Goal: Answer question/provide support: Share knowledge or assist other users

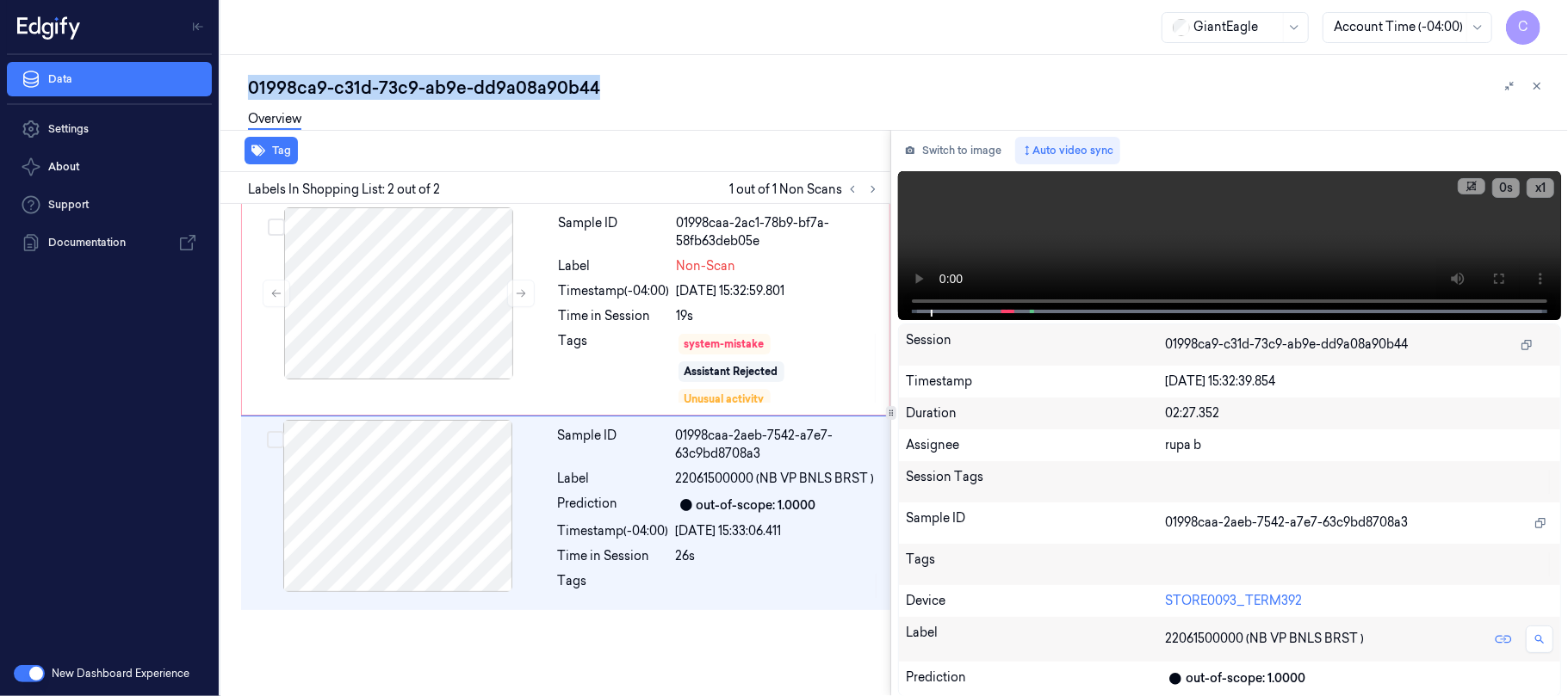
drag, startPoint x: 610, startPoint y: 79, endPoint x: 249, endPoint y: 97, distance: 361.4
click at [249, 97] on div "01998ca9-c31d-73c9-ab9e-dd9a08a90b44" at bounding box center [901, 88] width 1306 height 24
copy div "01998ca9-c31d-73c9-ab9e-dd9a08a90b44"
click at [875, 196] on button at bounding box center [873, 189] width 21 height 21
click at [524, 300] on button at bounding box center [520, 293] width 27 height 27
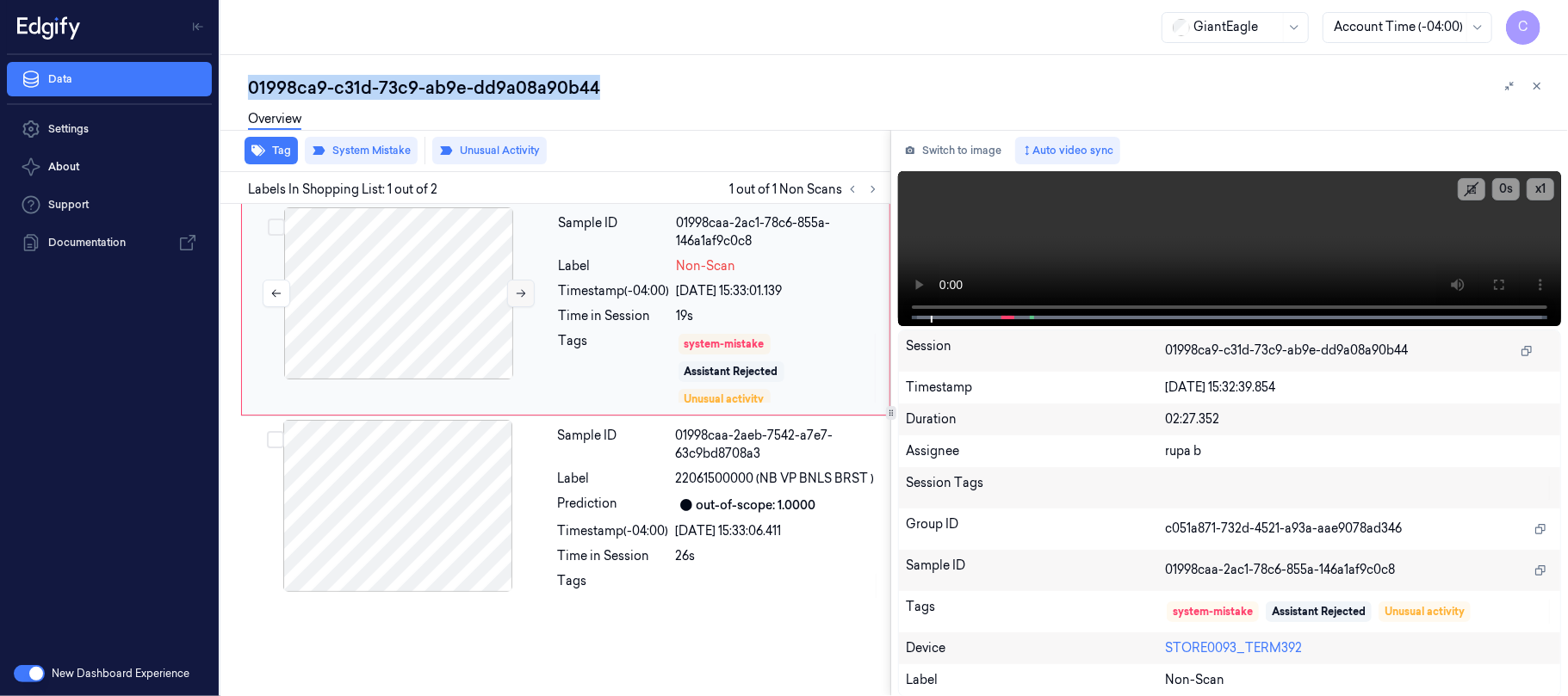
click at [524, 300] on button at bounding box center [520, 293] width 27 height 27
click at [518, 304] on button at bounding box center [520, 293] width 27 height 27
click at [518, 298] on icon at bounding box center [521, 293] width 12 height 12
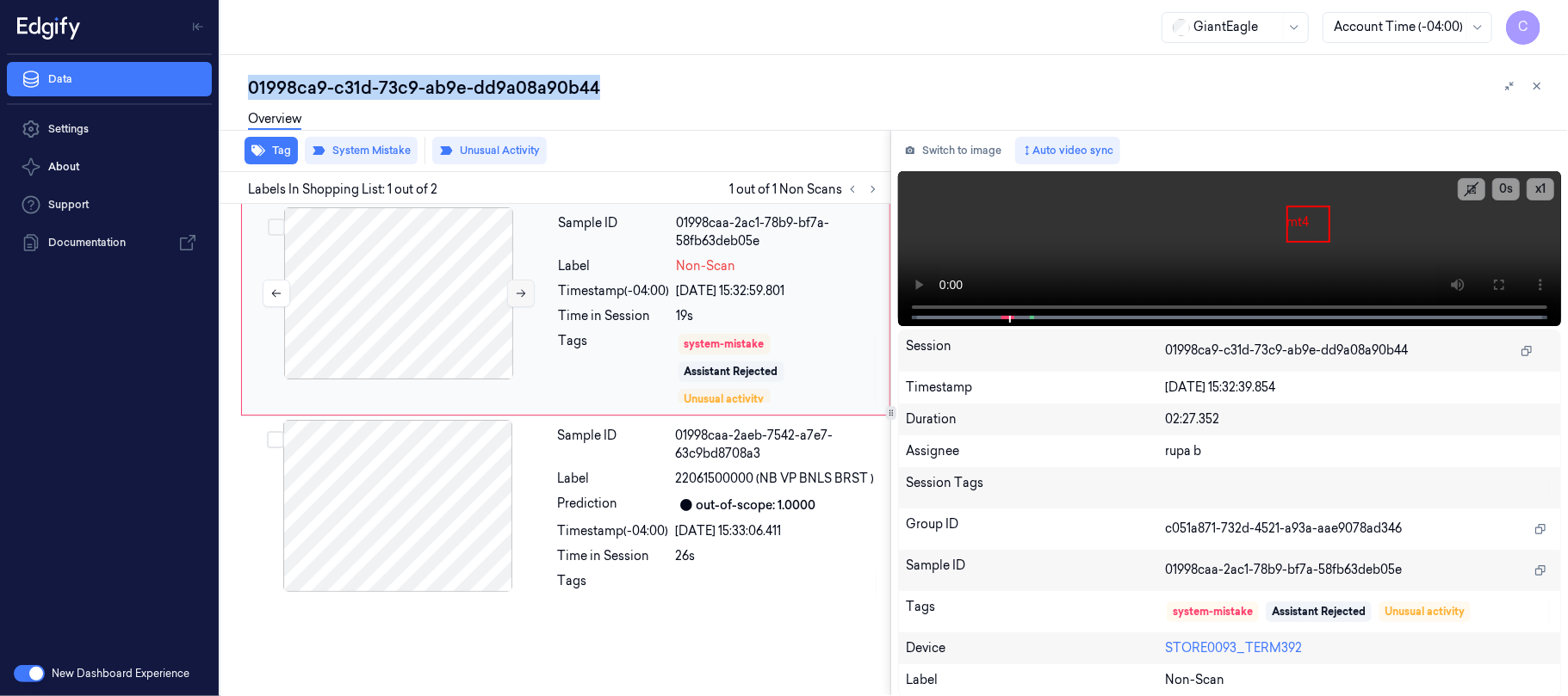
click at [518, 298] on icon at bounding box center [521, 293] width 12 height 12
click at [518, 297] on icon at bounding box center [521, 293] width 12 height 12
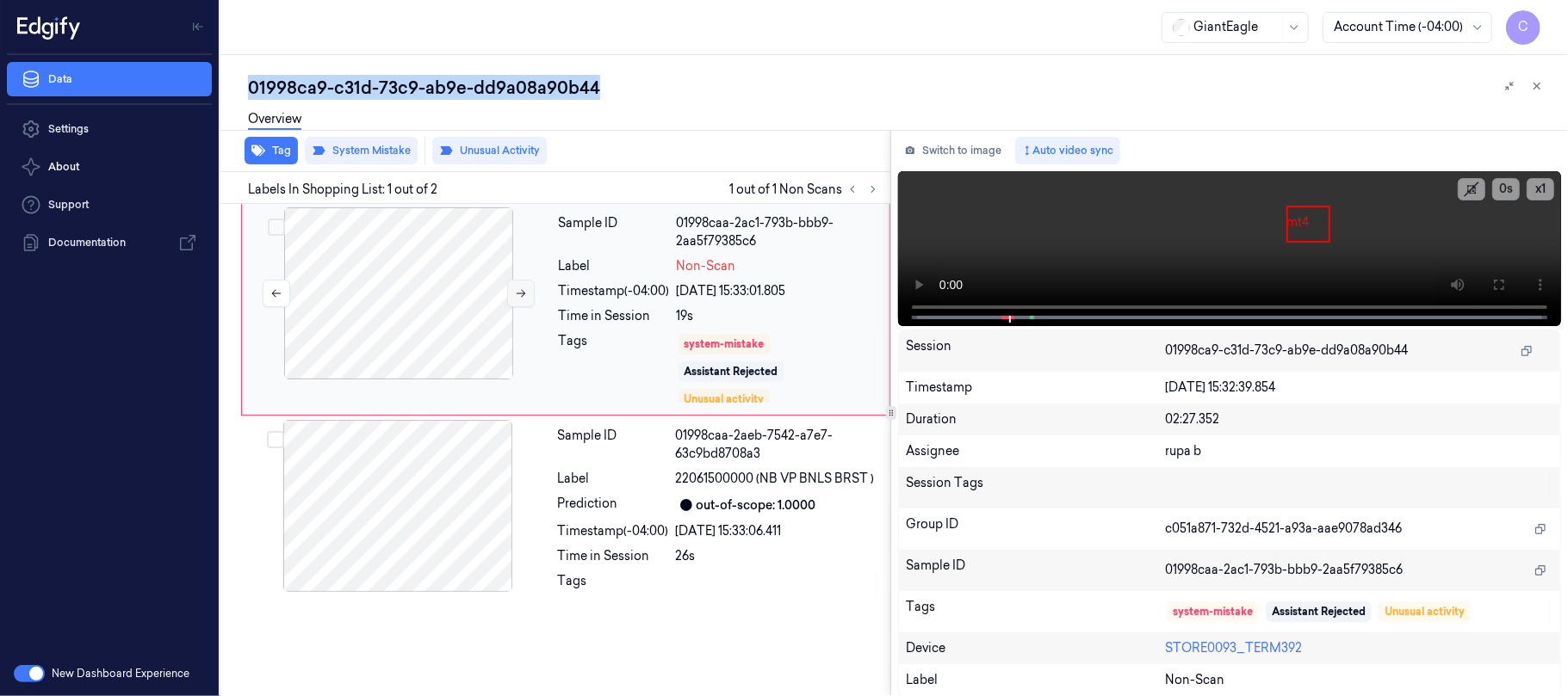
click at [518, 297] on icon at bounding box center [521, 293] width 12 height 12
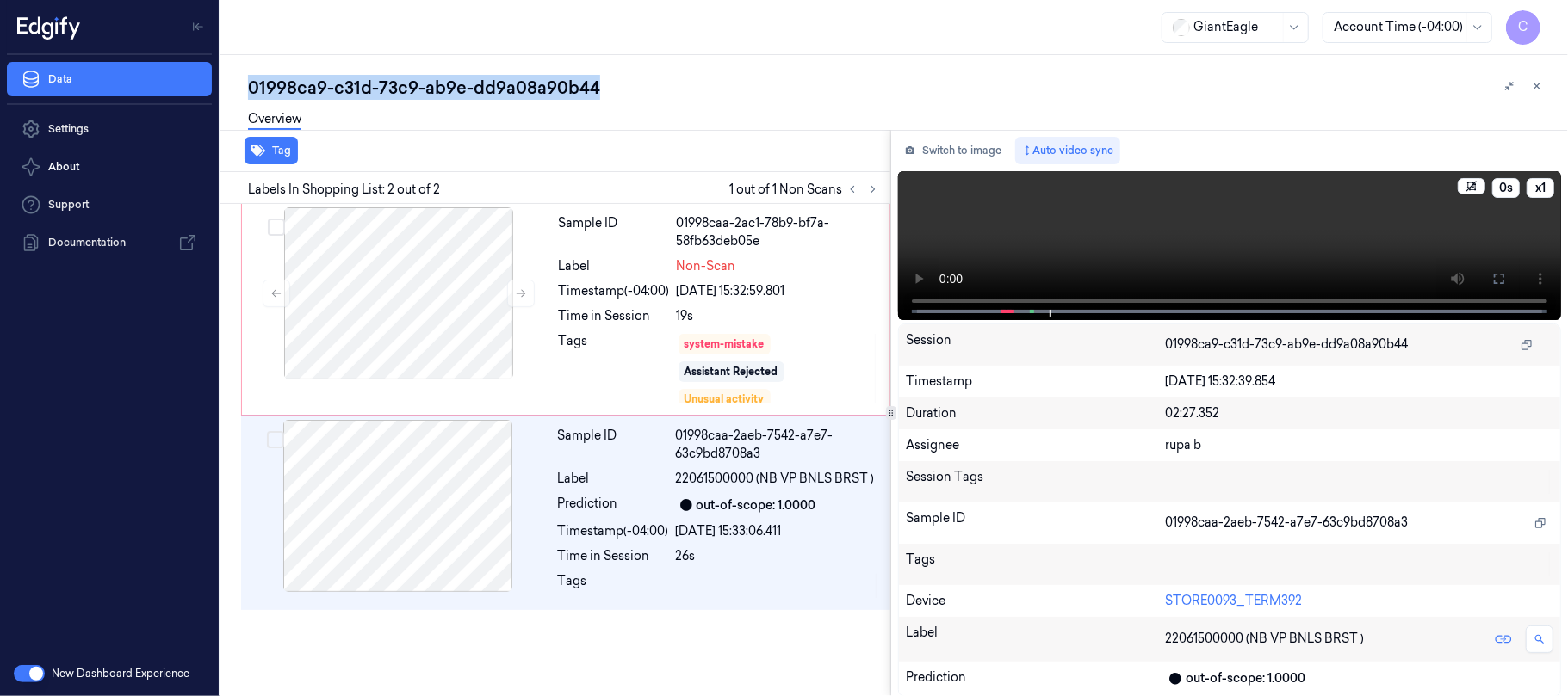
click at [1272, 242] on video at bounding box center [1229, 246] width 663 height 149
click at [1221, 235] on video at bounding box center [1229, 246] width 663 height 149
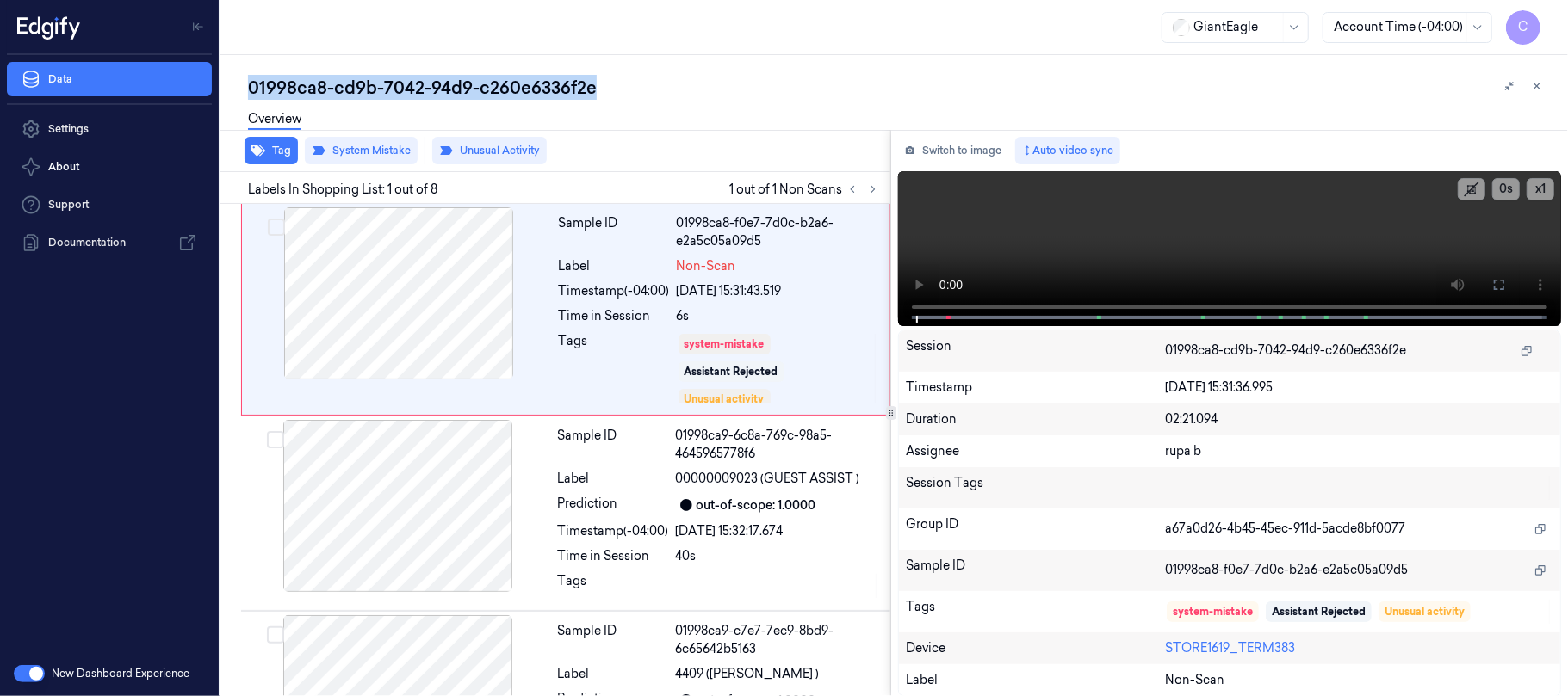
drag, startPoint x: 600, startPoint y: 95, endPoint x: 246, endPoint y: 94, distance: 354.0
click at [246, 94] on div "01998ca8-cd9b-7042-94d9-c260e6336f2e Overview Tag System Mistake Unusual Activi…" at bounding box center [894, 376] width 1347 height 642
copy div "01998ca8-cd9b-7042-94d9-c260e6336f2e"
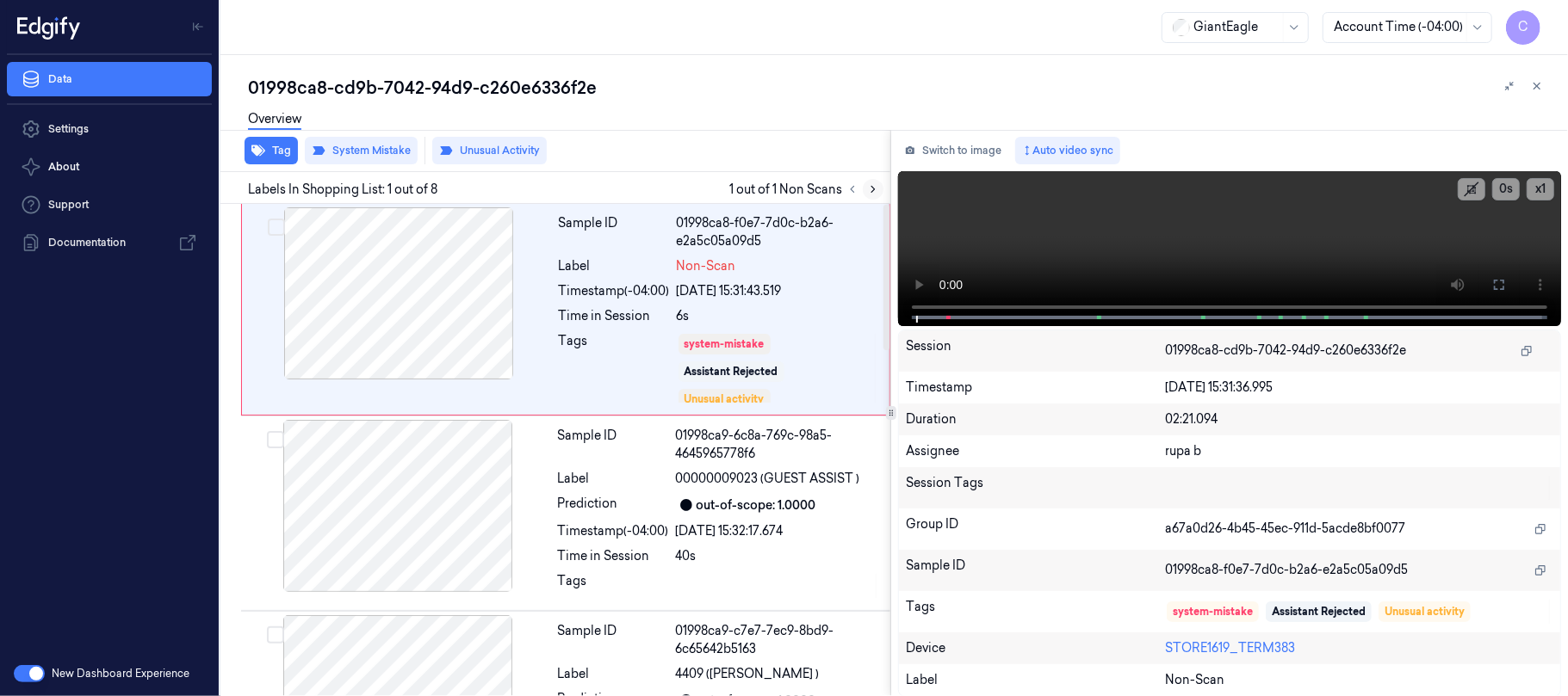
click at [870, 186] on icon at bounding box center [873, 189] width 12 height 12
click at [873, 188] on icon at bounding box center [873, 189] width 12 height 12
click at [448, 310] on div at bounding box center [399, 294] width 307 height 173
click at [432, 303] on div at bounding box center [399, 294] width 307 height 173
click at [1491, 280] on button at bounding box center [1499, 284] width 27 height 27
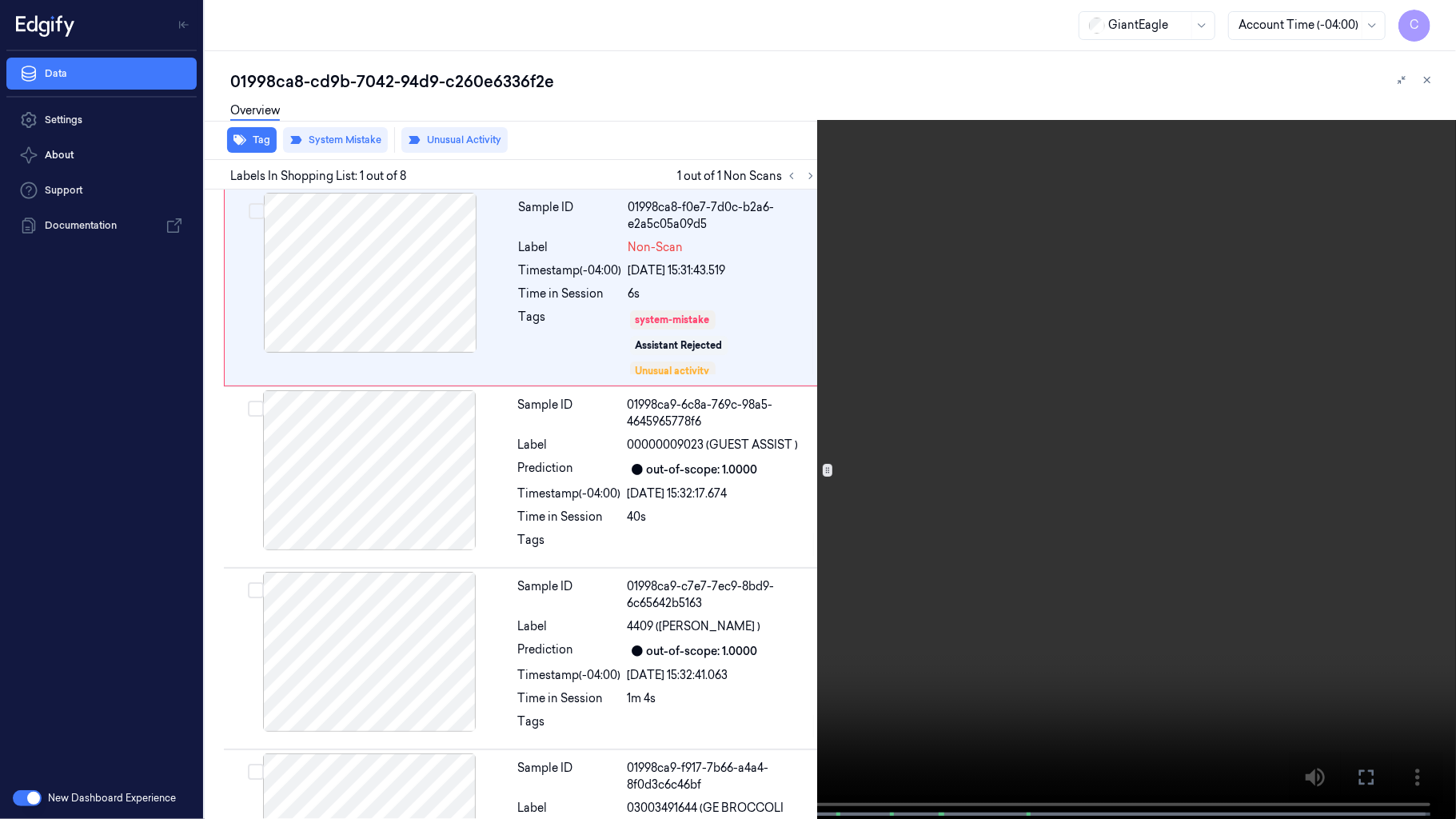
click at [471, 413] on video at bounding box center [728, 410] width 1456 height 822
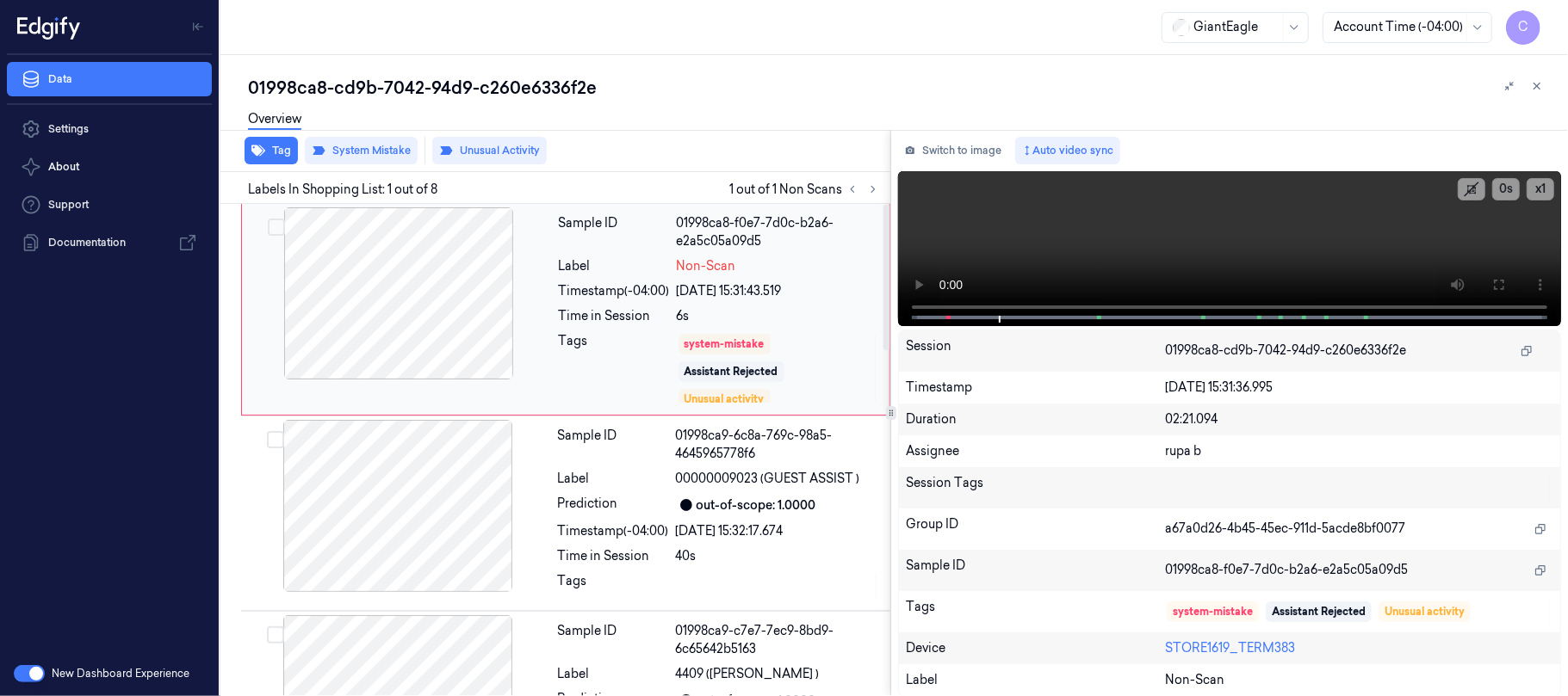
click at [434, 310] on div at bounding box center [399, 294] width 307 height 173
click at [1491, 277] on button at bounding box center [1499, 284] width 27 height 27
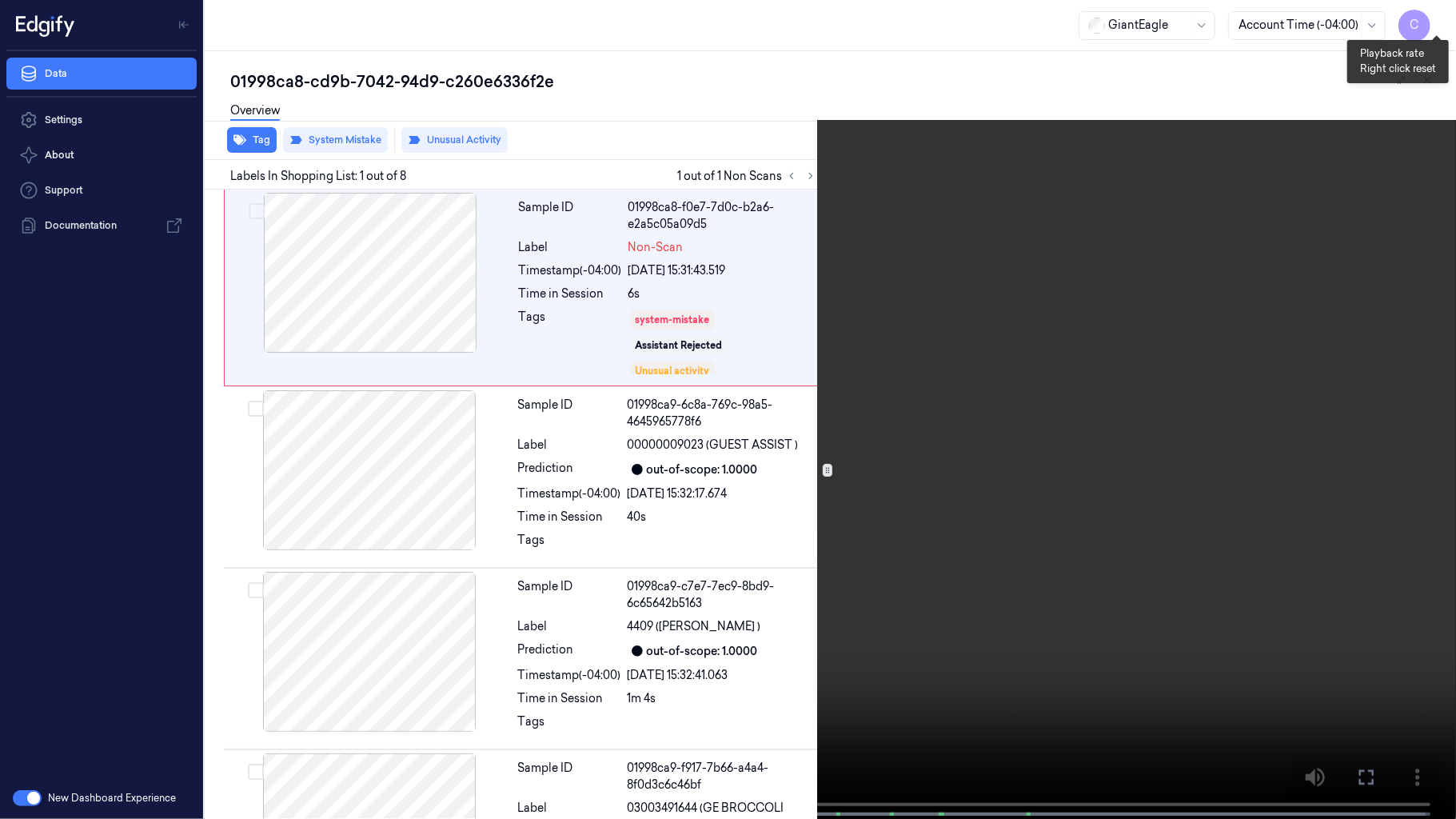
click at [1434, 29] on button "x 1" at bounding box center [1436, 18] width 25 height 25
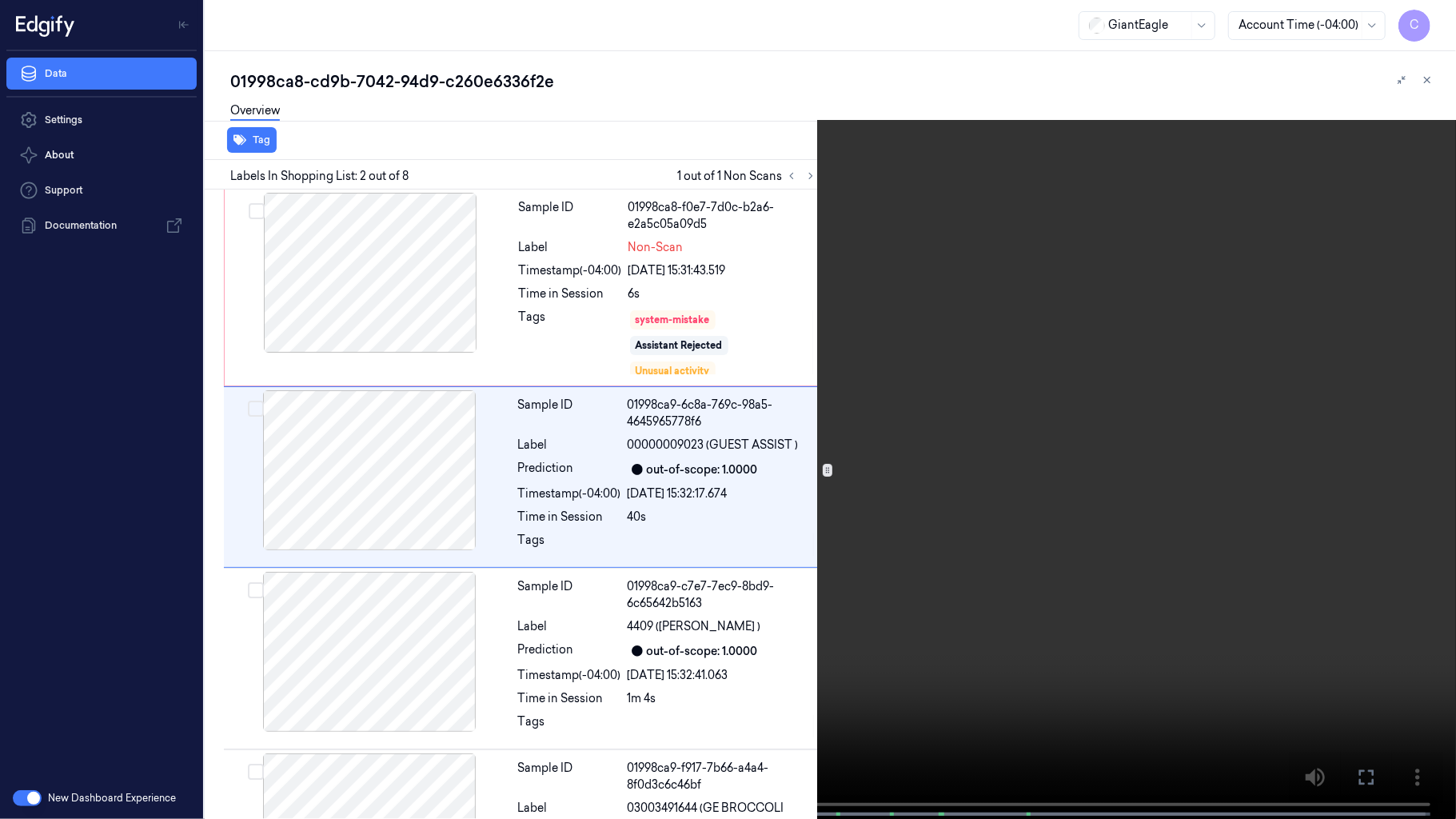
click at [599, 555] on video at bounding box center [728, 410] width 1456 height 822
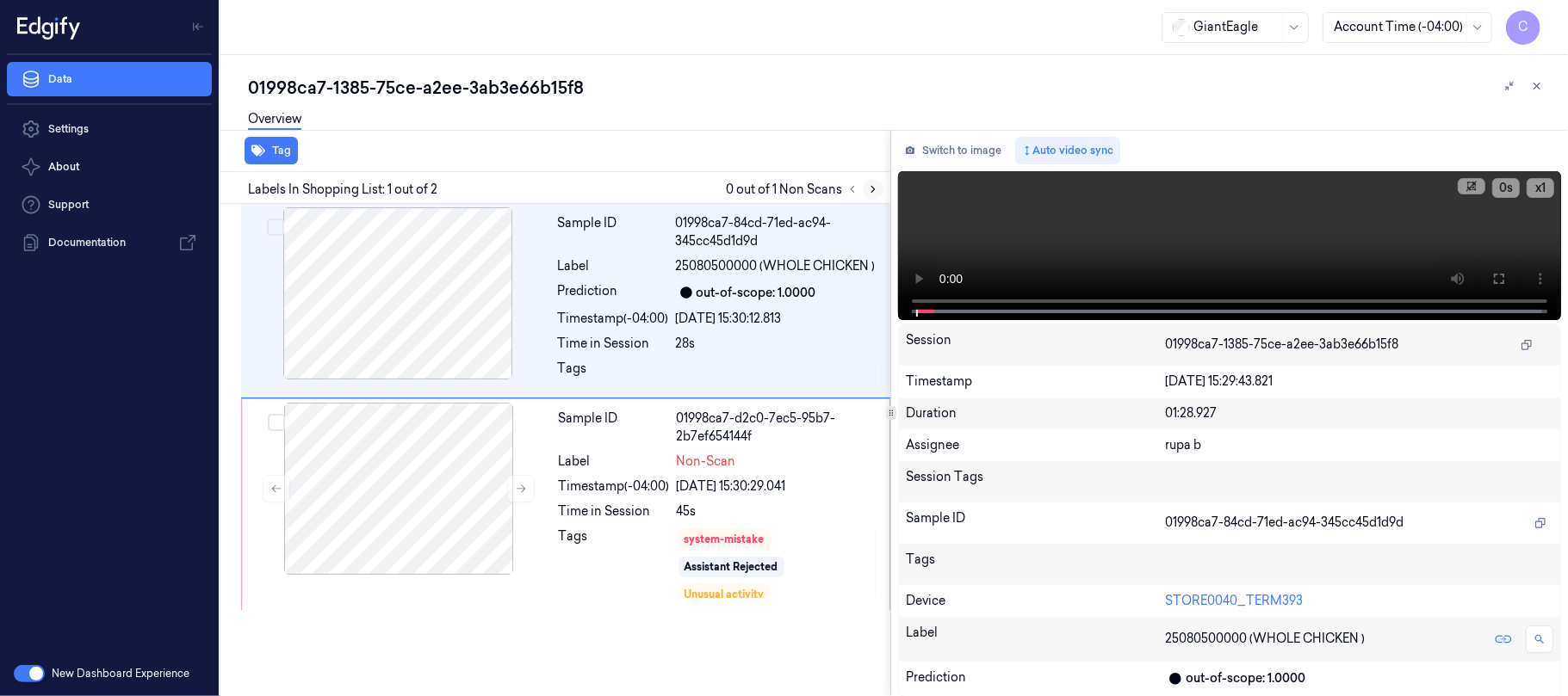
click at [868, 193] on icon at bounding box center [873, 189] width 12 height 12
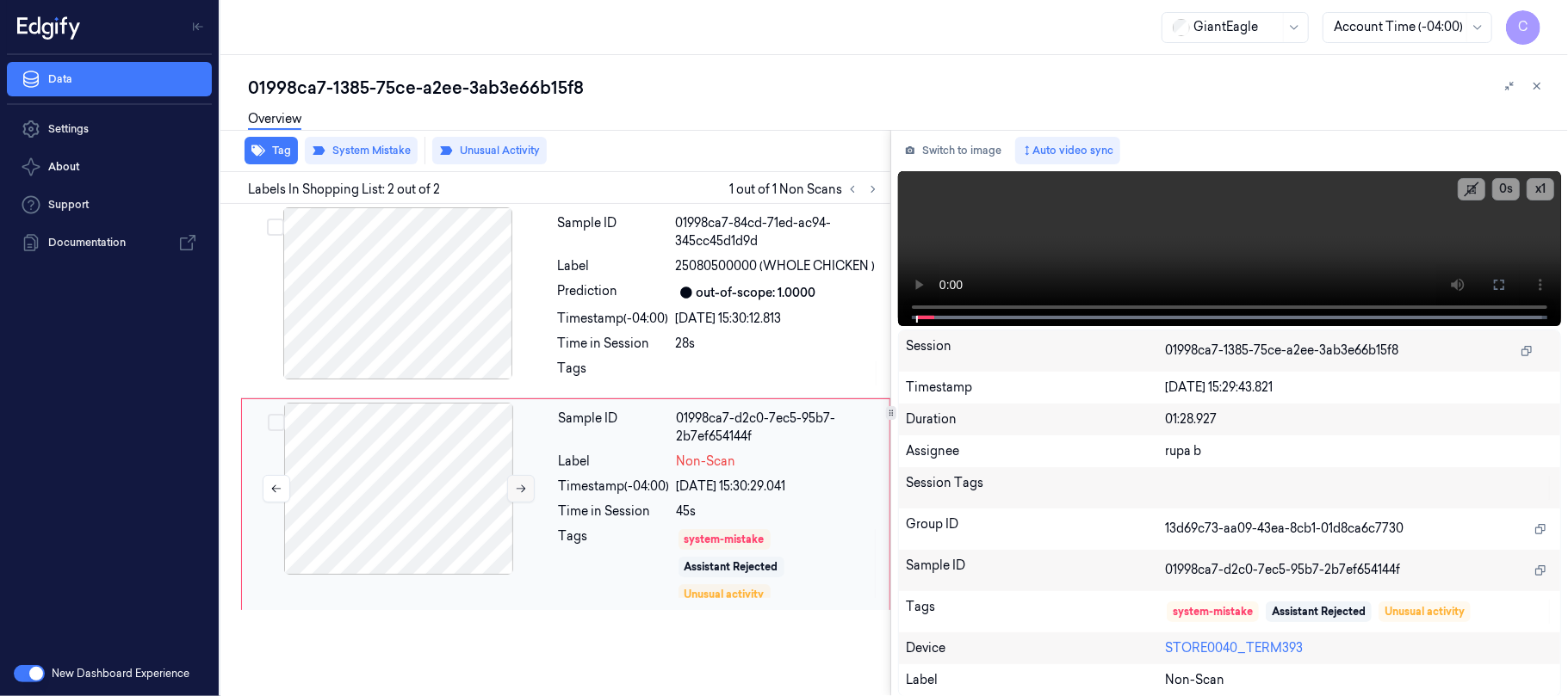
click at [513, 492] on button at bounding box center [520, 489] width 27 height 27
click at [518, 492] on icon at bounding box center [521, 489] width 12 height 12
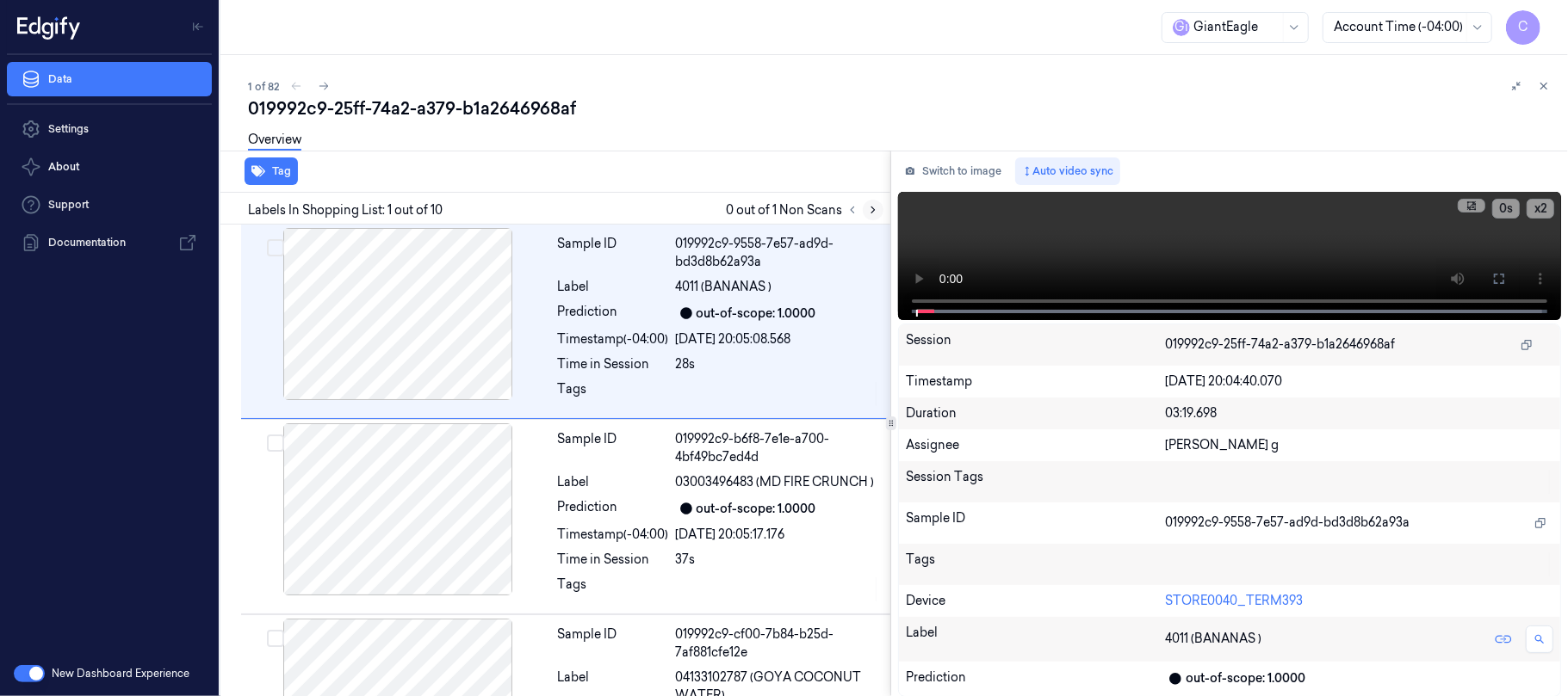
click at [868, 210] on icon at bounding box center [873, 209] width 12 height 12
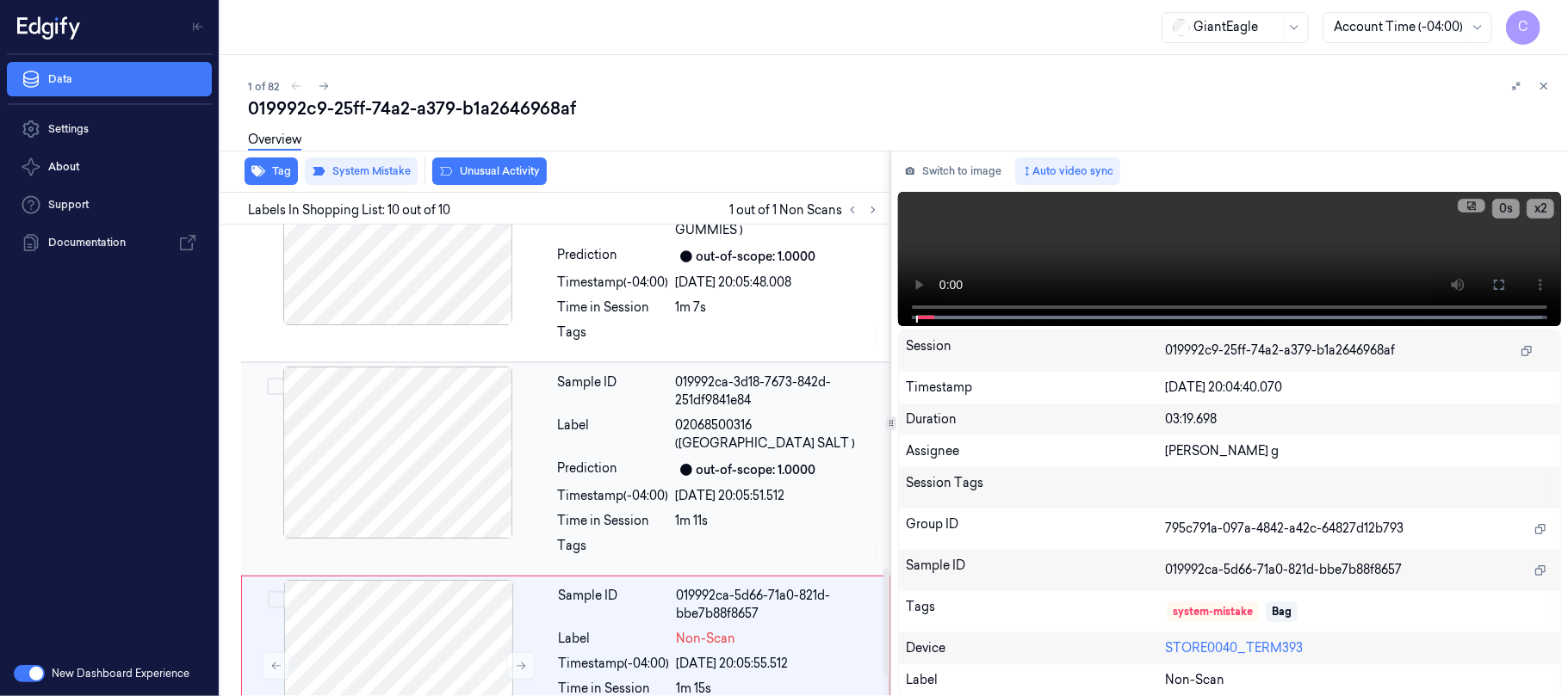
scroll to position [1585, 0]
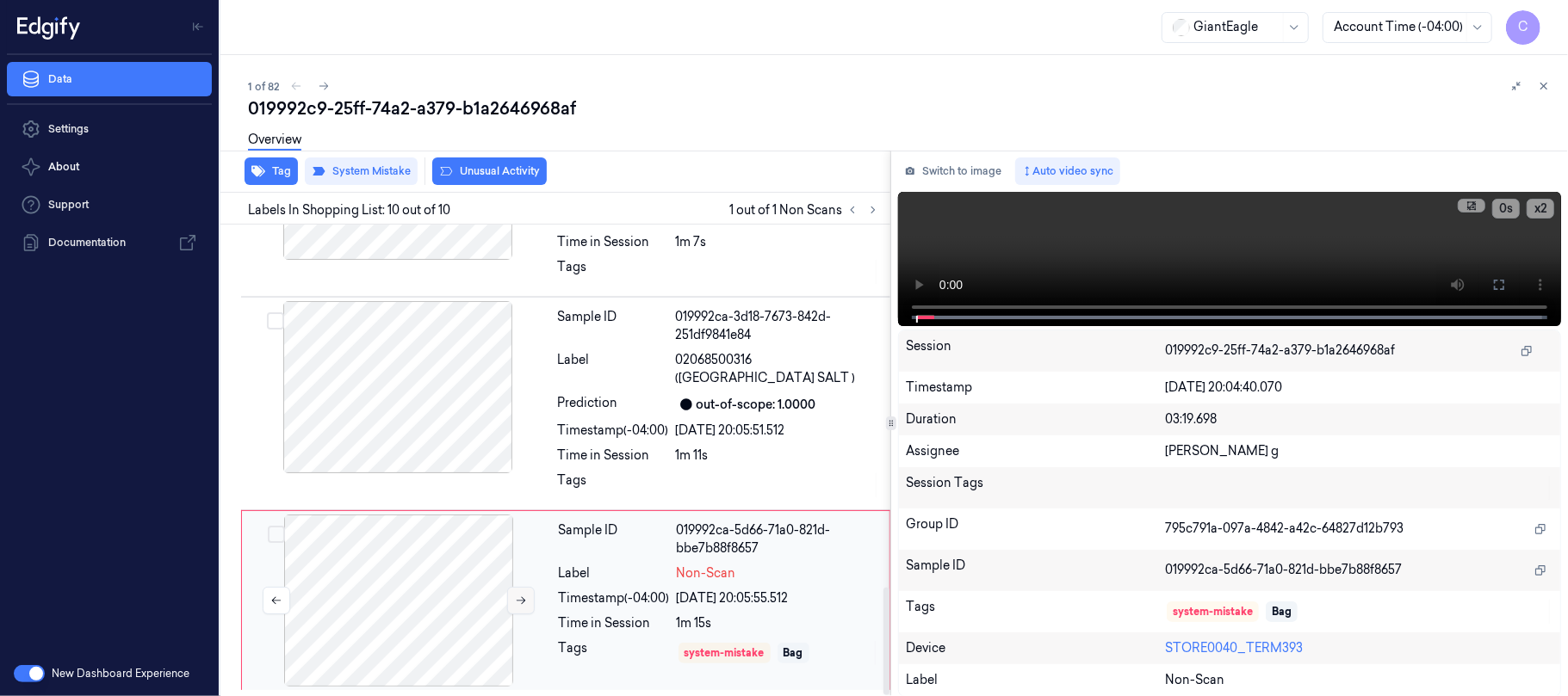
click at [518, 607] on button at bounding box center [520, 600] width 27 height 27
click at [520, 607] on button at bounding box center [520, 600] width 27 height 27
click at [521, 598] on icon at bounding box center [521, 600] width 12 height 12
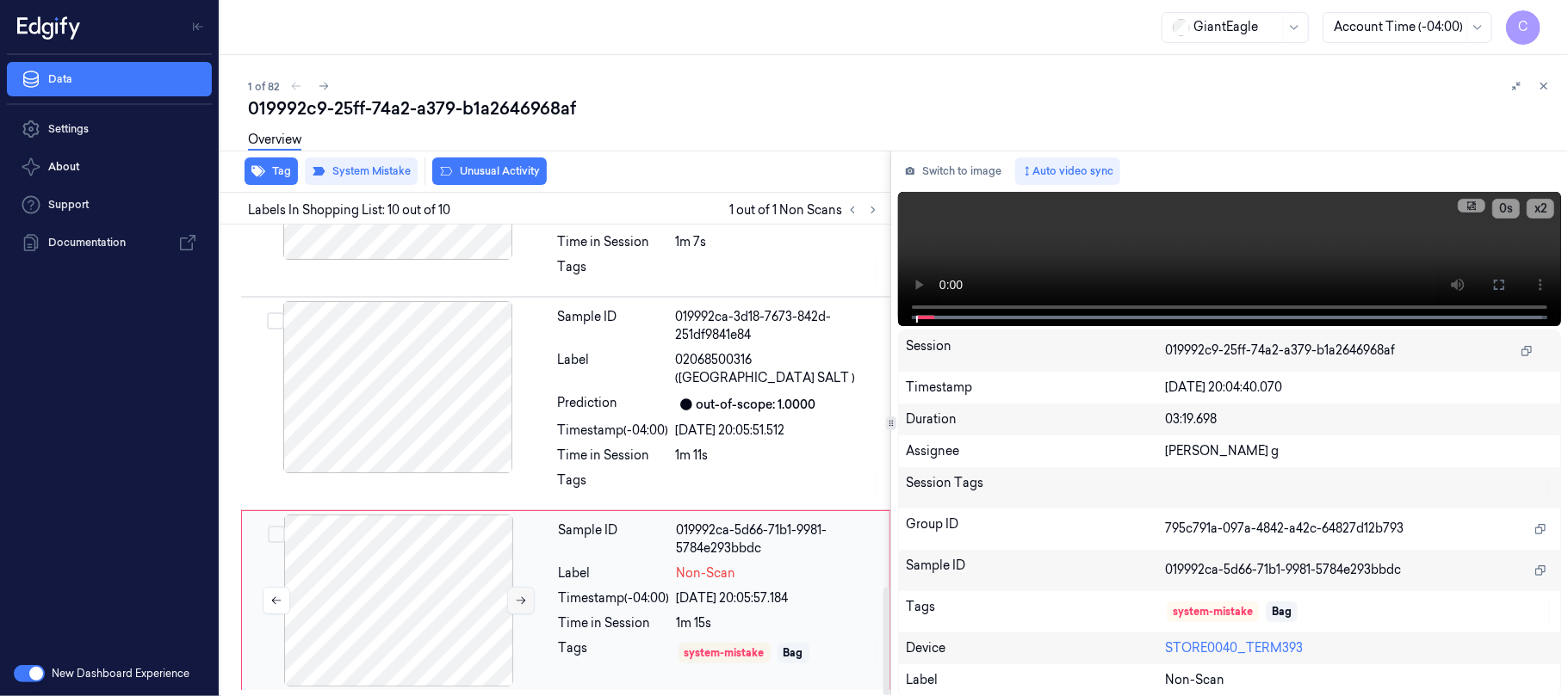
click at [521, 598] on icon at bounding box center [521, 600] width 12 height 12
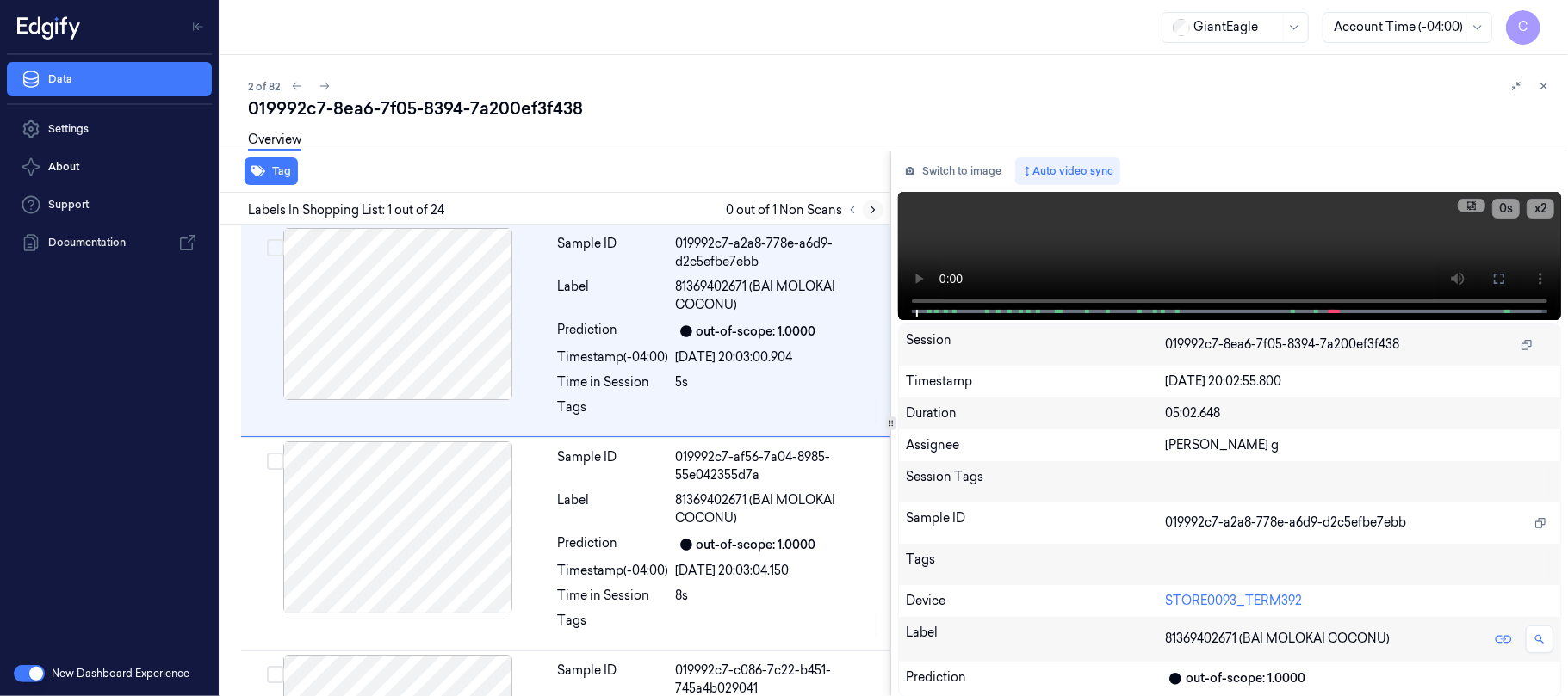
click at [870, 207] on icon at bounding box center [873, 209] width 12 height 12
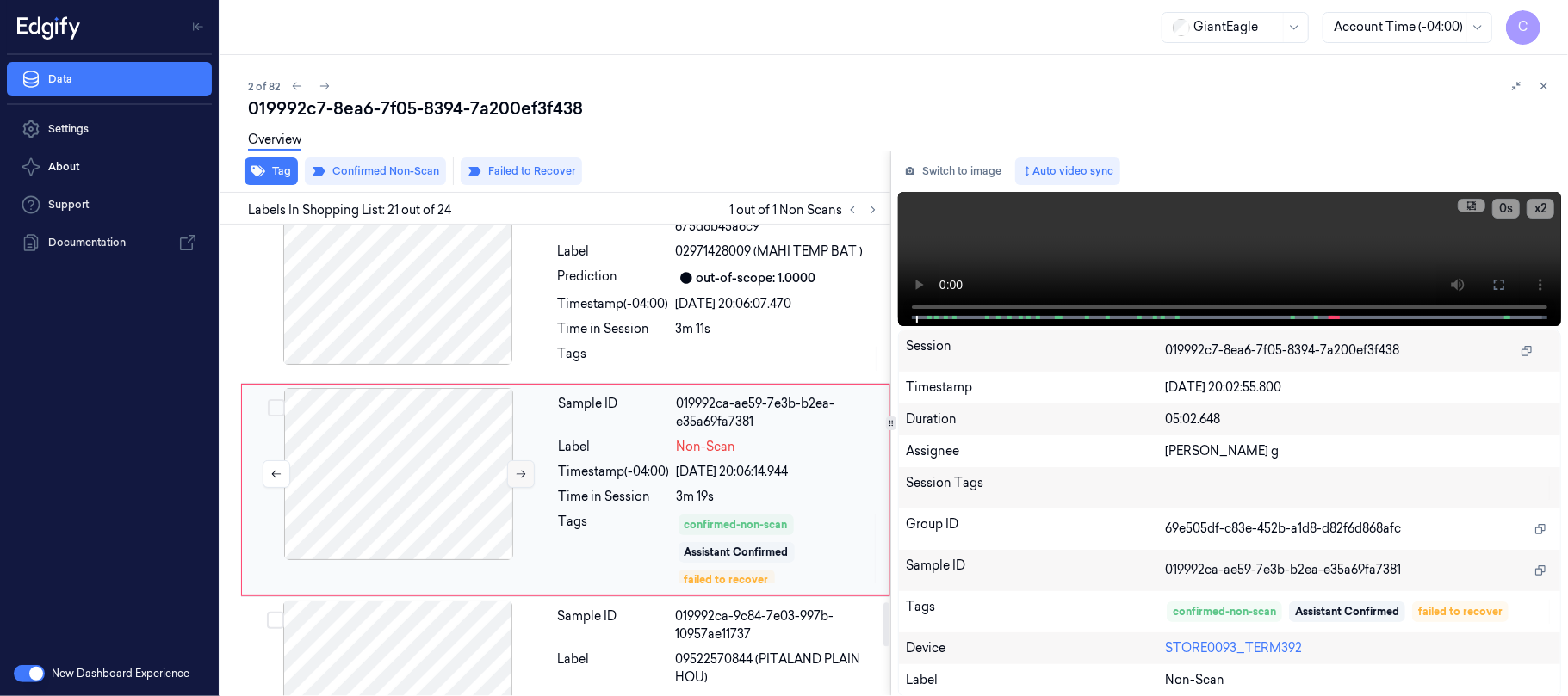
scroll to position [4114, 0]
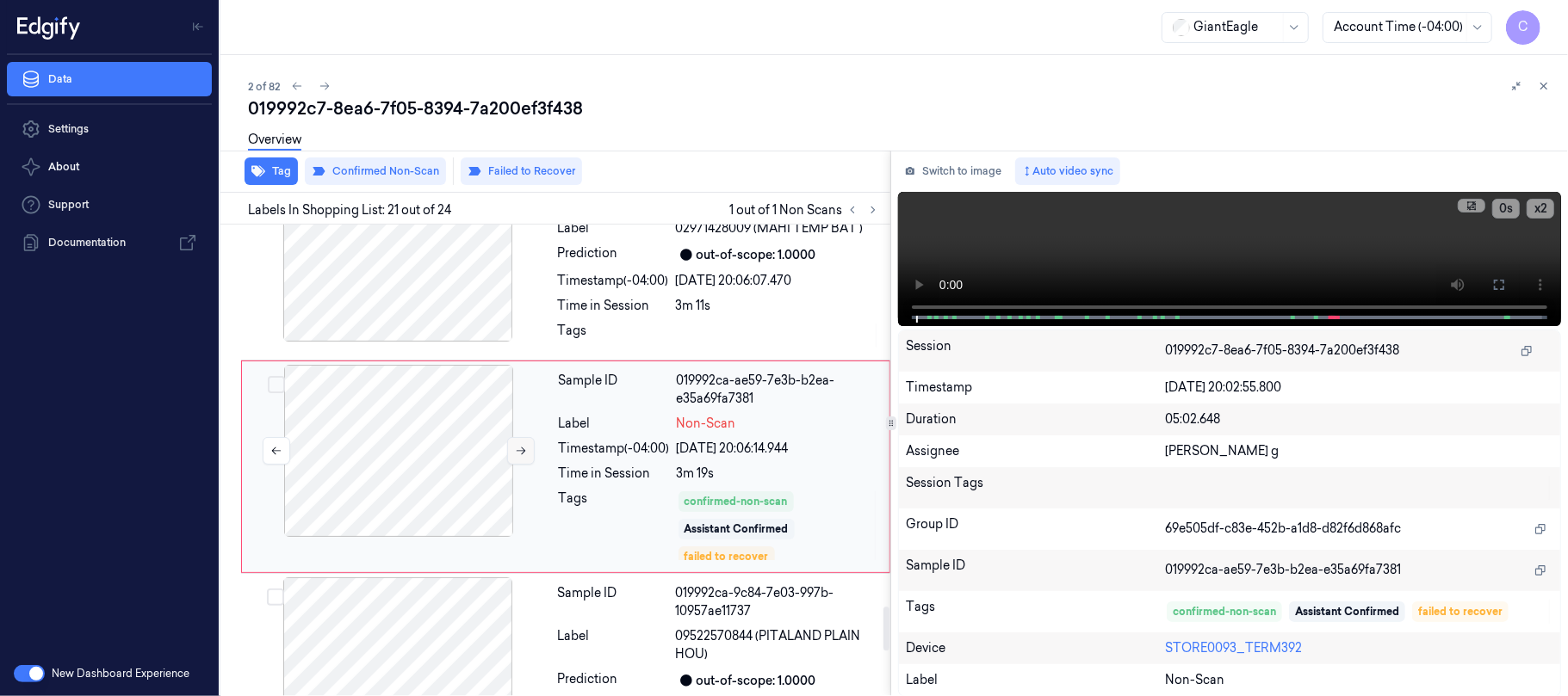
click at [513, 445] on button at bounding box center [520, 450] width 27 height 27
click at [515, 445] on icon at bounding box center [521, 450] width 12 height 12
click at [522, 453] on button at bounding box center [520, 450] width 27 height 27
click at [524, 449] on icon at bounding box center [521, 450] width 12 height 12
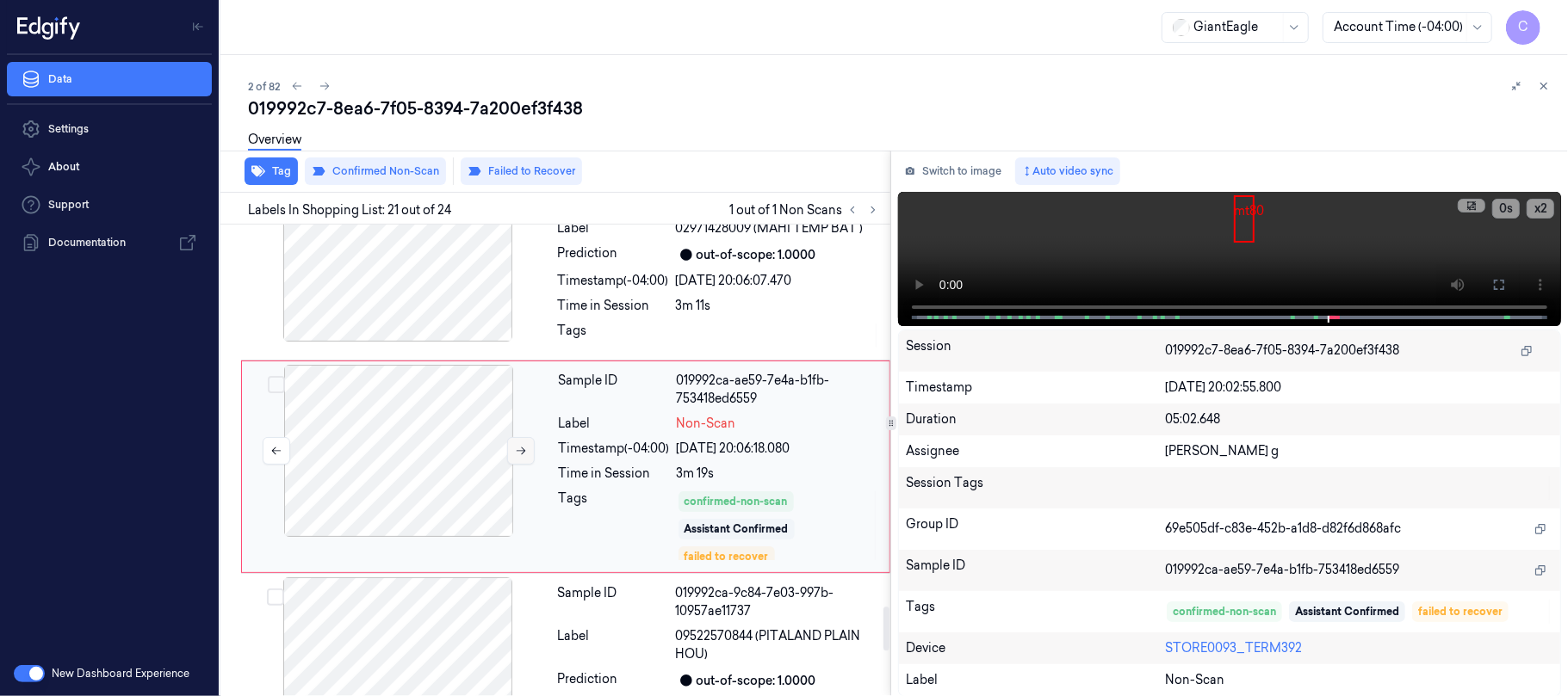
click at [524, 449] on icon at bounding box center [521, 450] width 12 height 12
click at [524, 448] on icon at bounding box center [521, 450] width 12 height 12
click at [522, 449] on icon at bounding box center [521, 450] width 12 height 12
click at [1509, 287] on button at bounding box center [1499, 284] width 27 height 27
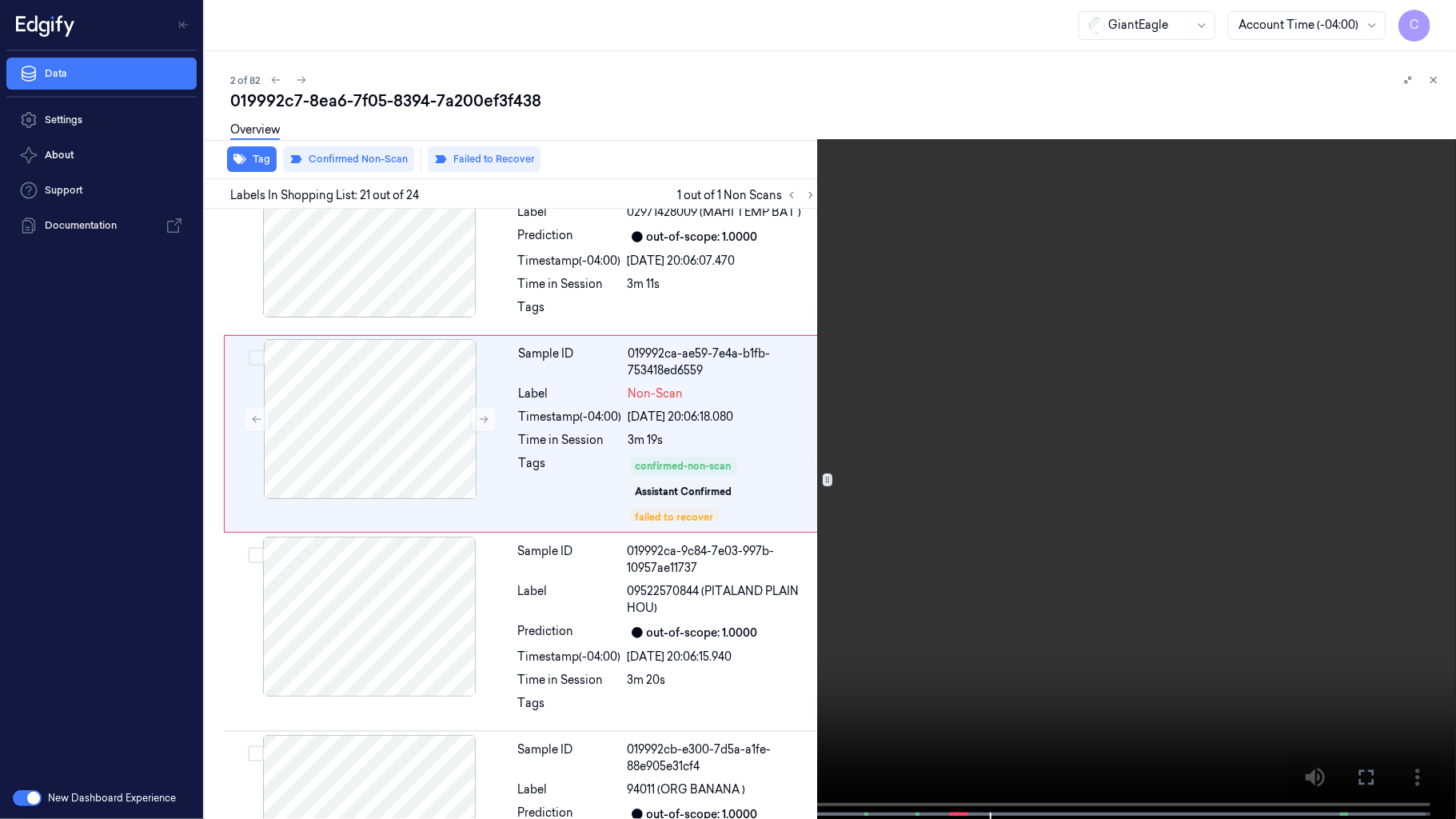
click at [917, 646] on div at bounding box center [728, 815] width 1456 height 6
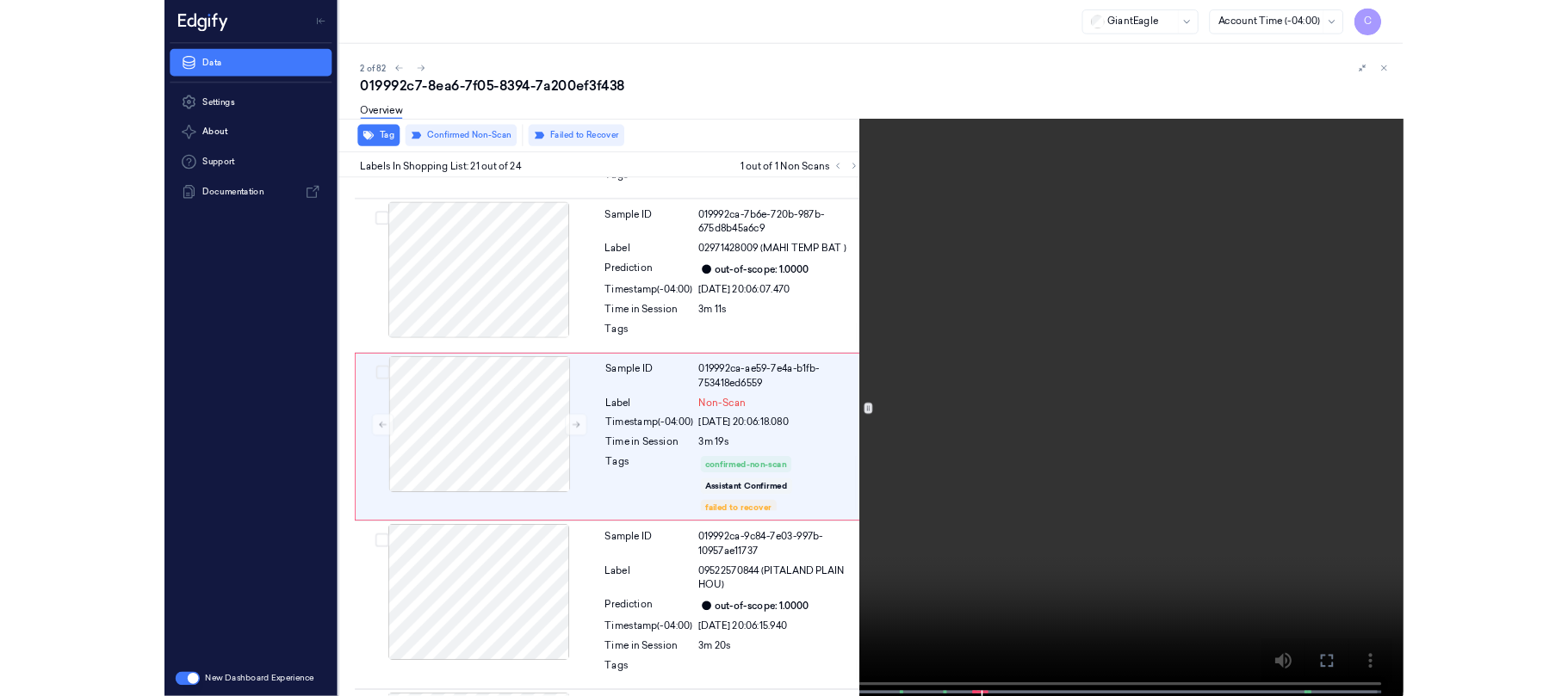
scroll to position [4021, 0]
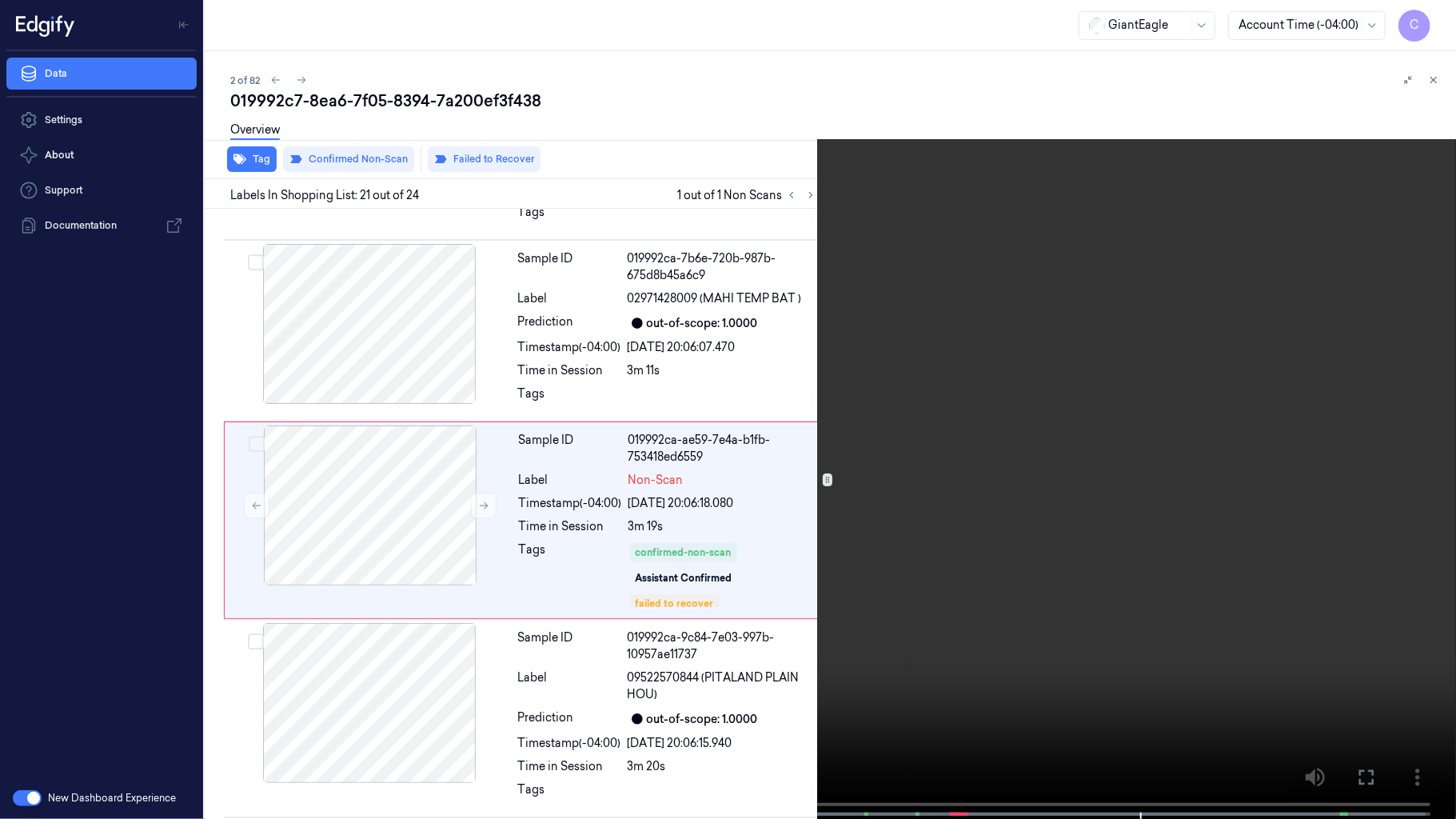
click at [688, 454] on video at bounding box center [728, 410] width 1456 height 822
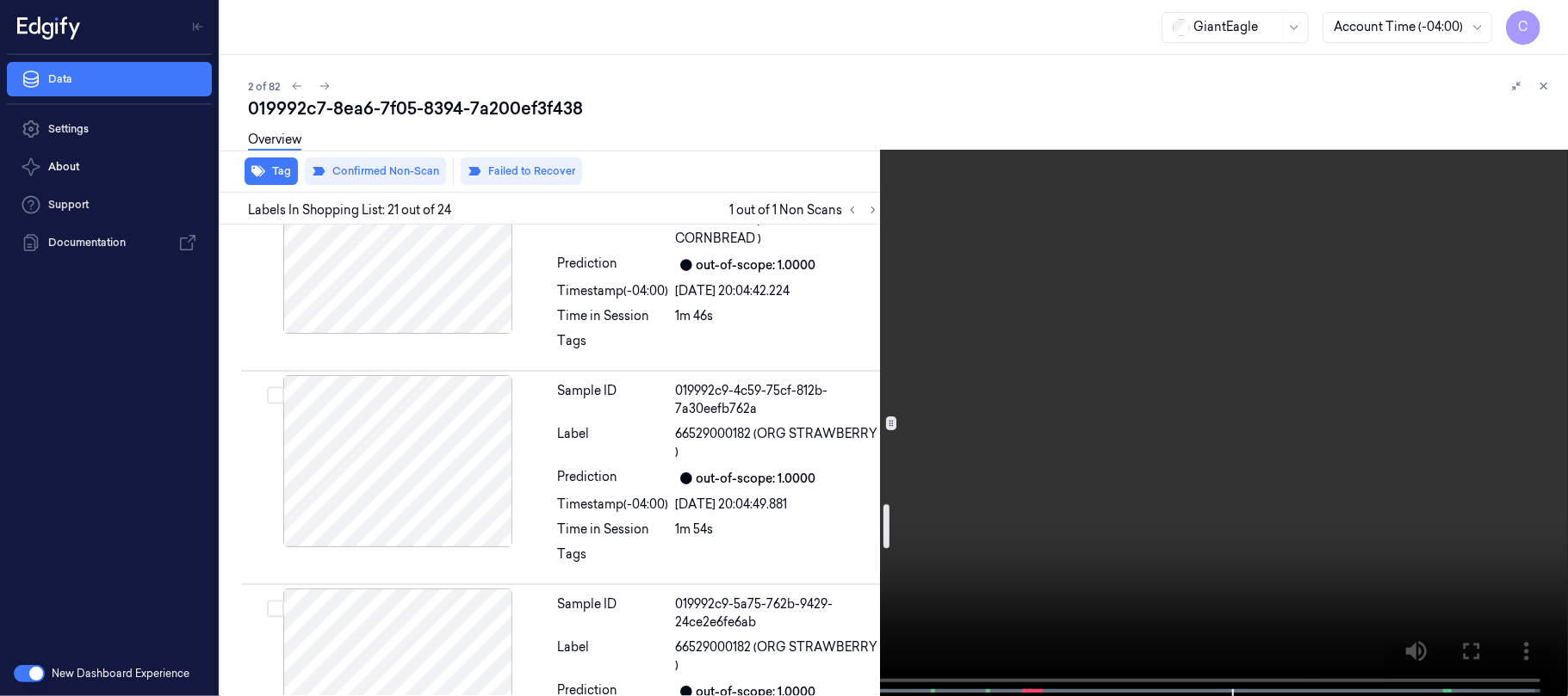
scroll to position [2989, 0]
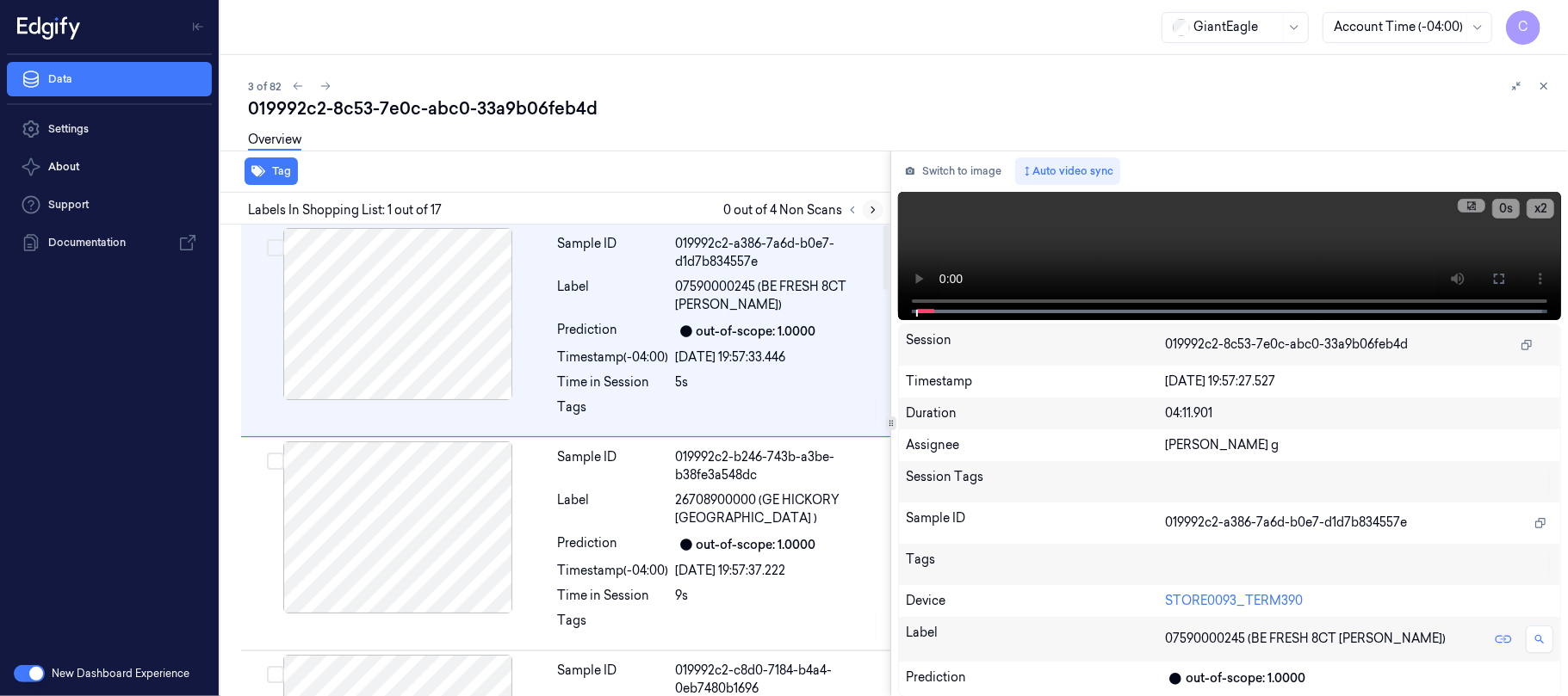
click at [875, 204] on icon at bounding box center [873, 209] width 12 height 12
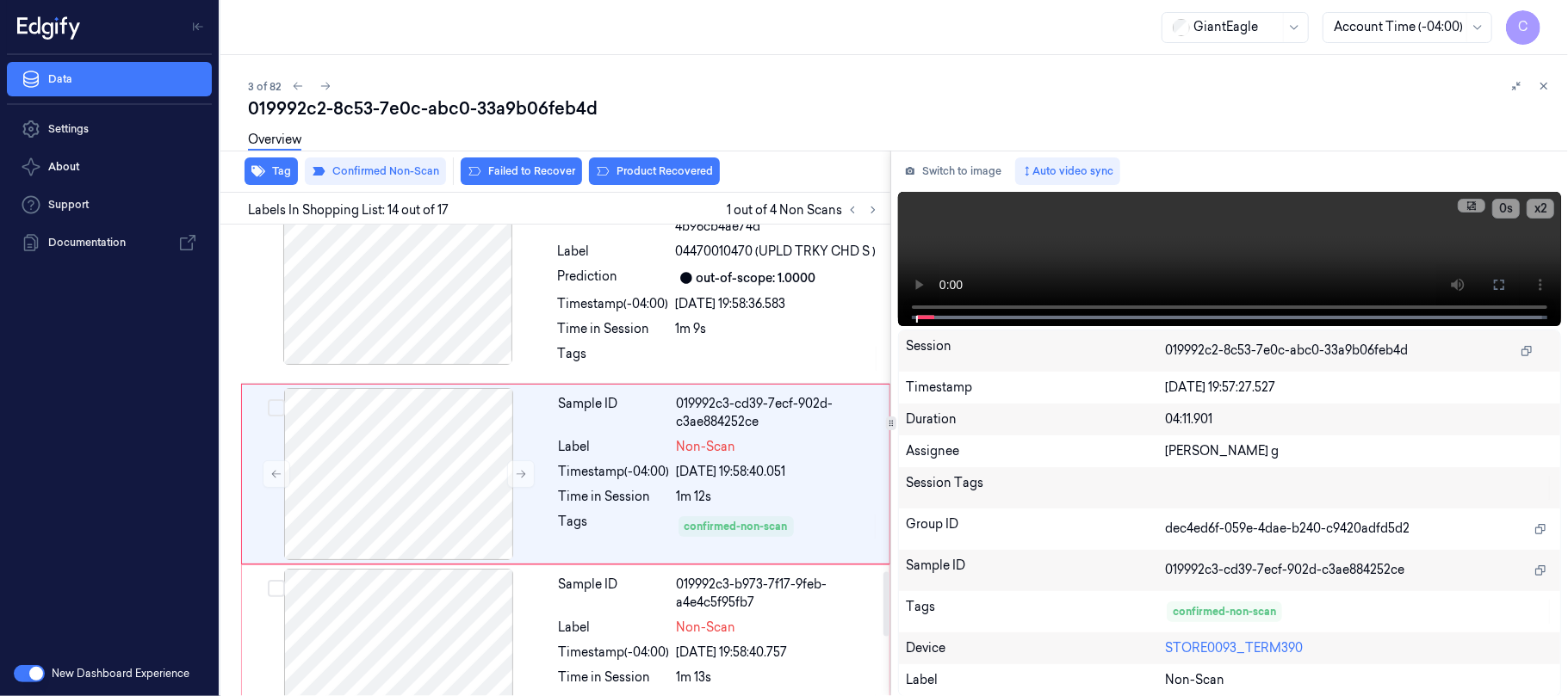
scroll to position [2564, 0]
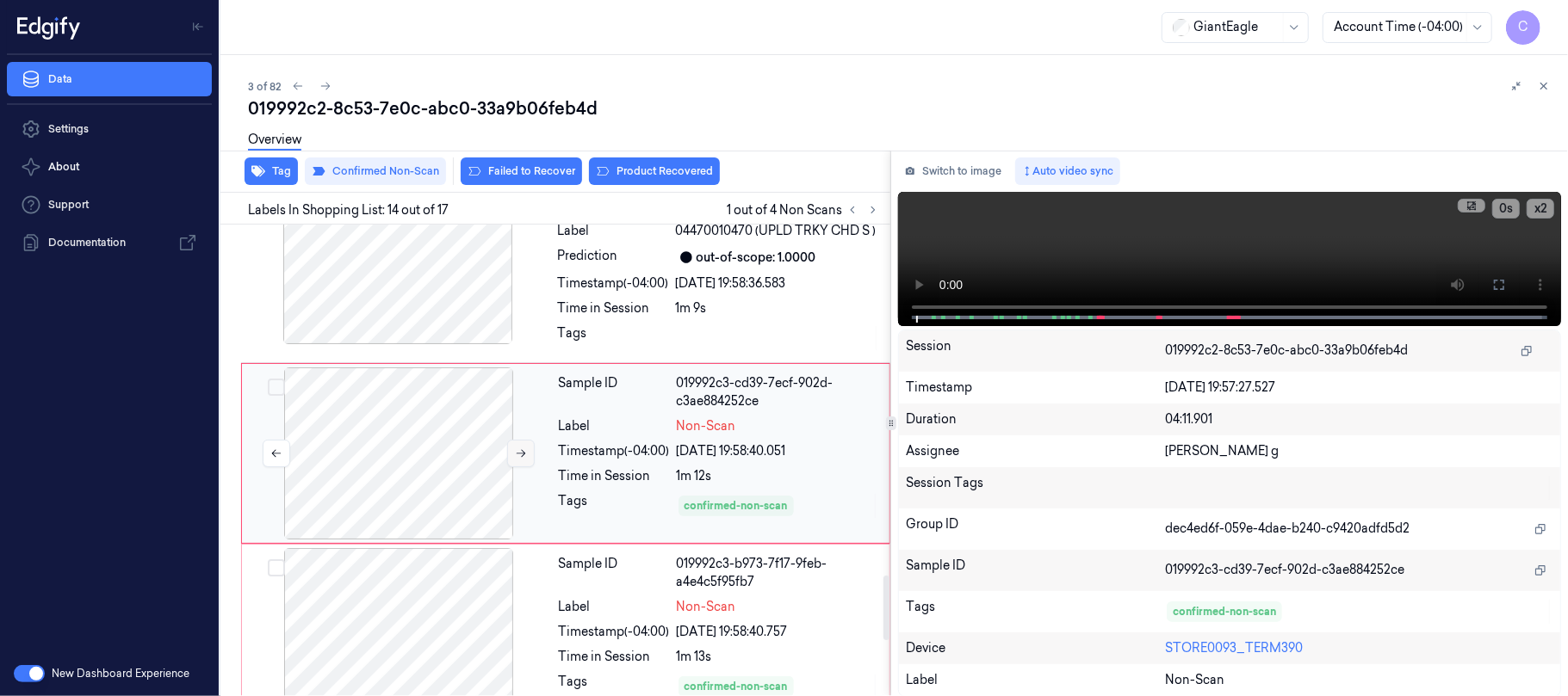
click at [518, 456] on icon at bounding box center [521, 453] width 12 height 12
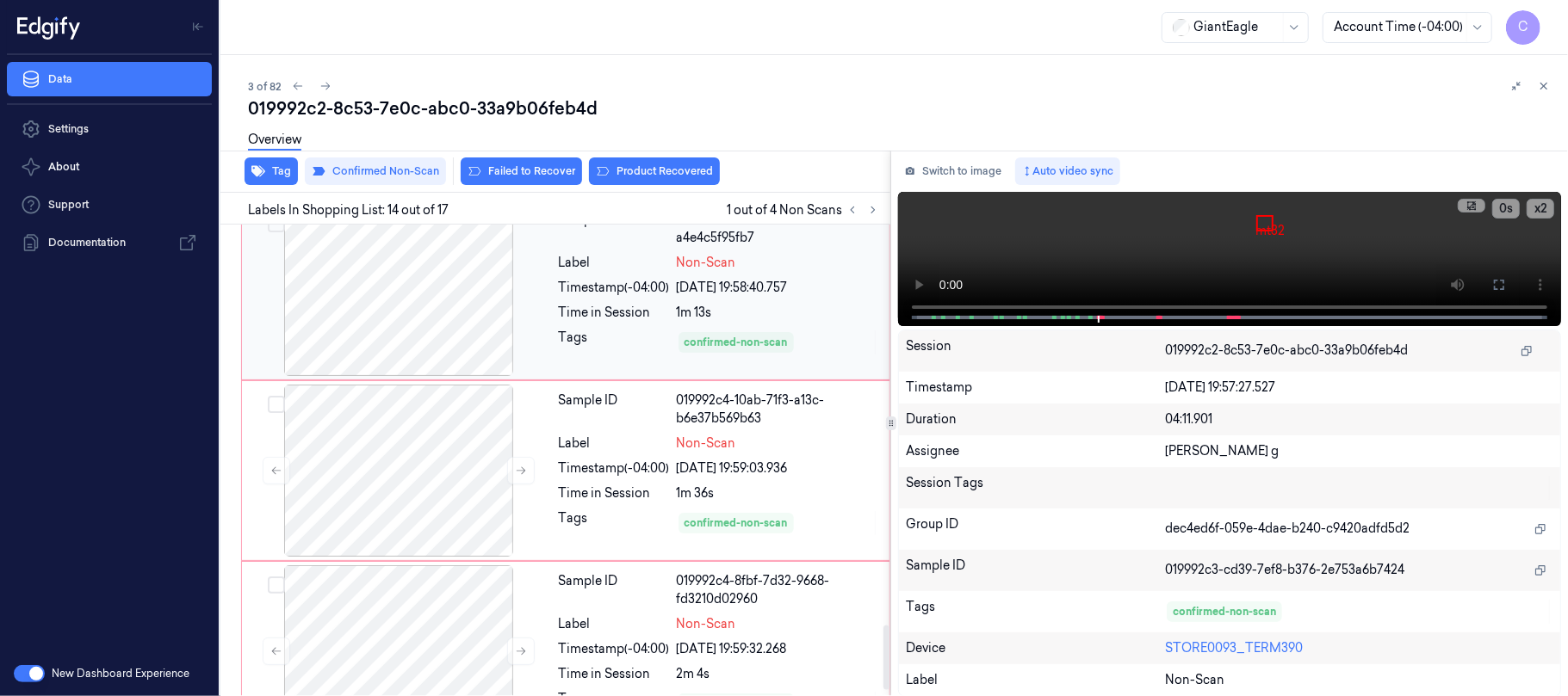
scroll to position [2968, 0]
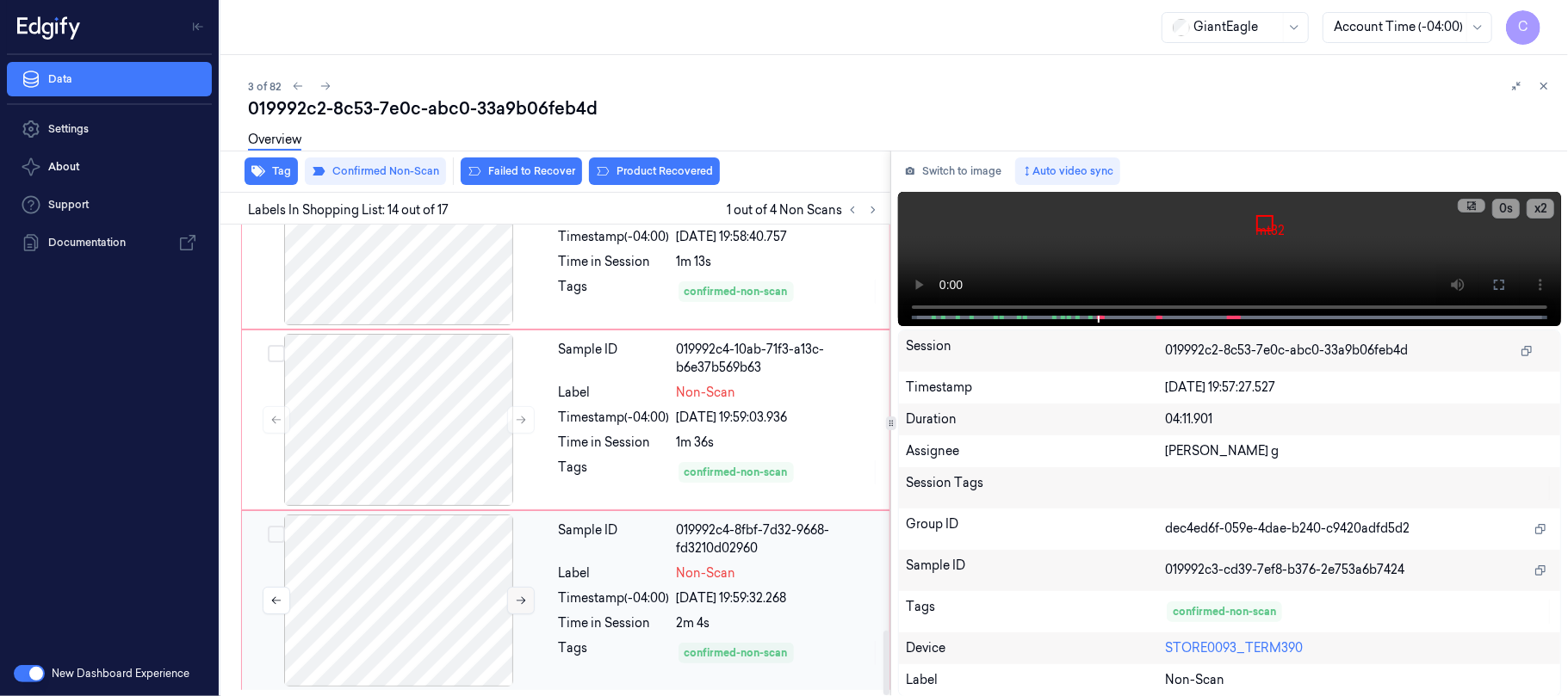
click at [507, 606] on button at bounding box center [520, 600] width 27 height 27
click at [515, 602] on icon at bounding box center [521, 600] width 12 height 12
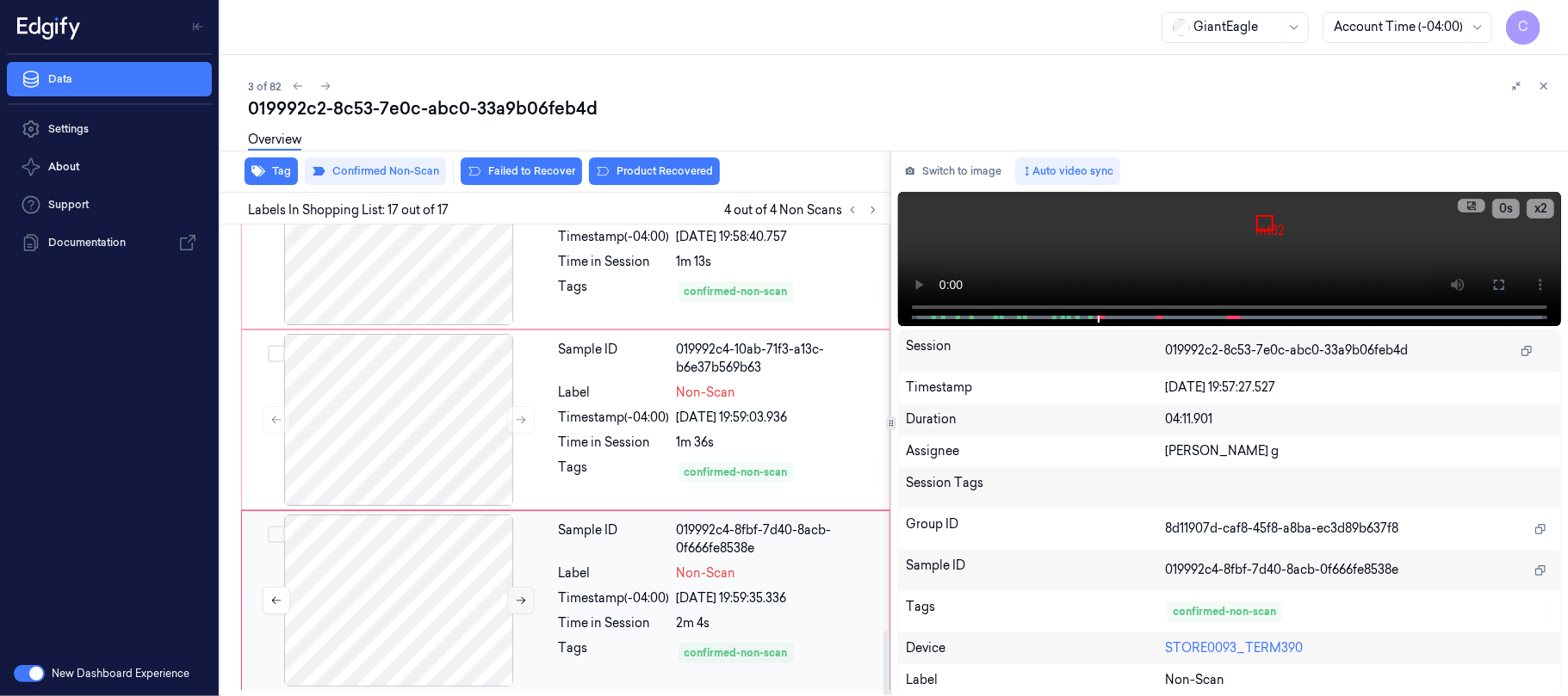
click at [515, 602] on icon at bounding box center [521, 600] width 12 height 12
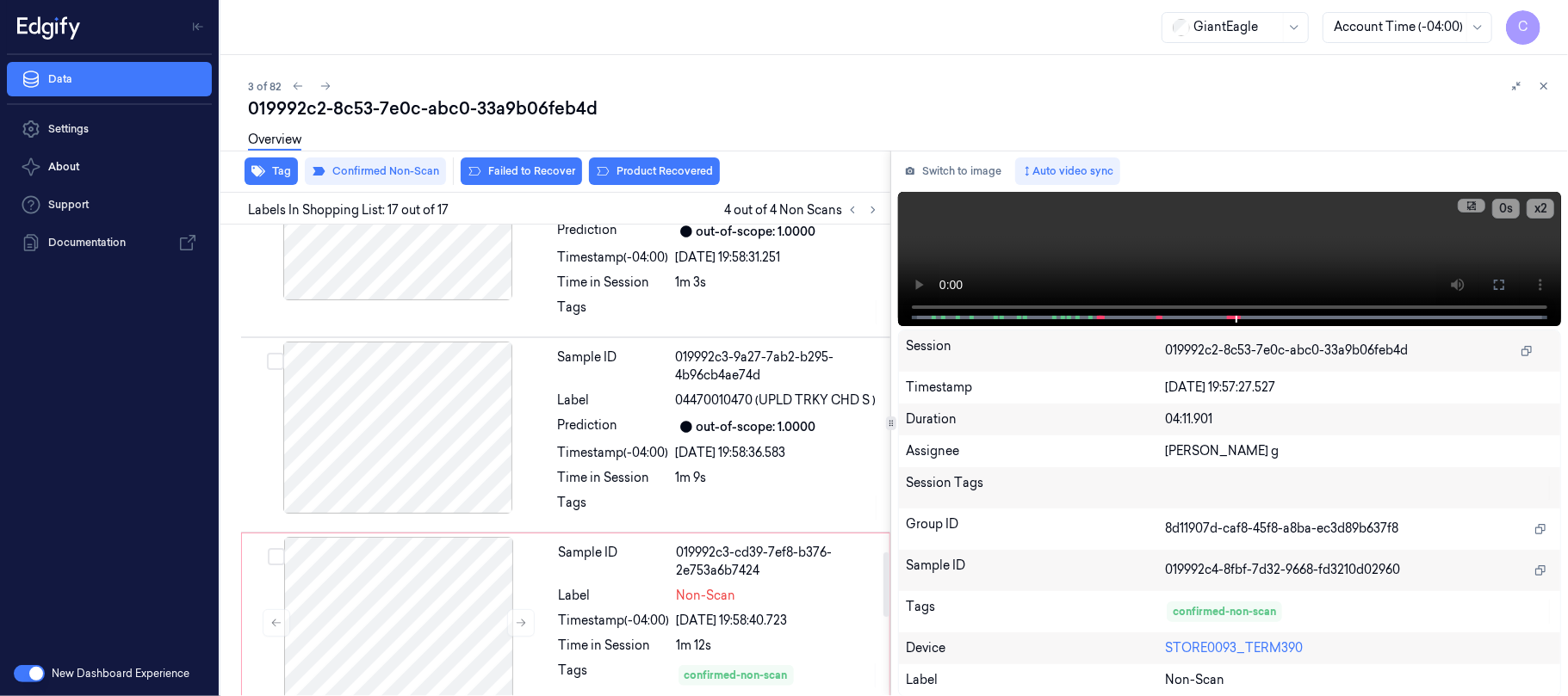
scroll to position [2395, 0]
click at [435, 412] on div at bounding box center [398, 427] width 307 height 173
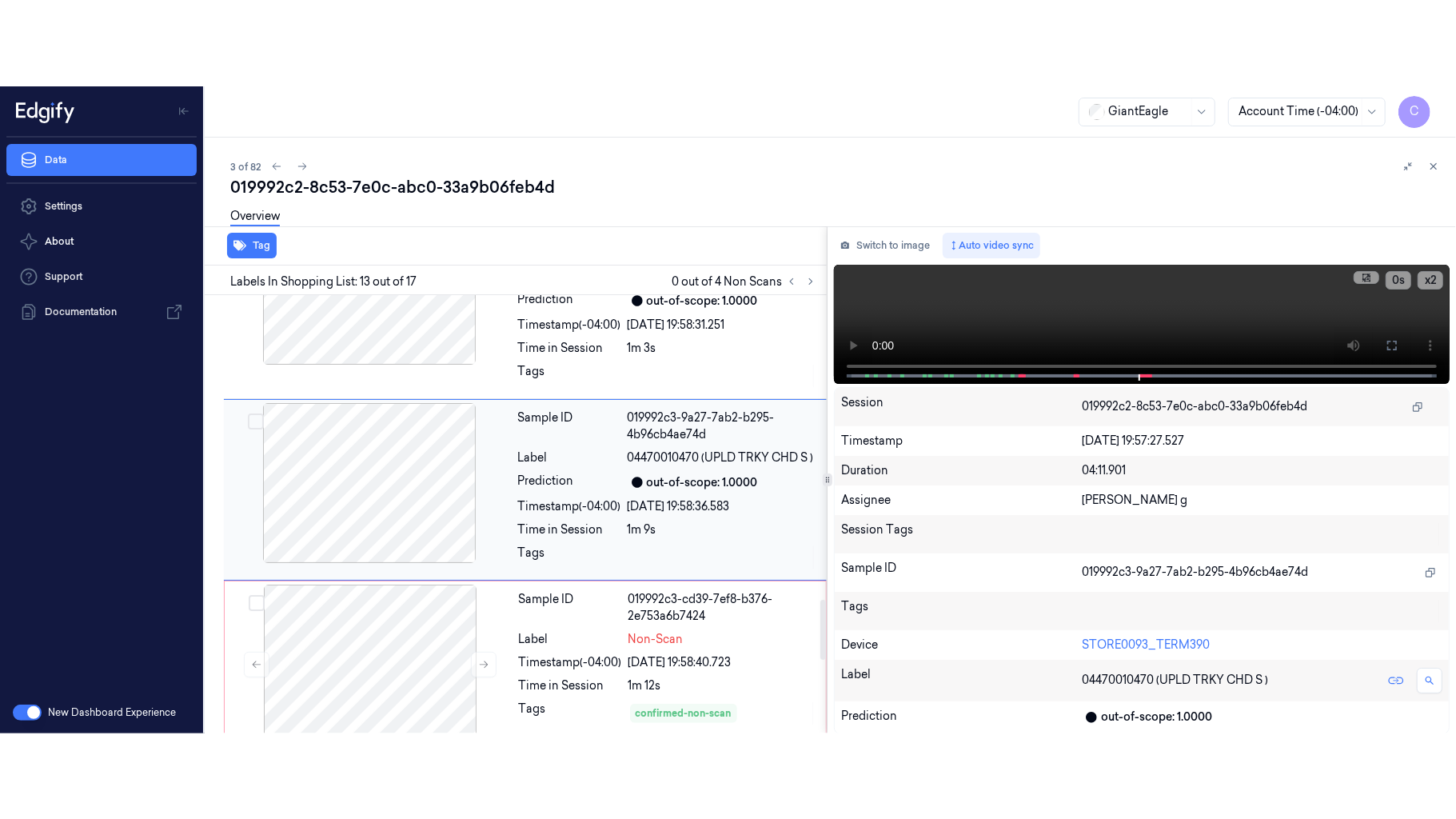
scroll to position [2207, 0]
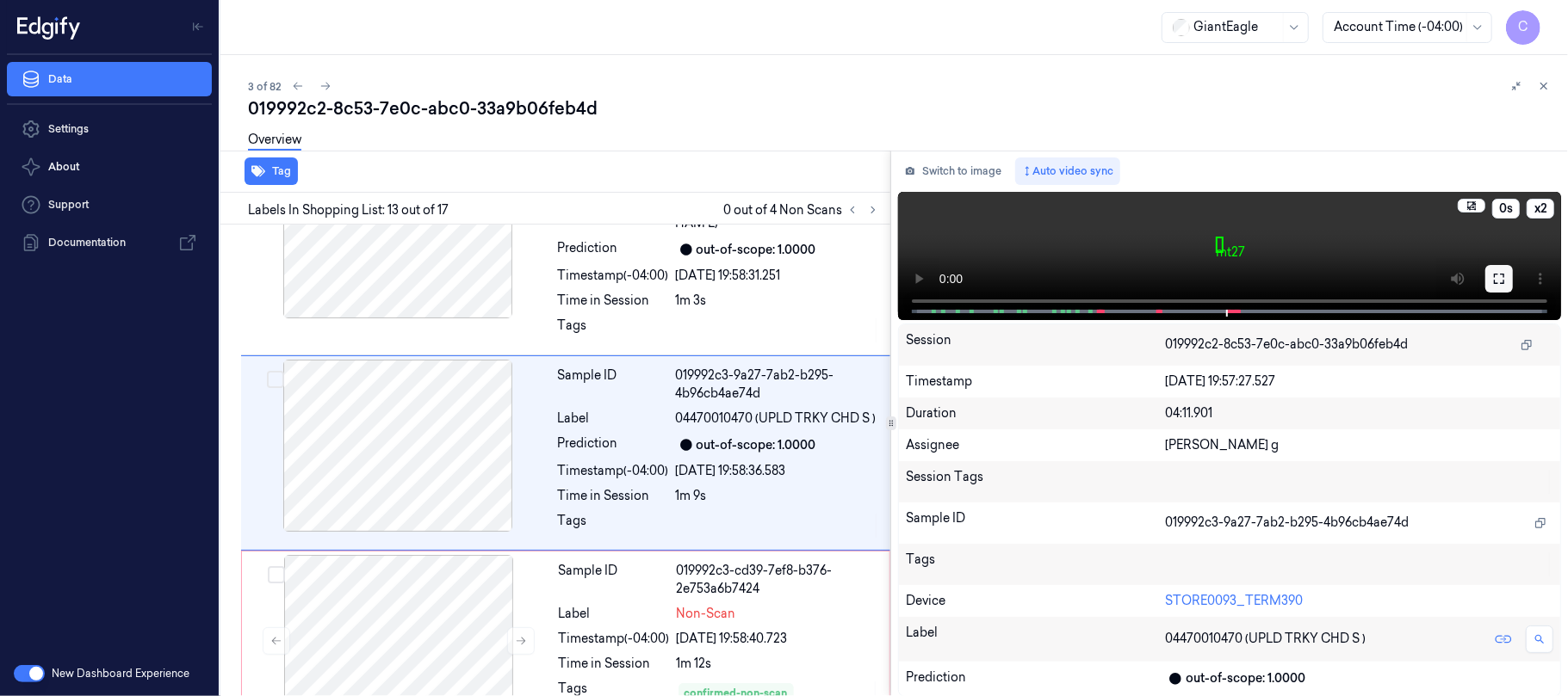
click at [1497, 282] on icon at bounding box center [1499, 279] width 10 height 10
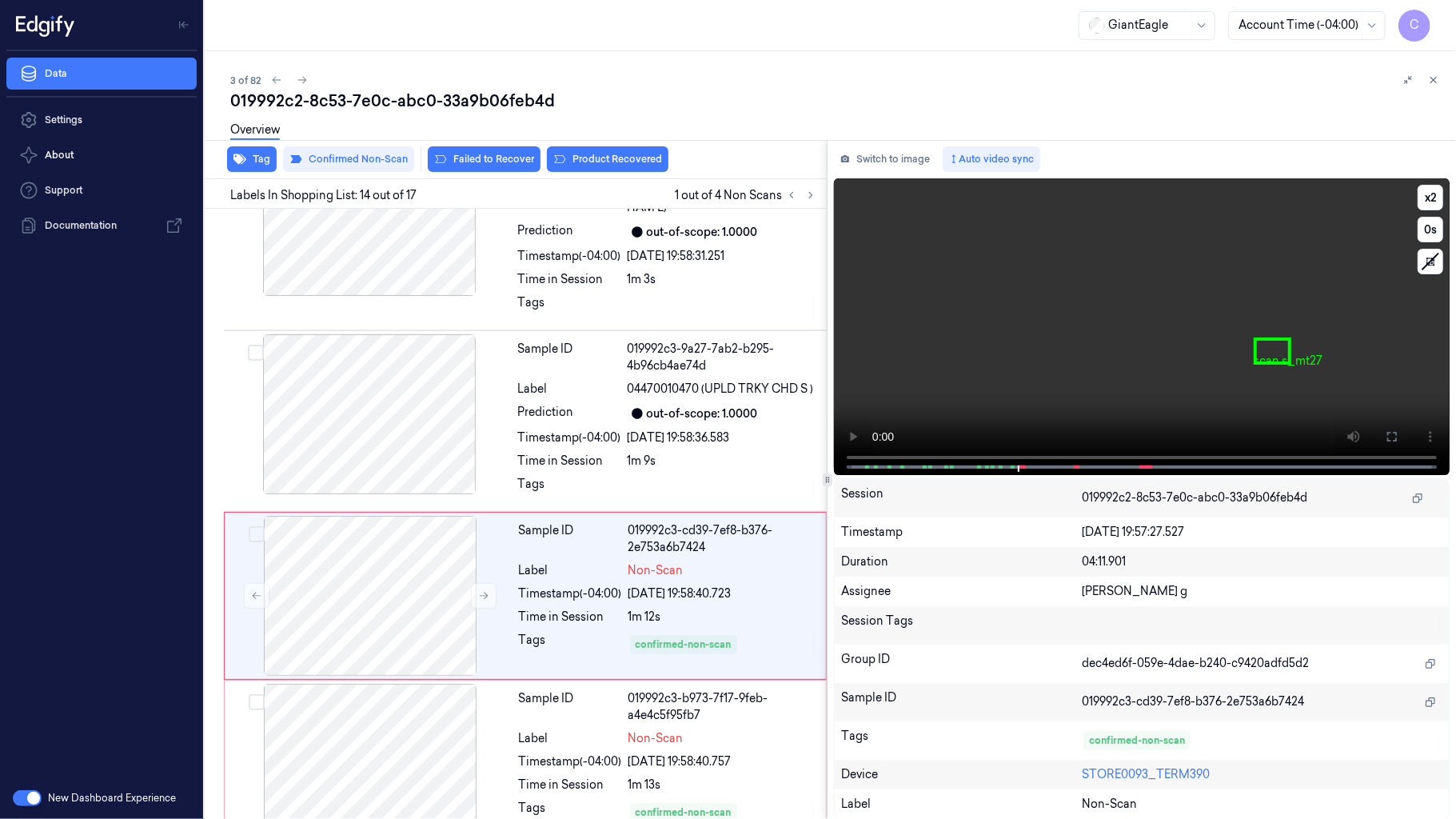
scroll to position [2295, 0]
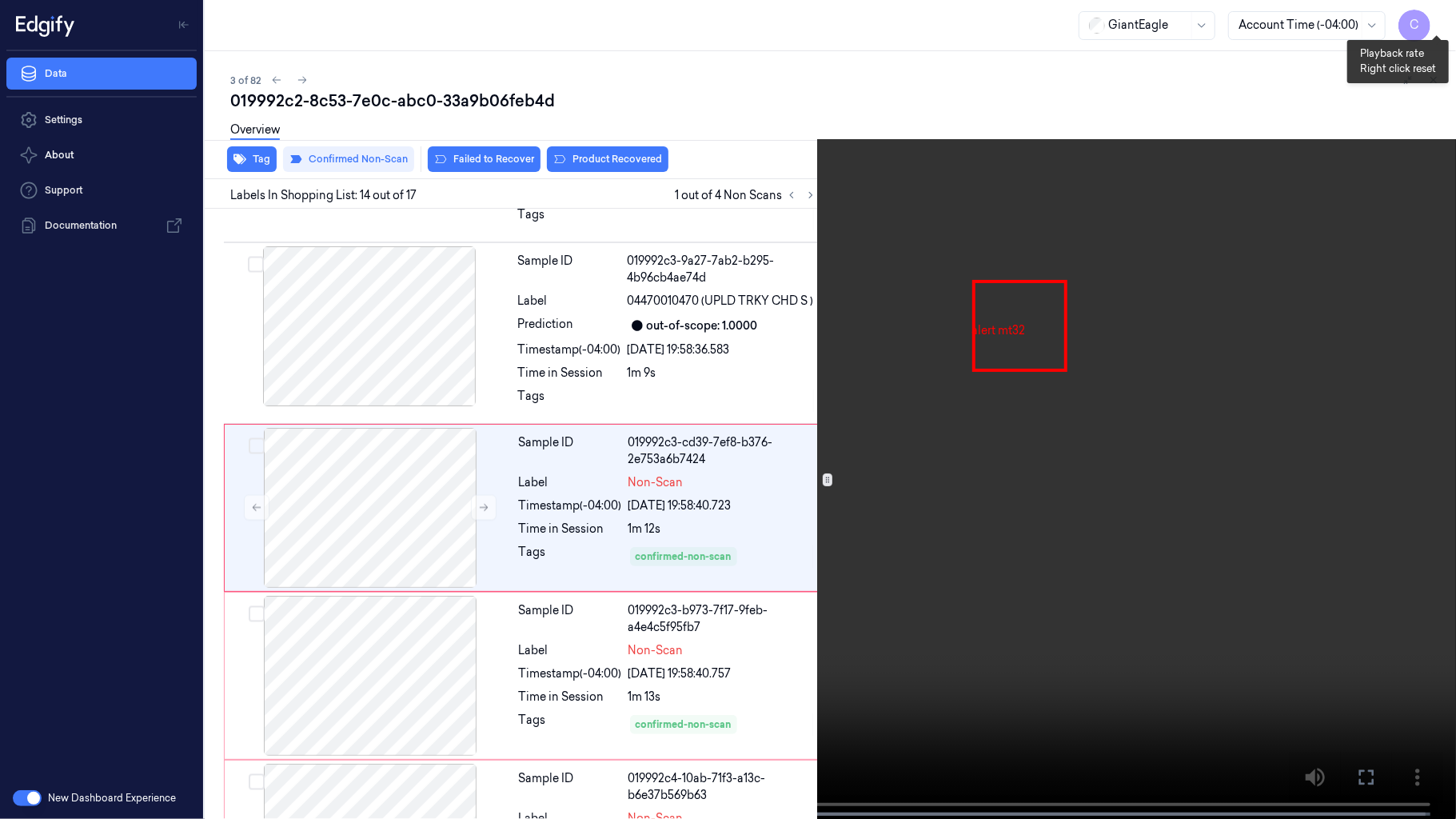
click at [1434, 14] on button "x 2" at bounding box center [1436, 18] width 25 height 25
click at [1434, 14] on button "x 4" at bounding box center [1436, 18] width 25 height 25
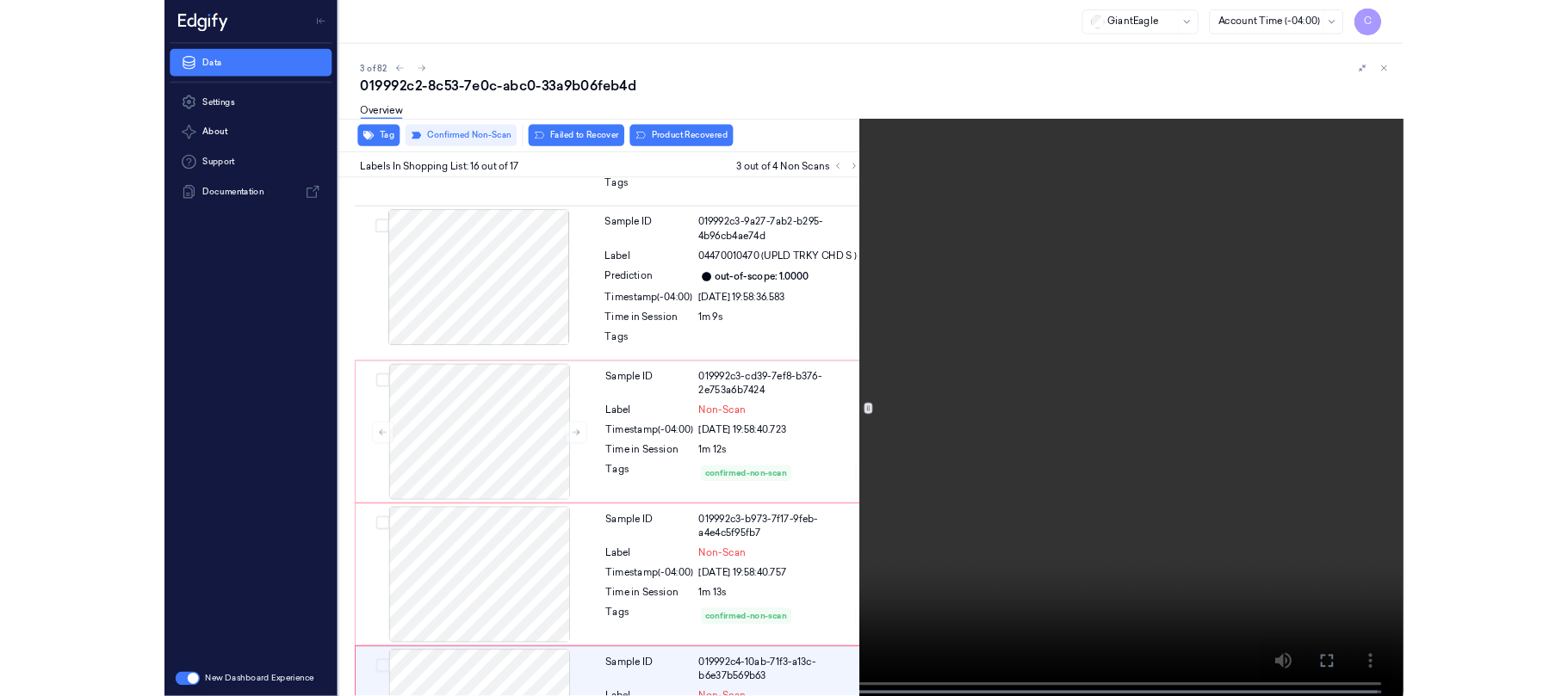
scroll to position [2783, 0]
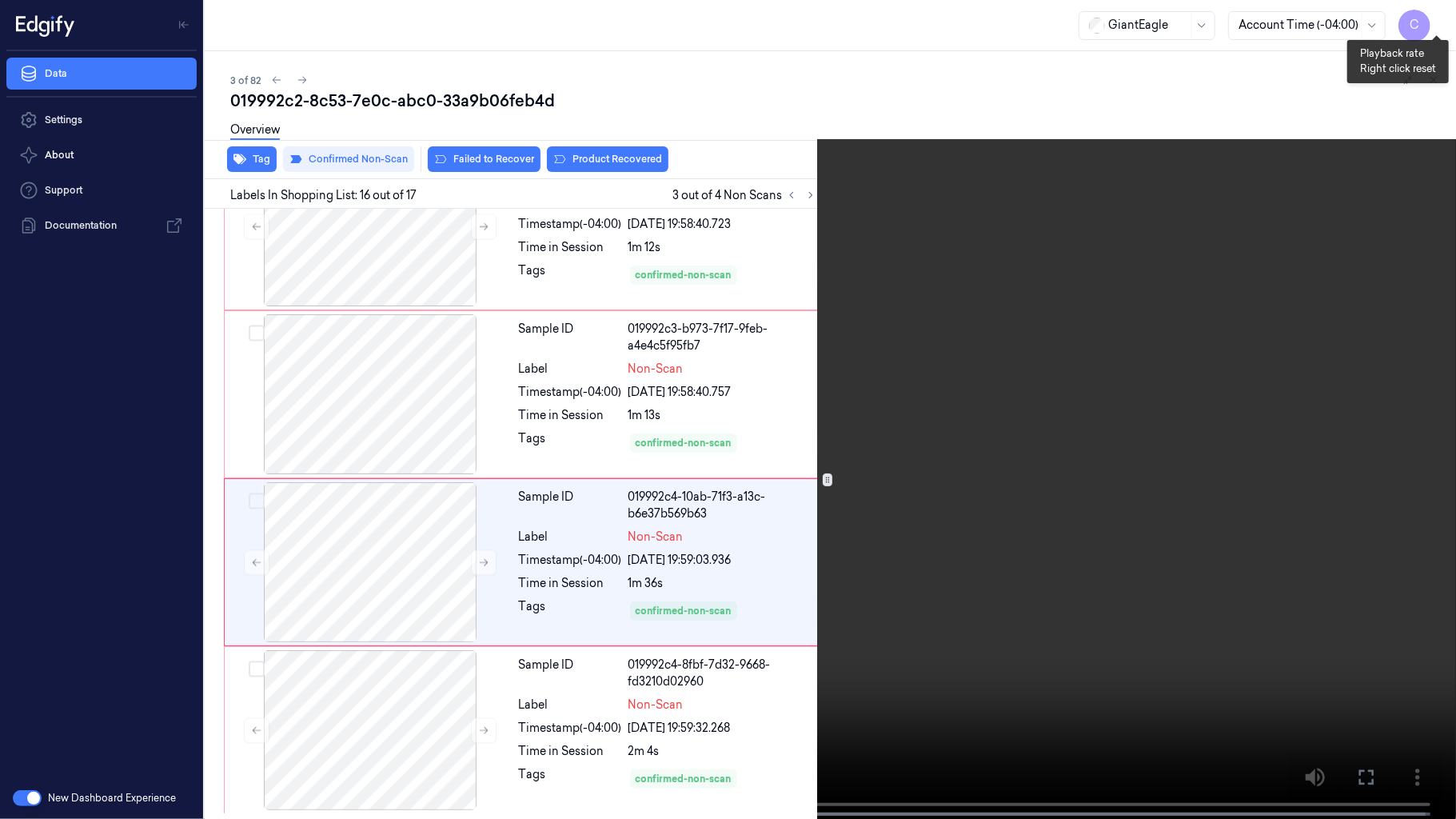
click at [1438, 14] on button "x 1" at bounding box center [1436, 18] width 25 height 25
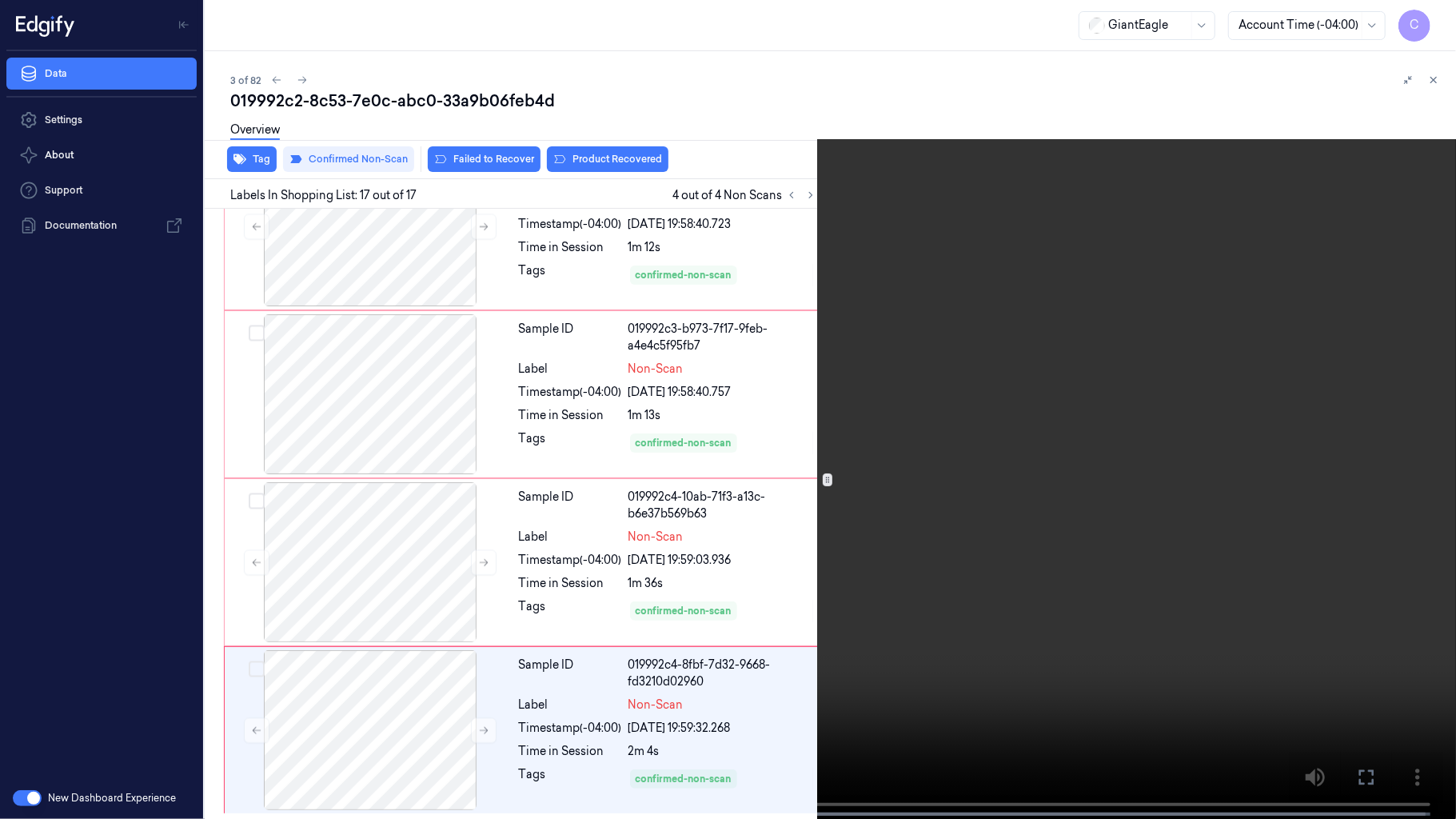
click at [749, 579] on video at bounding box center [728, 410] width 1456 height 822
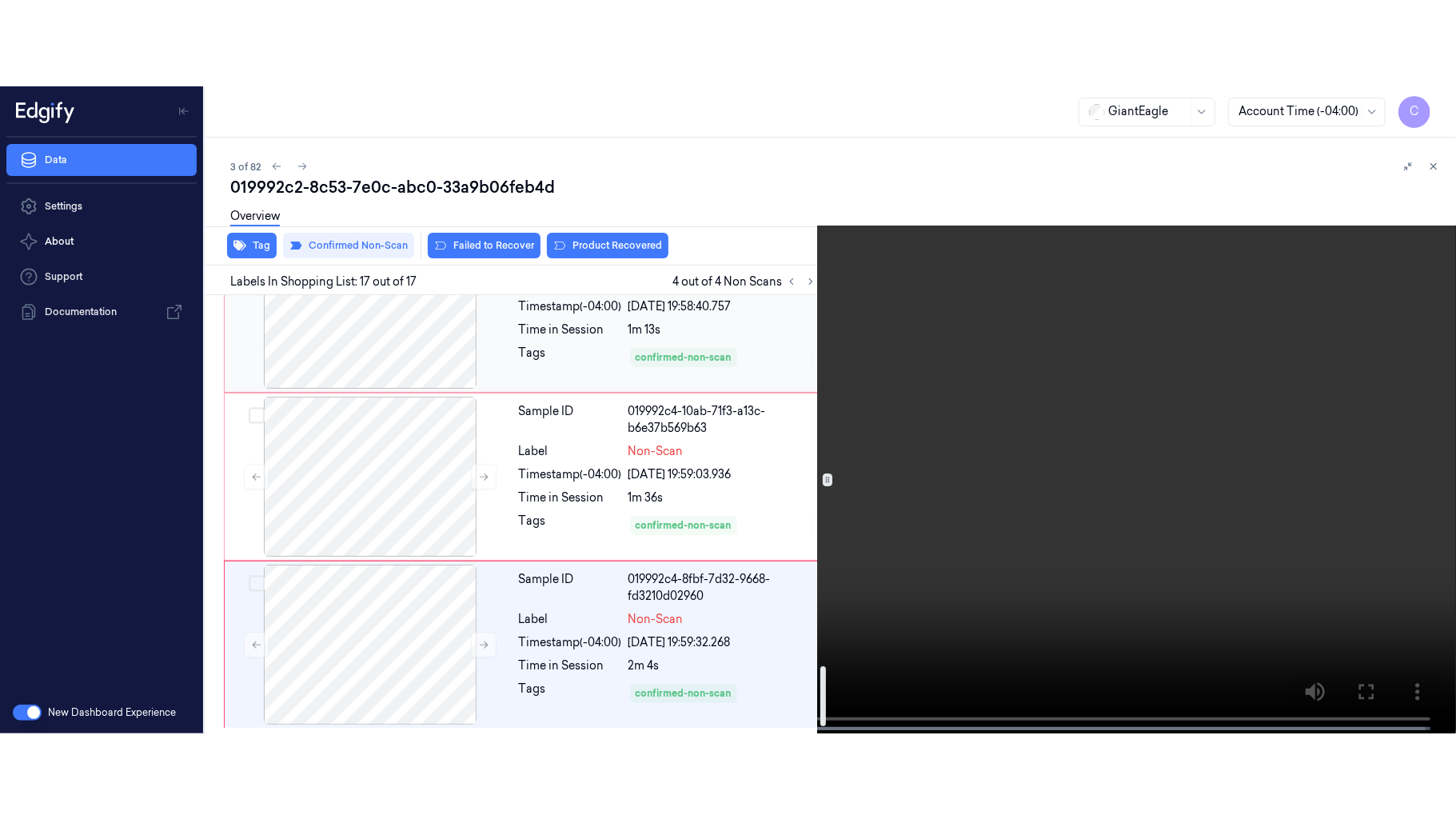
scroll to position [2757, 0]
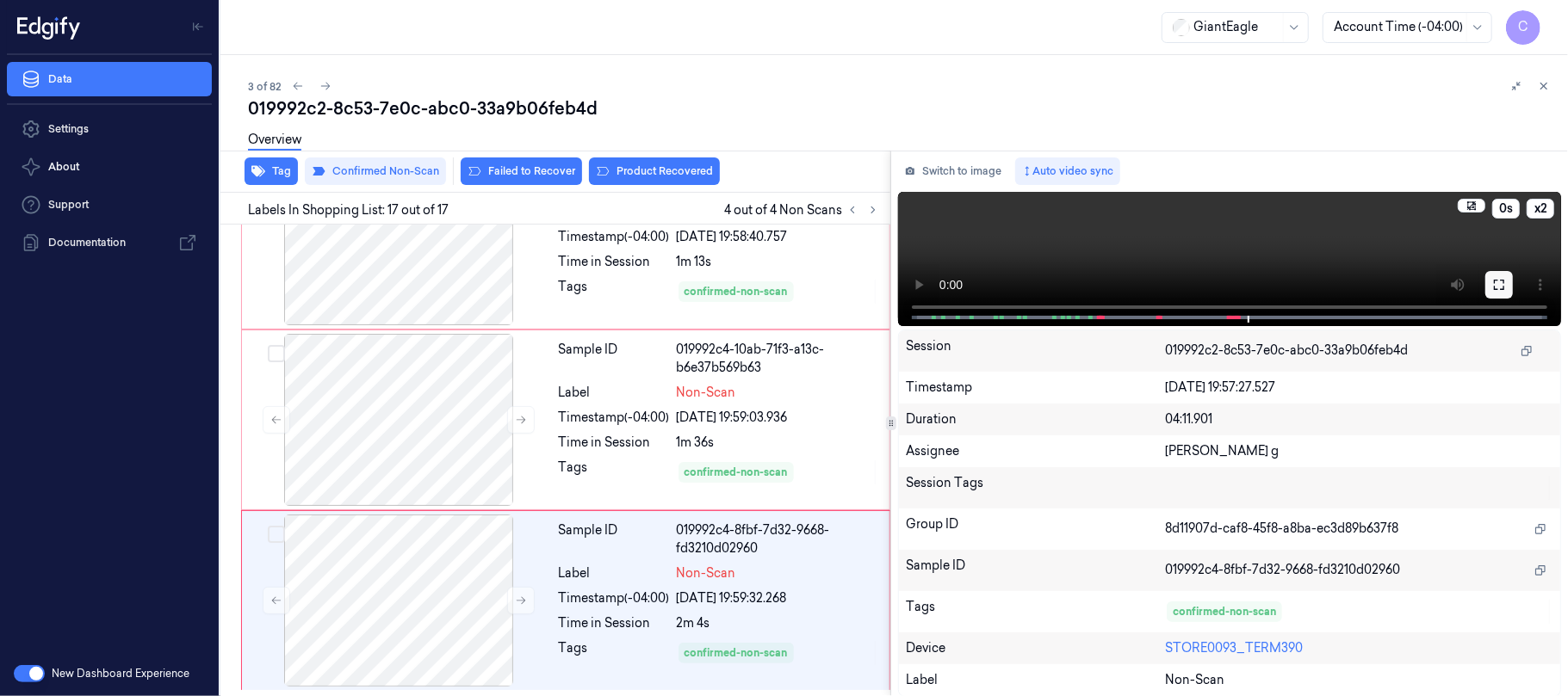
click at [1499, 282] on icon at bounding box center [1499, 284] width 14 height 14
click at [1317, 260] on video at bounding box center [1229, 259] width 663 height 134
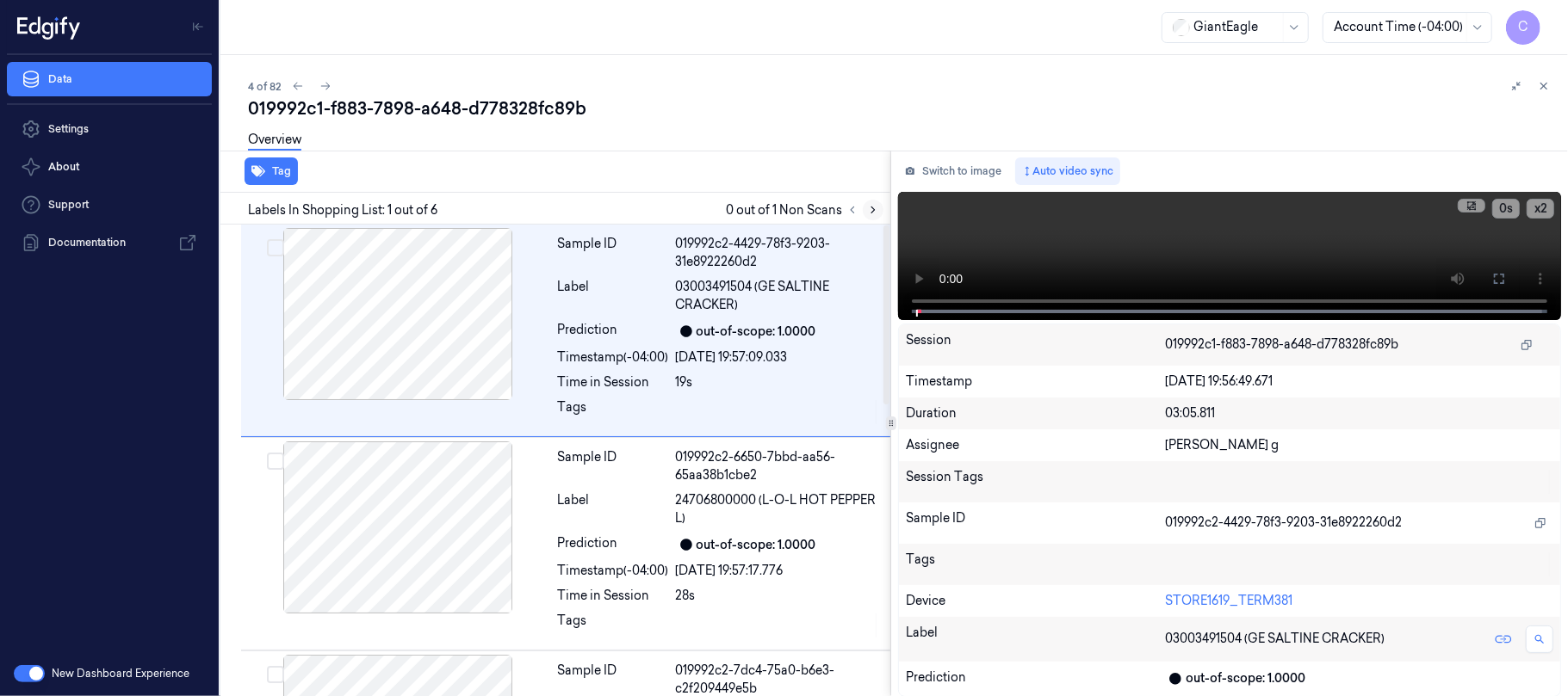
click at [872, 207] on icon at bounding box center [873, 209] width 12 height 12
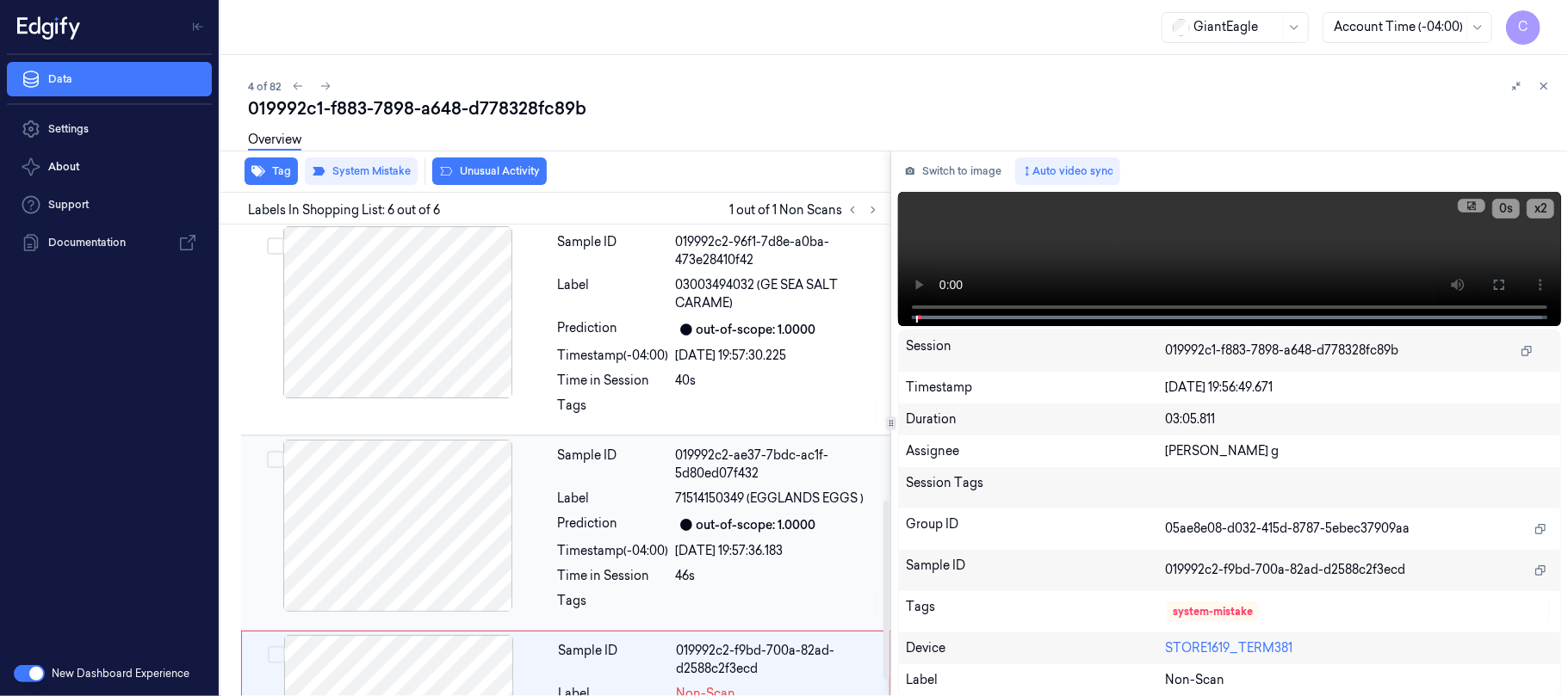
scroll to position [766, 0]
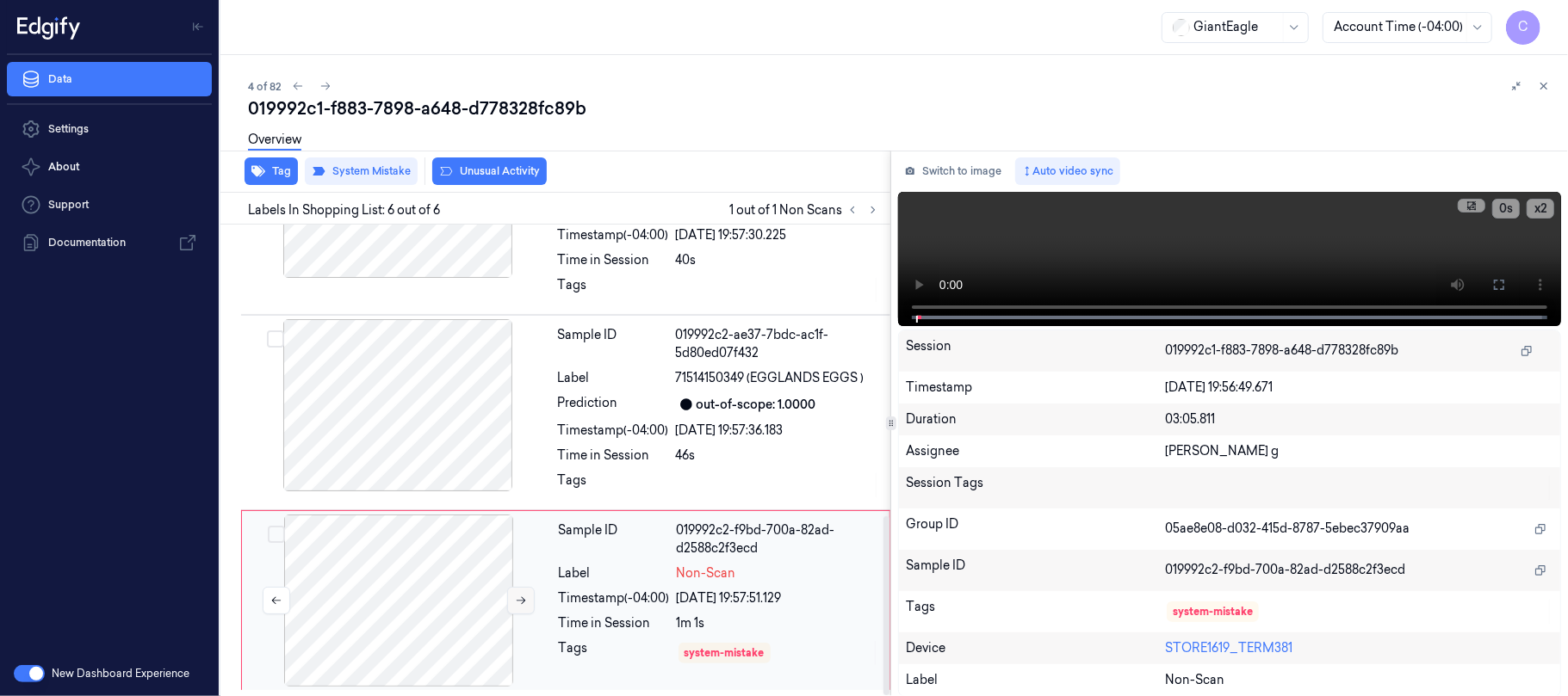
click at [522, 602] on icon at bounding box center [522, 601] width 9 height 8
click at [525, 597] on icon at bounding box center [521, 600] width 12 height 12
click at [525, 597] on icon at bounding box center [521, 600] width 12 height 12
click at [415, 424] on div at bounding box center [398, 405] width 307 height 173
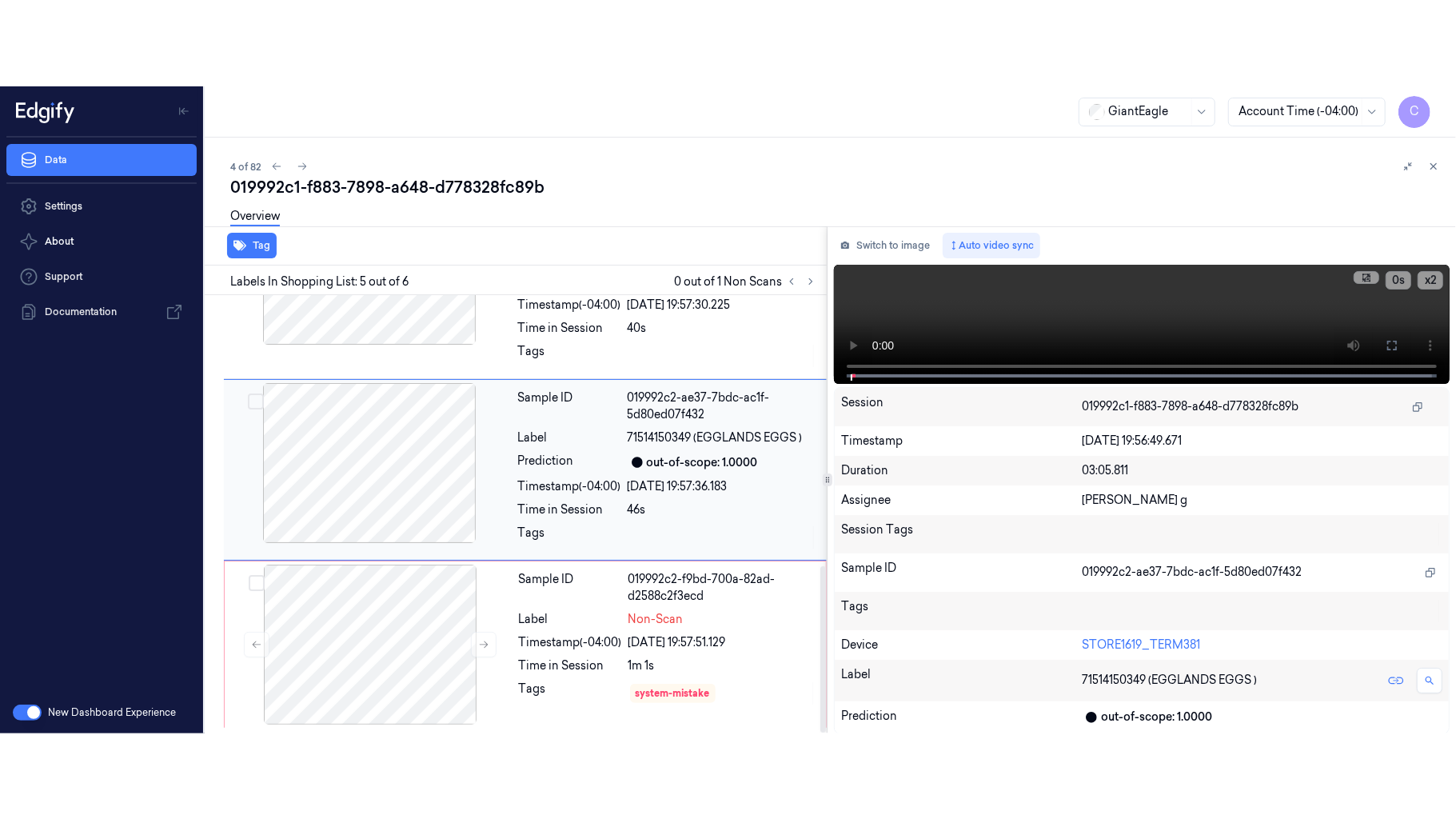
scroll to position [666, 0]
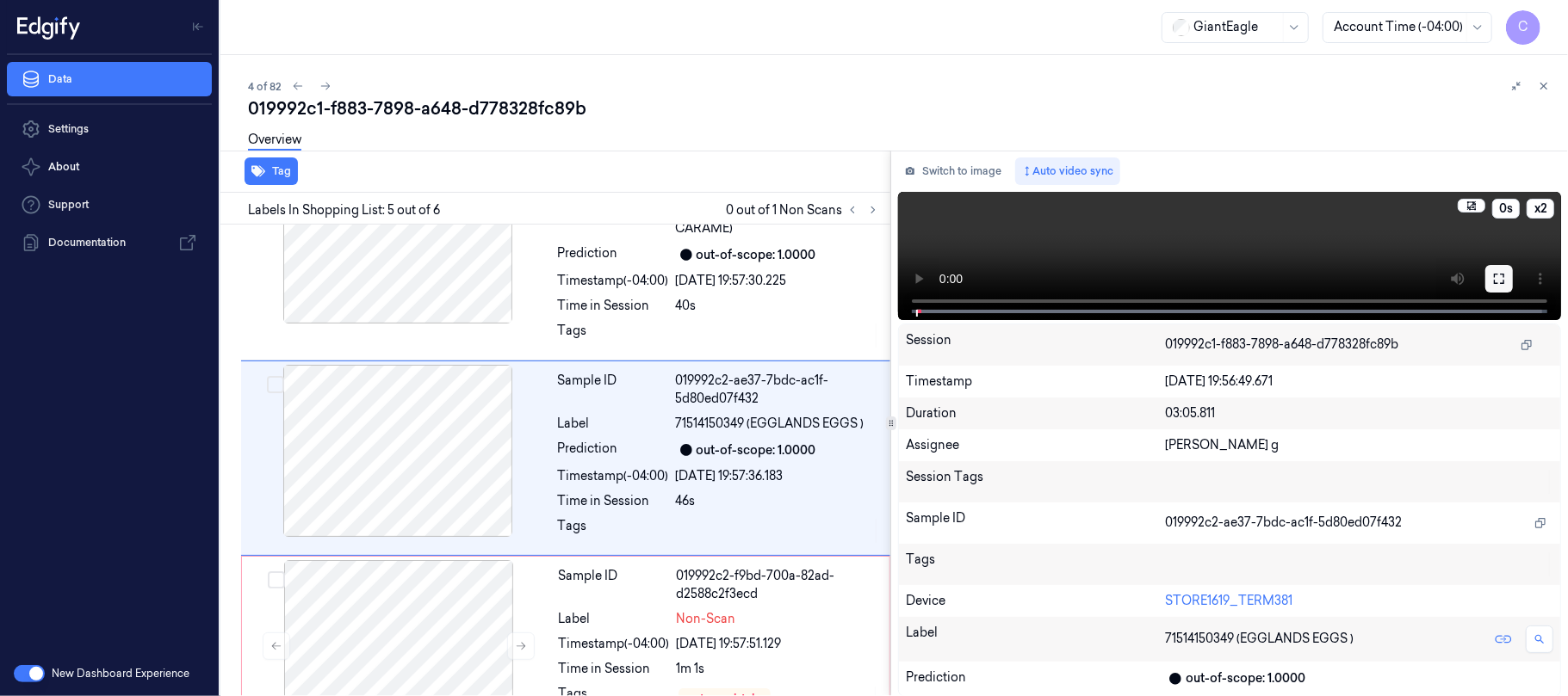
click at [1499, 280] on icon at bounding box center [1499, 279] width 14 height 14
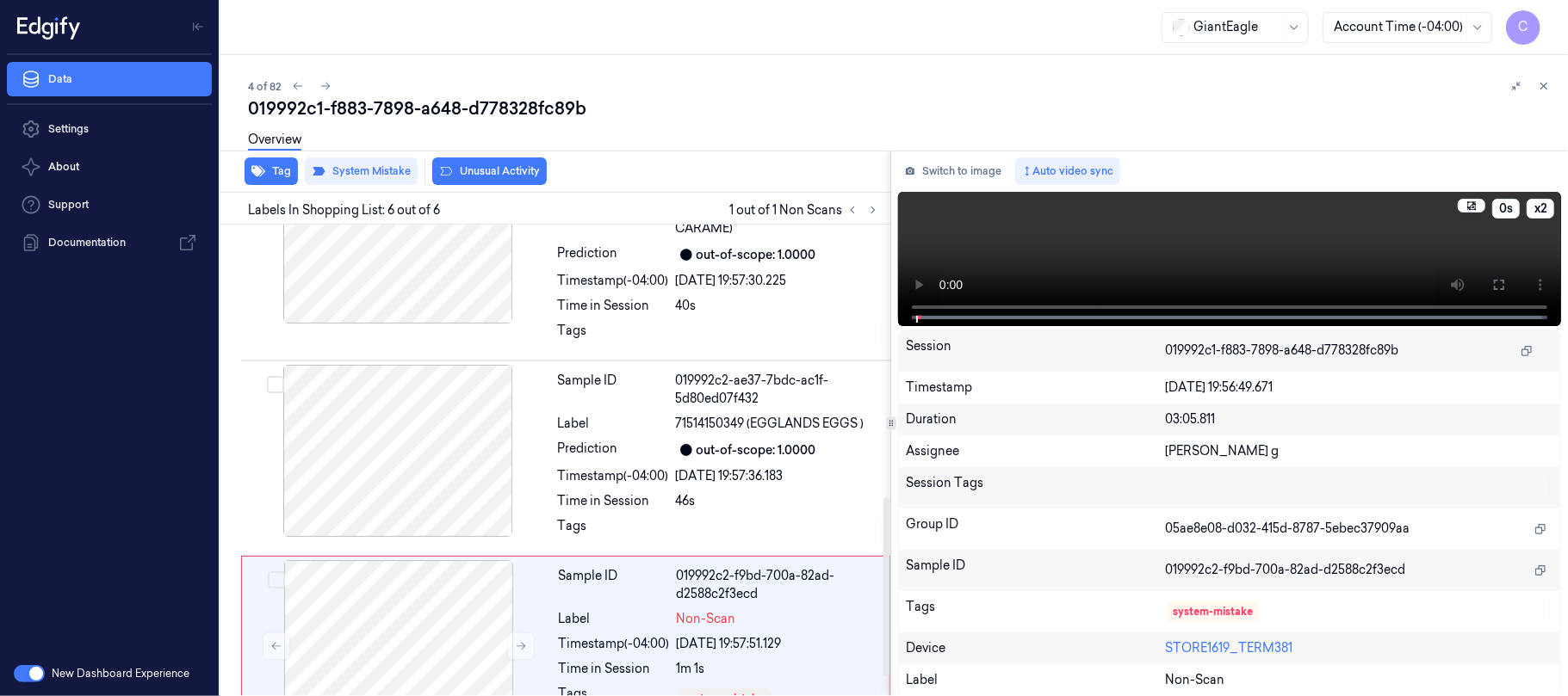
click at [1058, 252] on video at bounding box center [1229, 259] width 663 height 134
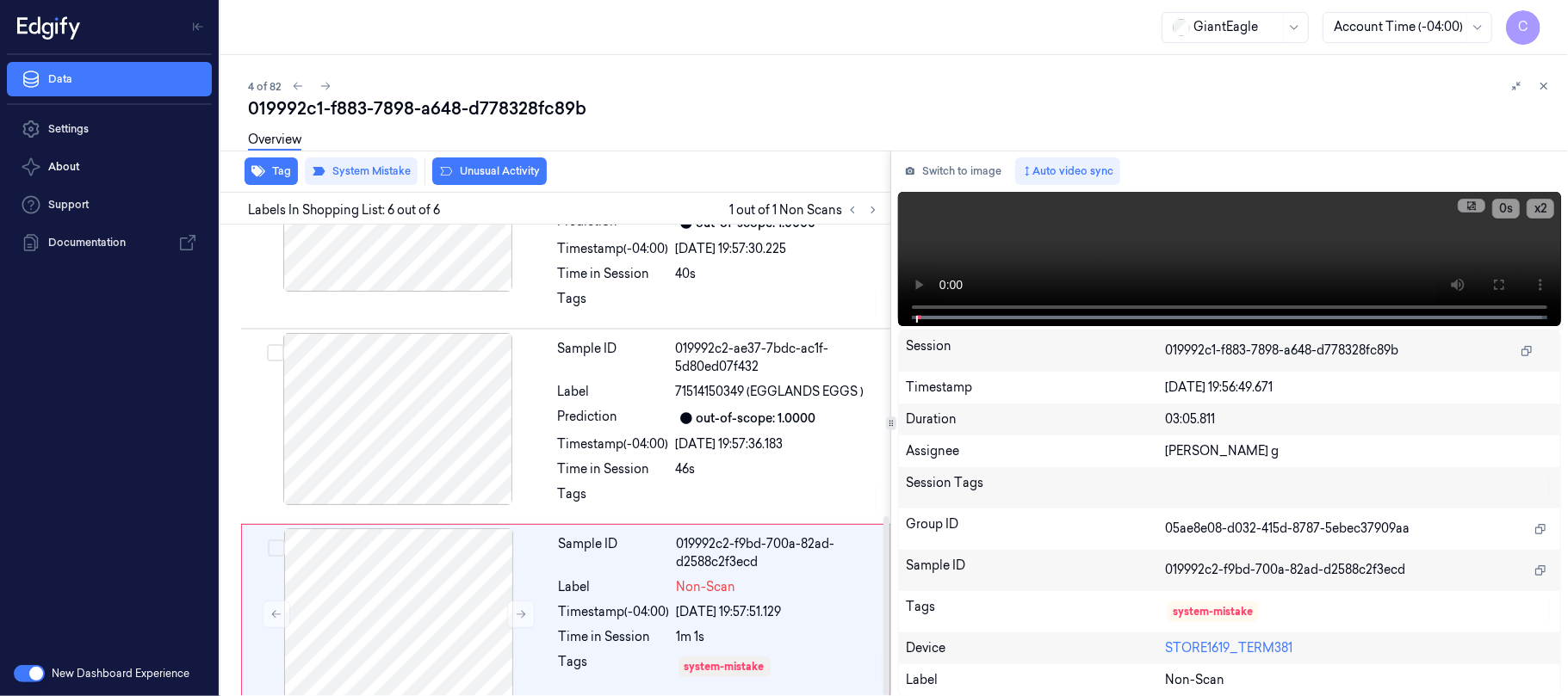
scroll to position [766, 0]
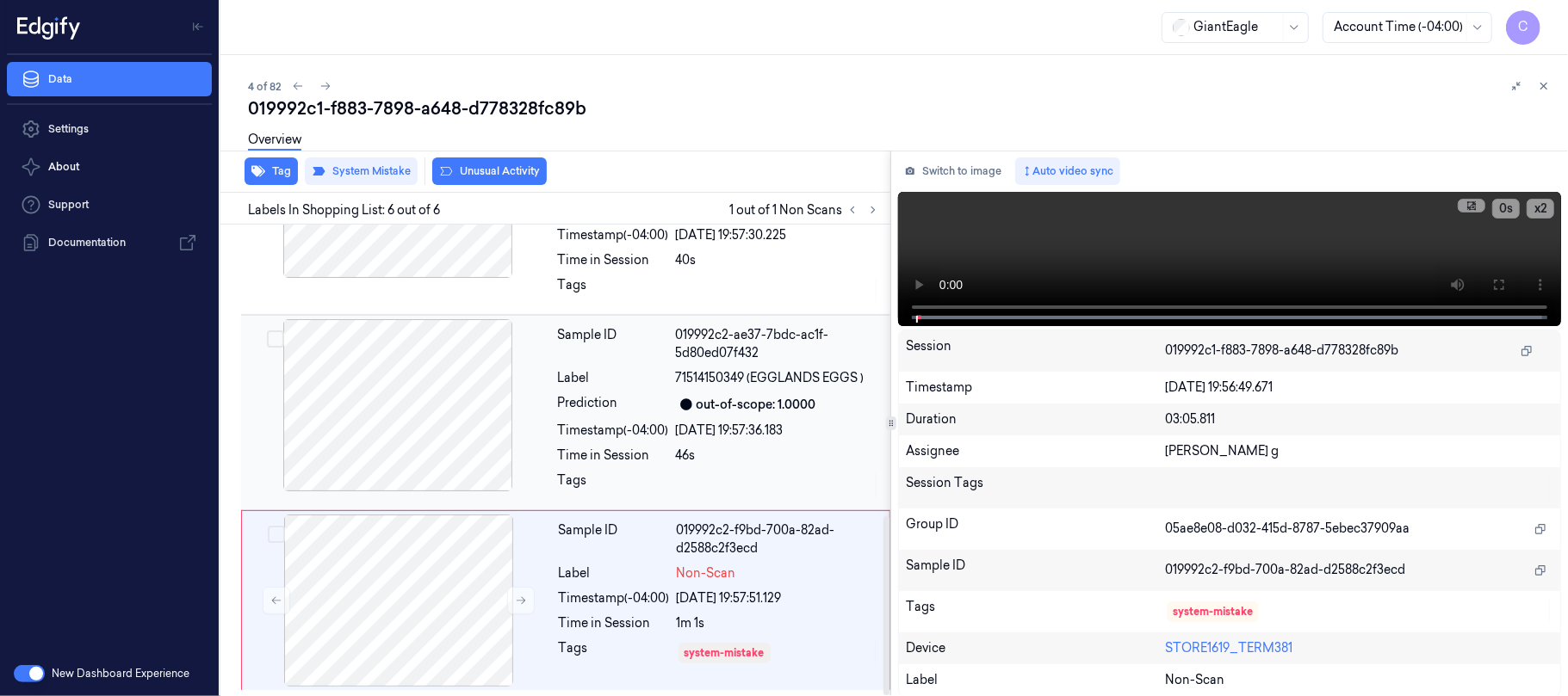
click at [422, 434] on div at bounding box center [398, 405] width 307 height 173
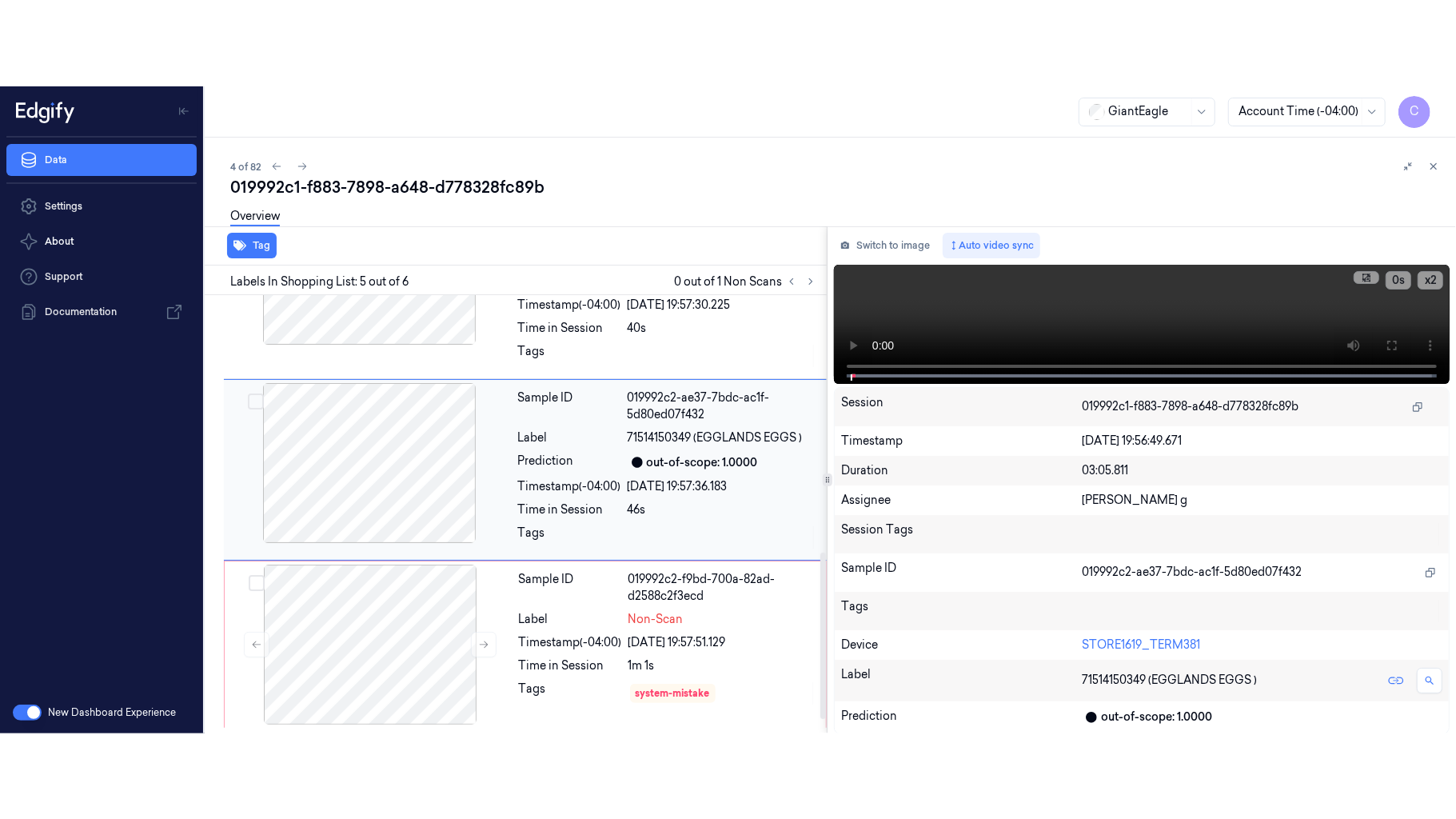
scroll to position [666, 0]
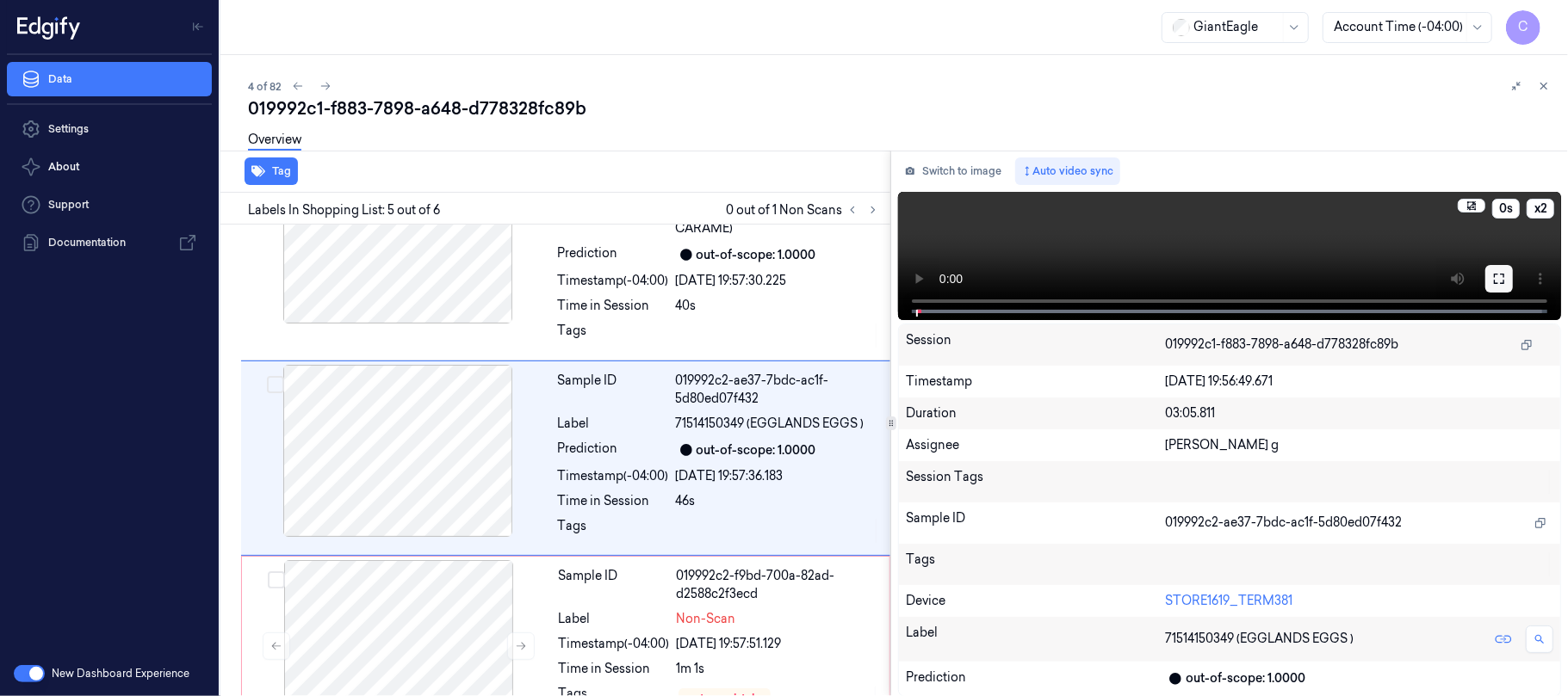
click at [1491, 280] on button at bounding box center [1499, 279] width 27 height 27
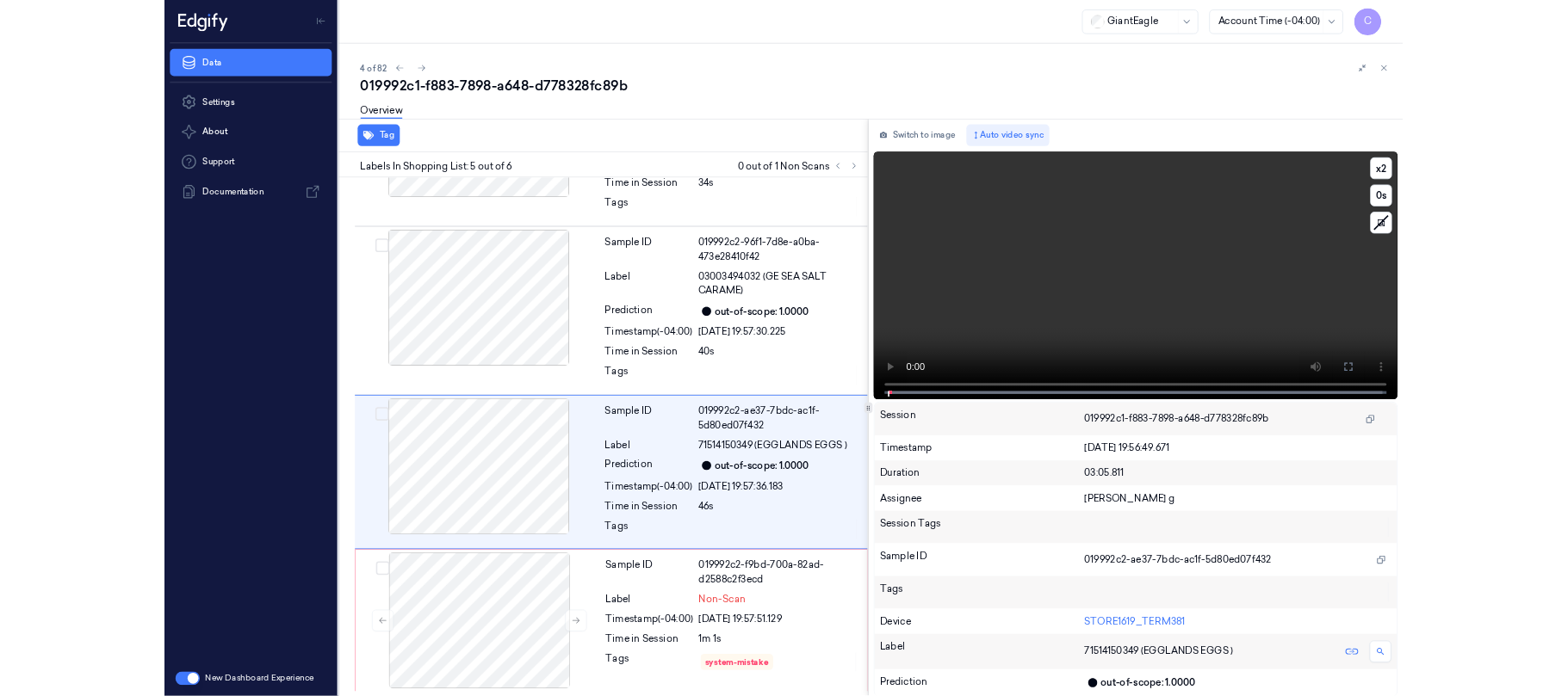
scroll to position [582, 0]
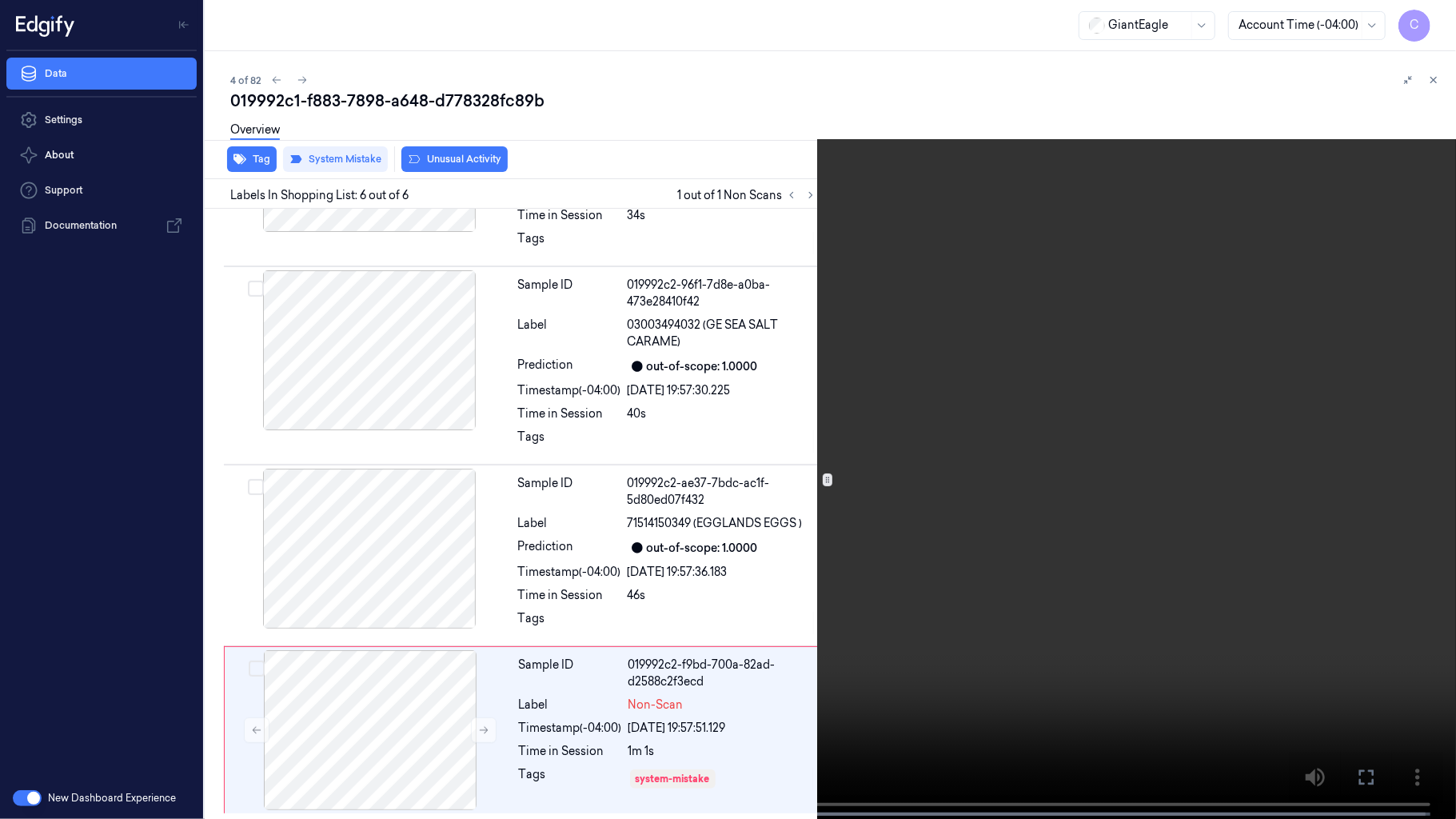
click at [484, 432] on video at bounding box center [728, 410] width 1456 height 822
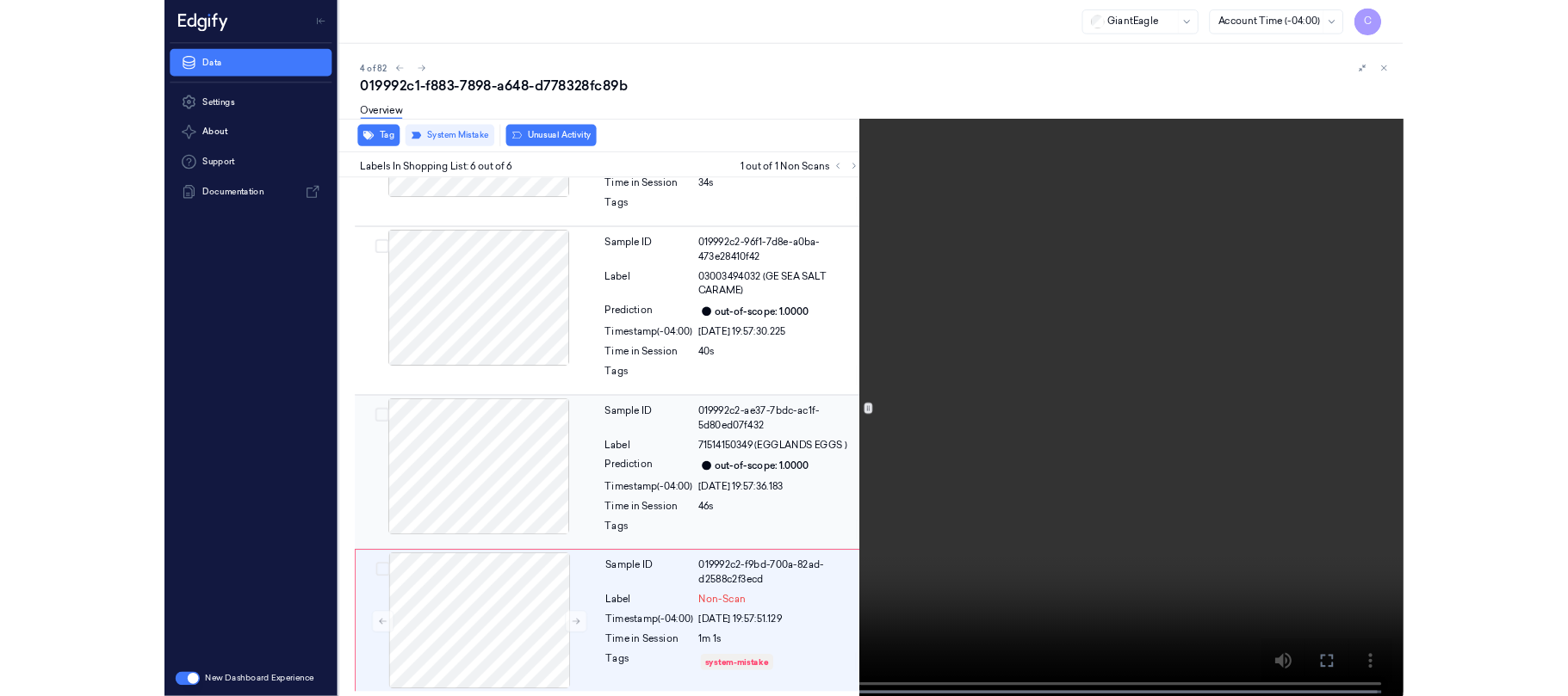
scroll to position [717, 0]
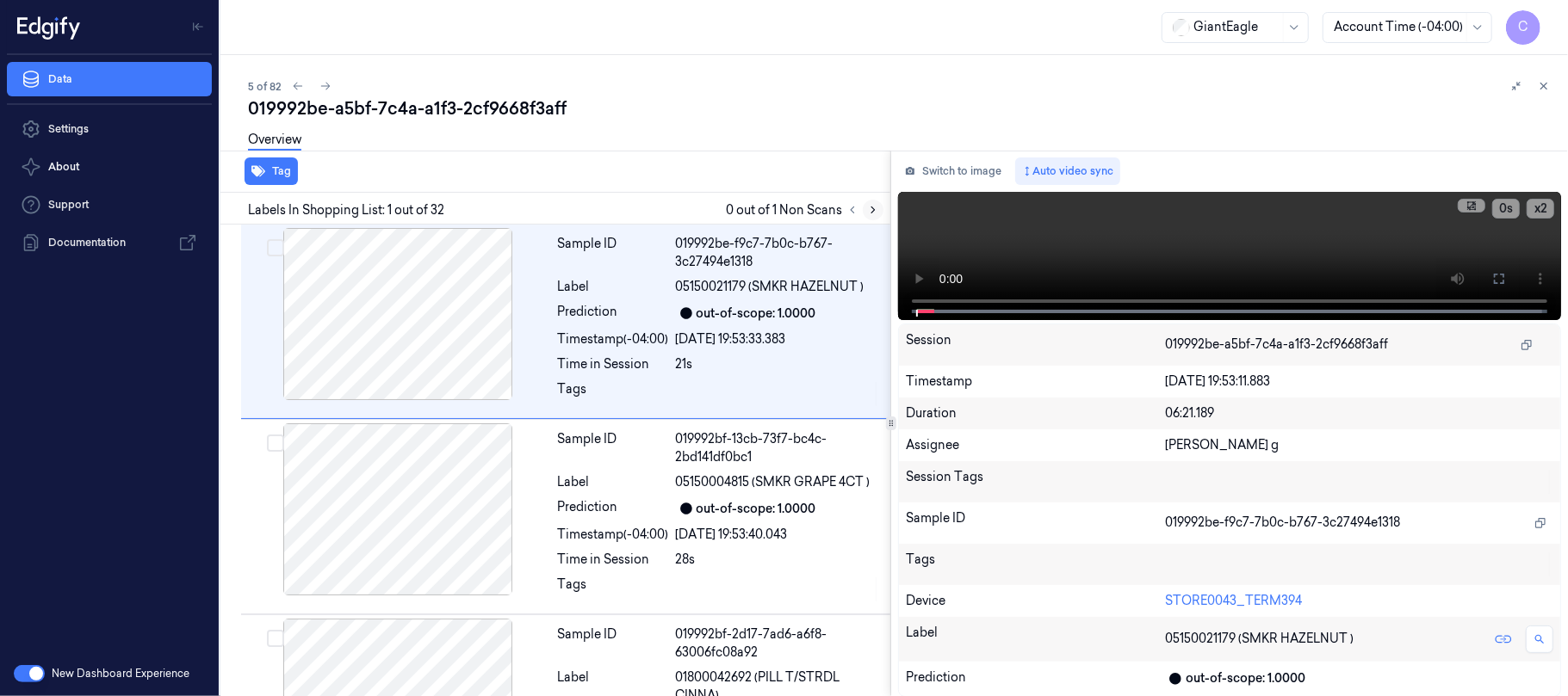
click at [868, 204] on icon at bounding box center [873, 209] width 12 height 12
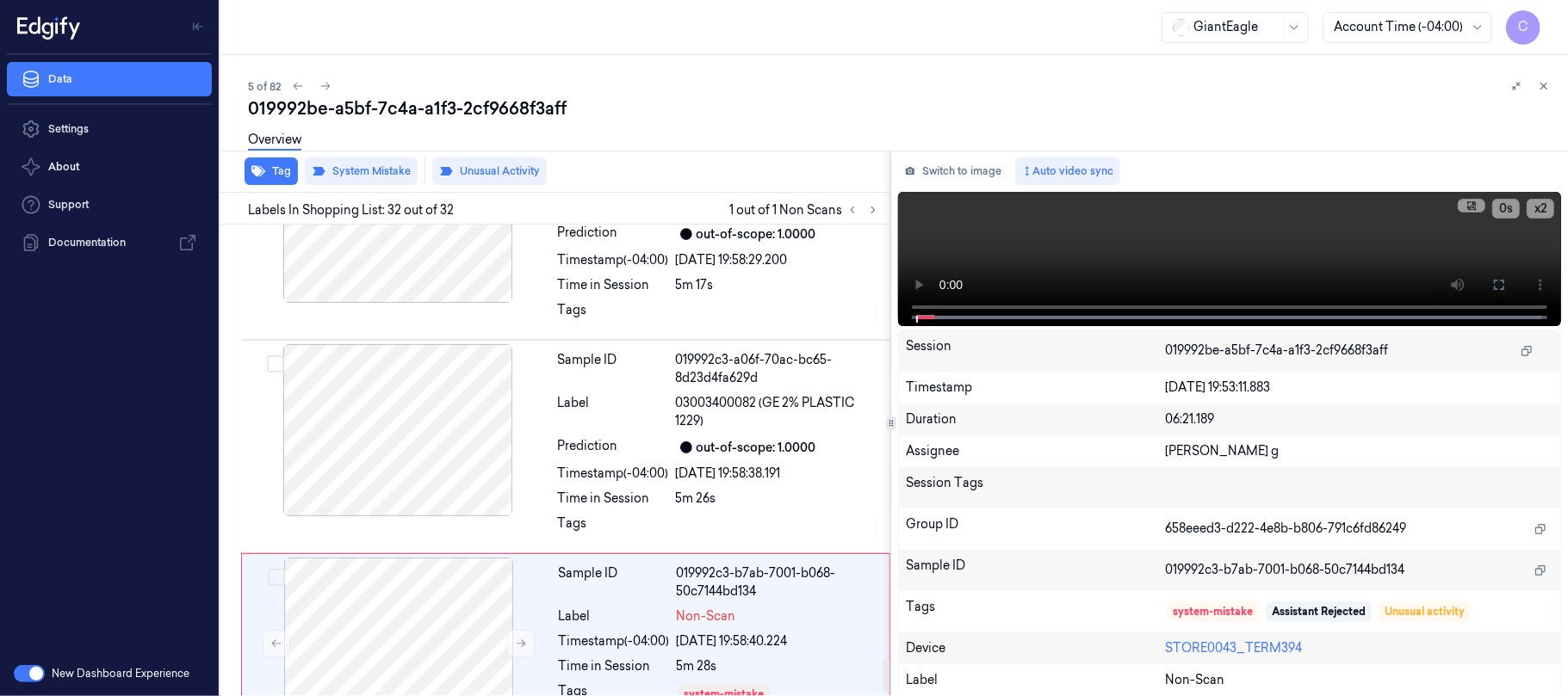
scroll to position [6182, 0]
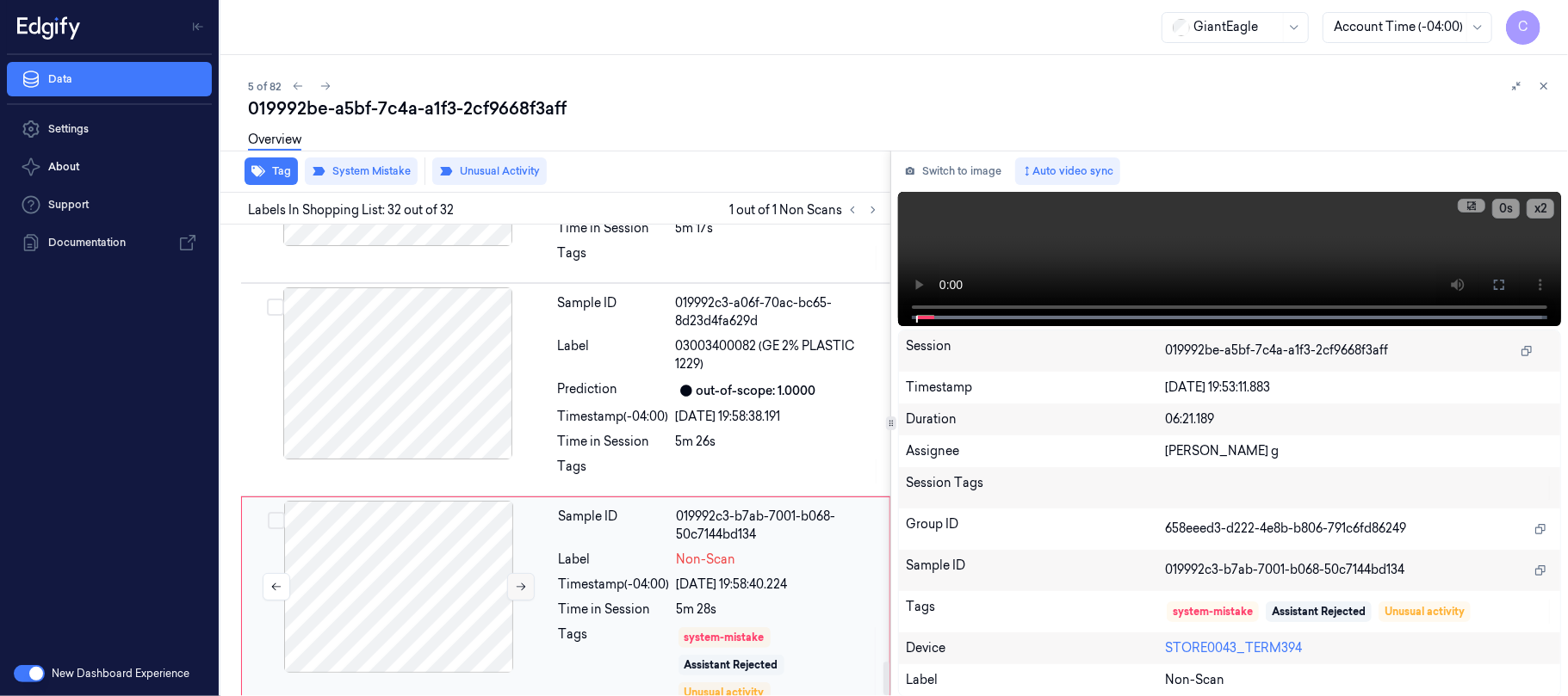
click at [517, 581] on icon at bounding box center [521, 586] width 12 height 12
click at [520, 581] on icon at bounding box center [521, 586] width 12 height 12
click at [422, 365] on div at bounding box center [398, 373] width 307 height 173
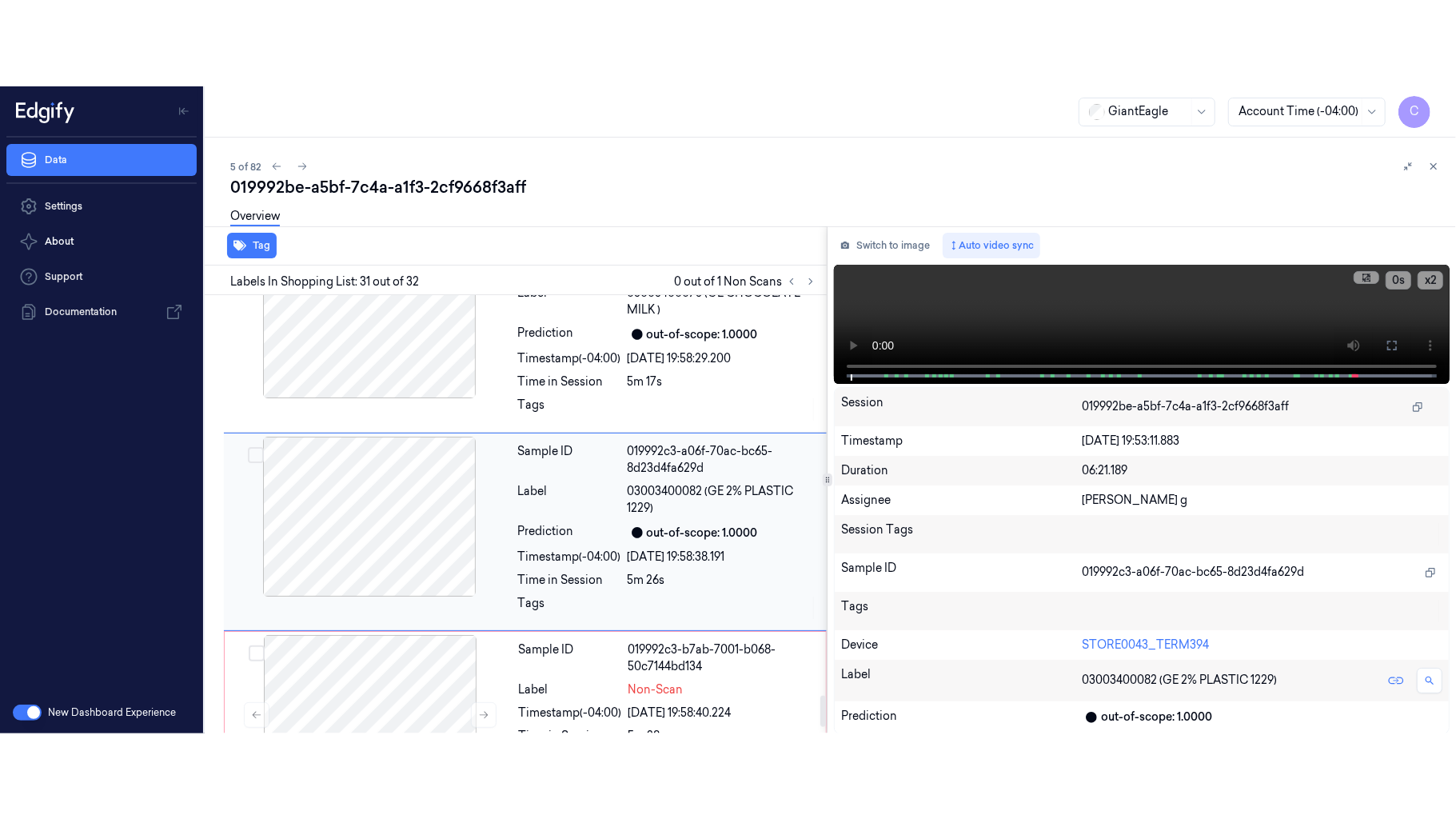
scroll to position [5658, 0]
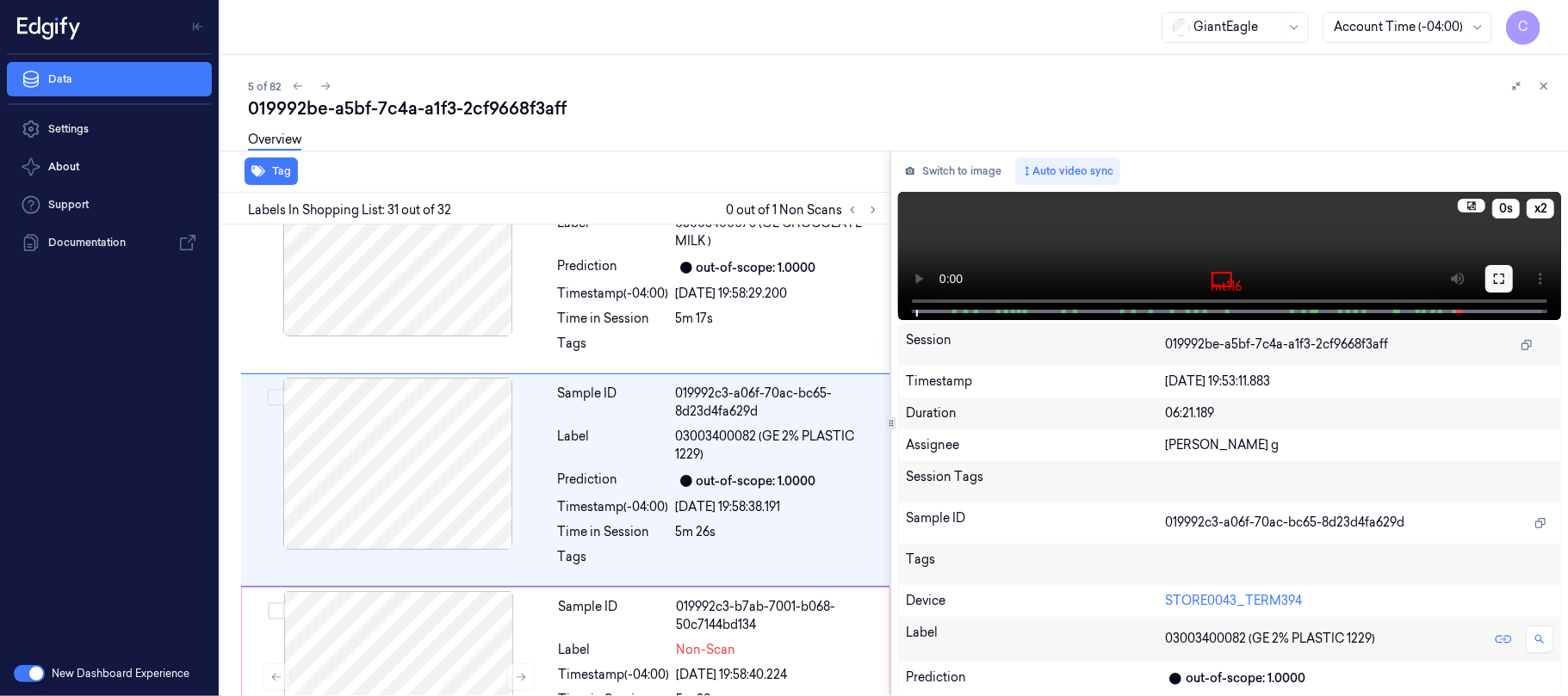
click at [1495, 274] on icon at bounding box center [1499, 279] width 10 height 10
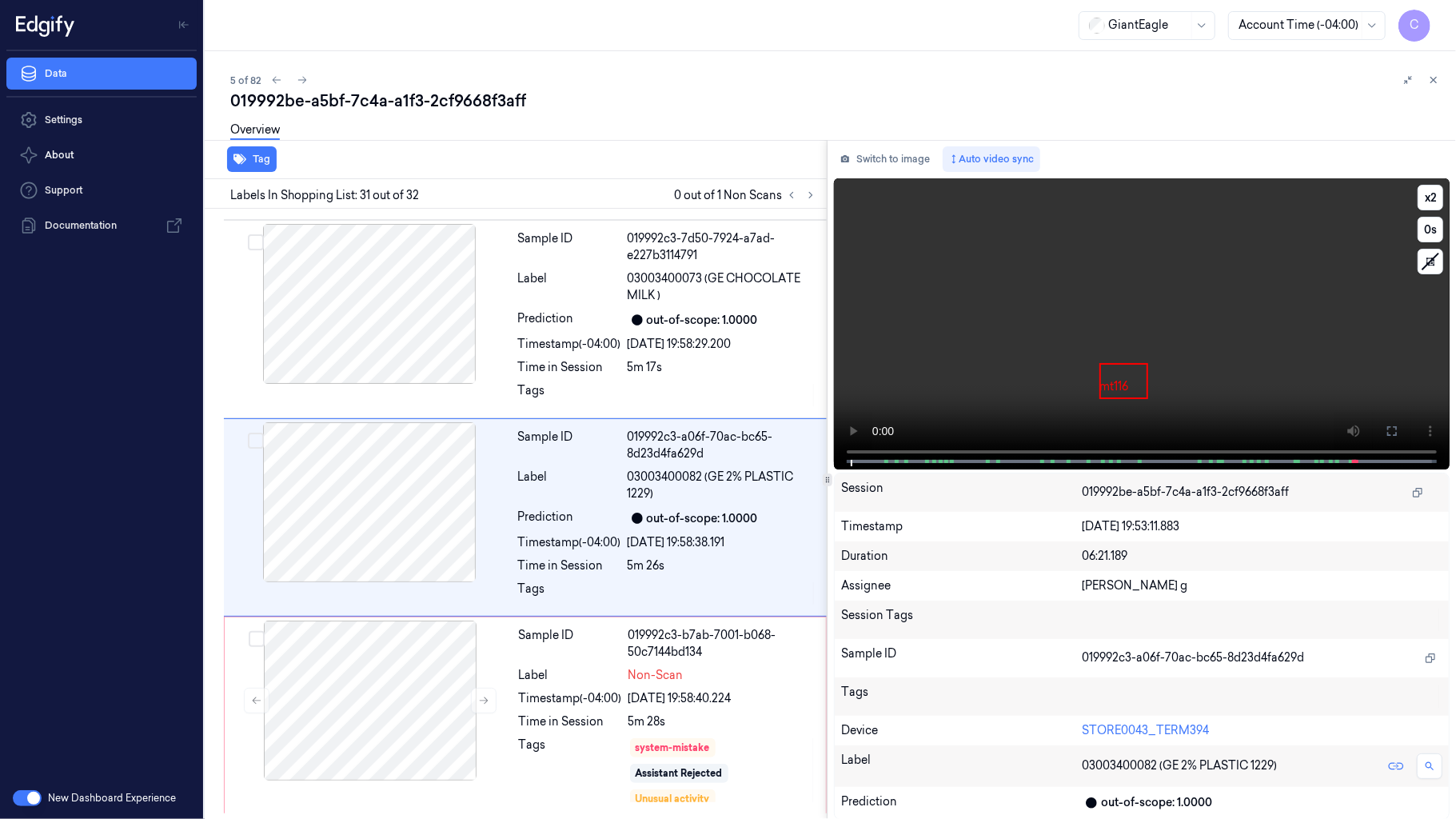
scroll to position [5571, 0]
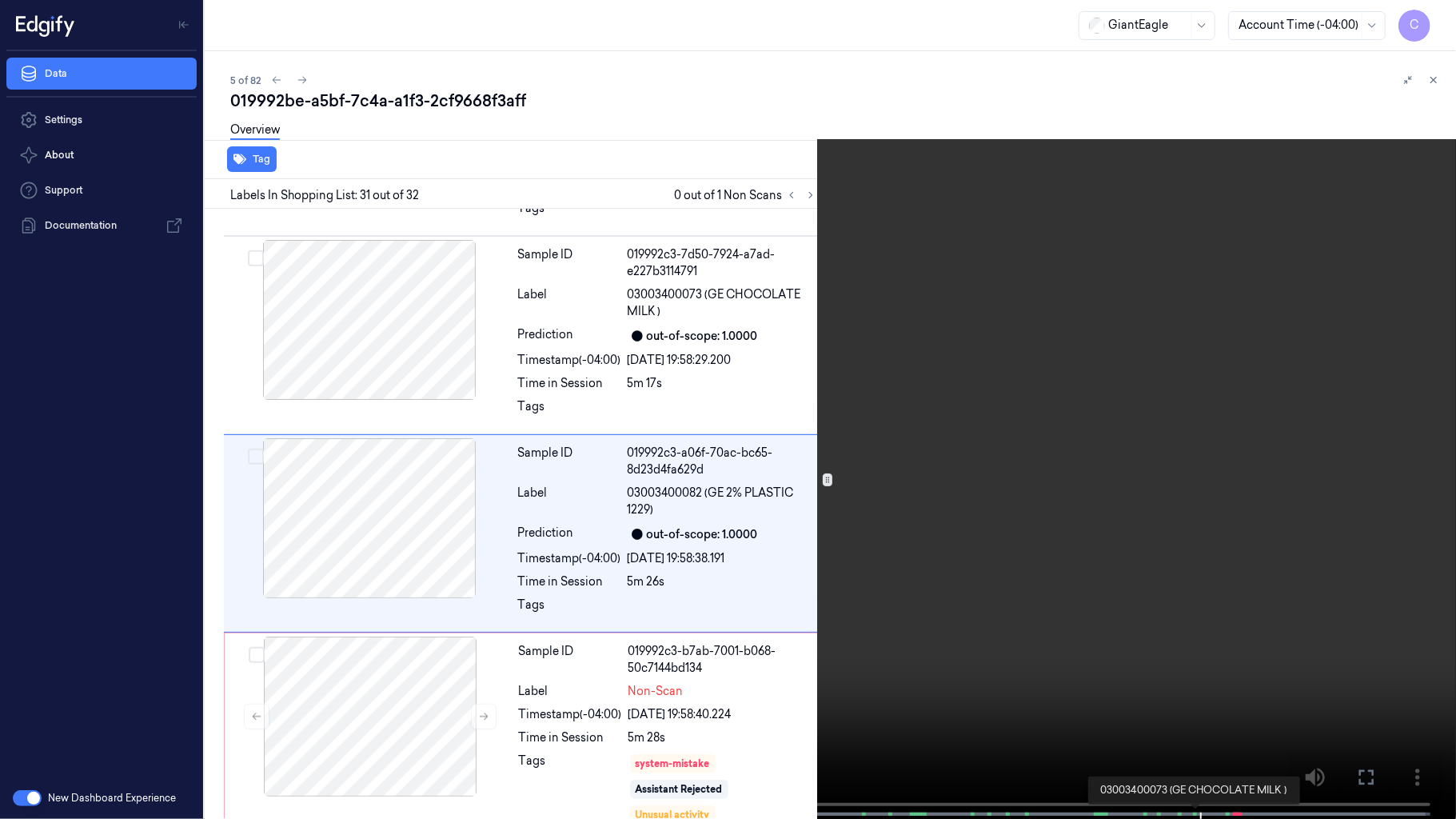
click at [1193, 646] on span at bounding box center [1194, 814] width 3 height 8
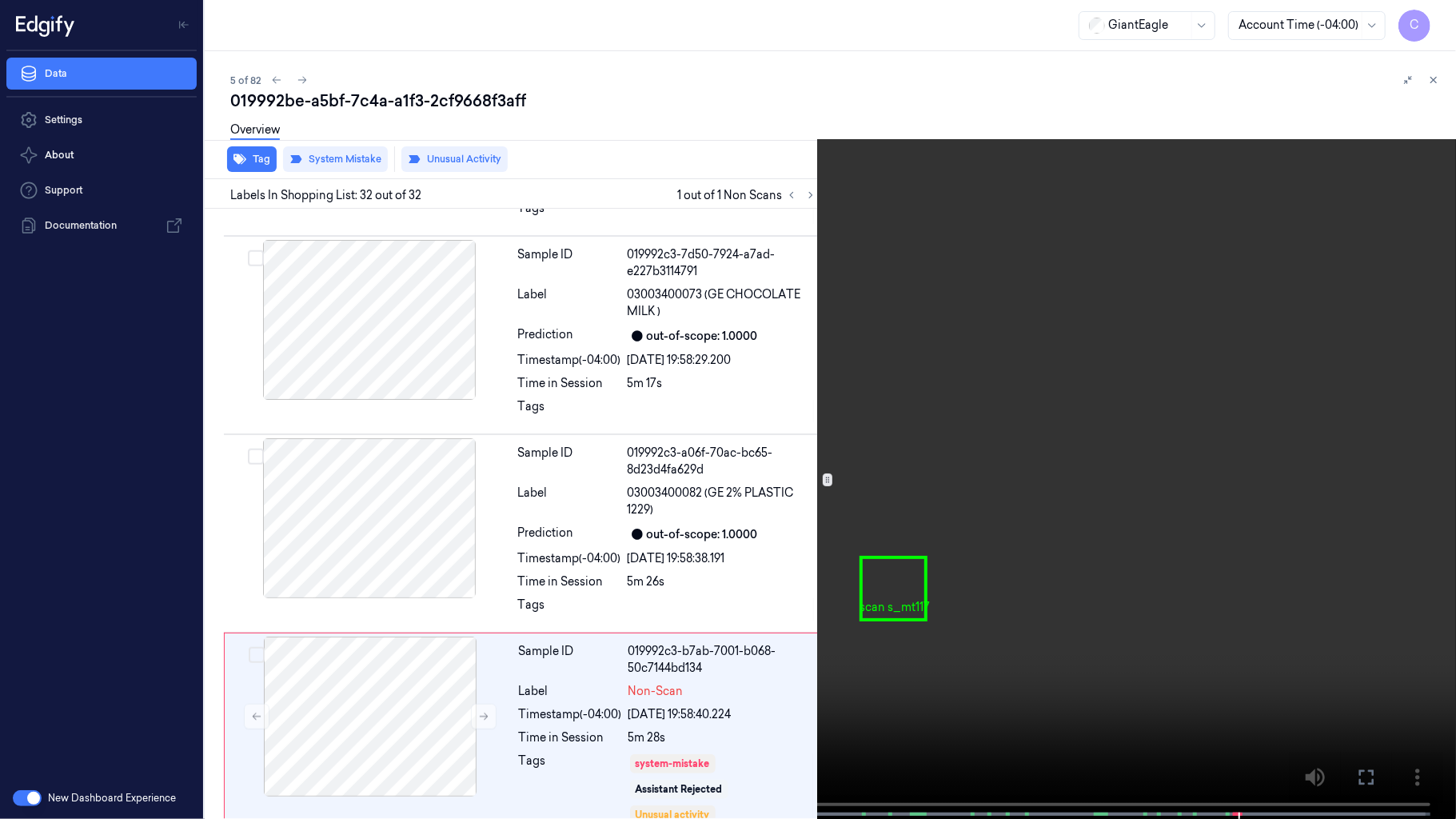
click at [755, 477] on video at bounding box center [728, 410] width 1456 height 822
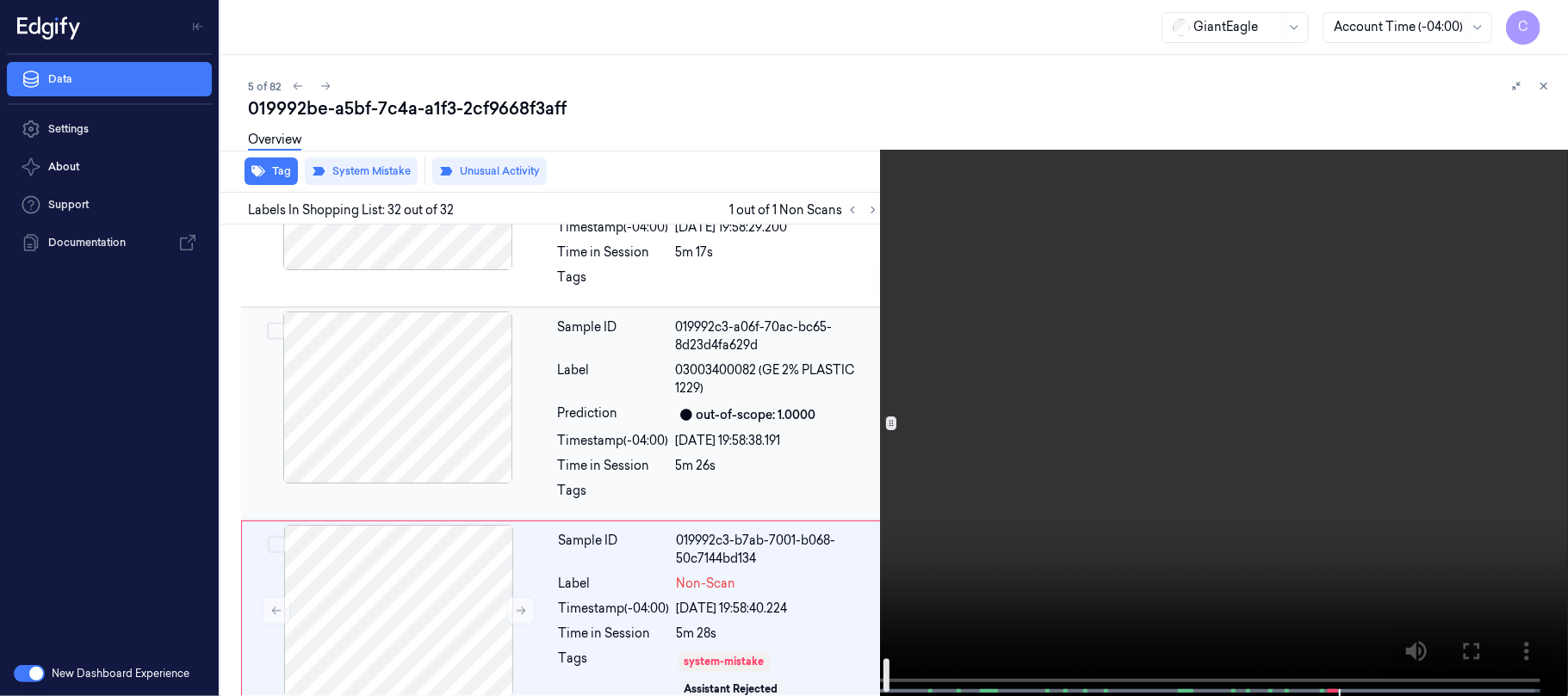
scroll to position [6182, 0]
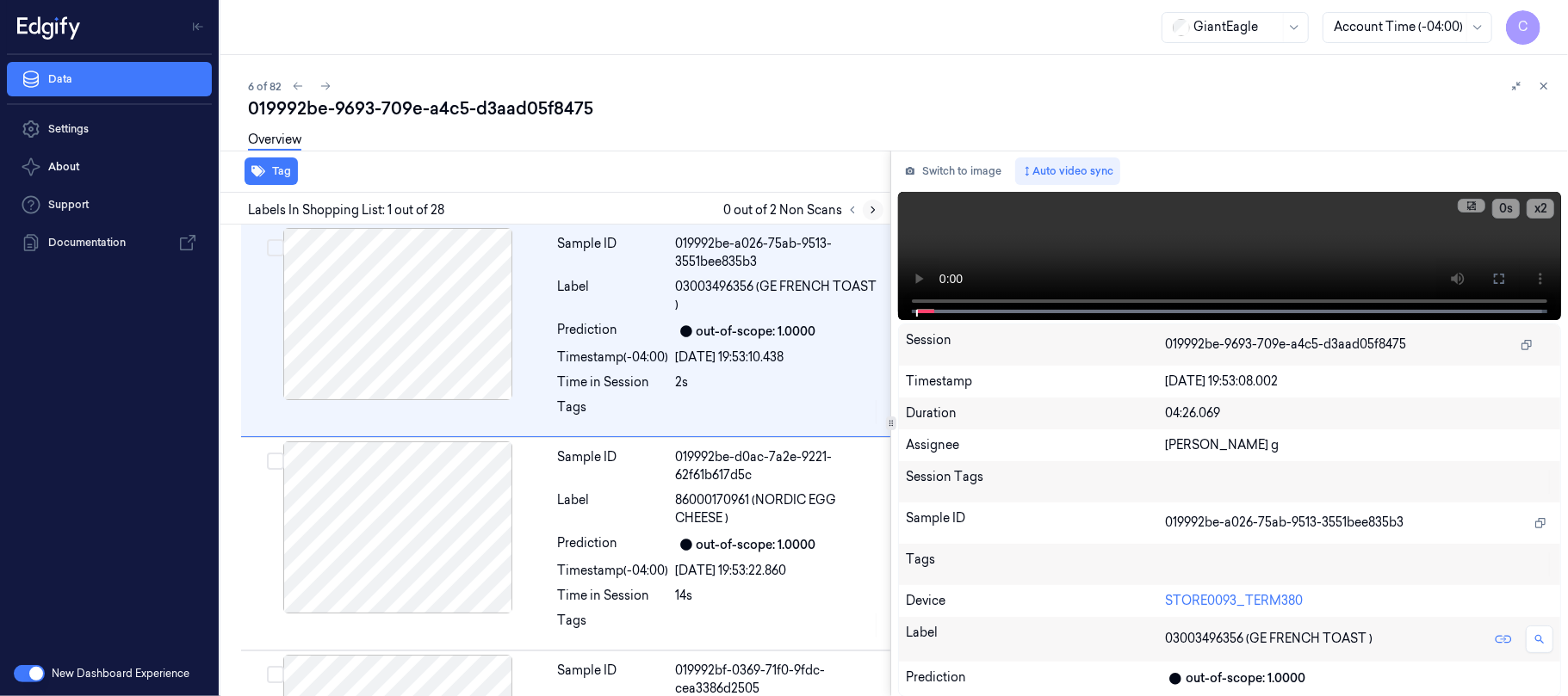
click at [865, 204] on button at bounding box center [873, 210] width 21 height 21
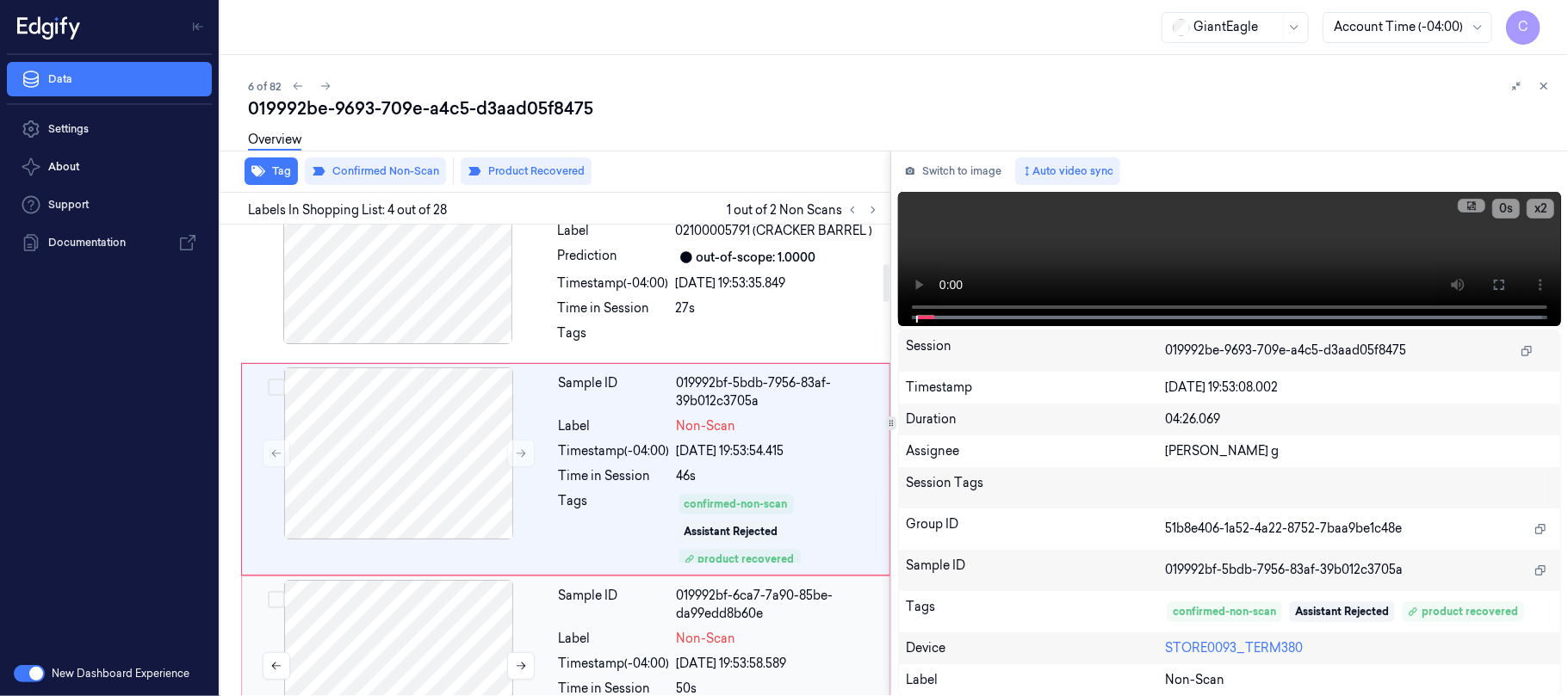
scroll to position [493, 0]
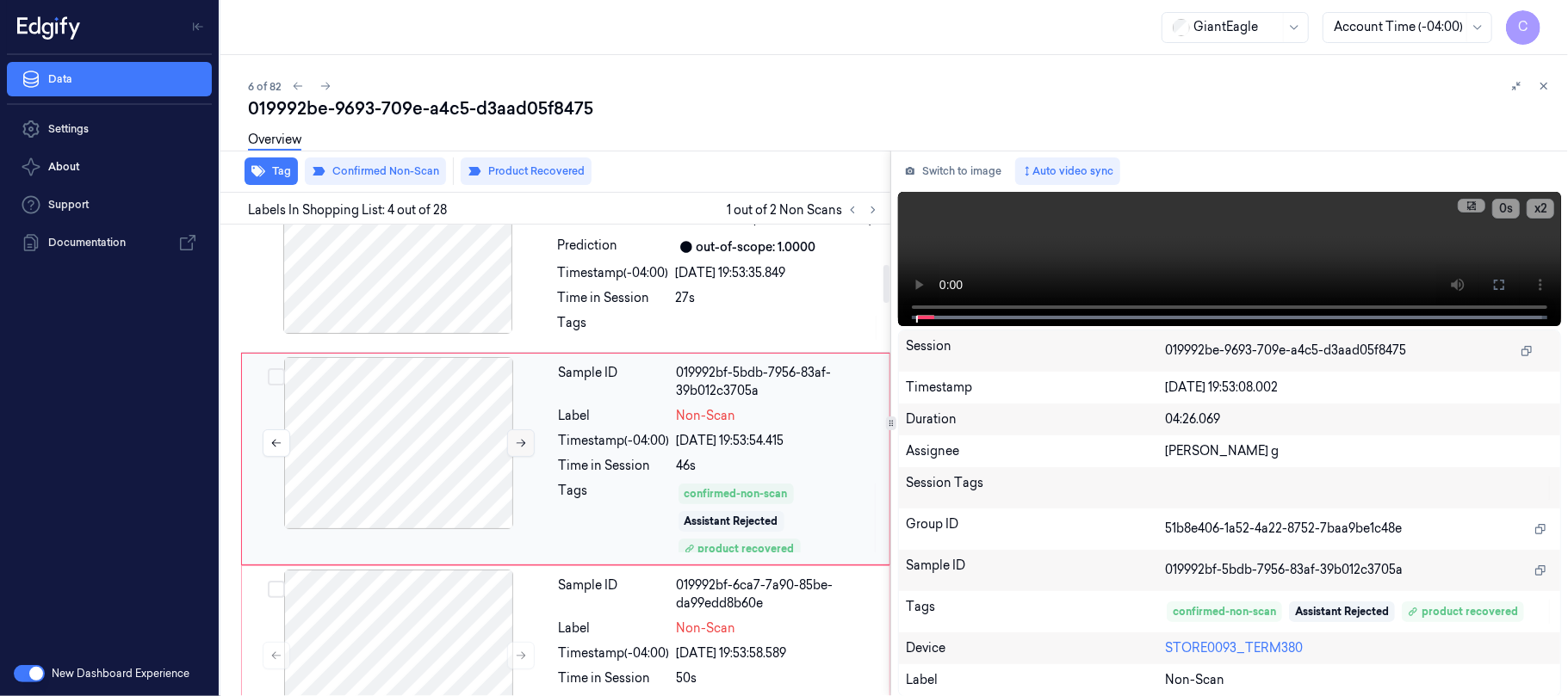
click at [520, 449] on icon at bounding box center [521, 443] width 12 height 12
click at [518, 446] on icon at bounding box center [521, 443] width 12 height 12
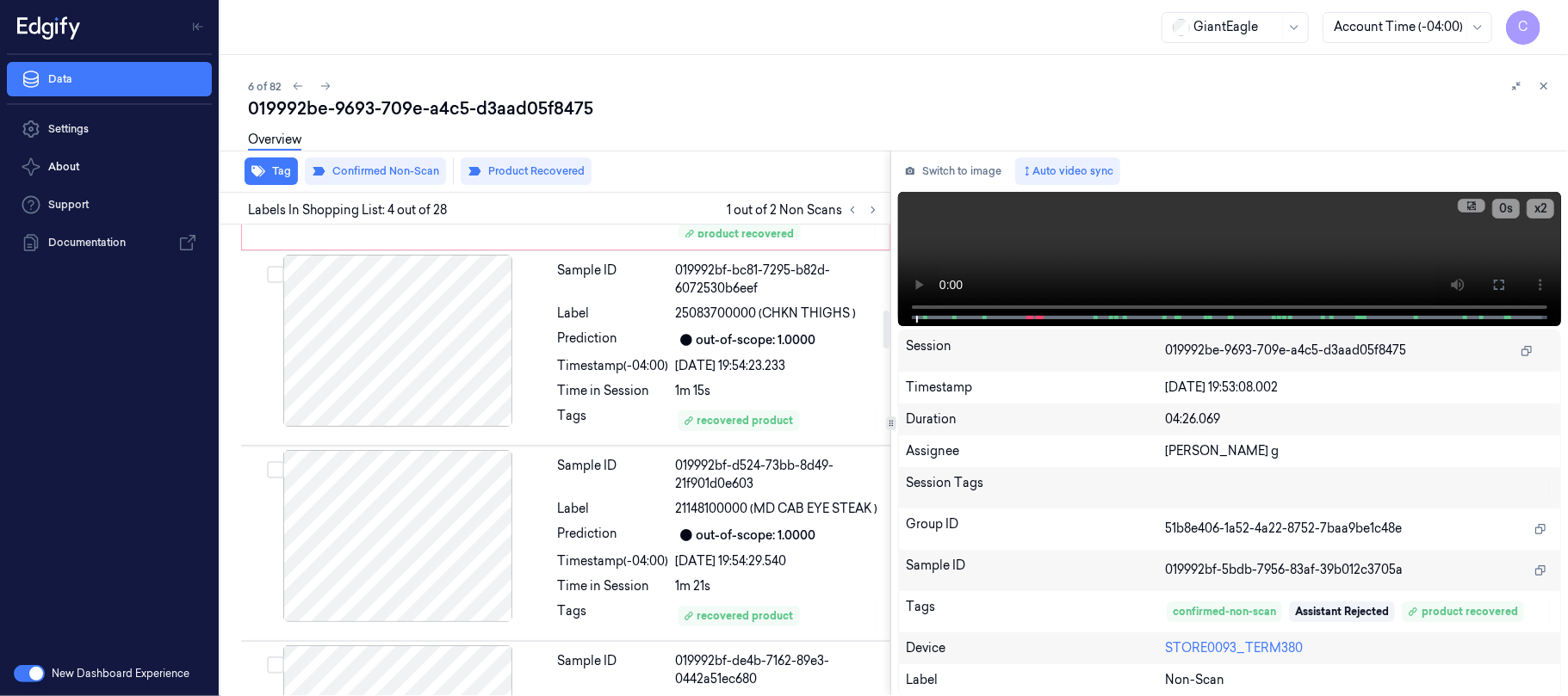
scroll to position [1067, 0]
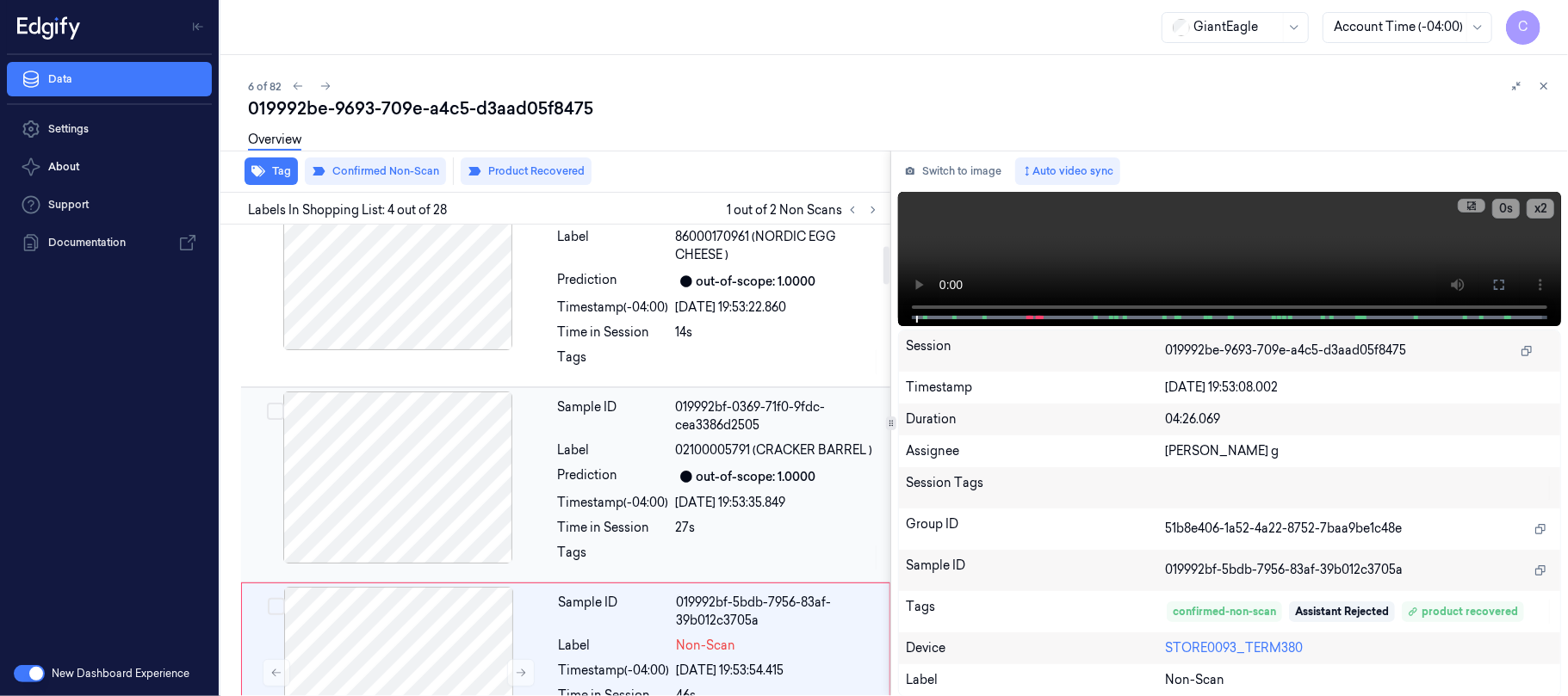
click at [412, 443] on div at bounding box center [398, 478] width 307 height 173
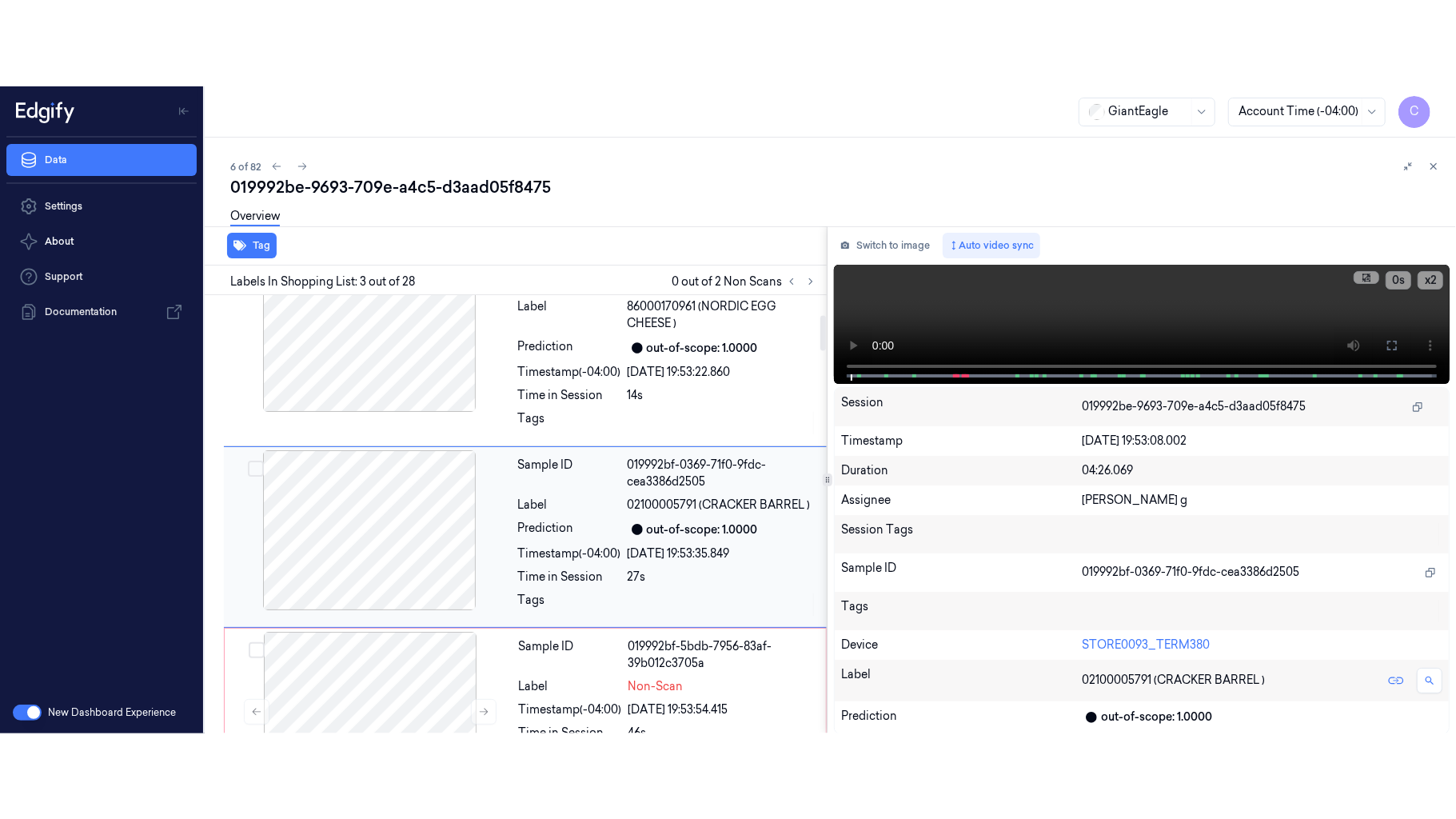
scroll to position [268, 0]
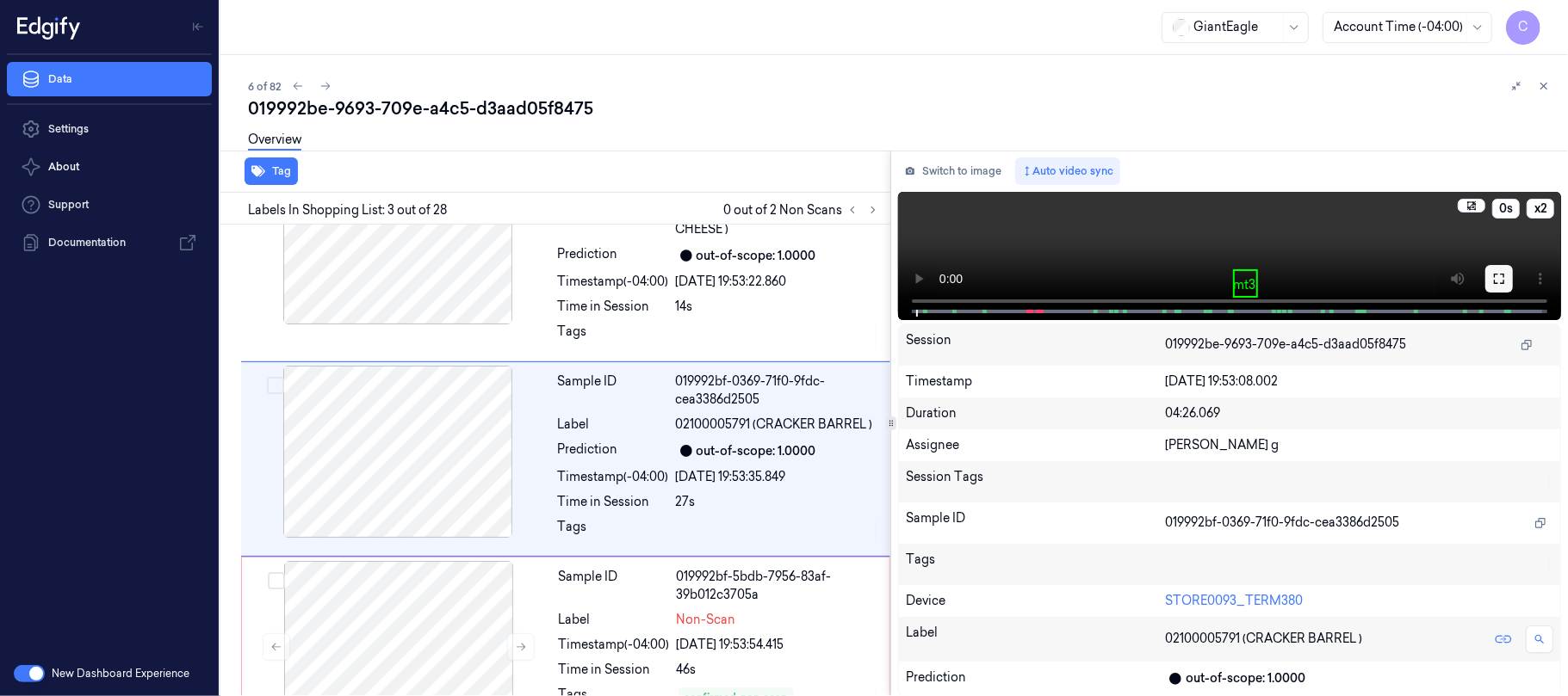
click at [1502, 276] on icon at bounding box center [1499, 279] width 14 height 14
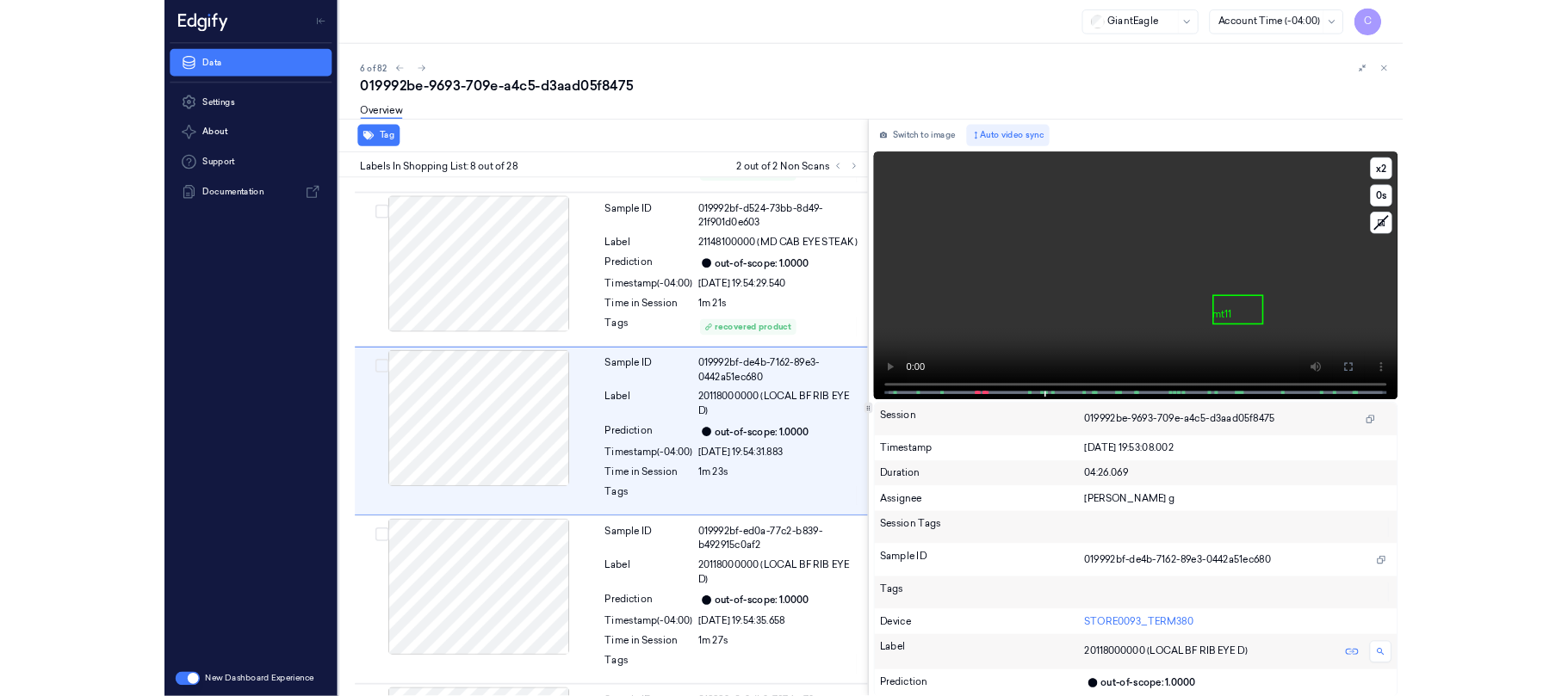
scroll to position [1238, 0]
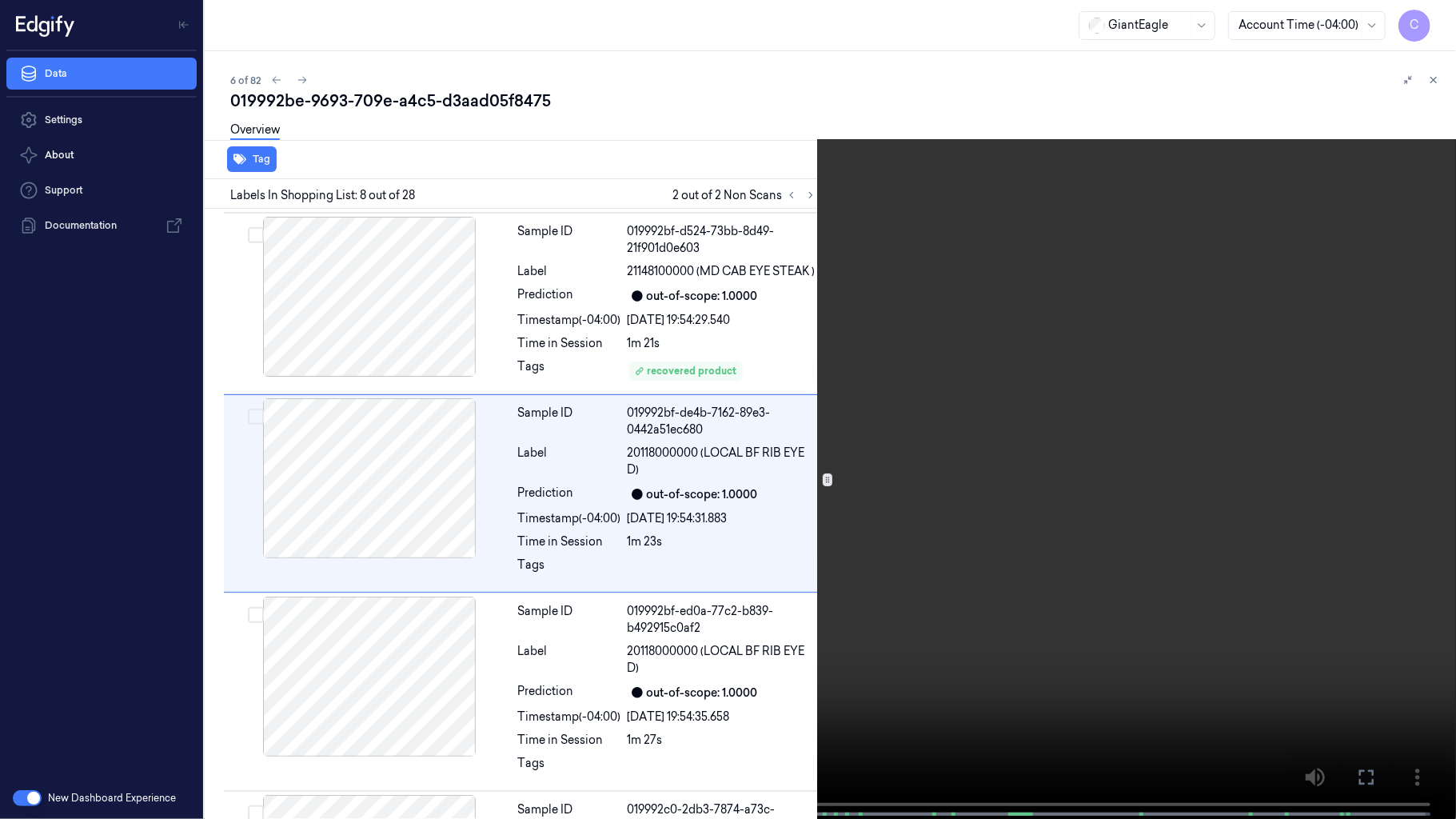
click at [614, 316] on video at bounding box center [728, 410] width 1456 height 822
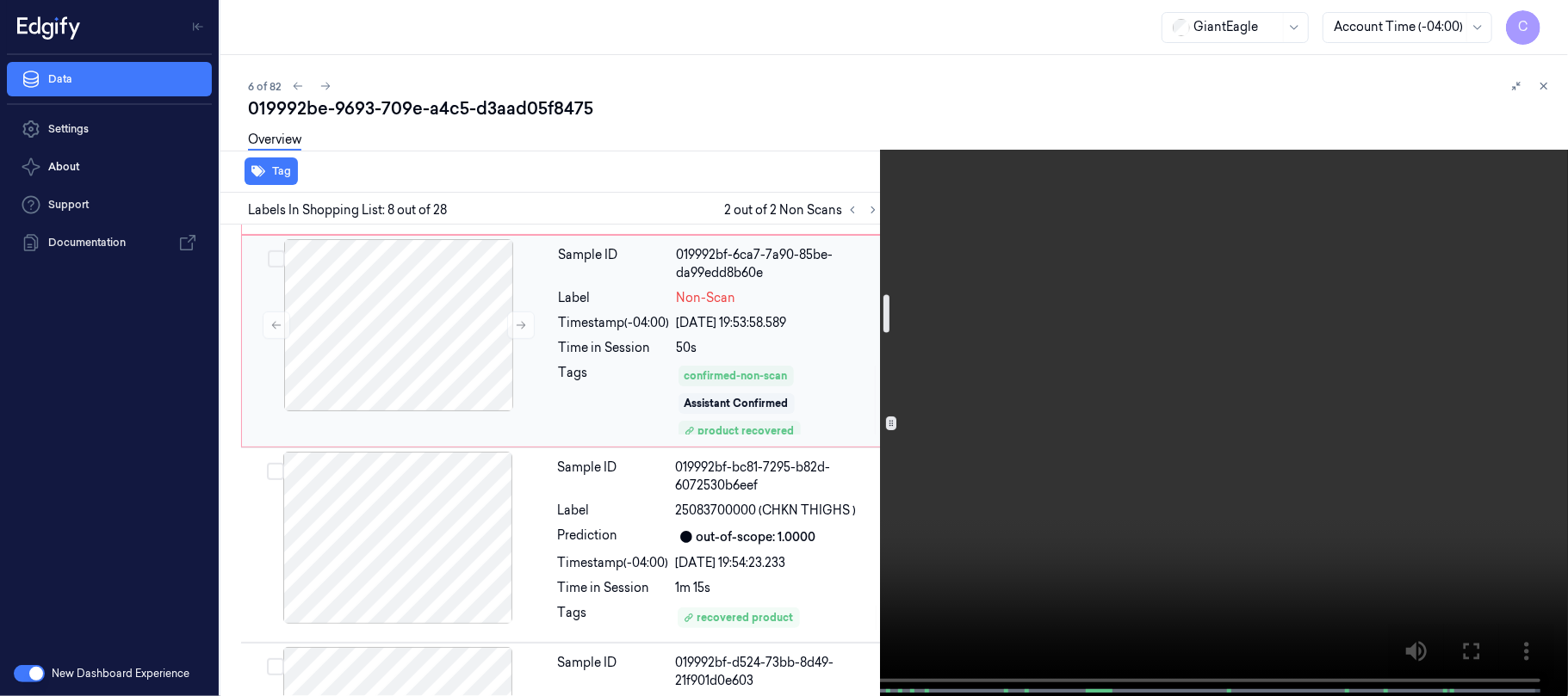
scroll to position [871, 0]
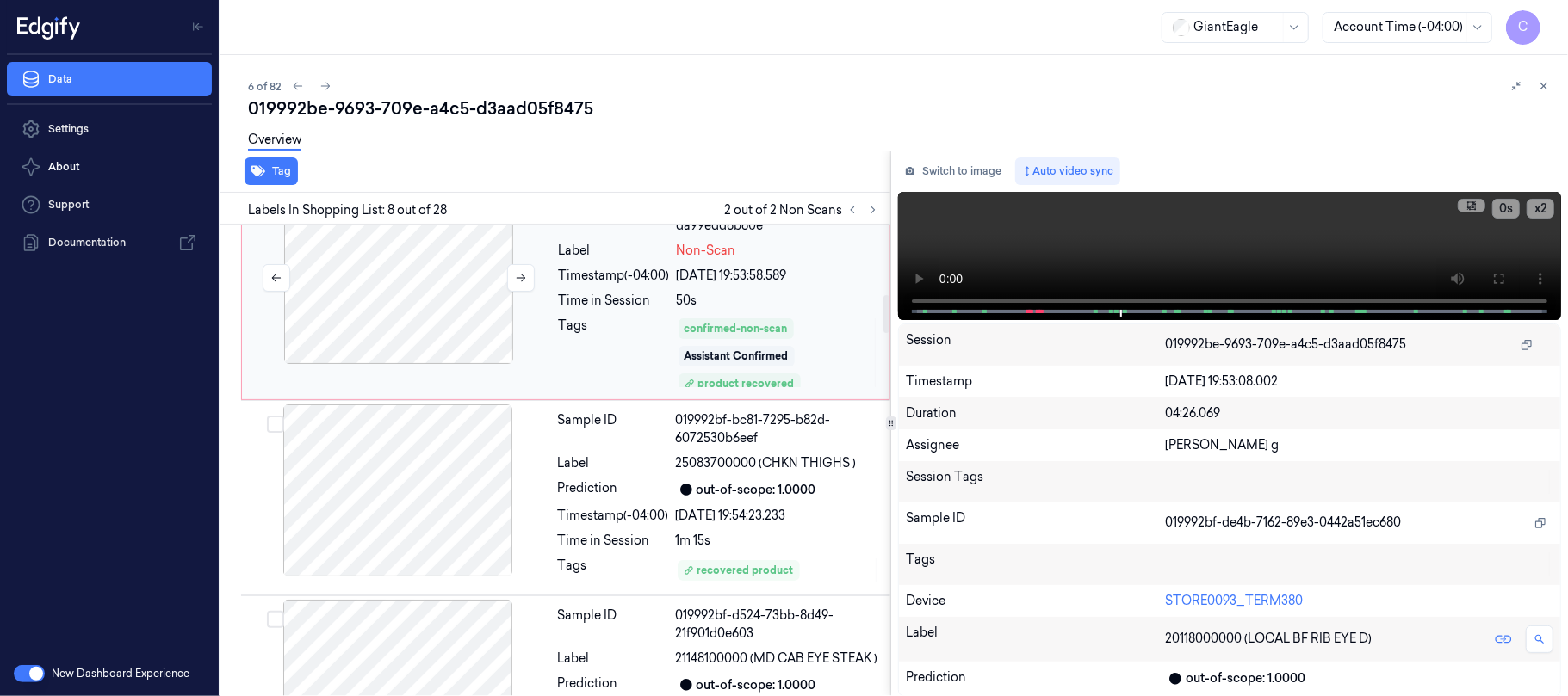
click at [446, 301] on div at bounding box center [399, 279] width 307 height 173
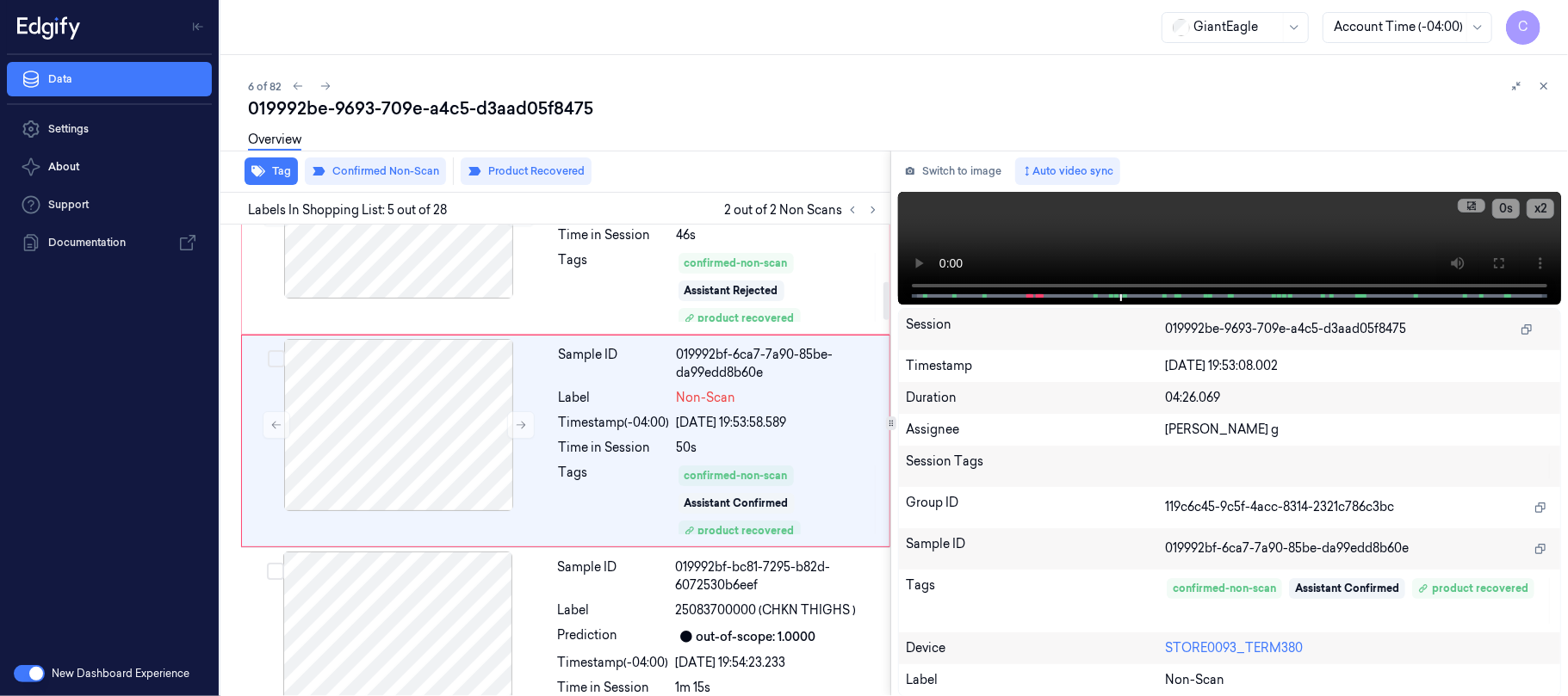
scroll to position [706, 0]
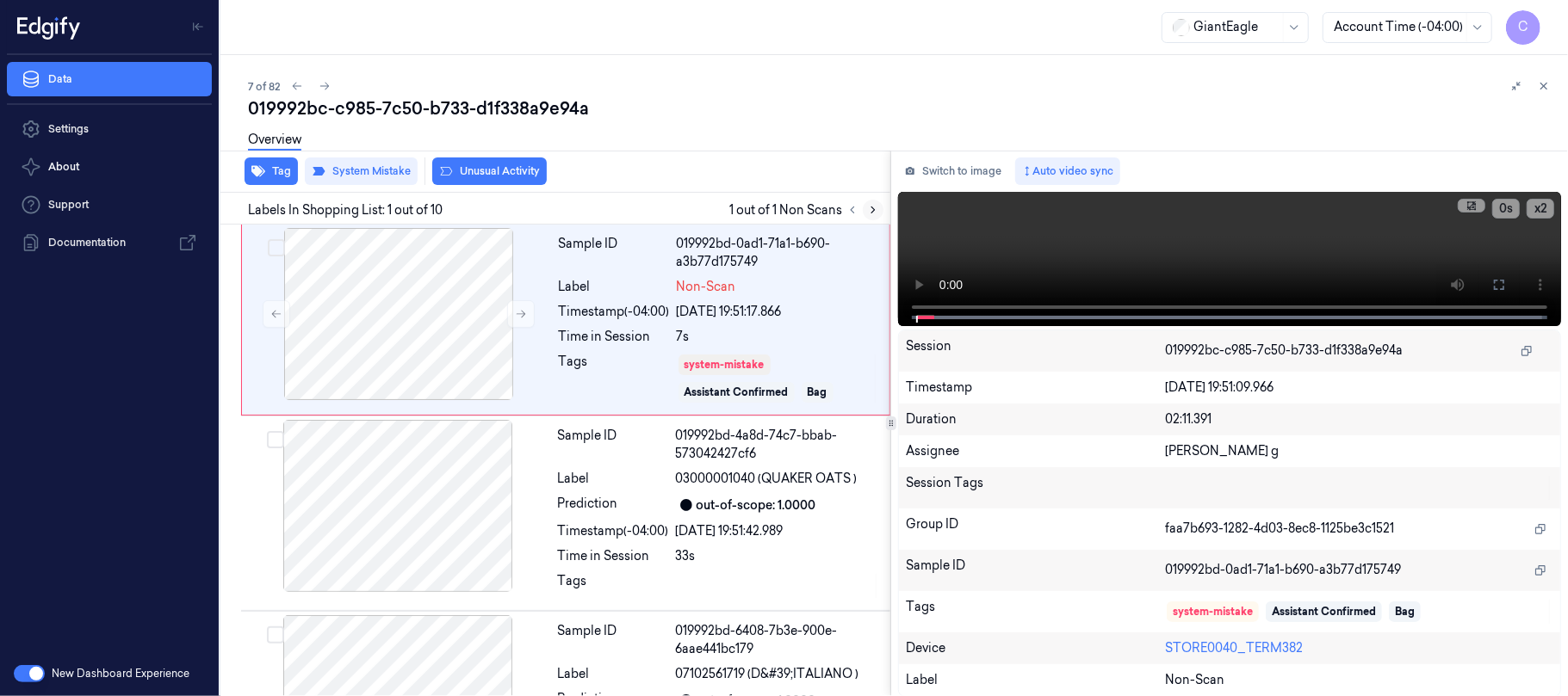
click at [869, 208] on icon at bounding box center [873, 209] width 12 height 12
click at [510, 313] on button at bounding box center [520, 313] width 27 height 27
click at [515, 311] on icon at bounding box center [521, 314] width 12 height 12
click at [525, 315] on icon at bounding box center [521, 314] width 12 height 12
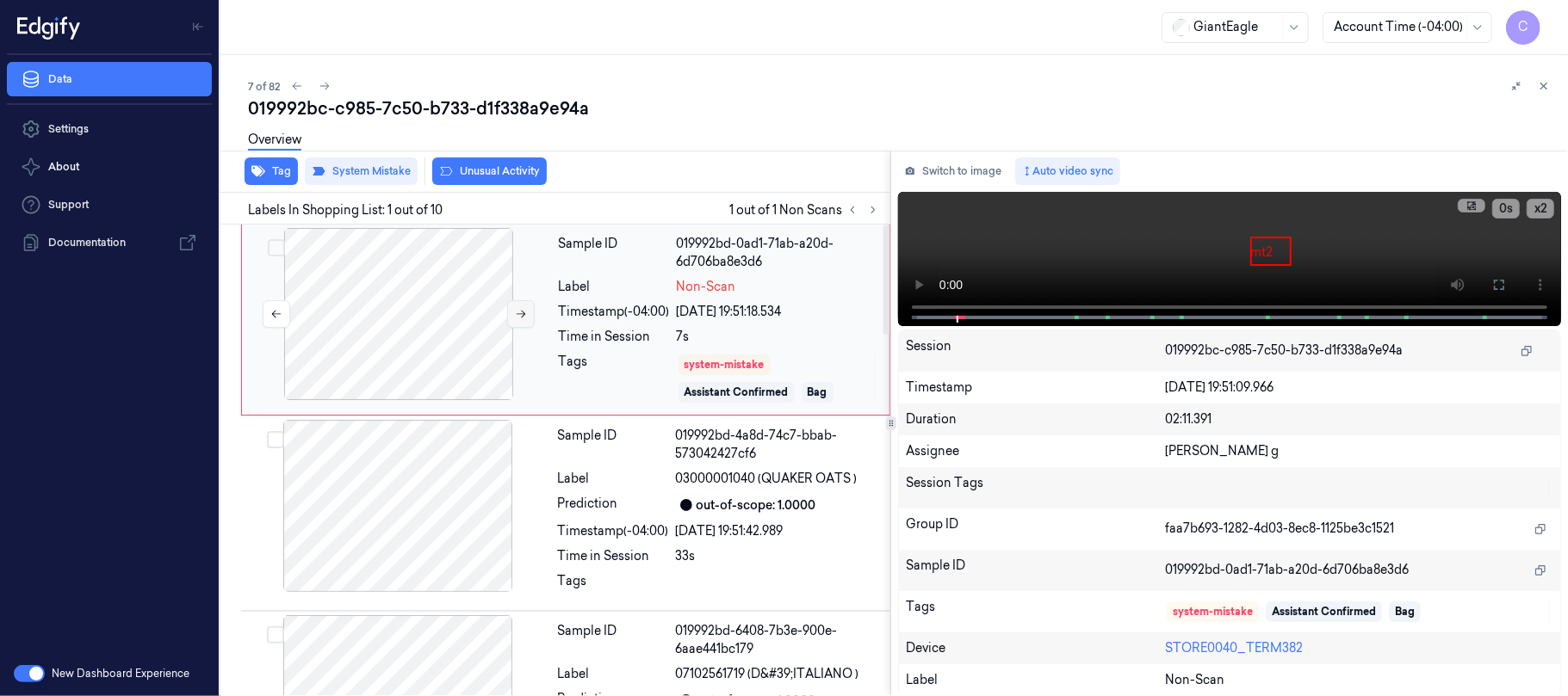
click at [525, 315] on icon at bounding box center [521, 314] width 12 height 12
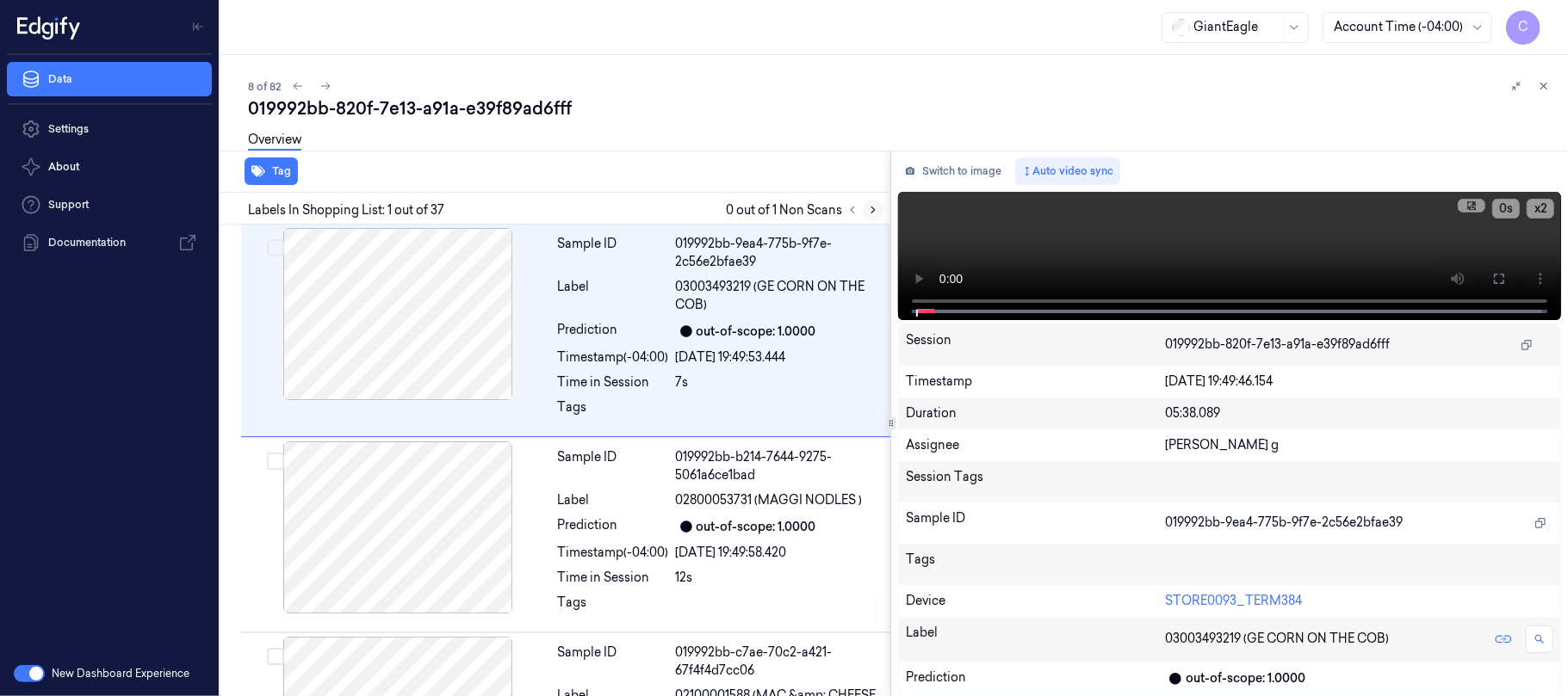
click at [873, 208] on icon at bounding box center [873, 209] width 12 height 12
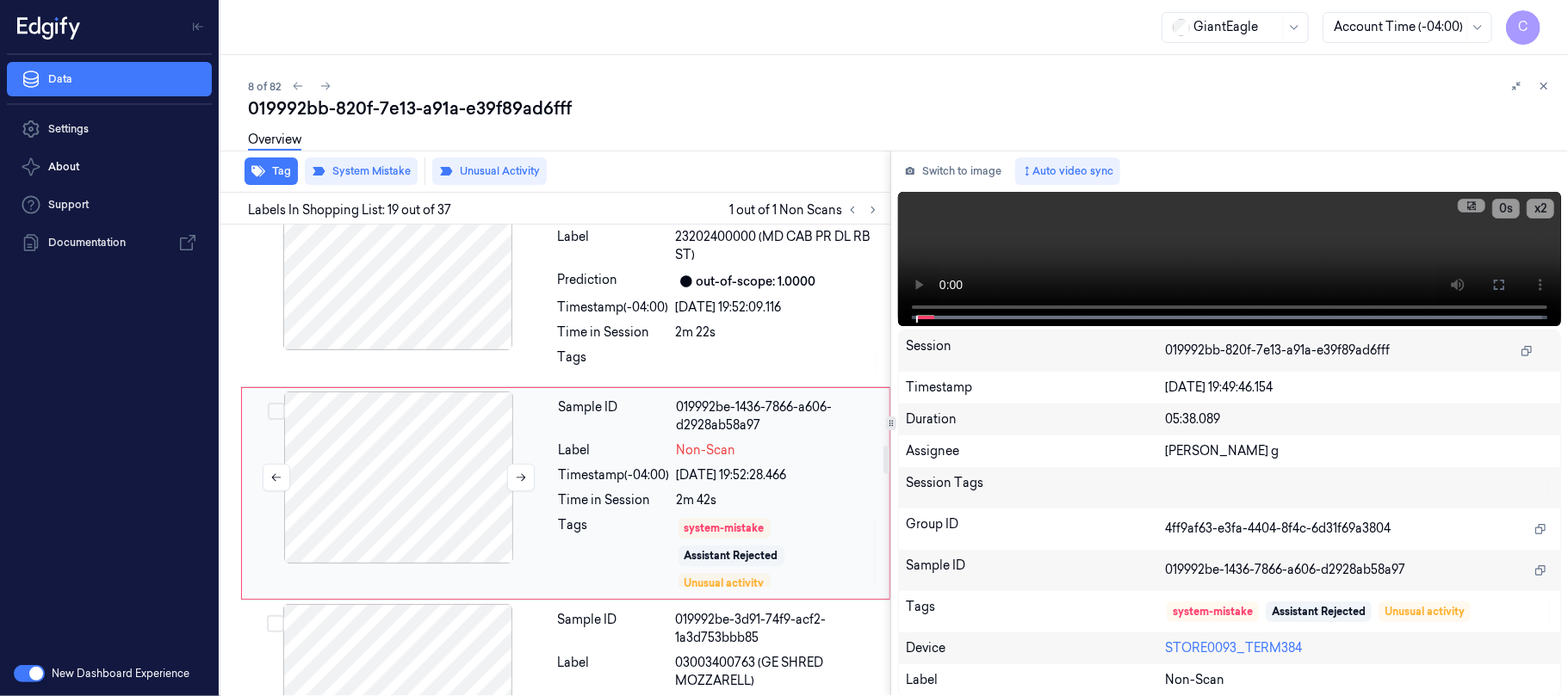
scroll to position [3705, 0]
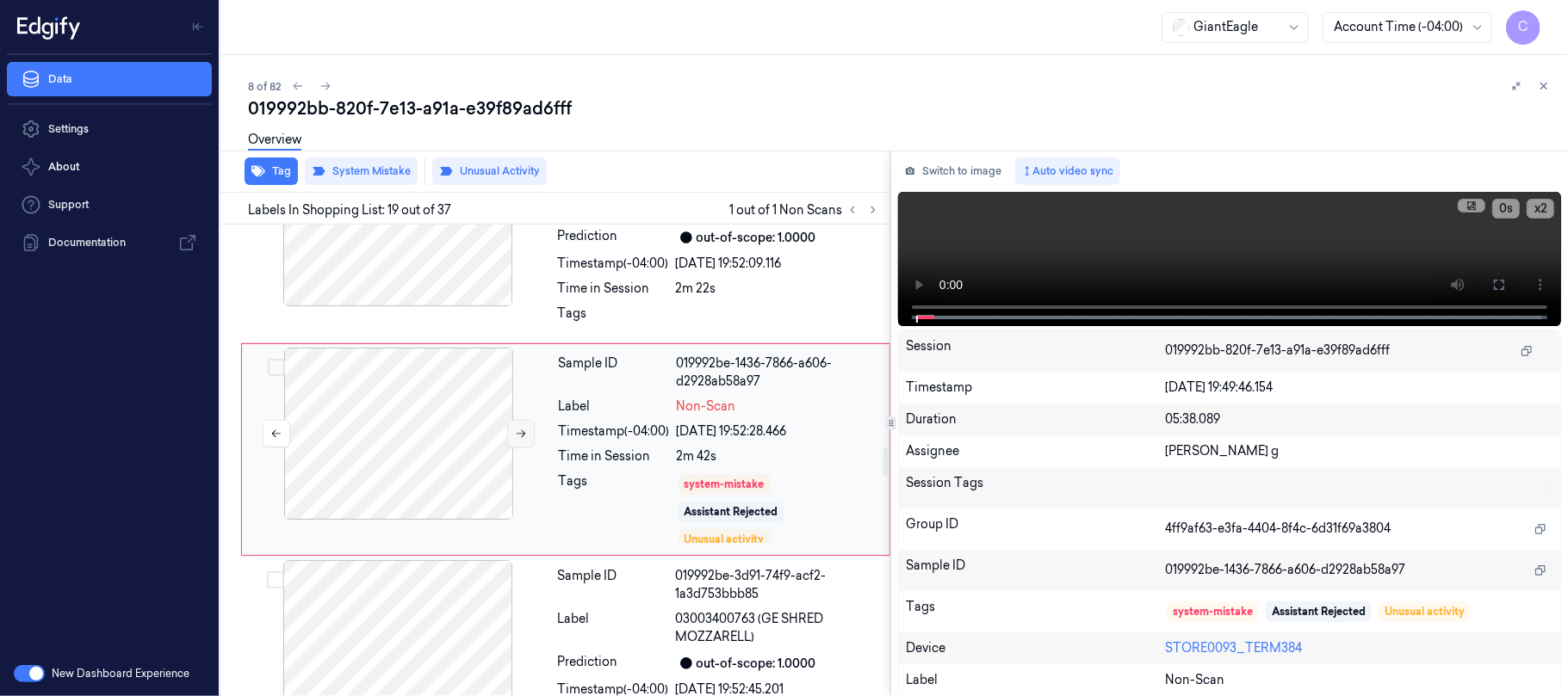
click at [525, 440] on icon at bounding box center [521, 433] width 12 height 12
click at [525, 438] on icon at bounding box center [522, 434] width 9 height 8
click at [432, 243] on div at bounding box center [398, 220] width 307 height 173
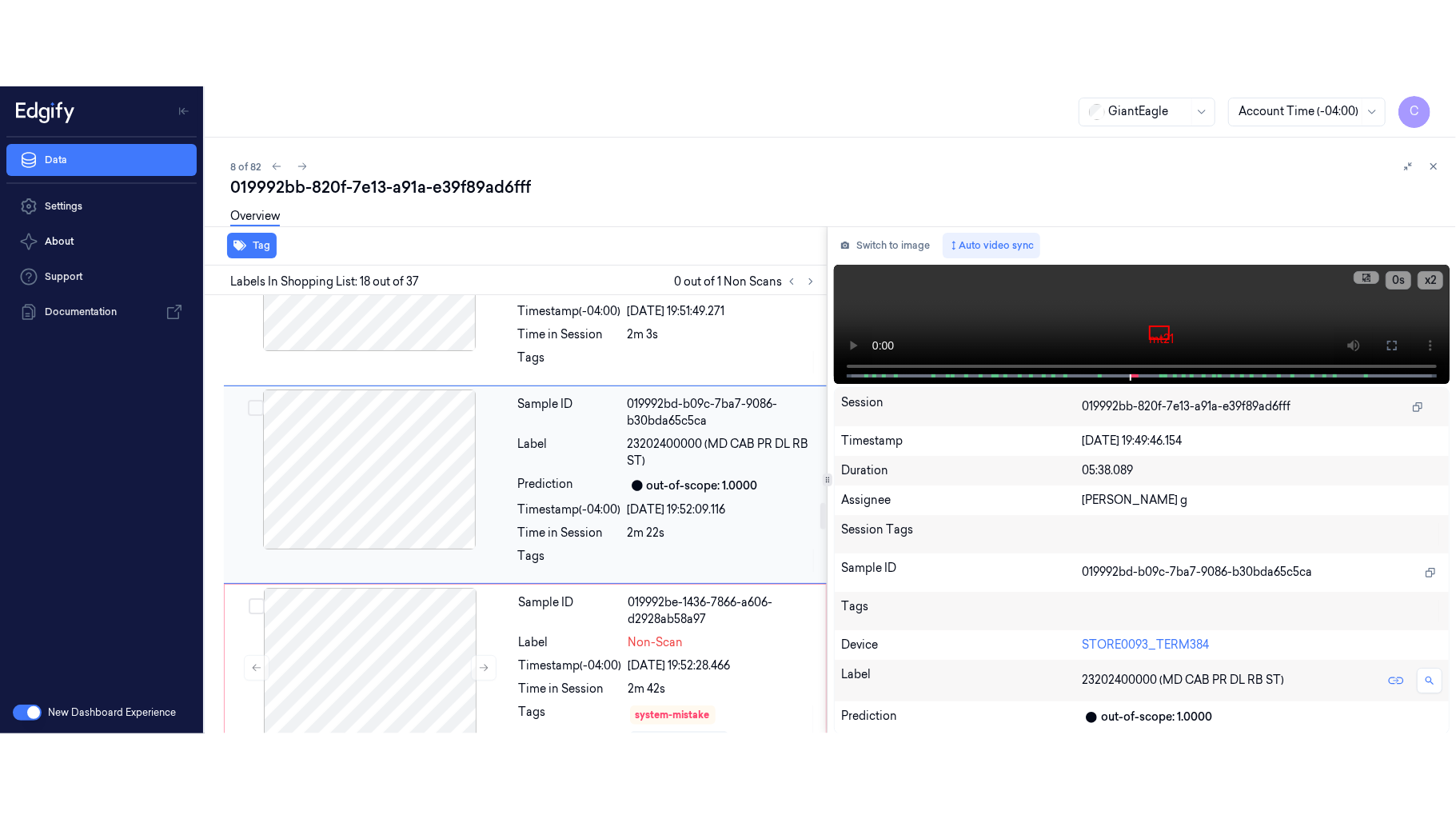
scroll to position [3241, 0]
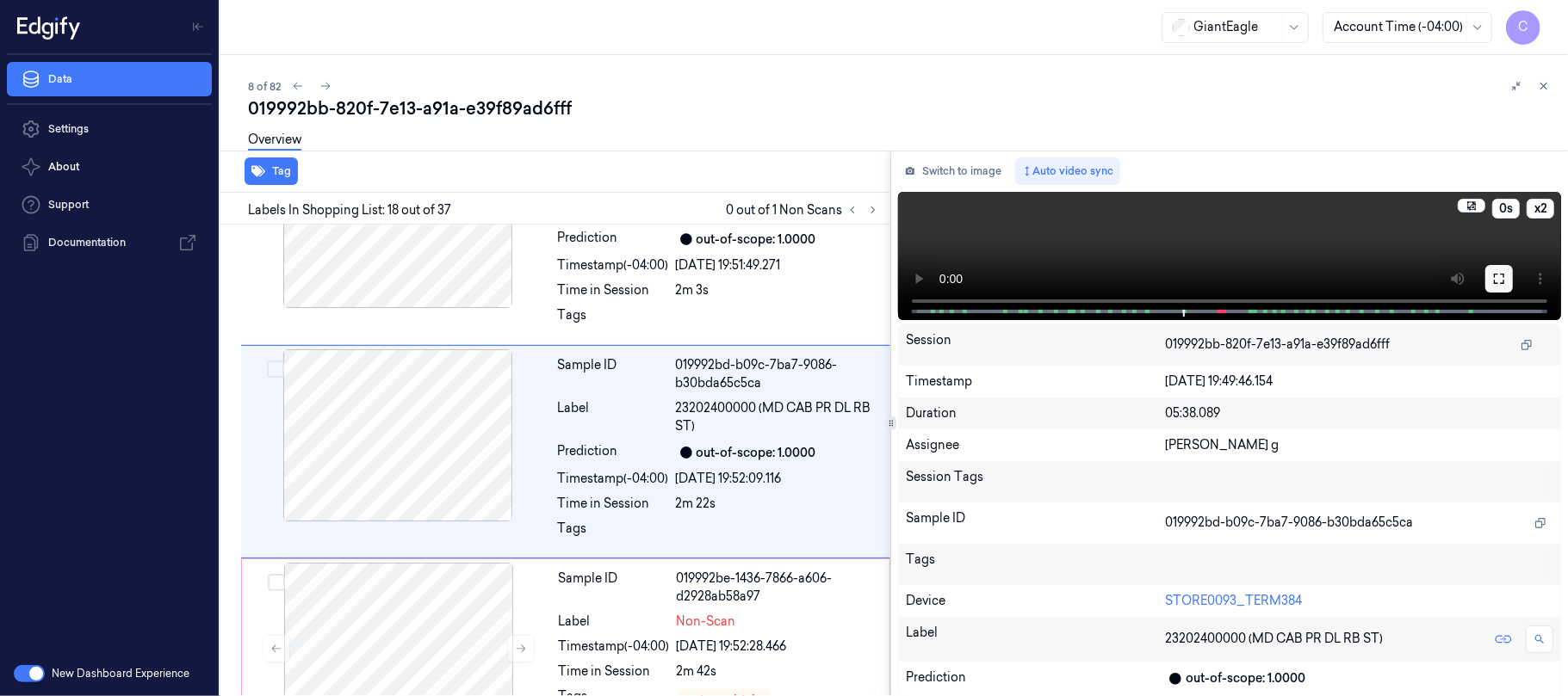
click at [1507, 284] on button at bounding box center [1499, 279] width 27 height 27
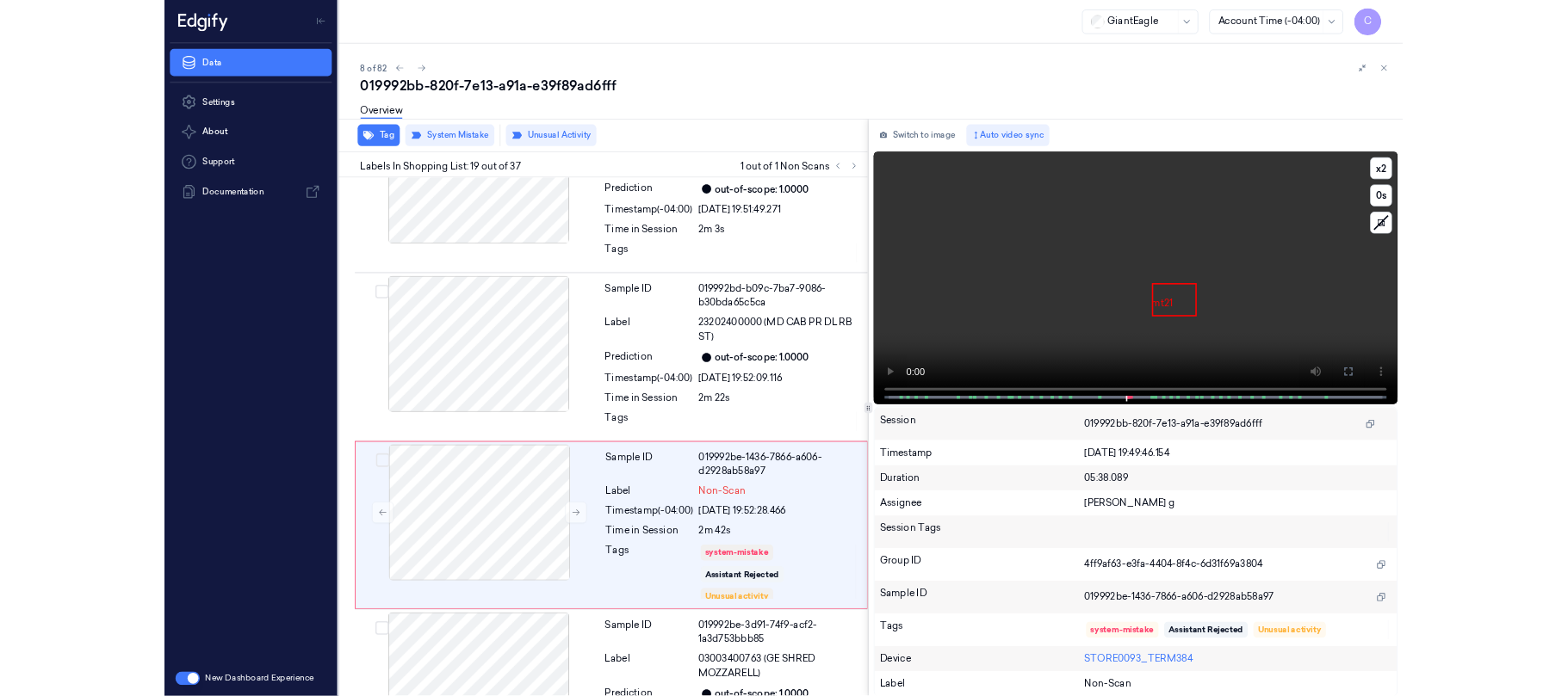
scroll to position [3611, 0]
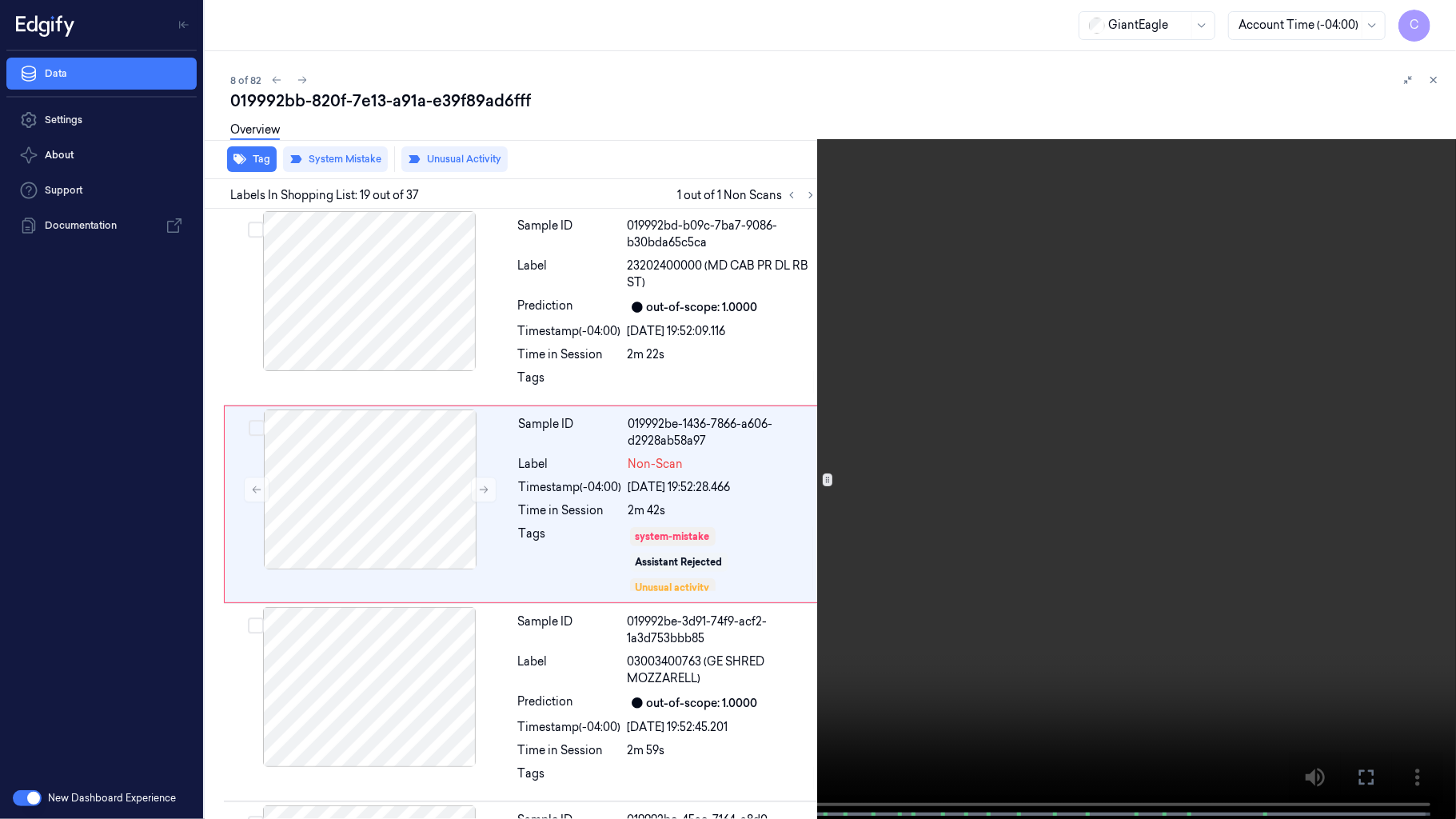
click at [724, 448] on video at bounding box center [728, 410] width 1456 height 822
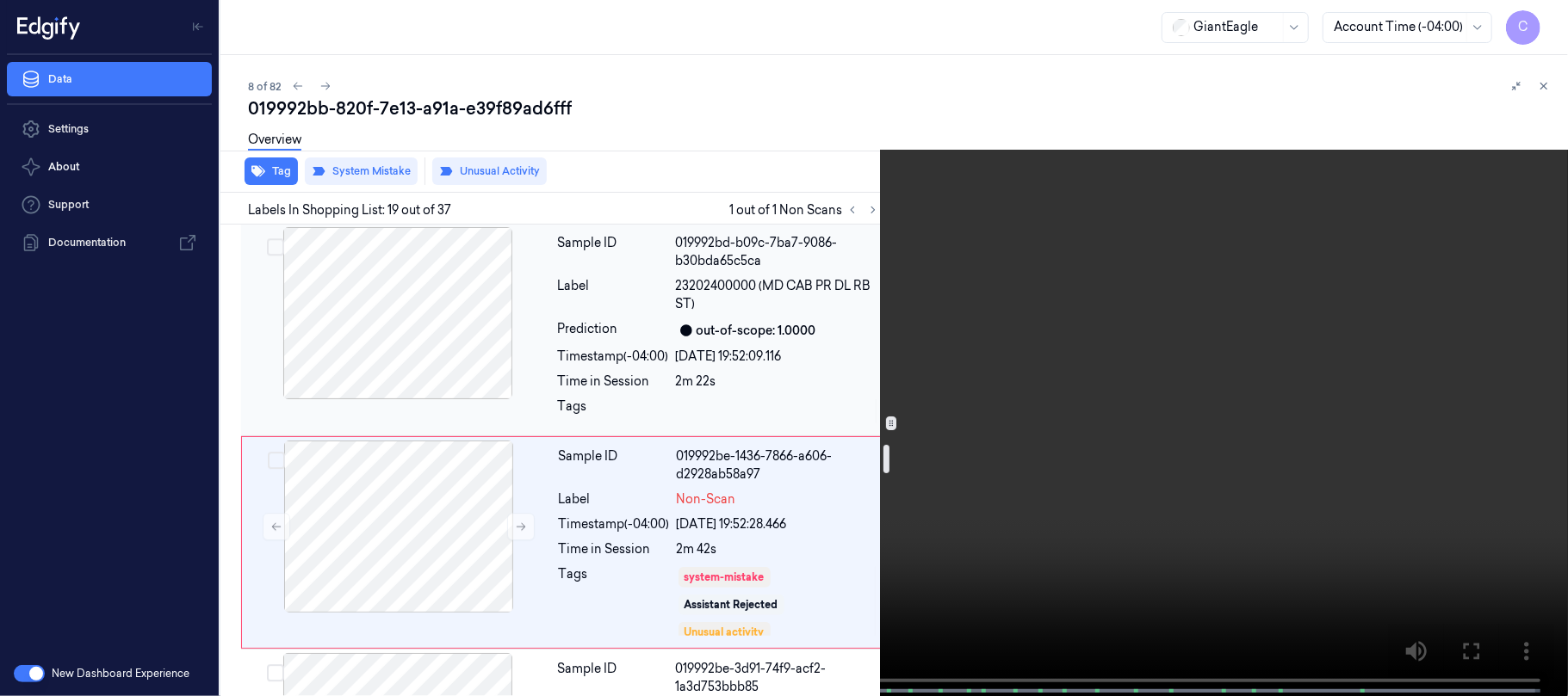
scroll to position [3726, 0]
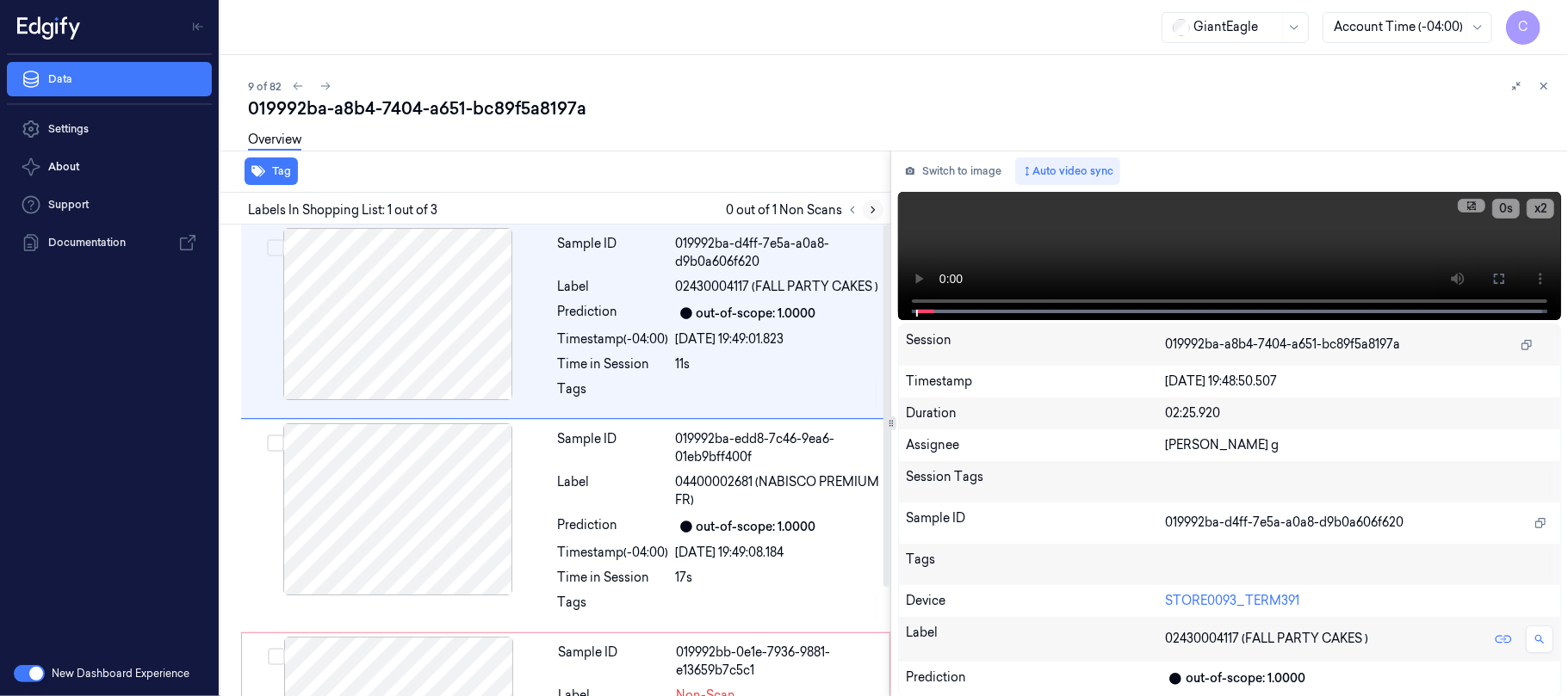
click at [869, 214] on icon at bounding box center [873, 209] width 12 height 12
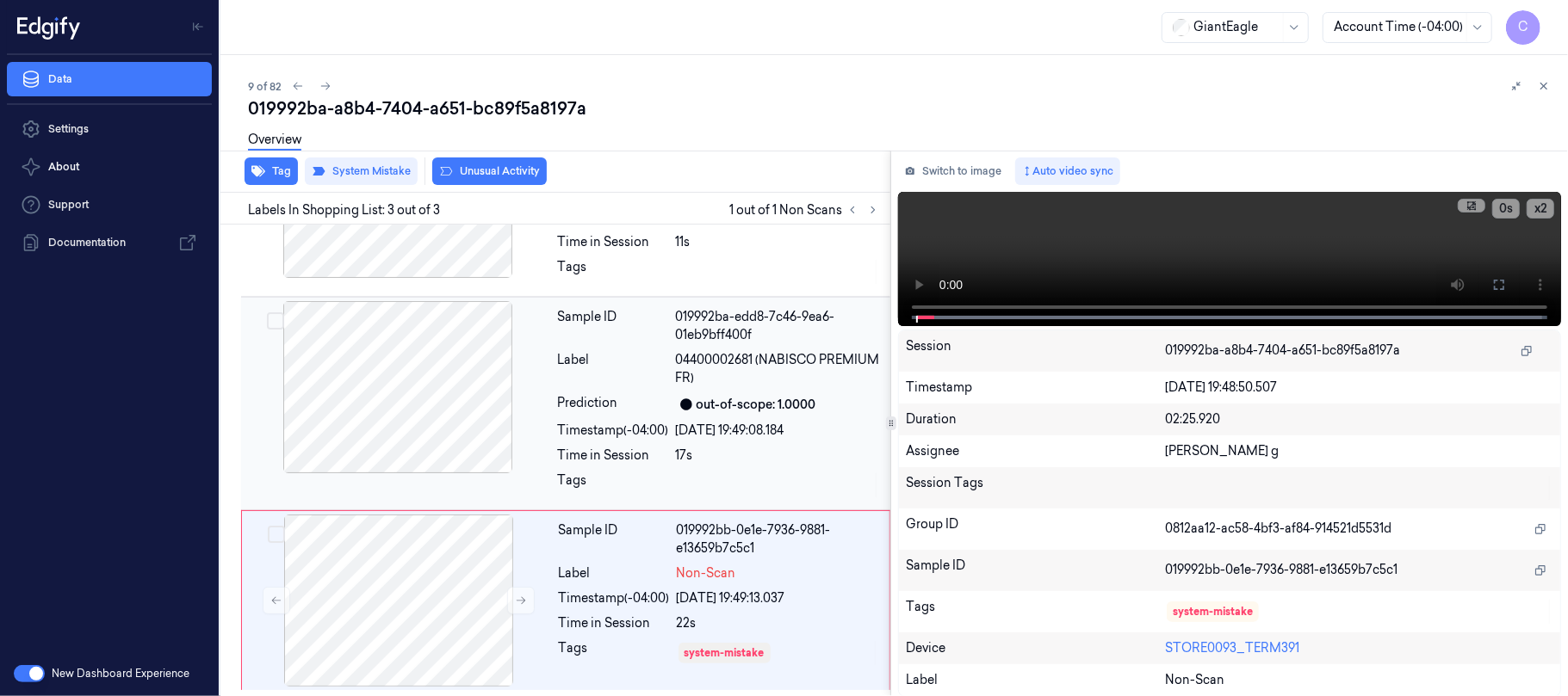
scroll to position [142, 0]
click at [524, 593] on button at bounding box center [520, 600] width 27 height 27
click at [524, 598] on icon at bounding box center [522, 601] width 9 height 8
click at [522, 601] on icon at bounding box center [521, 600] width 12 height 12
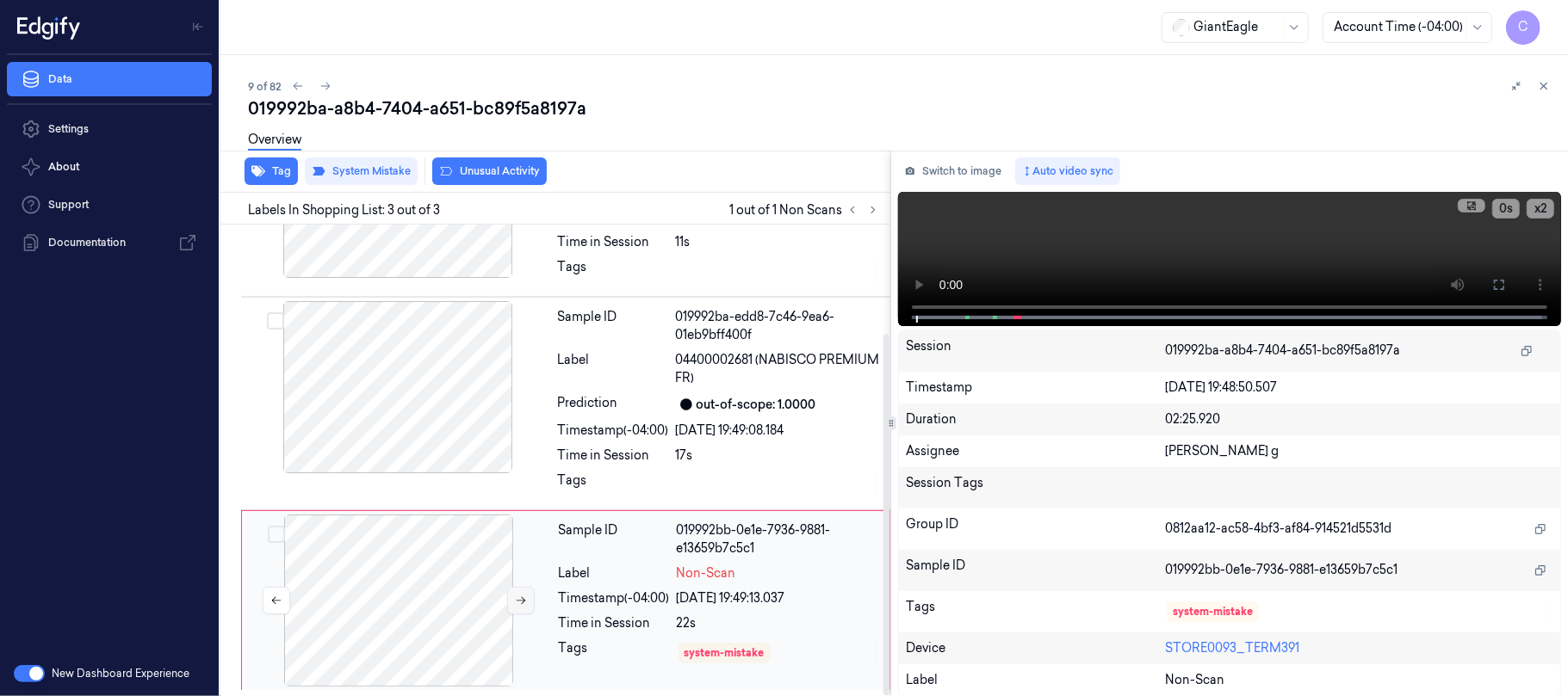
click at [517, 602] on icon at bounding box center [521, 600] width 12 height 12
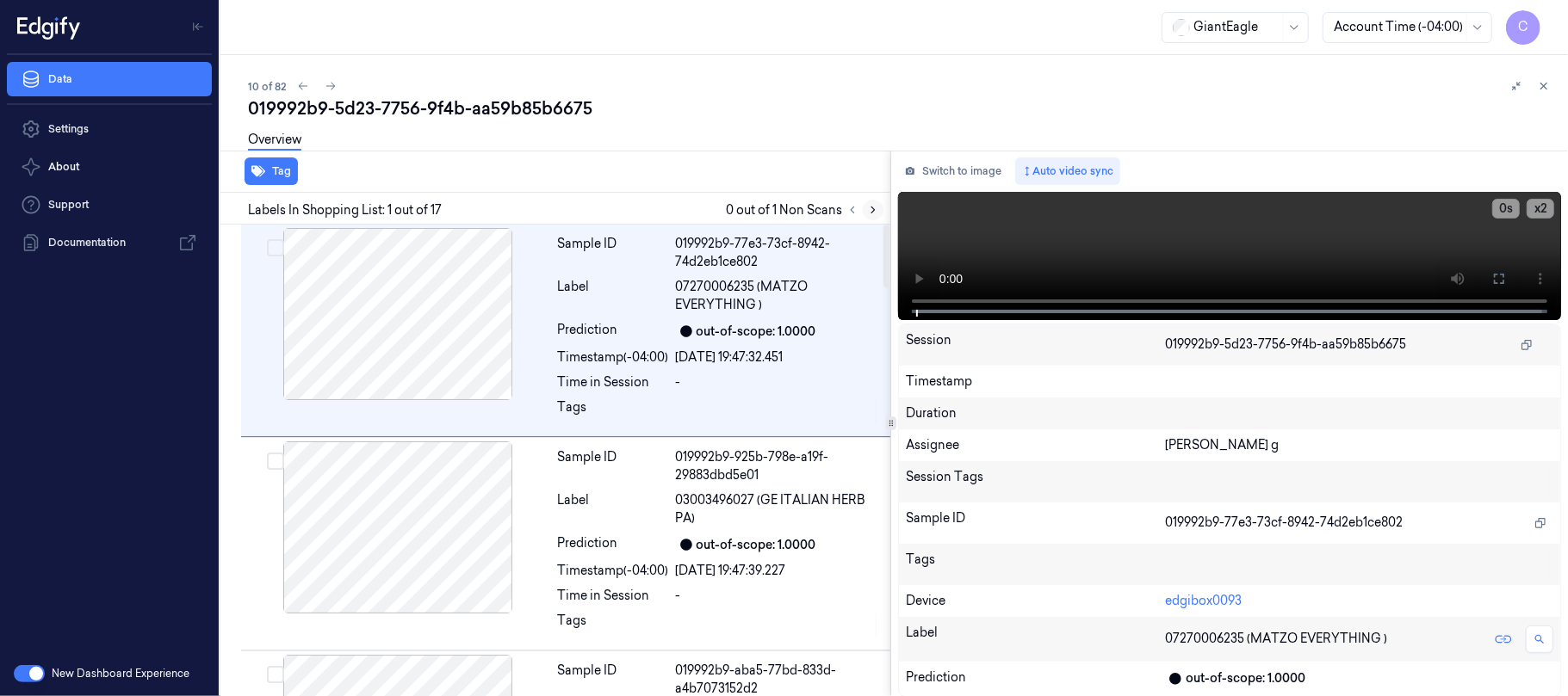
click at [875, 204] on icon at bounding box center [873, 209] width 12 height 12
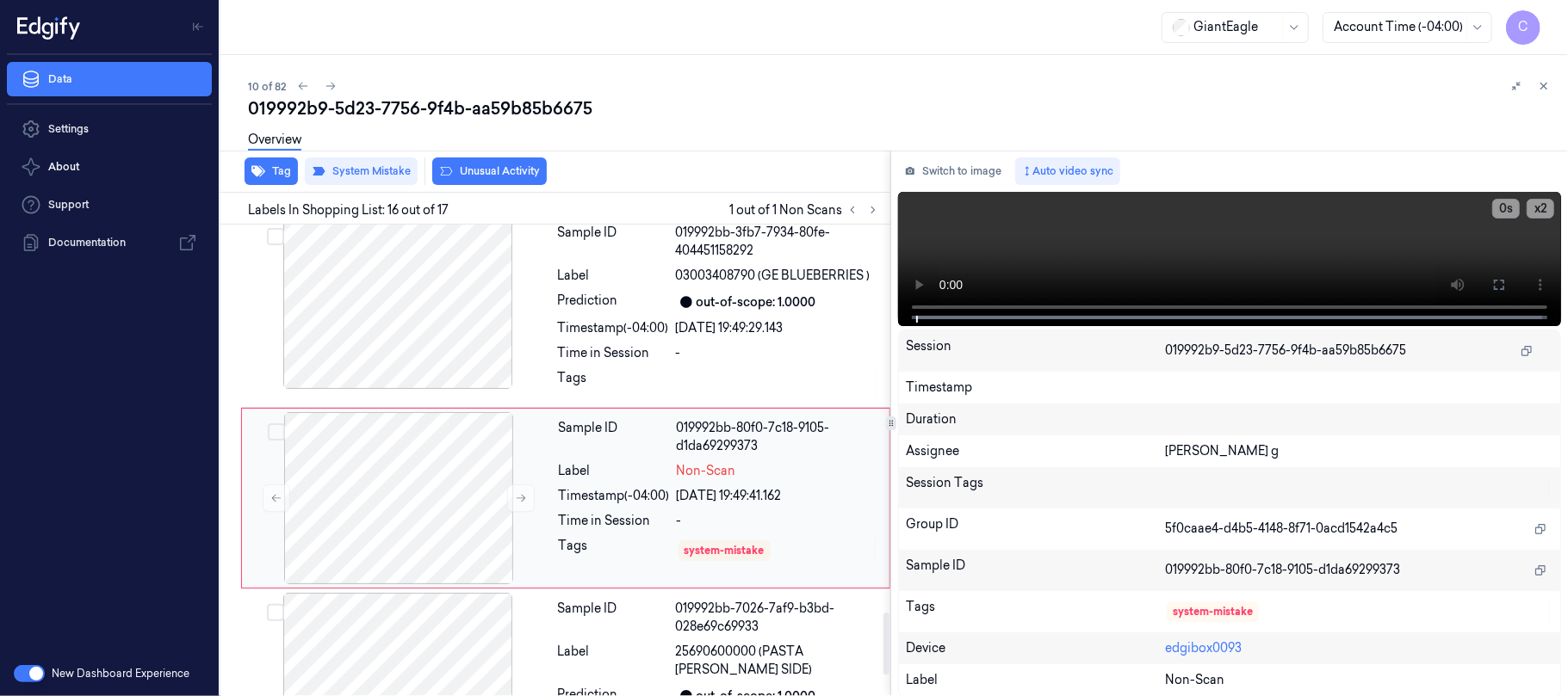
scroll to position [3010, 0]
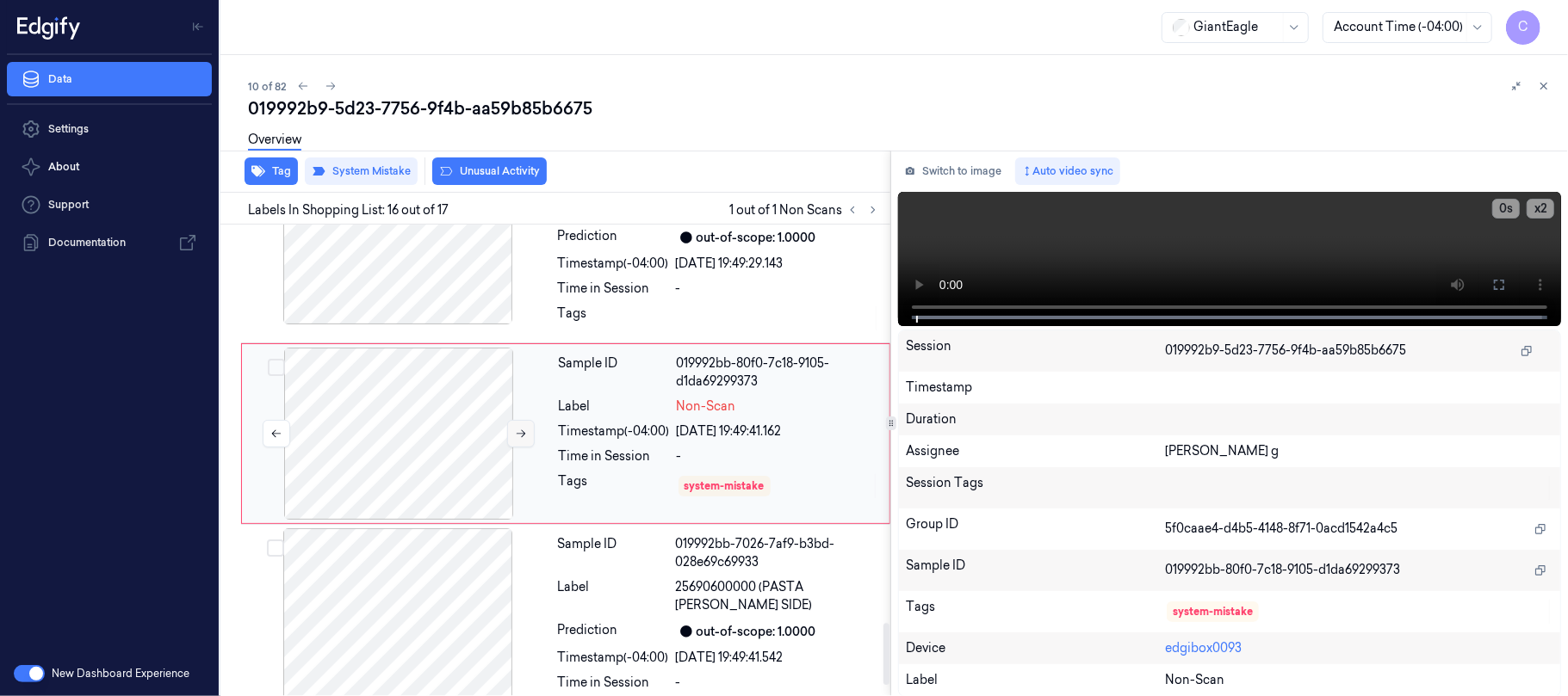
click at [522, 440] on icon at bounding box center [521, 433] width 12 height 12
click at [513, 447] on button at bounding box center [520, 433] width 27 height 27
click at [517, 440] on icon at bounding box center [521, 433] width 12 height 12
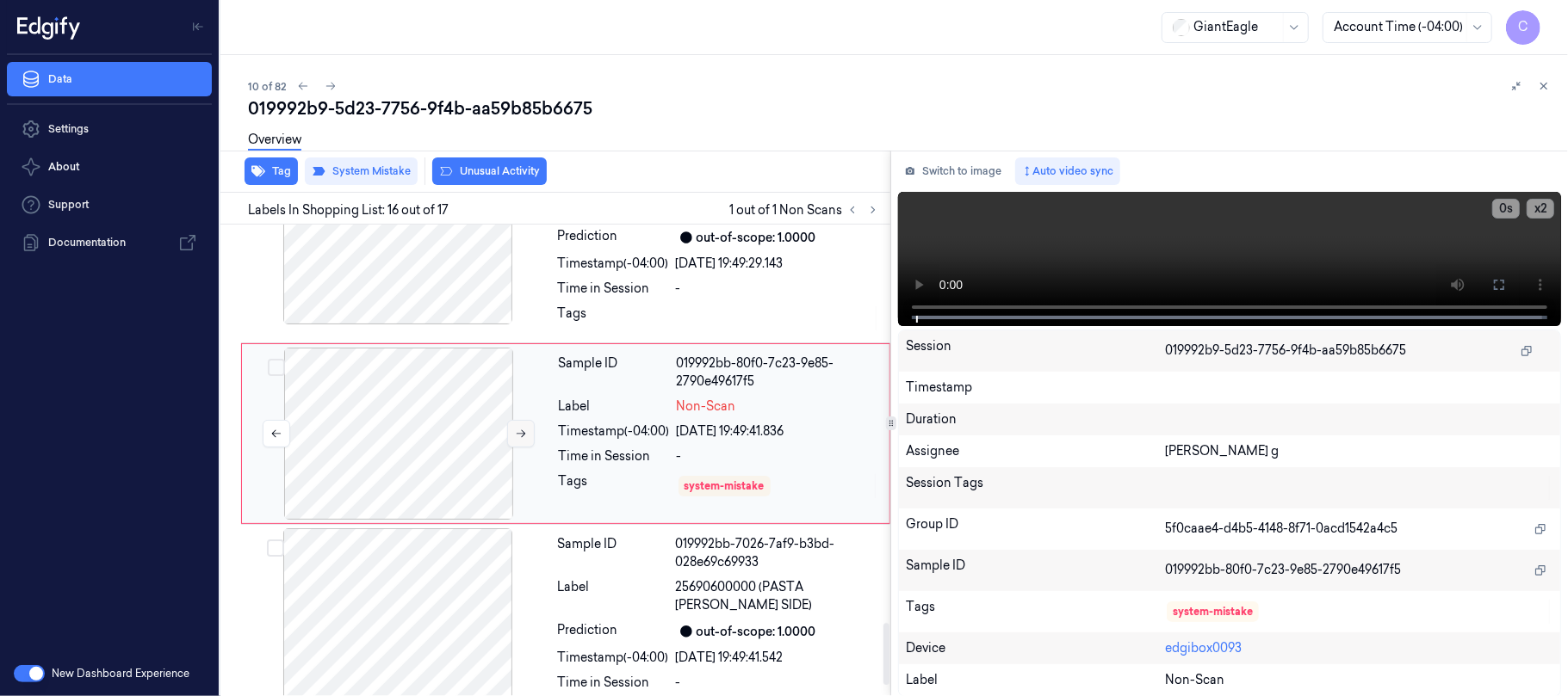
click at [518, 440] on icon at bounding box center [521, 433] width 12 height 12
click at [1041, 232] on video at bounding box center [1229, 259] width 663 height 134
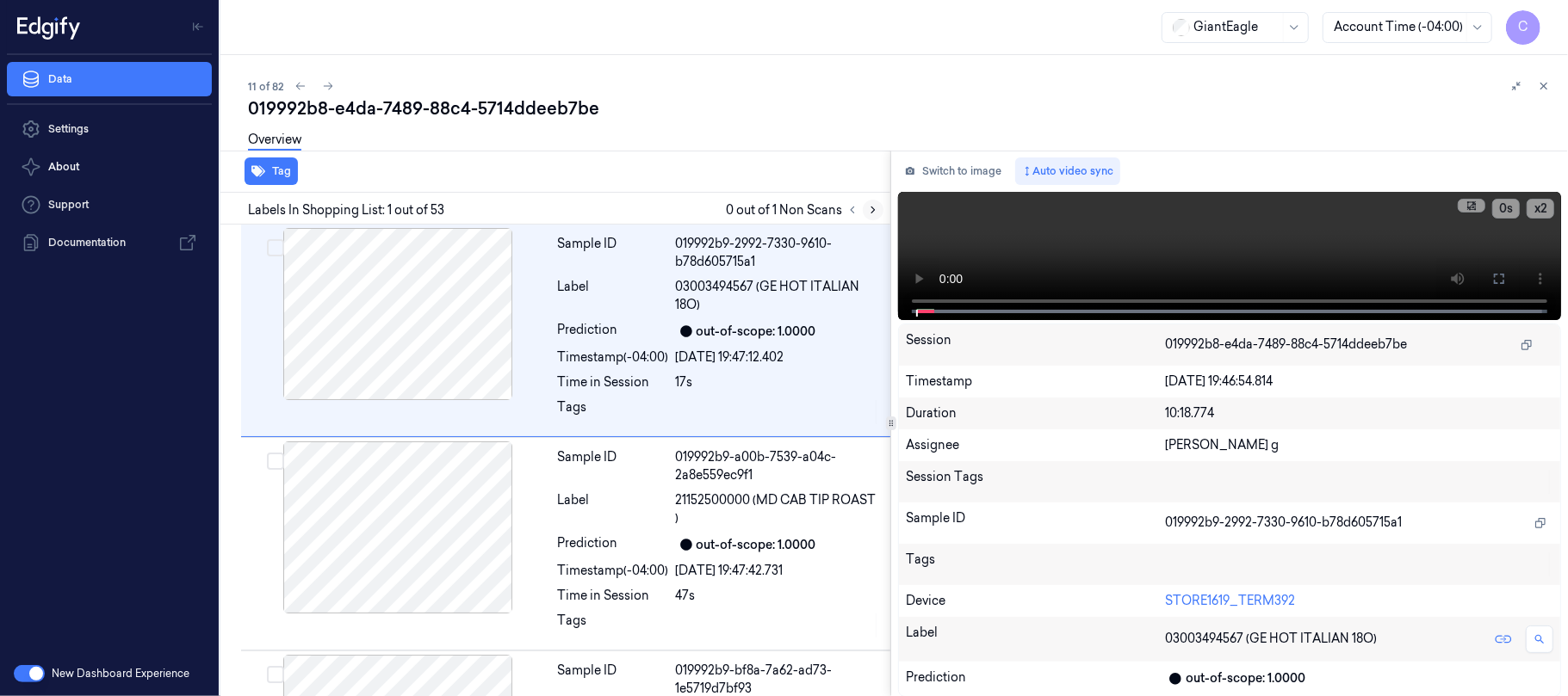
click at [868, 208] on icon at bounding box center [873, 209] width 12 height 12
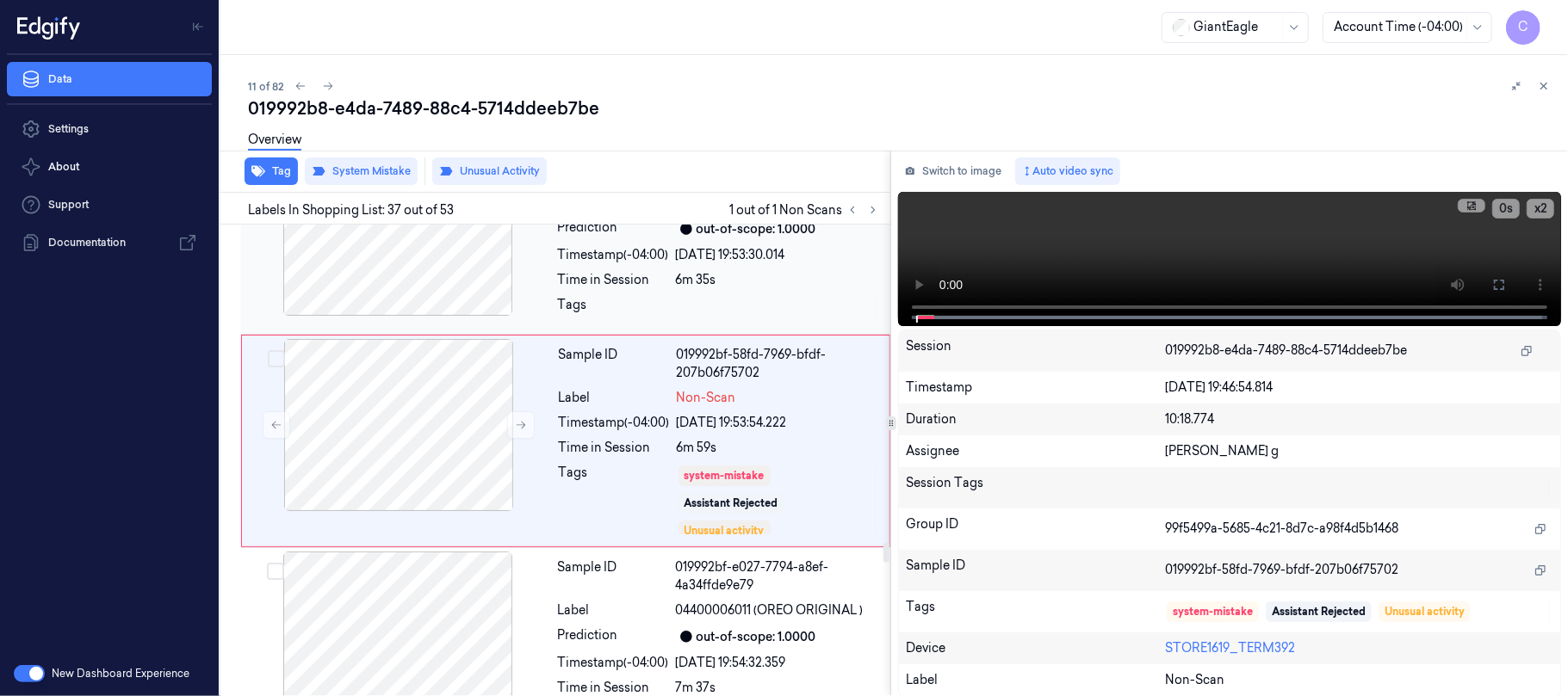
scroll to position [7448, 0]
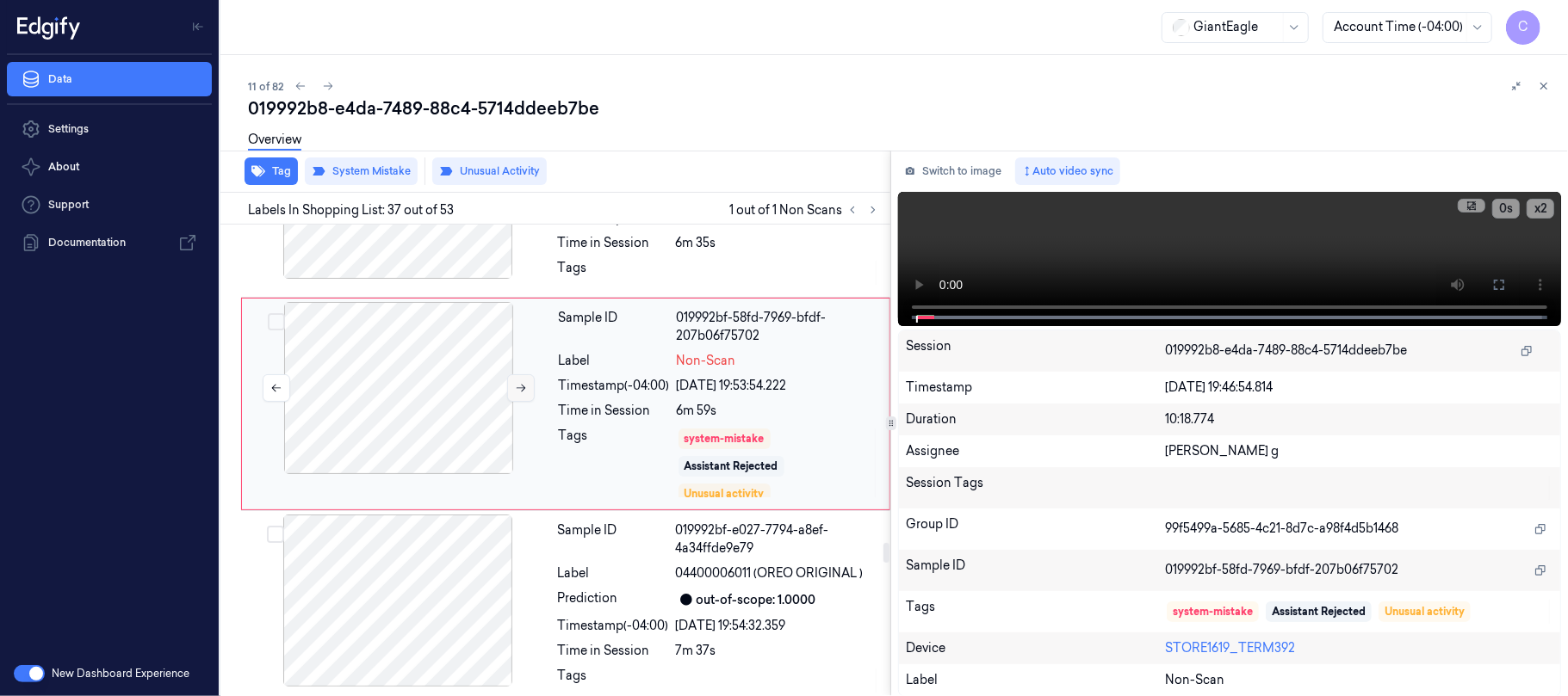
click at [513, 402] on button at bounding box center [520, 387] width 27 height 27
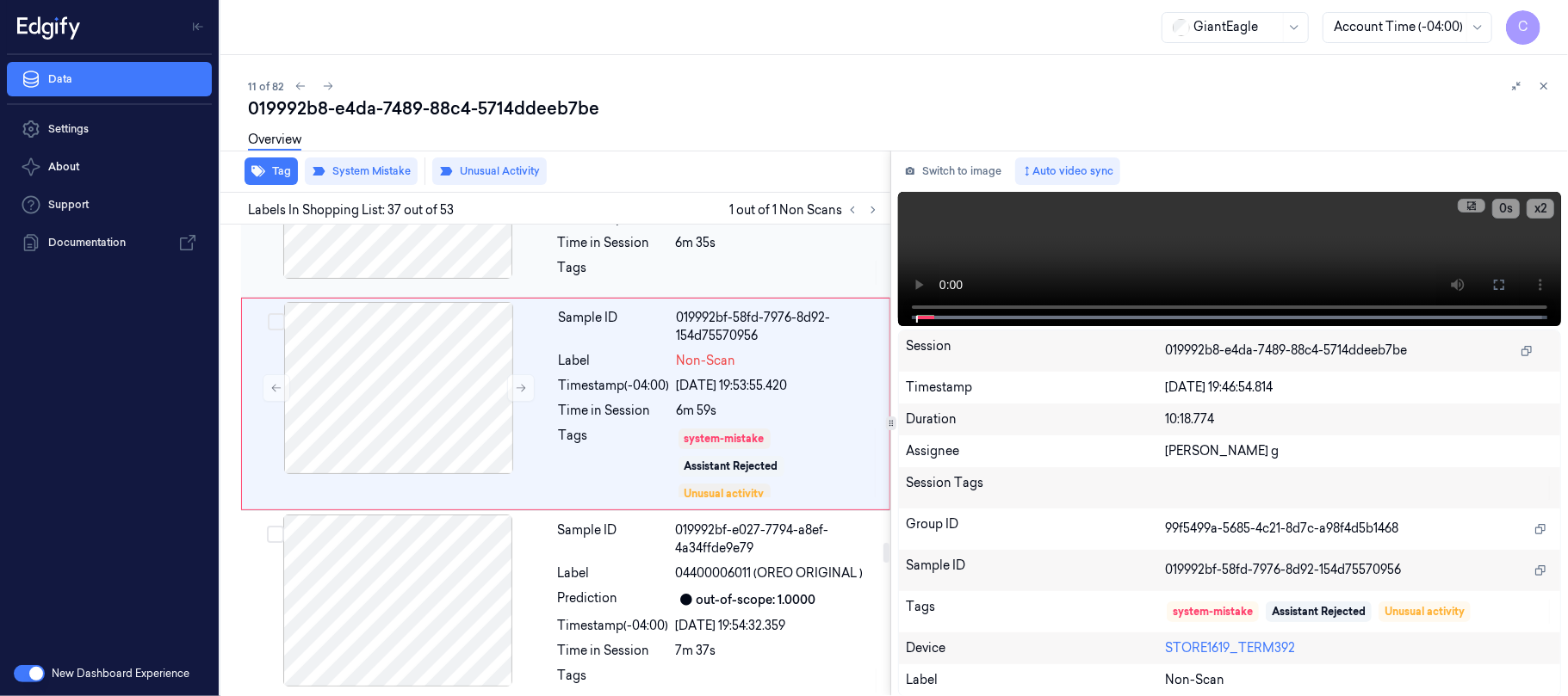
click at [425, 279] on div at bounding box center [398, 193] width 307 height 173
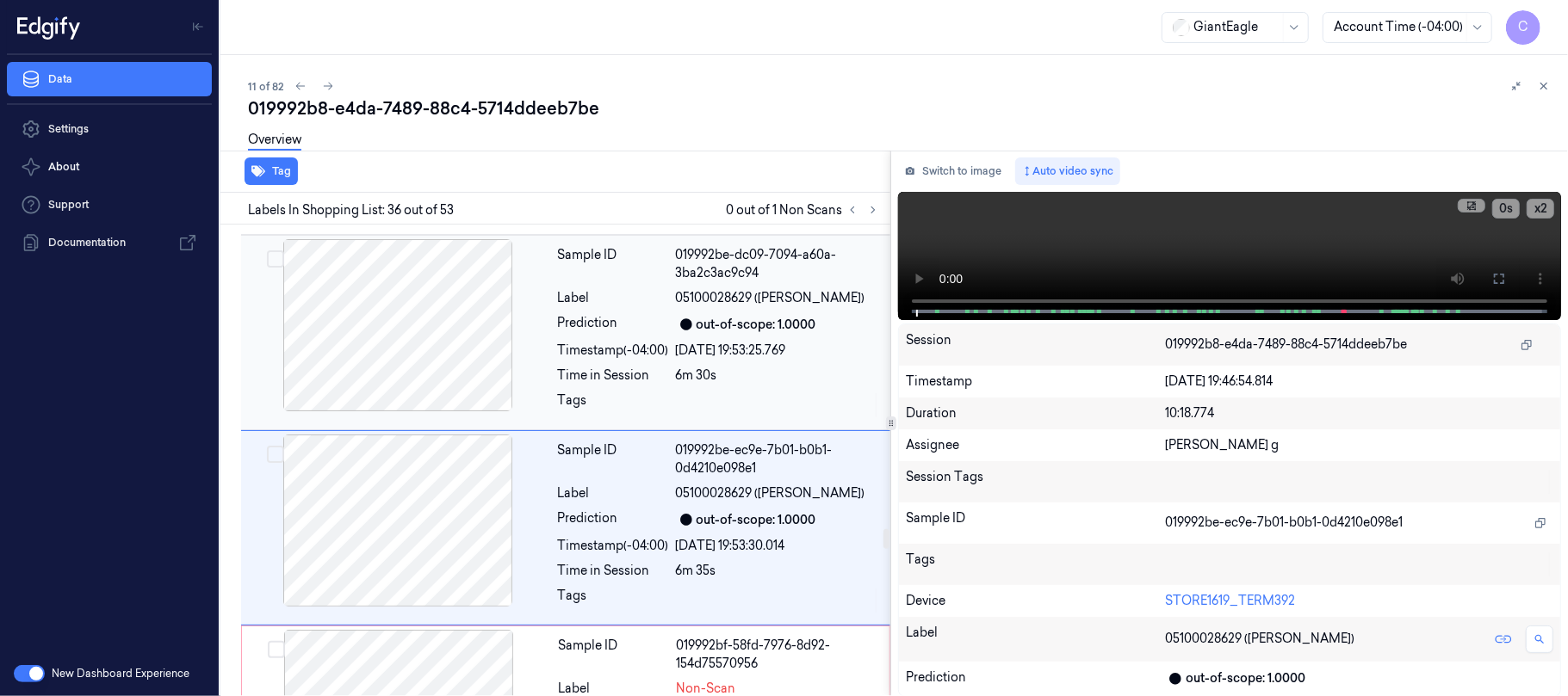
click at [412, 389] on div at bounding box center [398, 325] width 307 height 173
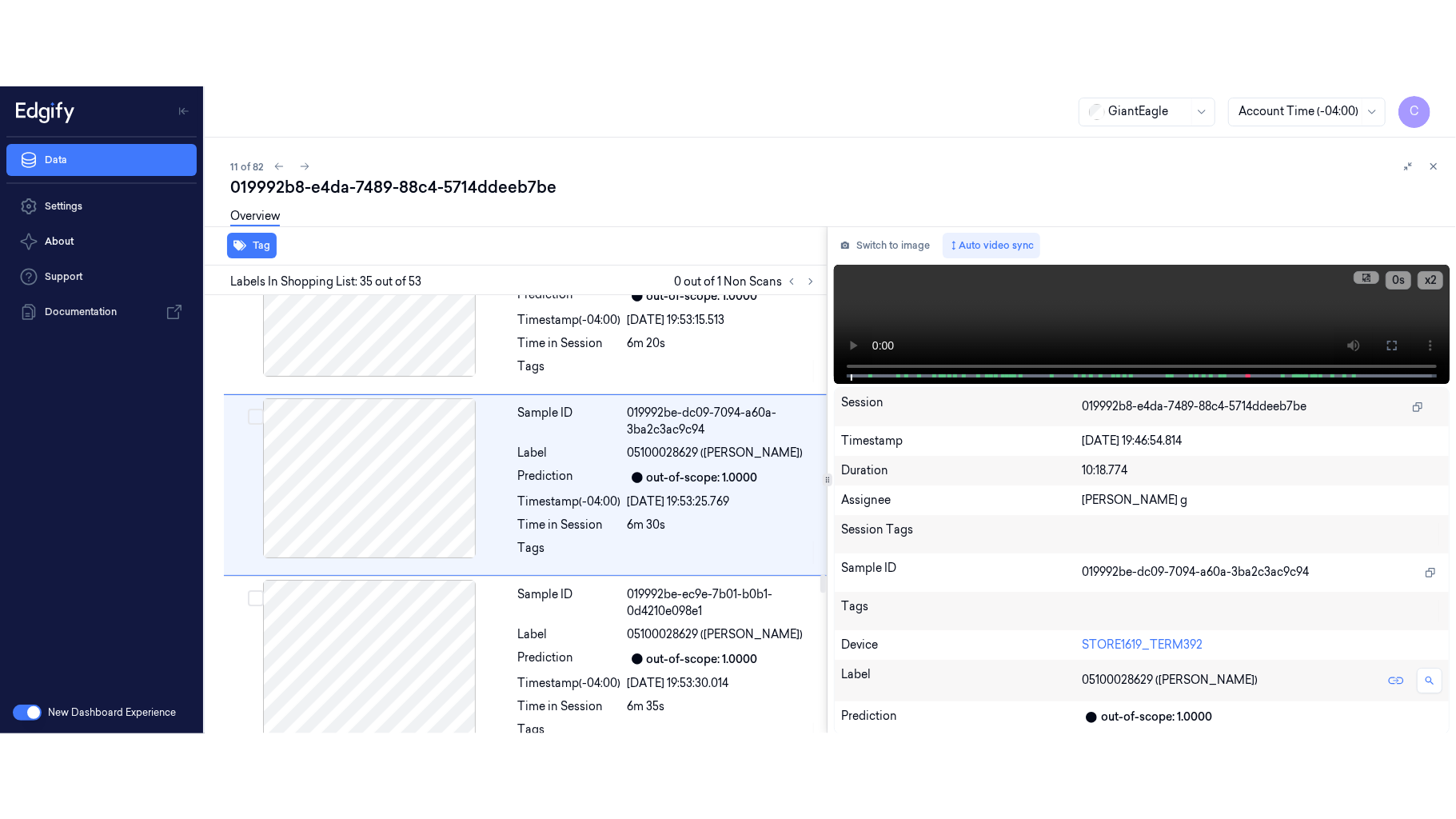
scroll to position [6521, 0]
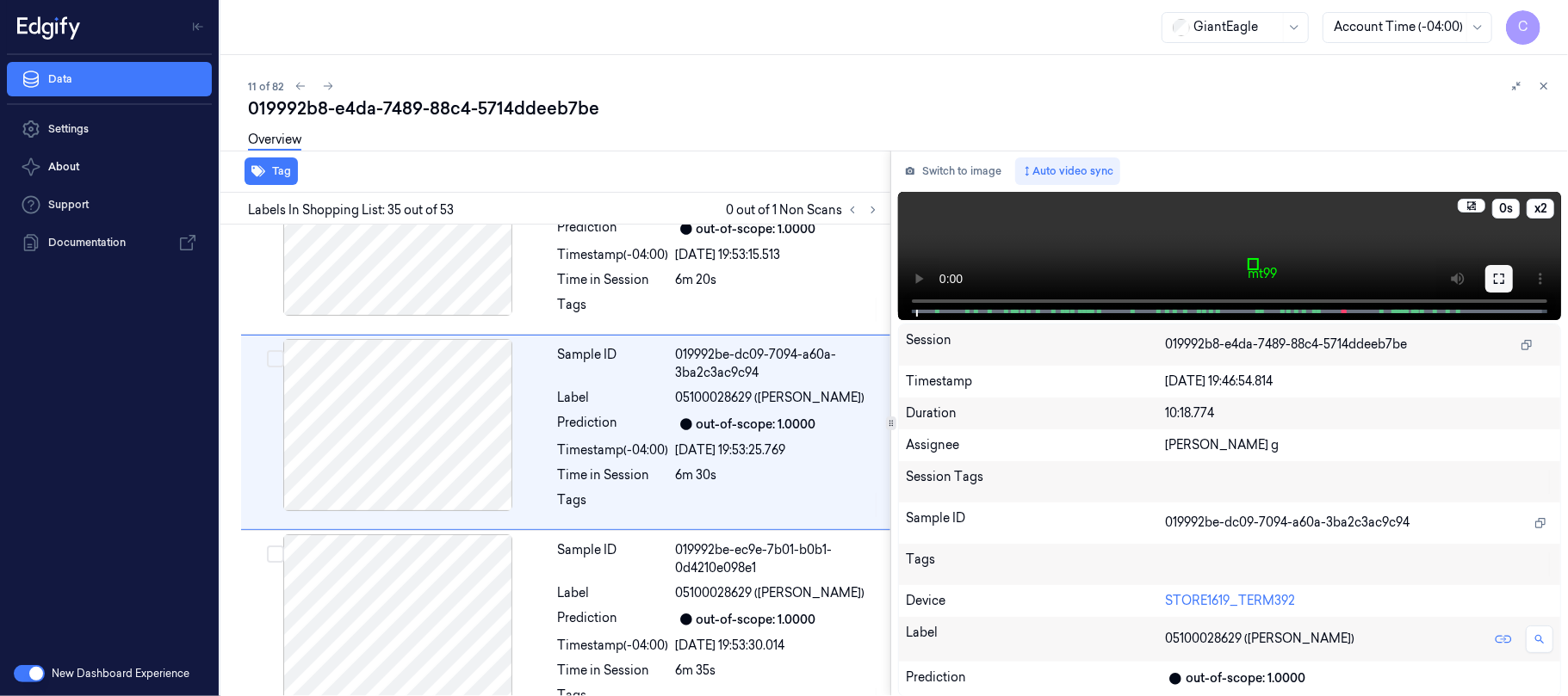
click at [1512, 280] on button at bounding box center [1499, 279] width 27 height 27
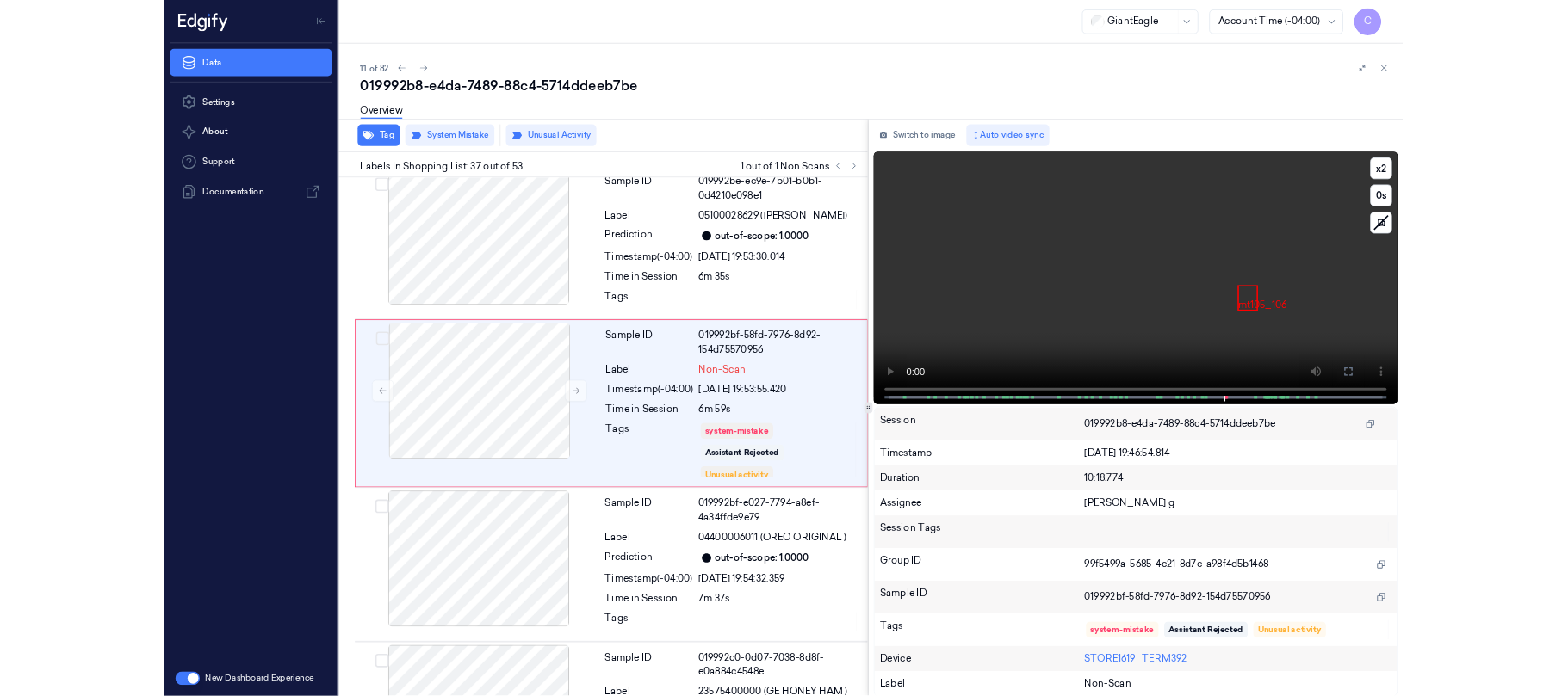
scroll to position [7356, 0]
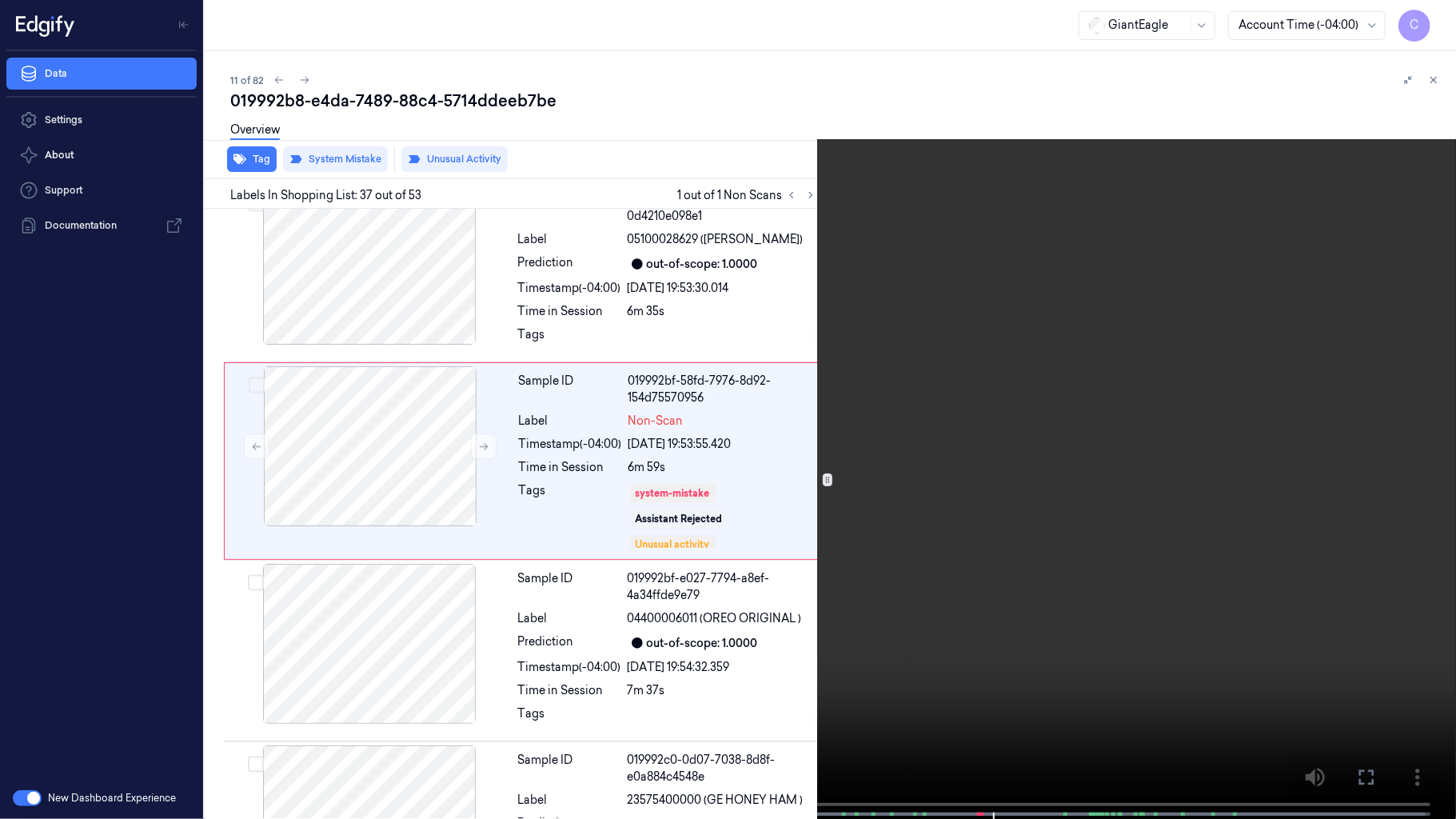
click at [889, 410] on video at bounding box center [728, 410] width 1456 height 822
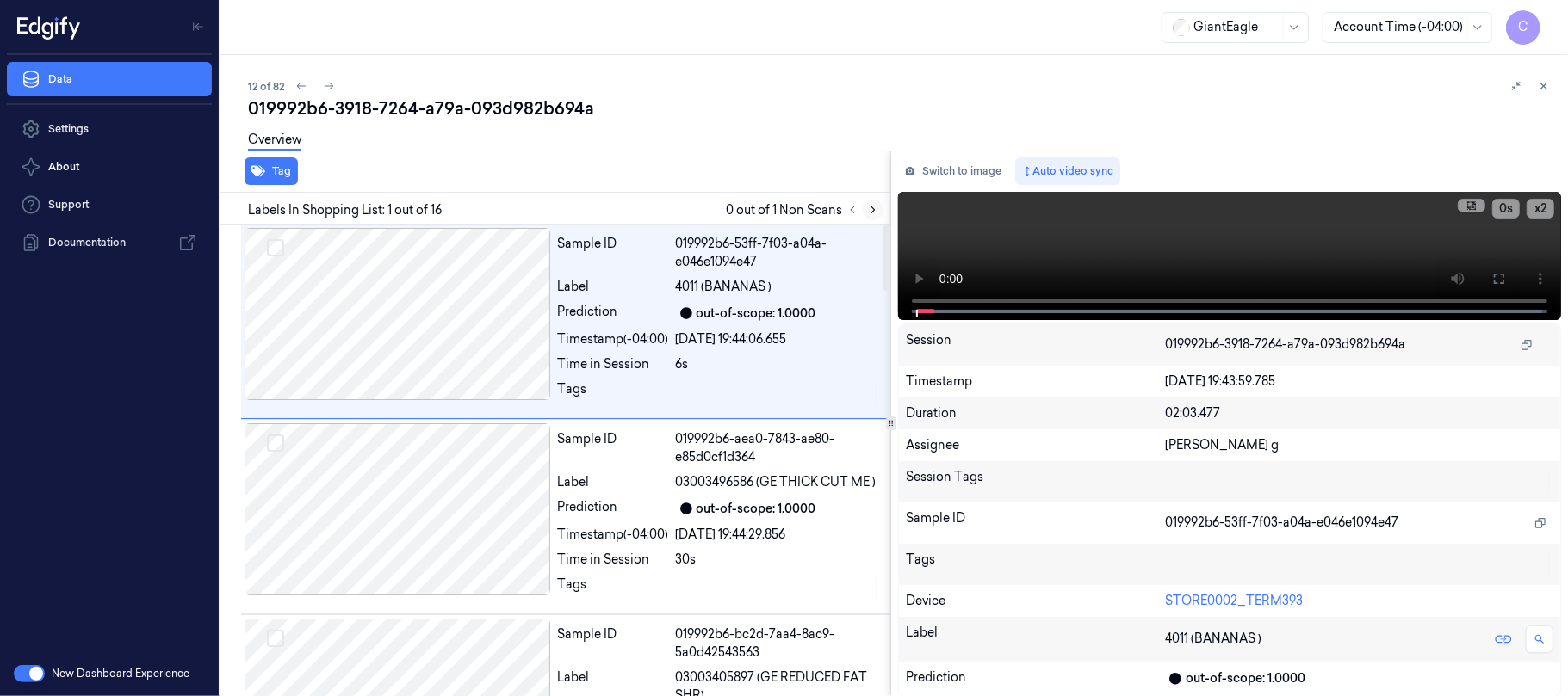
click at [872, 214] on icon at bounding box center [873, 209] width 12 height 12
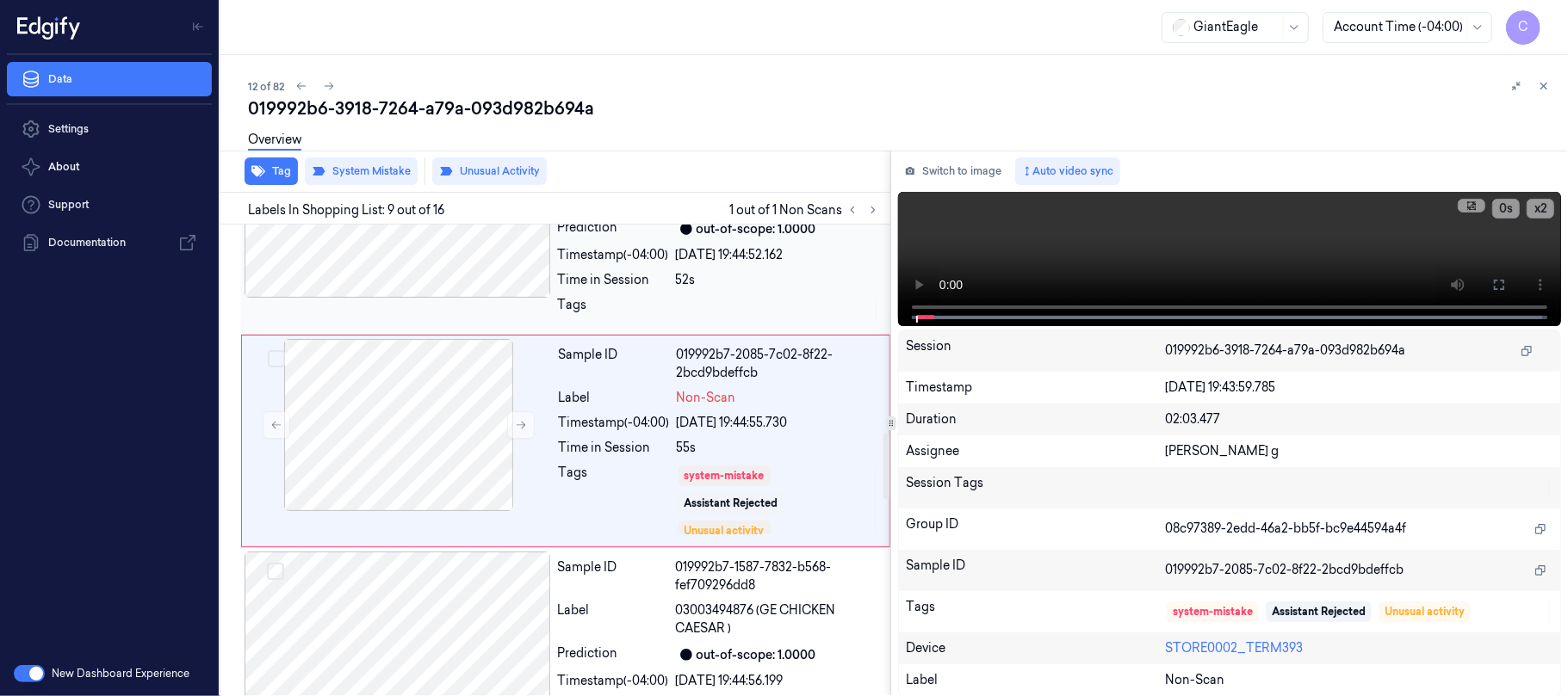
scroll to position [1546, 0]
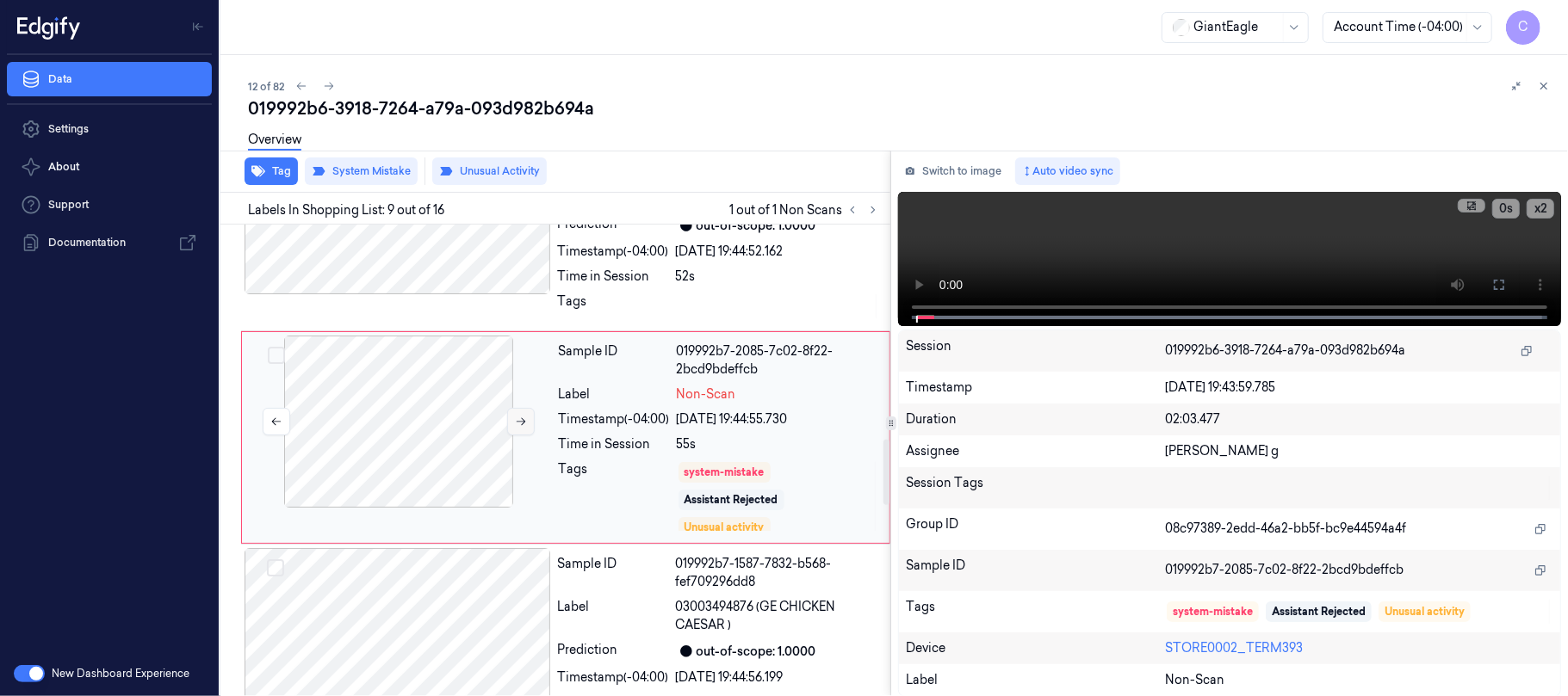
click at [517, 428] on icon at bounding box center [521, 421] width 12 height 12
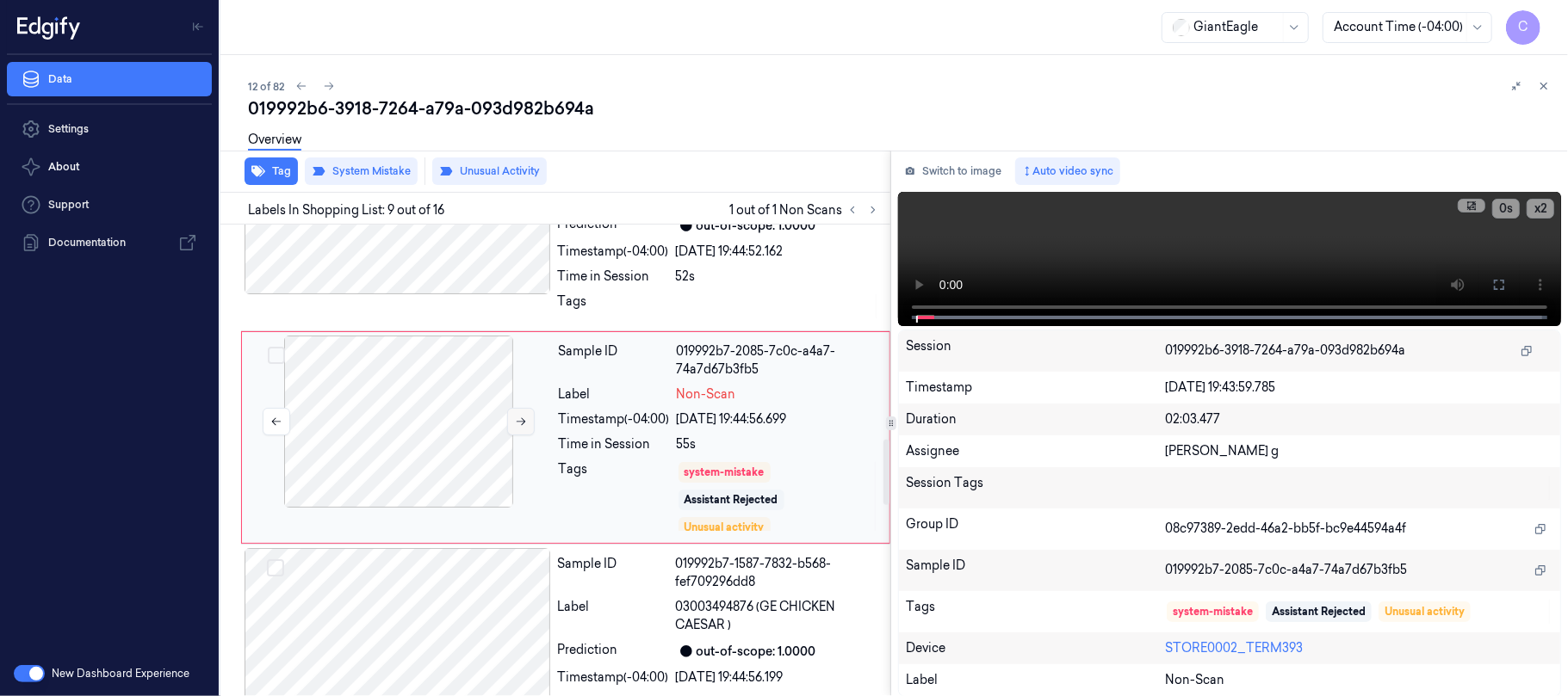
click at [517, 428] on icon at bounding box center [521, 421] width 12 height 12
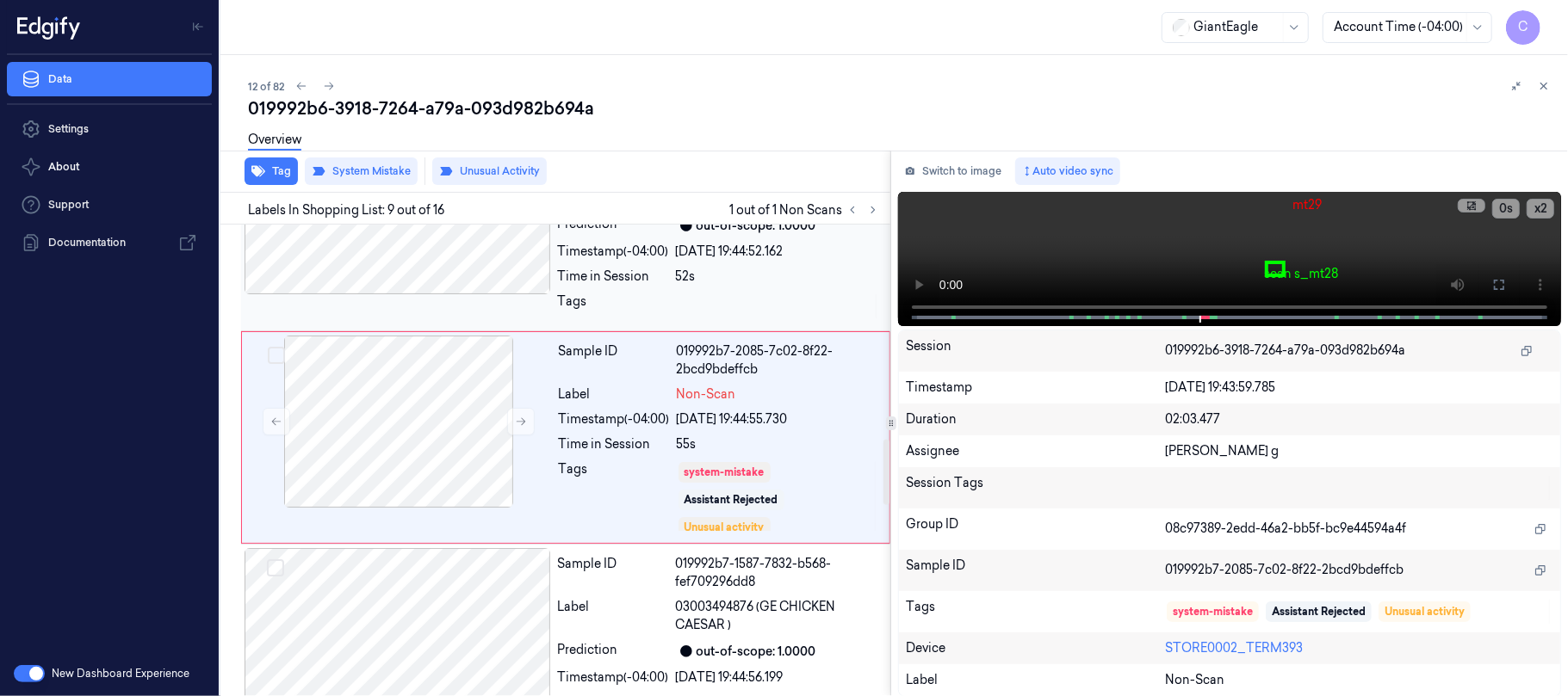
click at [417, 260] on div at bounding box center [398, 208] width 307 height 173
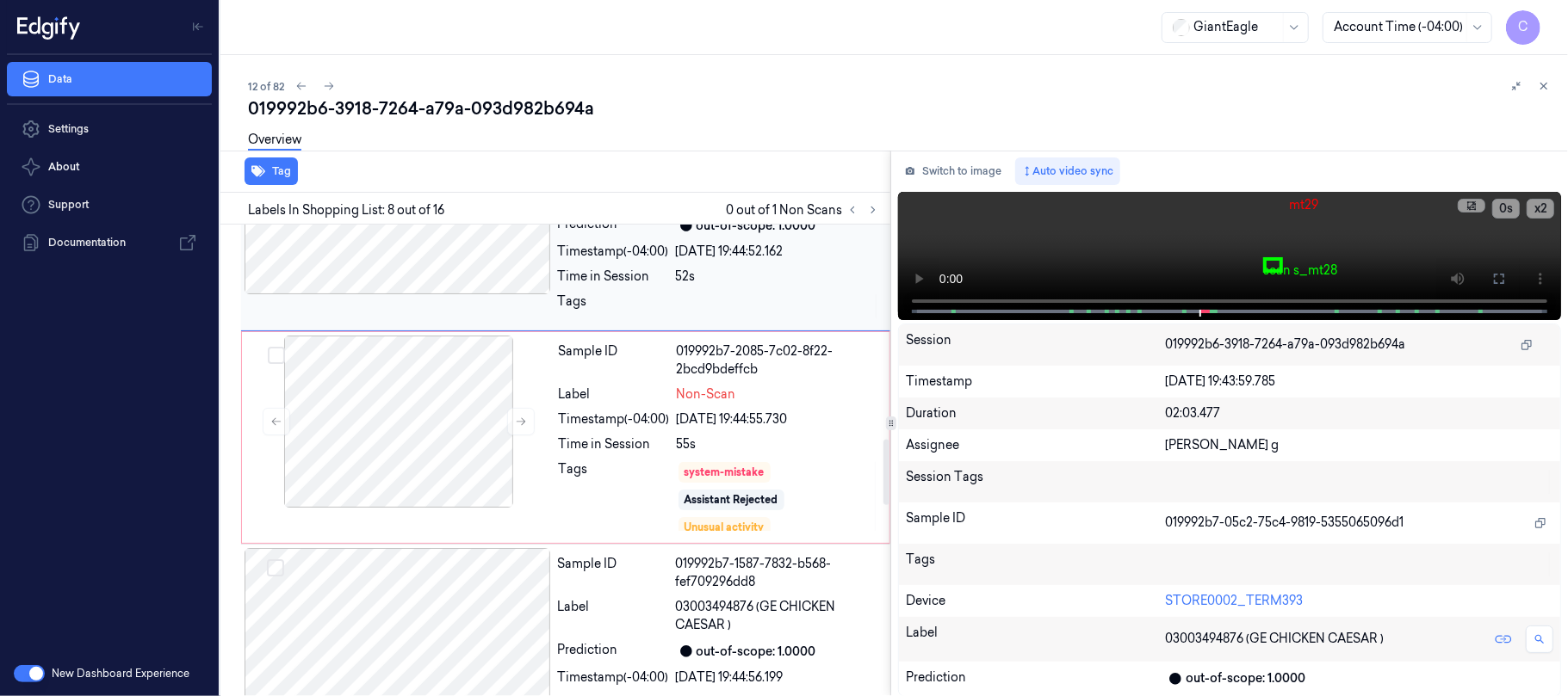
scroll to position [1333, 0]
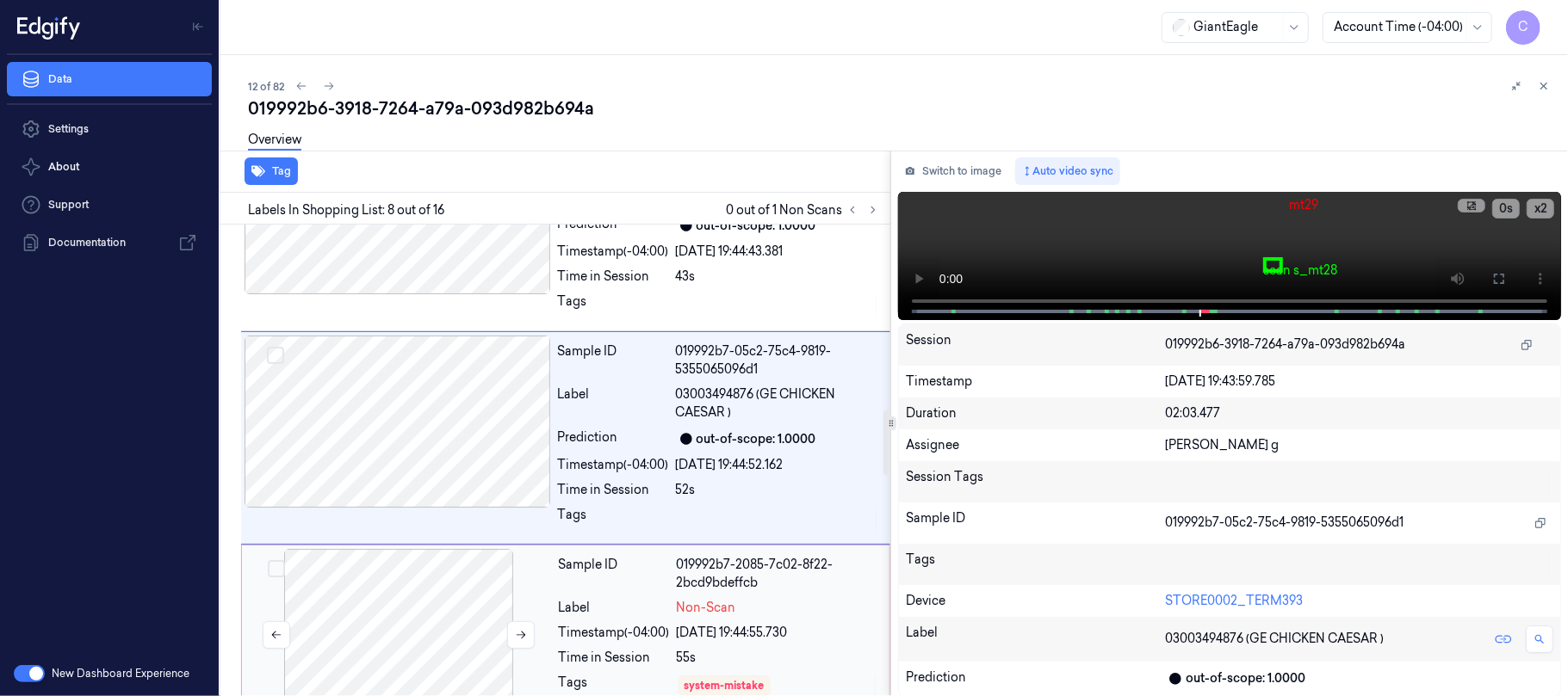
click at [490, 594] on div at bounding box center [399, 635] width 307 height 173
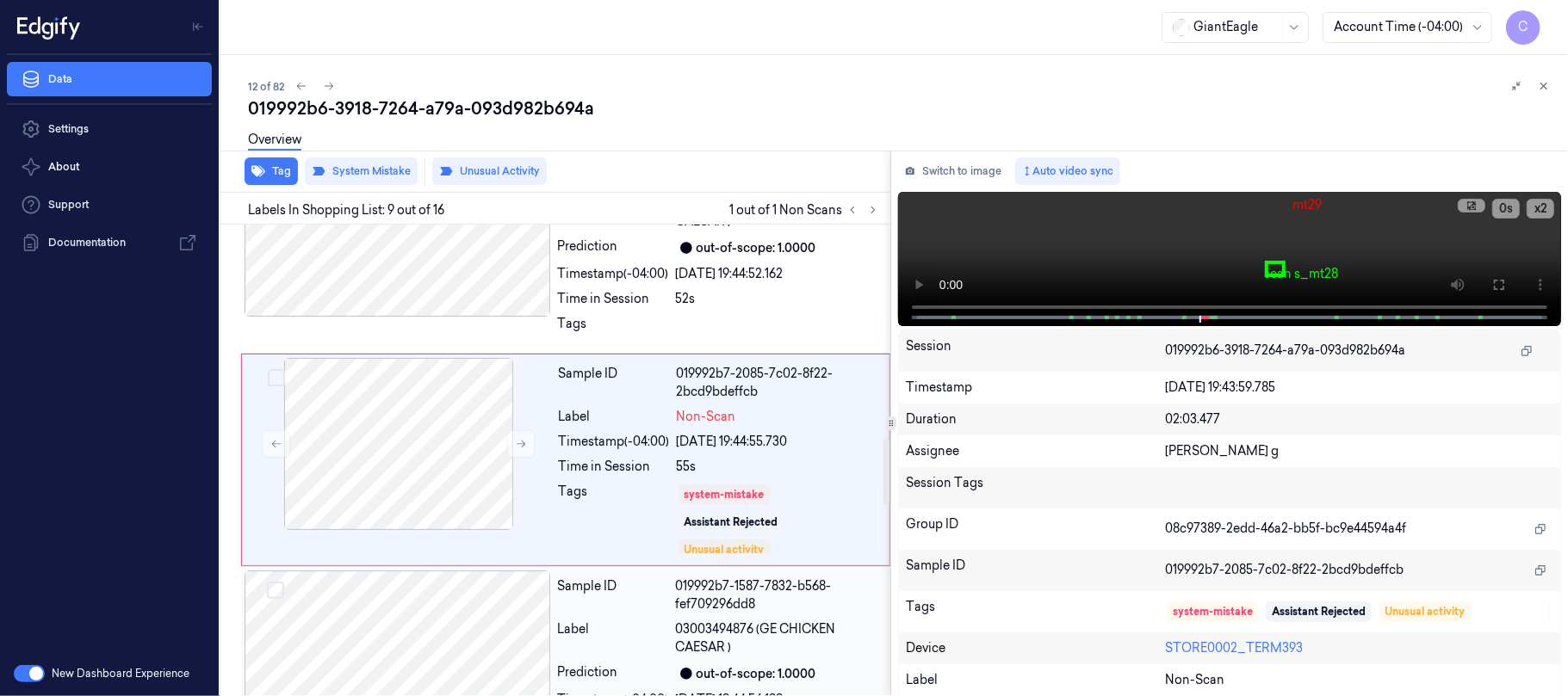
scroll to position [1546, 0]
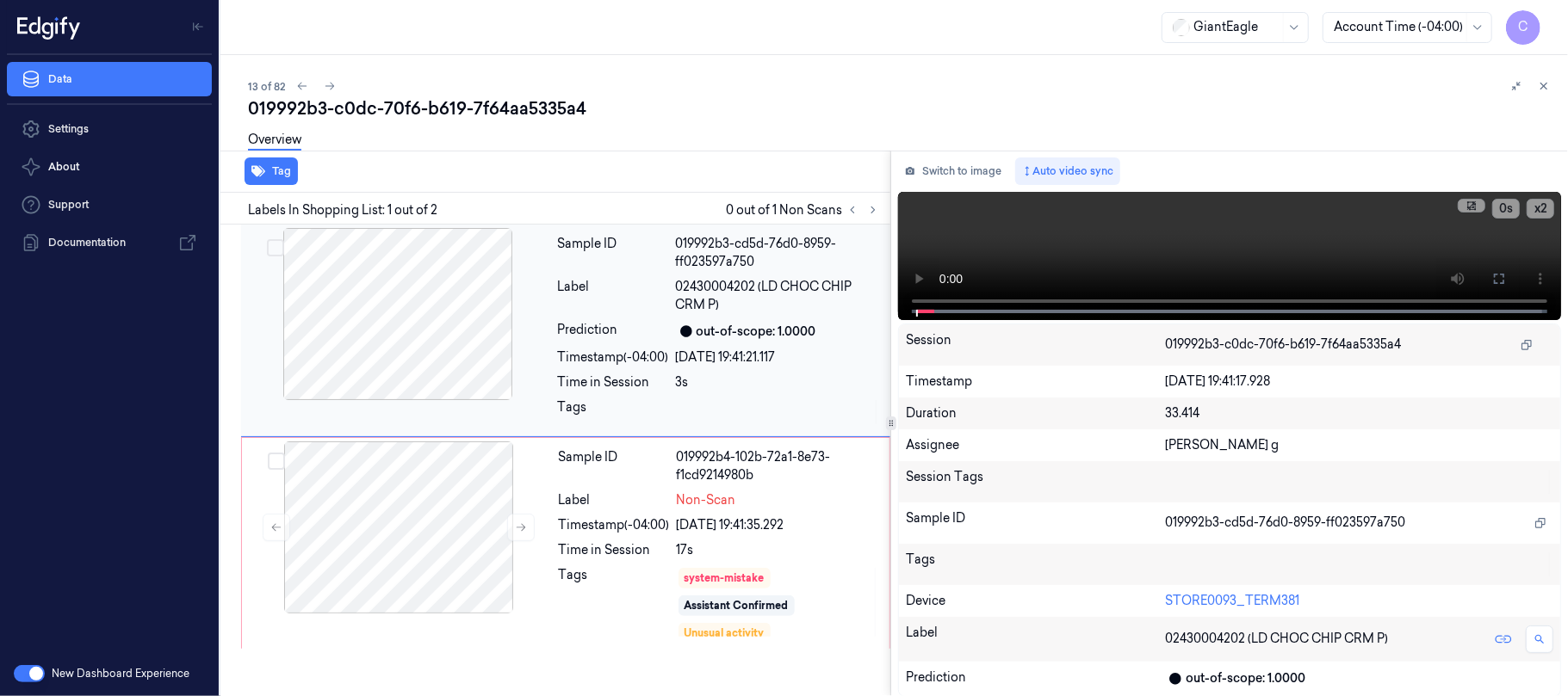
click at [869, 201] on button at bounding box center [873, 210] width 21 height 21
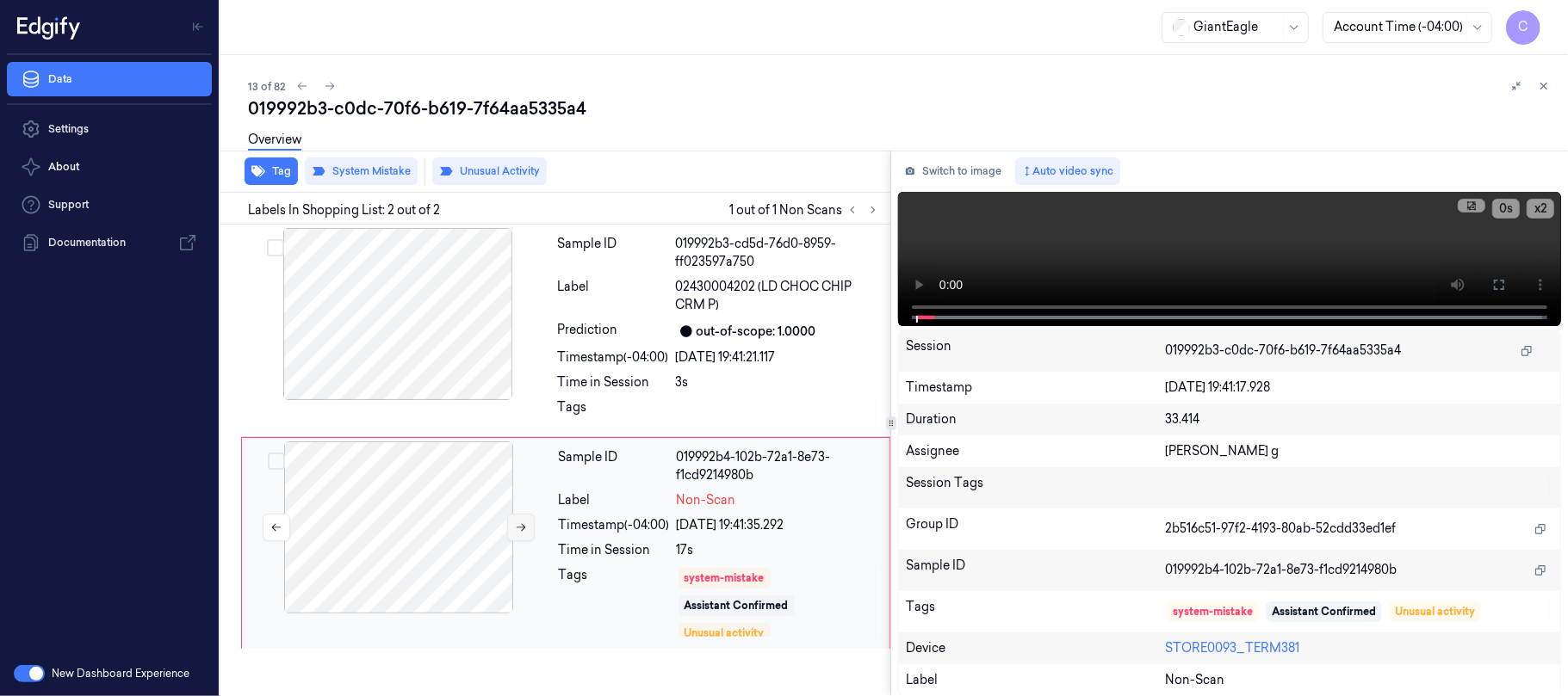
click at [524, 530] on icon at bounding box center [522, 528] width 9 height 8
click at [524, 531] on icon at bounding box center [521, 527] width 12 height 12
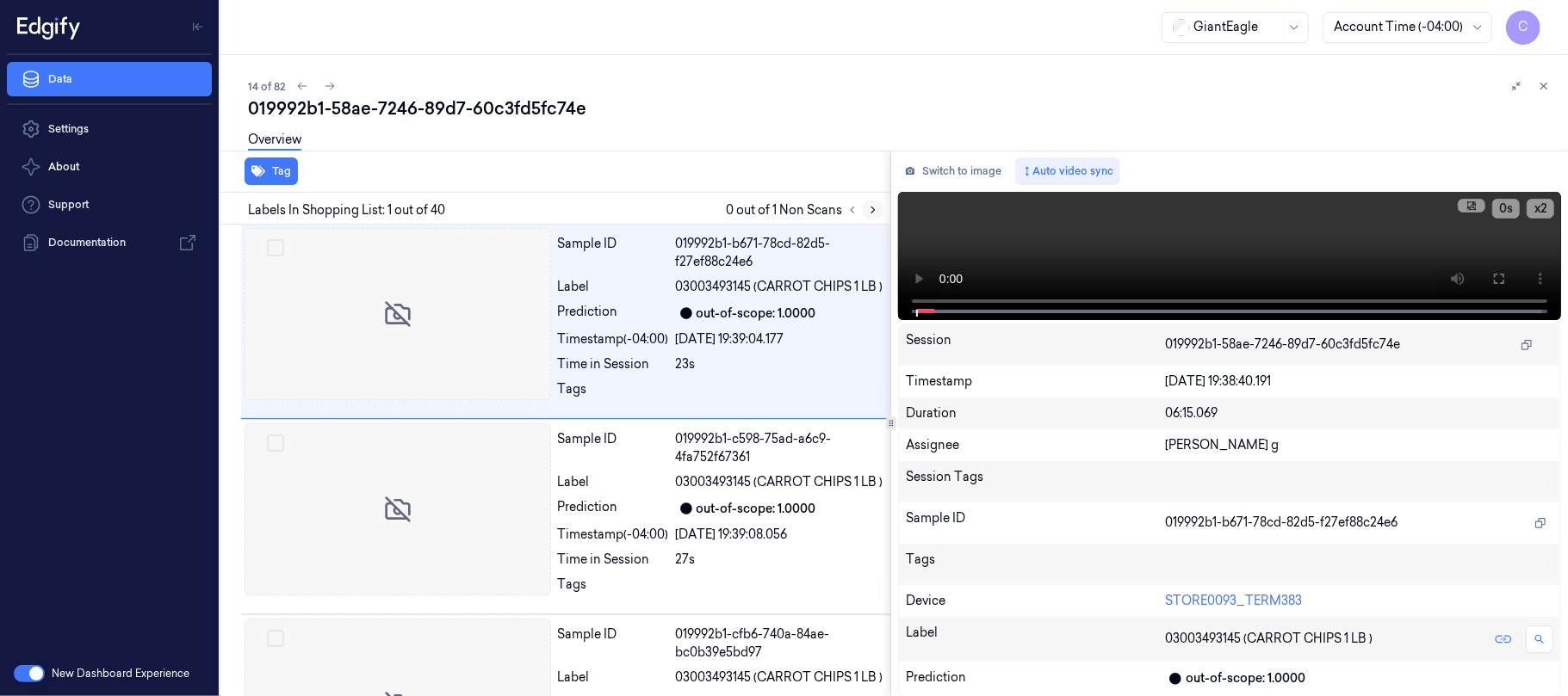
click at [873, 210] on icon at bounding box center [873, 209] width 12 height 12
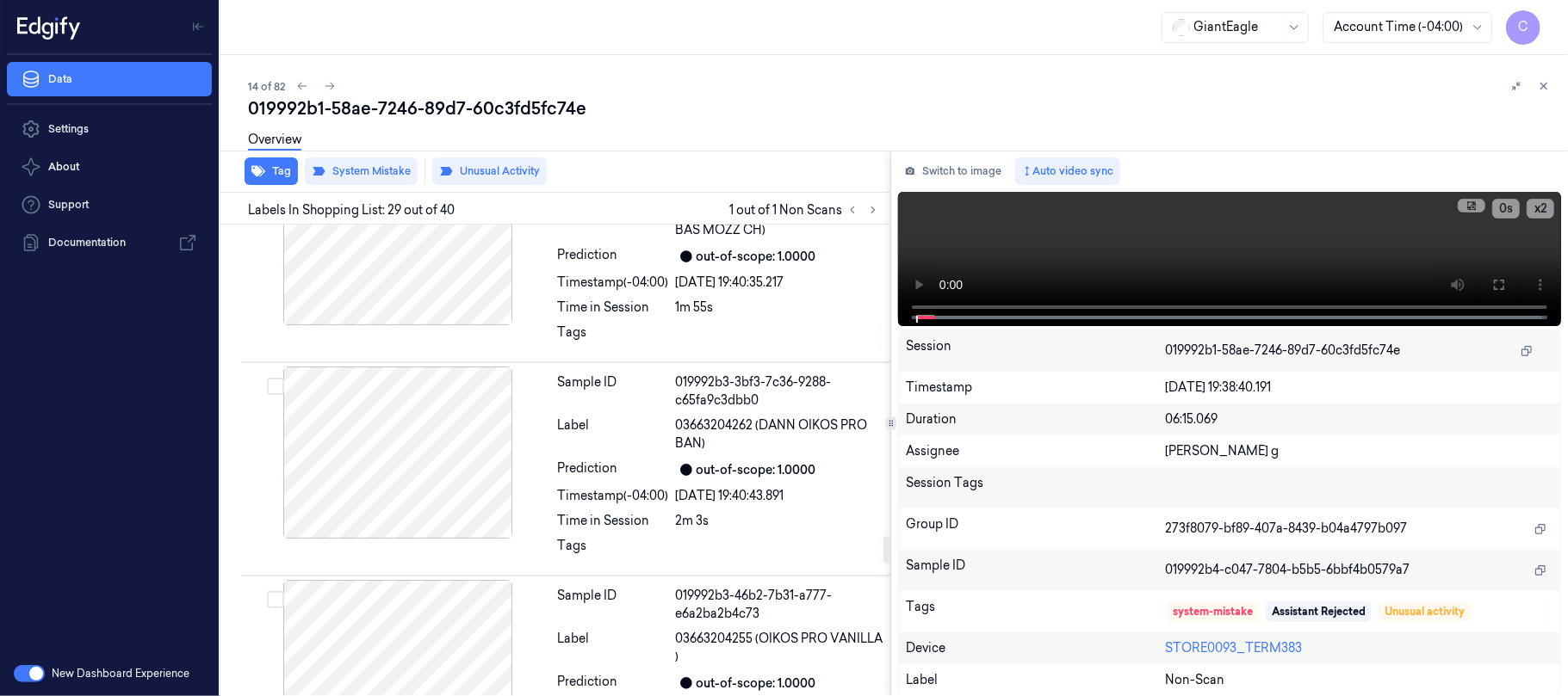
scroll to position [5789, 0]
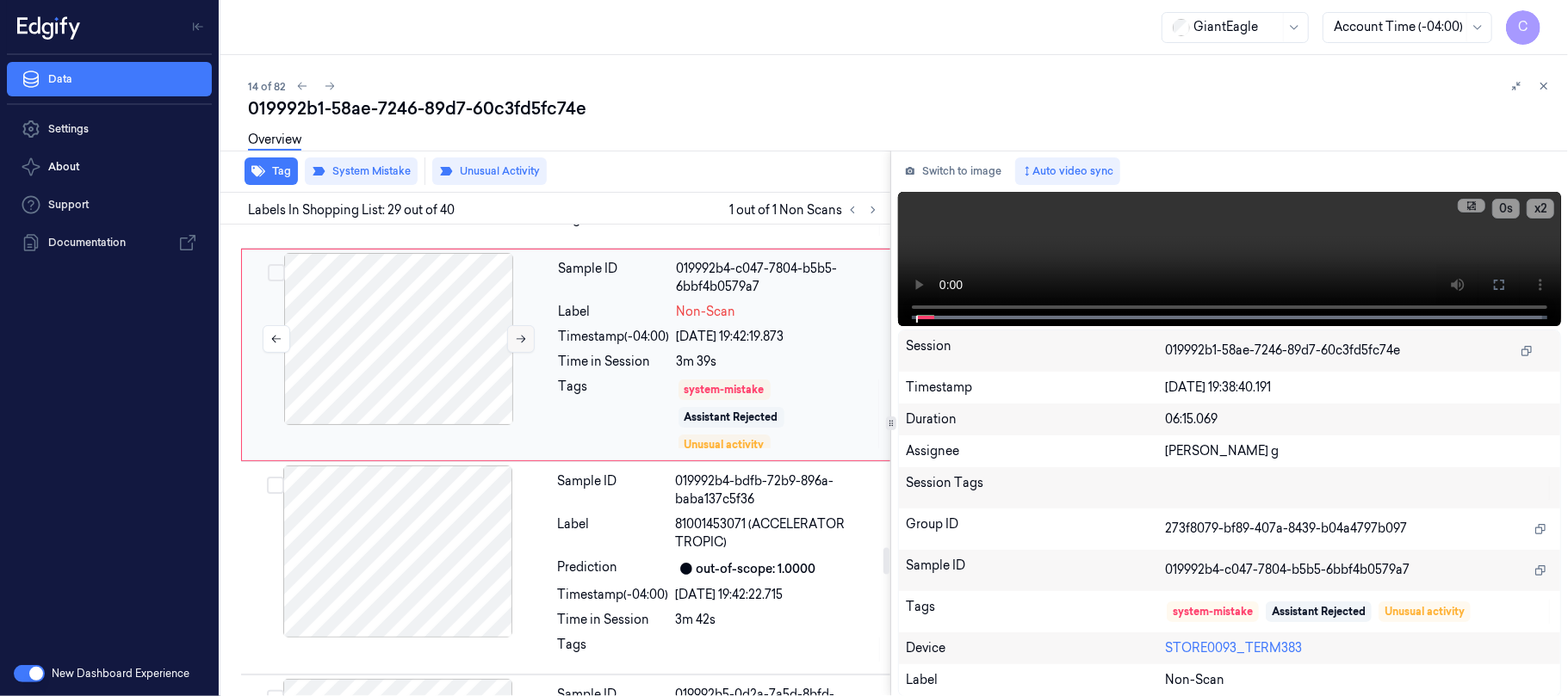
click at [524, 345] on icon at bounding box center [521, 339] width 12 height 12
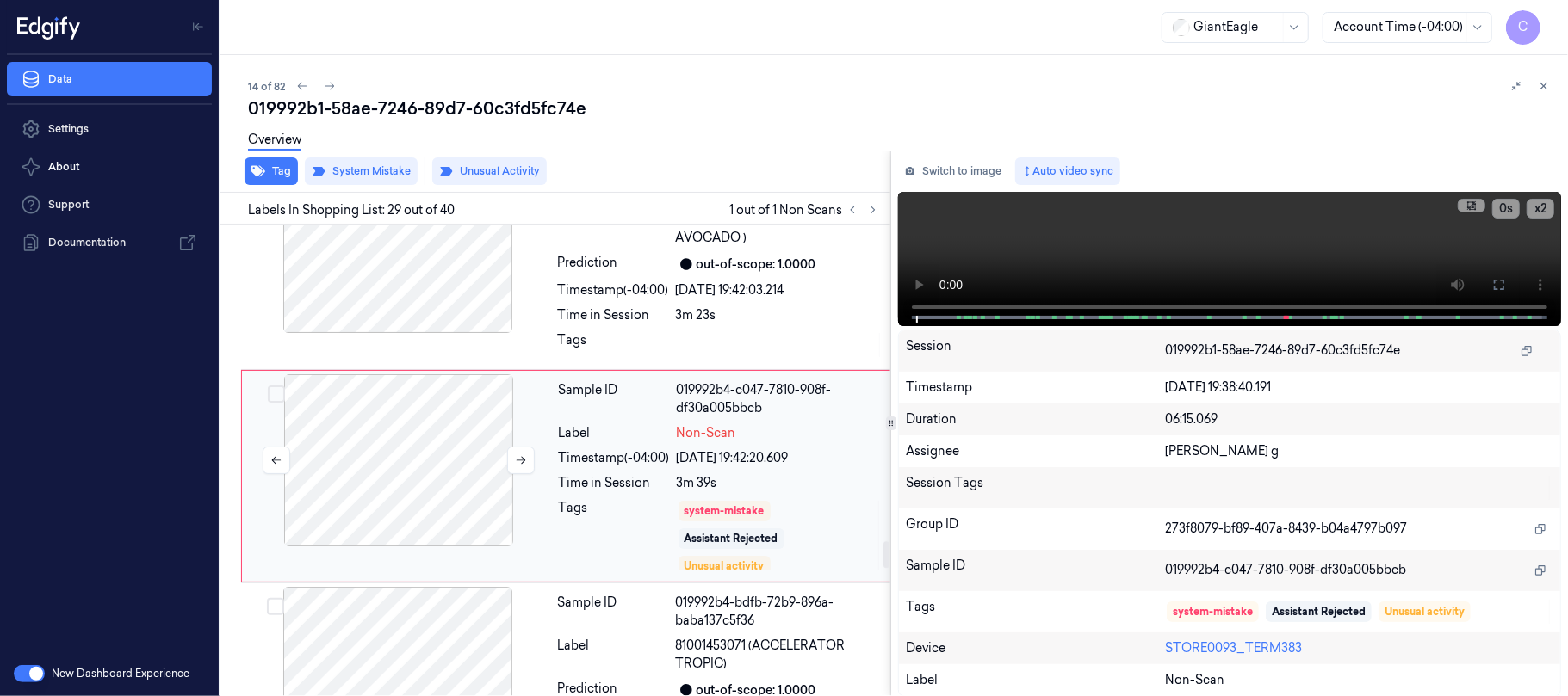
scroll to position [5675, 0]
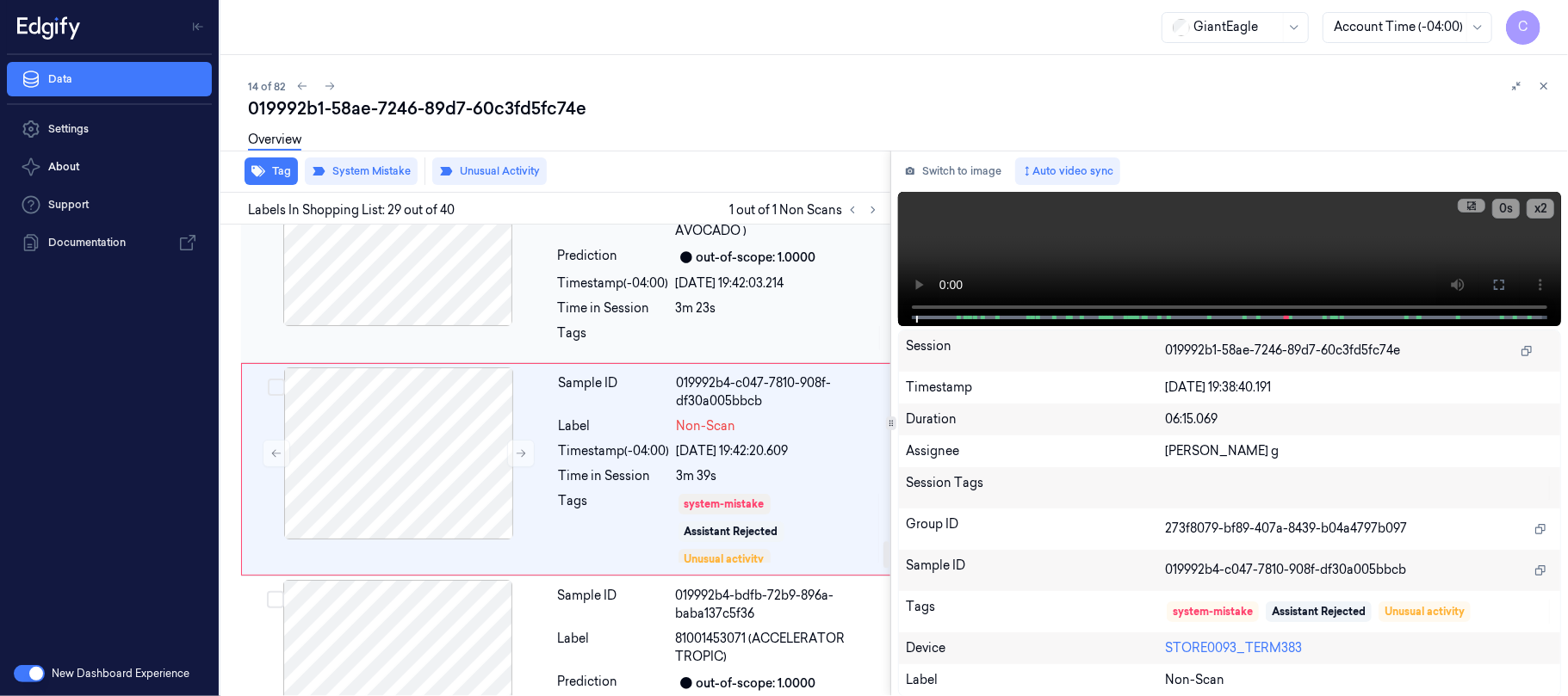
click at [386, 326] on div at bounding box center [398, 240] width 307 height 173
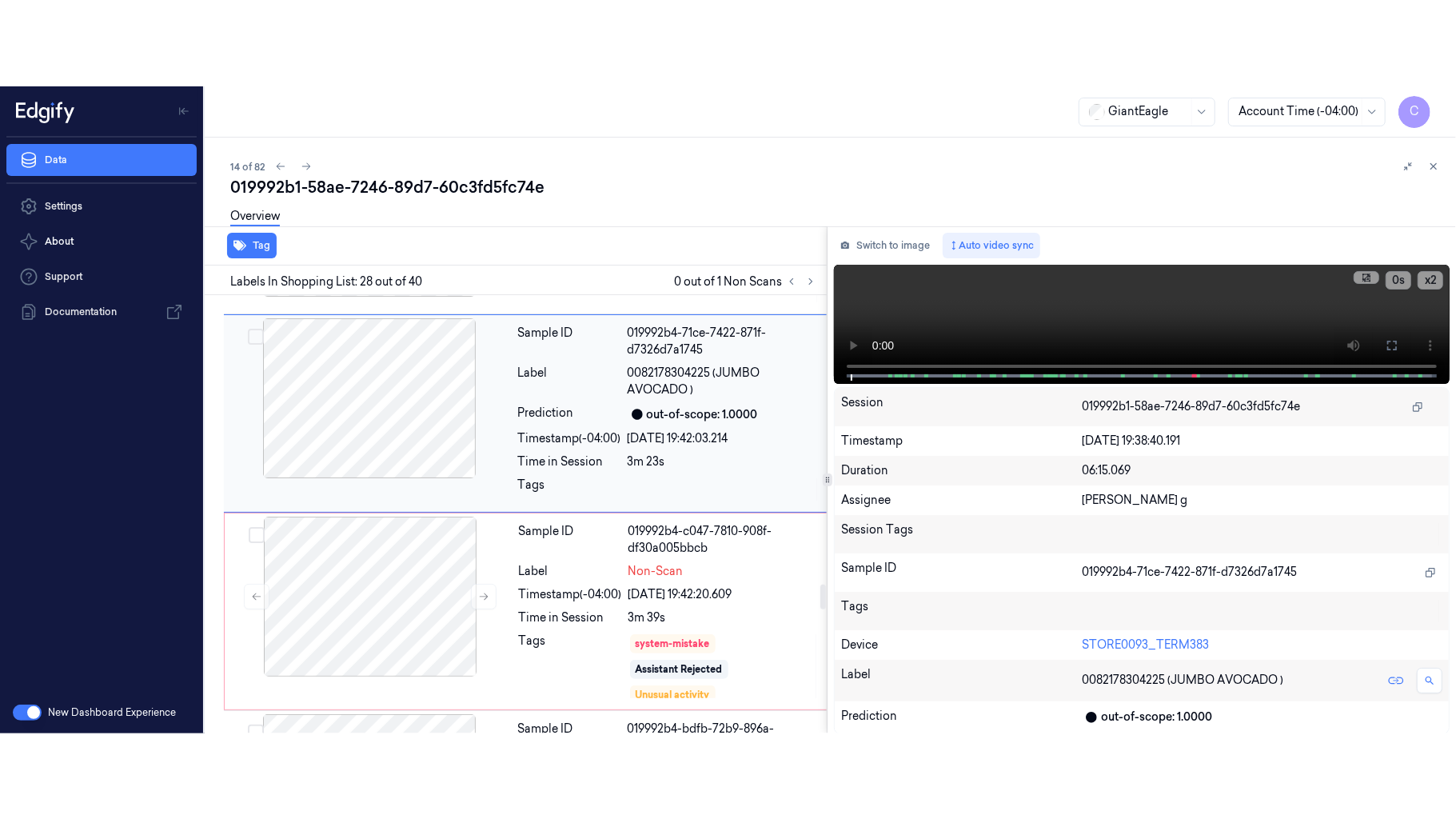
scroll to position [5179, 0]
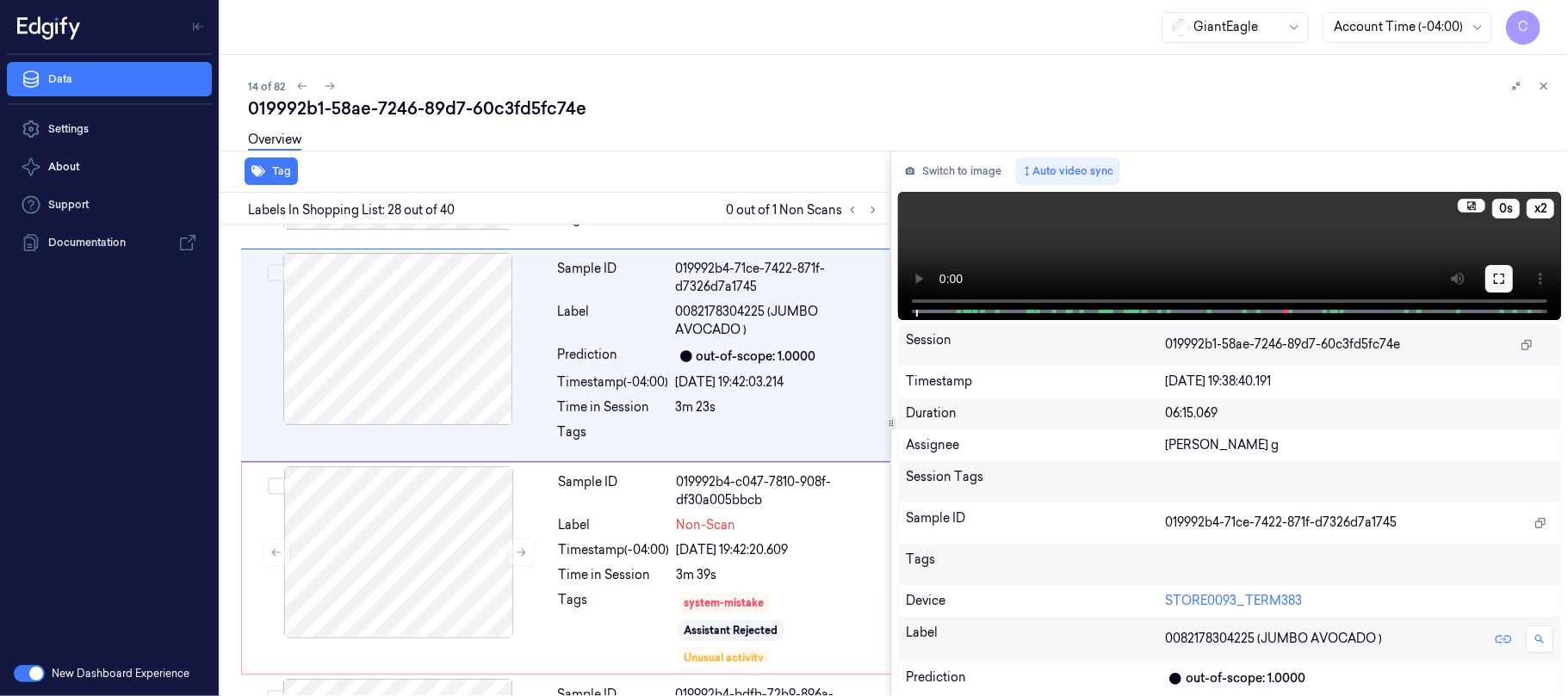
click at [1501, 277] on icon at bounding box center [1499, 279] width 14 height 14
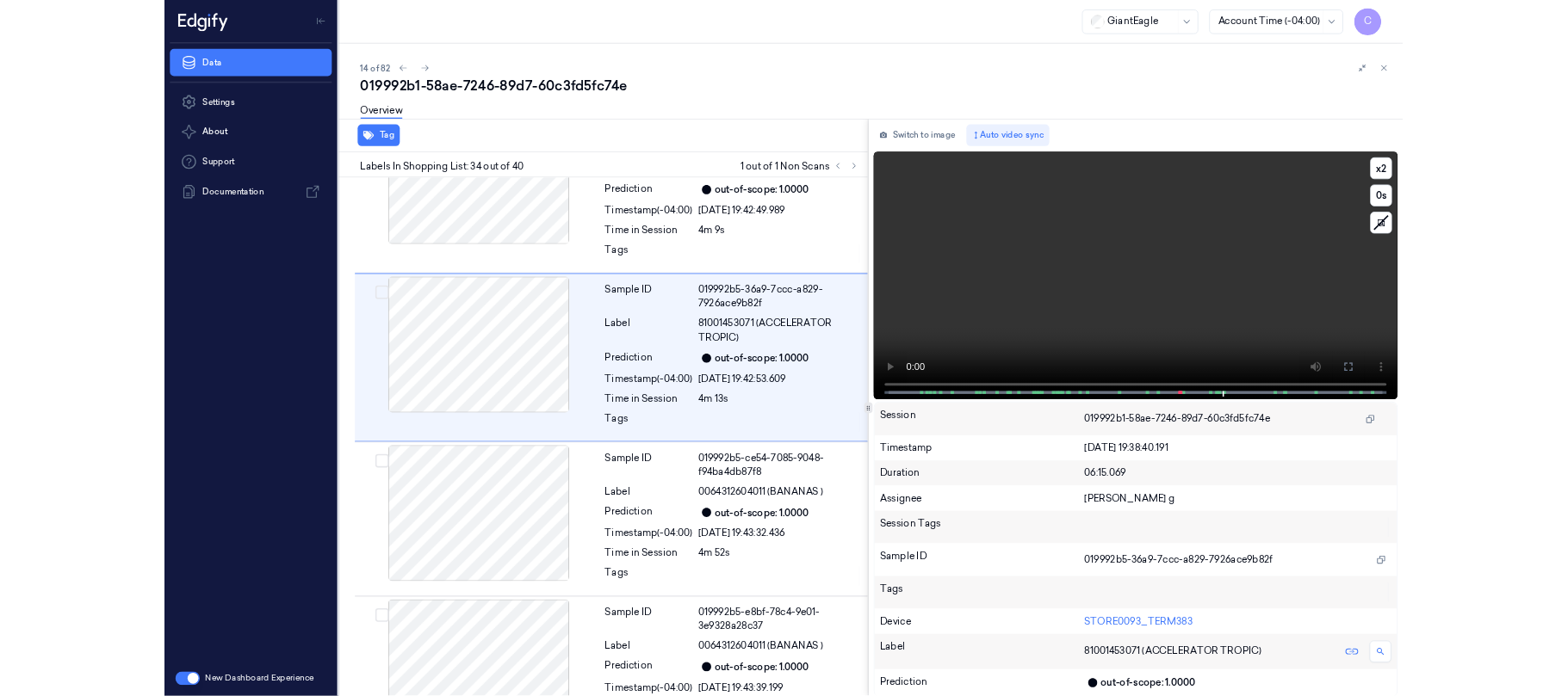
scroll to position [6768, 0]
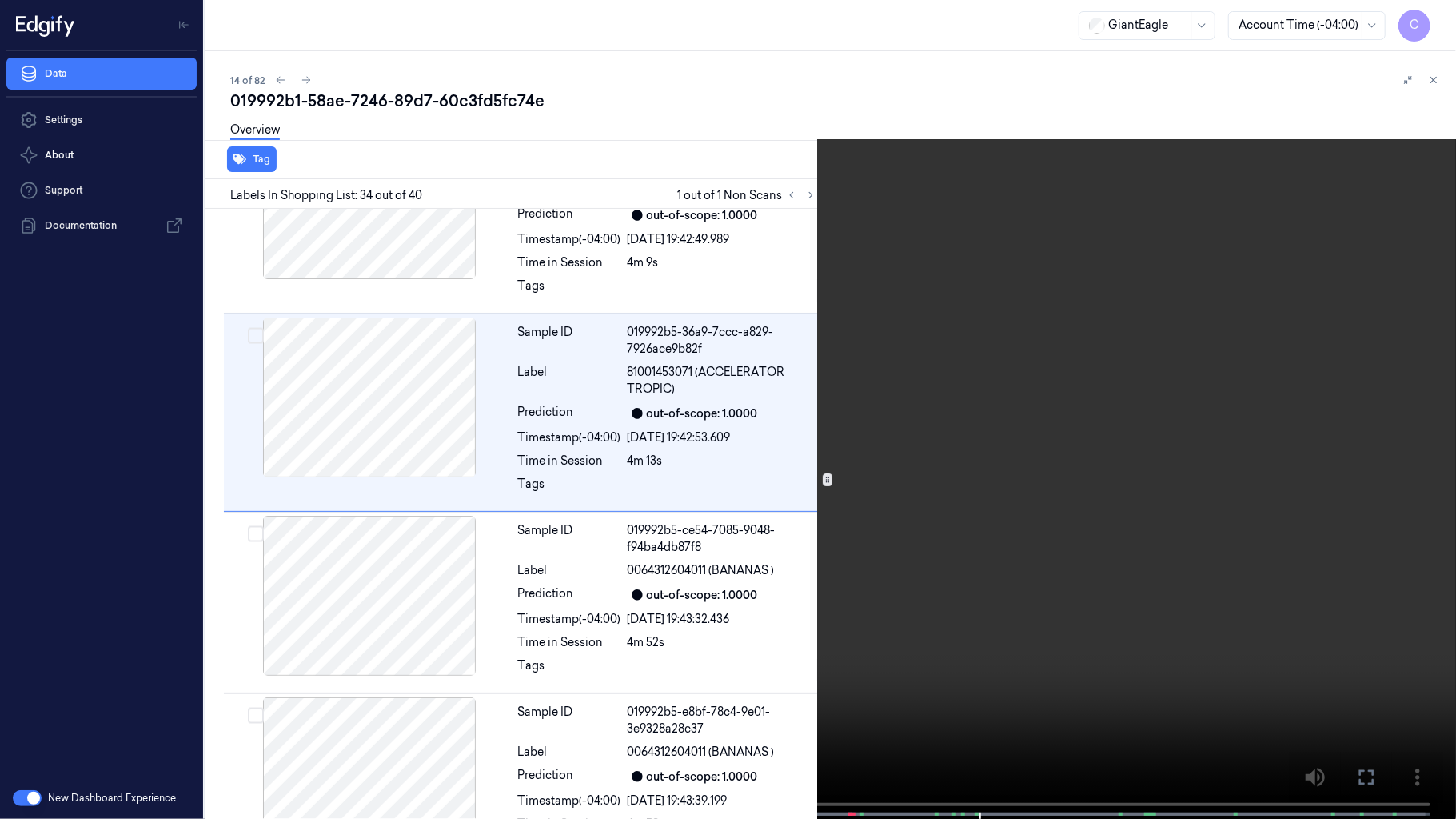
click at [723, 426] on video at bounding box center [728, 410] width 1456 height 822
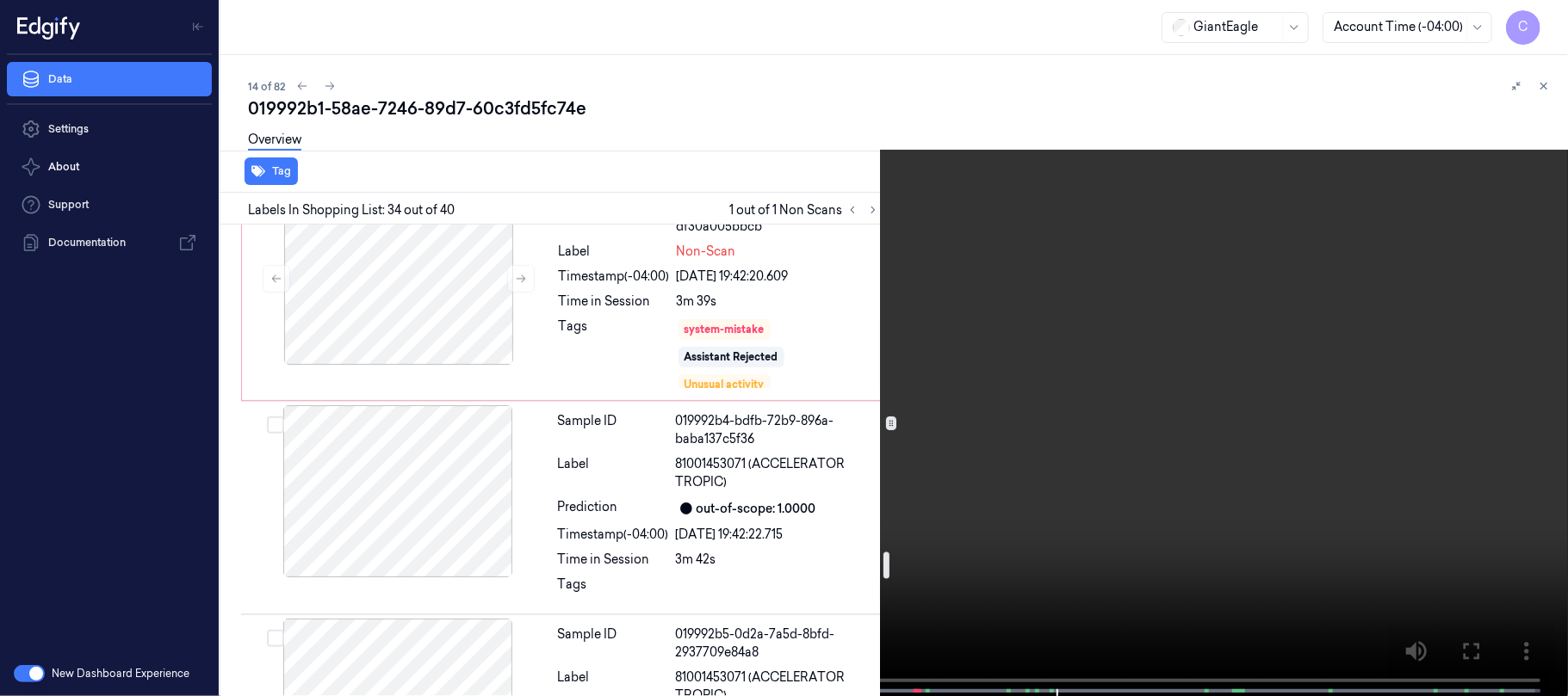
scroll to position [5964, 0]
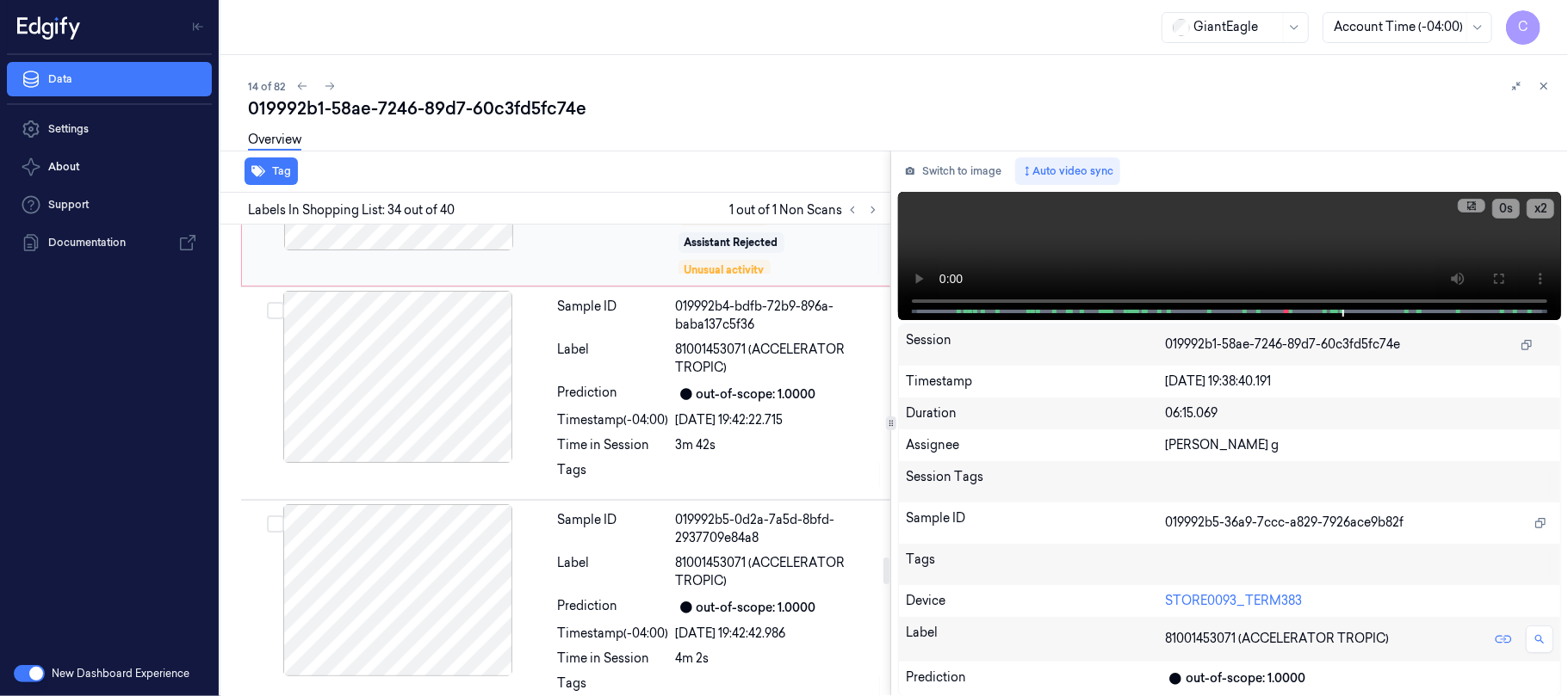
click at [522, 171] on icon at bounding box center [521, 164] width 12 height 12
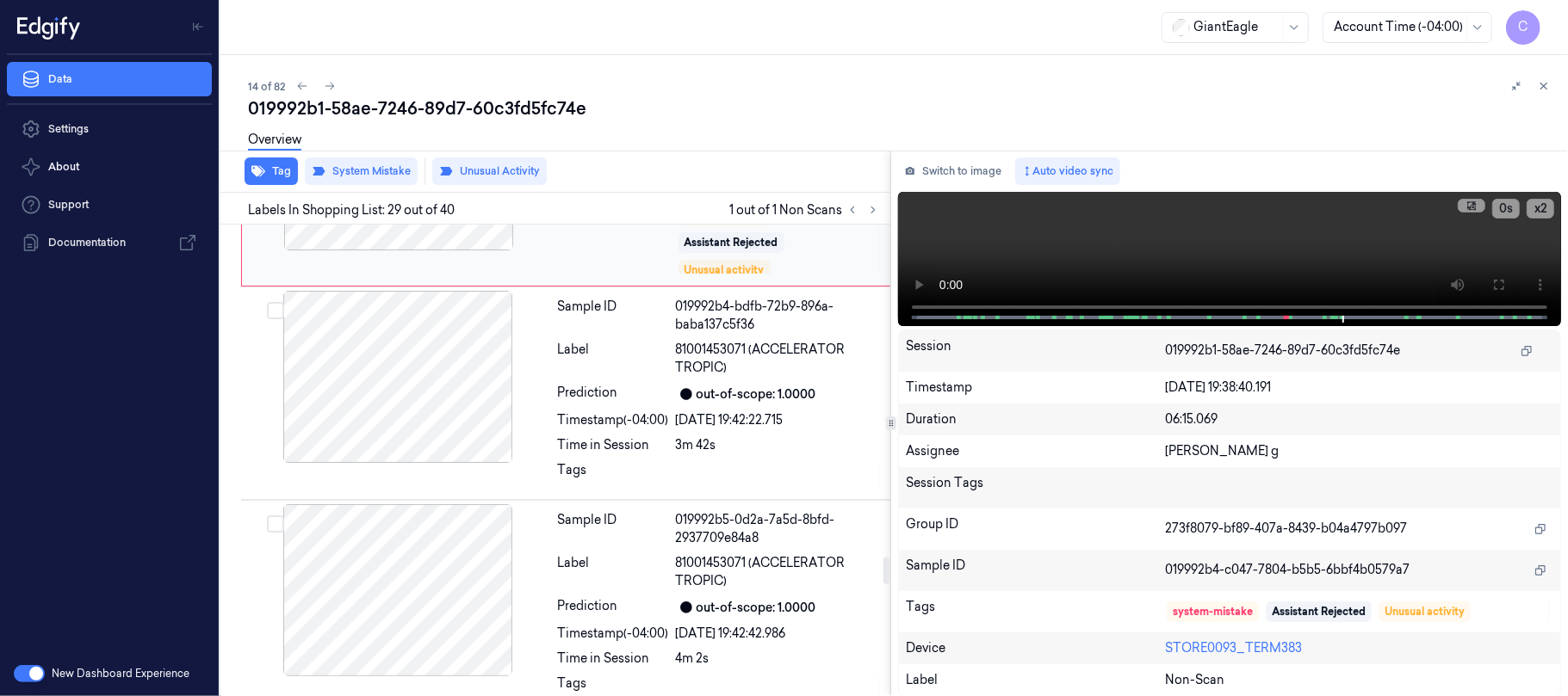
scroll to position [5789, 0]
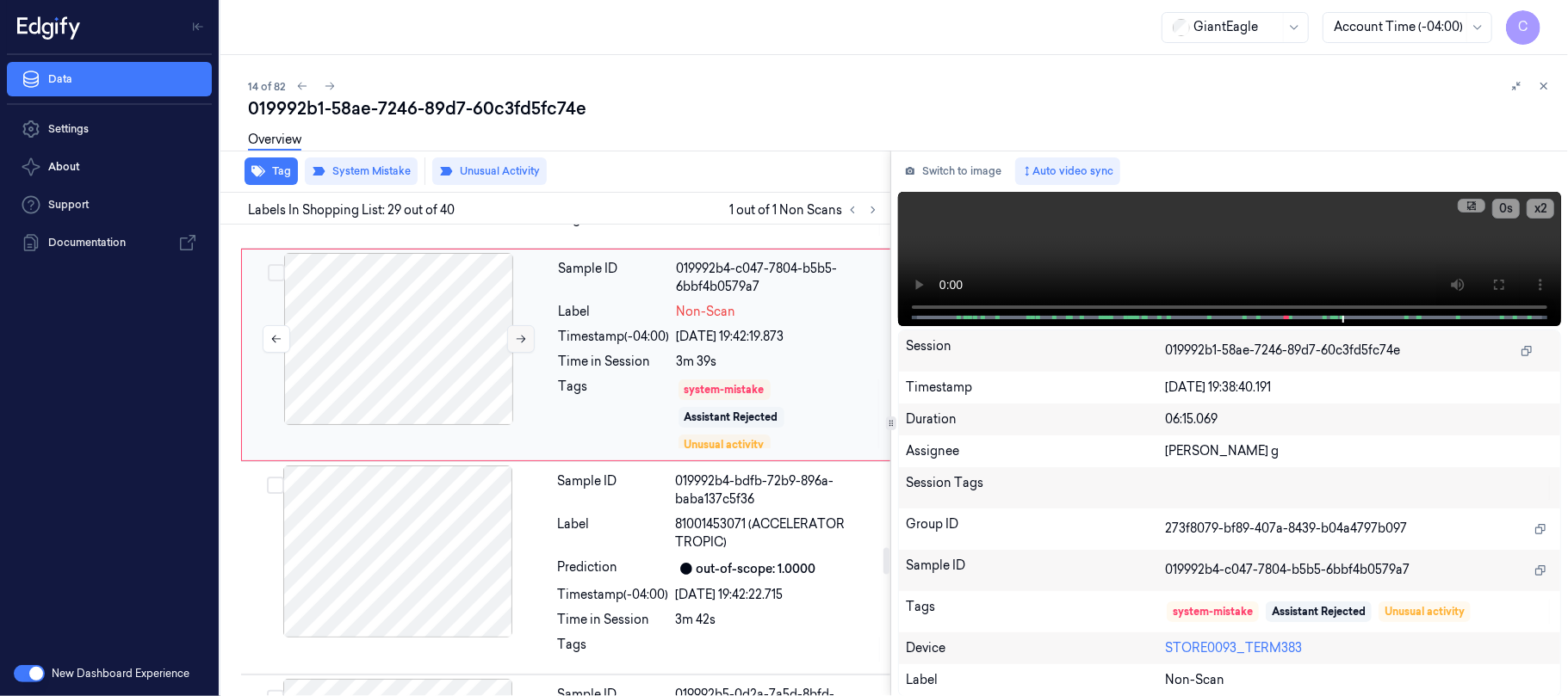
click at [525, 345] on icon at bounding box center [521, 339] width 12 height 12
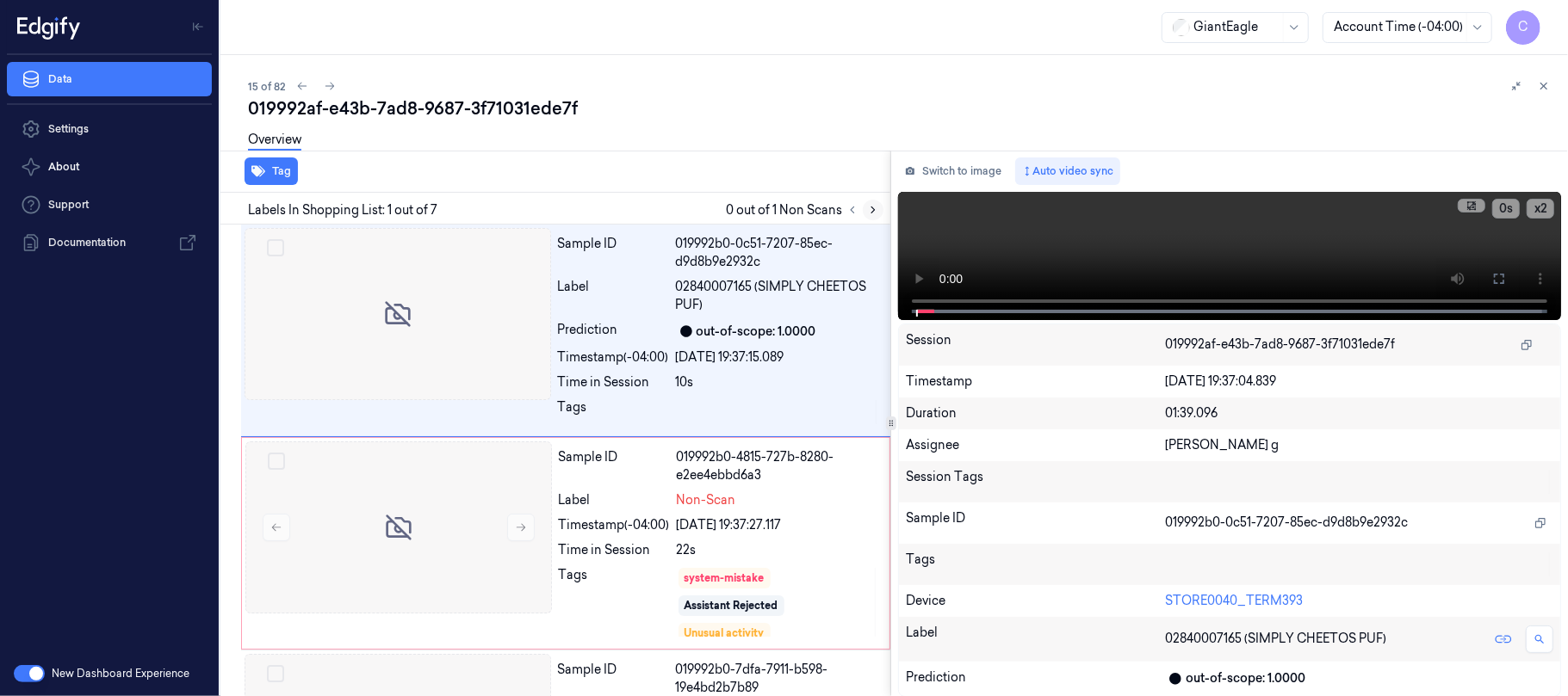
click at [879, 208] on button at bounding box center [873, 210] width 21 height 21
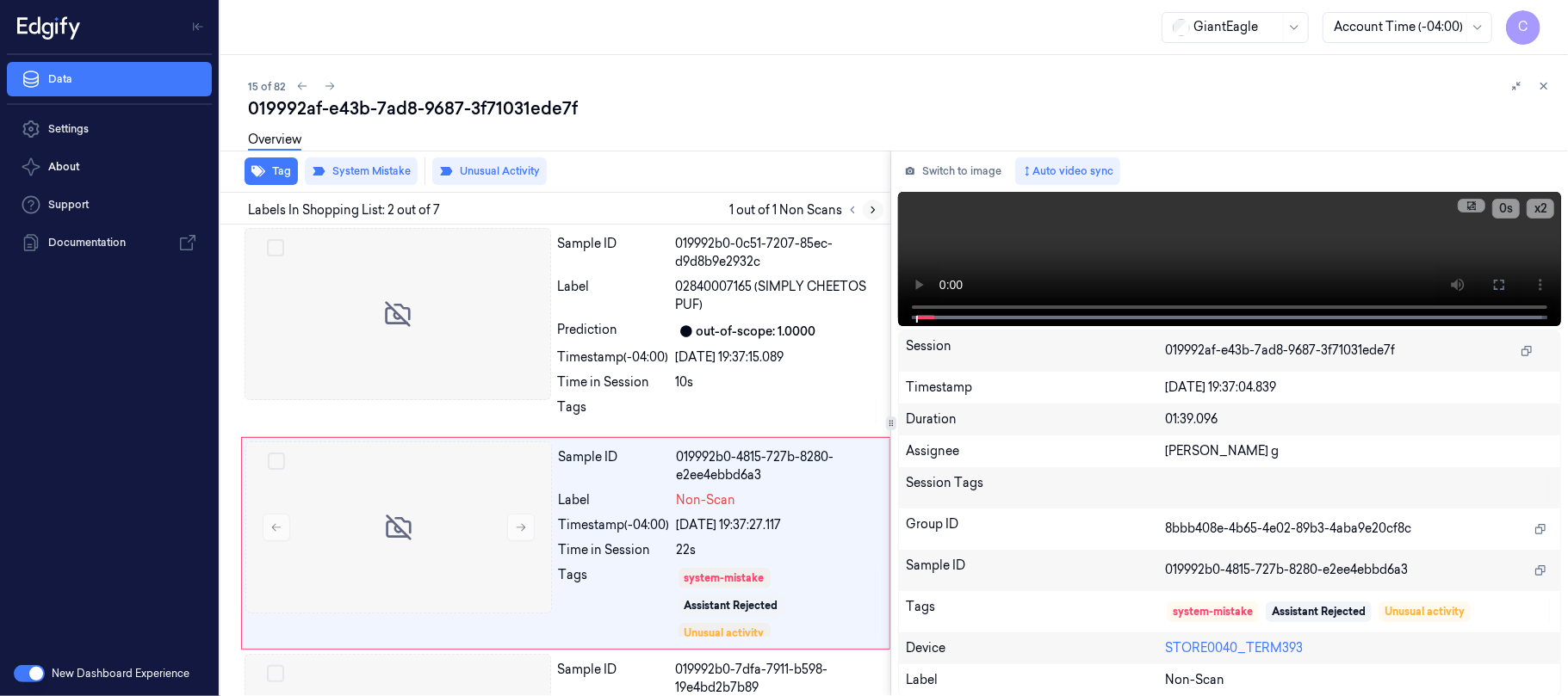
scroll to position [83, 0]
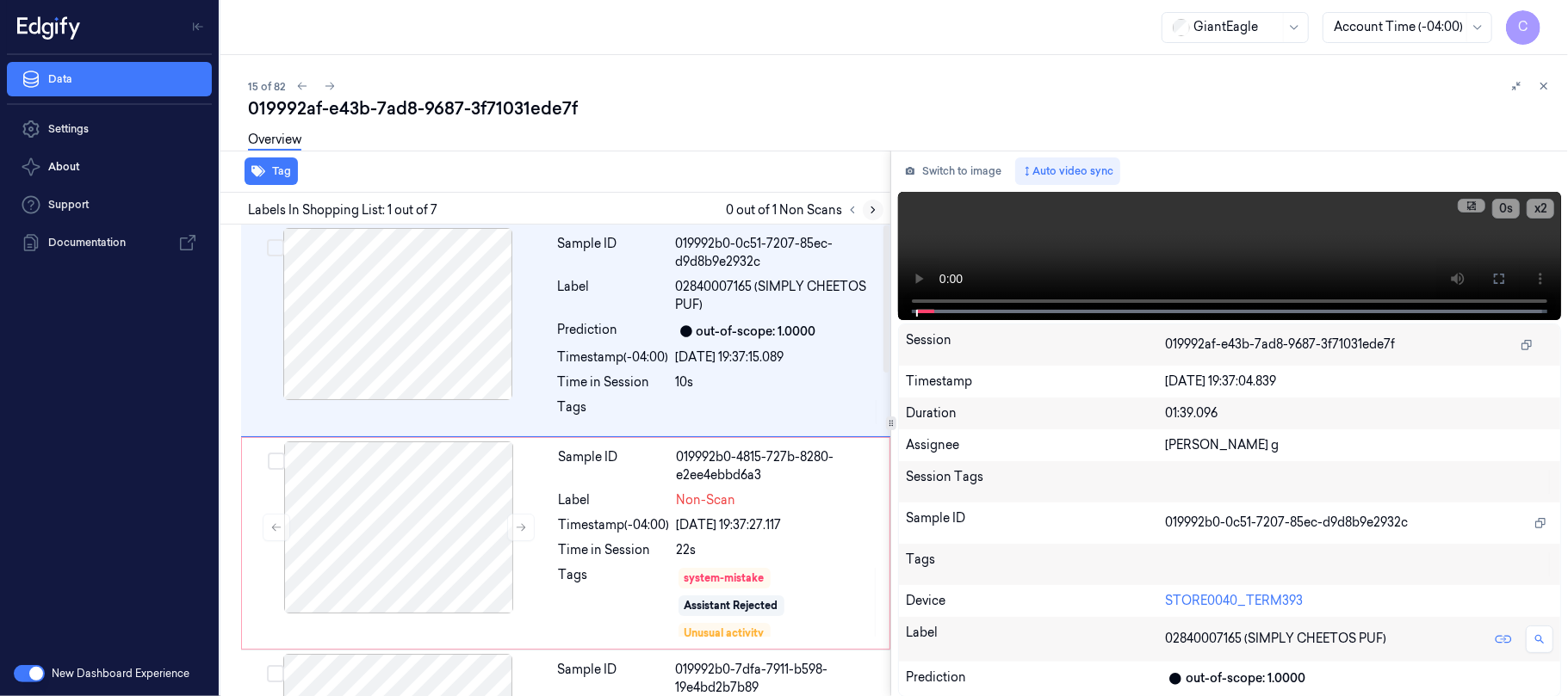
click at [879, 208] on button at bounding box center [873, 210] width 21 height 21
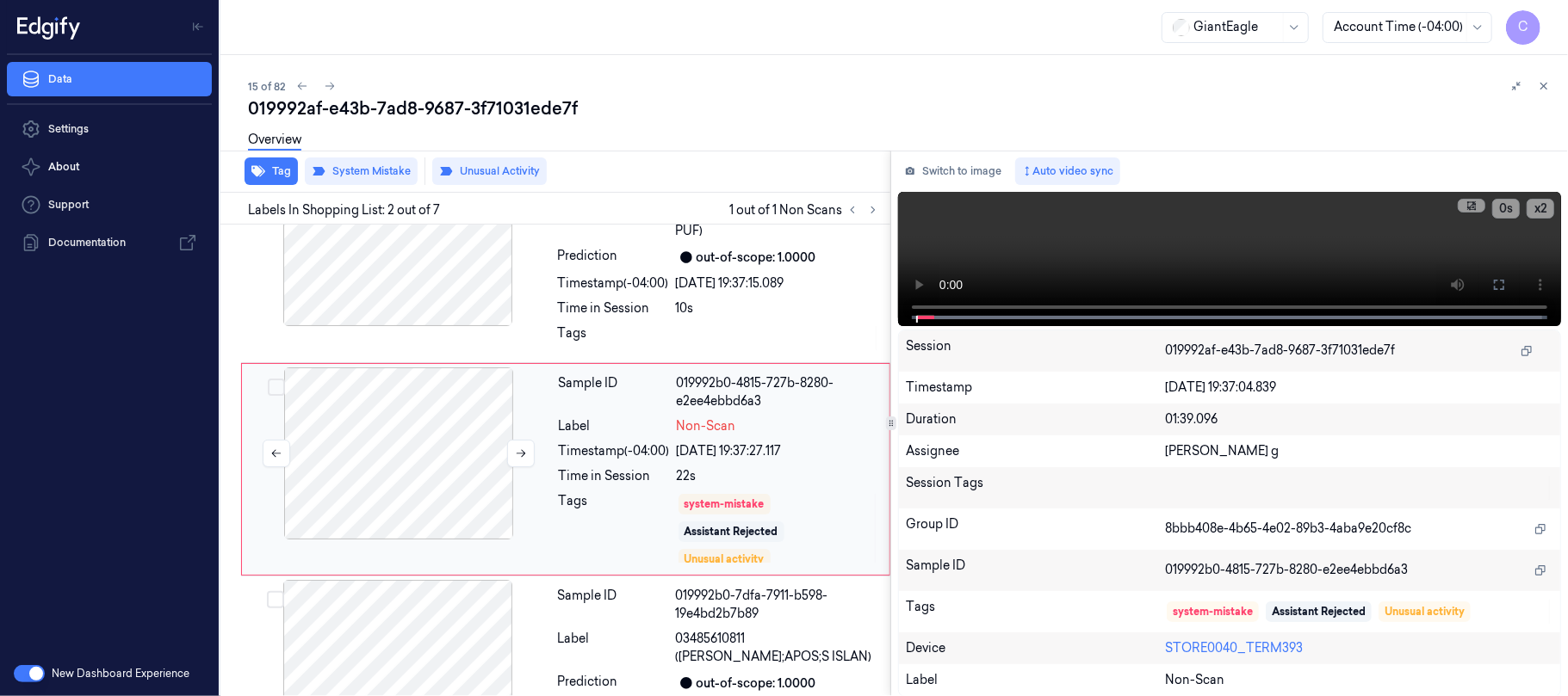
scroll to position [83, 0]
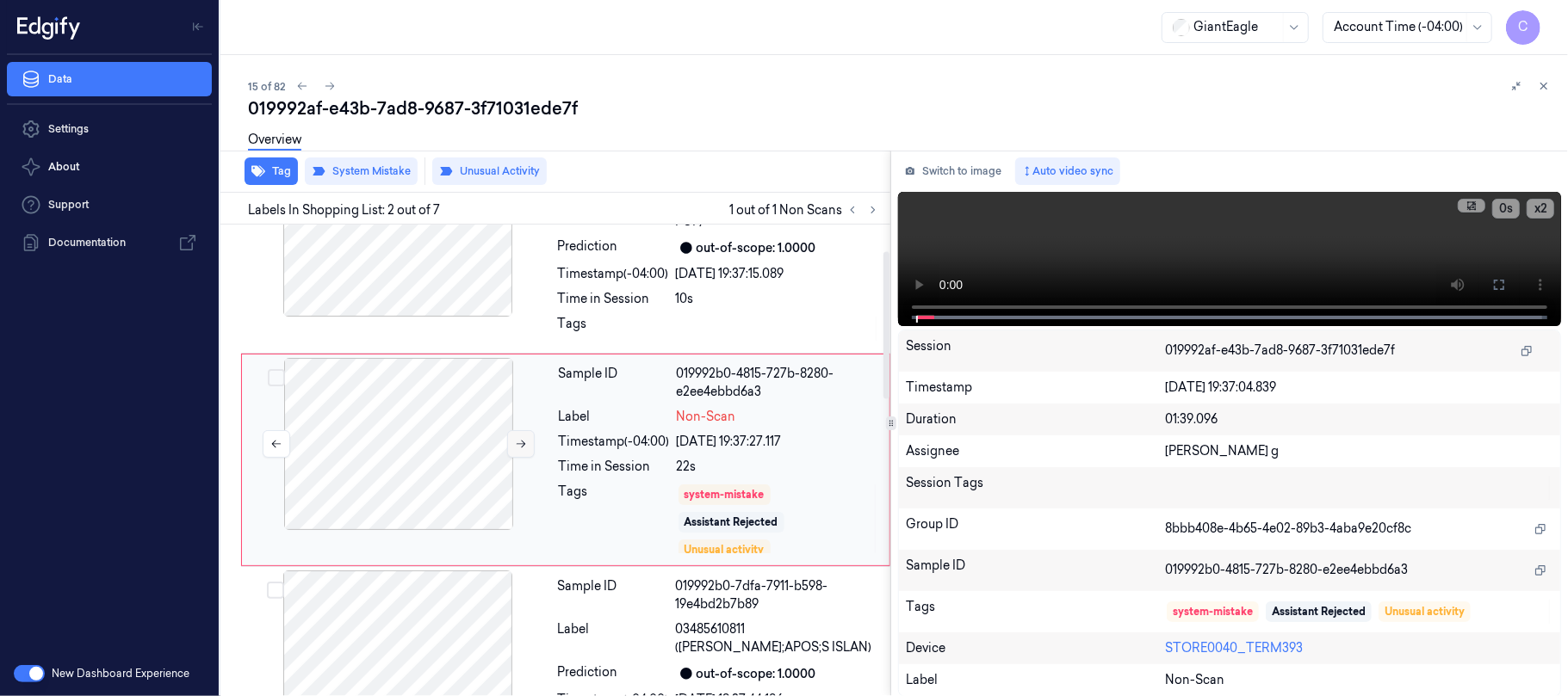
click at [522, 443] on icon at bounding box center [521, 444] width 12 height 12
click at [456, 280] on div at bounding box center [398, 231] width 307 height 173
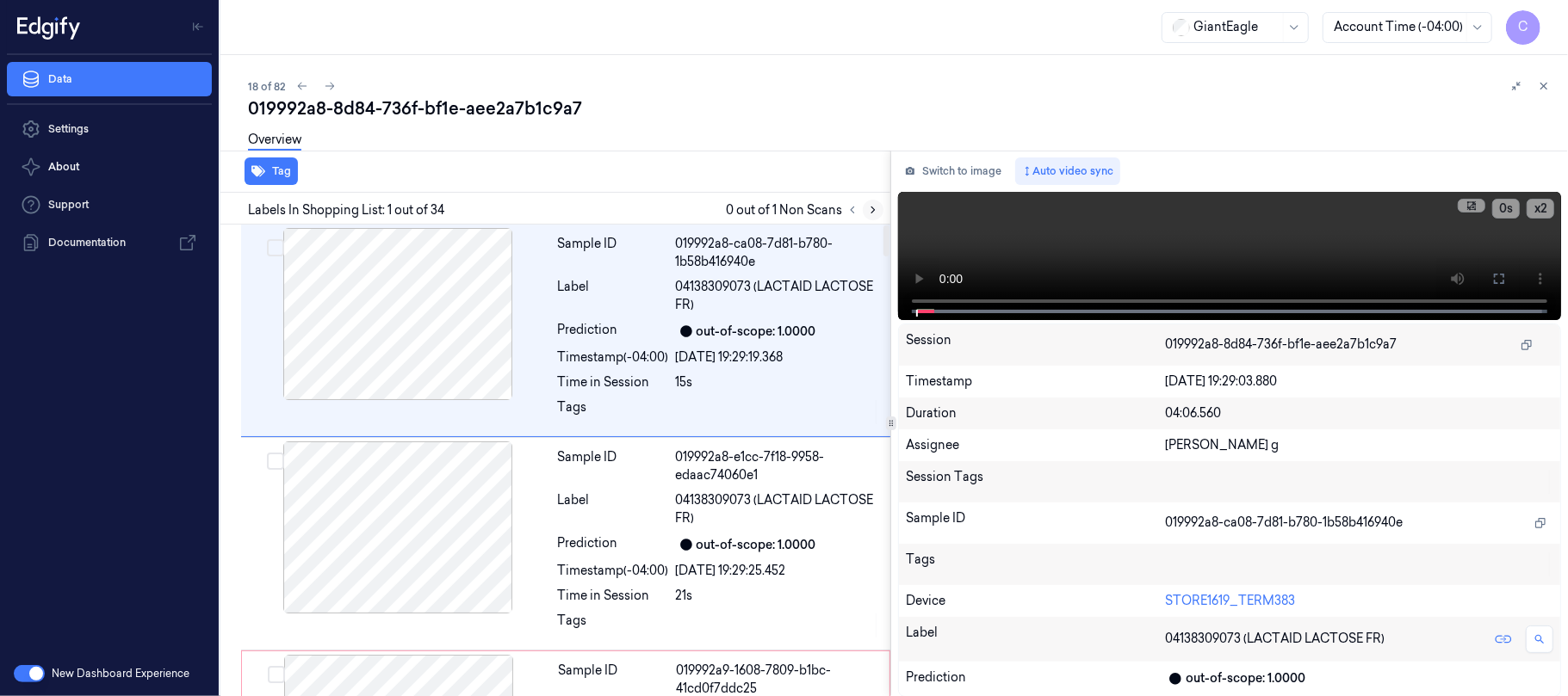
click at [875, 208] on icon at bounding box center [873, 209] width 12 height 12
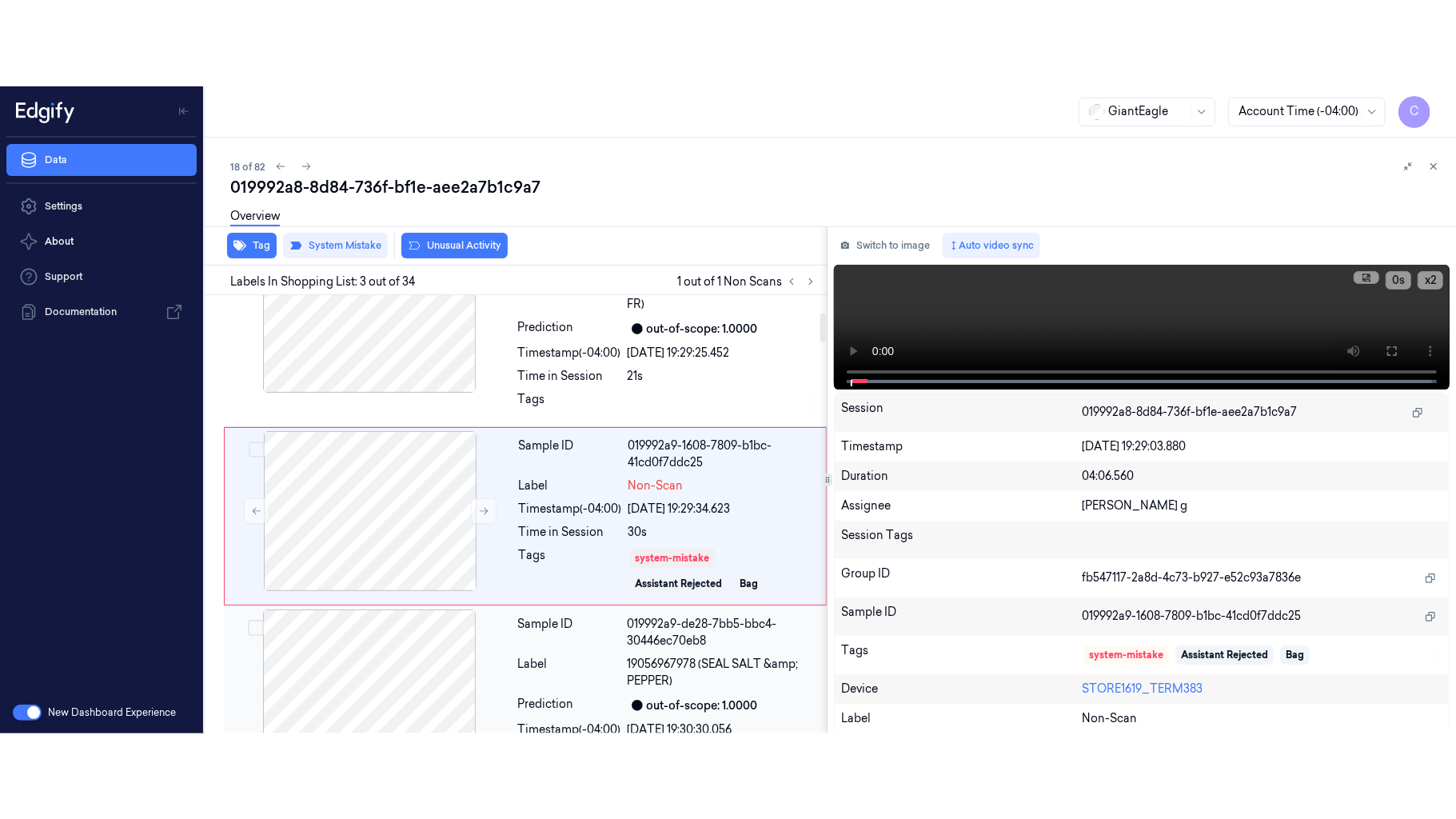
scroll to position [267, 0]
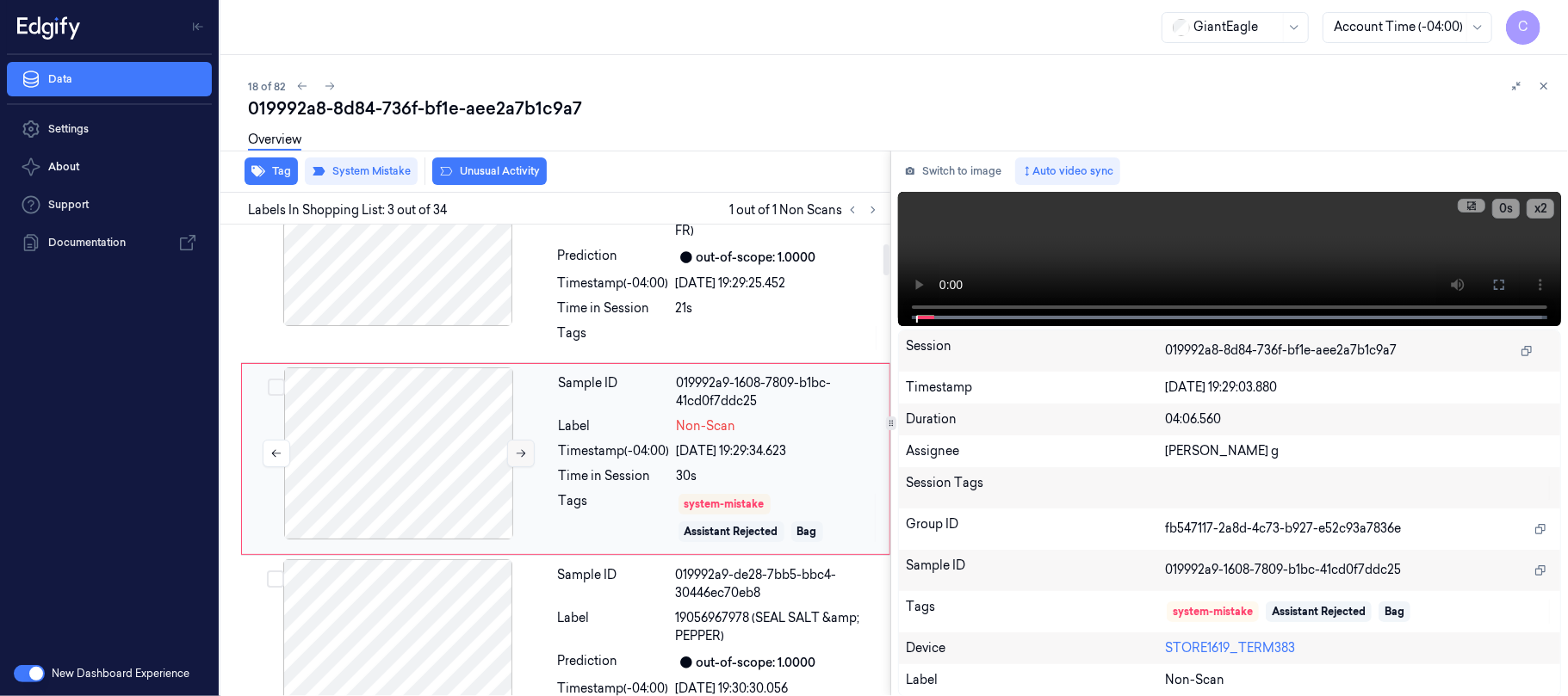
click at [518, 455] on icon at bounding box center [522, 454] width 9 height 8
click at [1501, 286] on icon at bounding box center [1499, 284] width 14 height 14
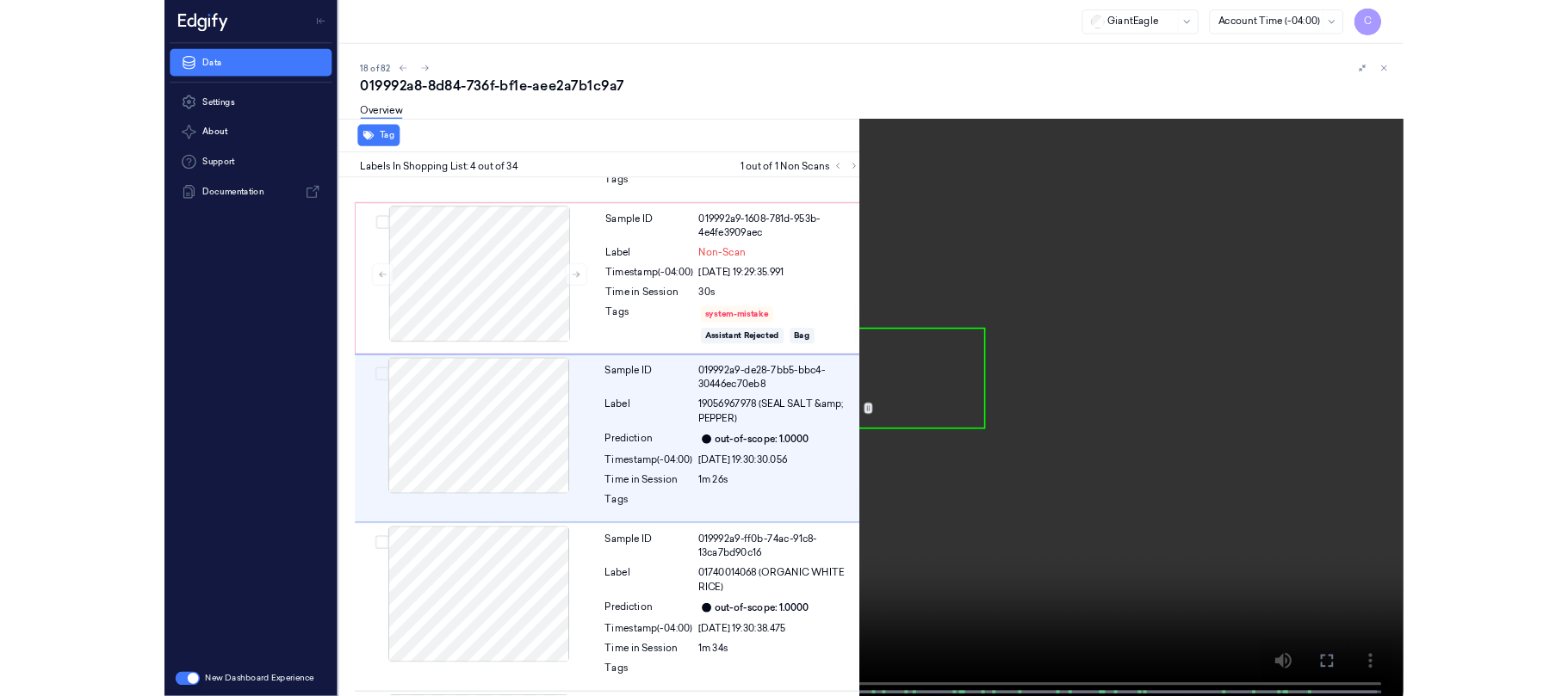
scroll to position [400, 0]
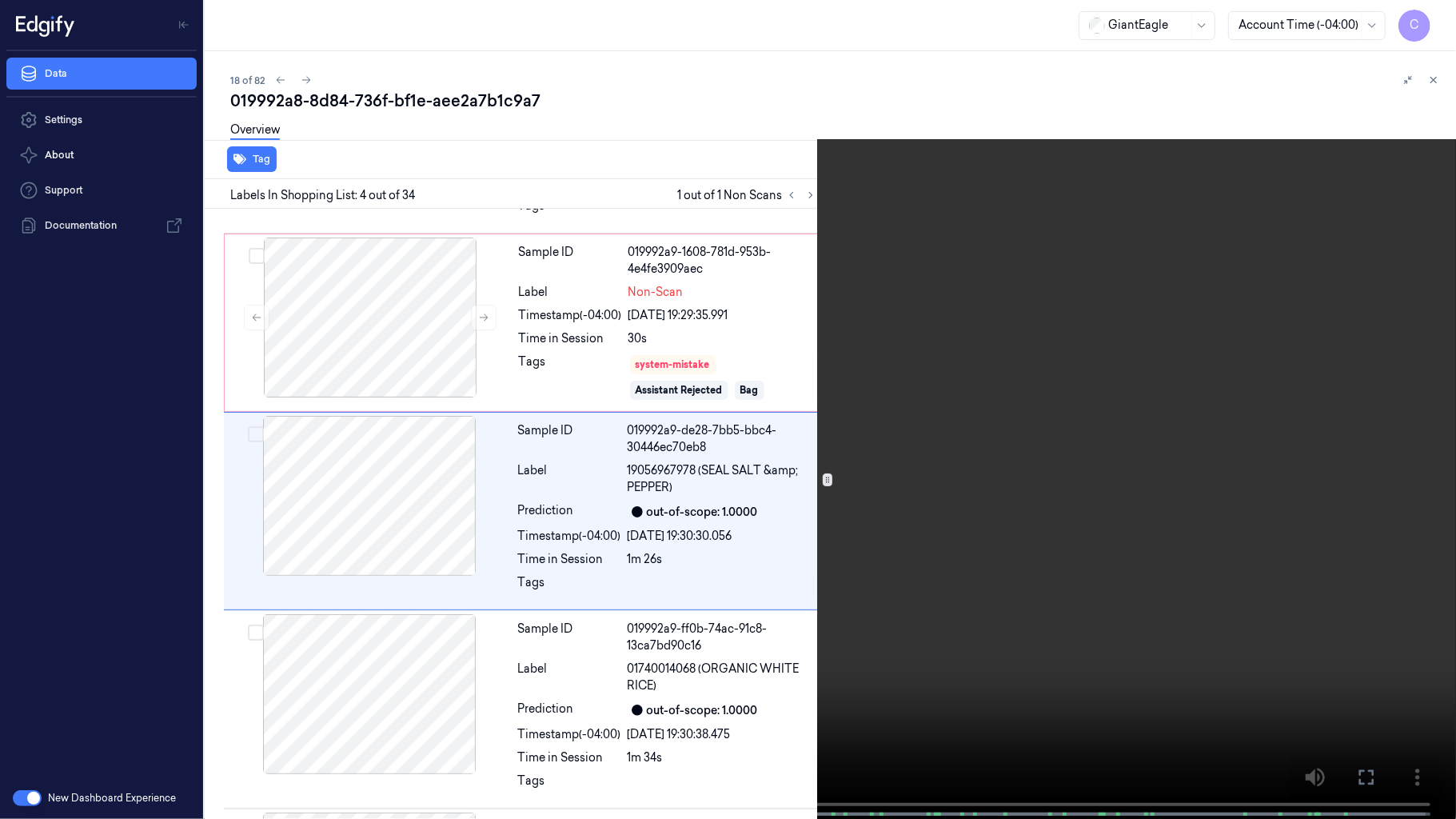
click at [753, 420] on video at bounding box center [728, 410] width 1456 height 822
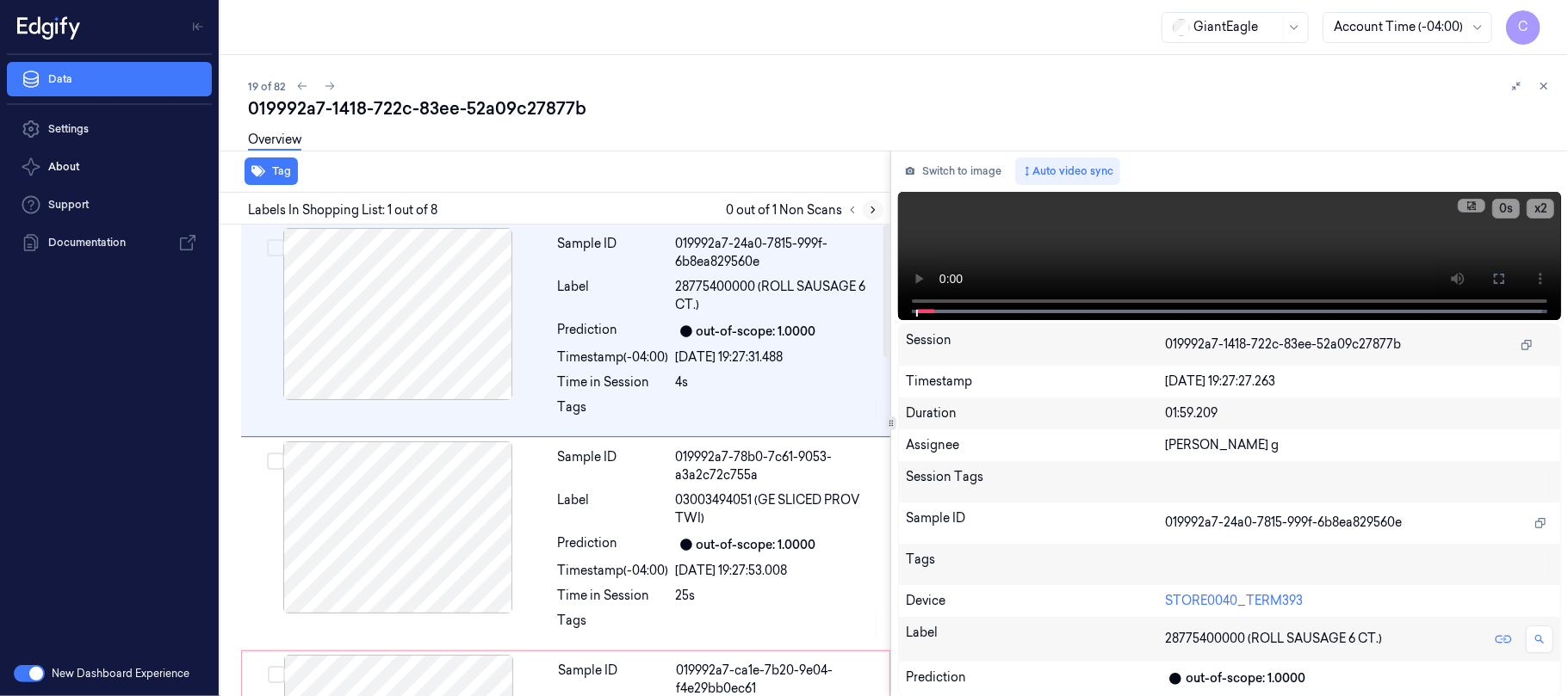
click at [873, 211] on icon at bounding box center [874, 210] width 4 height 6
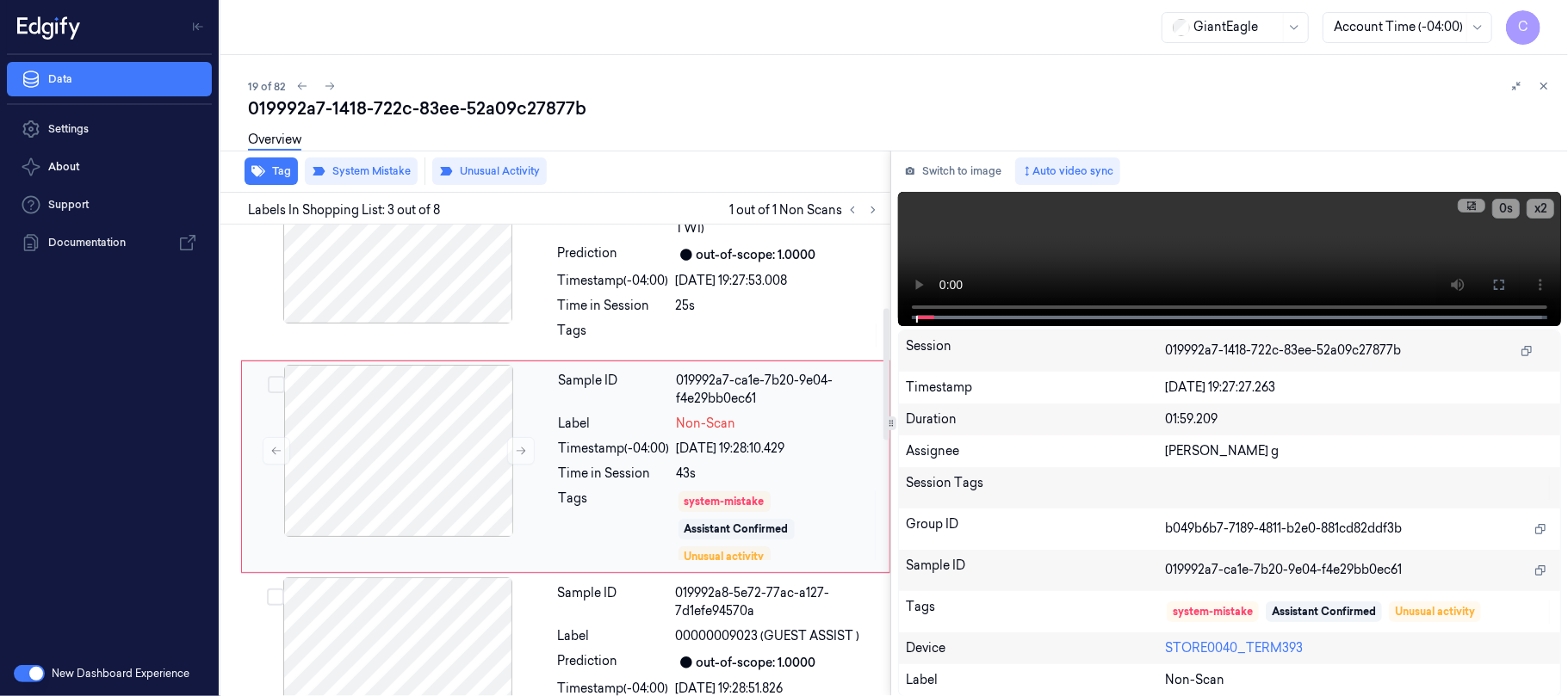
scroll to position [297, 0]
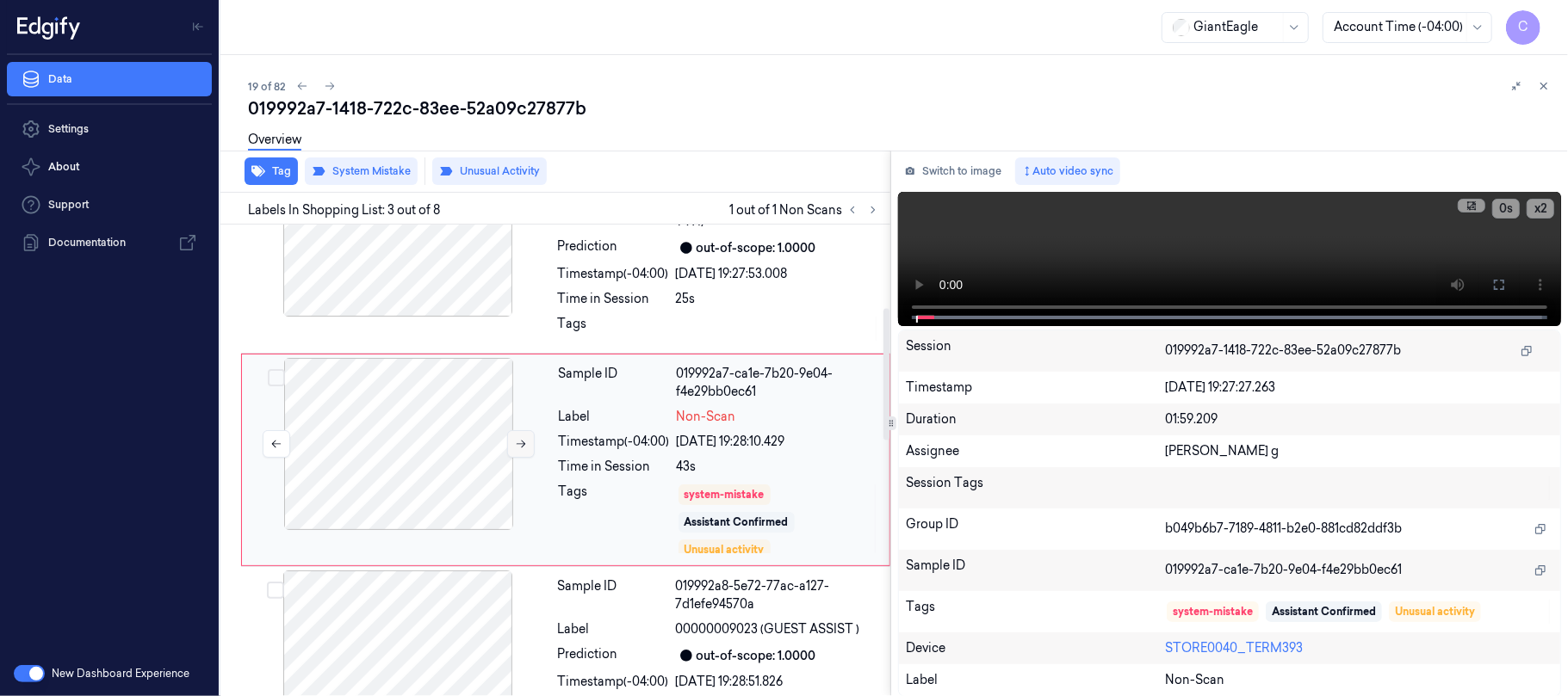
click at [517, 448] on icon at bounding box center [521, 444] width 12 height 12
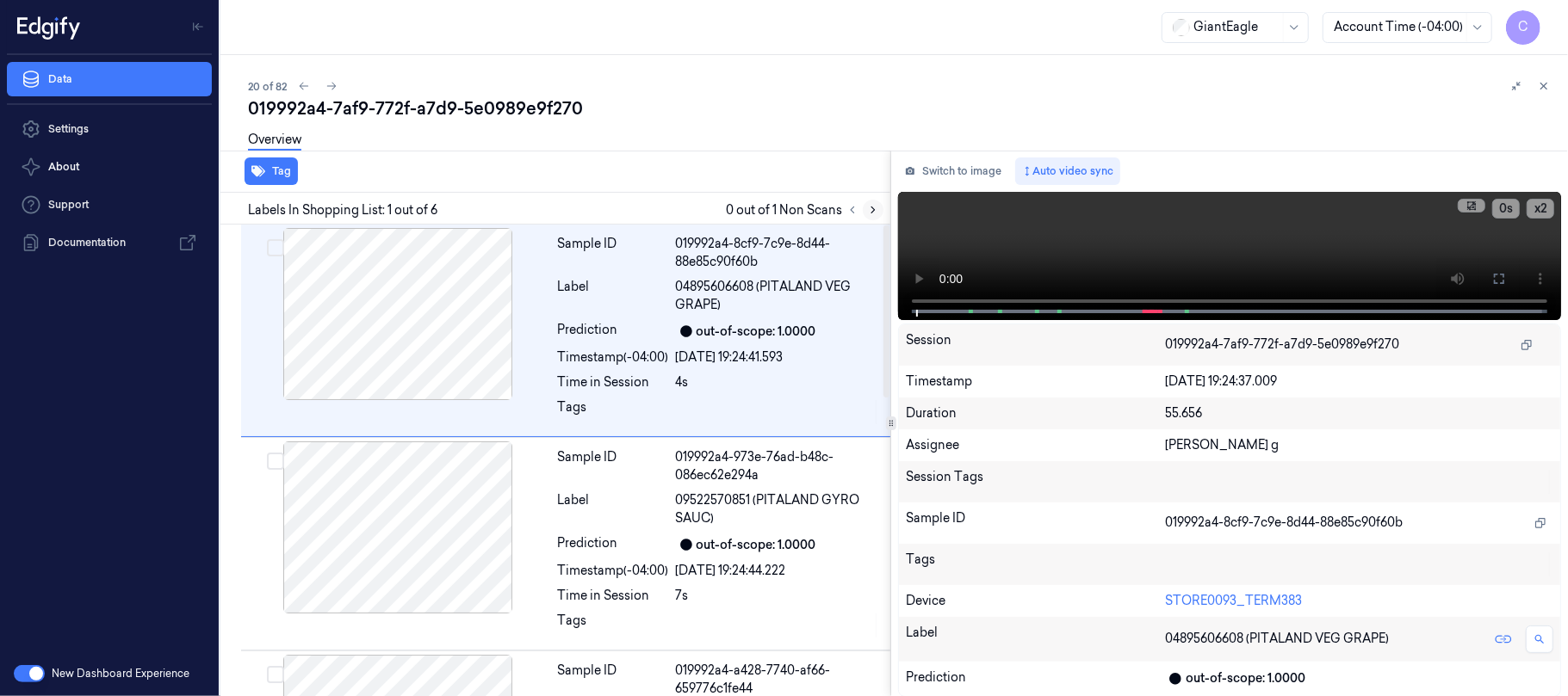
click at [872, 204] on icon at bounding box center [873, 209] width 12 height 12
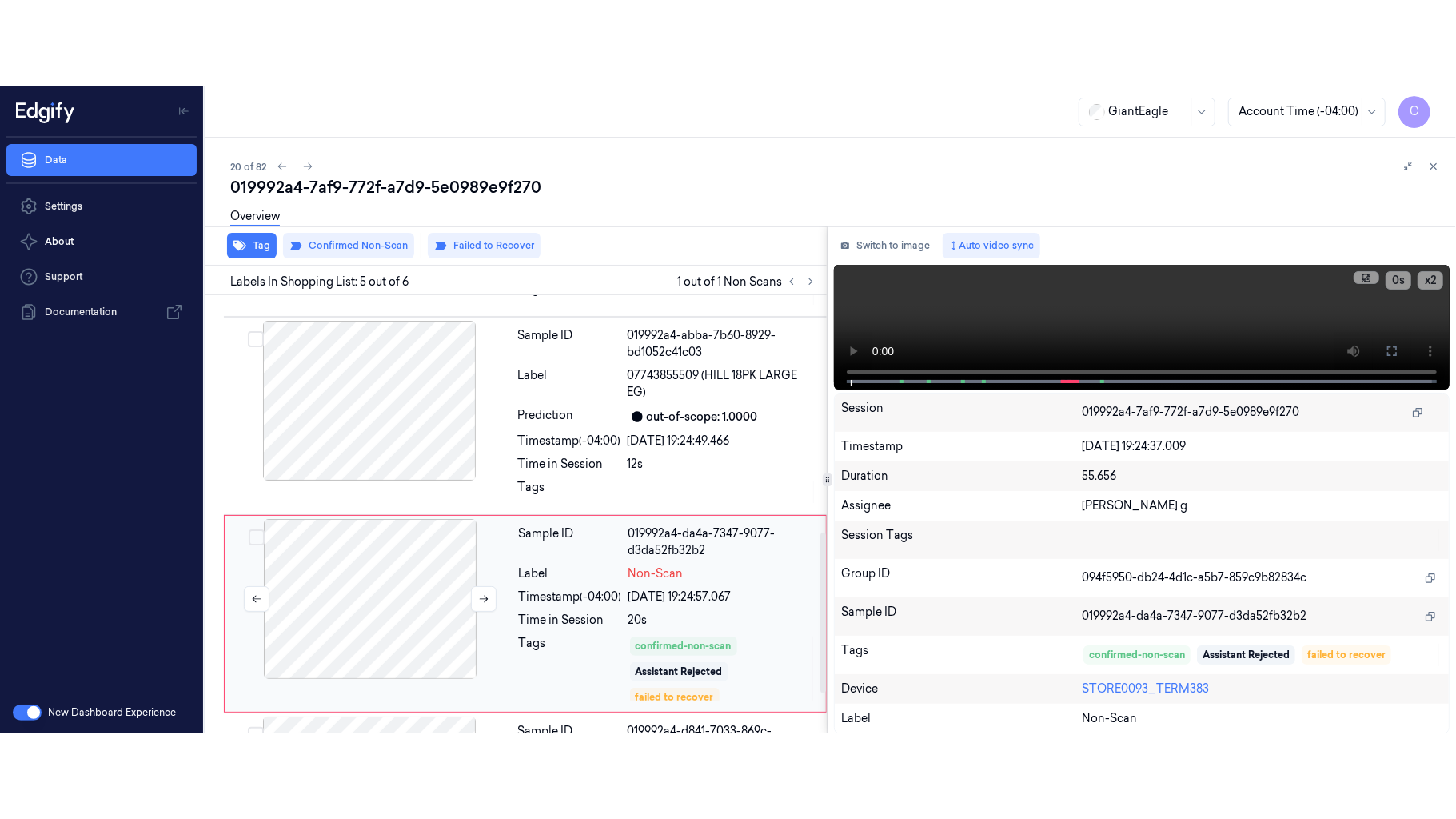
scroll to position [673, 0]
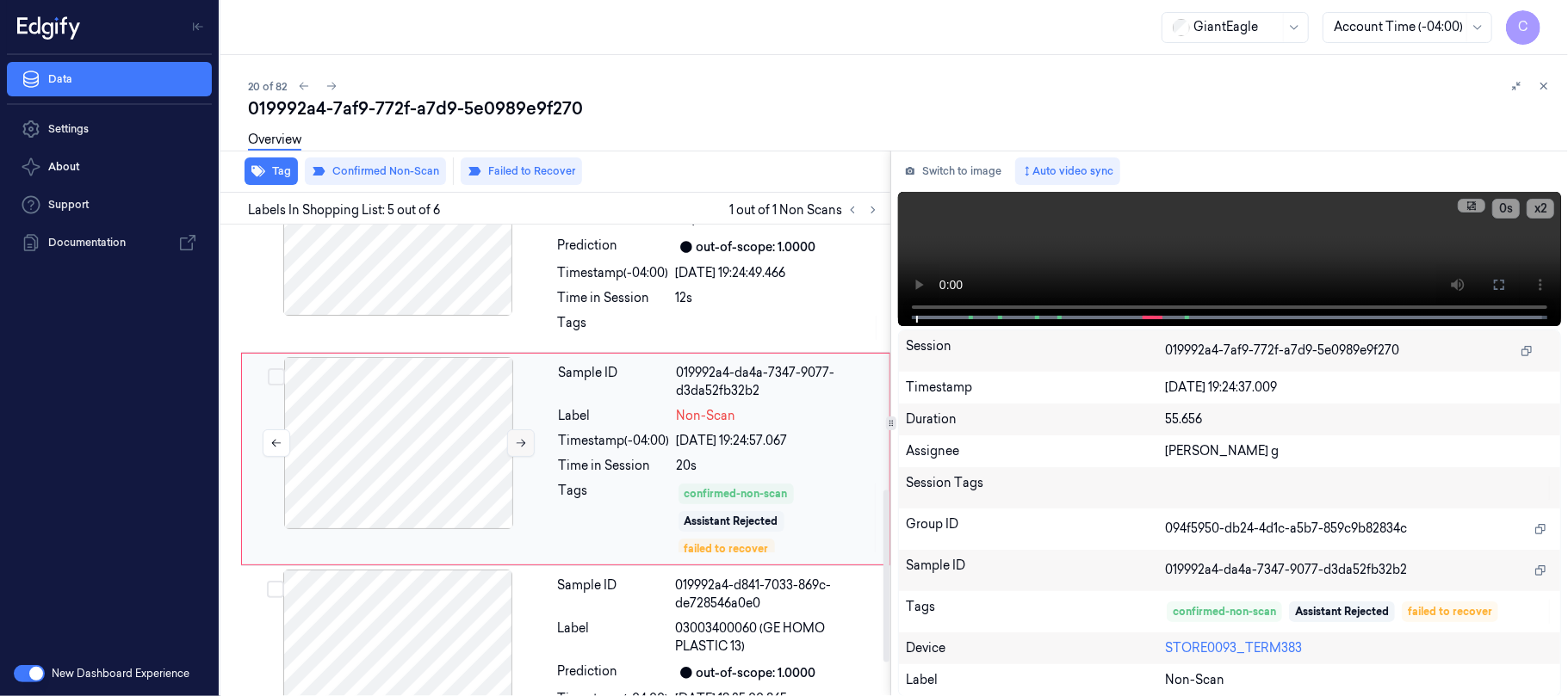
click at [524, 451] on button at bounding box center [520, 443] width 27 height 27
click at [1502, 278] on icon at bounding box center [1499, 284] width 14 height 14
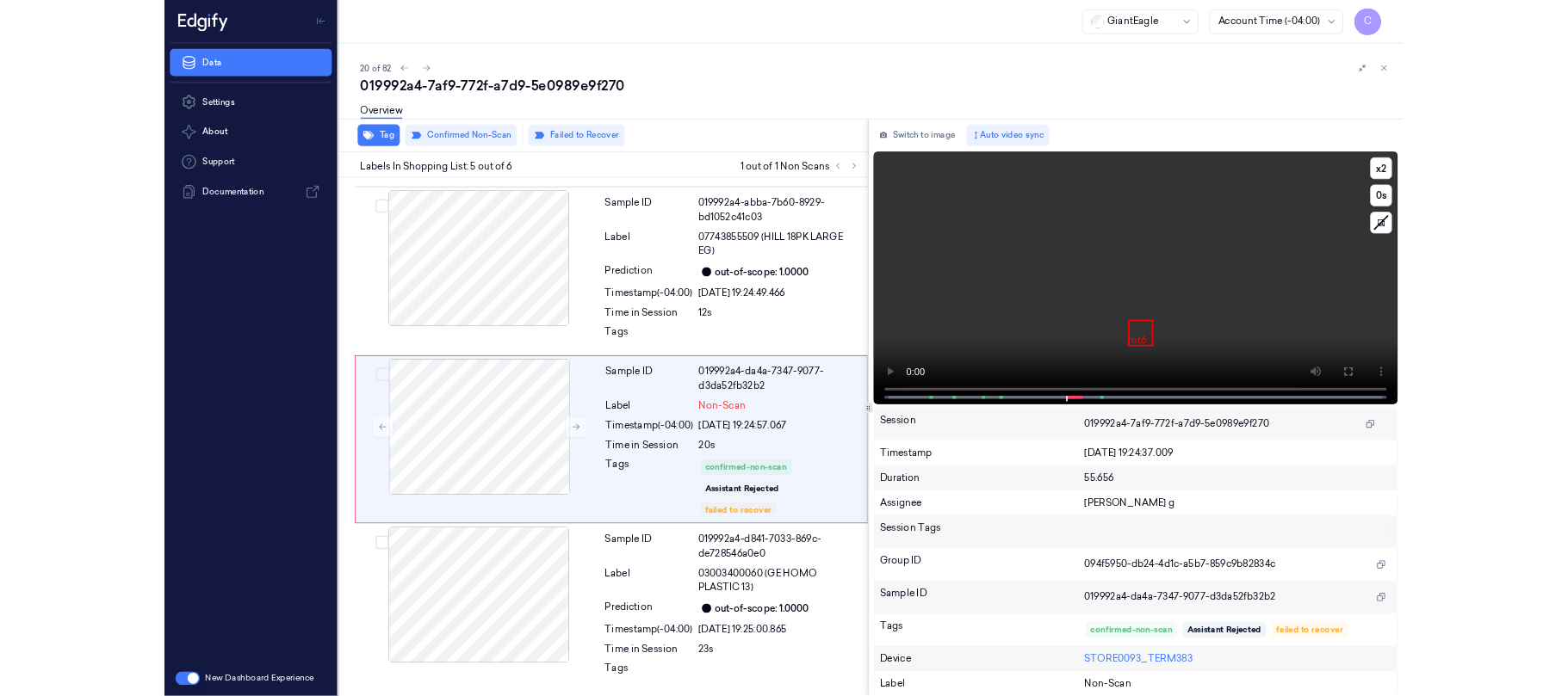
scroll to position [631, 0]
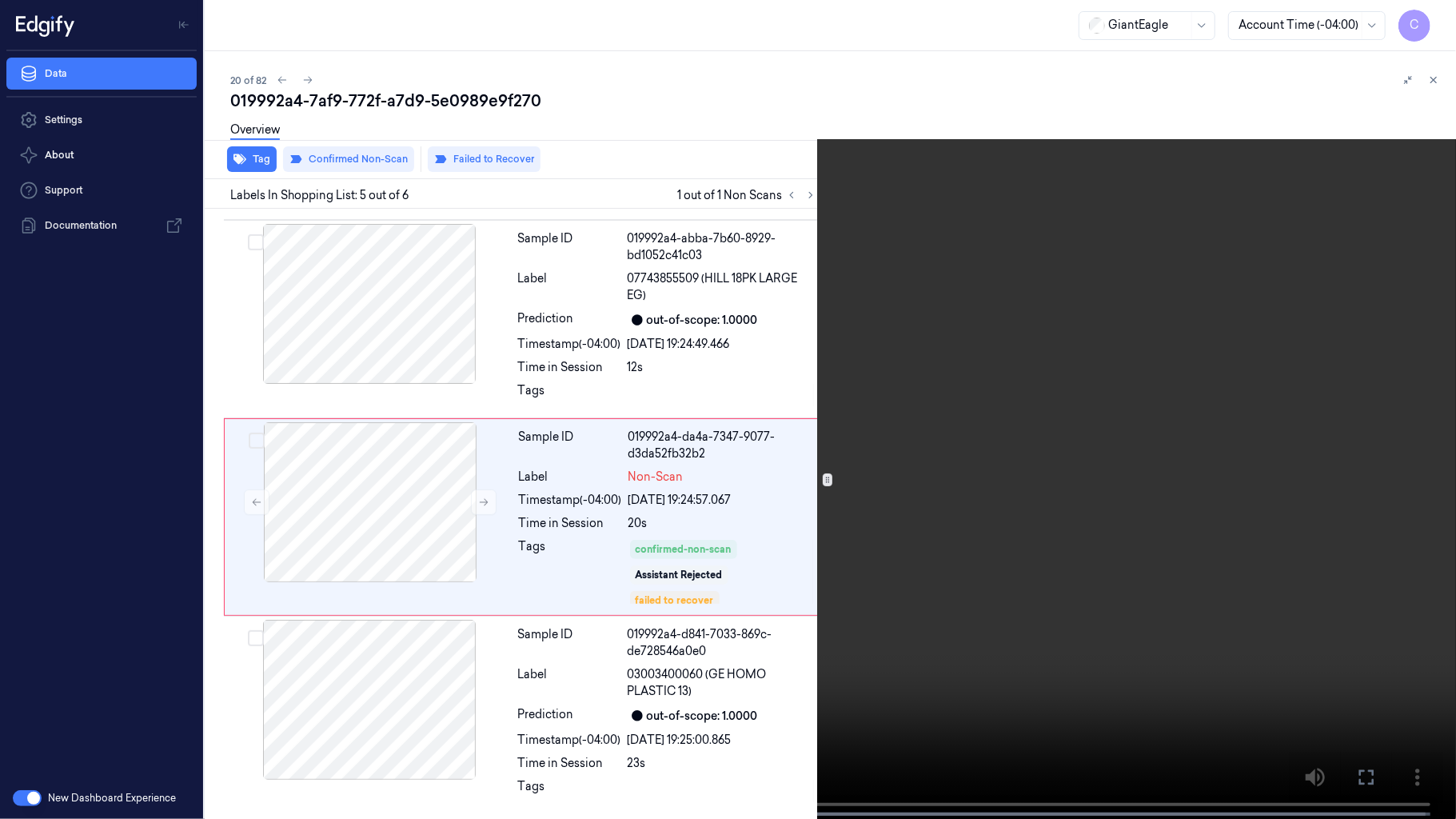
click at [940, 426] on video at bounding box center [728, 410] width 1456 height 822
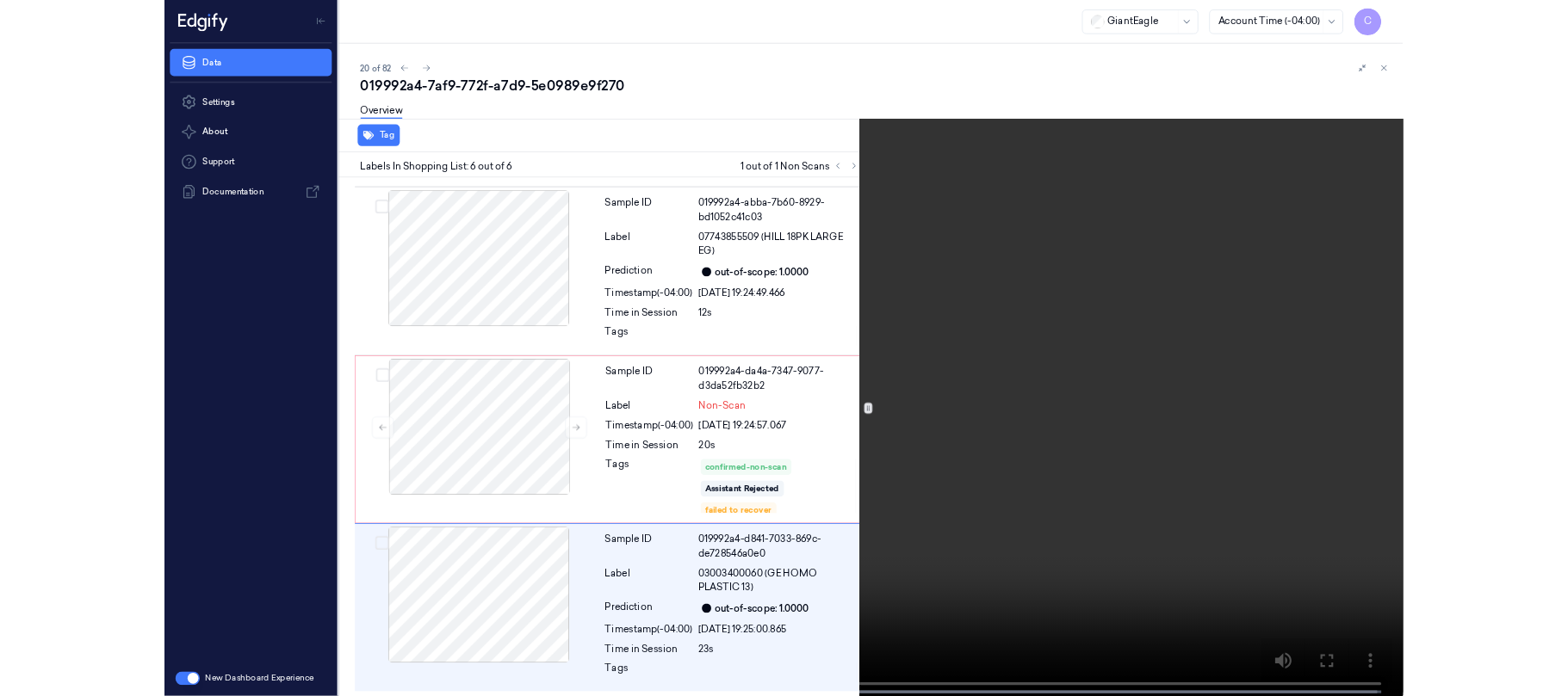
scroll to position [725, 0]
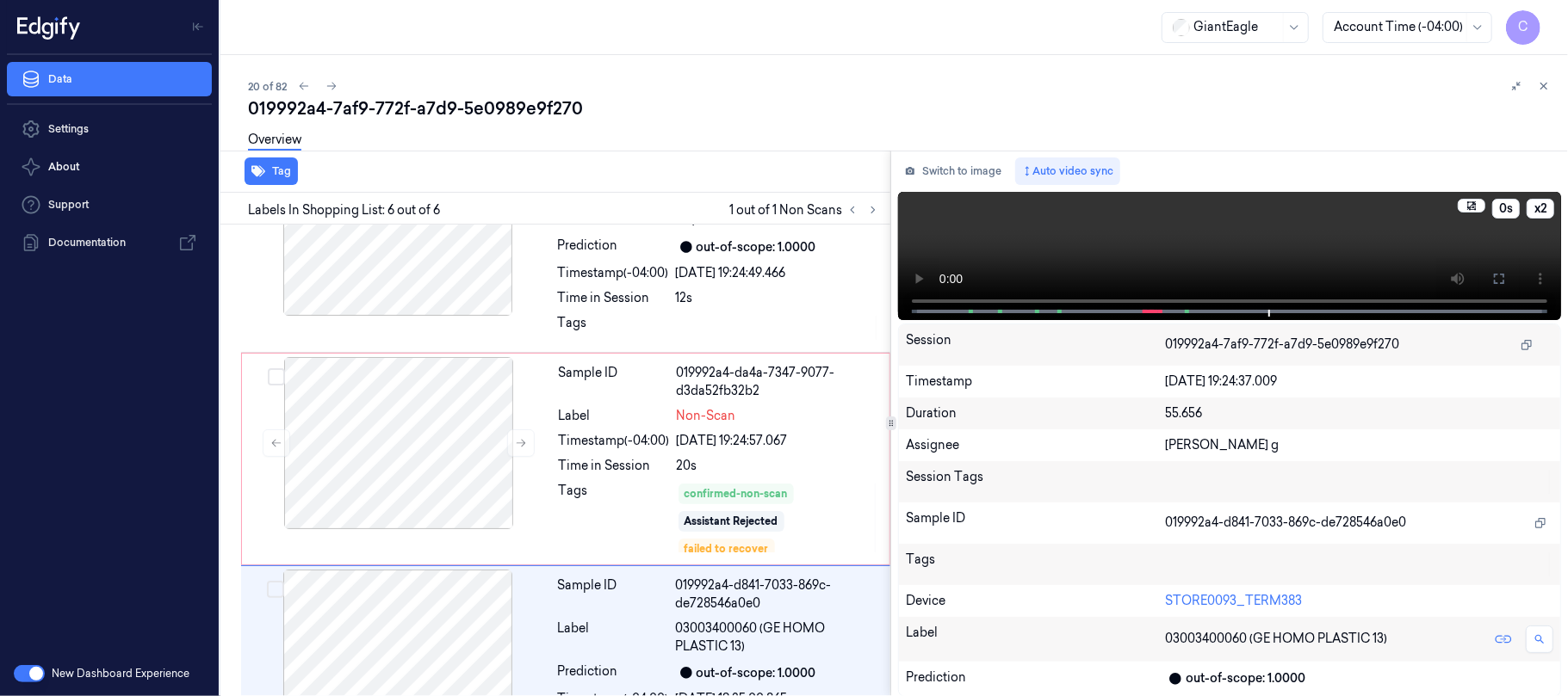
click at [1221, 248] on video at bounding box center [1229, 256] width 663 height 129
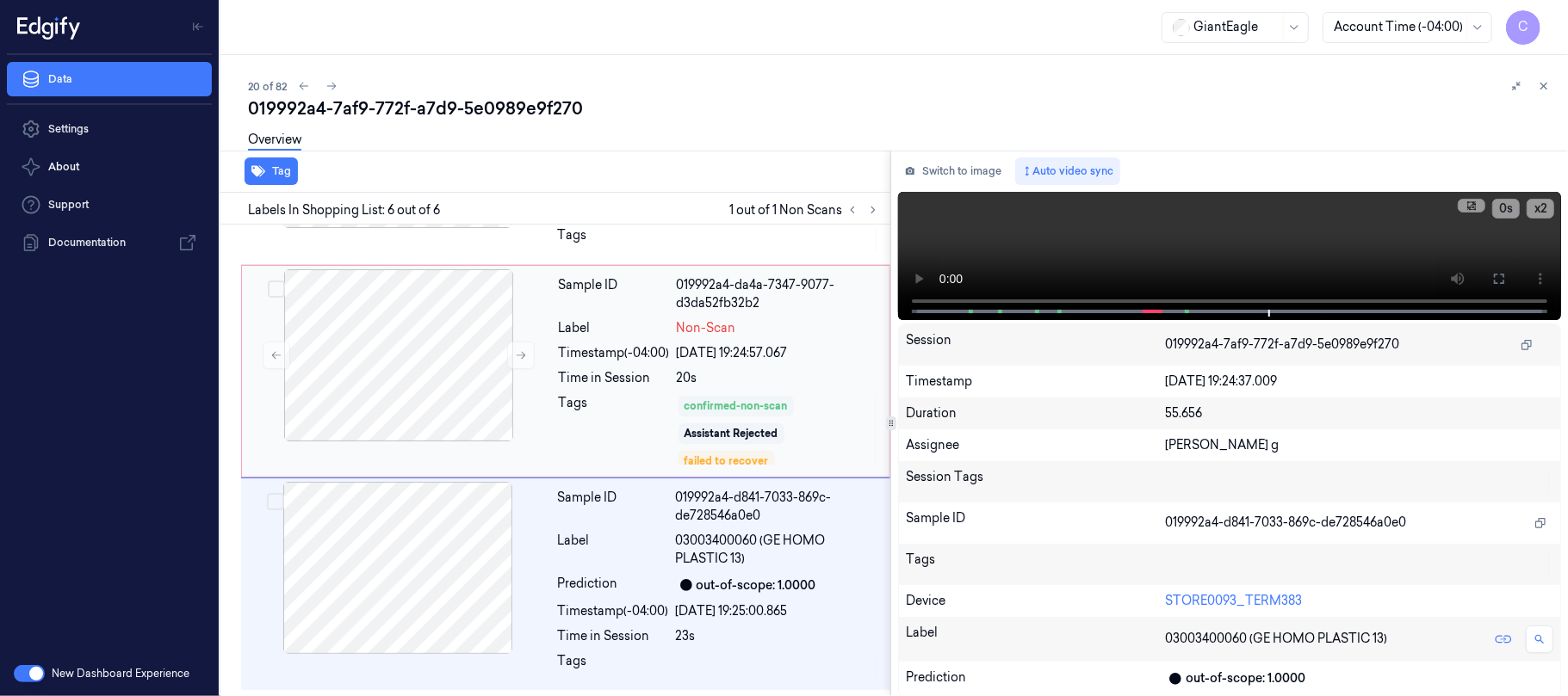
scroll to position [816, 0]
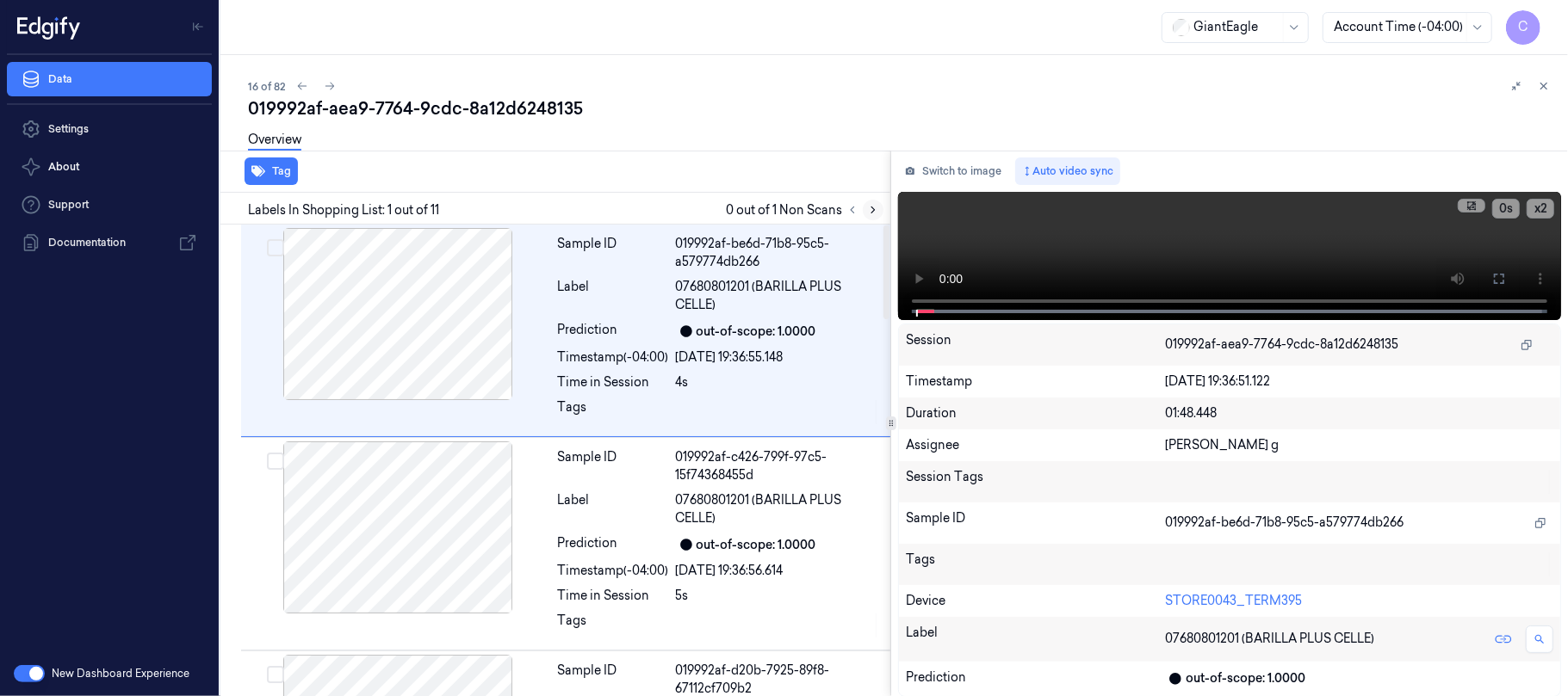
click at [875, 212] on icon at bounding box center [873, 209] width 12 height 12
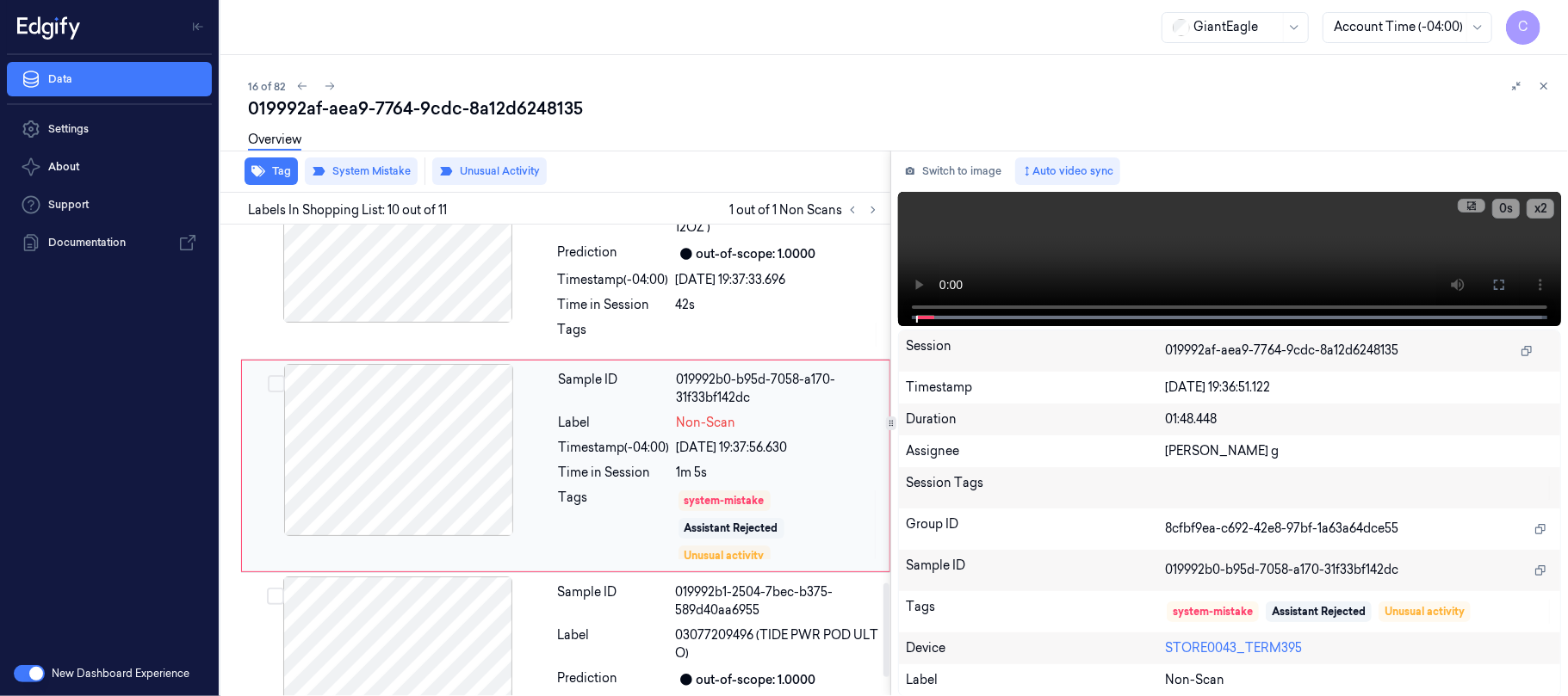
scroll to position [1795, 0]
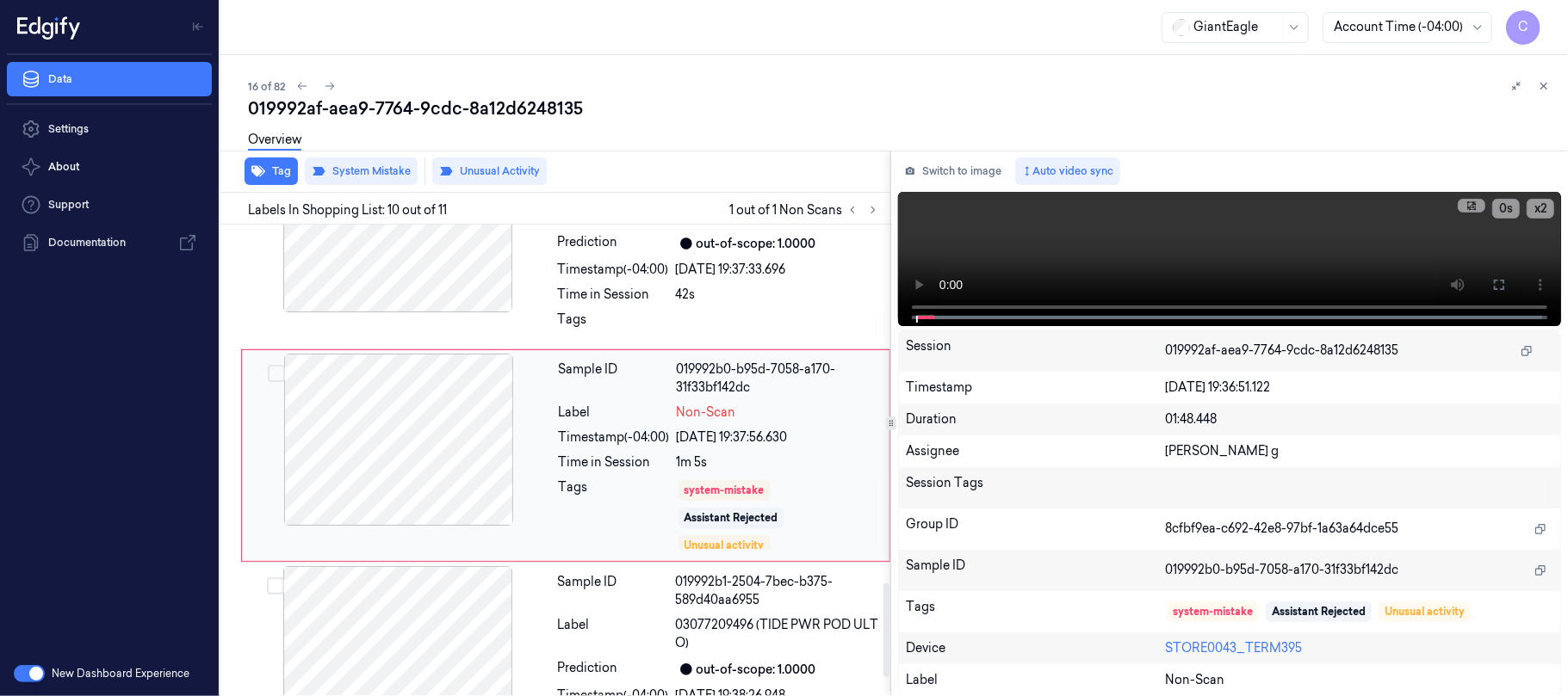
click at [487, 451] on div at bounding box center [399, 440] width 307 height 173
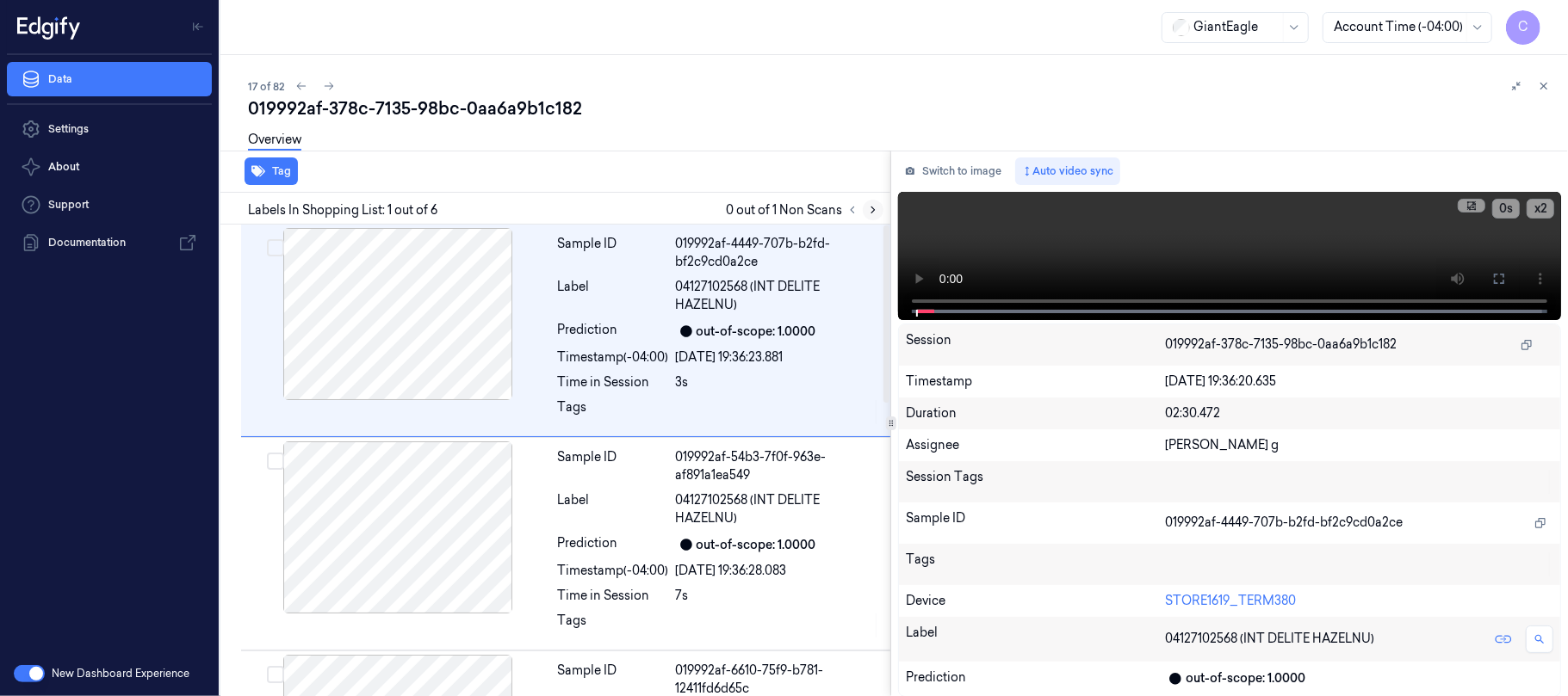
click at [873, 207] on icon at bounding box center [873, 209] width 12 height 12
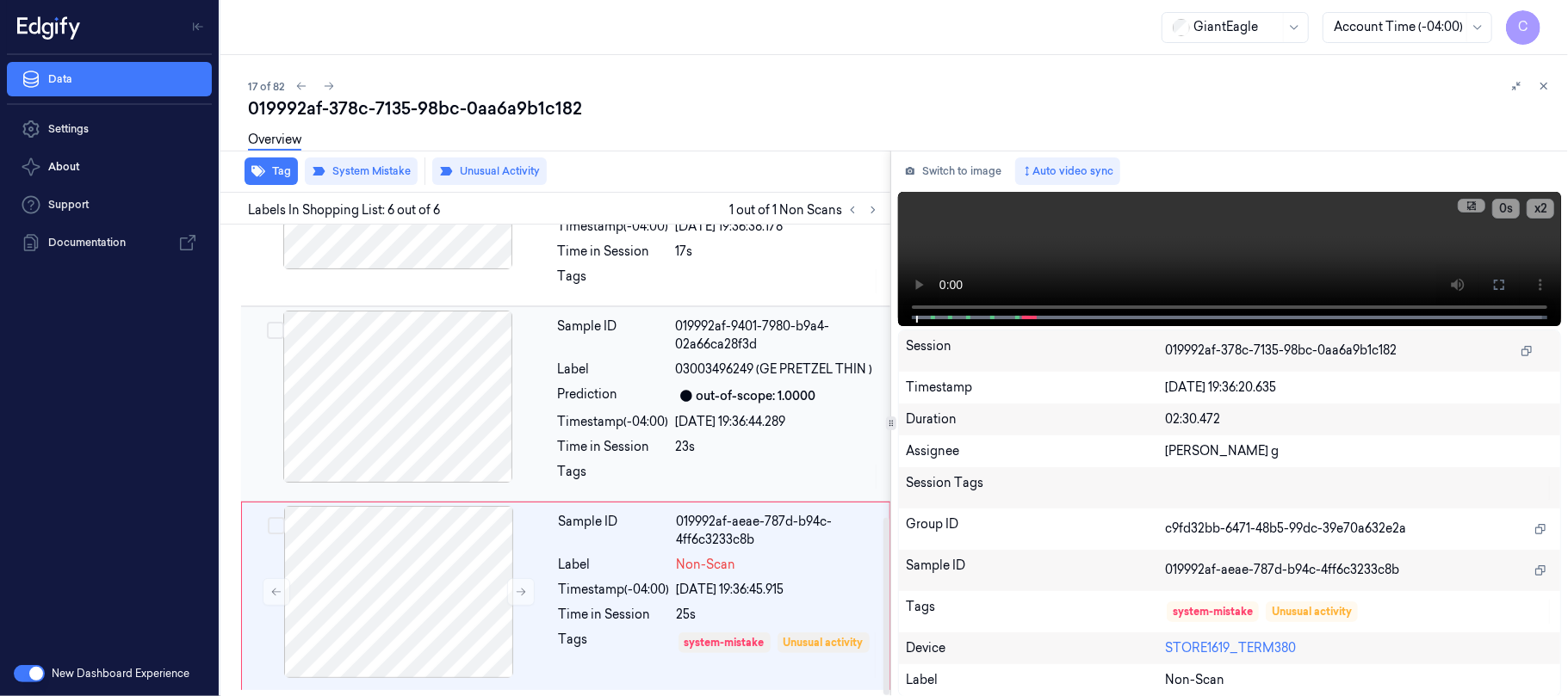
scroll to position [779, 0]
click at [515, 586] on icon at bounding box center [521, 592] width 12 height 12
click at [528, 585] on button at bounding box center [520, 592] width 27 height 27
click at [520, 592] on icon at bounding box center [521, 592] width 12 height 12
click at [520, 591] on icon at bounding box center [521, 592] width 12 height 12
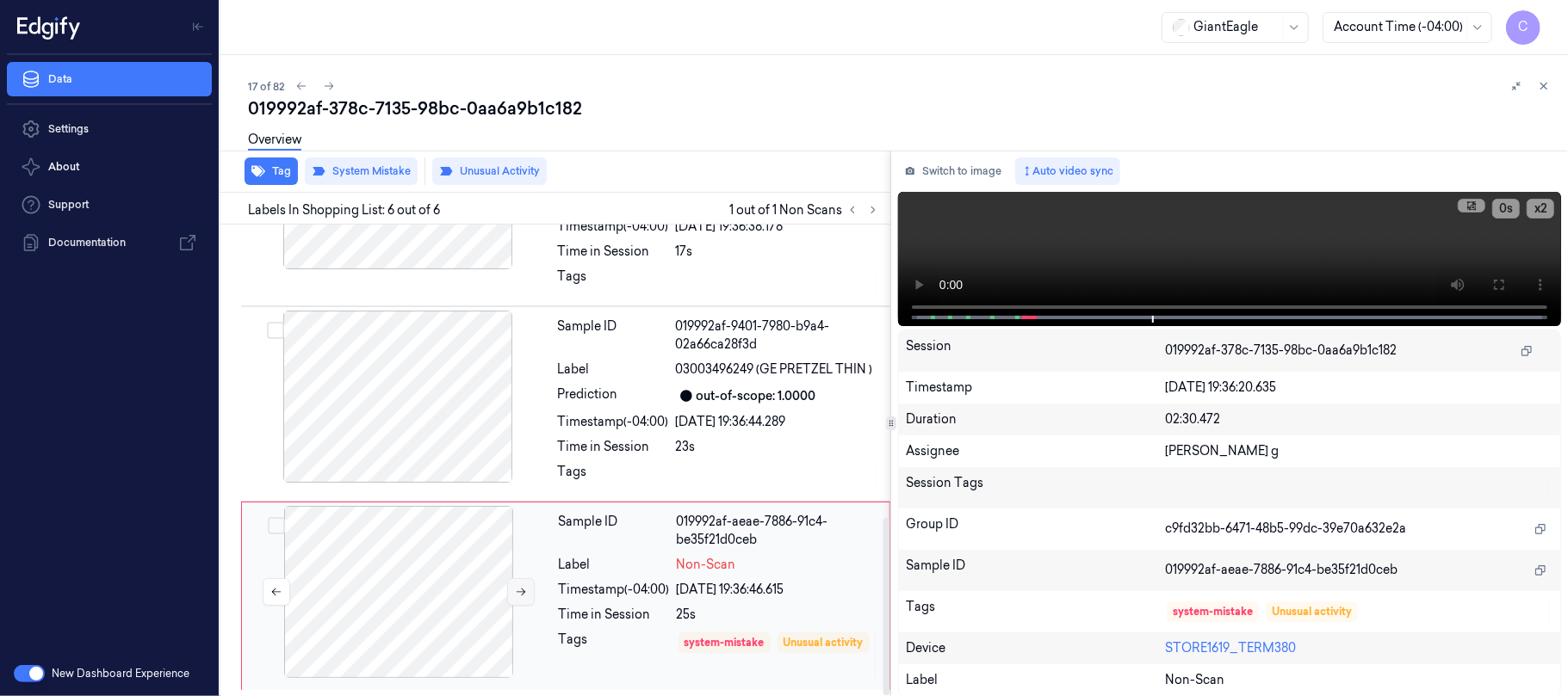
click at [520, 591] on icon at bounding box center [521, 592] width 12 height 12
click at [520, 589] on icon at bounding box center [521, 592] width 12 height 12
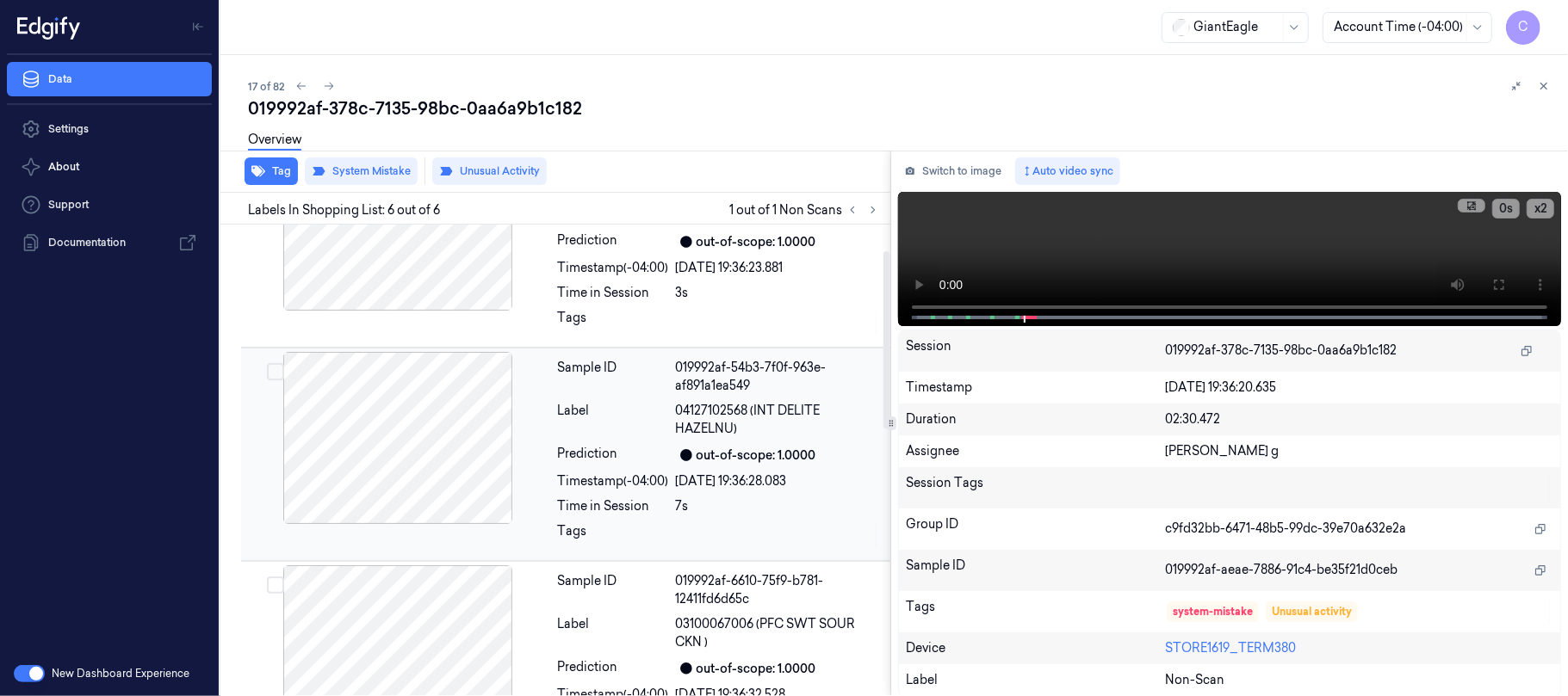
scroll to position [0, 0]
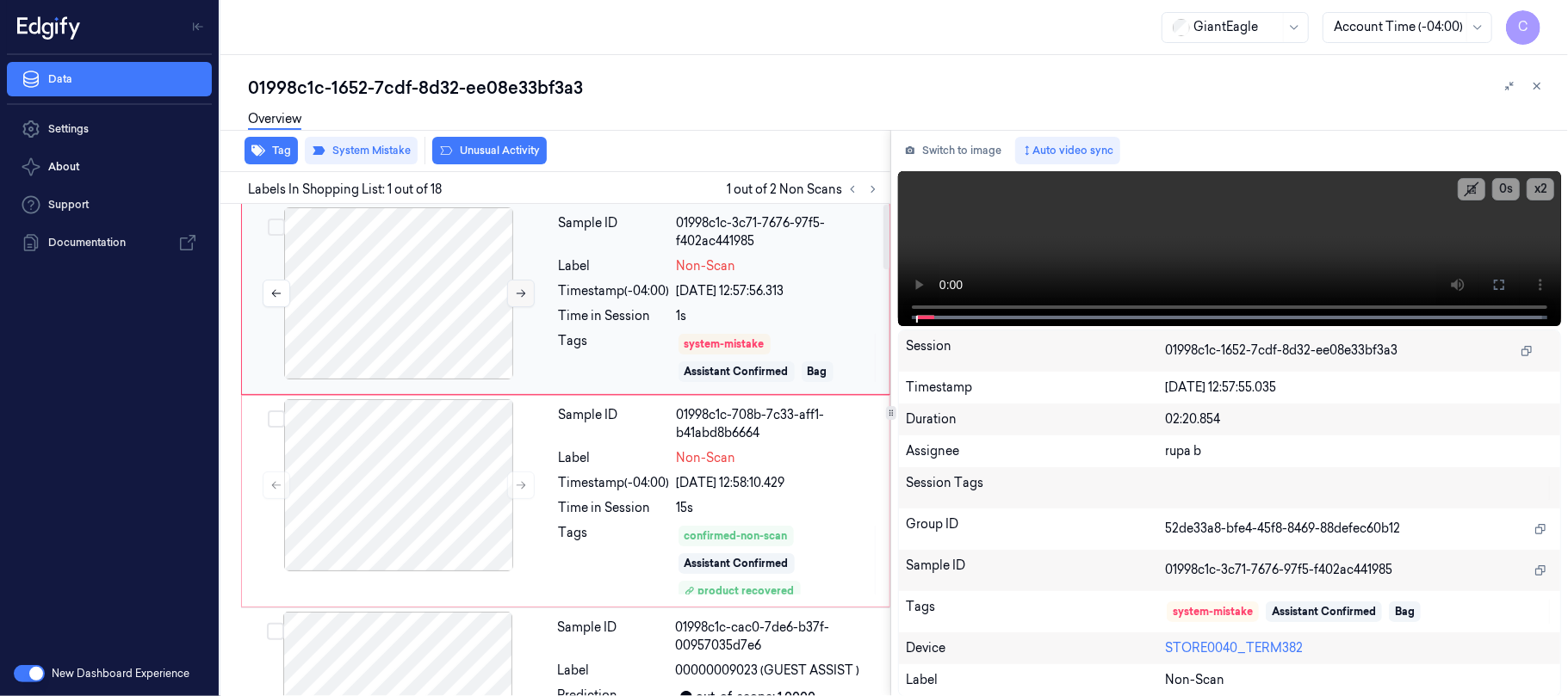
click at [524, 296] on icon at bounding box center [521, 293] width 12 height 12
click at [520, 483] on icon at bounding box center [521, 485] width 12 height 12
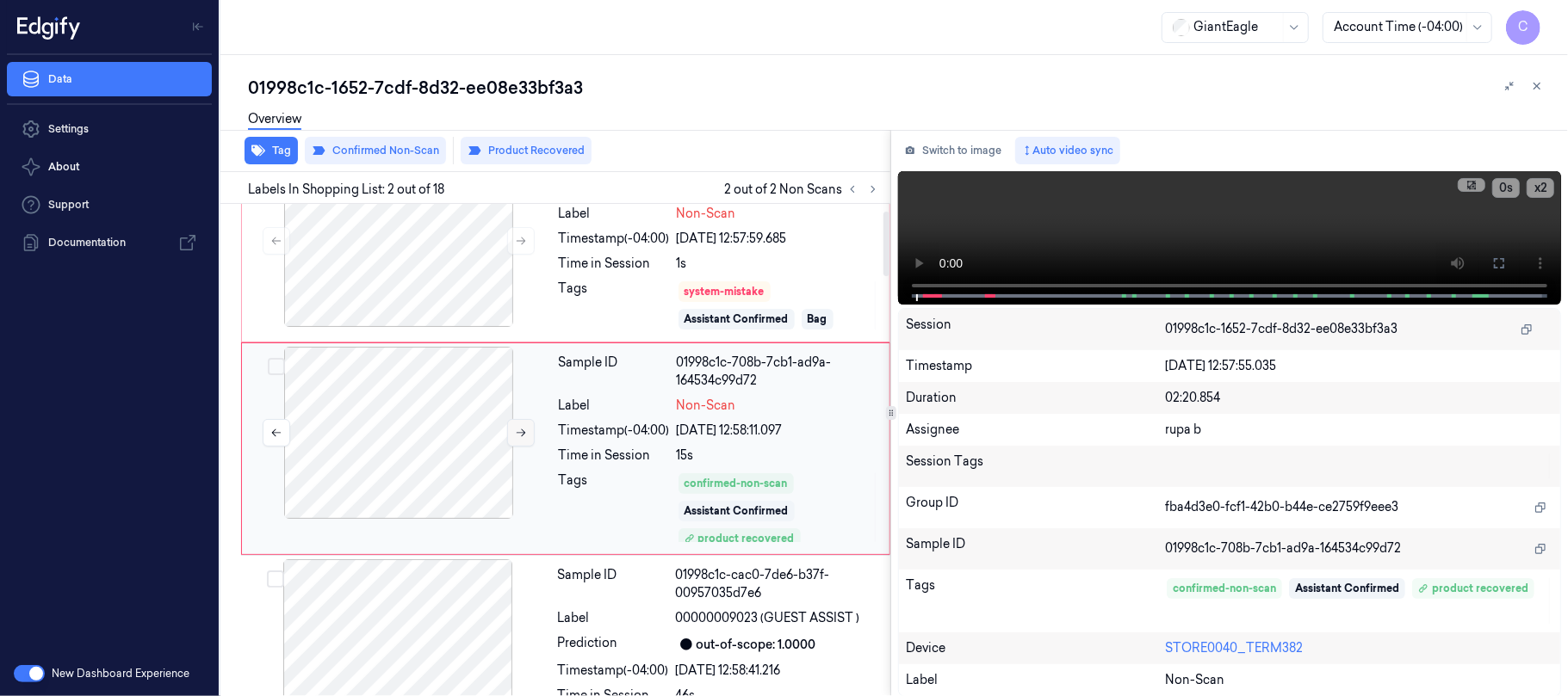
click at [520, 439] on icon at bounding box center [521, 432] width 12 height 12
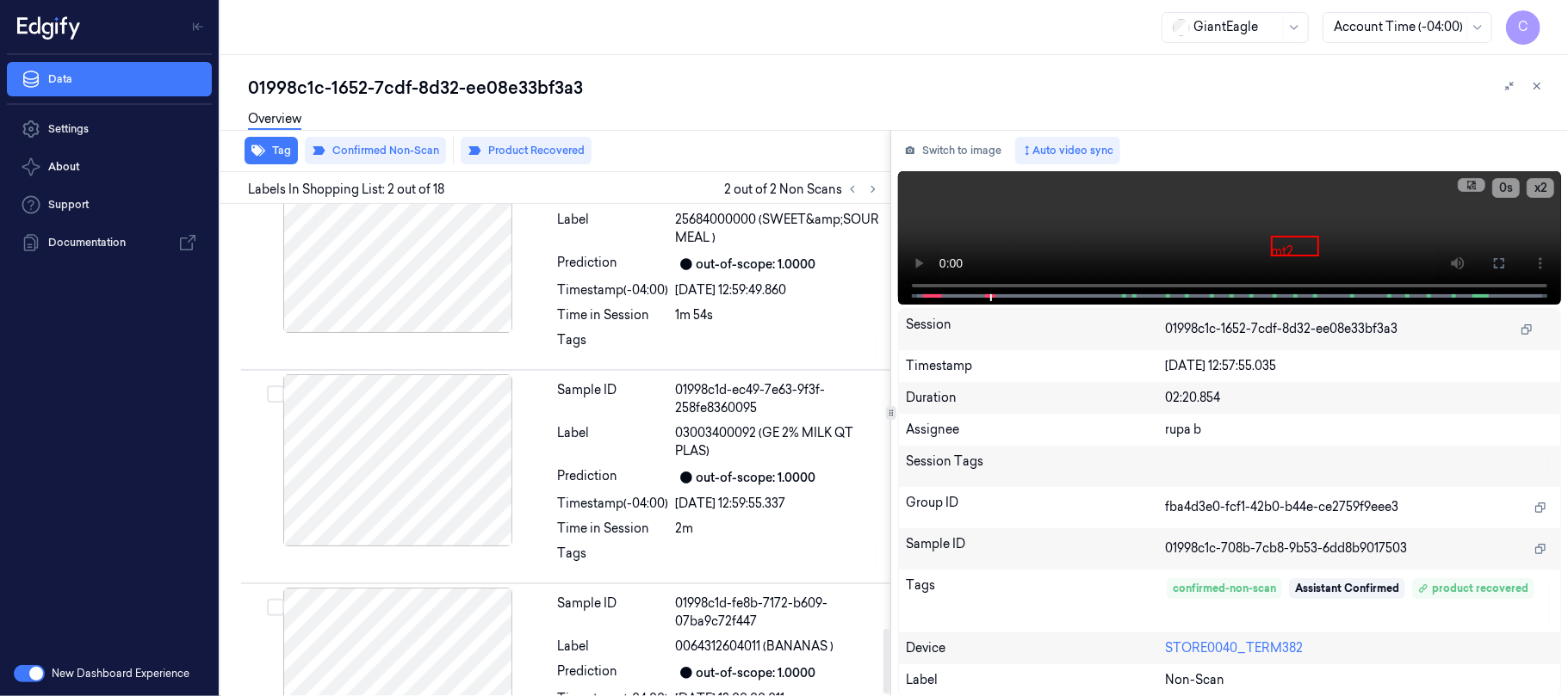
scroll to position [3254, 0]
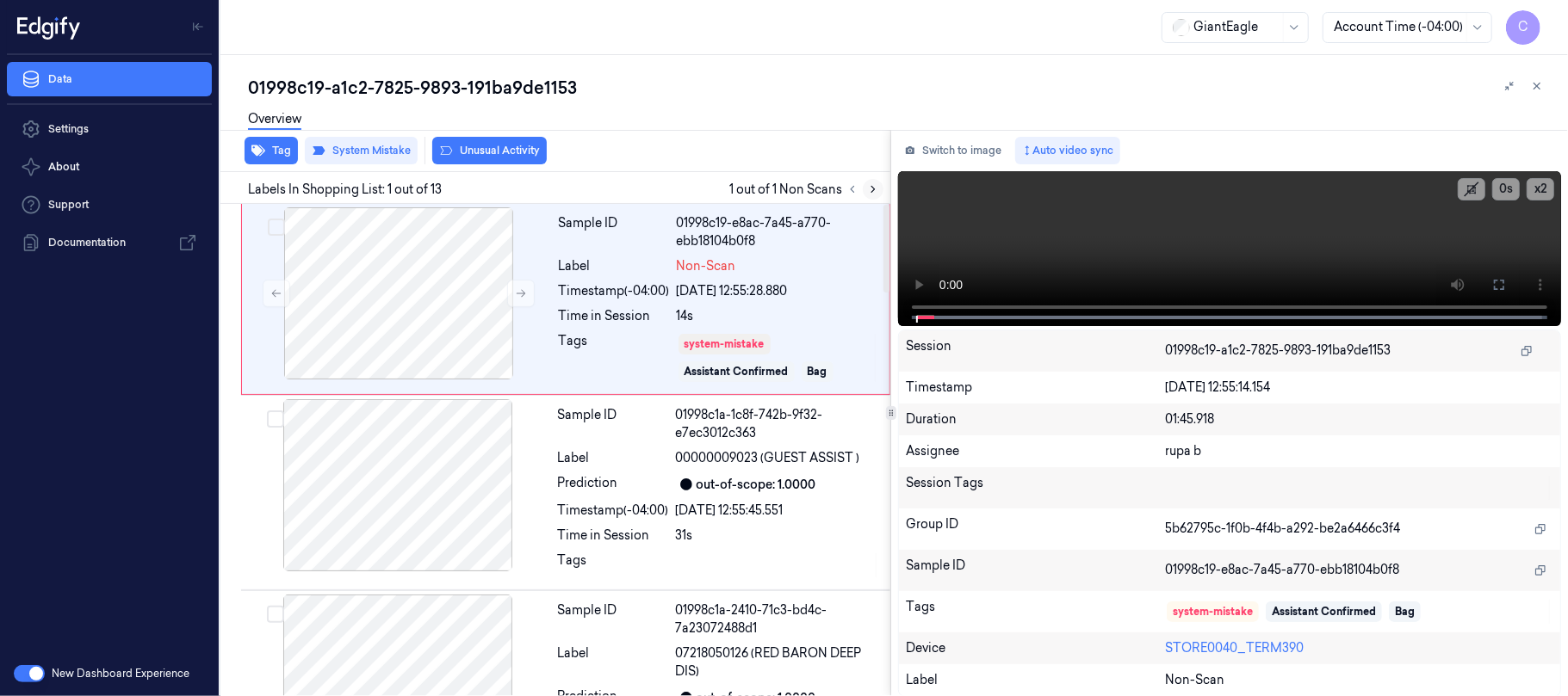
click at [872, 187] on icon at bounding box center [873, 189] width 12 height 12
click at [521, 293] on icon at bounding box center [521, 293] width 12 height 12
click at [528, 290] on button at bounding box center [520, 293] width 27 height 27
click at [528, 293] on button at bounding box center [520, 293] width 27 height 27
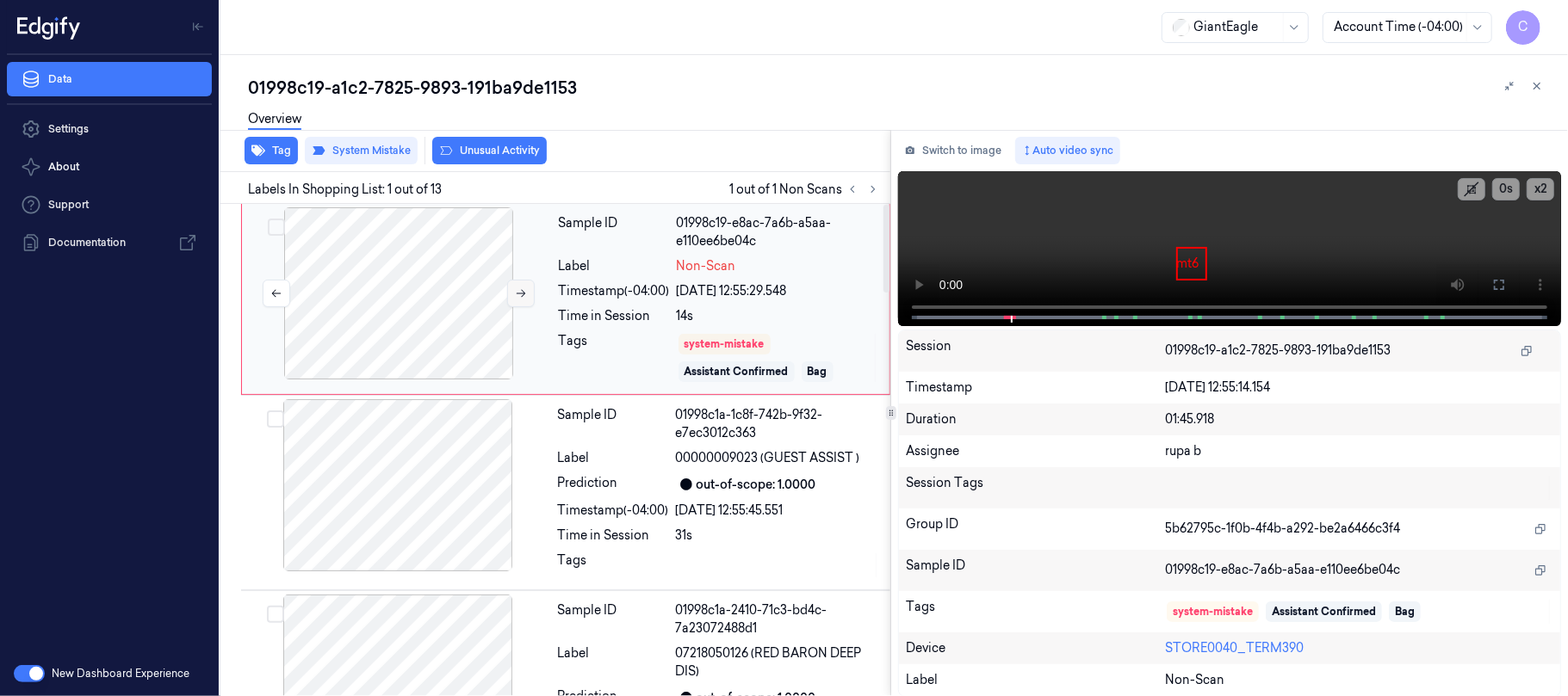
click at [528, 293] on button at bounding box center [520, 293] width 27 height 27
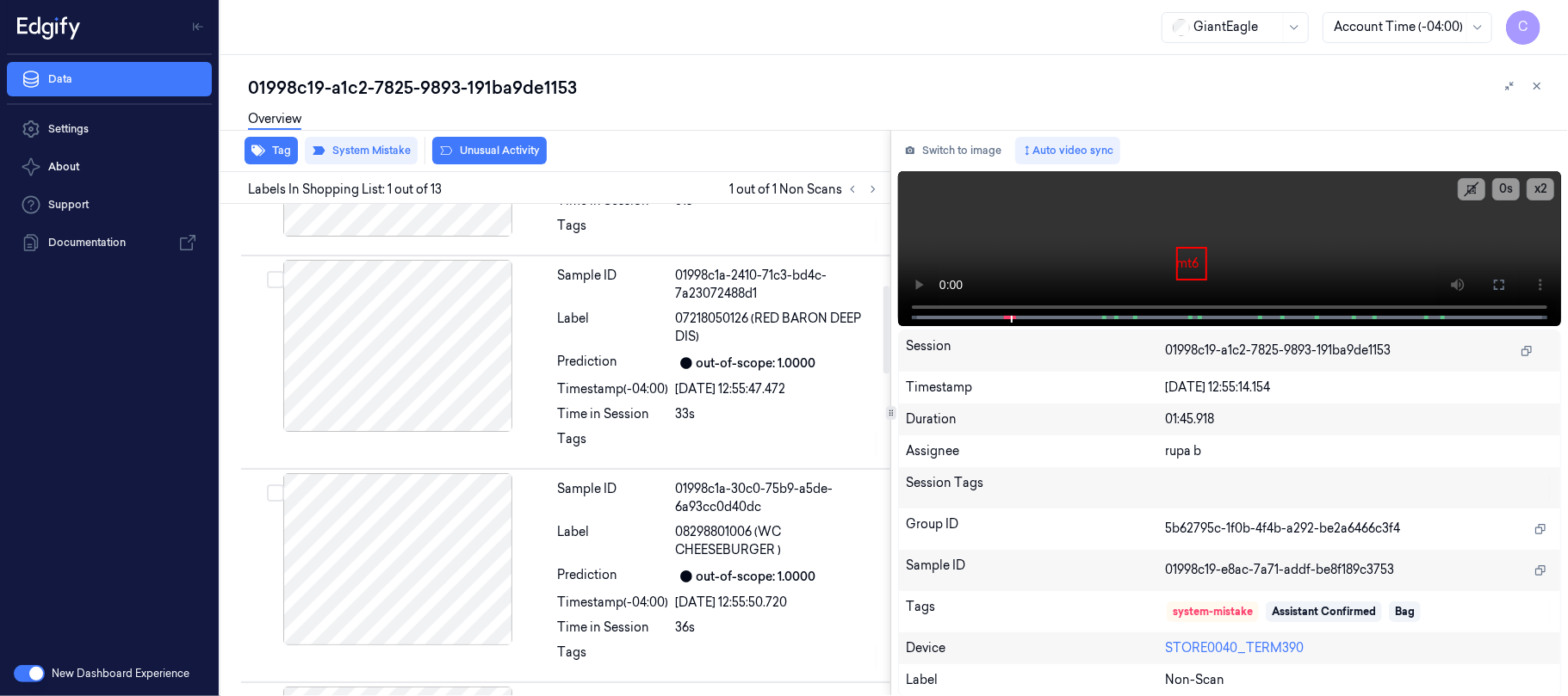
scroll to position [459, 0]
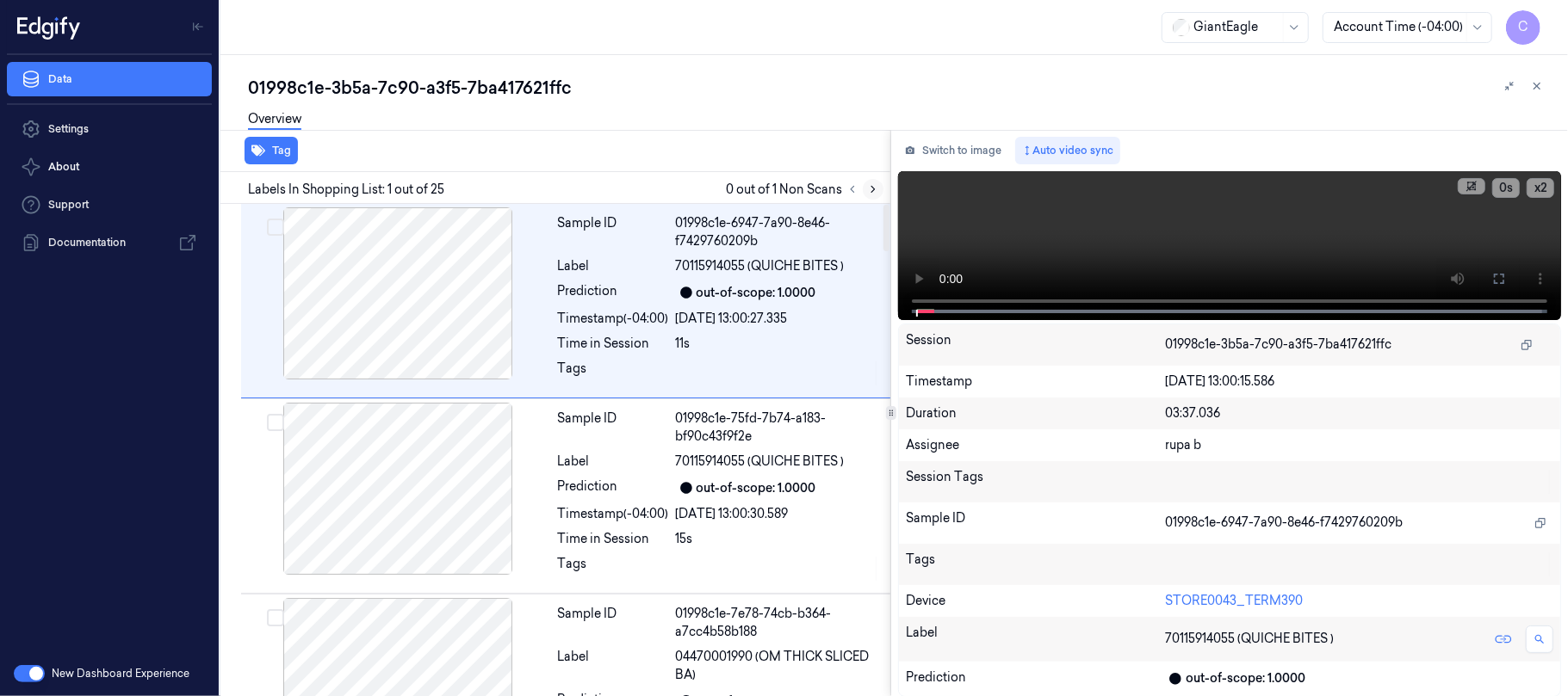
click at [870, 193] on icon at bounding box center [873, 189] width 12 height 12
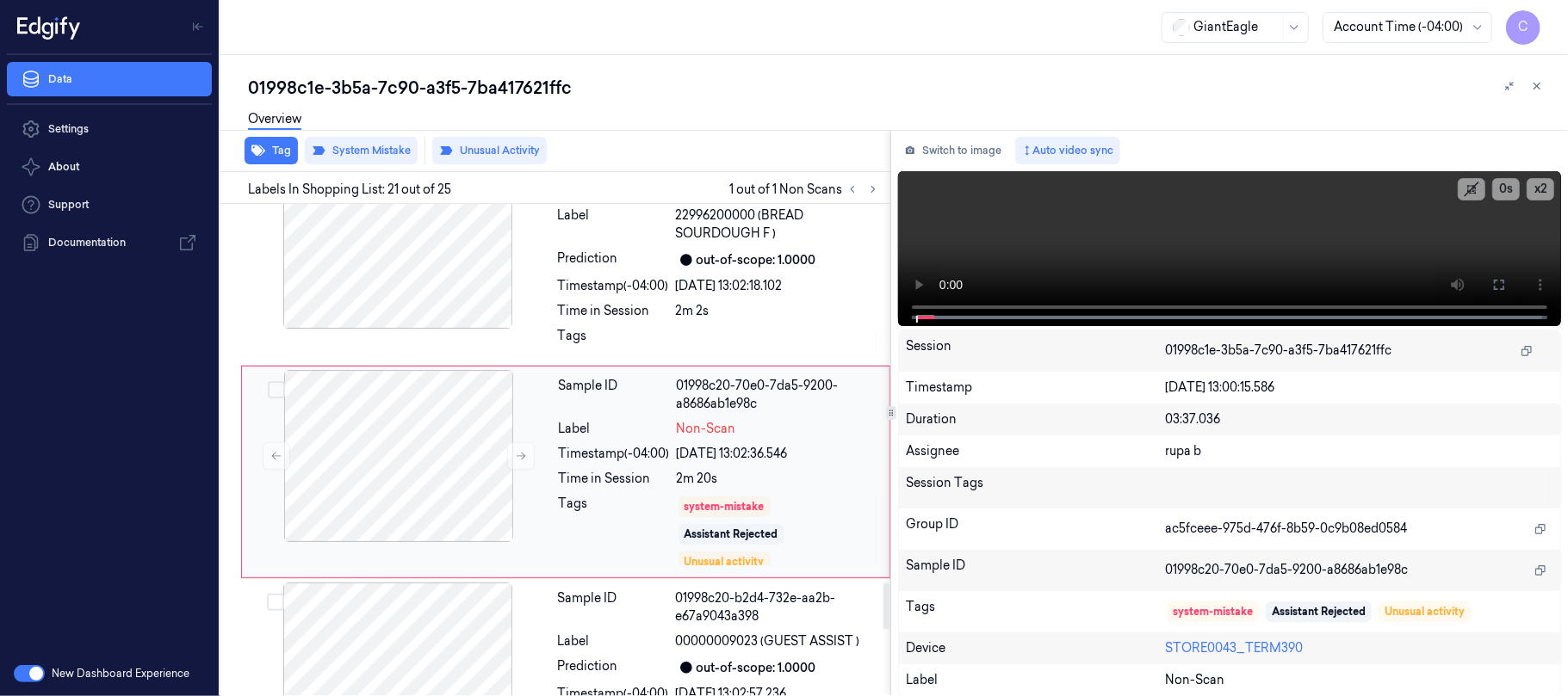
scroll to position [4050, 0]
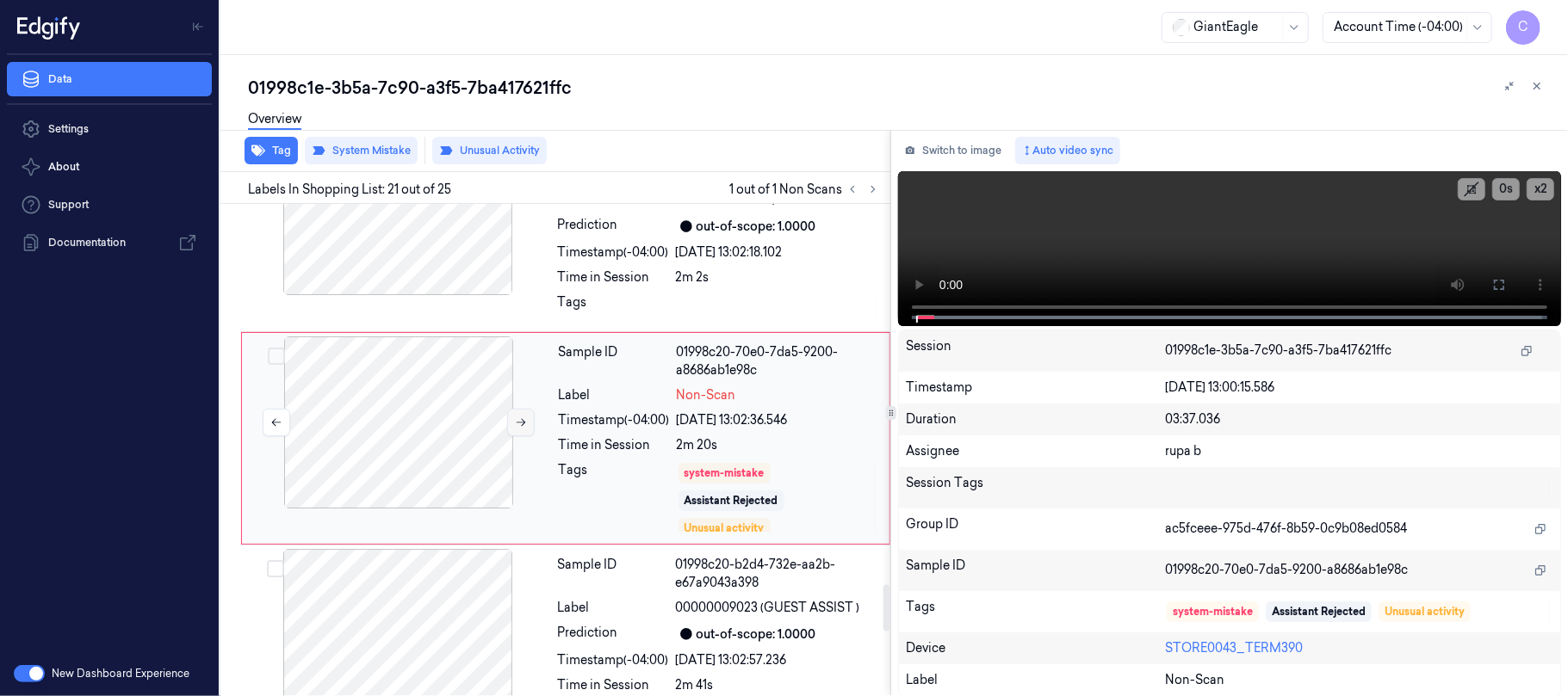
click at [527, 429] on icon at bounding box center [521, 422] width 12 height 12
click at [518, 429] on icon at bounding box center [521, 422] width 12 height 12
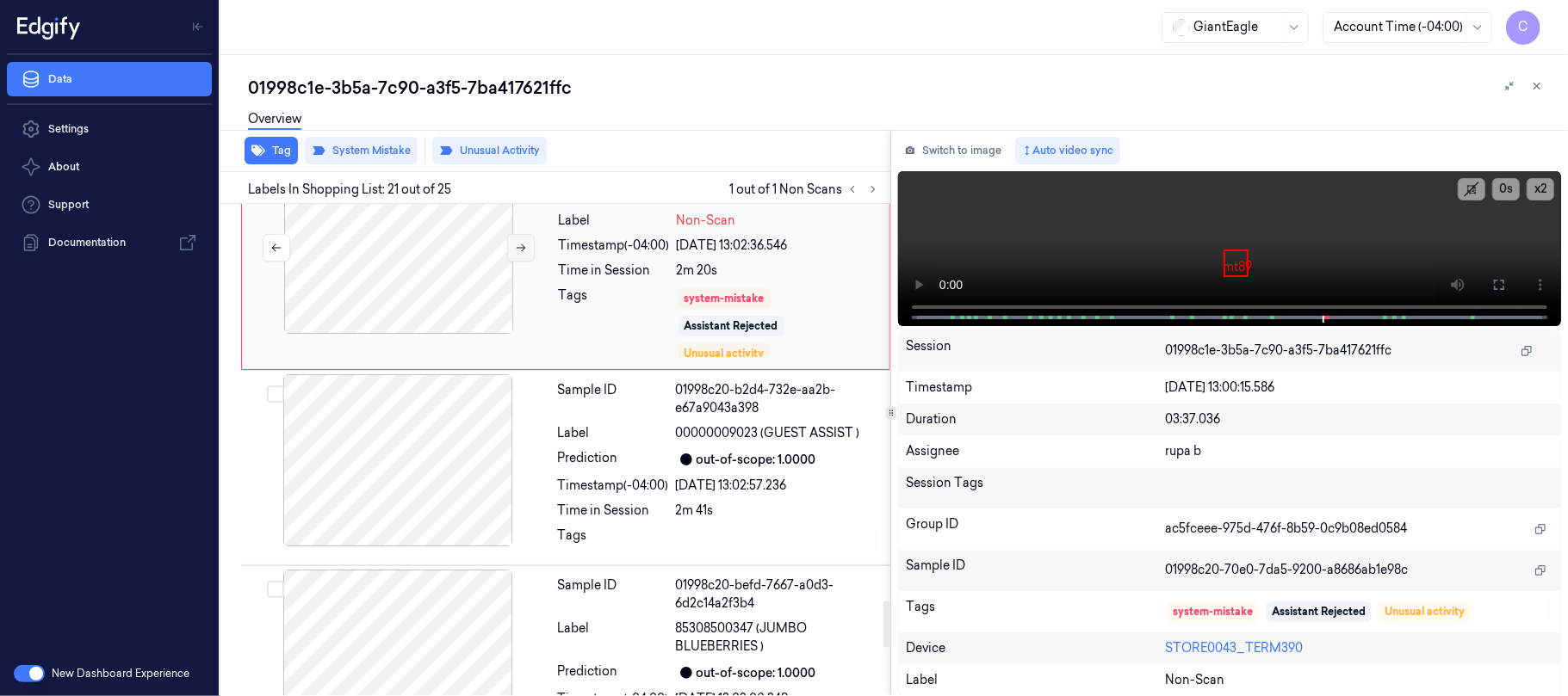
scroll to position [4280, 0]
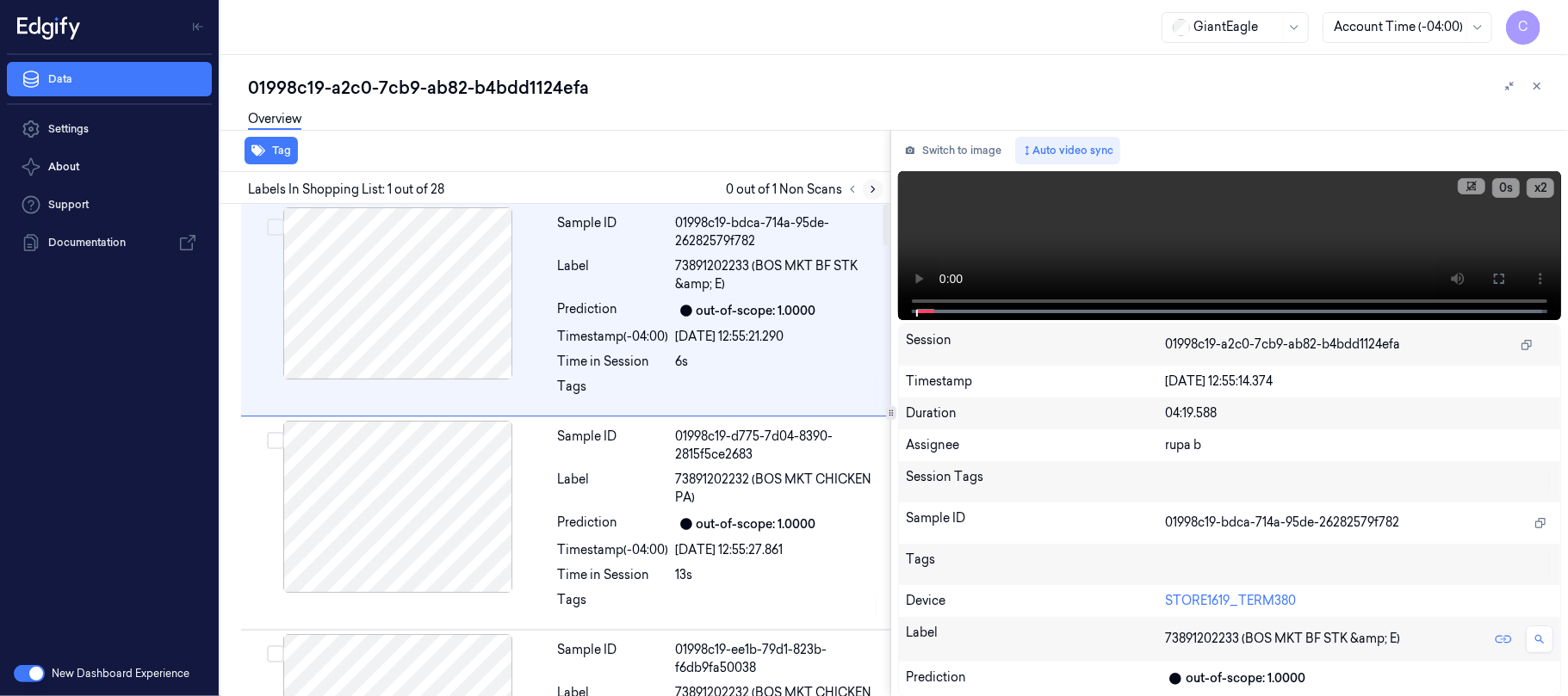
click at [868, 196] on button at bounding box center [873, 189] width 21 height 21
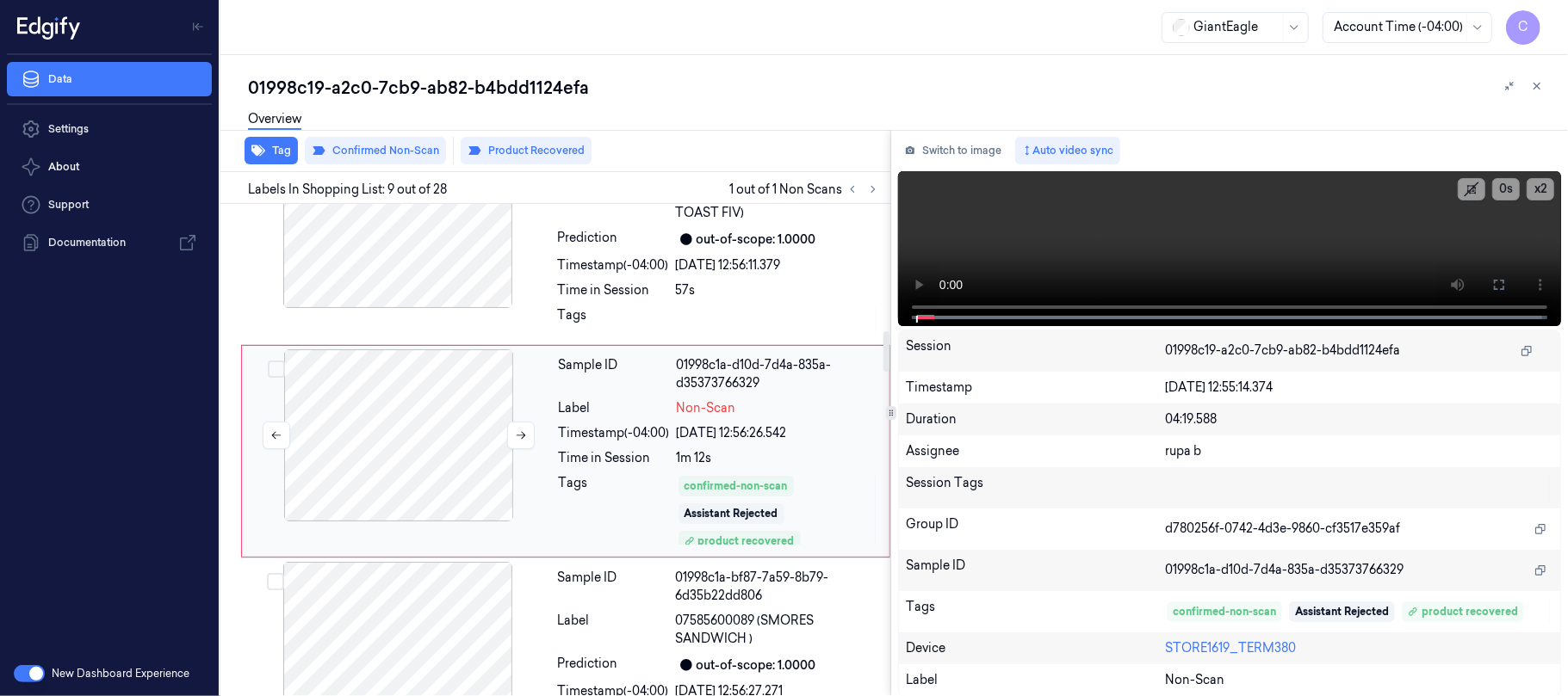
scroll to position [1536, 0]
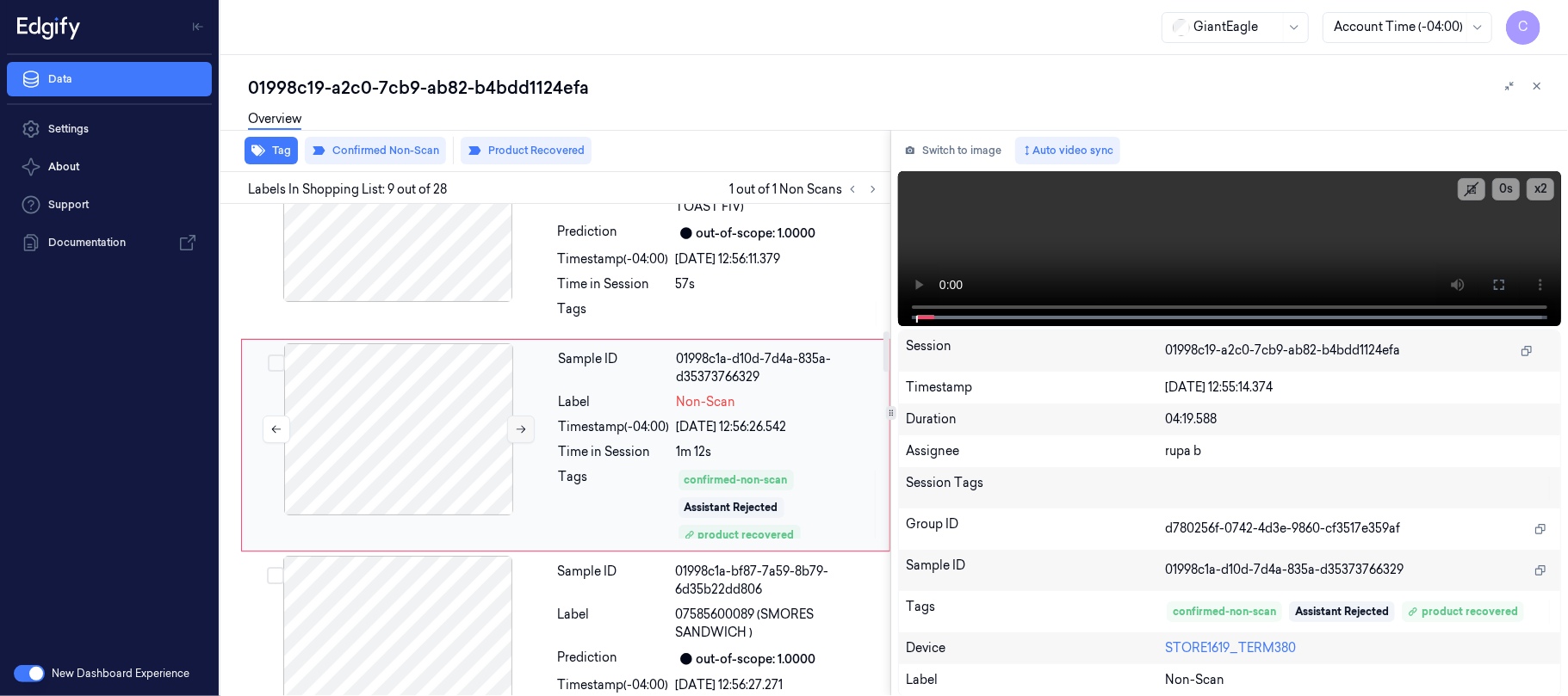
click at [511, 437] on button at bounding box center [520, 429] width 27 height 27
click at [510, 435] on button at bounding box center [520, 429] width 27 height 27
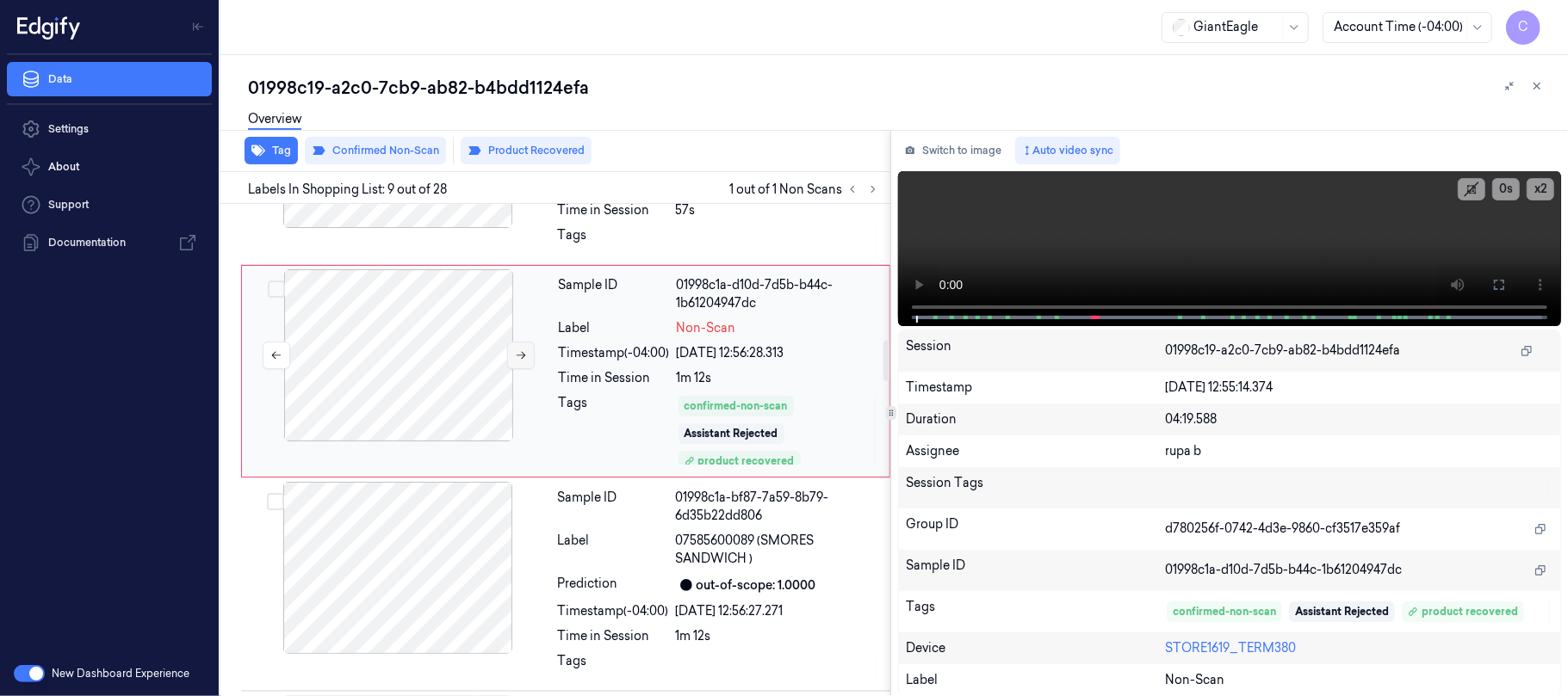
scroll to position [1650, 0]
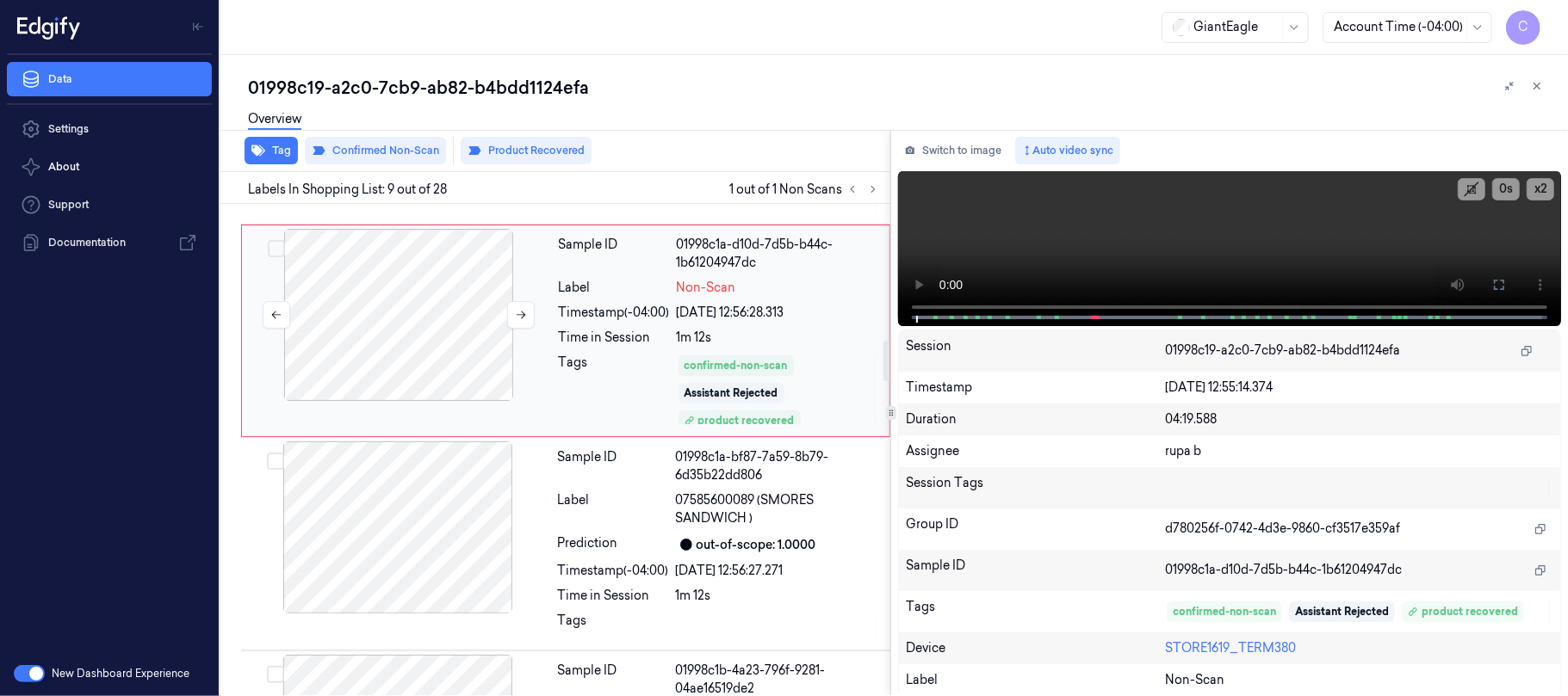
click at [408, 370] on div at bounding box center [399, 315] width 307 height 173
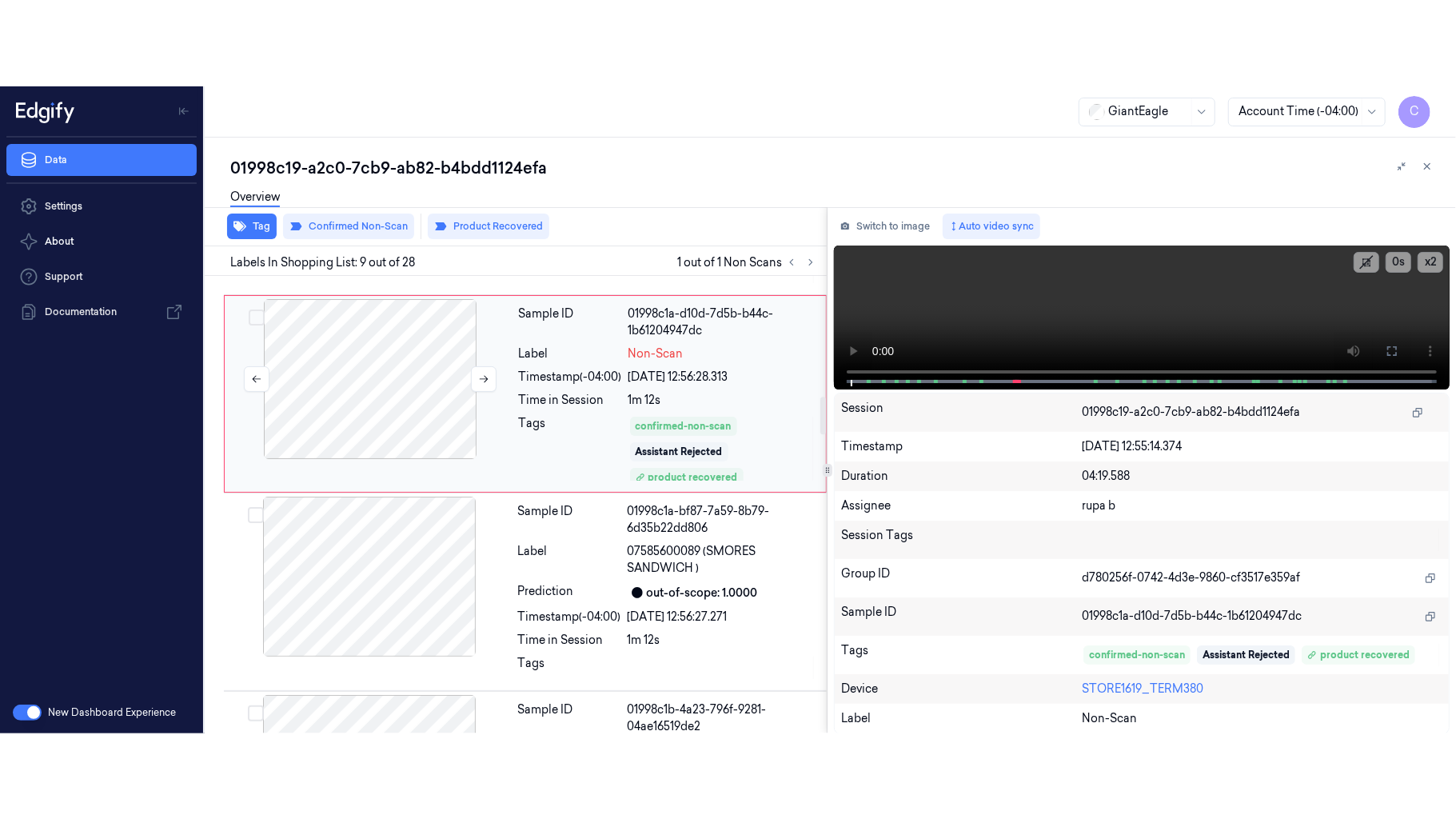
scroll to position [1426, 0]
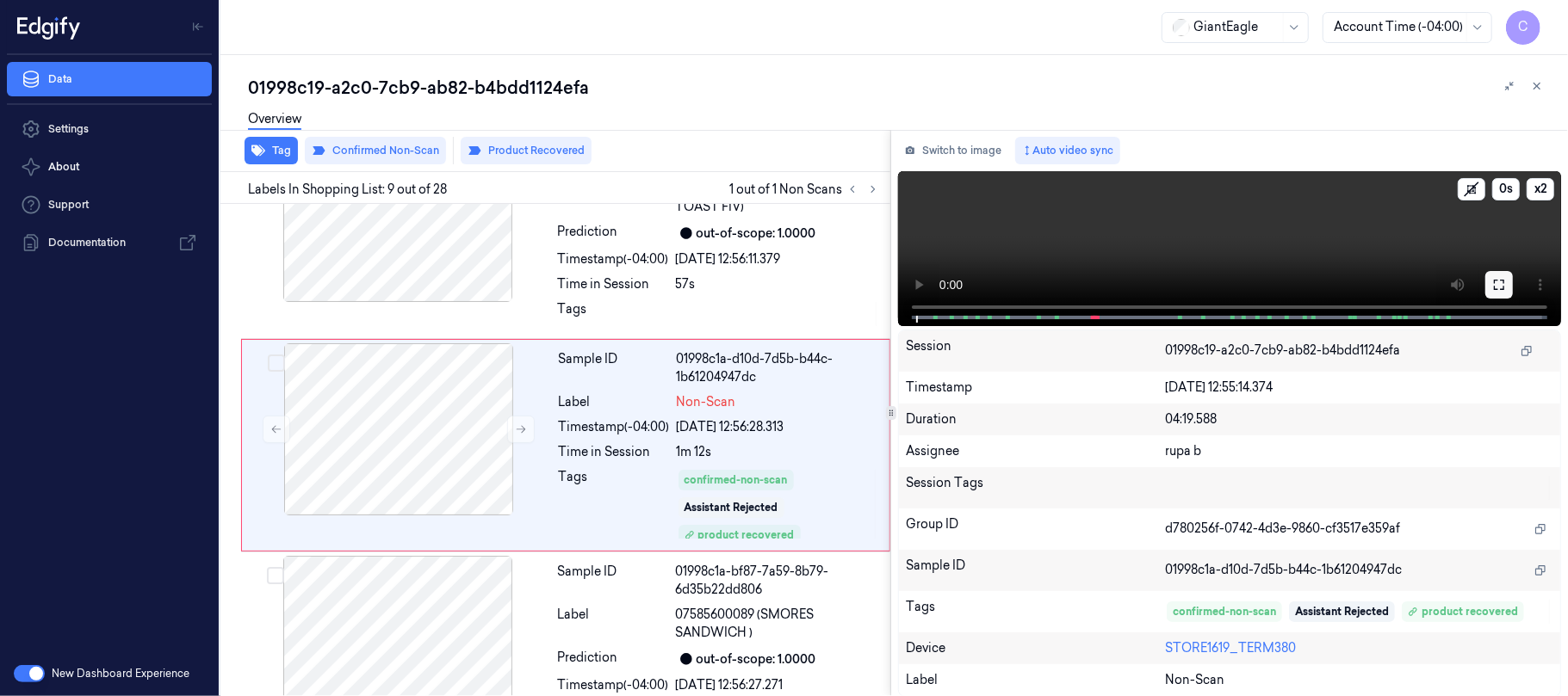
click at [1499, 286] on icon at bounding box center [1499, 284] width 14 height 14
click at [387, 246] on div at bounding box center [398, 217] width 307 height 173
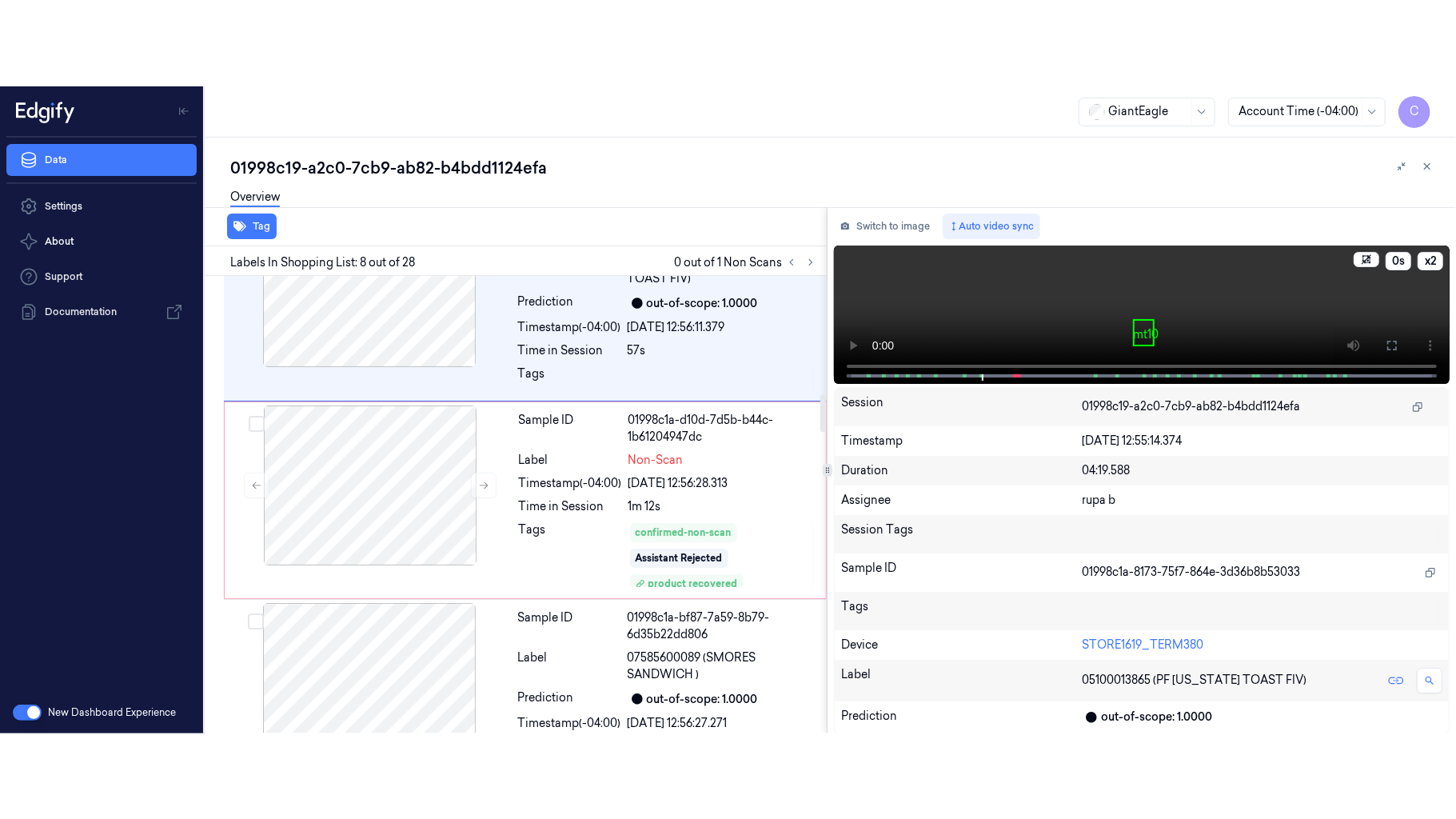
scroll to position [1228, 0]
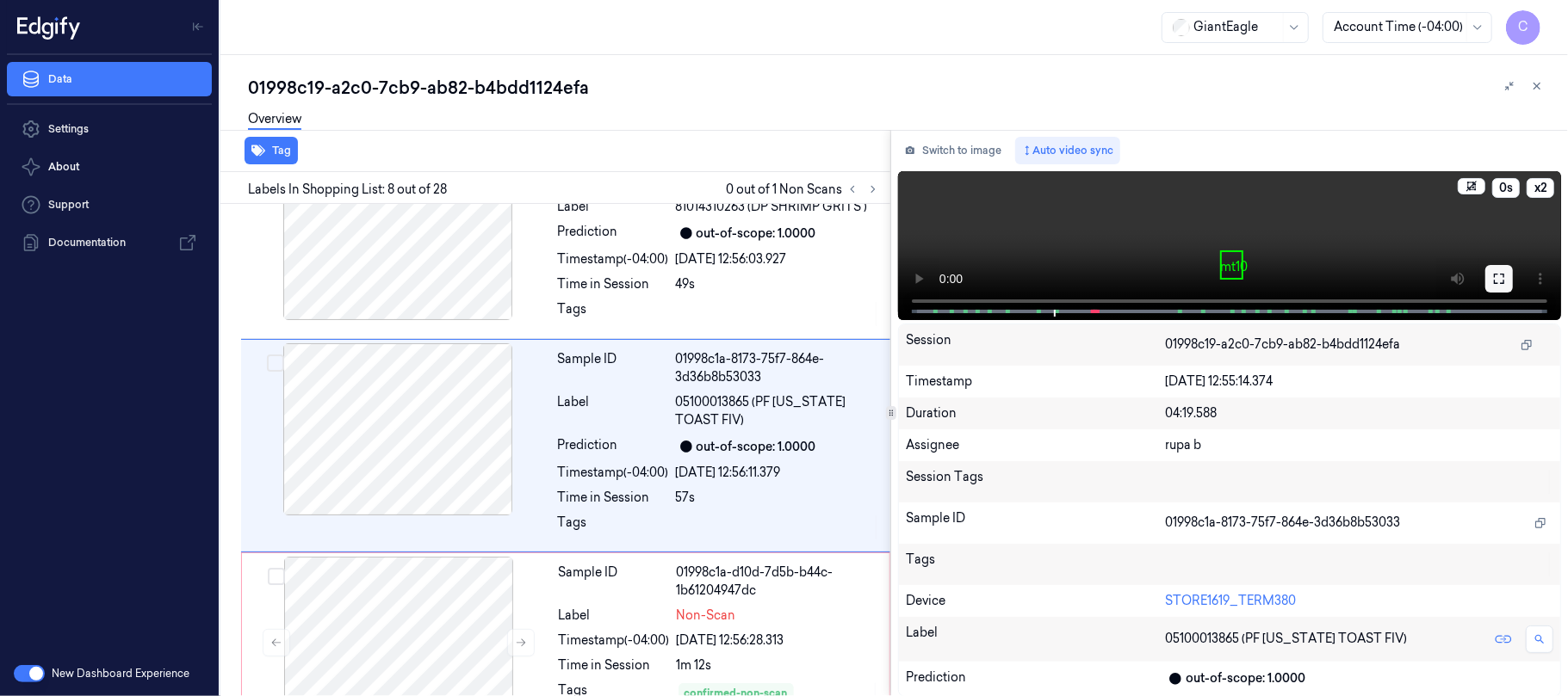
click at [1495, 276] on icon at bounding box center [1499, 279] width 10 height 10
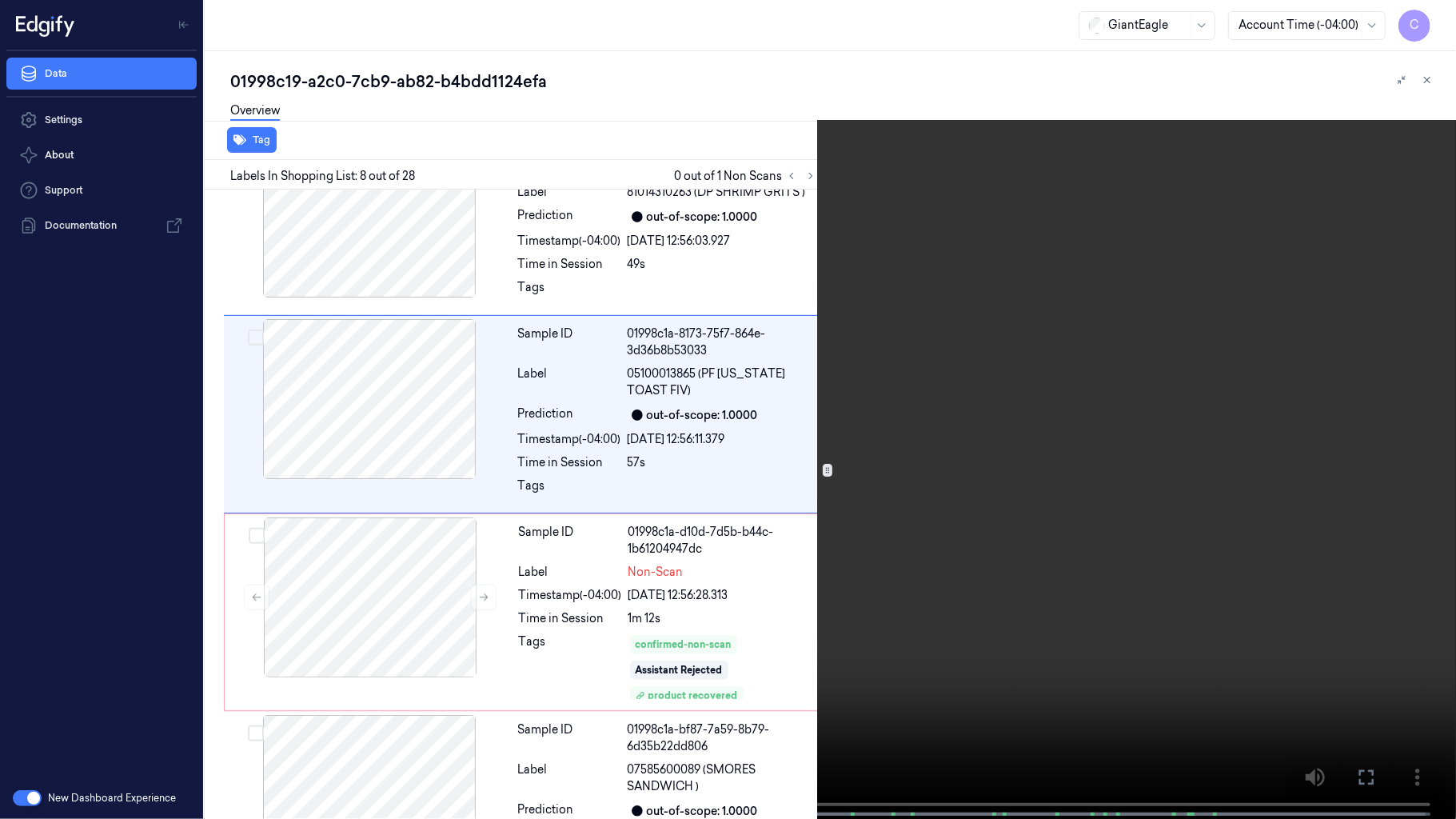
click at [597, 522] on video at bounding box center [728, 410] width 1456 height 822
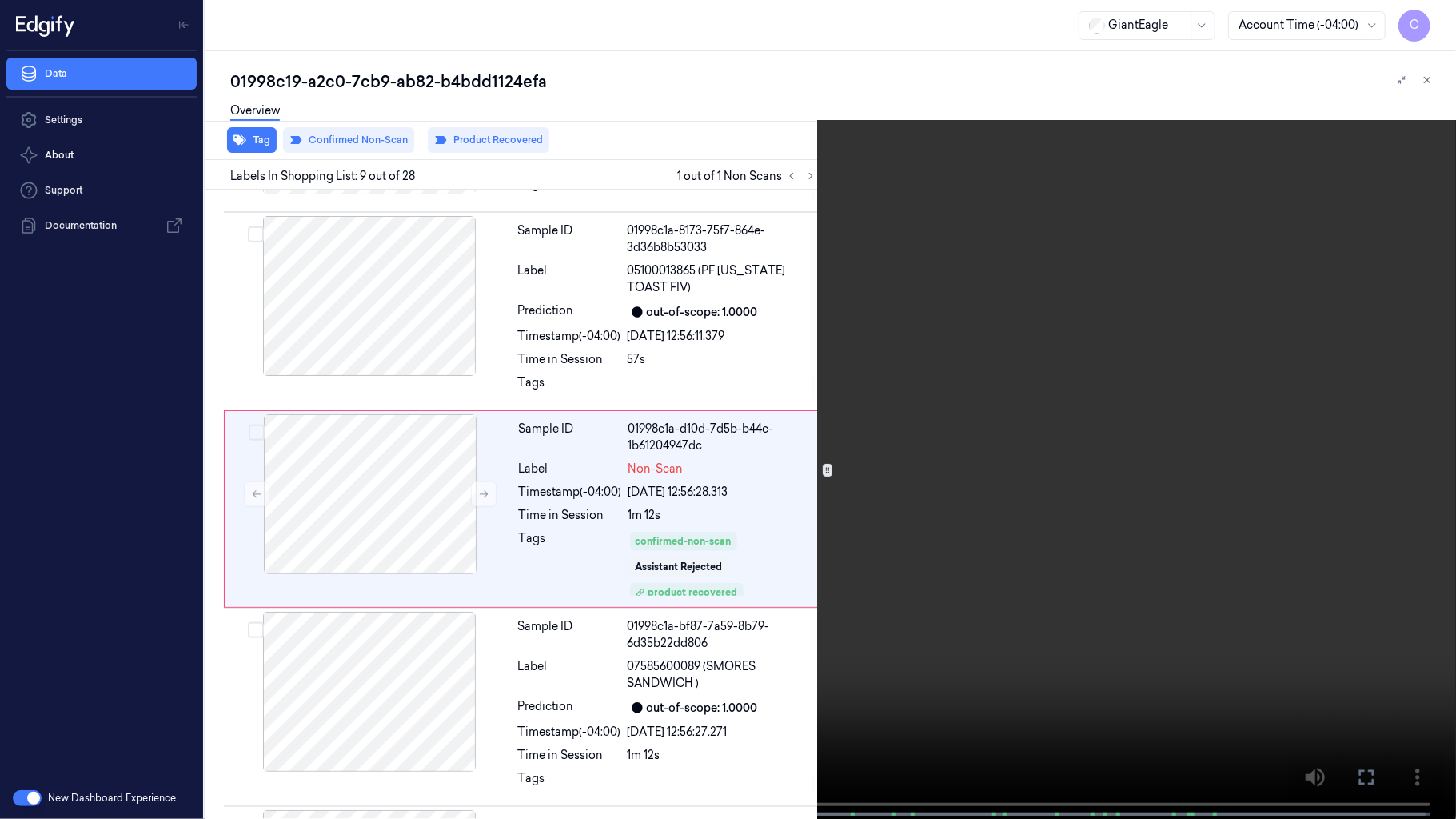
scroll to position [1507, 0]
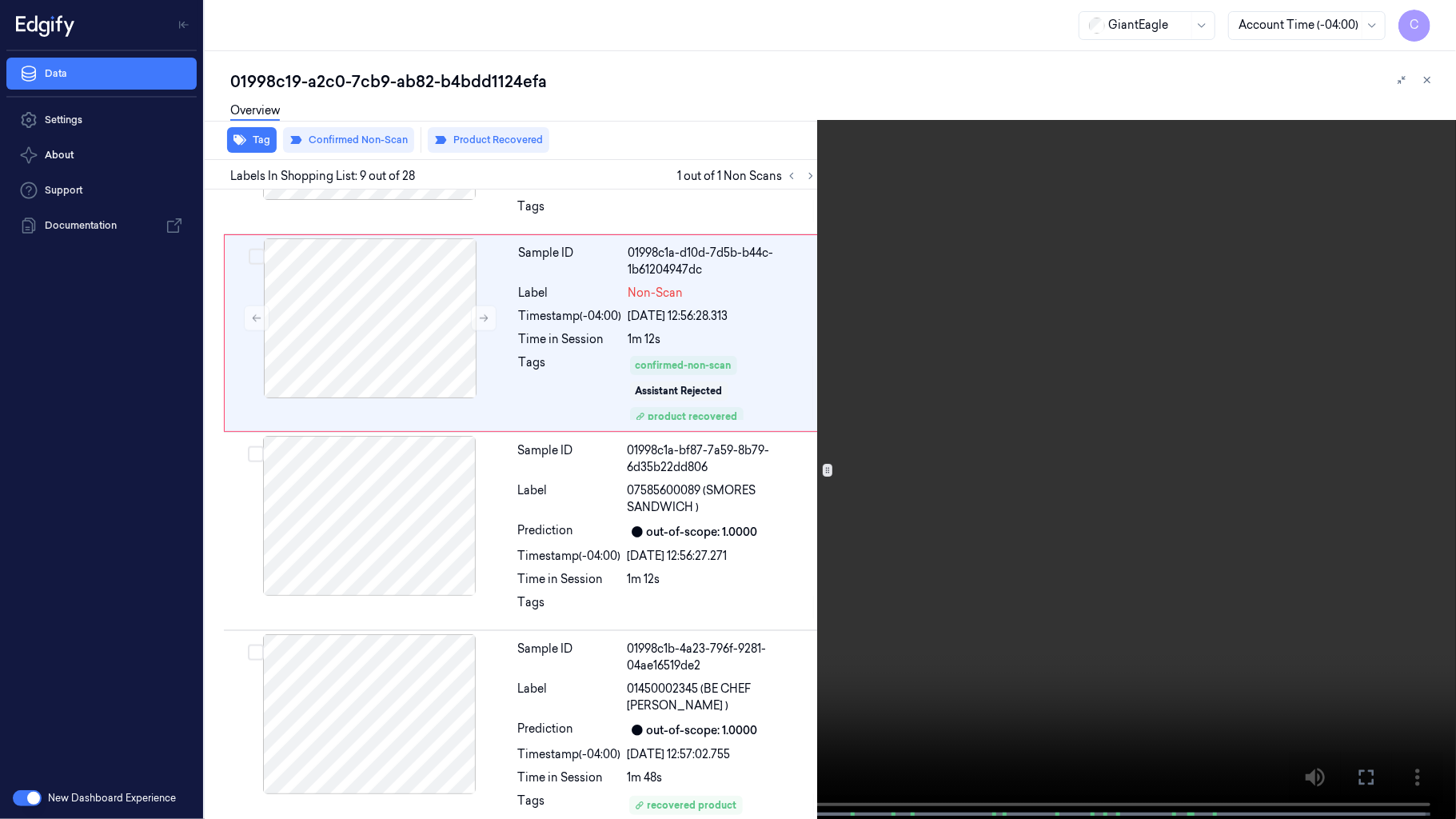
click at [783, 526] on video at bounding box center [728, 410] width 1456 height 822
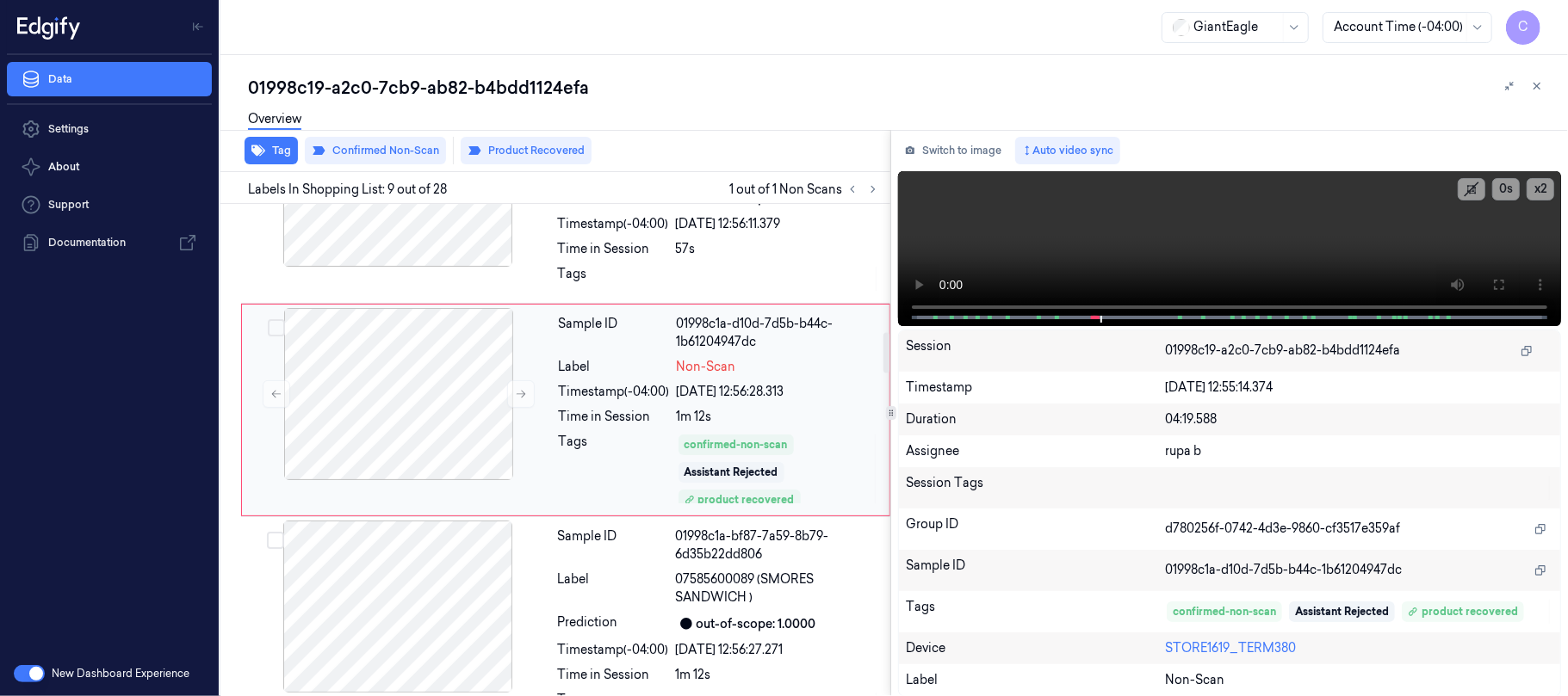
scroll to position [1536, 0]
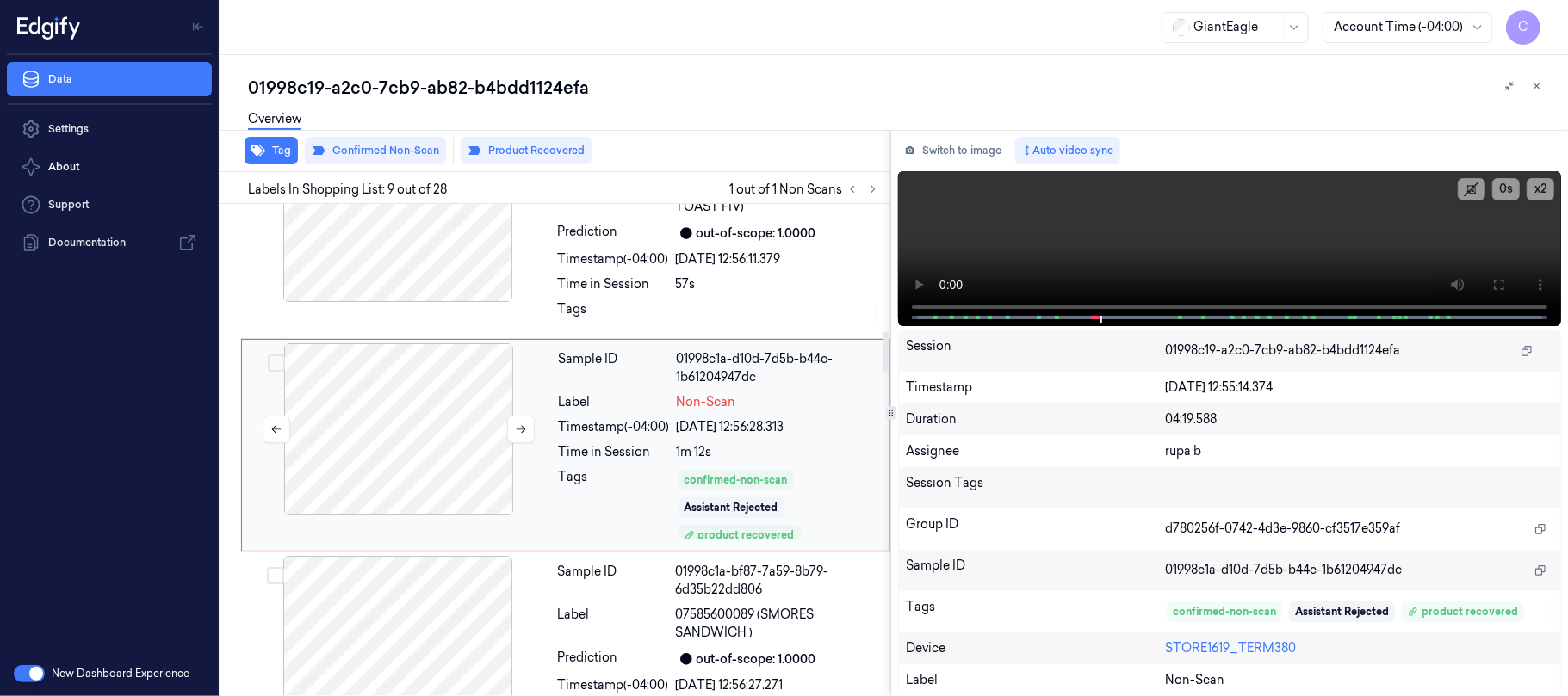
click at [370, 415] on div at bounding box center [399, 430] width 307 height 173
click at [518, 434] on icon at bounding box center [521, 429] width 12 height 12
click at [1506, 279] on button at bounding box center [1499, 284] width 27 height 27
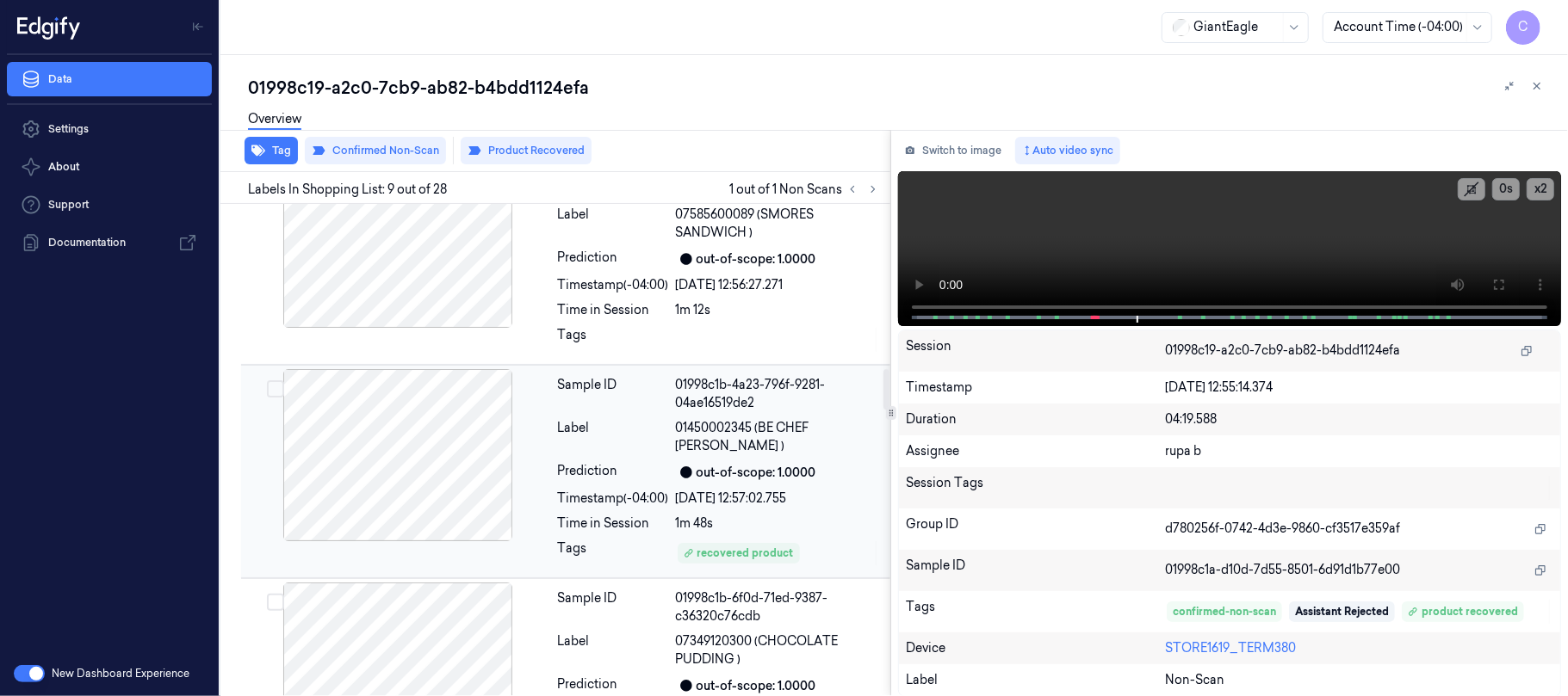
scroll to position [1994, 0]
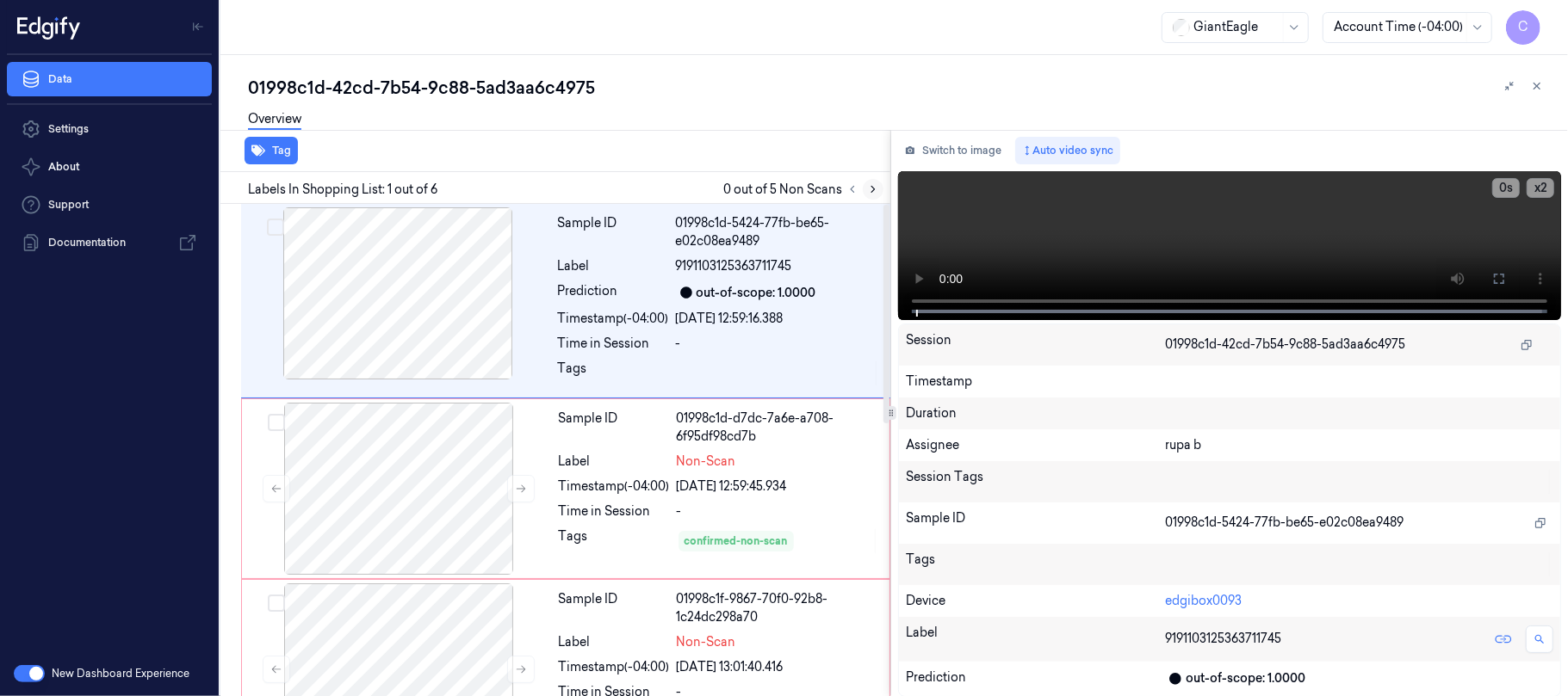
click at [867, 188] on icon at bounding box center [873, 189] width 12 height 12
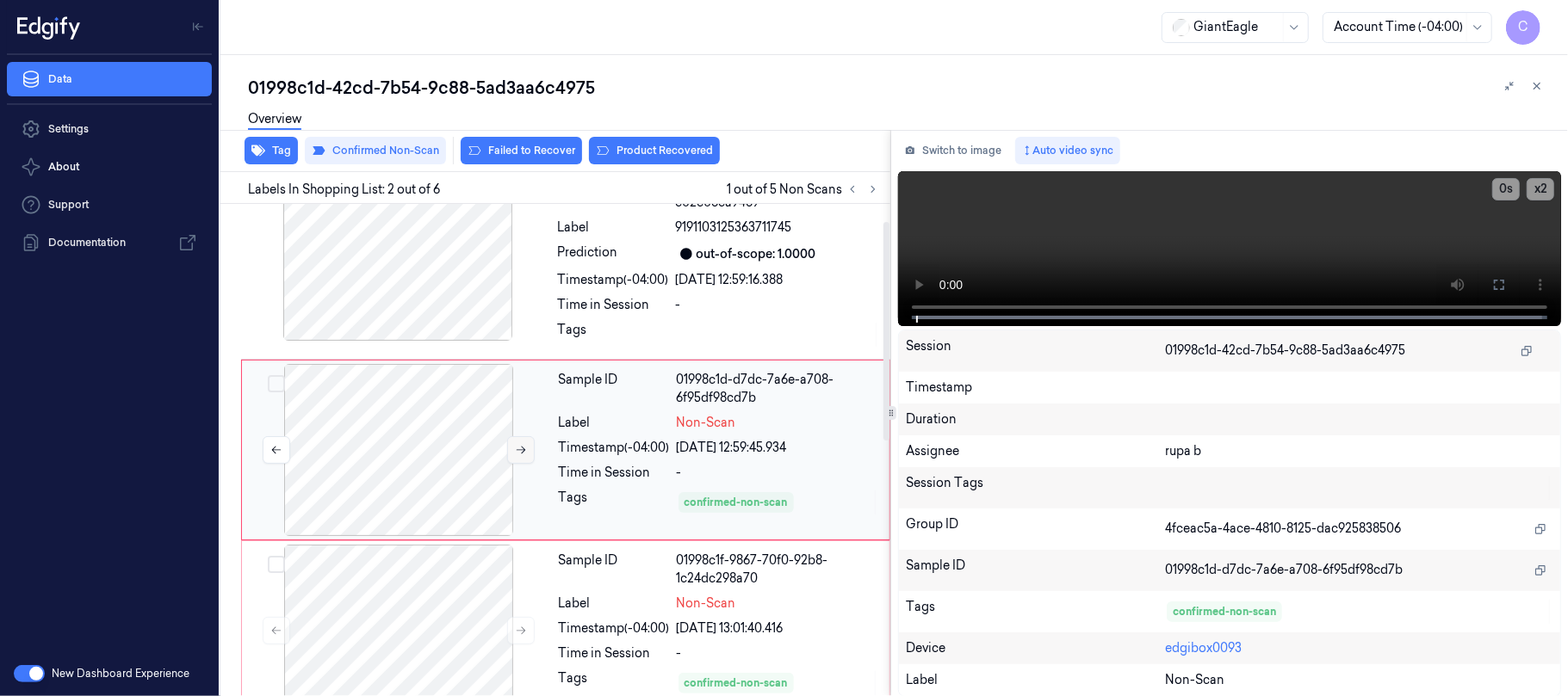
click at [510, 448] on button at bounding box center [520, 449] width 27 height 27
click at [517, 451] on icon at bounding box center [521, 450] width 12 height 12
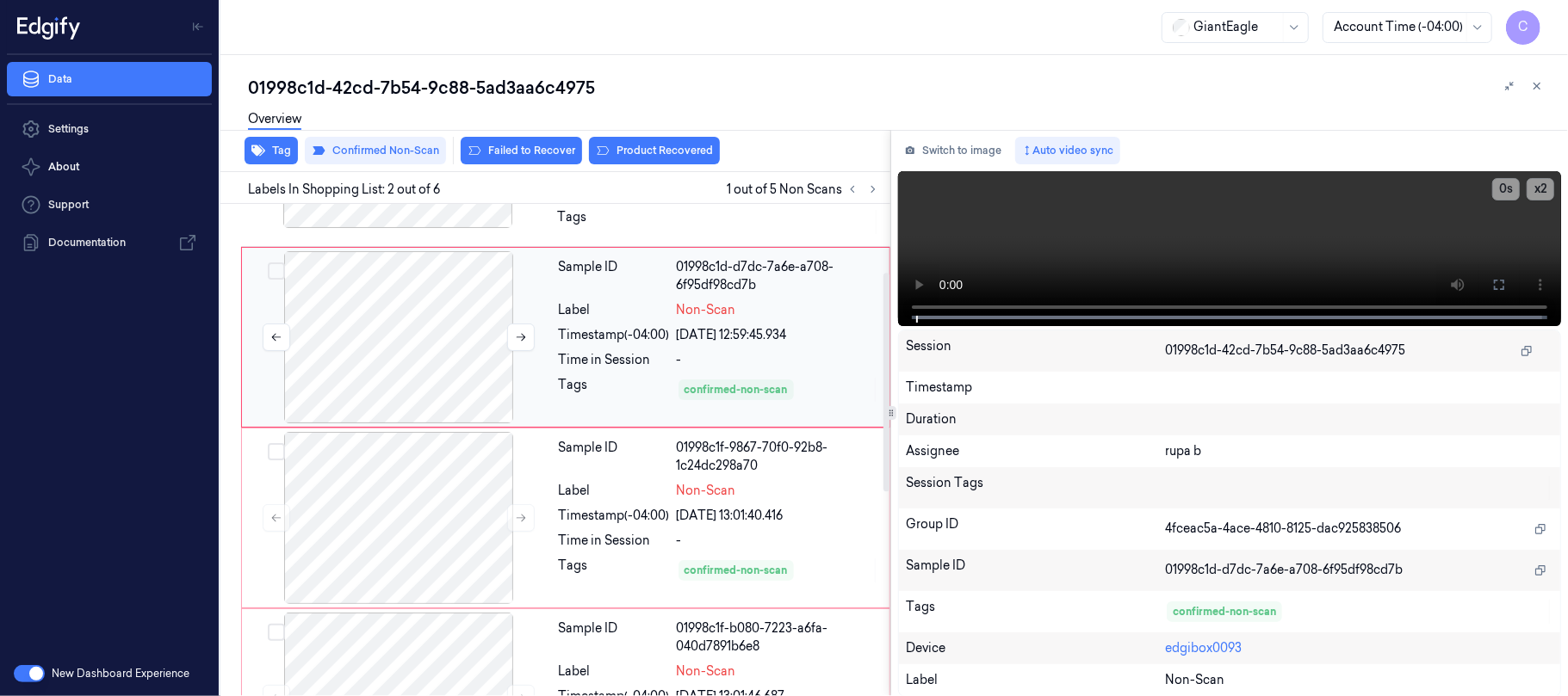
scroll to position [153, 0]
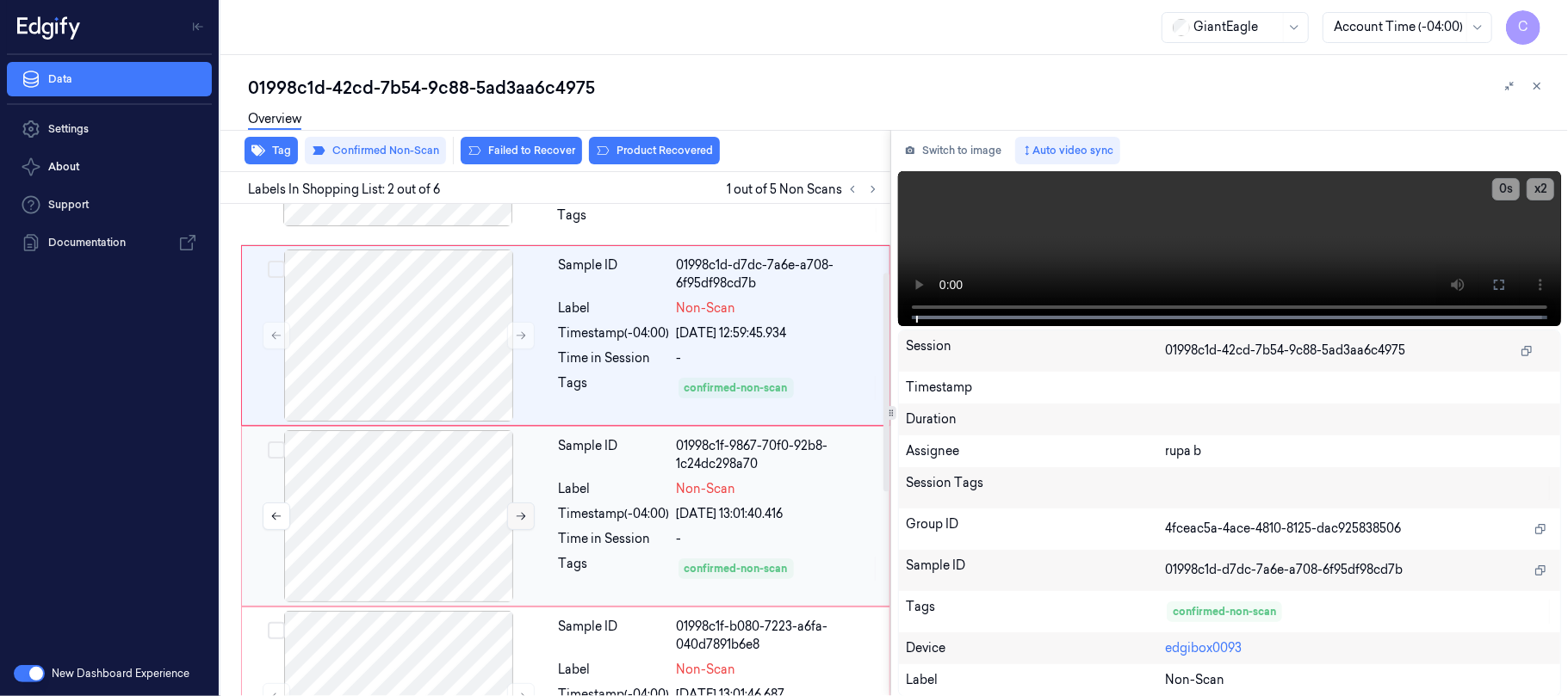
click at [515, 515] on icon at bounding box center [521, 516] width 12 height 12
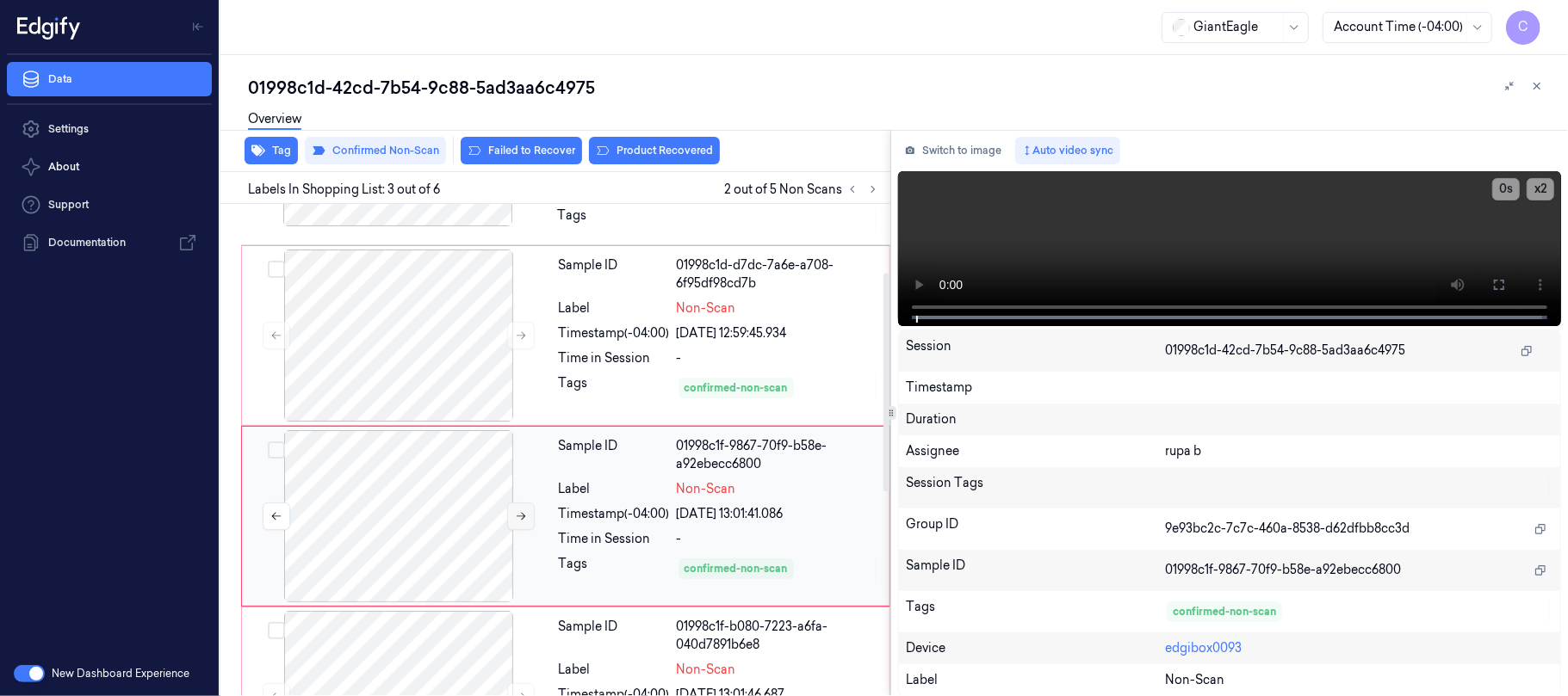
scroll to position [220, 0]
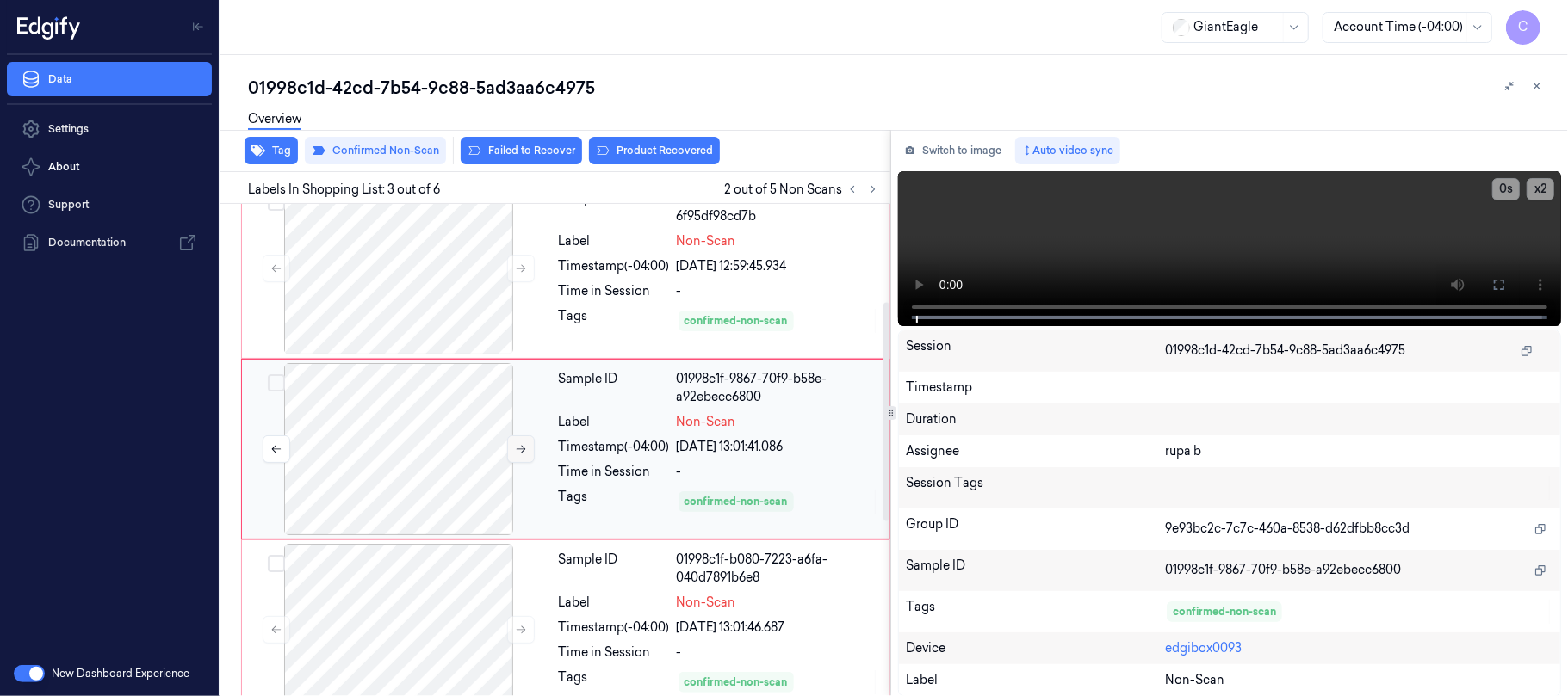
click at [508, 451] on button at bounding box center [520, 448] width 27 height 27
click at [517, 447] on icon at bounding box center [521, 449] width 12 height 12
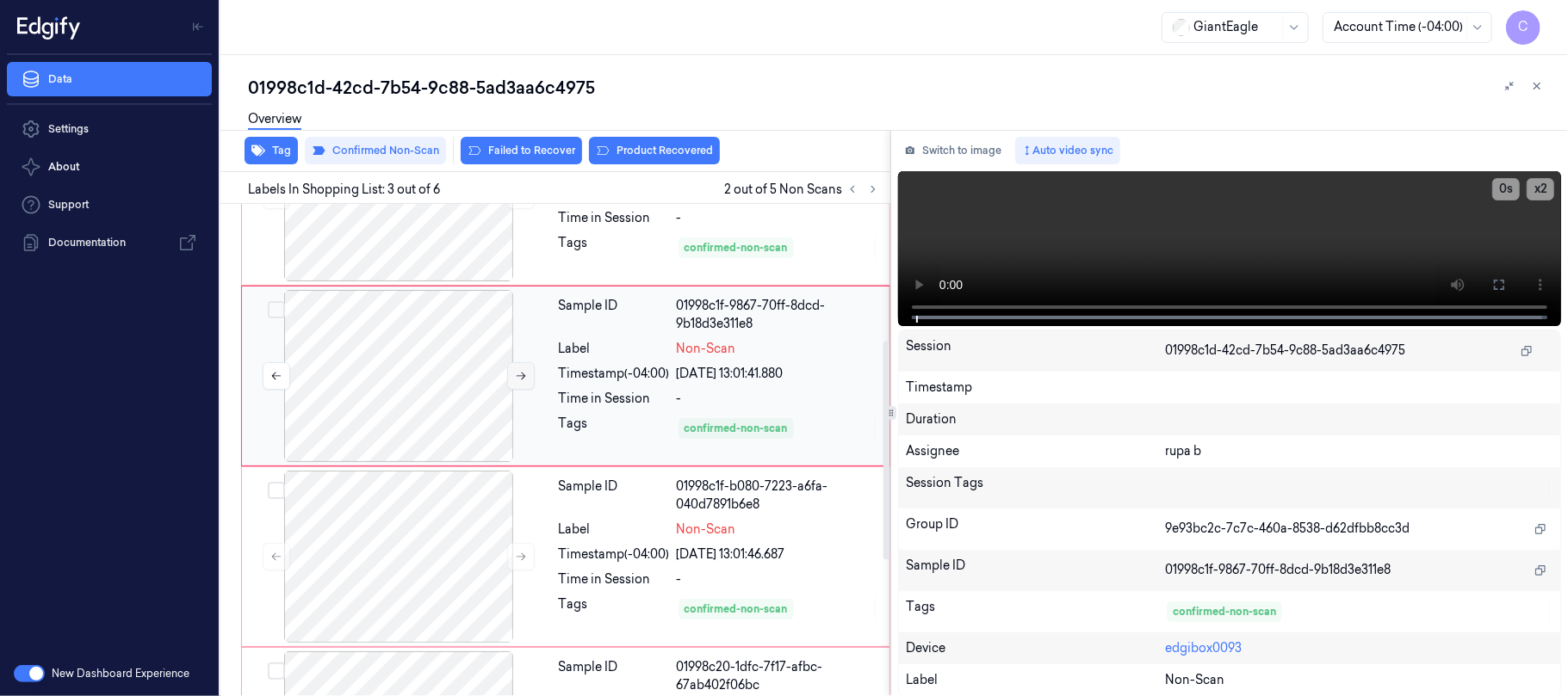
scroll to position [335, 0]
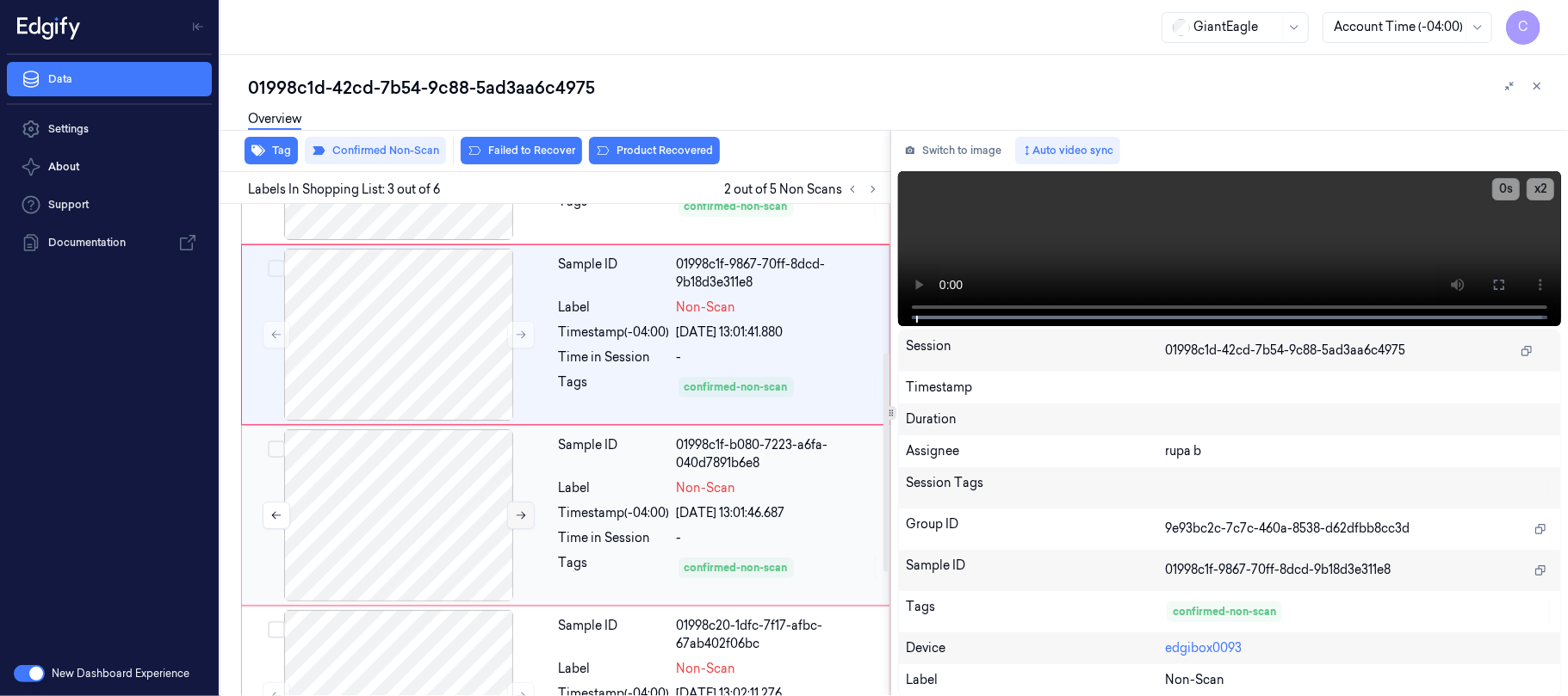
click at [513, 518] on button at bounding box center [520, 515] width 27 height 27
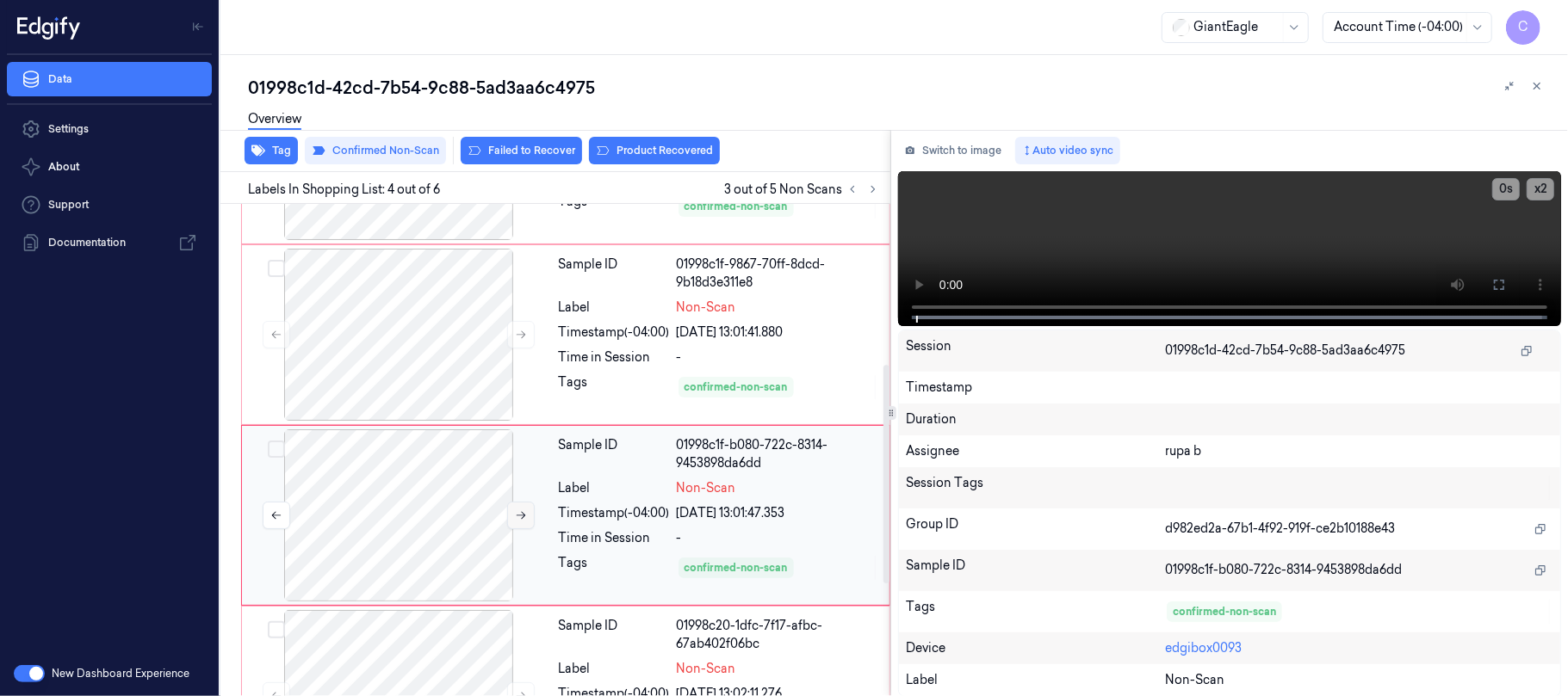
scroll to position [401, 0]
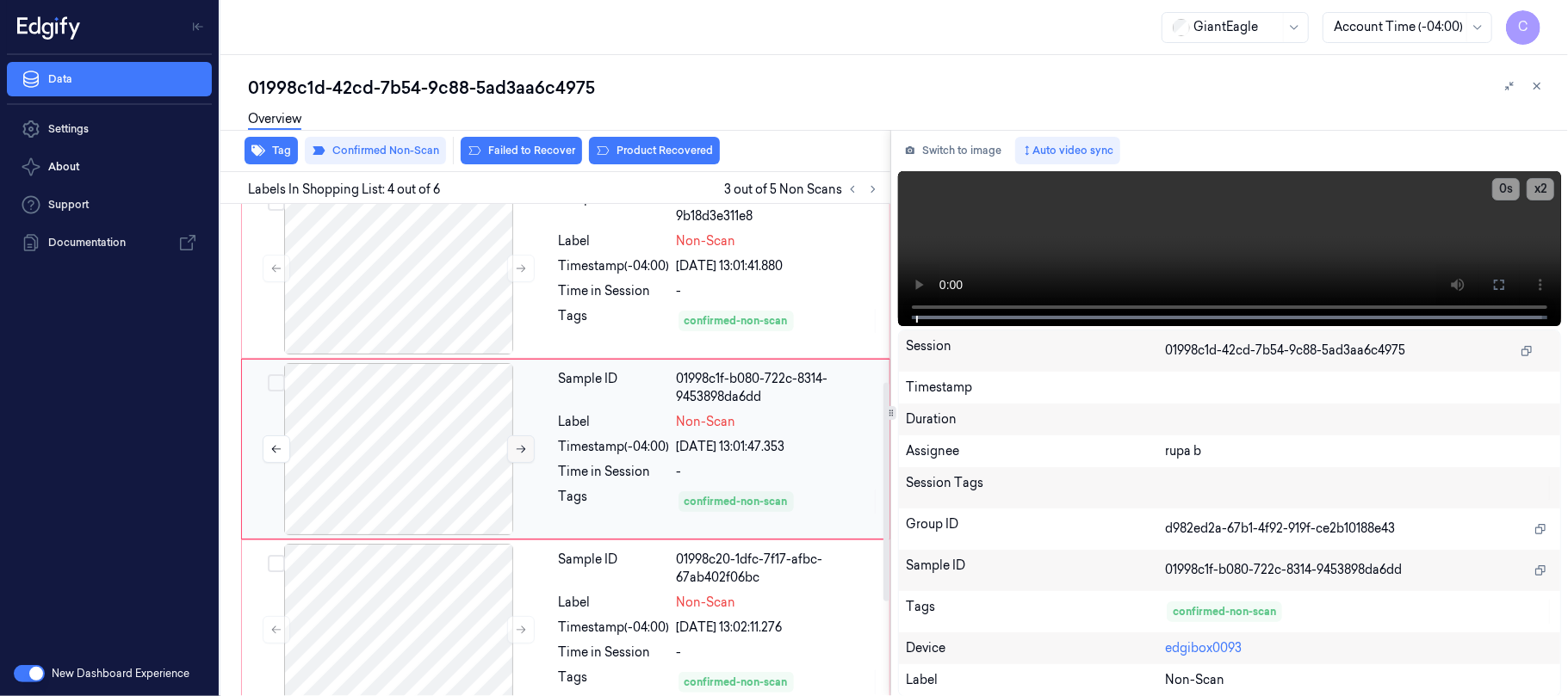
click at [513, 455] on button at bounding box center [520, 448] width 27 height 27
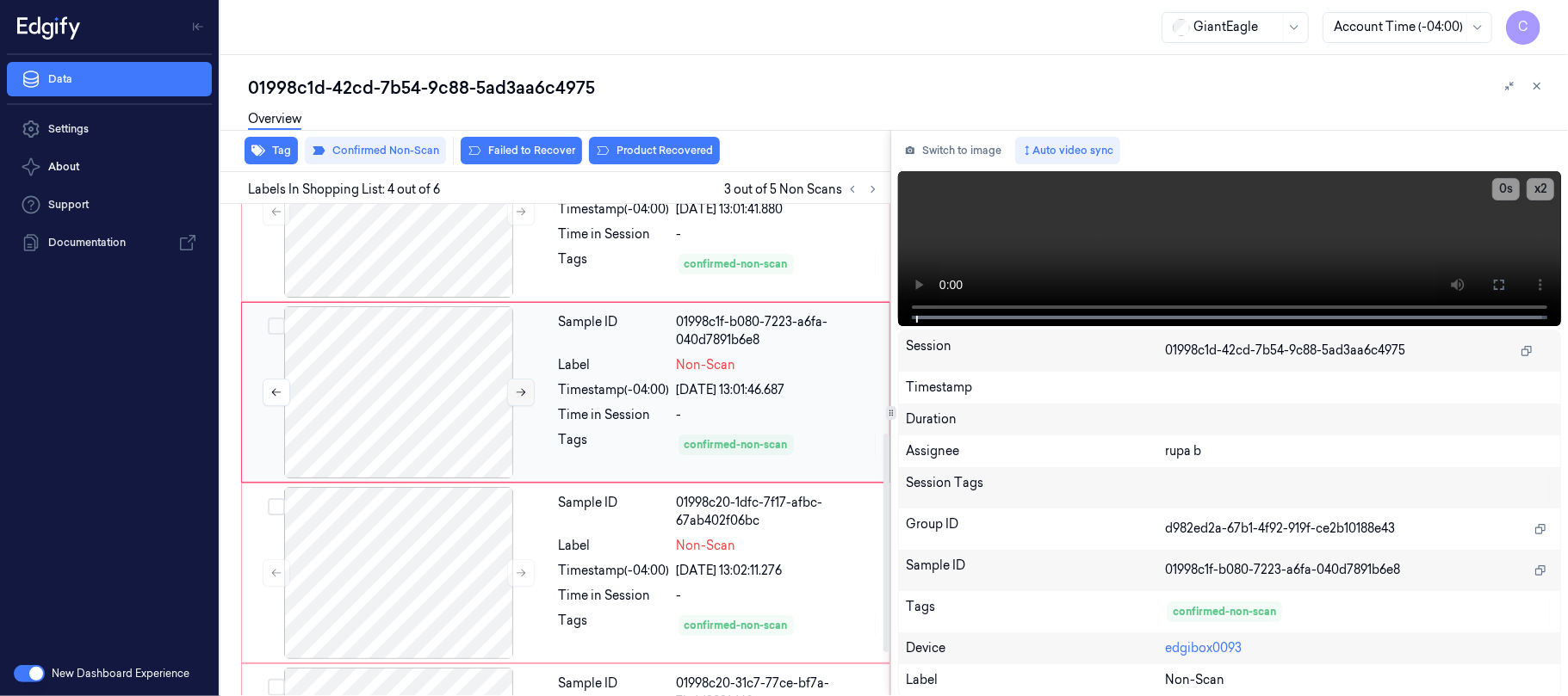
scroll to position [517, 0]
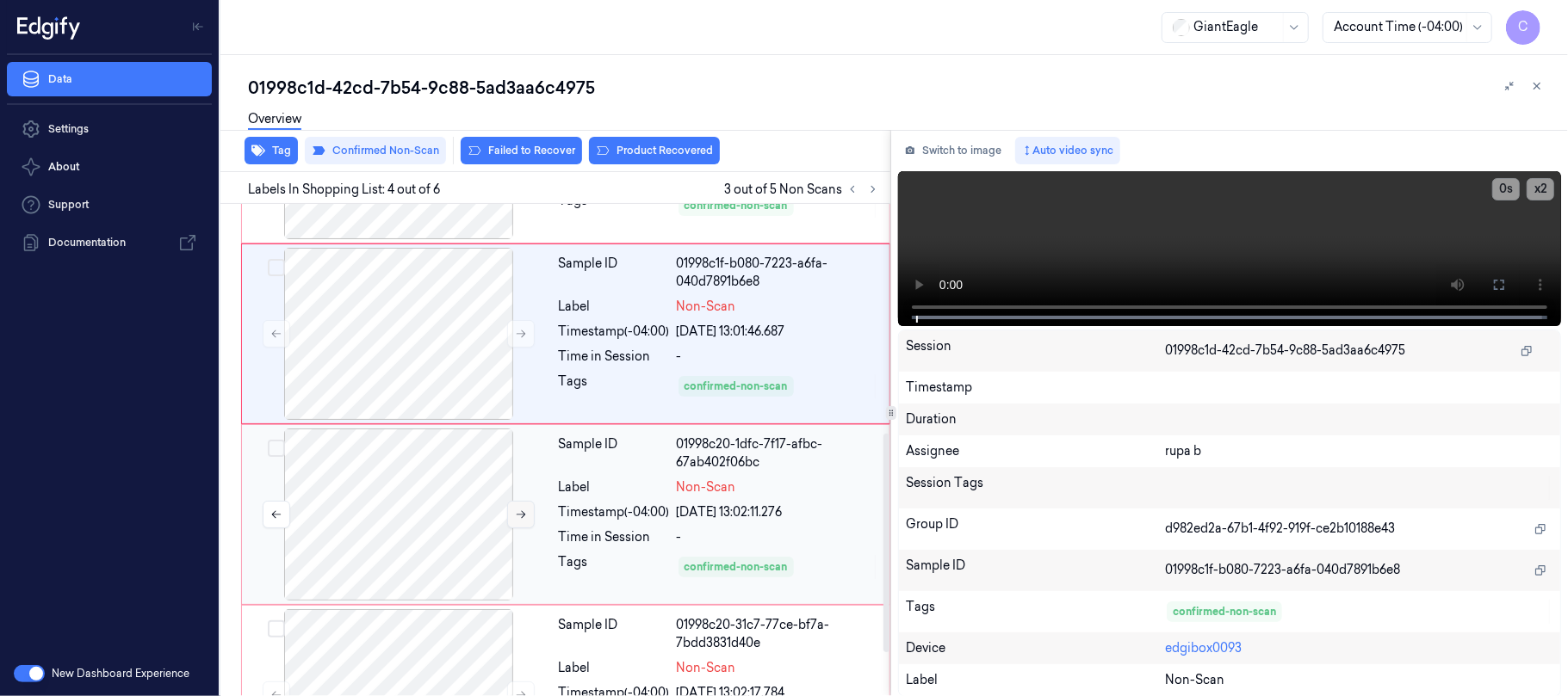
click at [518, 521] on icon at bounding box center [521, 514] width 12 height 12
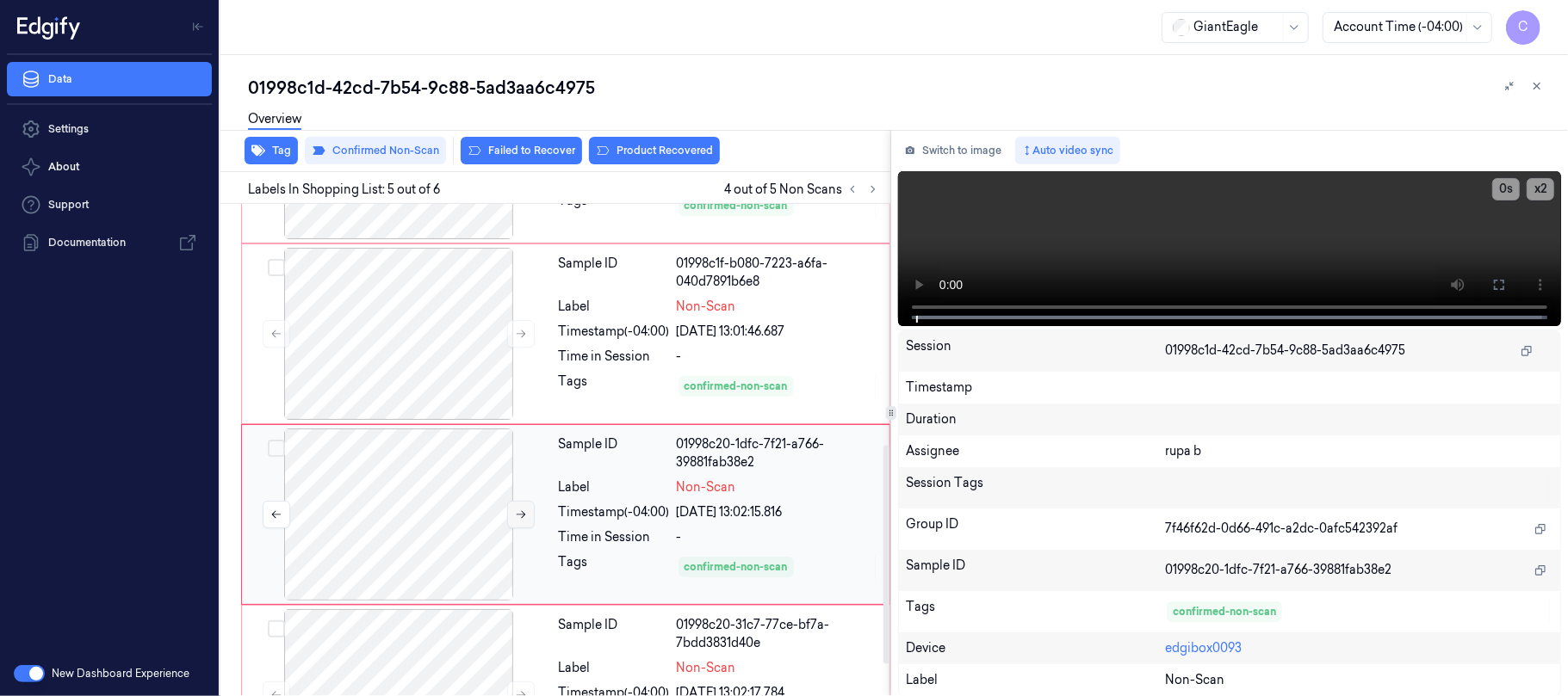
scroll to position [583, 0]
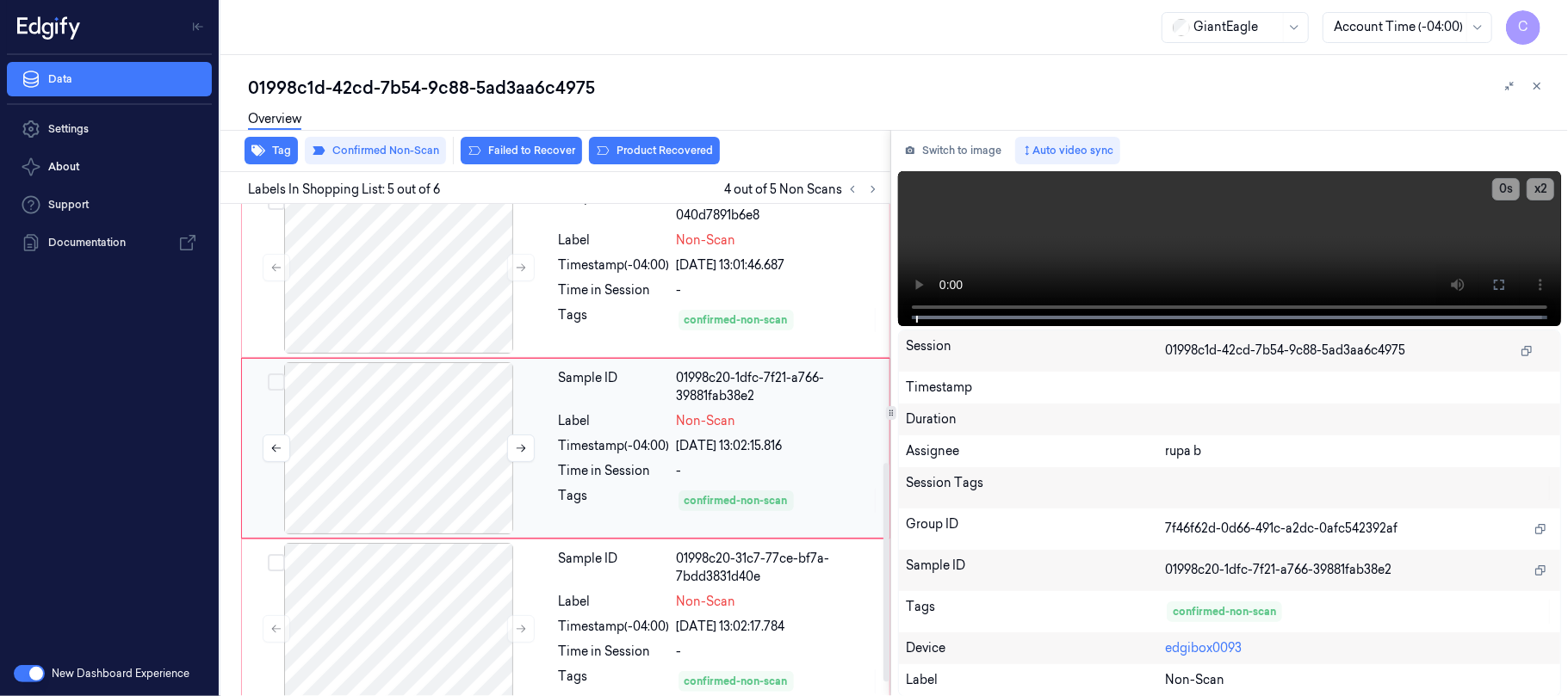
click at [518, 465] on div at bounding box center [399, 448] width 307 height 173
click at [518, 455] on icon at bounding box center [521, 448] width 12 height 12
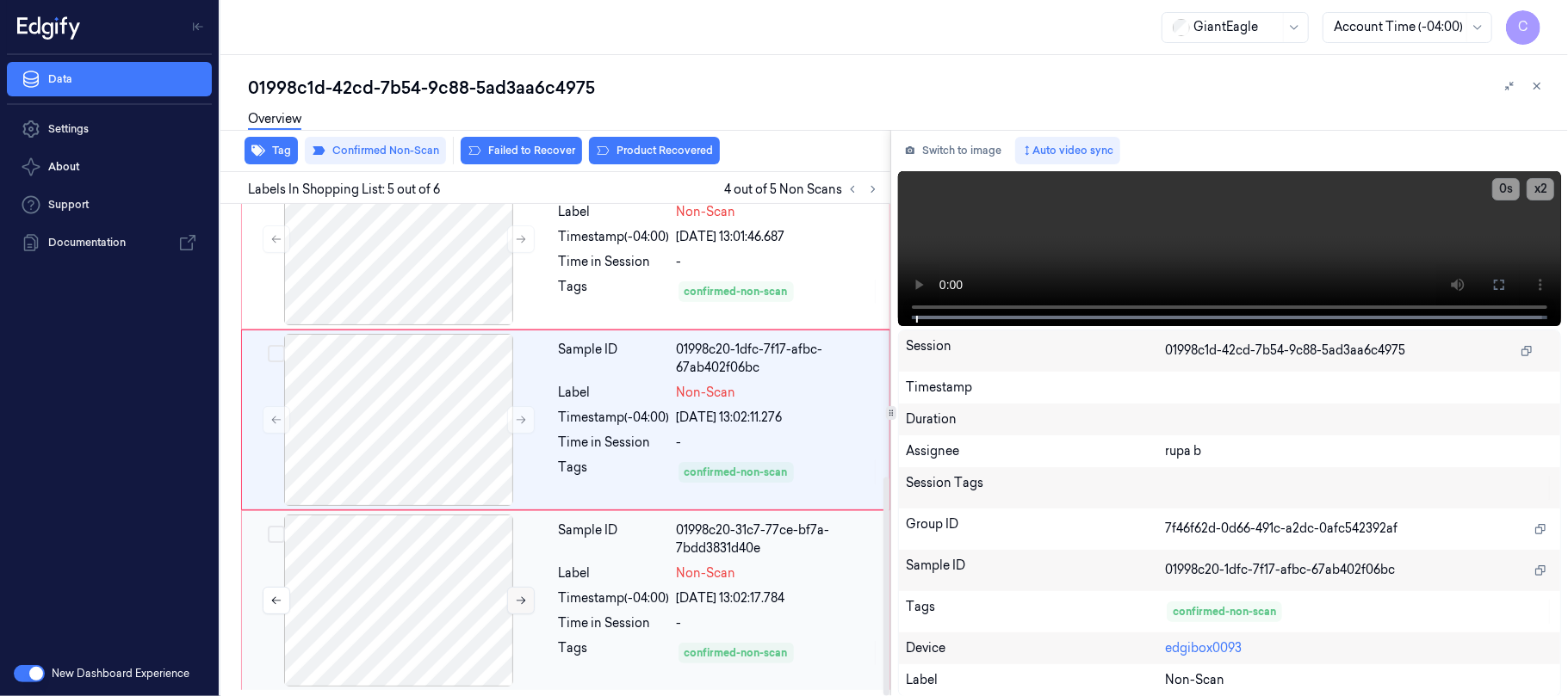
click at [521, 604] on icon at bounding box center [521, 600] width 12 height 12
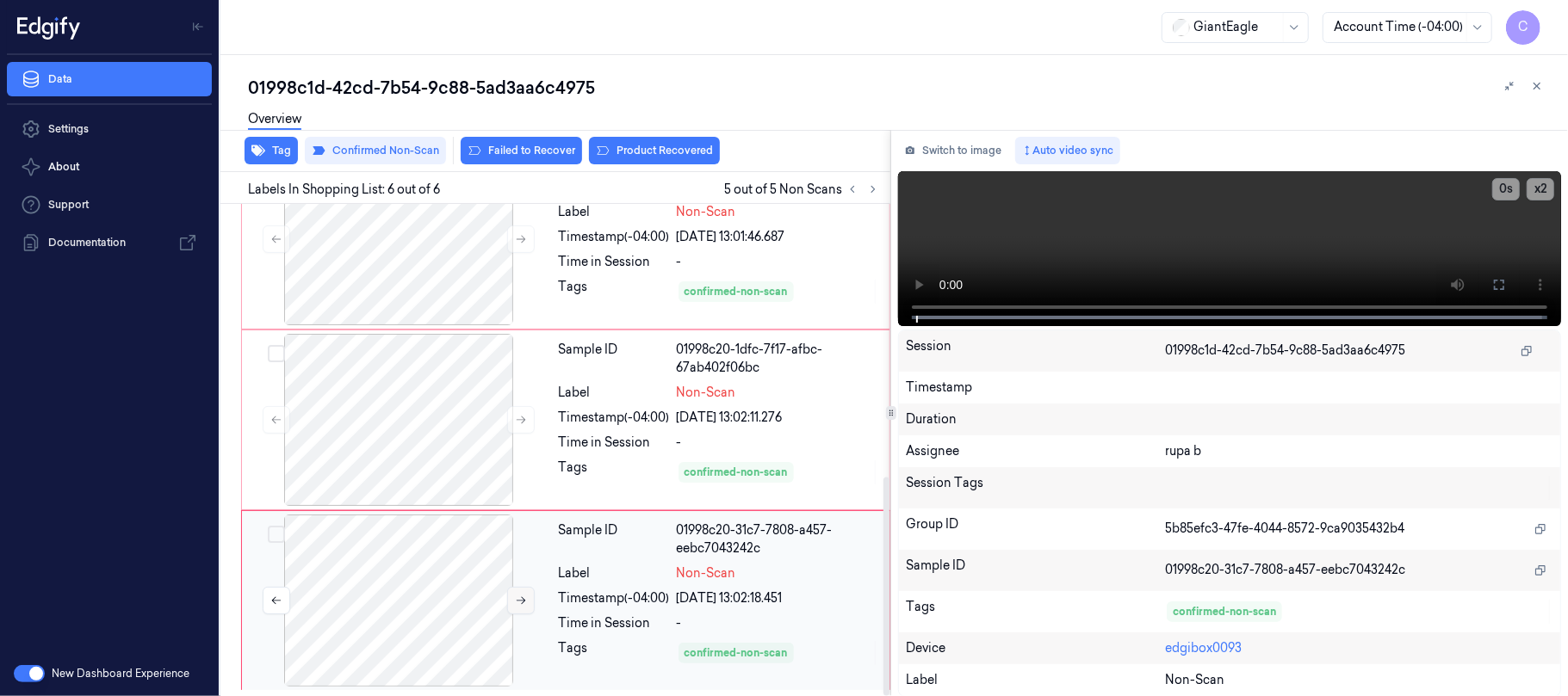
click at [521, 604] on icon at bounding box center [521, 600] width 12 height 12
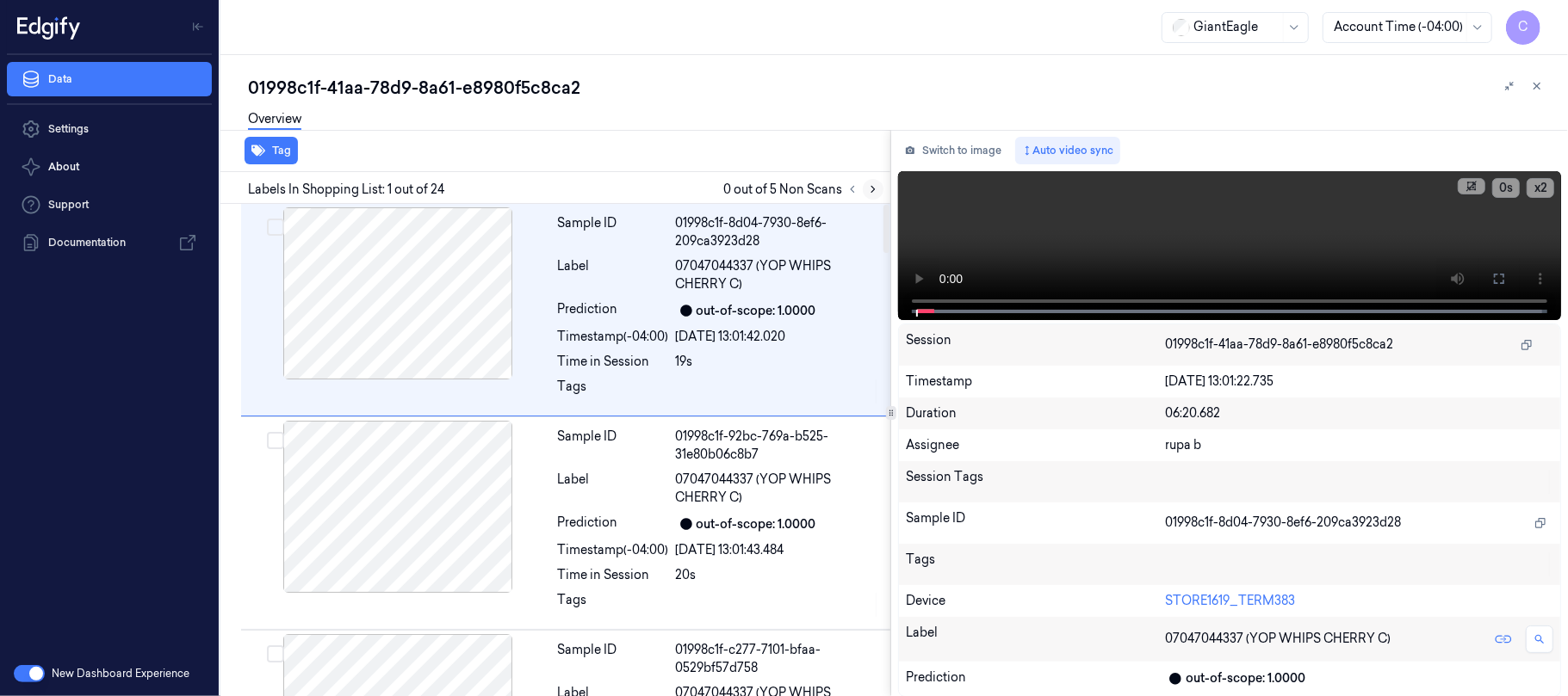
click at [873, 196] on button at bounding box center [873, 189] width 21 height 21
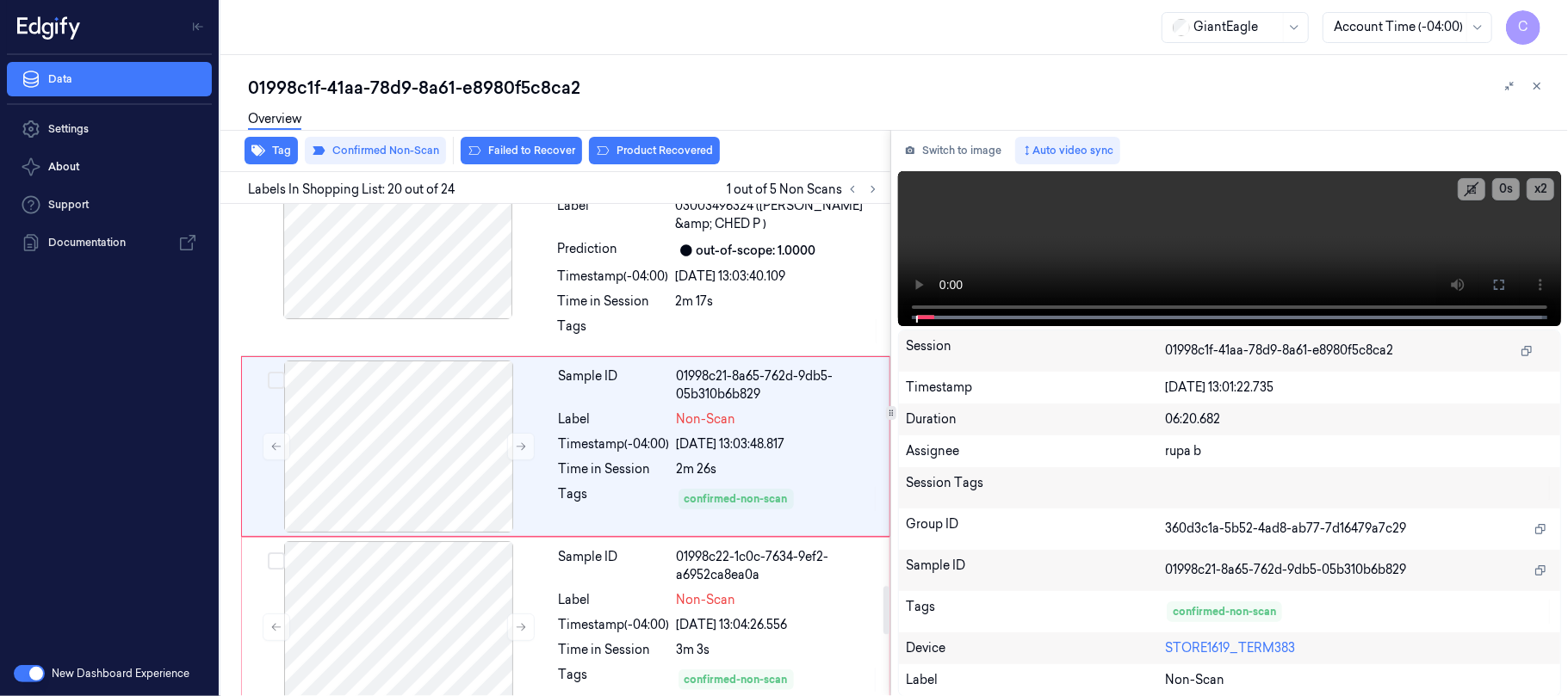
scroll to position [3910, 0]
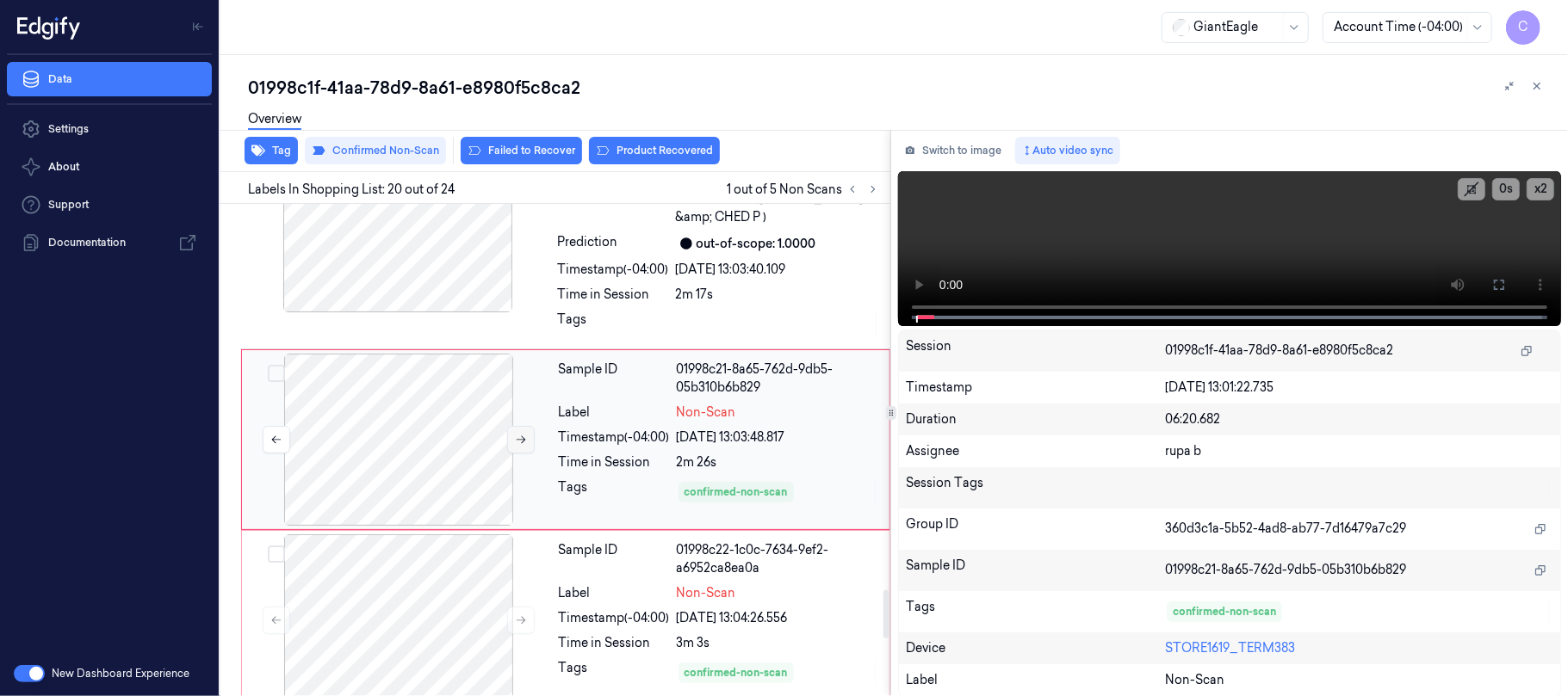
click at [510, 447] on button at bounding box center [520, 439] width 27 height 27
click at [510, 446] on button at bounding box center [520, 439] width 27 height 27
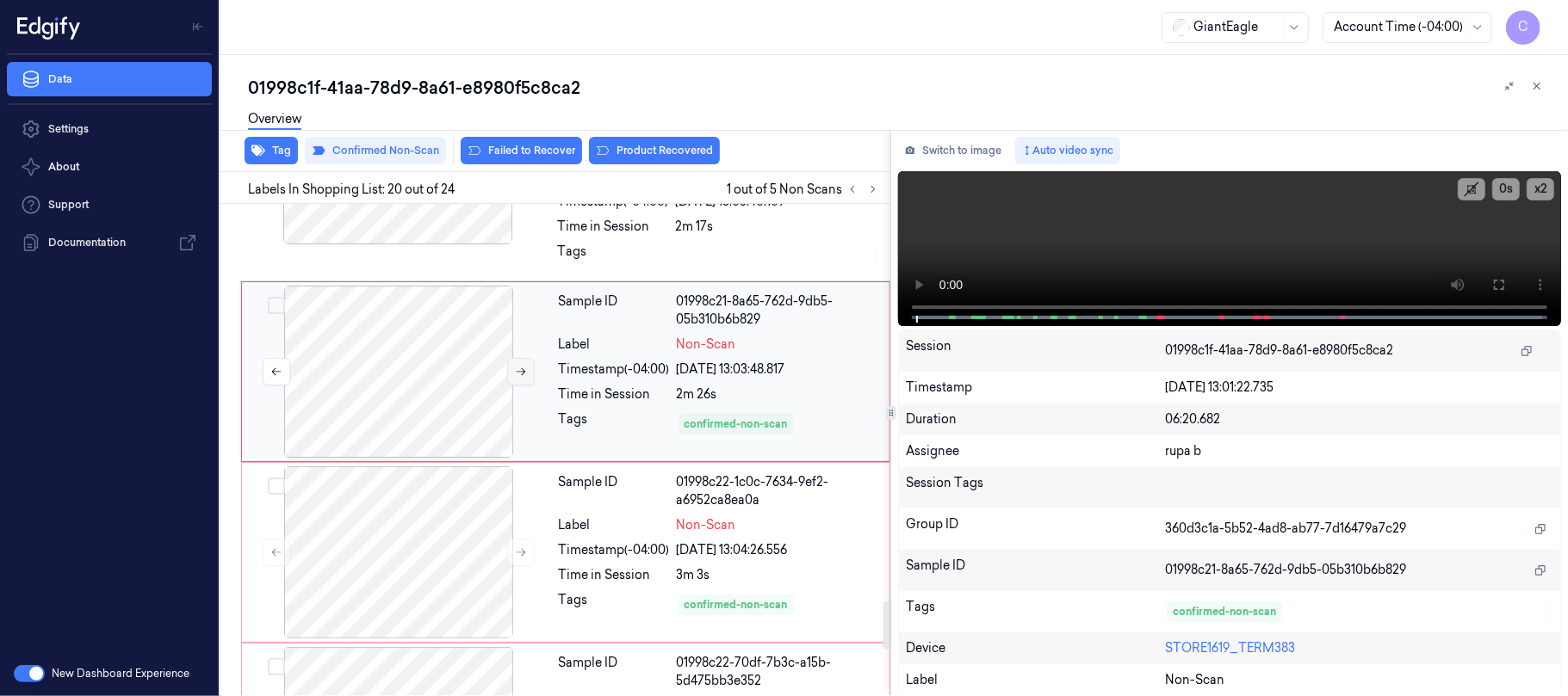
scroll to position [4025, 0]
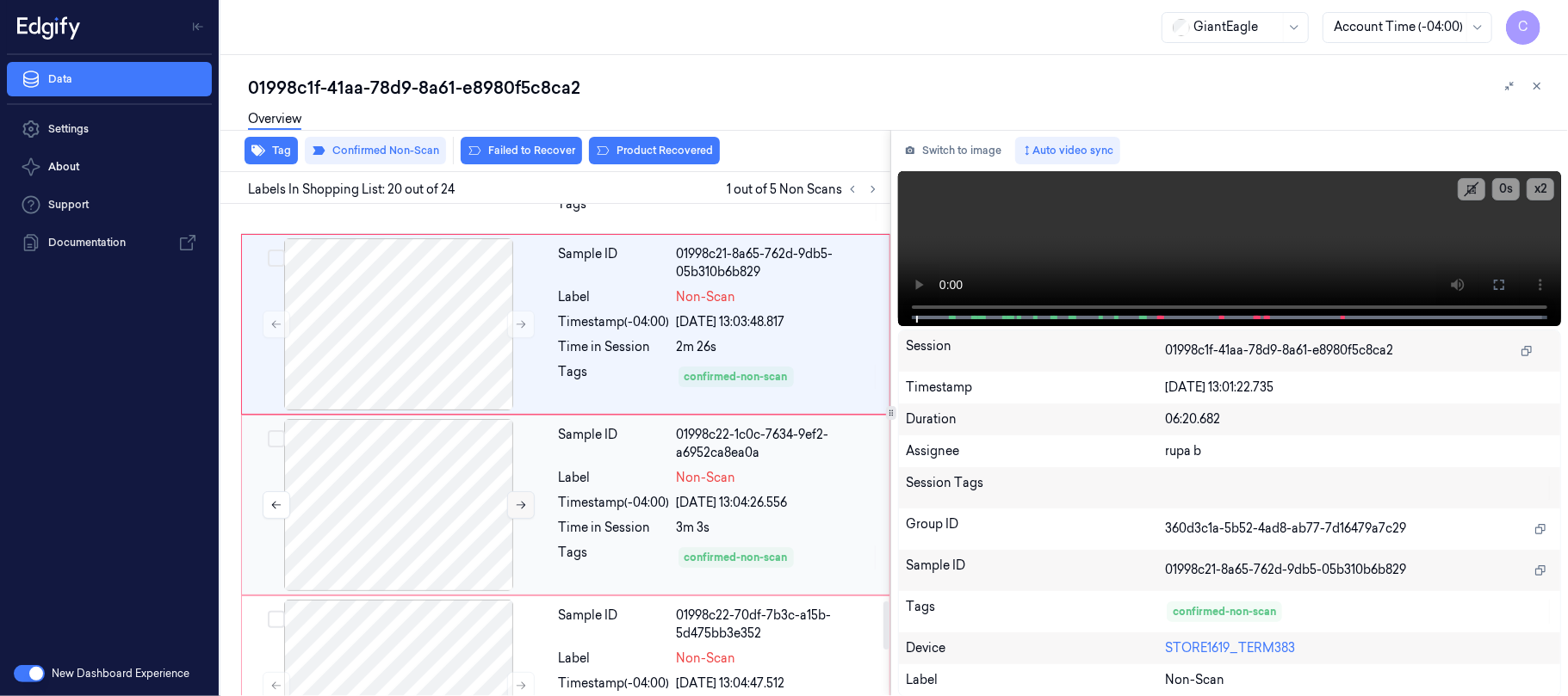
click at [520, 511] on icon at bounding box center [521, 505] width 12 height 12
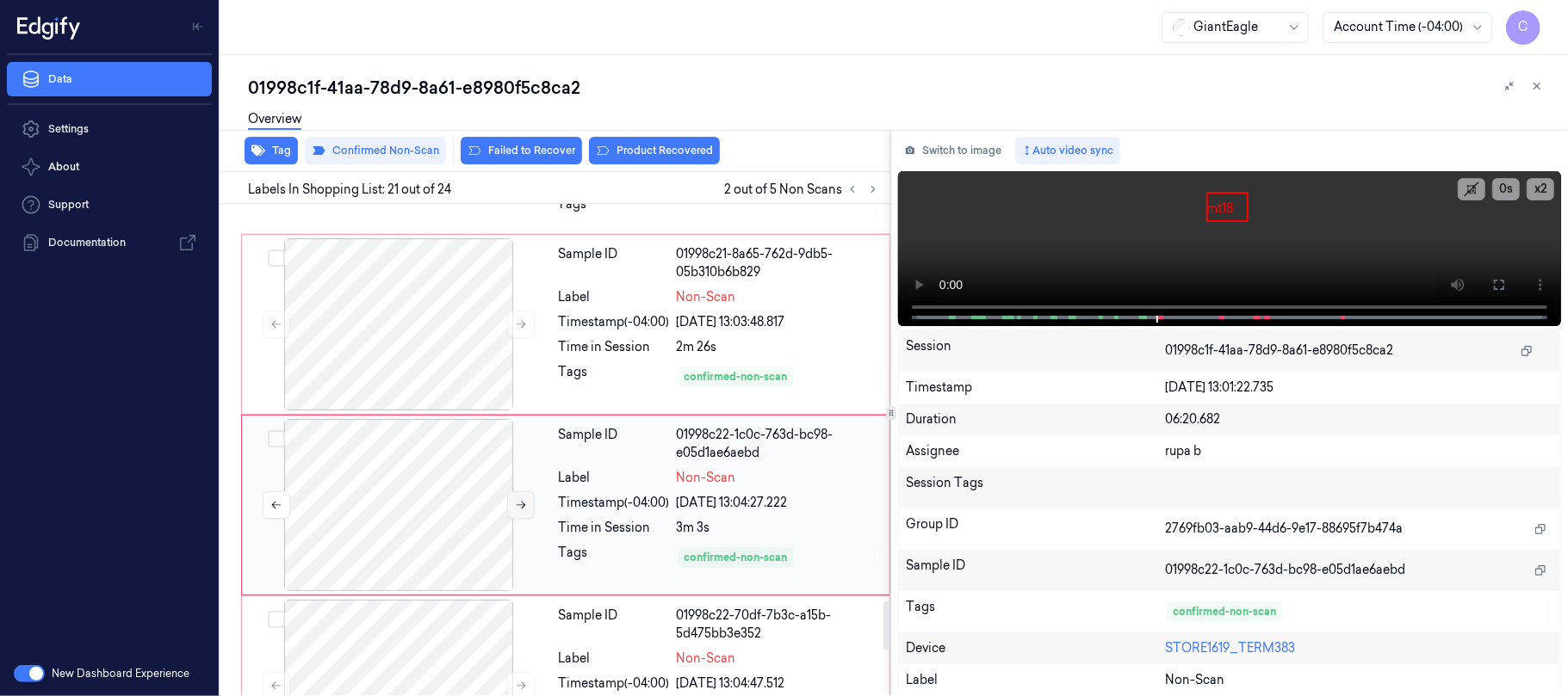
scroll to position [4092, 0]
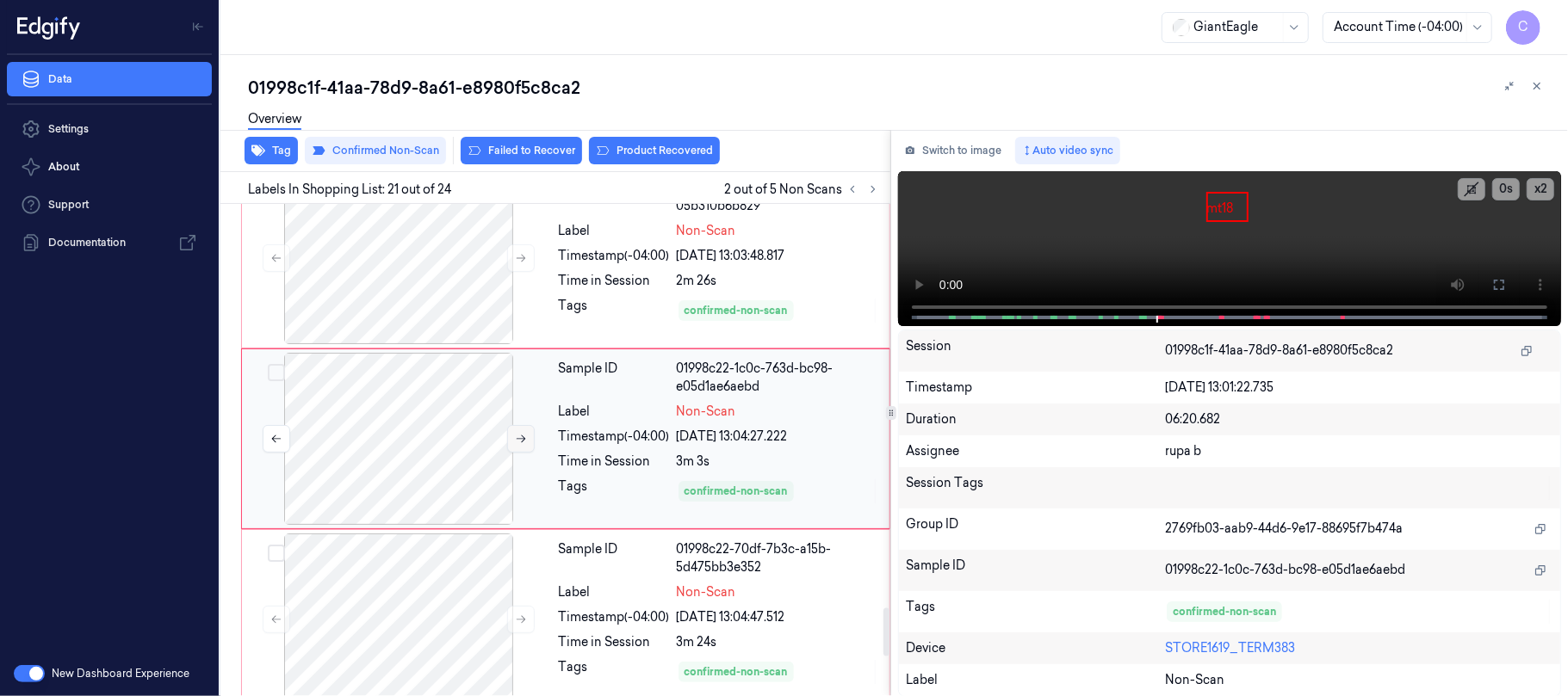
click at [518, 445] on icon at bounding box center [521, 439] width 12 height 12
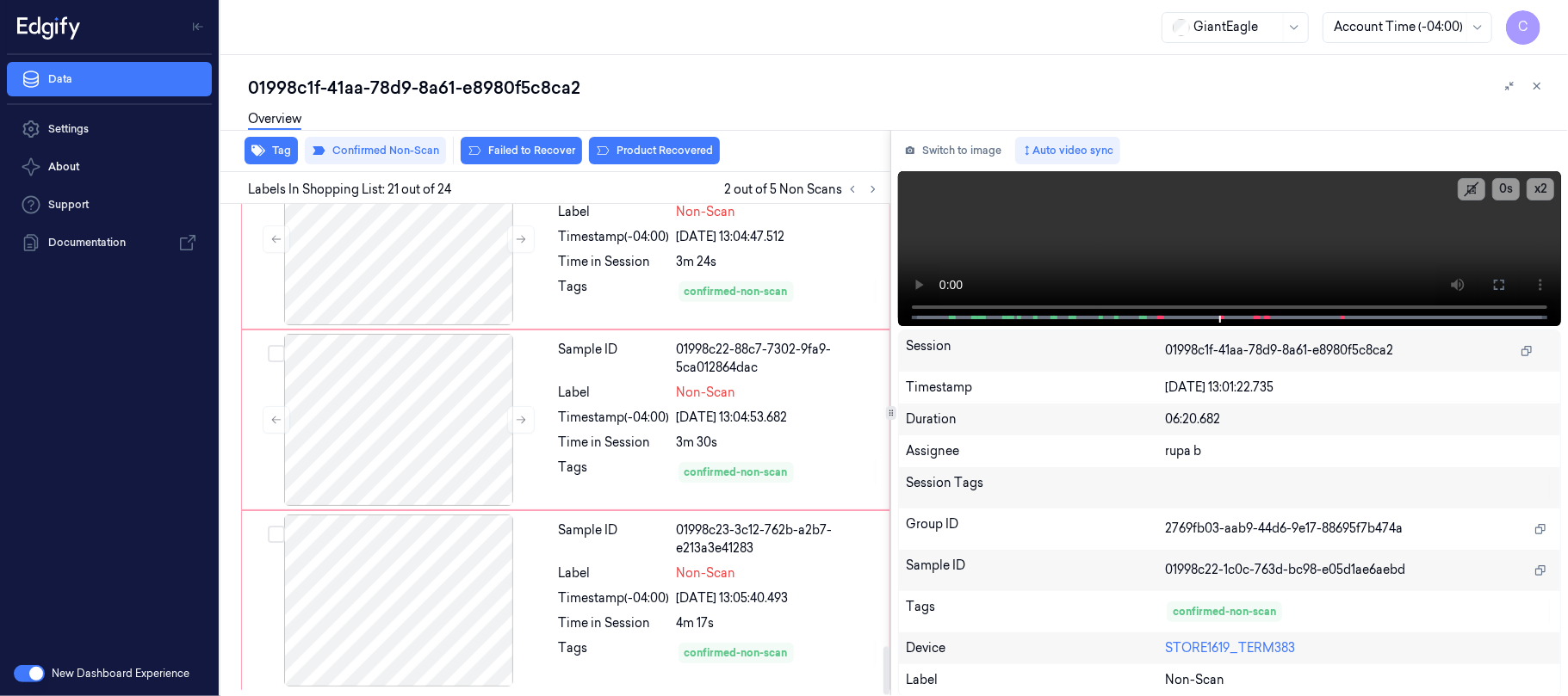
scroll to position [4485, 0]
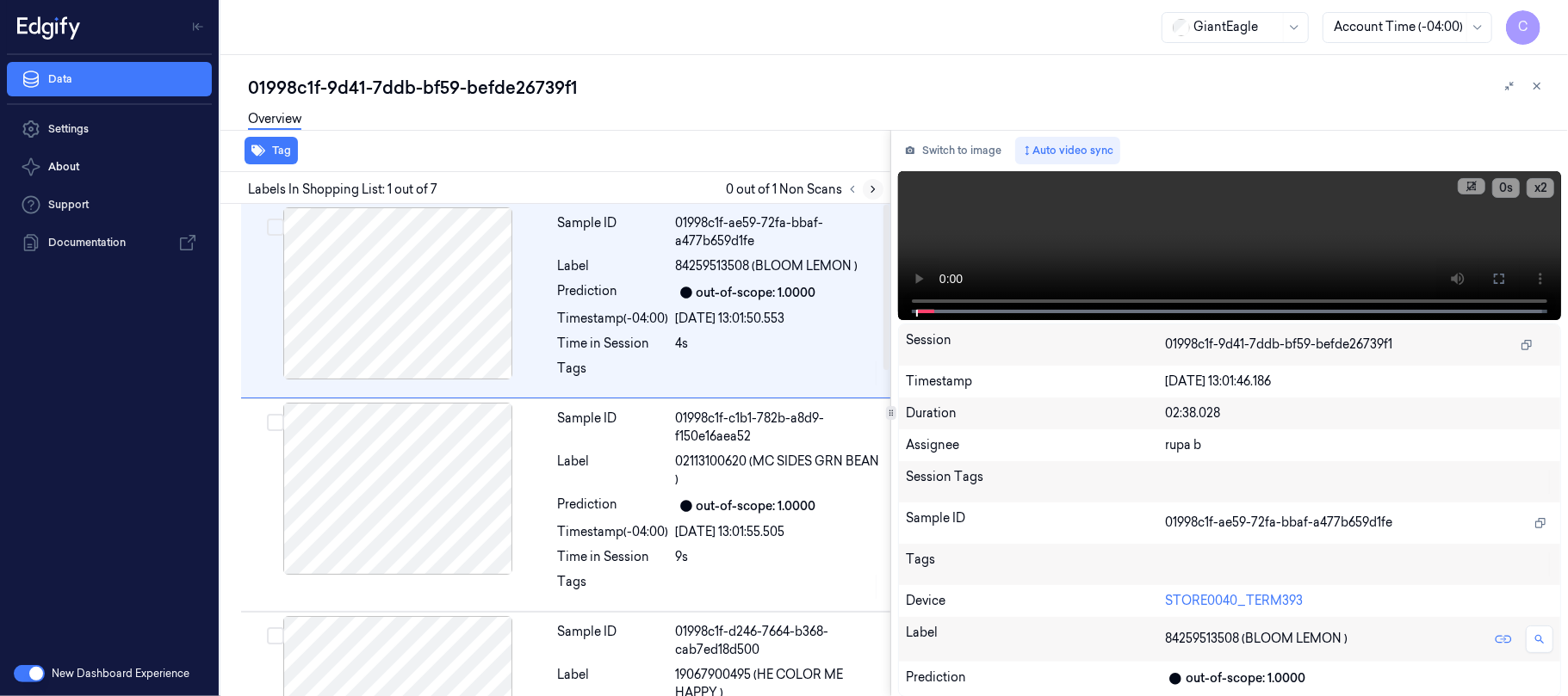
click at [873, 184] on icon at bounding box center [873, 189] width 12 height 12
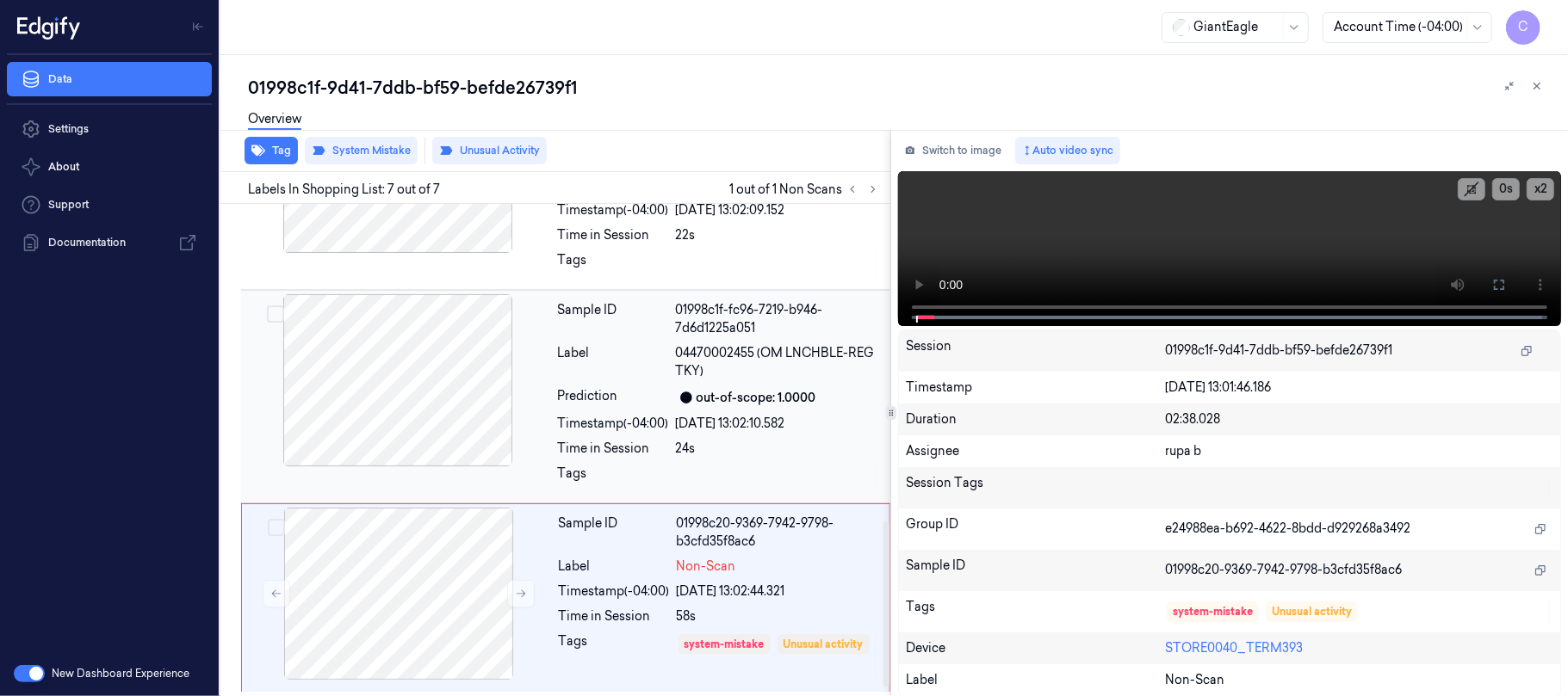
scroll to position [972, 0]
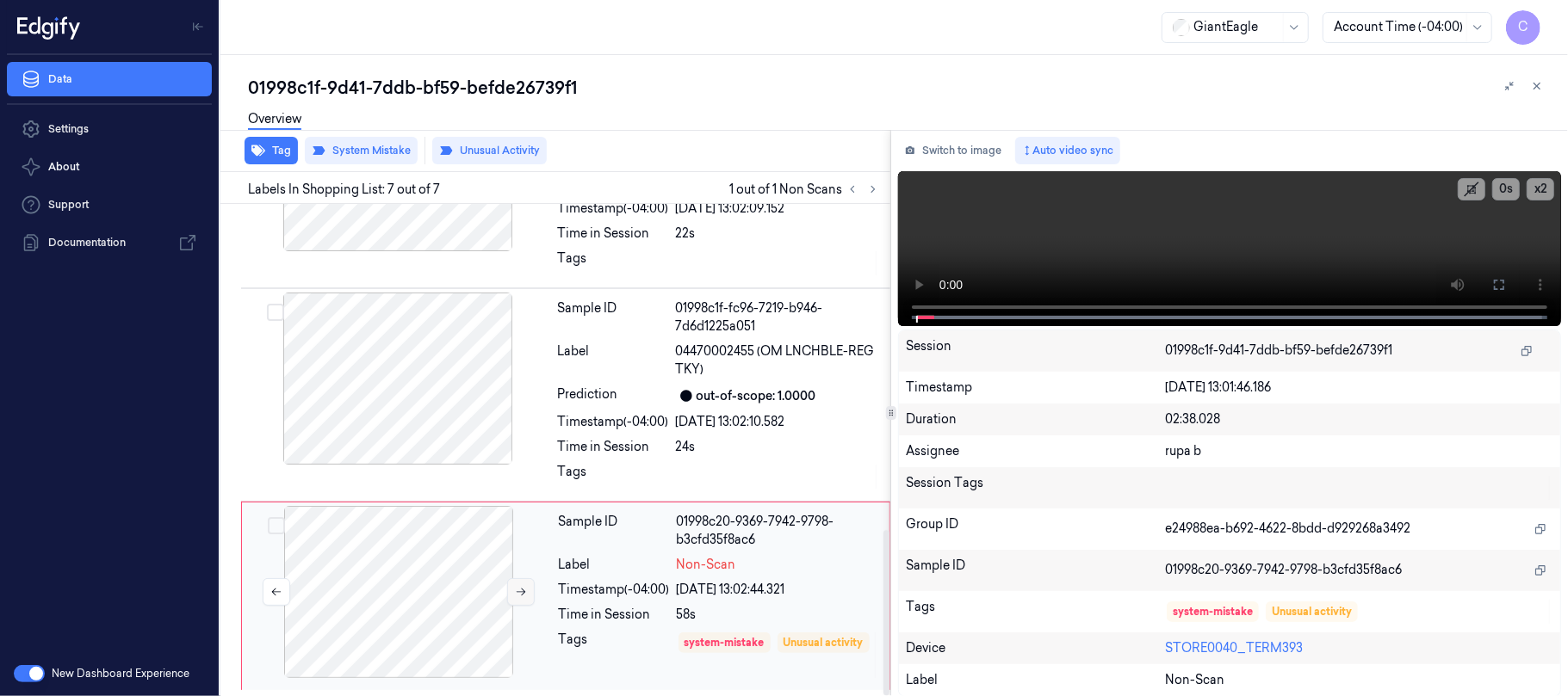
click at [511, 590] on button at bounding box center [520, 592] width 27 height 27
click at [518, 589] on icon at bounding box center [521, 592] width 12 height 12
click at [433, 393] on div at bounding box center [398, 379] width 307 height 173
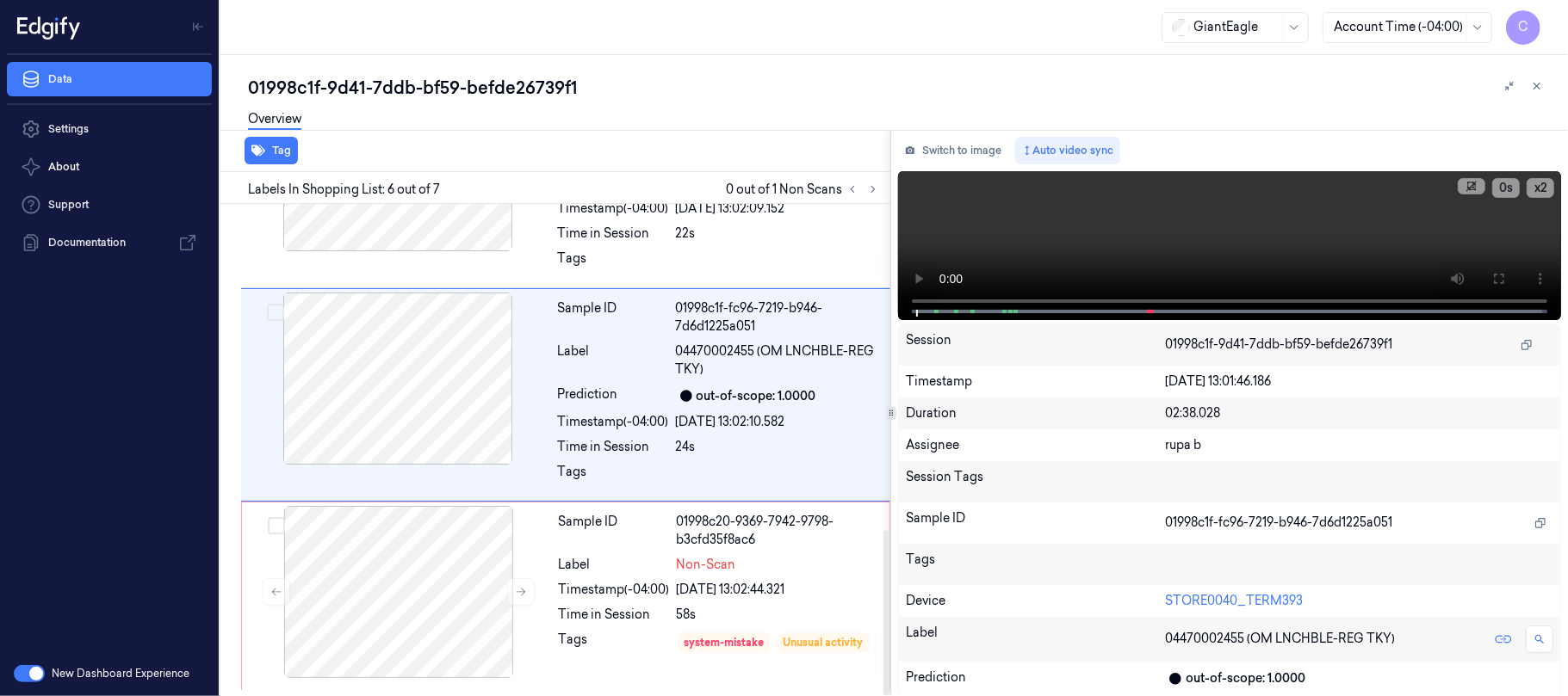
scroll to position [911, 0]
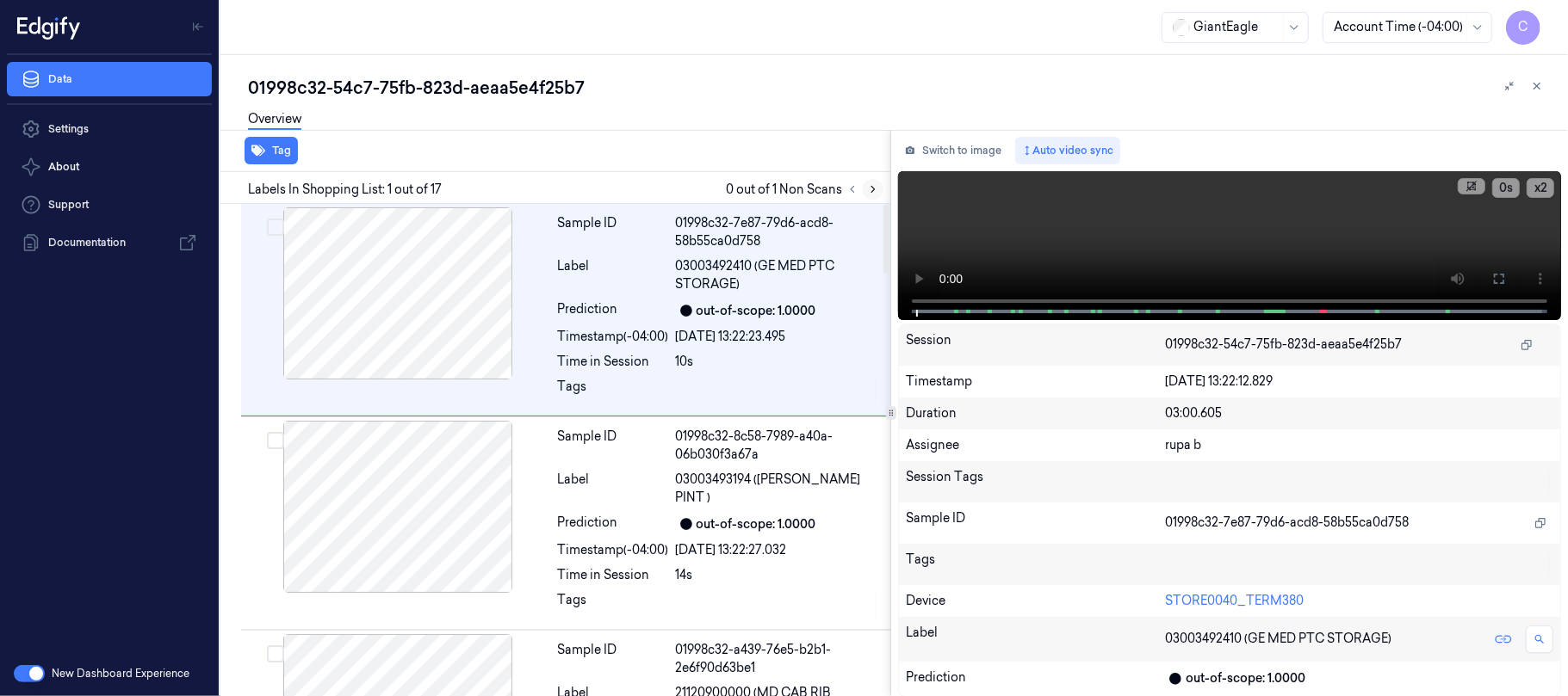
click at [873, 191] on icon at bounding box center [873, 189] width 12 height 12
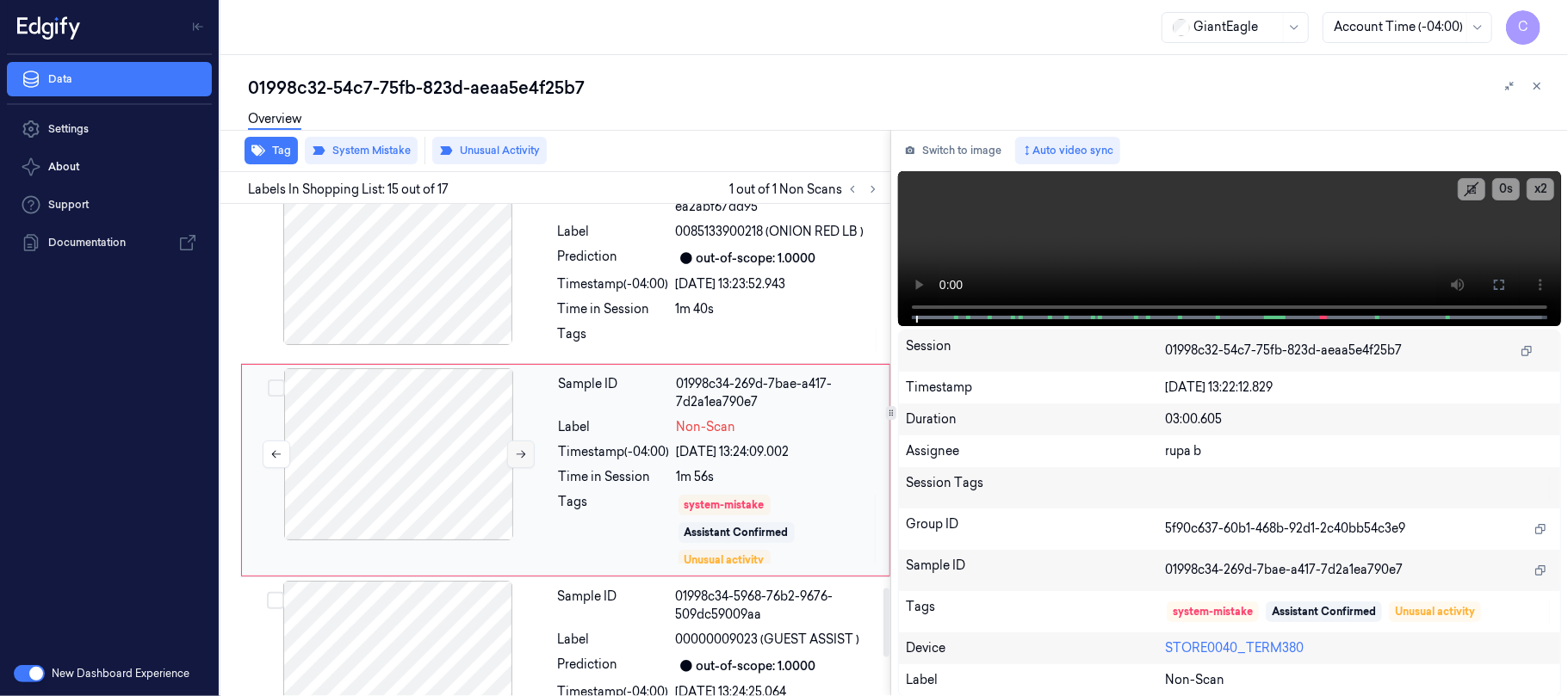
scroll to position [2747, 0]
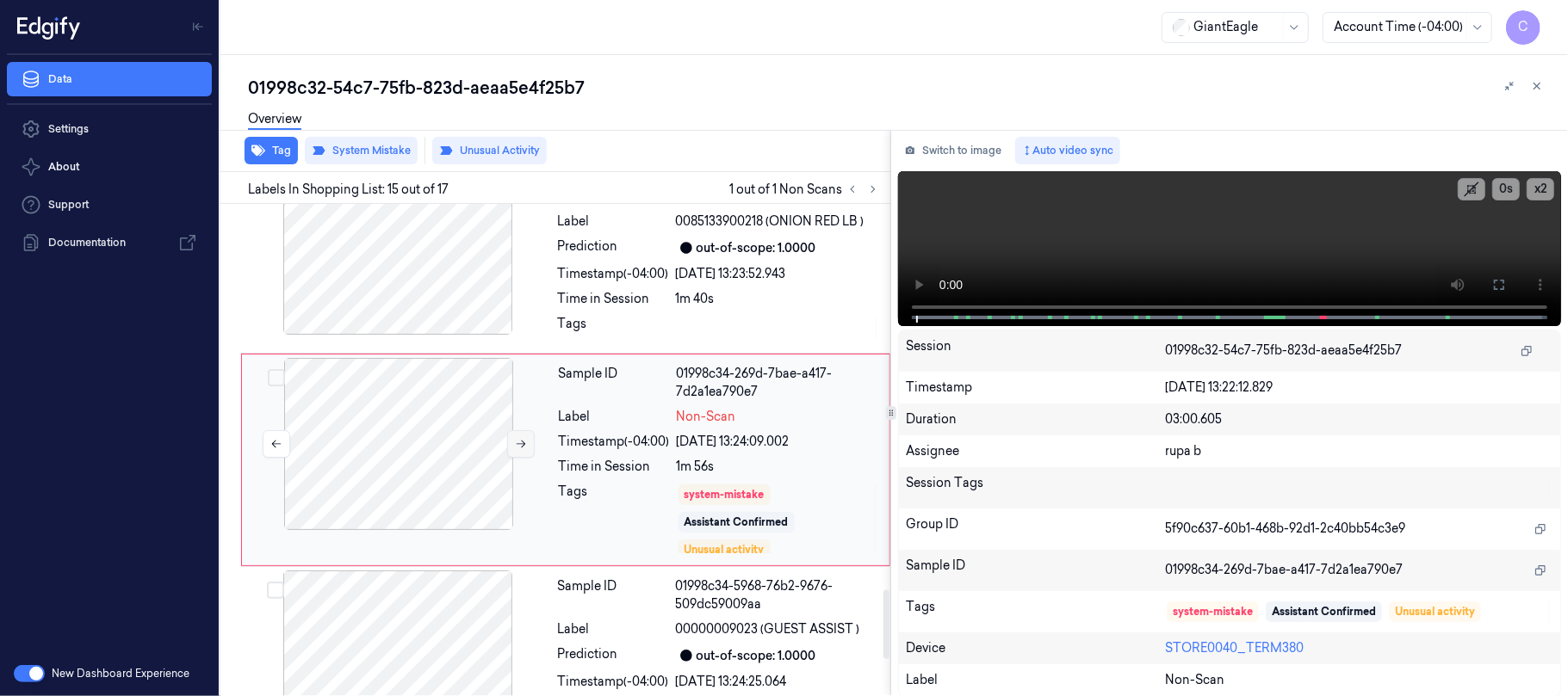
click at [510, 433] on button at bounding box center [520, 444] width 27 height 27
click at [518, 438] on icon at bounding box center [521, 444] width 12 height 12
click at [522, 438] on icon at bounding box center [521, 444] width 12 height 12
click at [517, 438] on icon at bounding box center [521, 444] width 12 height 12
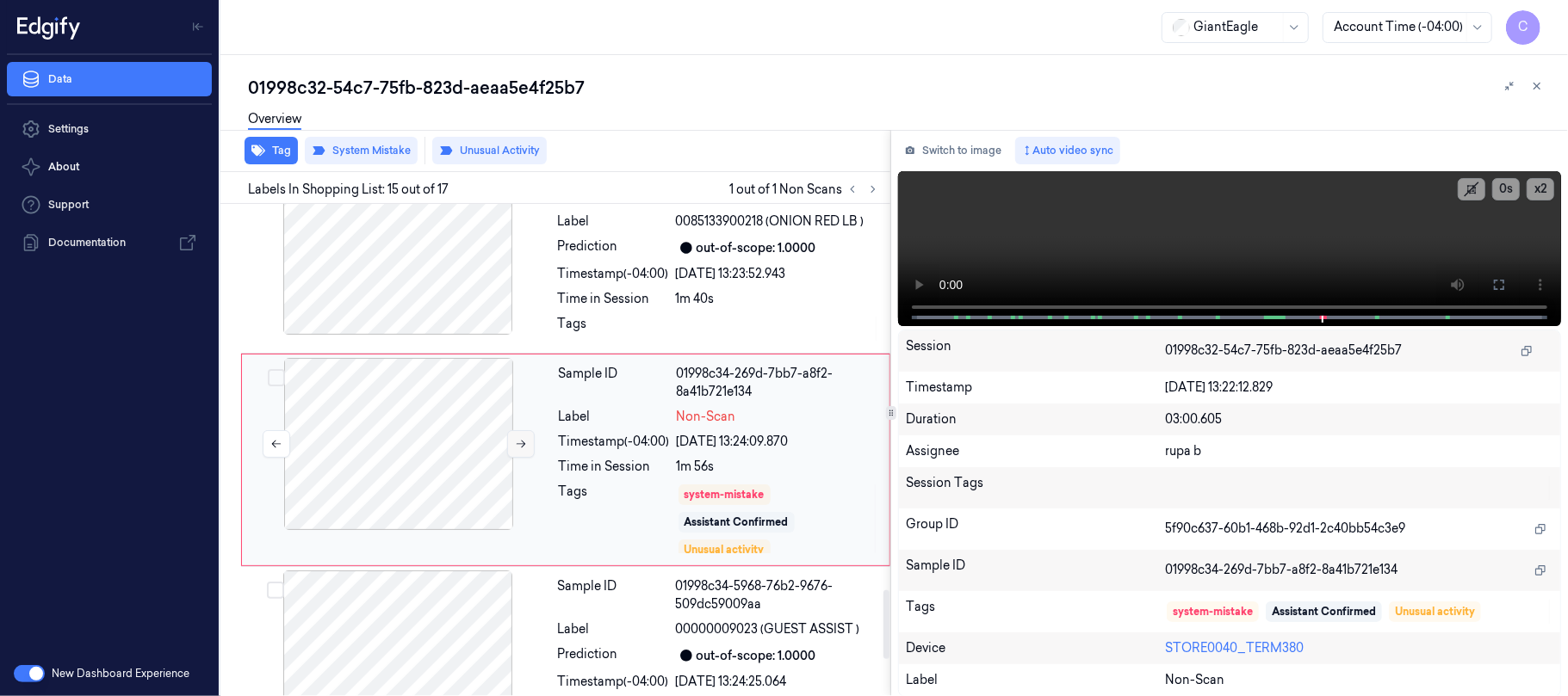
click at [522, 447] on button at bounding box center [520, 444] width 27 height 27
click at [518, 439] on icon at bounding box center [521, 444] width 12 height 12
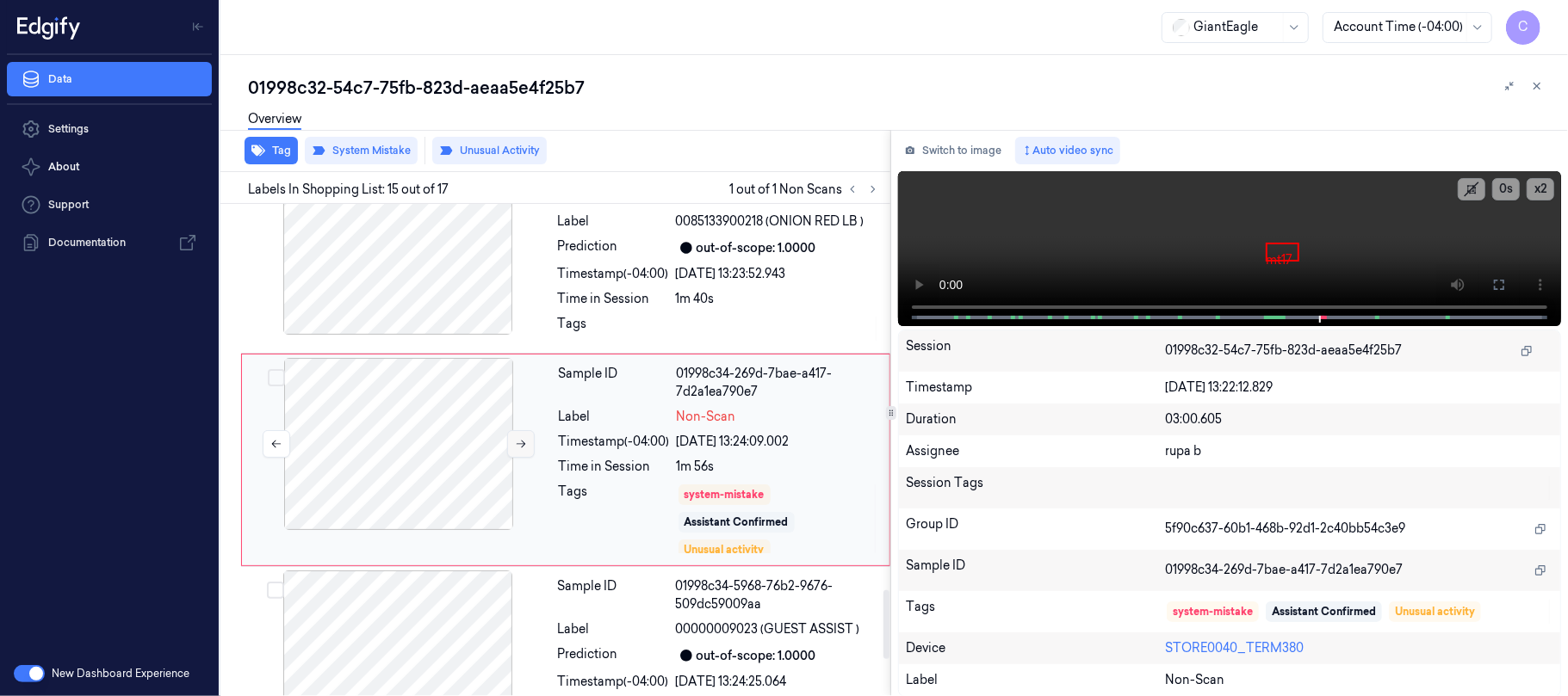
click at [518, 439] on icon at bounding box center [521, 444] width 12 height 12
click at [518, 438] on icon at bounding box center [521, 444] width 12 height 12
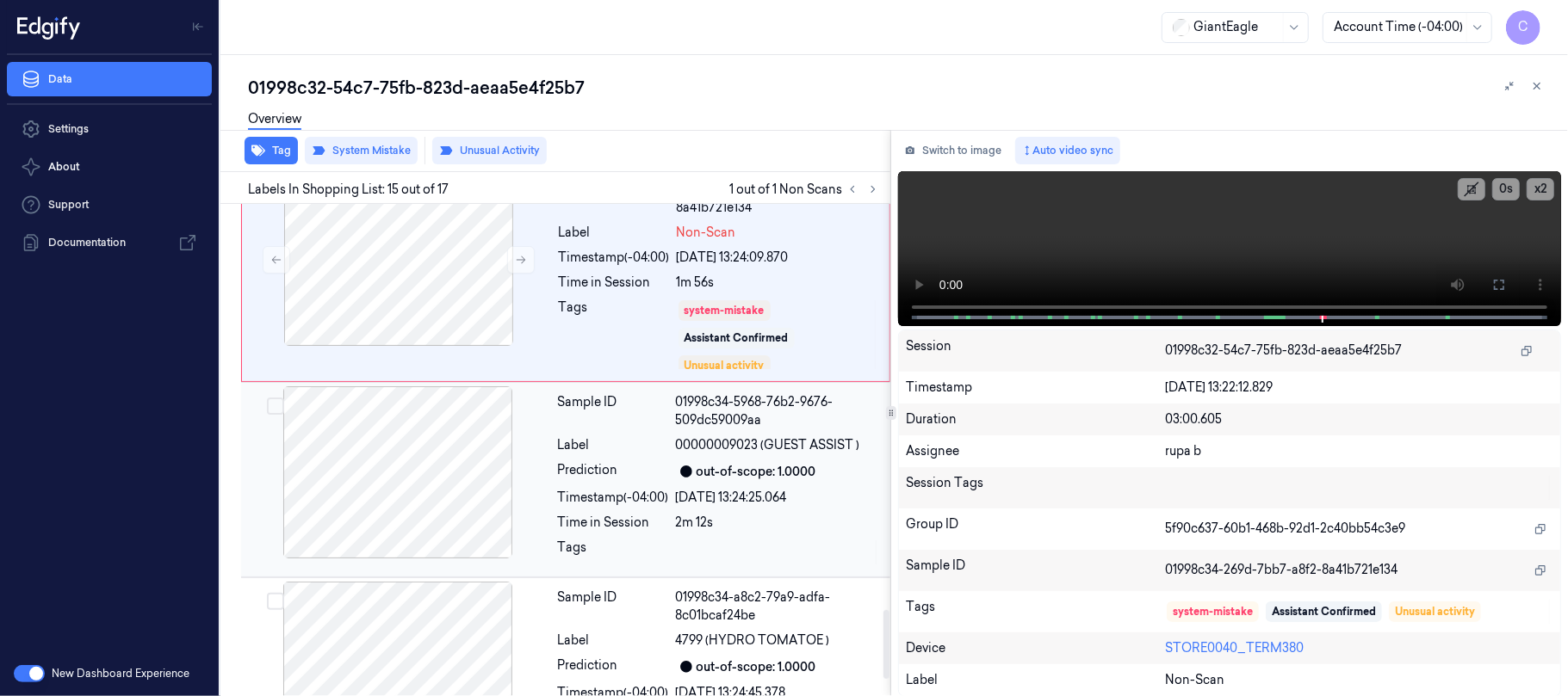
scroll to position [2890, 0]
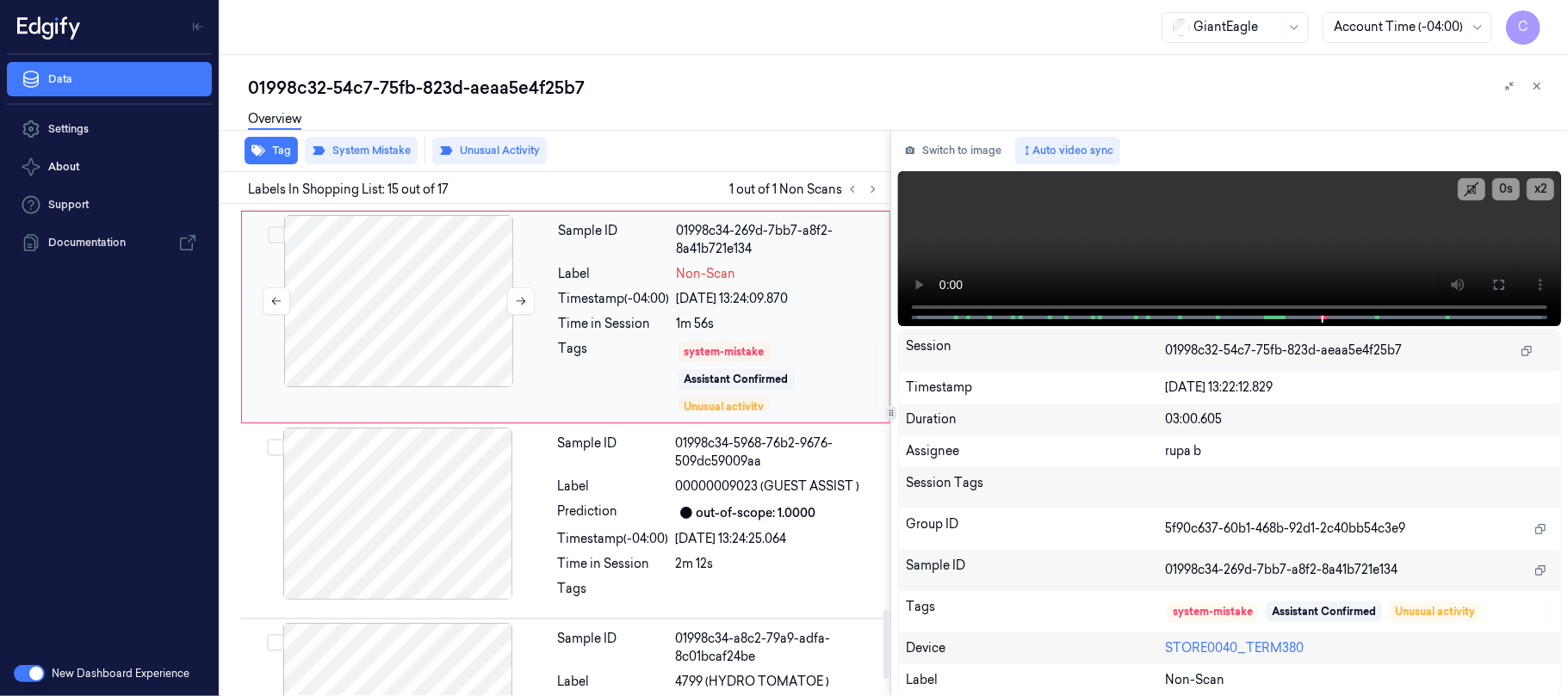
click at [417, 297] on div at bounding box center [399, 301] width 307 height 173
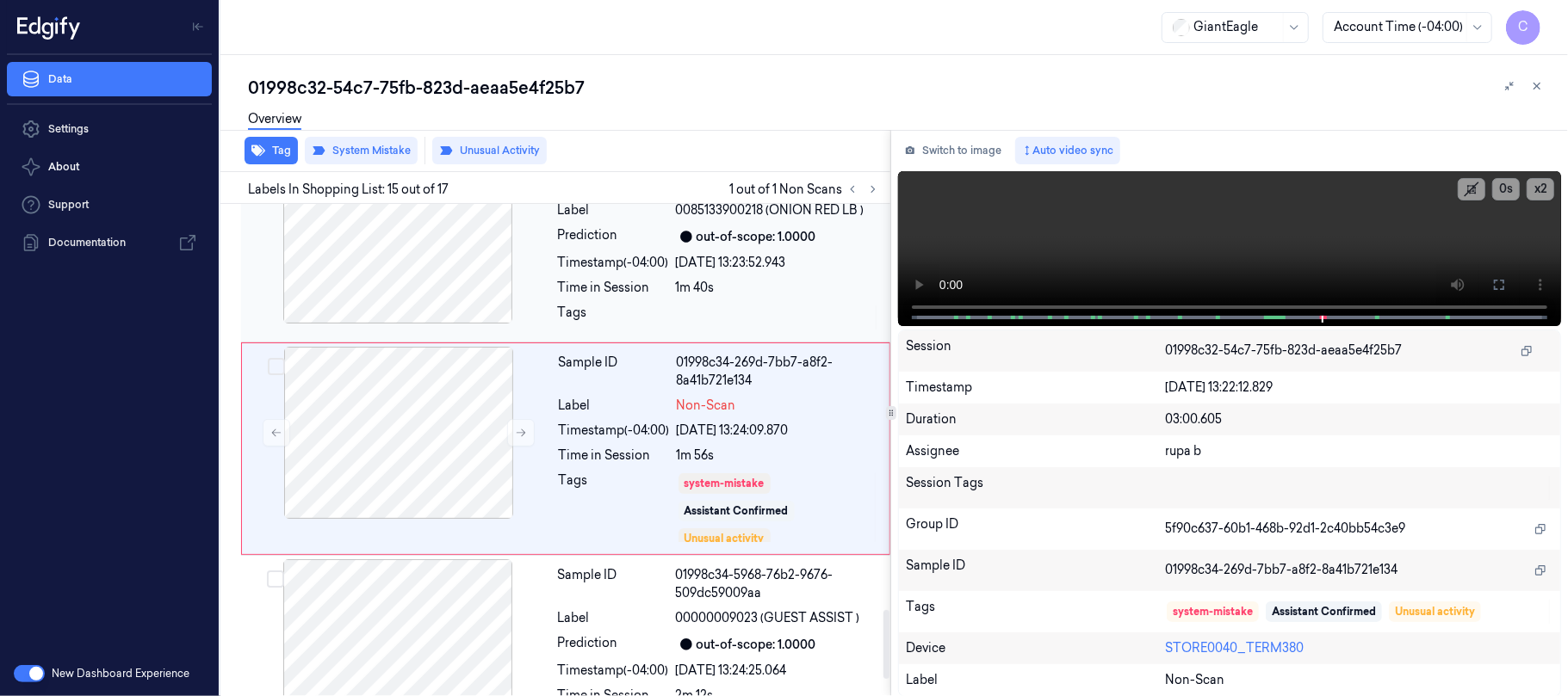
scroll to position [2747, 0]
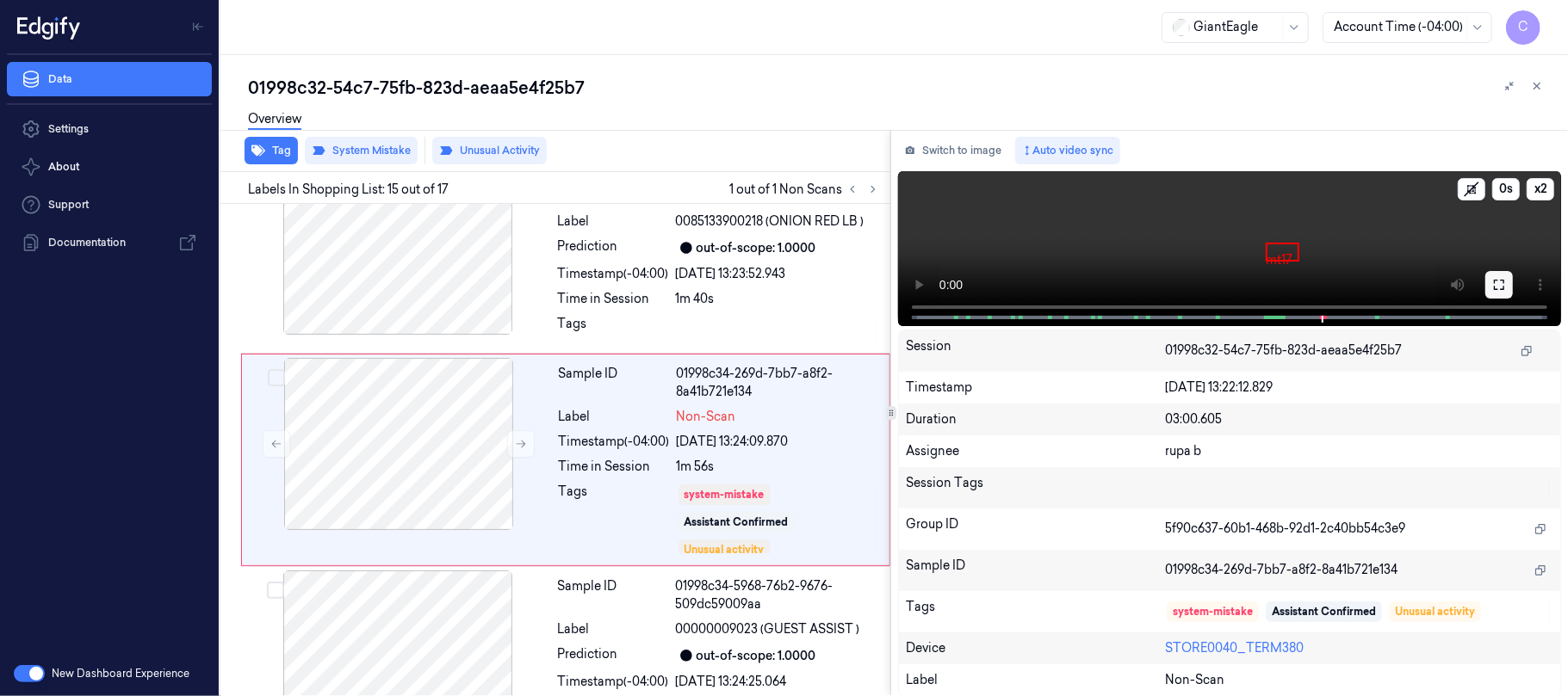
click at [1502, 286] on icon at bounding box center [1499, 284] width 14 height 14
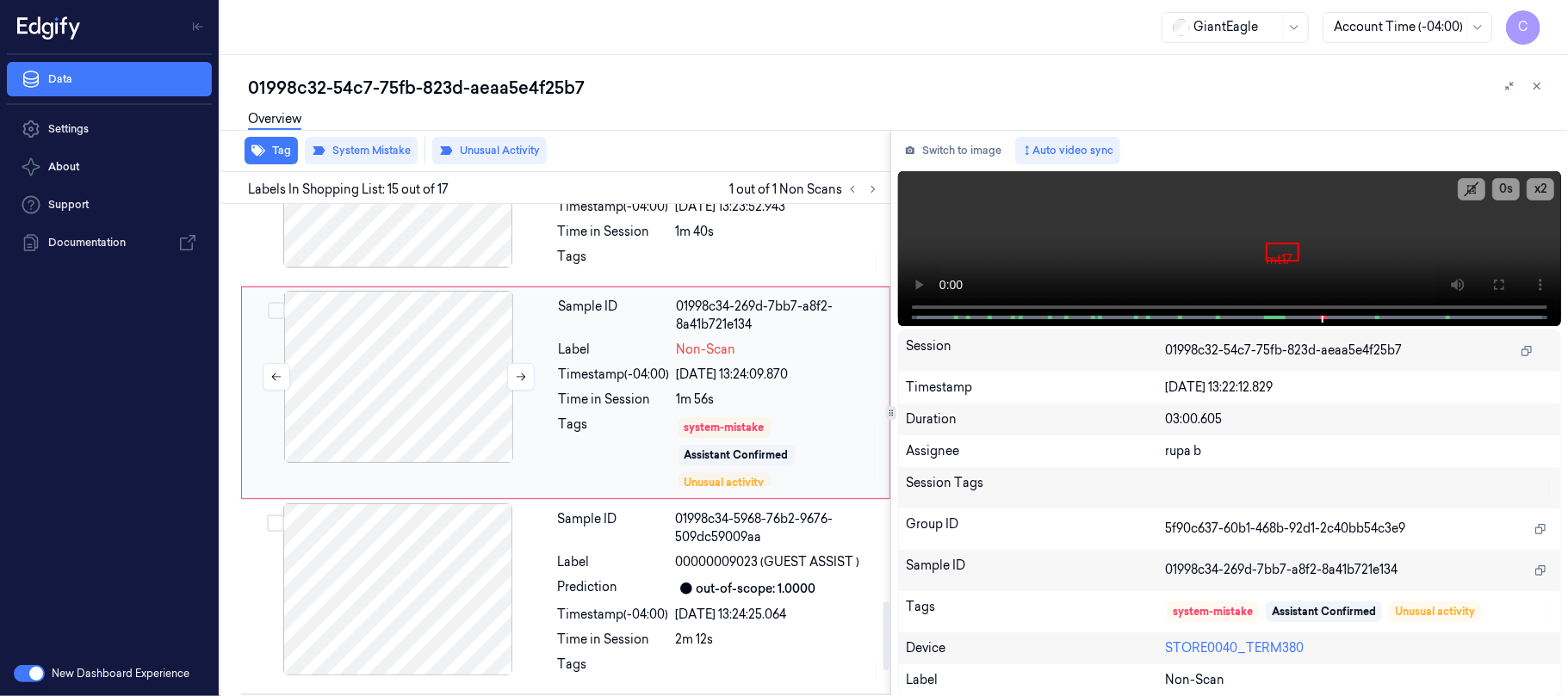
scroll to position [2862, 0]
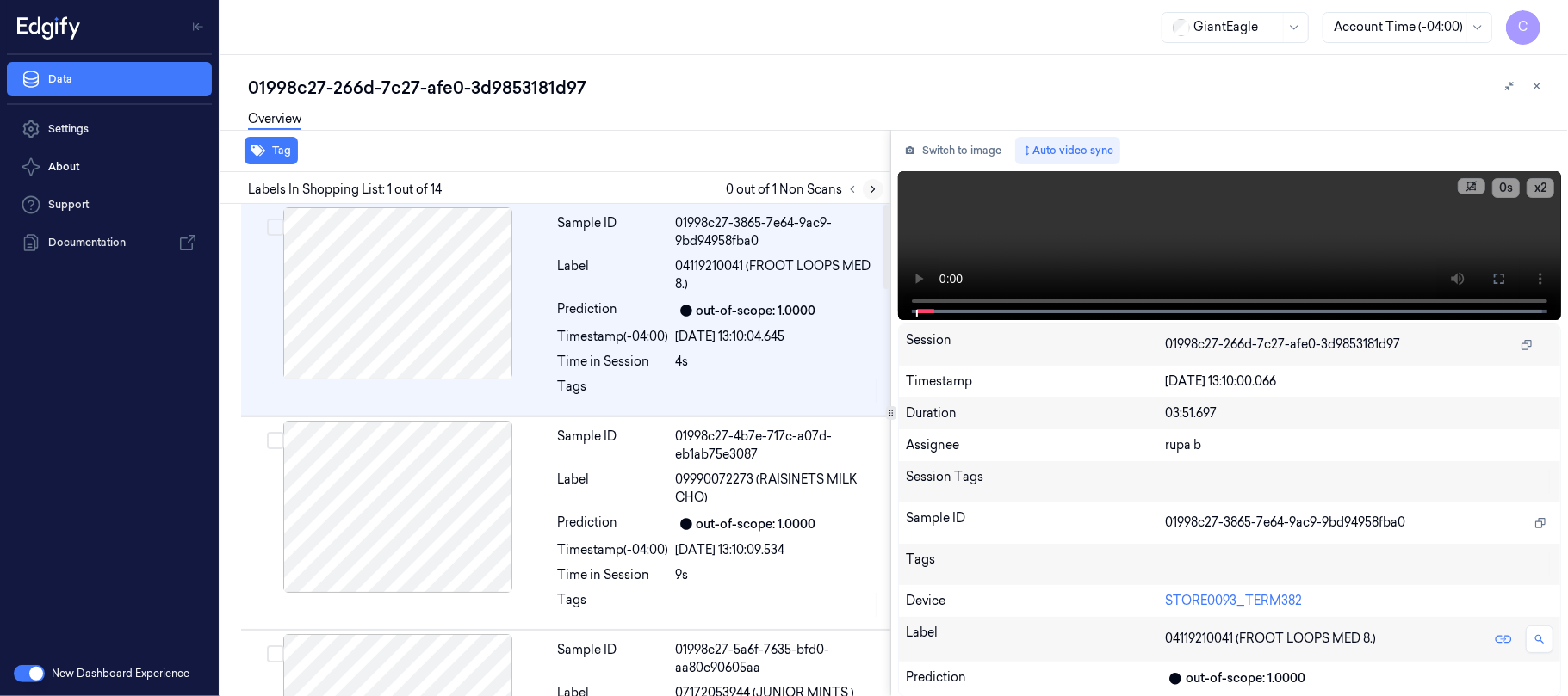
click at [869, 187] on icon at bounding box center [873, 189] width 12 height 12
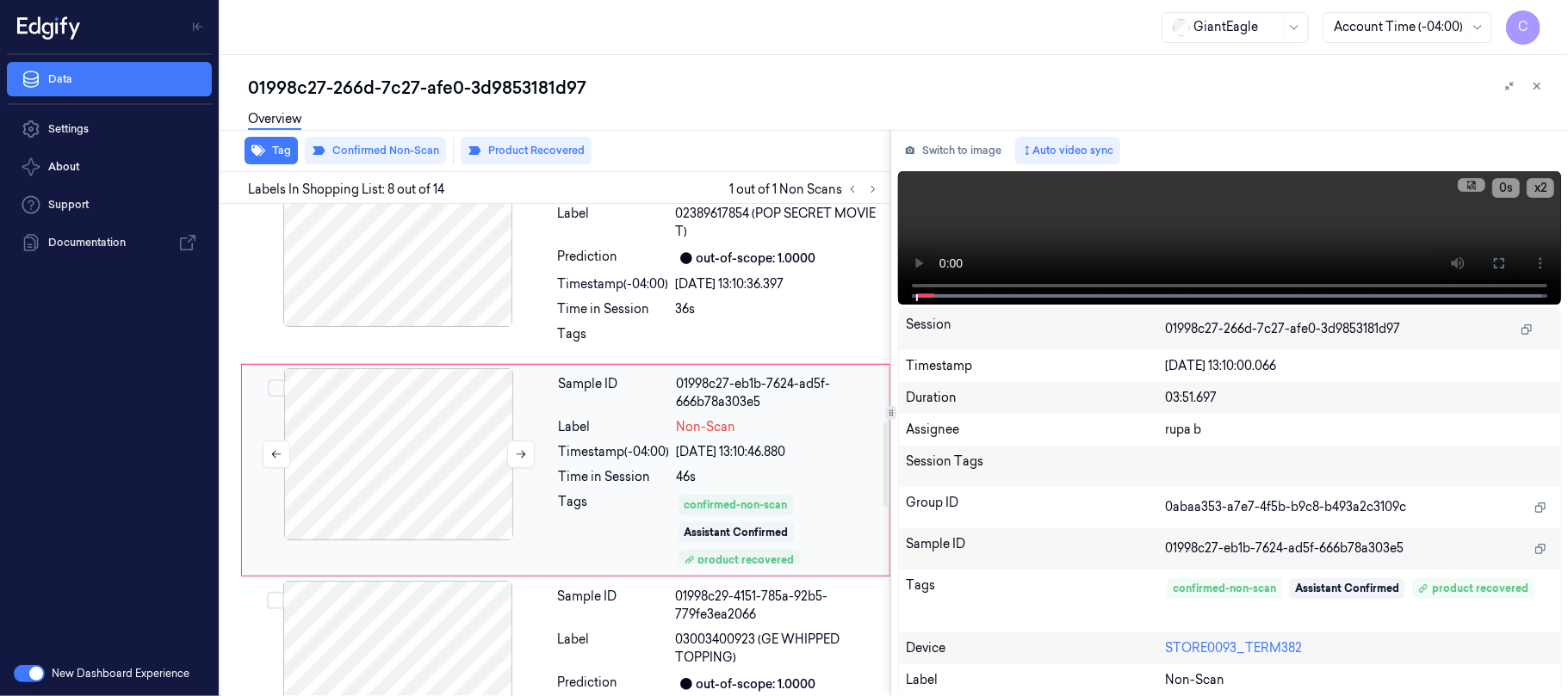
scroll to position [1285, 0]
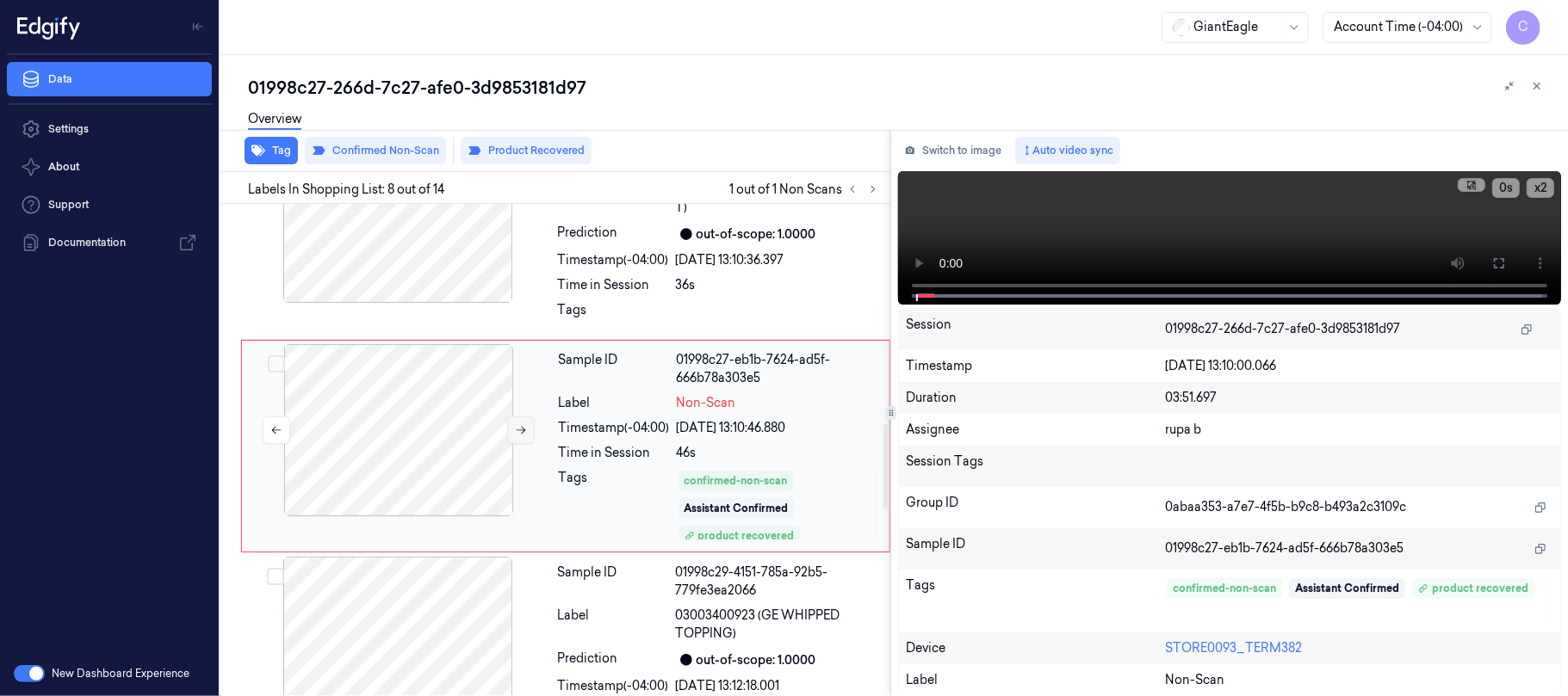
click at [518, 433] on icon at bounding box center [522, 431] width 9 height 8
click at [875, 183] on icon at bounding box center [873, 189] width 12 height 12
click at [527, 433] on button at bounding box center [520, 430] width 27 height 27
click at [525, 434] on icon at bounding box center [521, 430] width 12 height 12
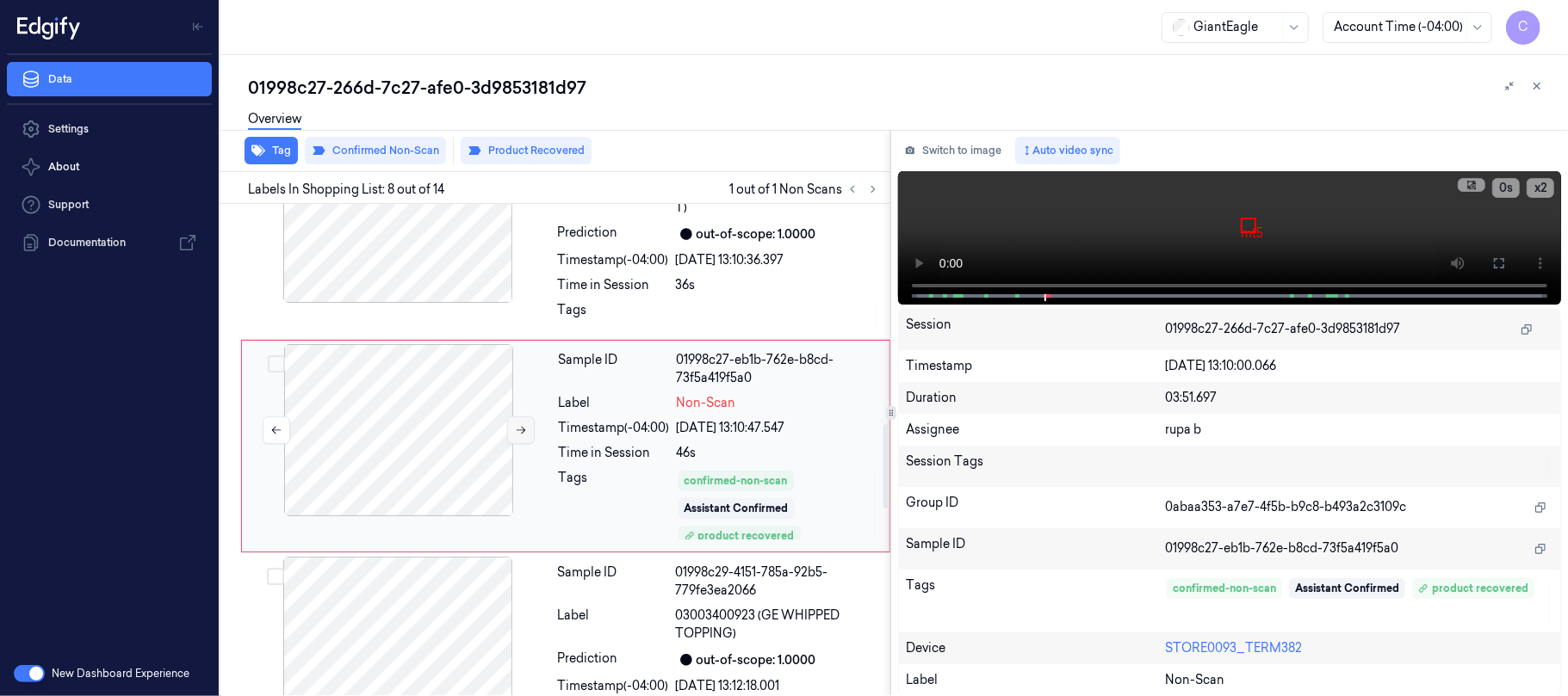
click at [525, 434] on icon at bounding box center [521, 430] width 12 height 12
click at [520, 432] on icon at bounding box center [521, 430] width 12 height 12
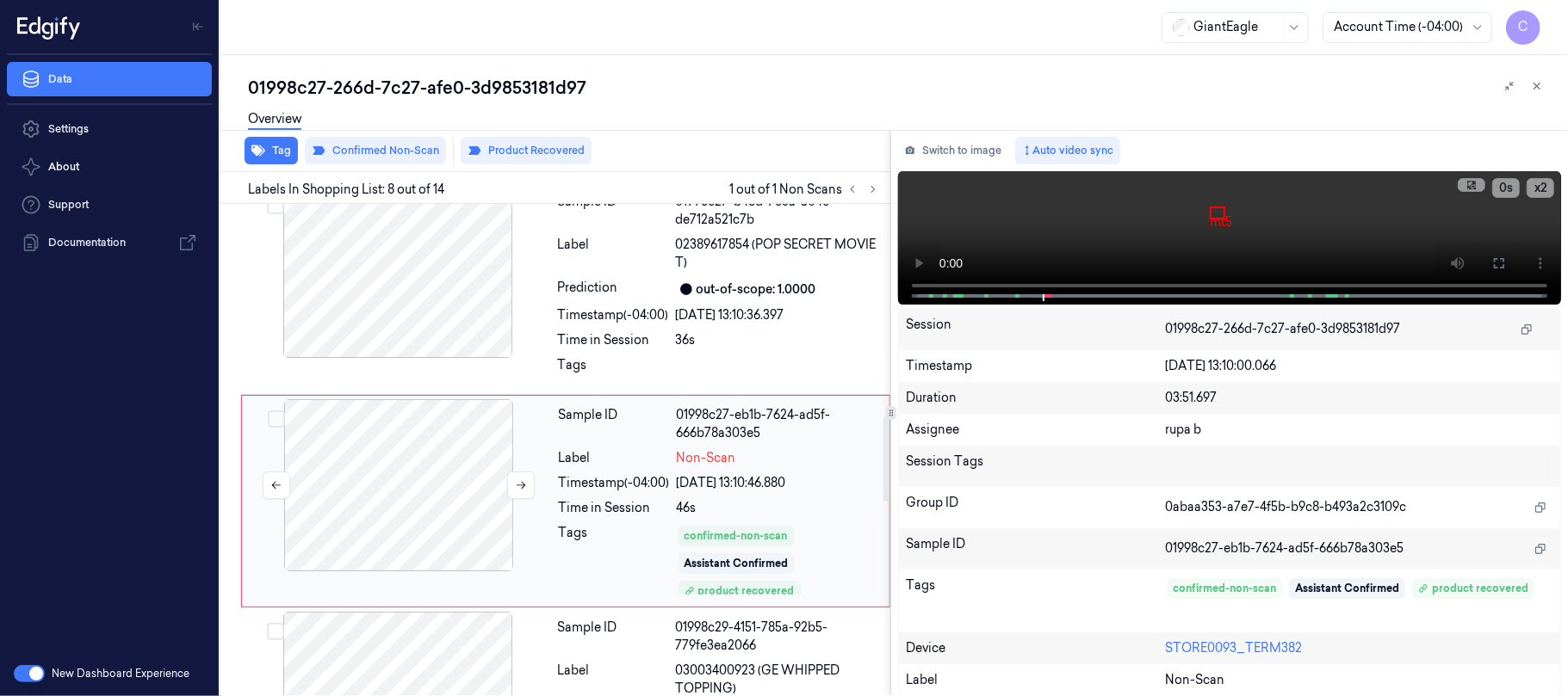
scroll to position [1171, 0]
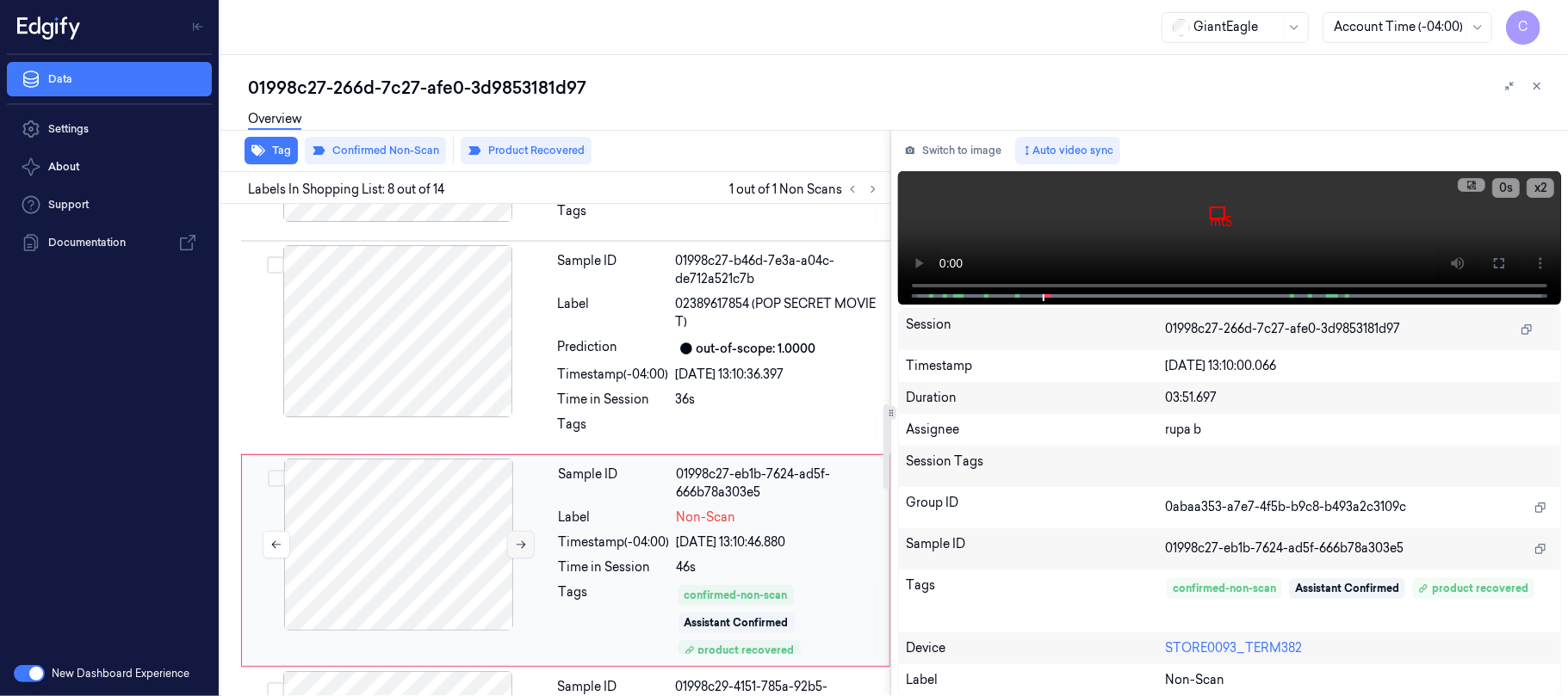
click at [517, 541] on button at bounding box center [520, 544] width 27 height 27
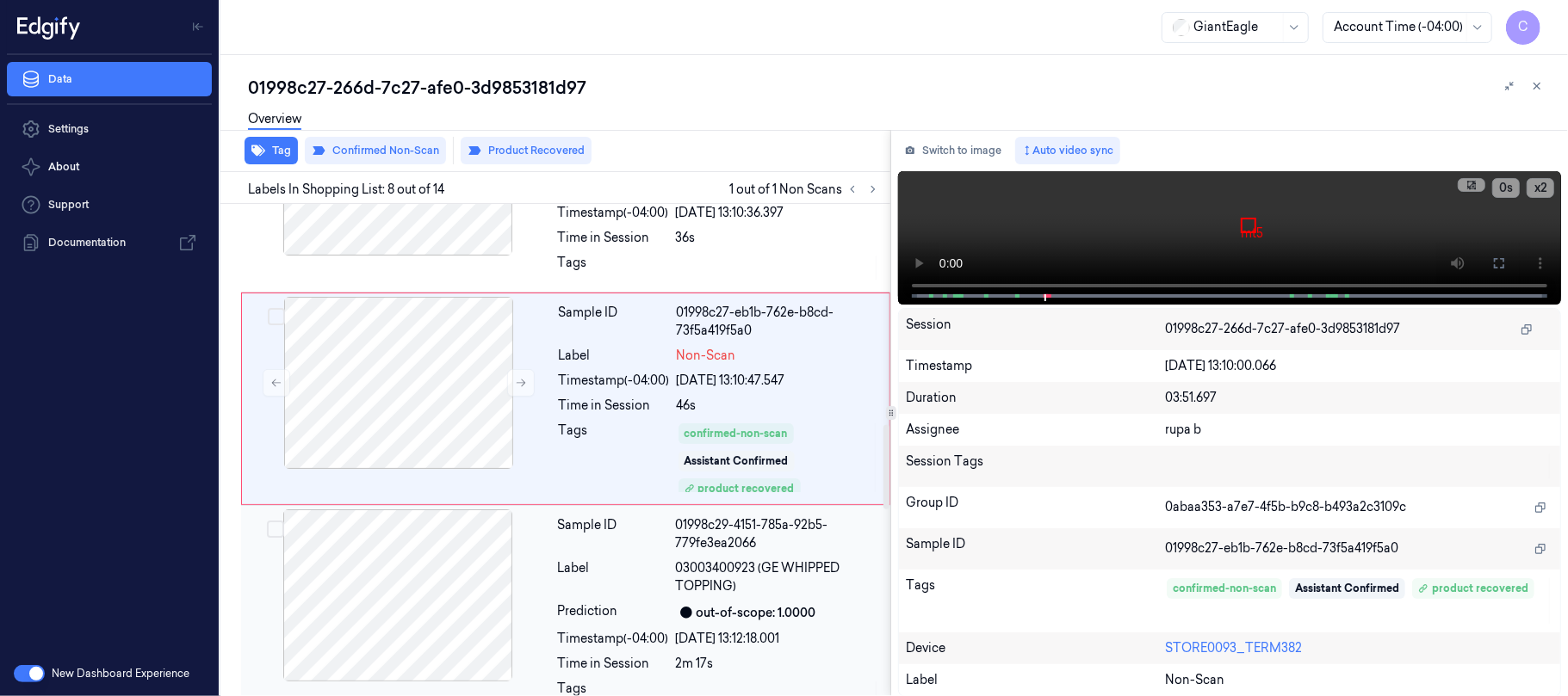
scroll to position [1285, 0]
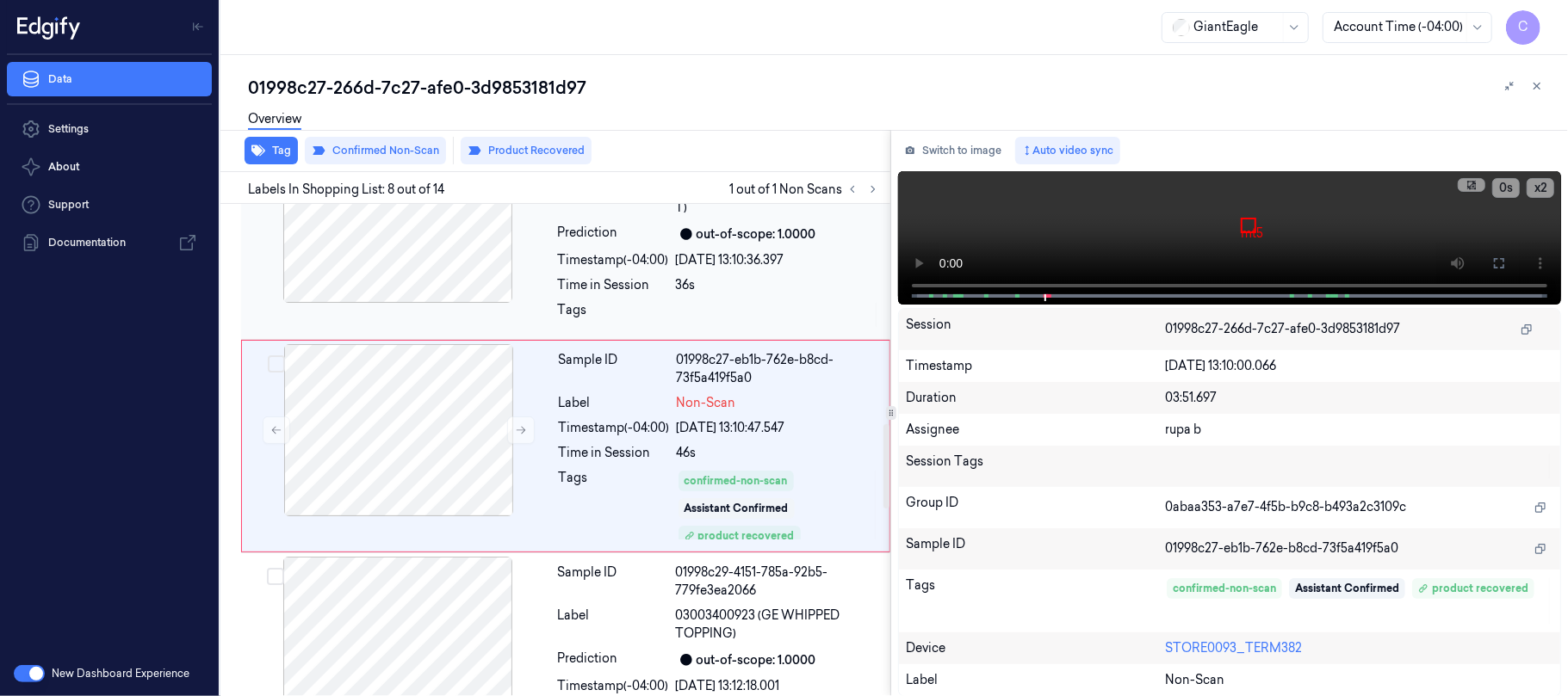
click at [434, 248] on div at bounding box center [398, 217] width 307 height 173
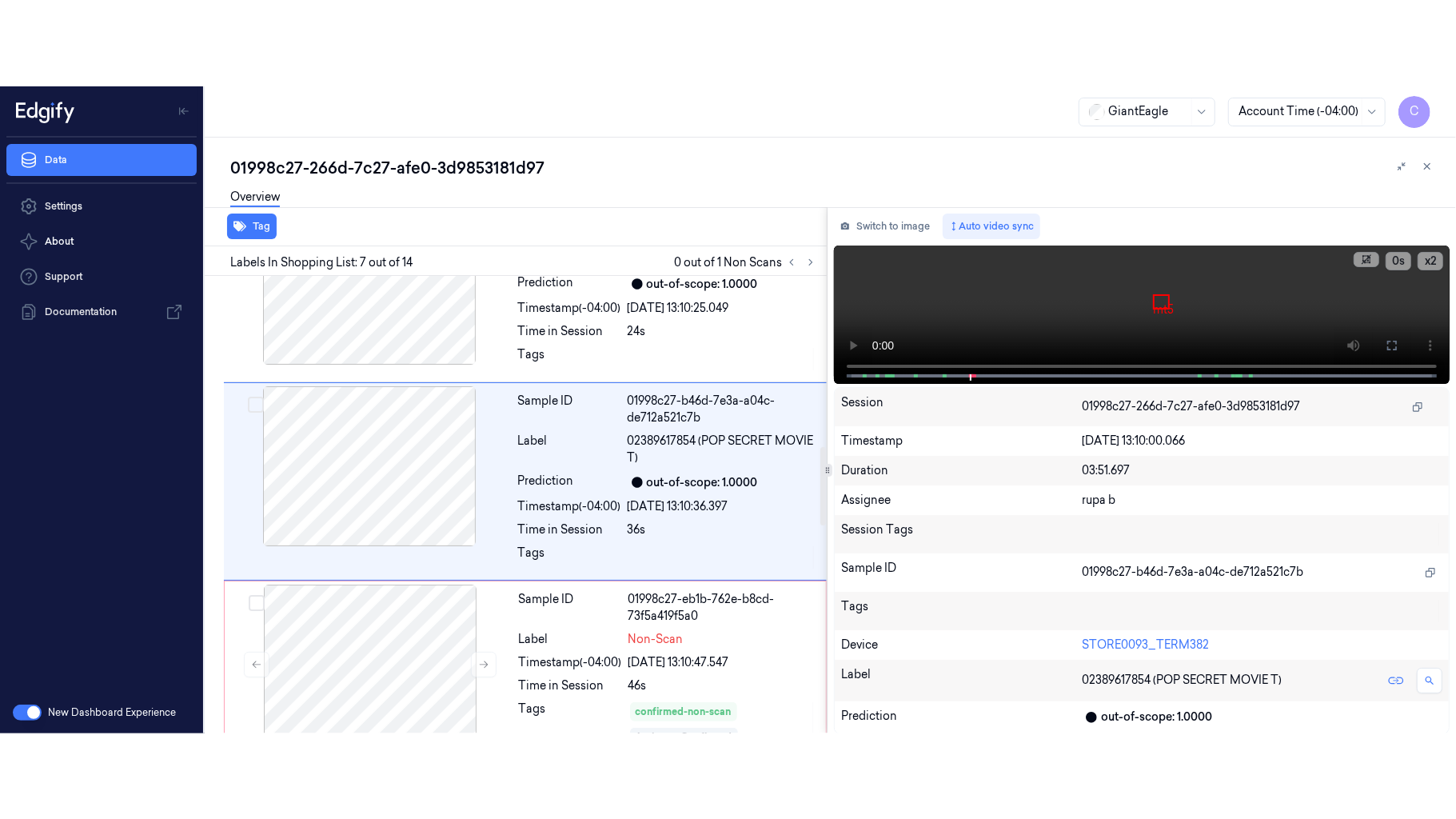
scroll to position [995, 0]
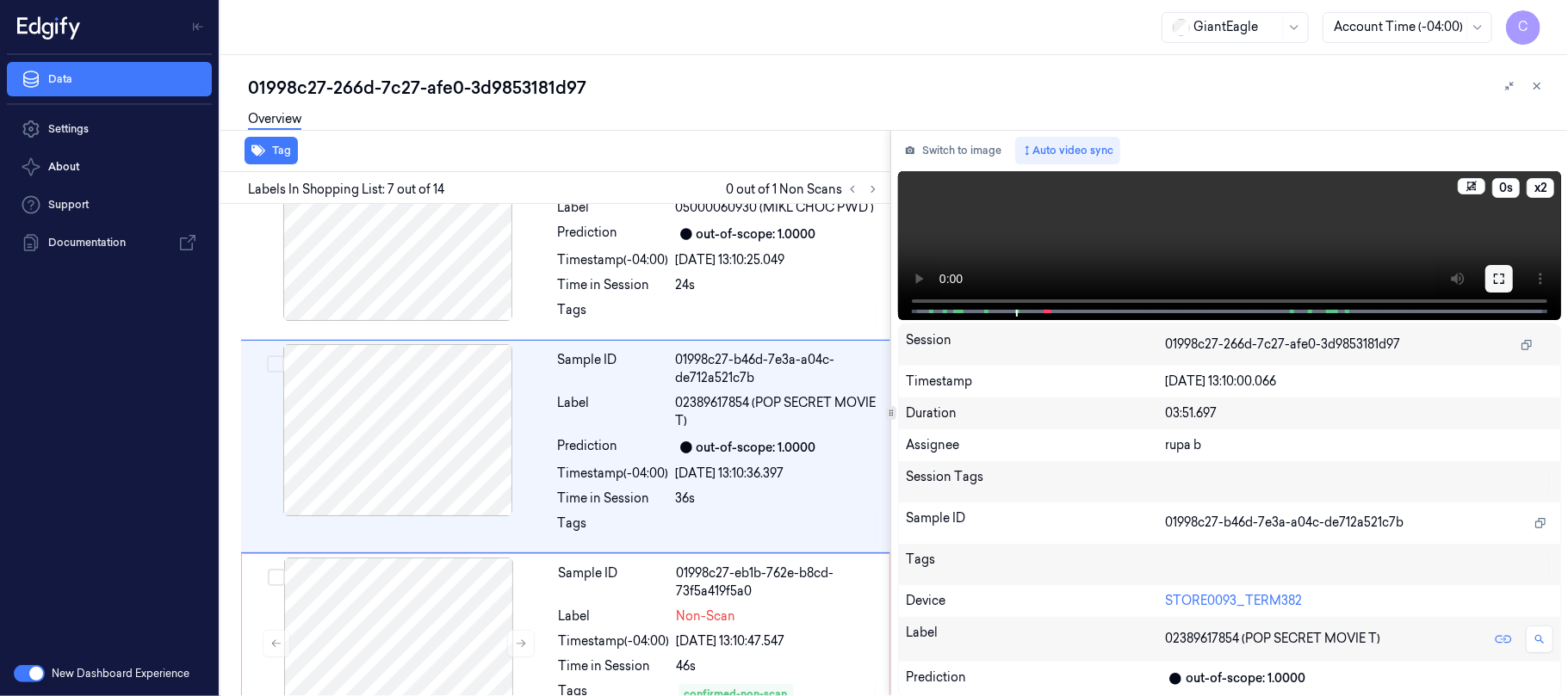
click at [1497, 280] on icon at bounding box center [1499, 279] width 14 height 14
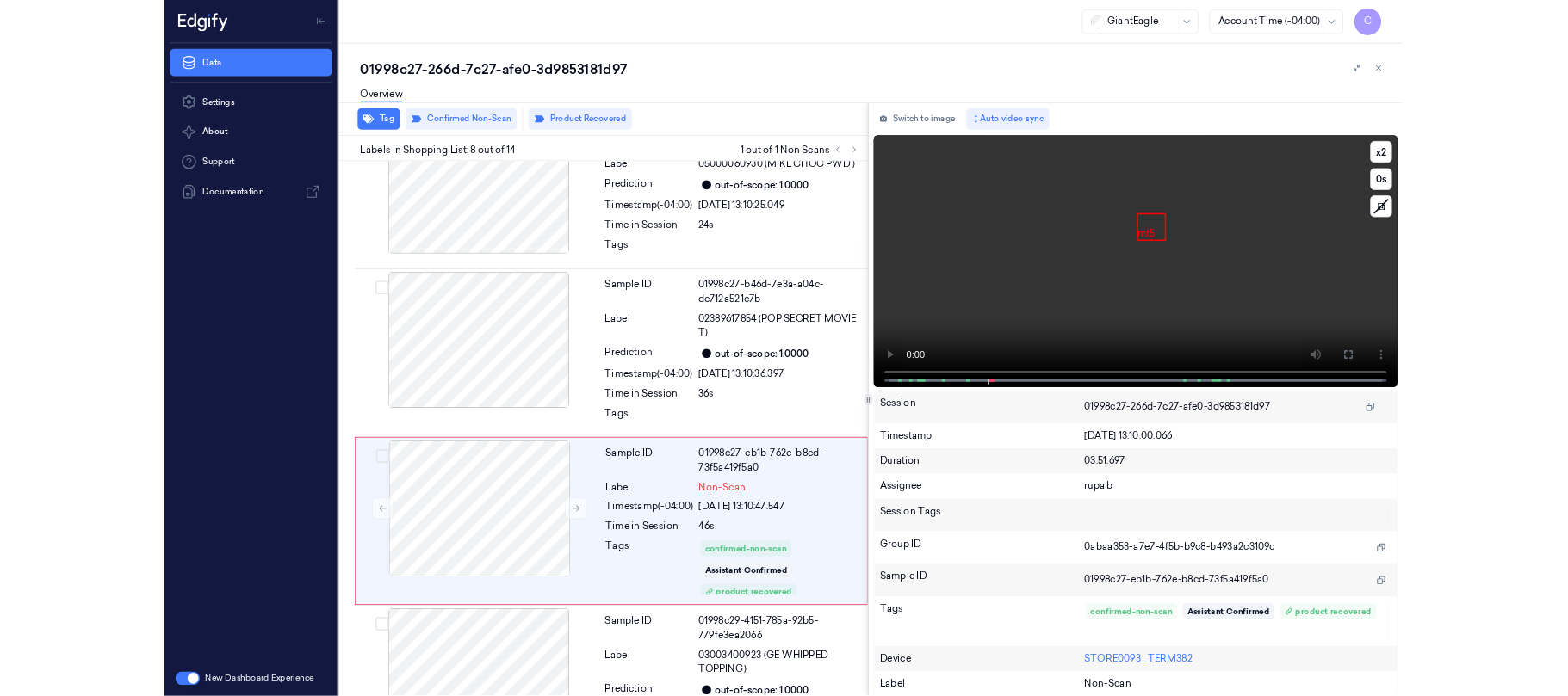
scroll to position [1192, 0]
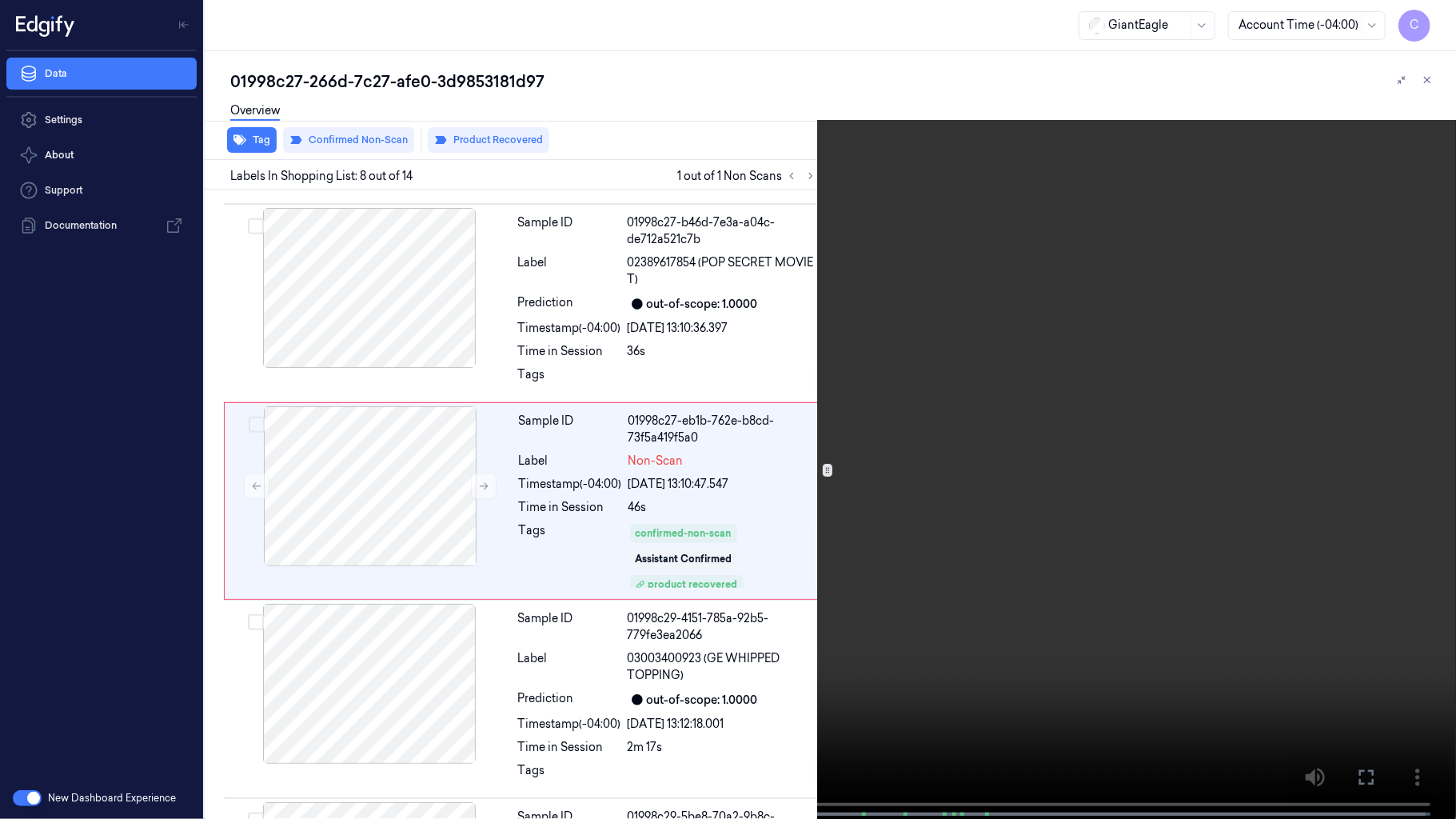
click at [779, 253] on video at bounding box center [728, 410] width 1456 height 822
click at [1437, 24] on button "x 2" at bounding box center [1436, 18] width 25 height 25
click at [966, 230] on video at bounding box center [728, 410] width 1456 height 822
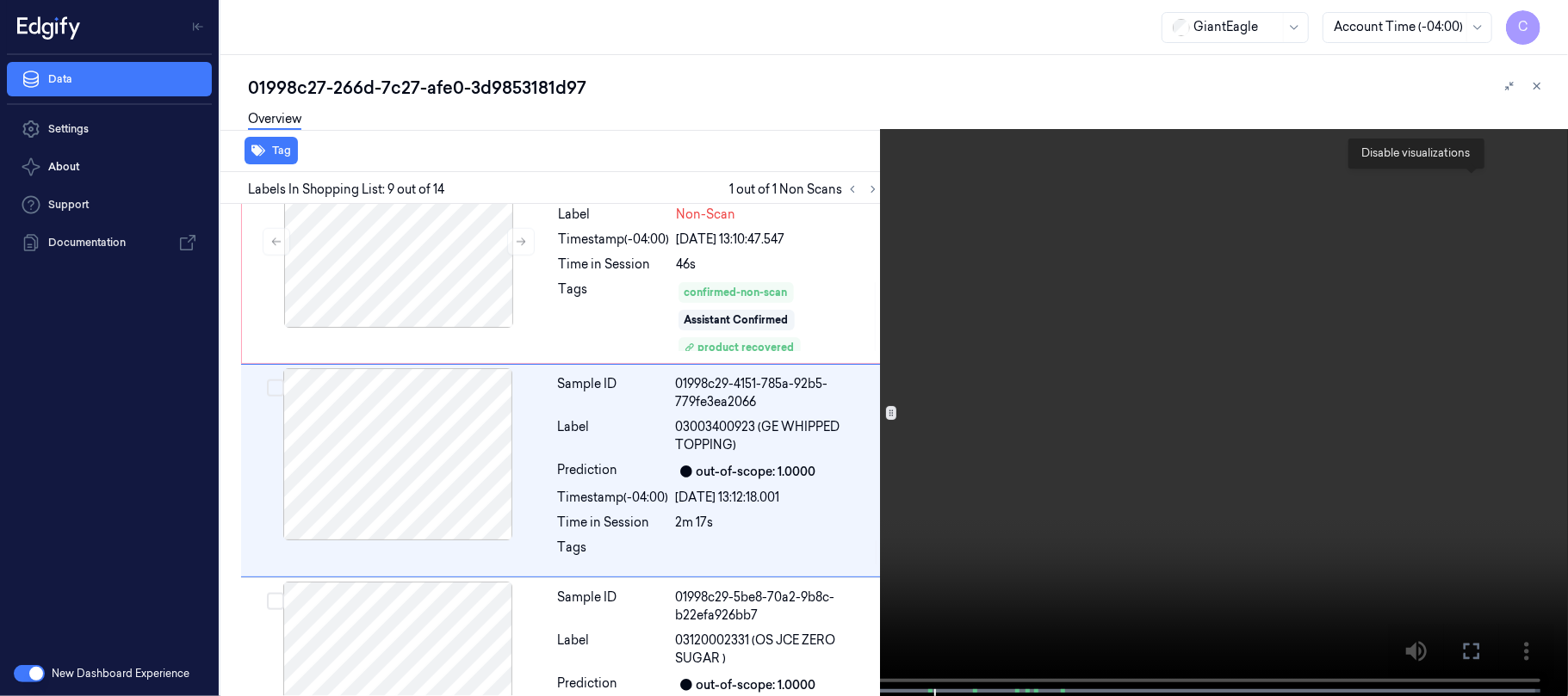
scroll to position [1499, 0]
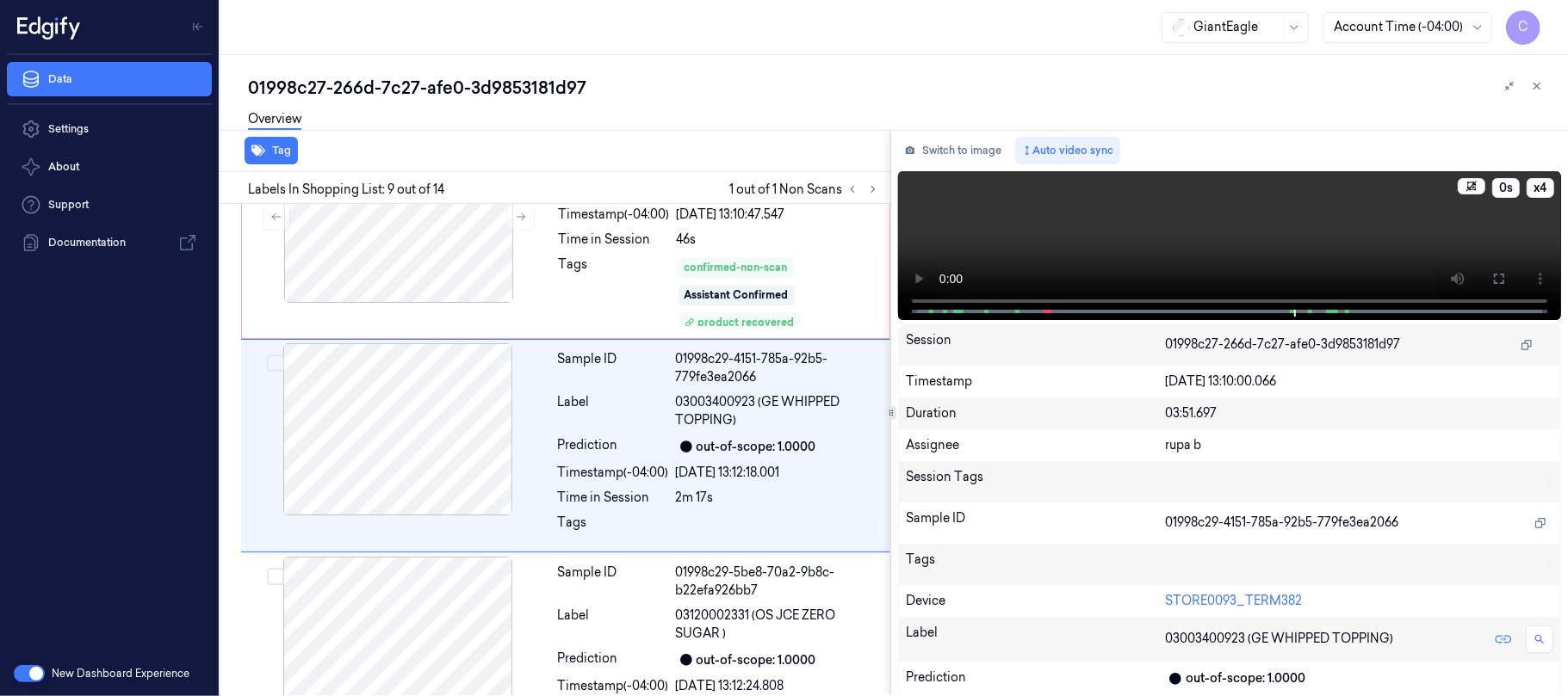
click at [1291, 239] on video at bounding box center [1229, 246] width 663 height 149
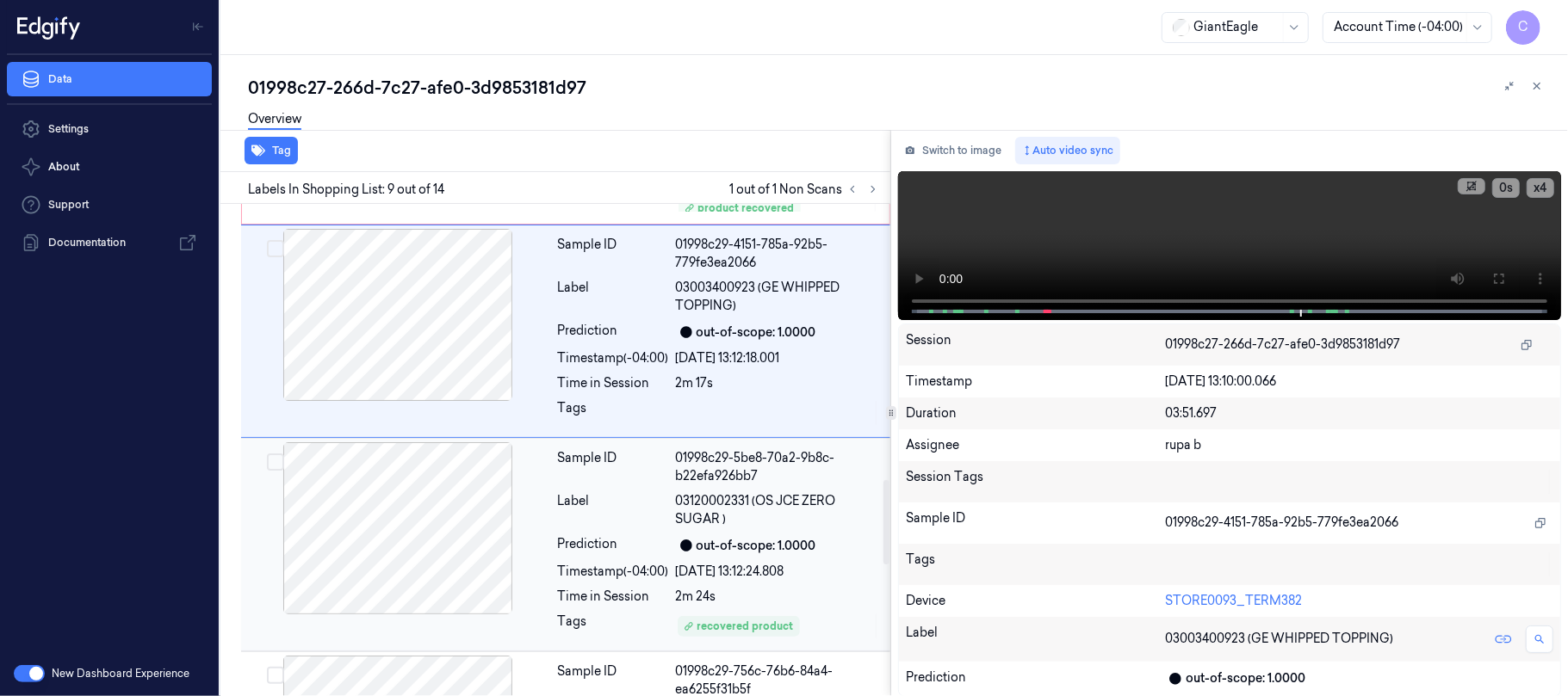
click at [465, 528] on div at bounding box center [398, 529] width 307 height 173
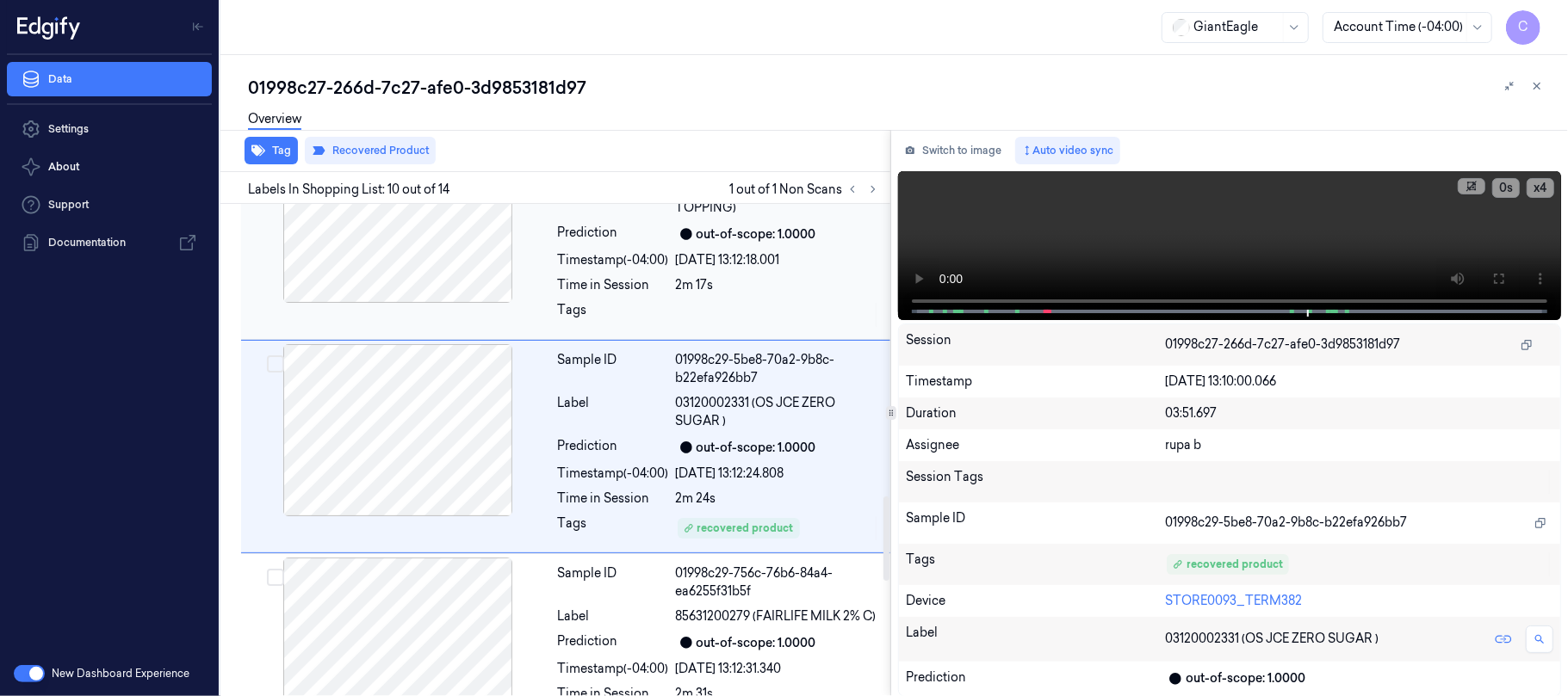
scroll to position [1712, 0]
click at [373, 153] on button "Recovered Product" at bounding box center [370, 150] width 130 height 27
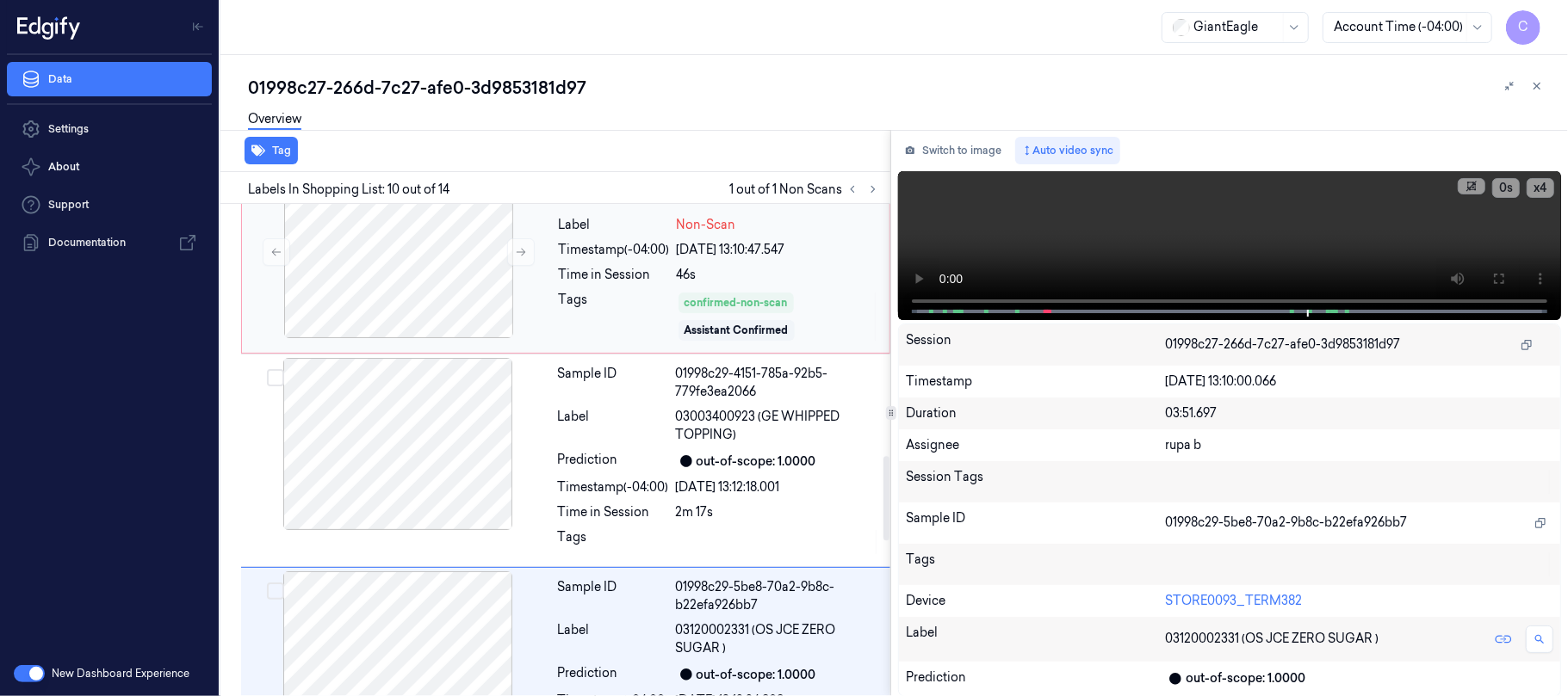
click at [559, 311] on div "Tags" at bounding box center [615, 316] width 111 height 52
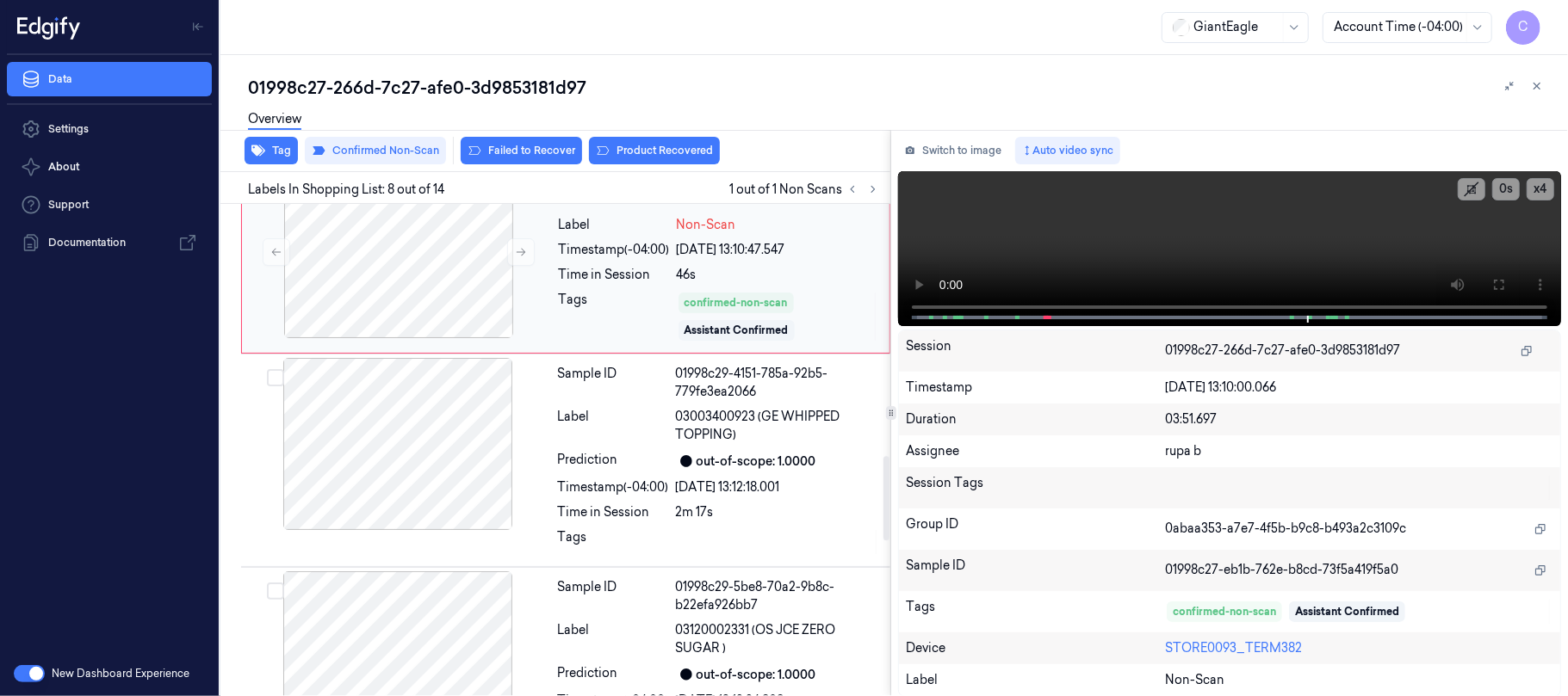
scroll to position [1275, 0]
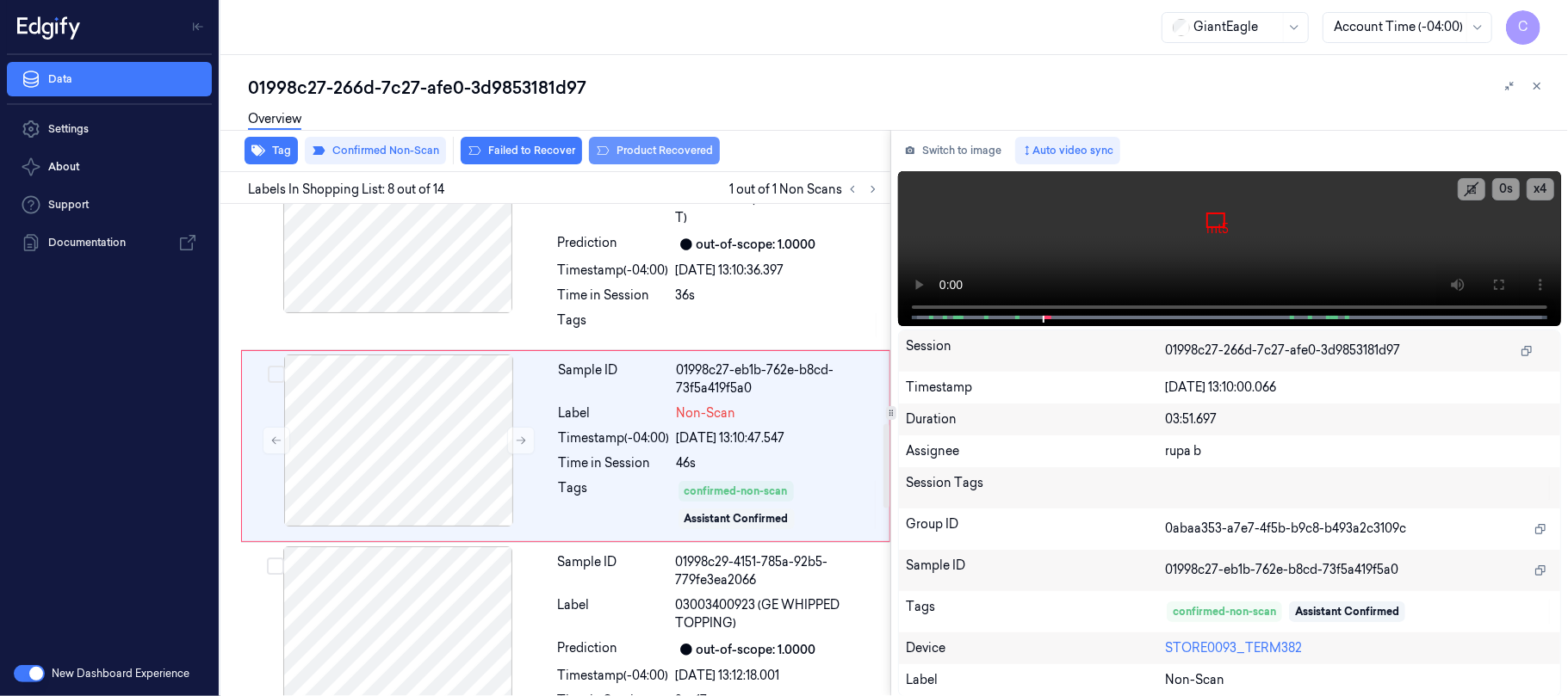
click at [665, 148] on button "Product Recovered" at bounding box center [654, 150] width 130 height 27
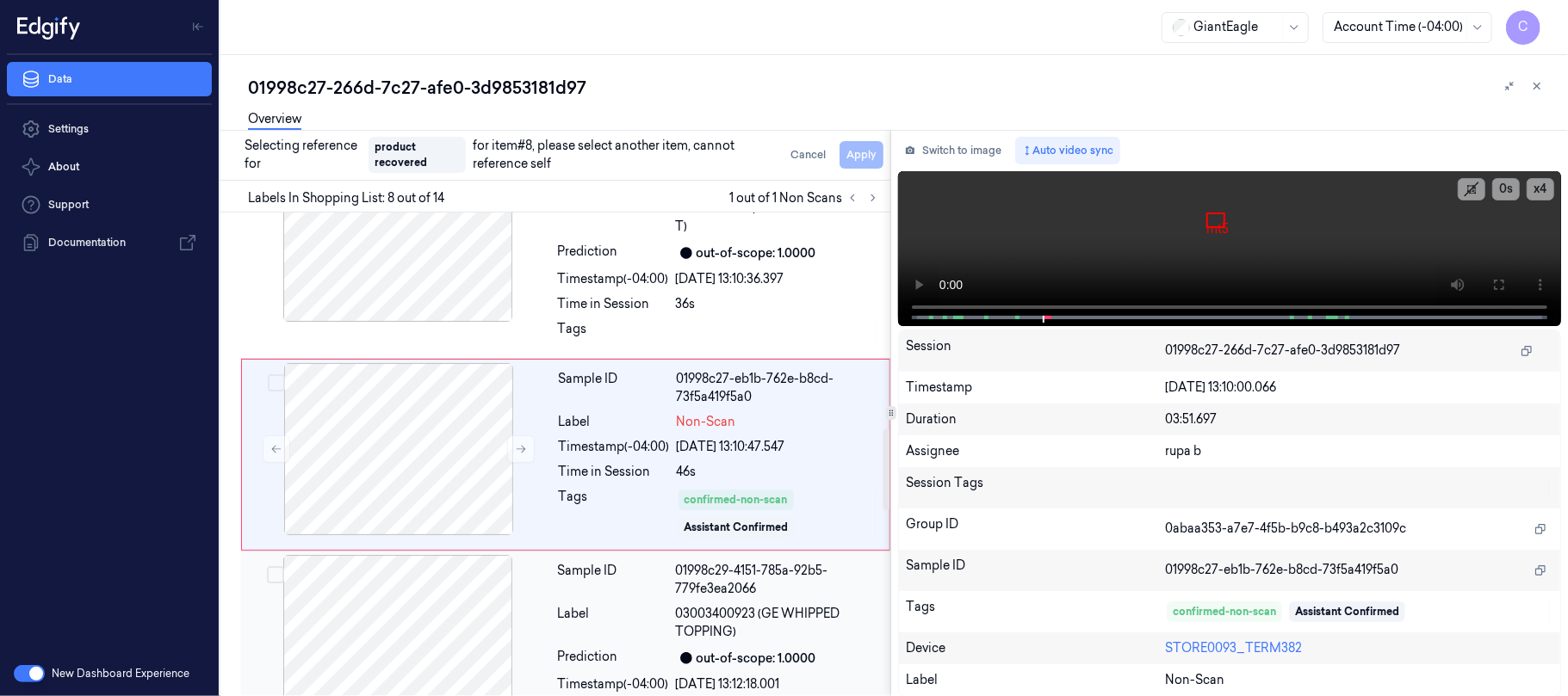
click at [445, 623] on div at bounding box center [398, 642] width 307 height 173
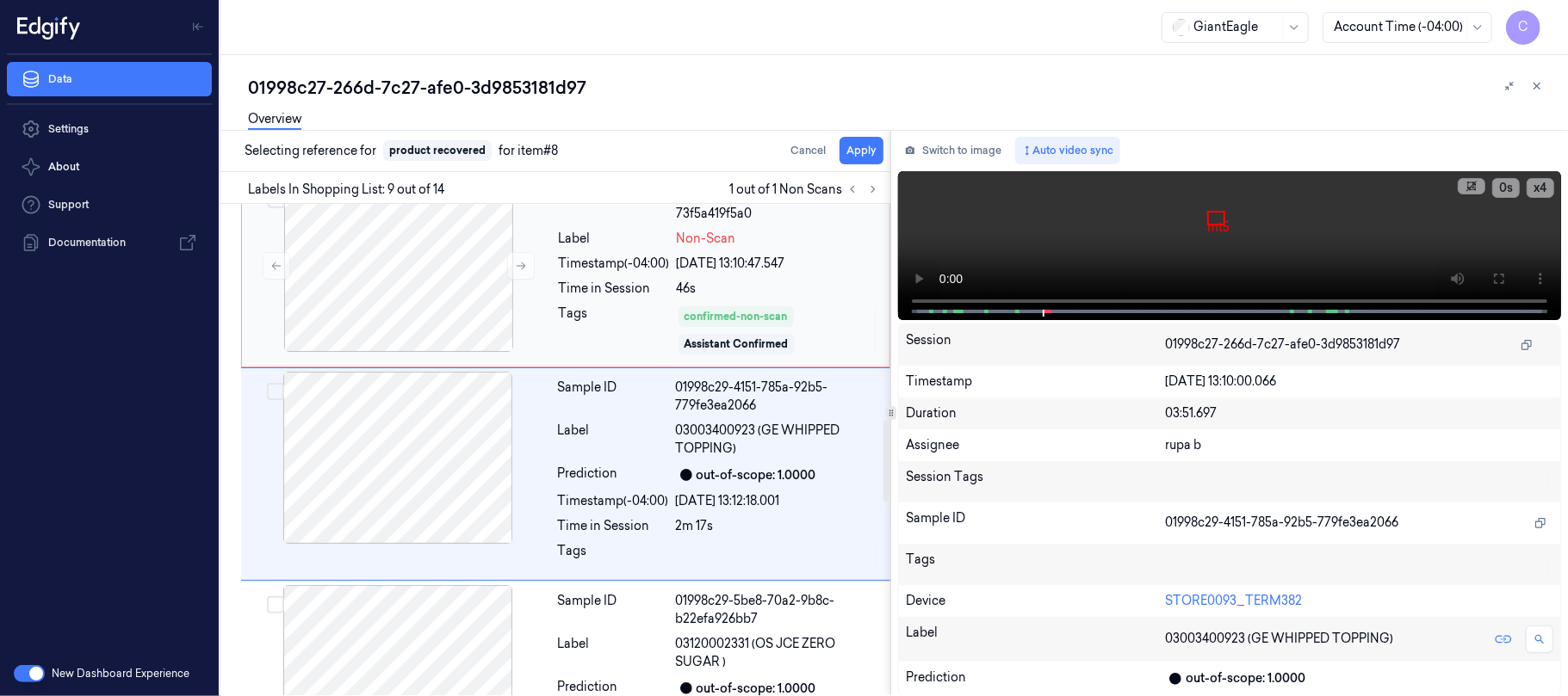
scroll to position [1479, 0]
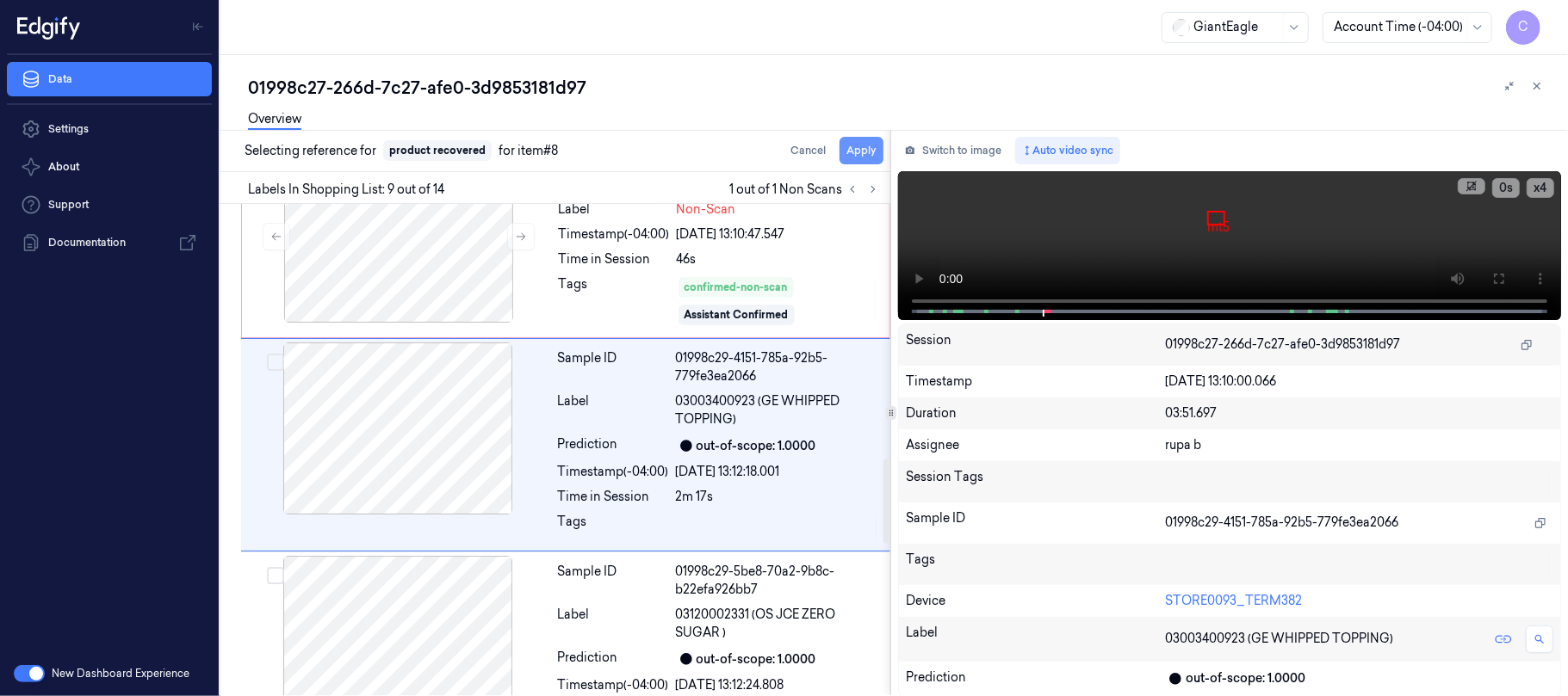
click at [856, 149] on button "Apply" at bounding box center [861, 150] width 44 height 27
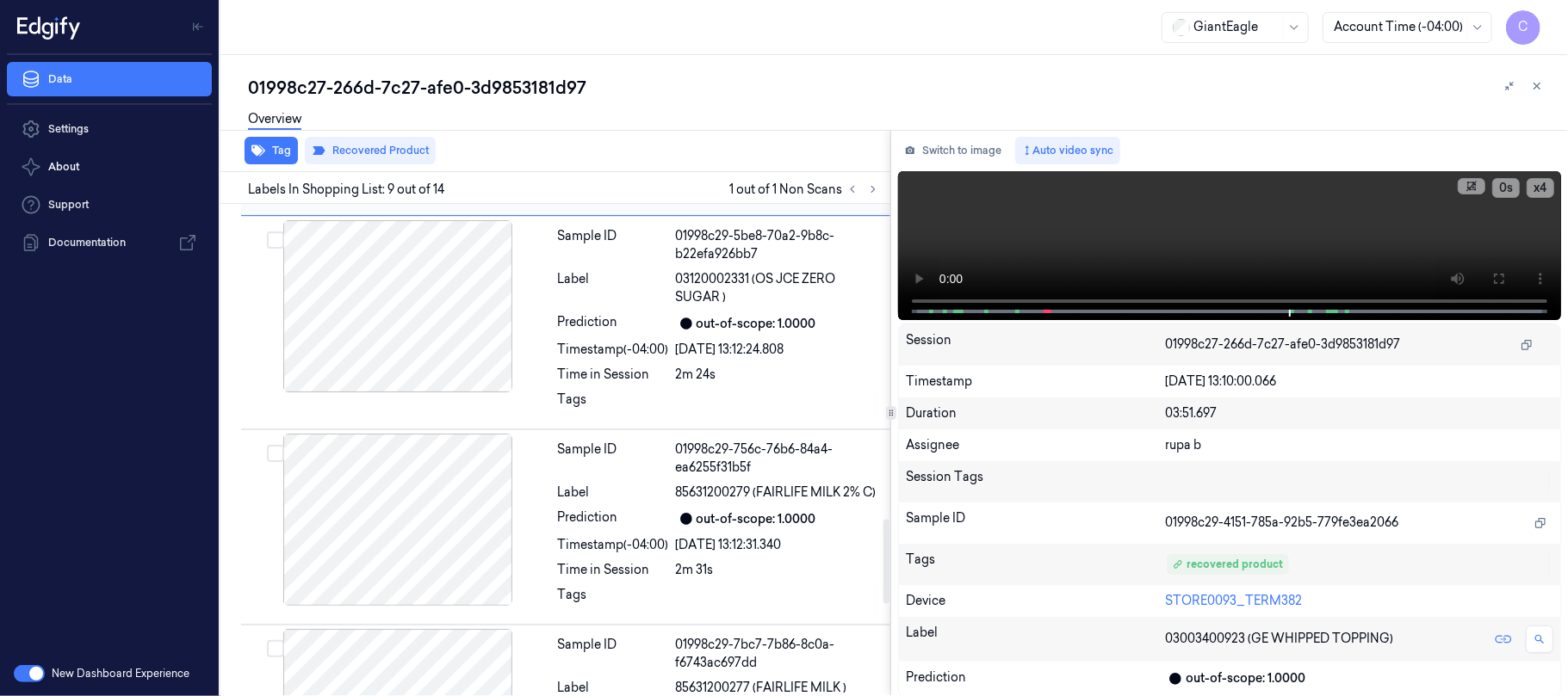
scroll to position [1843, 0]
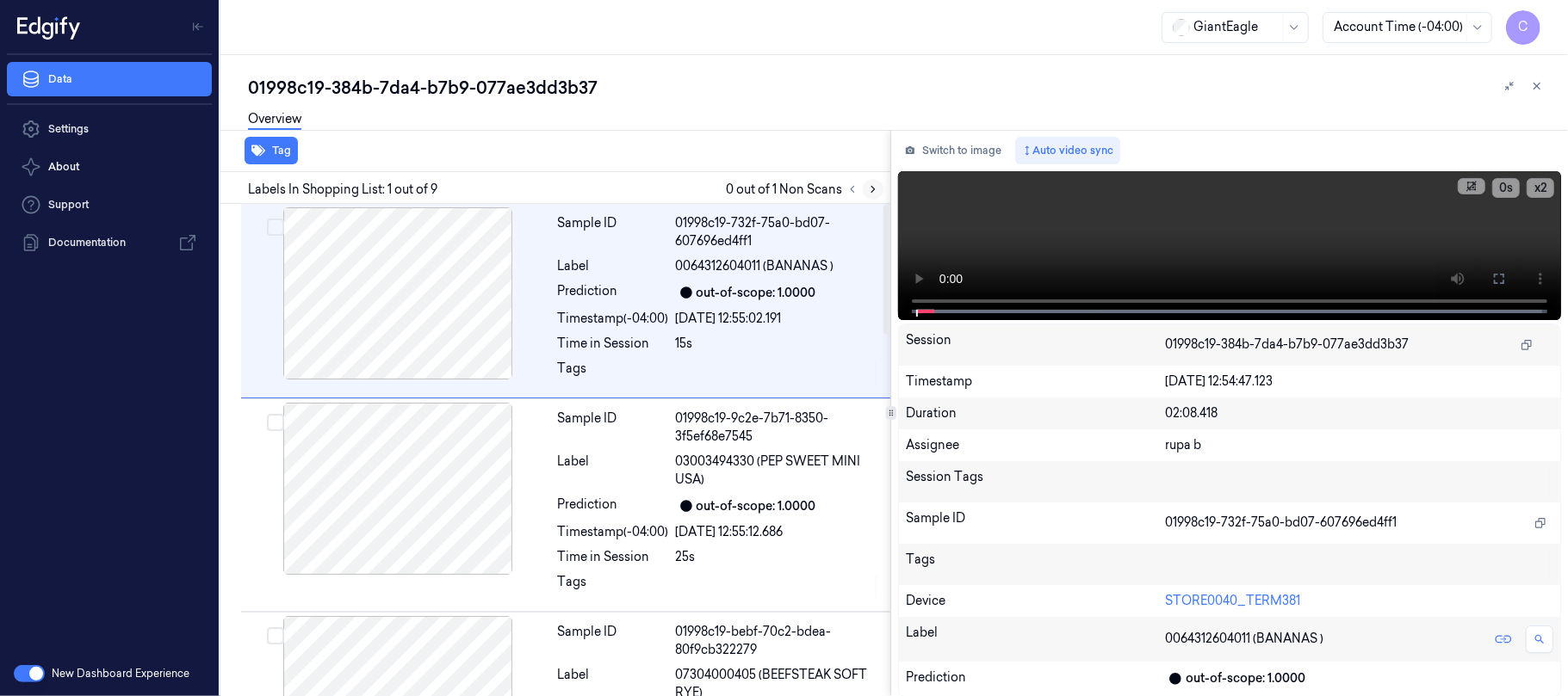
click at [875, 187] on icon at bounding box center [873, 189] width 12 height 12
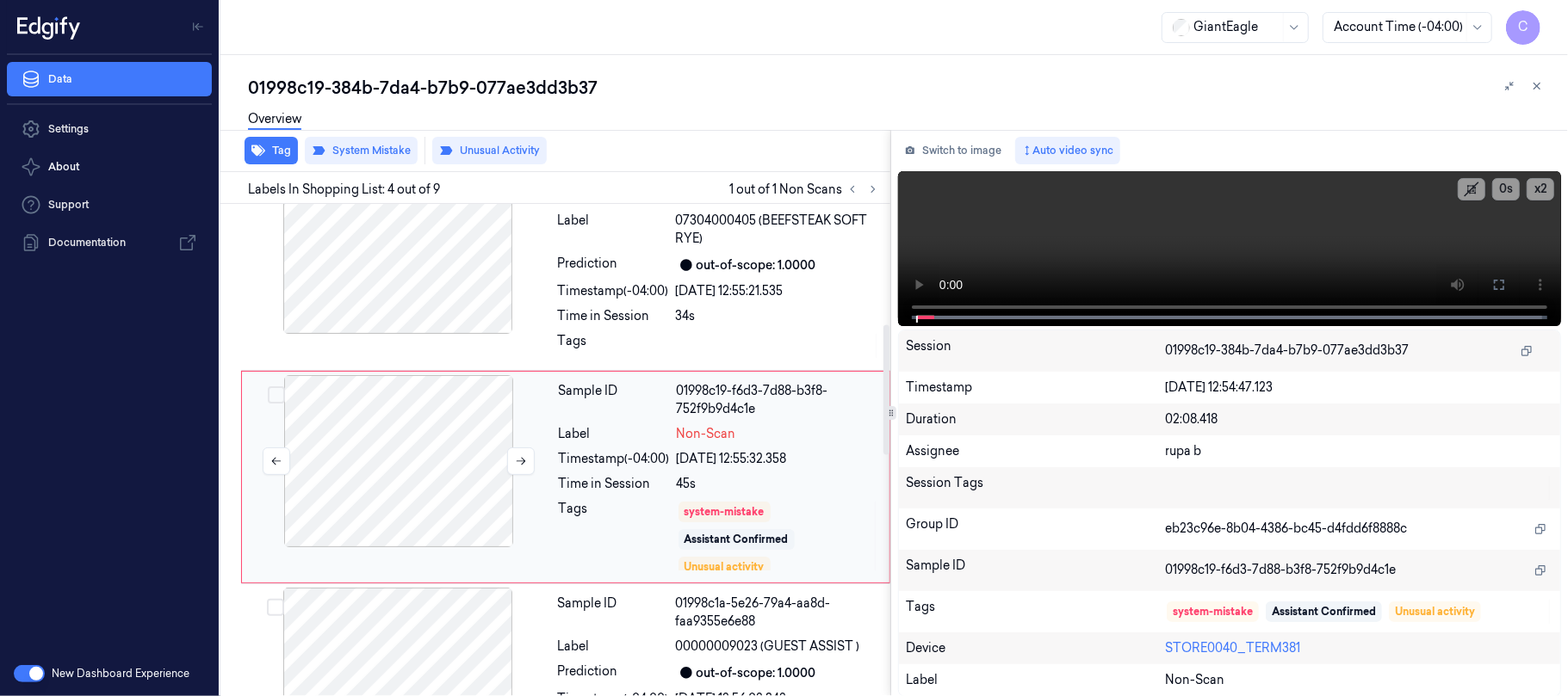
scroll to position [483, 0]
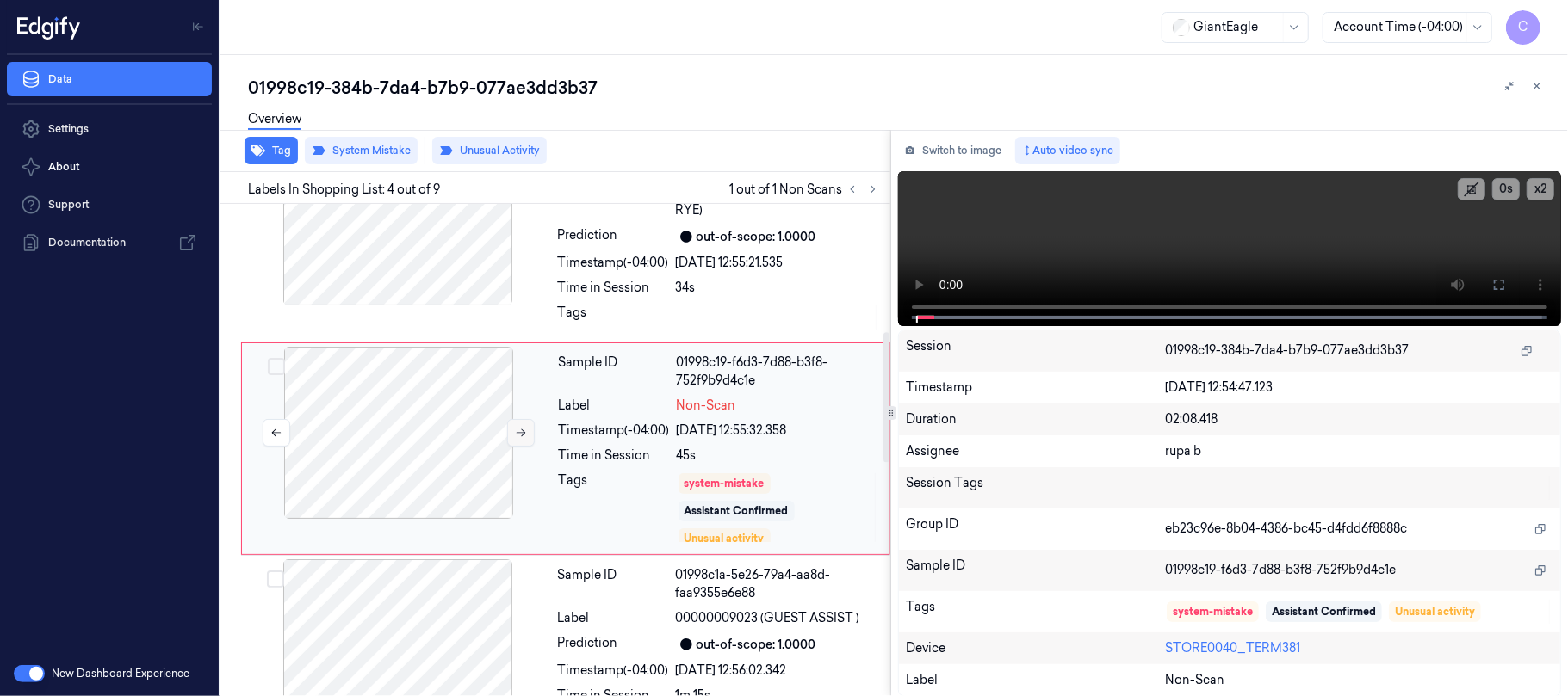
click at [524, 431] on icon at bounding box center [521, 432] width 12 height 12
click at [520, 435] on icon at bounding box center [521, 432] width 12 height 12
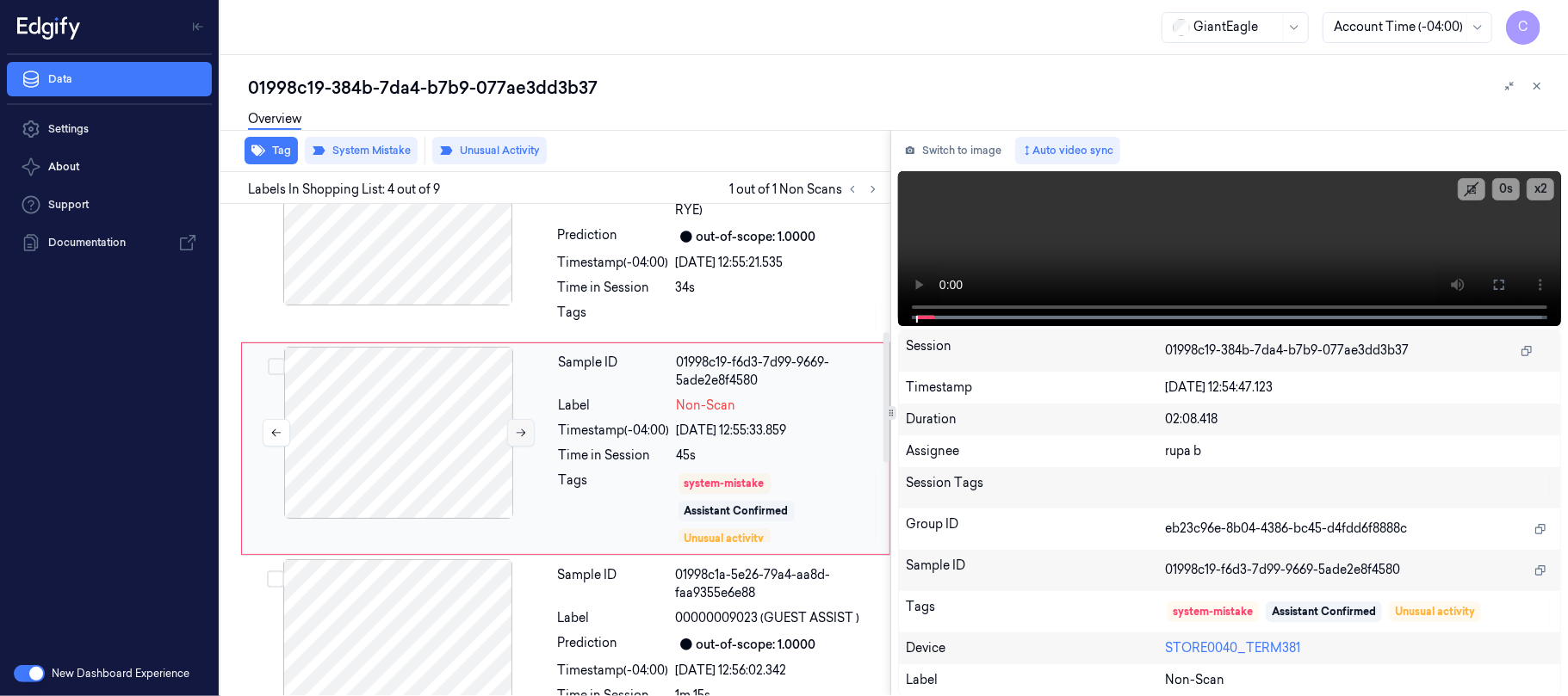
click at [520, 435] on icon at bounding box center [521, 432] width 12 height 12
click at [437, 255] on div at bounding box center [398, 219] width 307 height 173
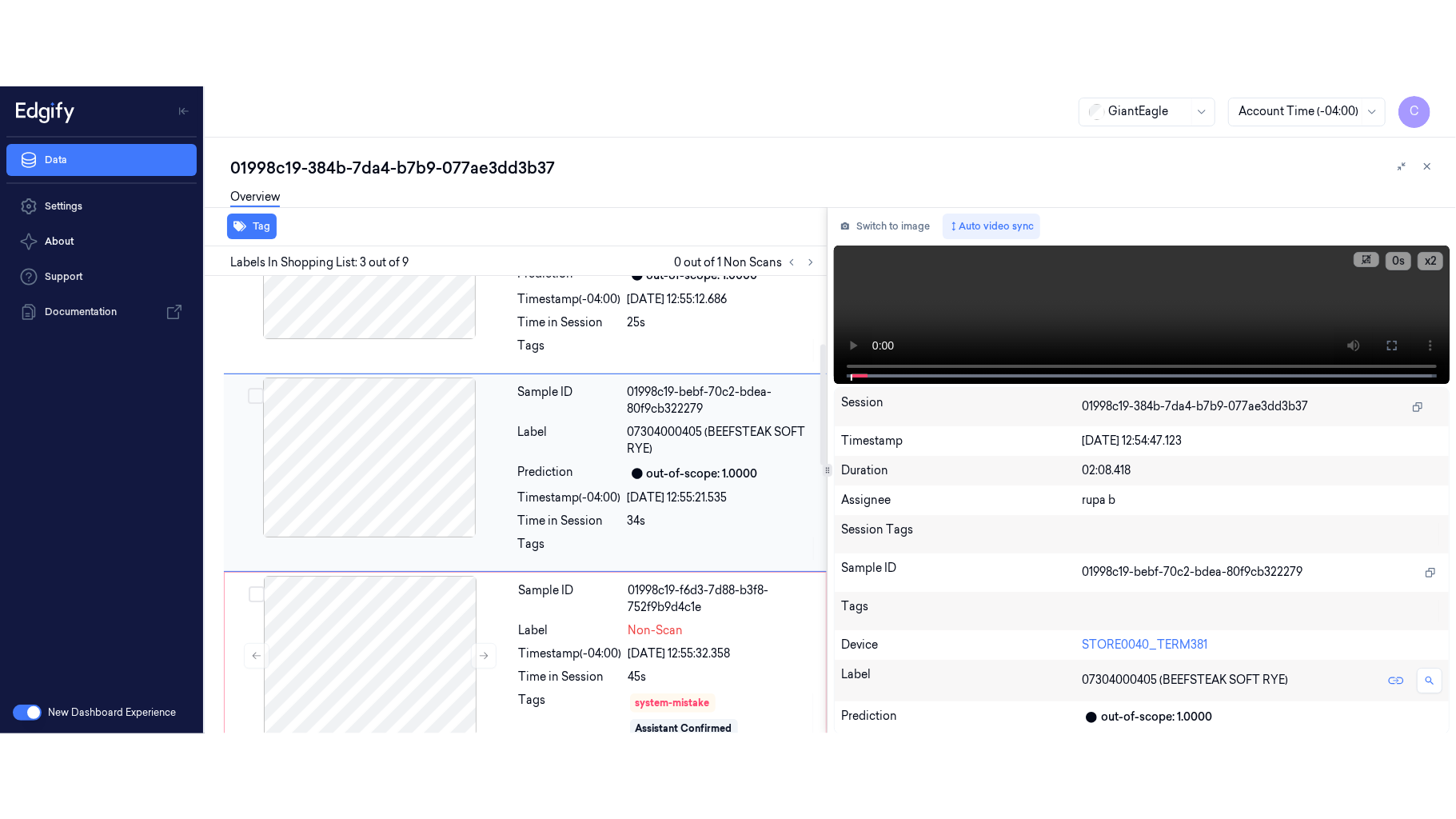
scroll to position [250, 0]
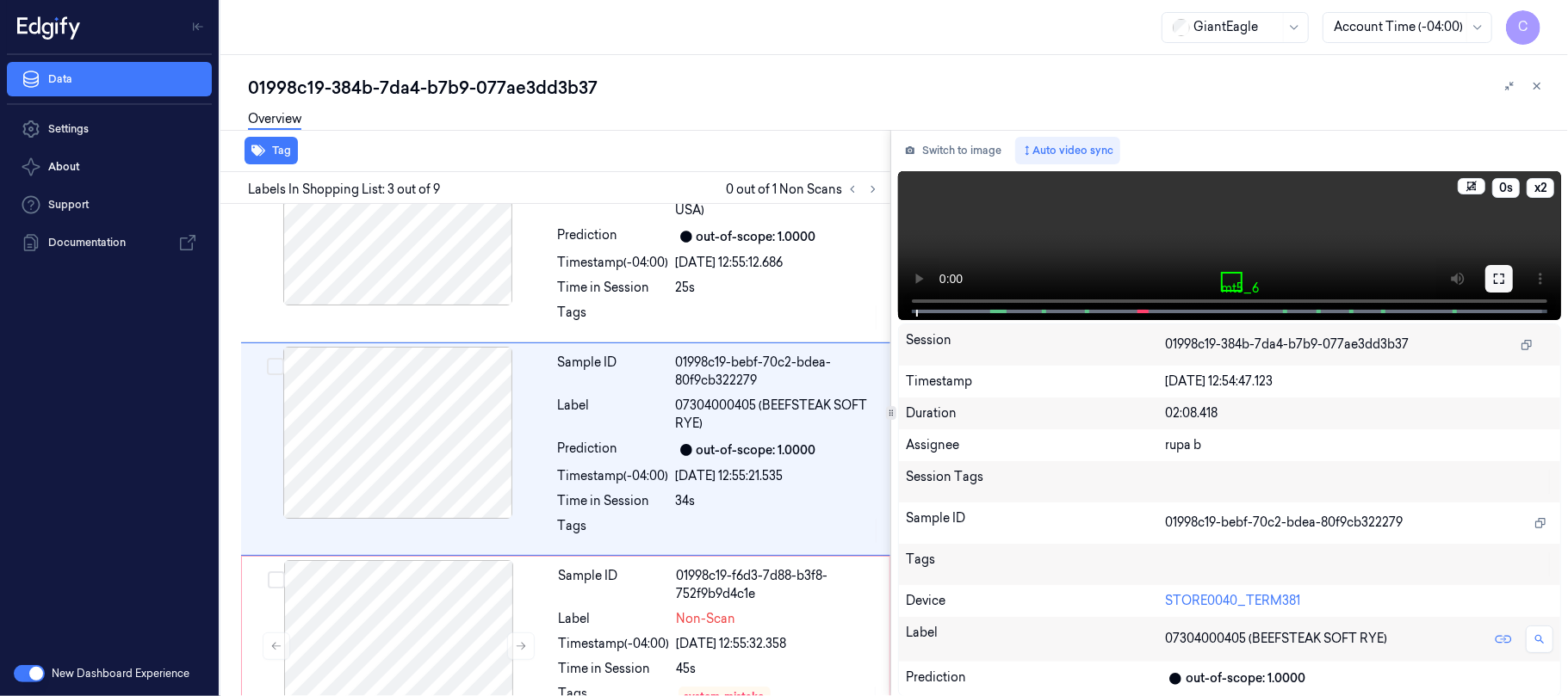
click at [1511, 277] on button at bounding box center [1499, 279] width 27 height 27
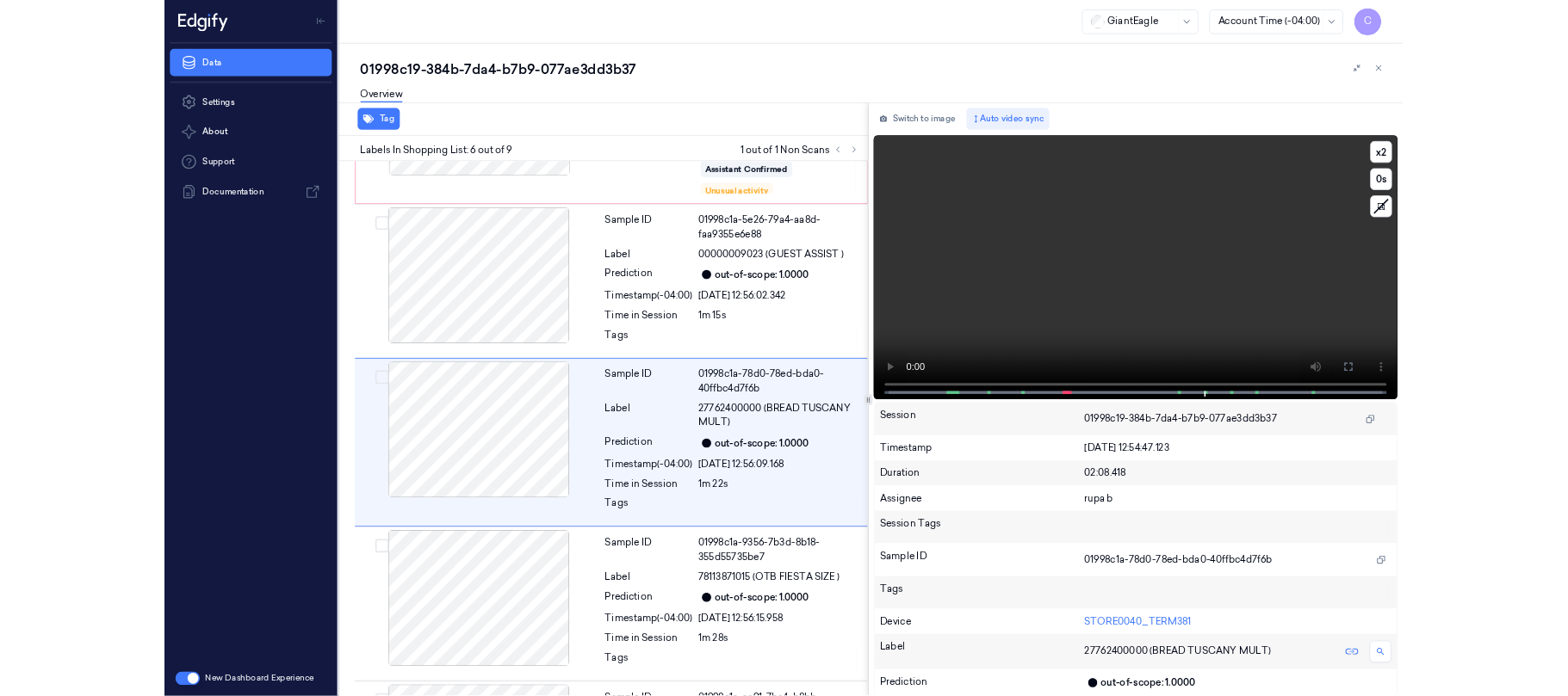
scroll to position [799, 0]
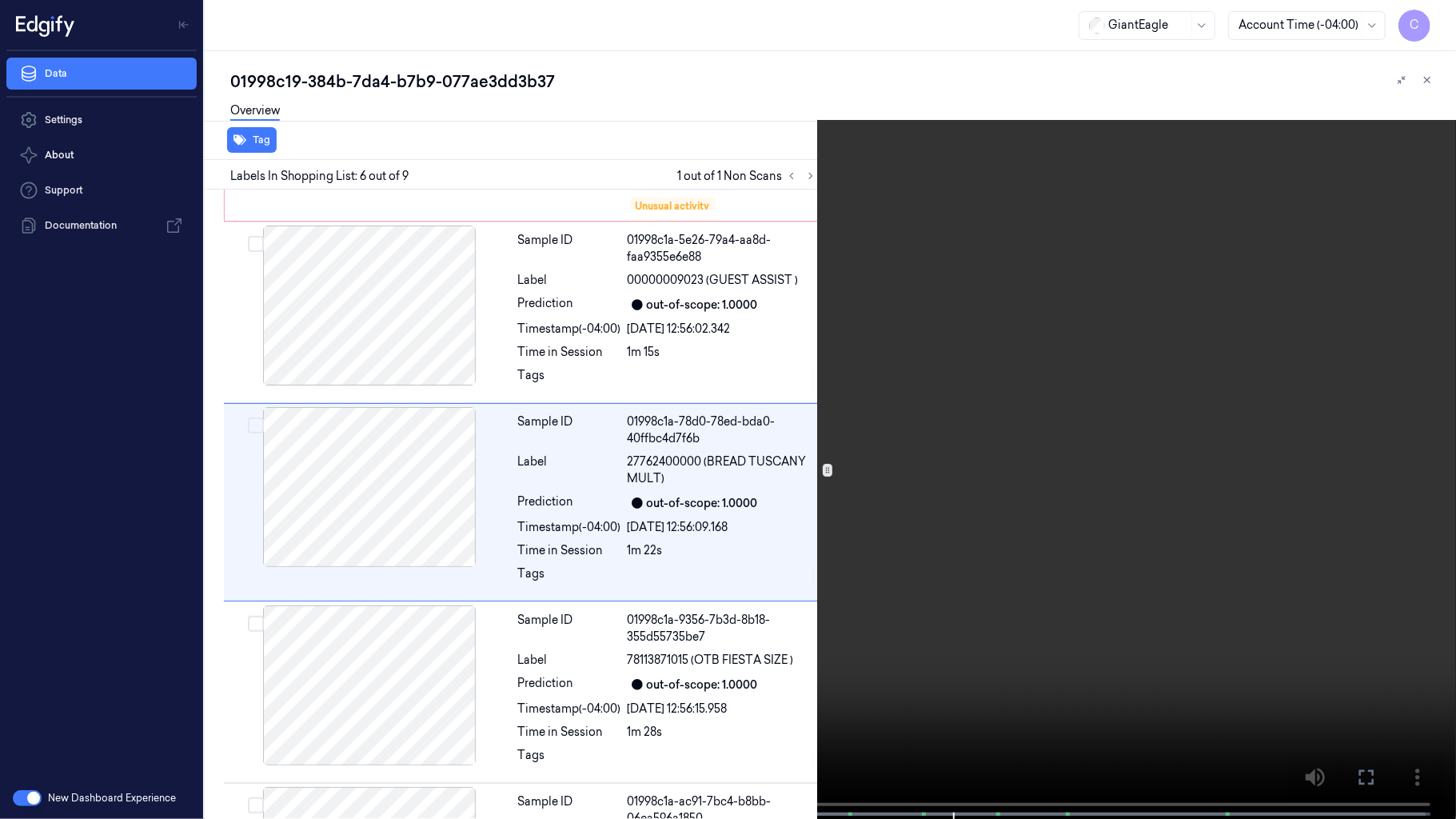
click at [714, 521] on video at bounding box center [728, 410] width 1456 height 822
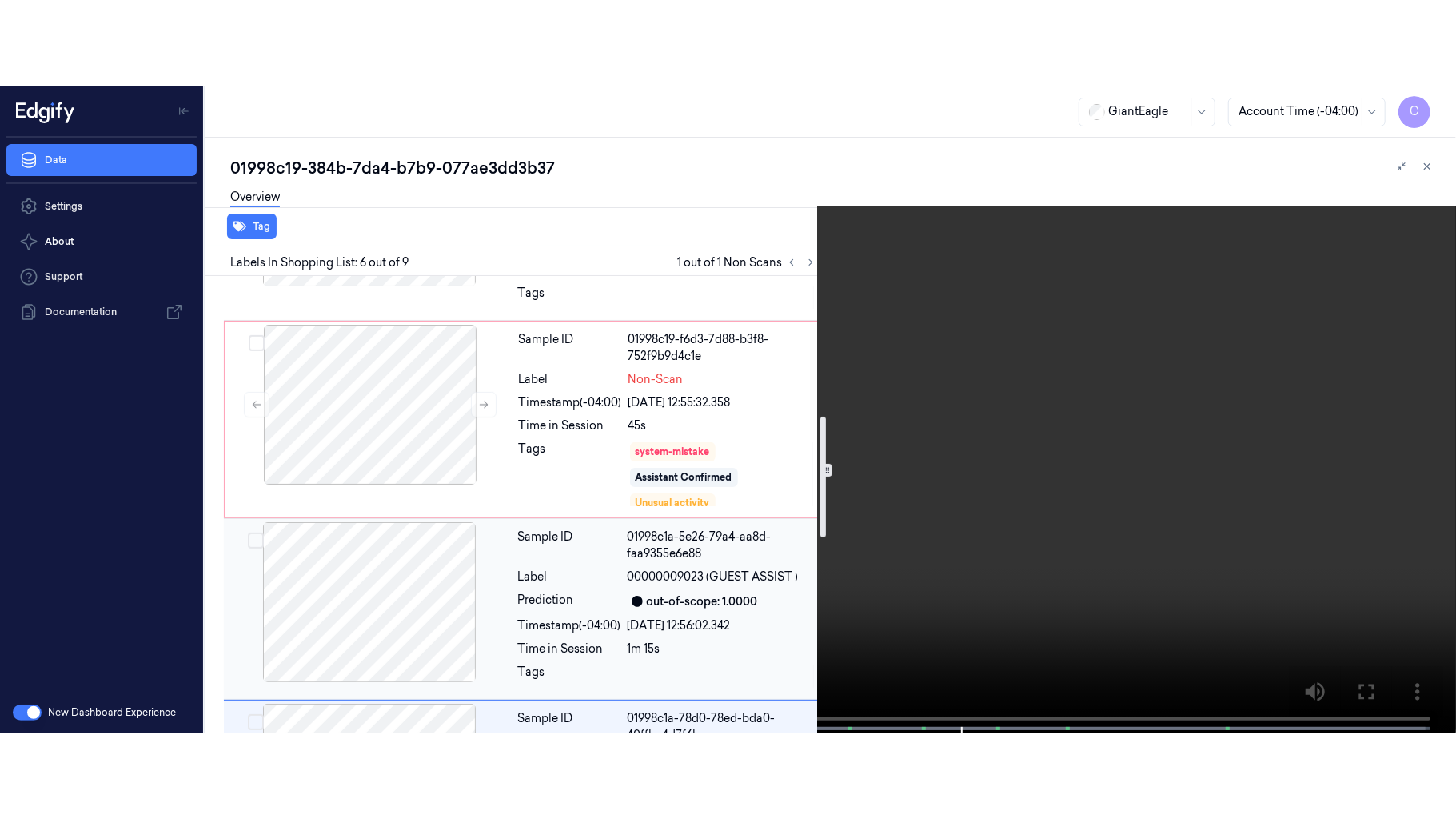
scroll to position [529, 0]
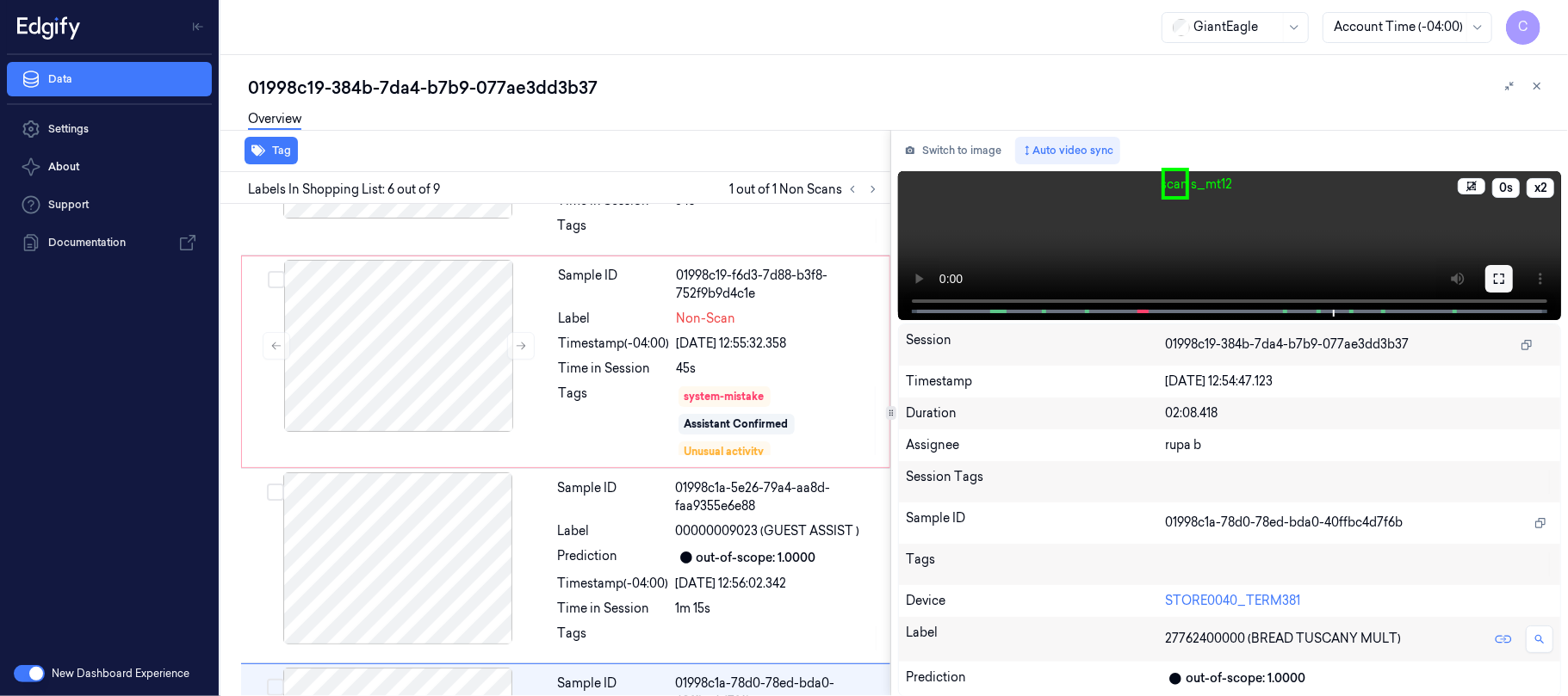
click at [1496, 272] on icon at bounding box center [1499, 279] width 14 height 14
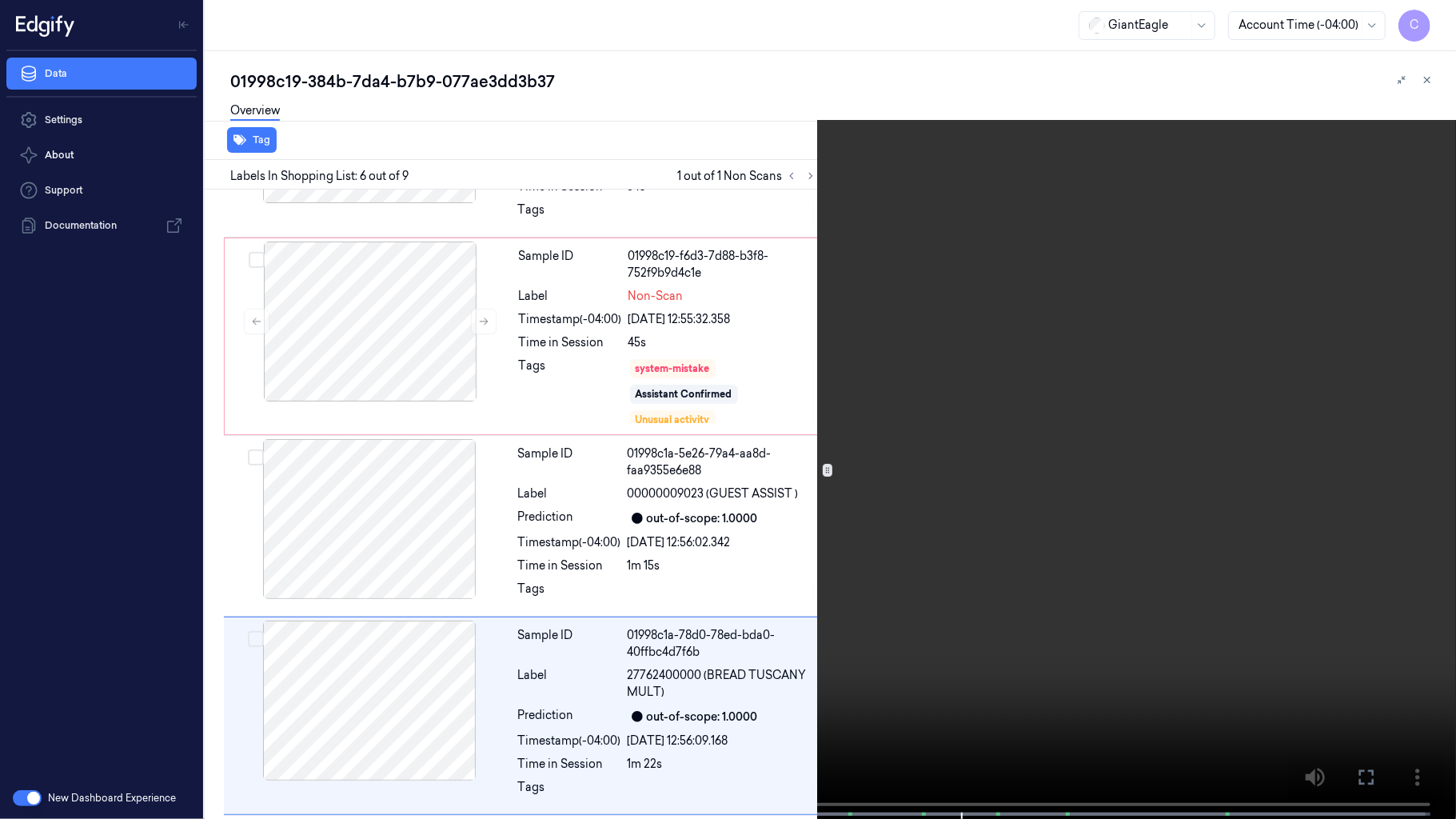
click at [602, 500] on video at bounding box center [728, 410] width 1456 height 822
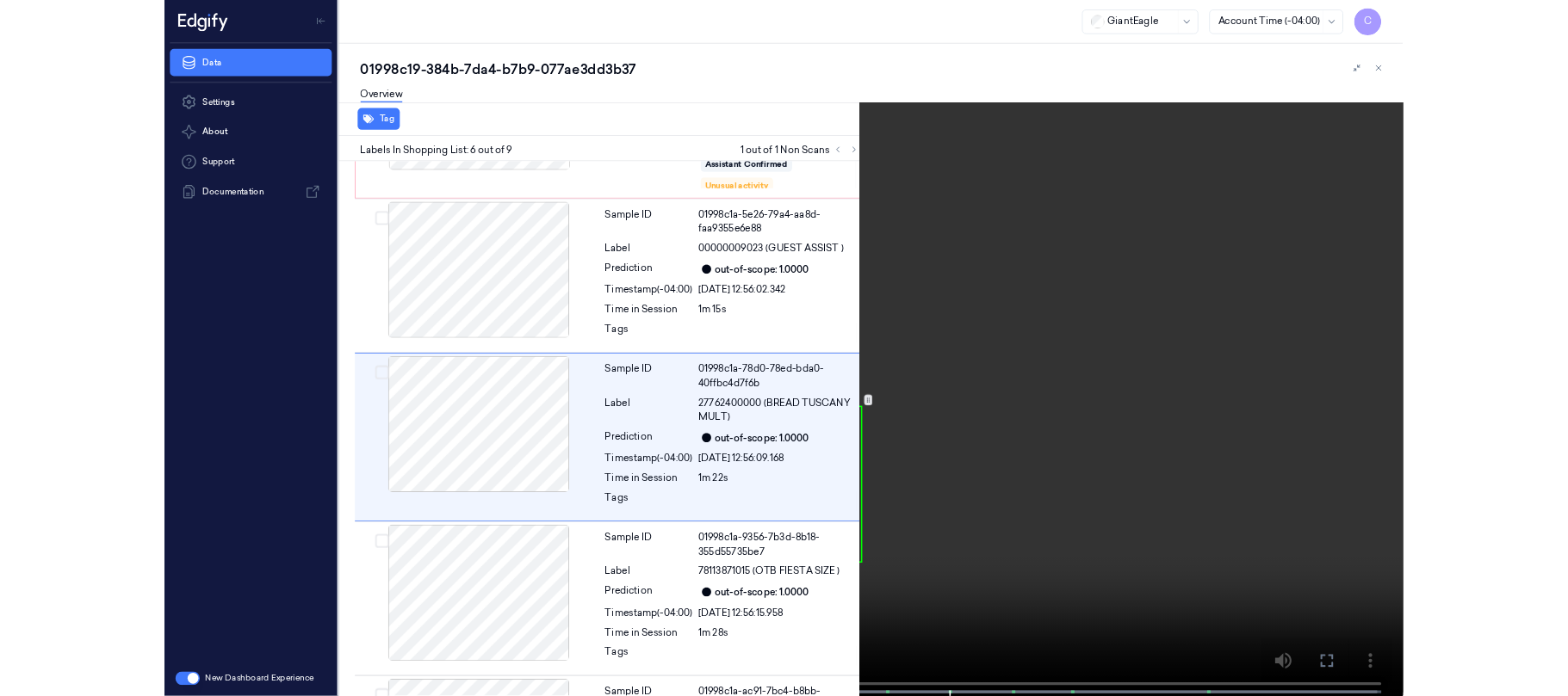
scroll to position [799, 0]
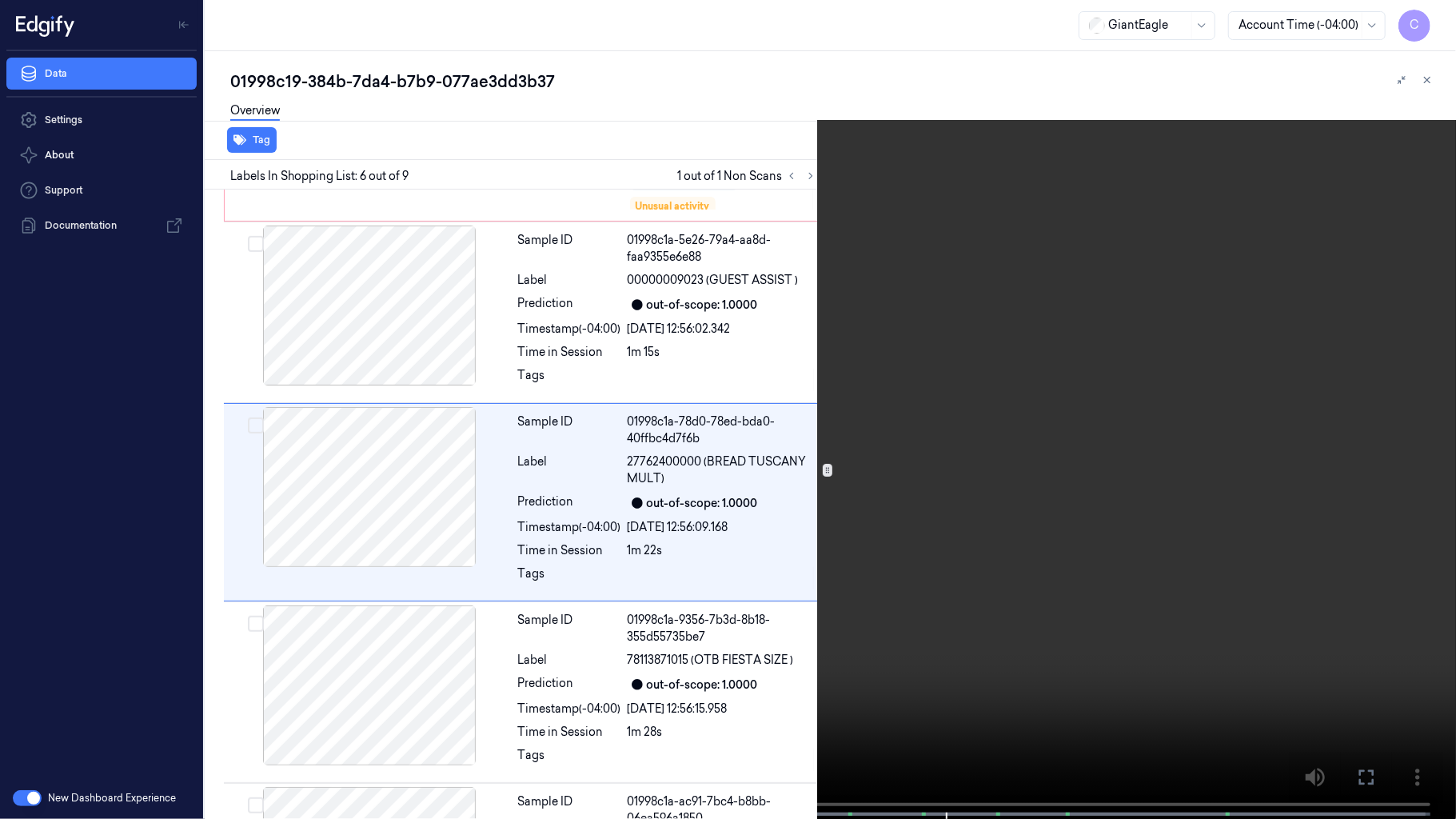
click at [906, 330] on video at bounding box center [728, 410] width 1456 height 822
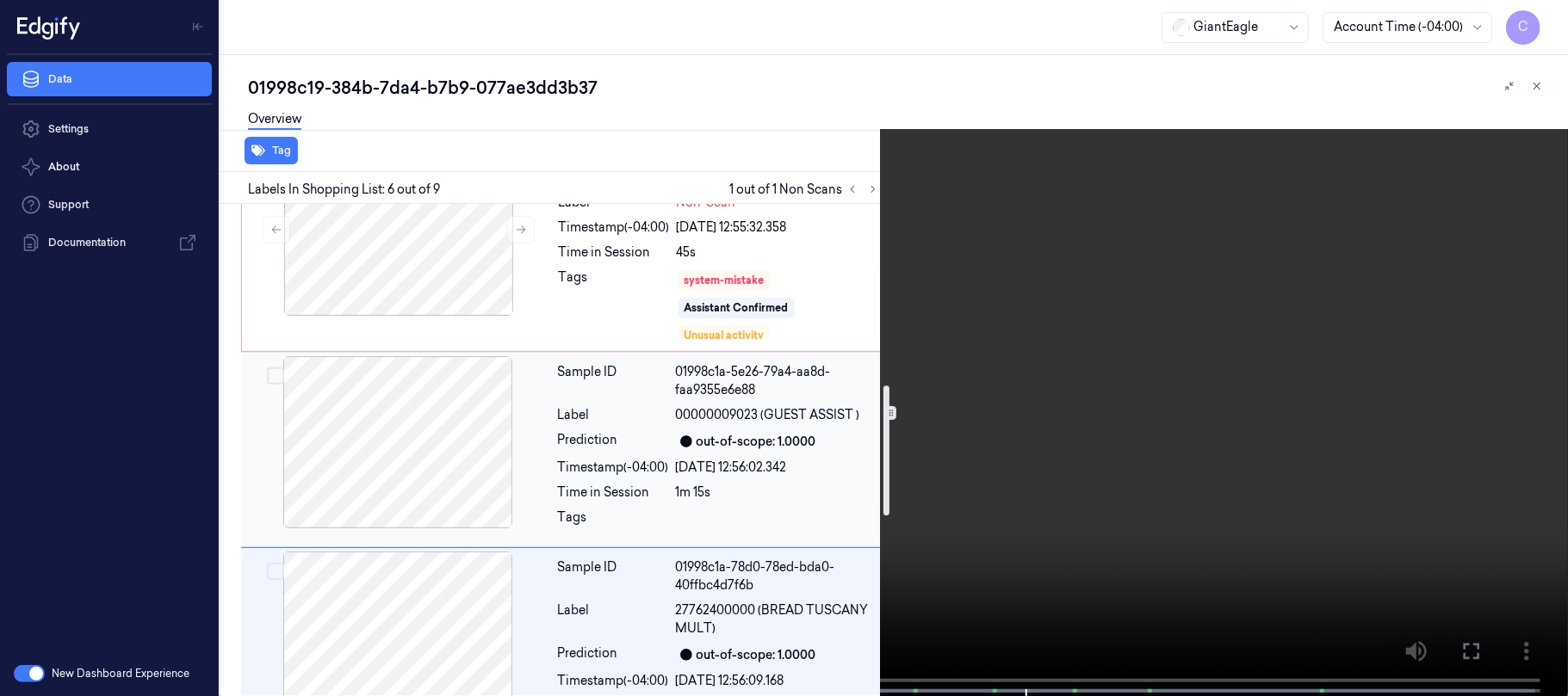
scroll to position [685, 0]
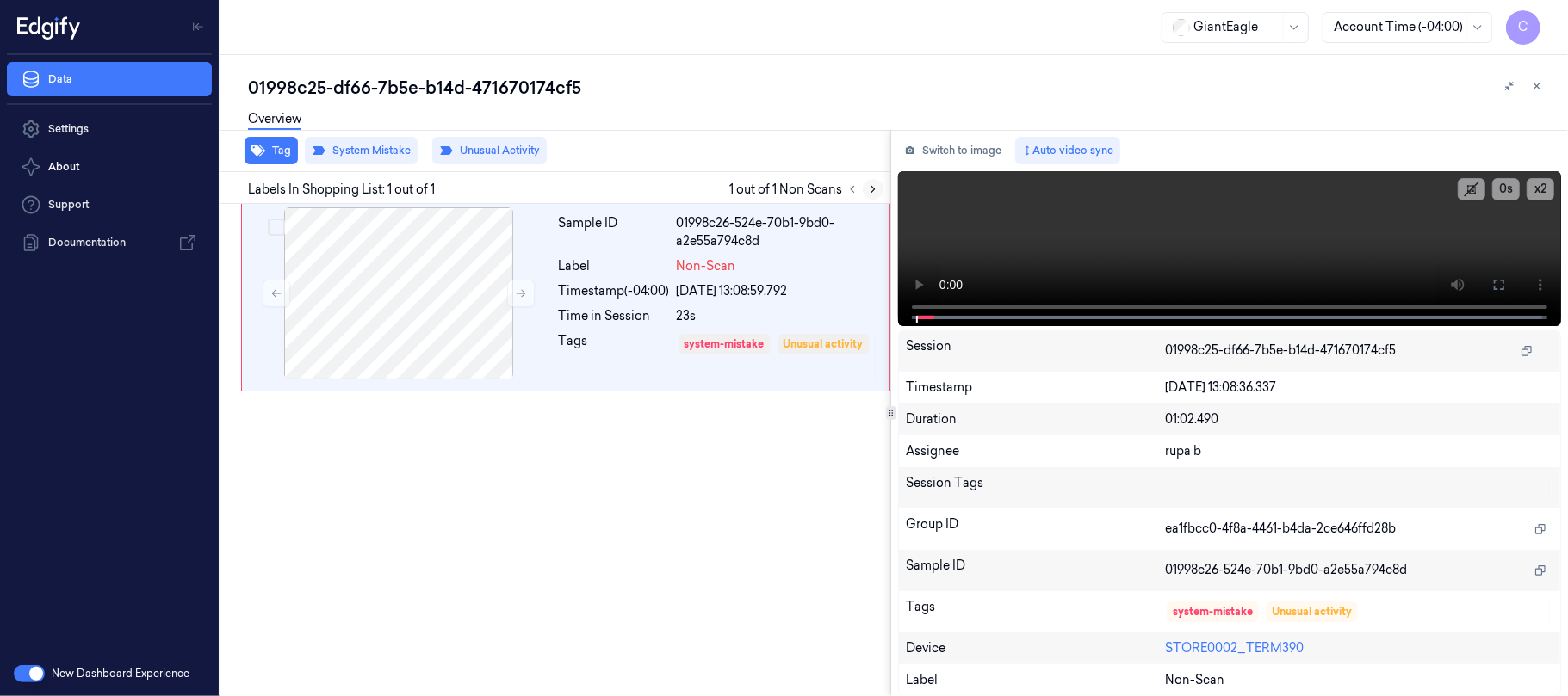
click at [878, 186] on icon at bounding box center [873, 189] width 12 height 12
click at [518, 295] on icon at bounding box center [521, 293] width 12 height 12
click at [1499, 284] on icon at bounding box center [1499, 284] width 14 height 14
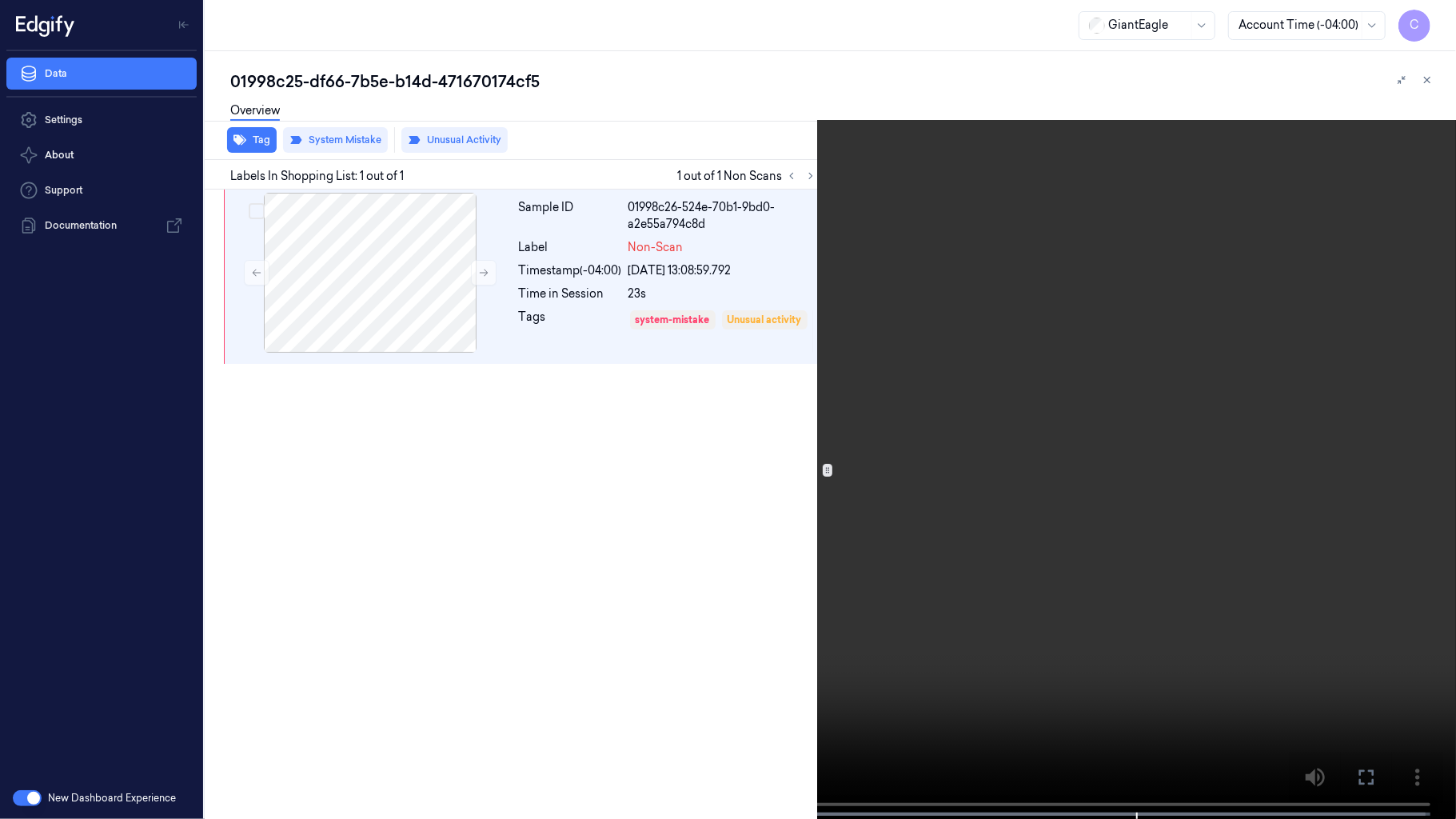
click at [507, 369] on video at bounding box center [728, 410] width 1456 height 822
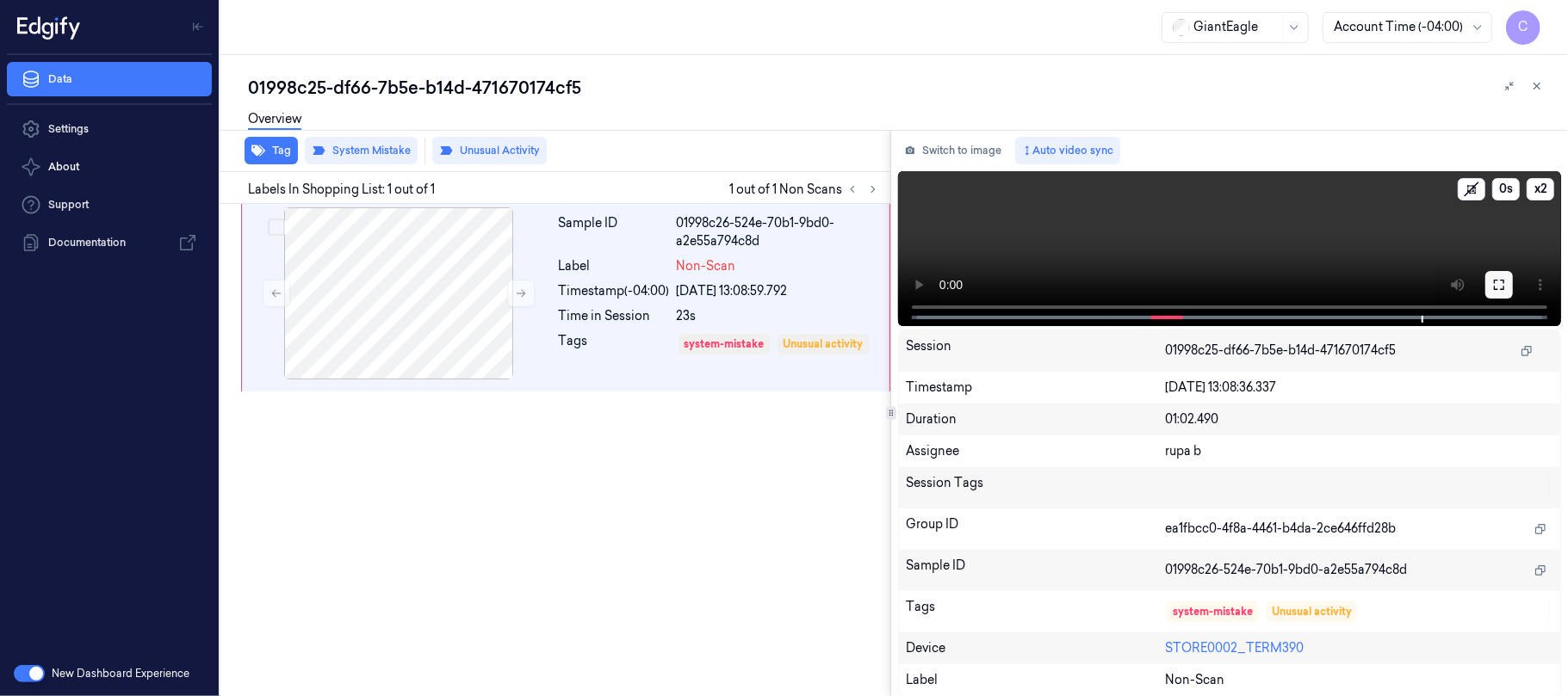
click at [1497, 289] on icon at bounding box center [1499, 284] width 14 height 14
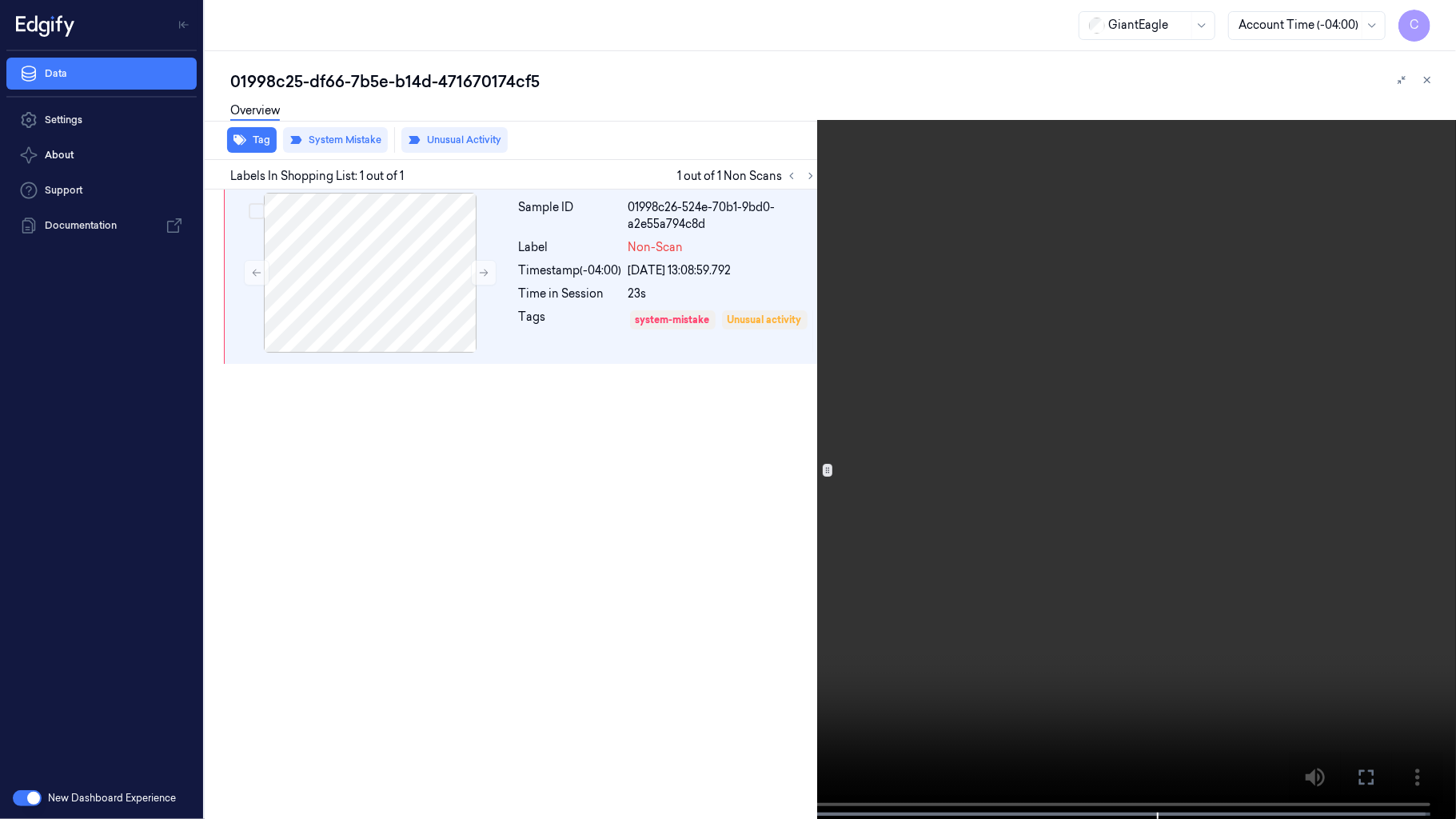
click at [138, 646] on video at bounding box center [728, 410] width 1456 height 822
click at [616, 497] on video at bounding box center [728, 410] width 1456 height 822
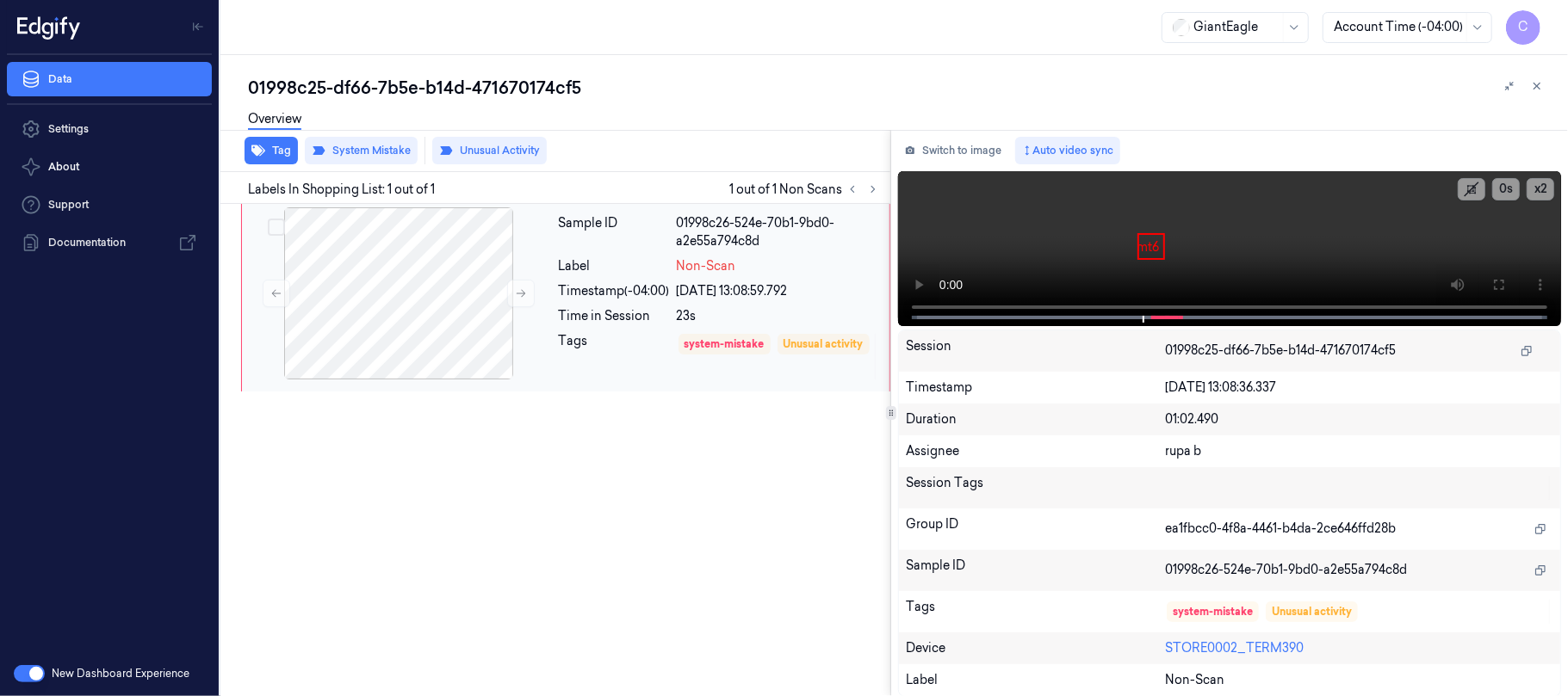
click at [575, 297] on div "Timestamp (-04:00)" at bounding box center [615, 291] width 111 height 18
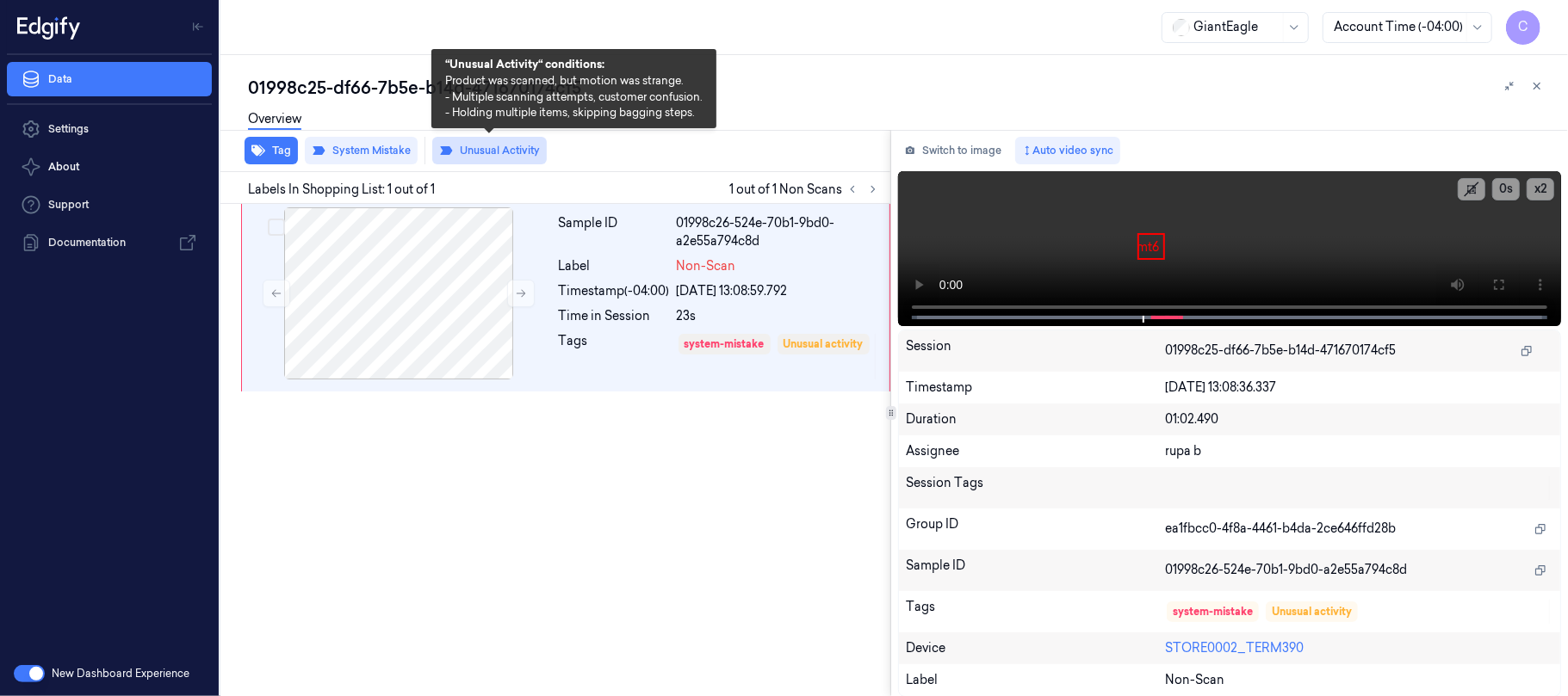
click at [477, 148] on button "Unusual Activity" at bounding box center [490, 150] width 114 height 27
click at [508, 149] on button "Unusual Activity" at bounding box center [490, 150] width 114 height 27
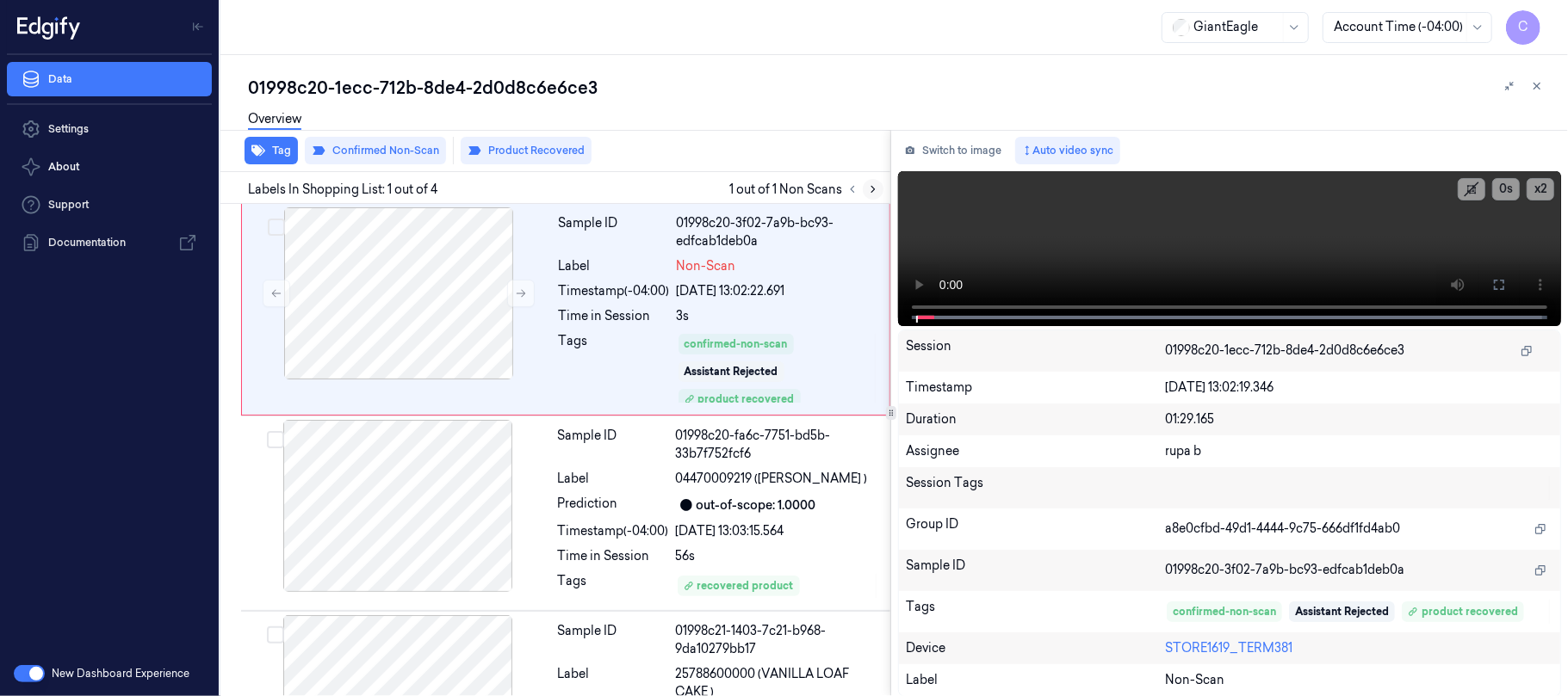
click at [872, 191] on icon at bounding box center [873, 189] width 12 height 12
click at [518, 301] on button at bounding box center [520, 293] width 27 height 27
click at [522, 295] on icon at bounding box center [521, 293] width 12 height 12
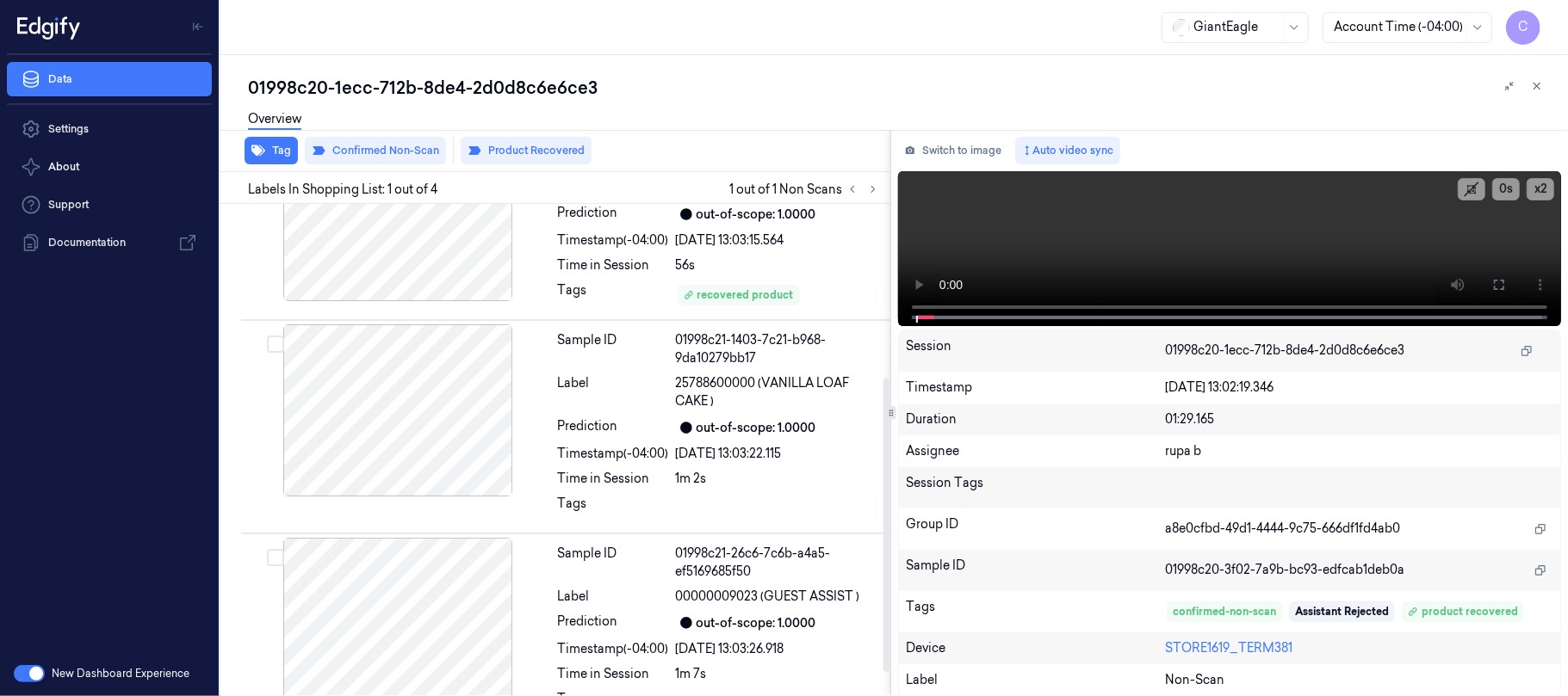
scroll to position [331, 0]
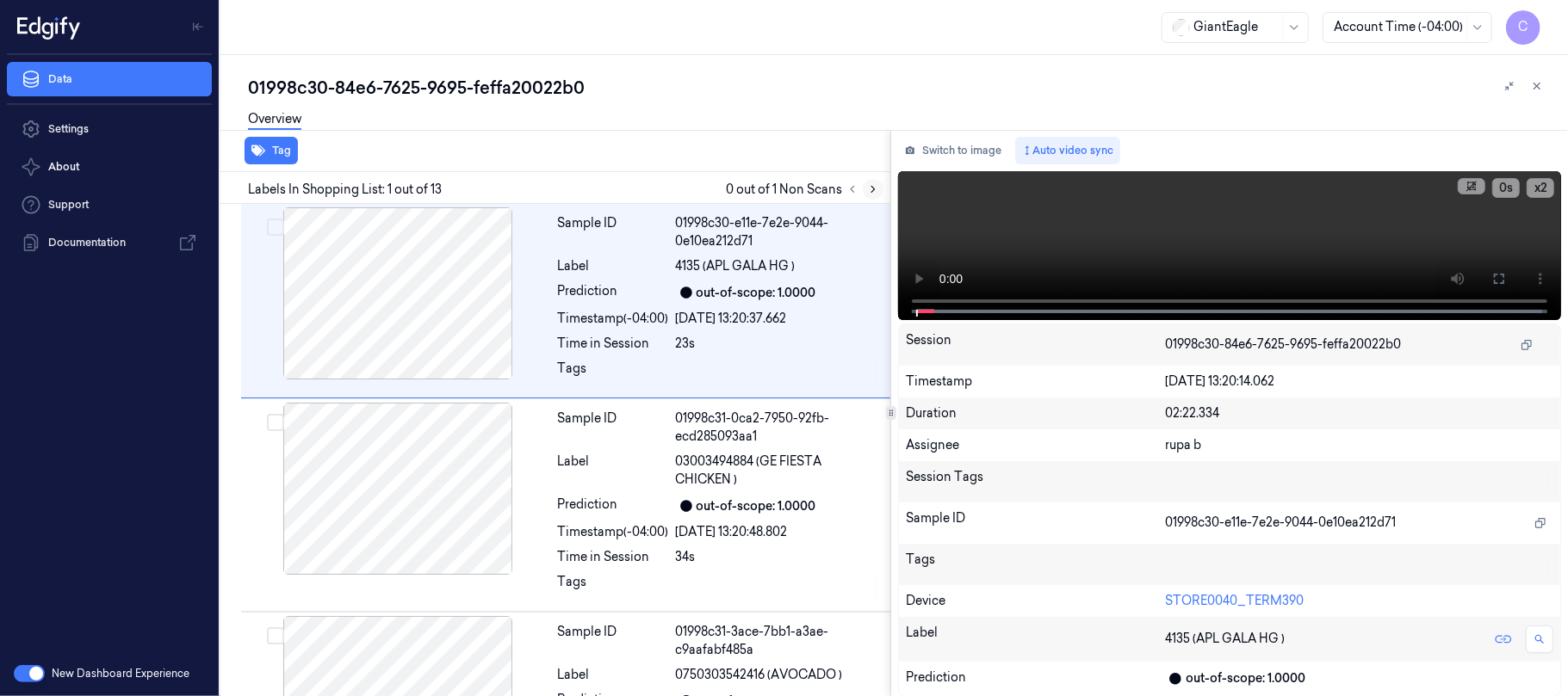
click at [872, 183] on icon at bounding box center [873, 189] width 12 height 12
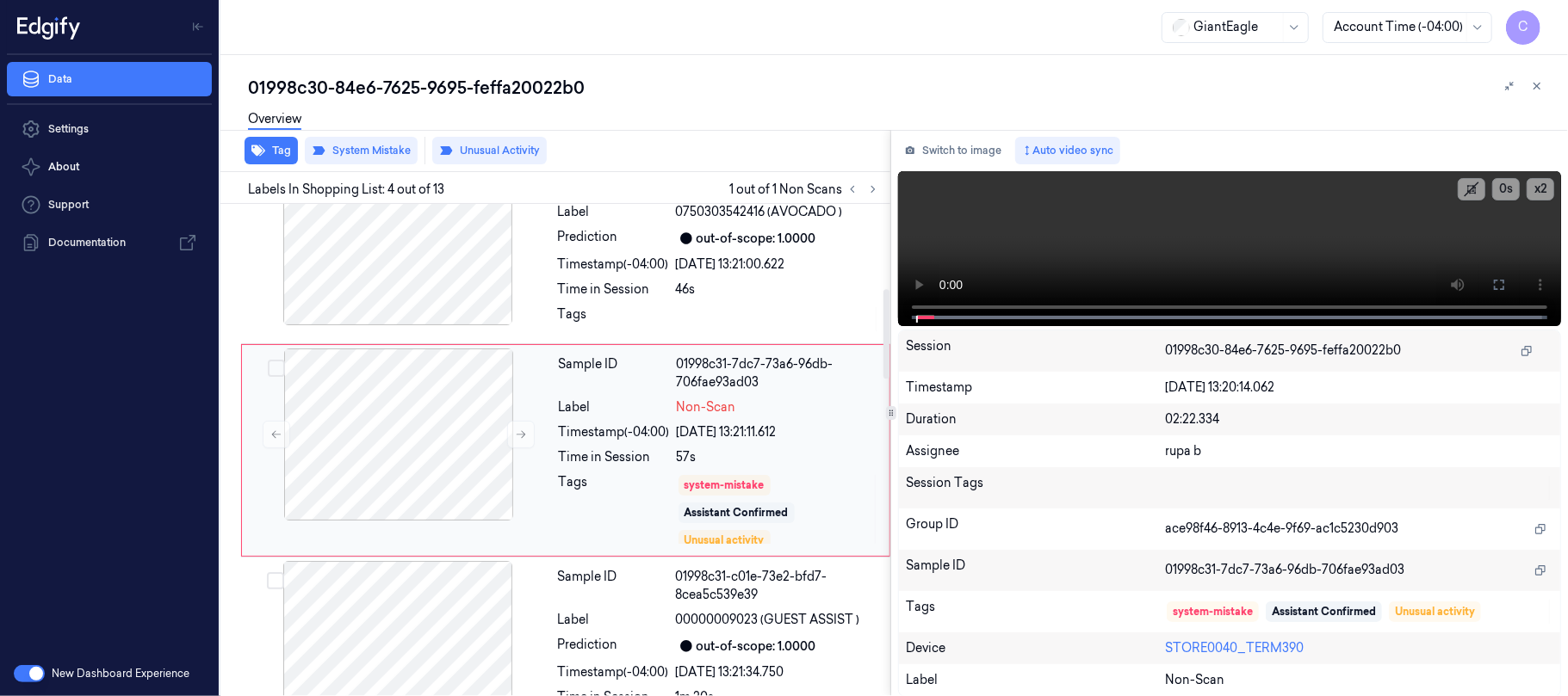
scroll to position [465, 0]
click at [520, 434] on icon at bounding box center [522, 433] width 9 height 8
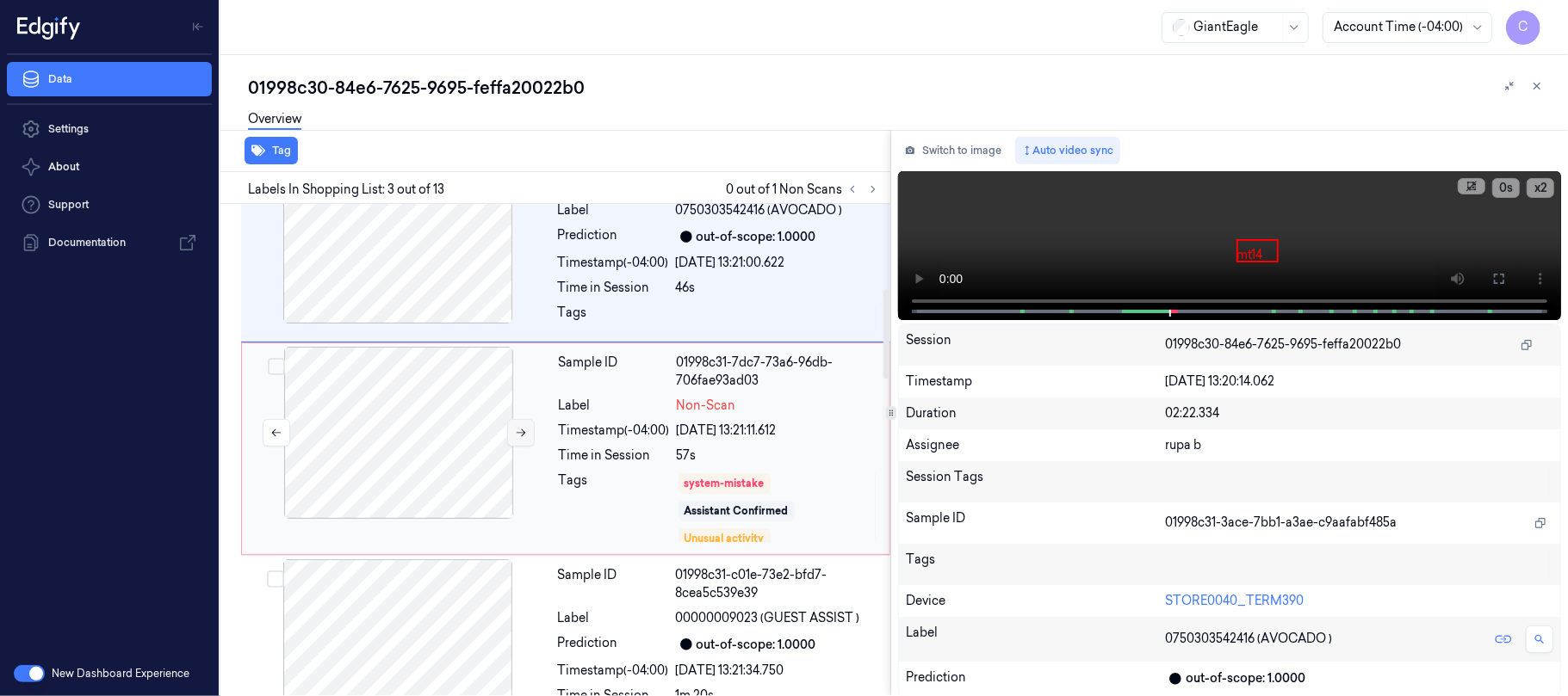
scroll to position [260, 0]
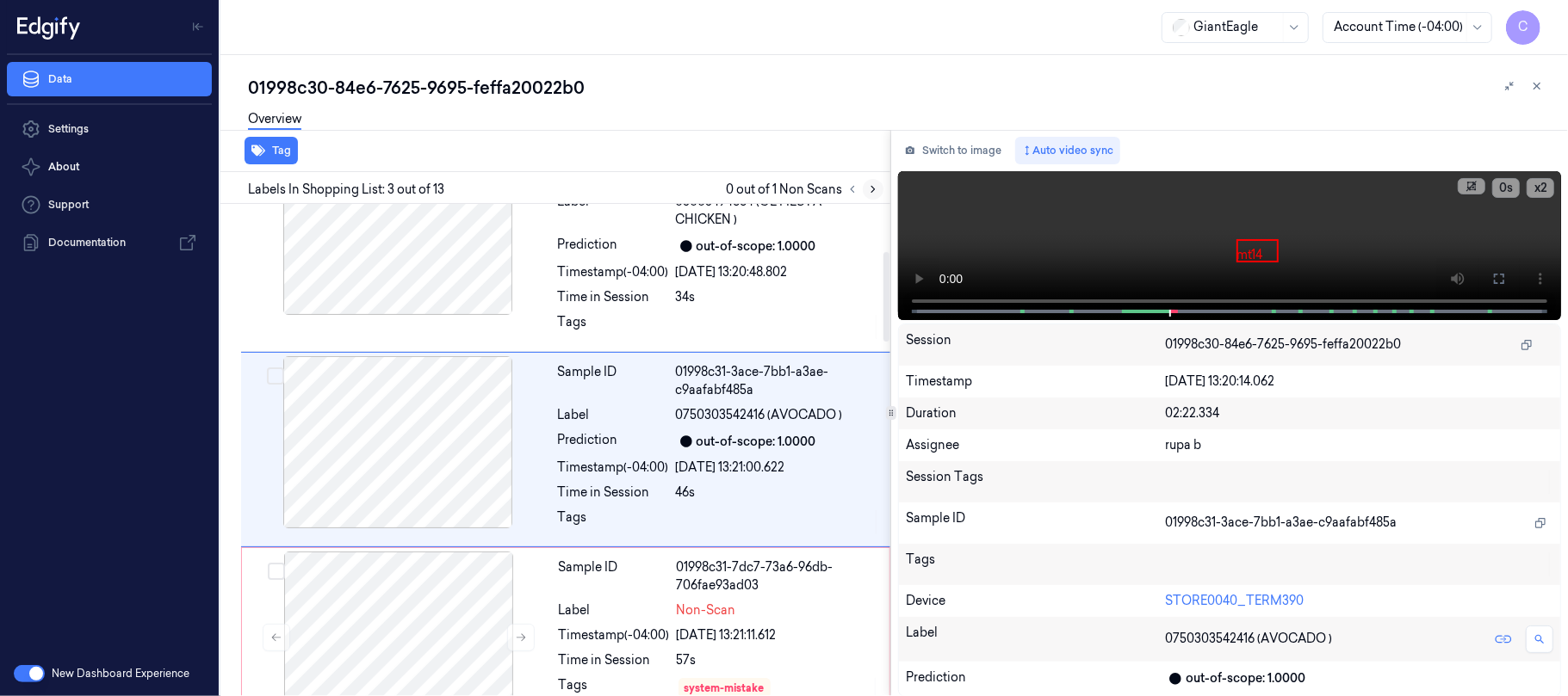
click at [870, 189] on icon at bounding box center [873, 189] width 12 height 12
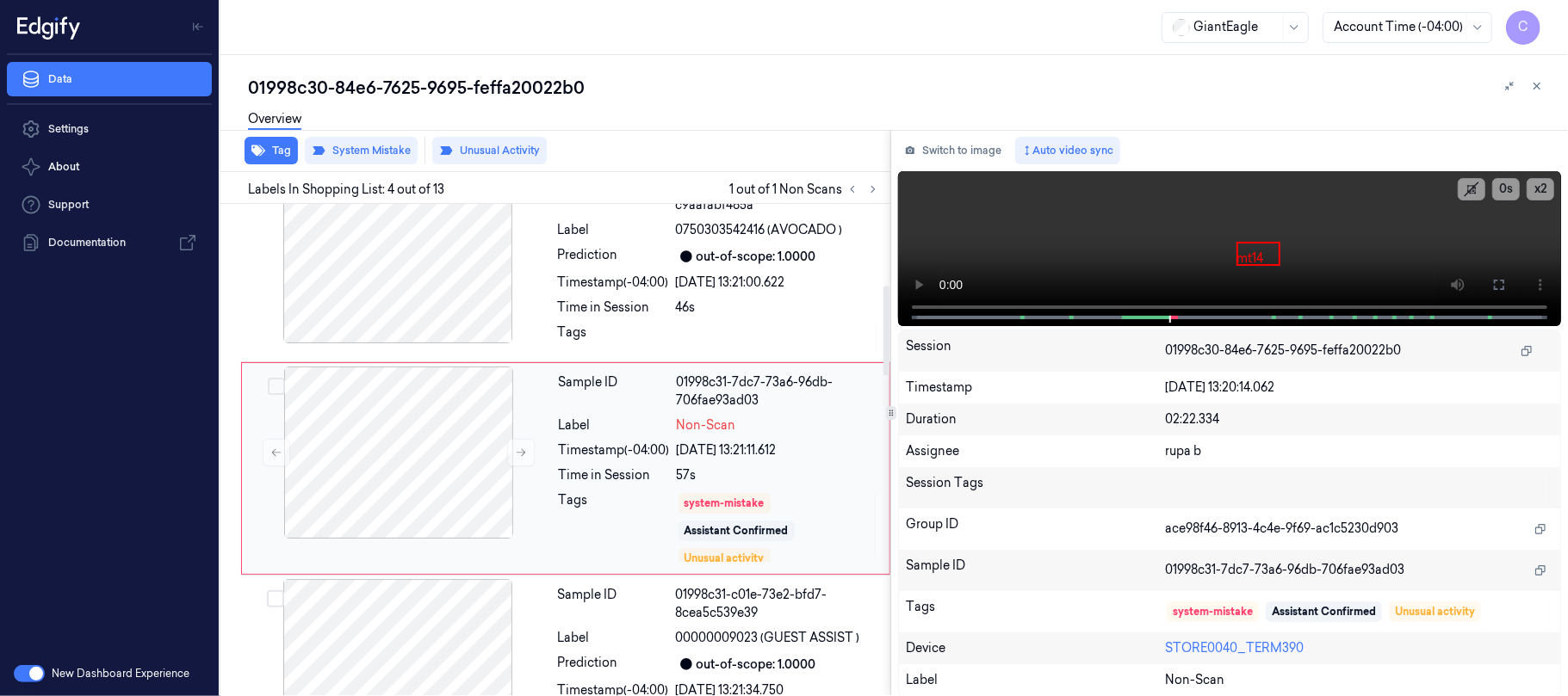
scroll to position [465, 0]
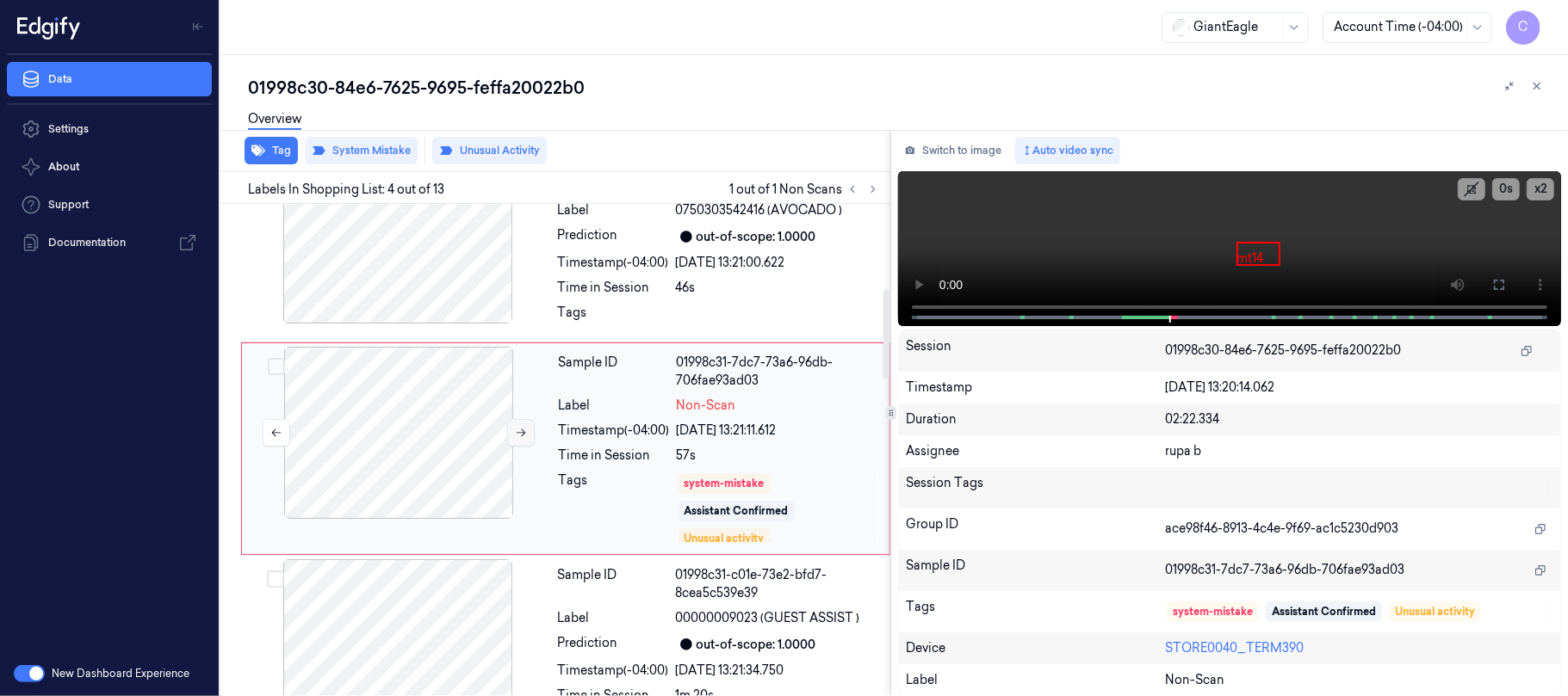
click at [517, 439] on icon at bounding box center [521, 432] width 12 height 12
click at [434, 259] on div at bounding box center [398, 238] width 307 height 173
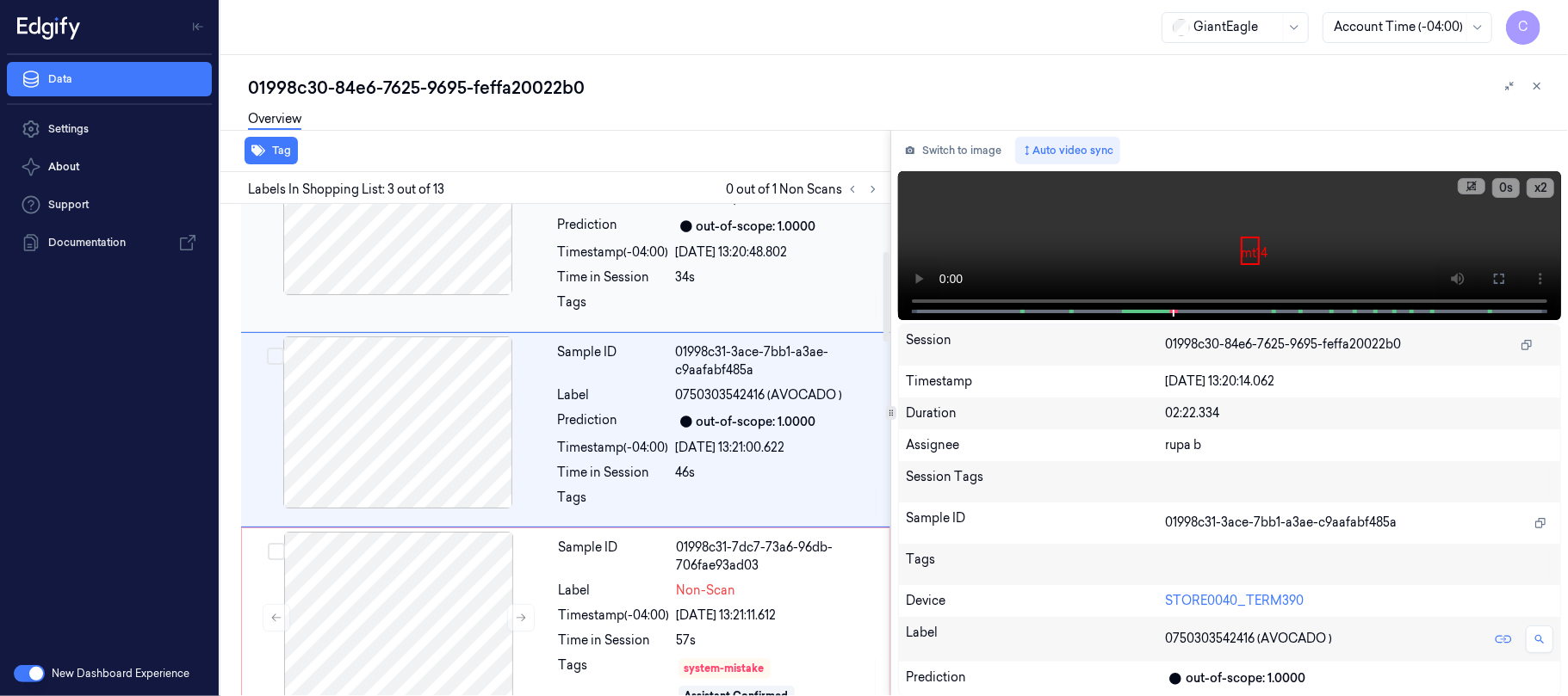
scroll to position [260, 0]
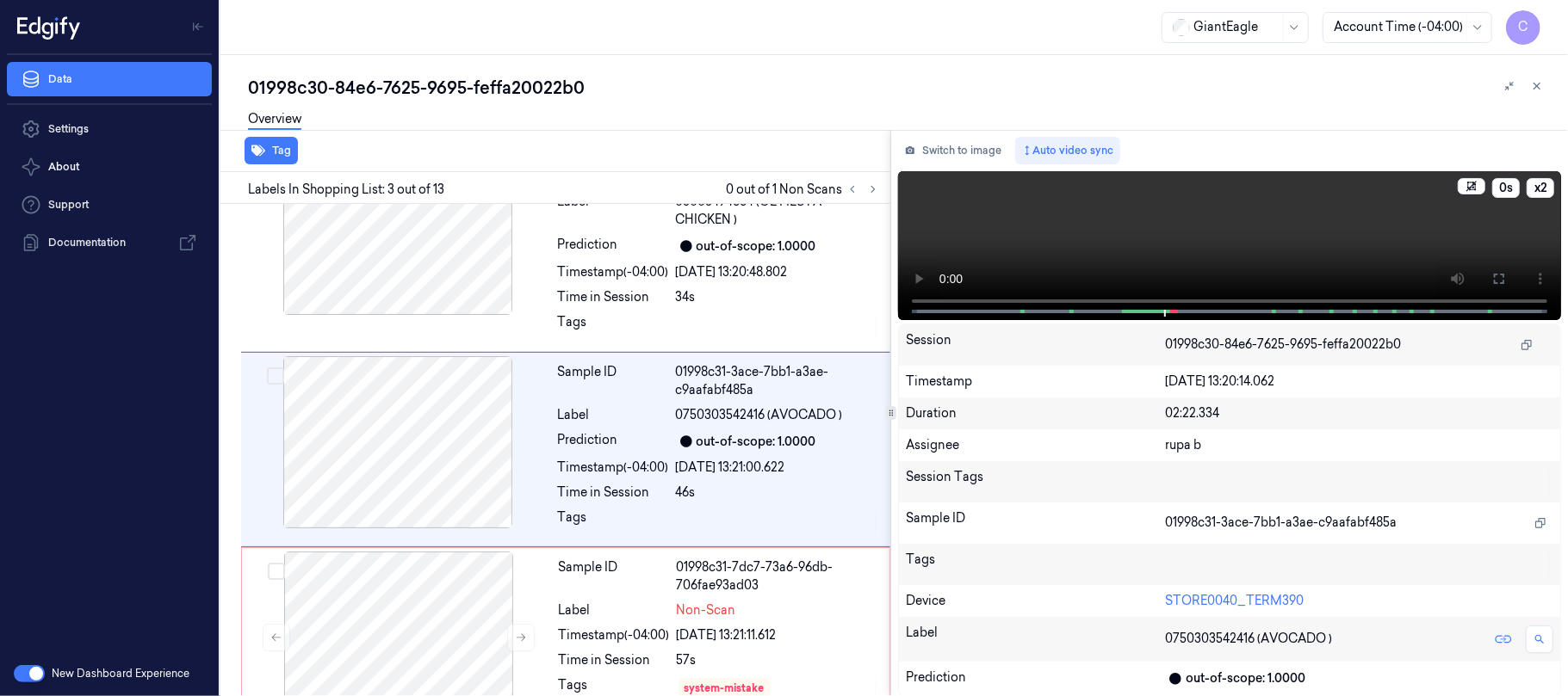
click at [1227, 229] on video at bounding box center [1229, 246] width 663 height 149
click at [1249, 235] on video at bounding box center [1229, 246] width 663 height 149
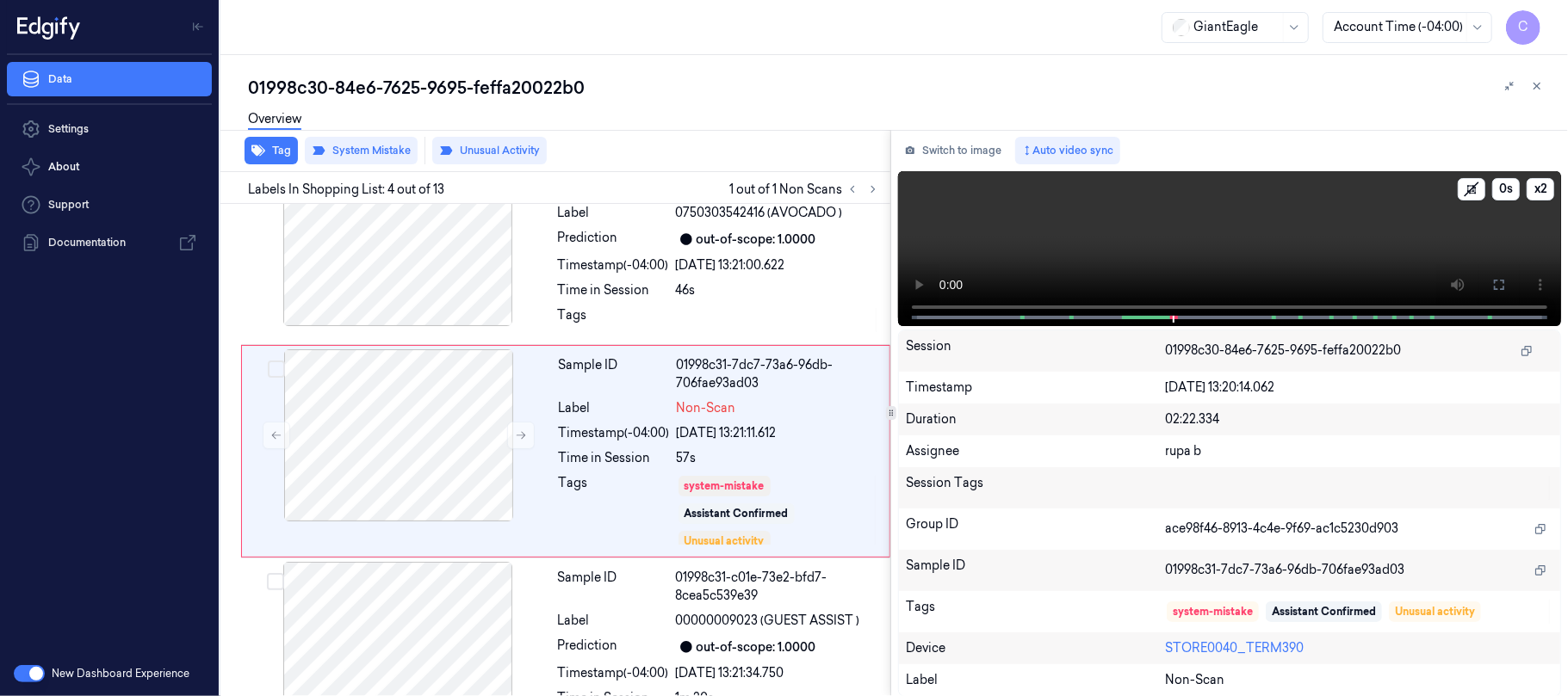
scroll to position [465, 0]
click at [1230, 241] on video at bounding box center [1229, 249] width 663 height 155
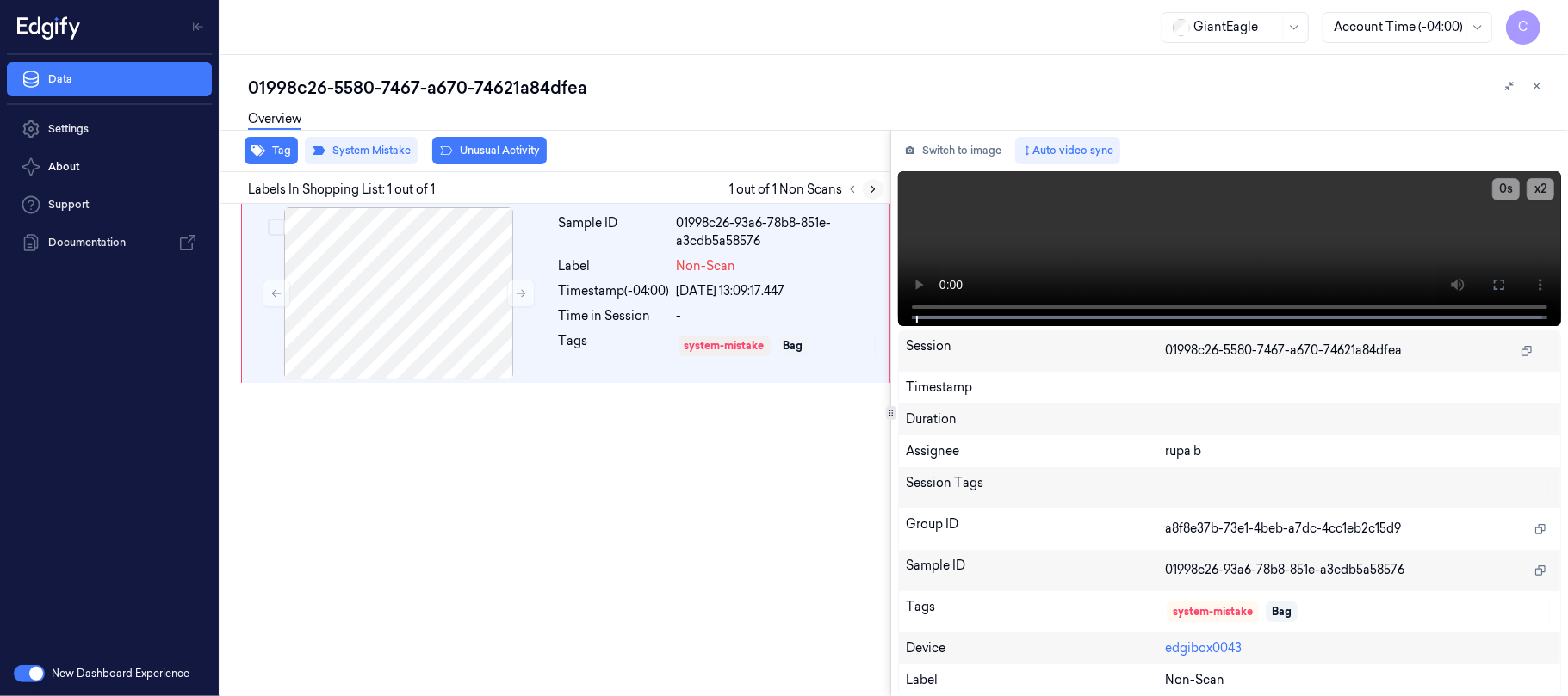
click at [868, 194] on button at bounding box center [873, 189] width 21 height 21
click at [522, 295] on icon at bounding box center [521, 293] width 12 height 12
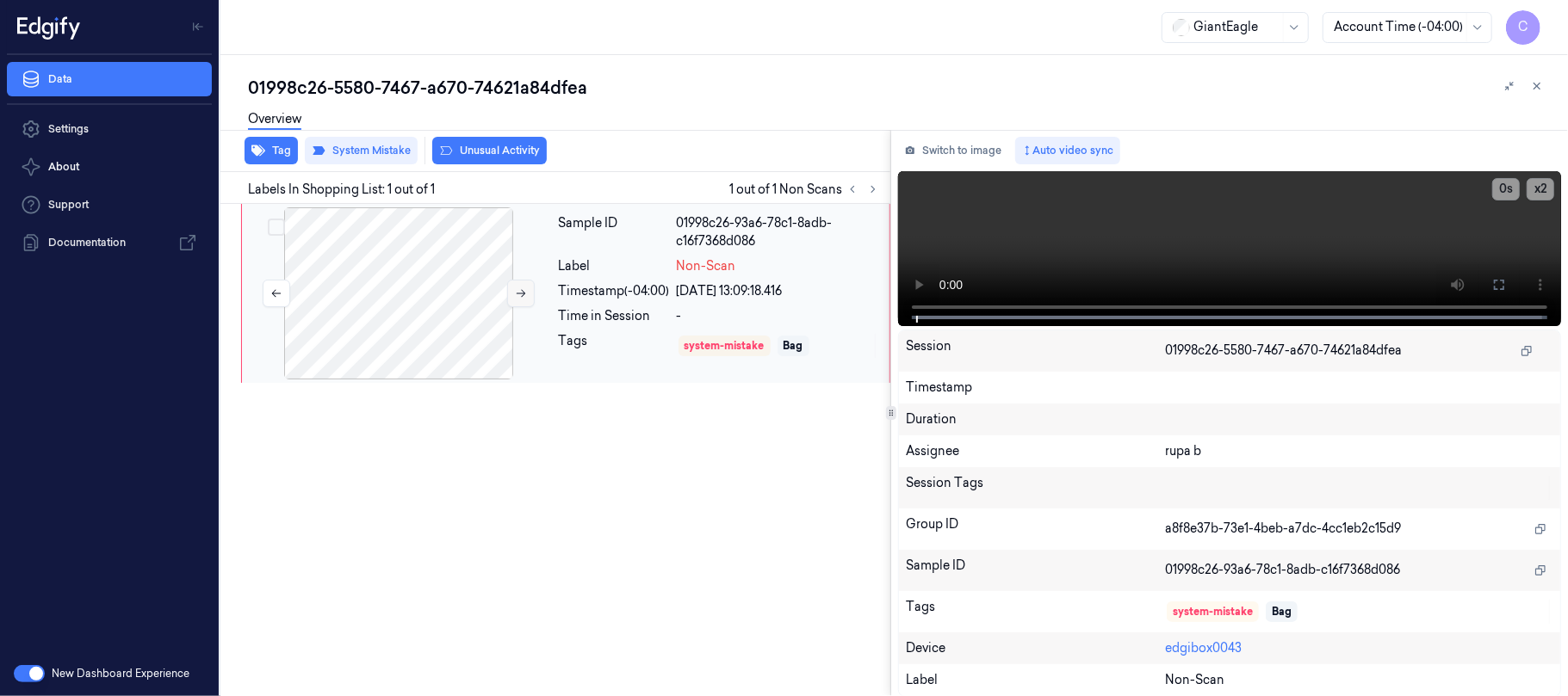
click at [522, 295] on icon at bounding box center [521, 293] width 12 height 12
click at [1503, 286] on icon at bounding box center [1499, 284] width 10 height 10
click at [1255, 250] on video at bounding box center [1229, 249] width 663 height 155
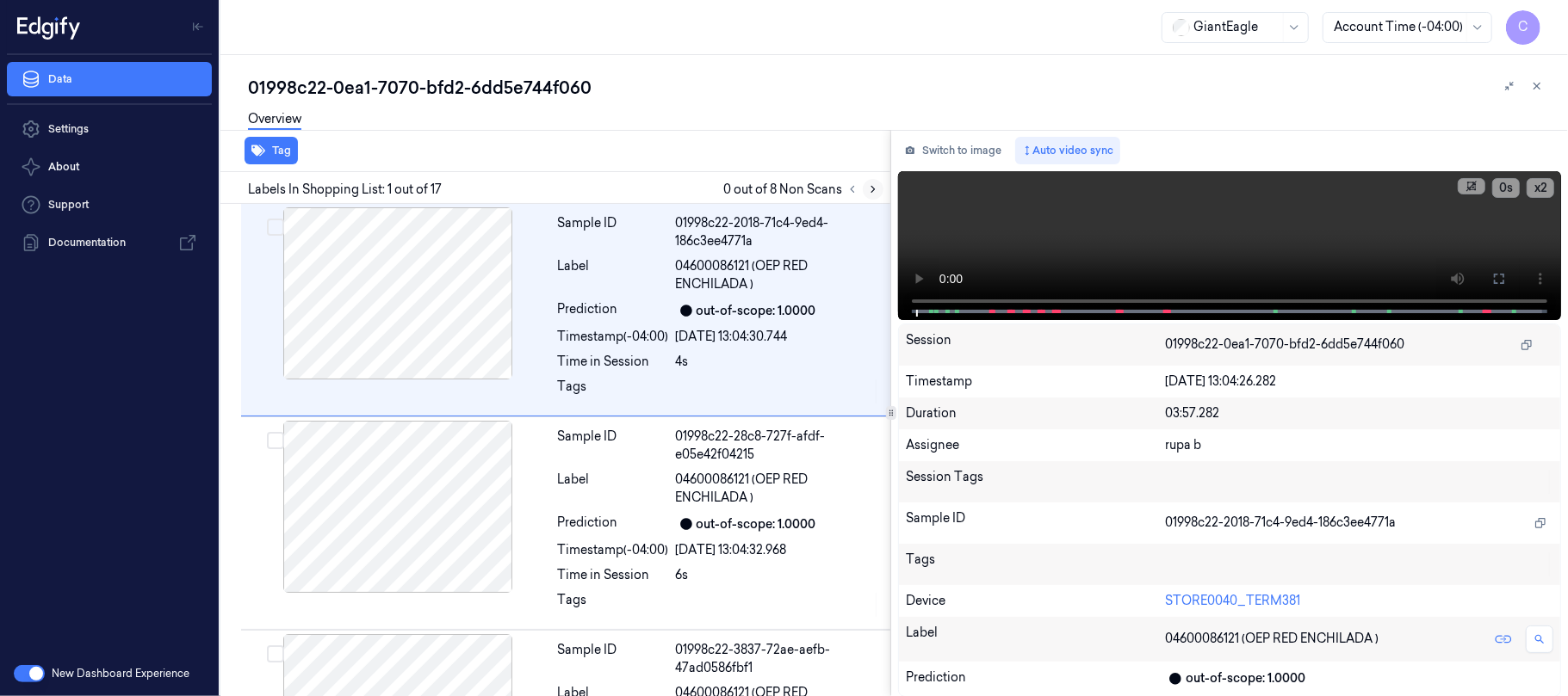
click at [876, 189] on icon at bounding box center [873, 189] width 12 height 12
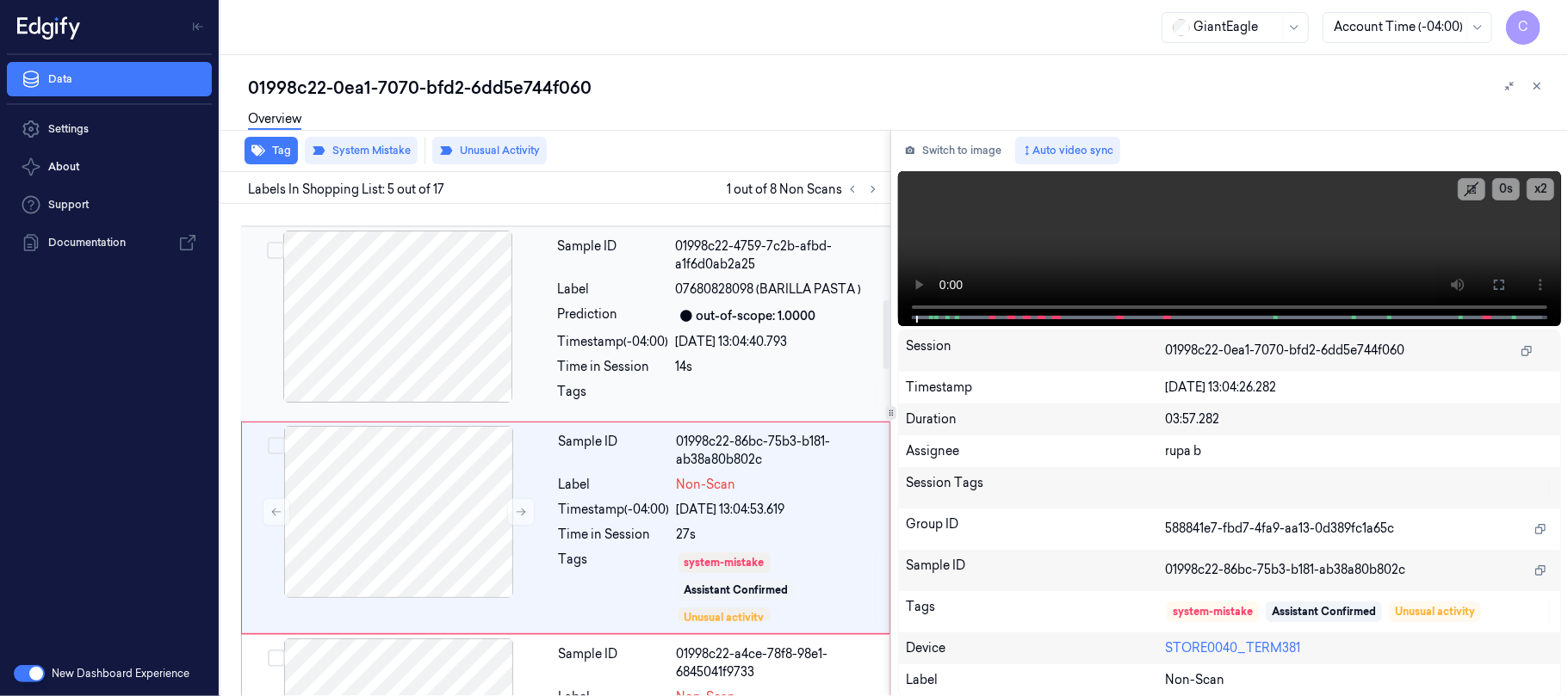
scroll to position [697, 0]
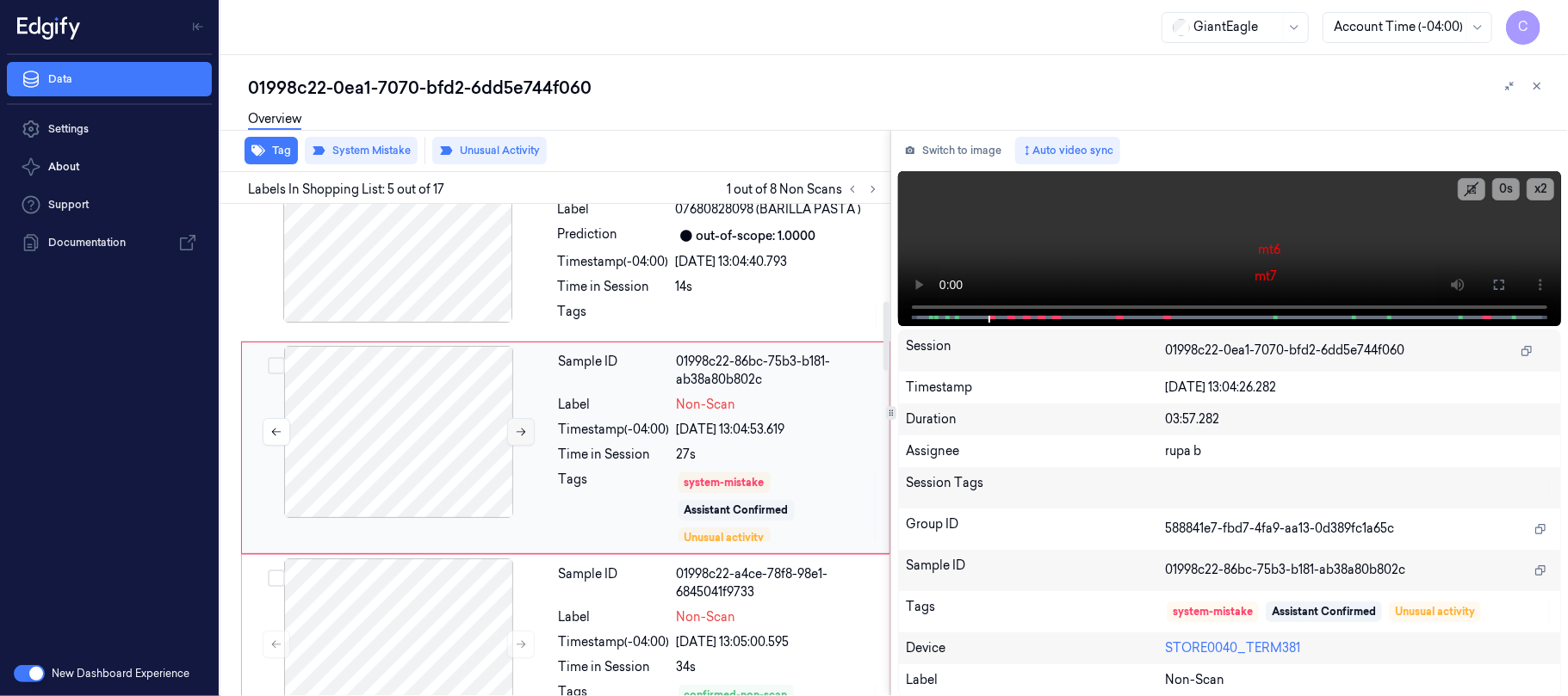
click at [515, 433] on icon at bounding box center [521, 431] width 12 height 12
click at [520, 433] on icon at bounding box center [522, 432] width 9 height 8
click at [515, 434] on icon at bounding box center [521, 431] width 12 height 12
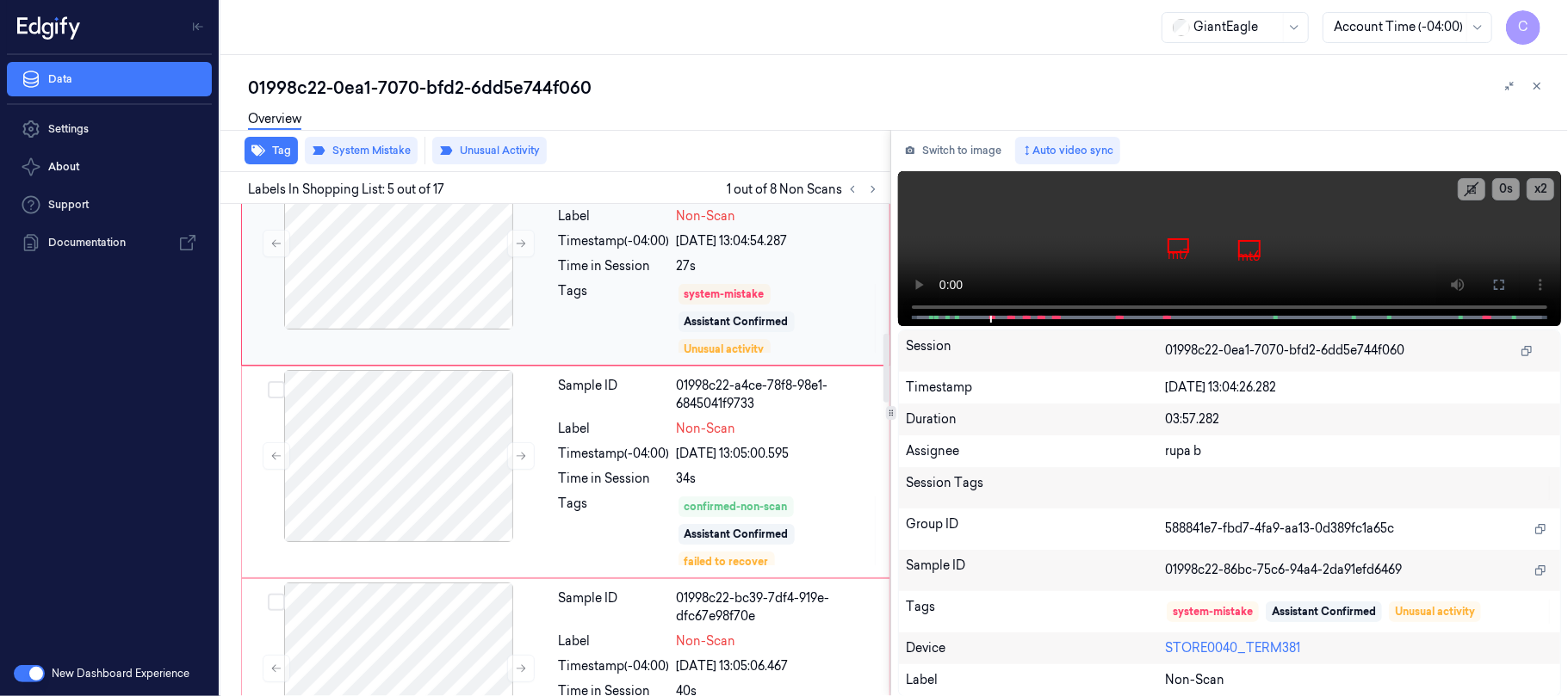
scroll to position [927, 0]
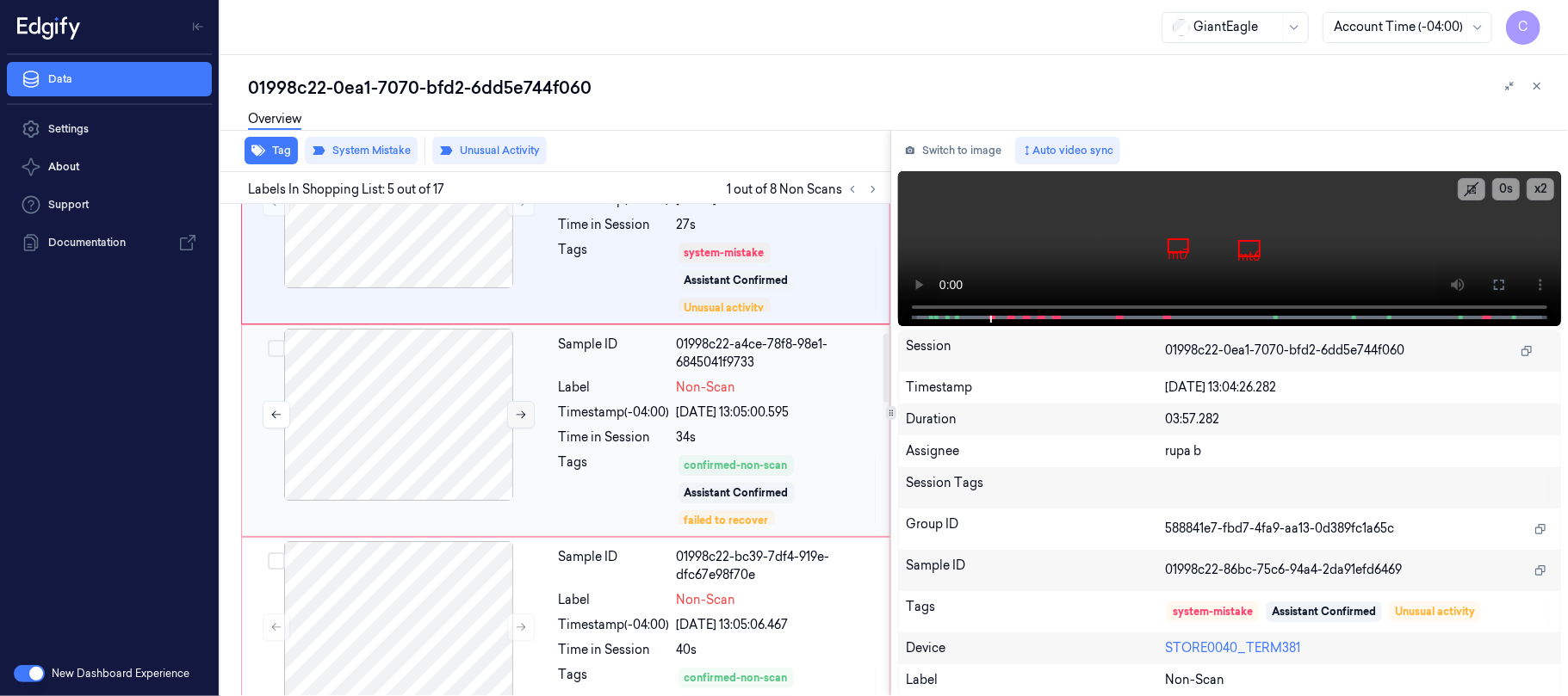
click at [515, 424] on button at bounding box center [520, 415] width 27 height 27
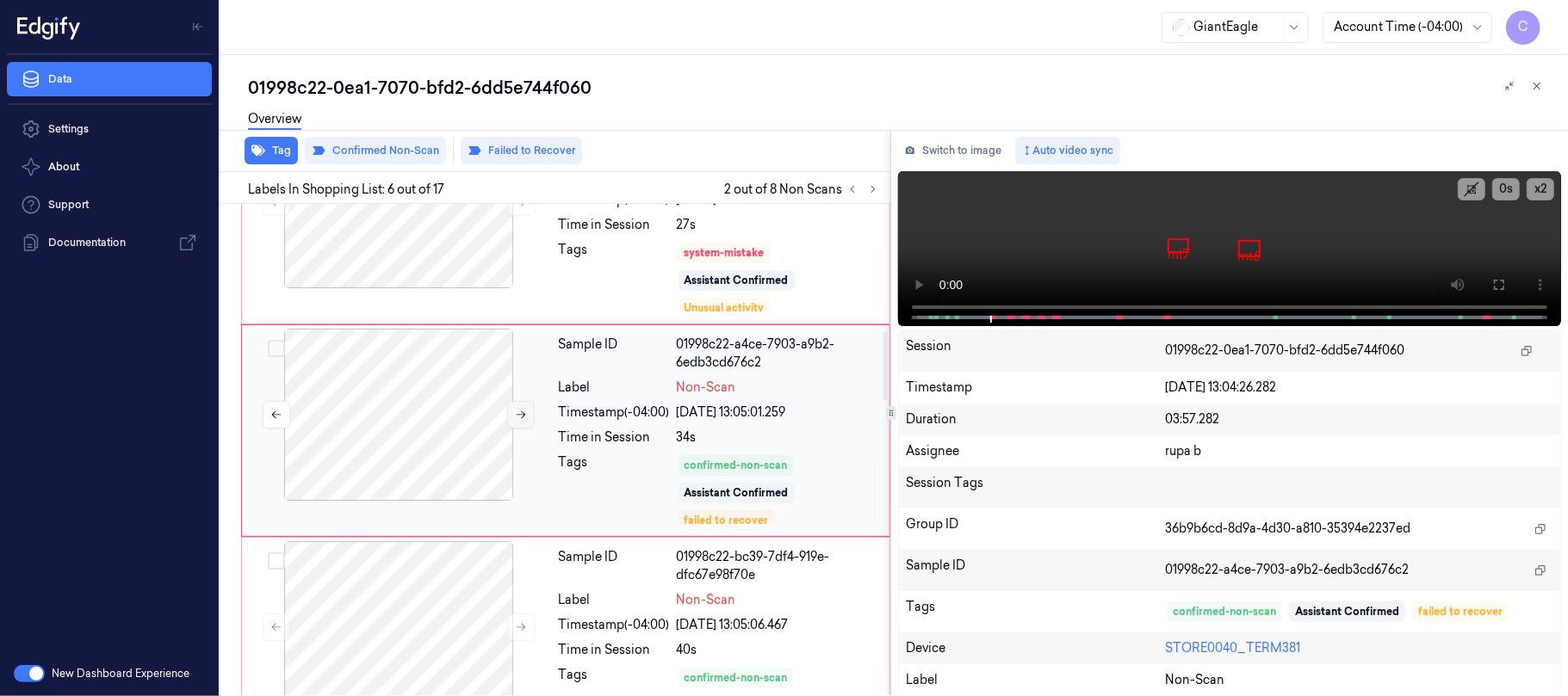
scroll to position [910, 0]
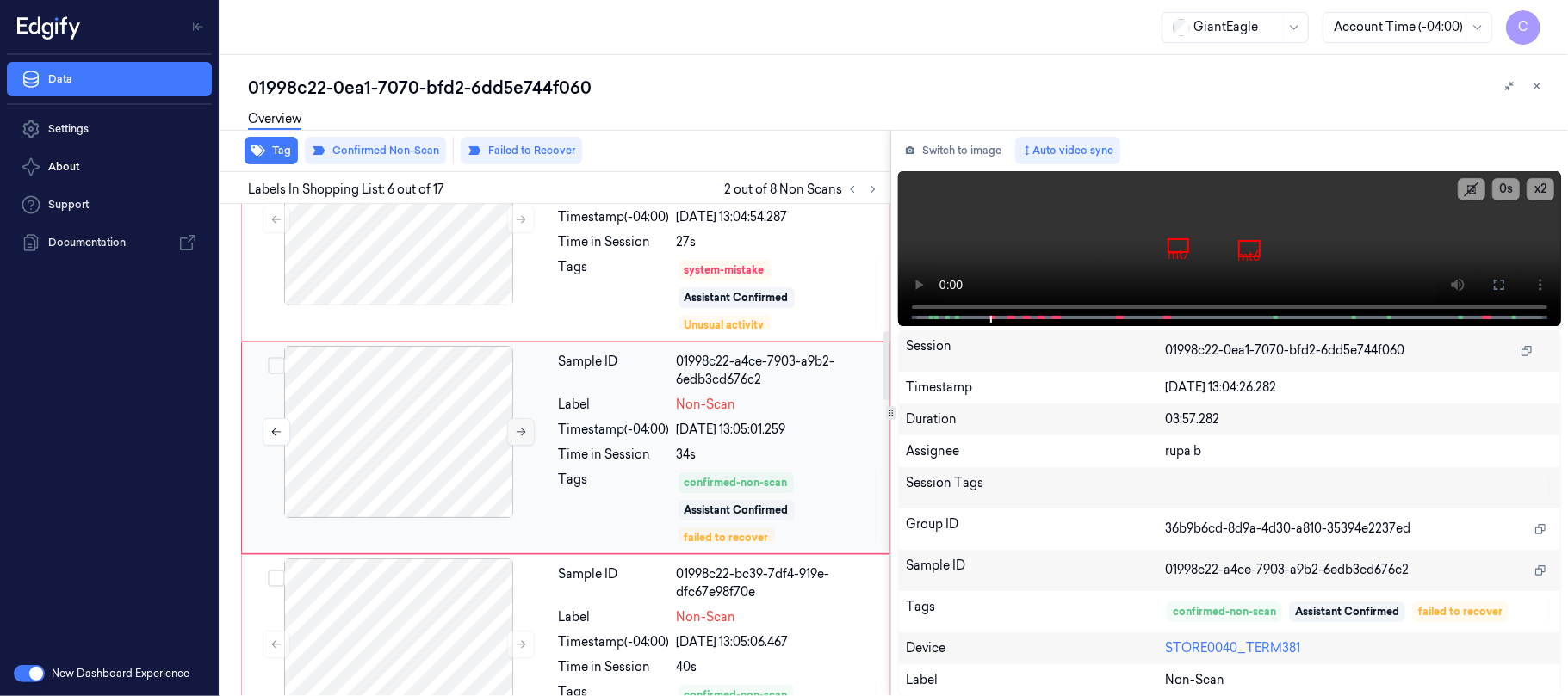
click at [515, 424] on button at bounding box center [520, 431] width 27 height 27
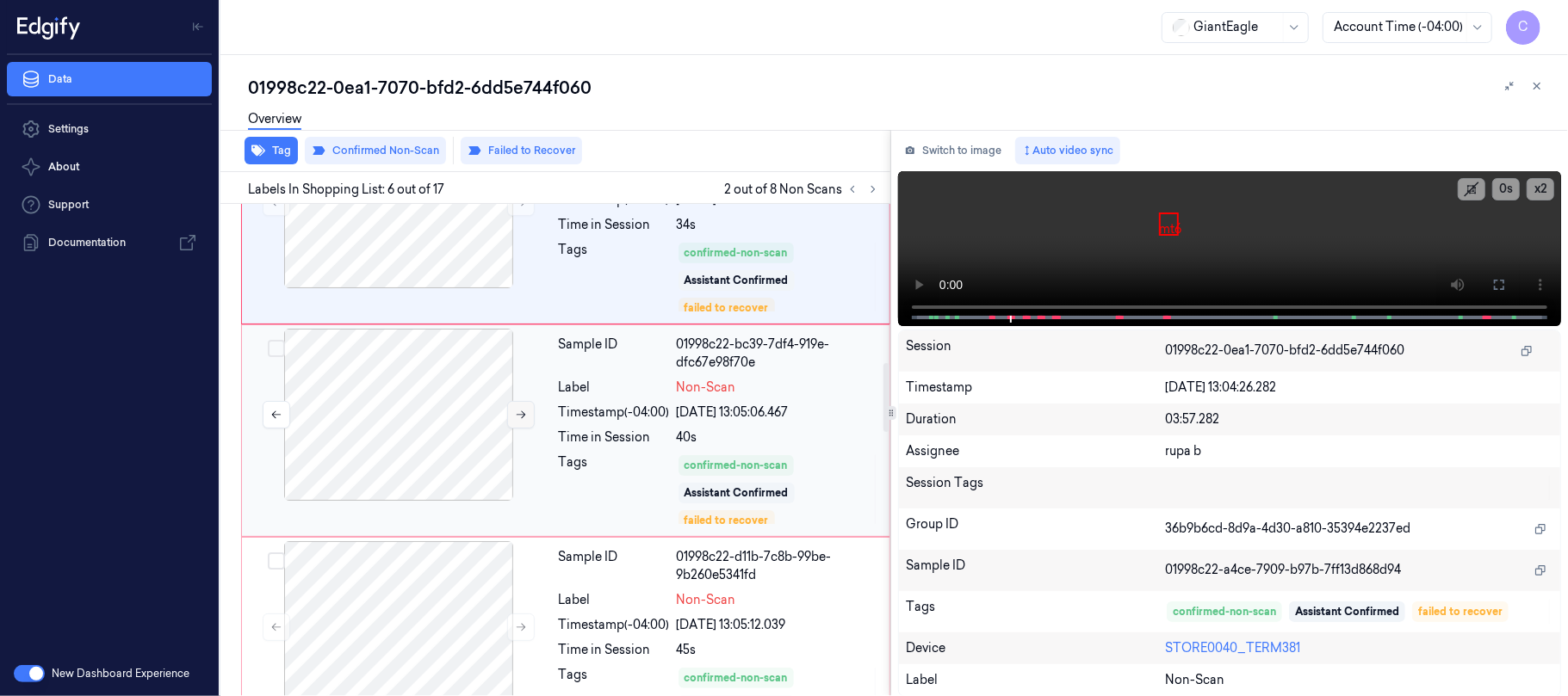
click at [518, 421] on icon at bounding box center [521, 415] width 12 height 12
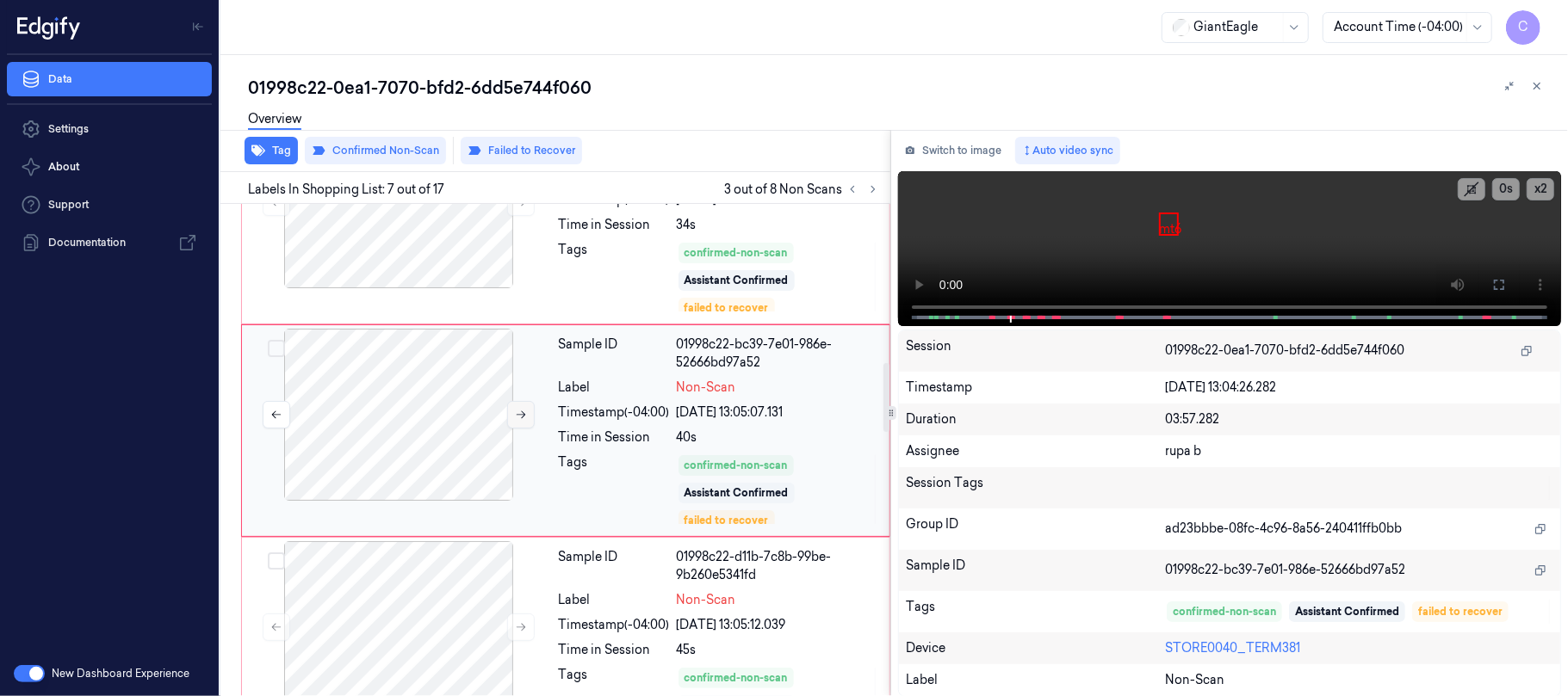
scroll to position [1124, 0]
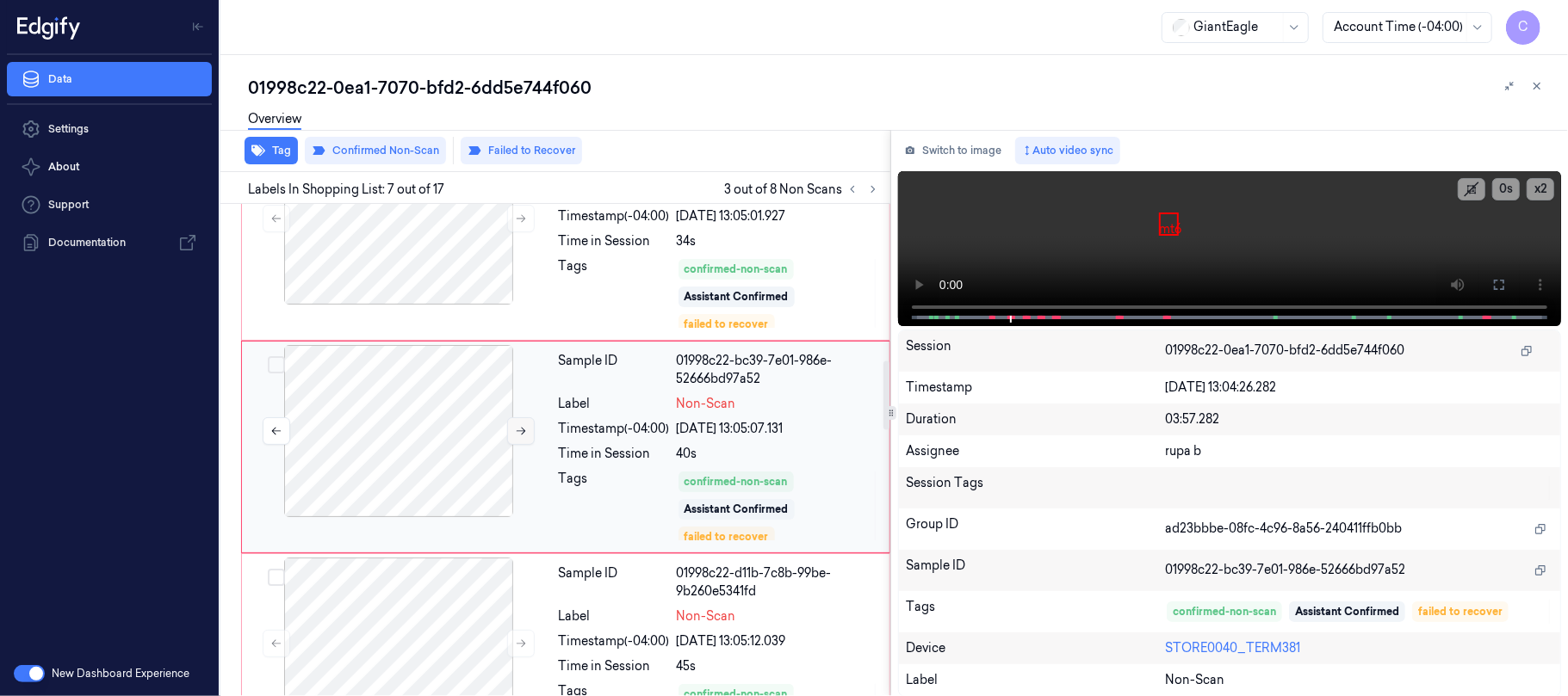
click at [518, 423] on button at bounding box center [520, 431] width 27 height 27
click at [518, 433] on icon at bounding box center [521, 431] width 12 height 12
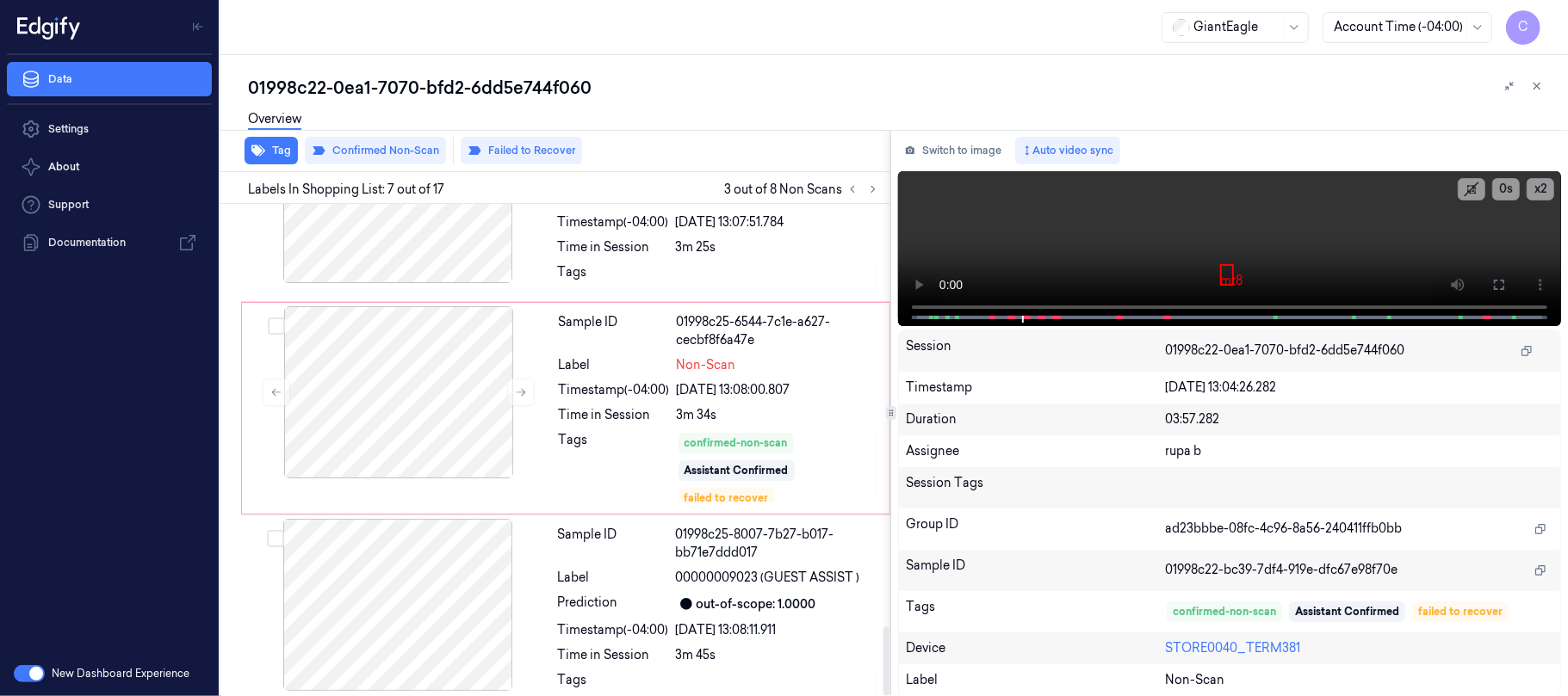
scroll to position [3035, 0]
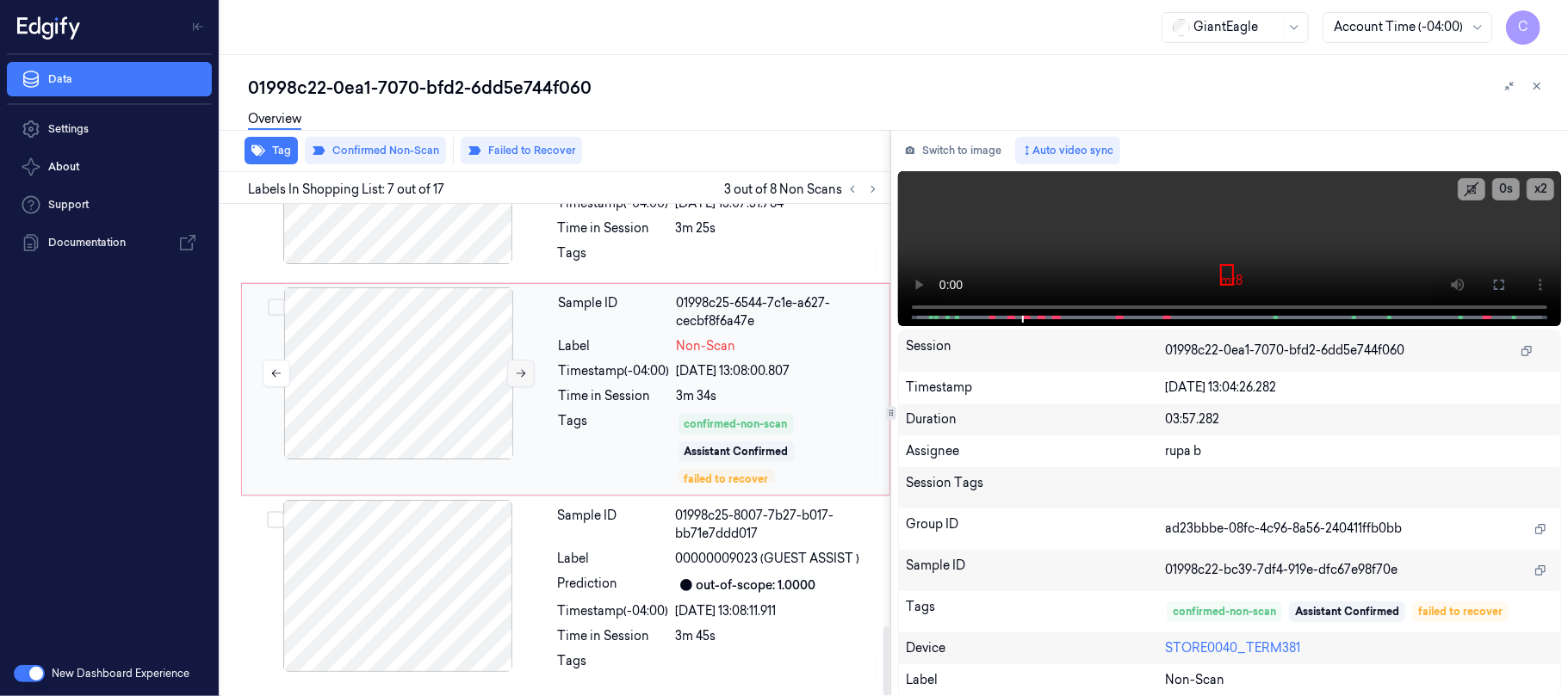
click at [515, 377] on icon at bounding box center [521, 373] width 12 height 12
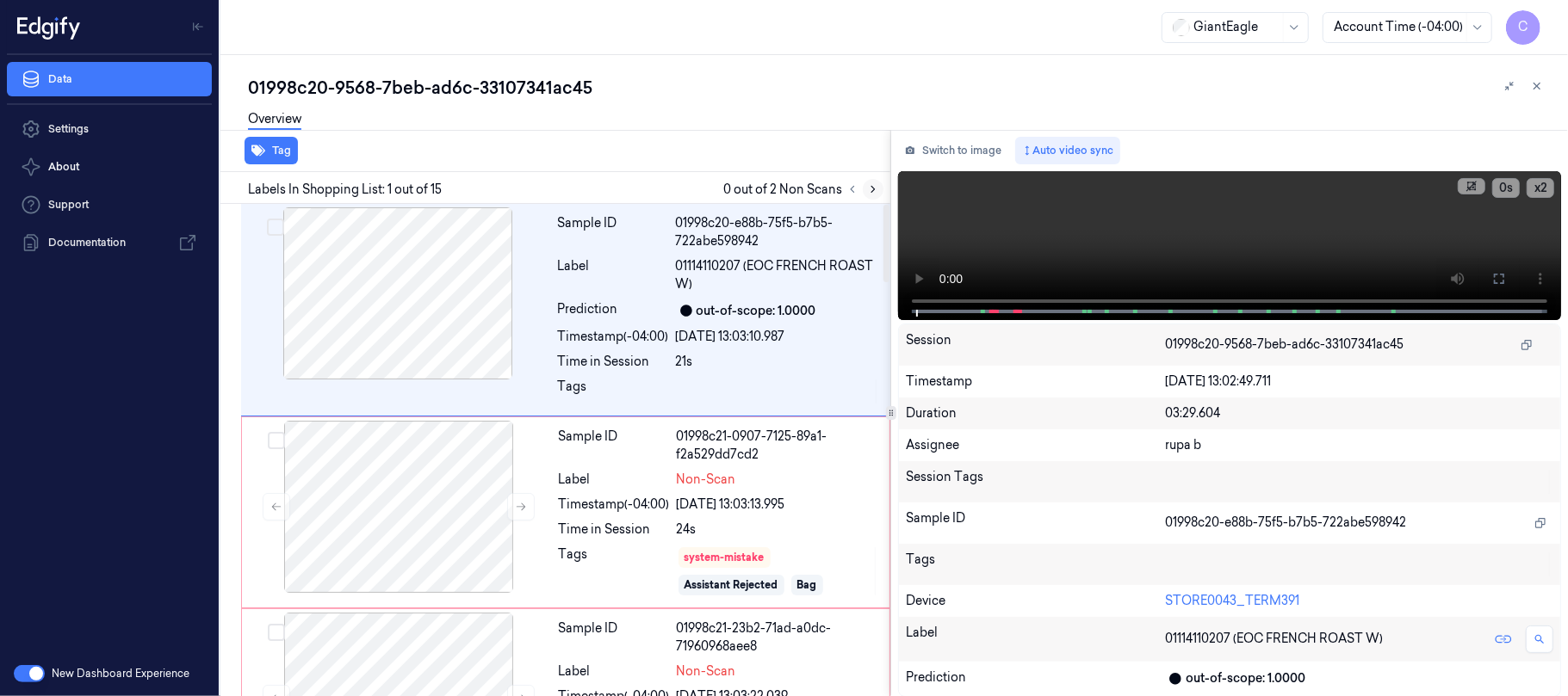
click at [867, 190] on icon at bounding box center [873, 189] width 12 height 12
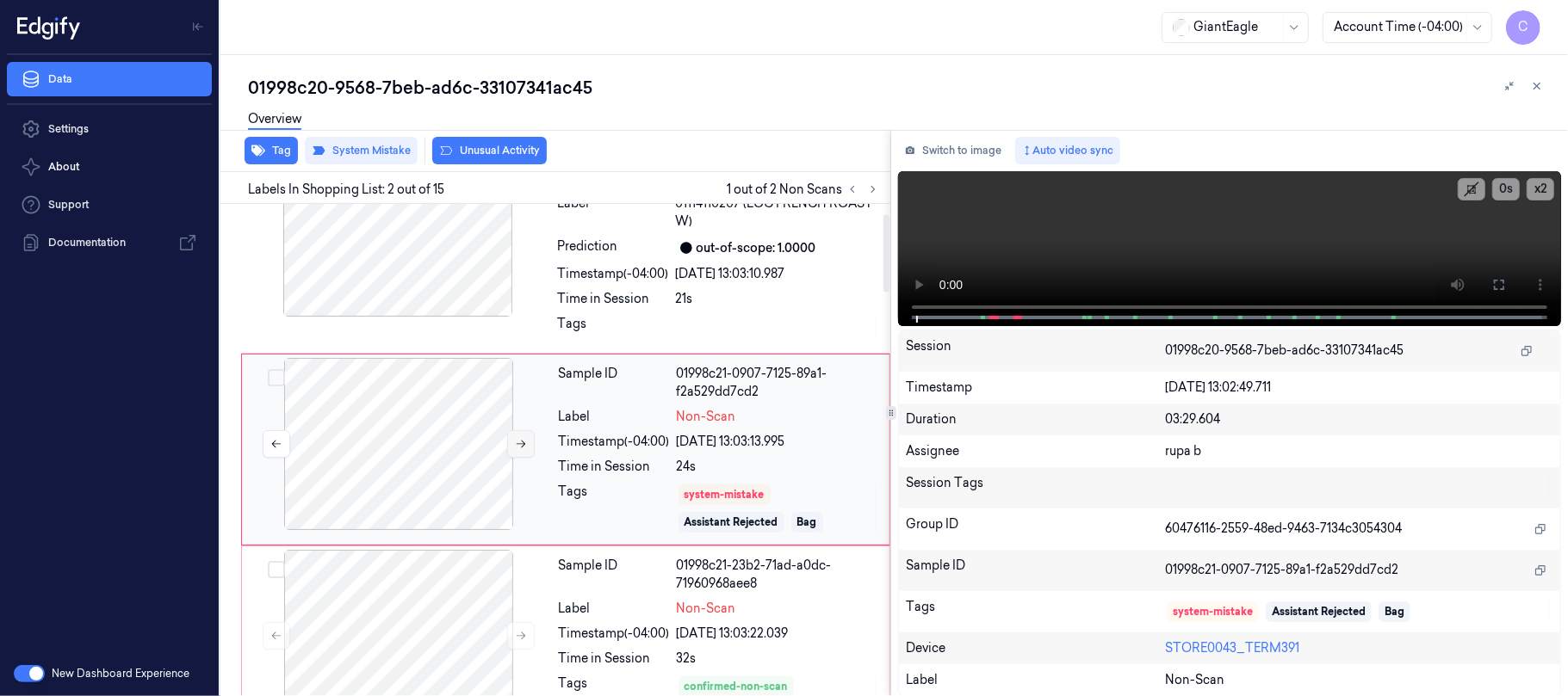
click at [518, 445] on icon at bounding box center [521, 444] width 12 height 12
click at [518, 445] on icon at bounding box center [522, 445] width 9 height 8
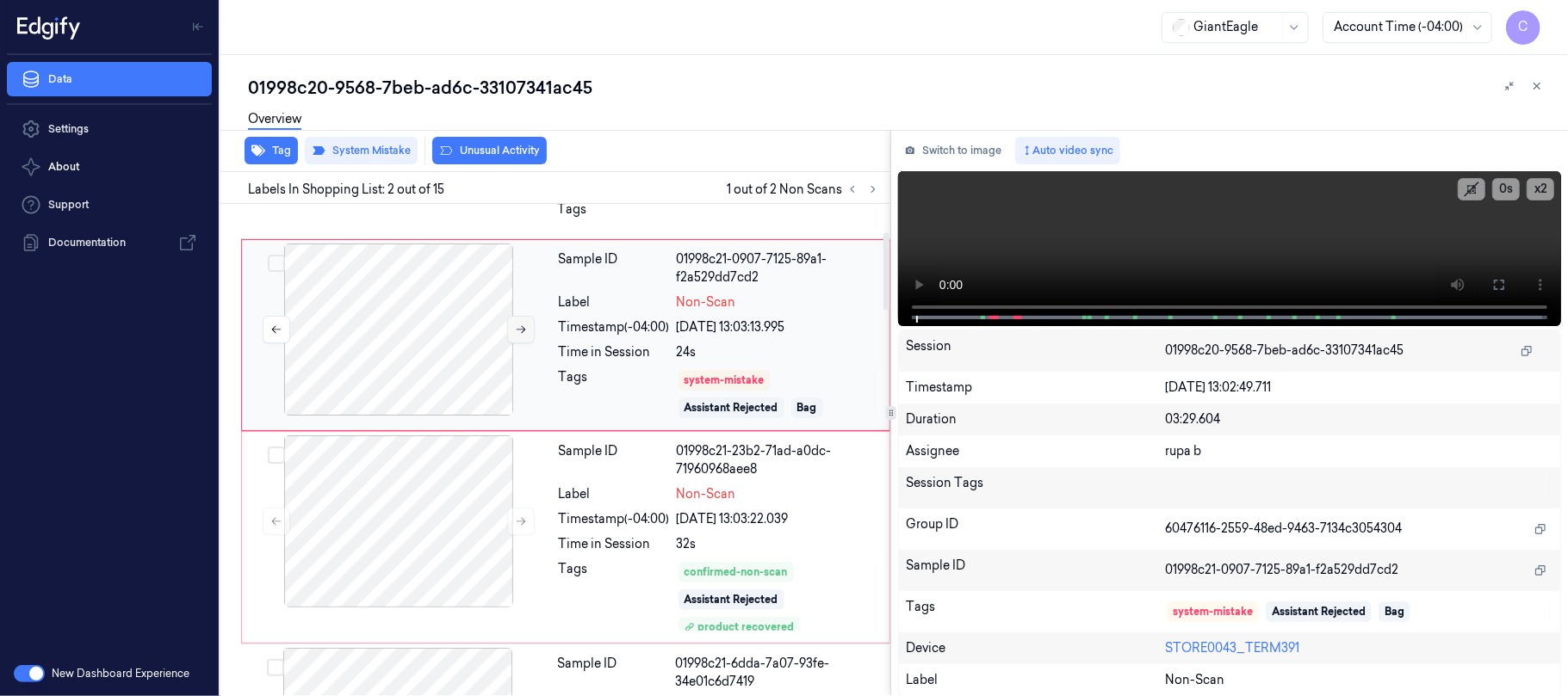
click at [515, 332] on icon at bounding box center [521, 329] width 12 height 12
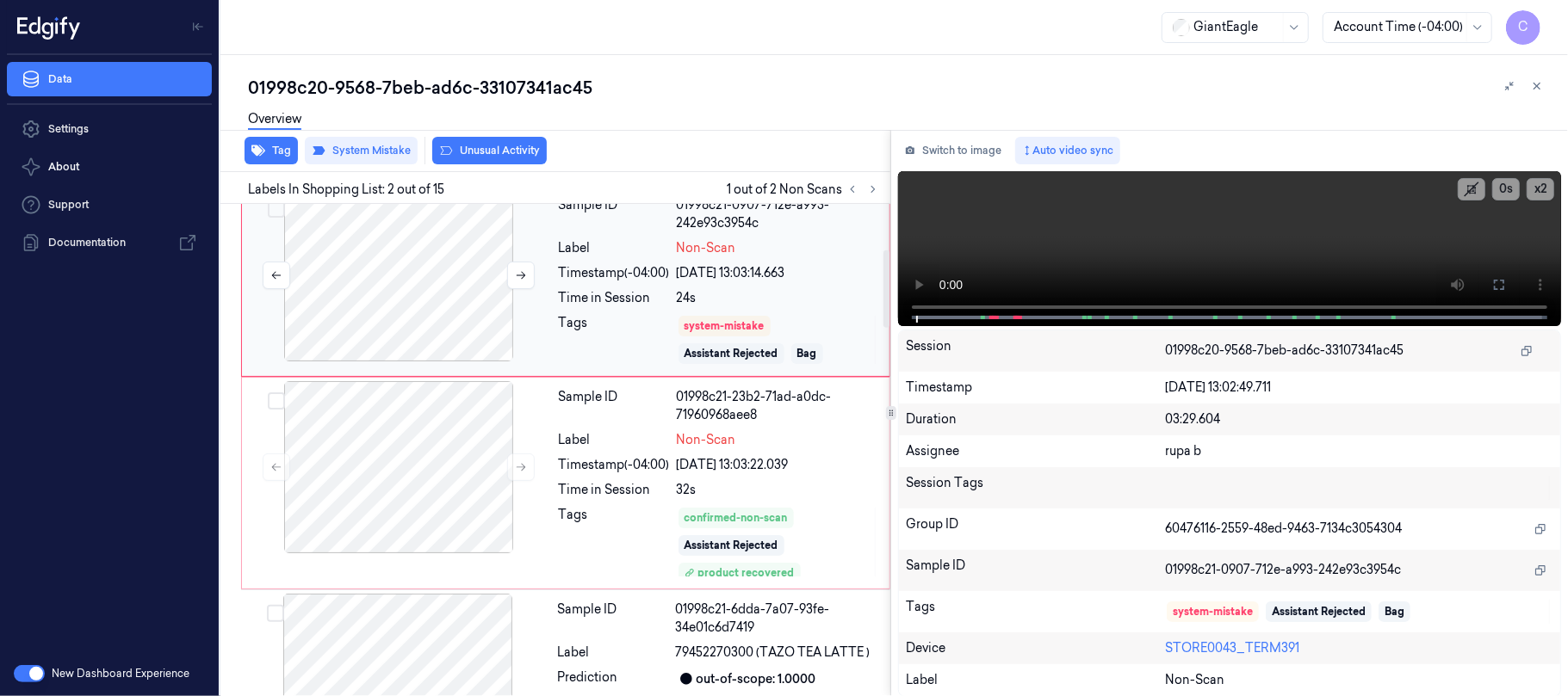
scroll to position [293, 0]
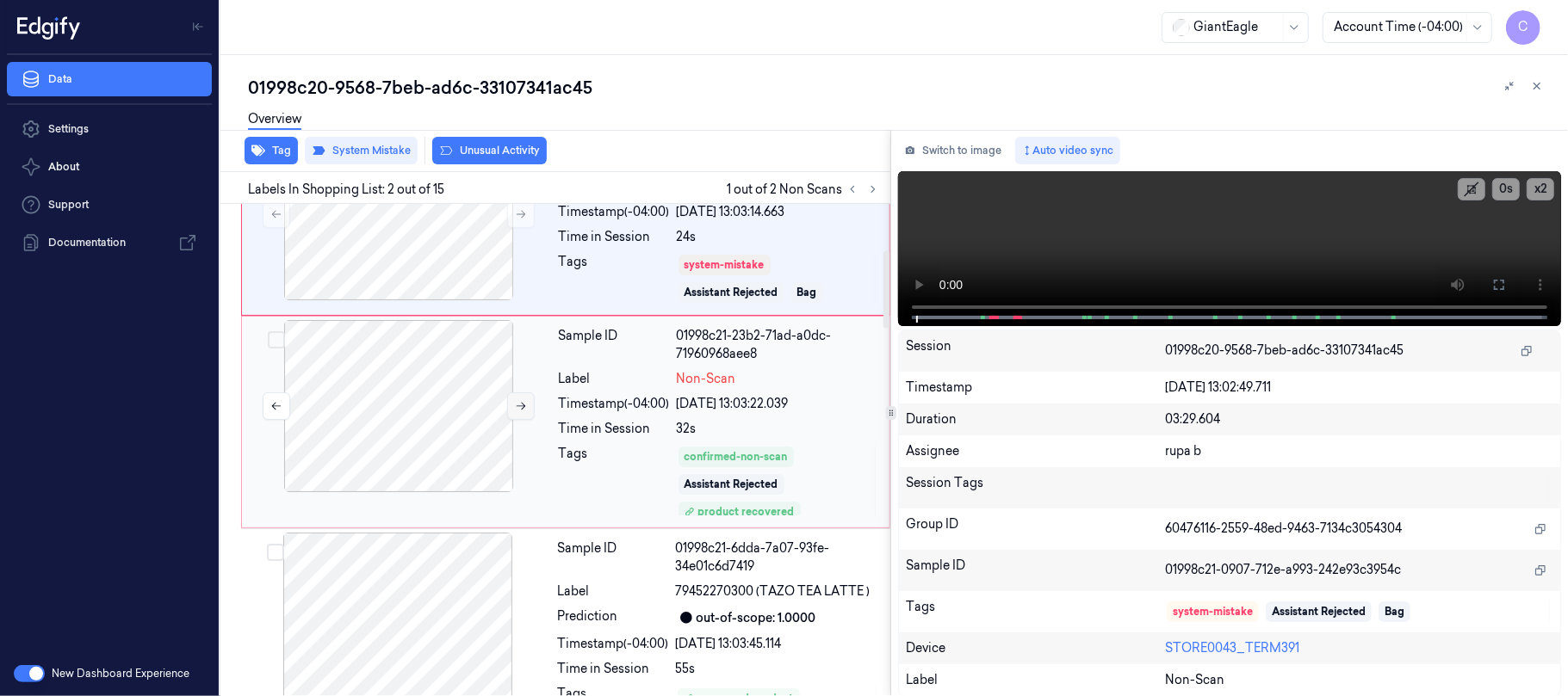
click at [522, 408] on icon at bounding box center [522, 406] width 9 height 8
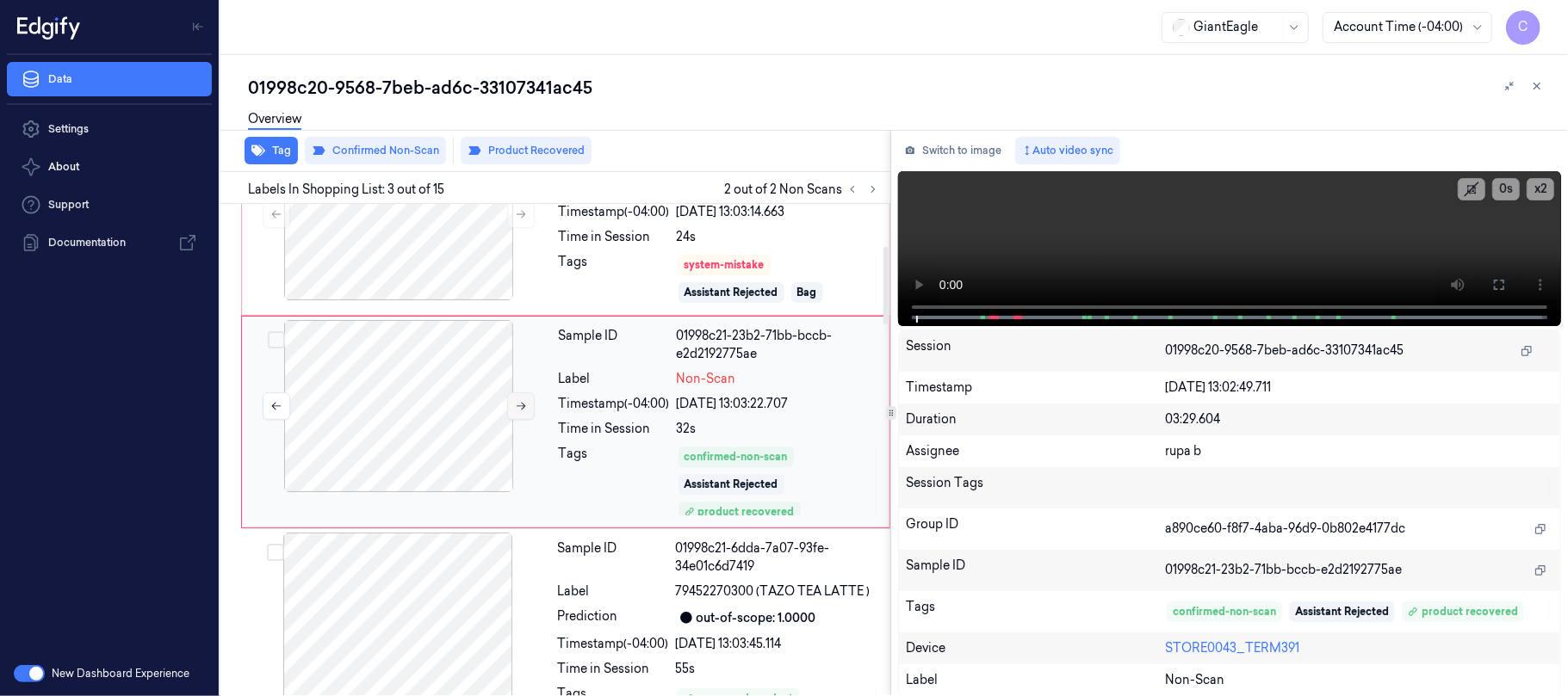
scroll to position [266, 0]
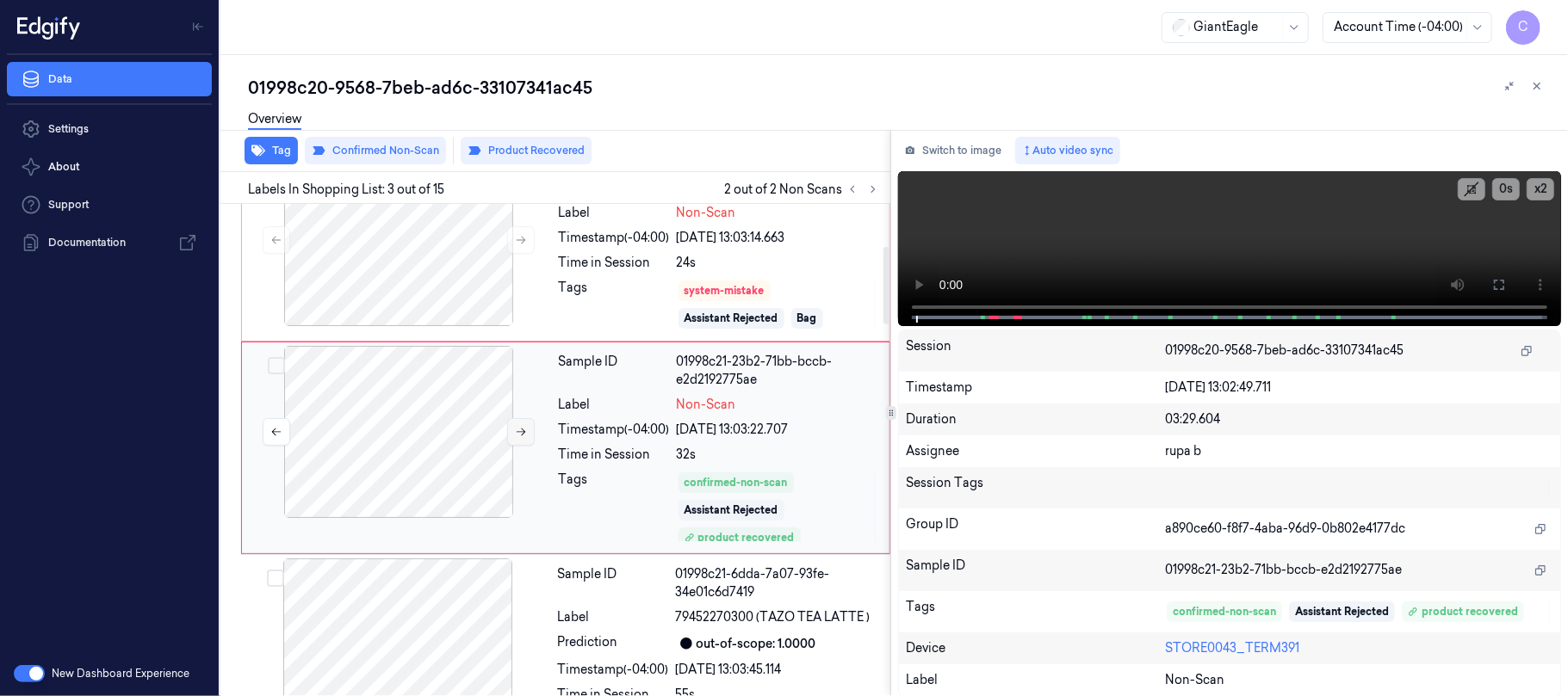
click at [520, 432] on icon at bounding box center [521, 431] width 12 height 12
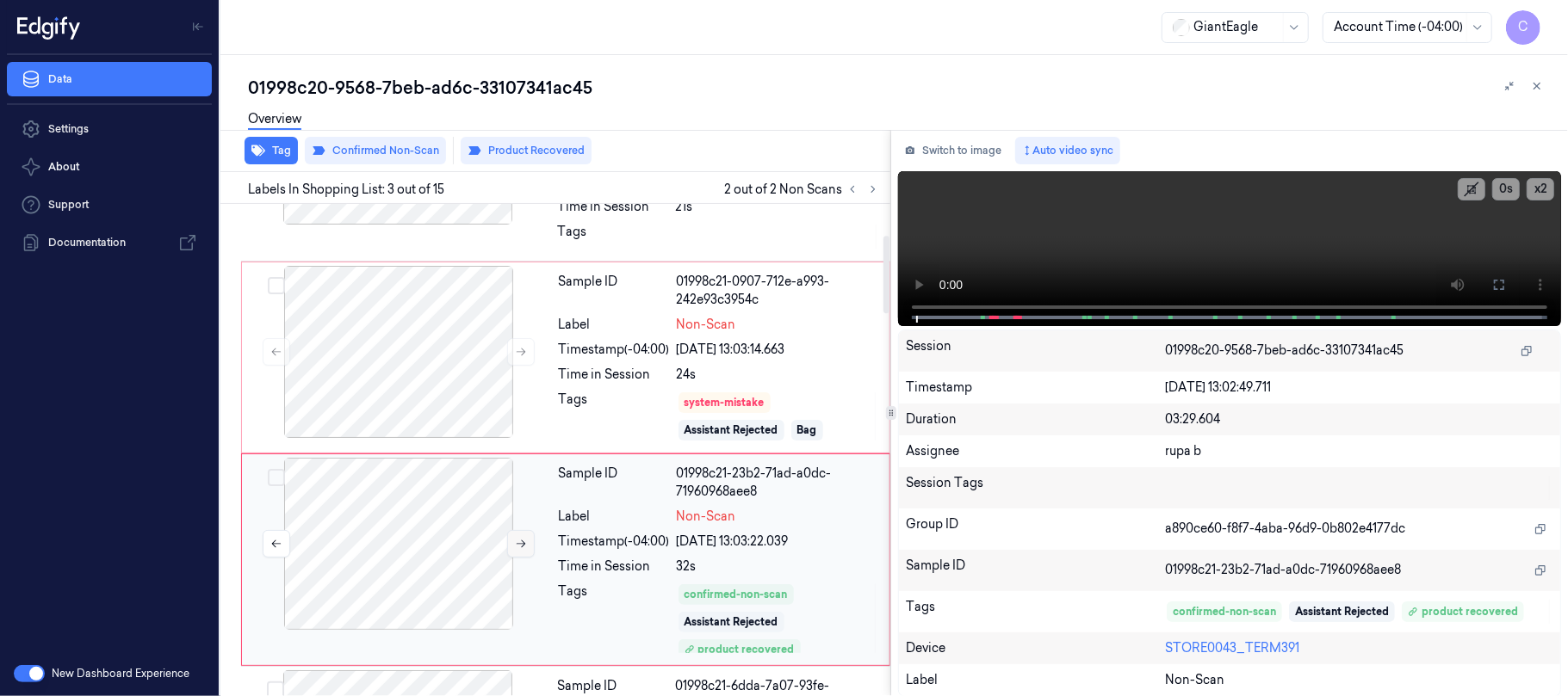
scroll to position [152, 0]
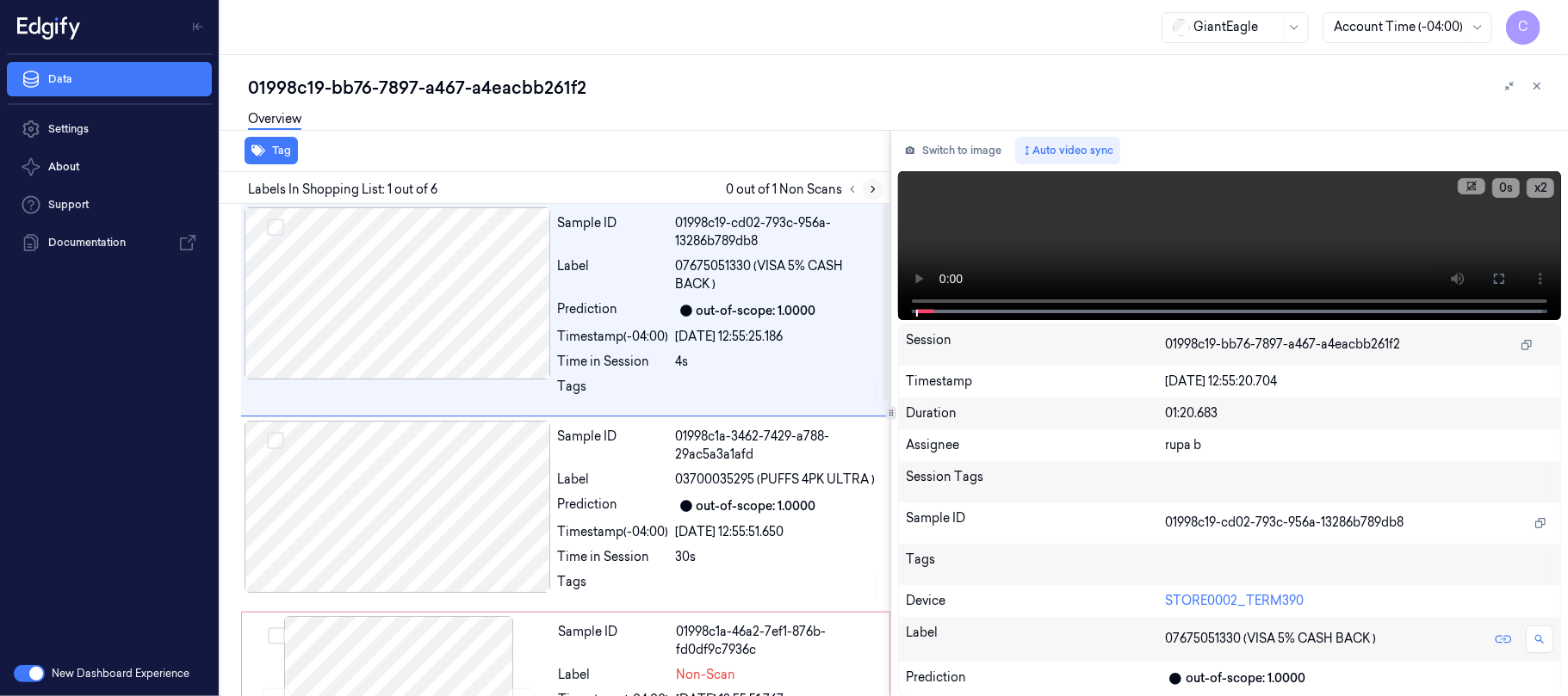
click at [873, 190] on icon at bounding box center [874, 189] width 4 height 6
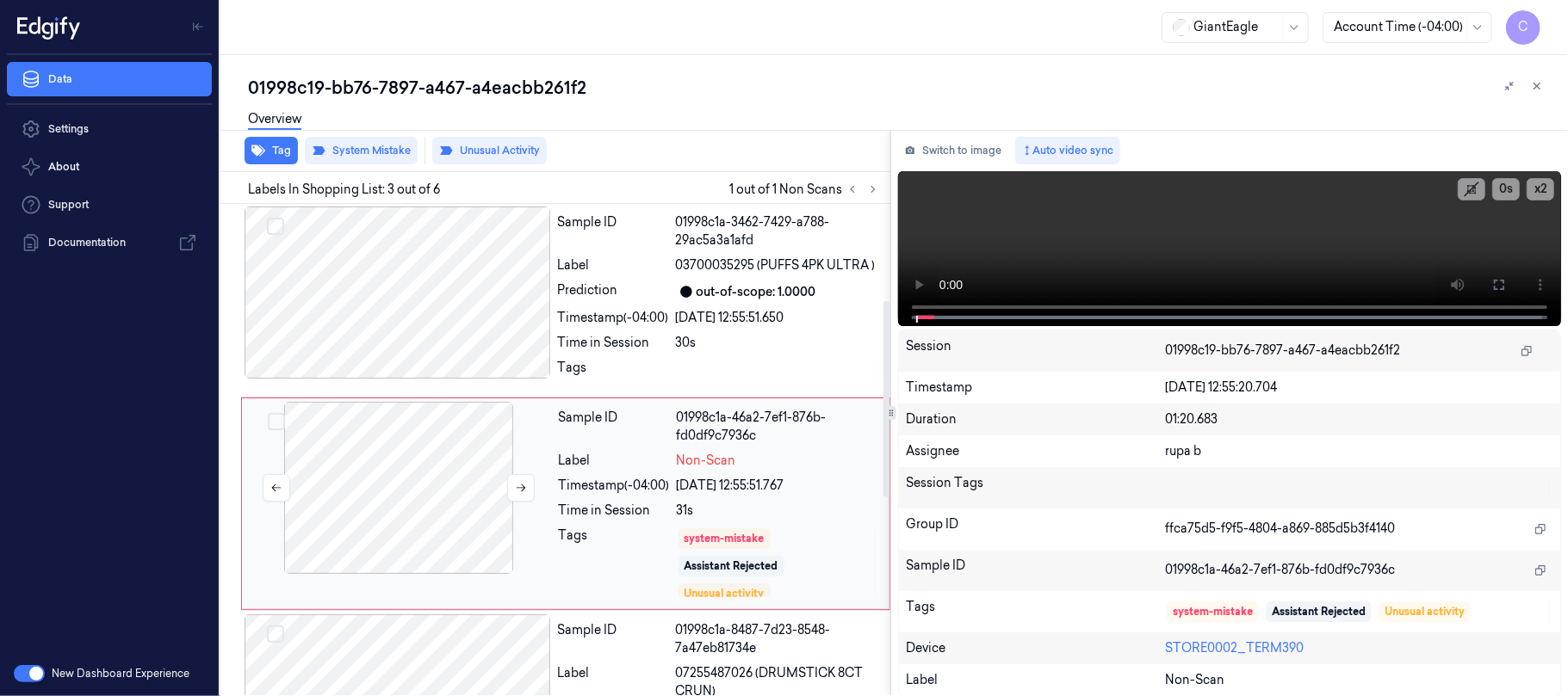
scroll to position [269, 0]
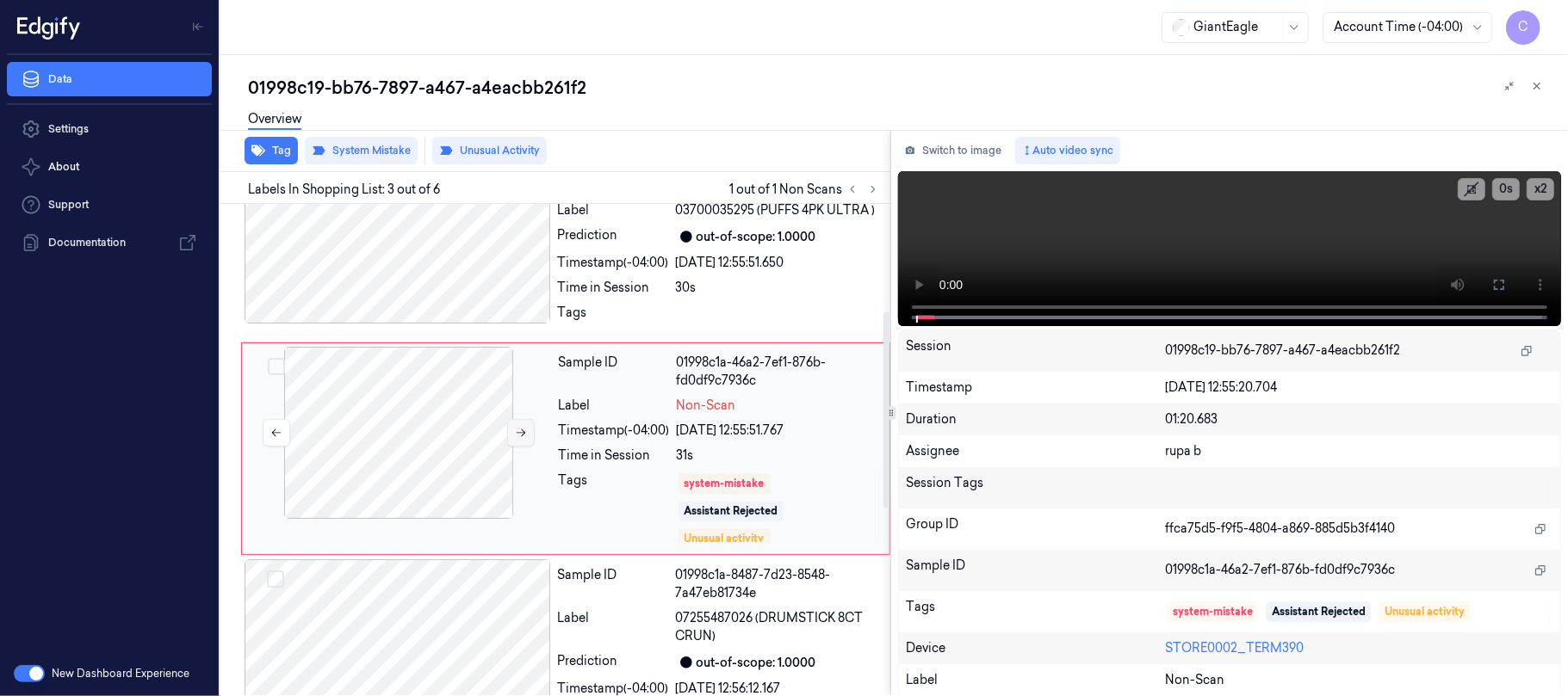
click at [525, 431] on icon at bounding box center [521, 432] width 12 height 12
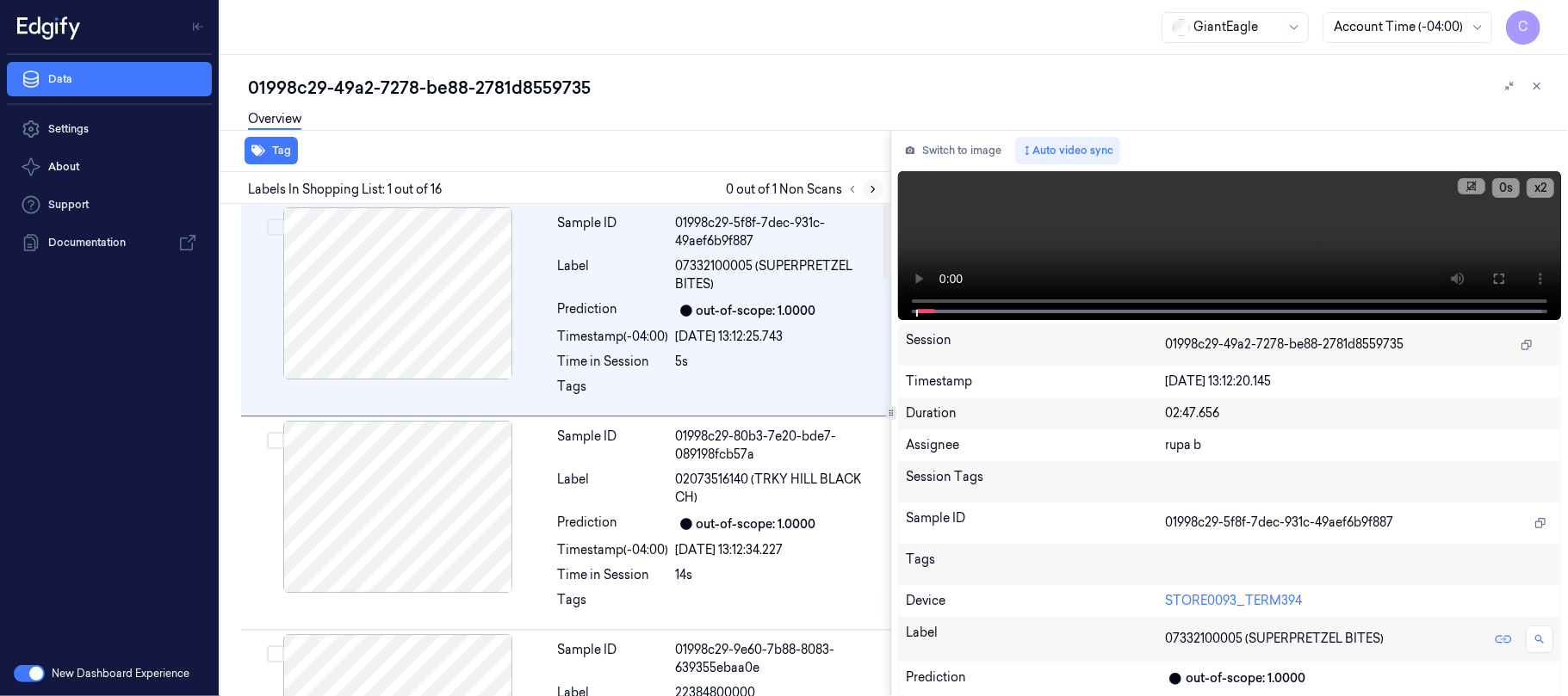
click at [868, 188] on icon at bounding box center [873, 189] width 12 height 12
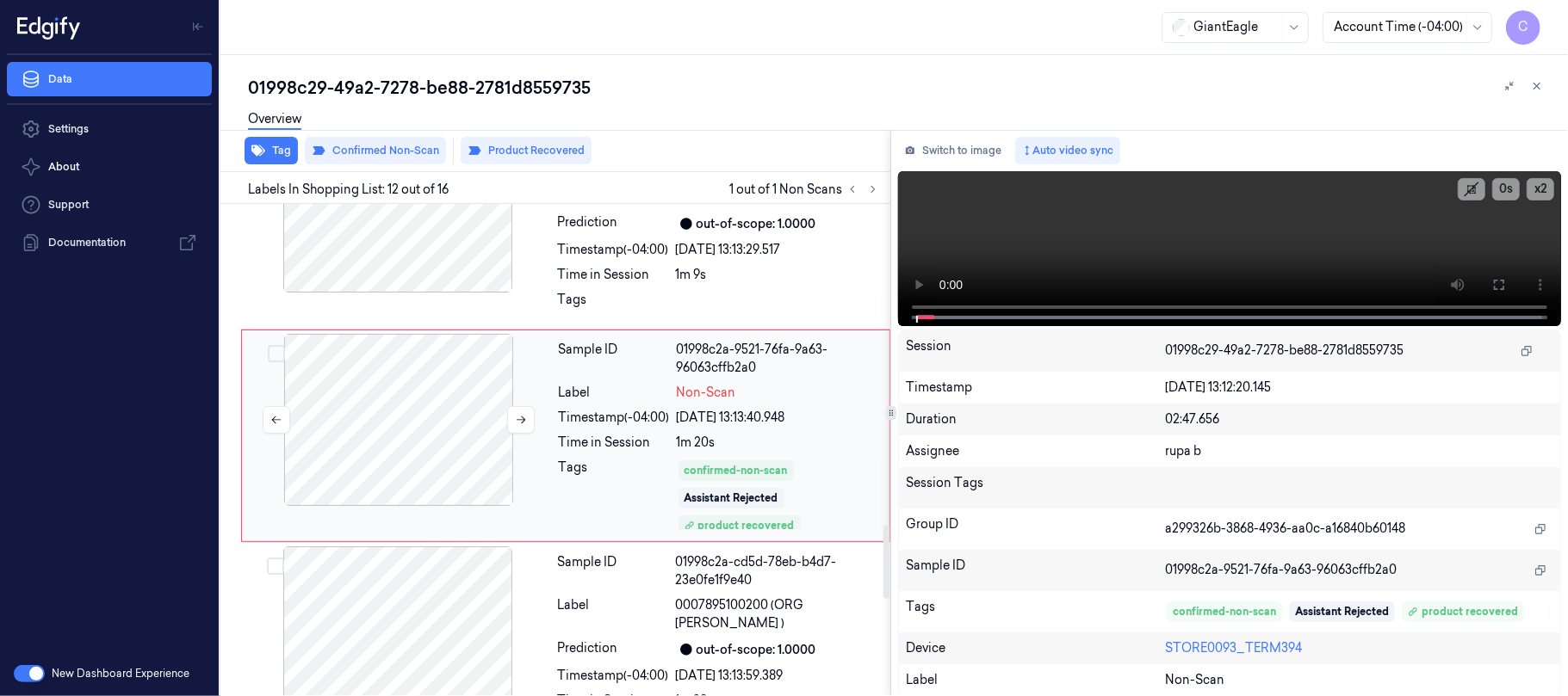
scroll to position [2159, 0]
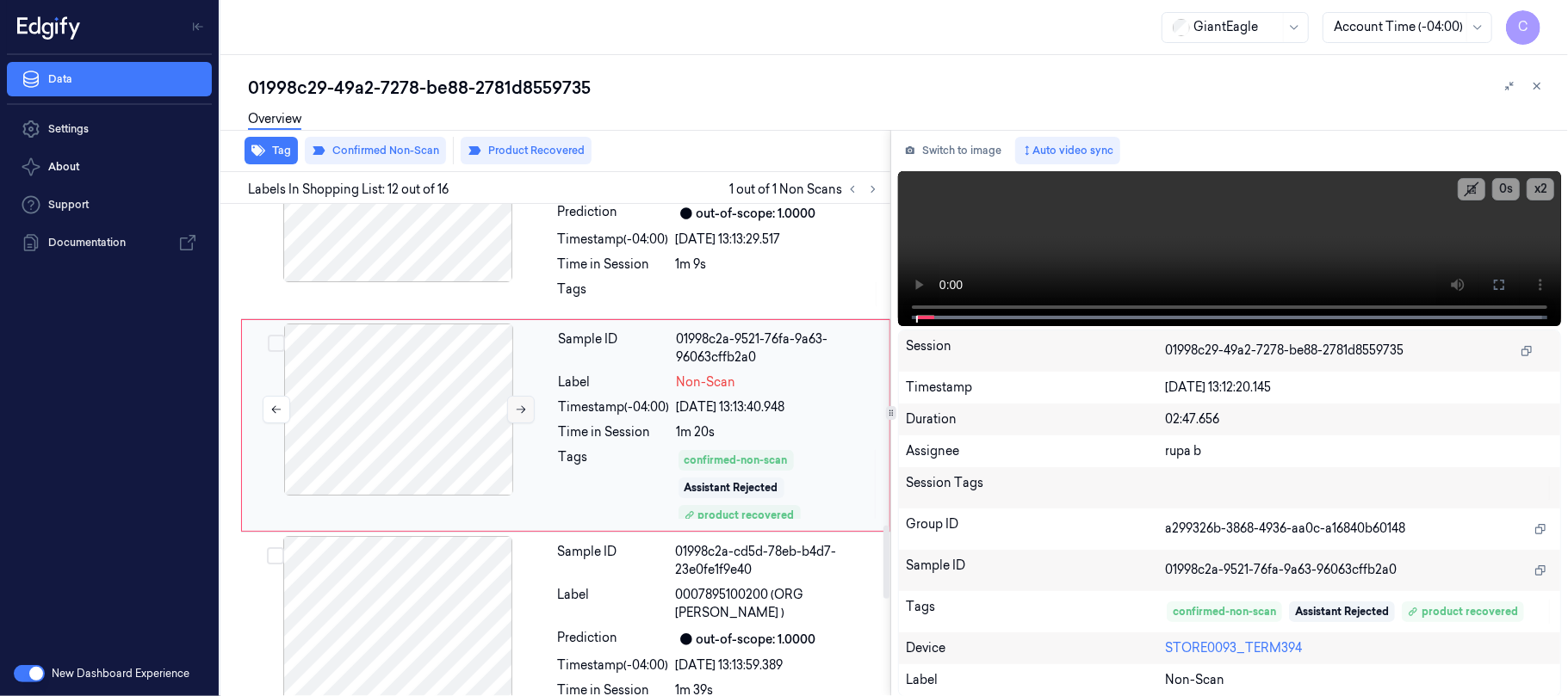
click at [522, 416] on icon at bounding box center [521, 409] width 12 height 12
click at [518, 416] on icon at bounding box center [521, 409] width 12 height 12
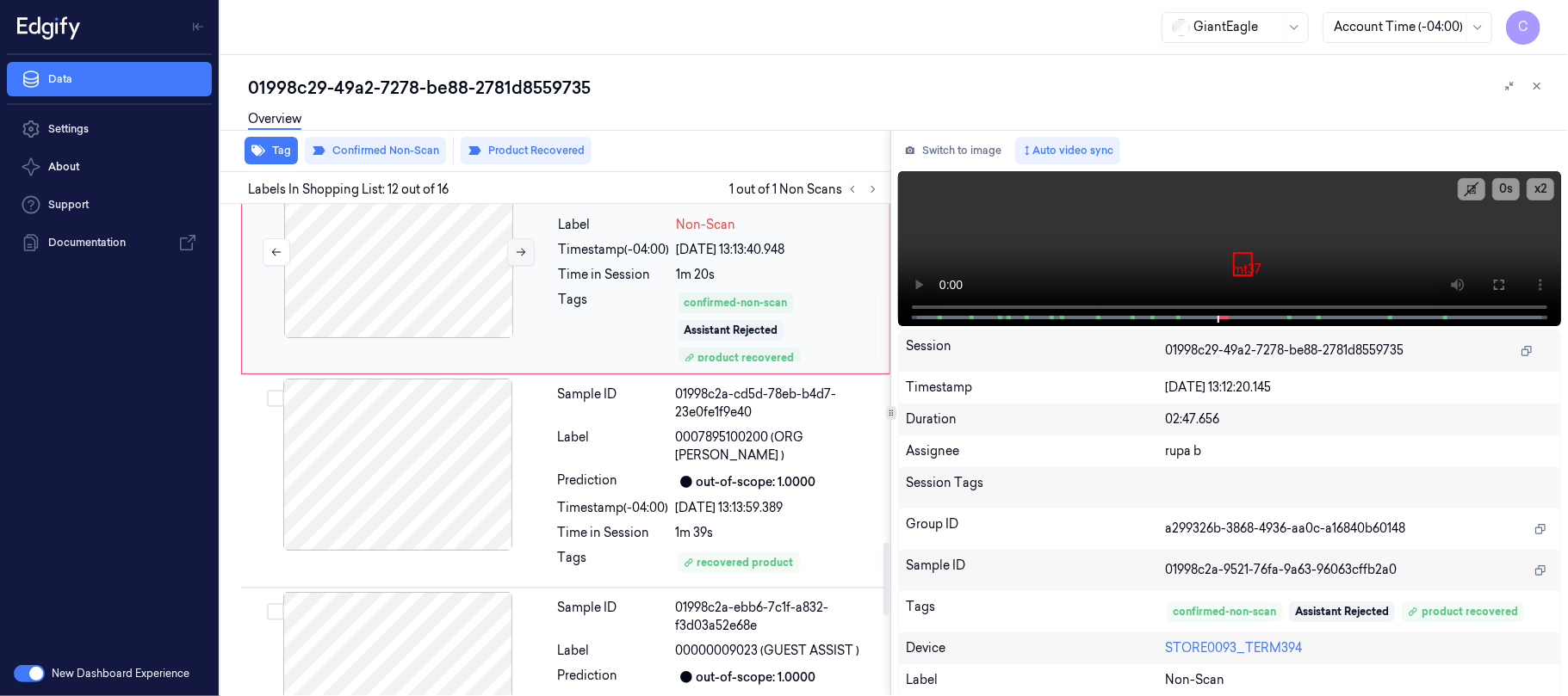
scroll to position [2274, 0]
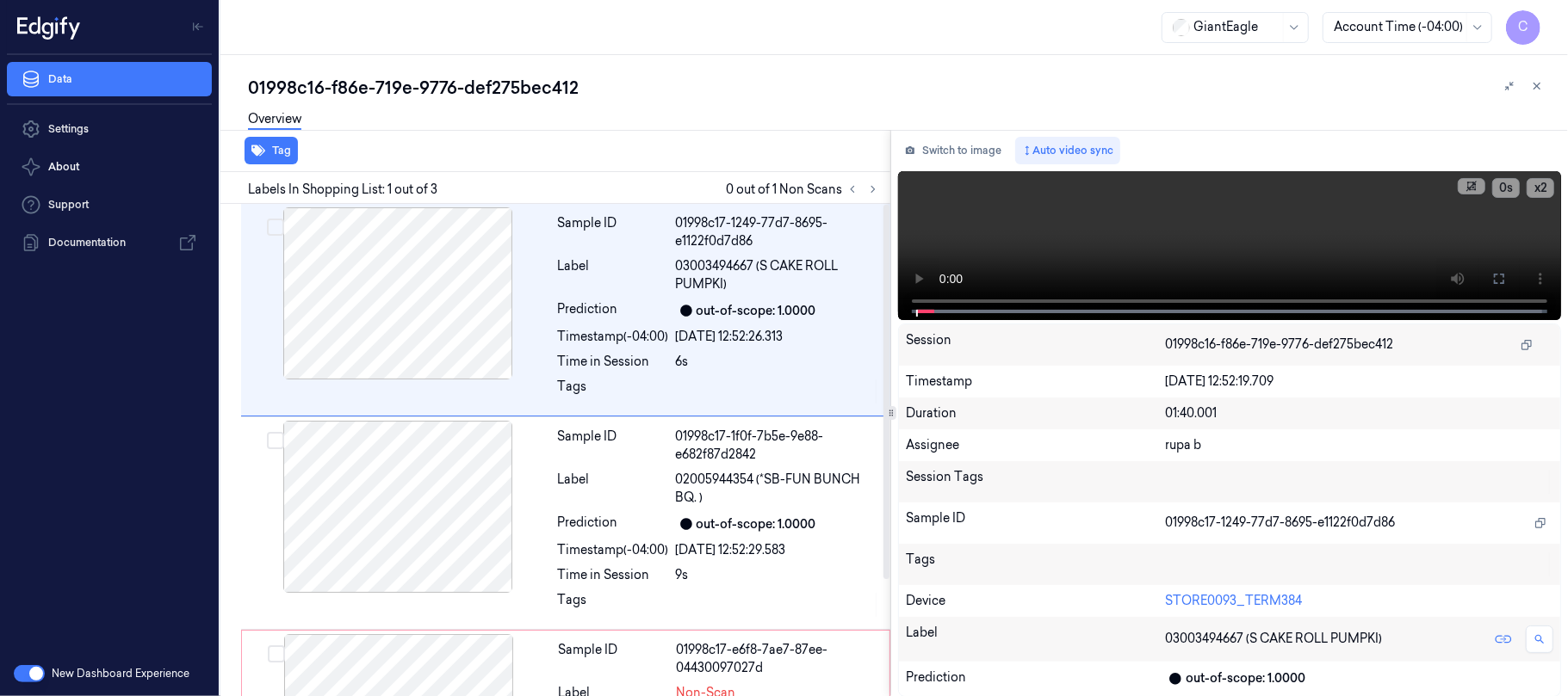
click at [882, 180] on div at bounding box center [862, 189] width 41 height 21
click at [875, 189] on icon at bounding box center [874, 189] width 4 height 6
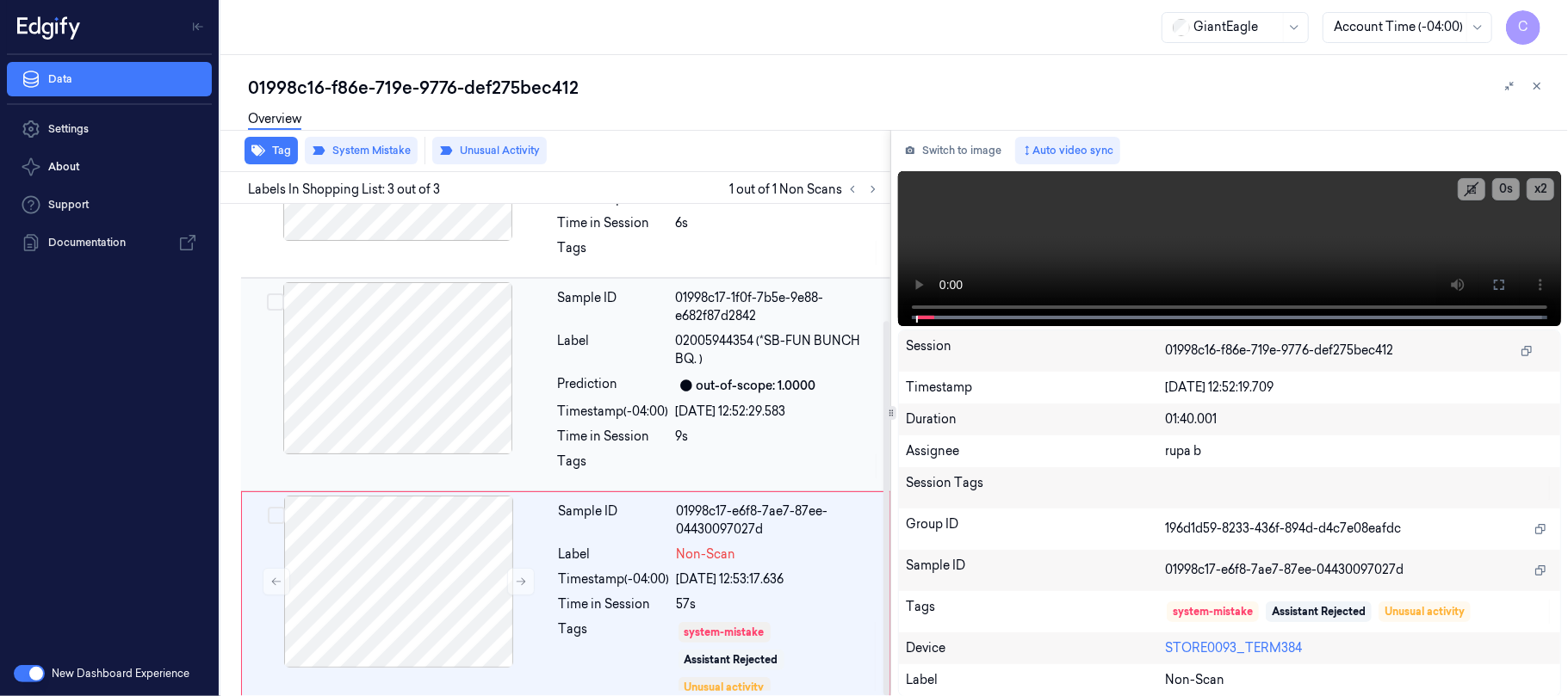
scroll to position [153, 0]
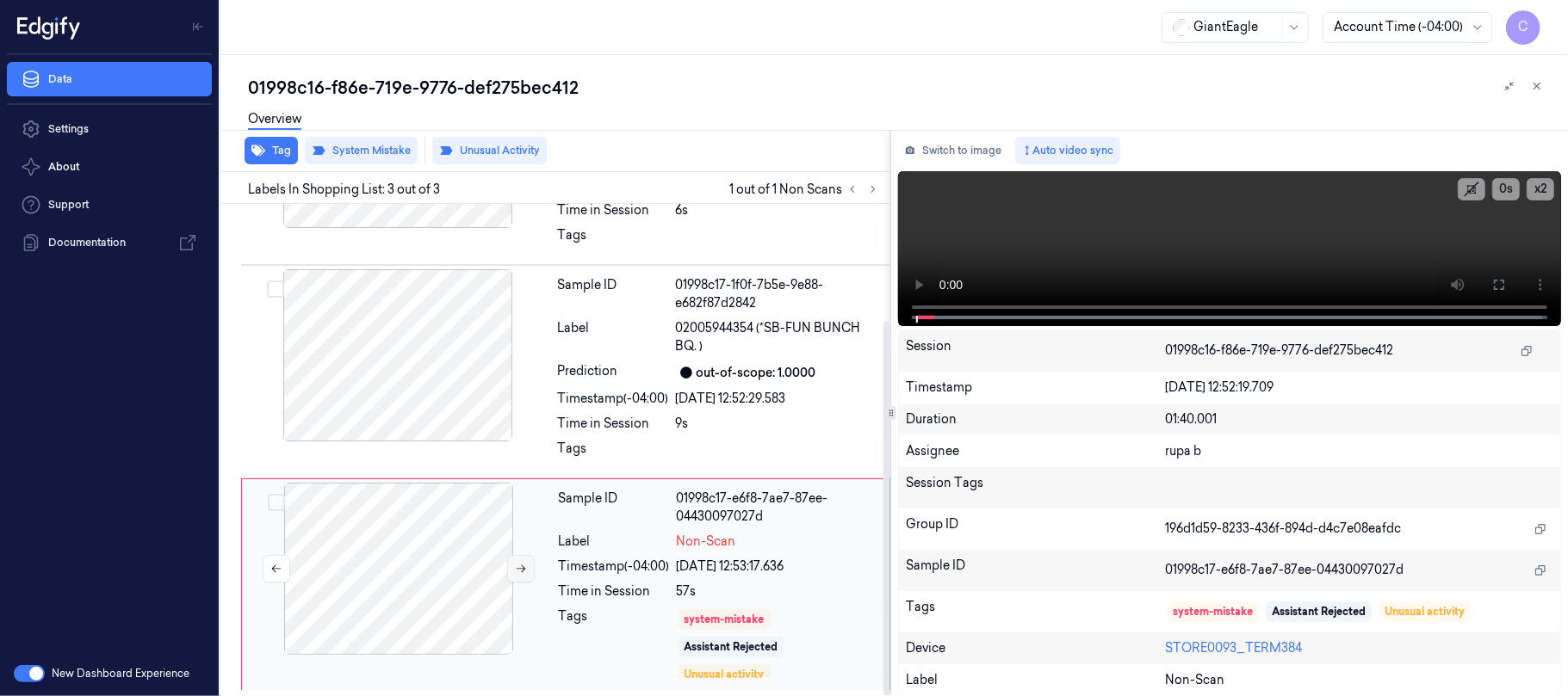
click at [518, 566] on icon at bounding box center [521, 568] width 12 height 12
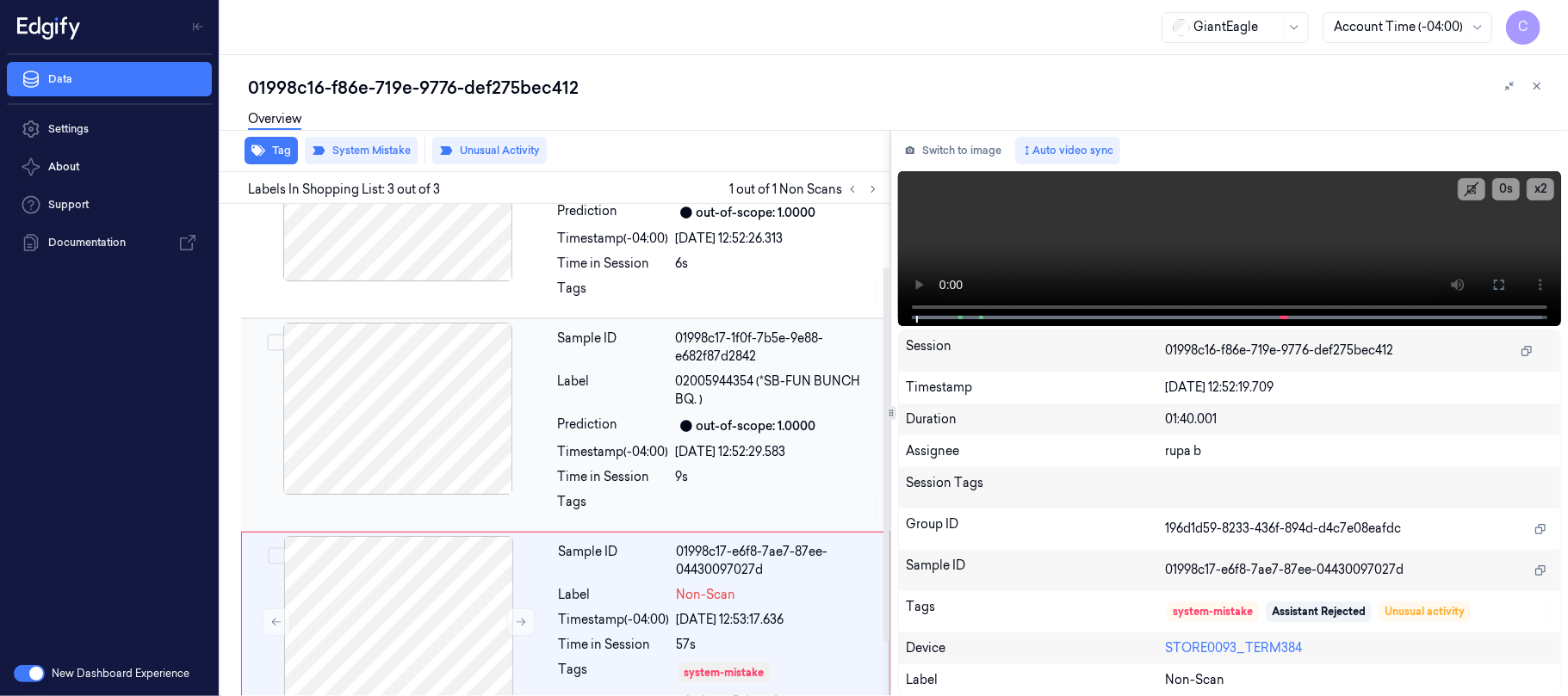
scroll to position [38, 0]
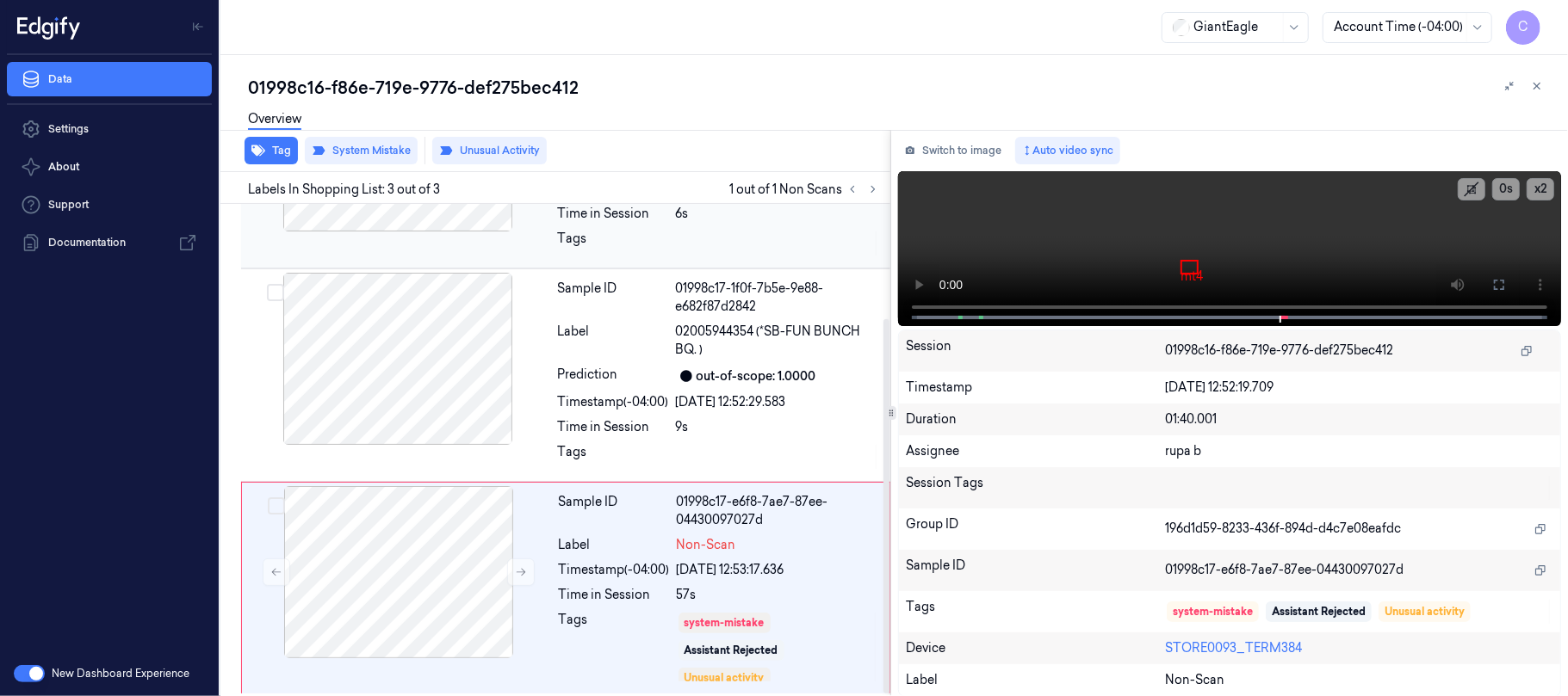
click at [418, 300] on div at bounding box center [398, 359] width 307 height 173
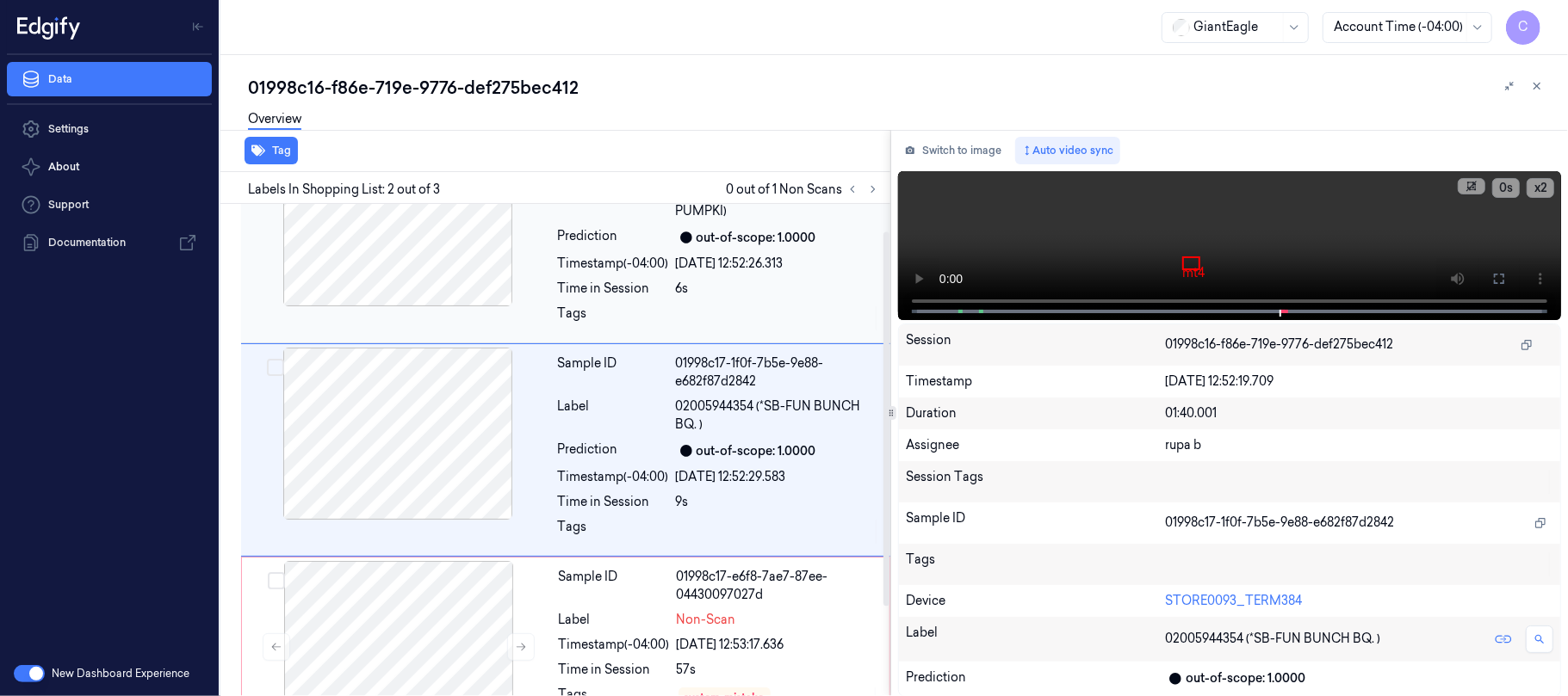
scroll to position [0, 0]
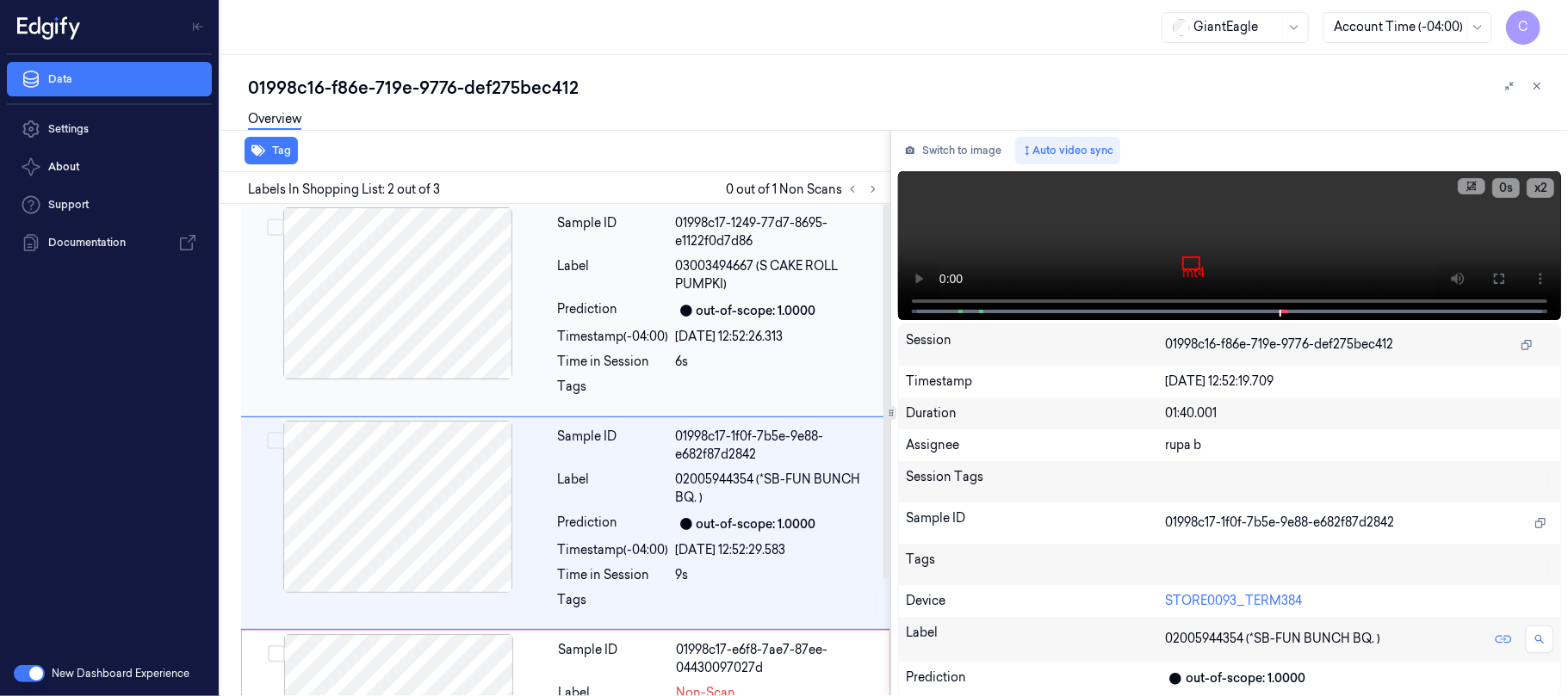
click at [401, 351] on div at bounding box center [398, 294] width 307 height 173
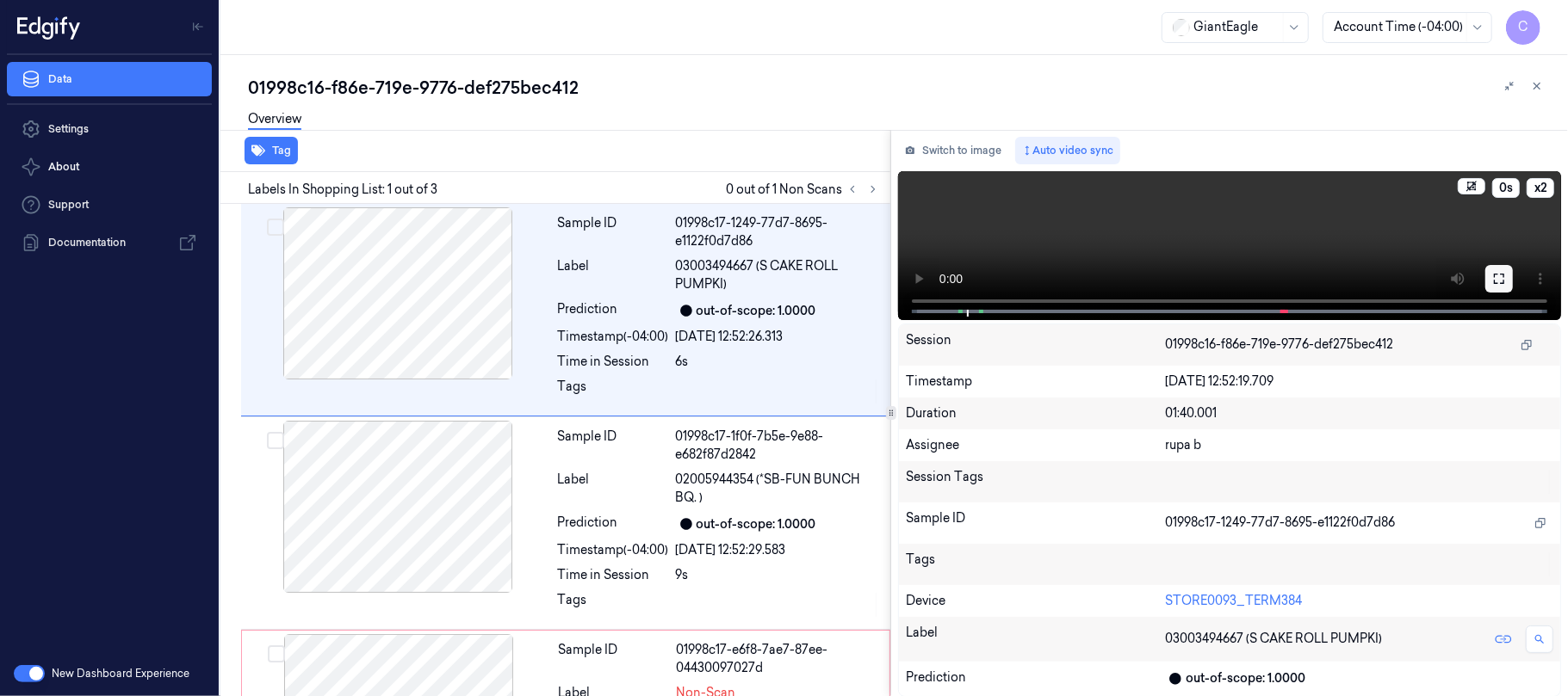
click at [1501, 277] on icon at bounding box center [1499, 279] width 14 height 14
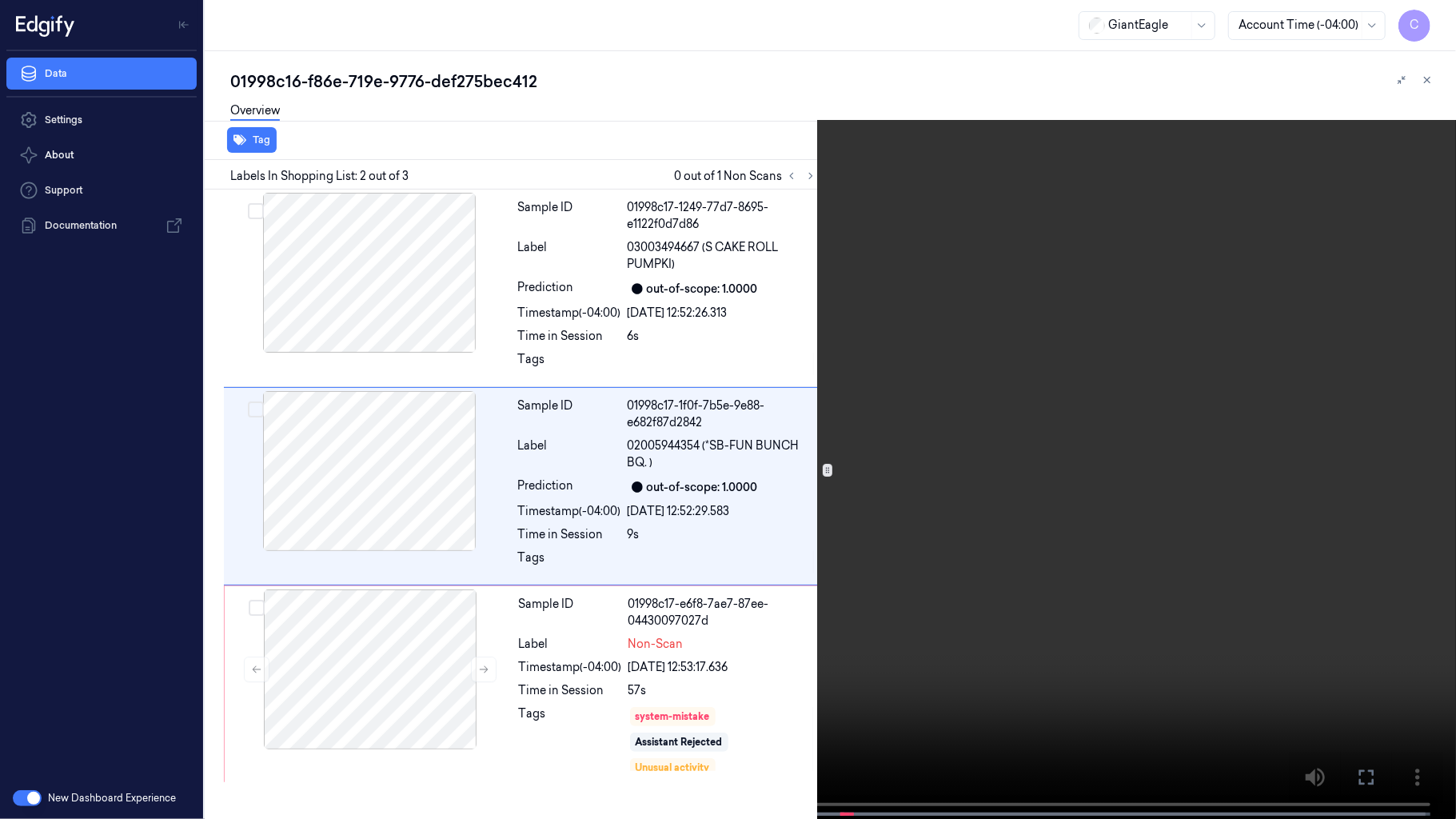
click at [477, 462] on video at bounding box center [728, 410] width 1456 height 822
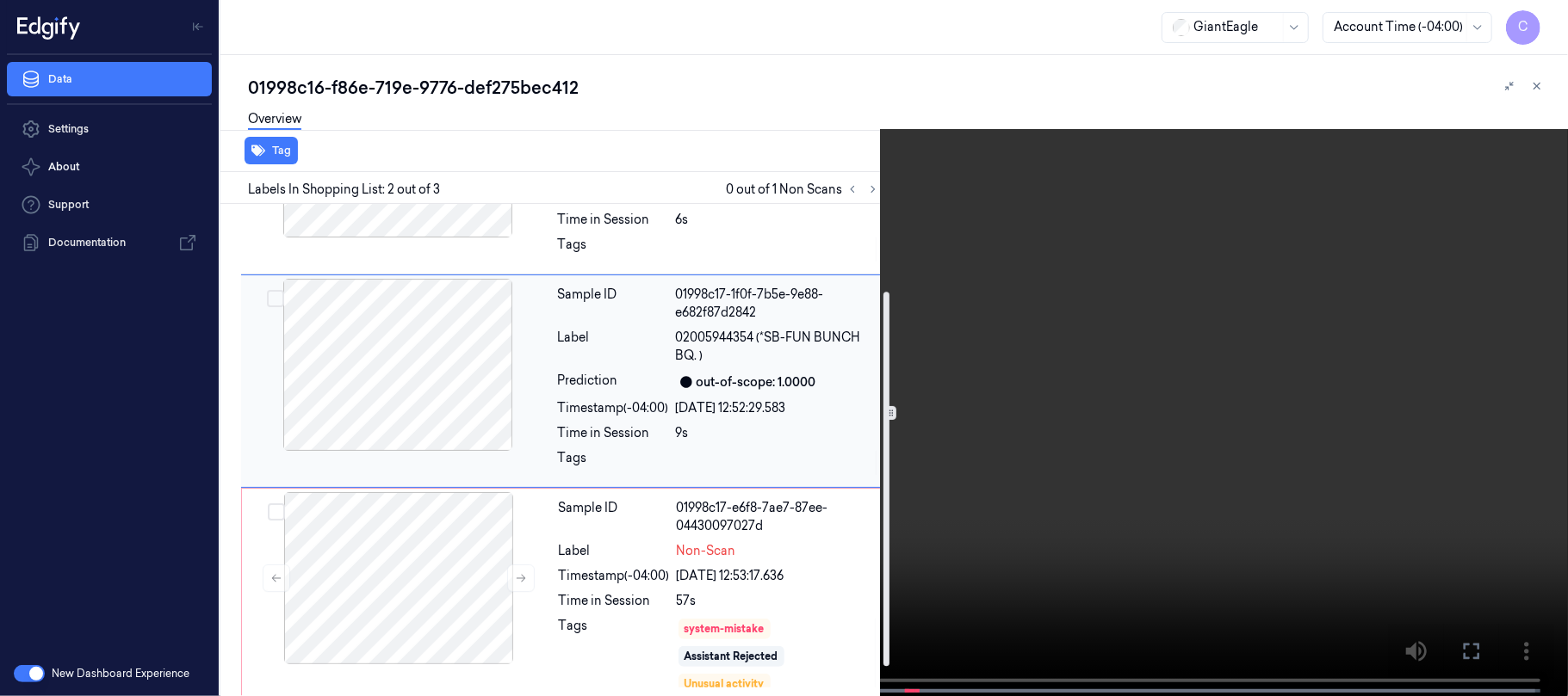
scroll to position [153, 0]
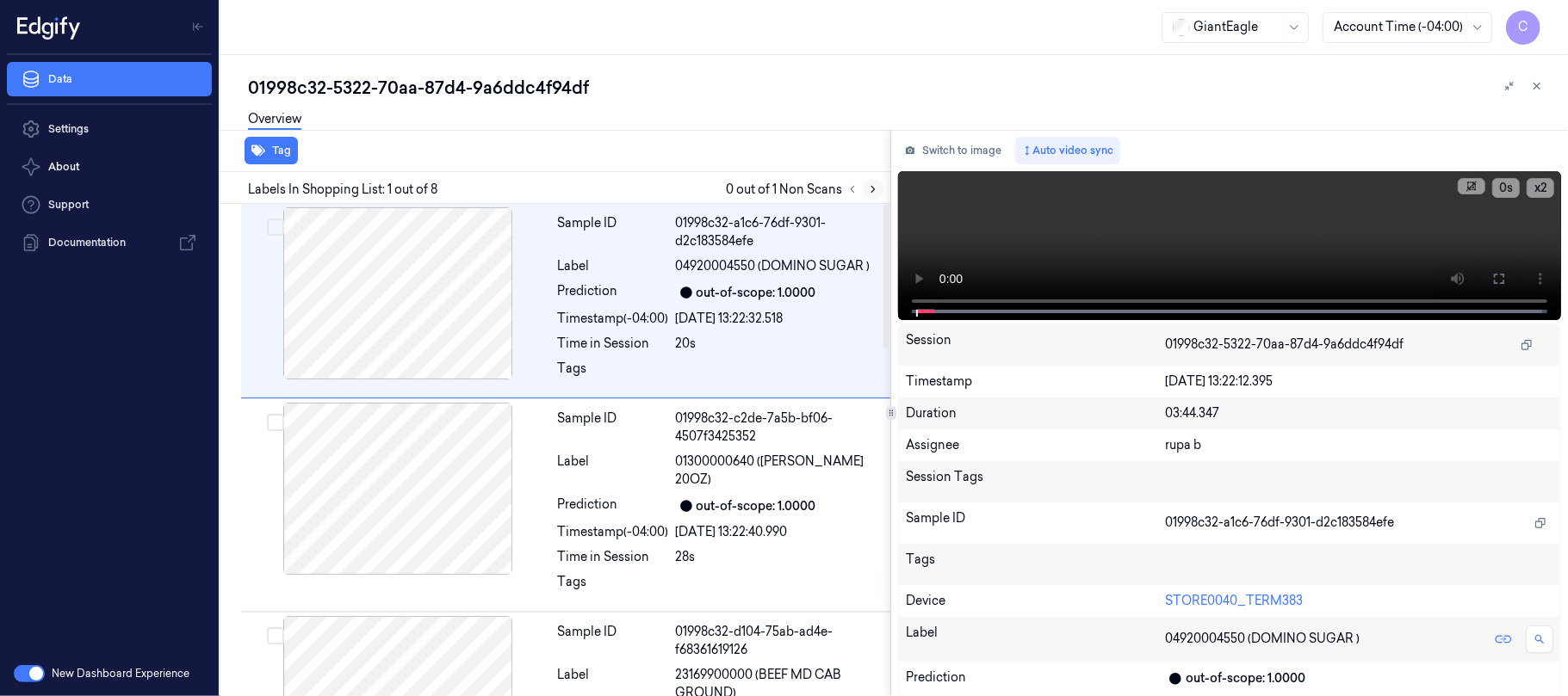
click at [873, 184] on icon at bounding box center [873, 189] width 12 height 12
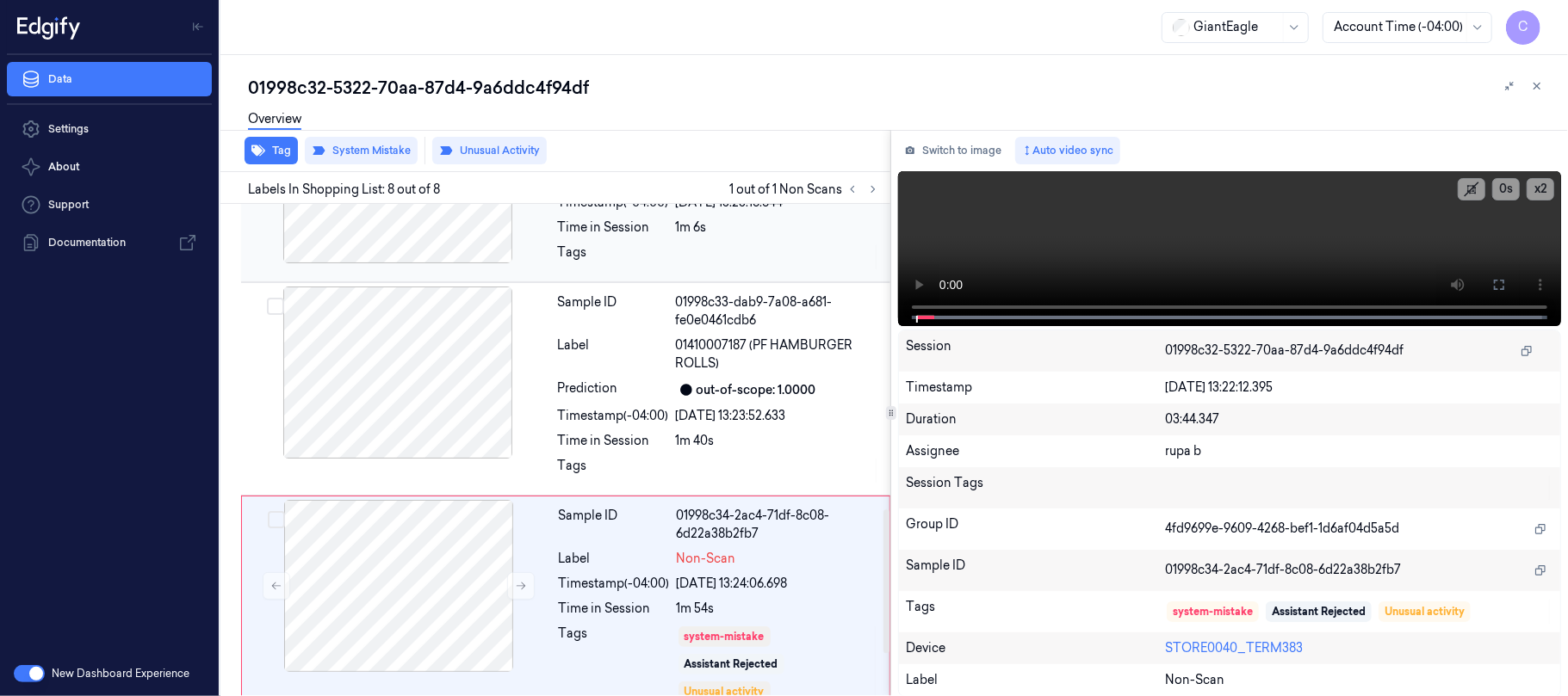
scroll to position [1188, 0]
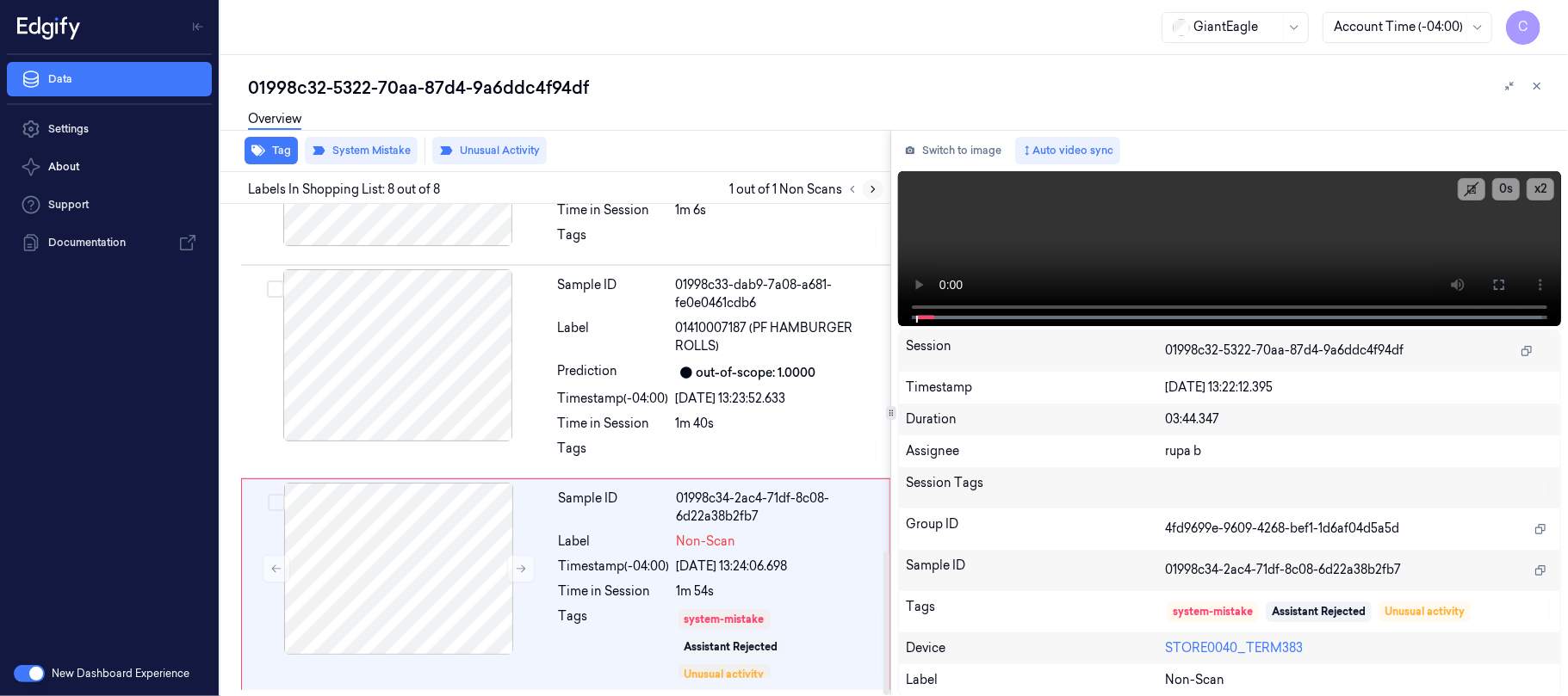
click at [868, 187] on icon at bounding box center [873, 189] width 12 height 12
click at [520, 568] on icon at bounding box center [522, 569] width 9 height 8
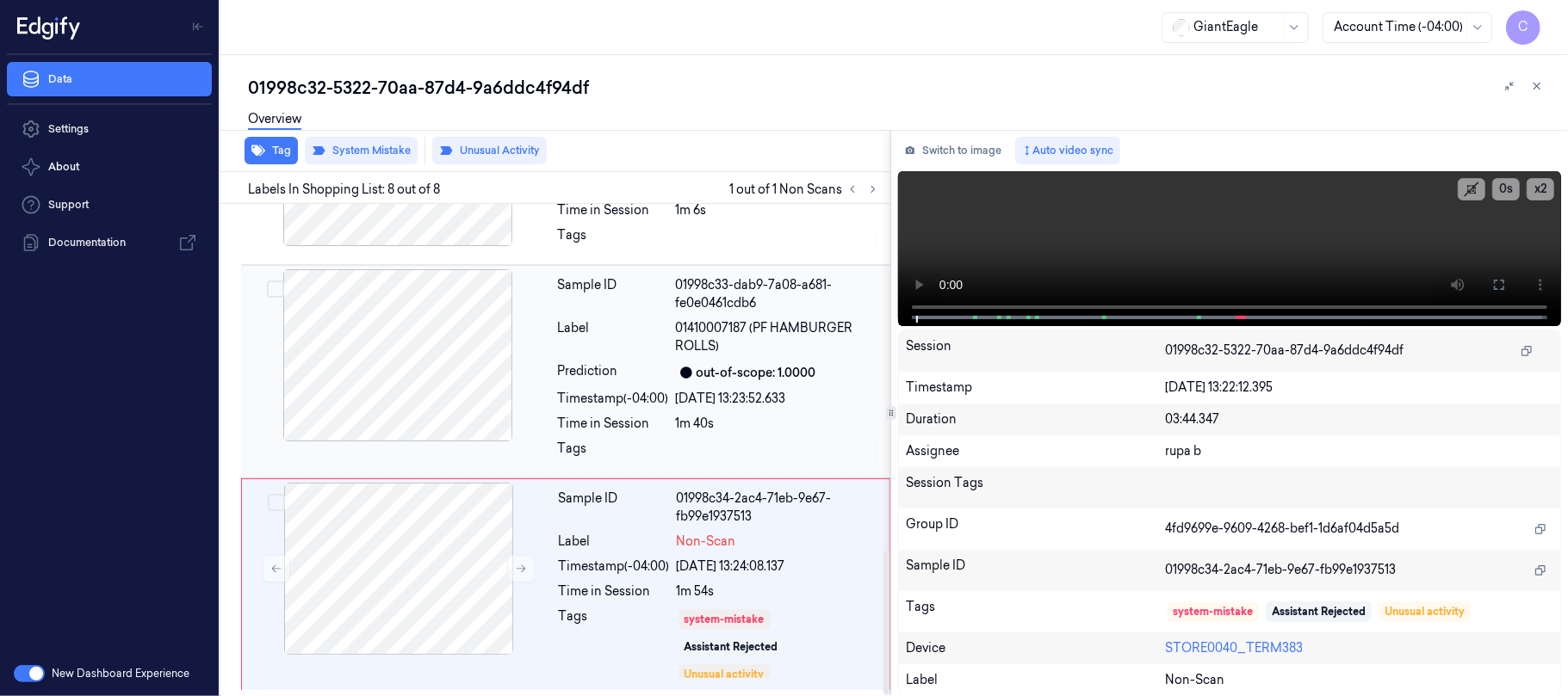
scroll to position [1072, 0]
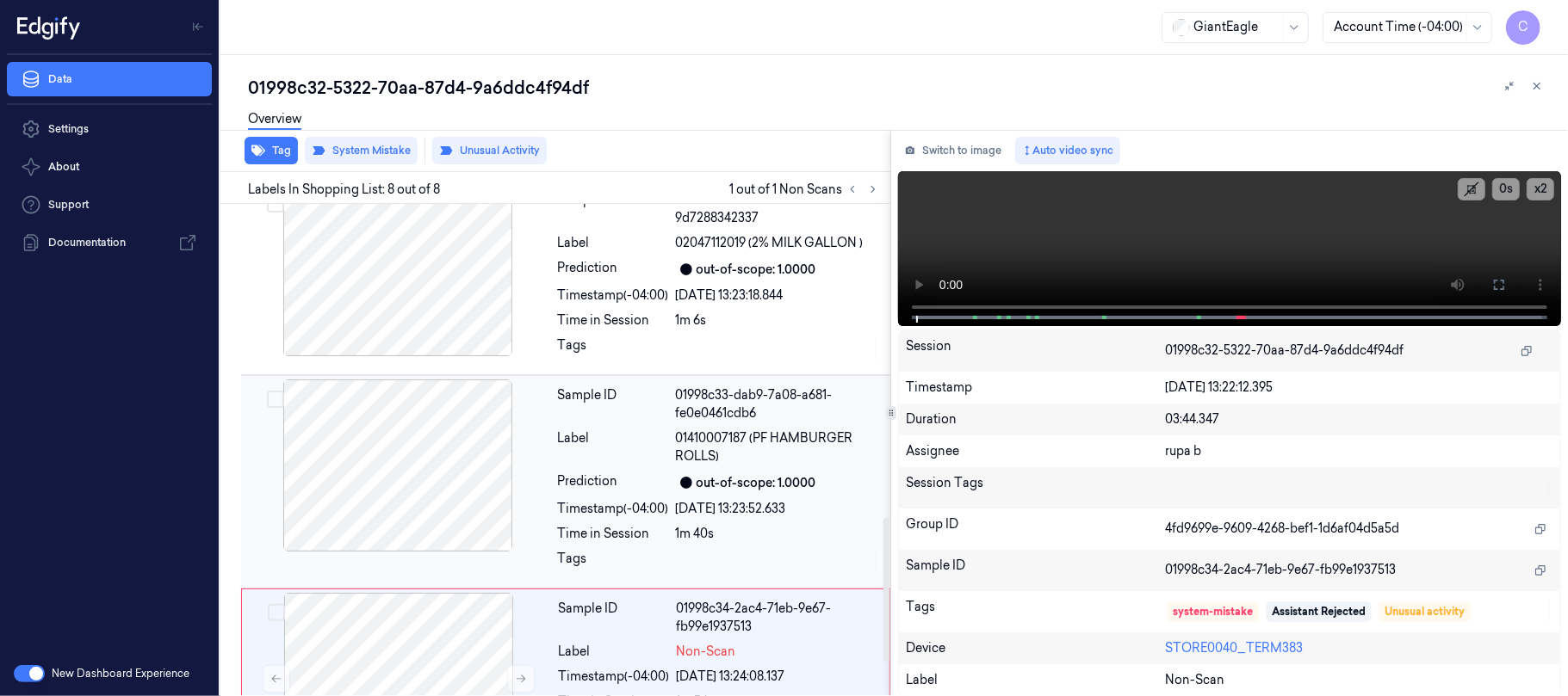
click at [473, 480] on div at bounding box center [398, 466] width 307 height 173
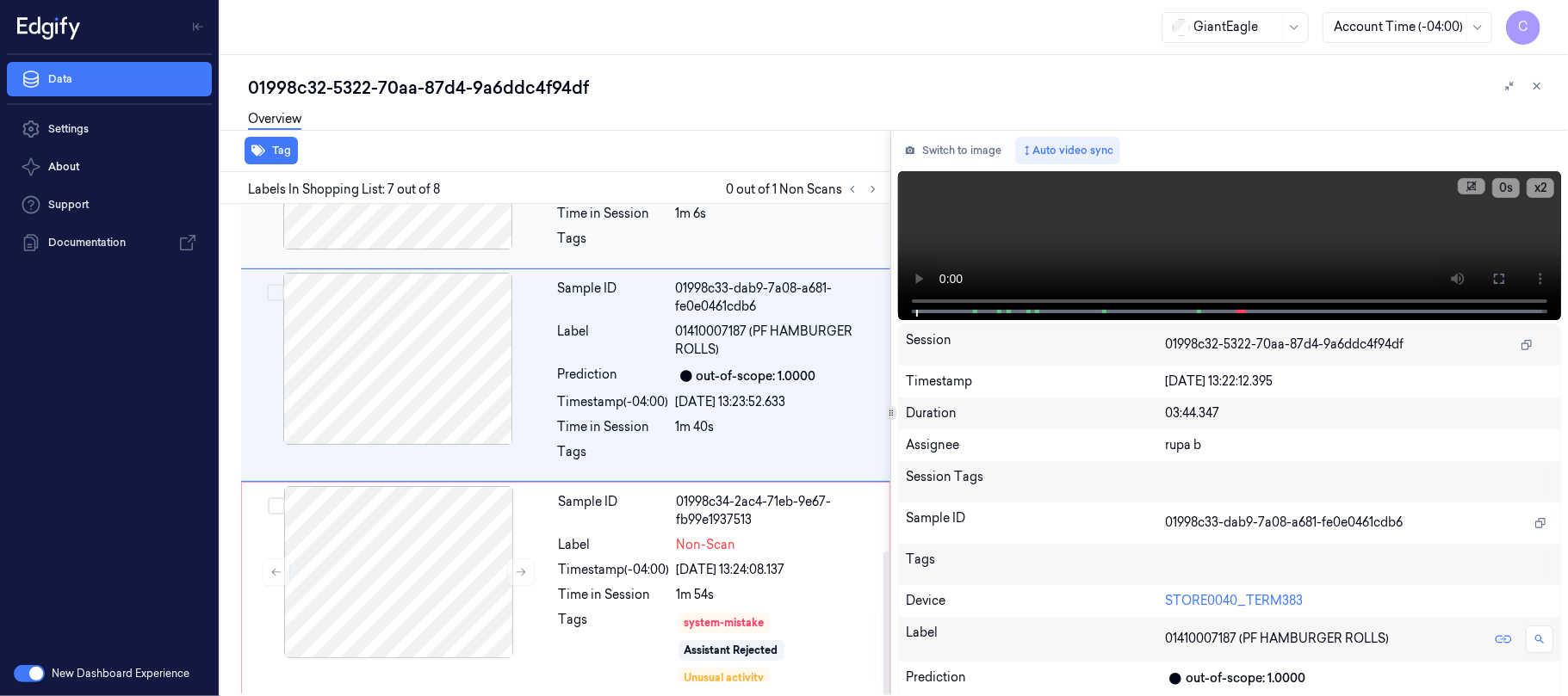
scroll to position [1188, 0]
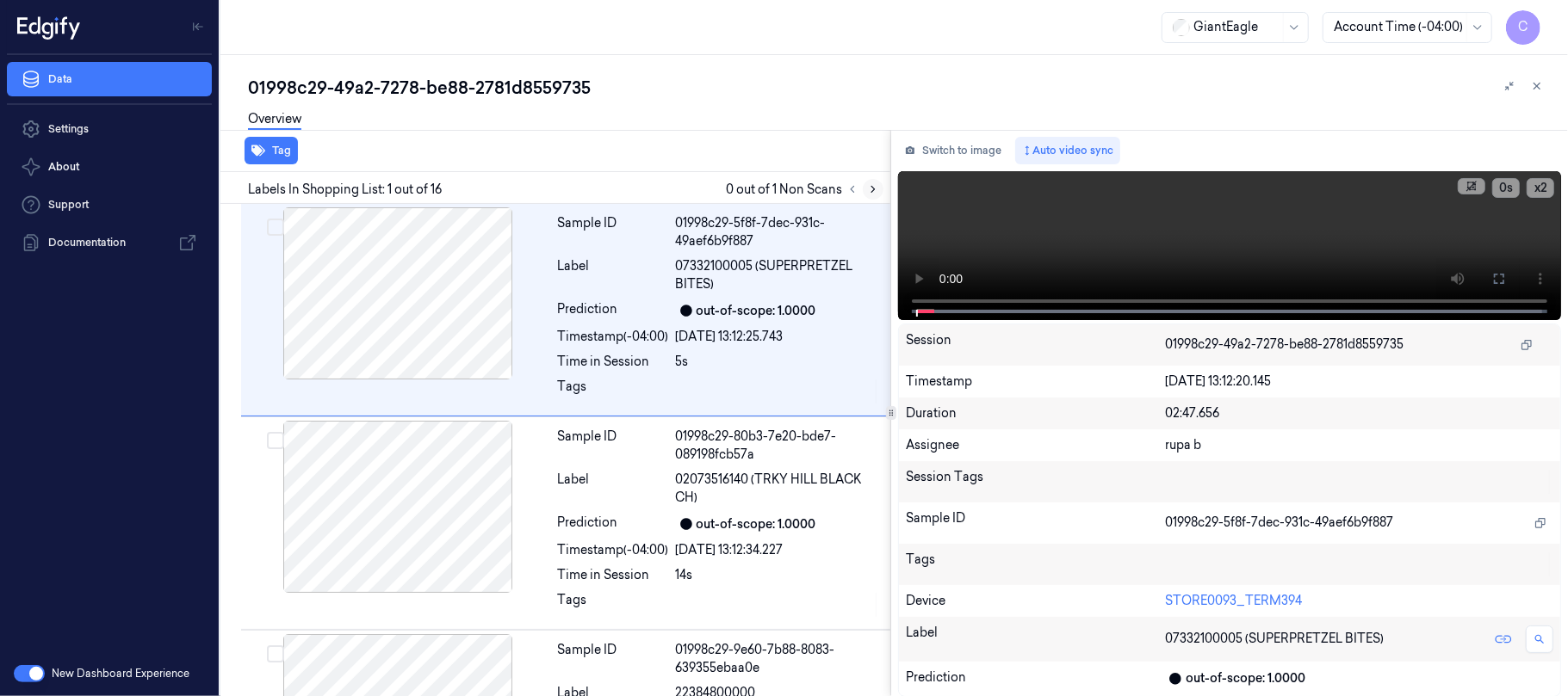
click at [869, 187] on icon at bounding box center [873, 189] width 12 height 12
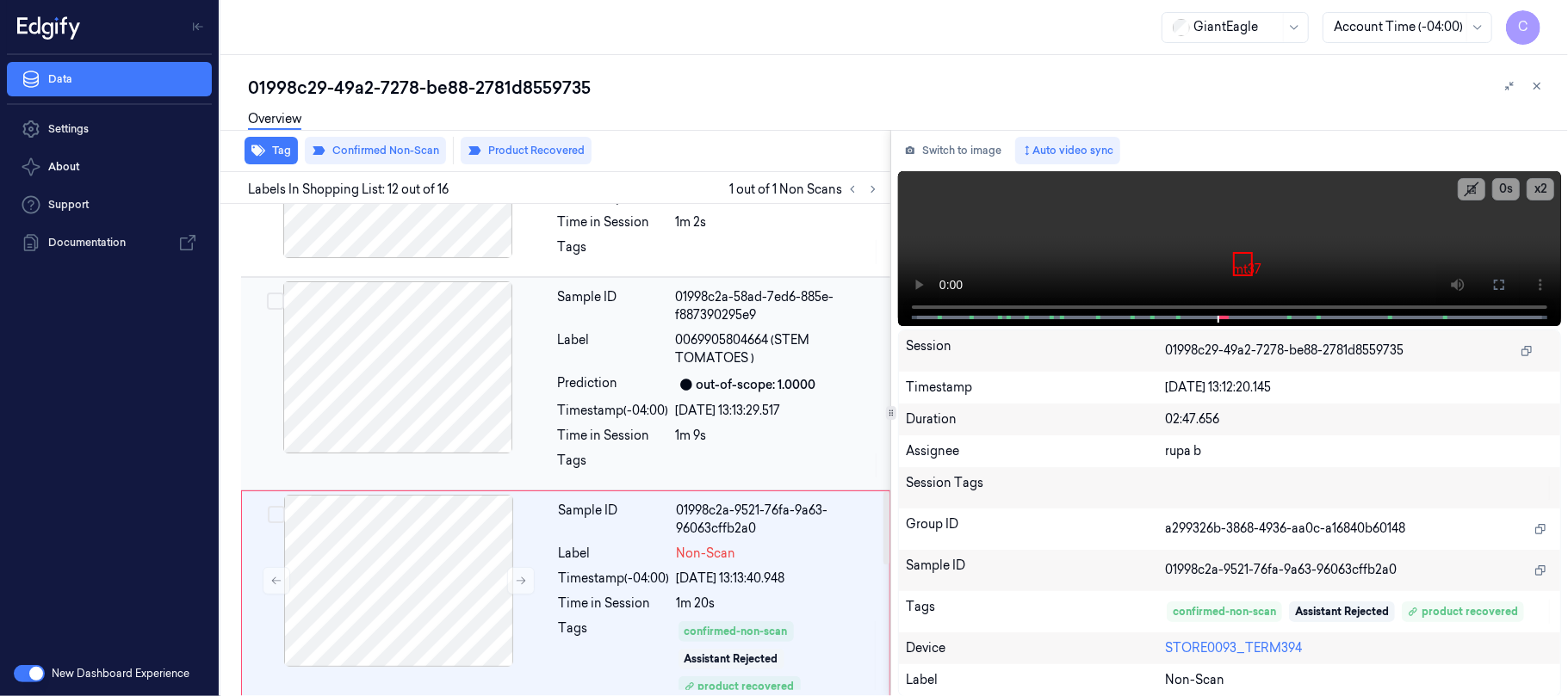
scroll to position [1929, 0]
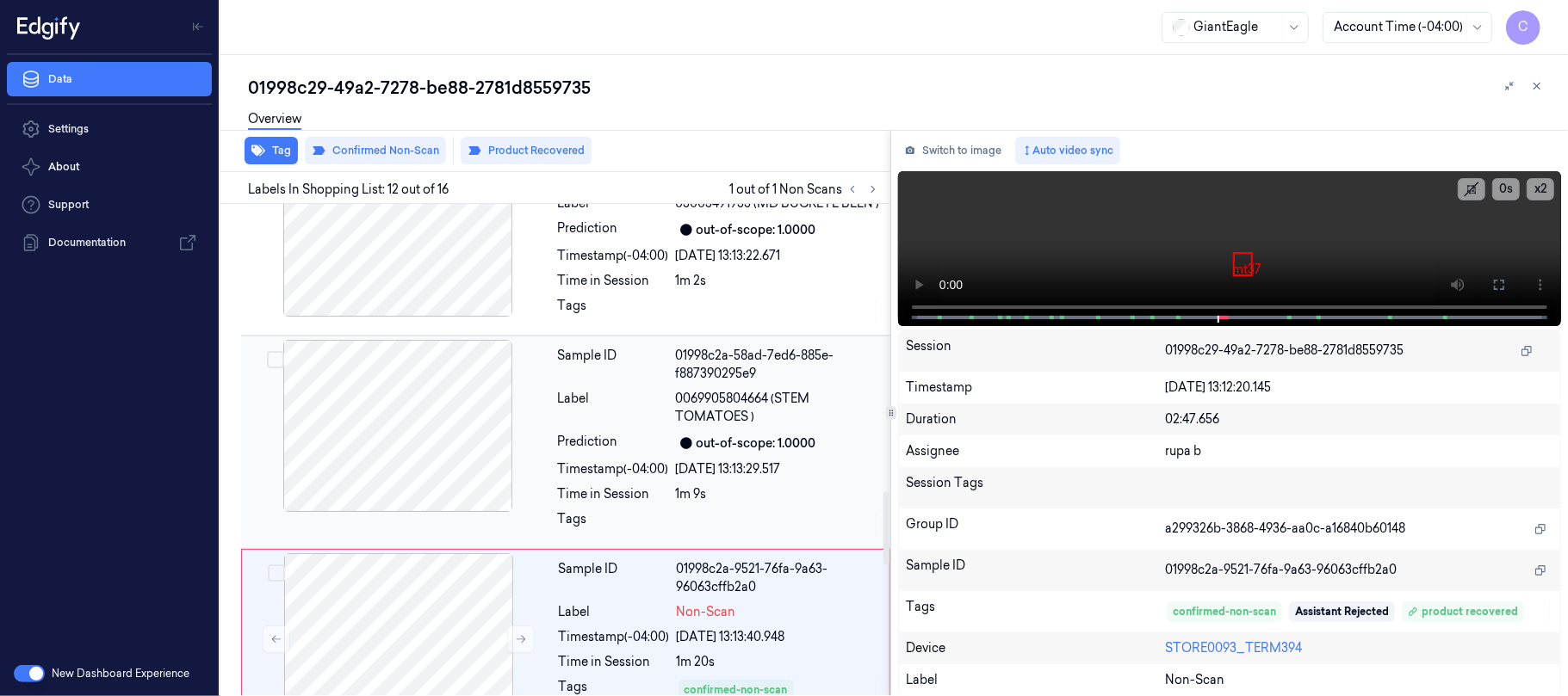
click at [449, 401] on div at bounding box center [398, 426] width 307 height 173
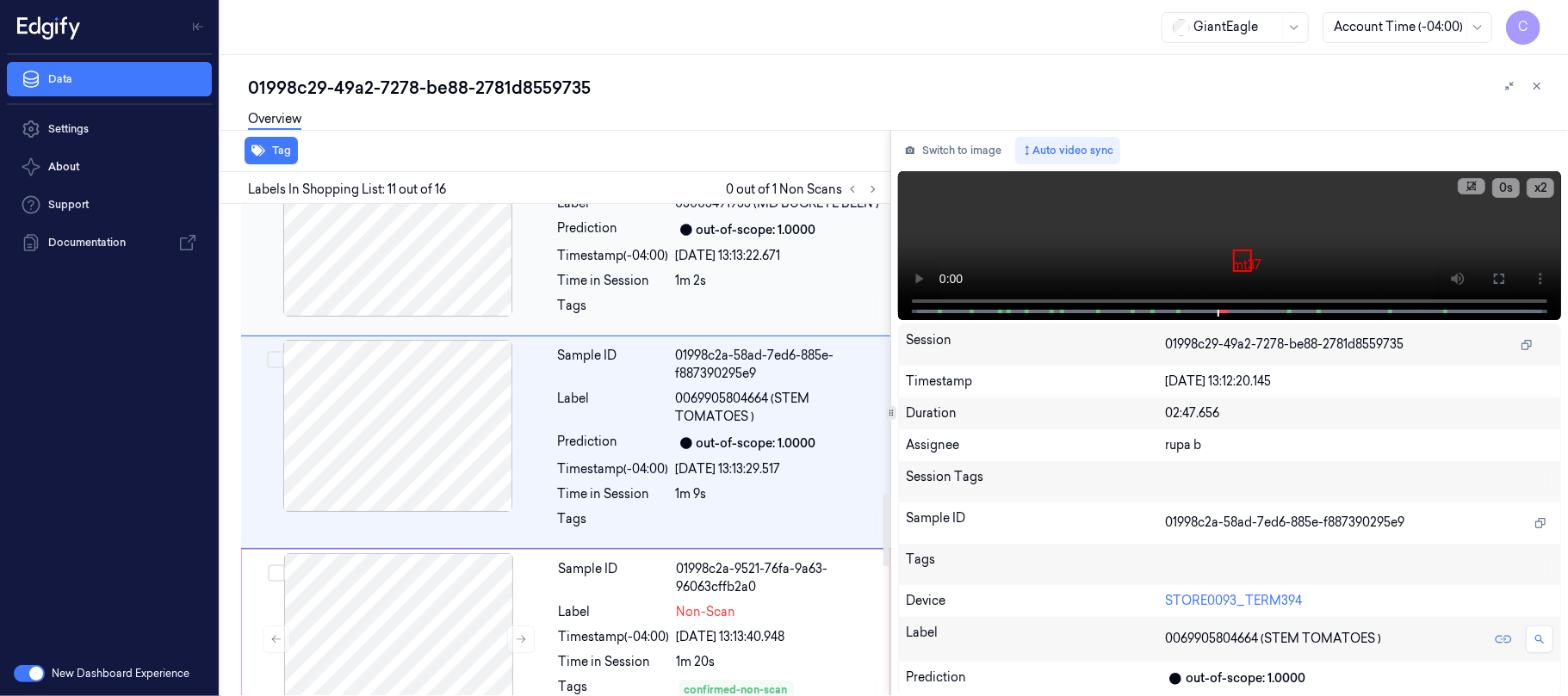
scroll to position [1945, 0]
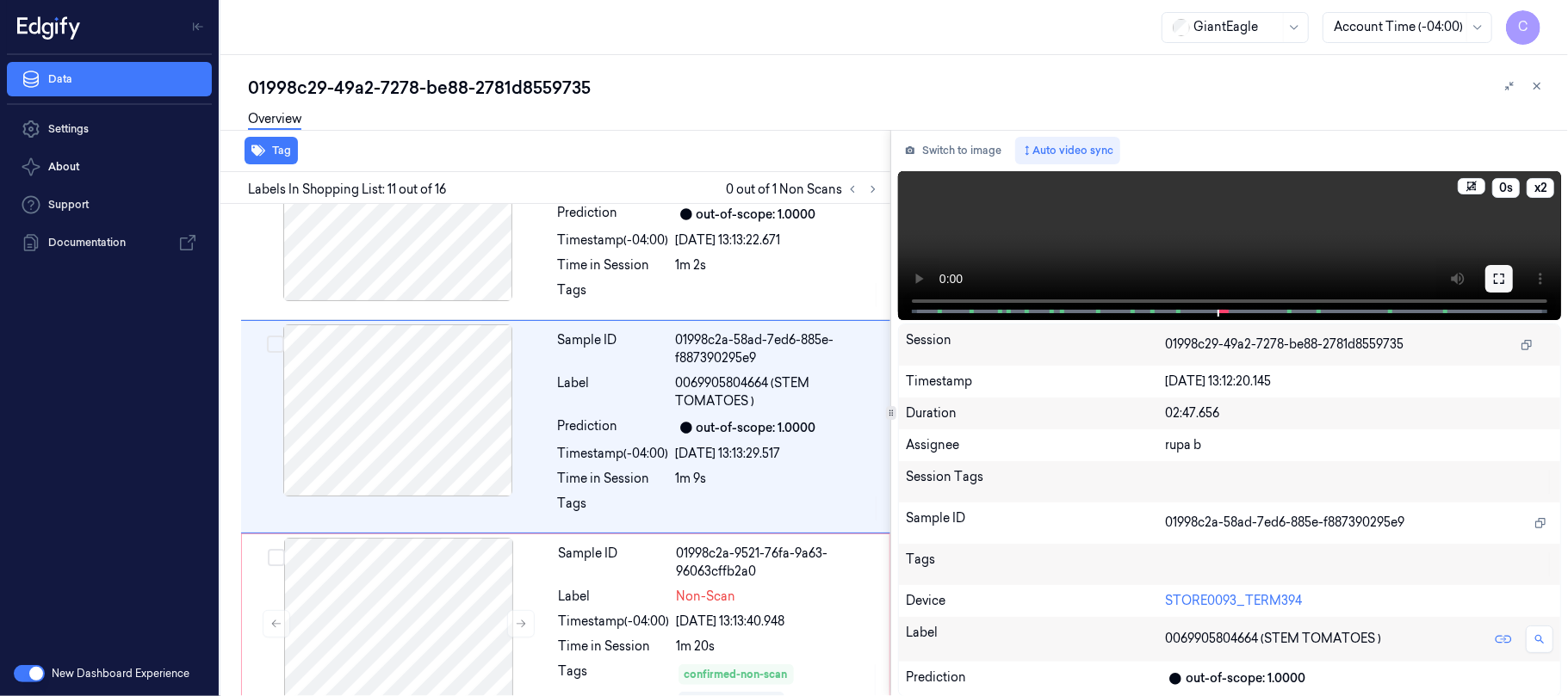
click at [1501, 280] on icon at bounding box center [1499, 279] width 14 height 14
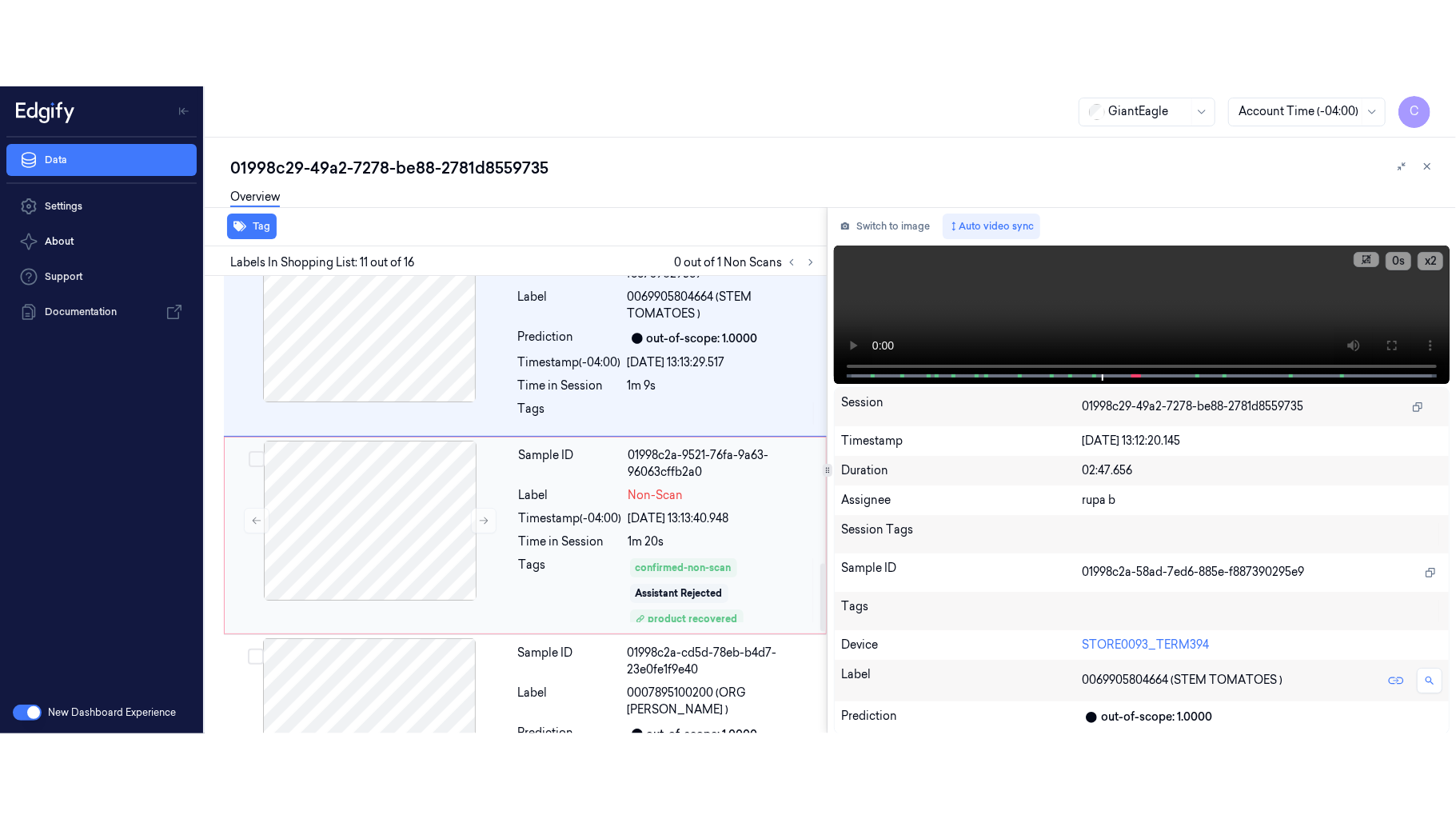
scroll to position [1913, 0]
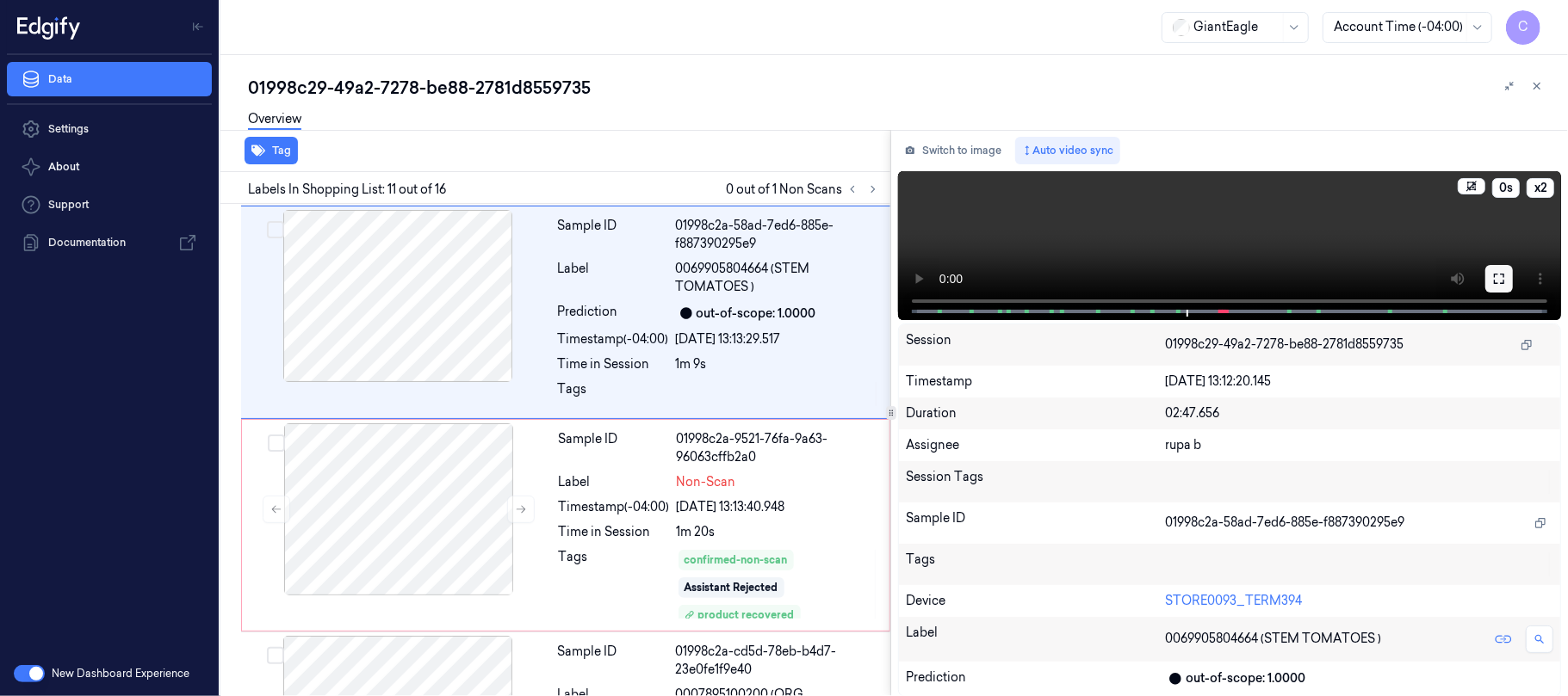
click at [1501, 280] on icon at bounding box center [1499, 279] width 14 height 14
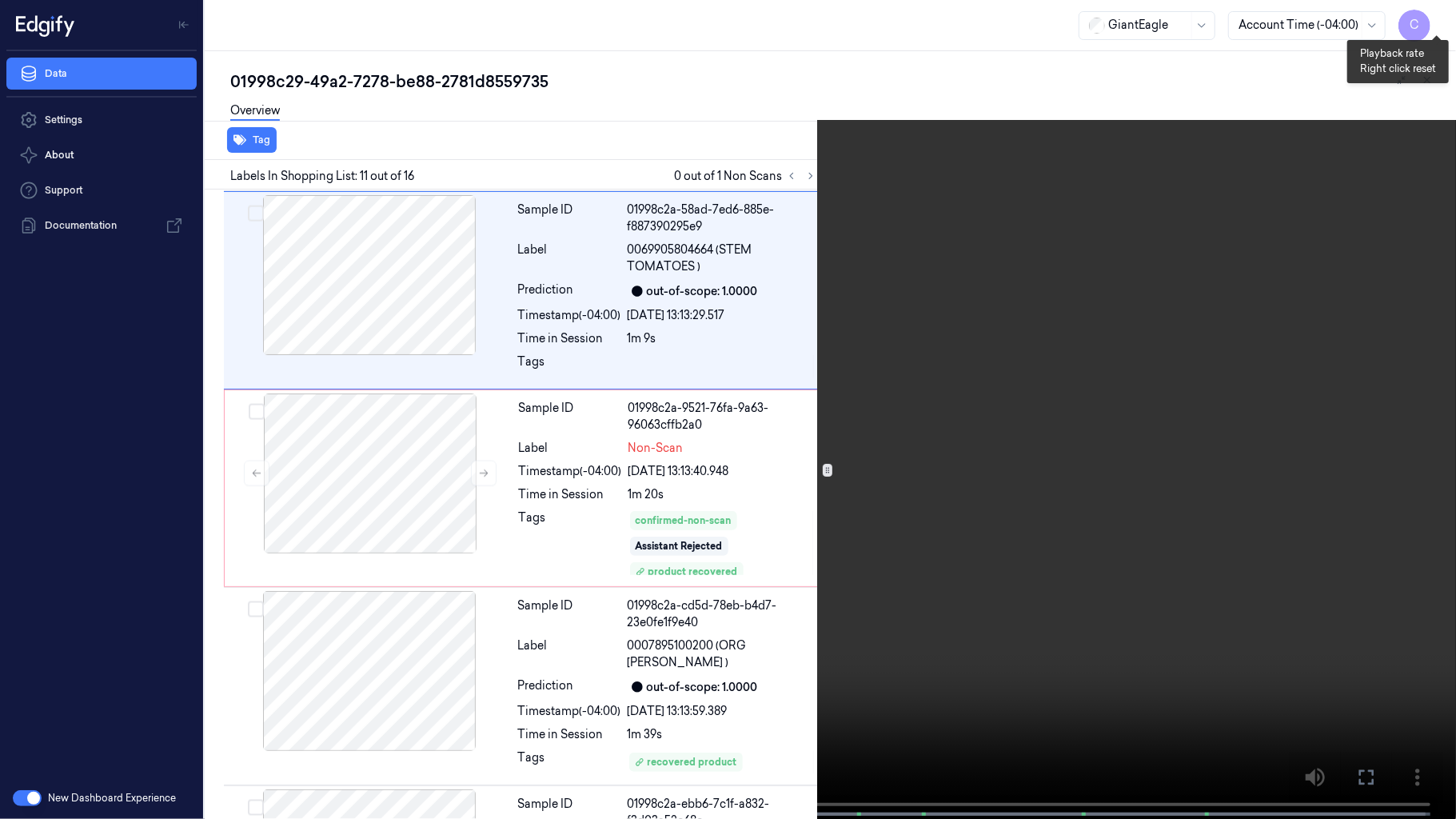
click at [1430, 17] on button "x 2" at bounding box center [1436, 18] width 25 height 25
click at [1430, 17] on button "x 4" at bounding box center [1436, 18] width 25 height 25
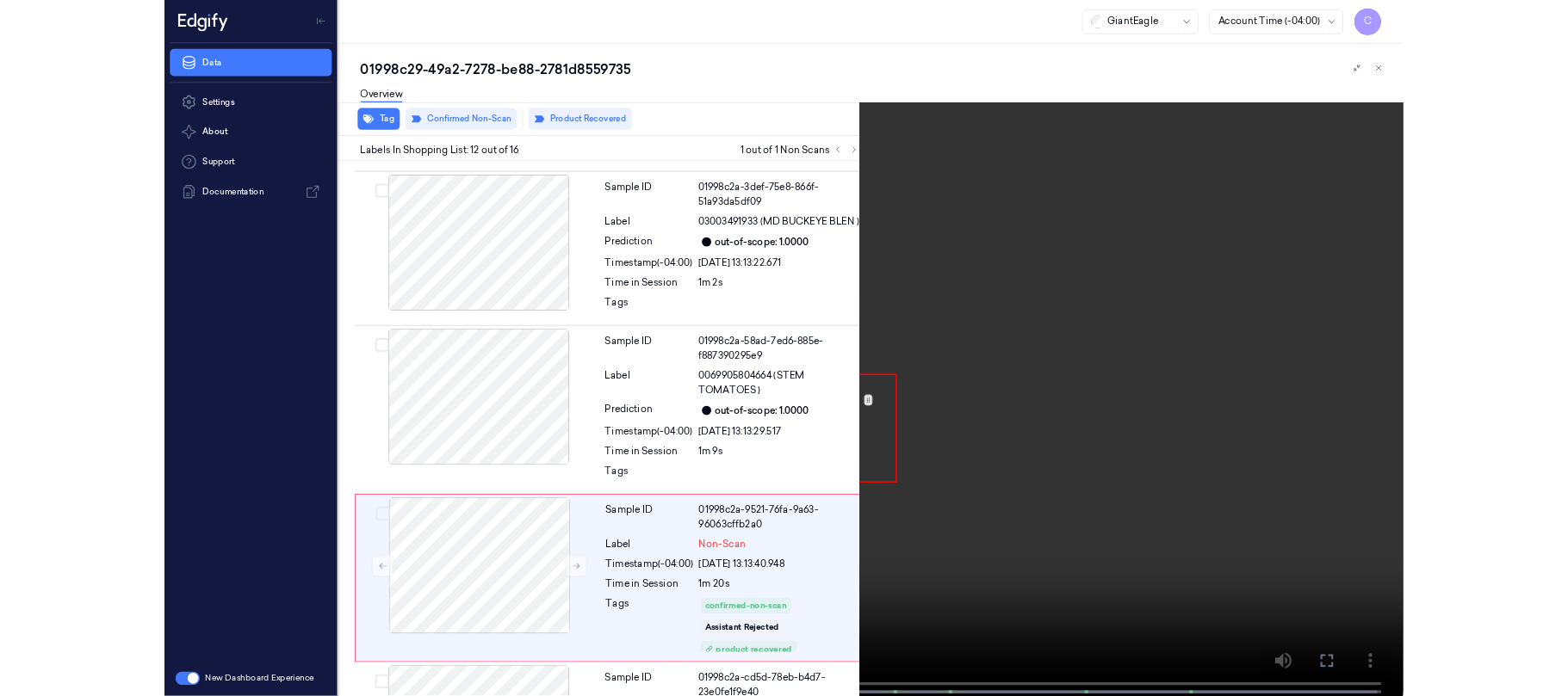
scroll to position [2066, 0]
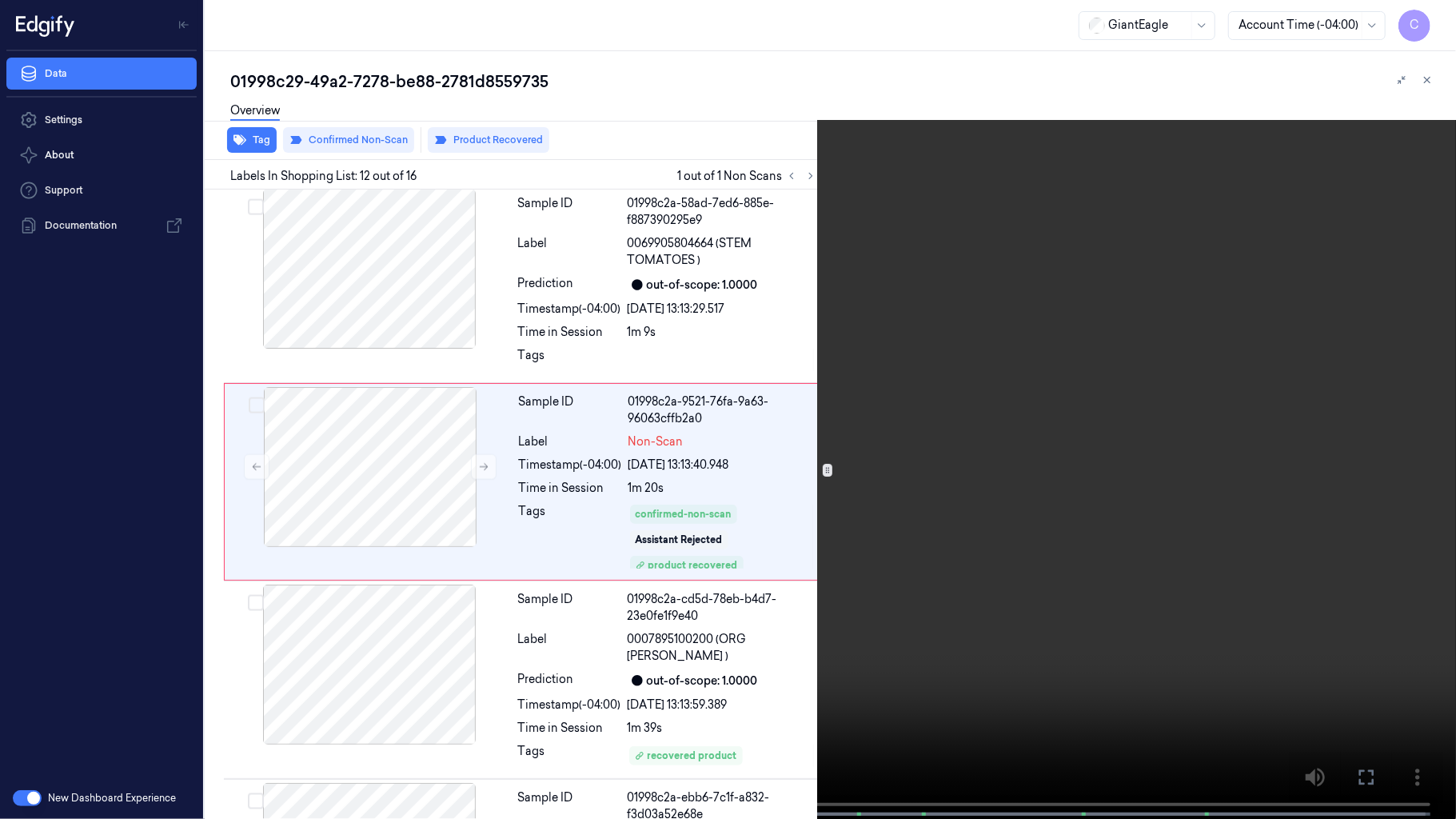
click at [588, 324] on video at bounding box center [728, 410] width 1456 height 822
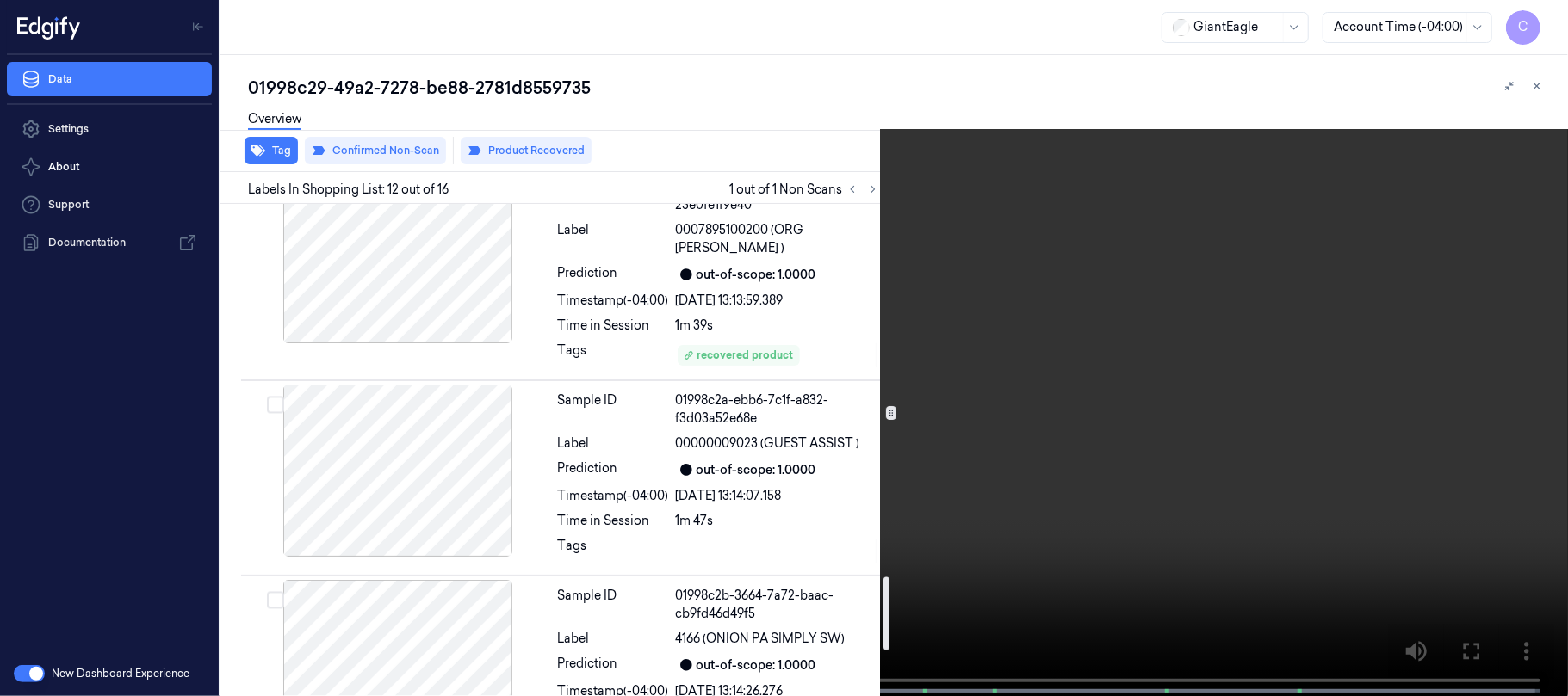
scroll to position [2525, 0]
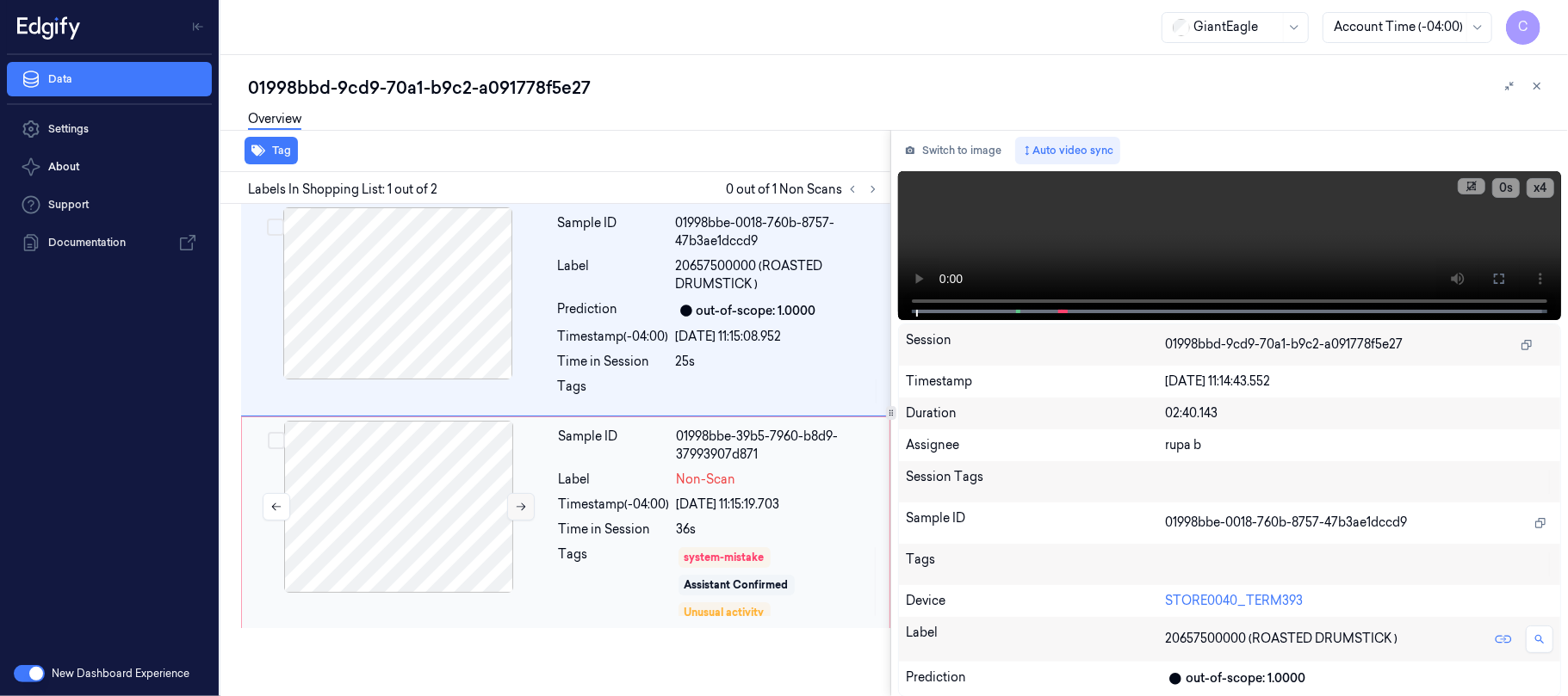
click at [513, 500] on button at bounding box center [520, 507] width 27 height 27
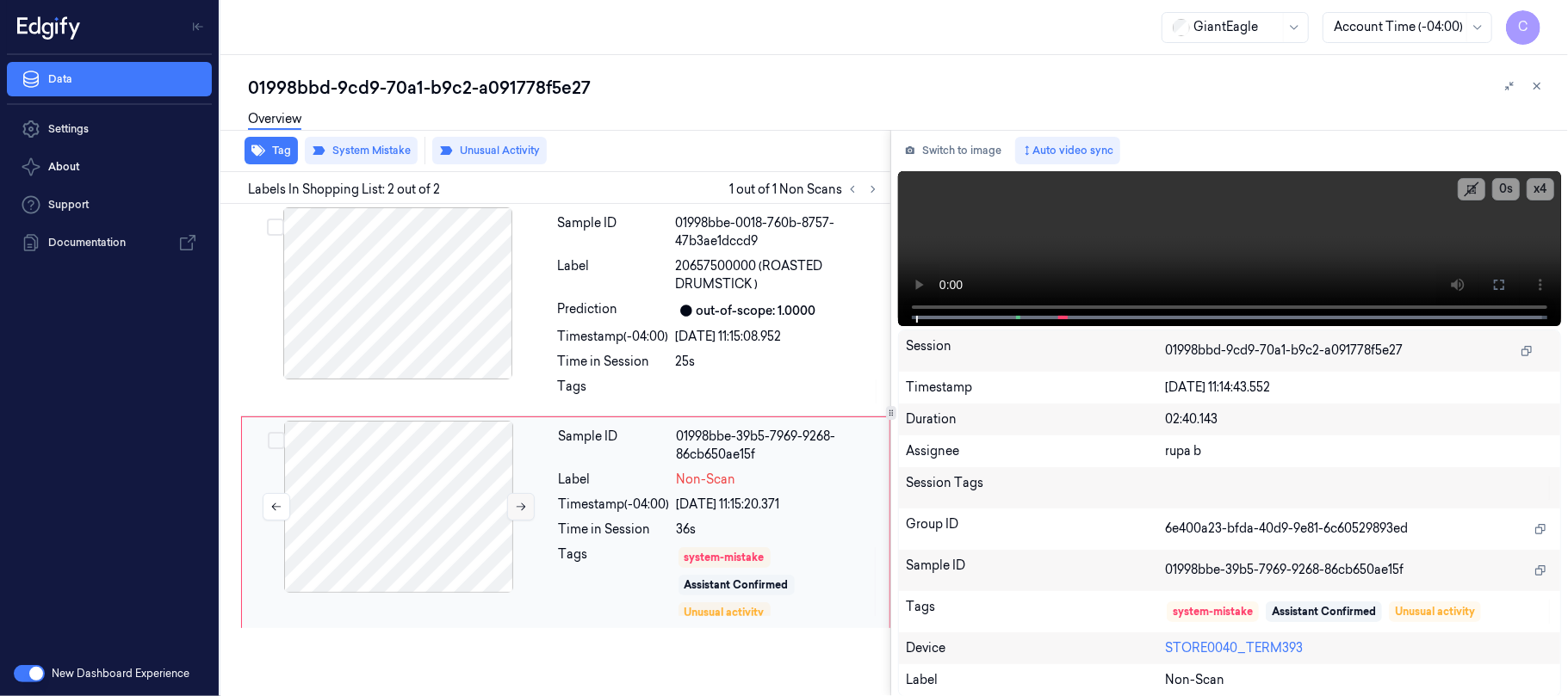
click at [520, 507] on icon at bounding box center [522, 507] width 9 height 8
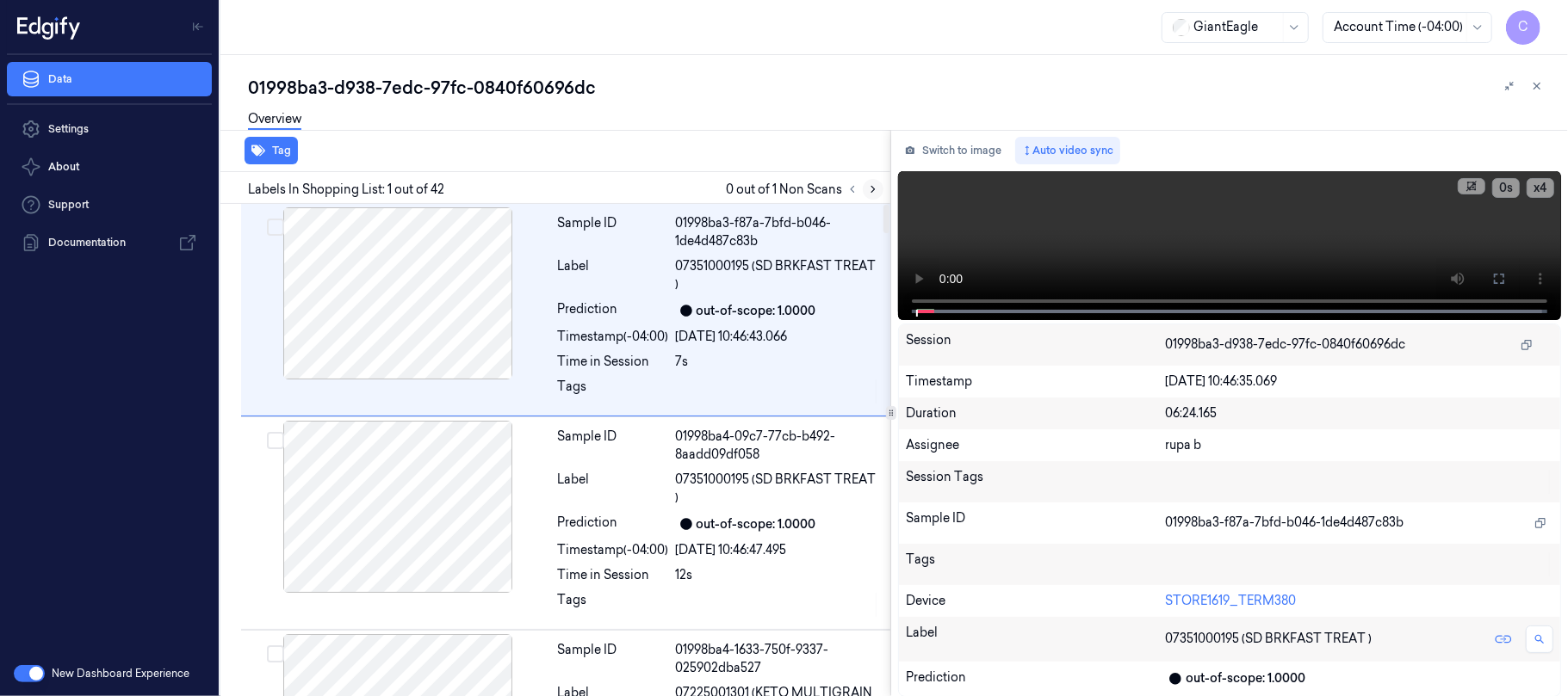
click at [878, 191] on icon at bounding box center [873, 189] width 12 height 12
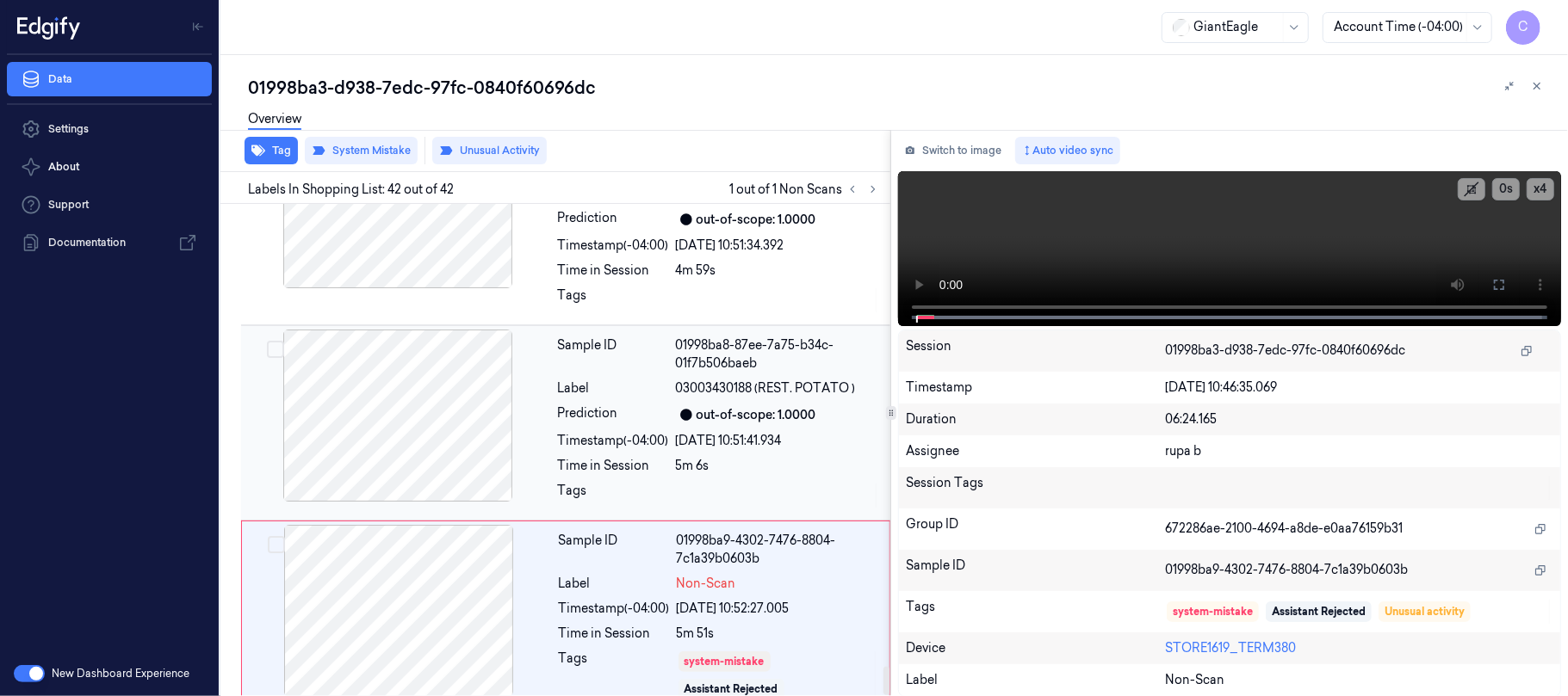
scroll to position [8139, 0]
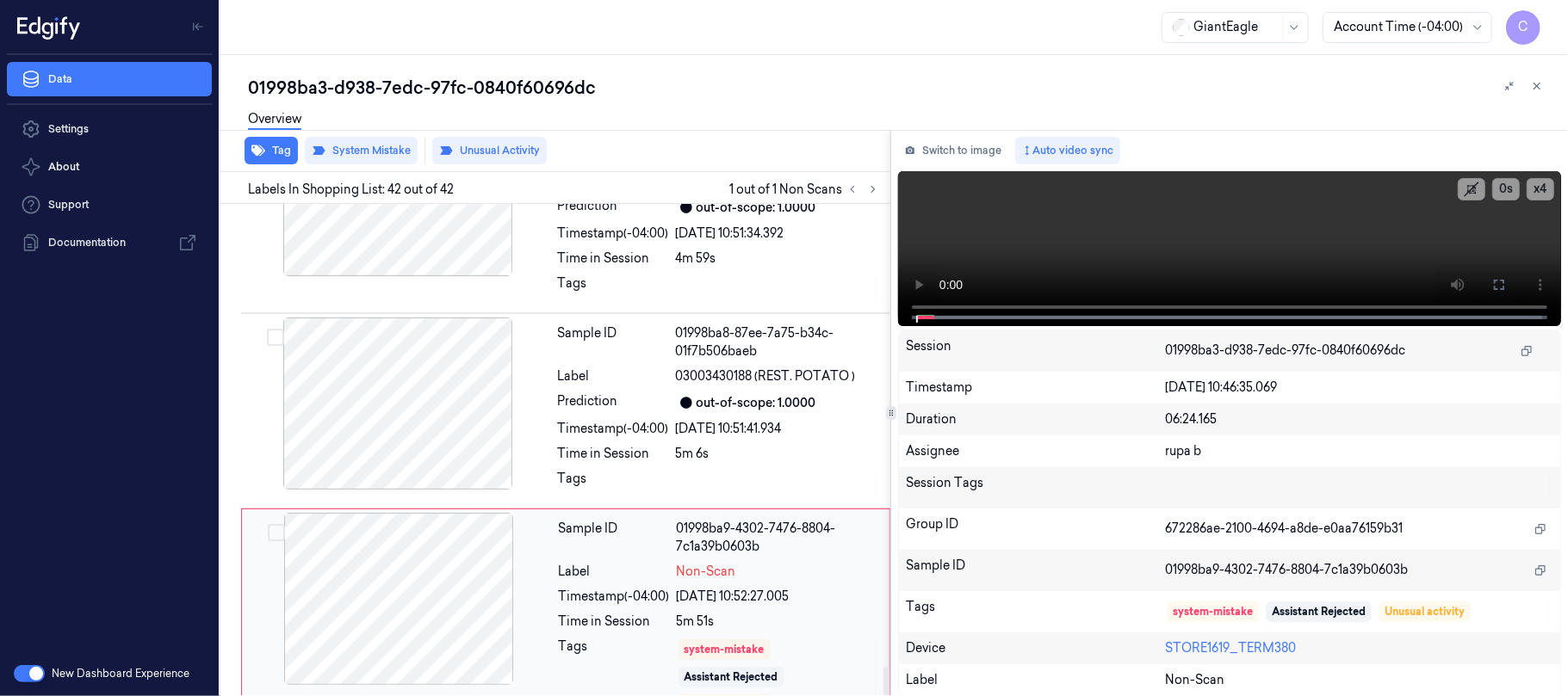
click at [483, 562] on div at bounding box center [399, 599] width 307 height 173
click at [470, 400] on div at bounding box center [398, 404] width 307 height 173
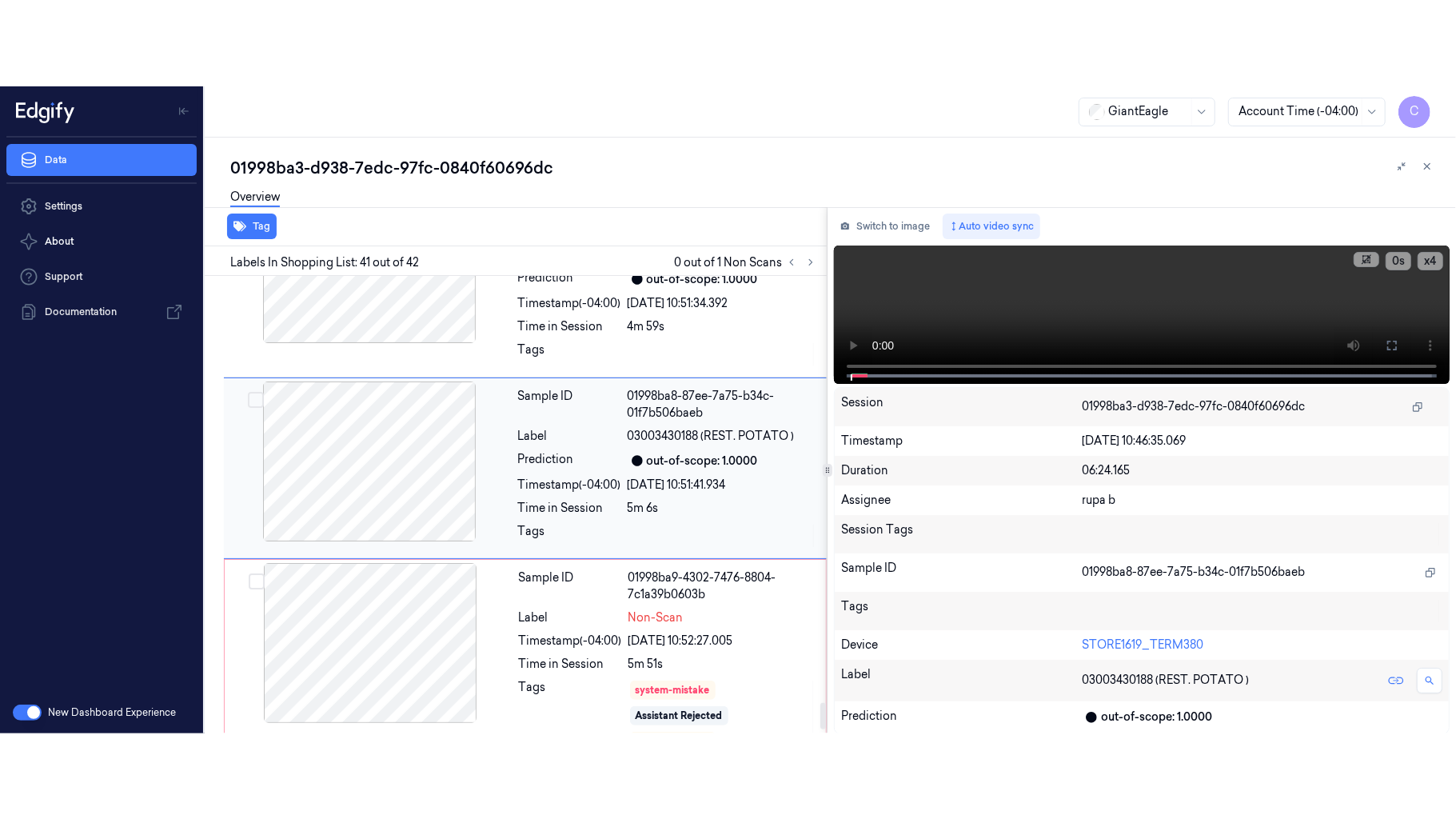
scroll to position [7495, 0]
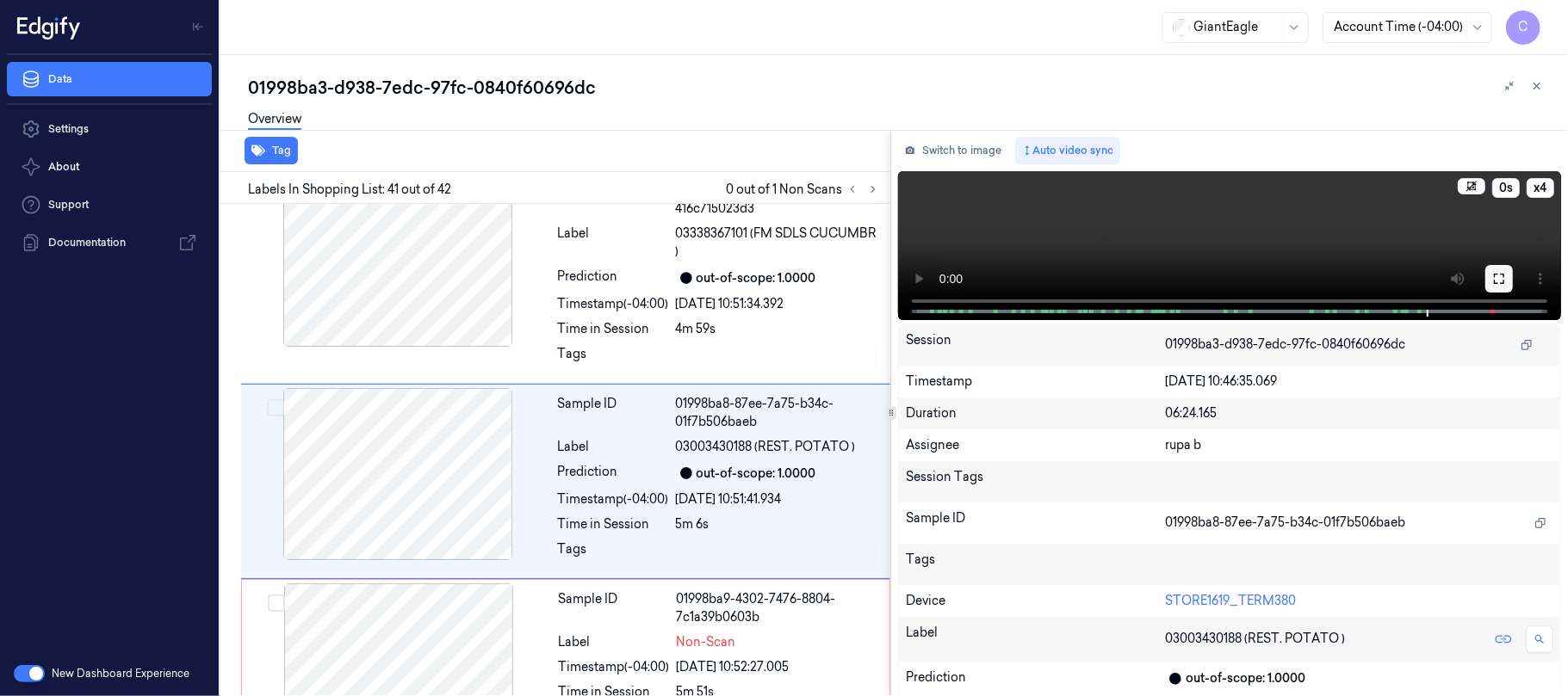
click at [1492, 276] on icon at bounding box center [1499, 279] width 14 height 14
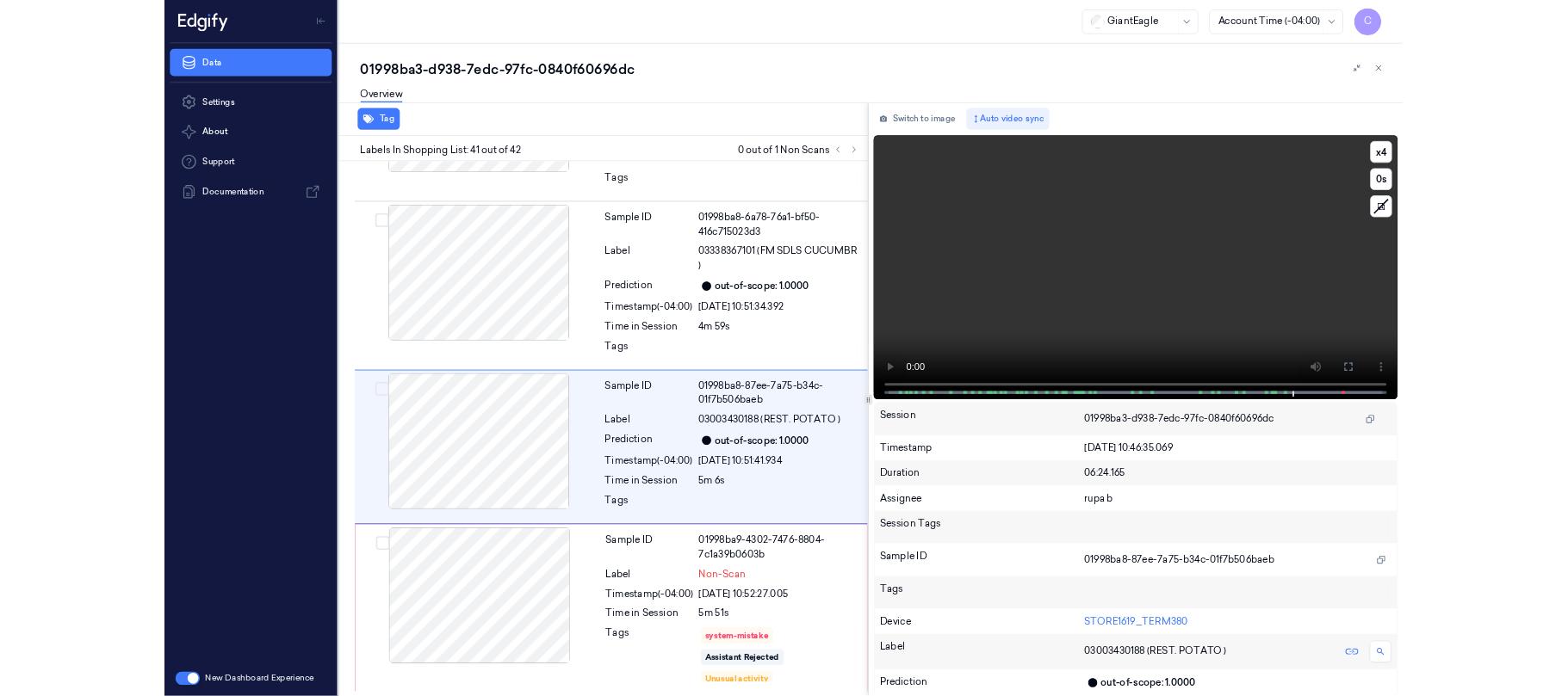
scroll to position [7954, 0]
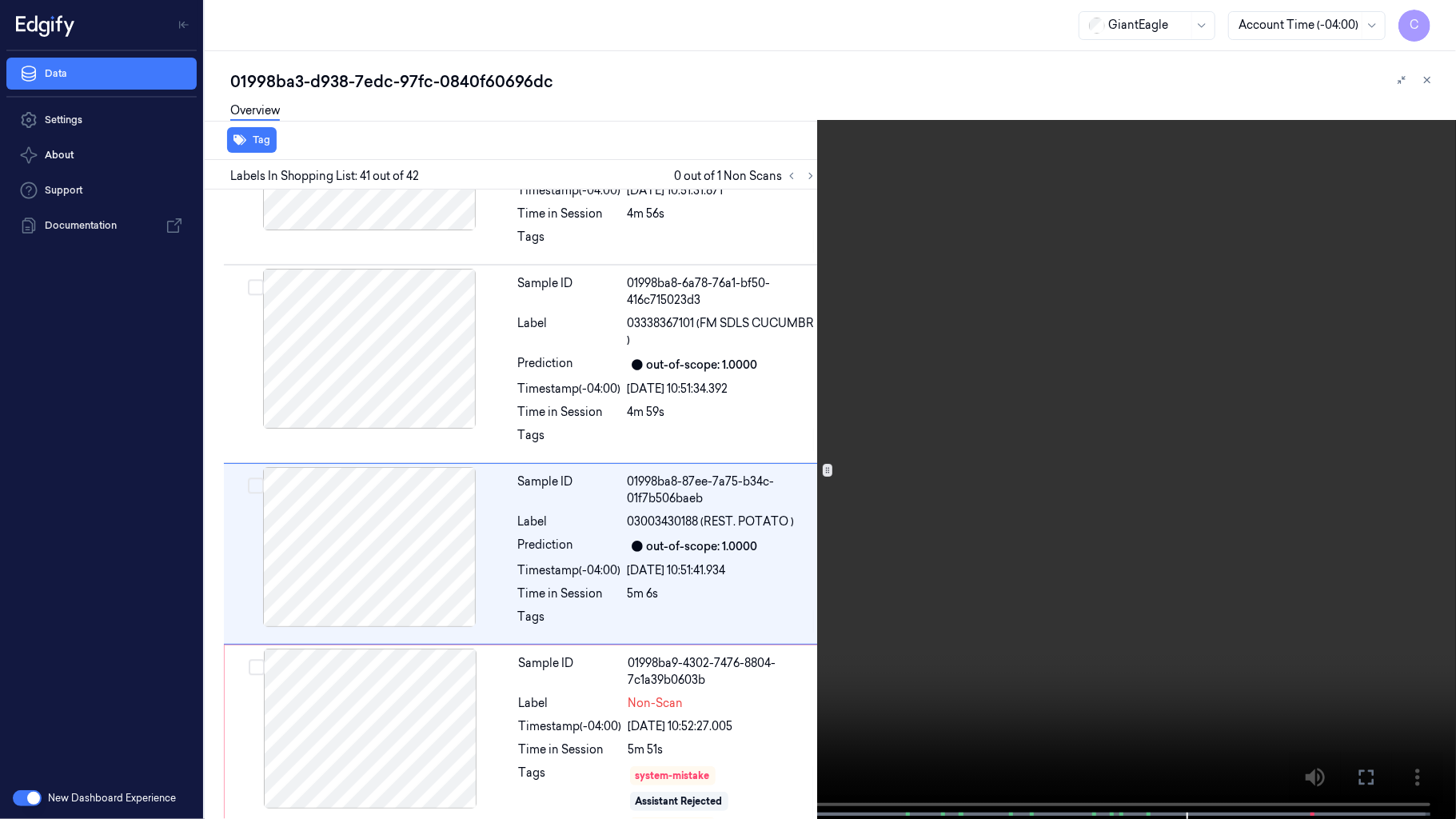
click at [782, 411] on video at bounding box center [728, 410] width 1456 height 822
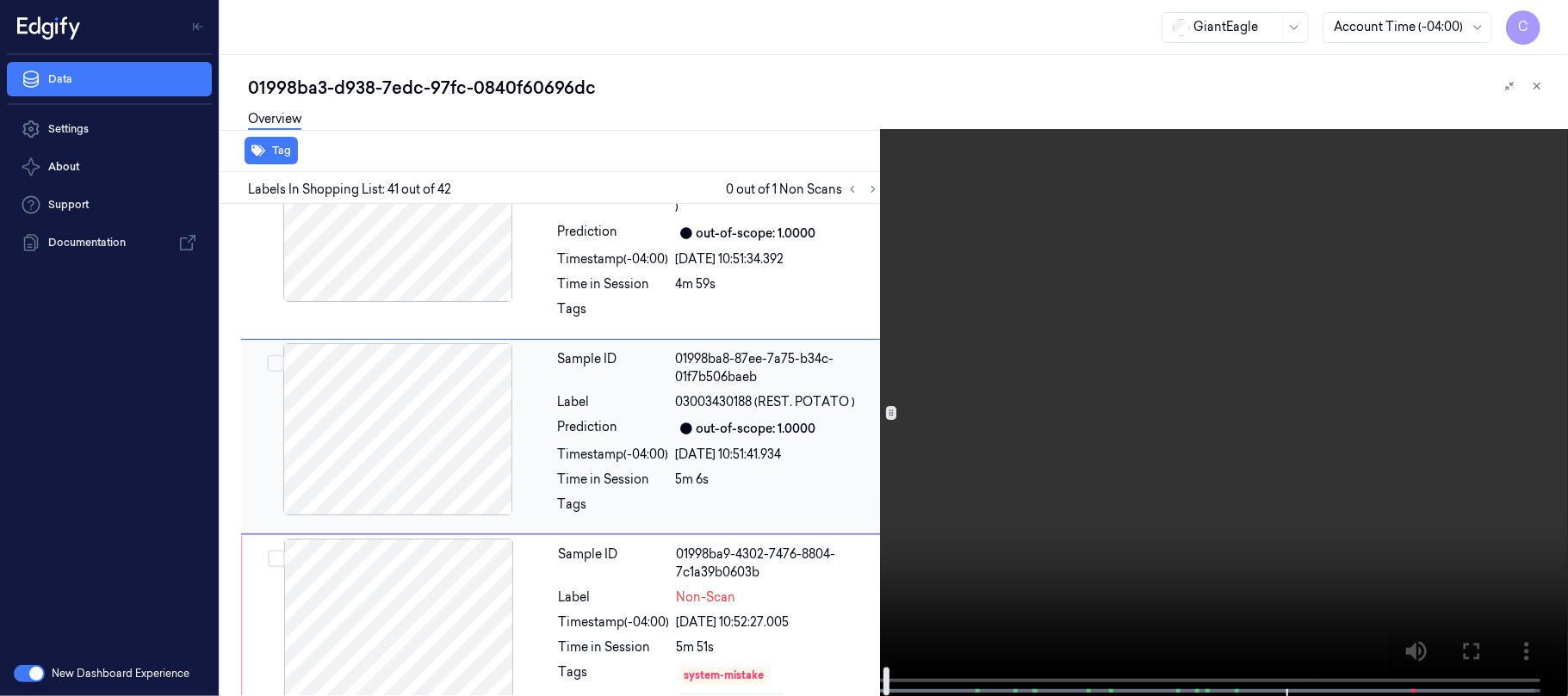
scroll to position [8139, 0]
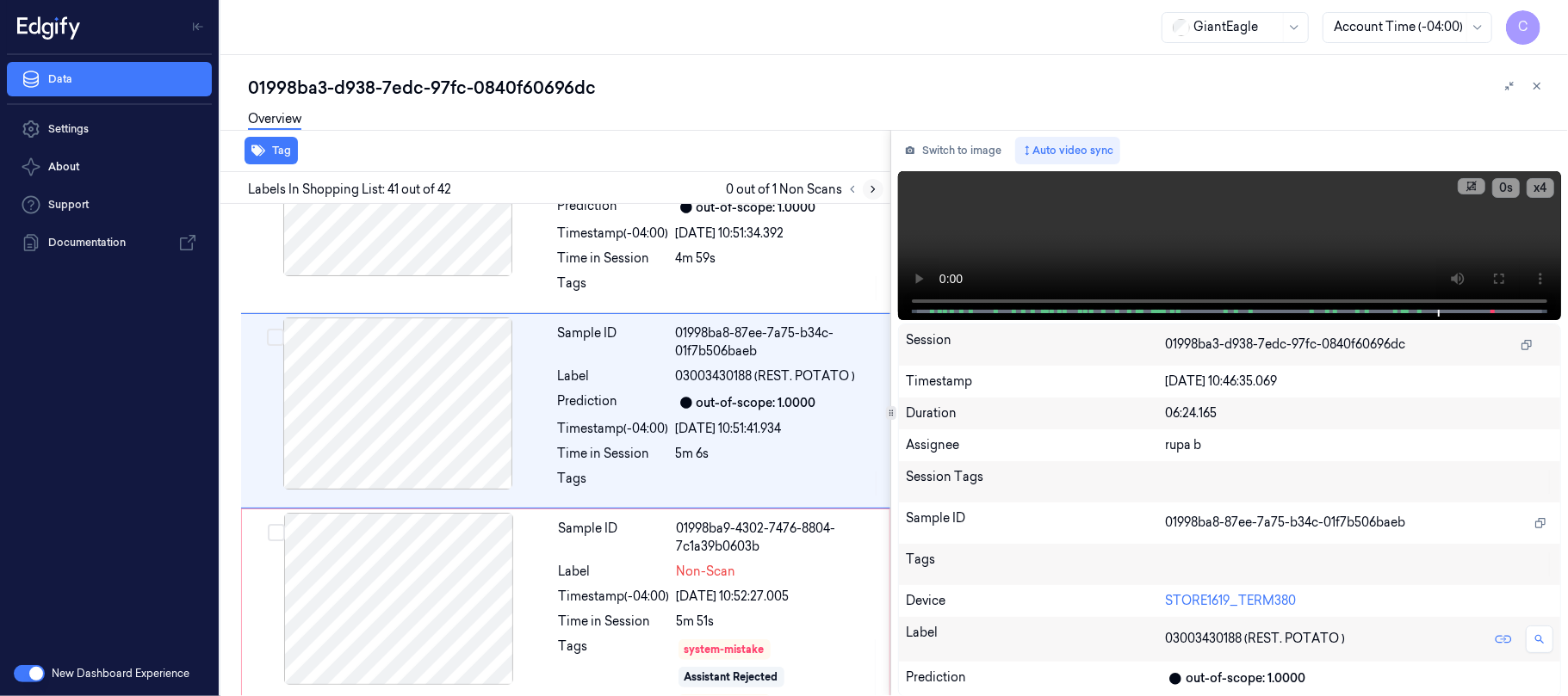
click at [868, 188] on icon at bounding box center [873, 189] width 12 height 12
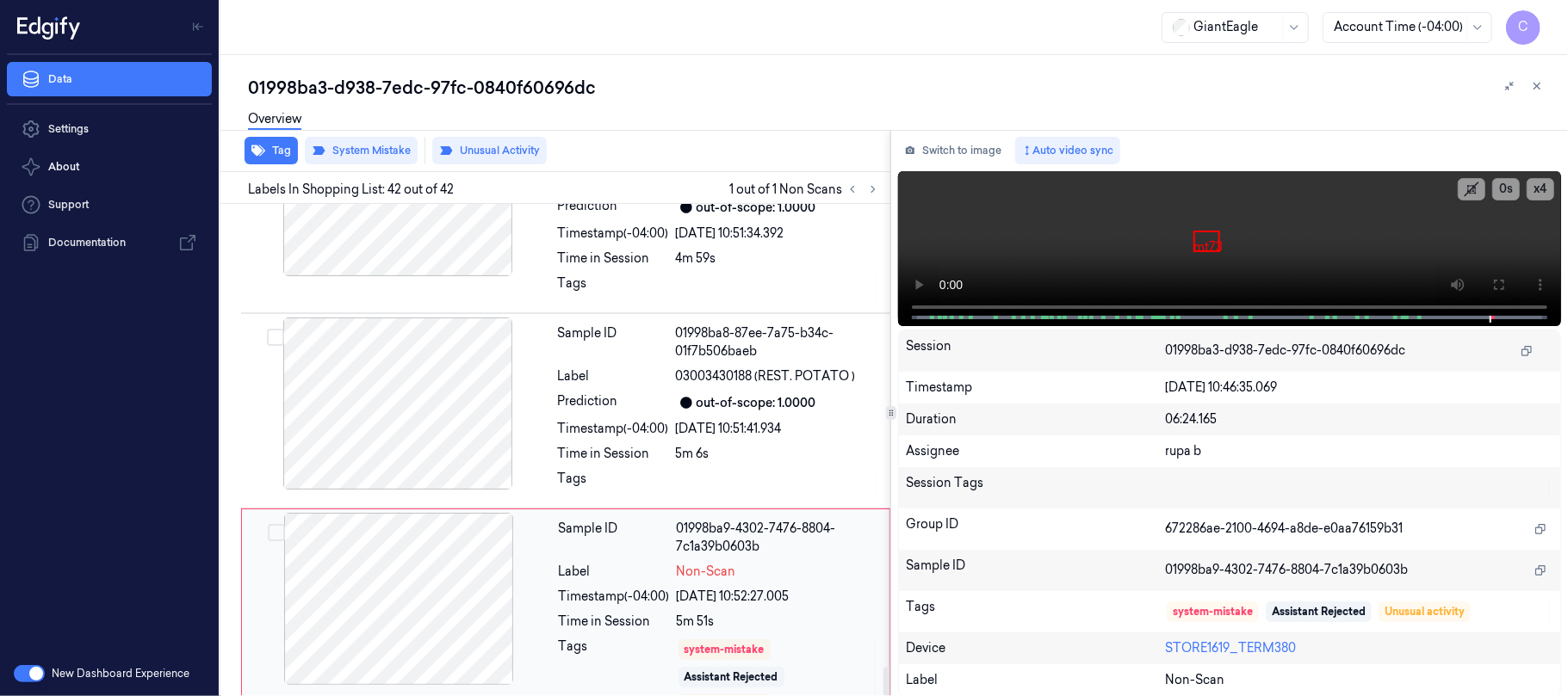
click at [473, 583] on div at bounding box center [399, 599] width 307 height 173
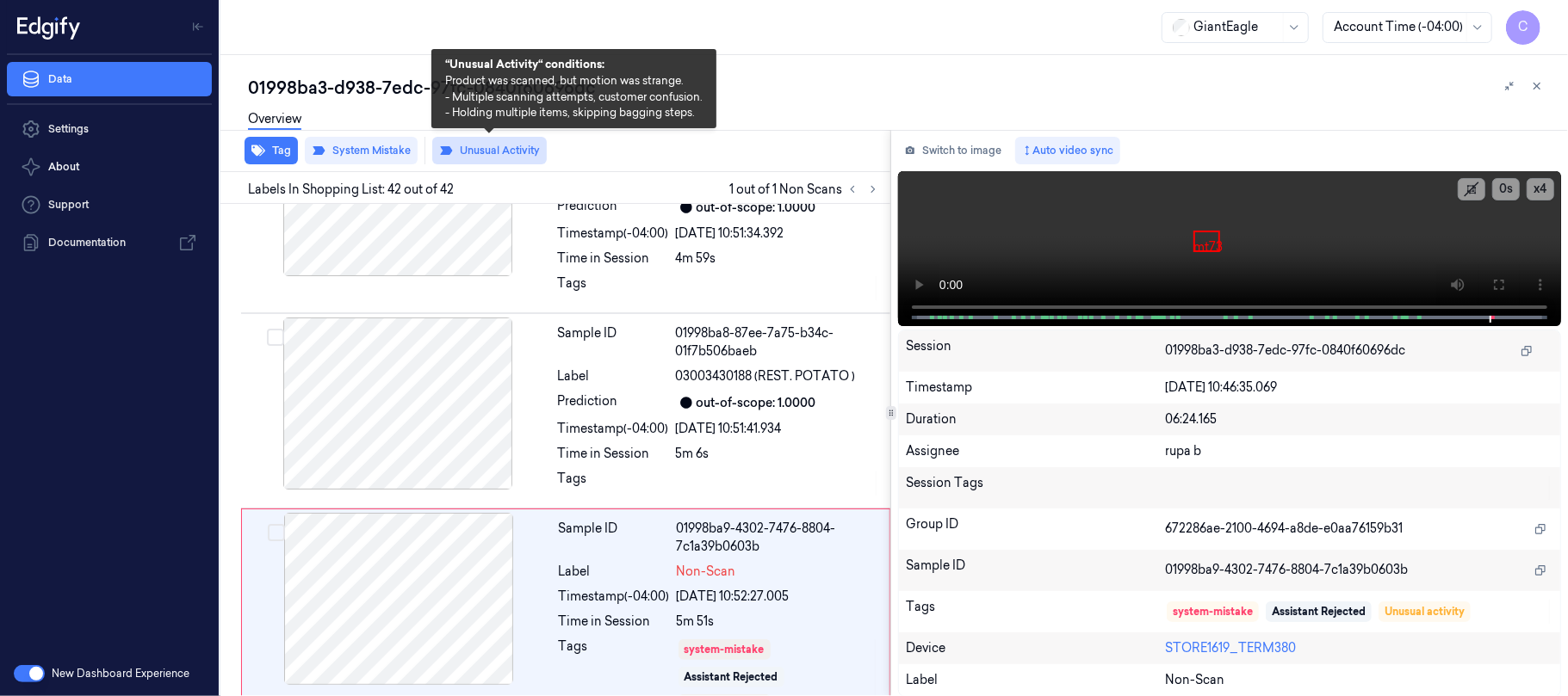
click at [463, 145] on button "Unusual Activity" at bounding box center [490, 150] width 114 height 27
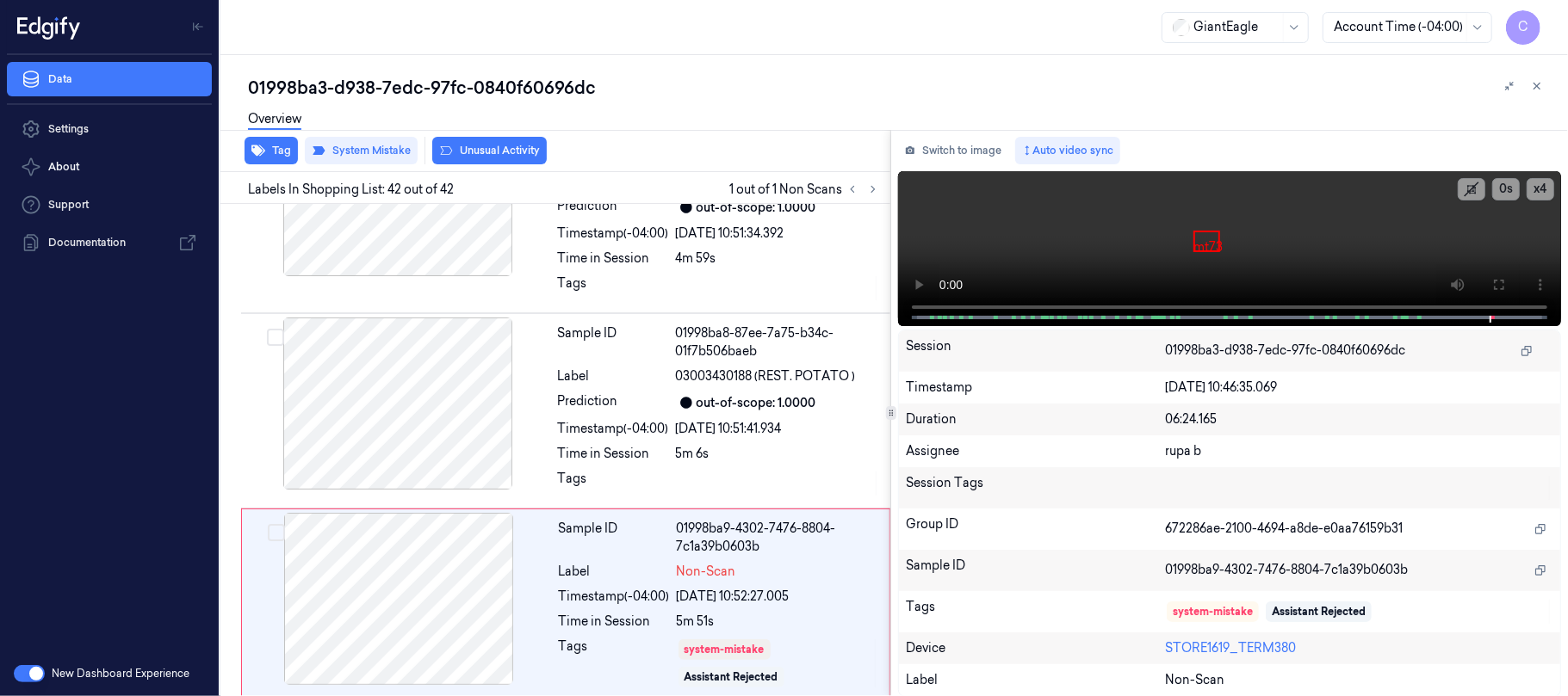
scroll to position [8119, 0]
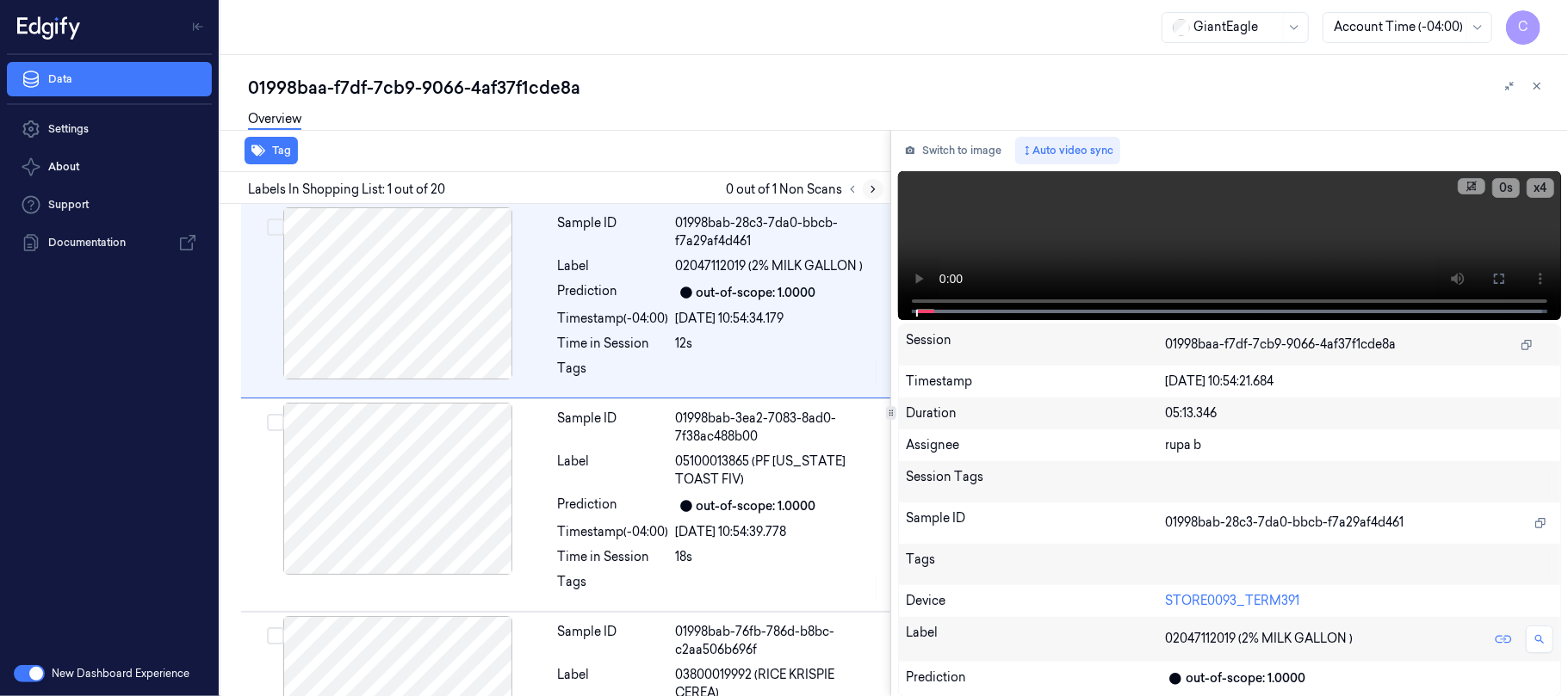
click at [865, 189] on button at bounding box center [873, 189] width 21 height 21
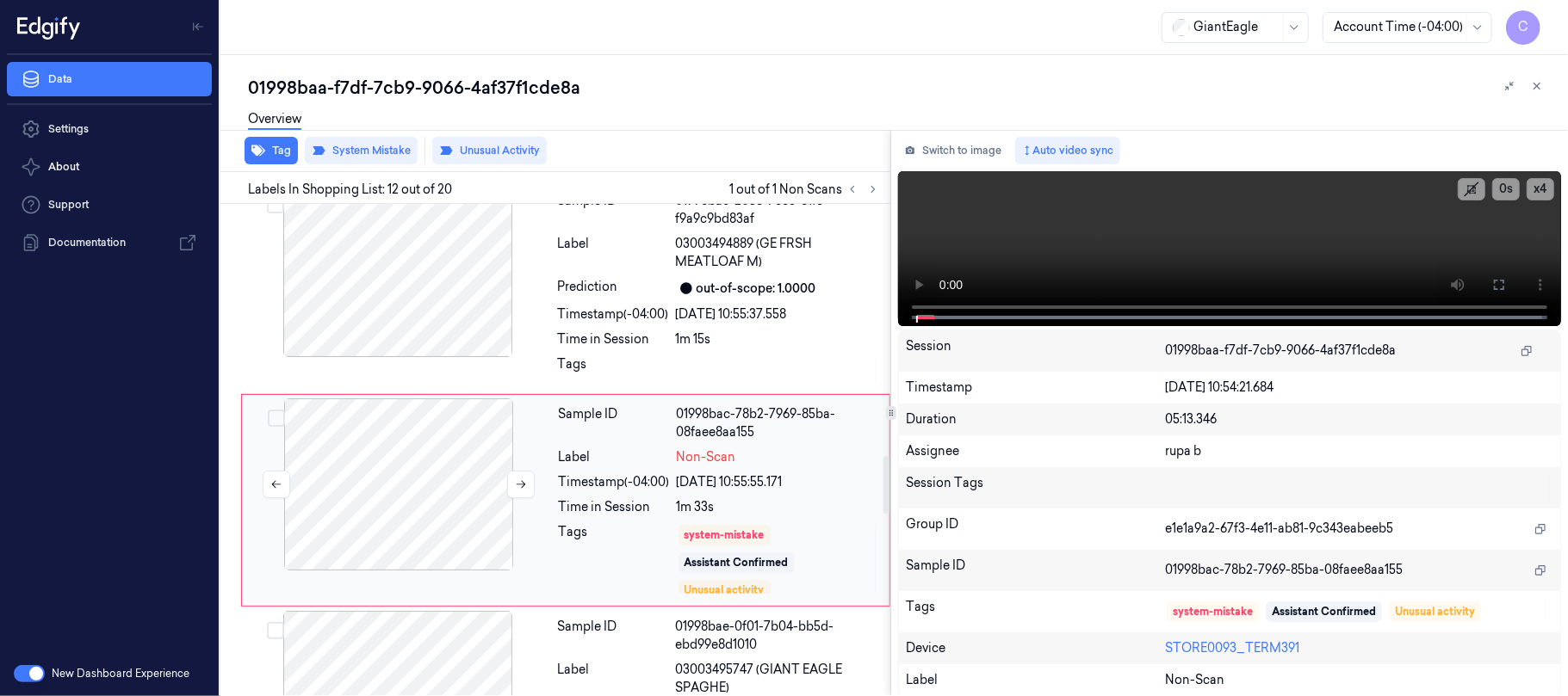
scroll to position [2195, 0]
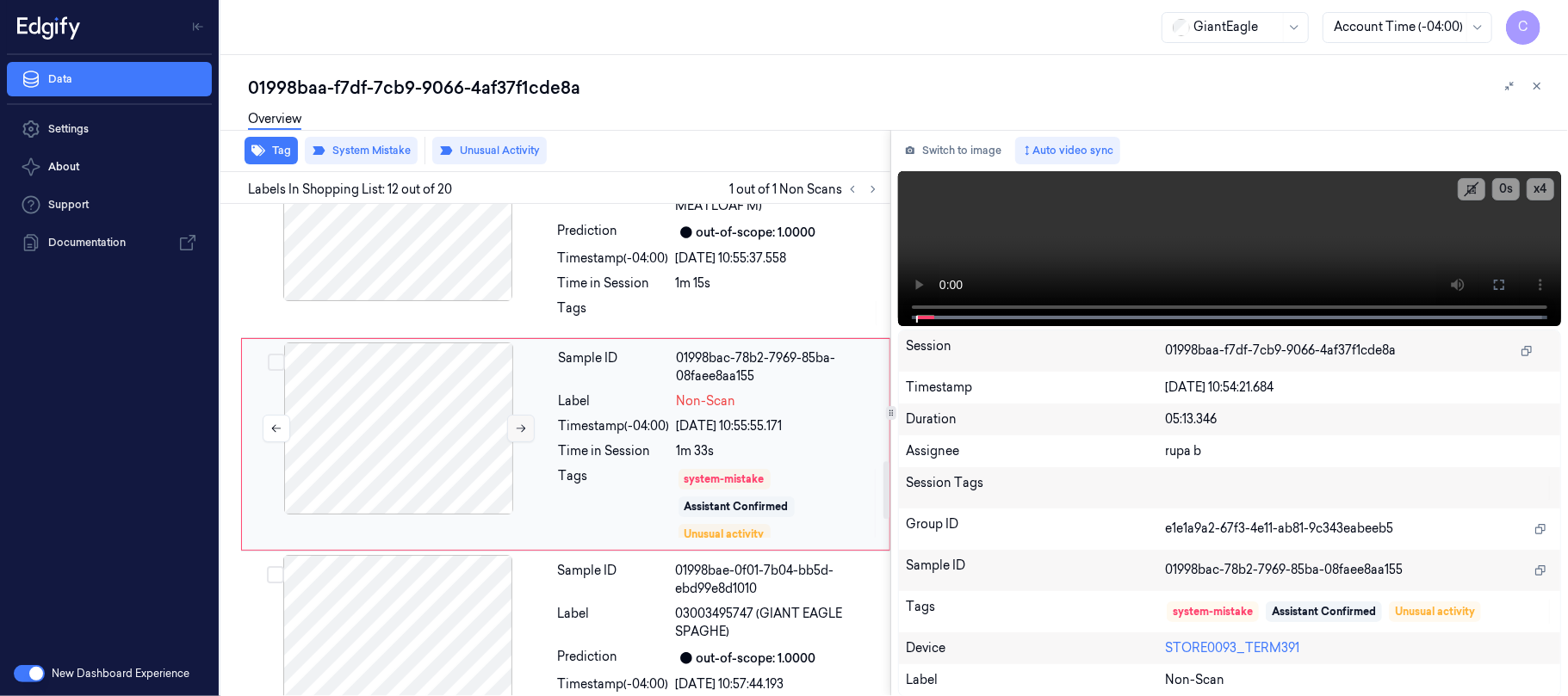
click at [520, 441] on button at bounding box center [520, 428] width 27 height 27
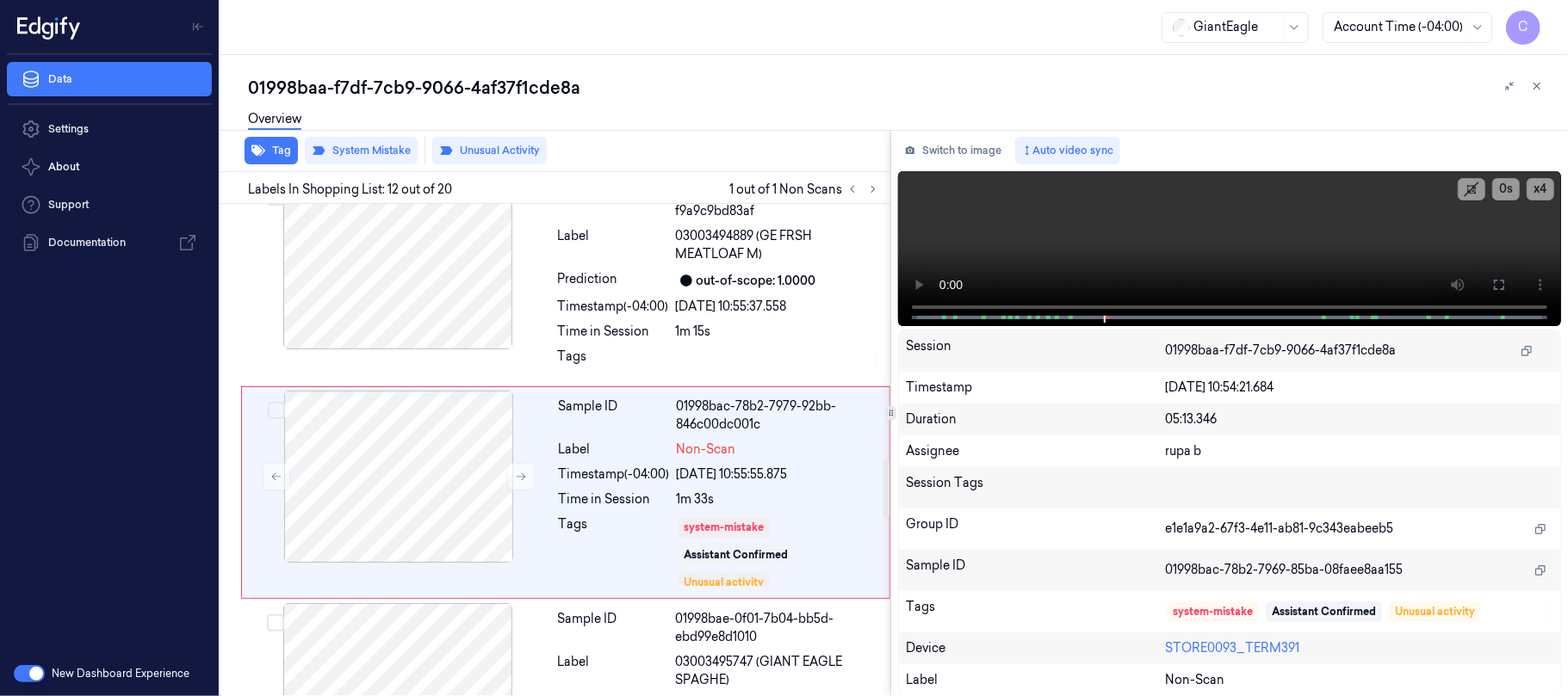
scroll to position [2191, 0]
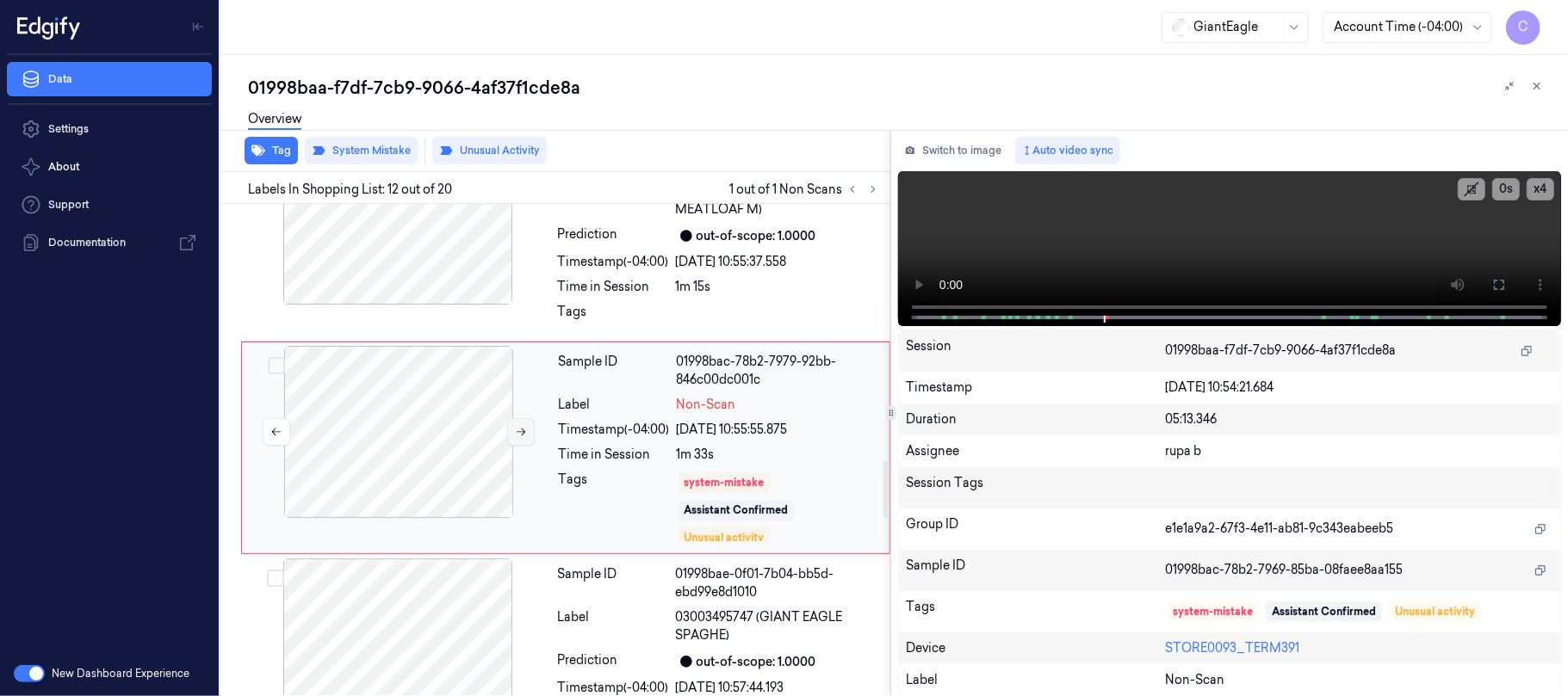
click at [515, 434] on icon at bounding box center [521, 431] width 12 height 12
click at [515, 434] on icon at bounding box center [521, 429] width 12 height 12
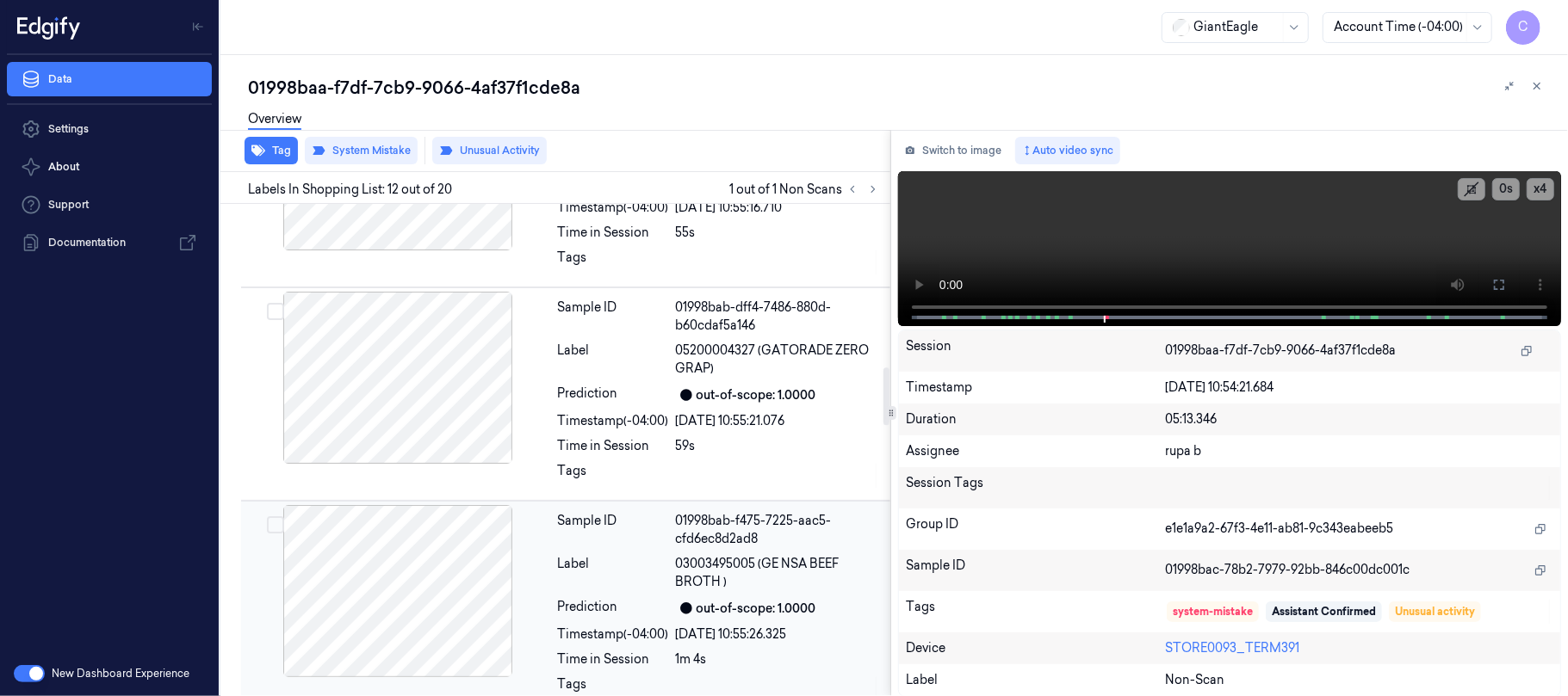
click at [411, 554] on div at bounding box center [398, 592] width 307 height 173
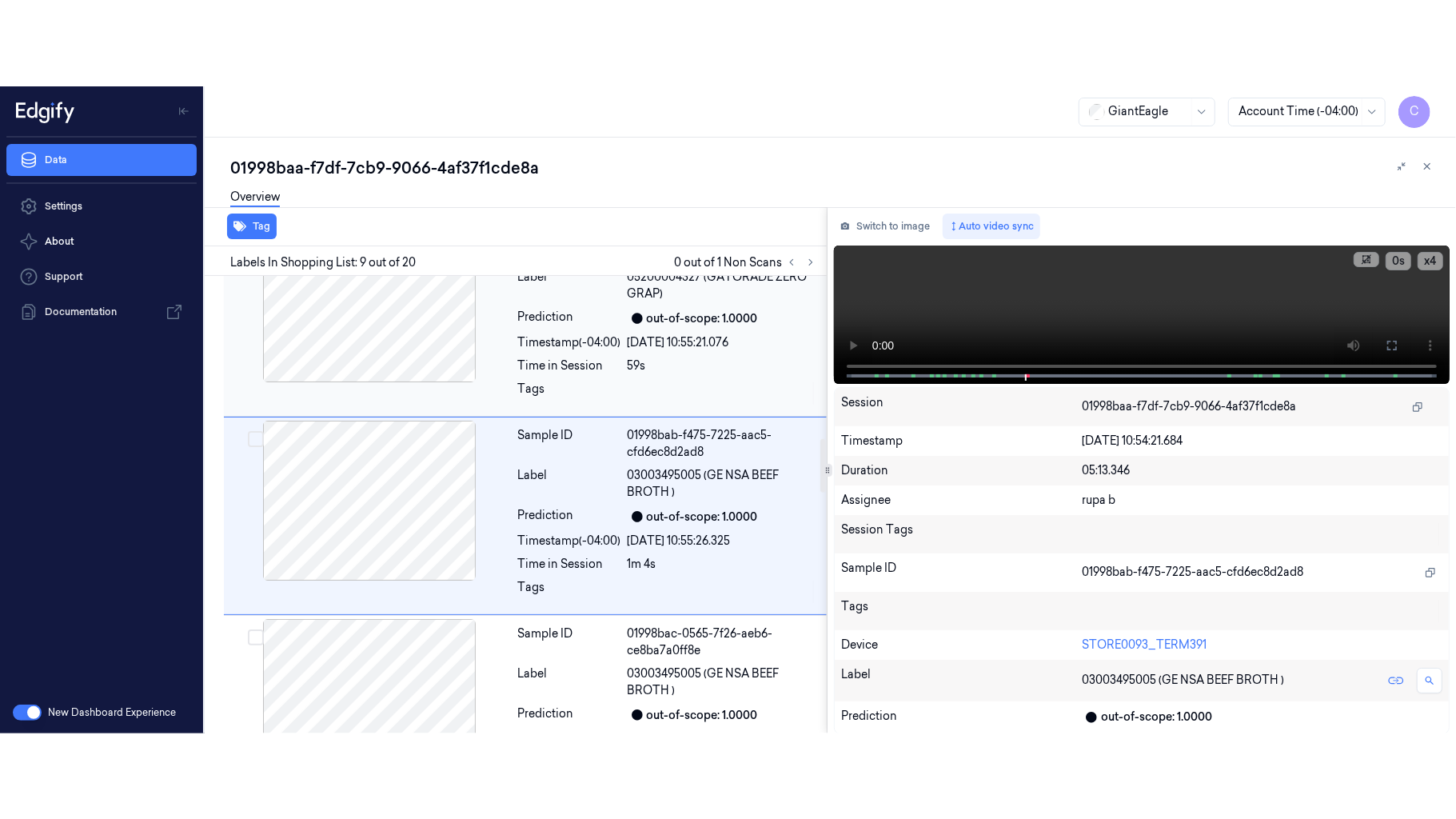
scroll to position [1443, 0]
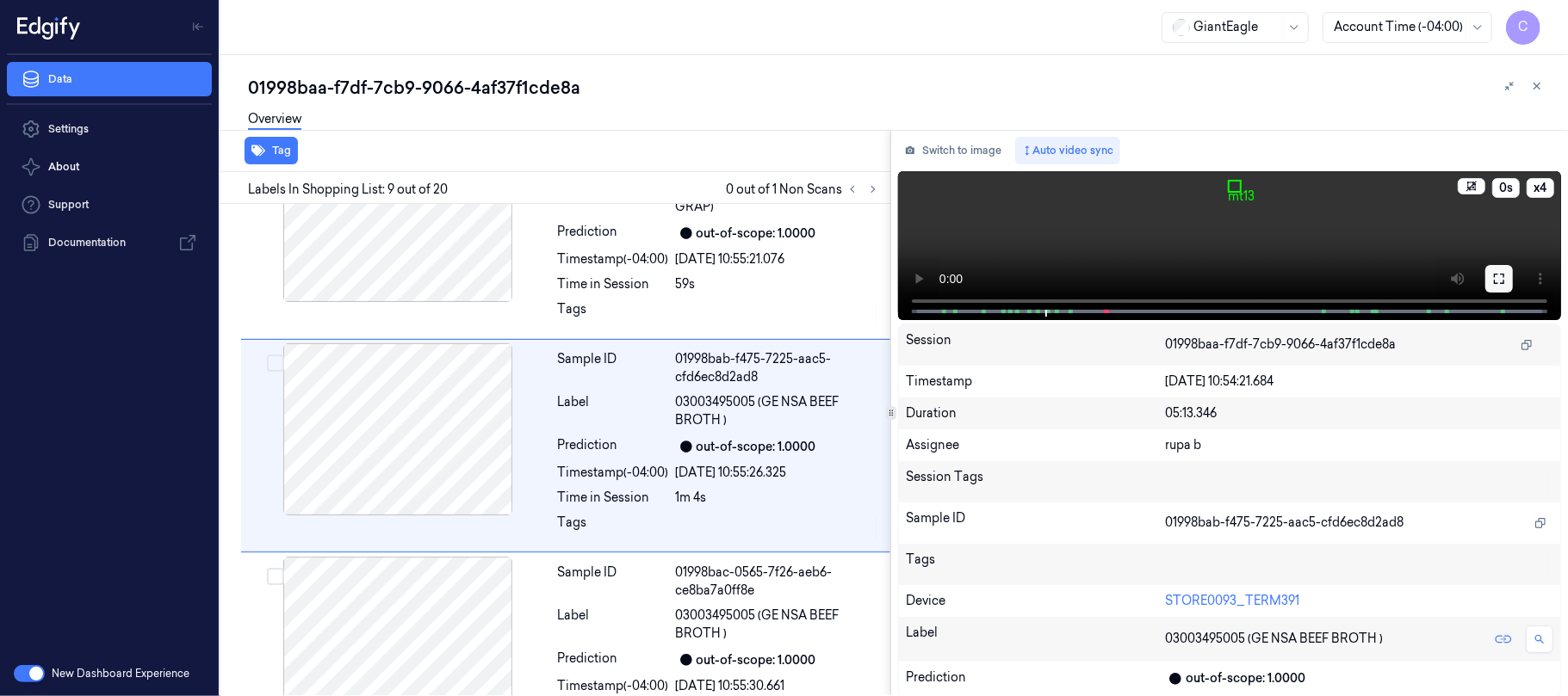
click at [1497, 277] on icon at bounding box center [1499, 279] width 14 height 14
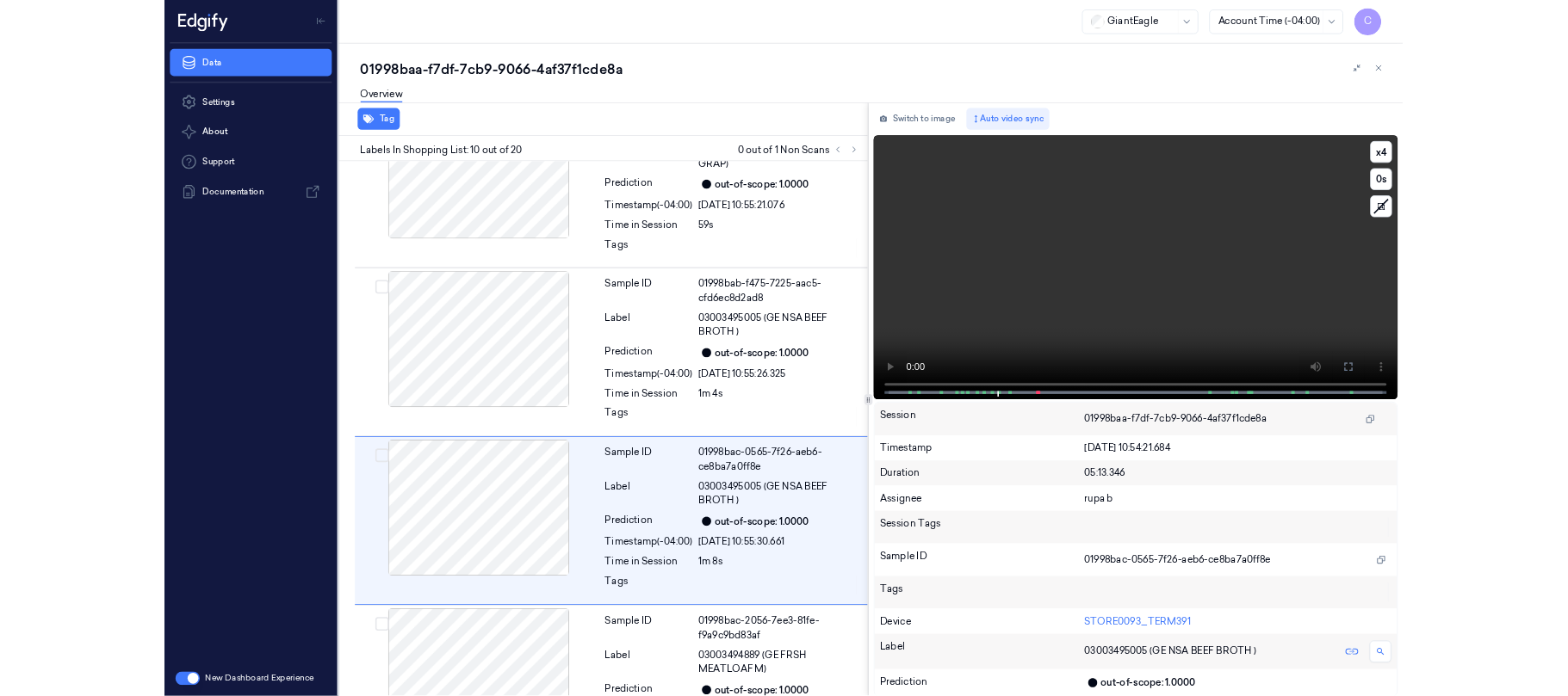
scroll to position [1675, 0]
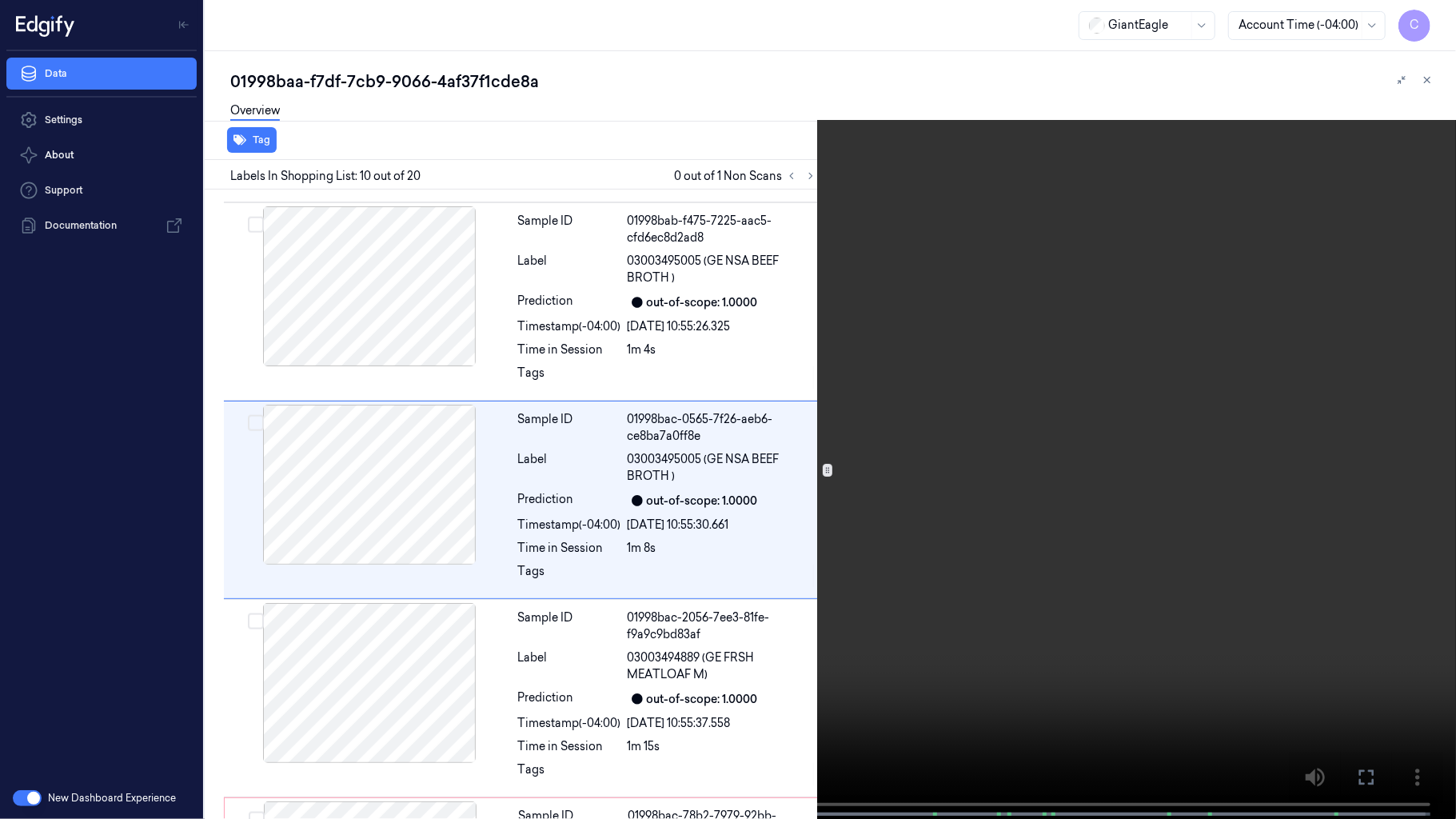
click at [848, 480] on video at bounding box center [728, 410] width 1456 height 822
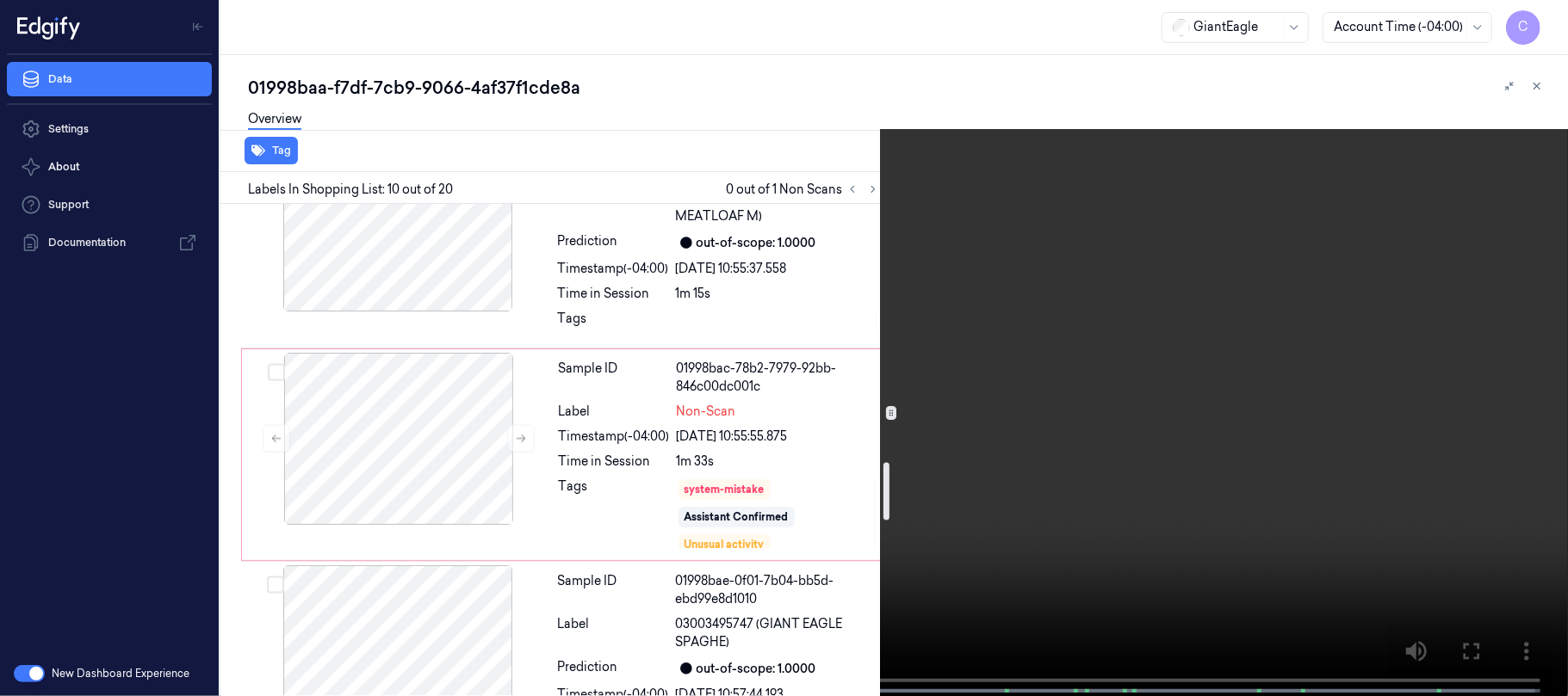
scroll to position [2249, 0]
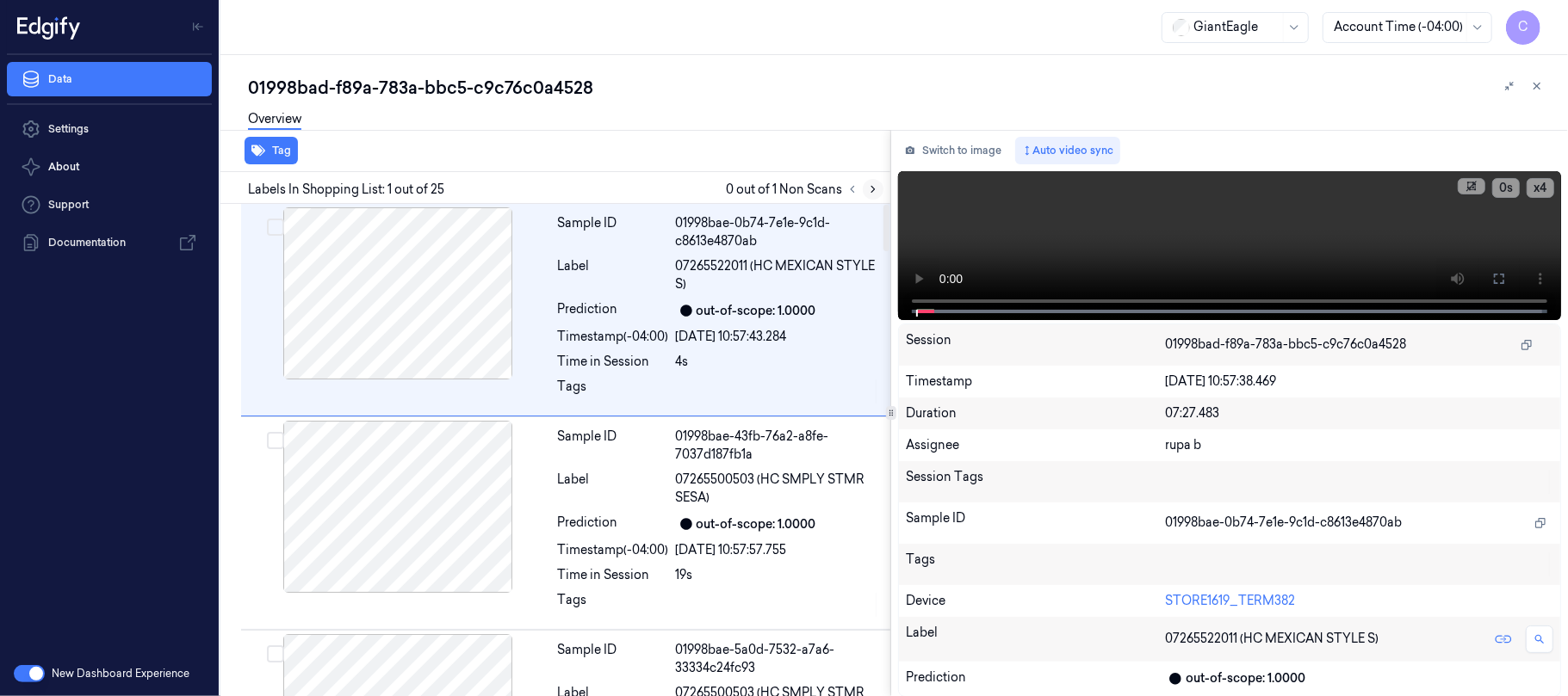
click at [868, 188] on icon at bounding box center [873, 189] width 12 height 12
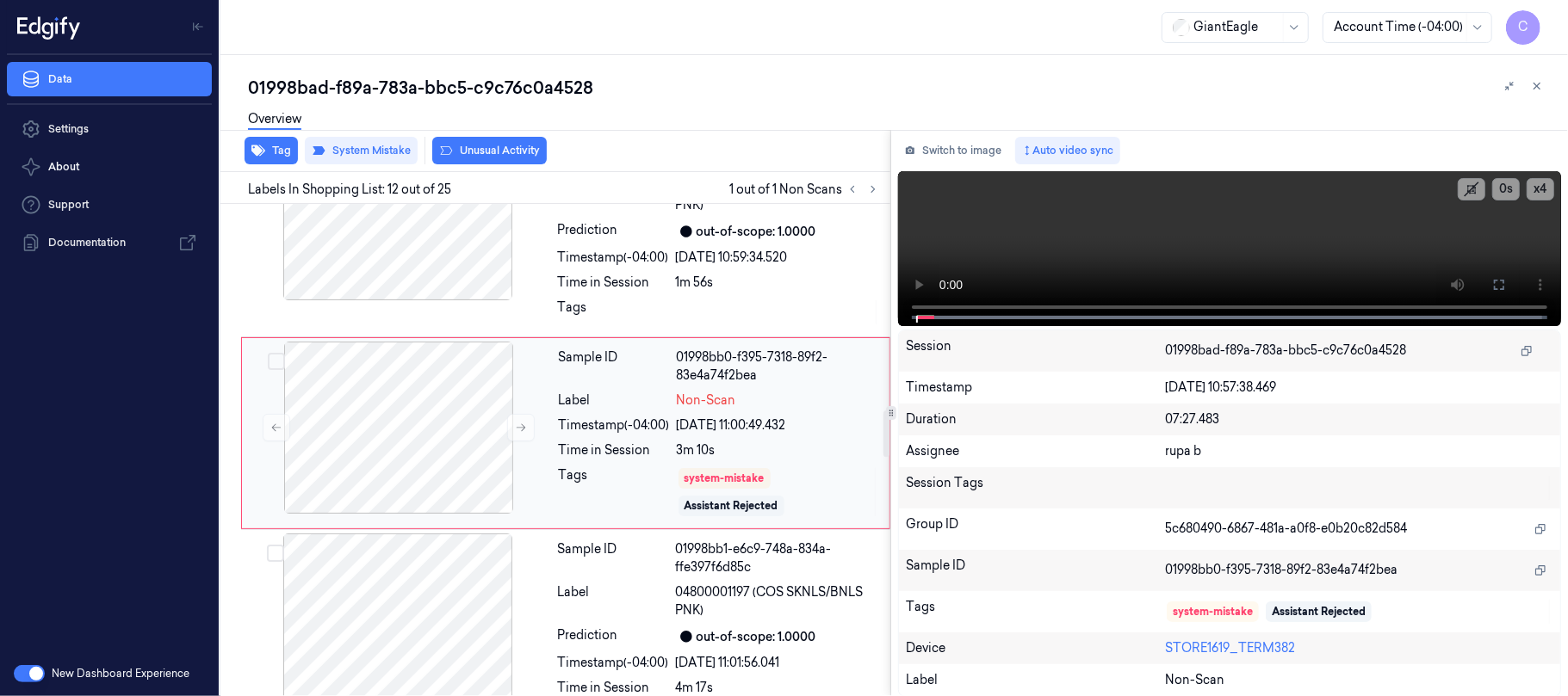
scroll to position [2186, 0]
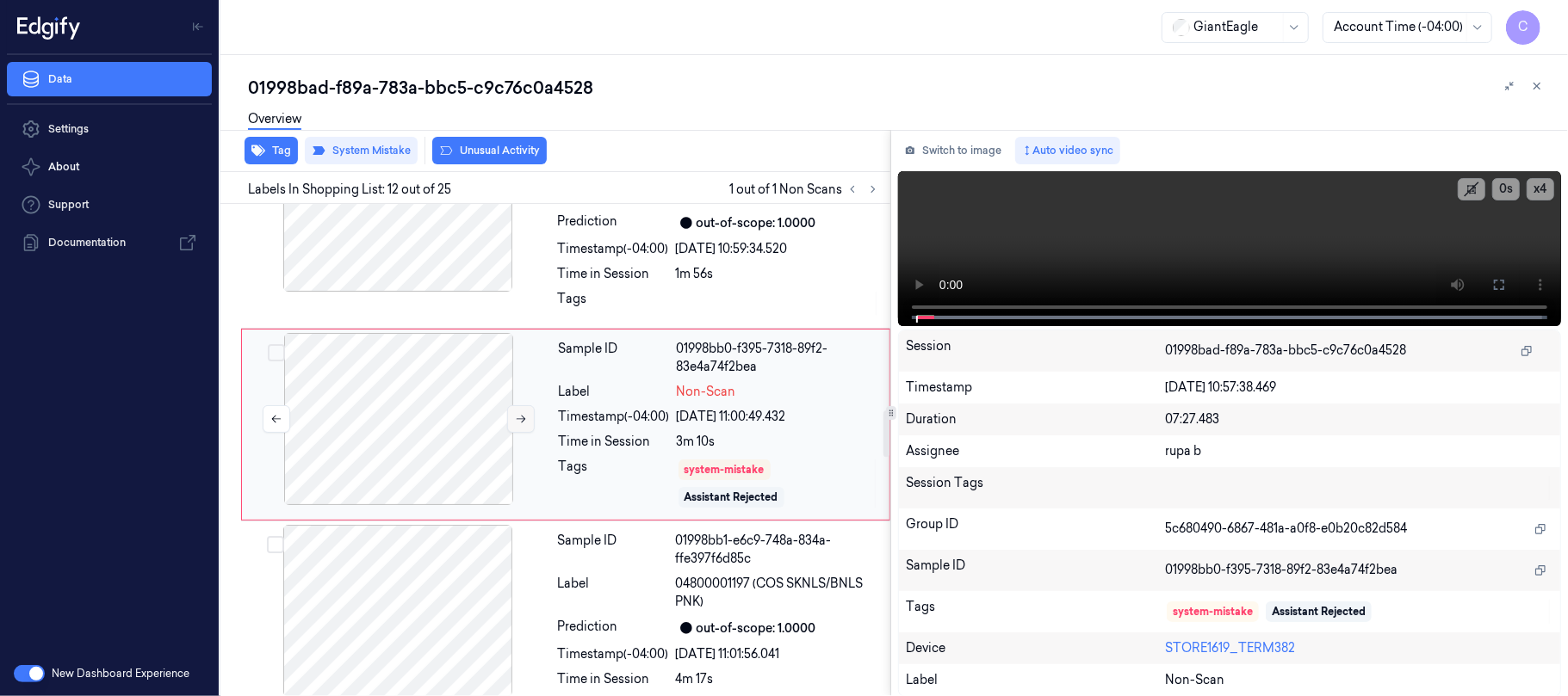
click at [525, 425] on icon at bounding box center [521, 418] width 12 height 12
click at [522, 425] on icon at bounding box center [521, 418] width 12 height 12
click at [511, 433] on button at bounding box center [520, 418] width 27 height 27
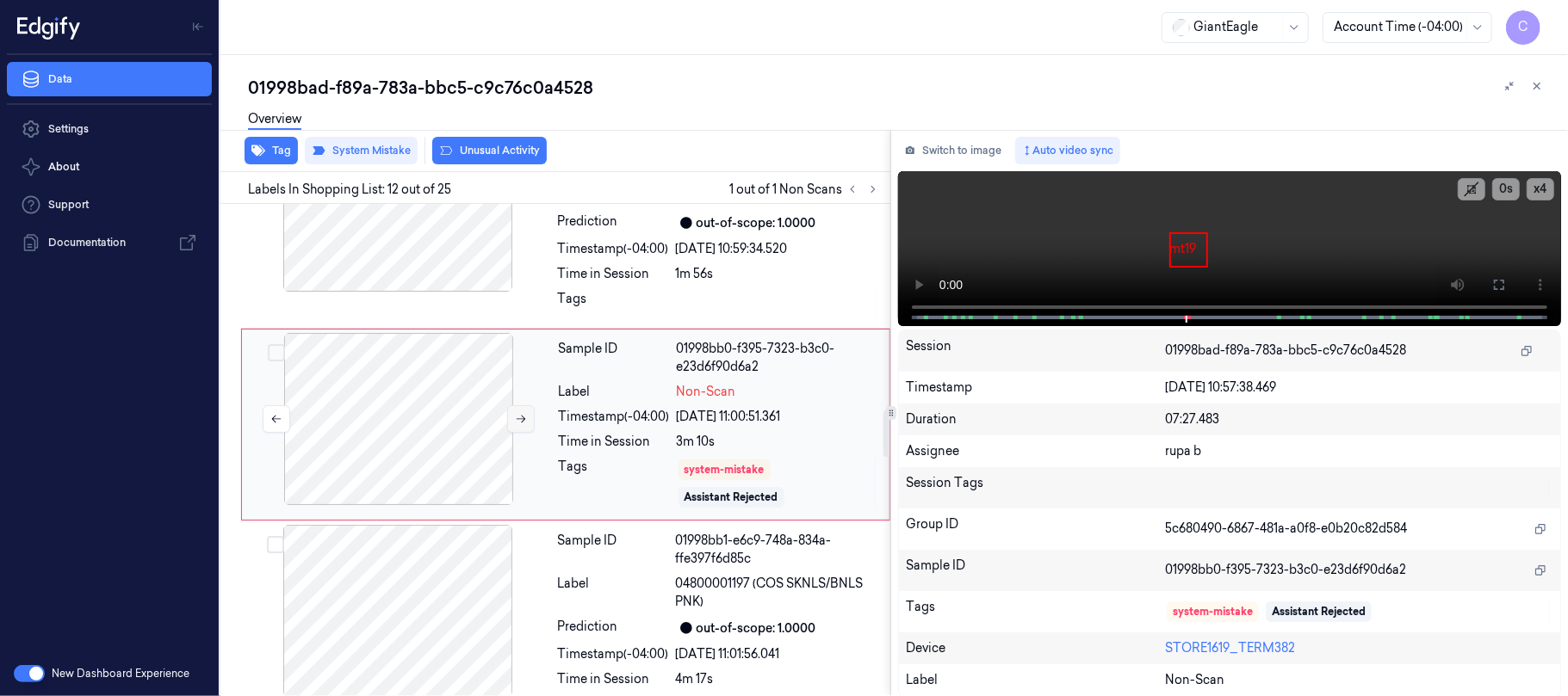
click at [511, 433] on button at bounding box center [520, 418] width 27 height 27
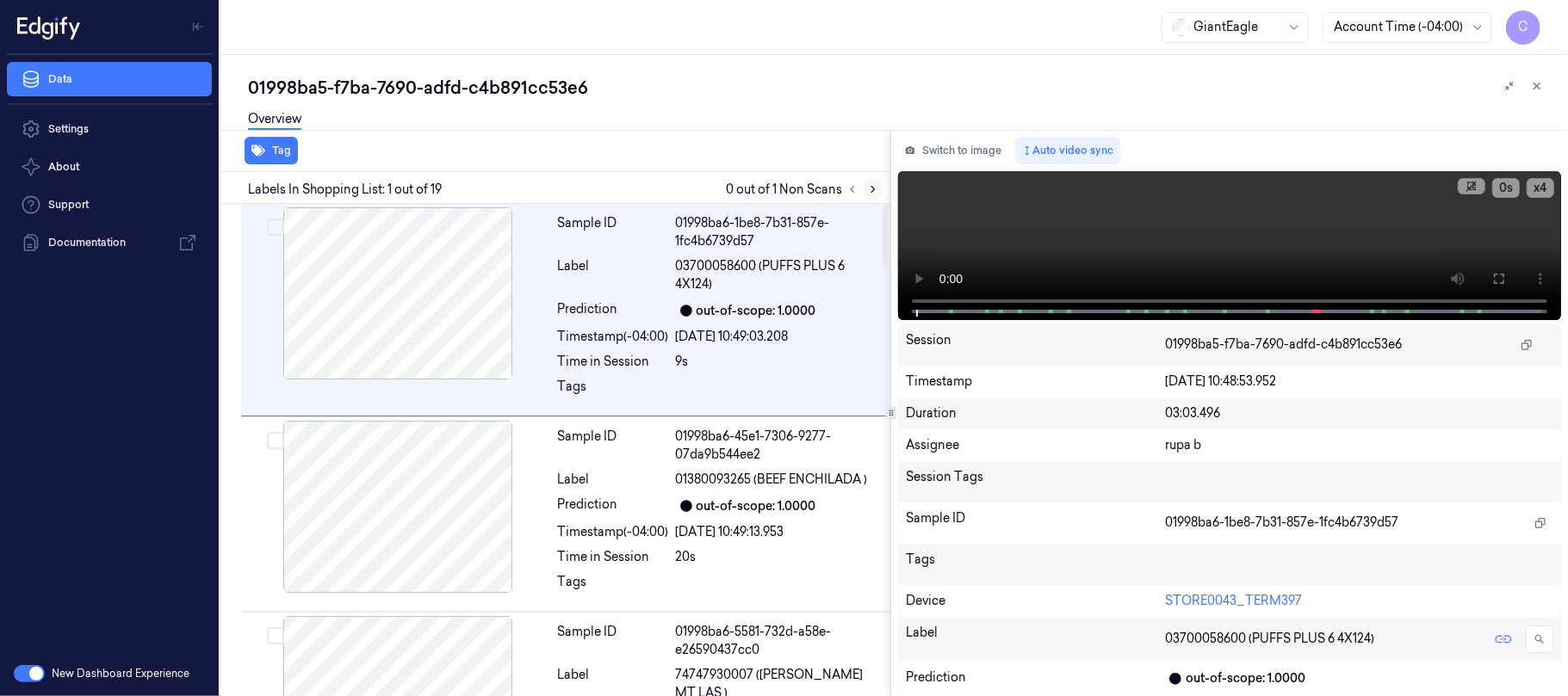
click at [872, 189] on icon at bounding box center [873, 189] width 12 height 12
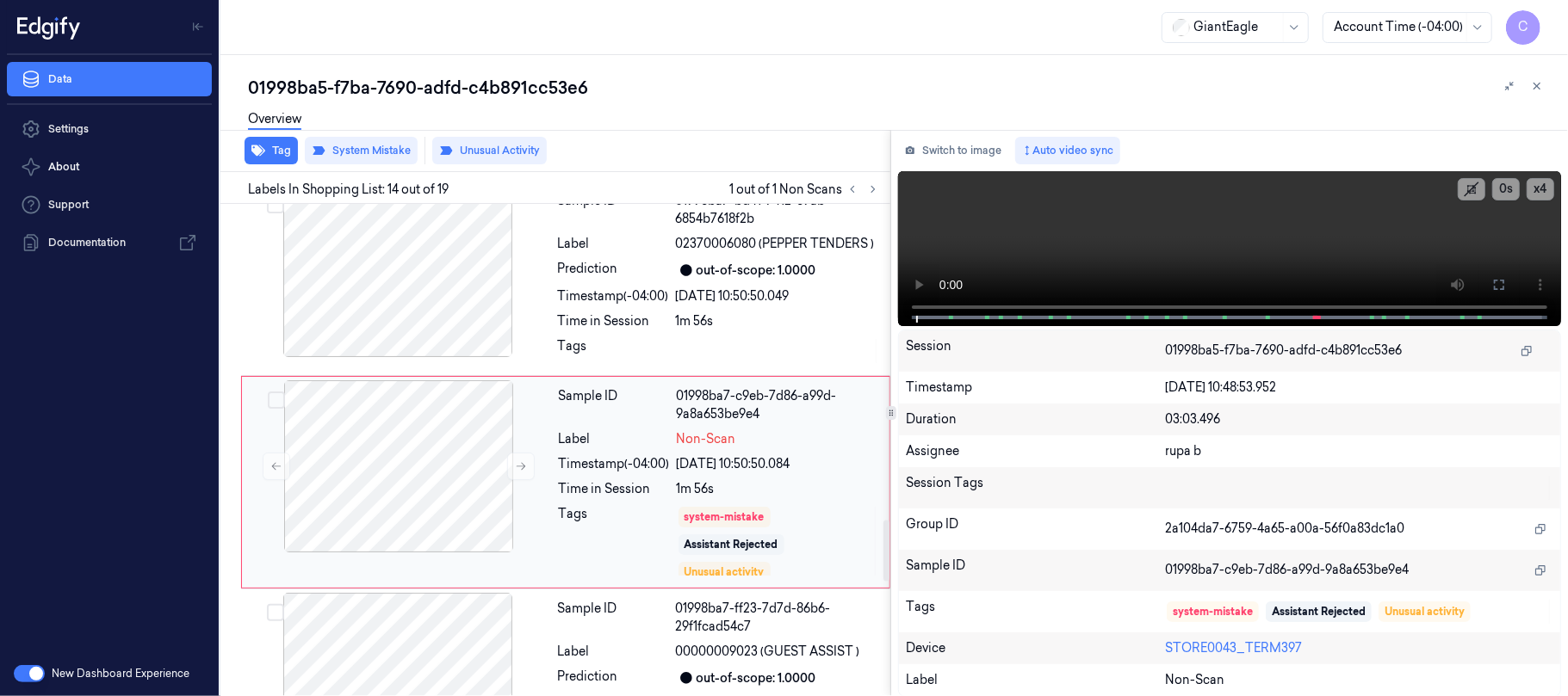
scroll to position [2551, 0]
click at [522, 457] on icon at bounding box center [521, 462] width 12 height 12
click at [520, 457] on icon at bounding box center [521, 462] width 12 height 12
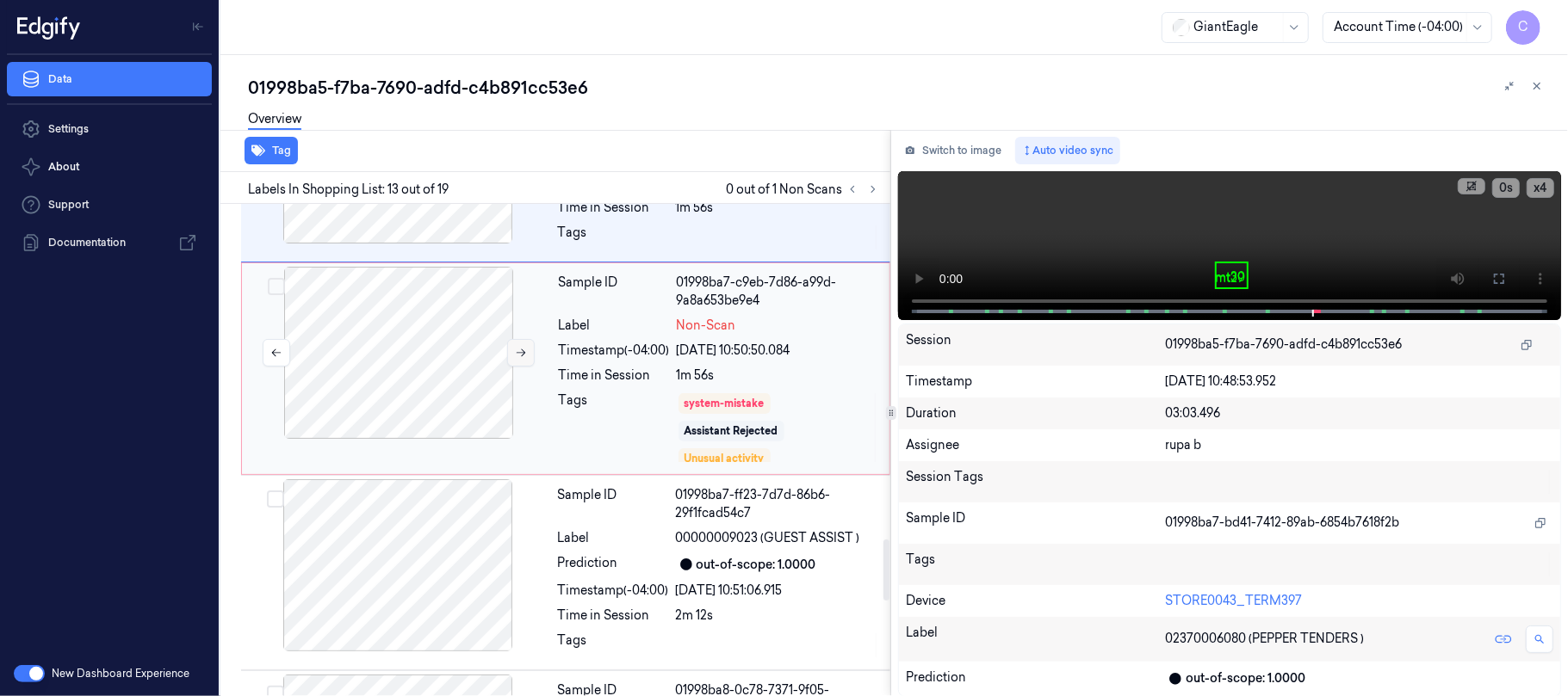
scroll to position [2691, 0]
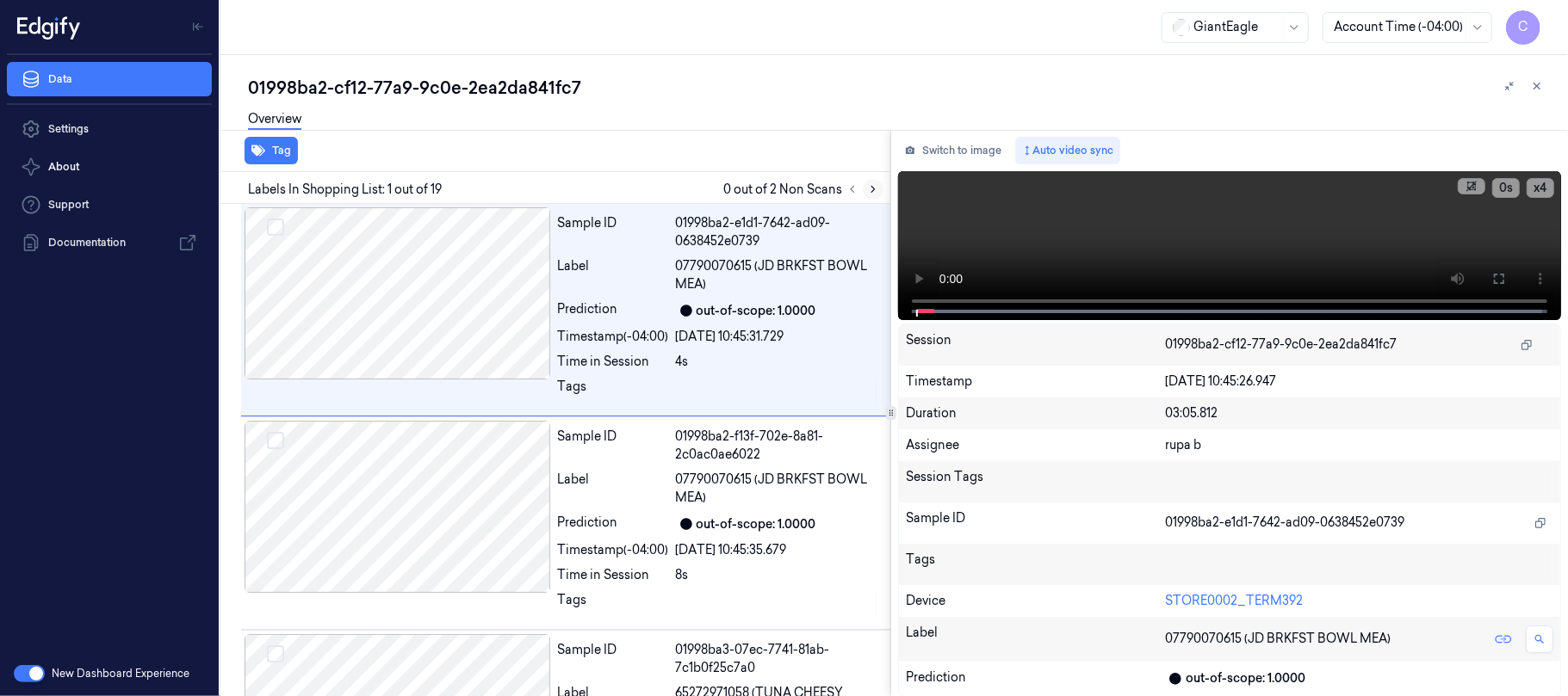
click at [878, 183] on icon at bounding box center [873, 189] width 12 height 12
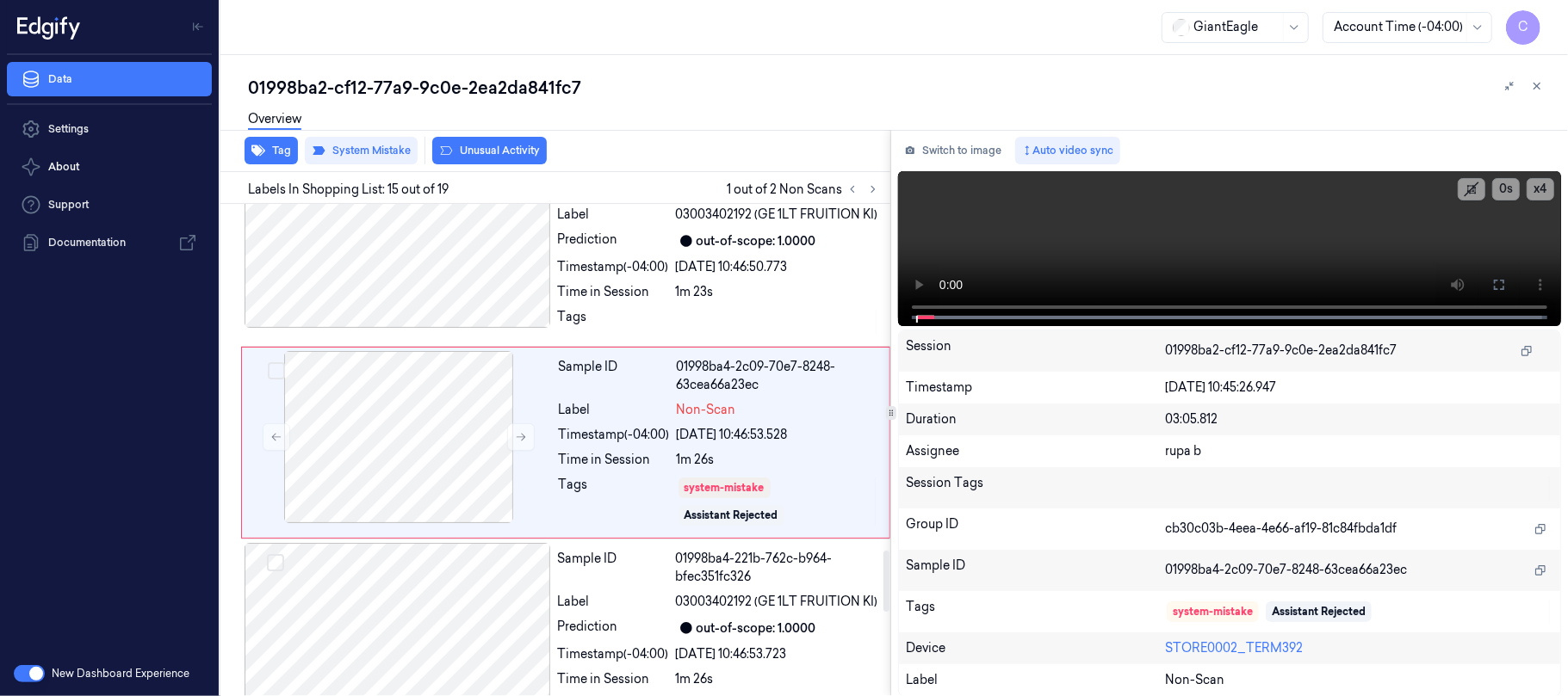
scroll to position [2792, 0]
click at [515, 442] on icon at bounding box center [521, 435] width 12 height 12
click at [518, 442] on icon at bounding box center [521, 435] width 12 height 12
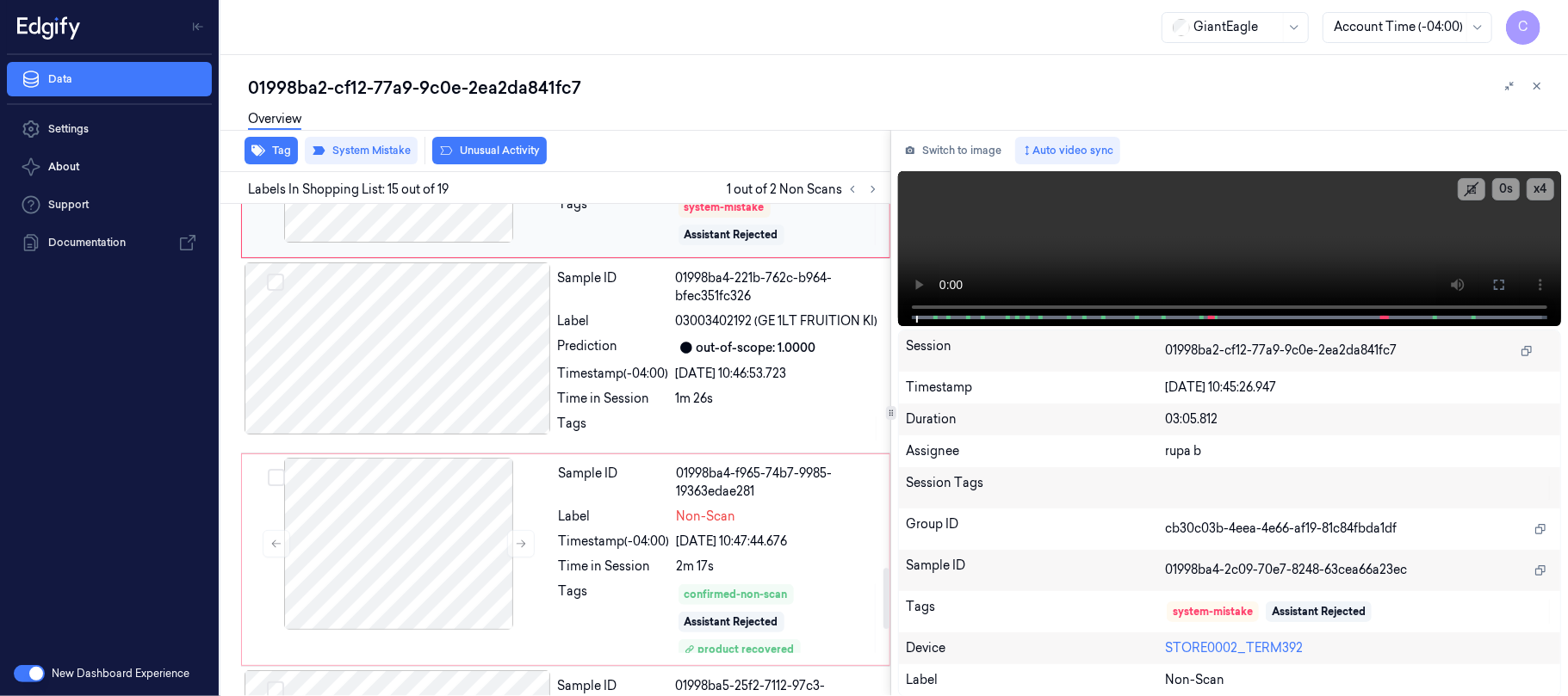
scroll to position [3137, 0]
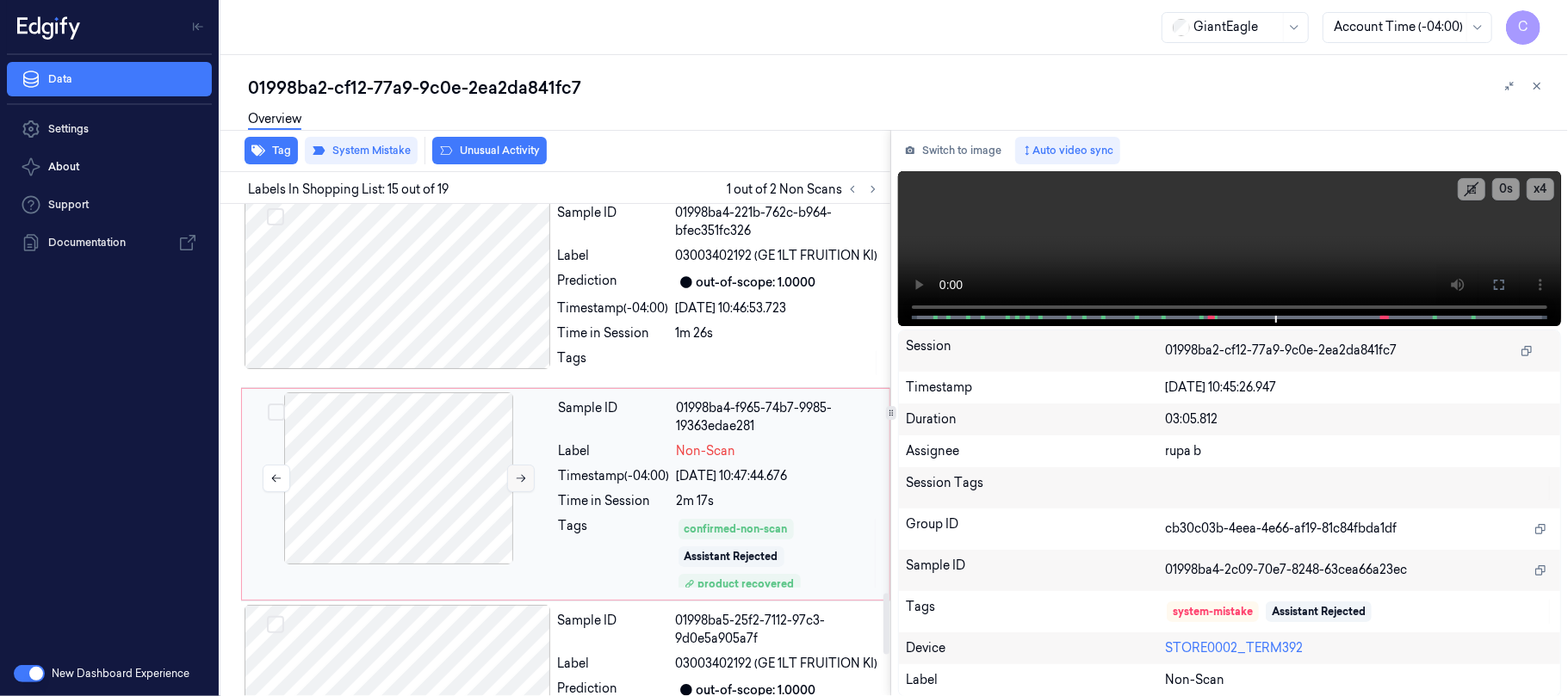
click at [517, 485] on icon at bounding box center [521, 478] width 12 height 12
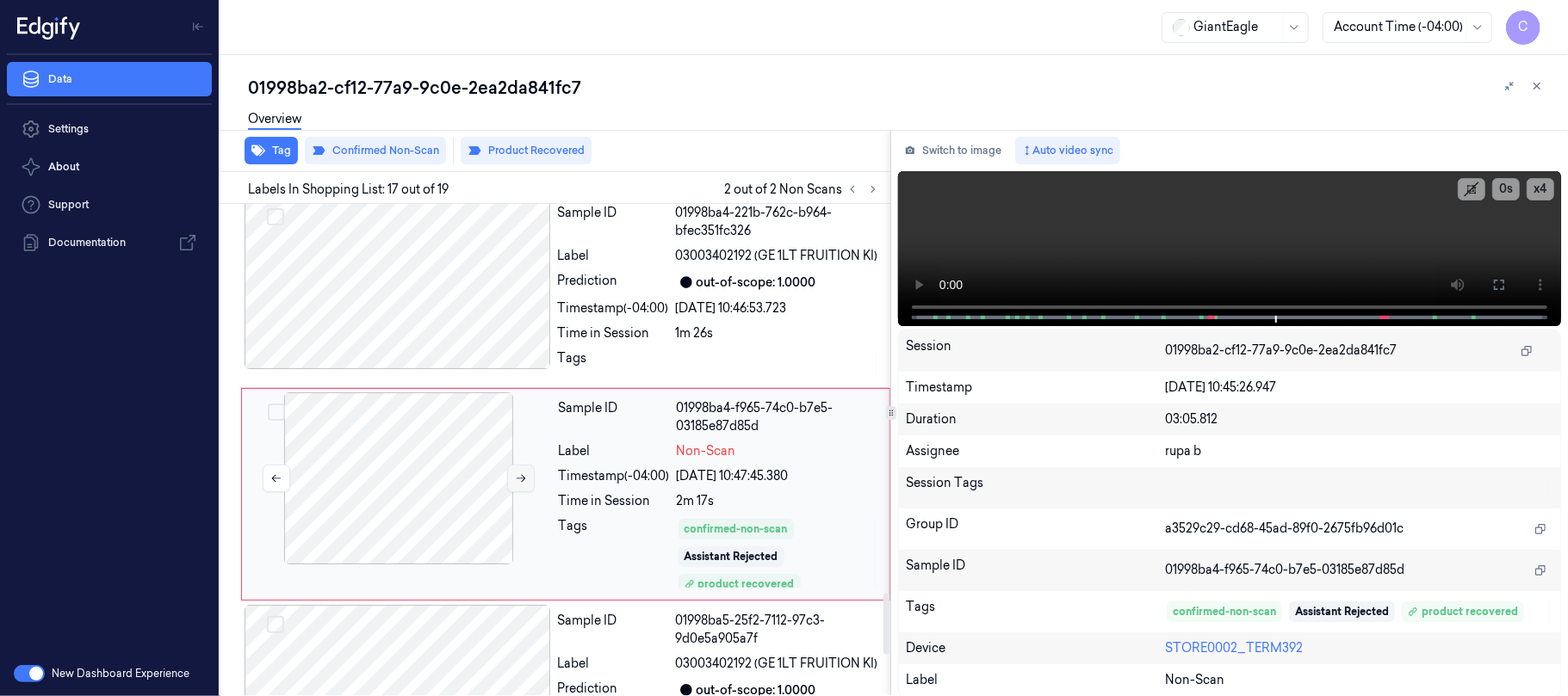
scroll to position [3192, 0]
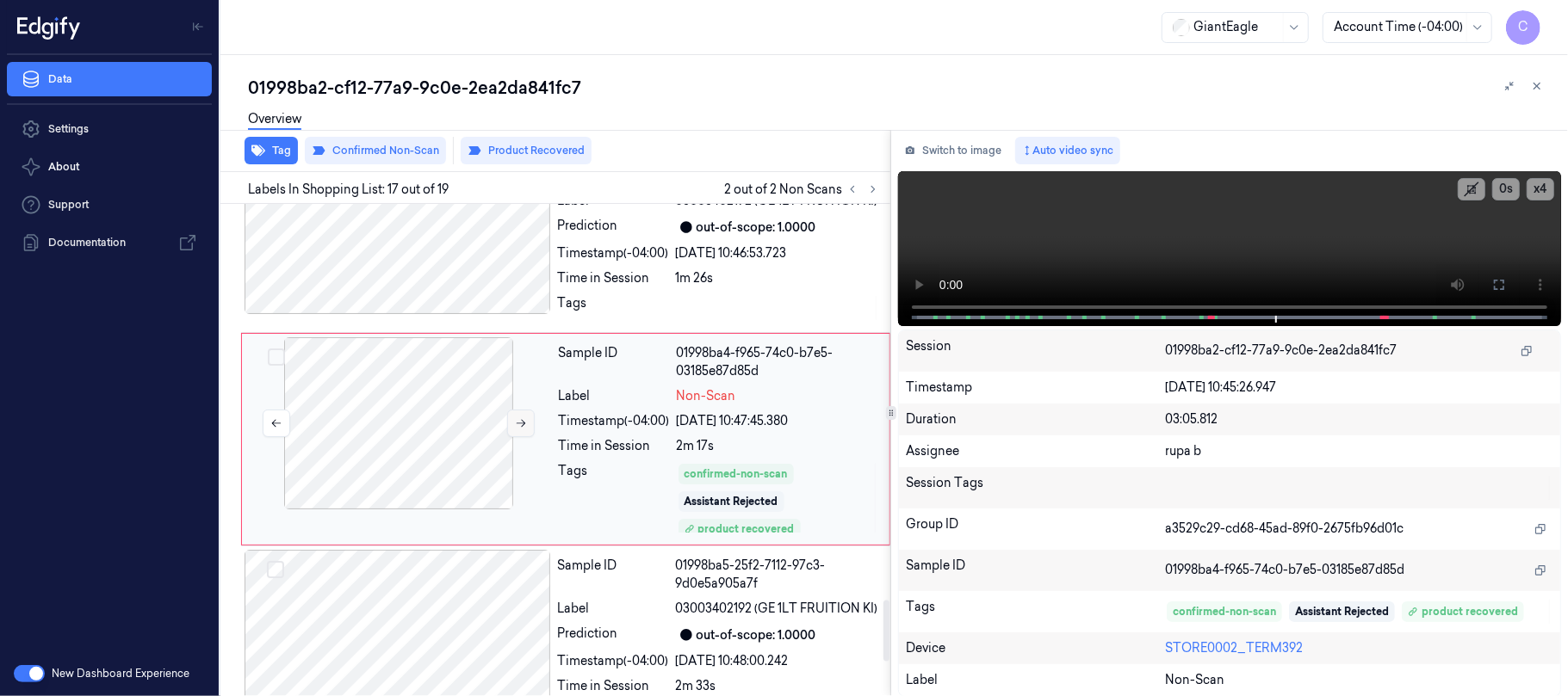
click at [525, 430] on icon at bounding box center [521, 423] width 12 height 12
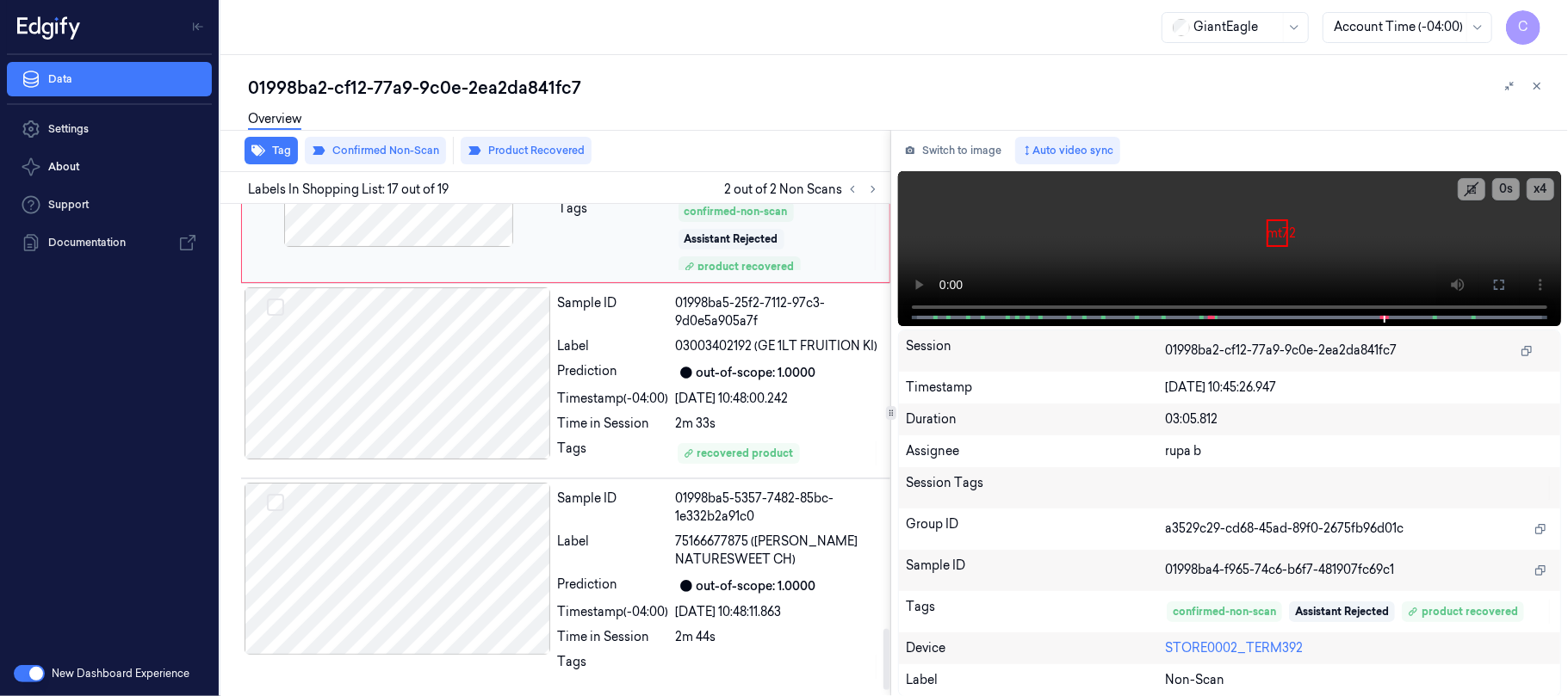
scroll to position [3467, 0]
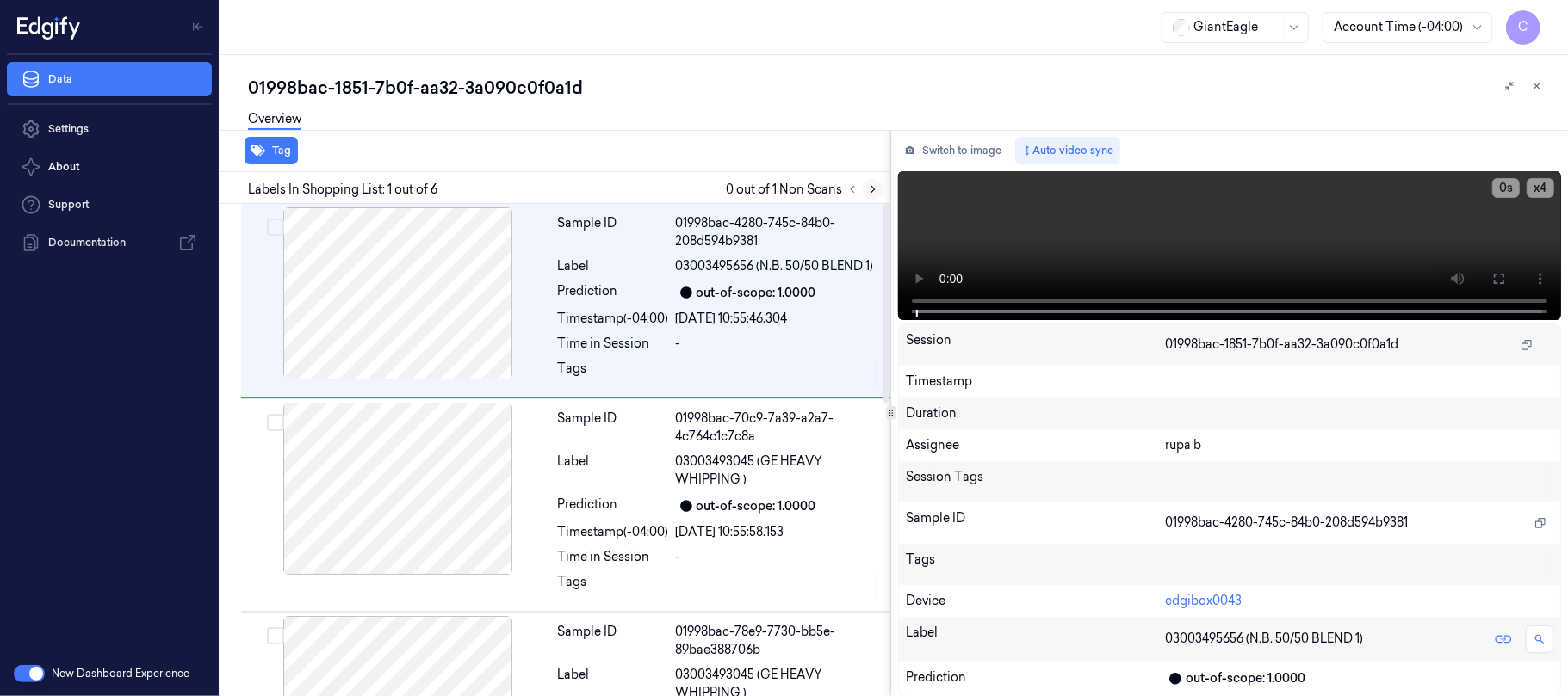
click at [873, 189] on icon at bounding box center [873, 189] width 12 height 12
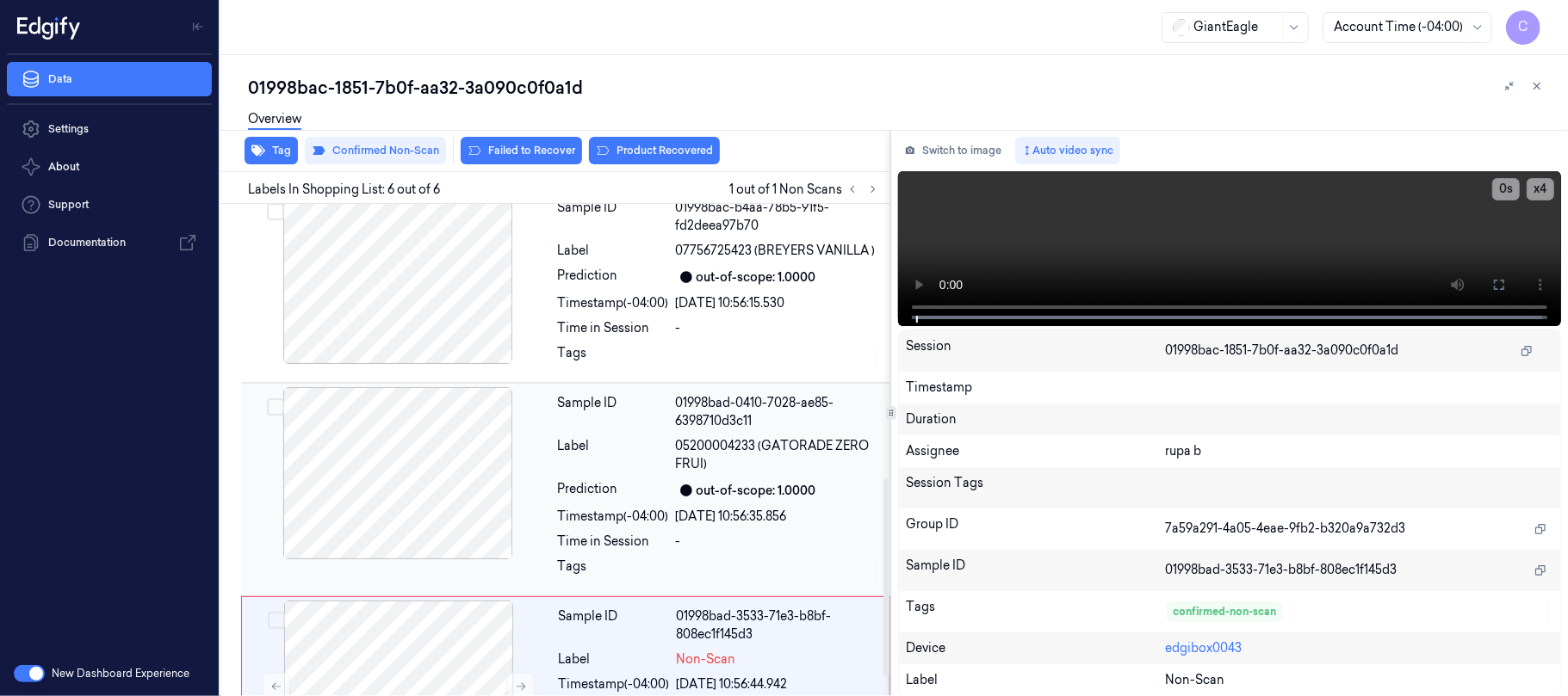
scroll to position [727, 0]
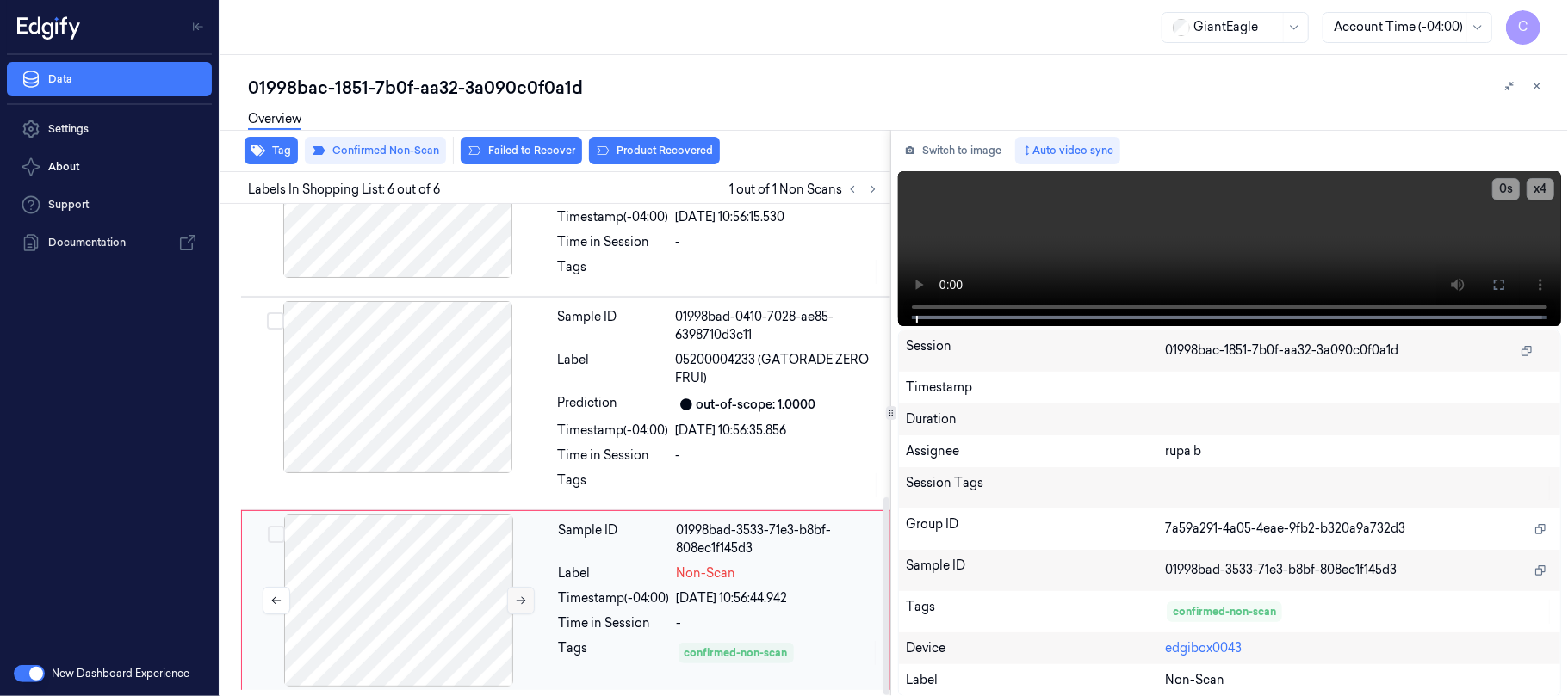
click at [511, 599] on button at bounding box center [520, 600] width 27 height 27
click at [515, 598] on icon at bounding box center [521, 600] width 12 height 12
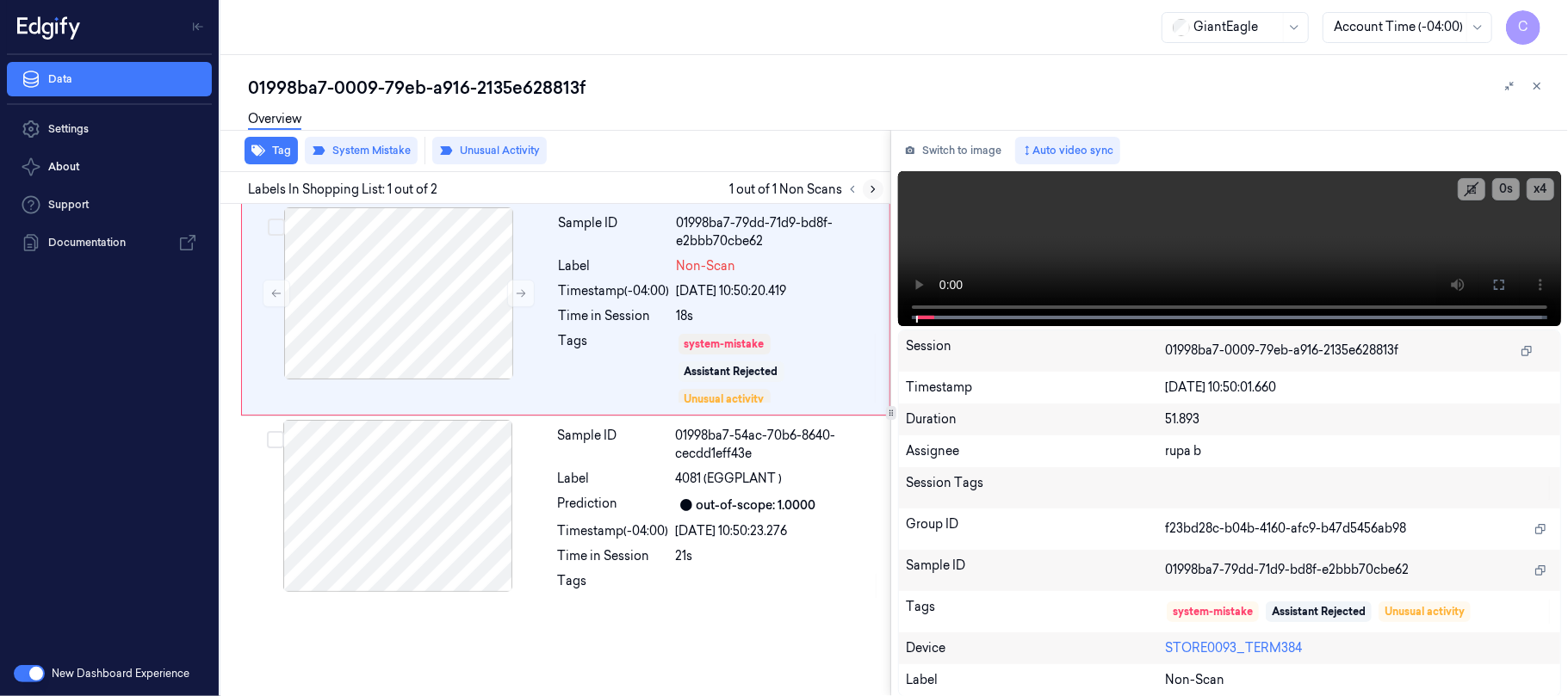
click at [869, 191] on icon at bounding box center [873, 189] width 12 height 12
click at [515, 289] on icon at bounding box center [521, 293] width 12 height 12
click at [515, 294] on icon at bounding box center [521, 293] width 12 height 12
drag, startPoint x: 1490, startPoint y: 280, endPoint x: 1421, endPoint y: 422, distance: 157.9
click at [1492, 280] on button at bounding box center [1499, 284] width 27 height 27
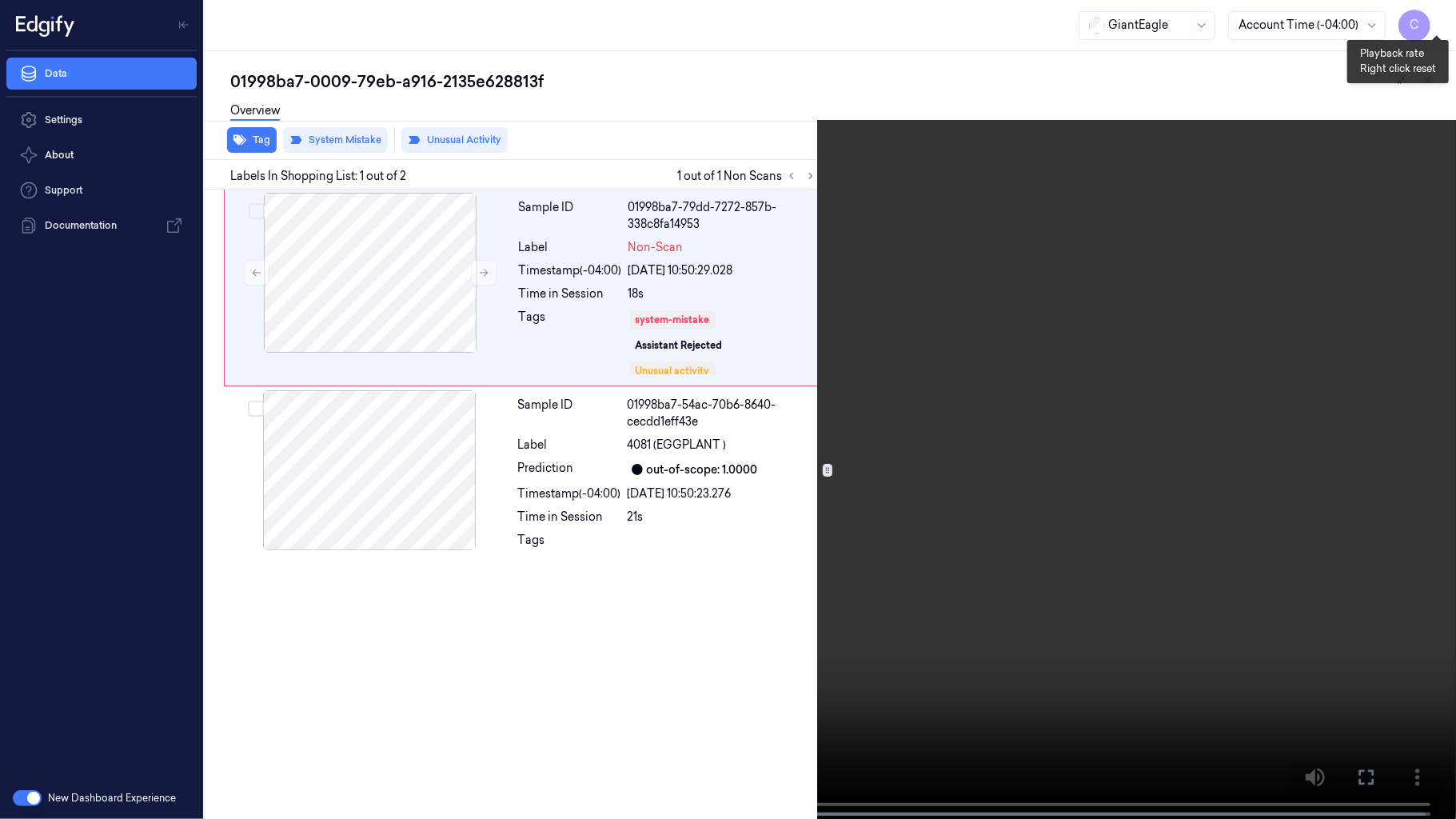
click at [1440, 14] on button "x 4" at bounding box center [1436, 18] width 25 height 25
click at [628, 314] on video at bounding box center [728, 410] width 1456 height 822
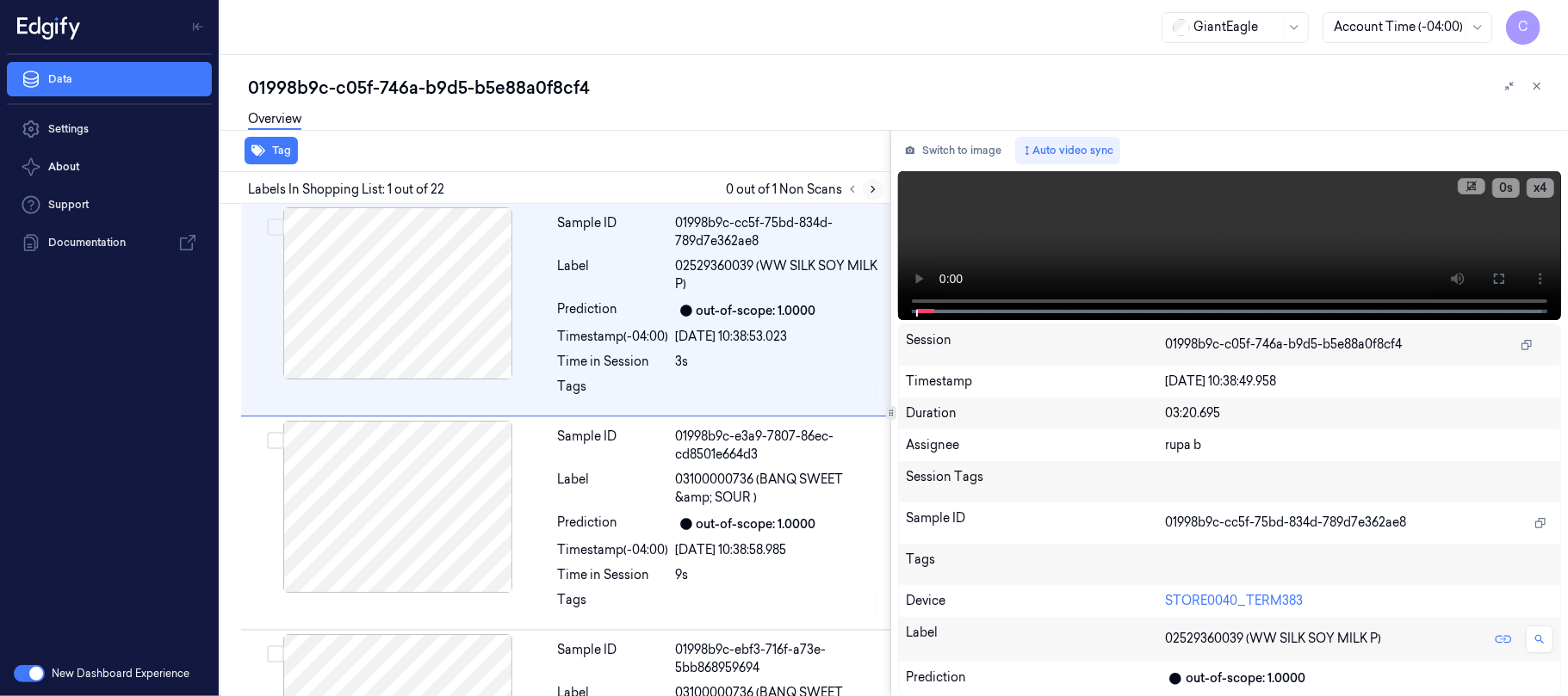
click at [868, 187] on icon at bounding box center [873, 189] width 12 height 12
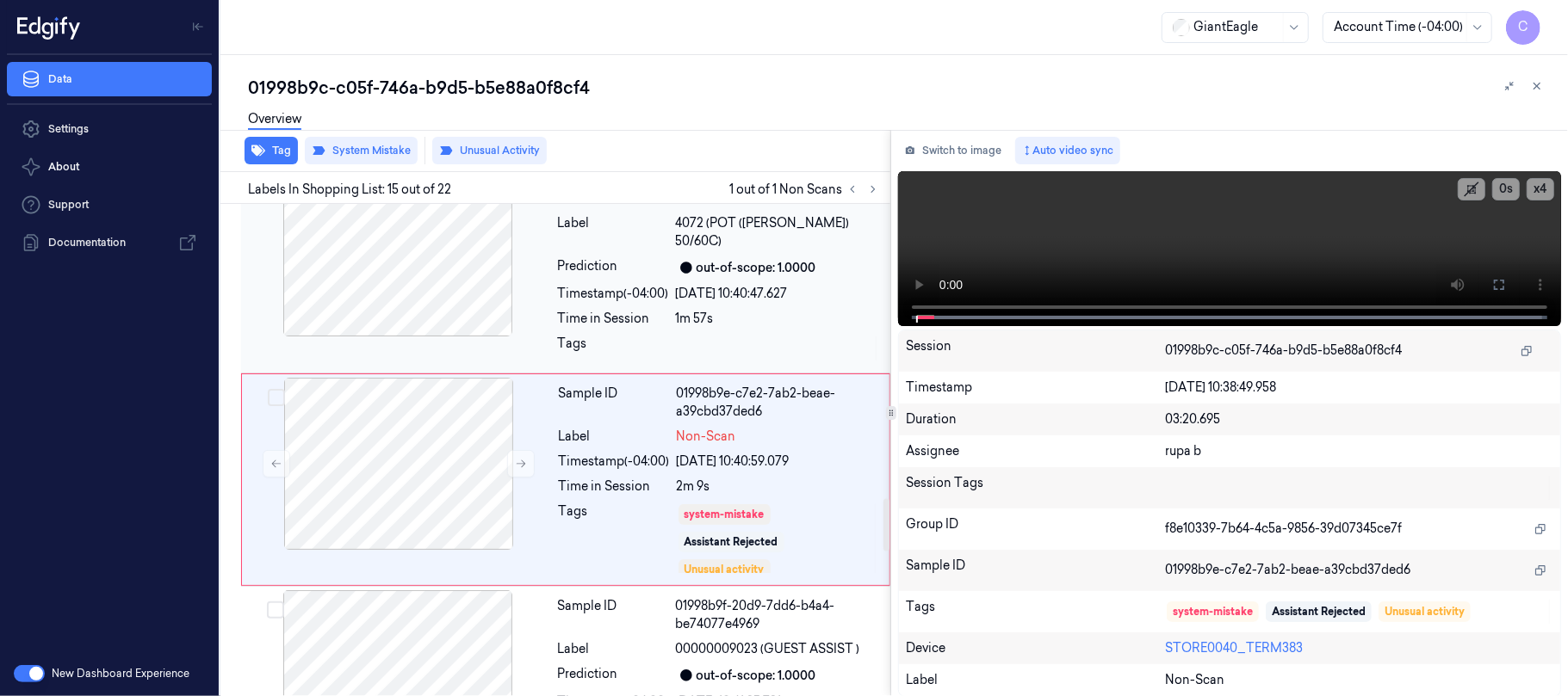
scroll to position [2747, 0]
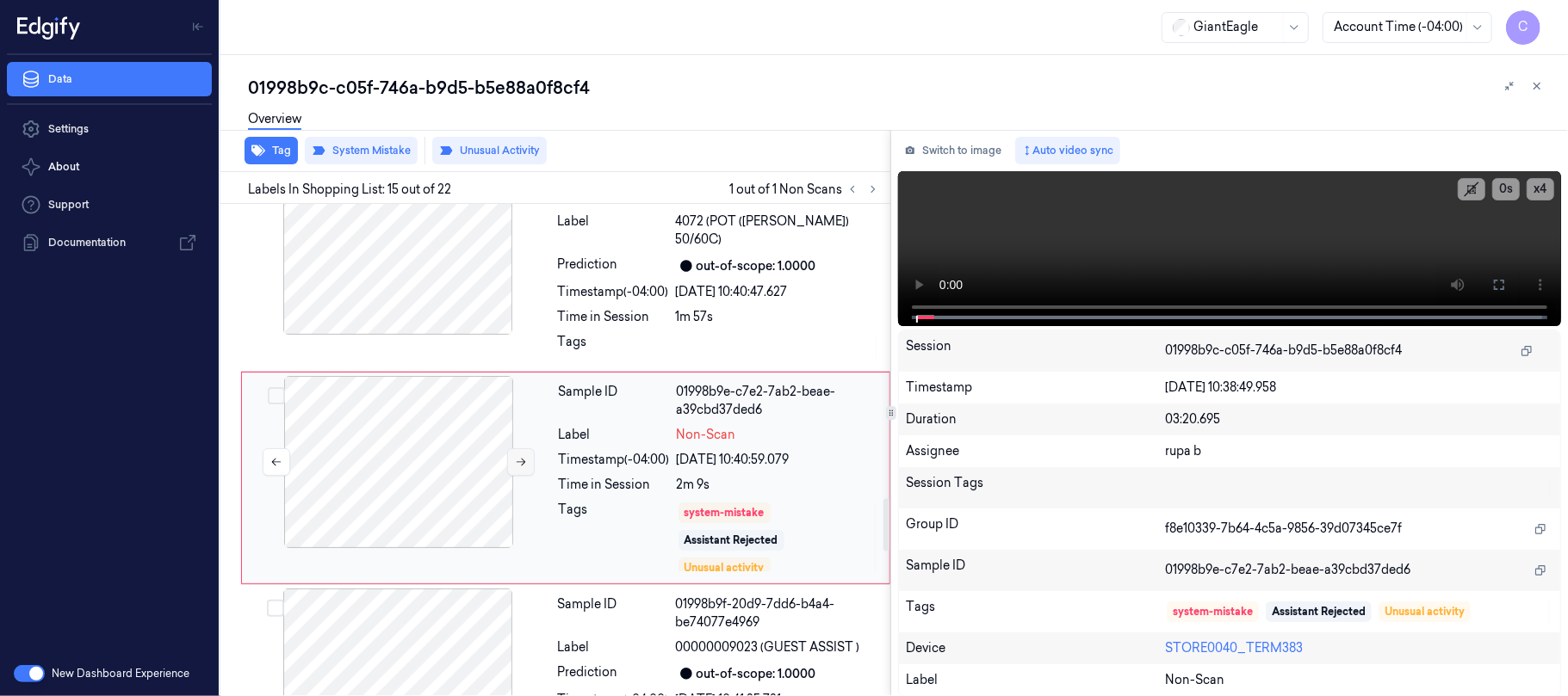
click at [515, 456] on icon at bounding box center [521, 461] width 12 height 12
click at [522, 456] on icon at bounding box center [521, 461] width 12 height 12
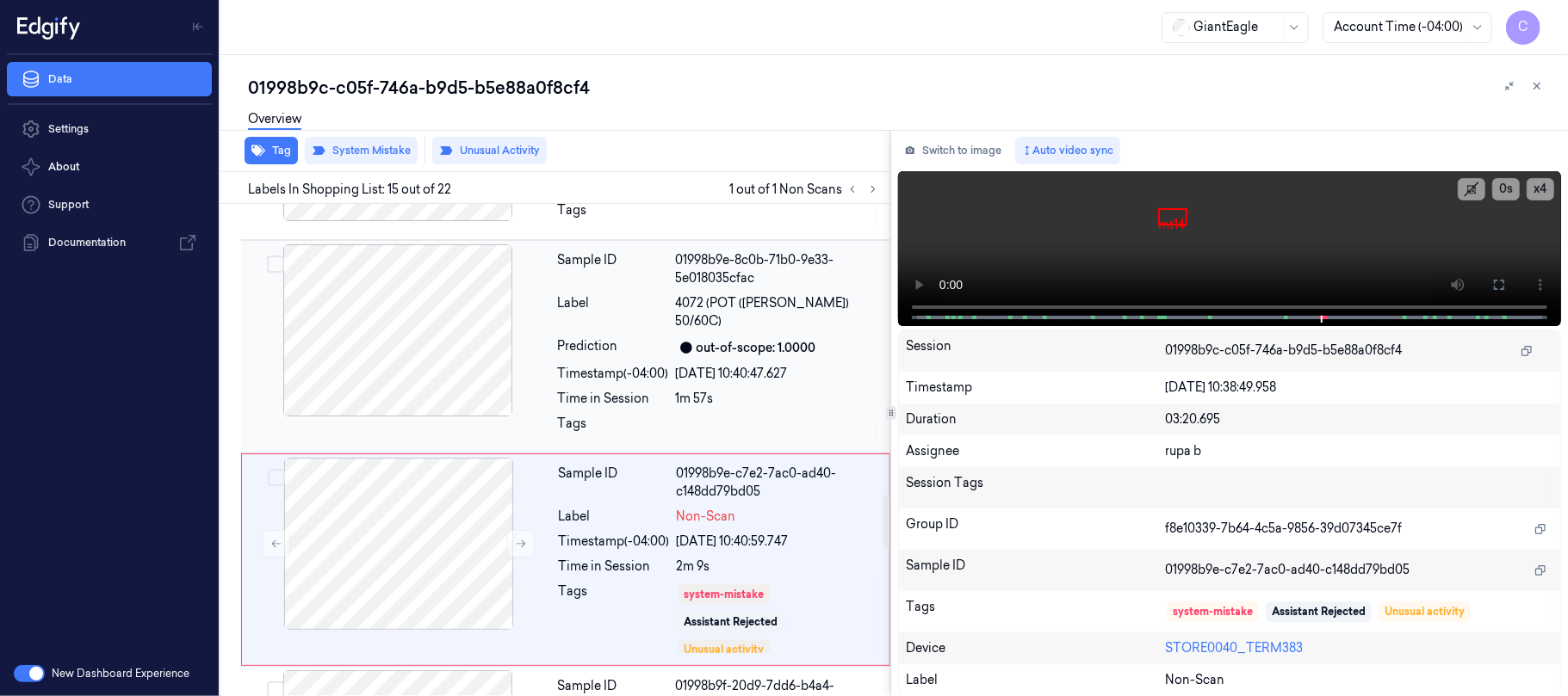
scroll to position [3007, 0]
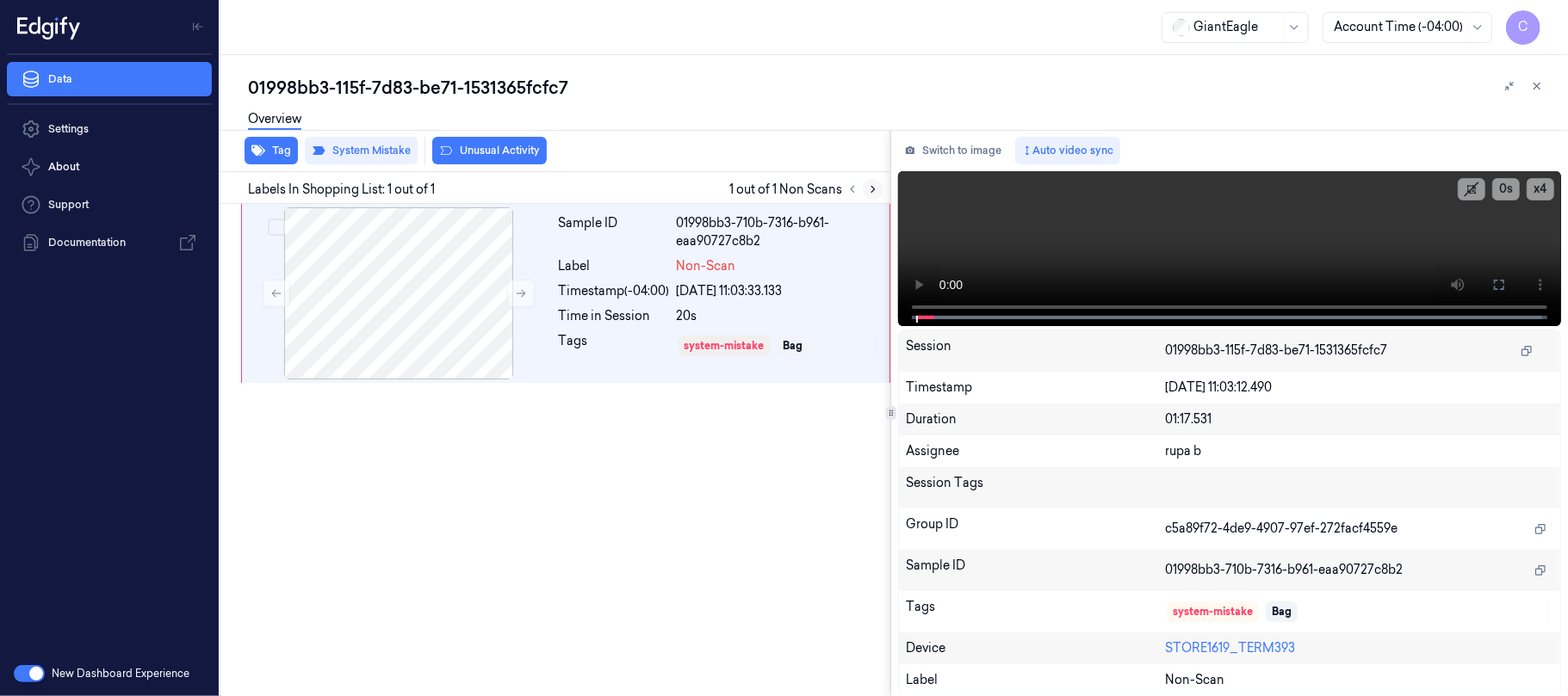
click at [876, 189] on icon at bounding box center [873, 189] width 12 height 12
click at [524, 298] on icon at bounding box center [521, 293] width 12 height 12
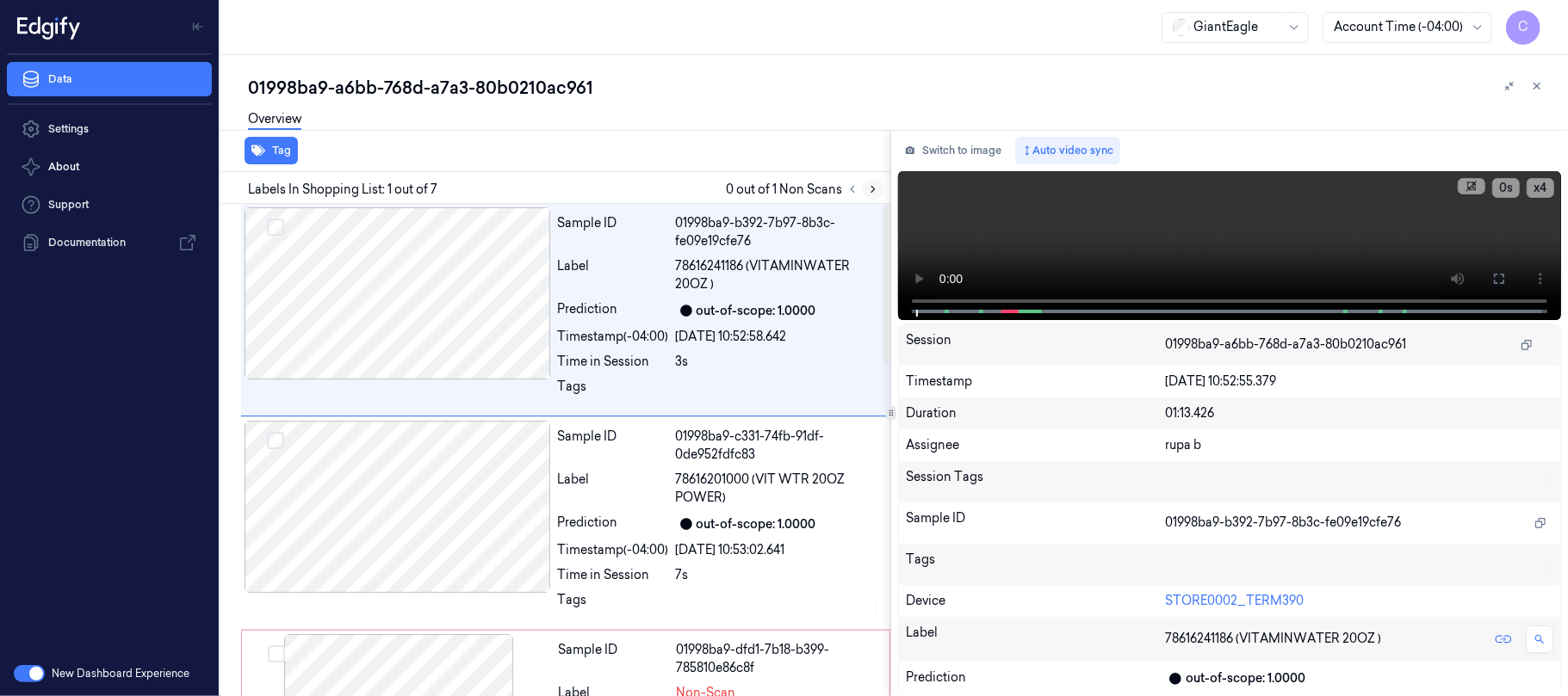
click at [873, 190] on icon at bounding box center [874, 189] width 4 height 6
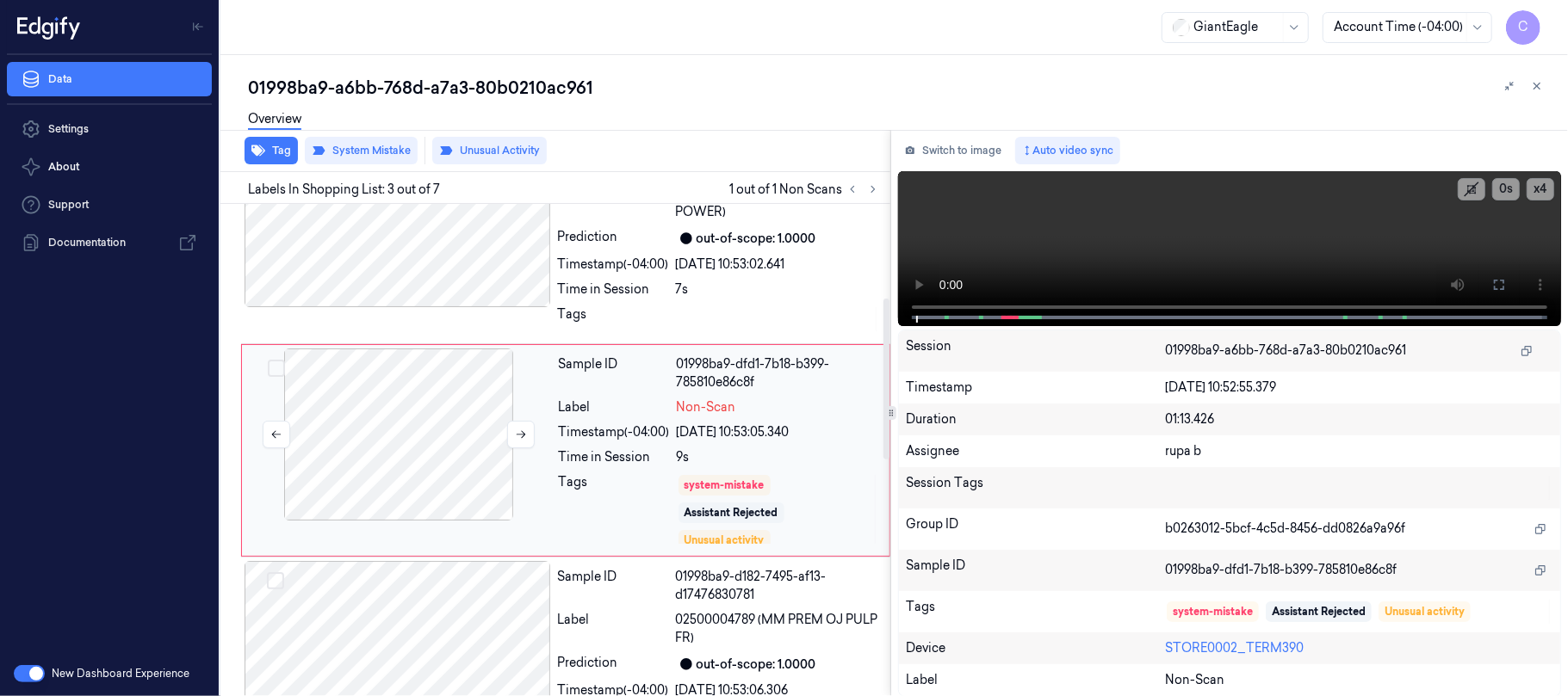
scroll to position [287, 0]
click at [528, 442] on button at bounding box center [520, 433] width 27 height 27
click at [527, 441] on button at bounding box center [520, 433] width 27 height 27
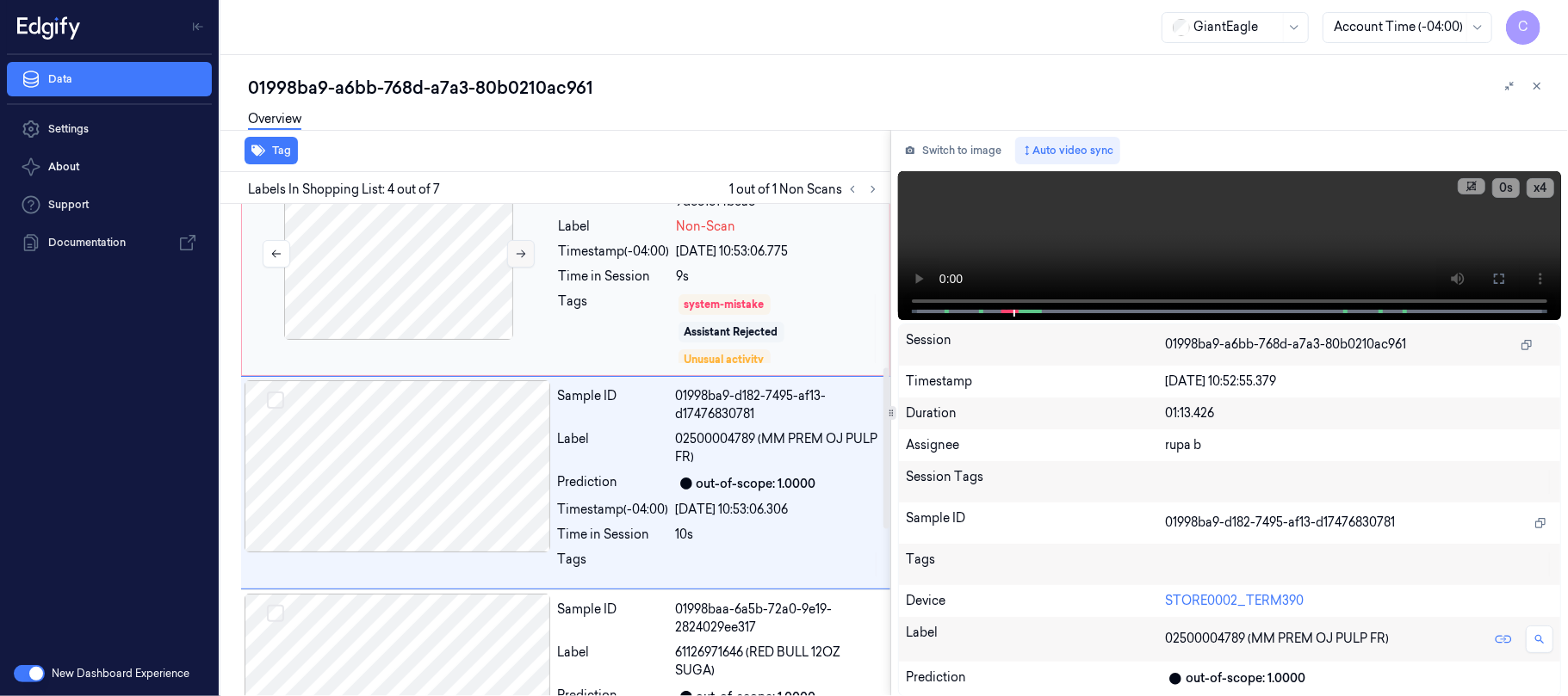
scroll to position [500, 0]
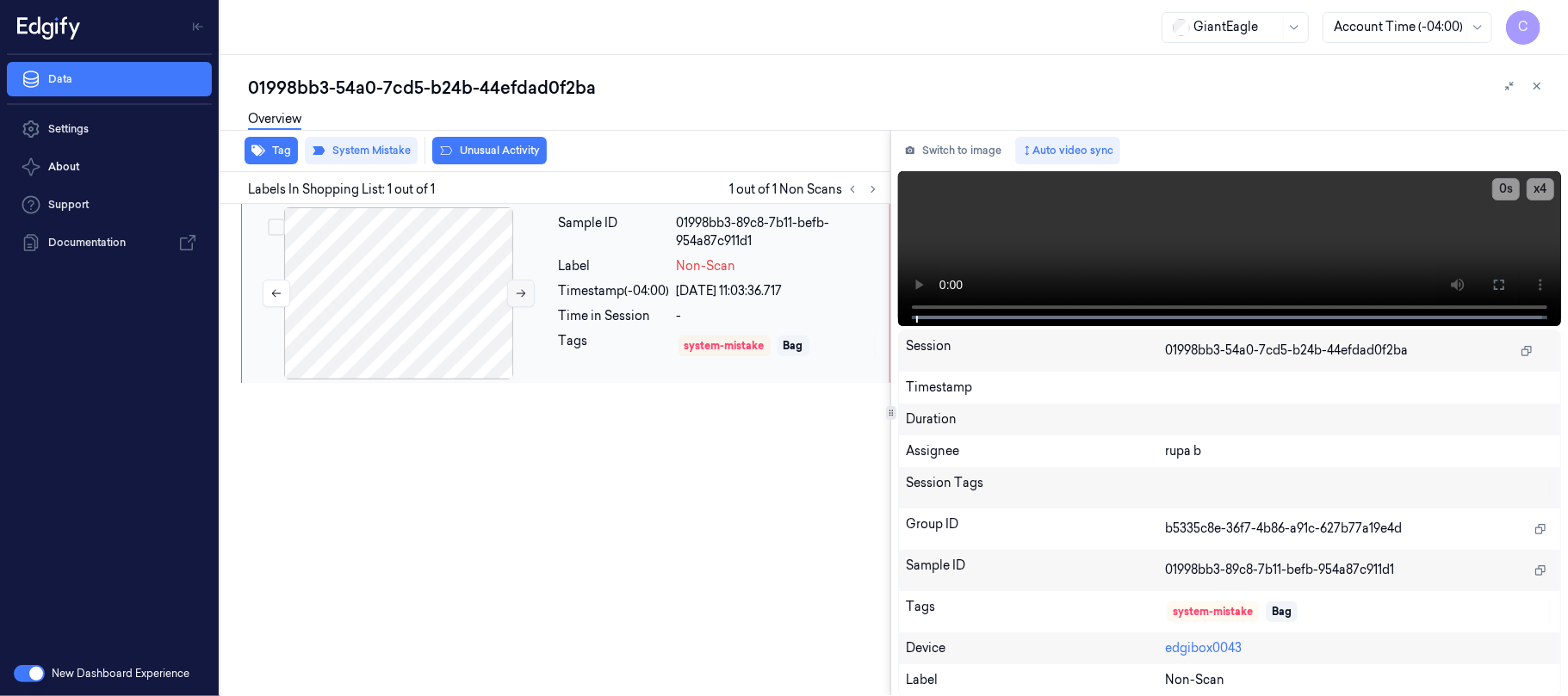
click at [521, 299] on button at bounding box center [520, 293] width 27 height 27
click at [518, 291] on icon at bounding box center [521, 293] width 12 height 12
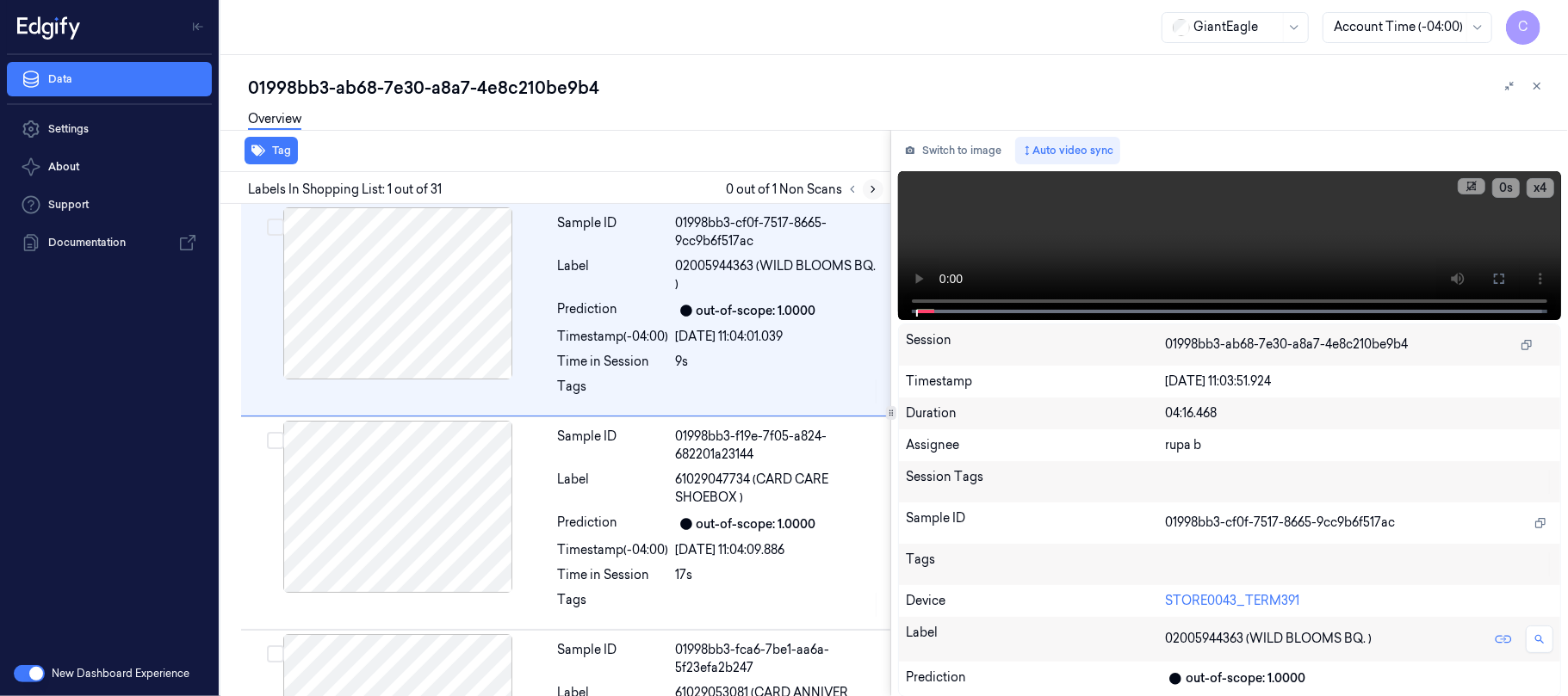
click at [868, 188] on icon at bounding box center [873, 189] width 12 height 12
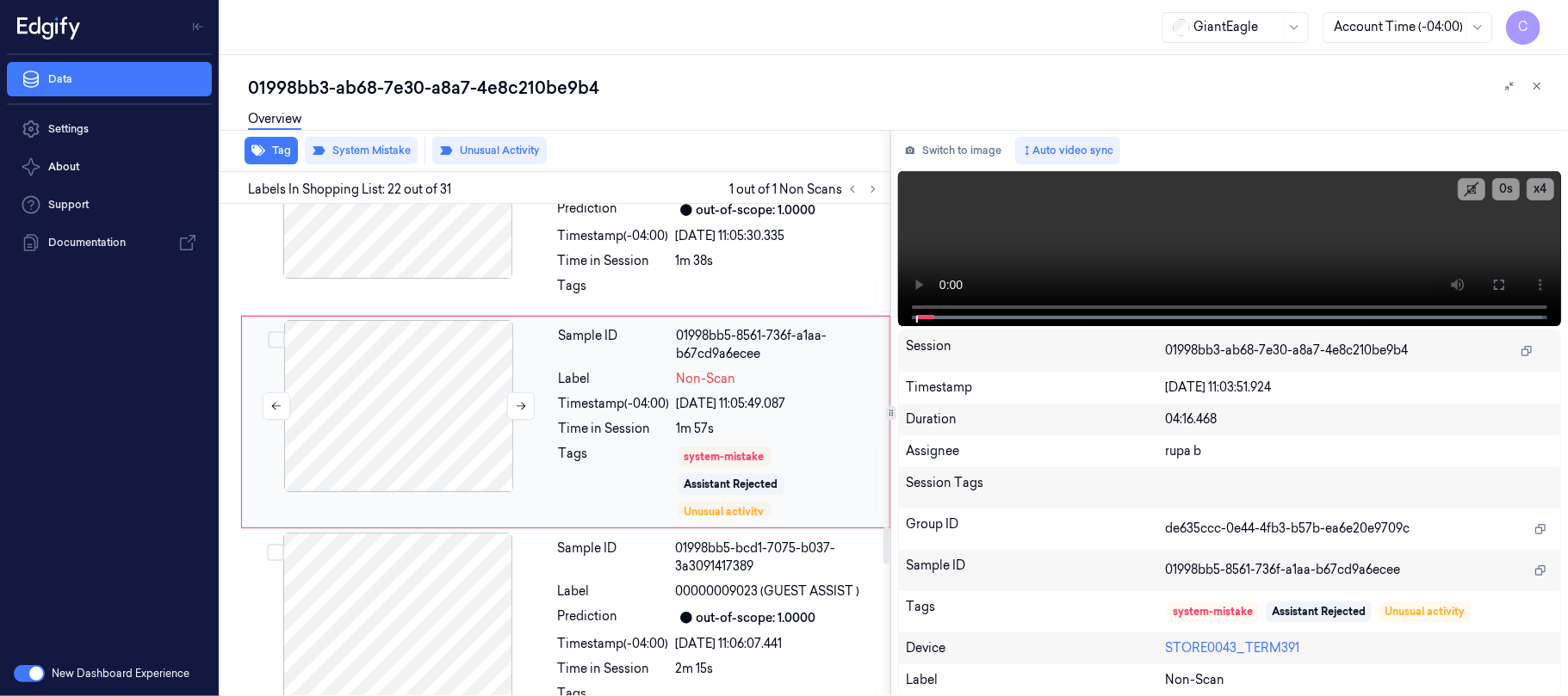
scroll to position [4301, 0]
click at [515, 410] on icon at bounding box center [521, 403] width 12 height 12
click at [520, 410] on icon at bounding box center [521, 403] width 12 height 12
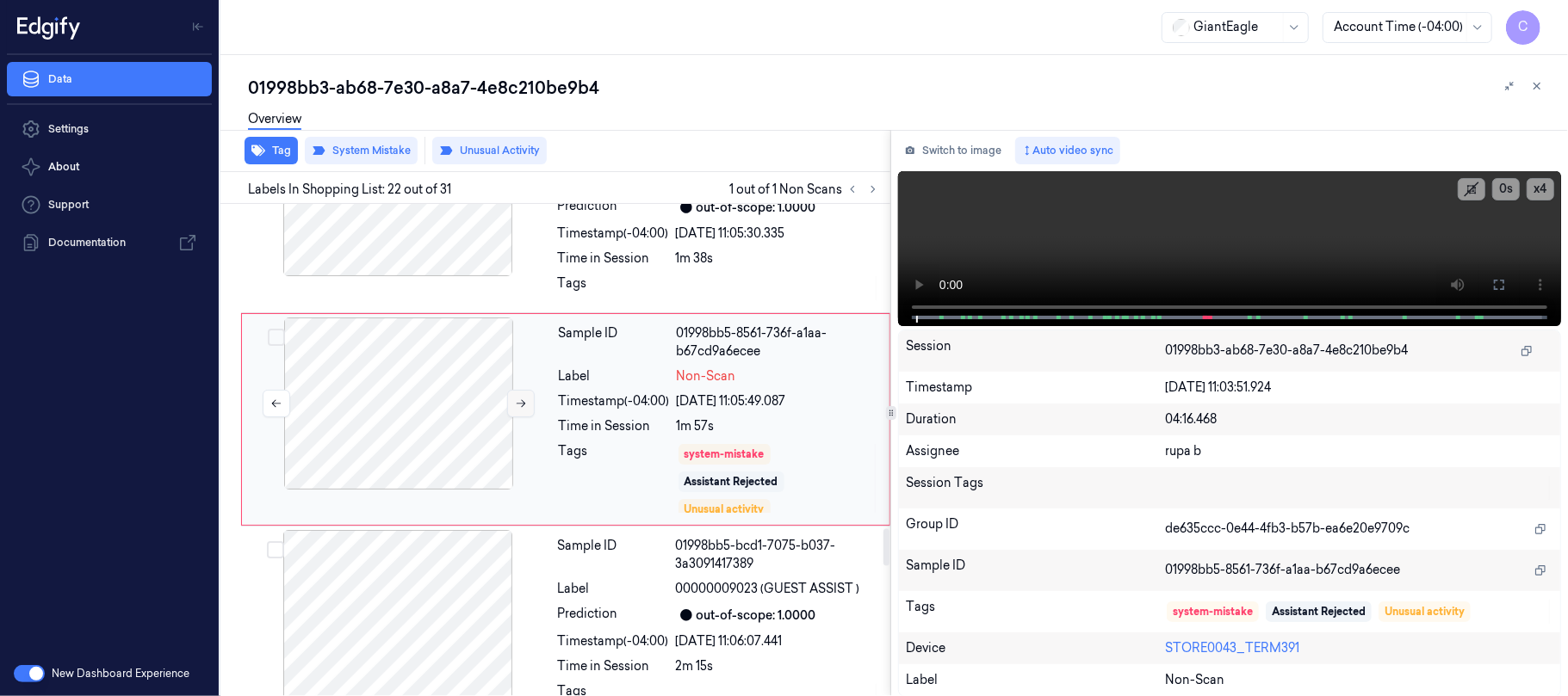
click at [520, 410] on icon at bounding box center [521, 403] width 12 height 12
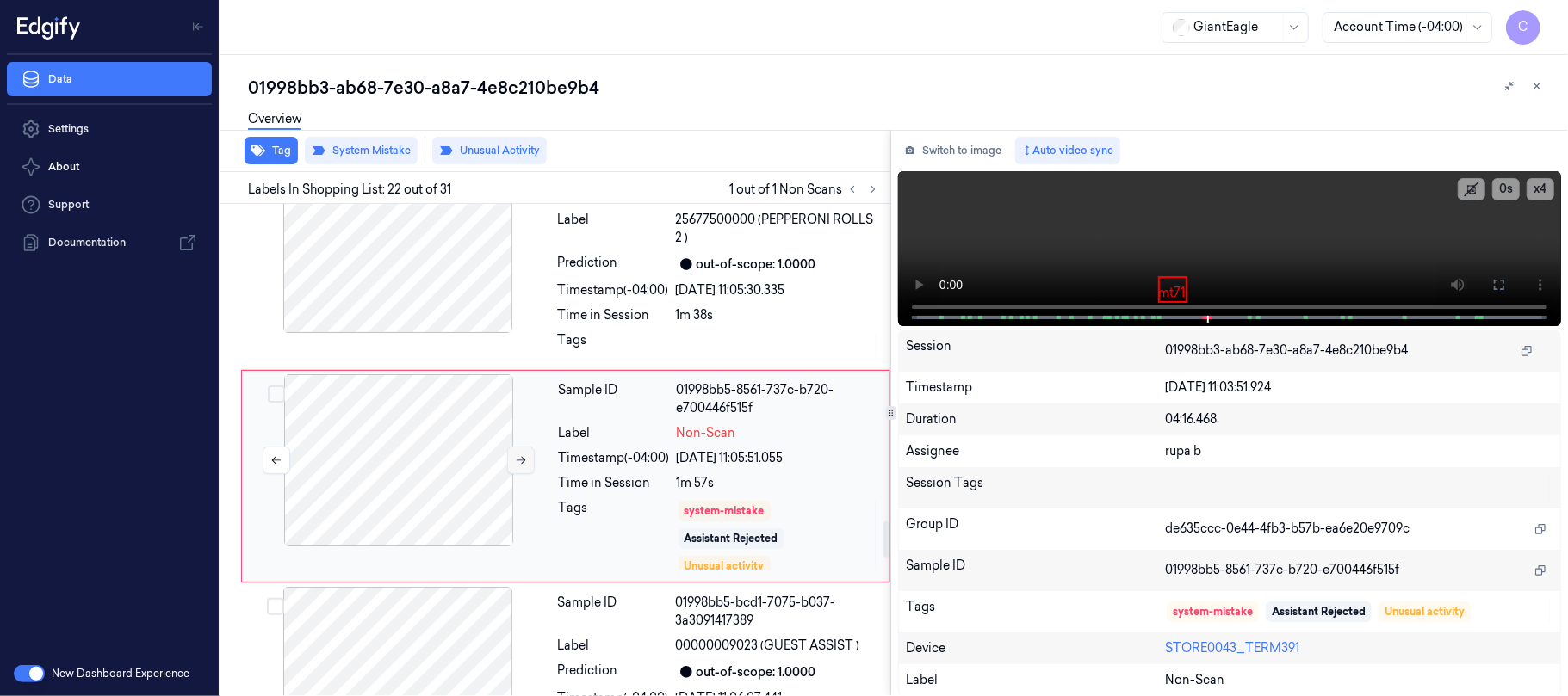
scroll to position [4185, 0]
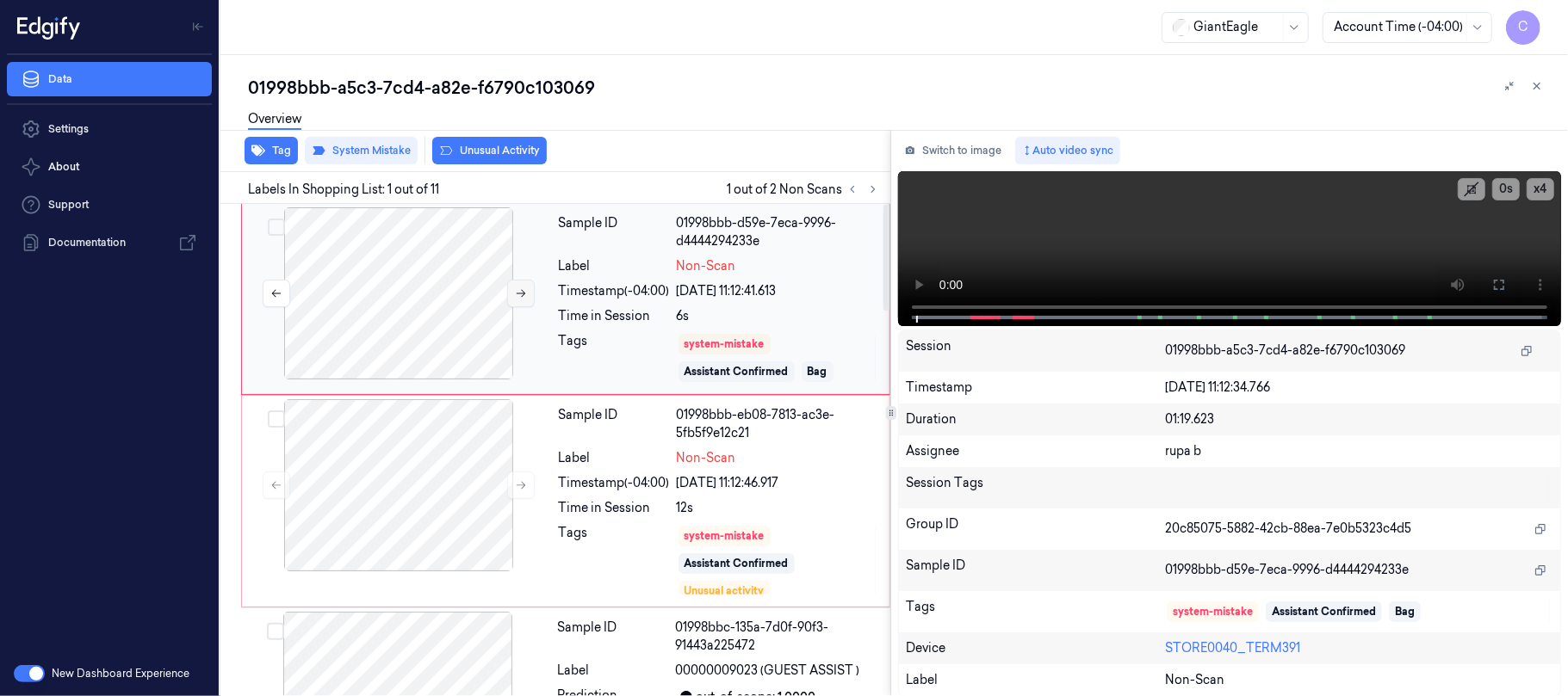
click at [513, 291] on button at bounding box center [520, 293] width 27 height 27
click at [510, 297] on button at bounding box center [520, 293] width 27 height 27
click at [517, 293] on icon at bounding box center [521, 293] width 12 height 12
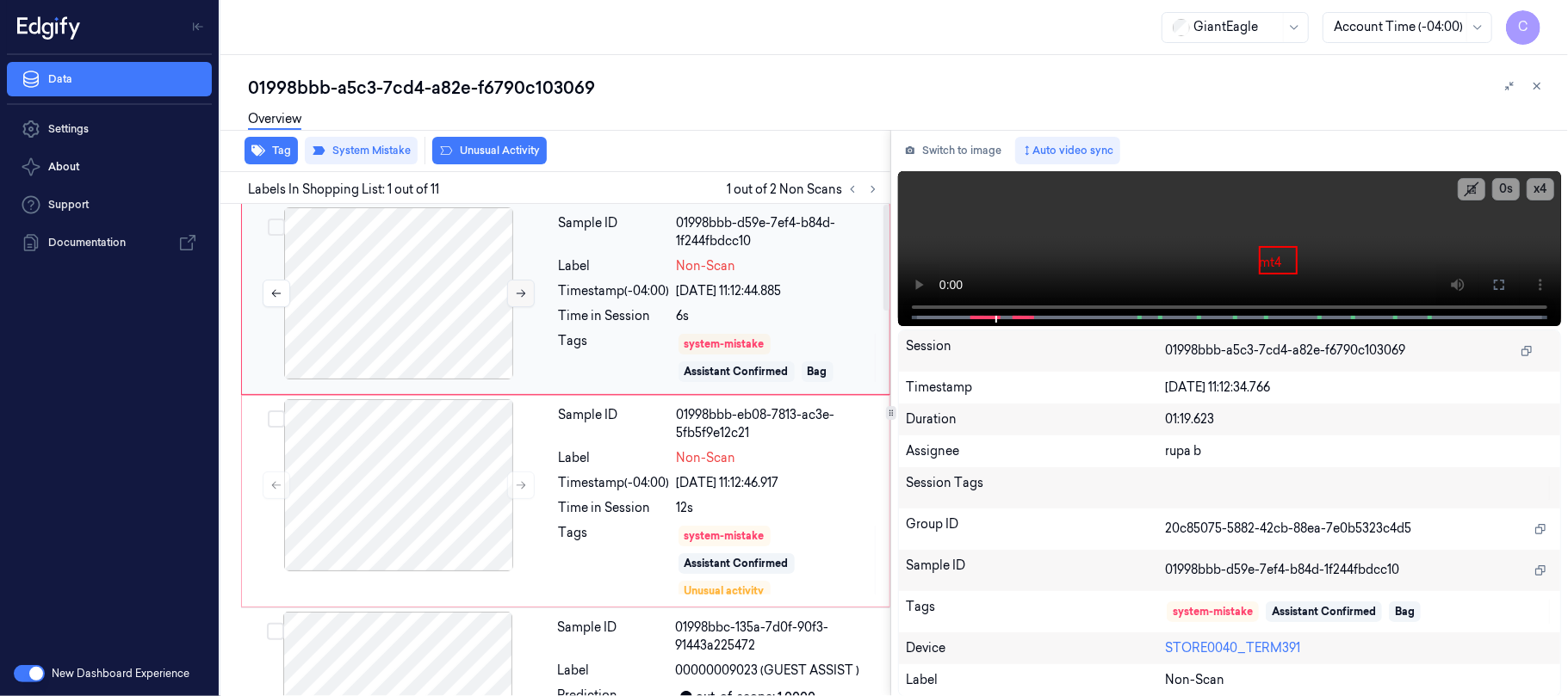
click at [517, 293] on icon at bounding box center [521, 293] width 12 height 12
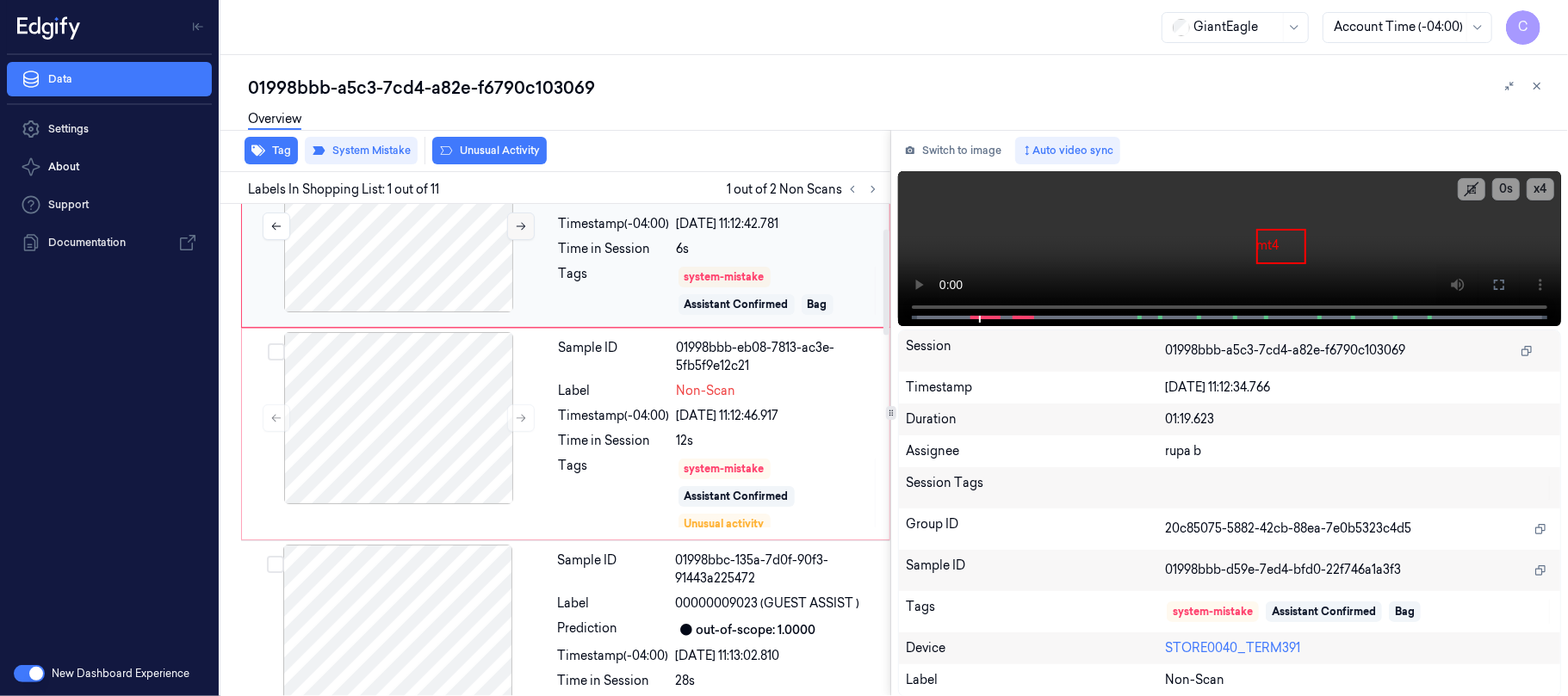
scroll to position [114, 0]
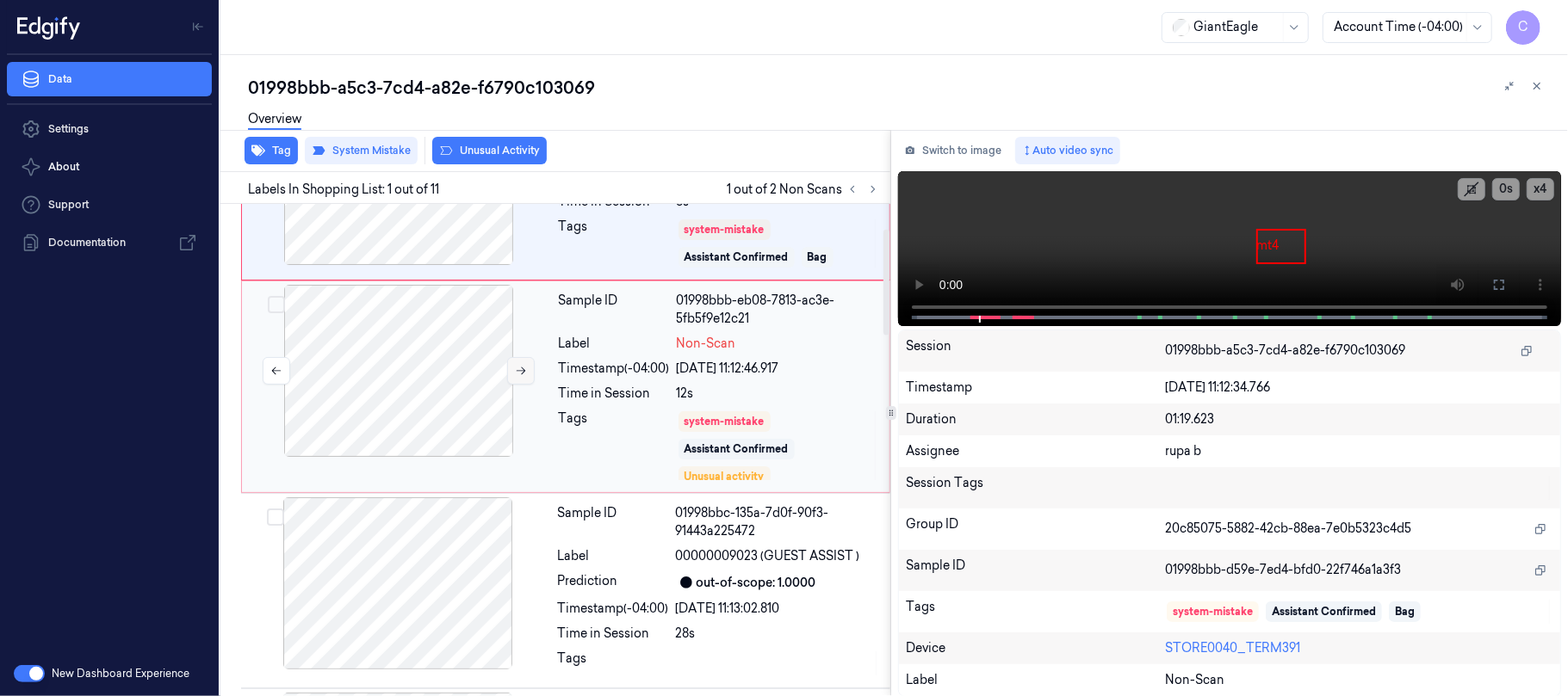
click at [524, 376] on icon at bounding box center [521, 371] width 12 height 12
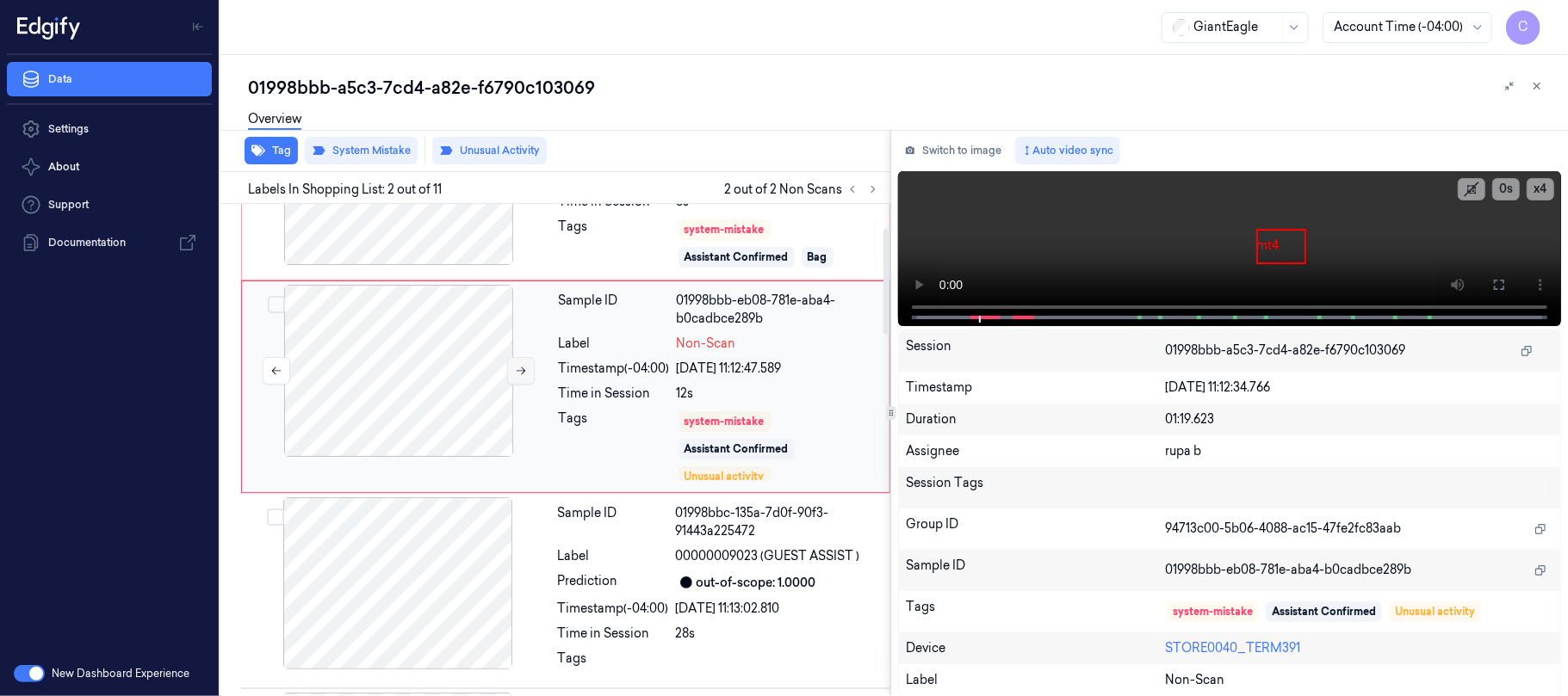
scroll to position [53, 0]
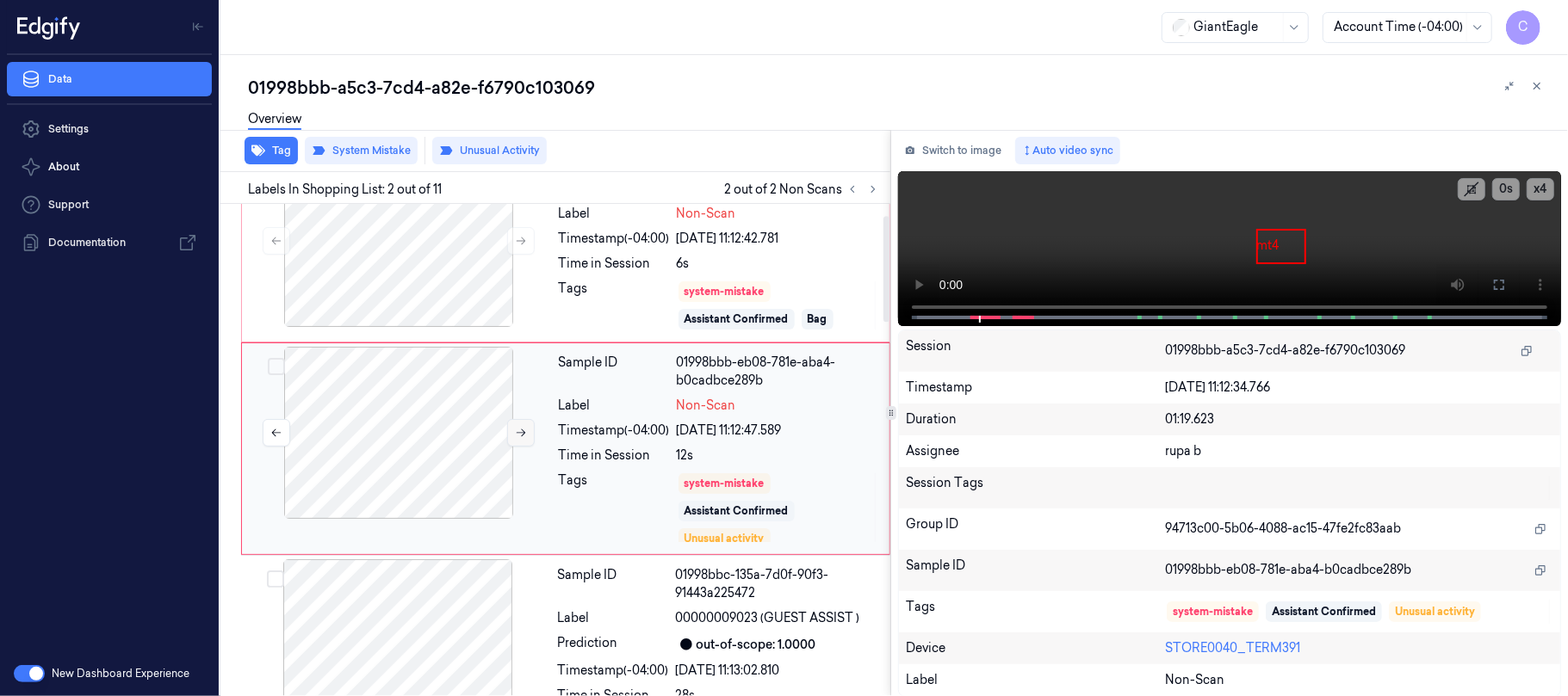
click at [525, 437] on icon at bounding box center [521, 432] width 12 height 12
click at [524, 441] on button at bounding box center [520, 432] width 27 height 27
click at [518, 441] on button at bounding box center [520, 432] width 27 height 27
click at [525, 432] on icon at bounding box center [521, 432] width 12 height 12
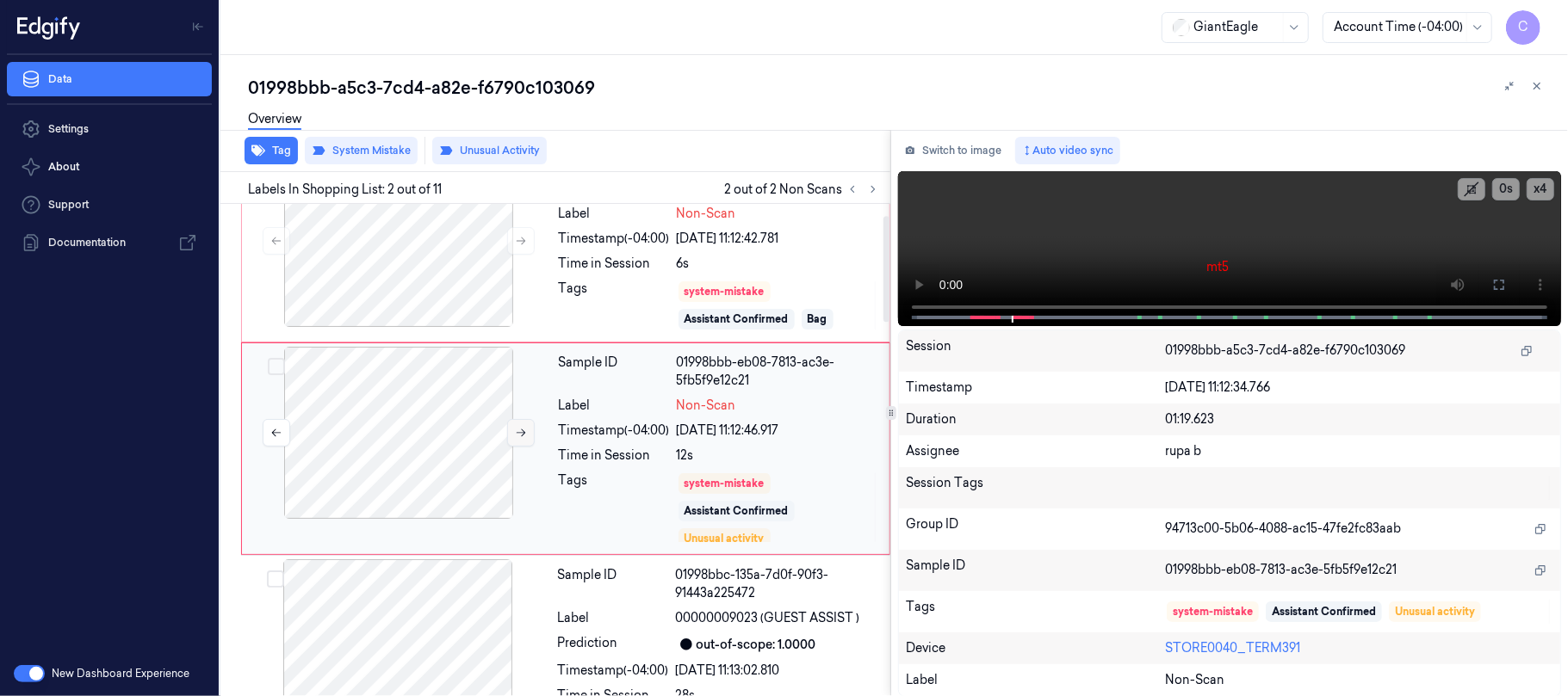
click at [525, 432] on icon at bounding box center [521, 432] width 12 height 12
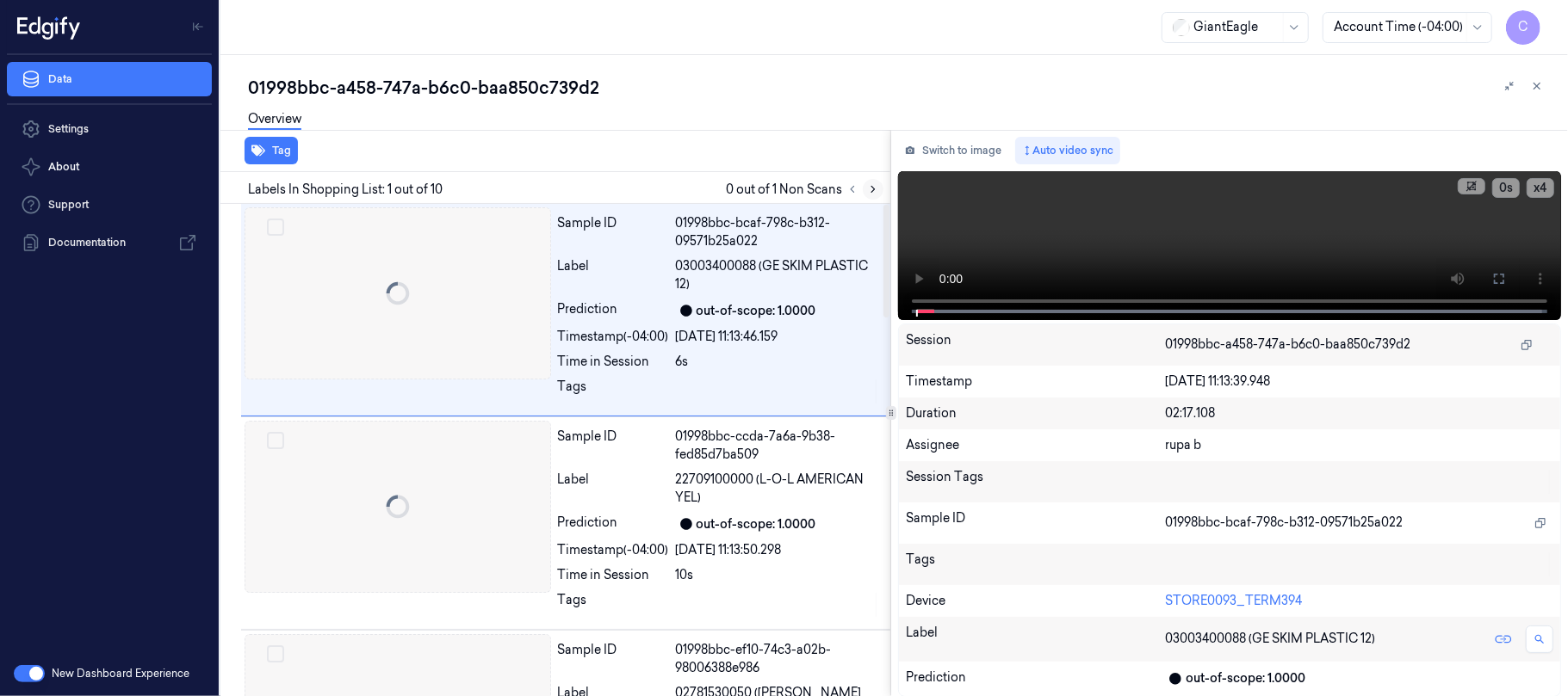
click at [876, 187] on icon at bounding box center [873, 189] width 12 height 12
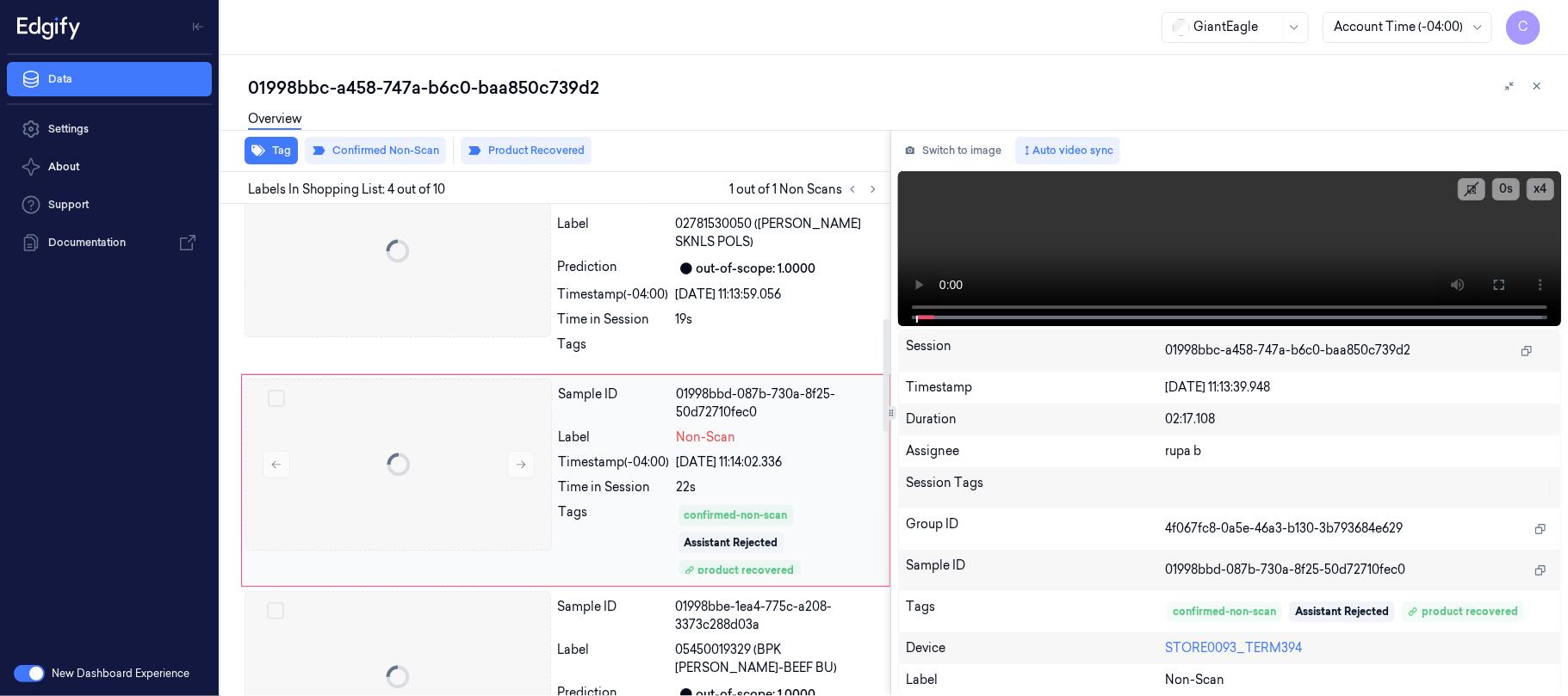
scroll to position [501, 0]
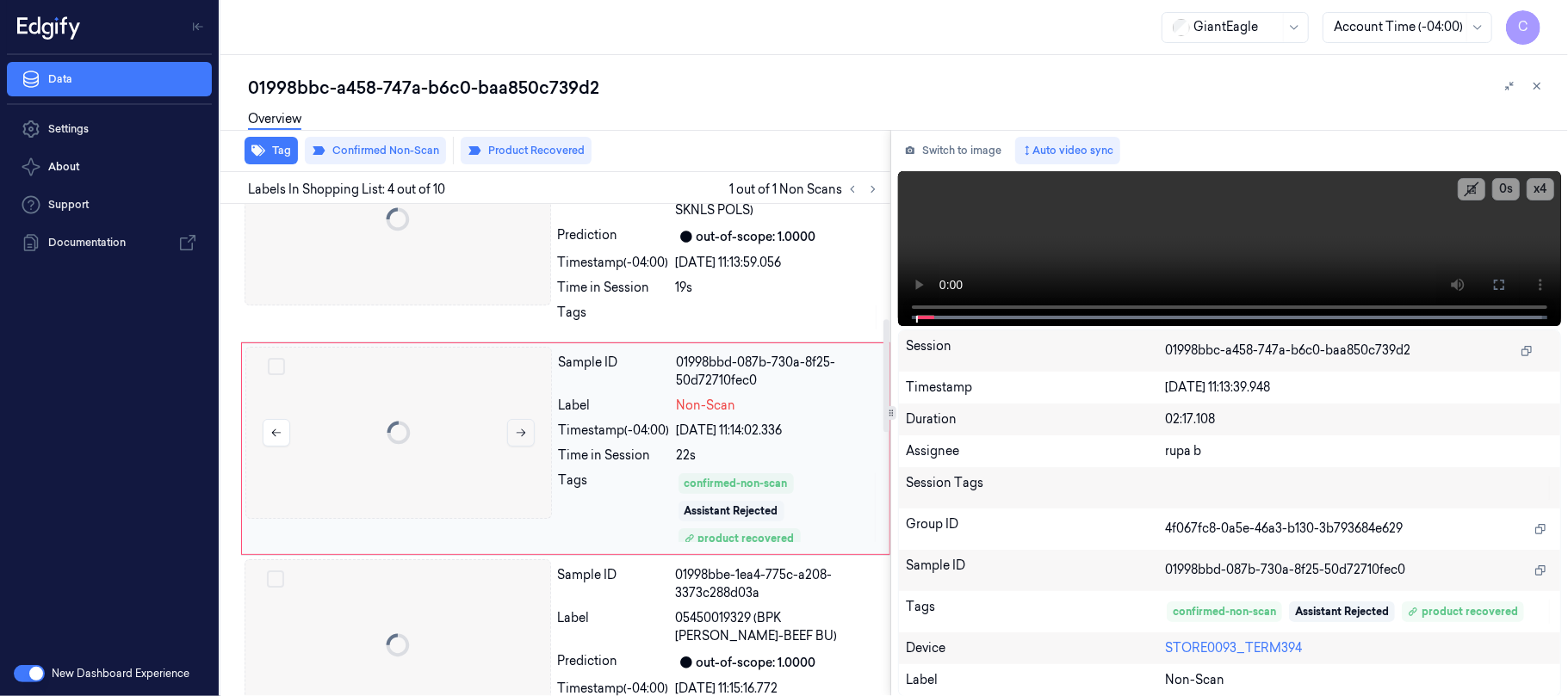
click at [530, 432] on button at bounding box center [520, 432] width 27 height 27
click at [522, 432] on icon at bounding box center [521, 432] width 12 height 12
click at [528, 432] on button at bounding box center [520, 432] width 27 height 27
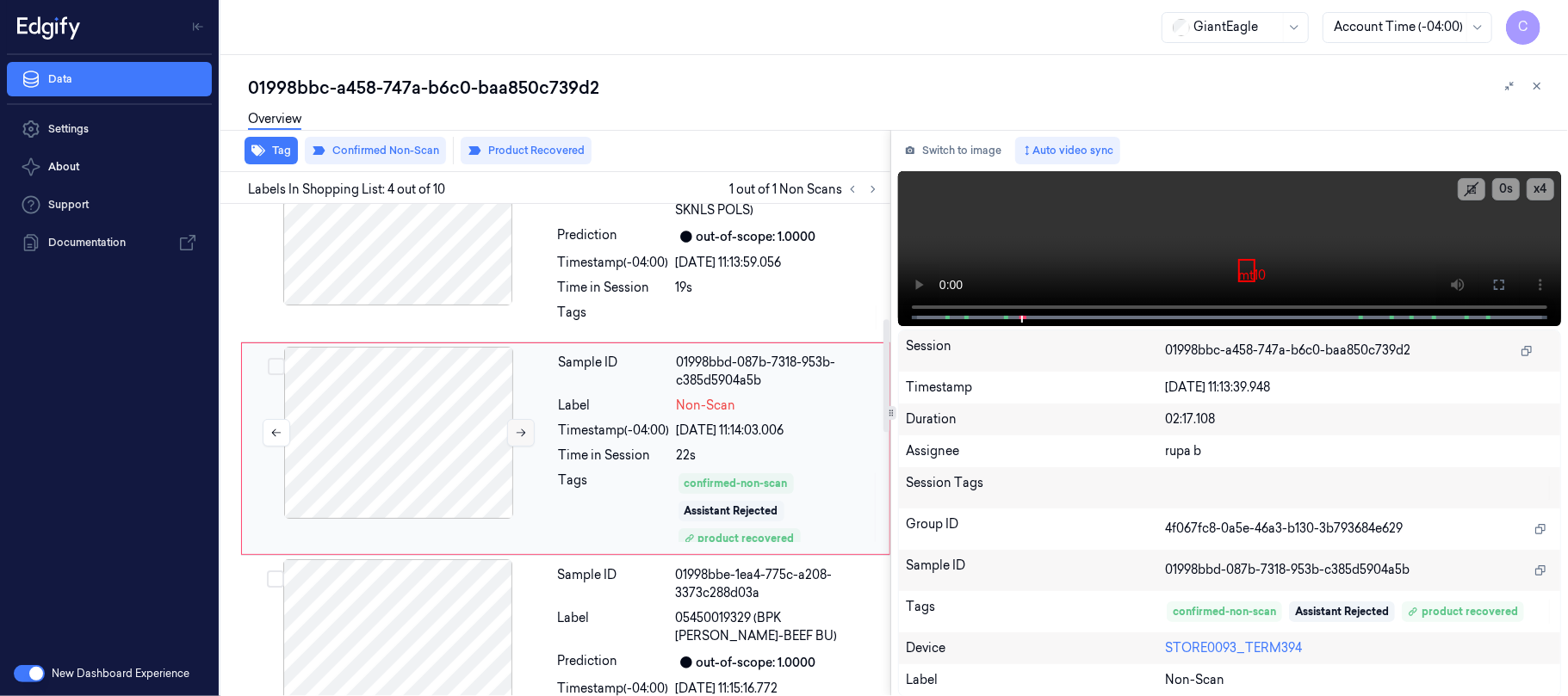
click at [528, 432] on button at bounding box center [520, 432] width 27 height 27
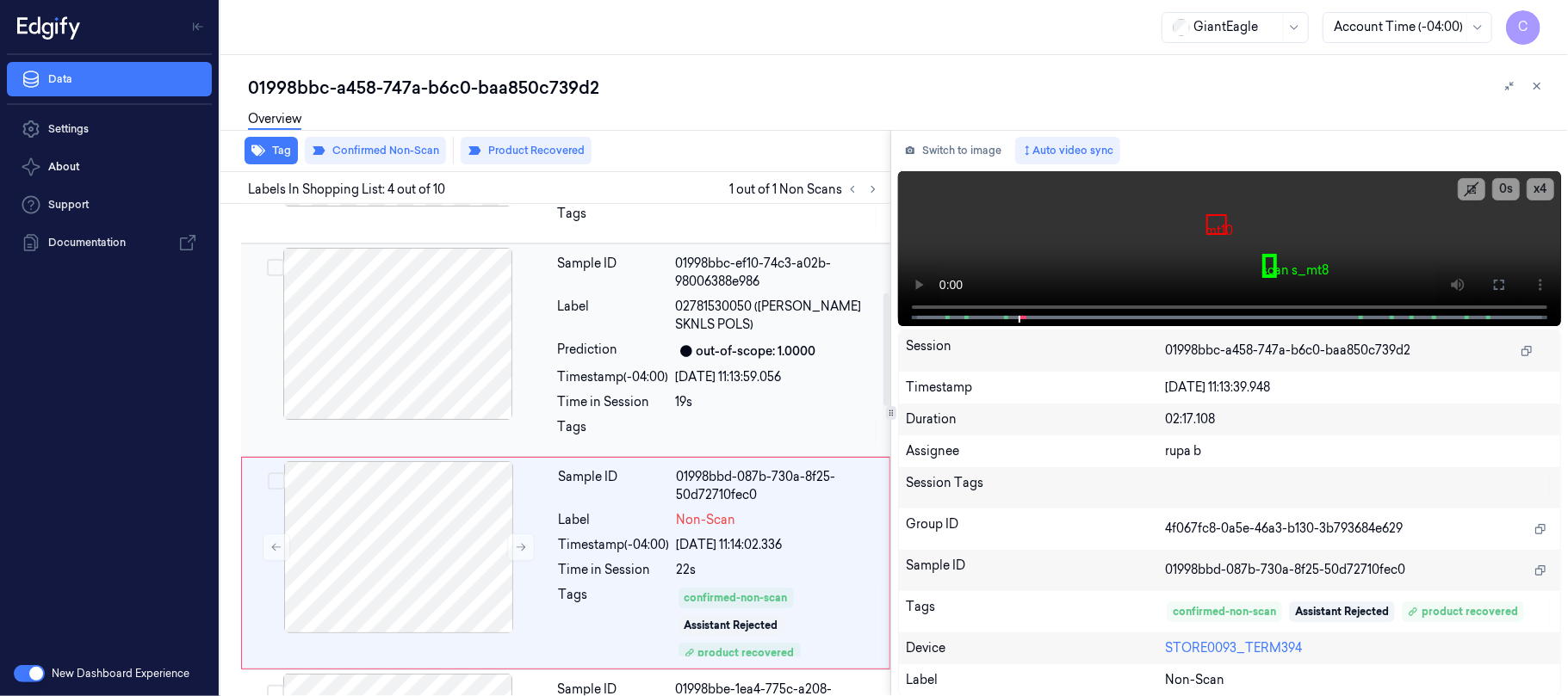
click at [431, 370] on div at bounding box center [398, 334] width 307 height 173
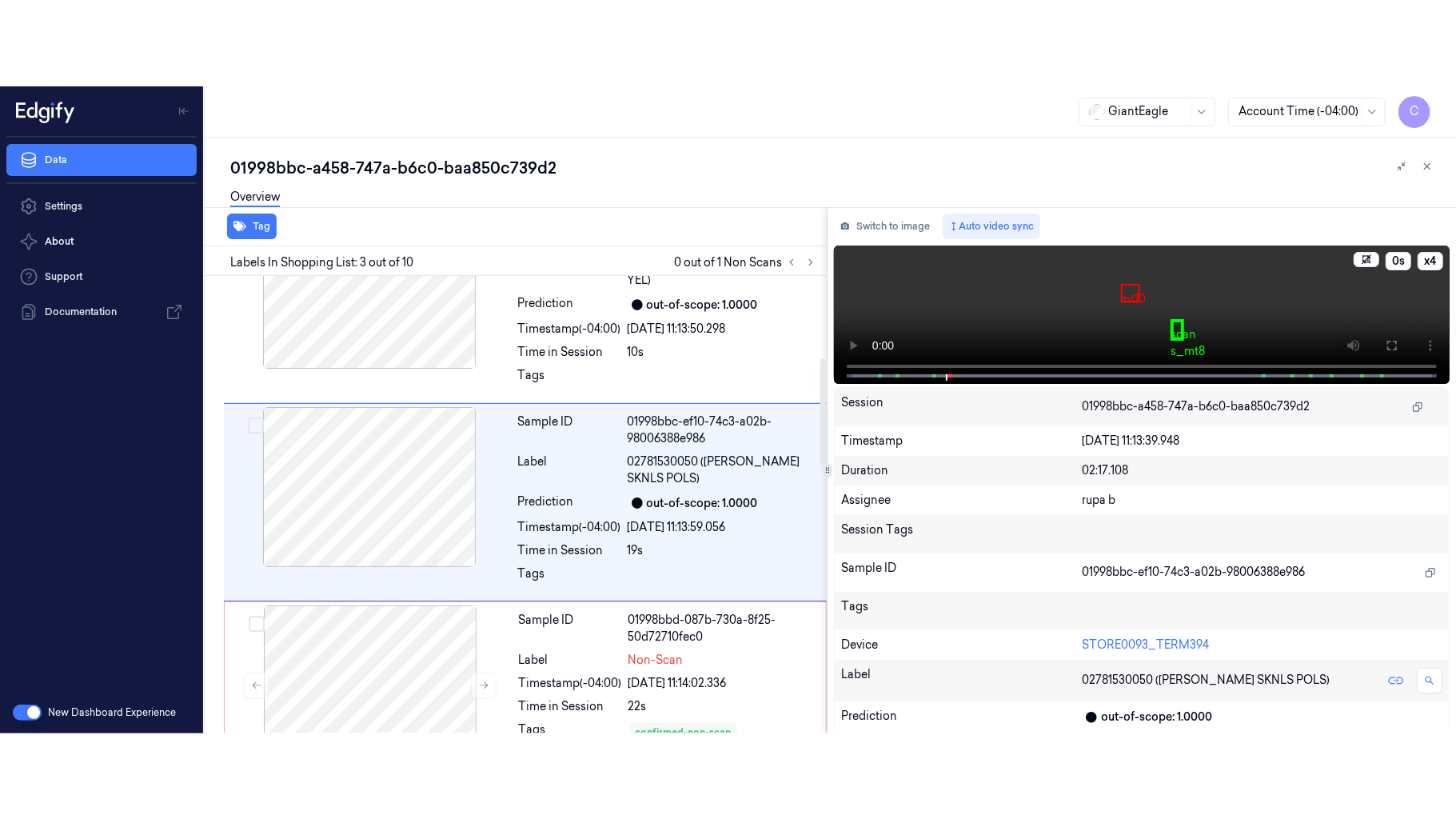
scroll to position [267, 0]
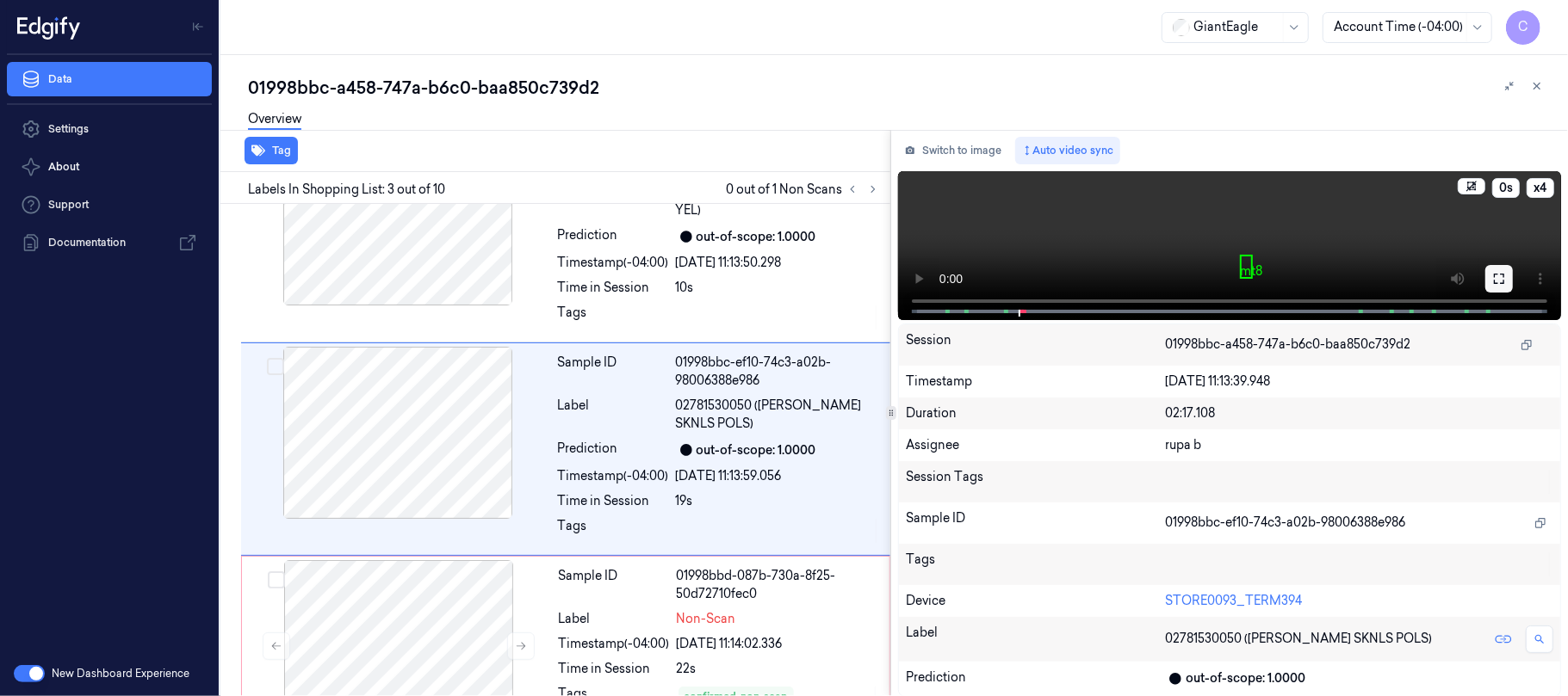
click at [1492, 280] on icon at bounding box center [1499, 279] width 14 height 14
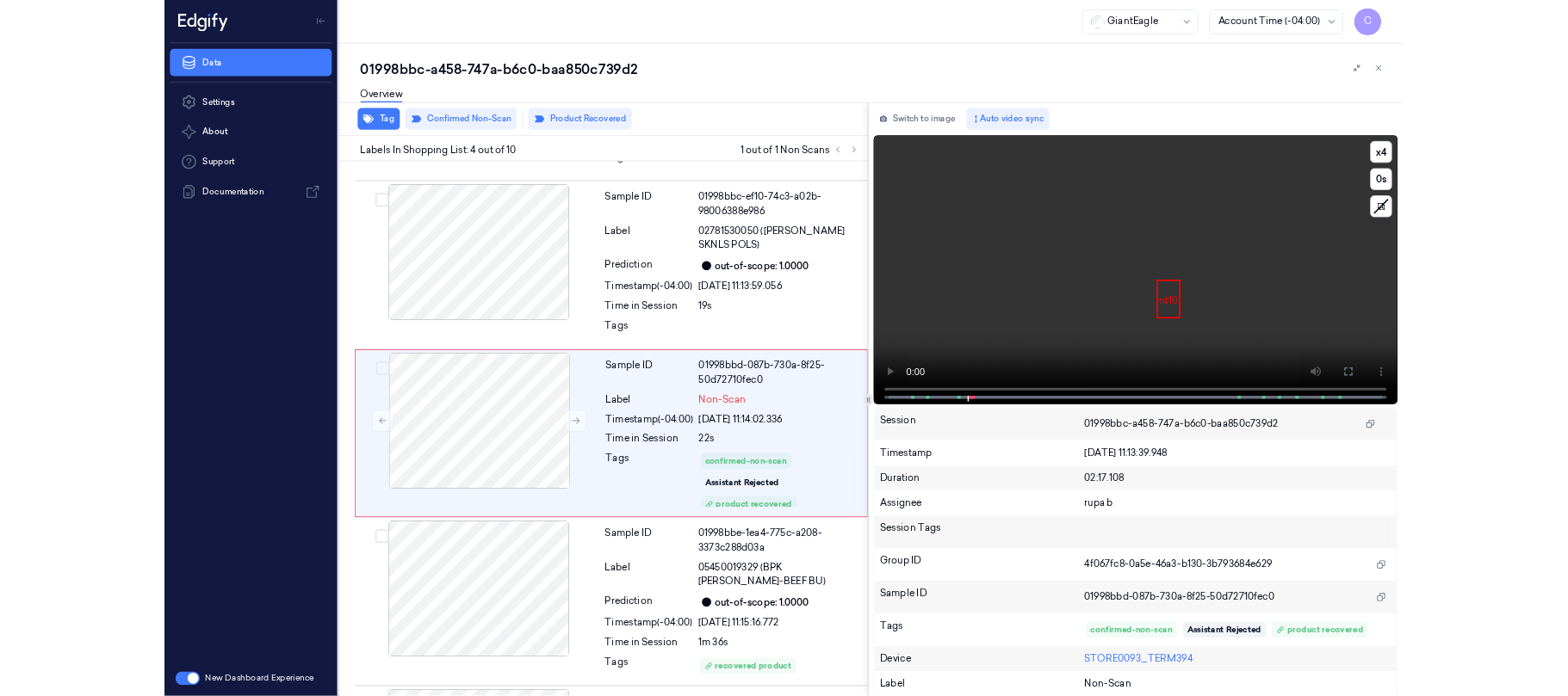
scroll to position [408, 0]
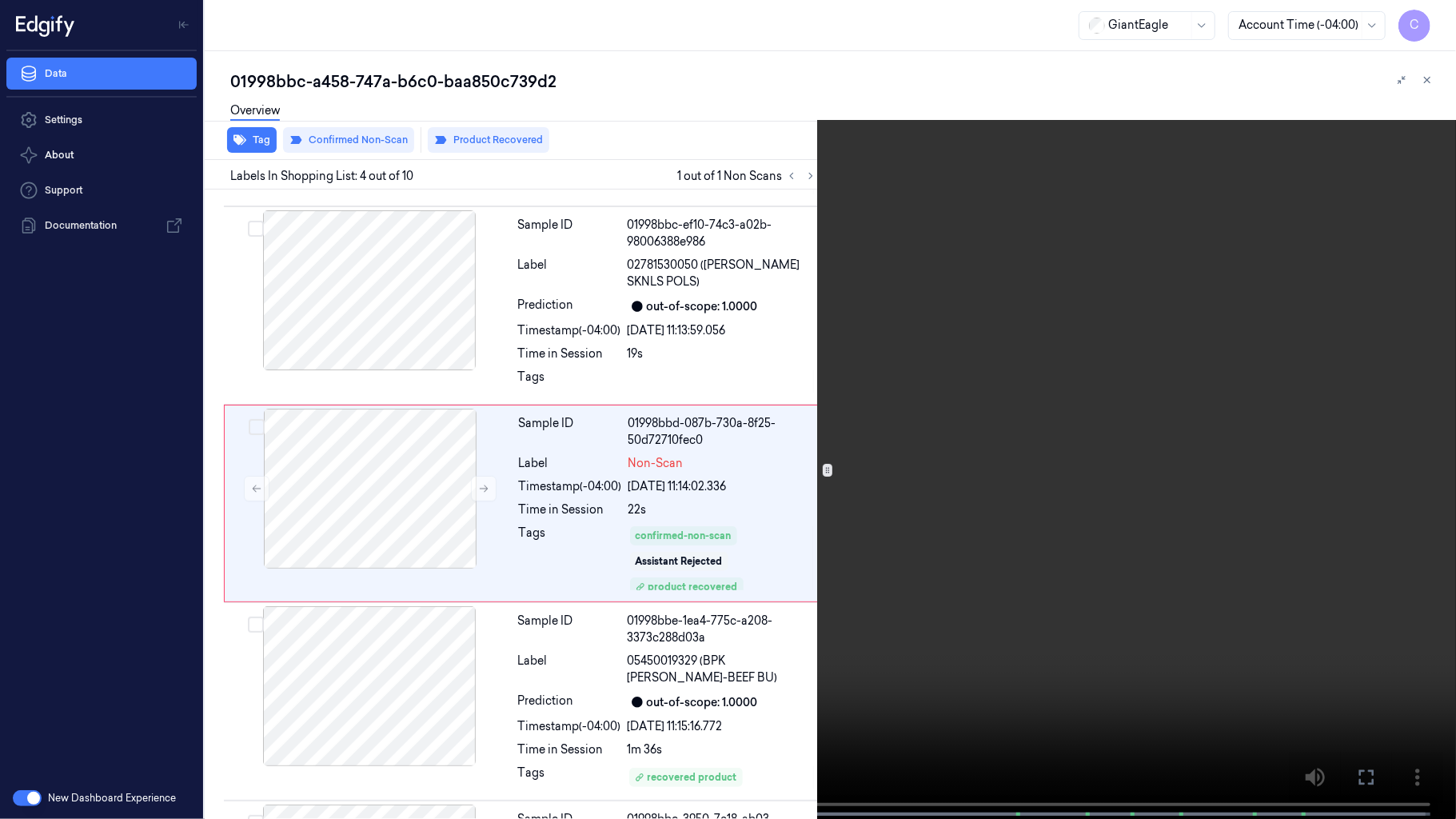
click at [728, 402] on video at bounding box center [728, 410] width 1456 height 822
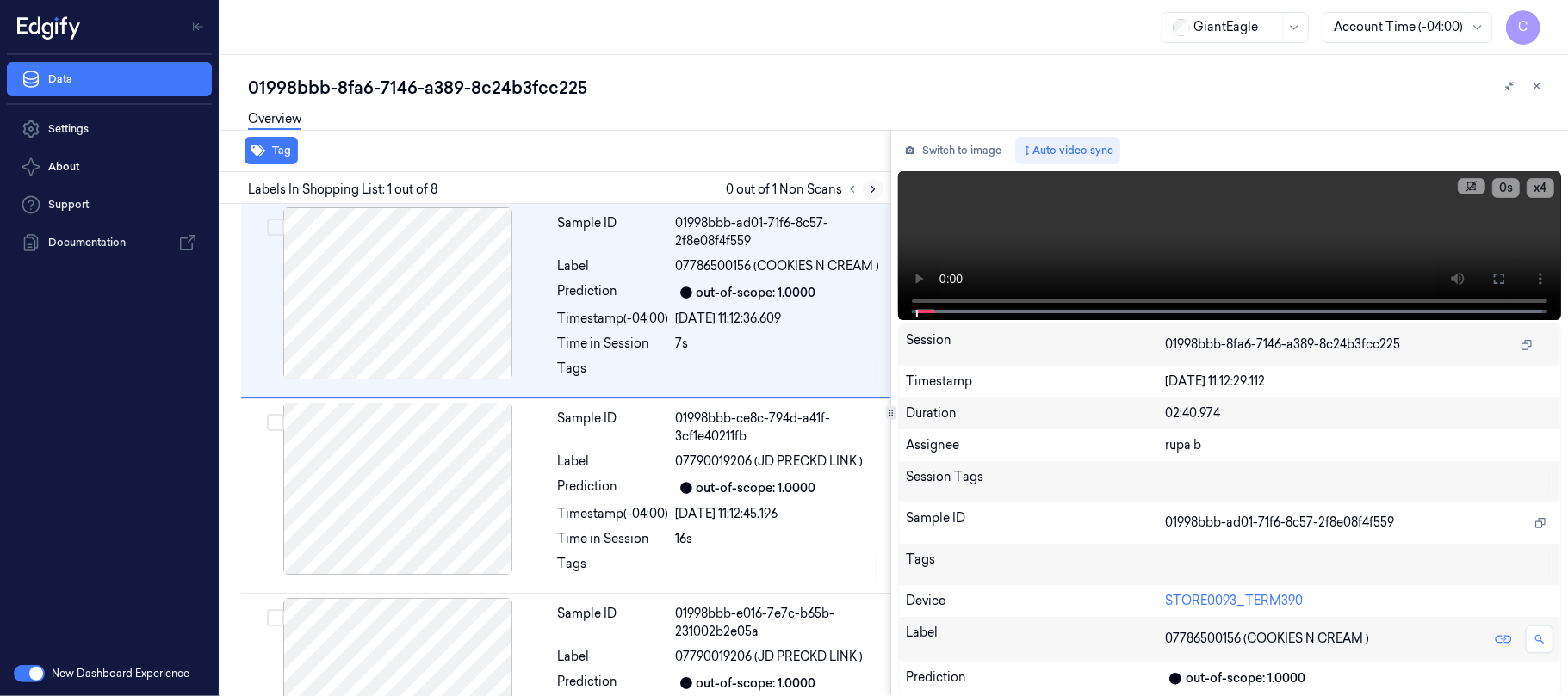
click at [869, 190] on icon at bounding box center [873, 189] width 12 height 12
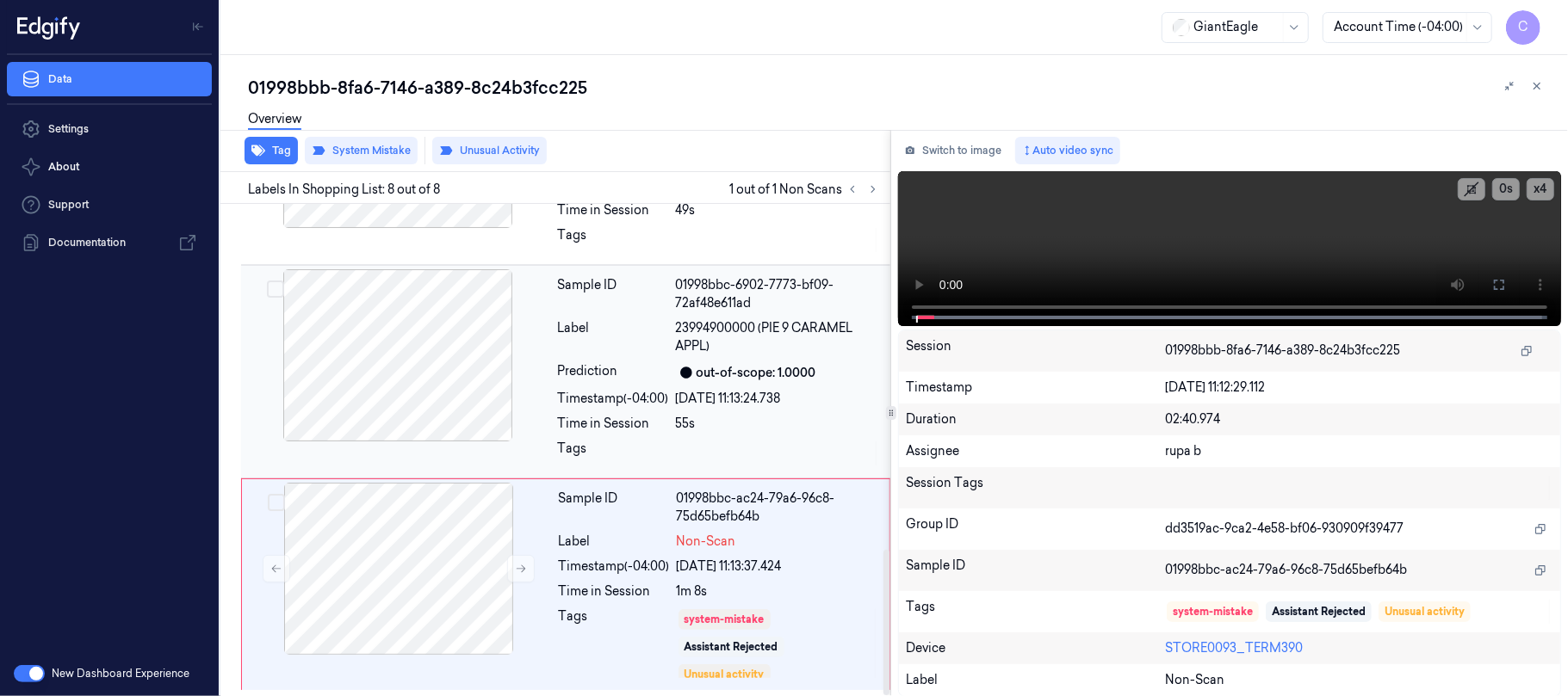
scroll to position [1169, 0]
click at [521, 568] on icon at bounding box center [522, 569] width 9 height 8
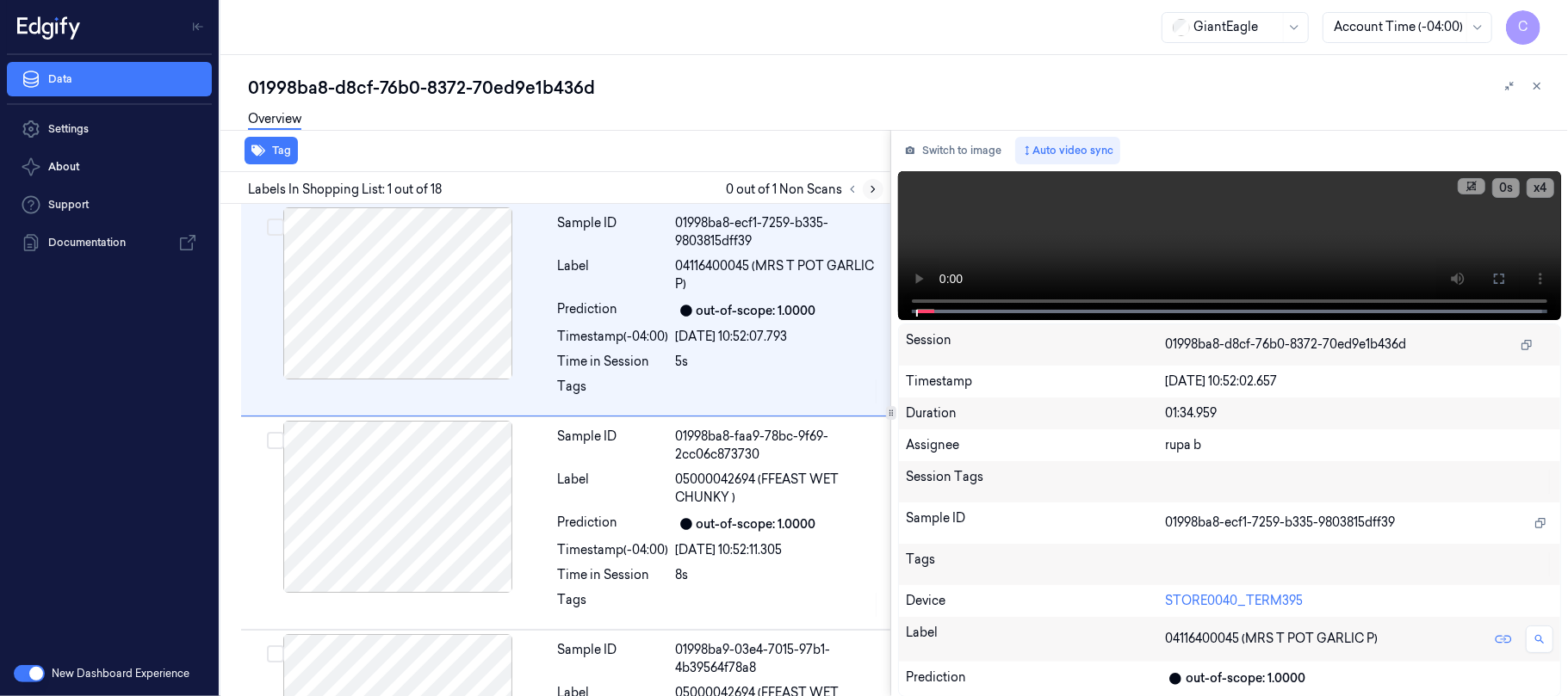
click at [872, 187] on icon at bounding box center [874, 189] width 4 height 6
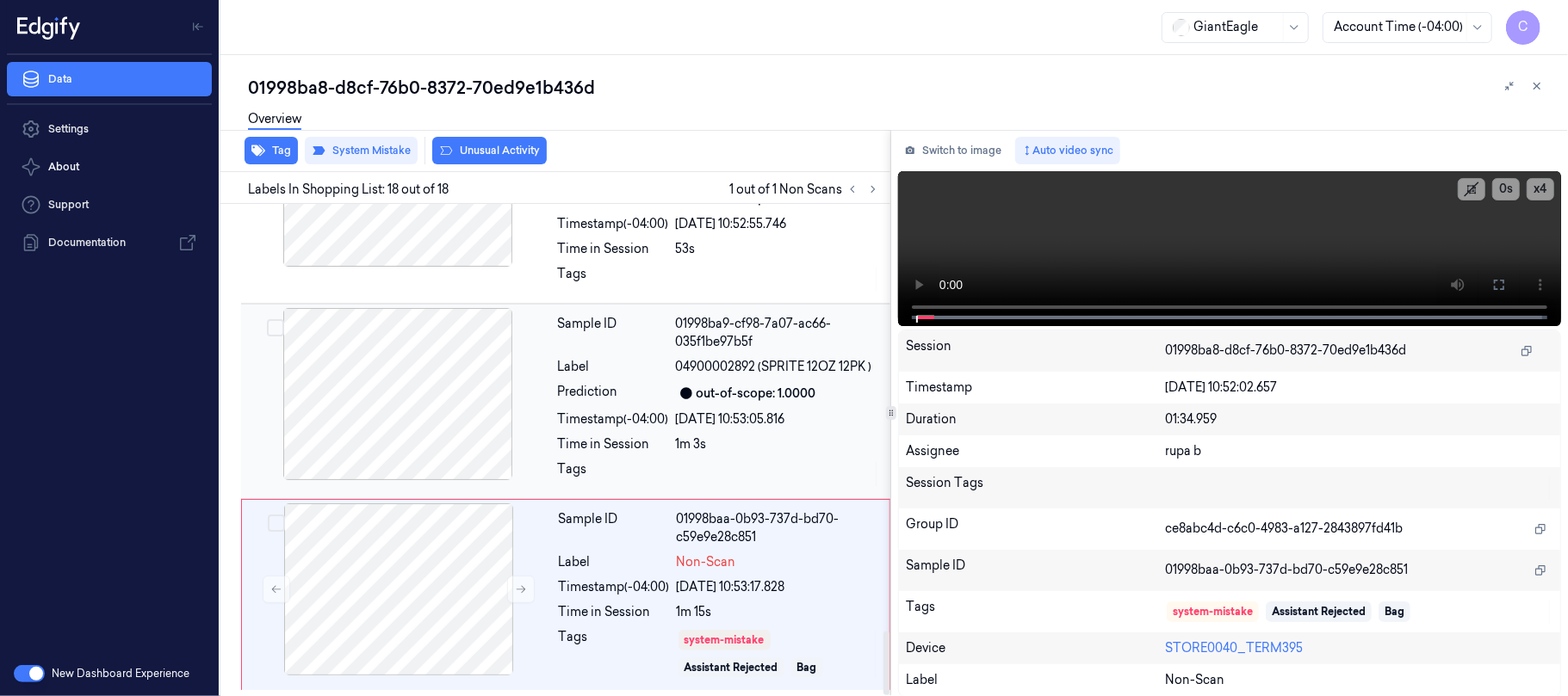
scroll to position [3290, 0]
click at [517, 585] on icon at bounding box center [521, 589] width 12 height 12
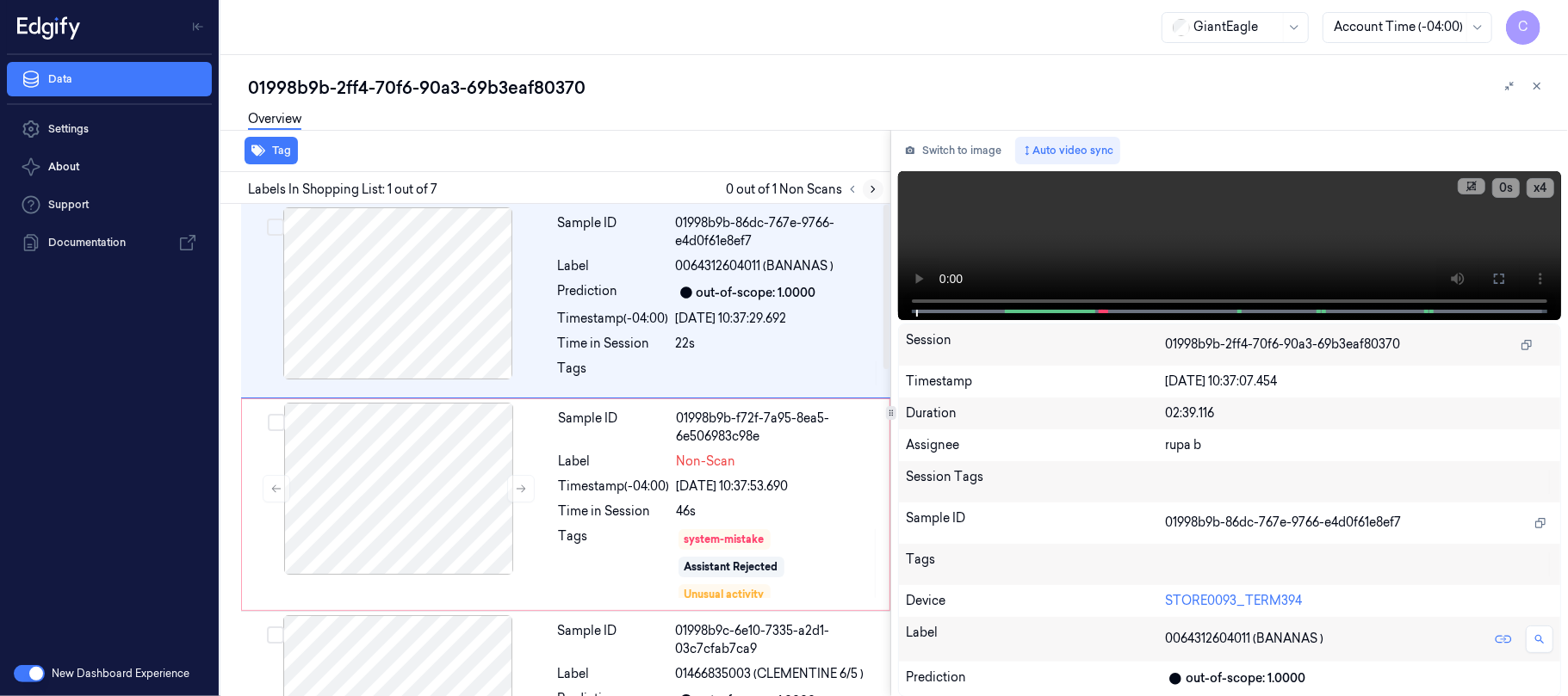
click at [875, 194] on button at bounding box center [873, 189] width 21 height 21
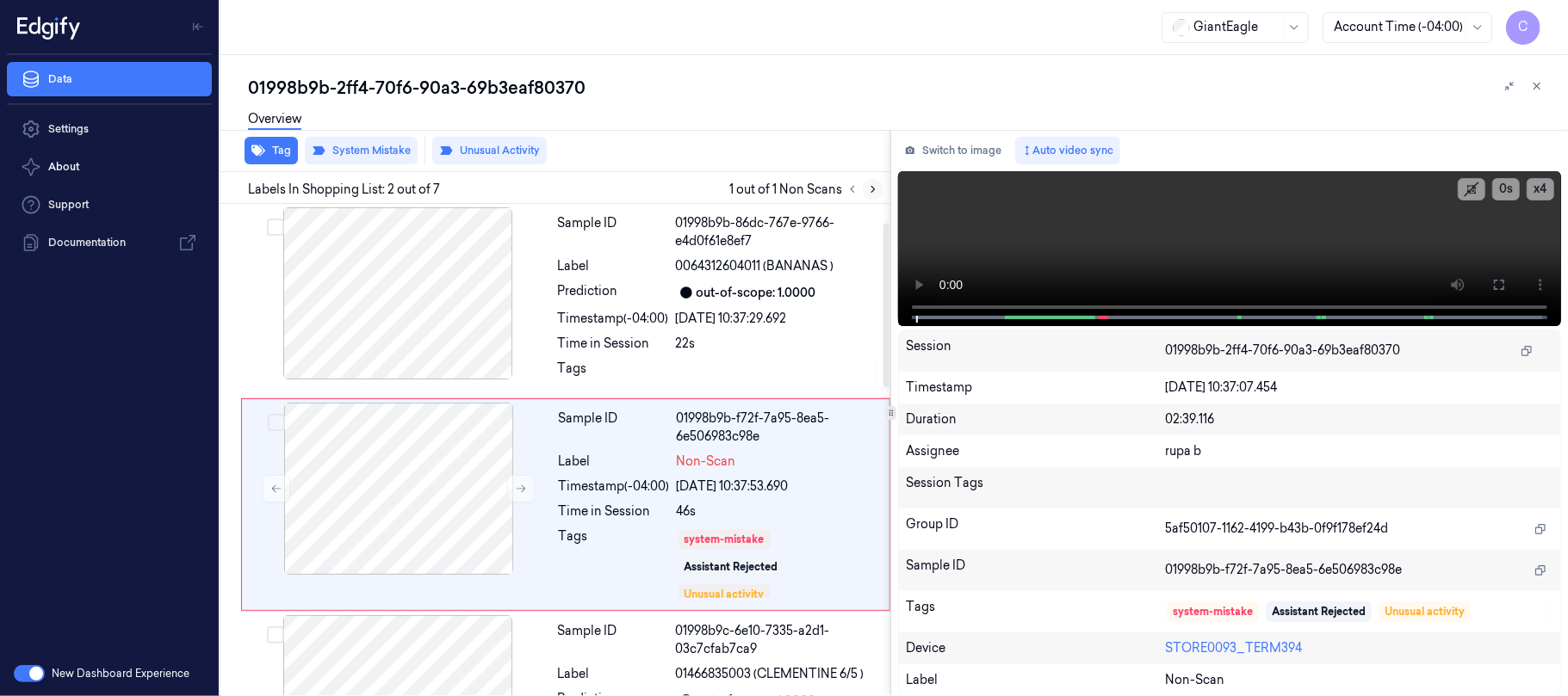
scroll to position [55, 0]
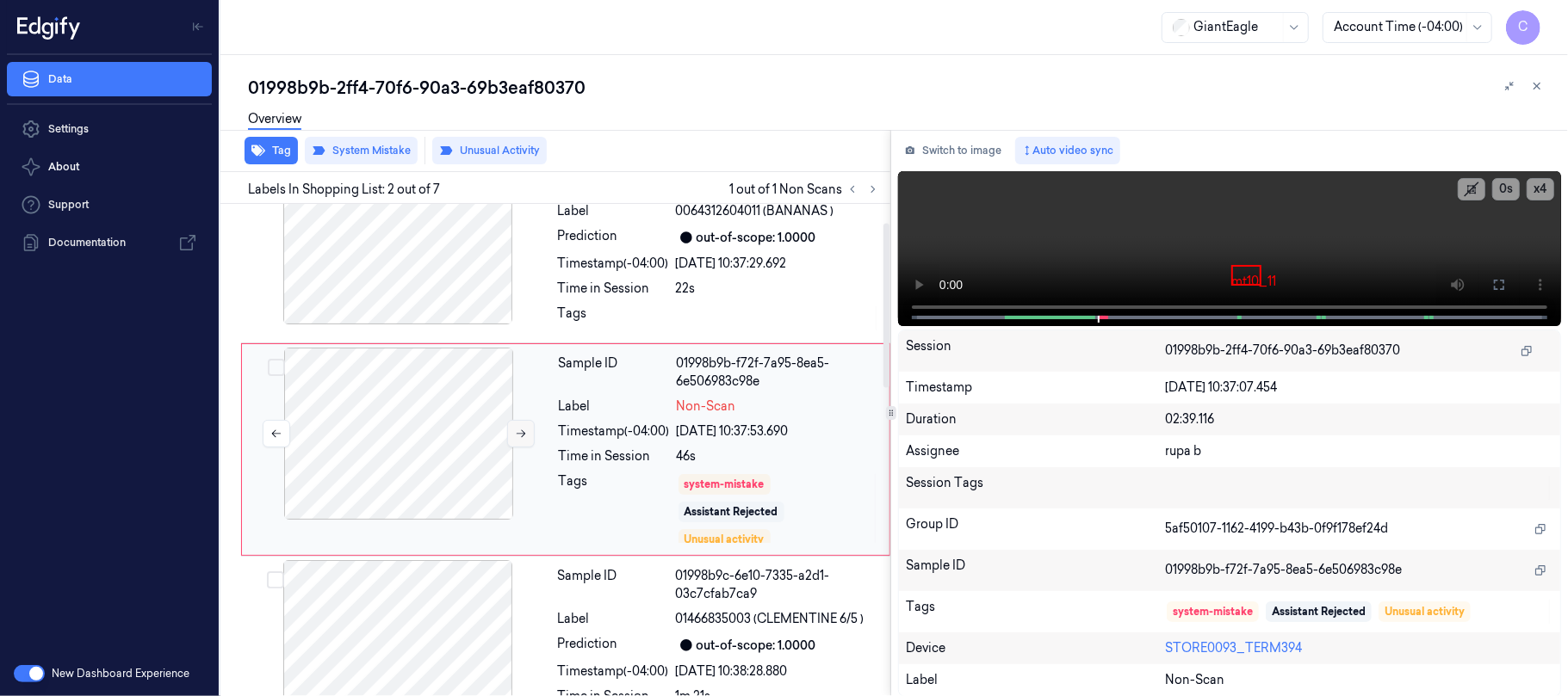
click at [522, 433] on icon at bounding box center [521, 433] width 12 height 12
click at [525, 442] on button at bounding box center [520, 433] width 27 height 27
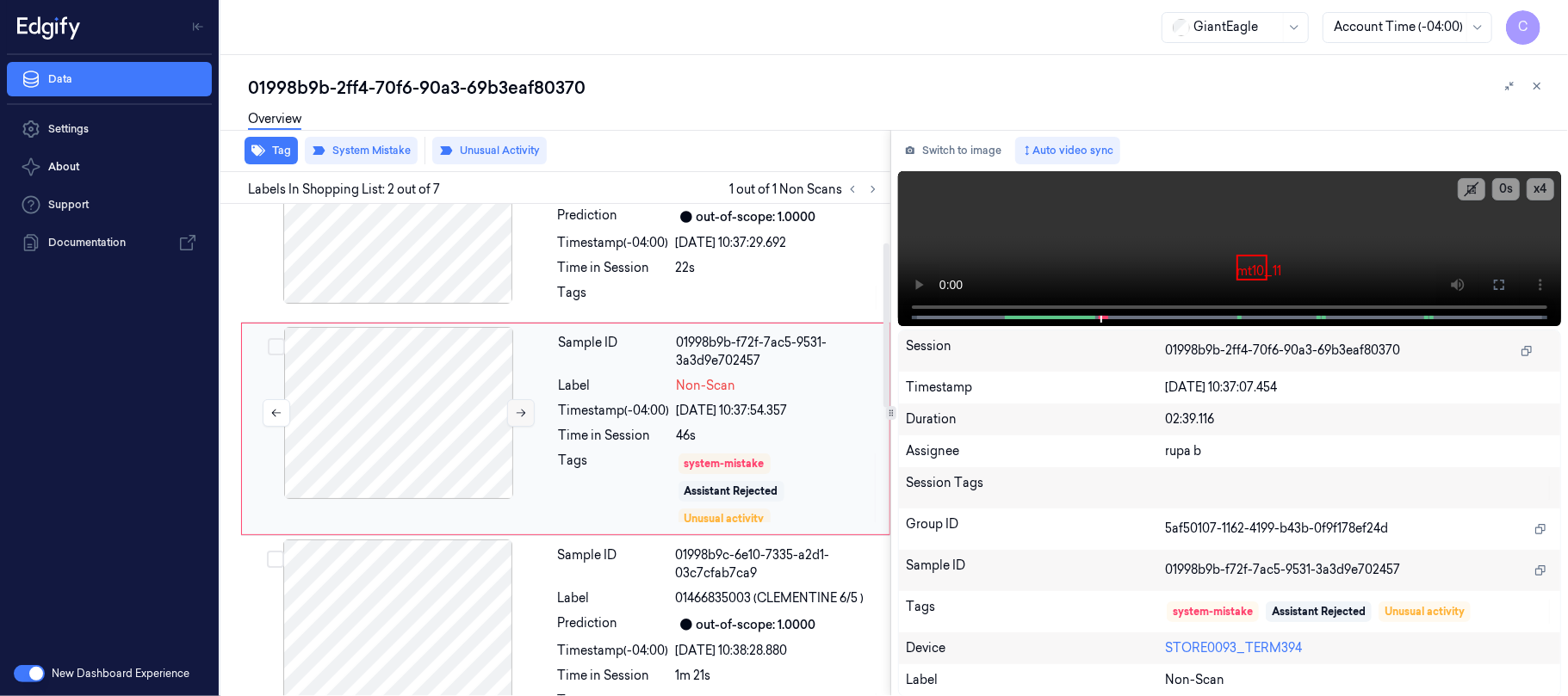
scroll to position [114, 0]
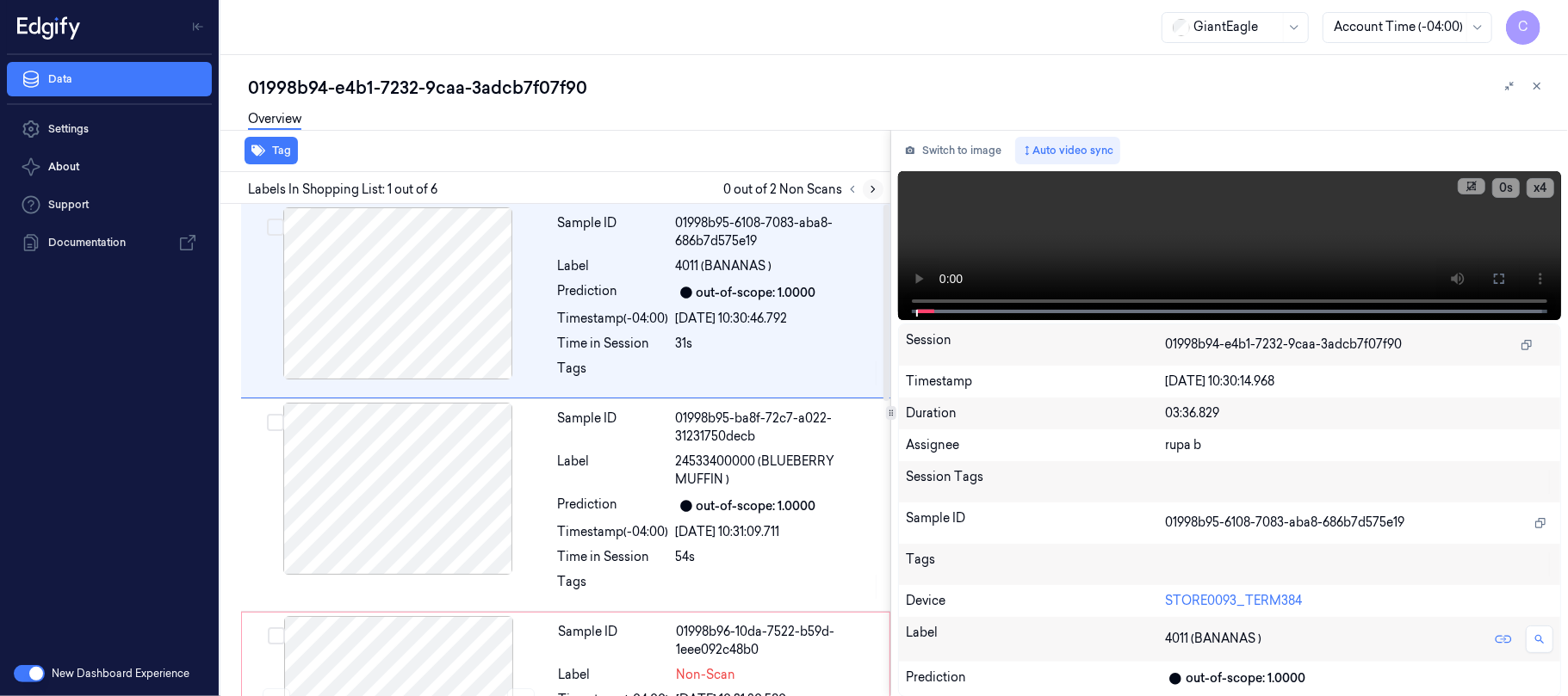
click at [873, 189] on icon at bounding box center [873, 189] width 12 height 12
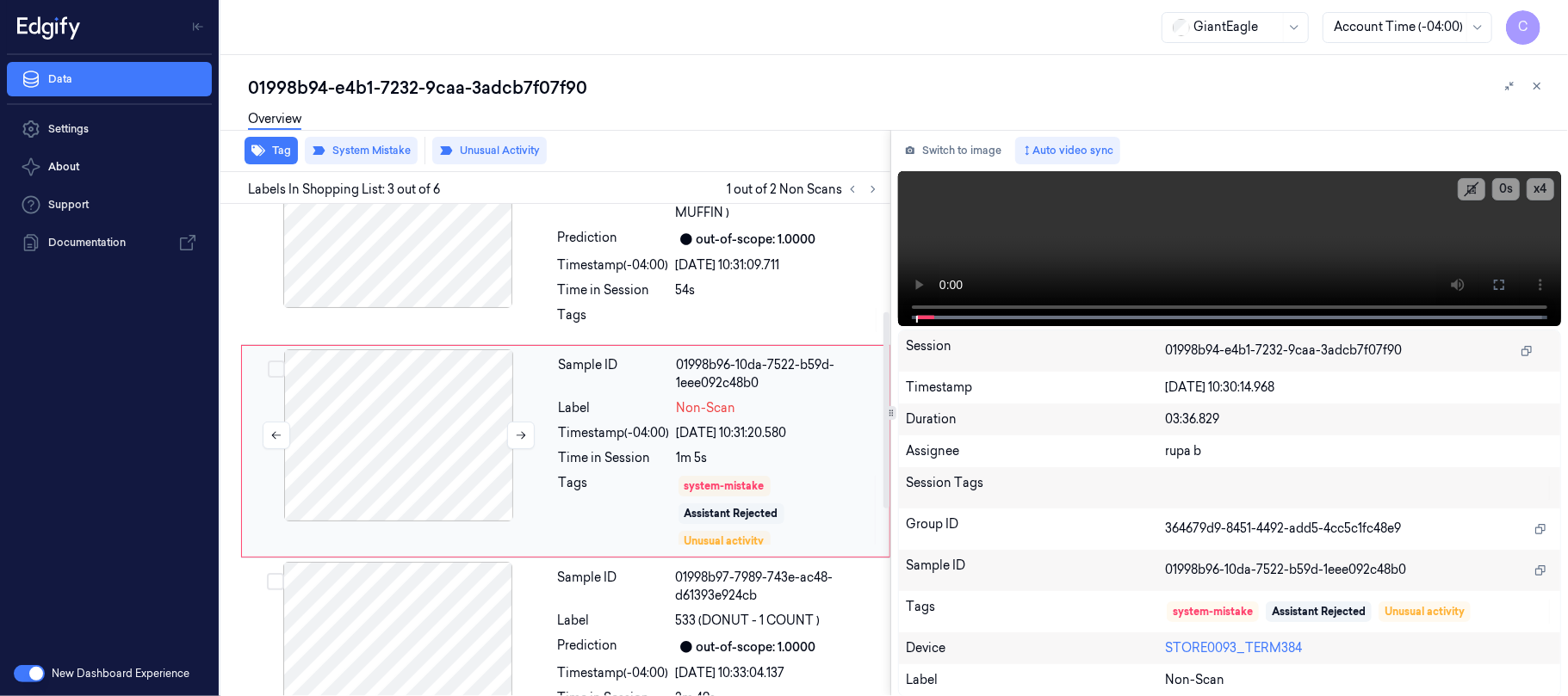
scroll to position [269, 0]
click at [518, 437] on icon at bounding box center [521, 432] width 12 height 12
click at [520, 438] on icon at bounding box center [521, 432] width 12 height 12
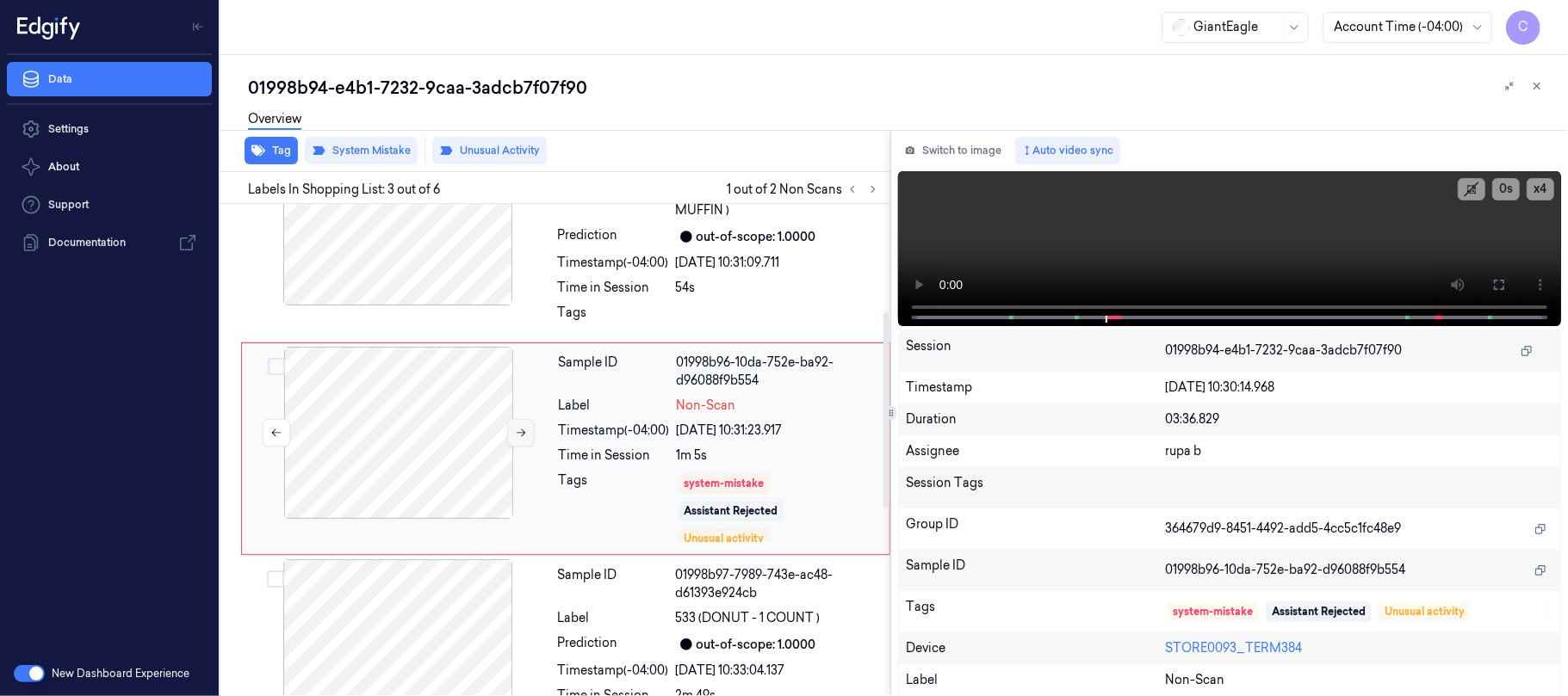
click at [520, 438] on icon at bounding box center [521, 432] width 12 height 12
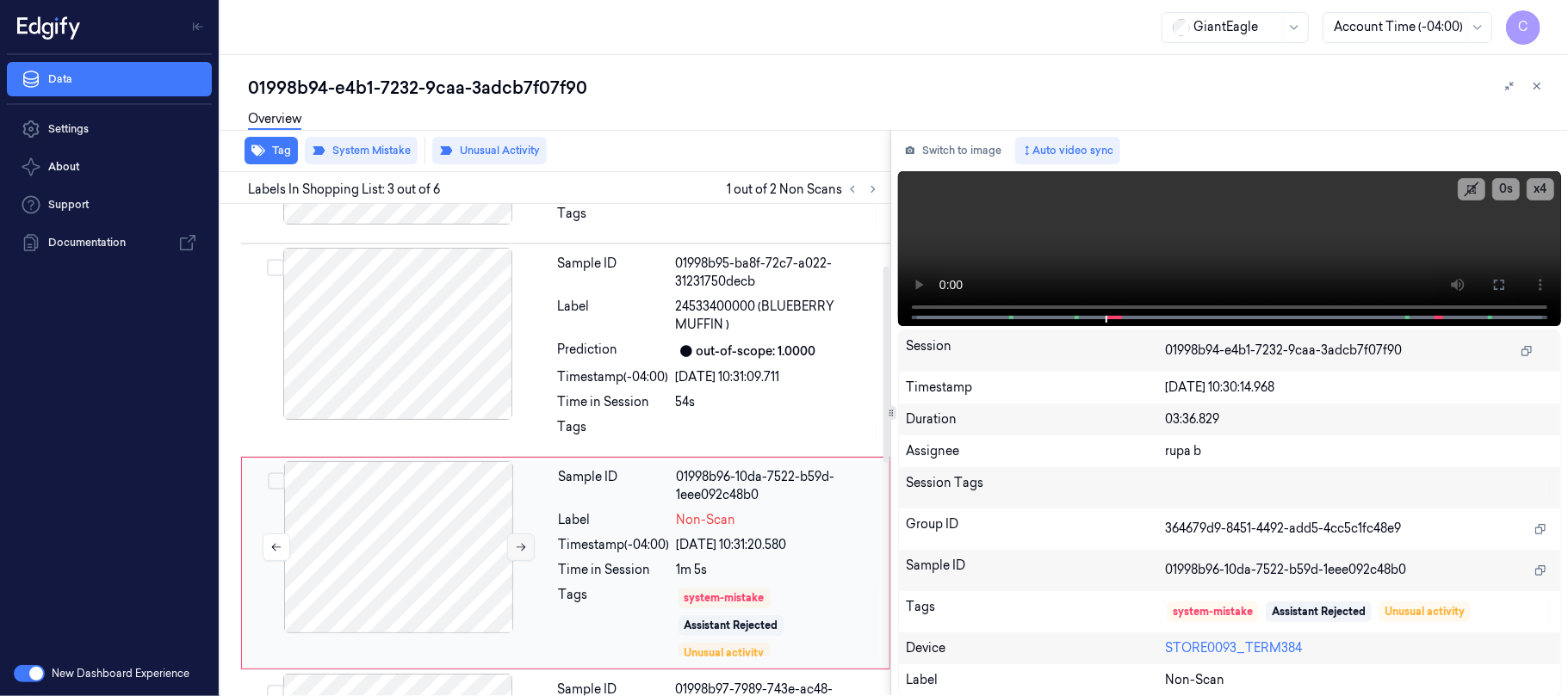
click at [515, 542] on icon at bounding box center [521, 547] width 12 height 12
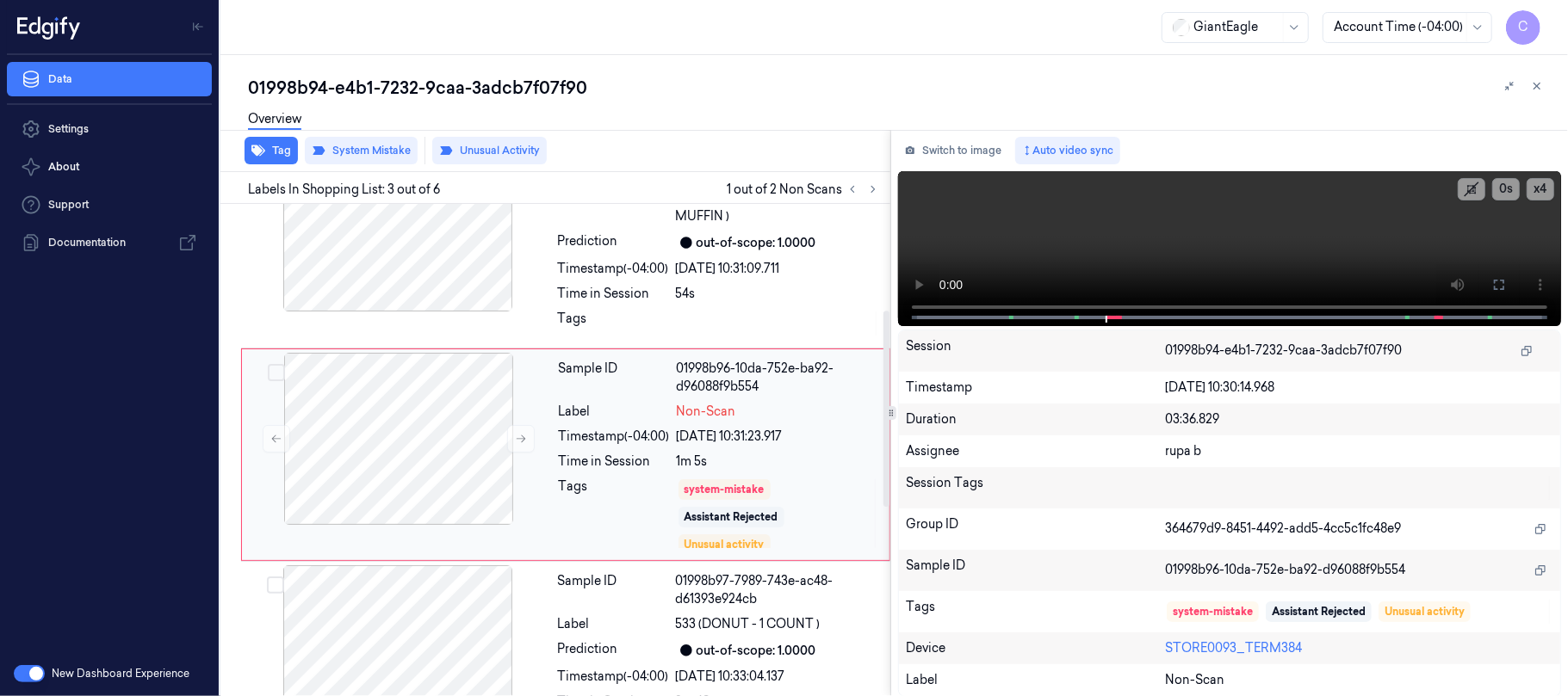
scroll to position [269, 0]
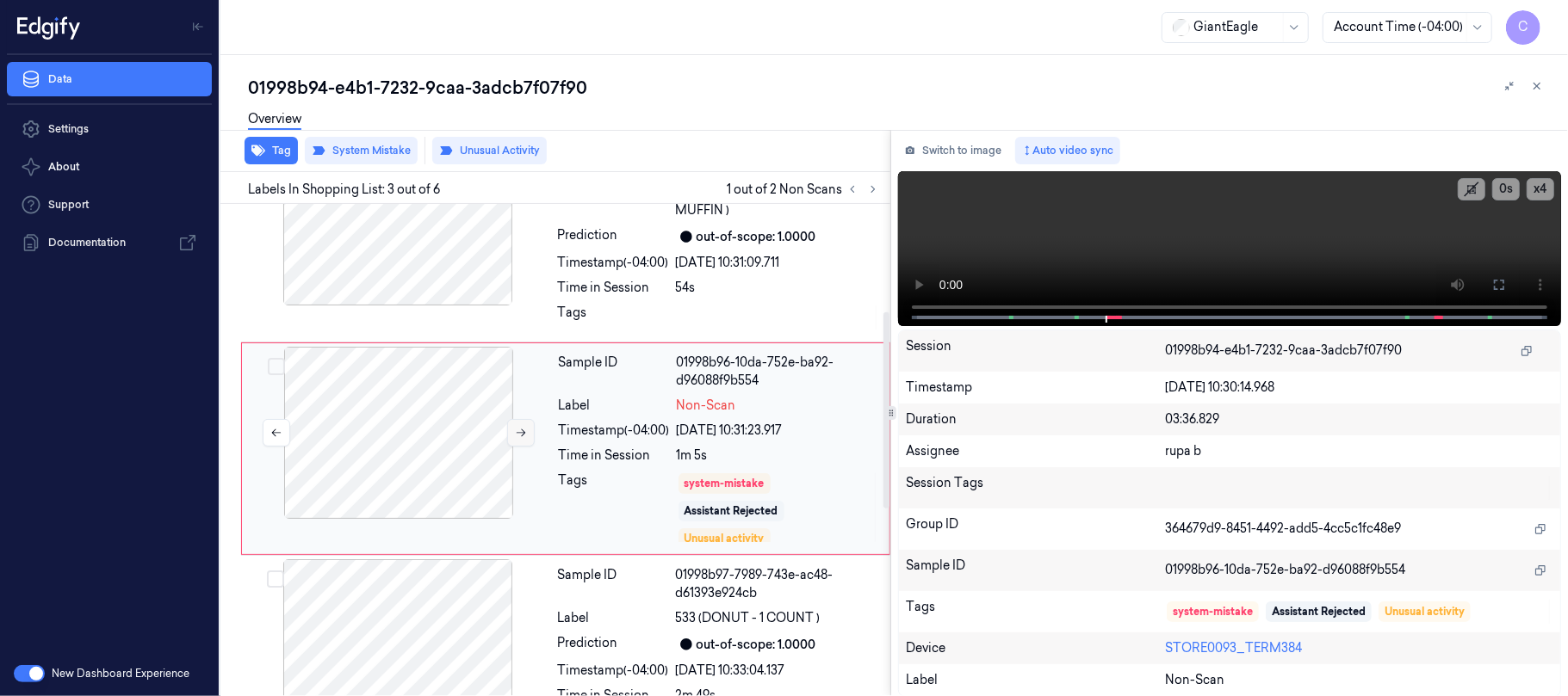
click at [515, 433] on icon at bounding box center [521, 432] width 12 height 12
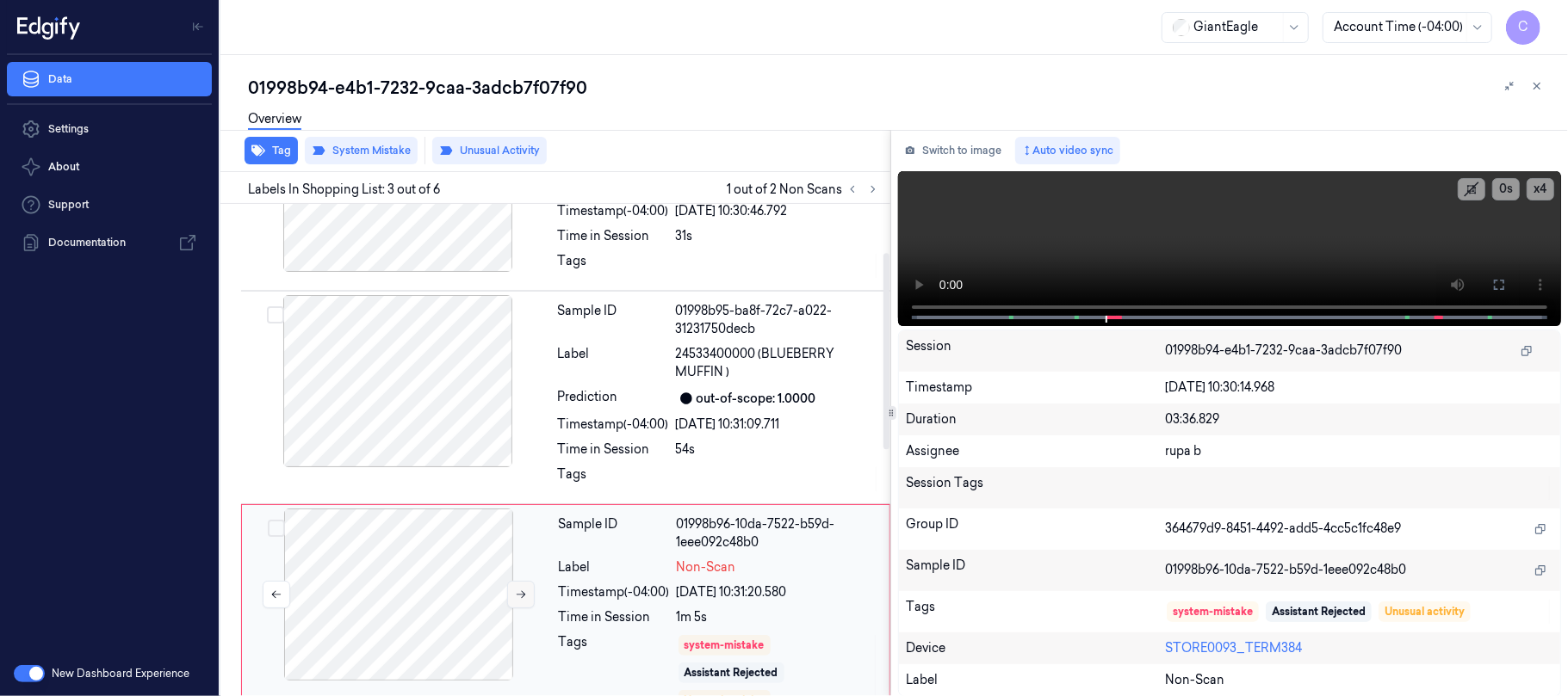
scroll to position [155, 0]
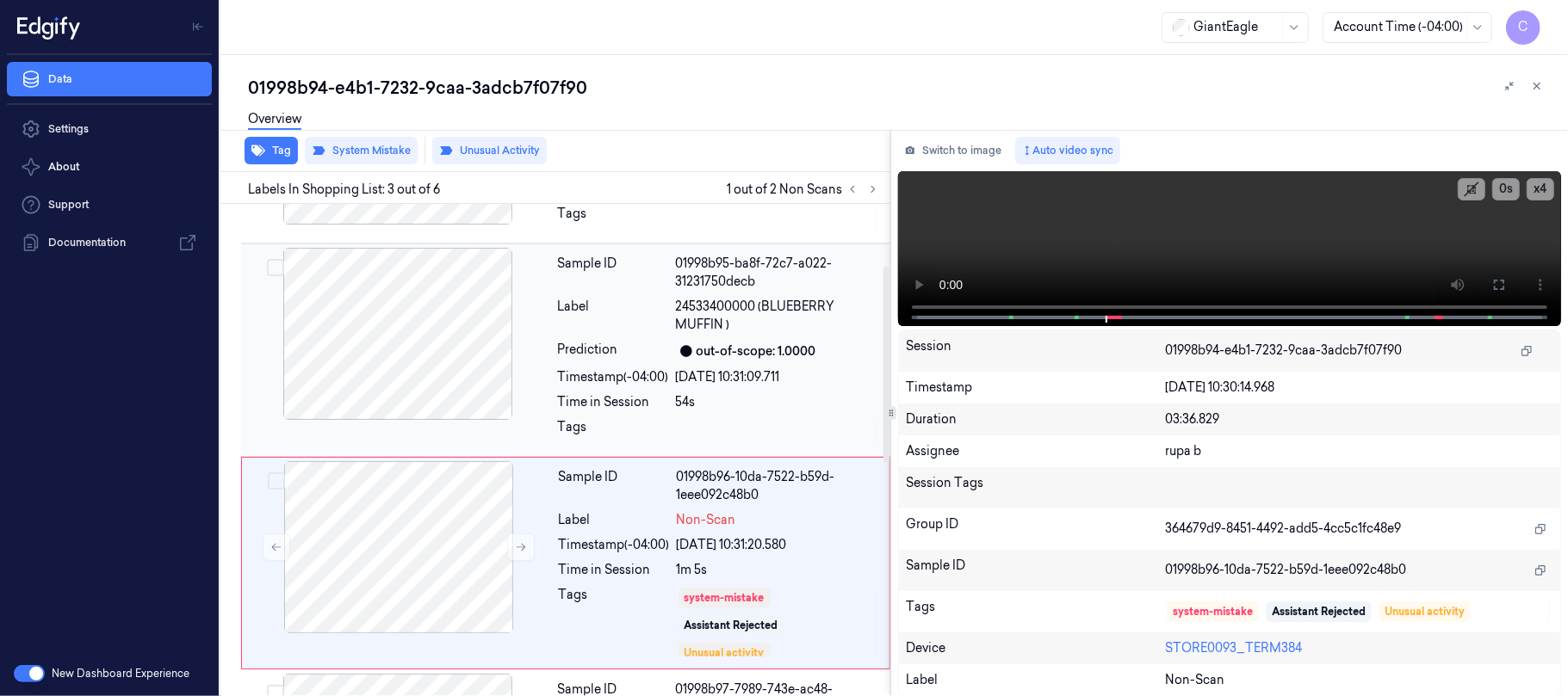
click at [442, 362] on div at bounding box center [398, 334] width 307 height 173
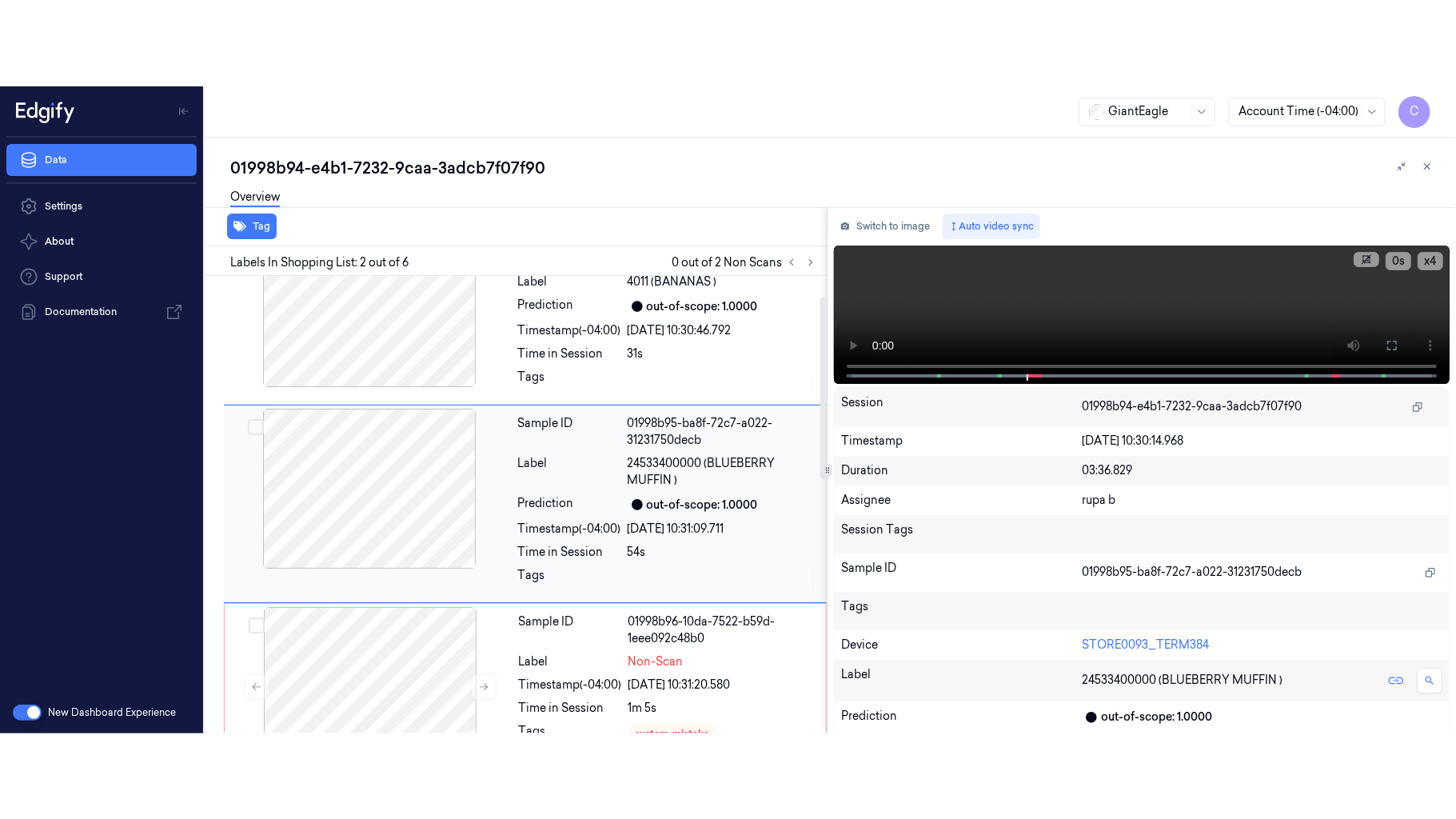
scroll to position [51, 0]
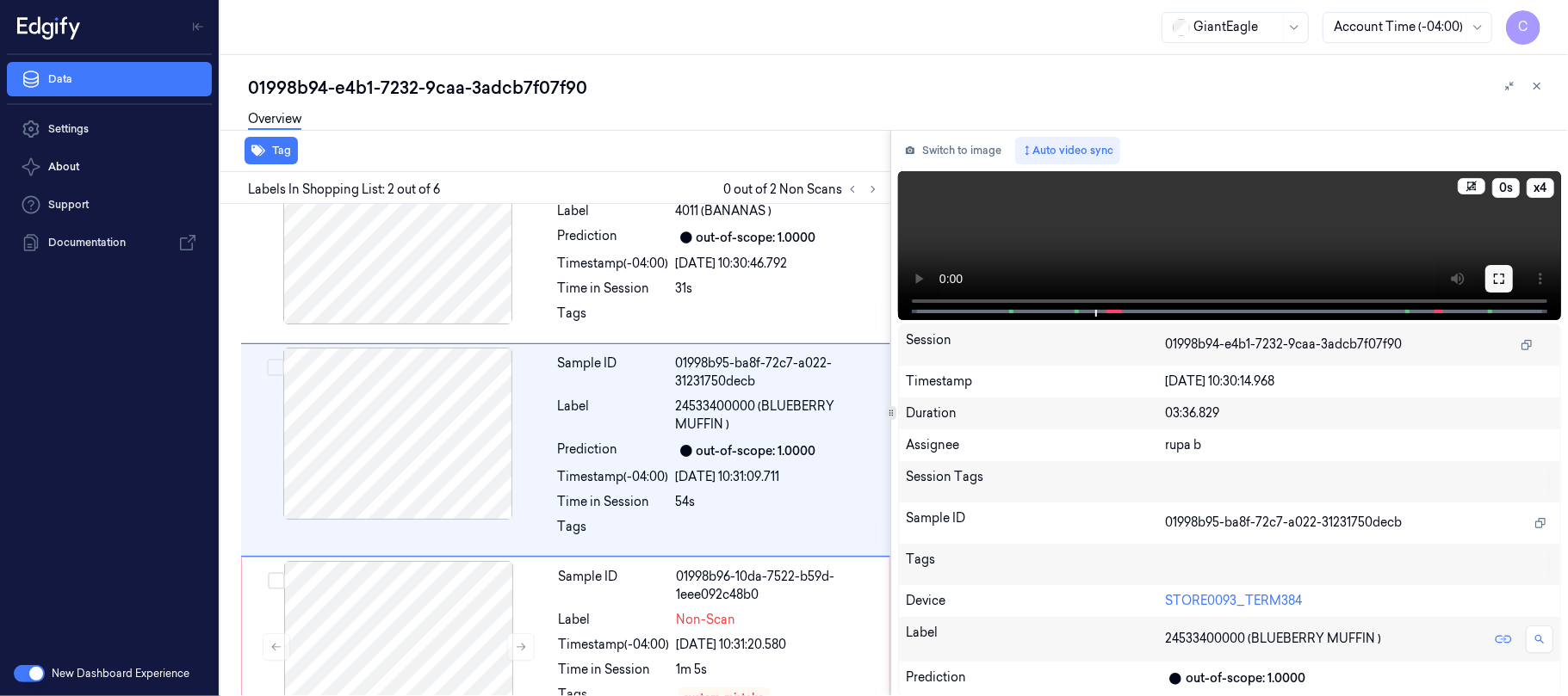
click at [1497, 280] on icon at bounding box center [1499, 279] width 14 height 14
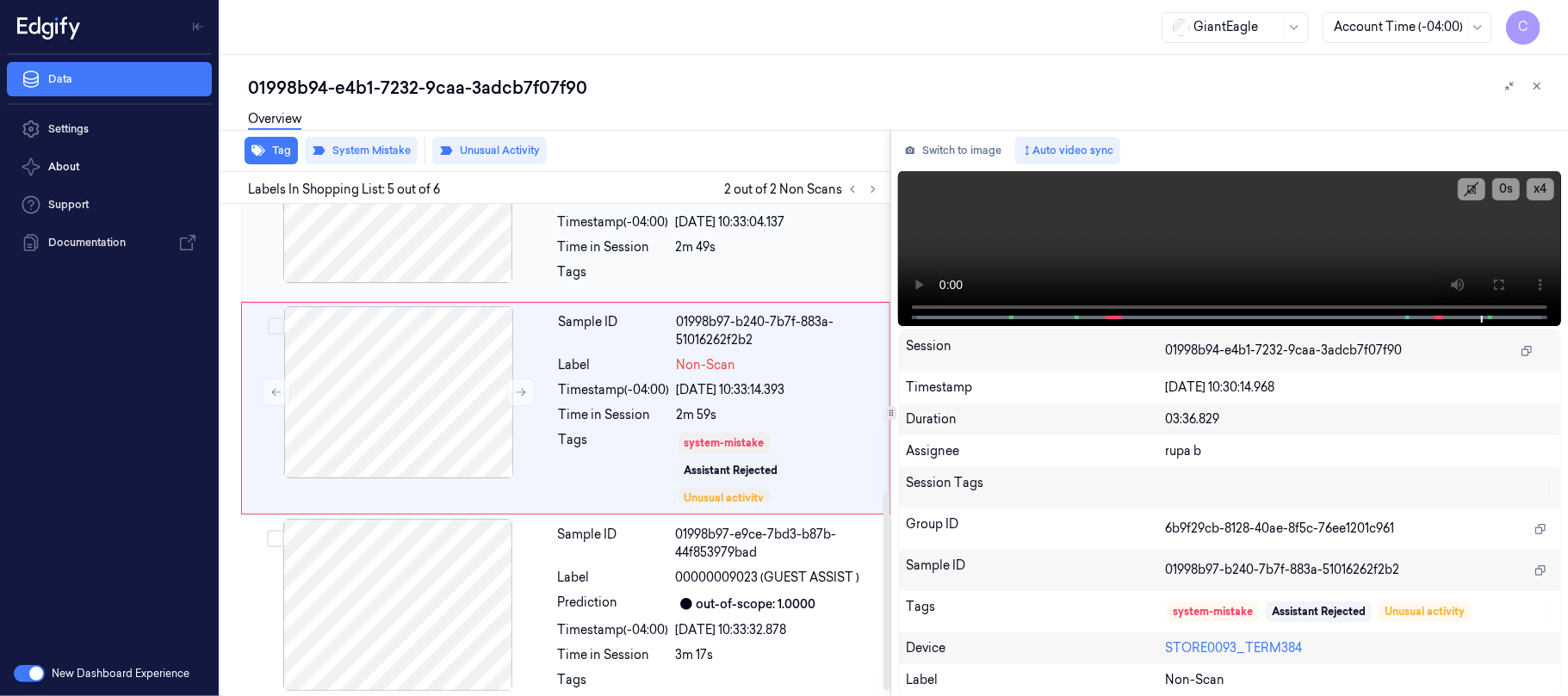
scroll to position [740, 0]
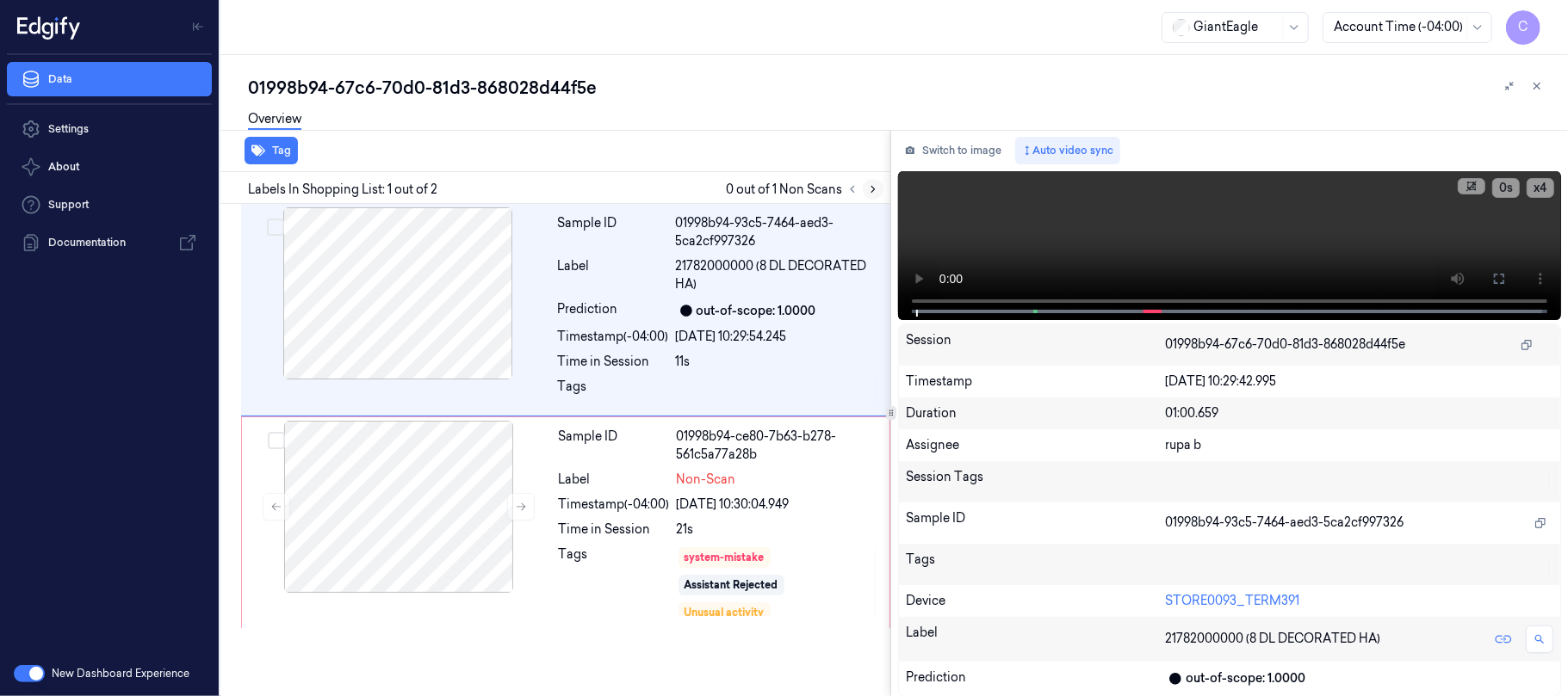
click at [875, 193] on icon at bounding box center [873, 189] width 12 height 12
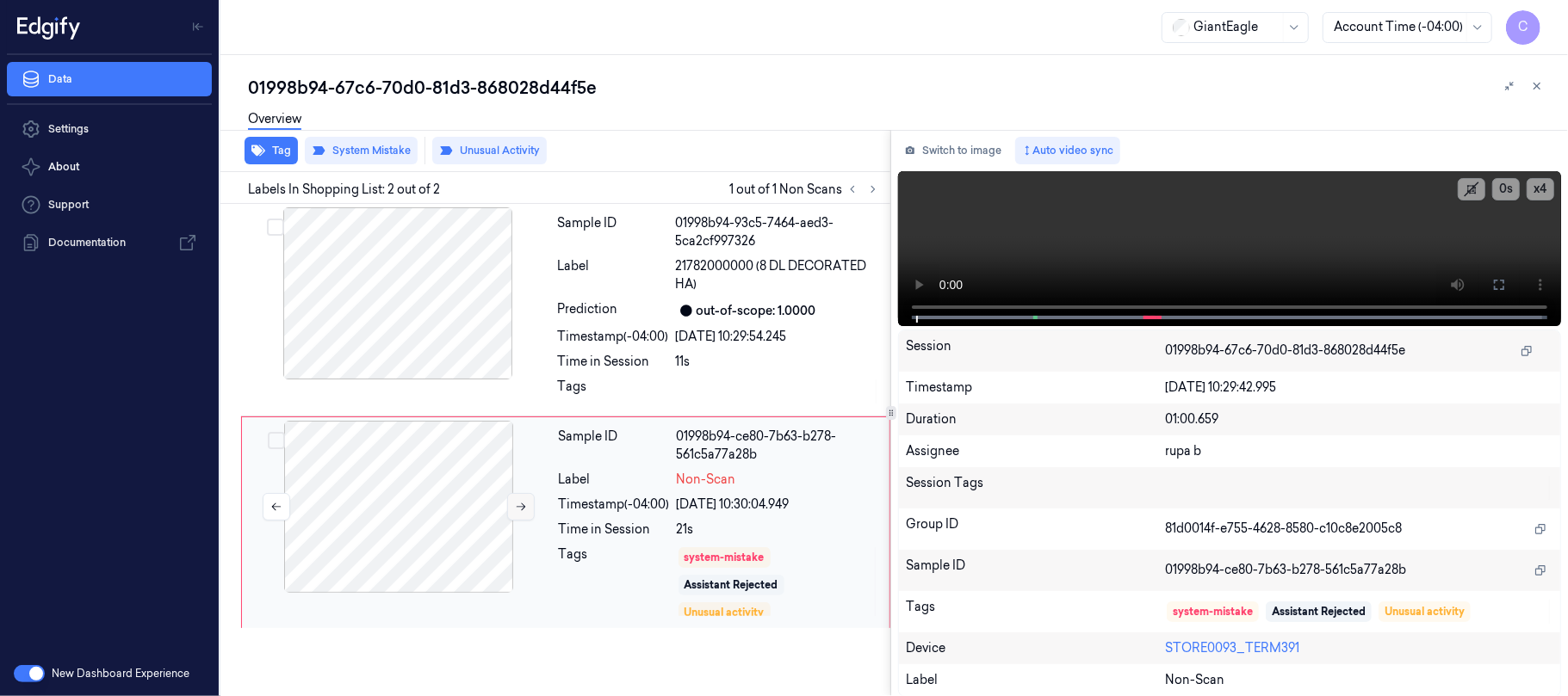
click at [510, 500] on button at bounding box center [520, 507] width 27 height 27
click at [518, 518] on button at bounding box center [520, 507] width 27 height 27
click at [515, 511] on icon at bounding box center [521, 507] width 12 height 12
click at [517, 507] on icon at bounding box center [521, 507] width 12 height 12
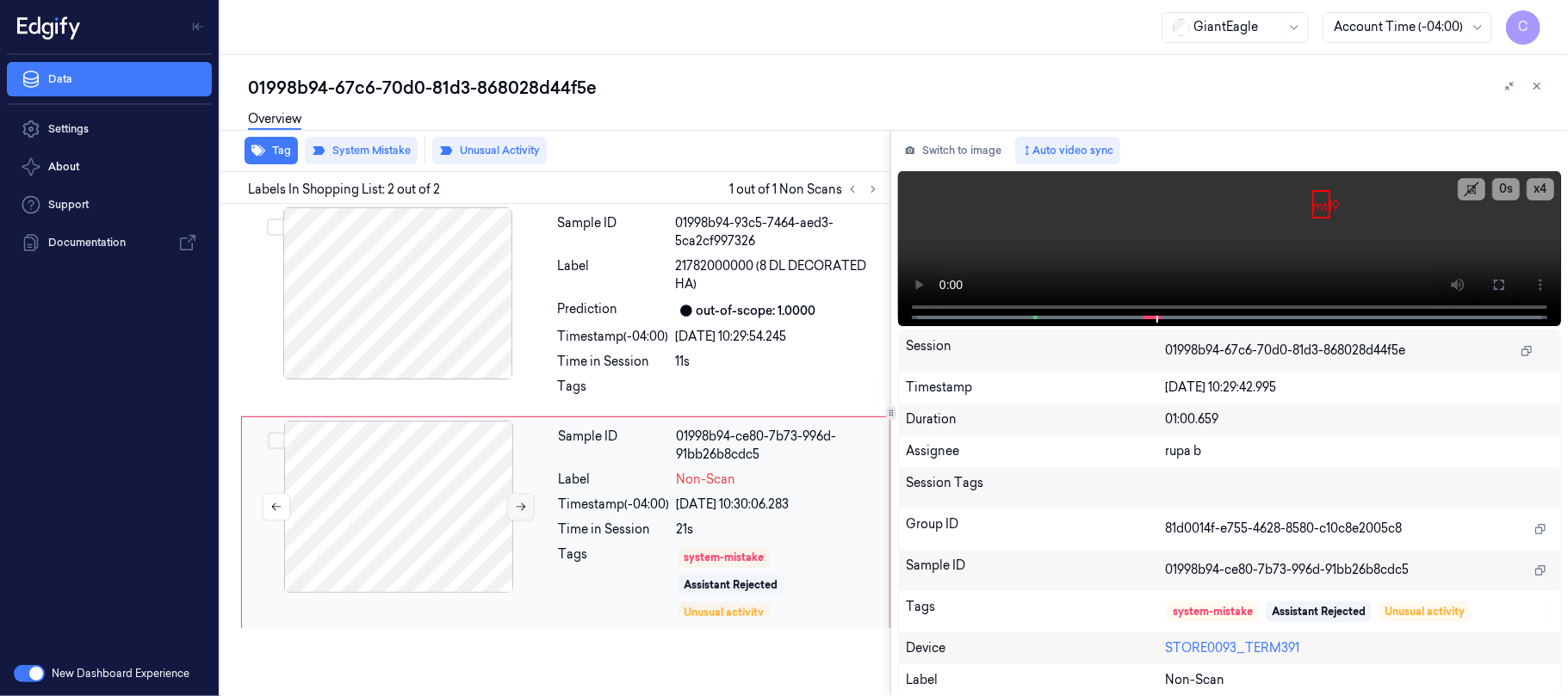
click at [518, 507] on icon at bounding box center [522, 507] width 9 height 8
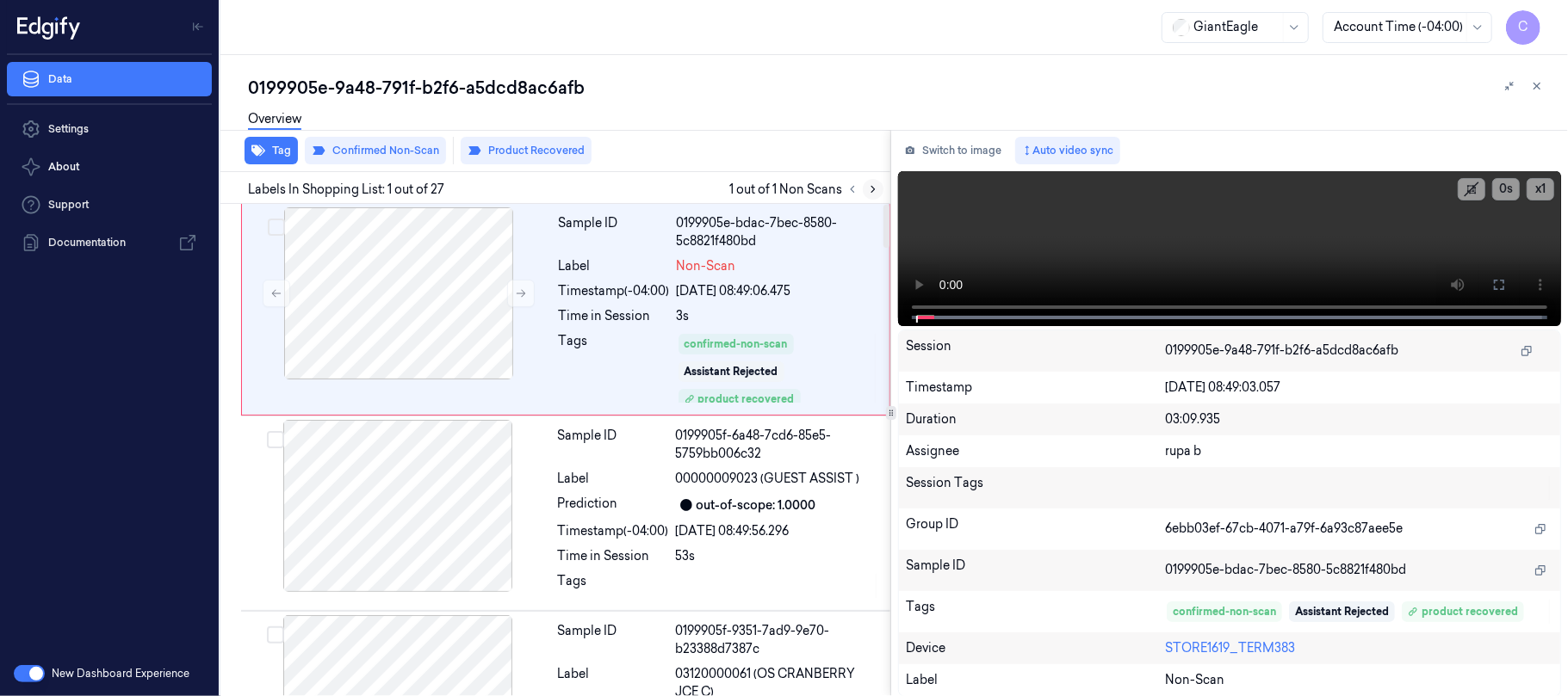
click at [869, 194] on button at bounding box center [873, 189] width 21 height 21
click at [520, 296] on icon at bounding box center [521, 293] width 12 height 12
click at [518, 293] on icon at bounding box center [521, 293] width 12 height 12
click at [518, 291] on icon at bounding box center [521, 293] width 12 height 12
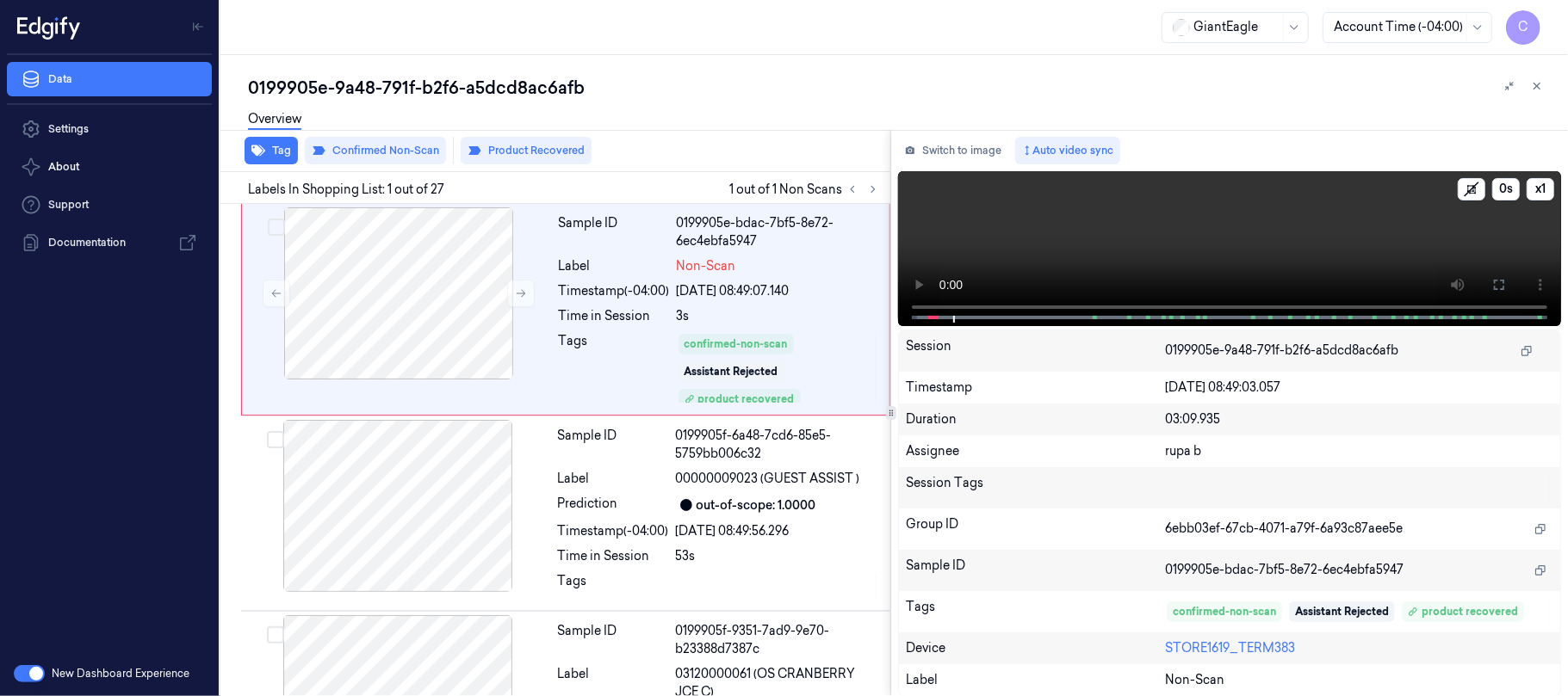
click at [1136, 243] on video at bounding box center [1229, 249] width 663 height 155
click at [442, 289] on div at bounding box center [399, 294] width 307 height 173
click at [524, 290] on icon at bounding box center [521, 293] width 12 height 12
click at [1491, 282] on button at bounding box center [1499, 284] width 27 height 27
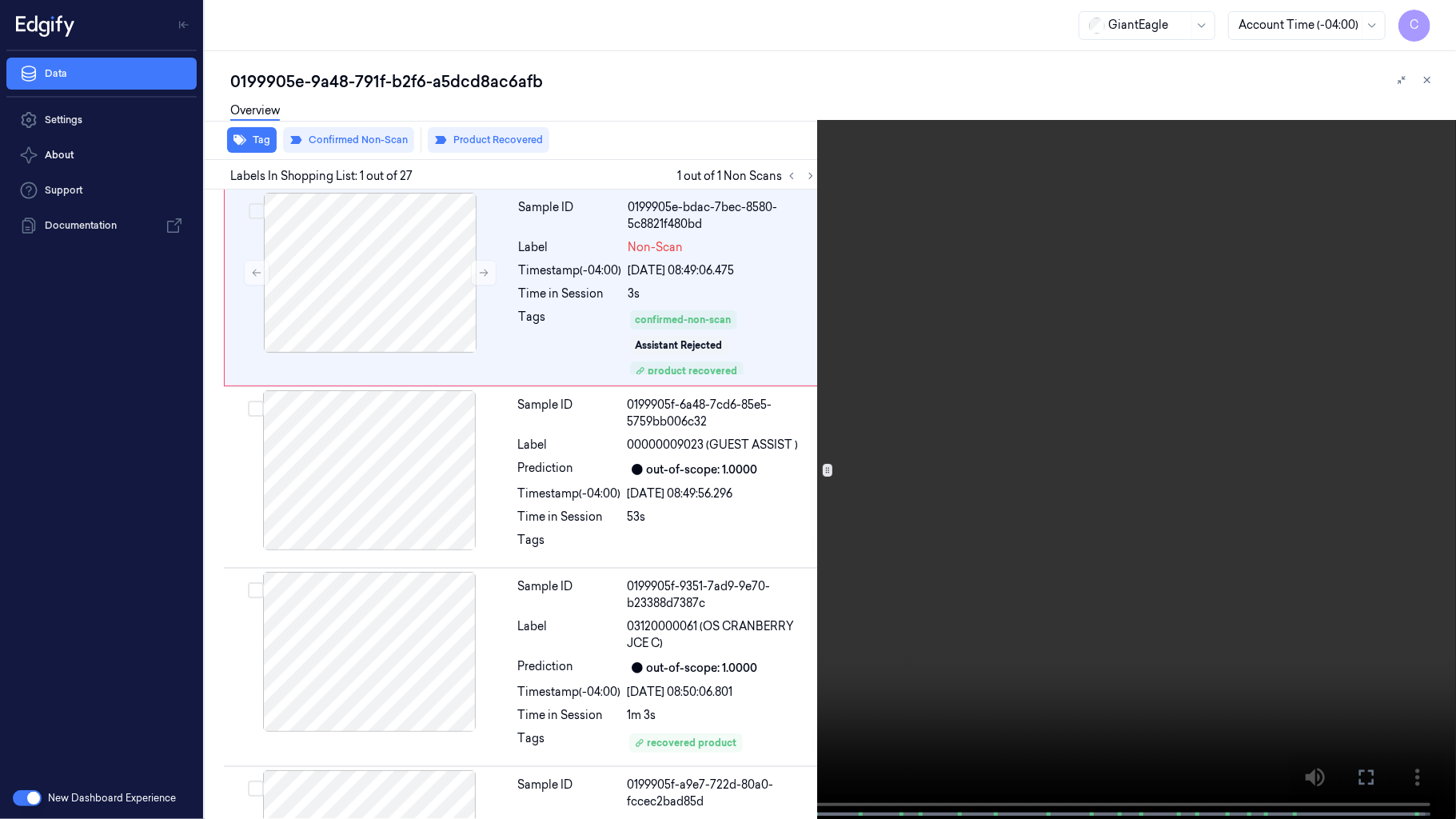
click at [794, 358] on video at bounding box center [728, 410] width 1456 height 822
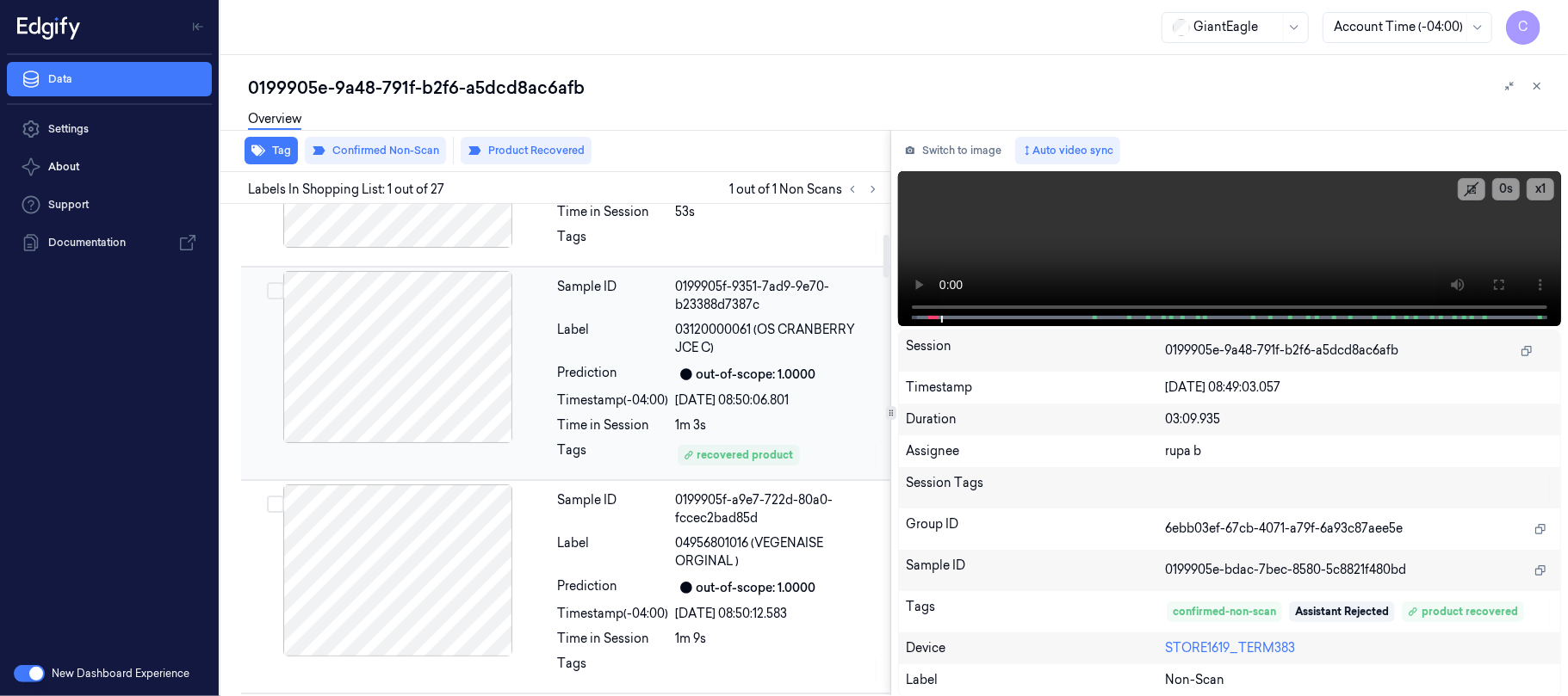
click at [448, 389] on div at bounding box center [398, 357] width 307 height 173
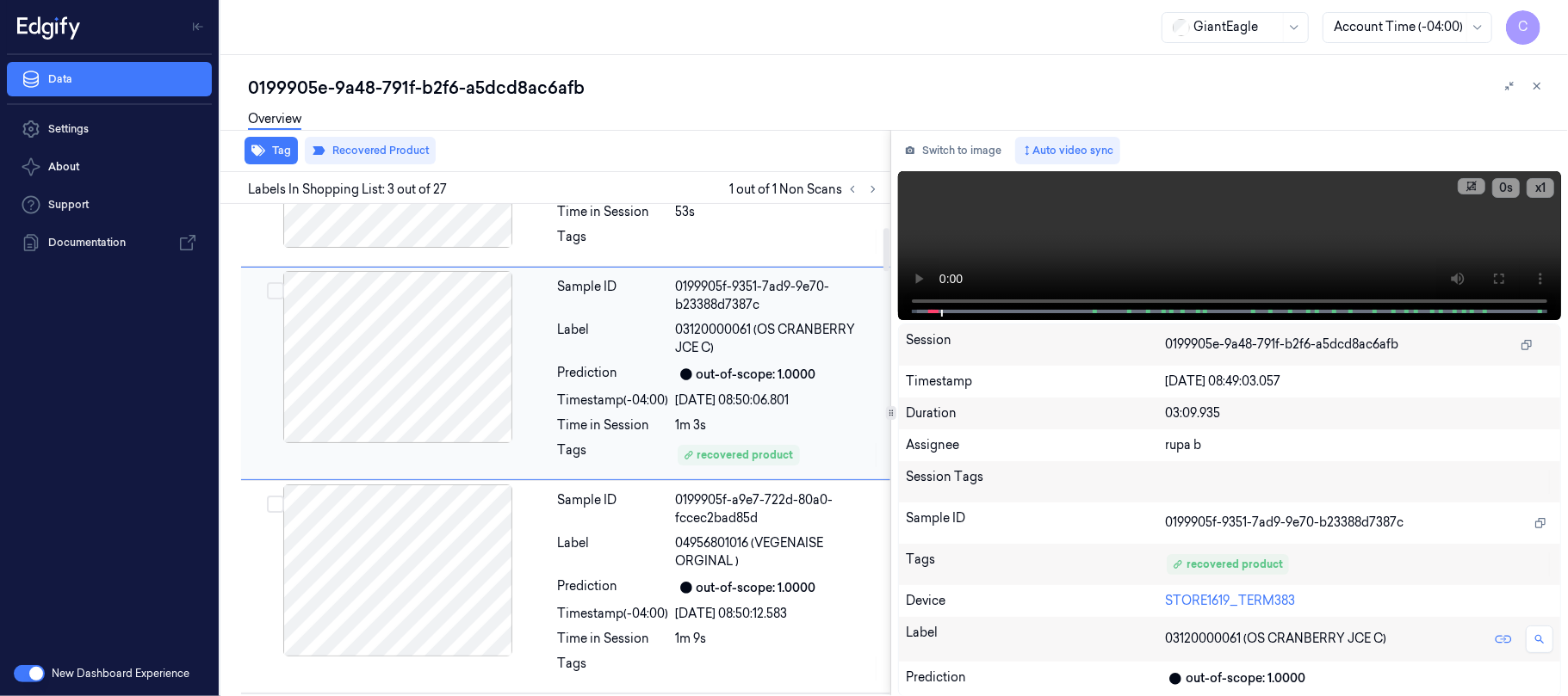
scroll to position [268, 0]
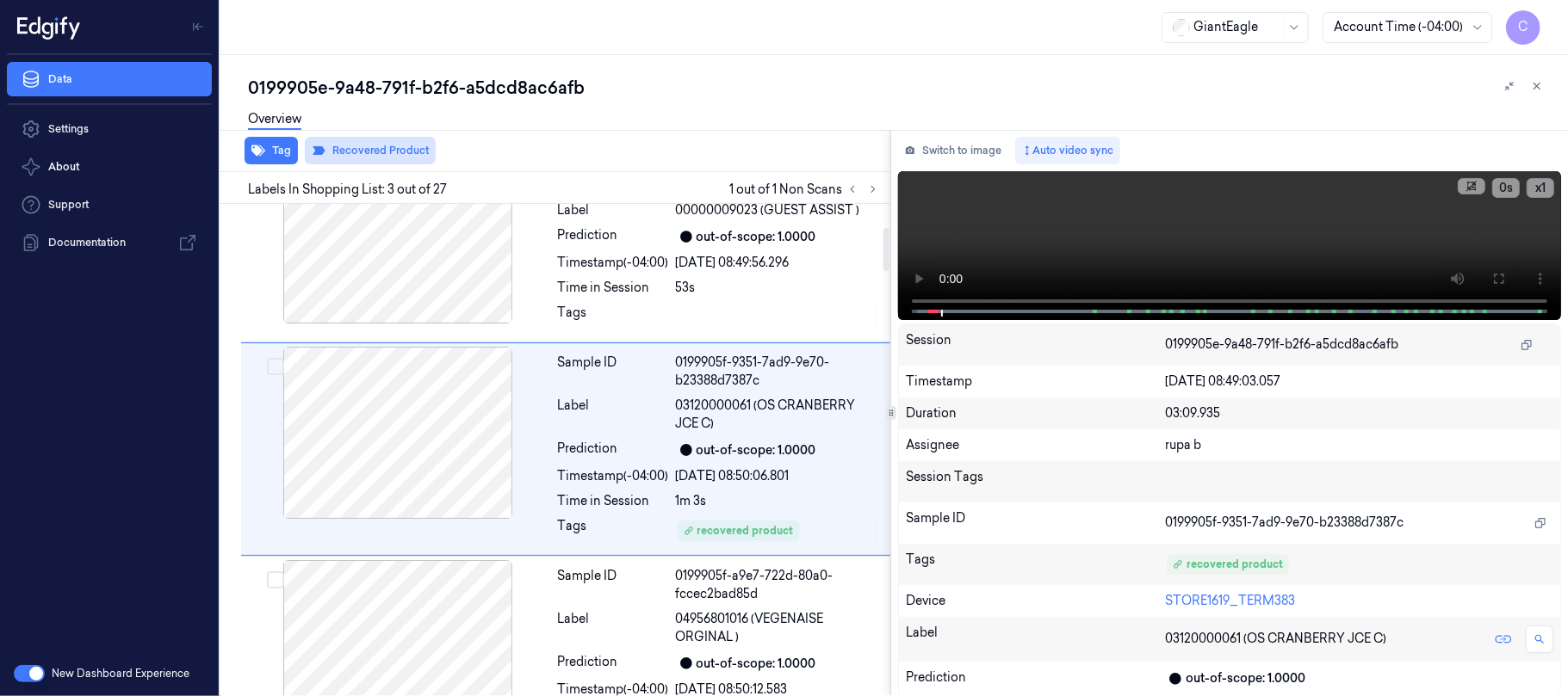
click at [397, 146] on button "Recovered Product" at bounding box center [370, 150] width 130 height 27
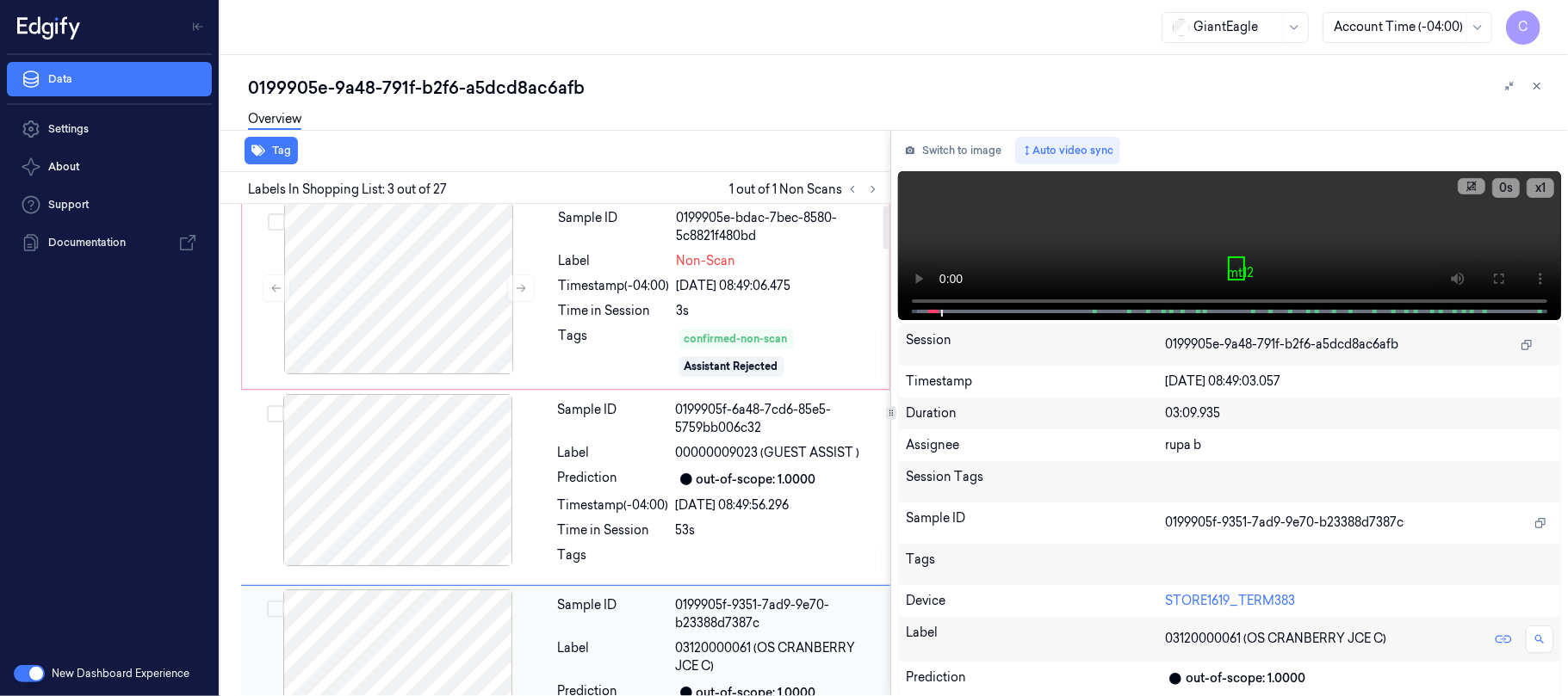
scroll to position [0, 0]
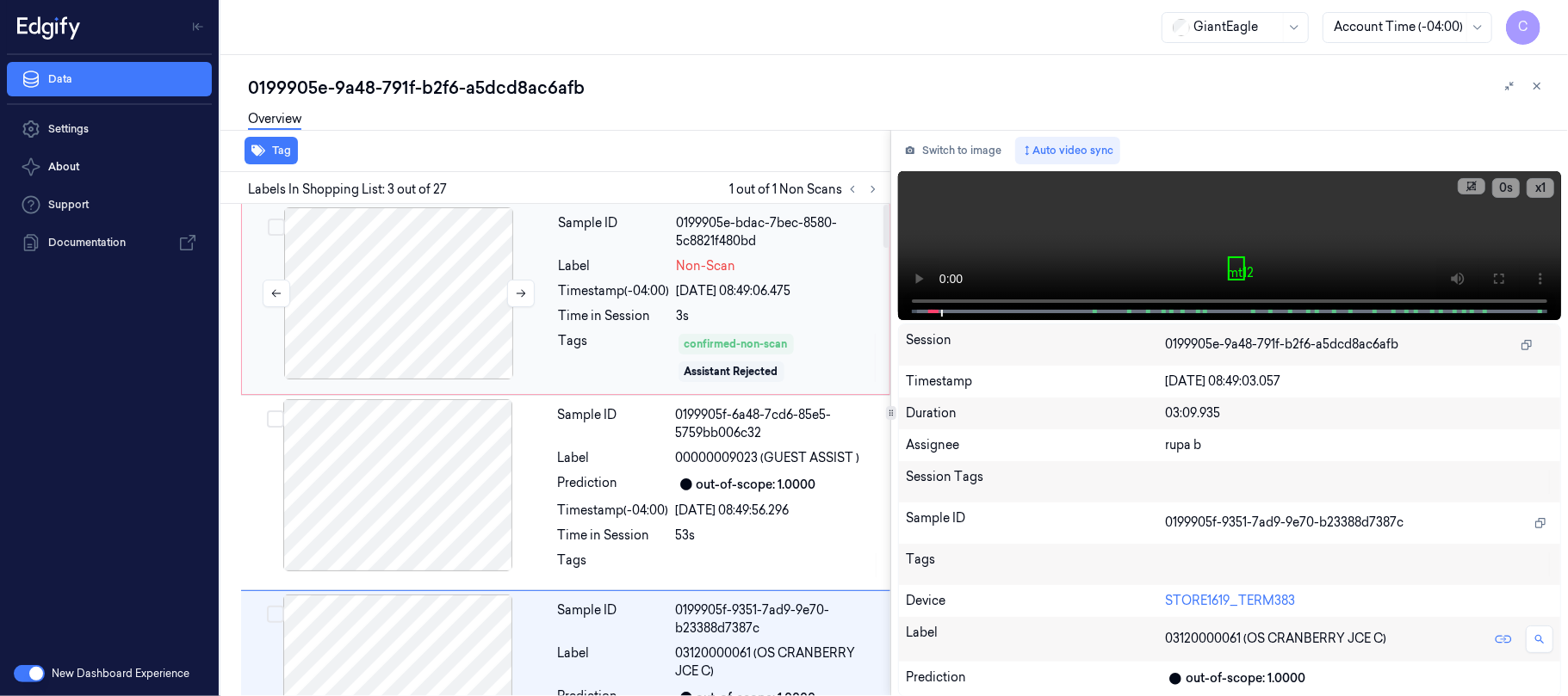
click at [401, 284] on div at bounding box center [399, 294] width 307 height 173
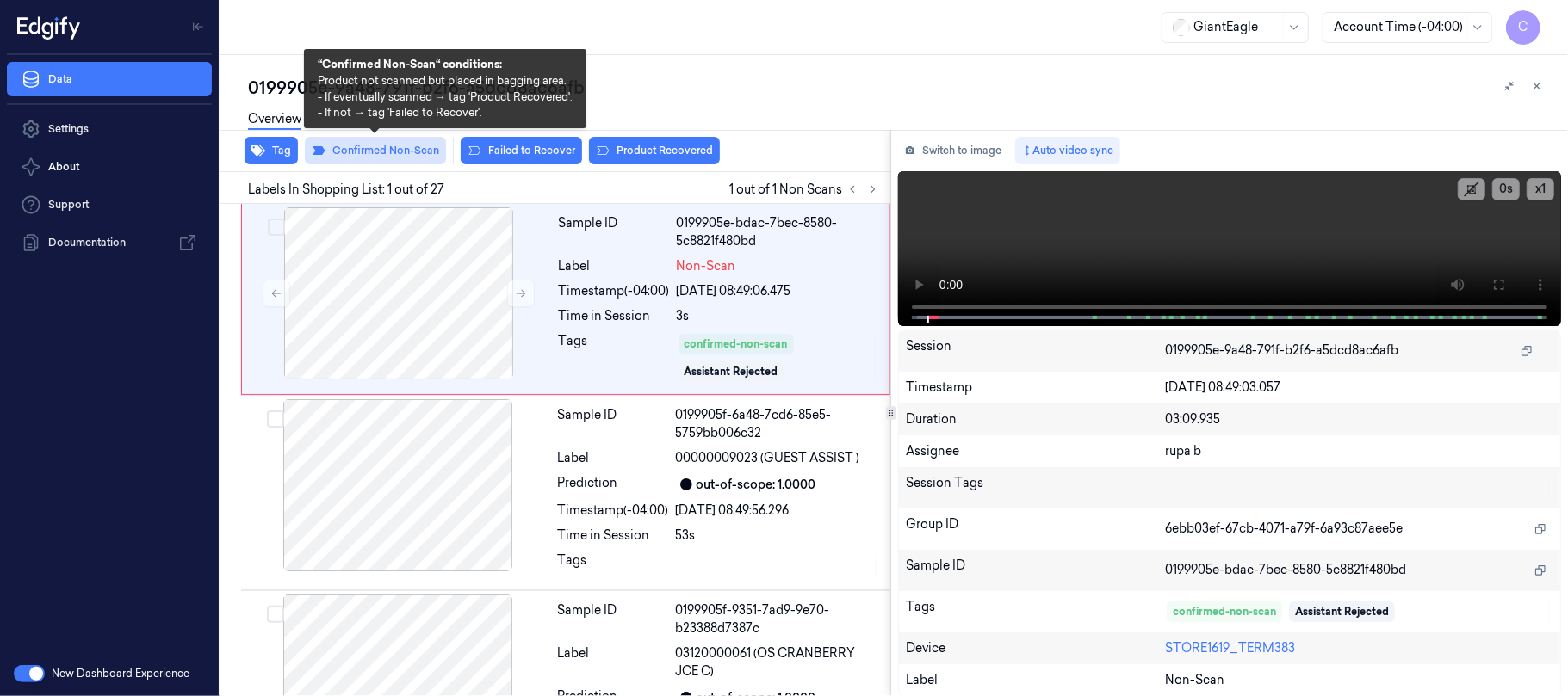
click at [373, 155] on button "Confirmed Non-Scan" at bounding box center [375, 150] width 141 height 27
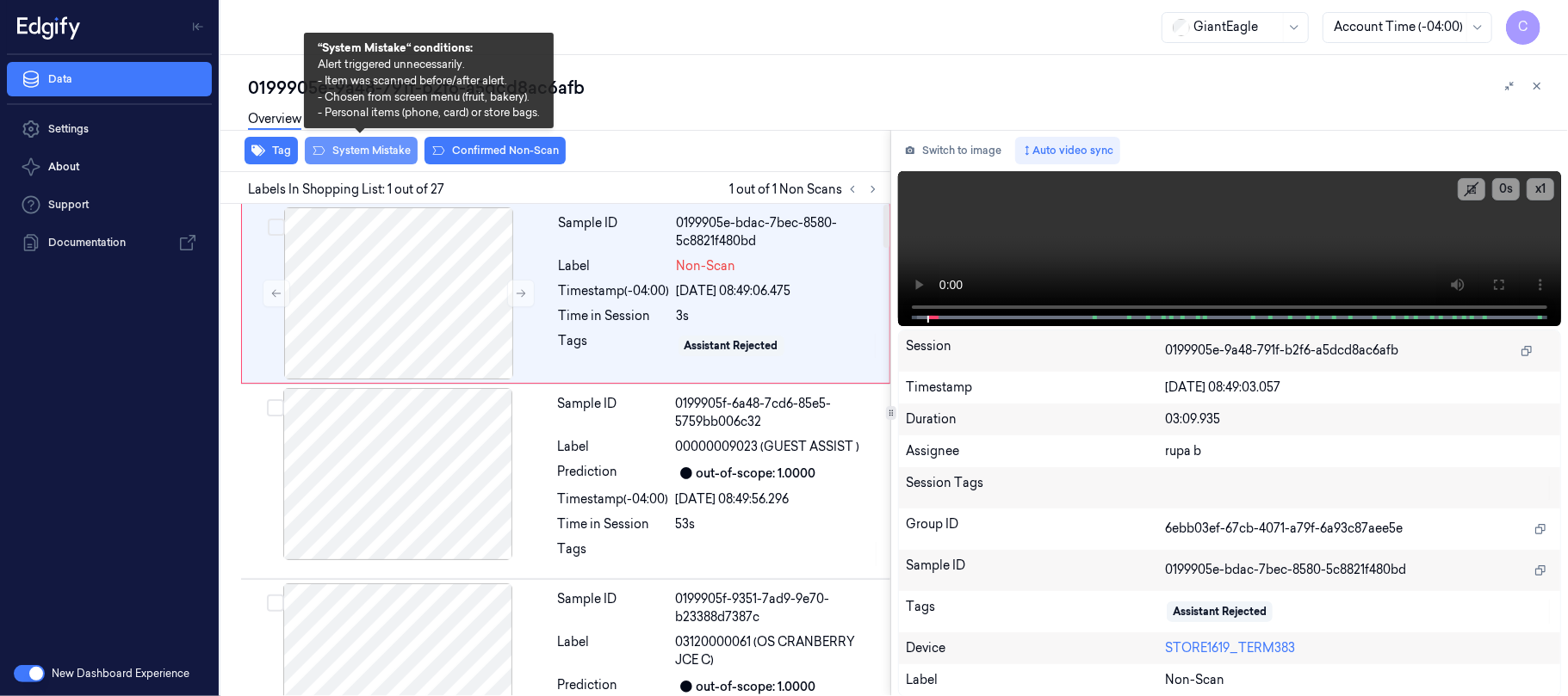
click at [353, 144] on button "System Mistake" at bounding box center [361, 150] width 113 height 27
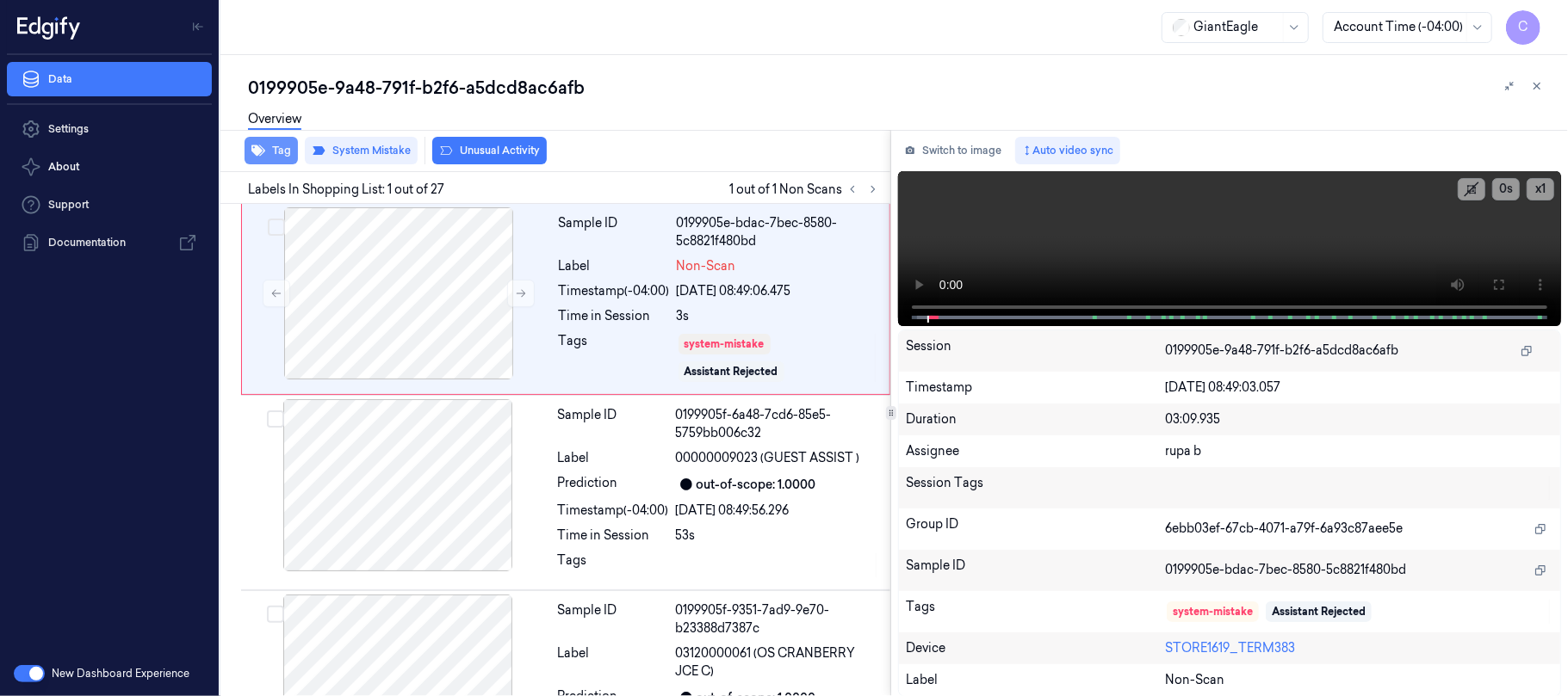
click at [274, 148] on button "Tag" at bounding box center [271, 150] width 53 height 27
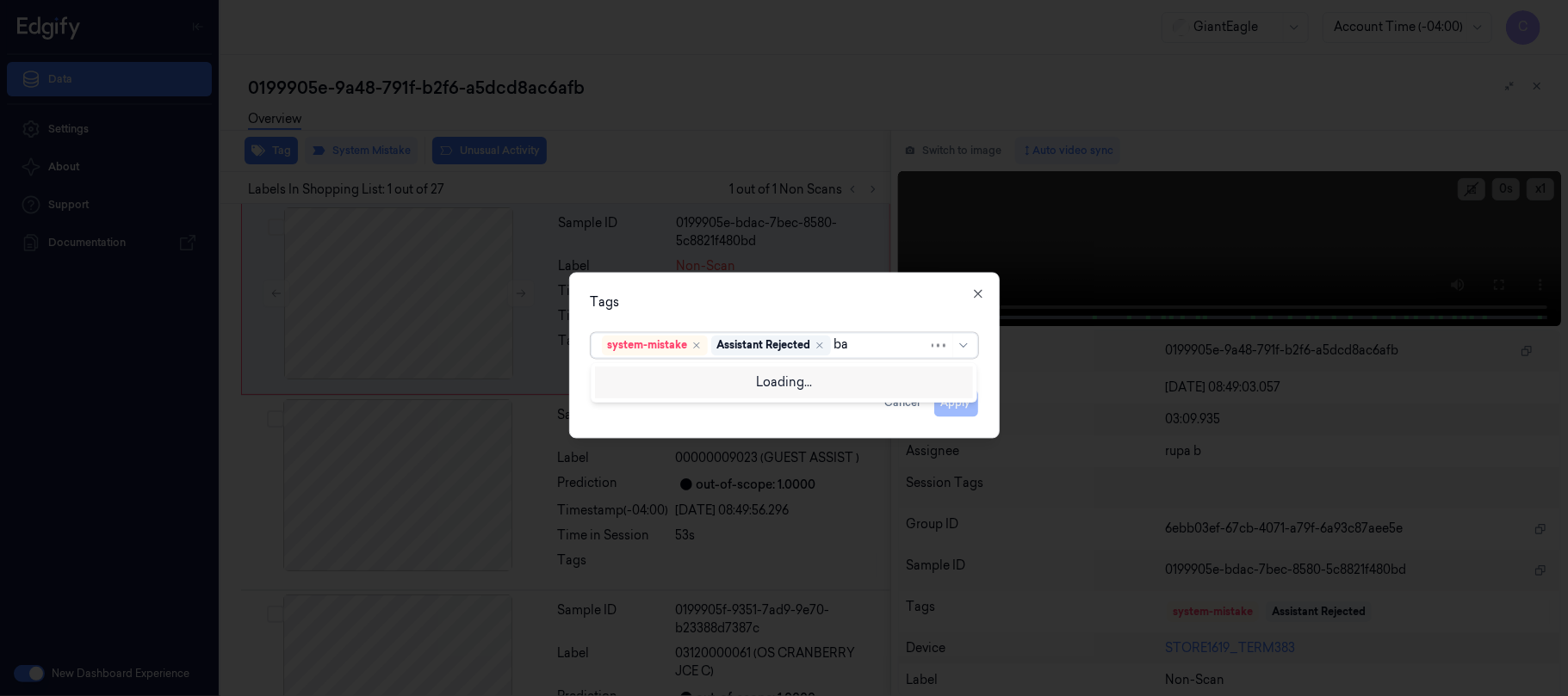
type input "bag"
click at [754, 376] on div "Bag" at bounding box center [784, 380] width 364 height 18
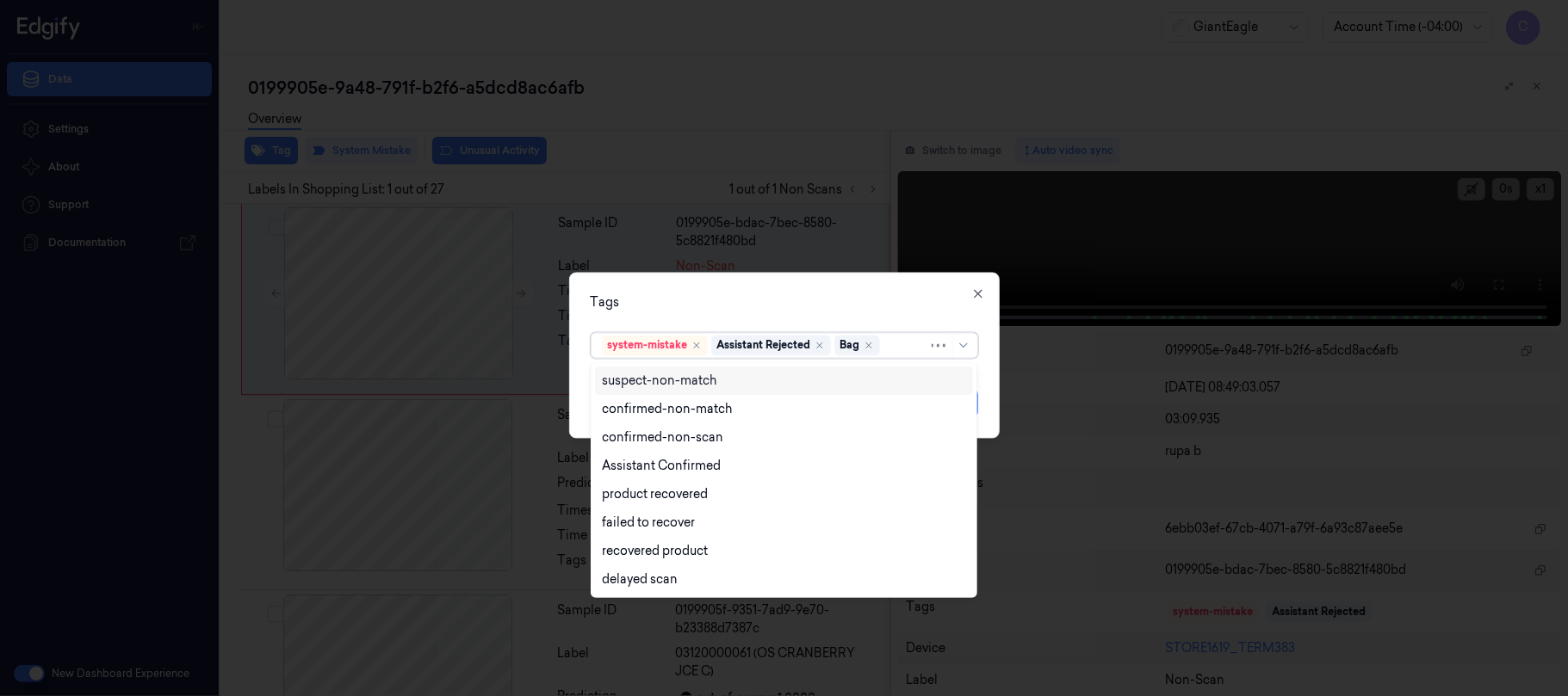
click at [833, 290] on div "Tags option Bag, selected. Use Up and Down to choose options, press Enter to se…" at bounding box center [784, 355] width 431 height 166
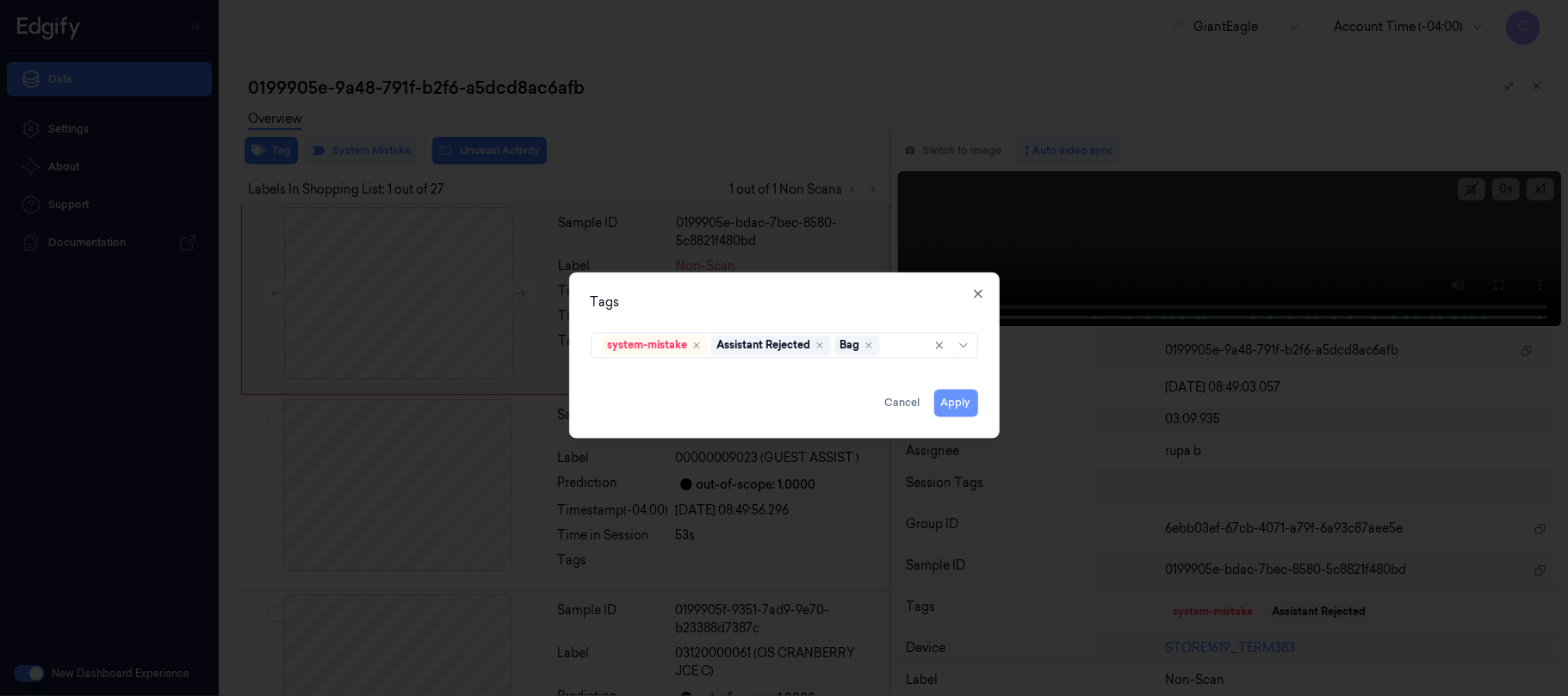
click at [956, 411] on button "Apply" at bounding box center [956, 402] width 44 height 27
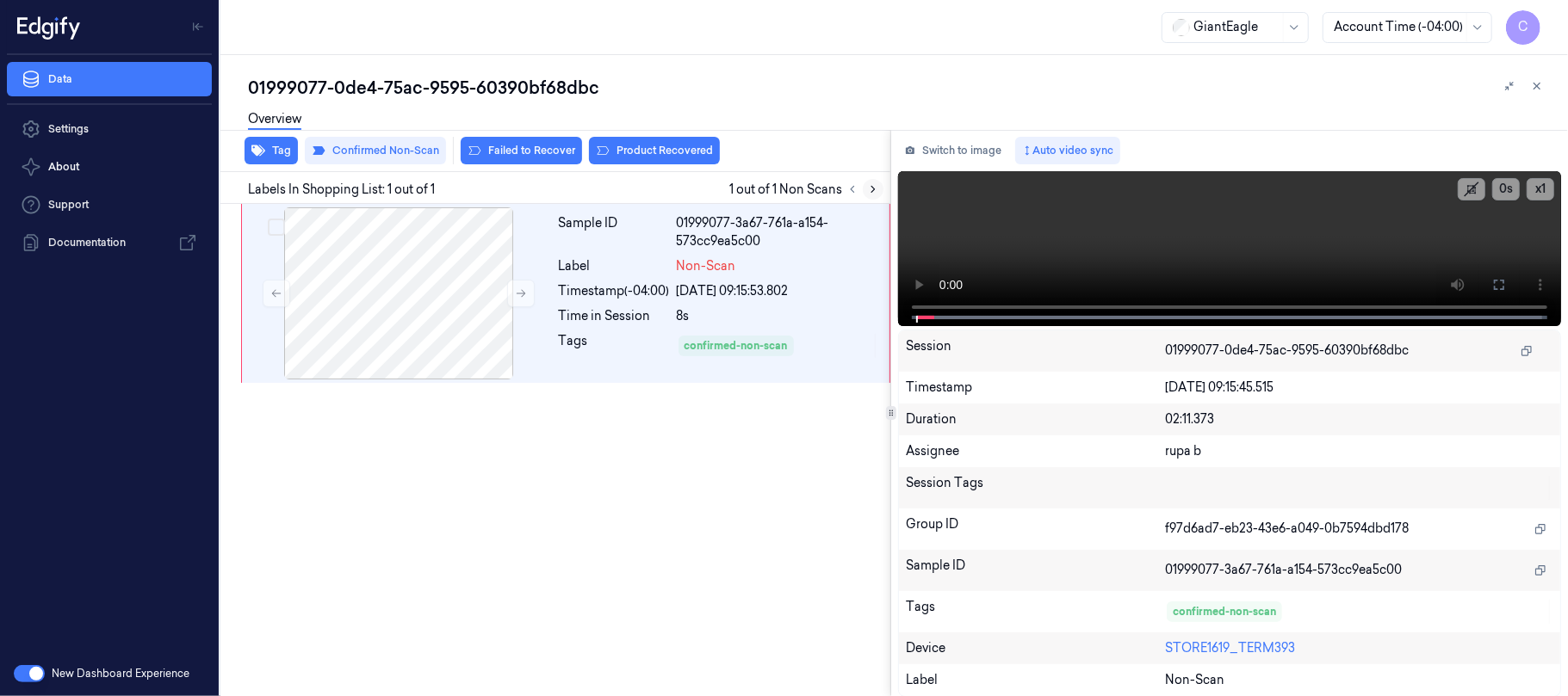
click at [873, 186] on icon at bounding box center [873, 189] width 12 height 12
click at [524, 293] on icon at bounding box center [521, 293] width 12 height 12
click at [524, 294] on icon at bounding box center [522, 294] width 9 height 8
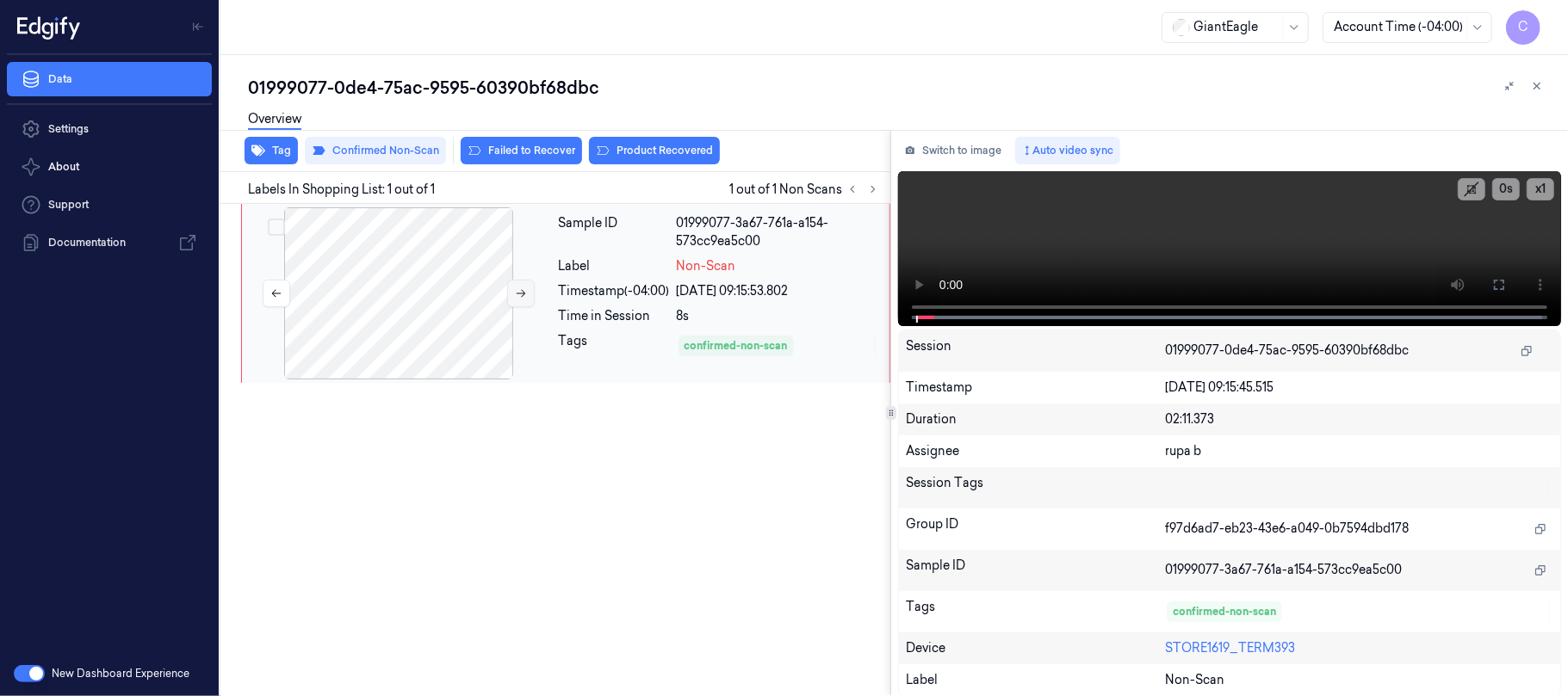
click at [524, 294] on icon at bounding box center [522, 294] width 9 height 8
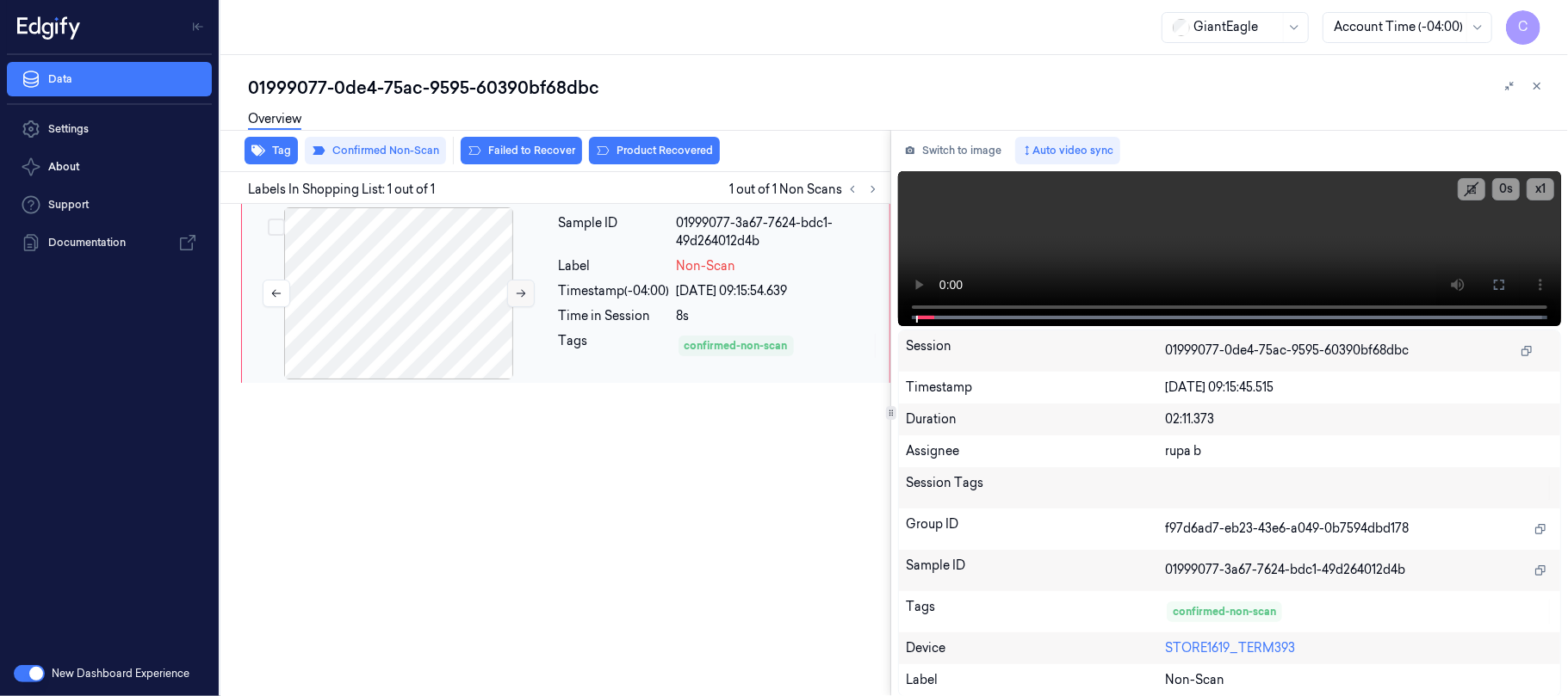
click at [524, 294] on icon at bounding box center [522, 294] width 9 height 8
click at [524, 293] on icon at bounding box center [521, 293] width 12 height 12
click at [525, 291] on icon at bounding box center [521, 293] width 12 height 12
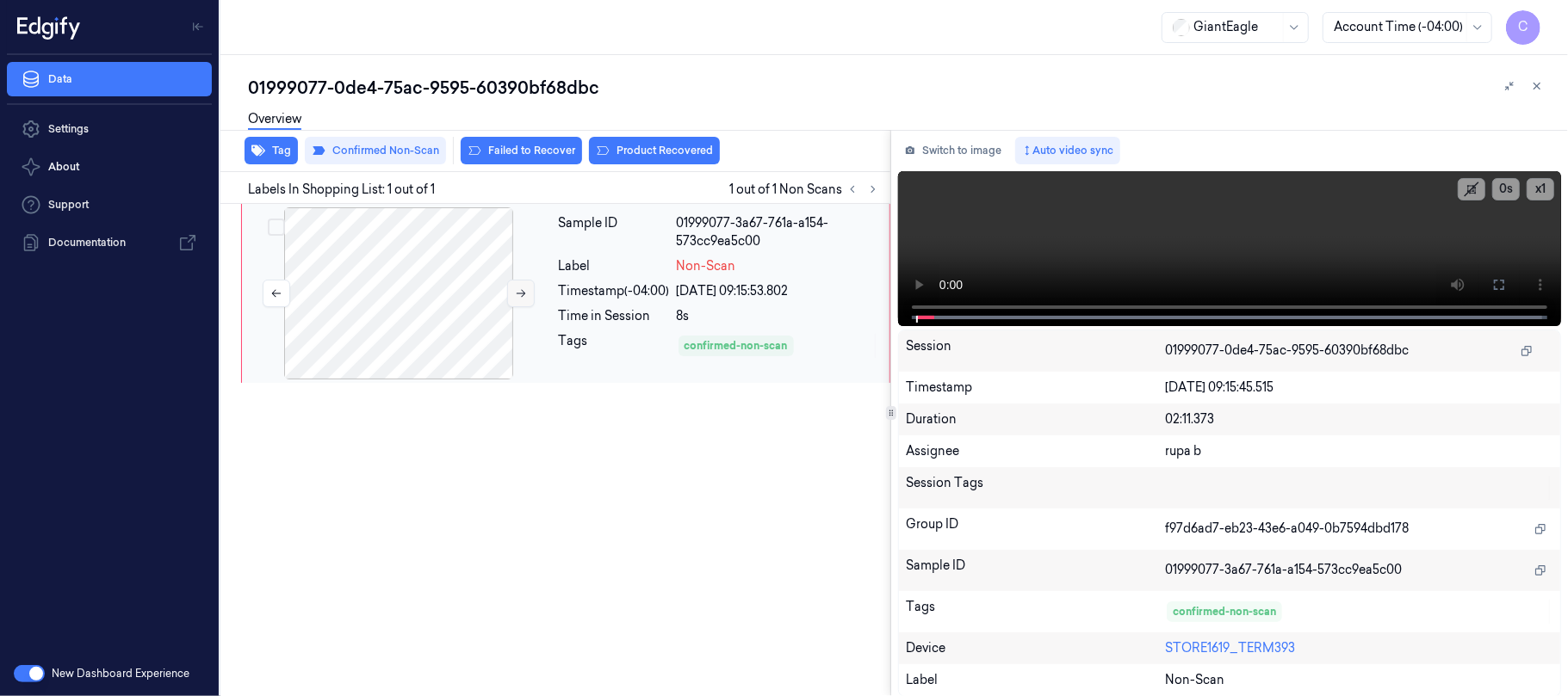
click at [525, 291] on icon at bounding box center [521, 293] width 12 height 12
click at [527, 289] on icon at bounding box center [521, 293] width 12 height 12
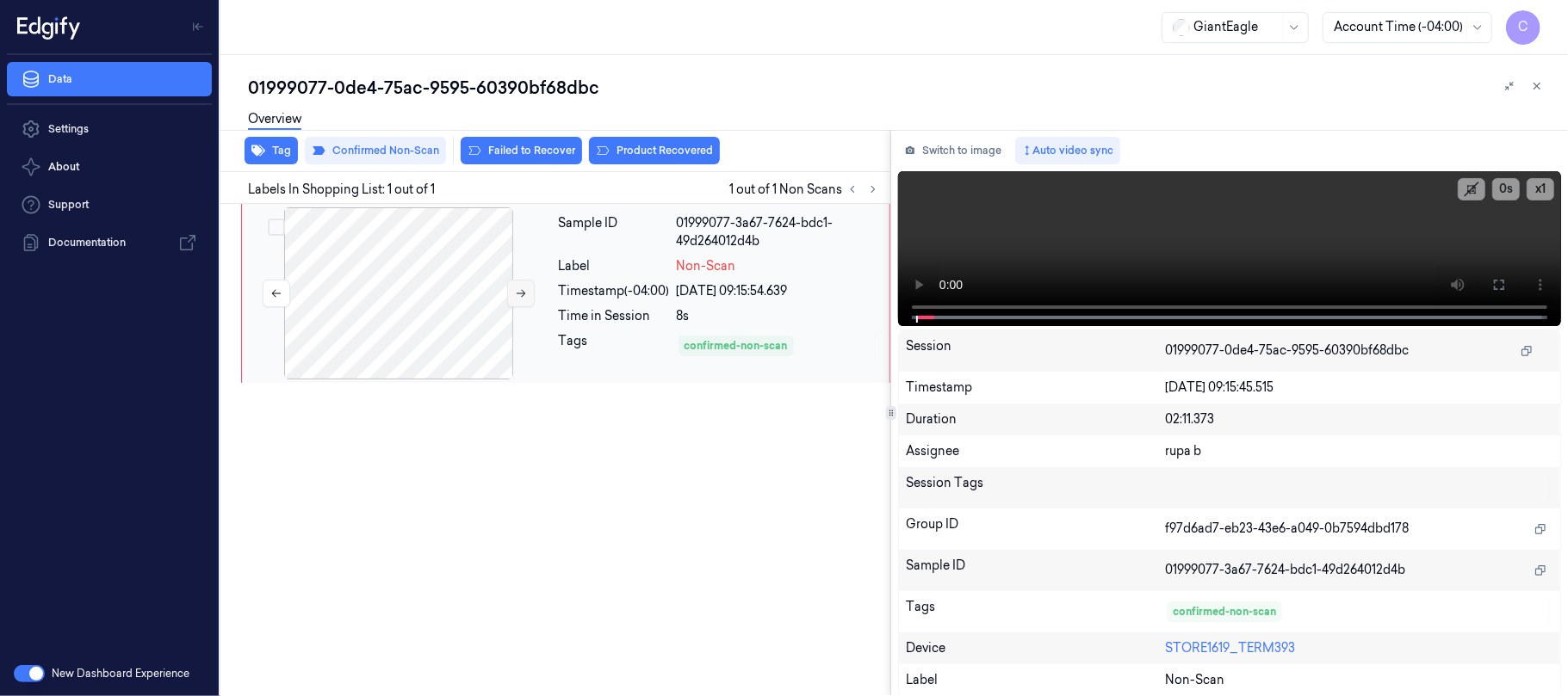
click at [527, 289] on icon at bounding box center [521, 293] width 12 height 12
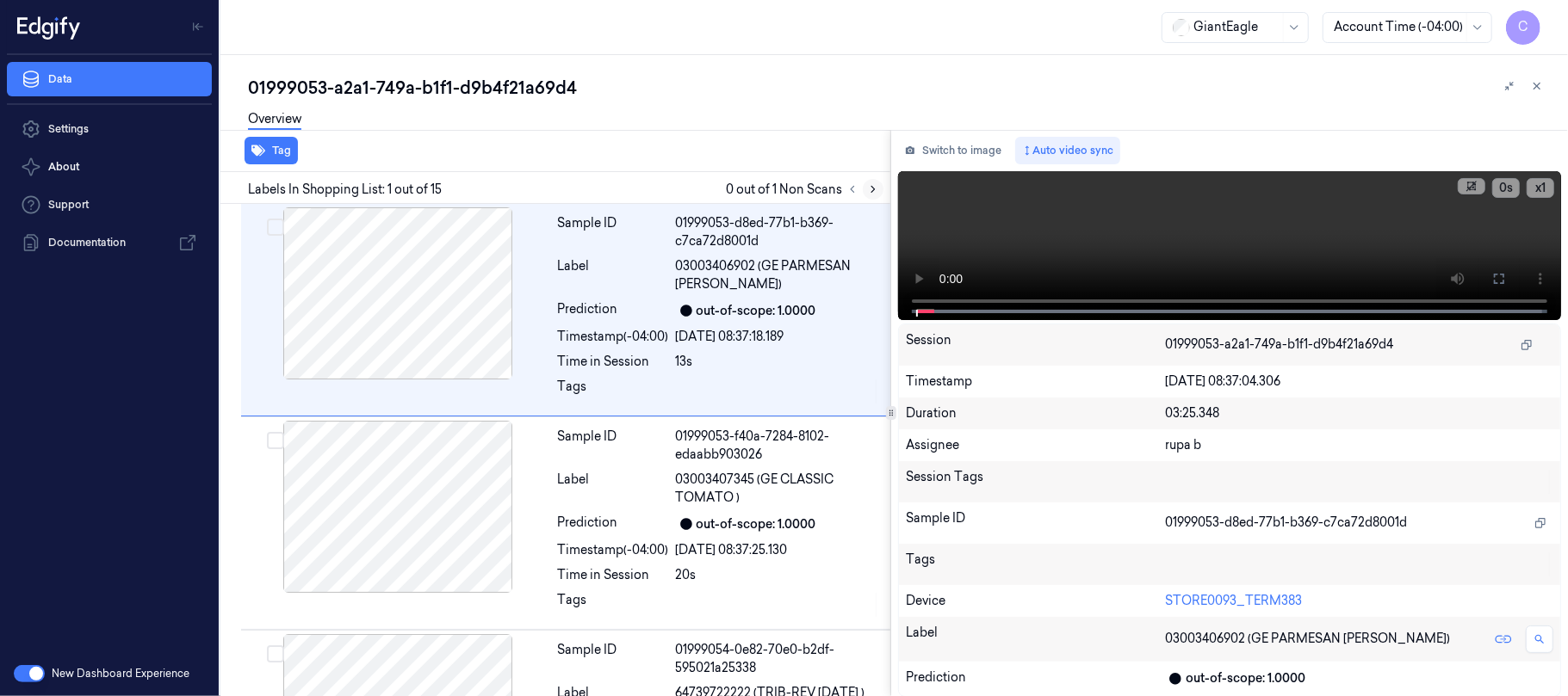
click at [869, 187] on icon at bounding box center [873, 189] width 12 height 12
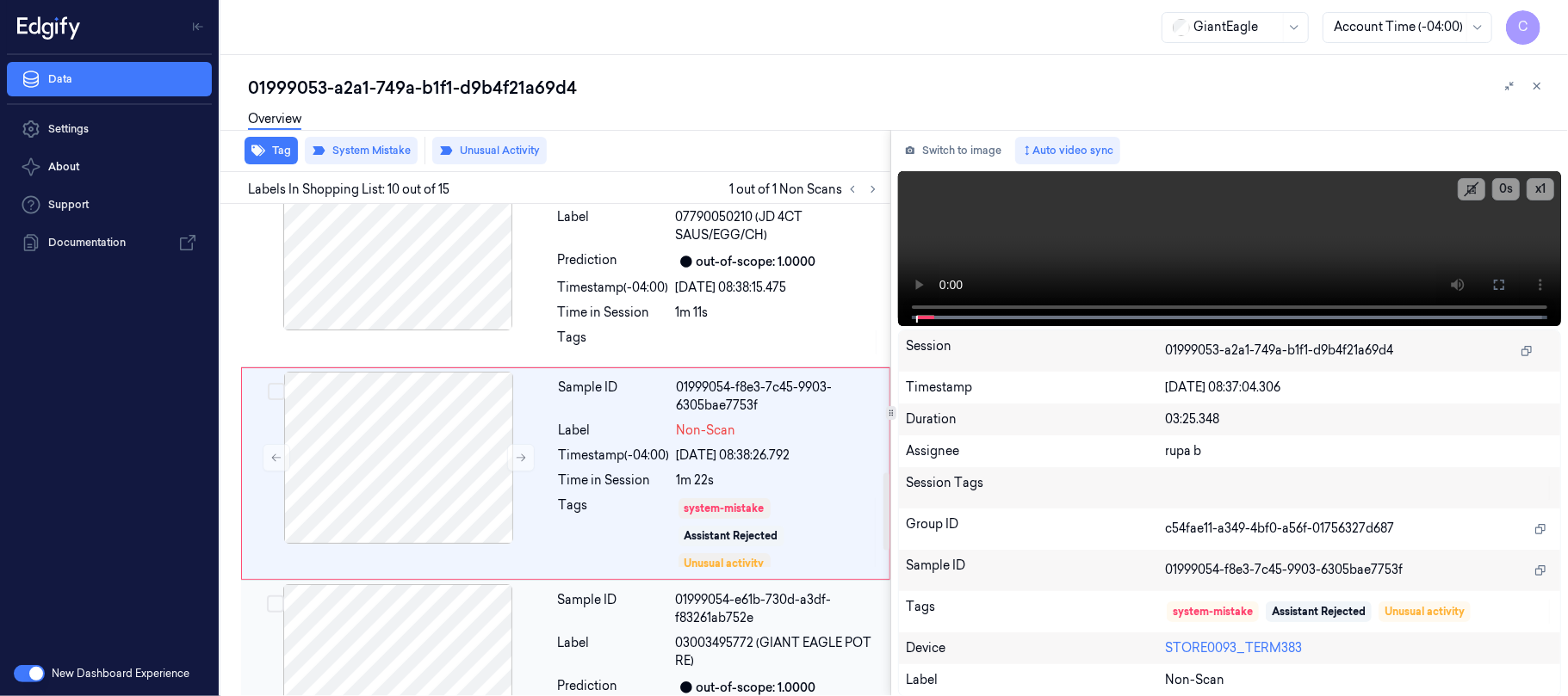
scroll to position [1713, 0]
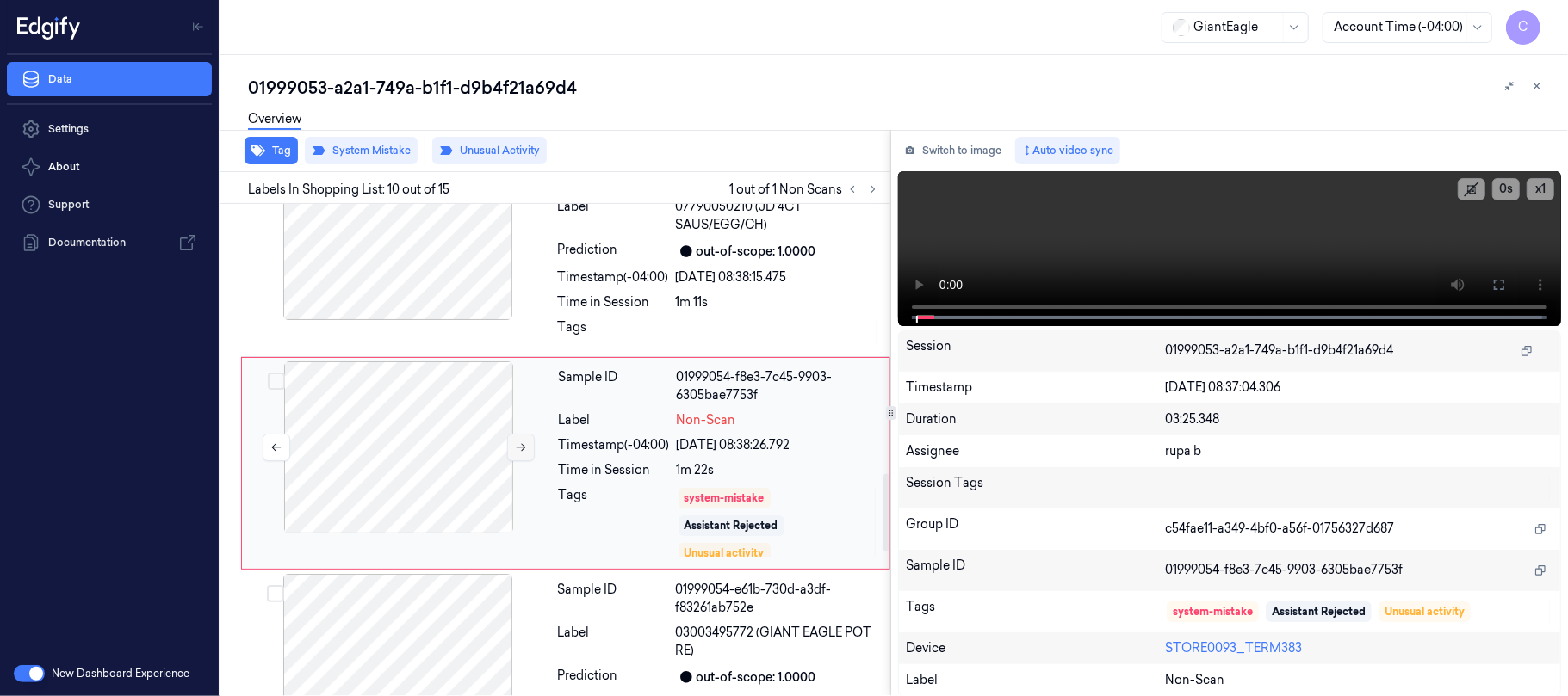
click at [522, 445] on icon at bounding box center [522, 448] width 9 height 8
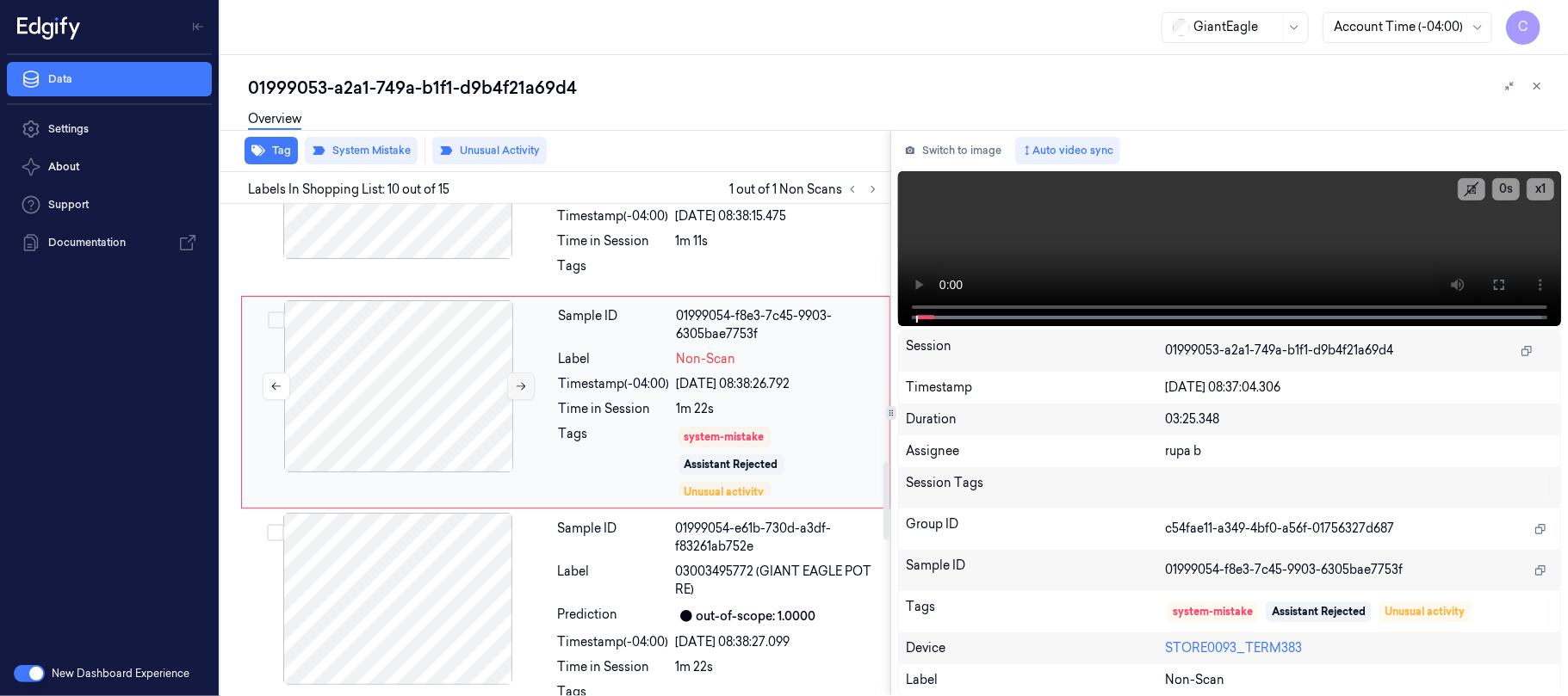
scroll to position [1598, 0]
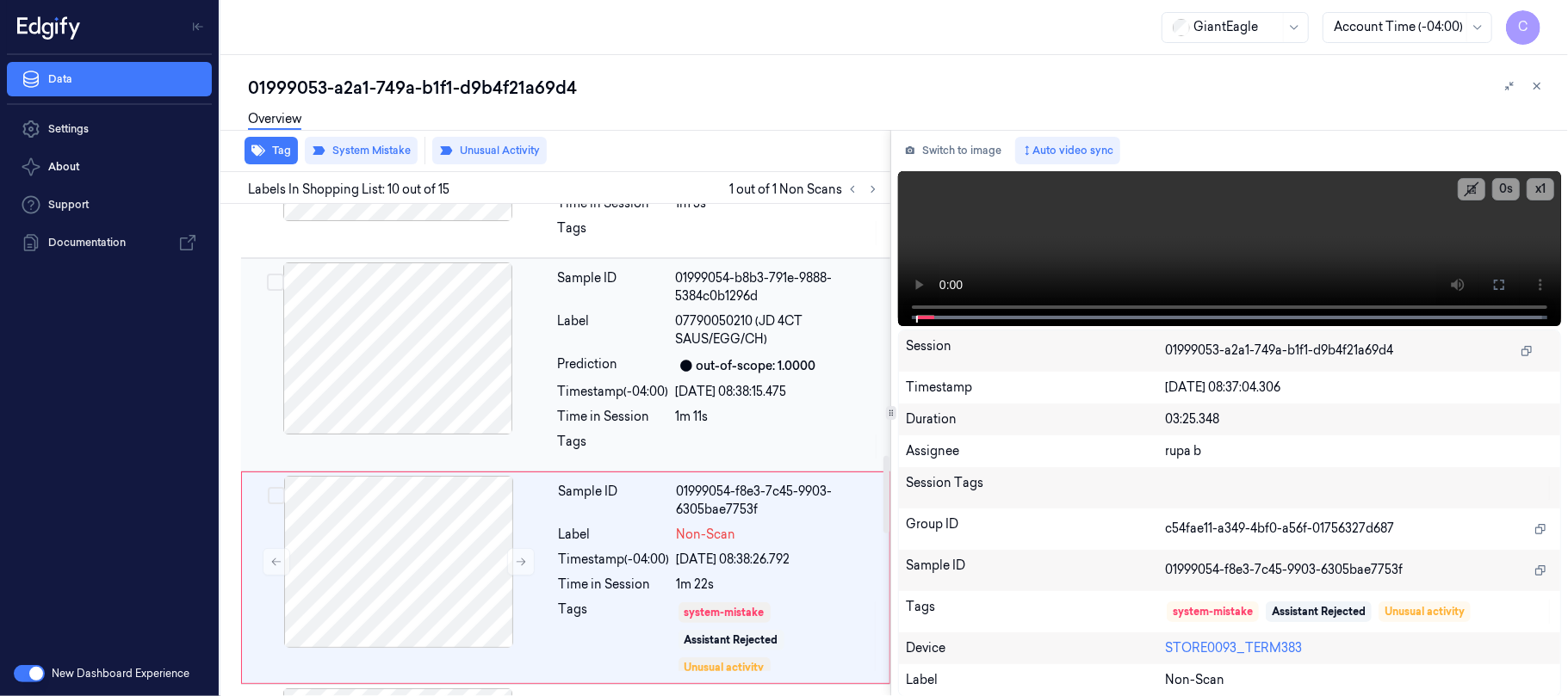
click at [391, 307] on div at bounding box center [398, 349] width 307 height 173
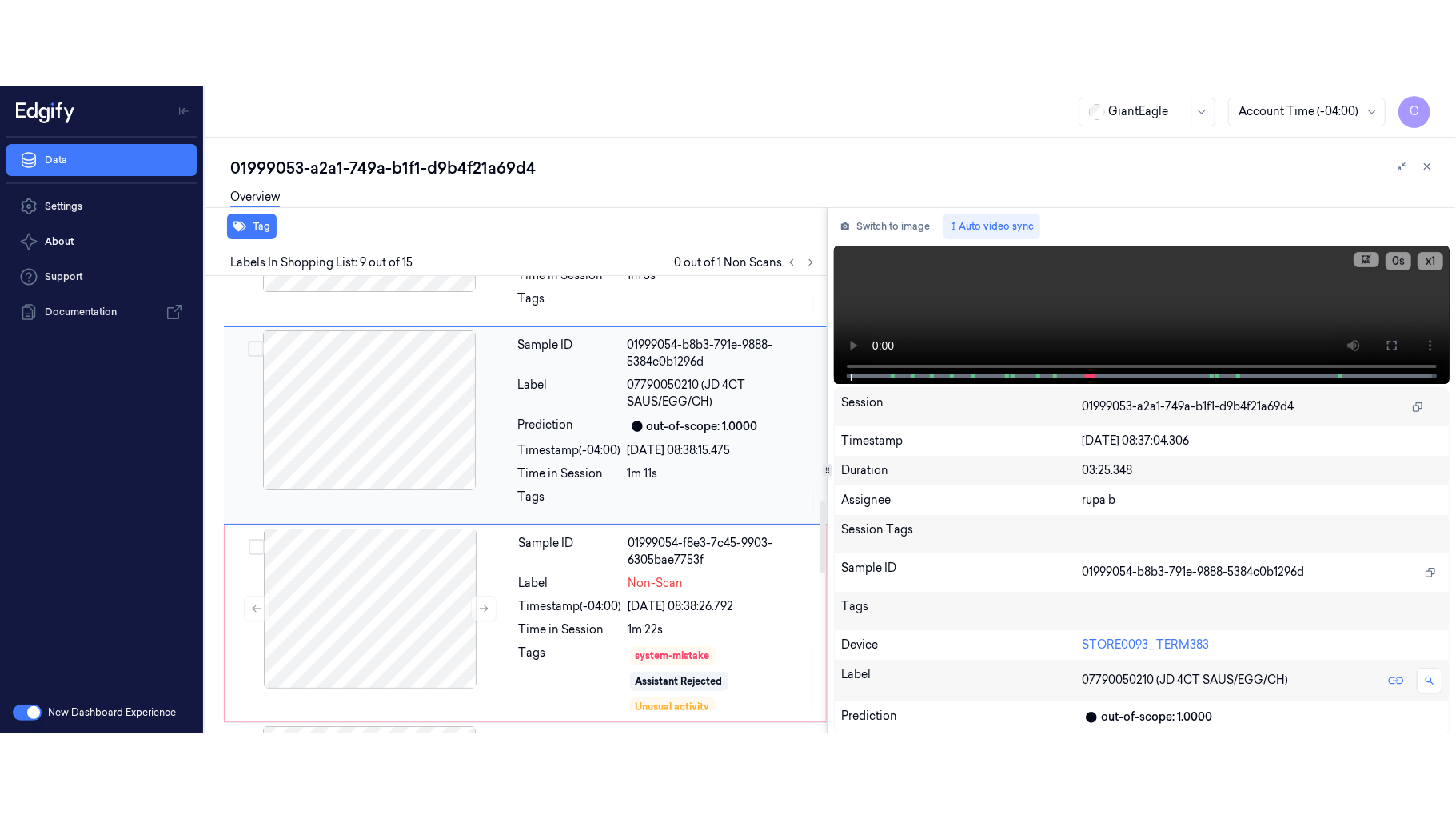
scroll to position [1393, 0]
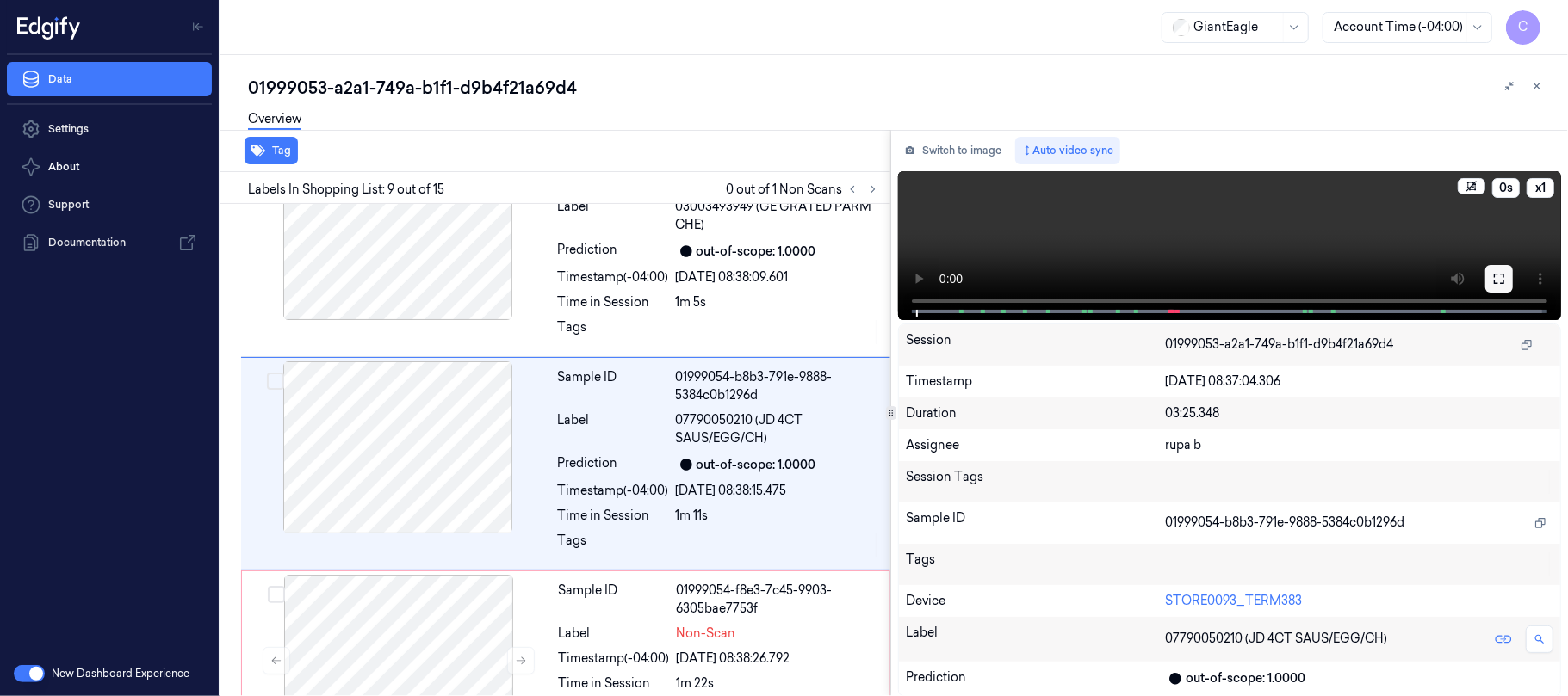
click at [1499, 282] on icon at bounding box center [1499, 279] width 14 height 14
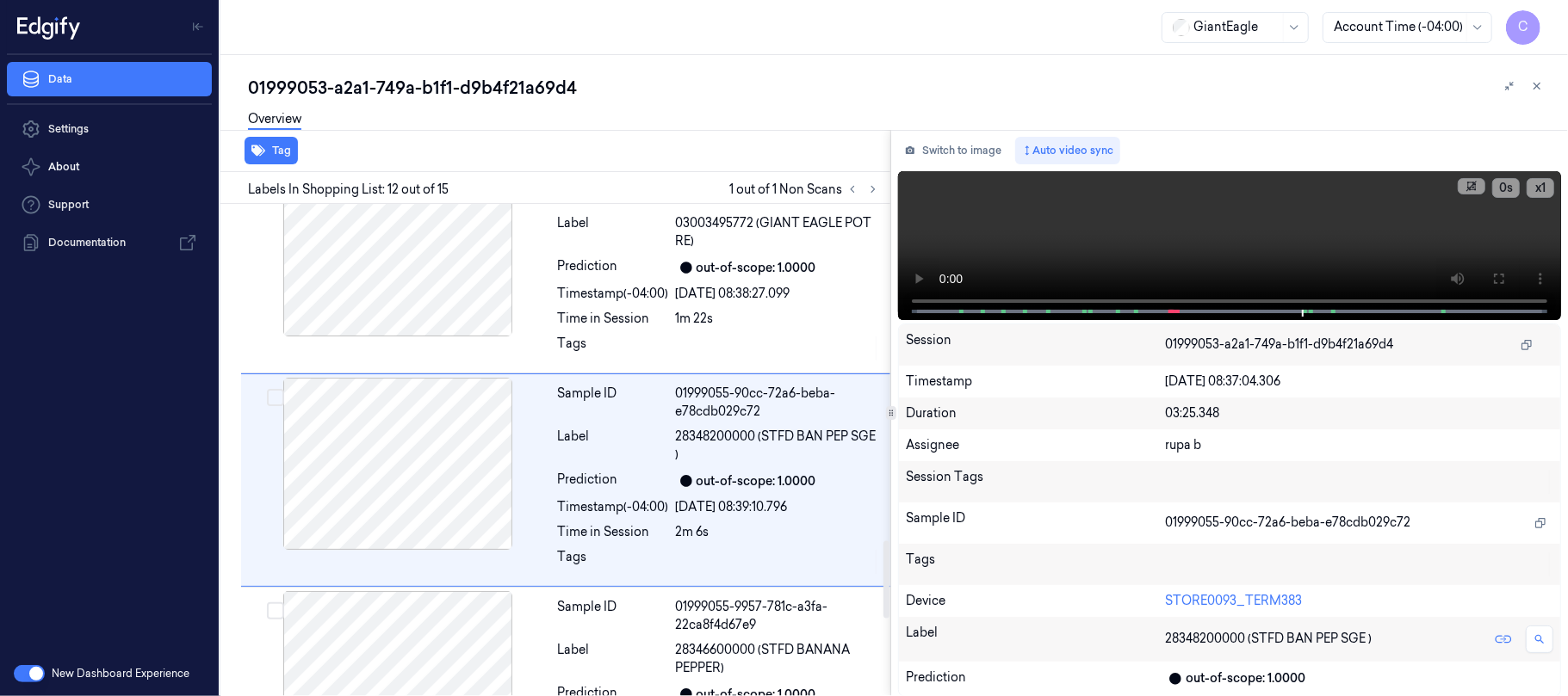
scroll to position [2140, 0]
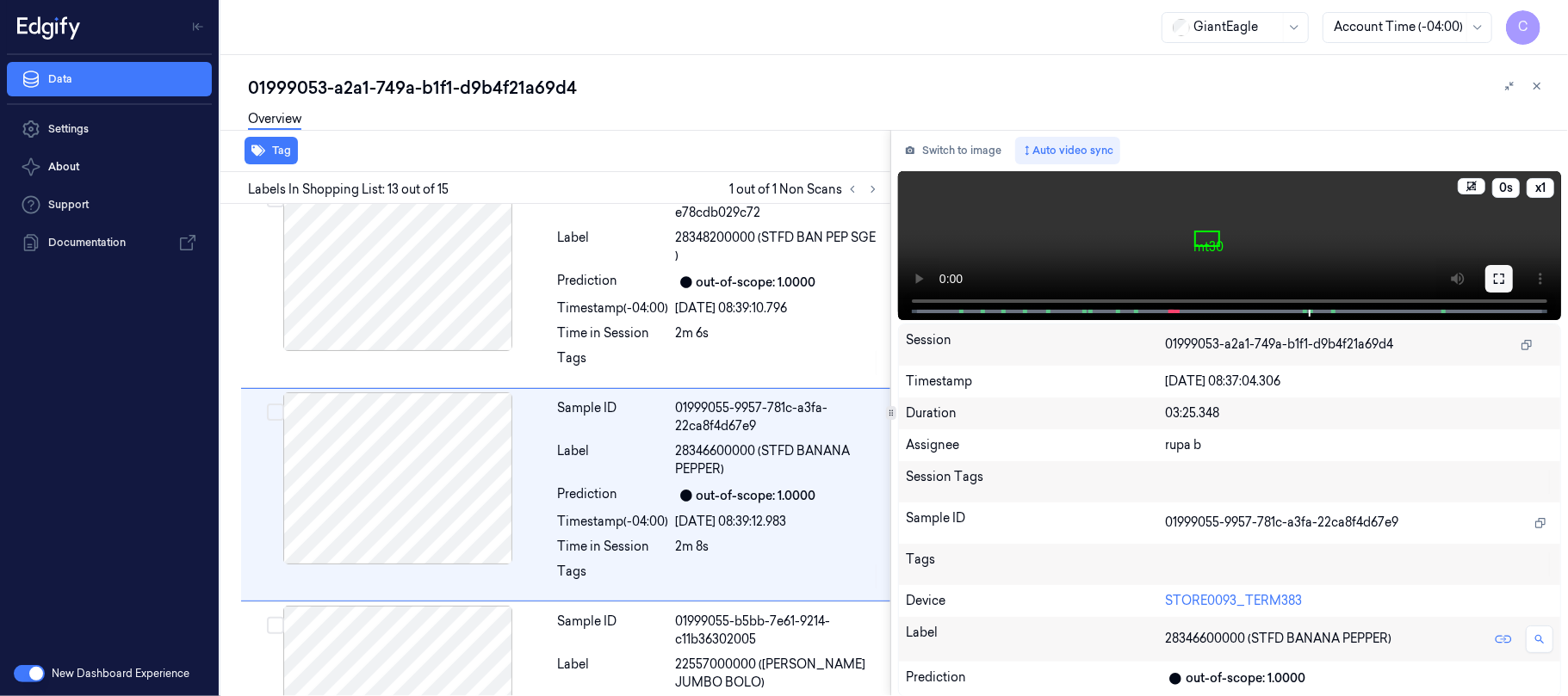
click at [1505, 279] on icon at bounding box center [1499, 279] width 14 height 14
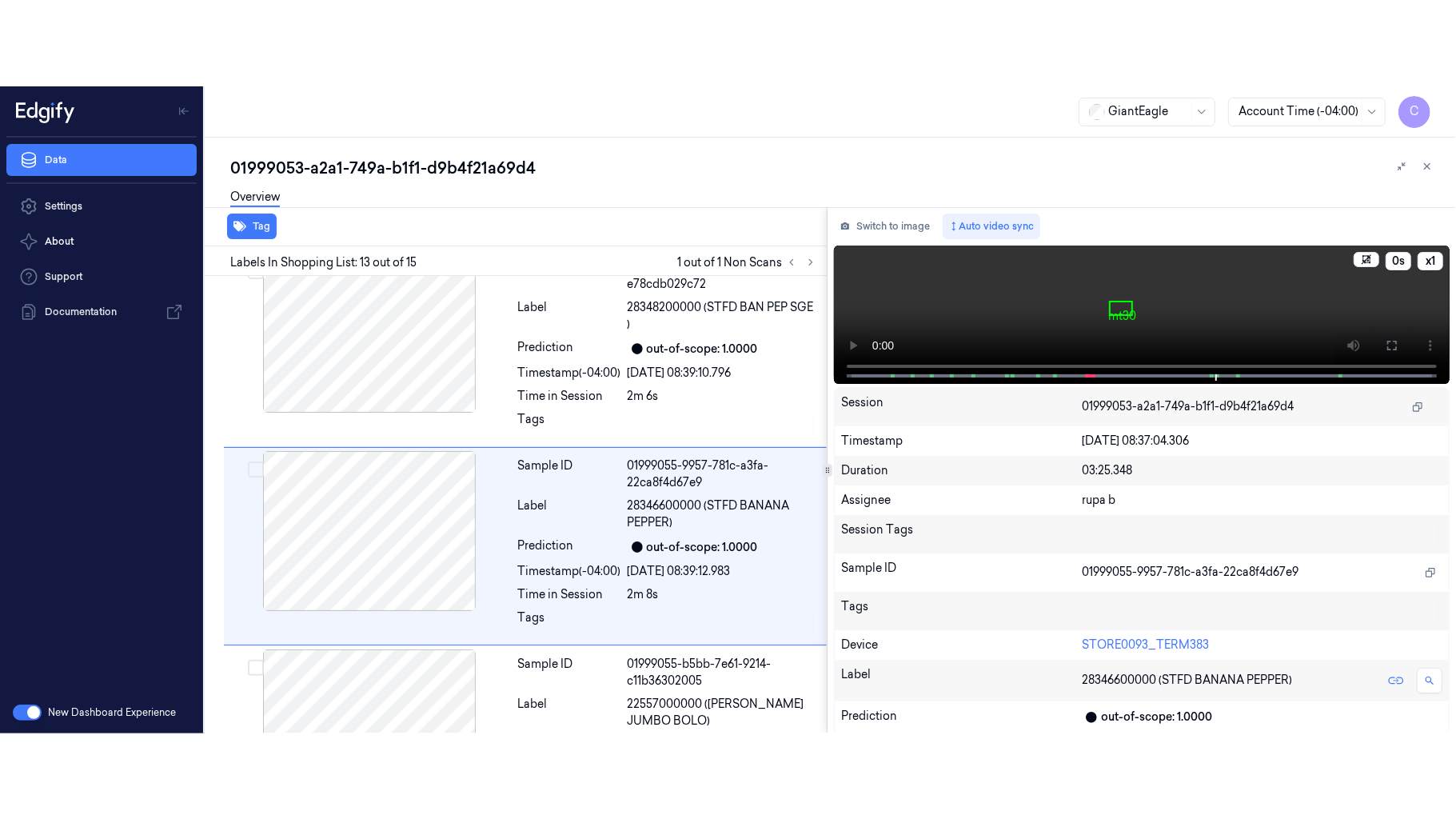
scroll to position [2188, 0]
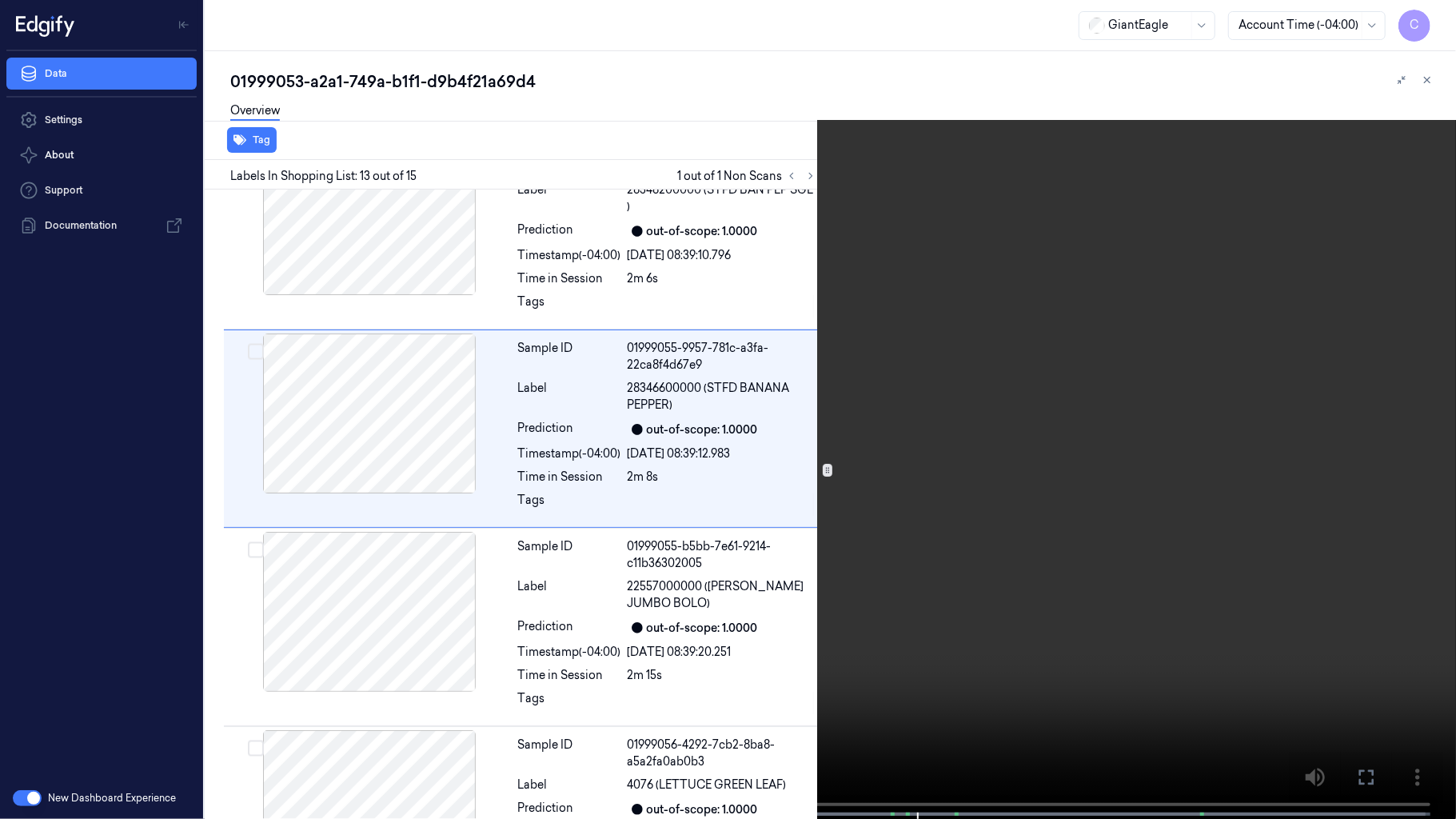
click at [666, 408] on video at bounding box center [728, 410] width 1456 height 822
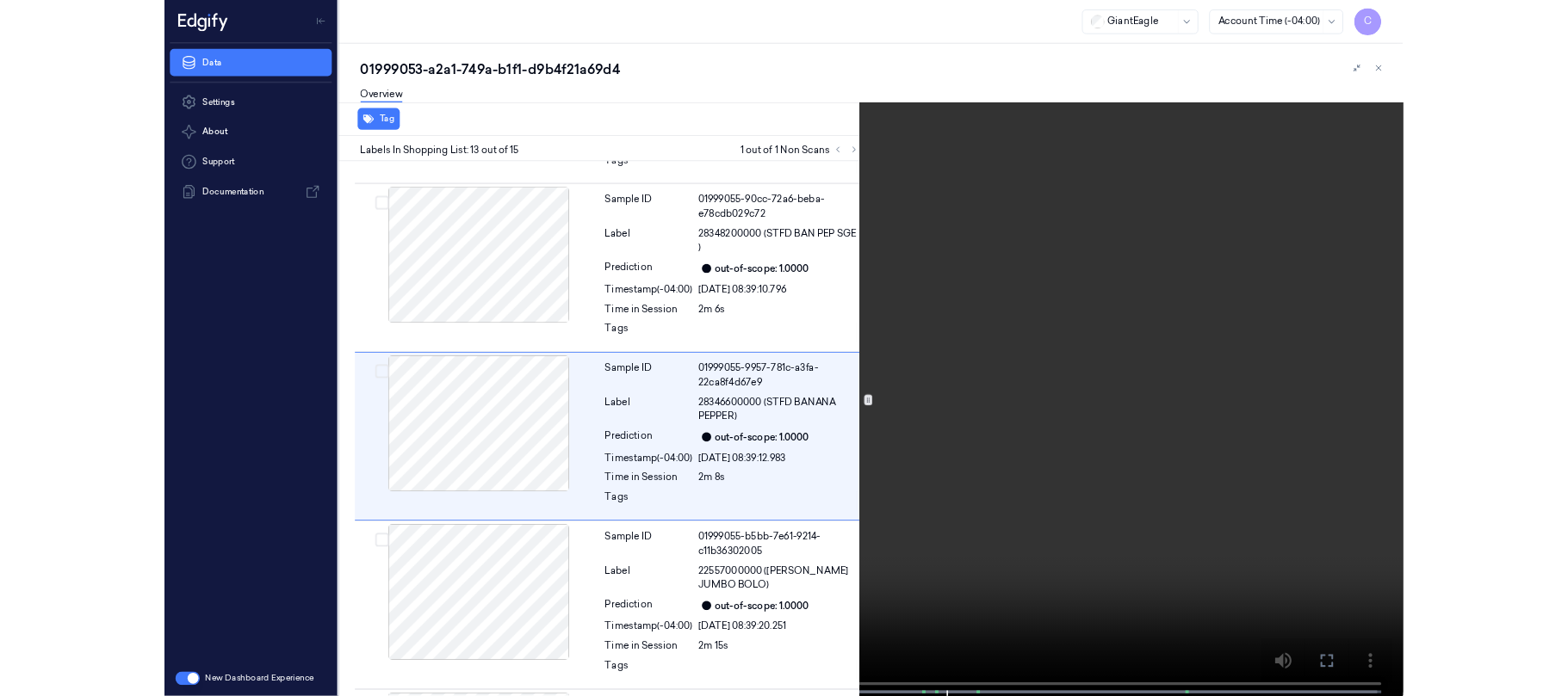
scroll to position [2262, 0]
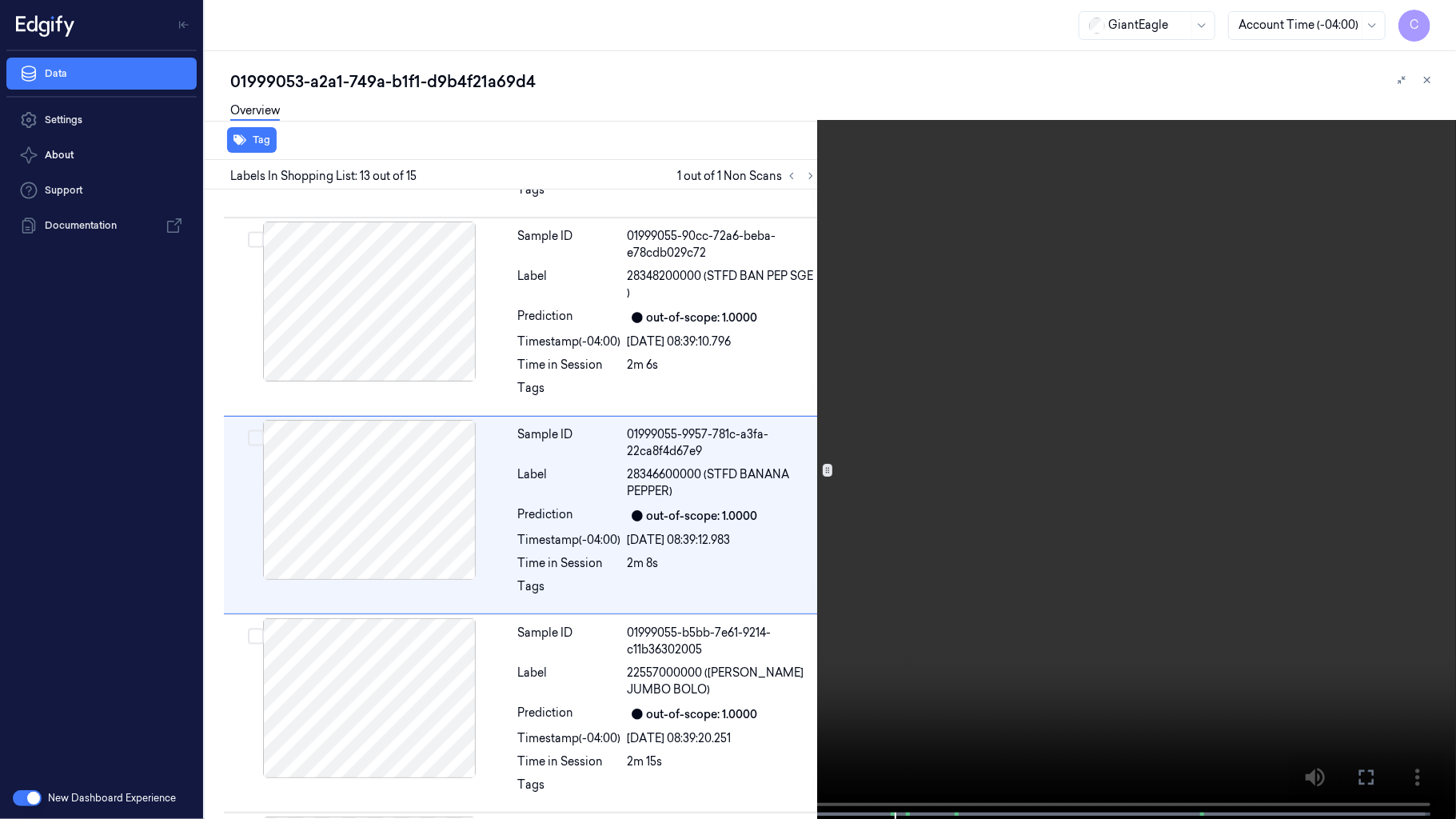
click at [840, 606] on video at bounding box center [728, 410] width 1456 height 822
click at [762, 529] on video at bounding box center [728, 410] width 1456 height 822
click at [538, 516] on video at bounding box center [728, 410] width 1456 height 822
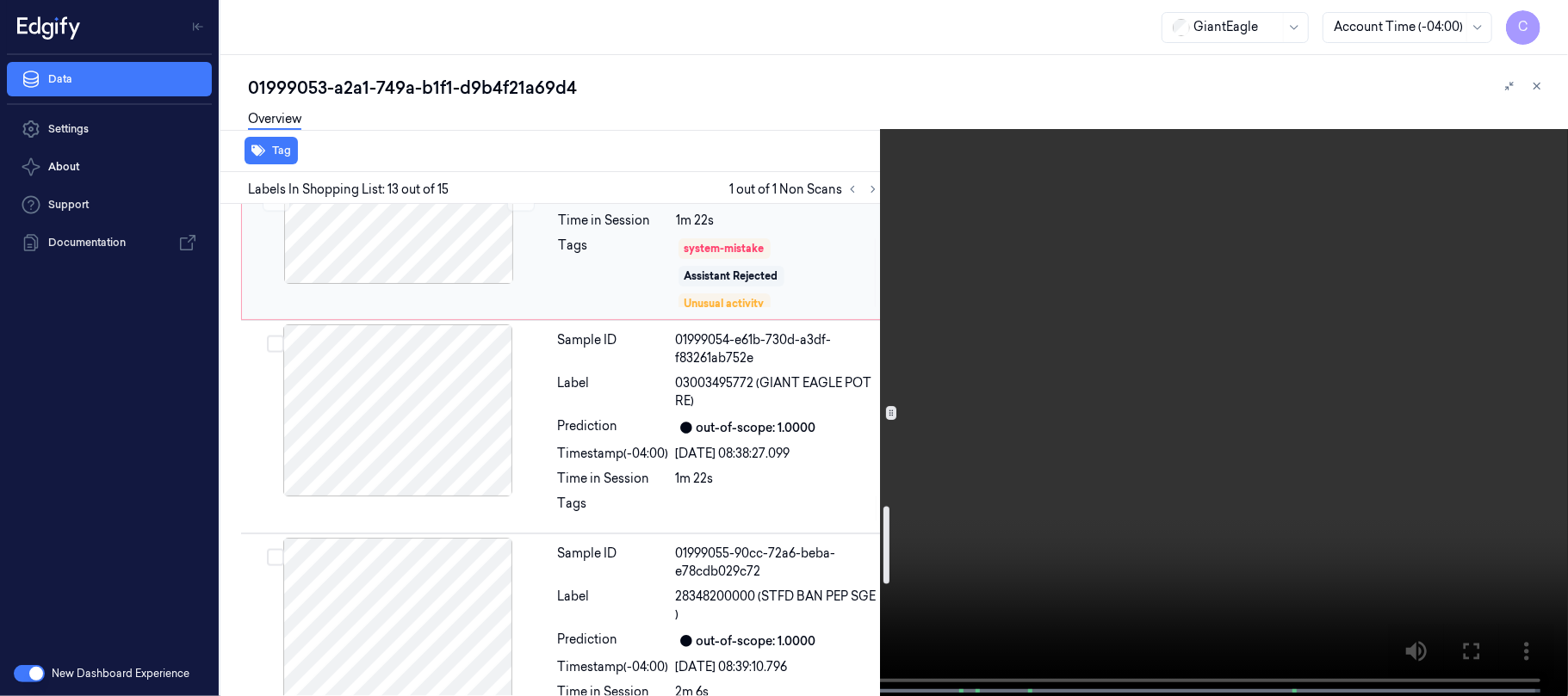
scroll to position [1918, 0]
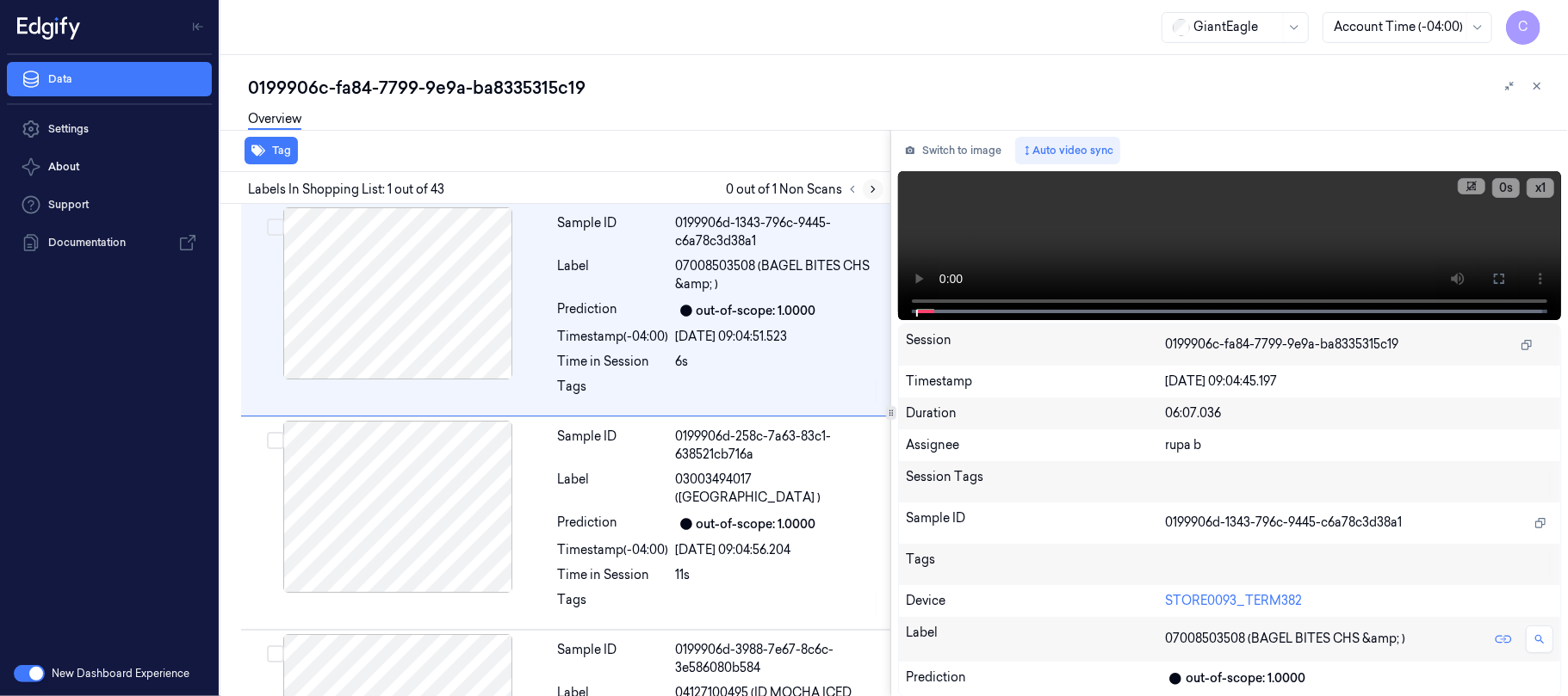
click at [867, 188] on icon at bounding box center [873, 189] width 12 height 12
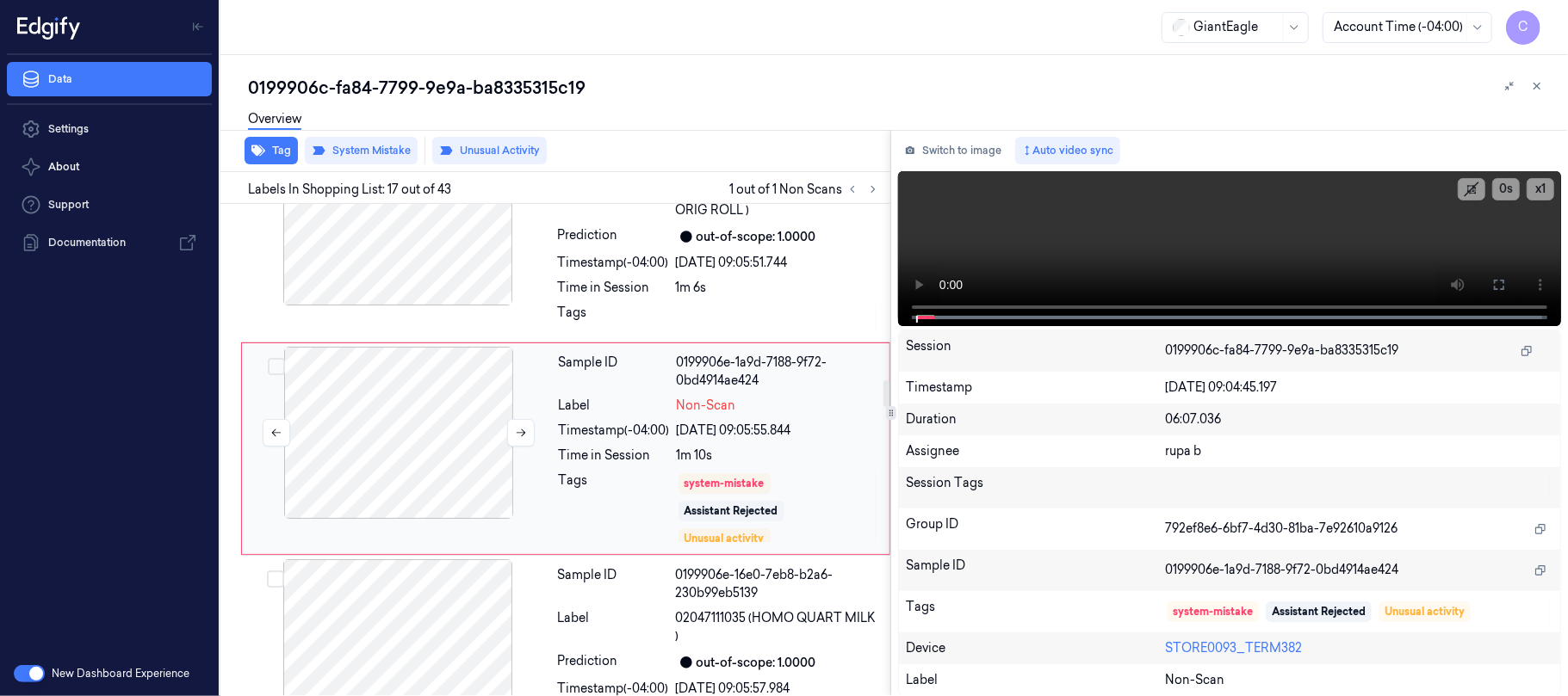
scroll to position [3247, 0]
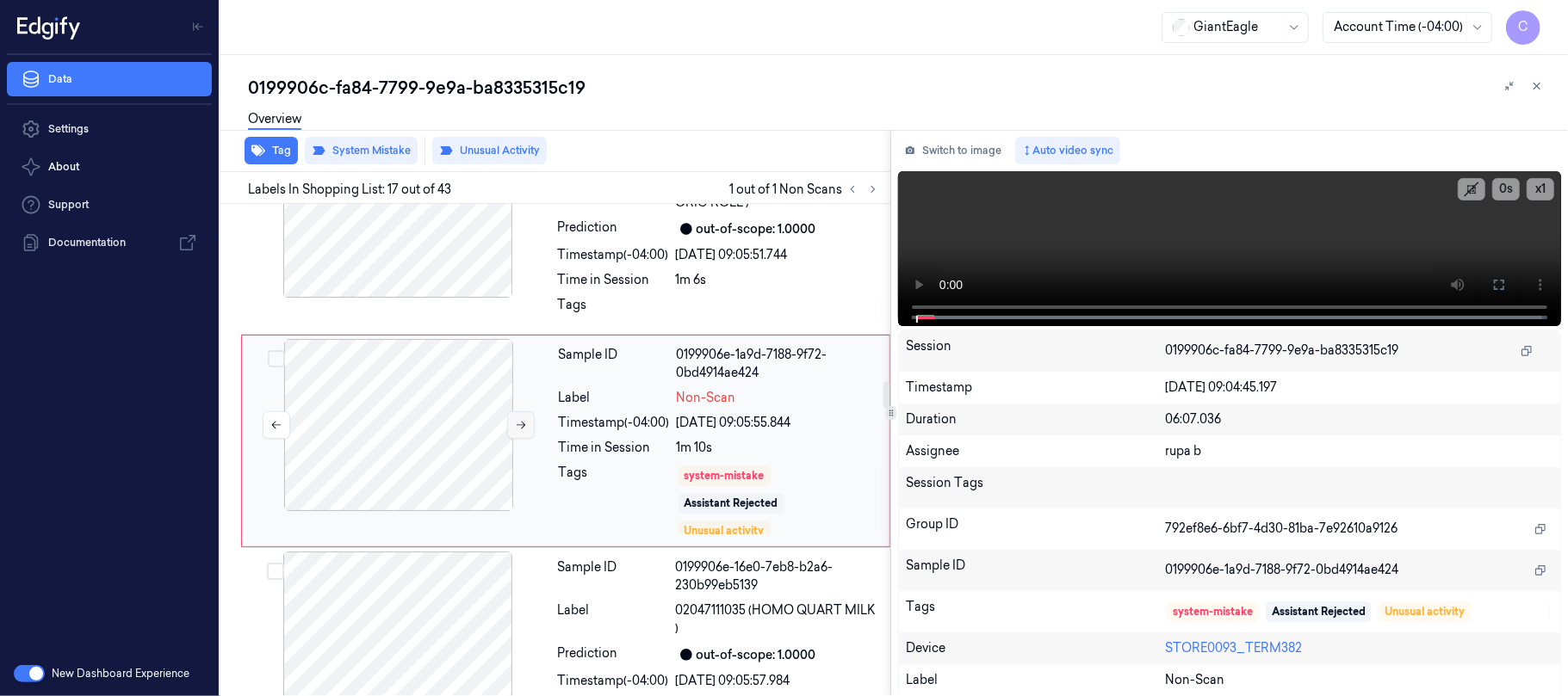
click at [522, 431] on icon at bounding box center [521, 425] width 12 height 12
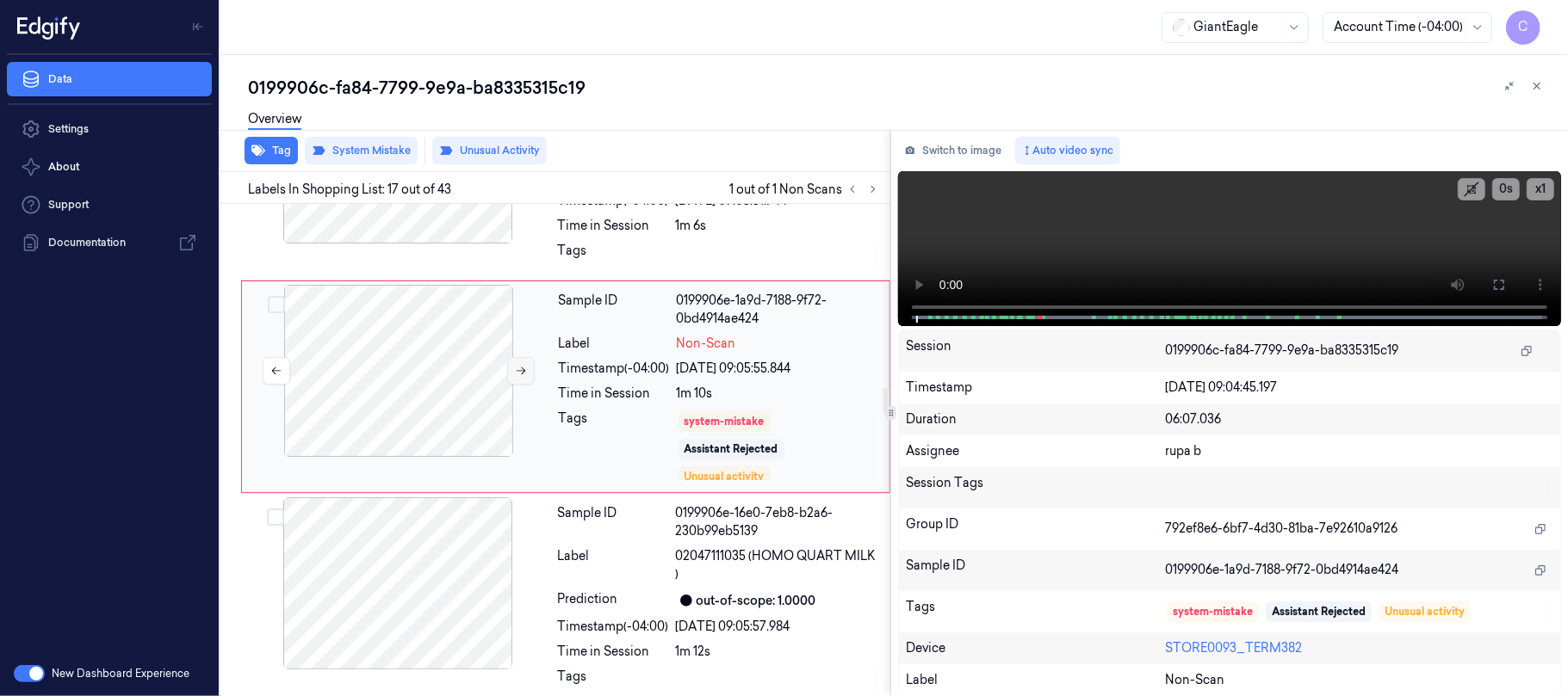
scroll to position [3362, 0]
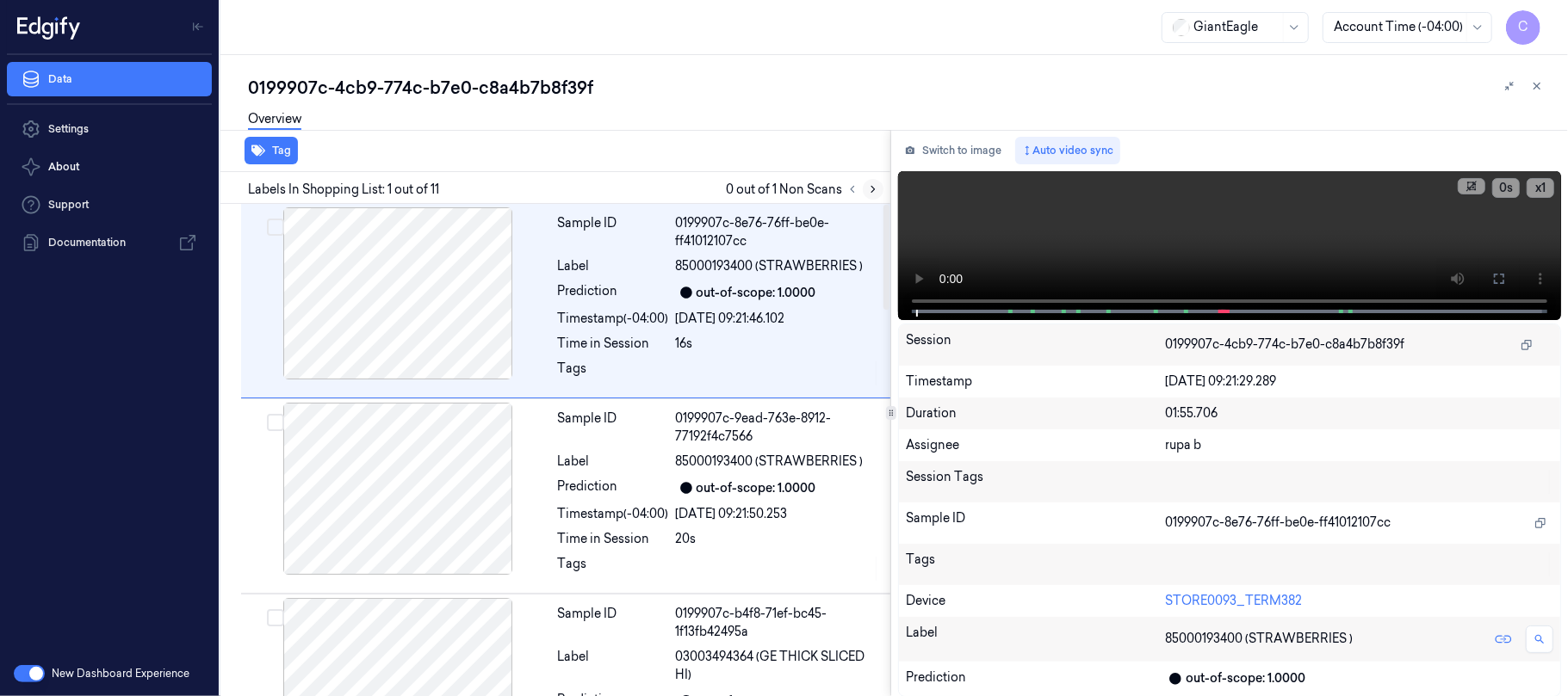
click at [868, 191] on icon at bounding box center [873, 189] width 12 height 12
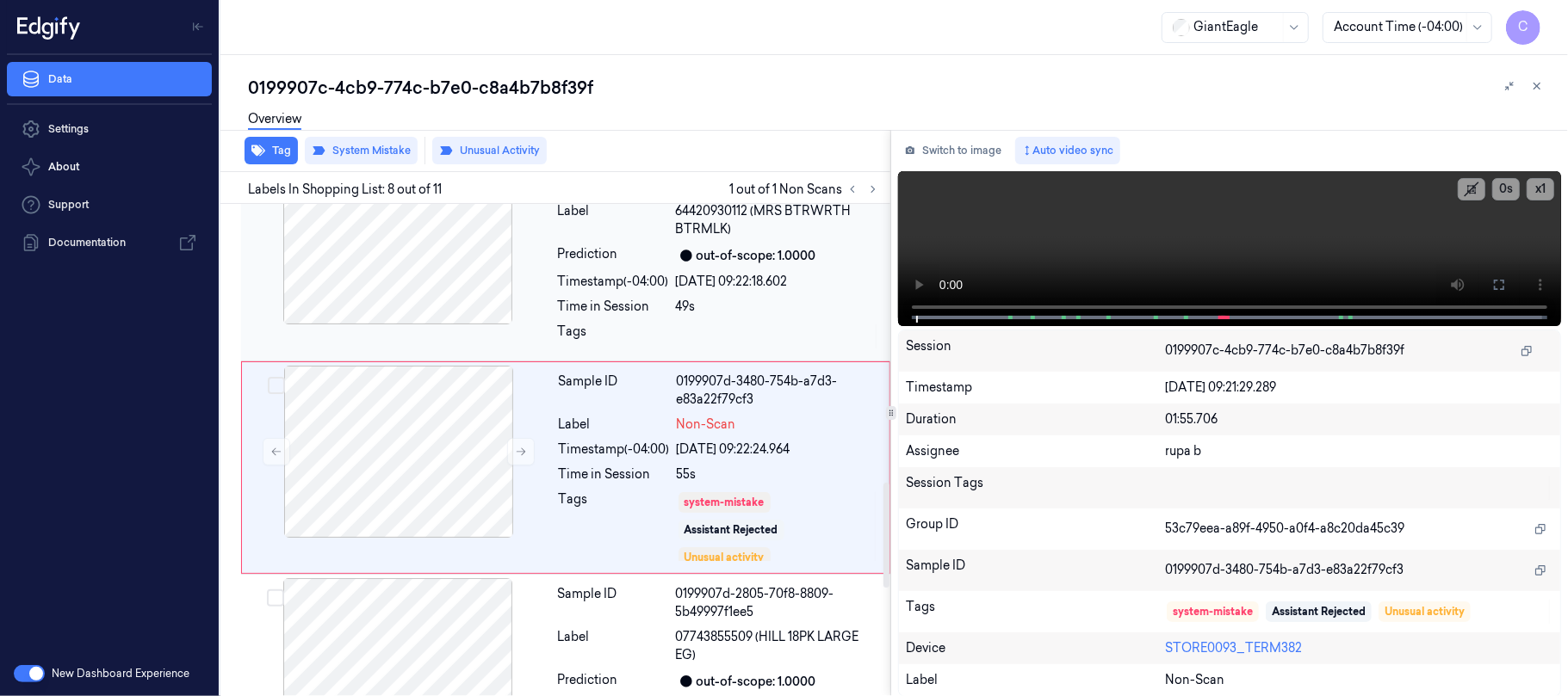
scroll to position [1321, 0]
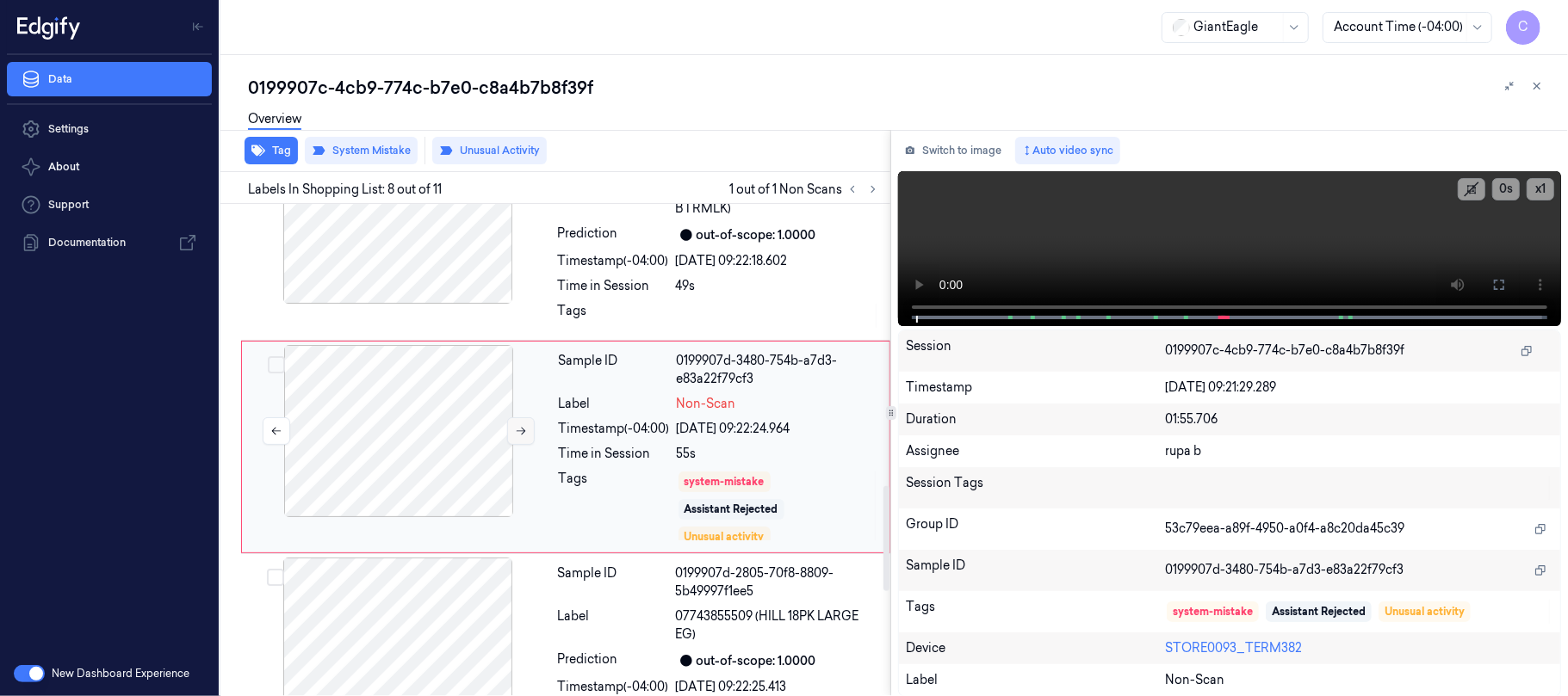
click at [518, 434] on icon at bounding box center [522, 431] width 9 height 8
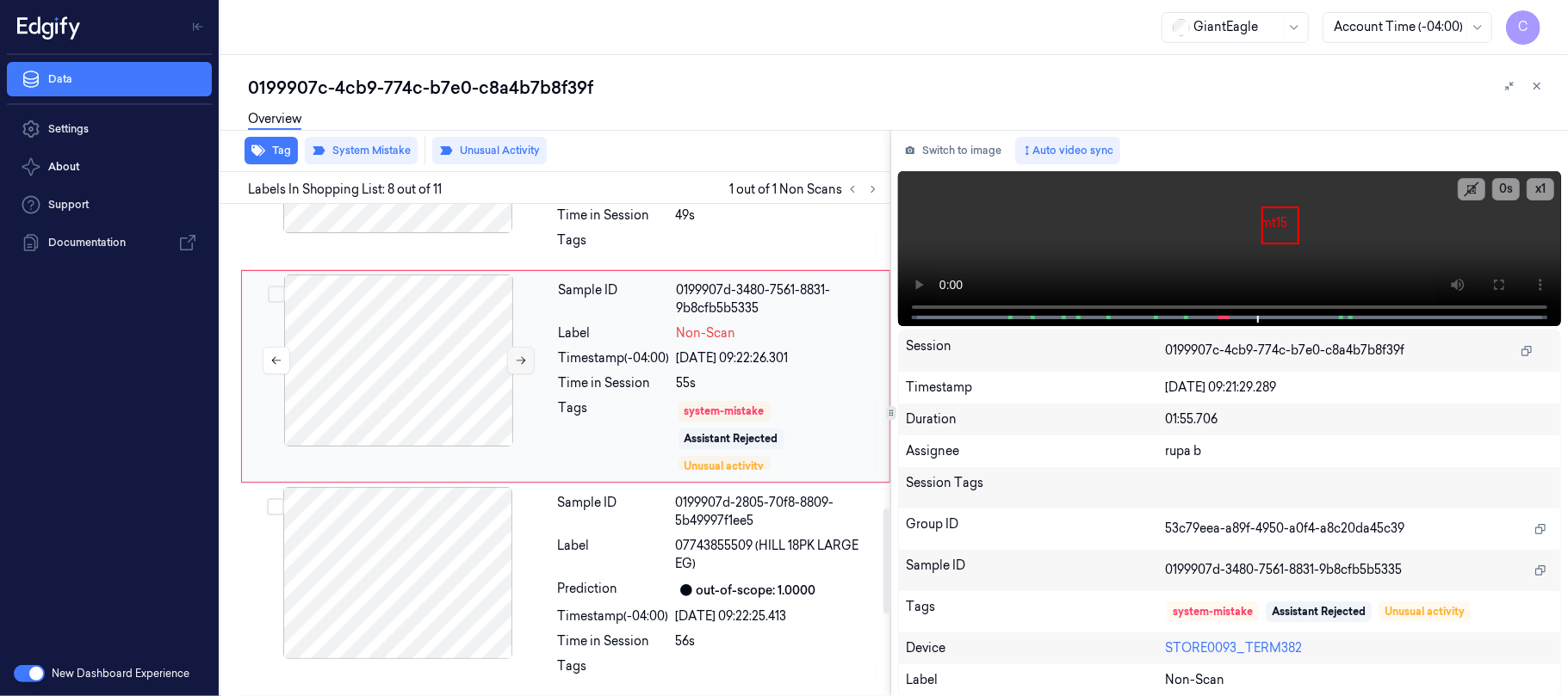
scroll to position [1436, 0]
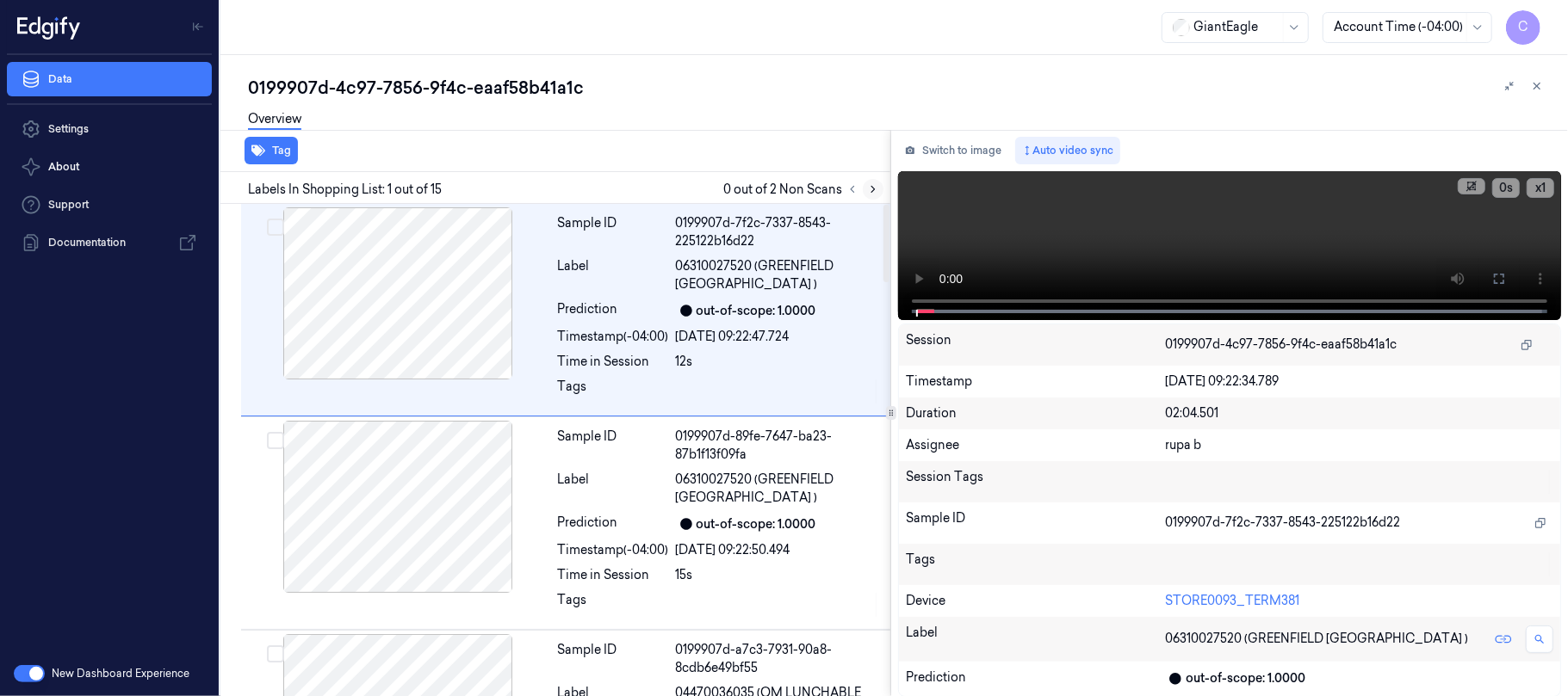
click at [878, 190] on icon at bounding box center [873, 189] width 12 height 12
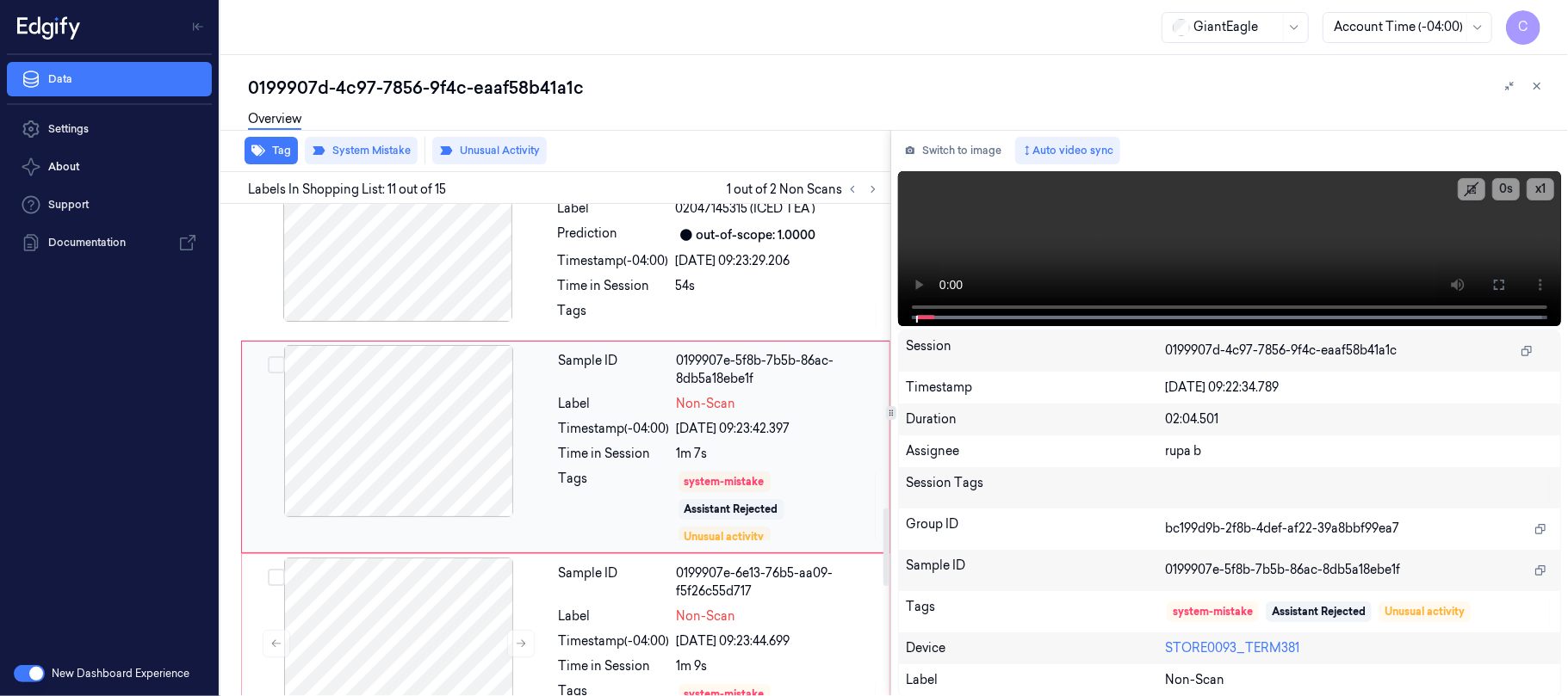
scroll to position [1927, 0]
click at [449, 449] on div at bounding box center [399, 430] width 307 height 173
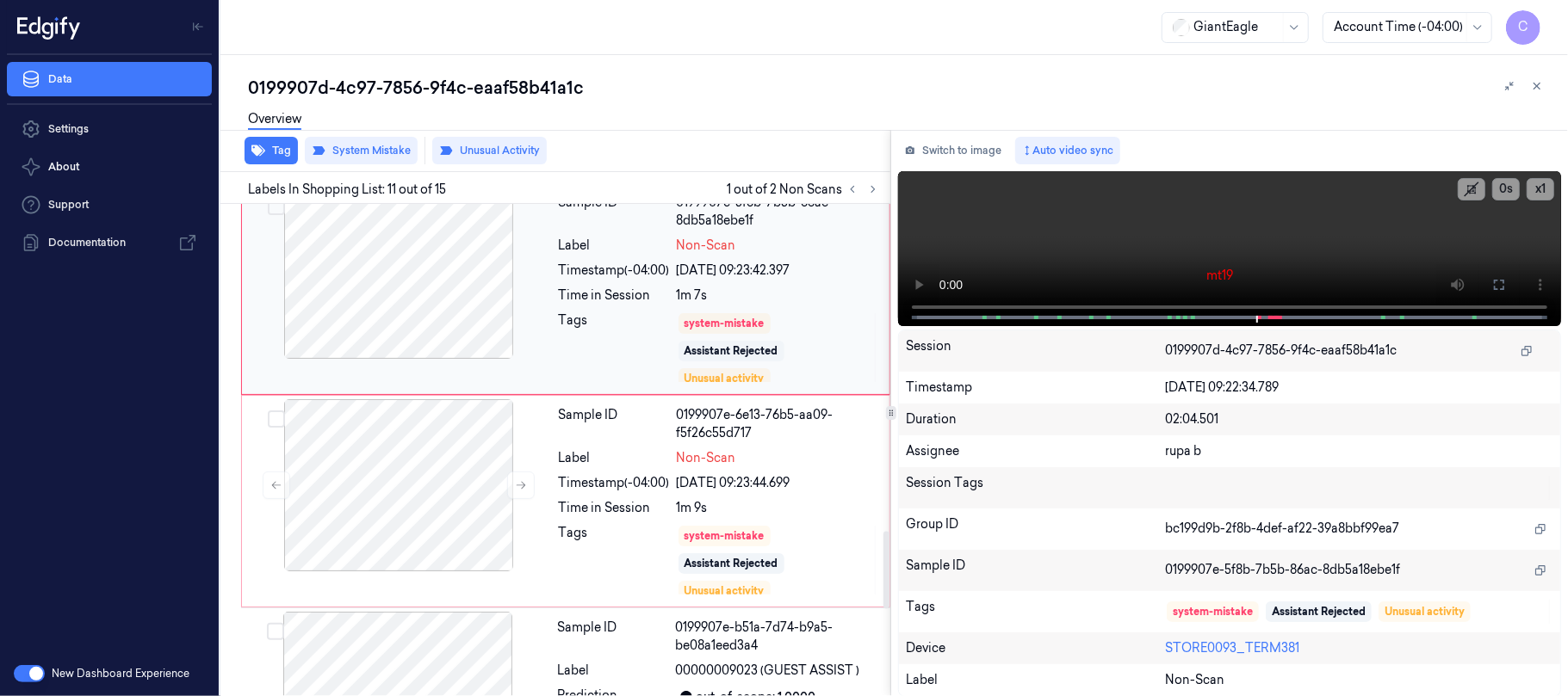
scroll to position [2156, 0]
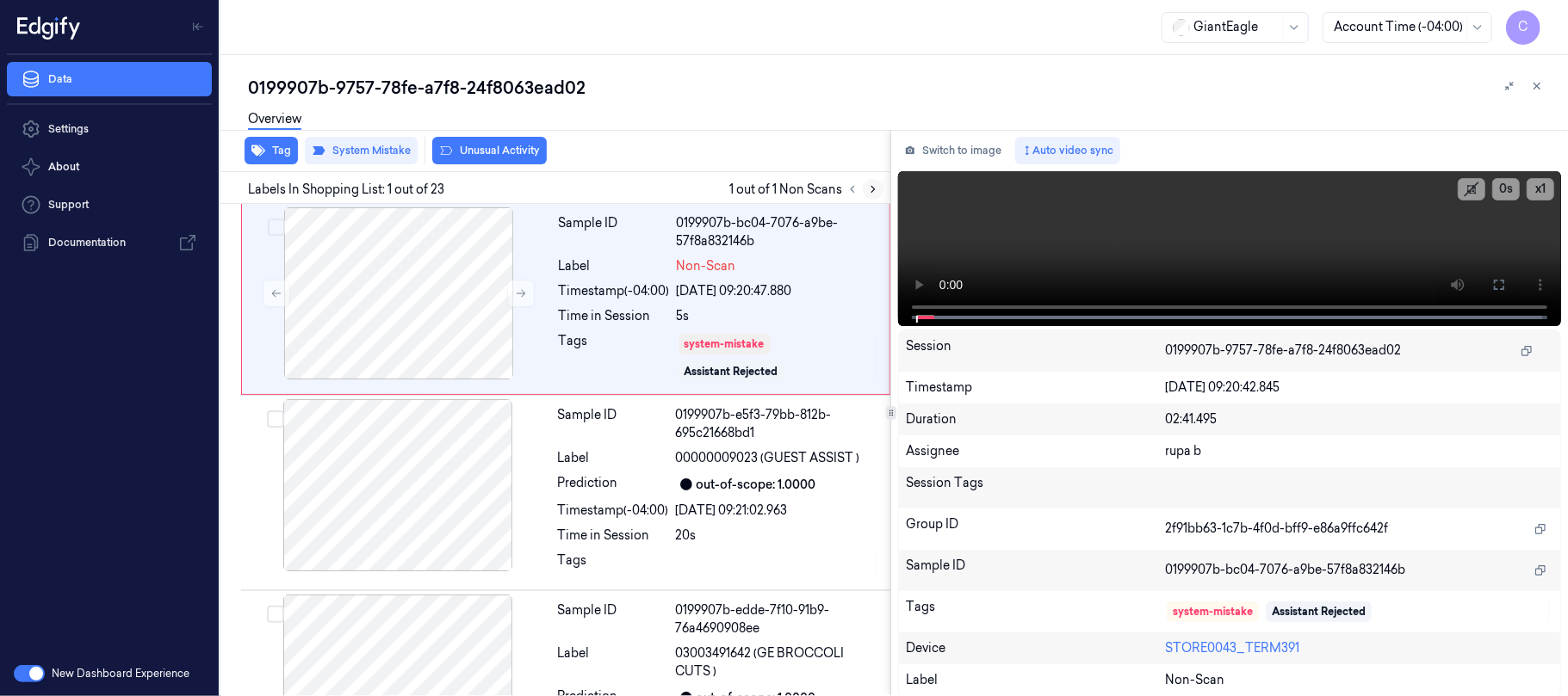
click at [867, 189] on icon at bounding box center [873, 189] width 12 height 12
click at [520, 296] on icon at bounding box center [521, 293] width 12 height 12
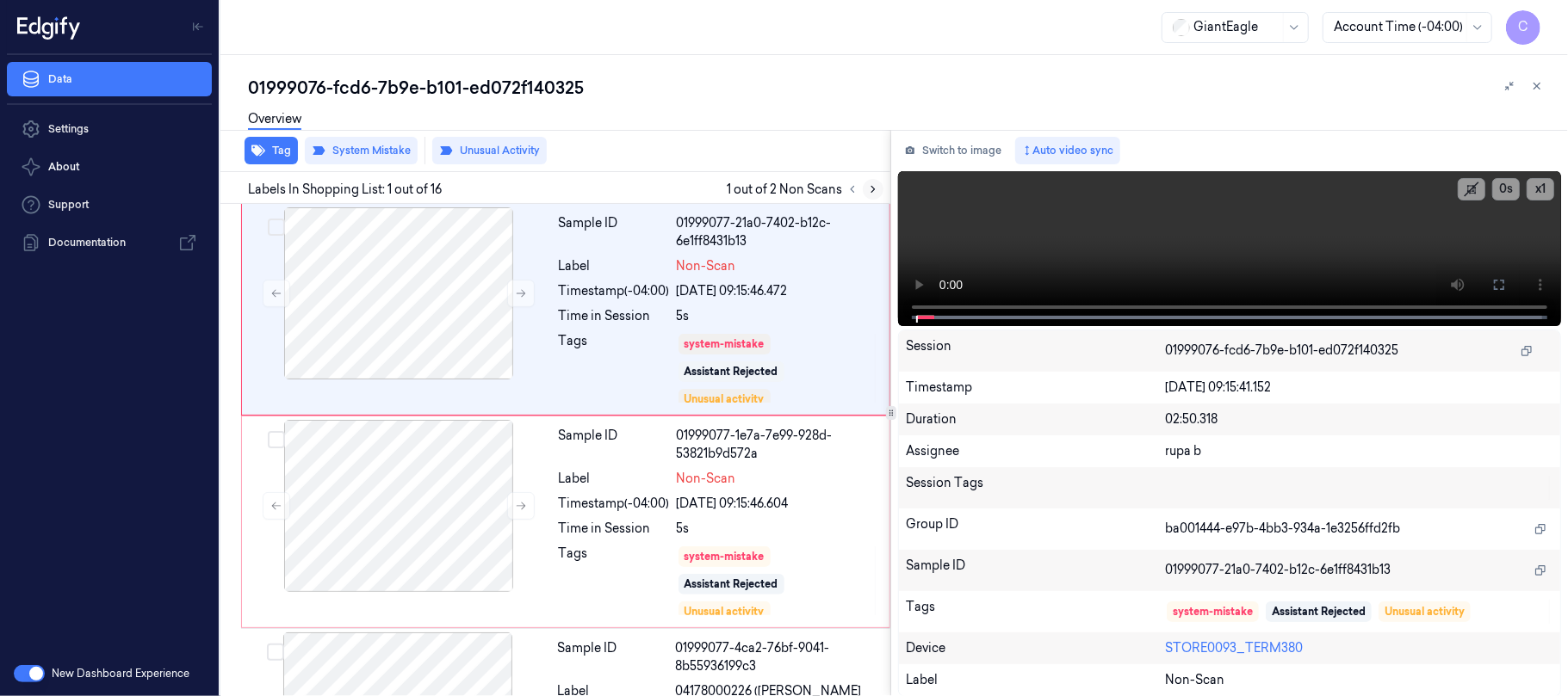
click at [879, 187] on button at bounding box center [873, 189] width 21 height 21
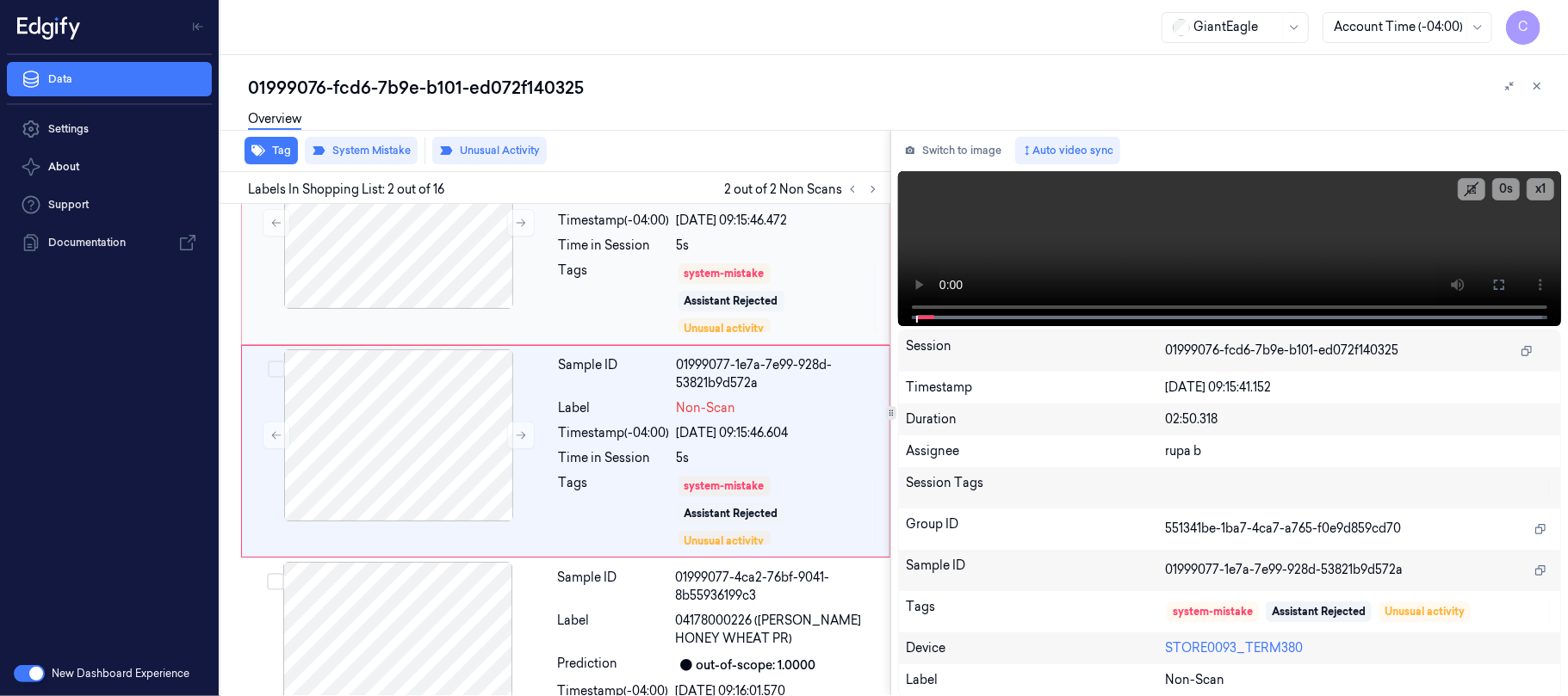
scroll to position [72, 0]
click at [522, 228] on button at bounding box center [520, 220] width 27 height 27
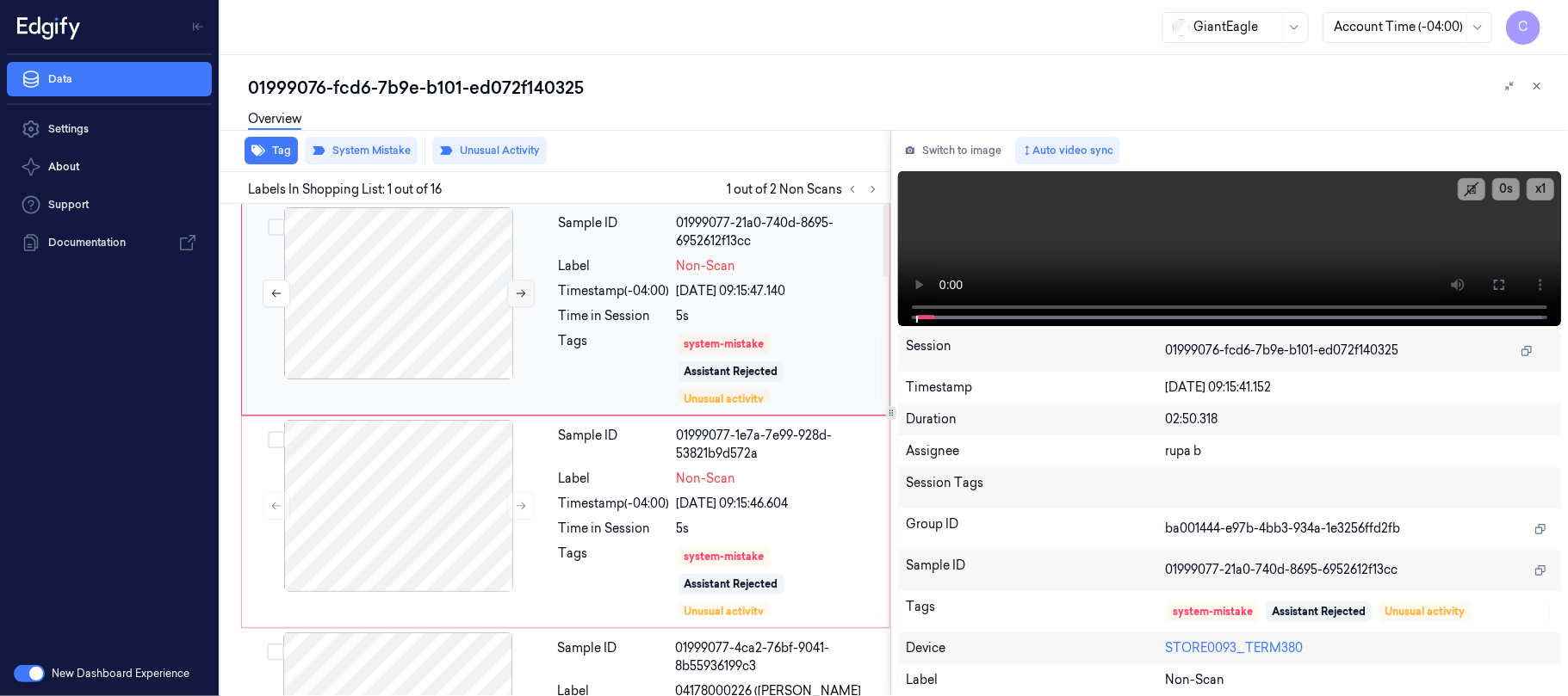
click at [521, 294] on icon at bounding box center [522, 294] width 9 height 8
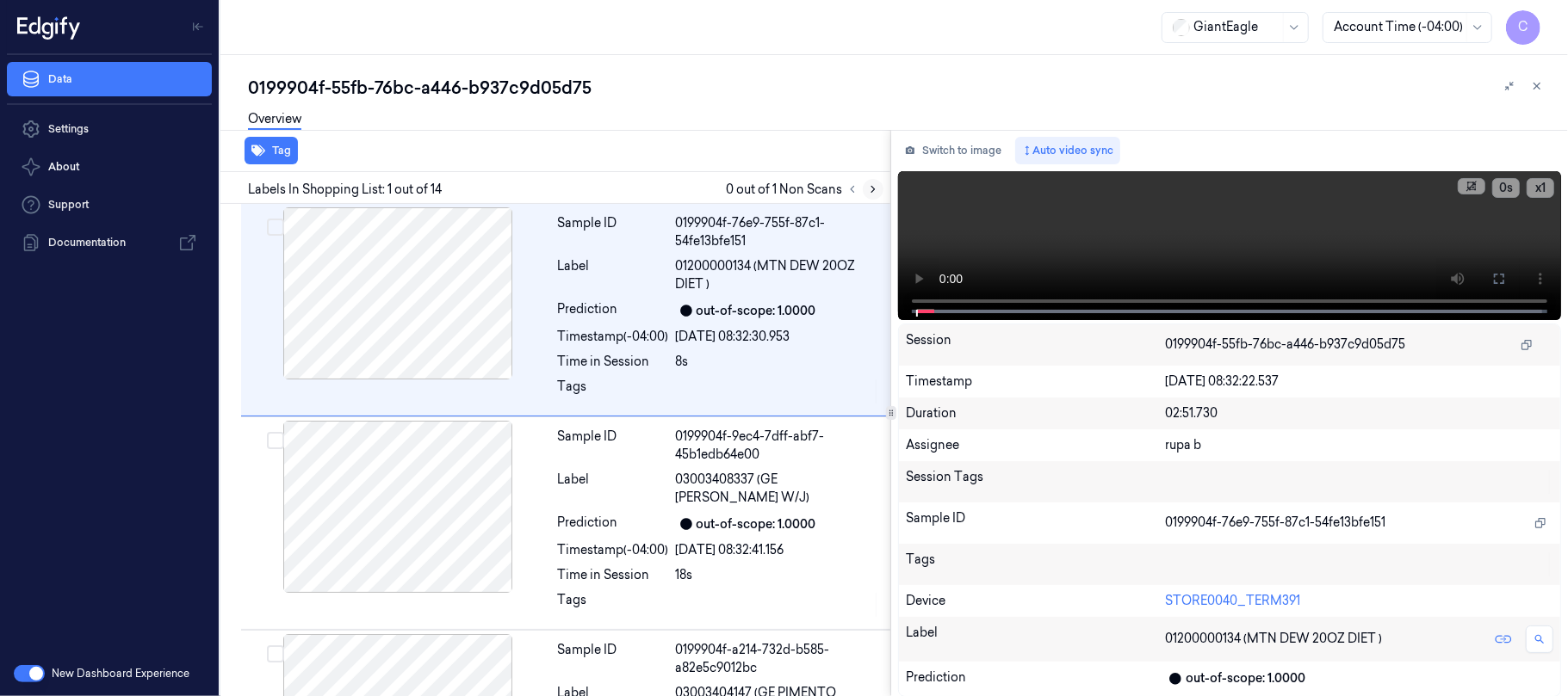
click at [869, 191] on icon at bounding box center [873, 189] width 12 height 12
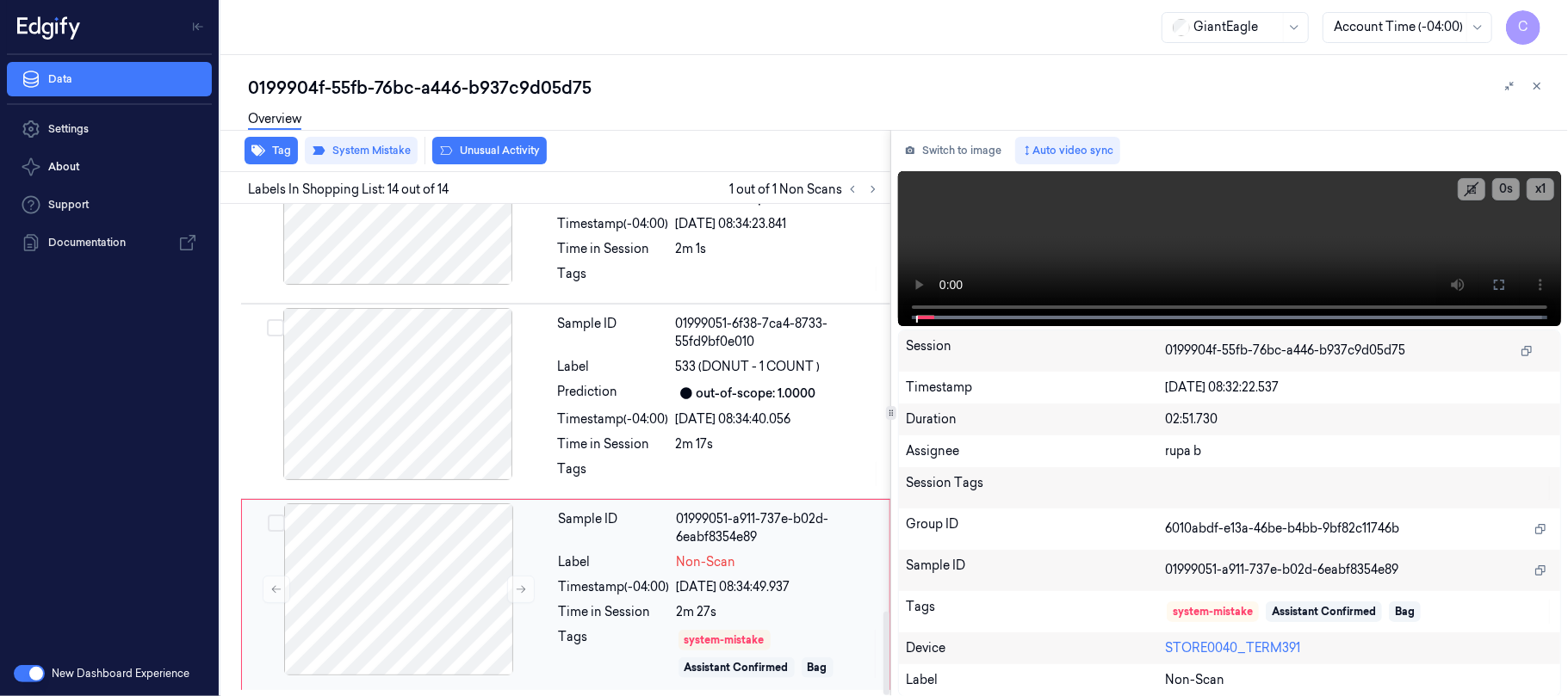
scroll to position [2398, 0]
click at [525, 585] on icon at bounding box center [521, 589] width 12 height 12
click at [522, 585] on icon at bounding box center [521, 589] width 12 height 12
click at [522, 586] on icon at bounding box center [521, 589] width 12 height 12
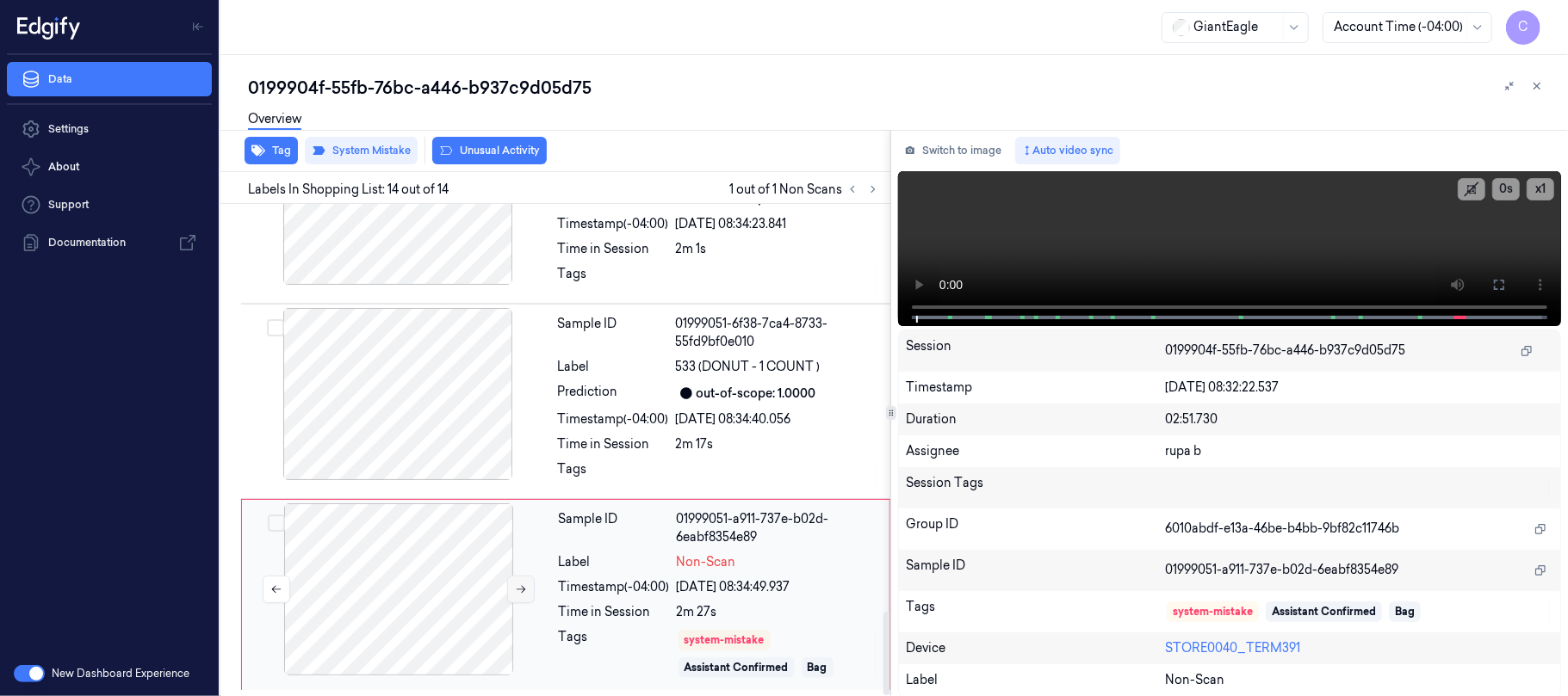
click at [515, 591] on icon at bounding box center [521, 589] width 12 height 12
click at [520, 589] on icon at bounding box center [521, 589] width 12 height 12
click at [521, 587] on icon at bounding box center [521, 589] width 12 height 12
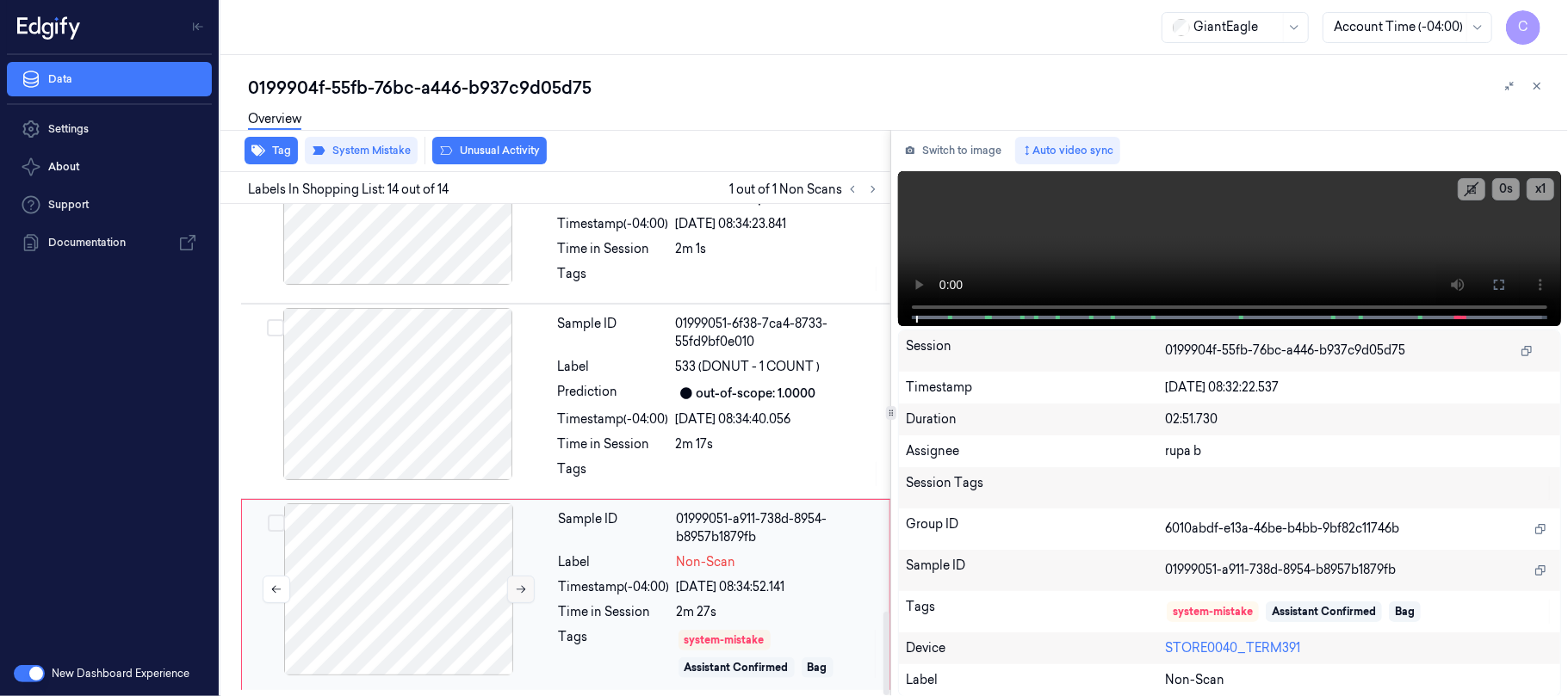
click at [521, 587] on icon at bounding box center [521, 589] width 12 height 12
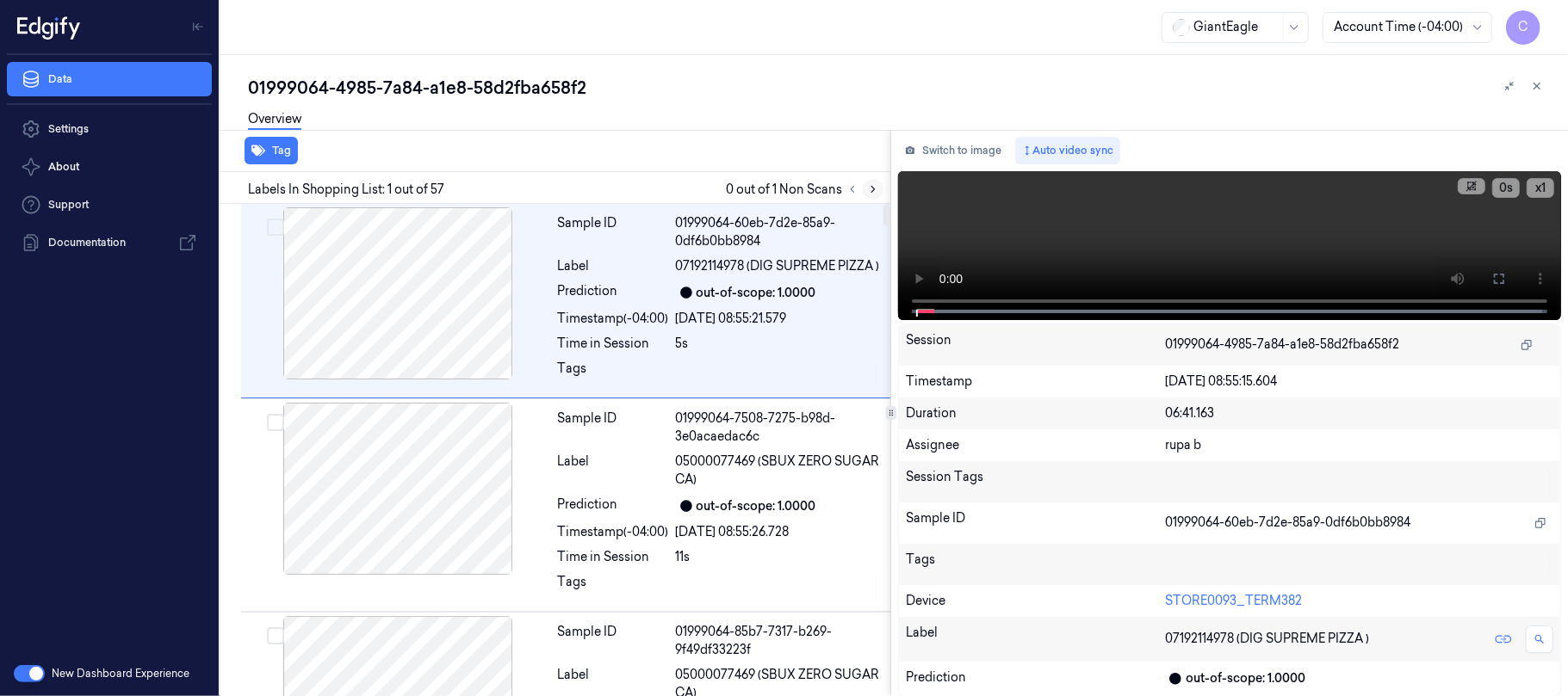
click at [867, 188] on icon at bounding box center [873, 189] width 12 height 12
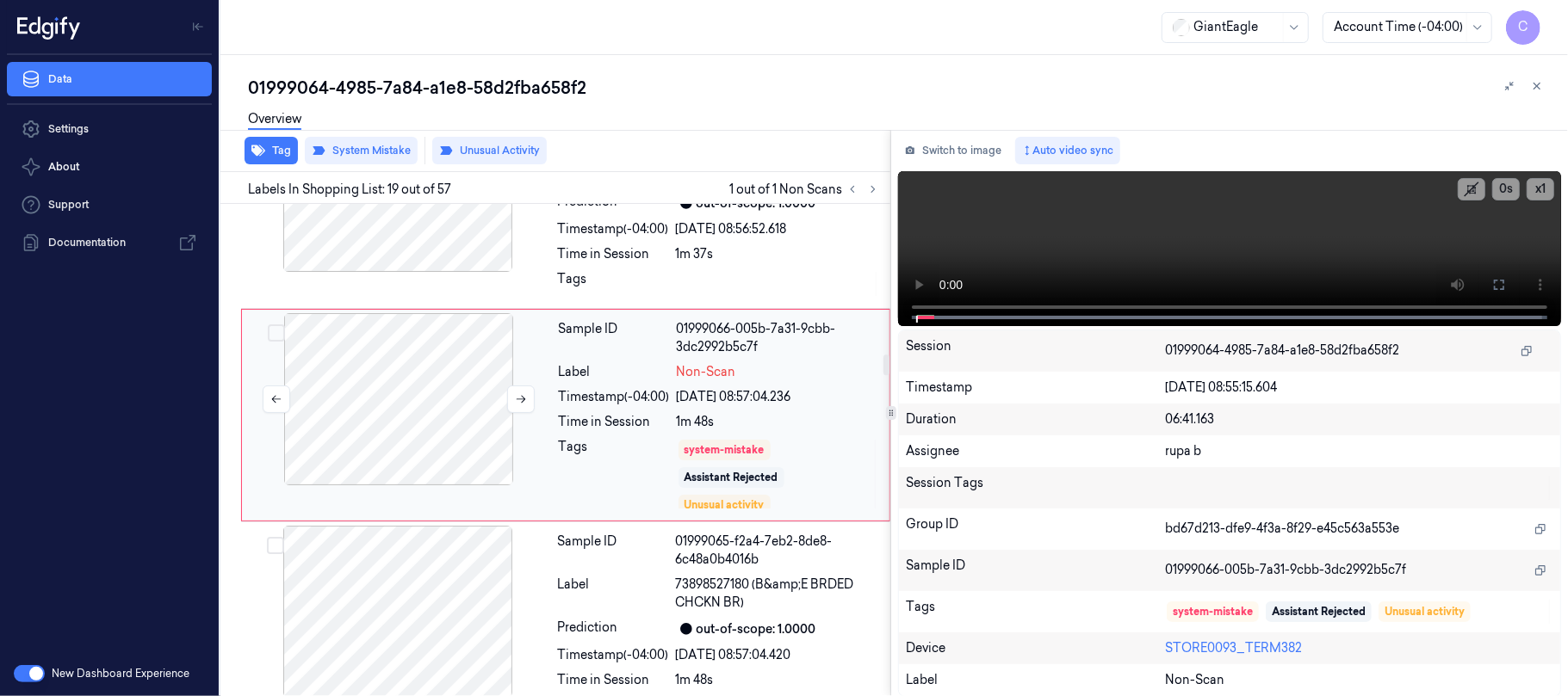
scroll to position [3695, 0]
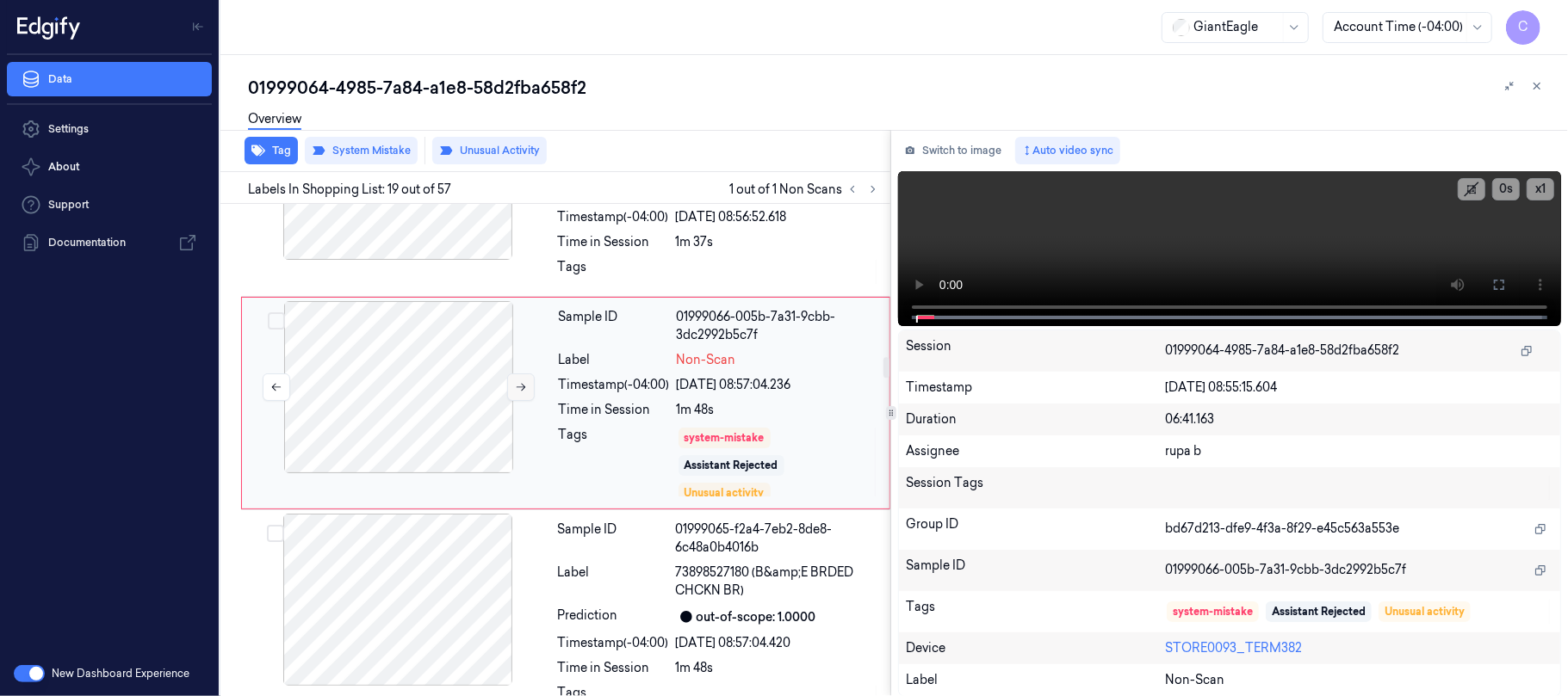
click at [525, 392] on icon at bounding box center [522, 387] width 9 height 8
click at [521, 393] on icon at bounding box center [521, 387] width 12 height 12
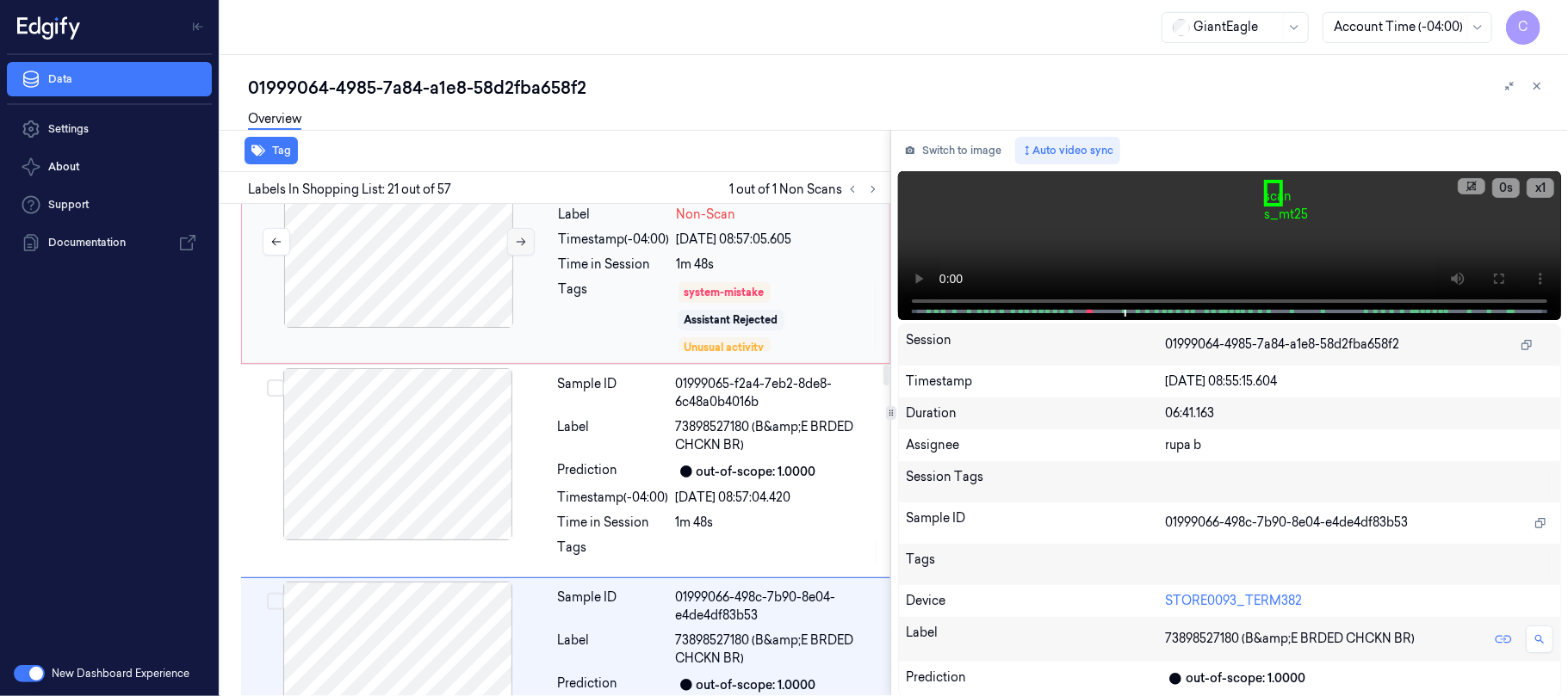
scroll to position [3777, 0]
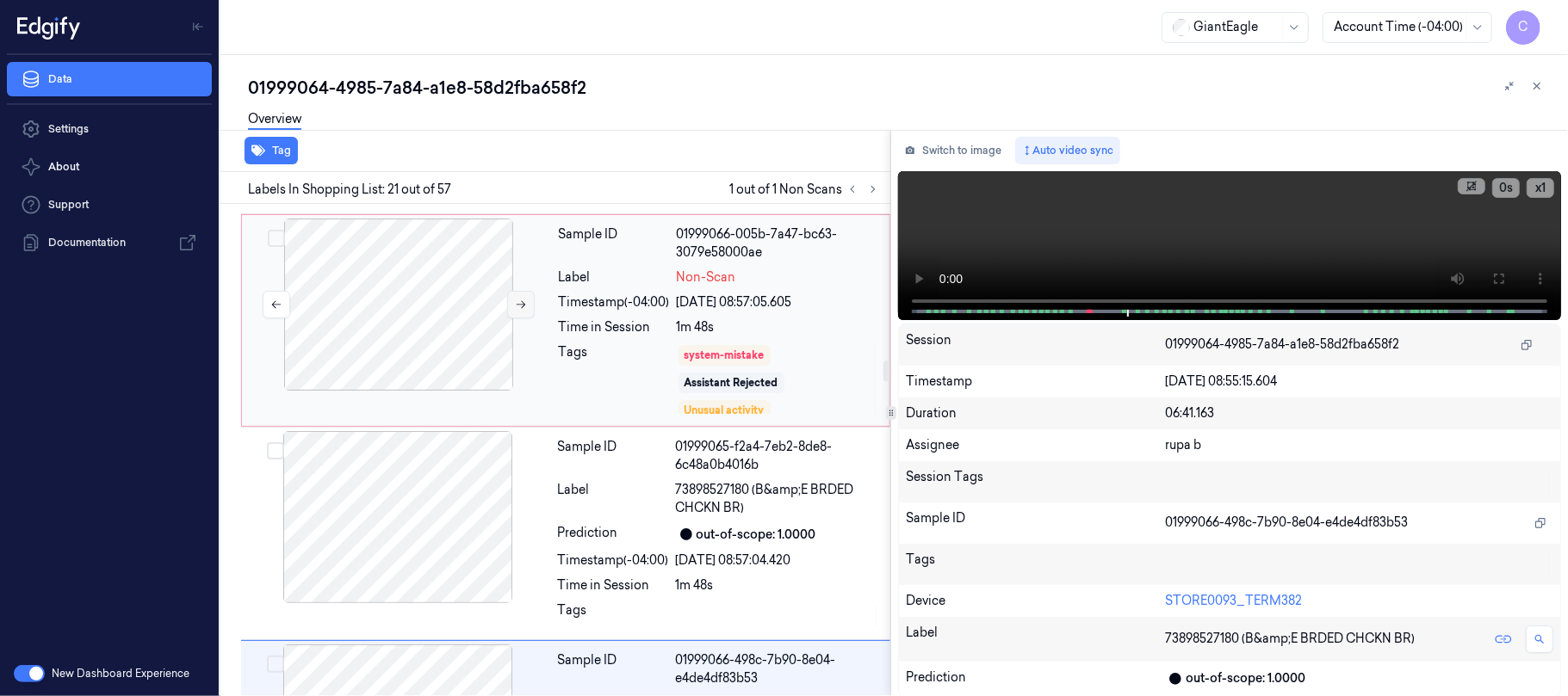
click at [517, 310] on icon at bounding box center [521, 304] width 12 height 12
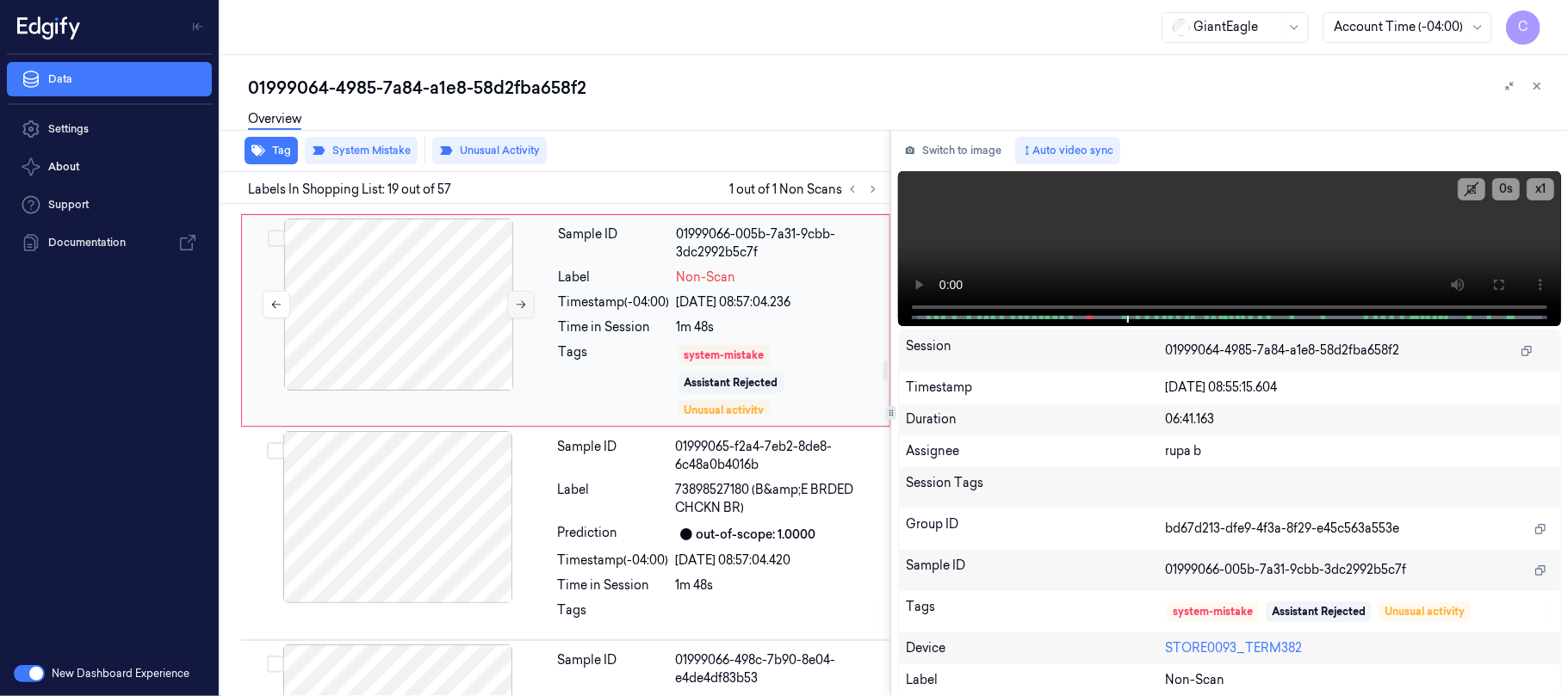
scroll to position [3695, 0]
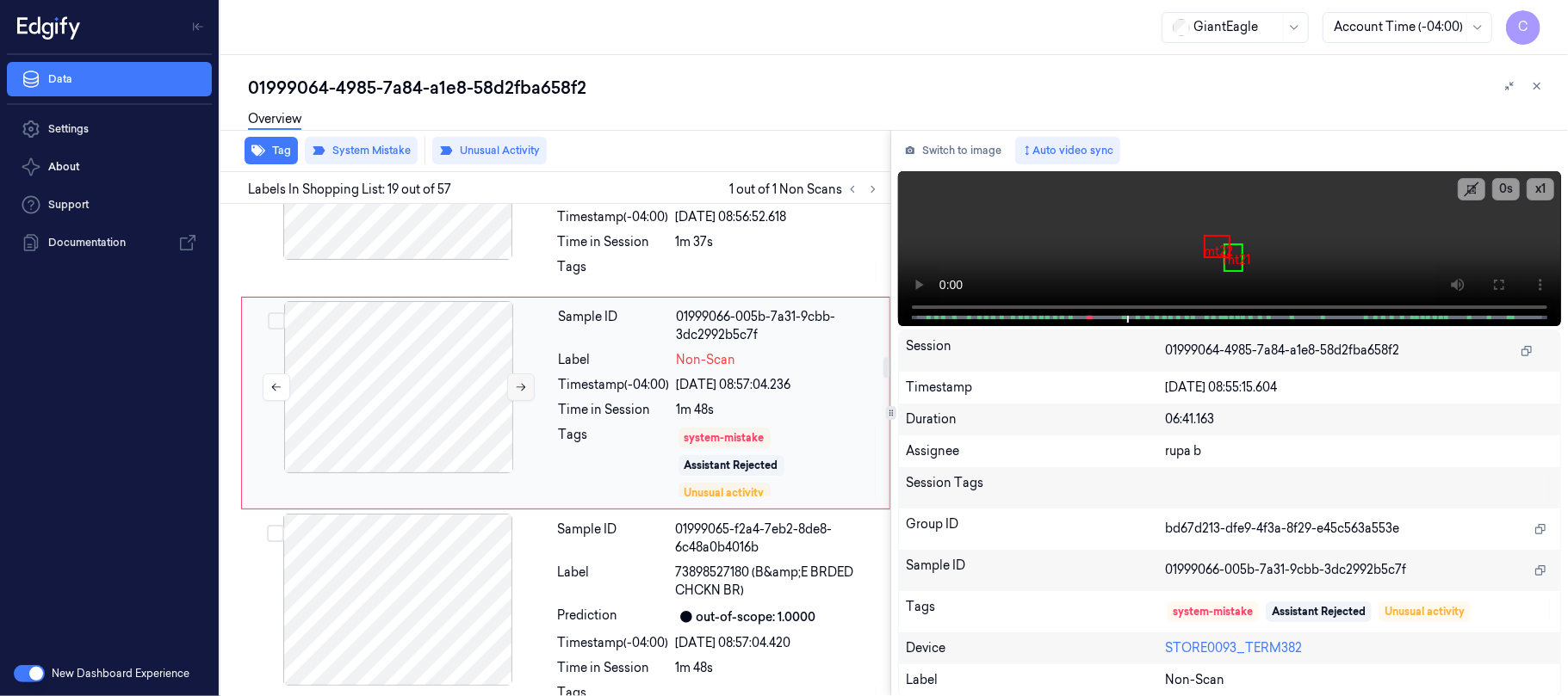
click at [522, 393] on icon at bounding box center [521, 387] width 12 height 12
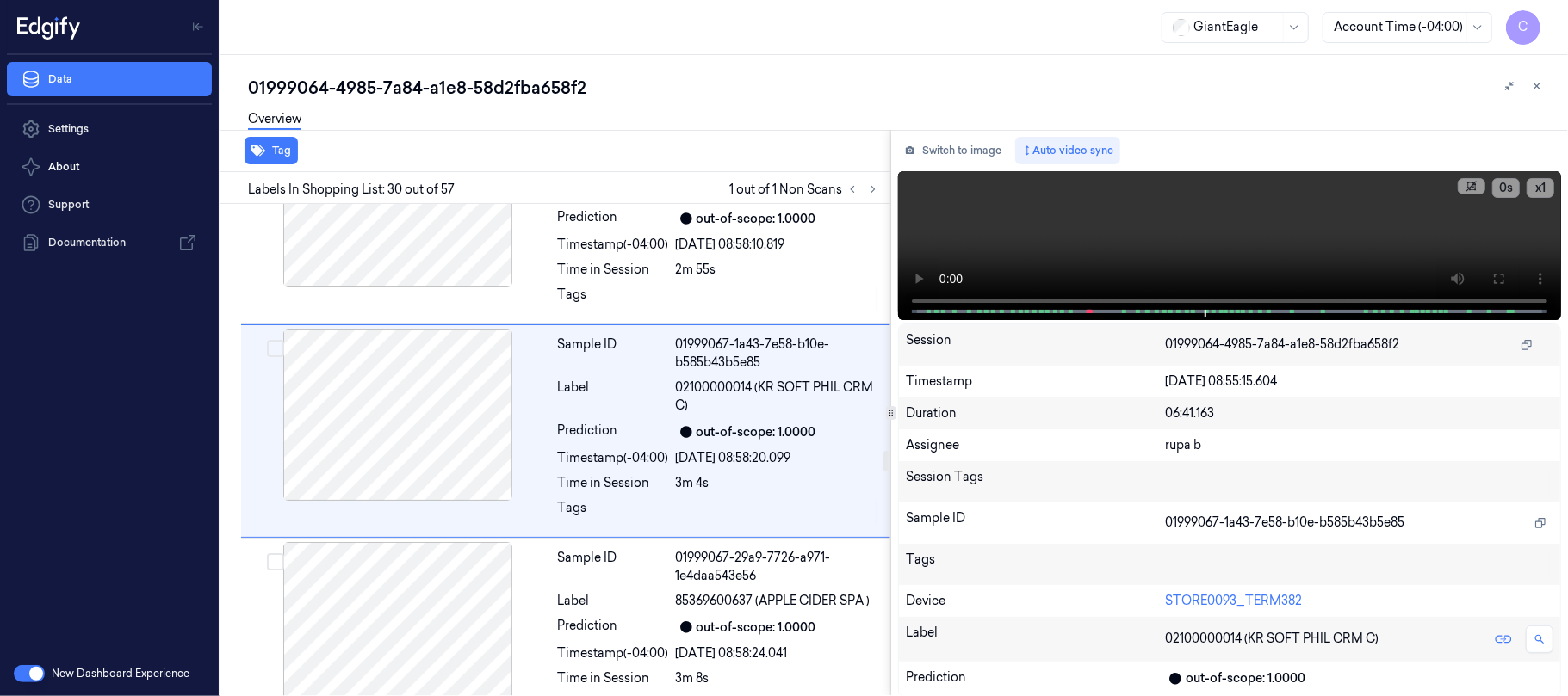
scroll to position [5993, 0]
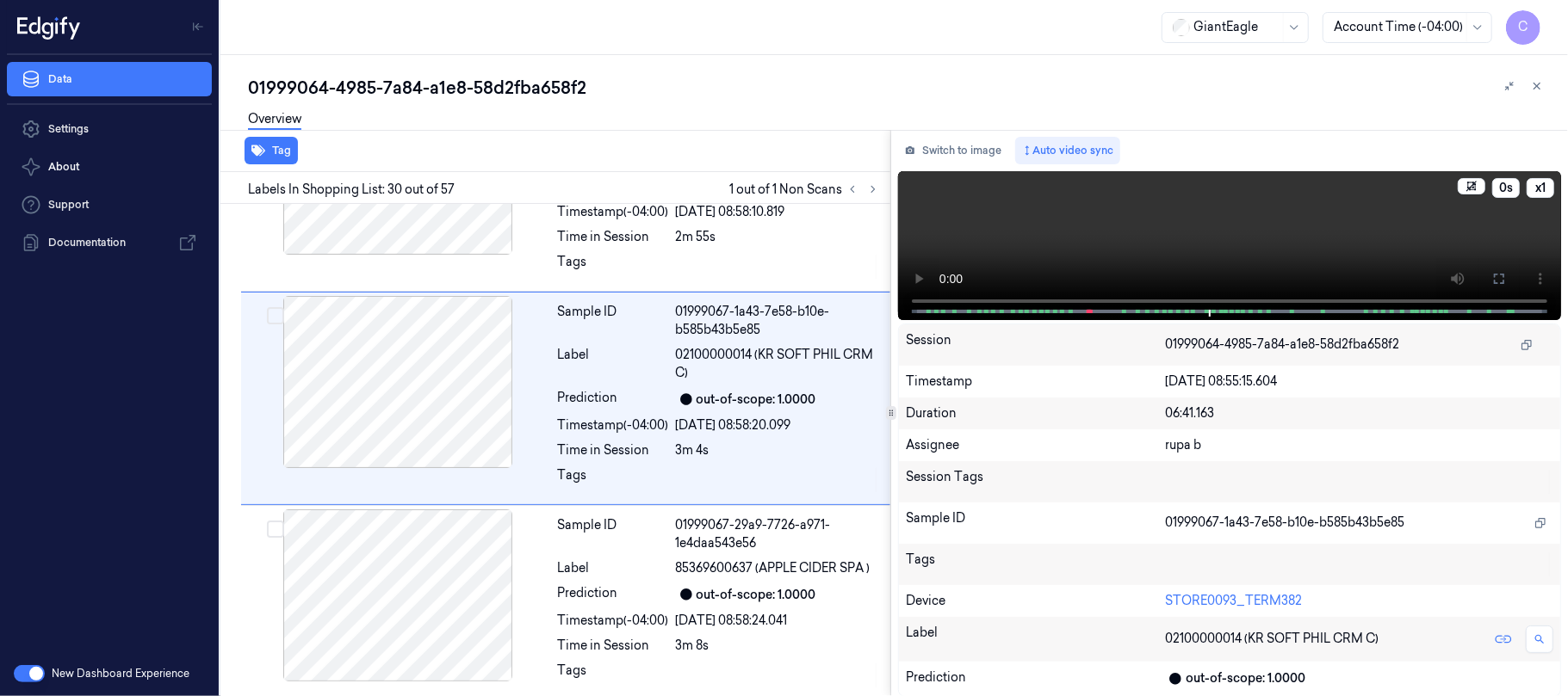
click at [1070, 242] on video at bounding box center [1229, 246] width 663 height 149
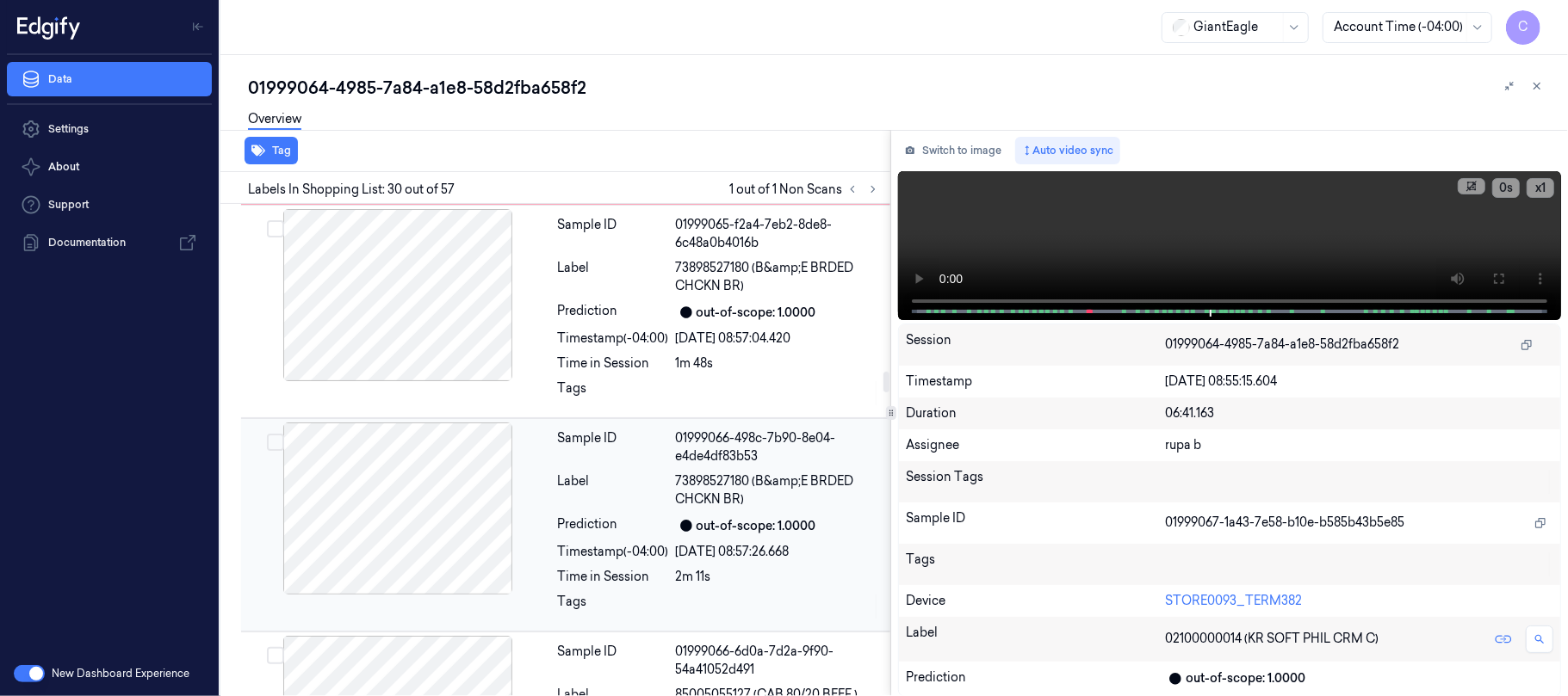
scroll to position [4042, 0]
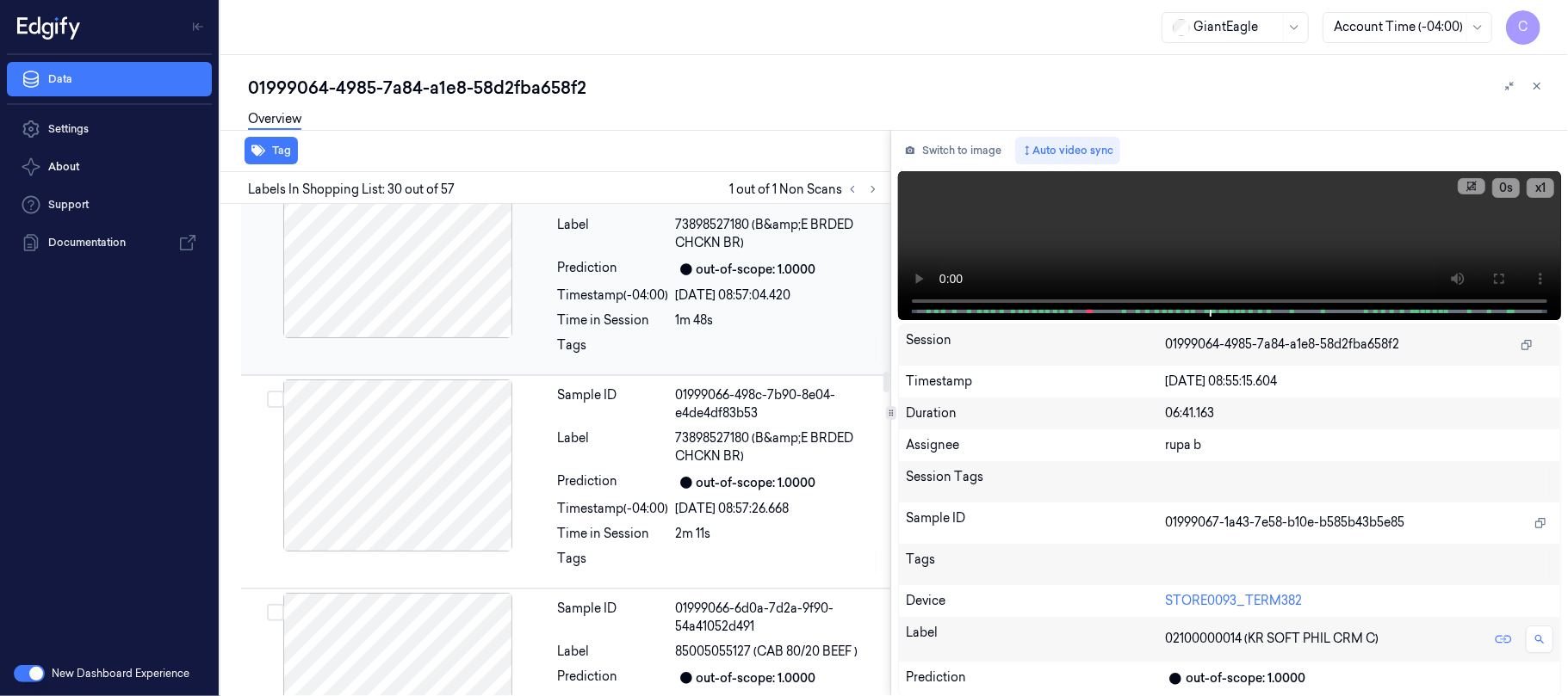
click at [414, 283] on div at bounding box center [398, 252] width 307 height 173
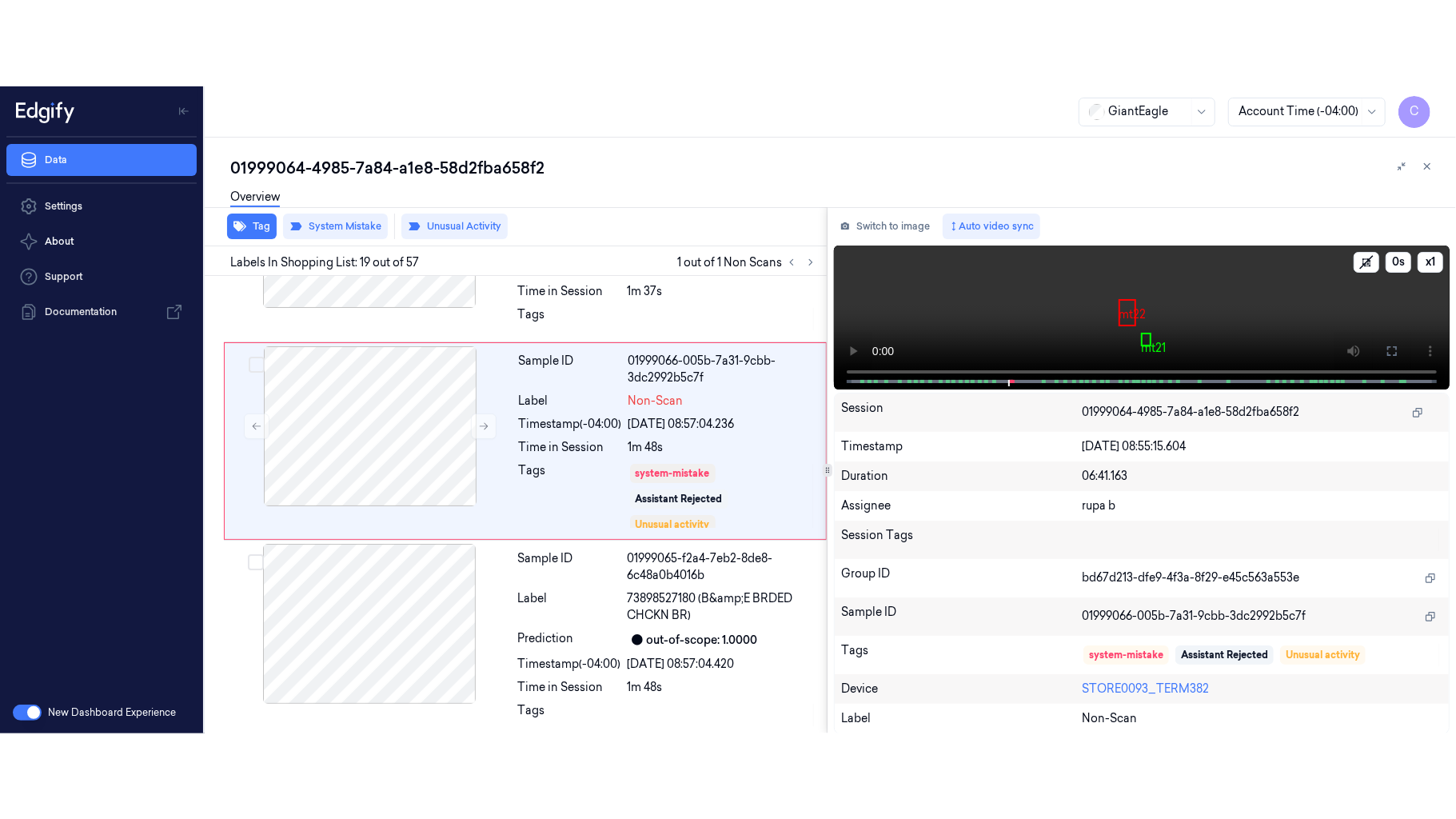
scroll to position [3432, 0]
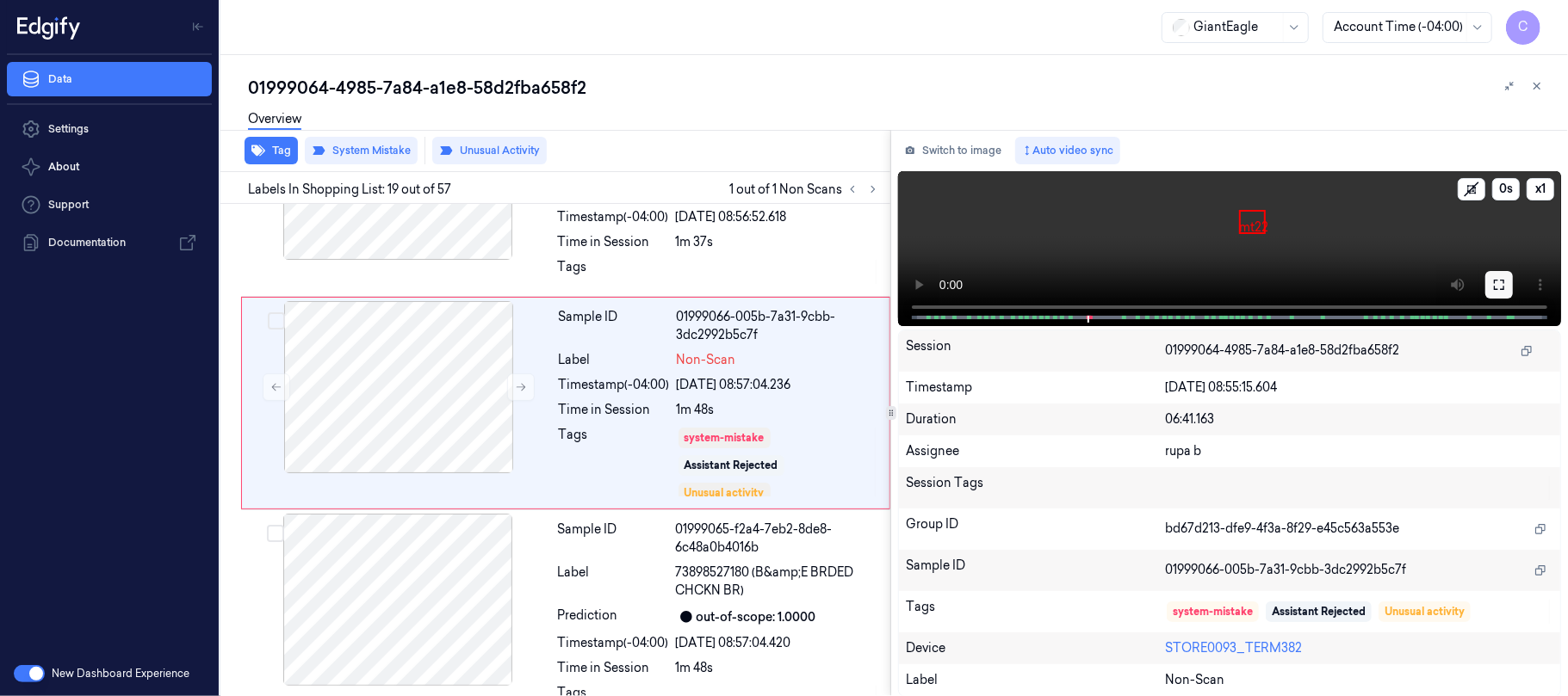
click at [1502, 282] on icon at bounding box center [1499, 284] width 14 height 14
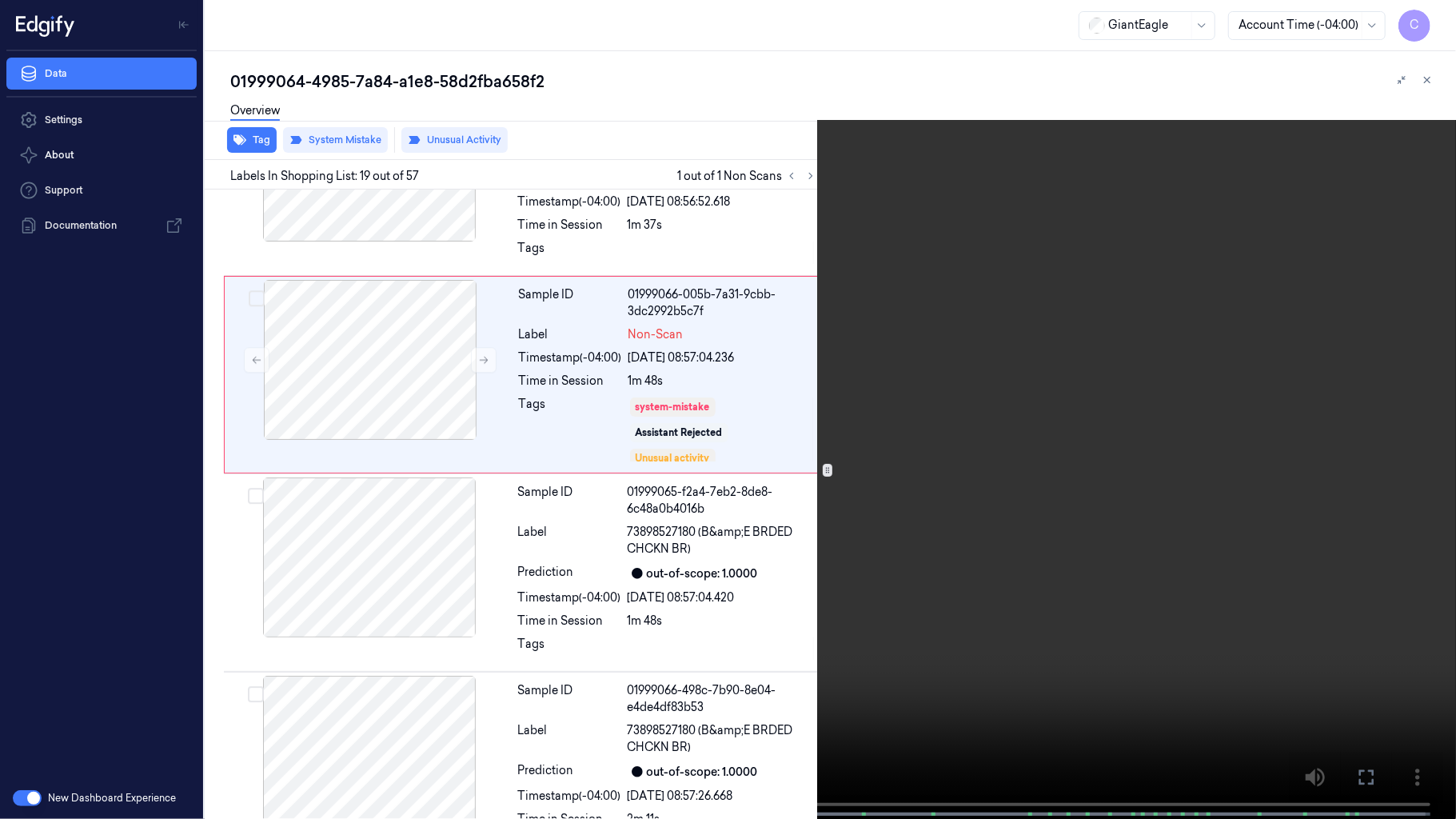
click at [830, 391] on video at bounding box center [728, 410] width 1456 height 822
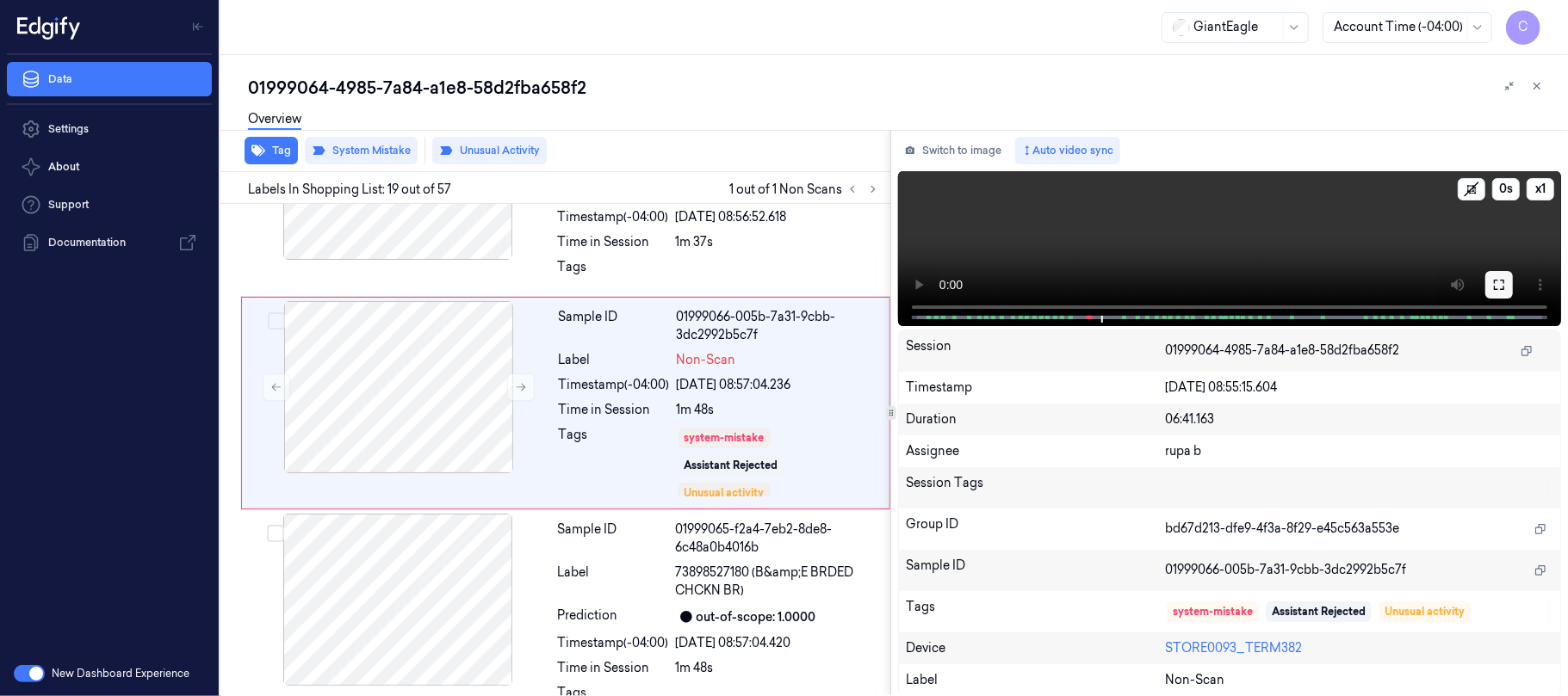
click at [1500, 278] on icon at bounding box center [1499, 284] width 14 height 14
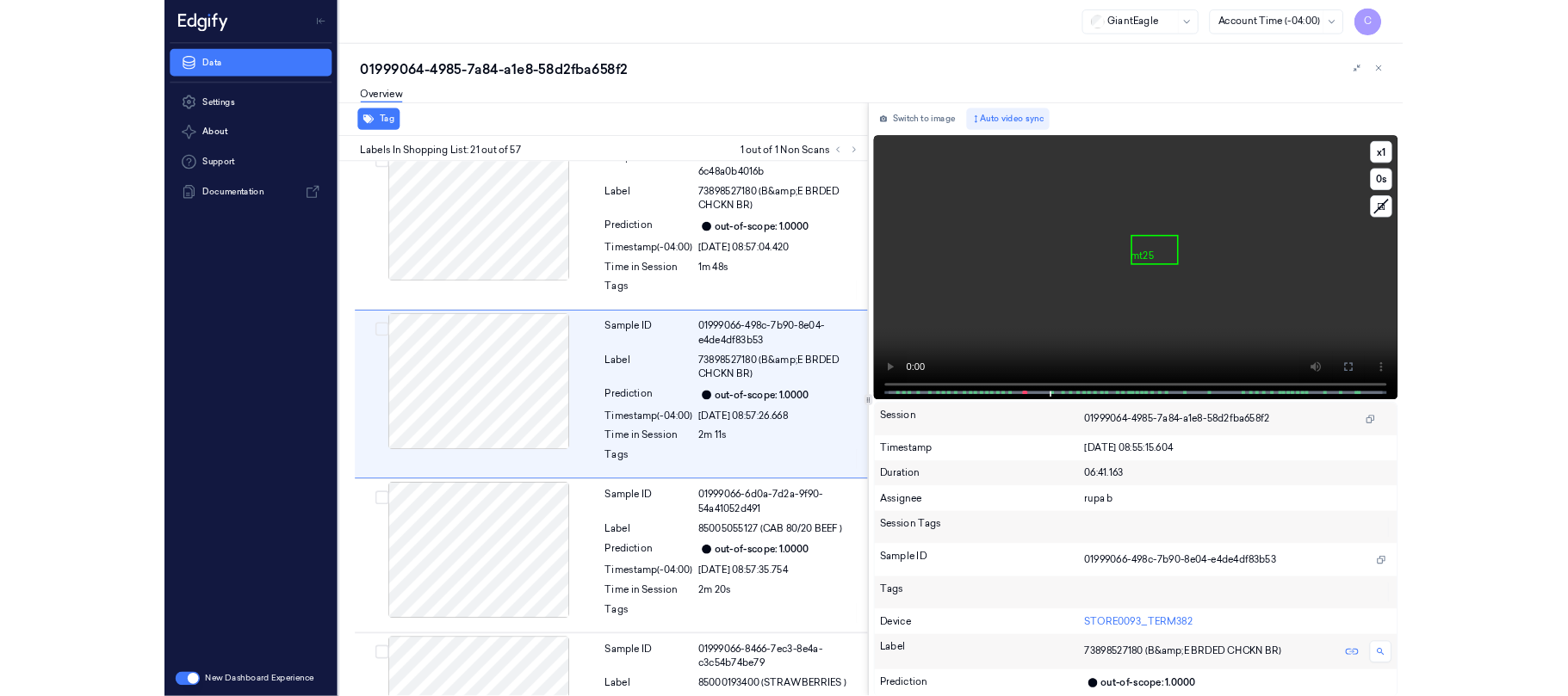
scroll to position [4029, 0]
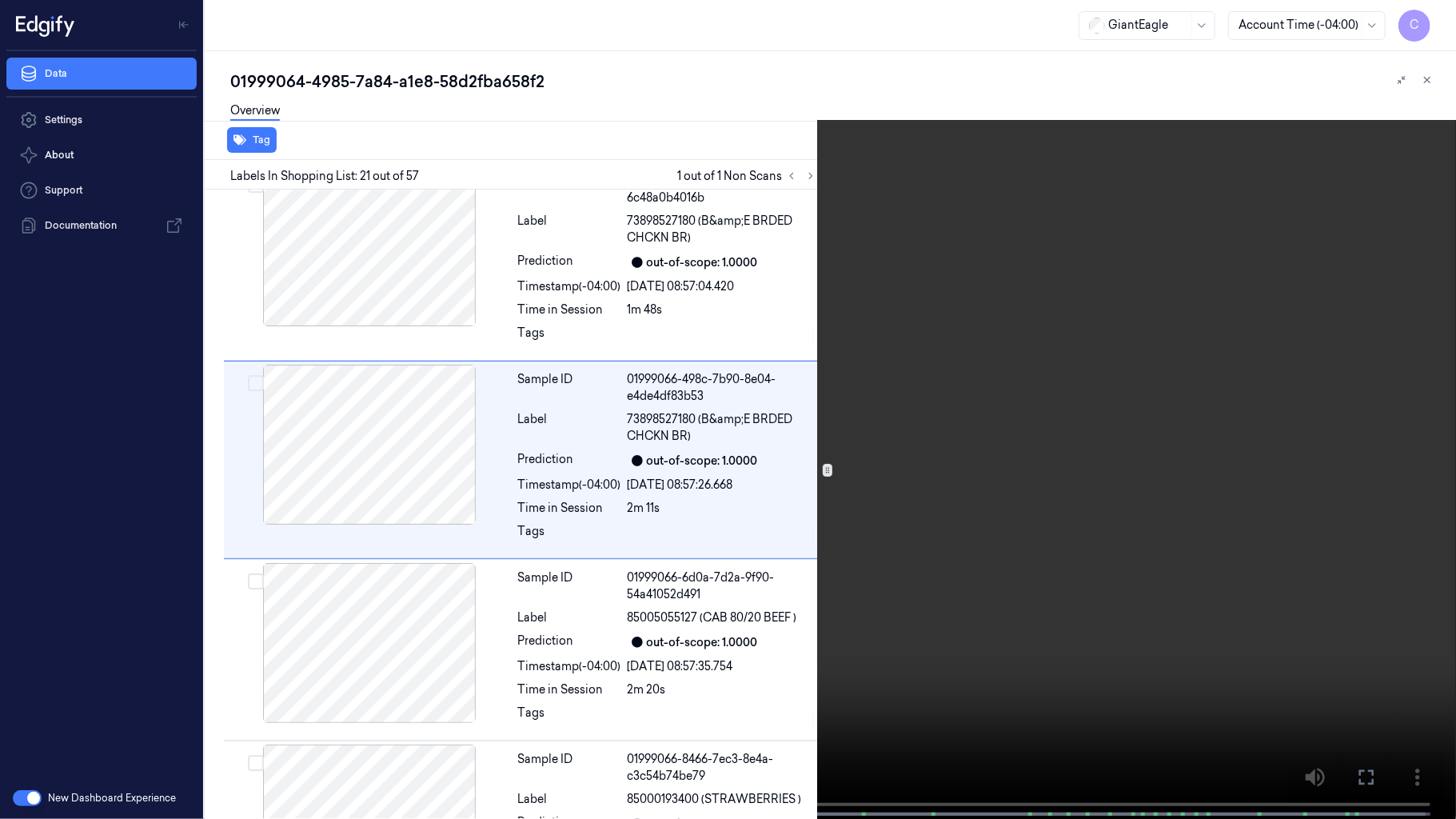
click at [830, 356] on video at bounding box center [728, 410] width 1456 height 822
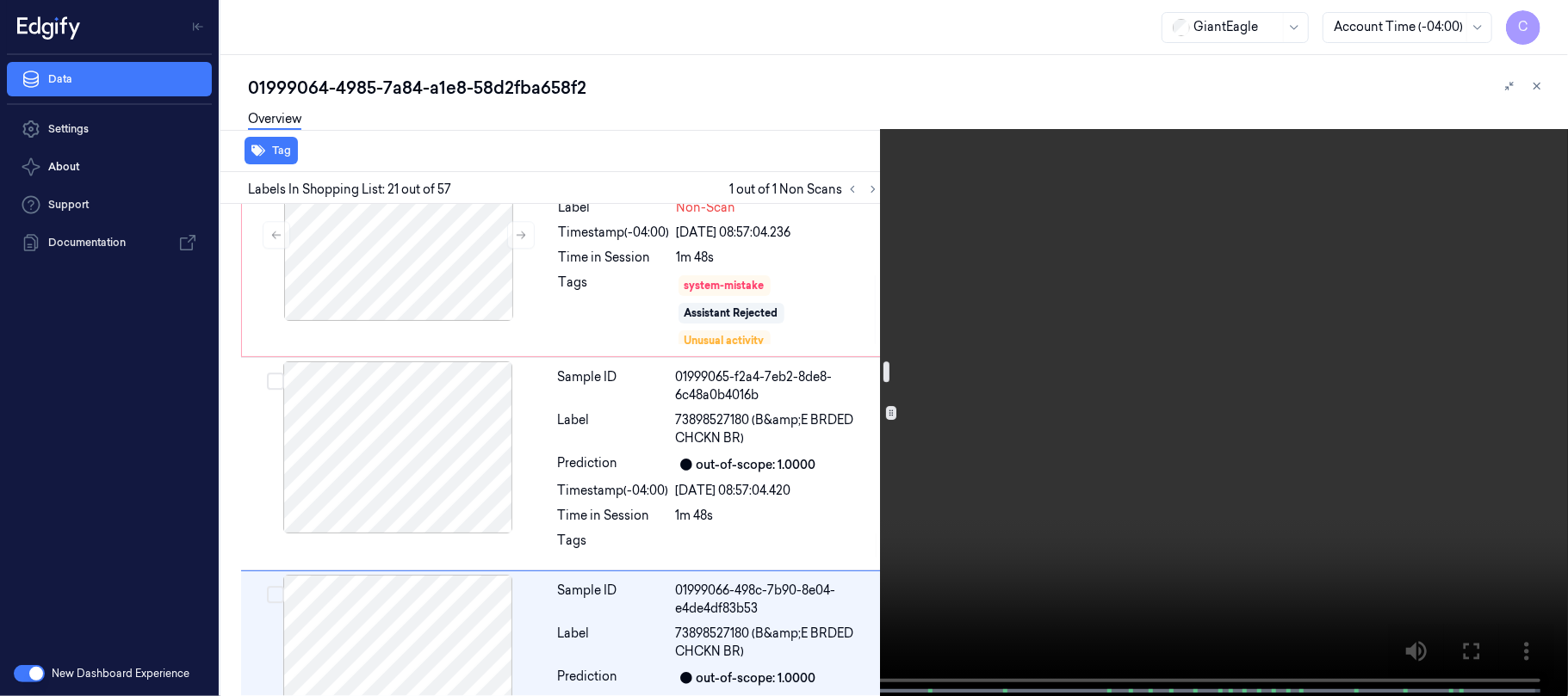
scroll to position [3799, 0]
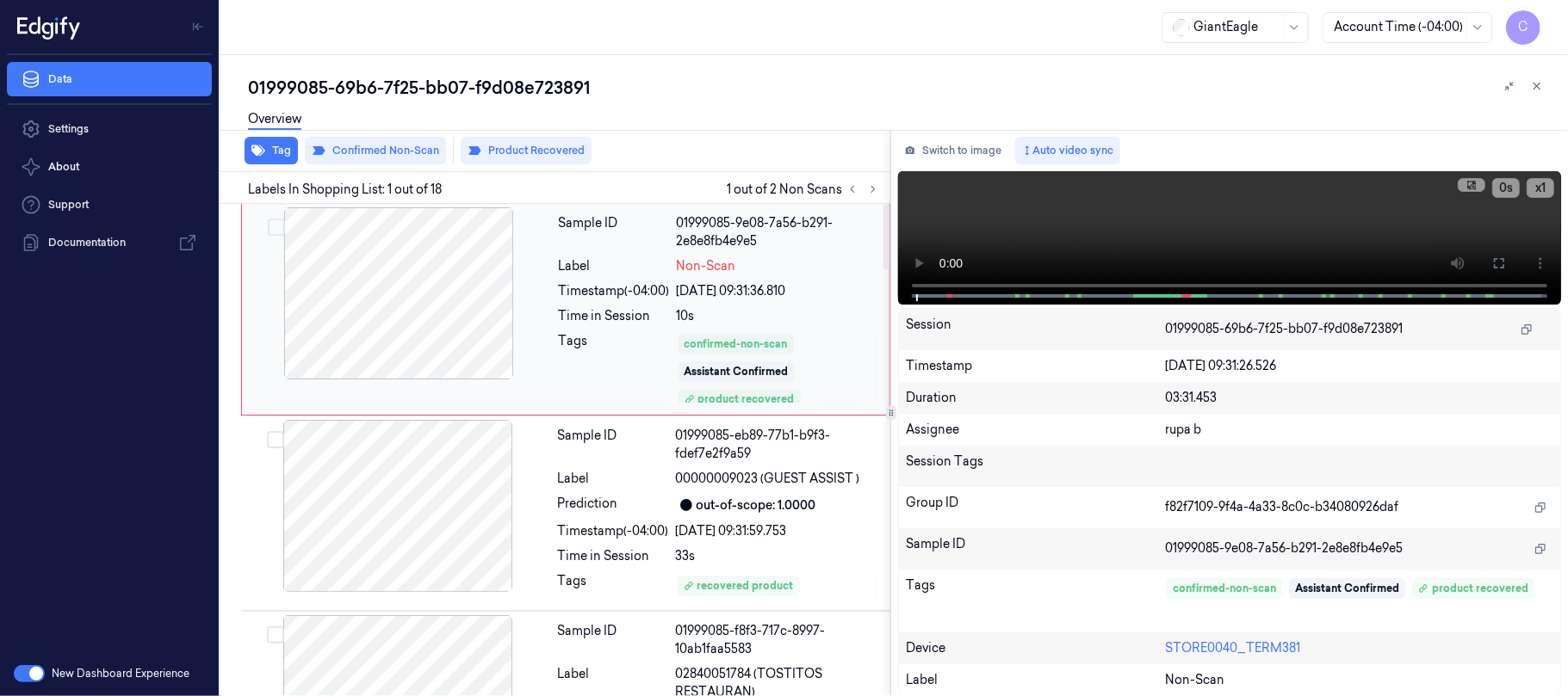
click at [396, 315] on div at bounding box center [399, 294] width 307 height 173
click at [1499, 263] on icon at bounding box center [1499, 263] width 14 height 14
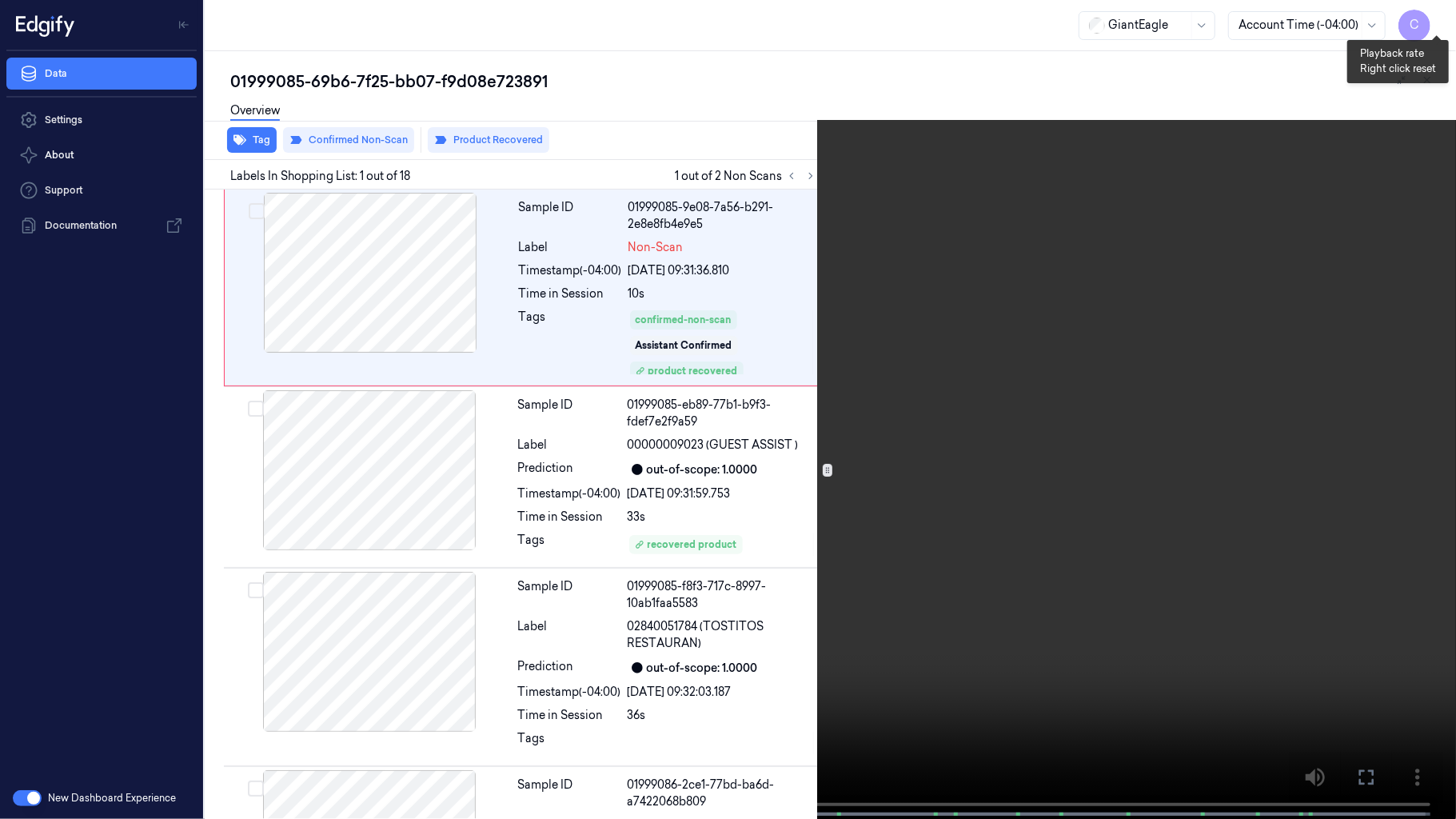
click at [1442, 19] on button "x 1" at bounding box center [1436, 18] width 25 height 25
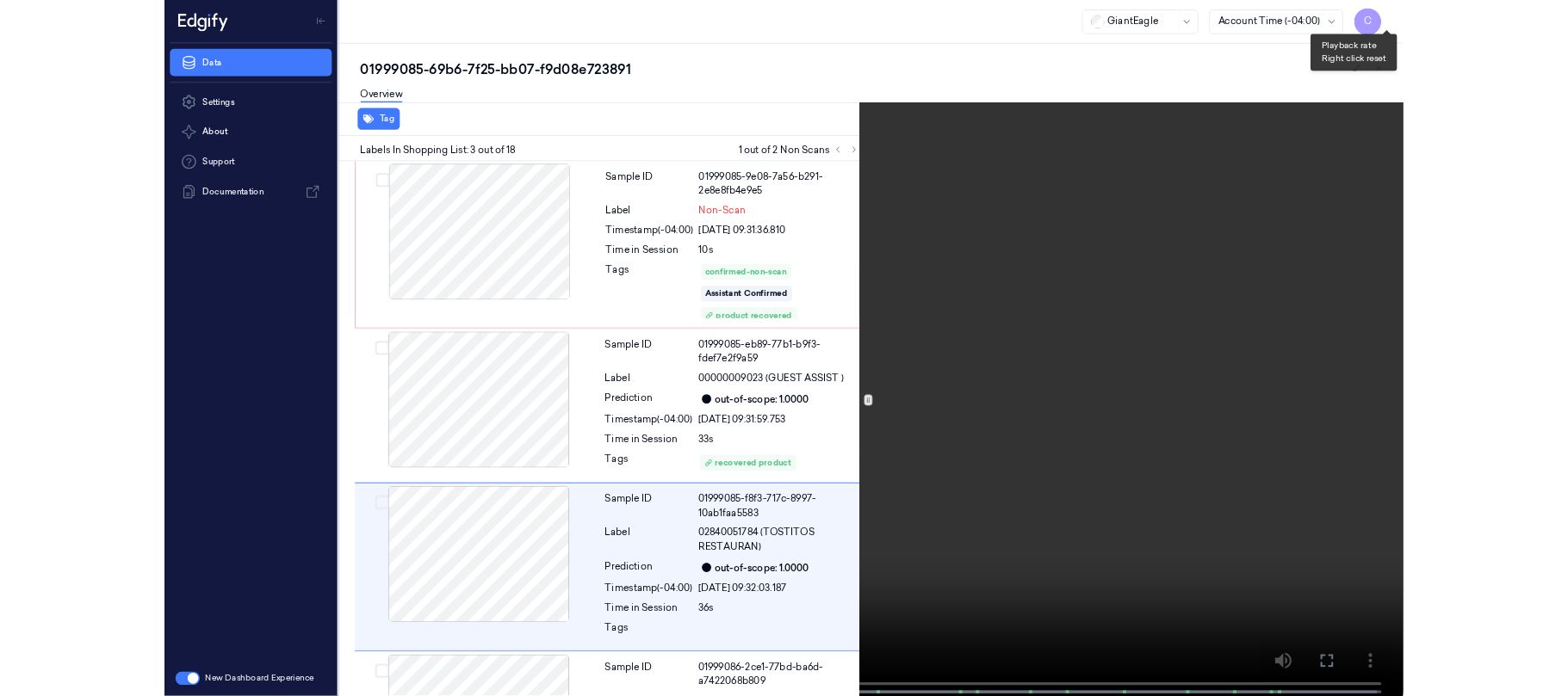
scroll to position [176, 0]
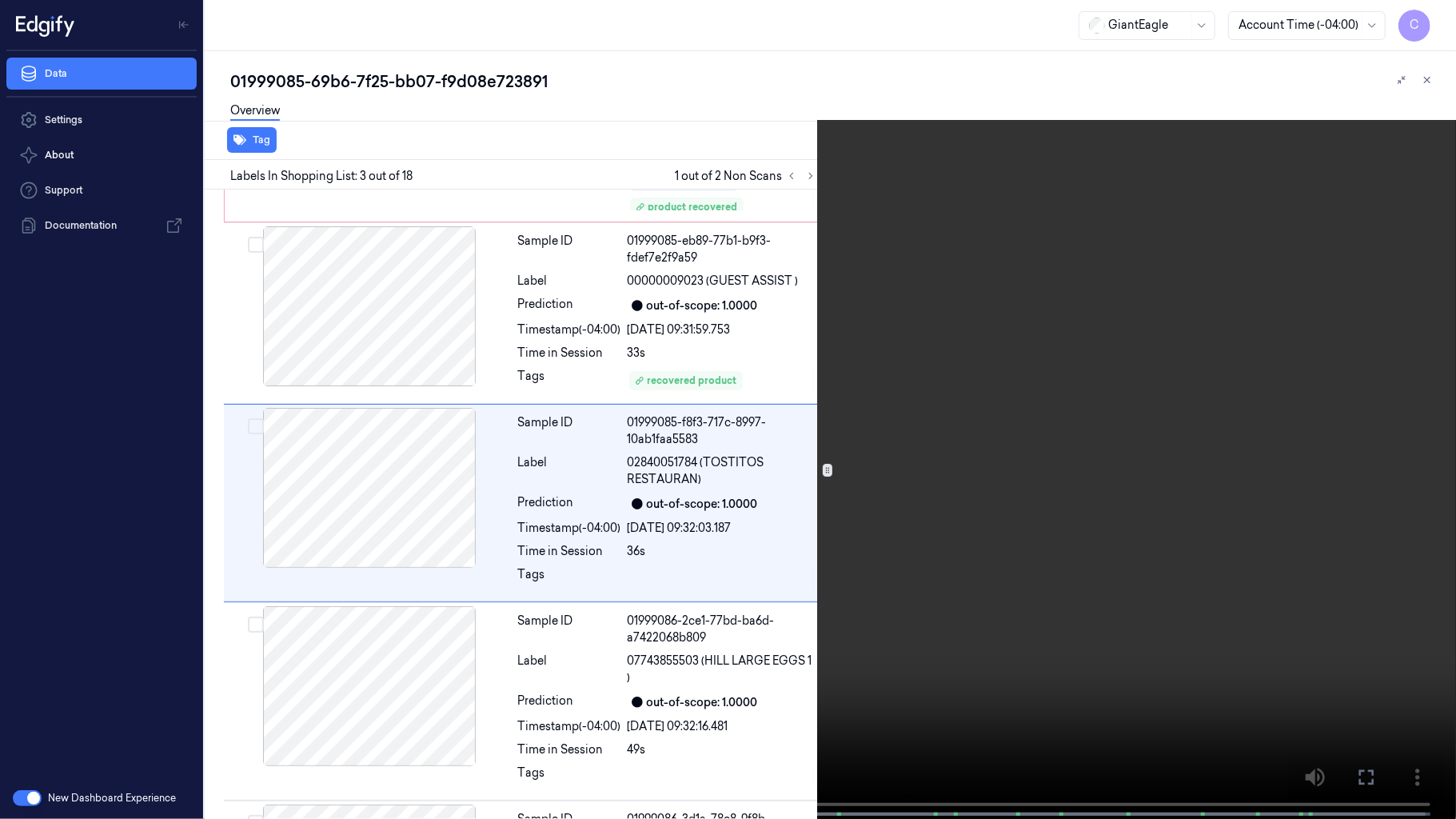
click at [598, 274] on video at bounding box center [728, 410] width 1456 height 822
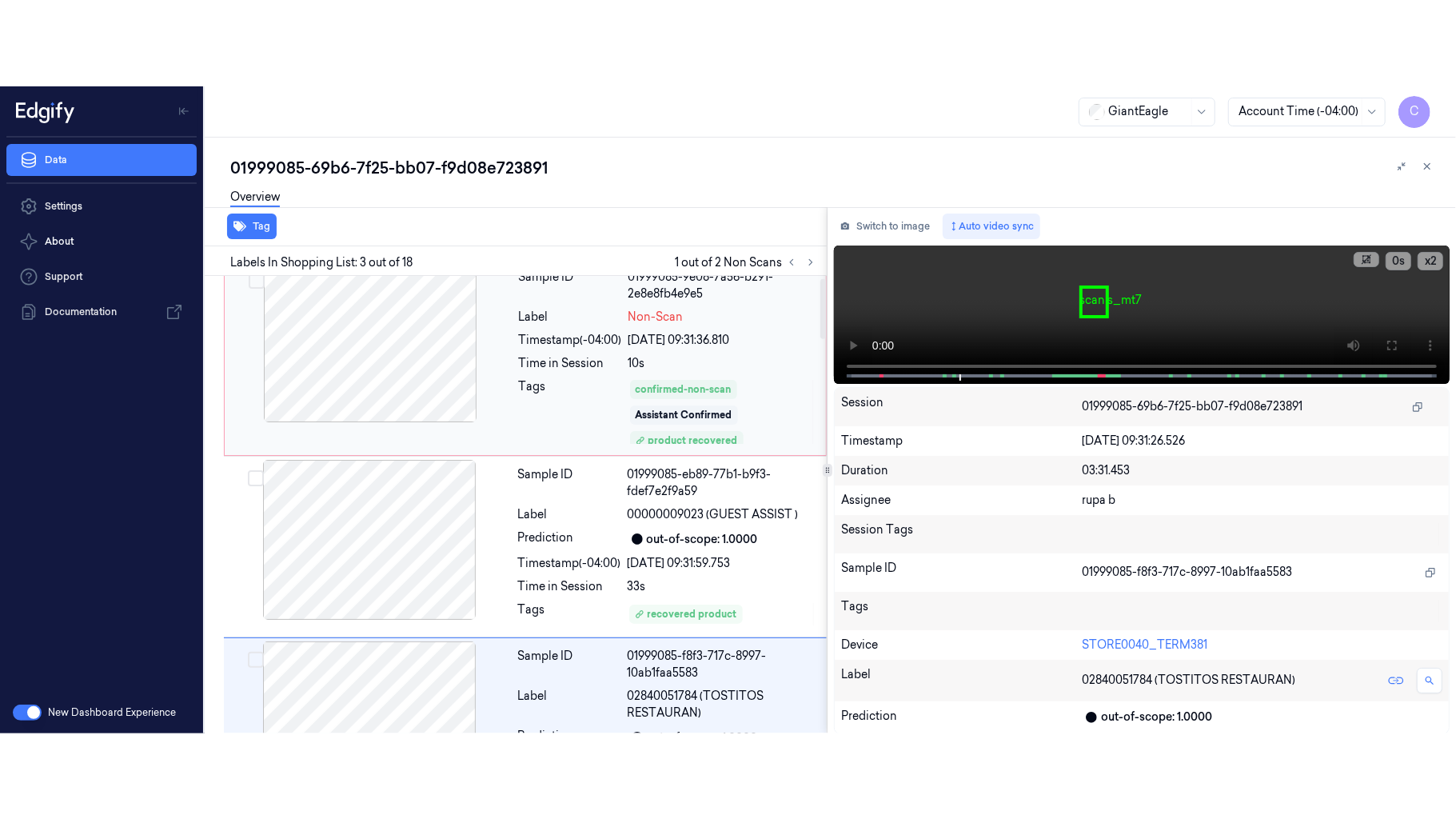
scroll to position [0, 0]
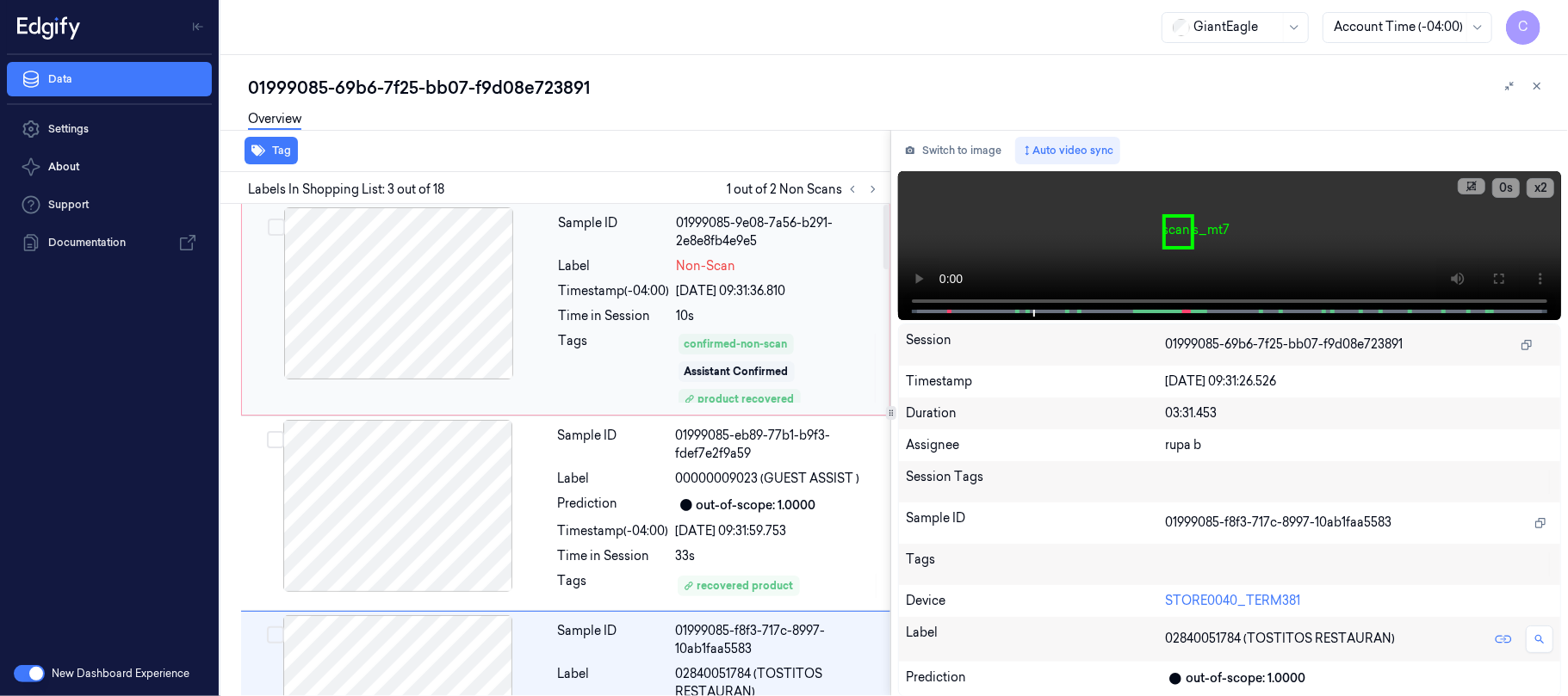
click at [408, 304] on div at bounding box center [399, 294] width 307 height 173
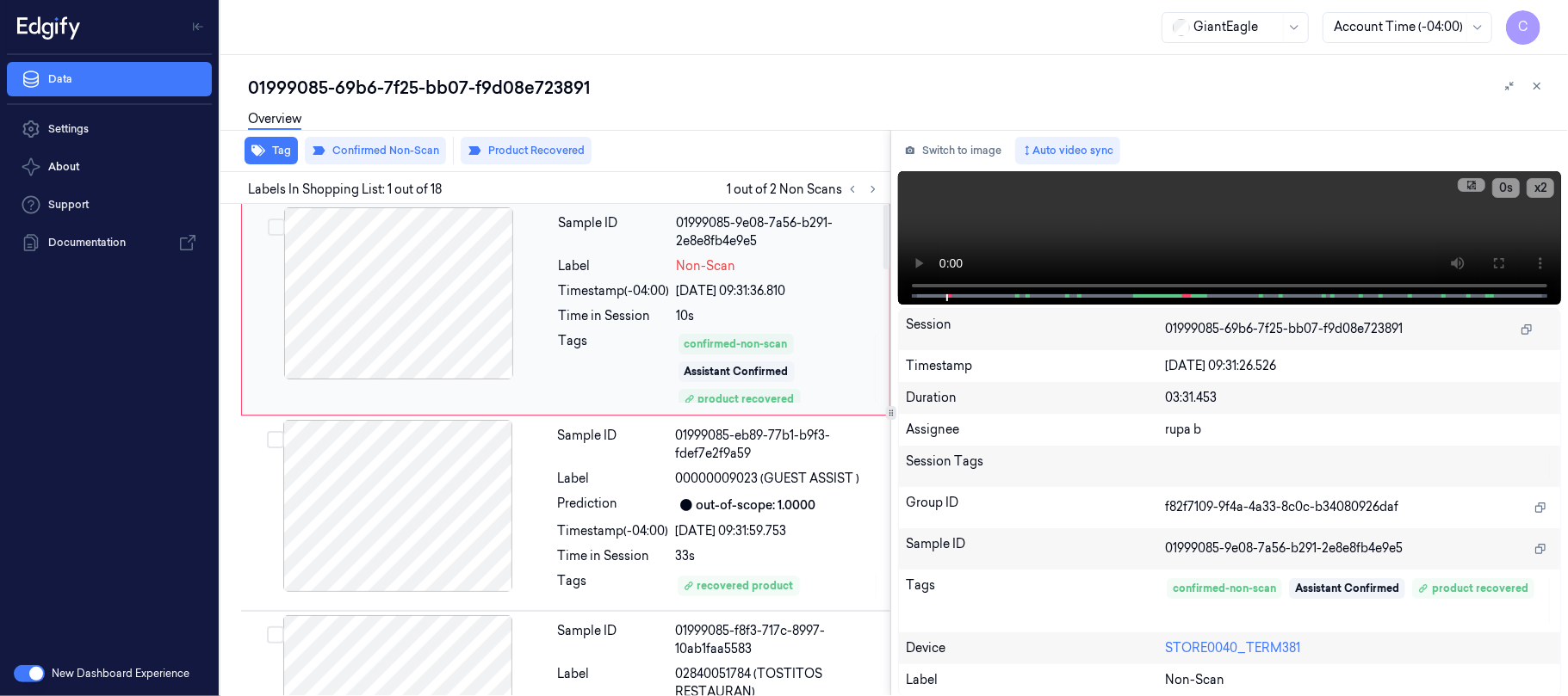
click at [401, 299] on div at bounding box center [399, 294] width 307 height 173
click at [1493, 256] on icon at bounding box center [1499, 263] width 14 height 14
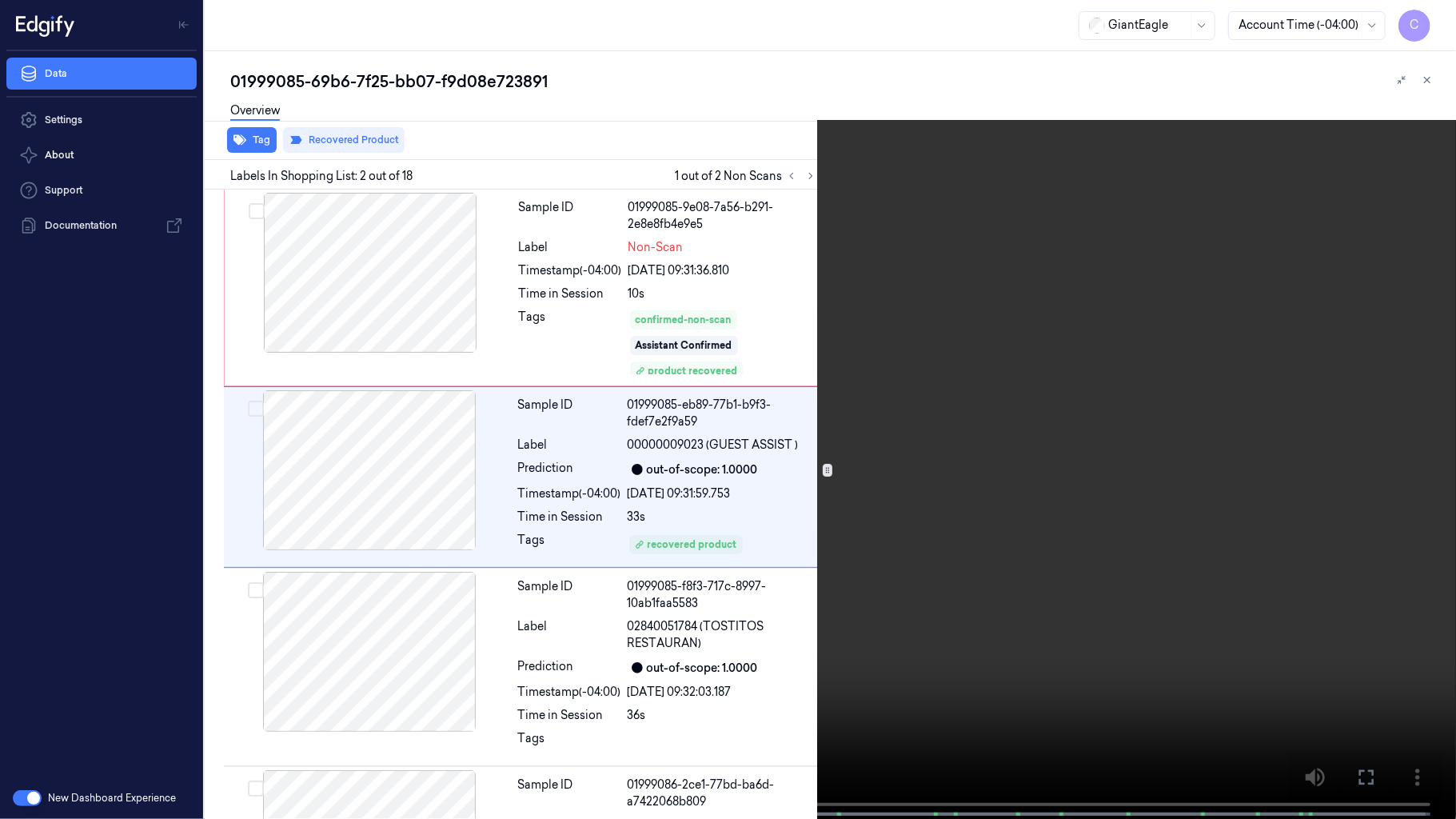
click at [443, 419] on video at bounding box center [728, 410] width 1456 height 822
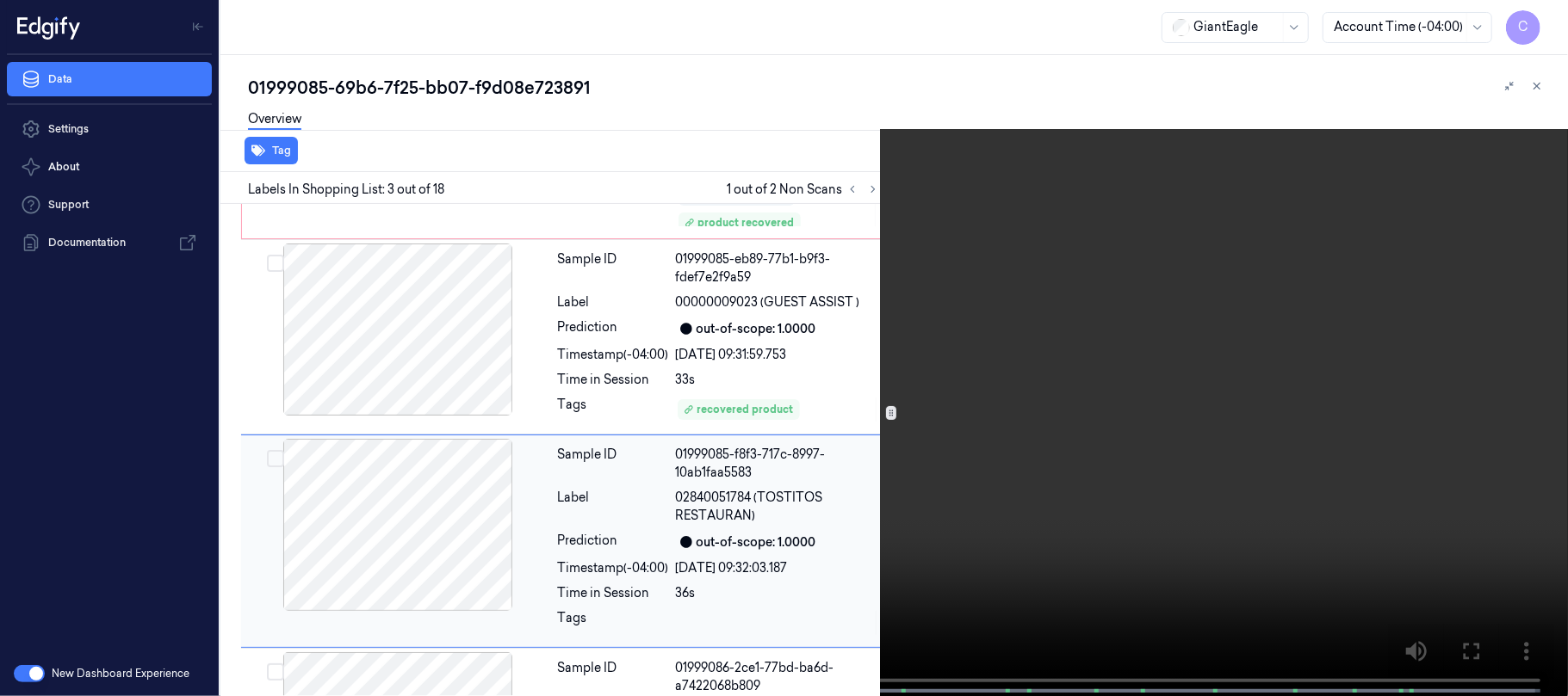
scroll to position [268, 0]
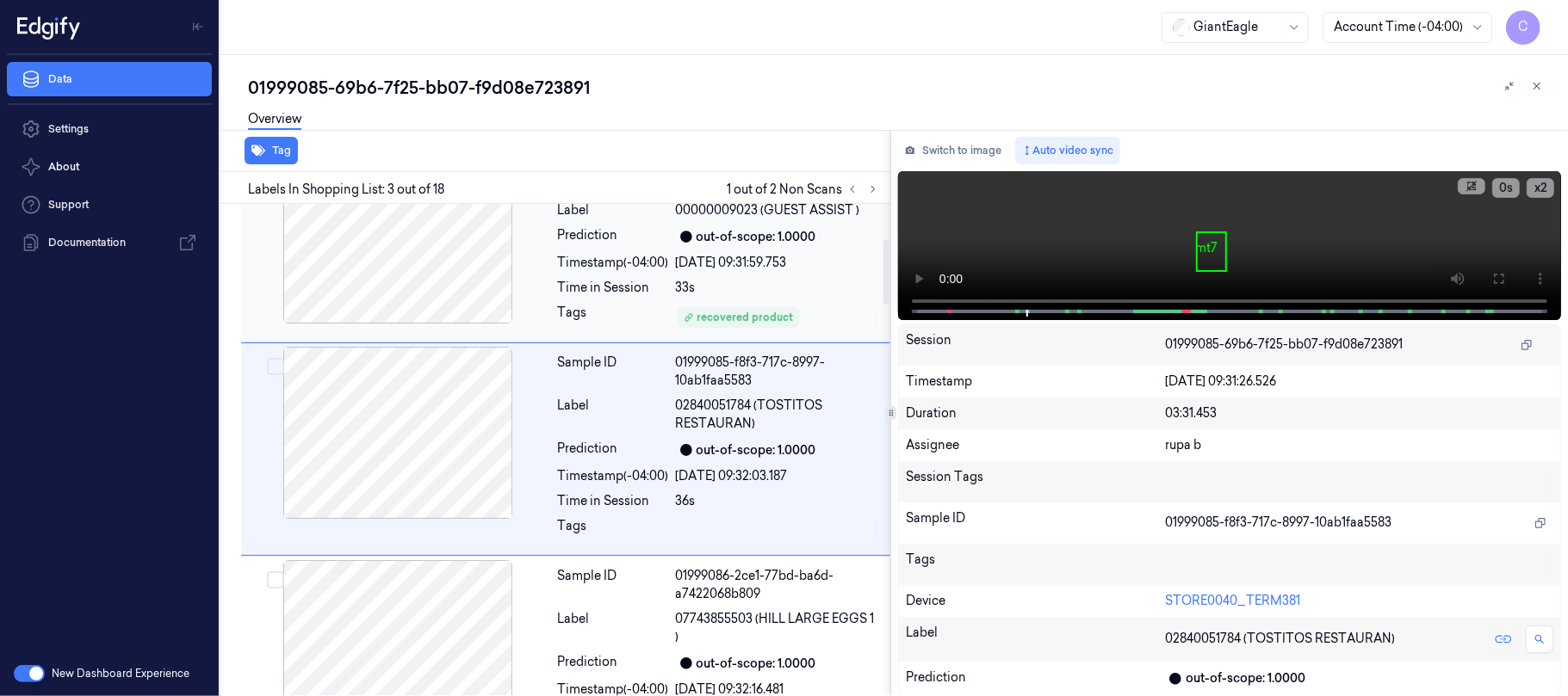
click at [433, 289] on div at bounding box center [398, 238] width 307 height 173
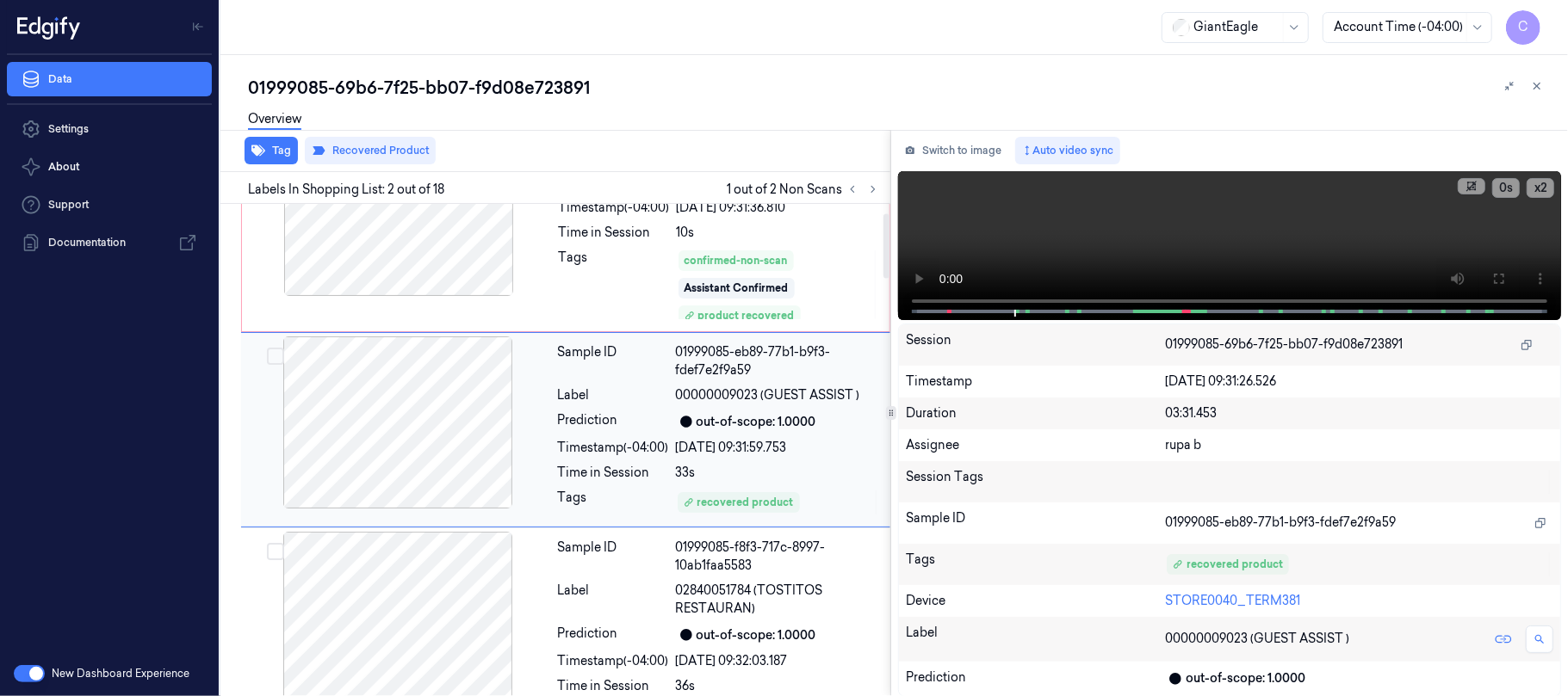
scroll to position [64, 0]
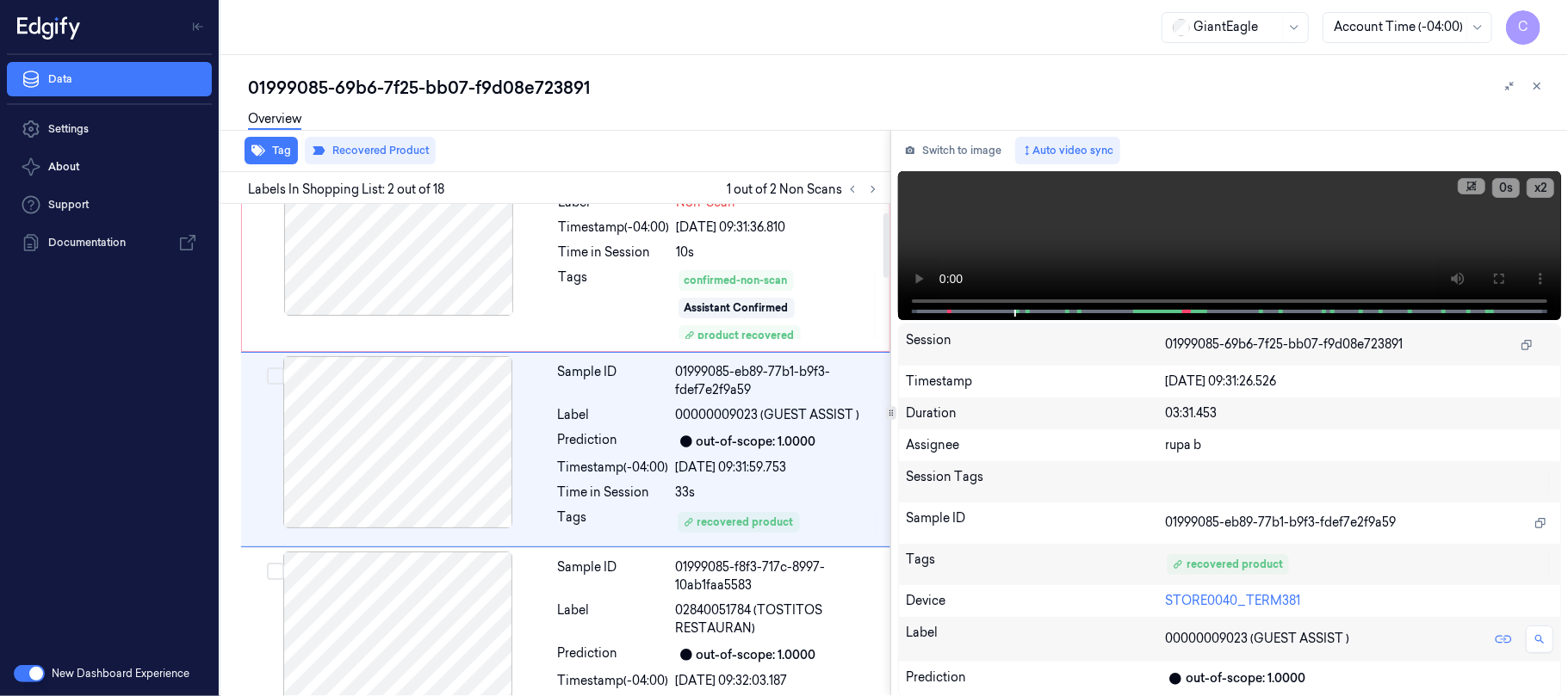
click at [390, 142] on div "Overview" at bounding box center [901, 121] width 1306 height 44
click at [390, 143] on button "Recovered Product" at bounding box center [370, 150] width 130 height 27
click at [384, 155] on button "Recovered Product" at bounding box center [370, 150] width 130 height 27
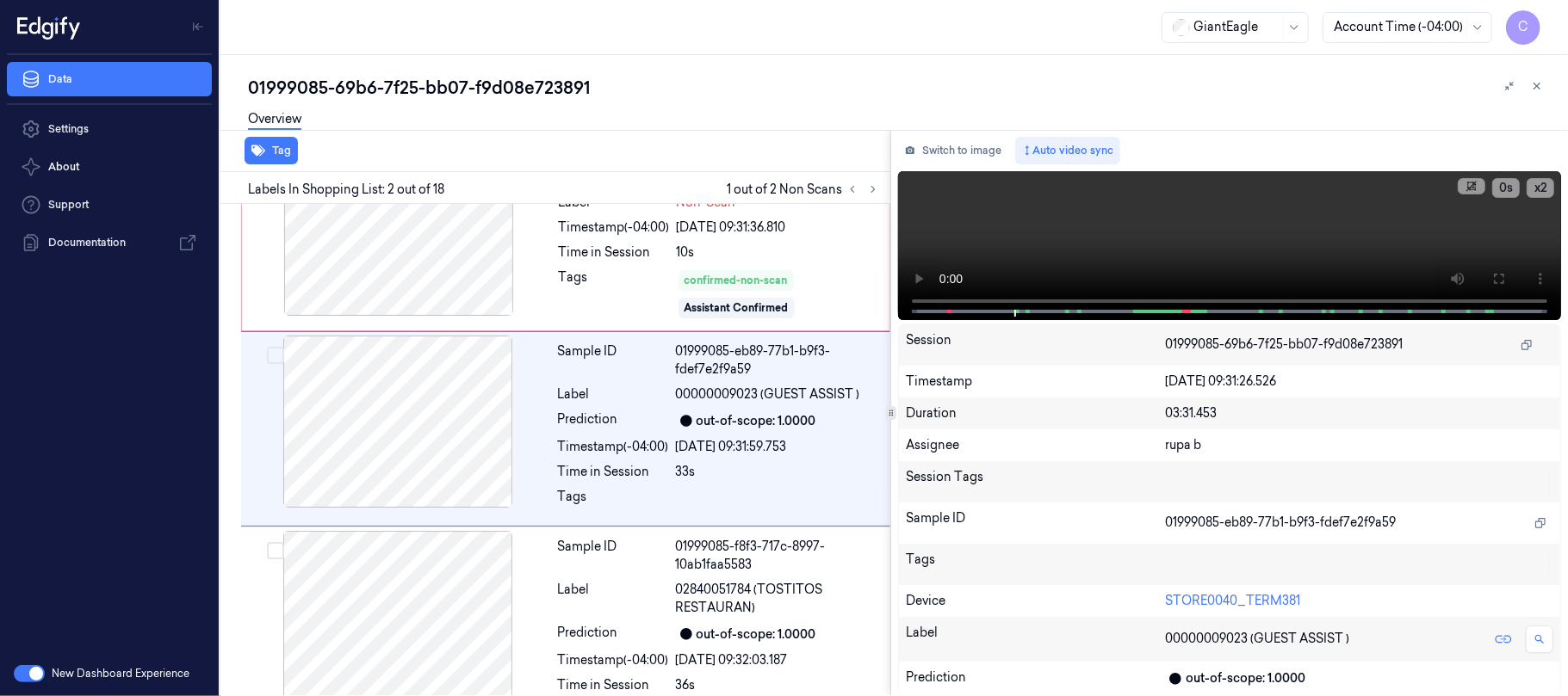
scroll to position [45, 0]
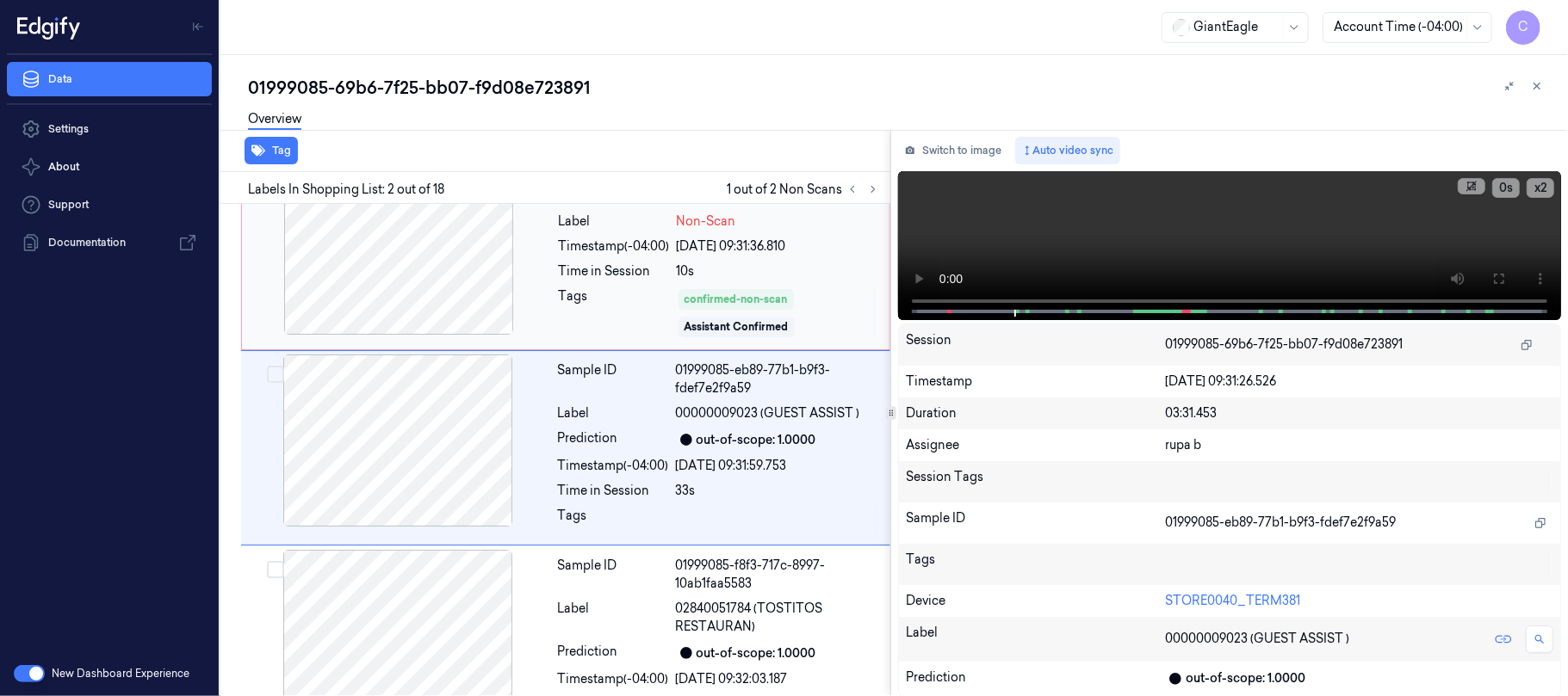
click at [366, 248] on div at bounding box center [399, 249] width 307 height 173
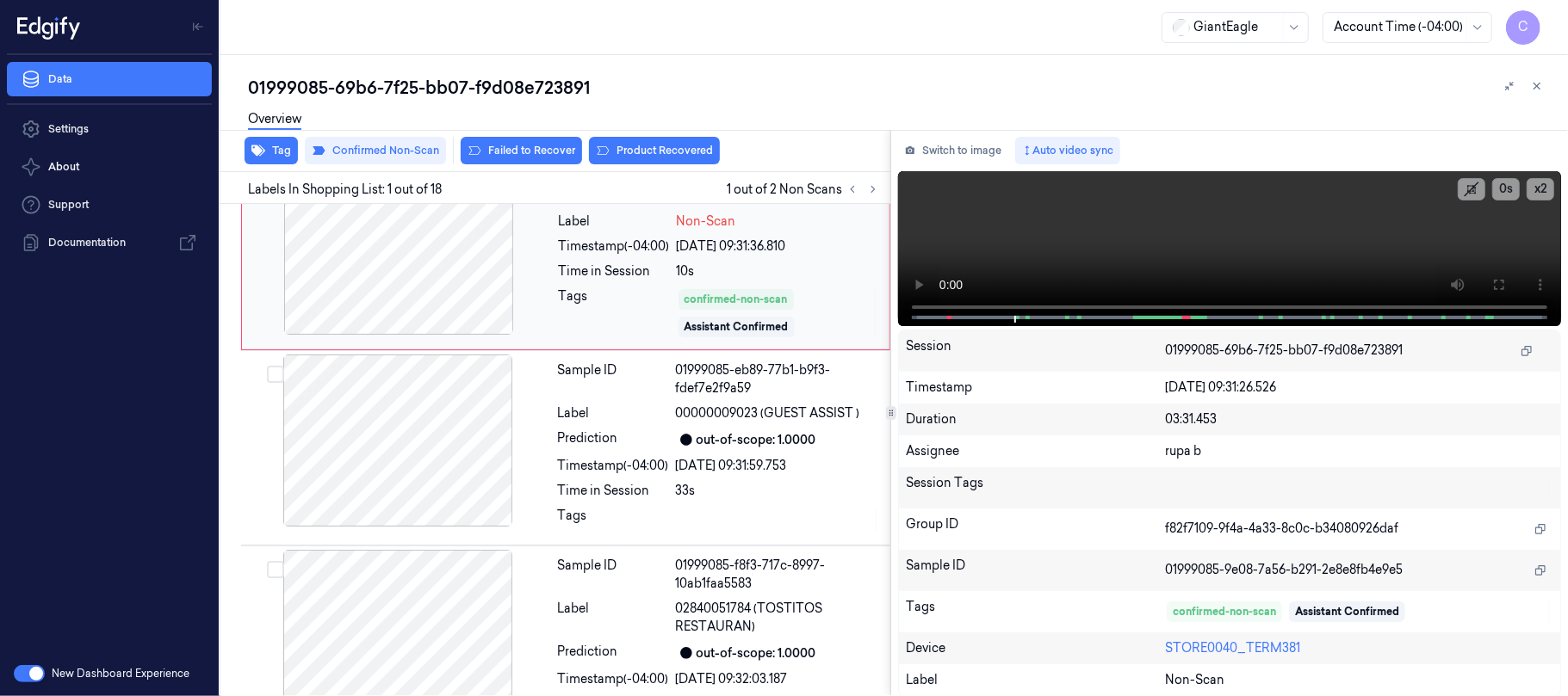
scroll to position [0, 0]
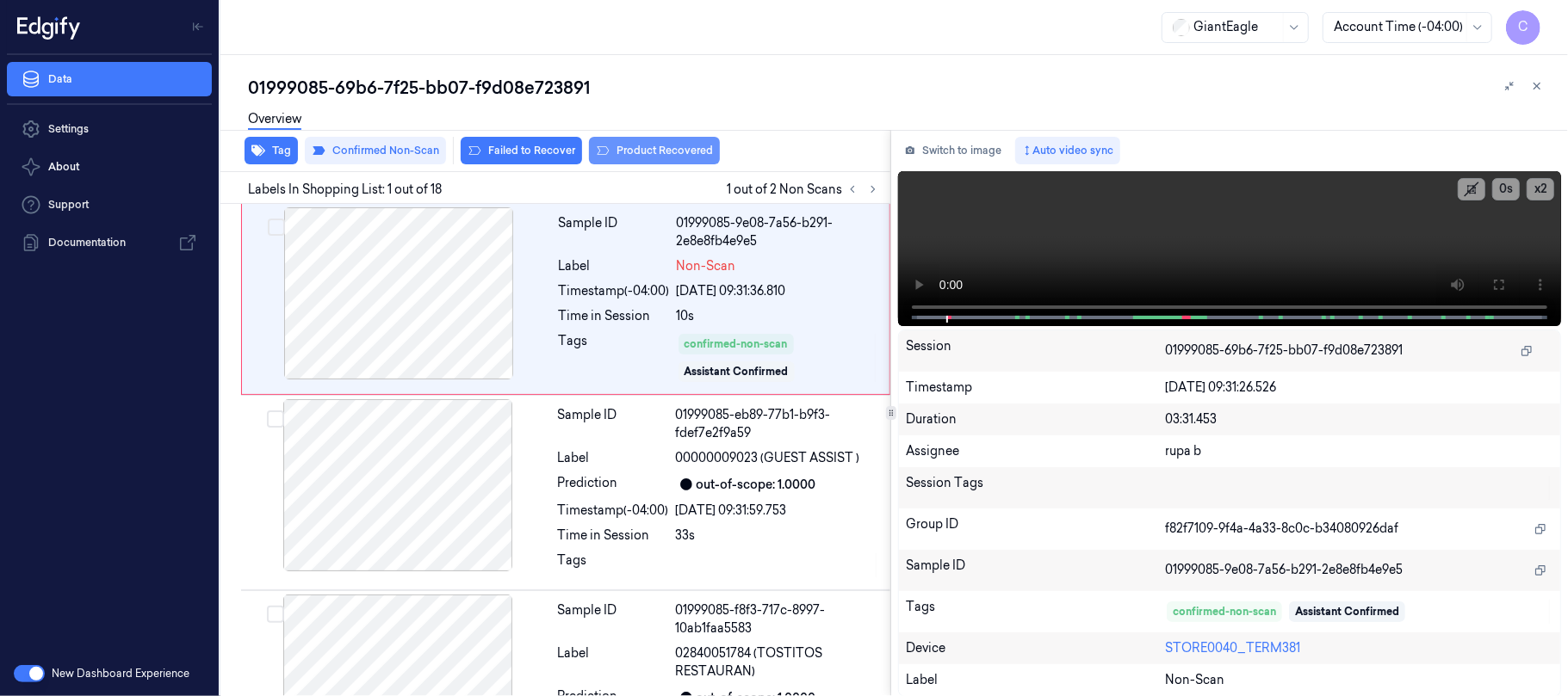
click at [664, 144] on button "Product Recovered" at bounding box center [654, 150] width 130 height 27
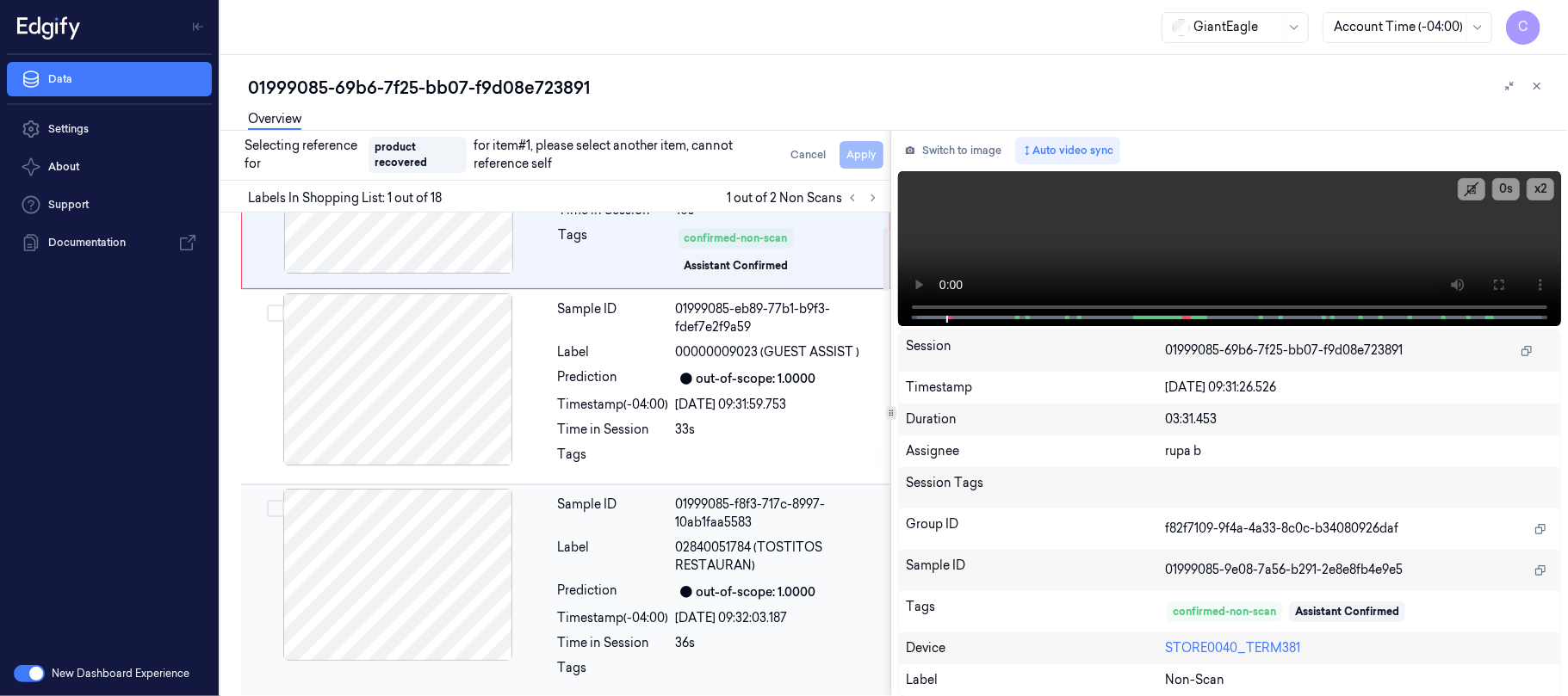
click at [420, 535] on div at bounding box center [398, 575] width 307 height 173
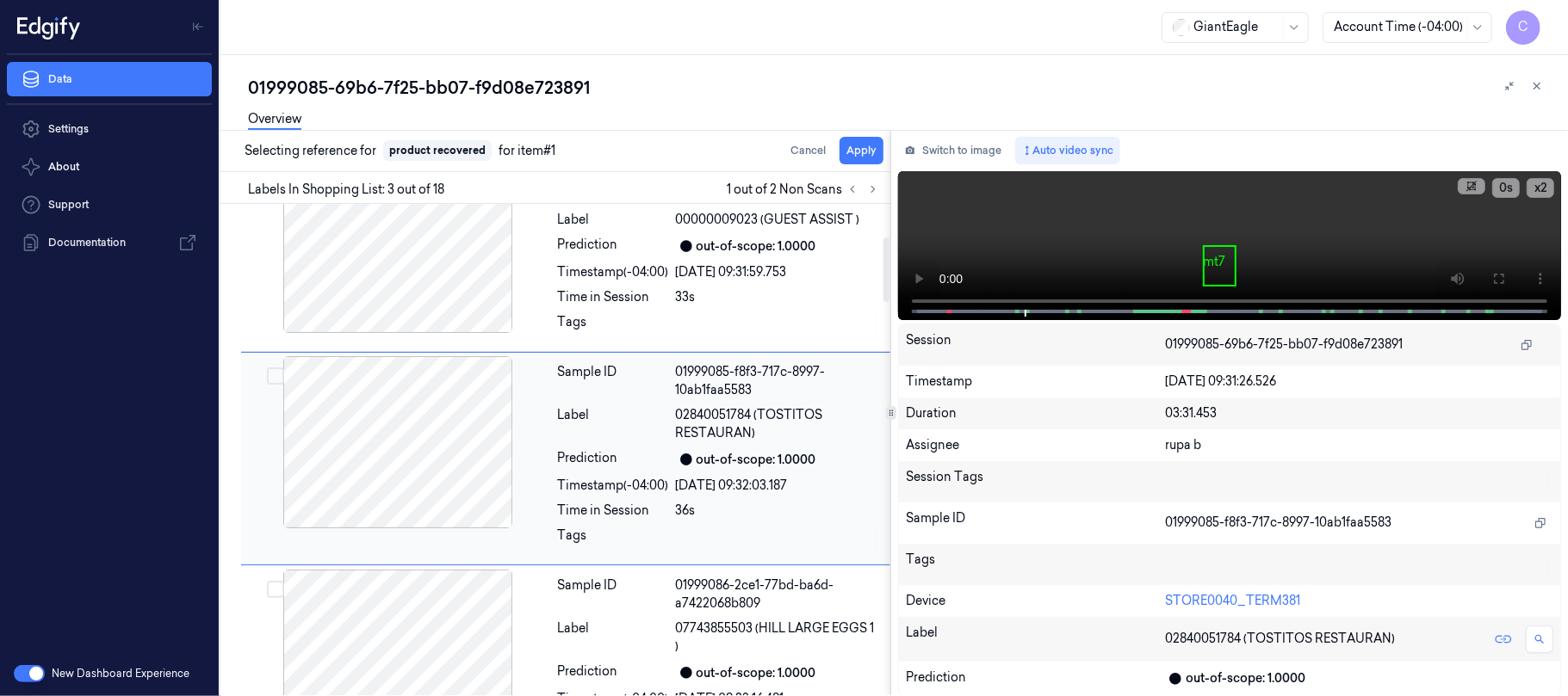
scroll to position [249, 0]
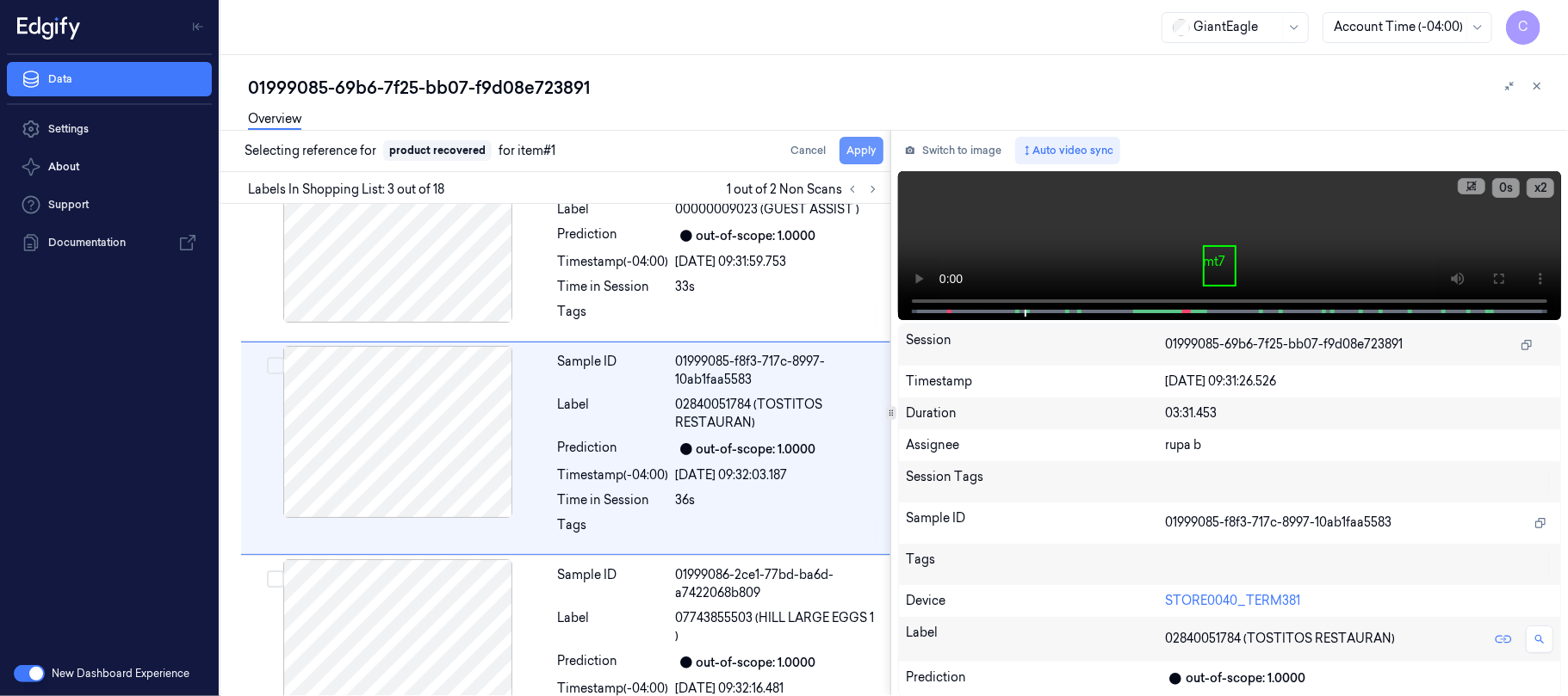
click at [859, 144] on button "Apply" at bounding box center [861, 150] width 44 height 27
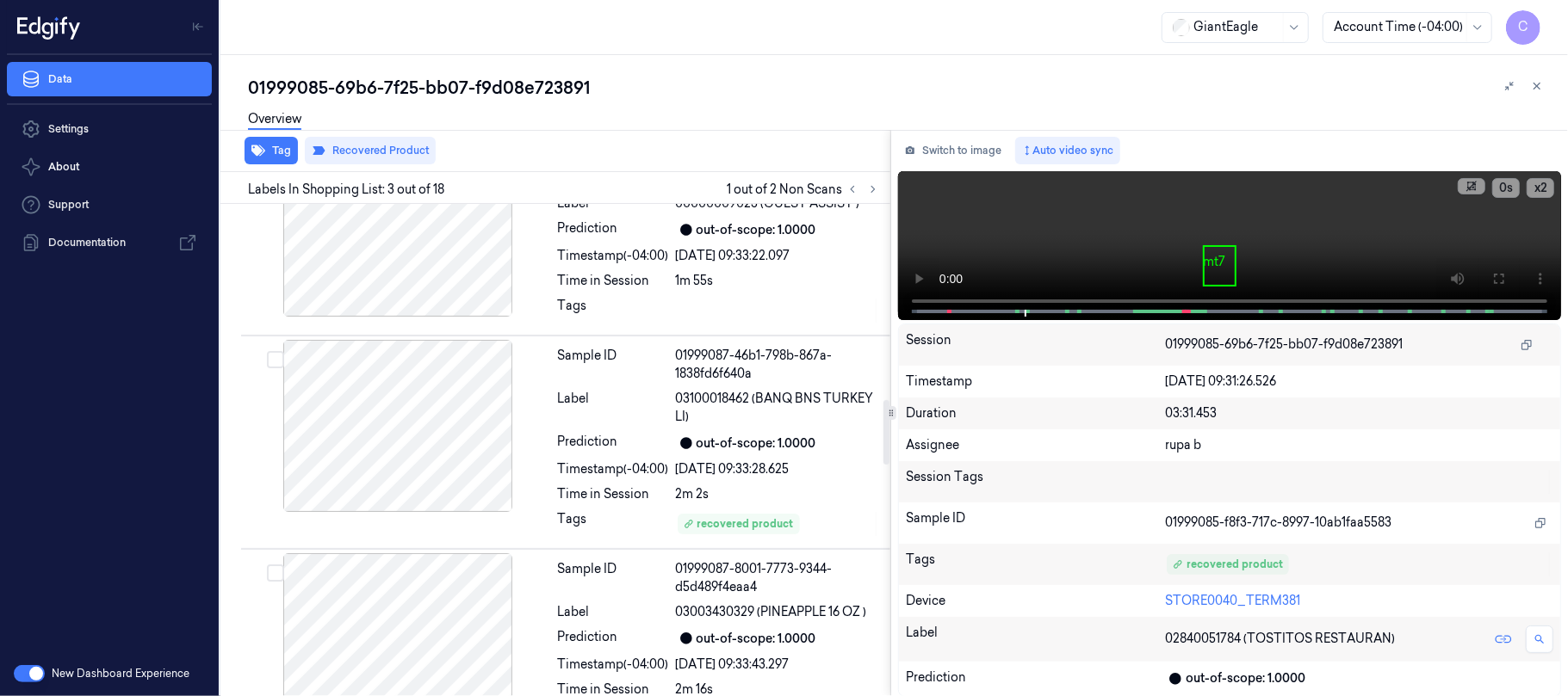
scroll to position [1491, 0]
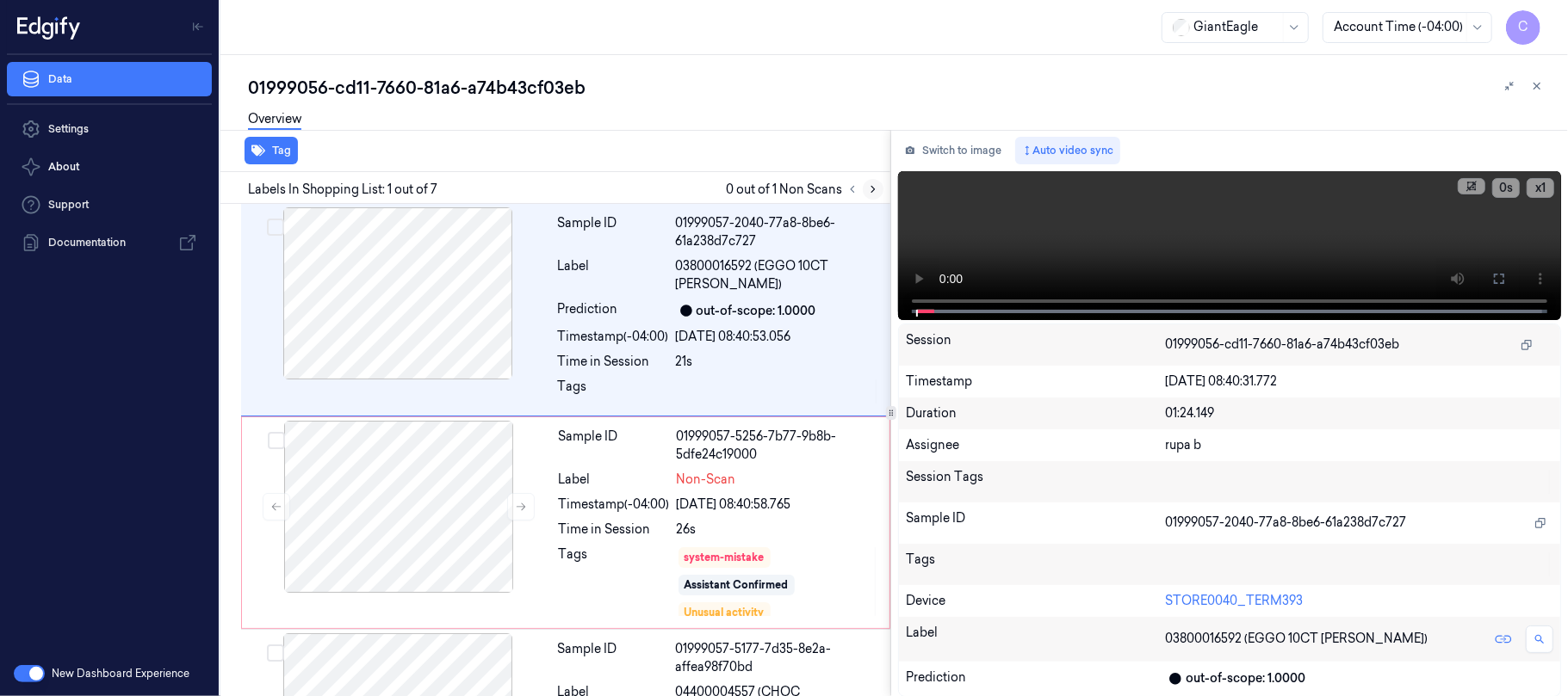
click at [873, 190] on icon at bounding box center [874, 189] width 4 height 6
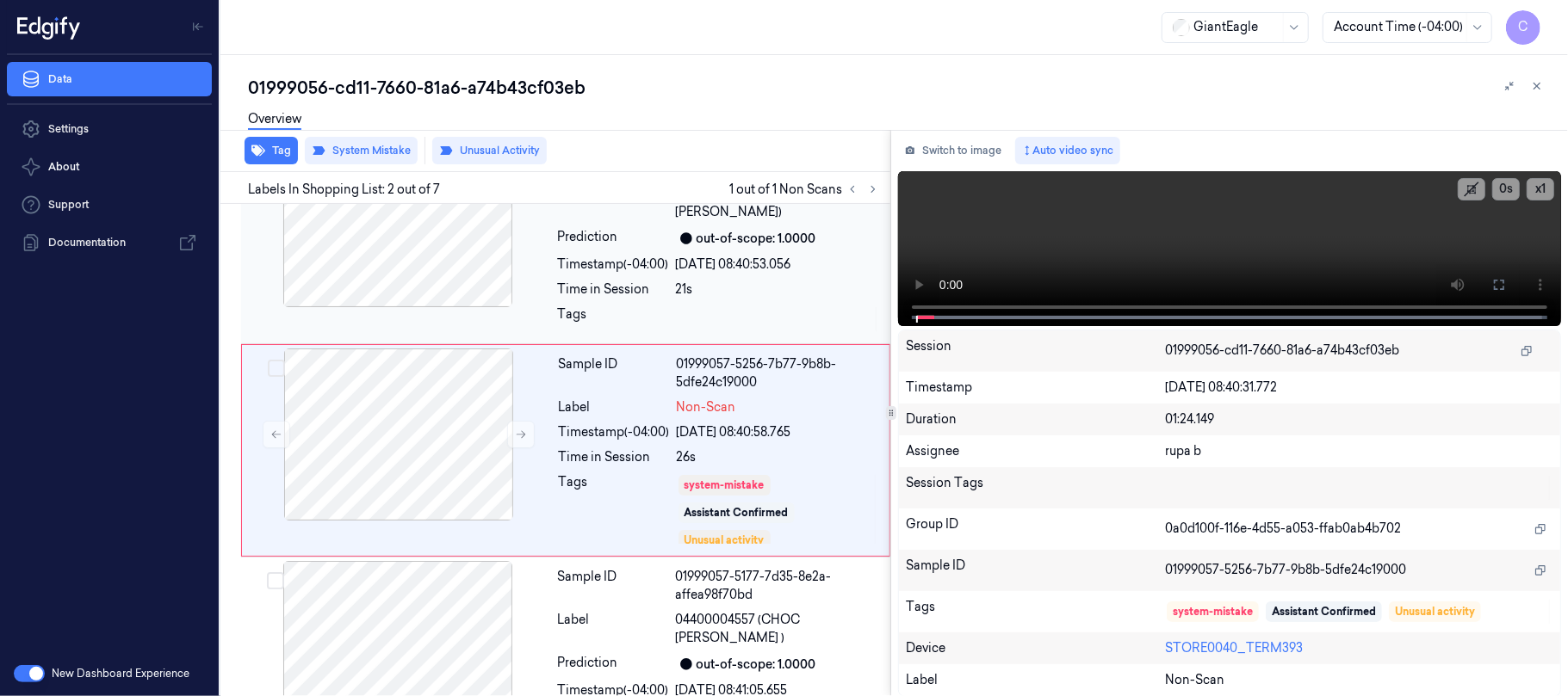
scroll to position [73, 0]
click at [518, 433] on icon at bounding box center [522, 434] width 9 height 8
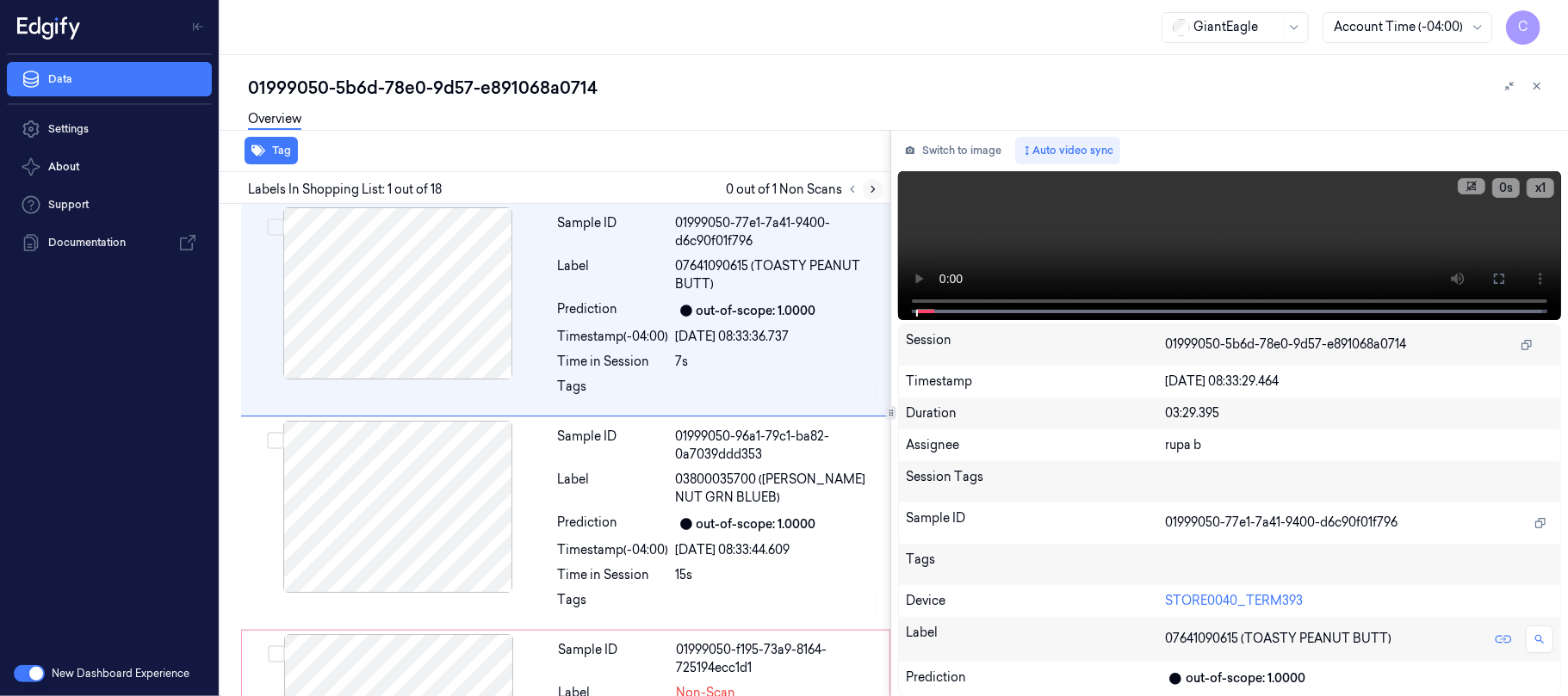
click at [875, 180] on button at bounding box center [873, 189] width 21 height 21
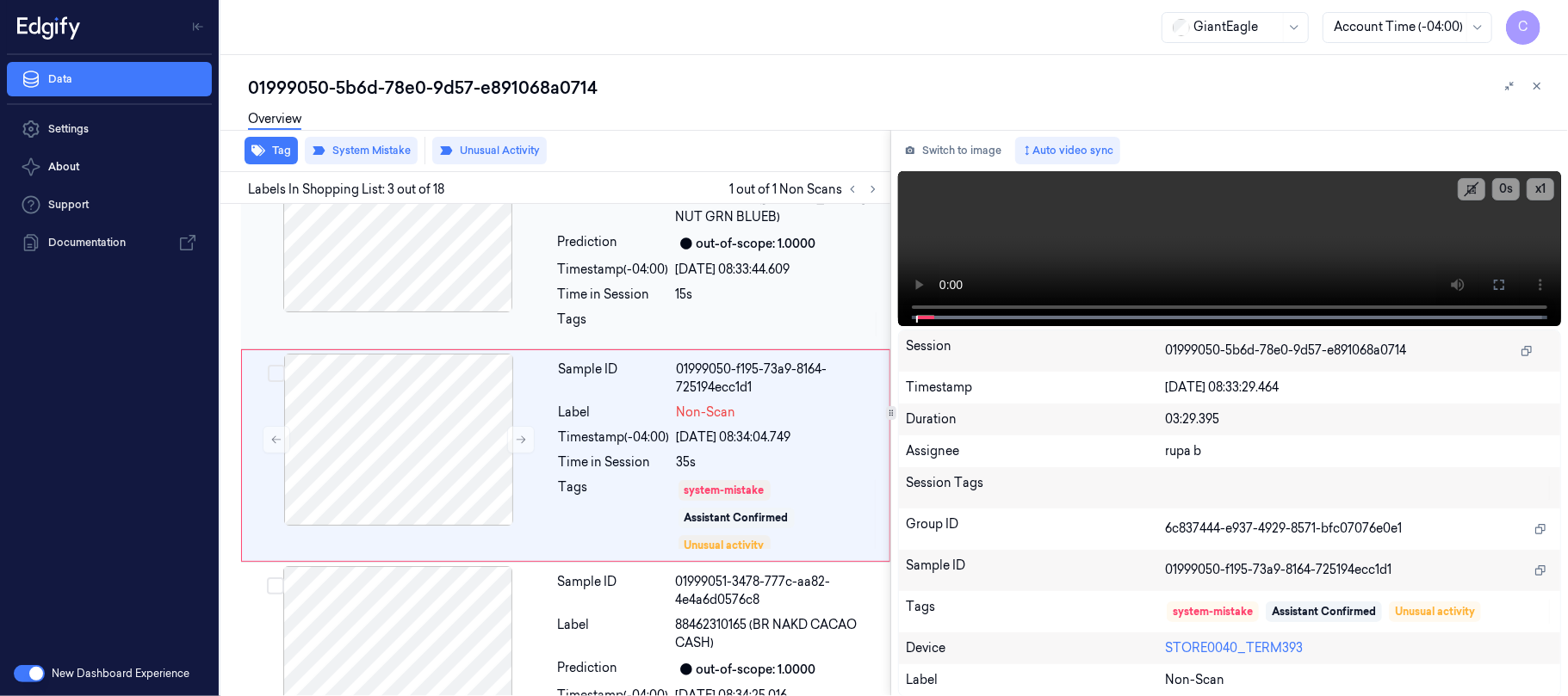
scroll to position [287, 0]
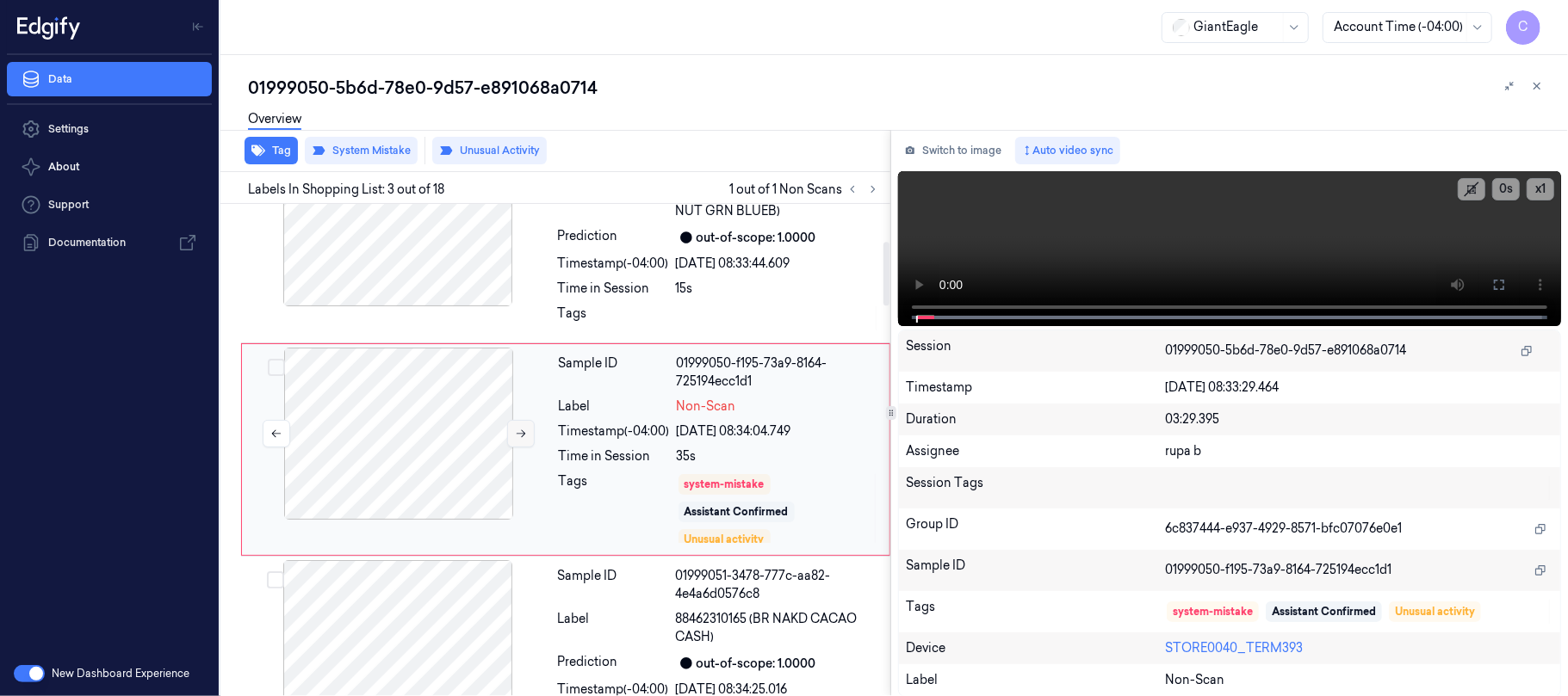
click at [528, 431] on button at bounding box center [520, 433] width 27 height 27
click at [528, 435] on button at bounding box center [520, 433] width 27 height 27
click at [527, 435] on icon at bounding box center [521, 433] width 12 height 12
click at [525, 435] on icon at bounding box center [521, 433] width 12 height 12
click at [525, 434] on icon at bounding box center [522, 434] width 9 height 8
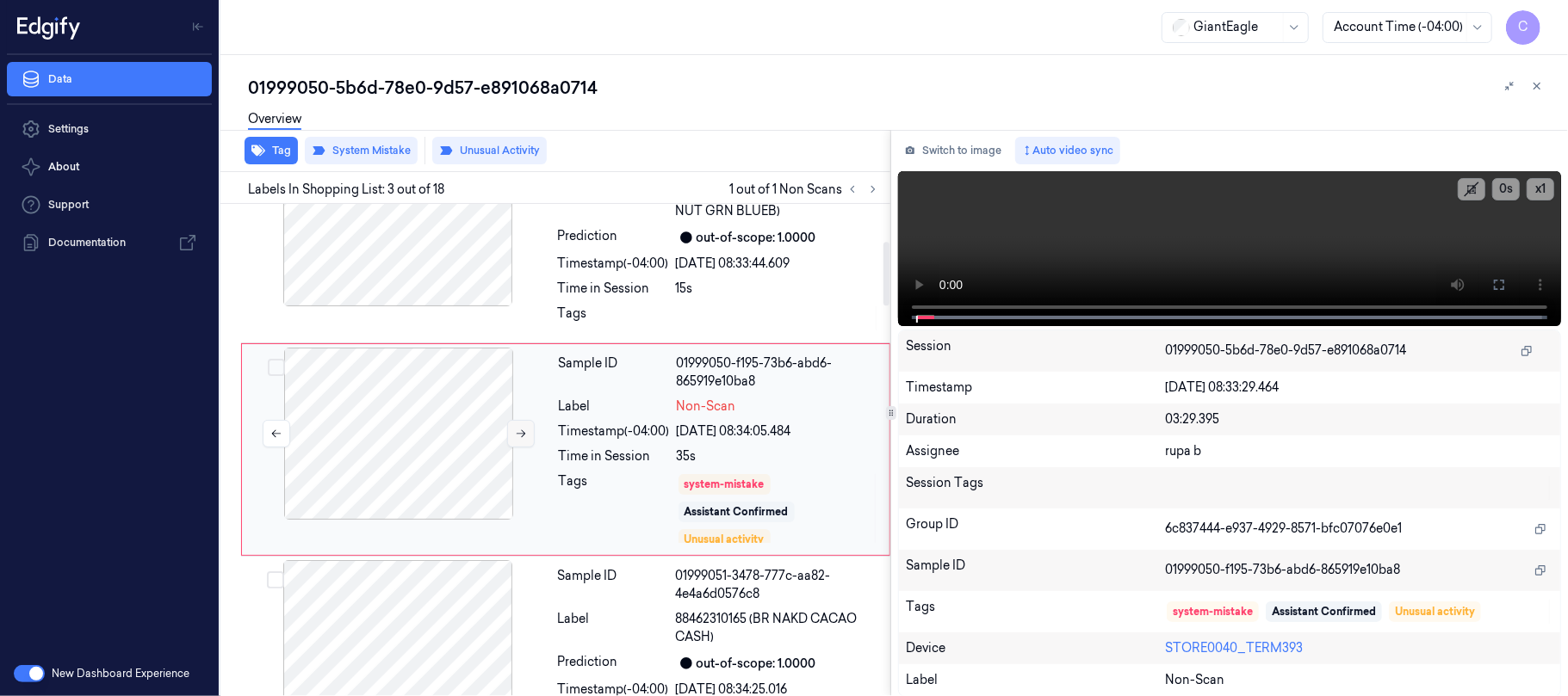
click at [525, 434] on icon at bounding box center [522, 434] width 9 height 8
click at [524, 433] on icon at bounding box center [521, 433] width 12 height 12
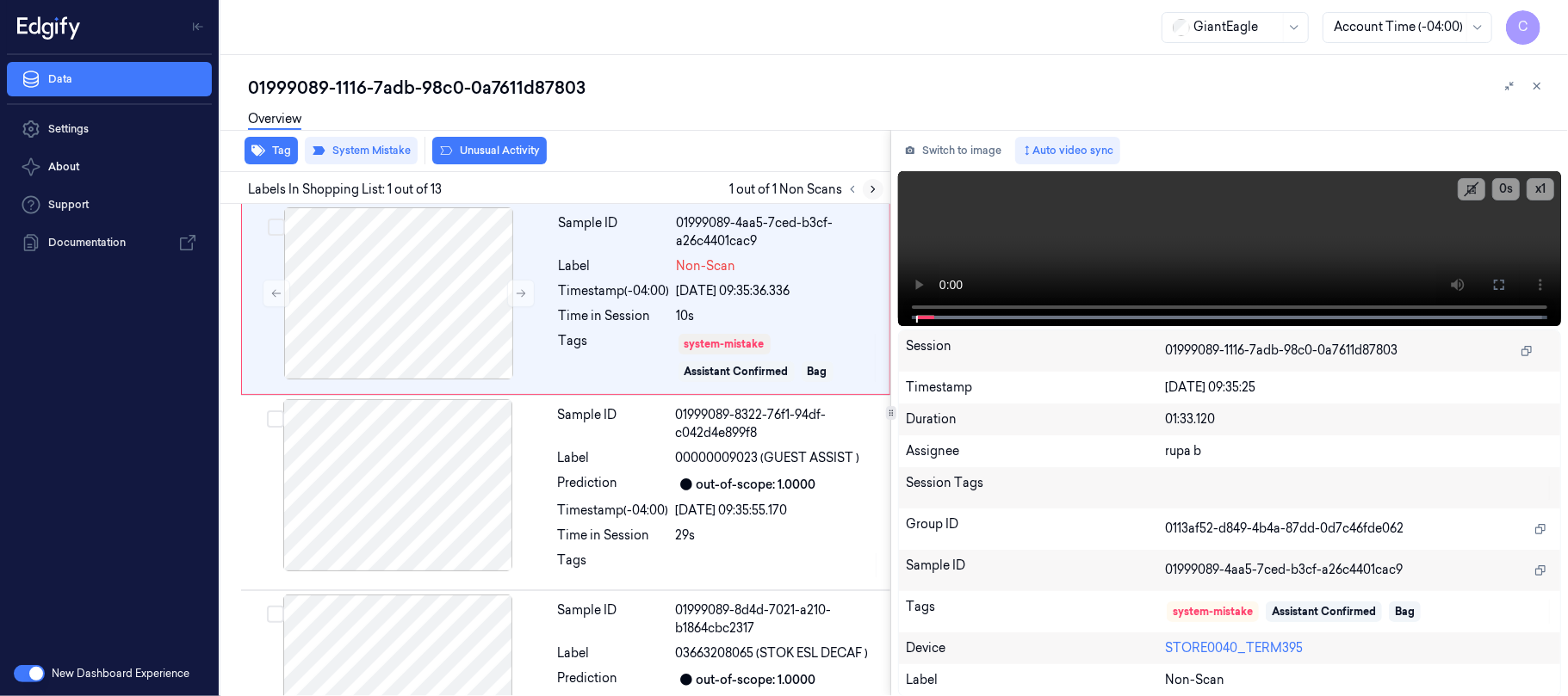
click at [869, 184] on icon at bounding box center [873, 189] width 12 height 12
click at [513, 290] on button at bounding box center [520, 293] width 27 height 27
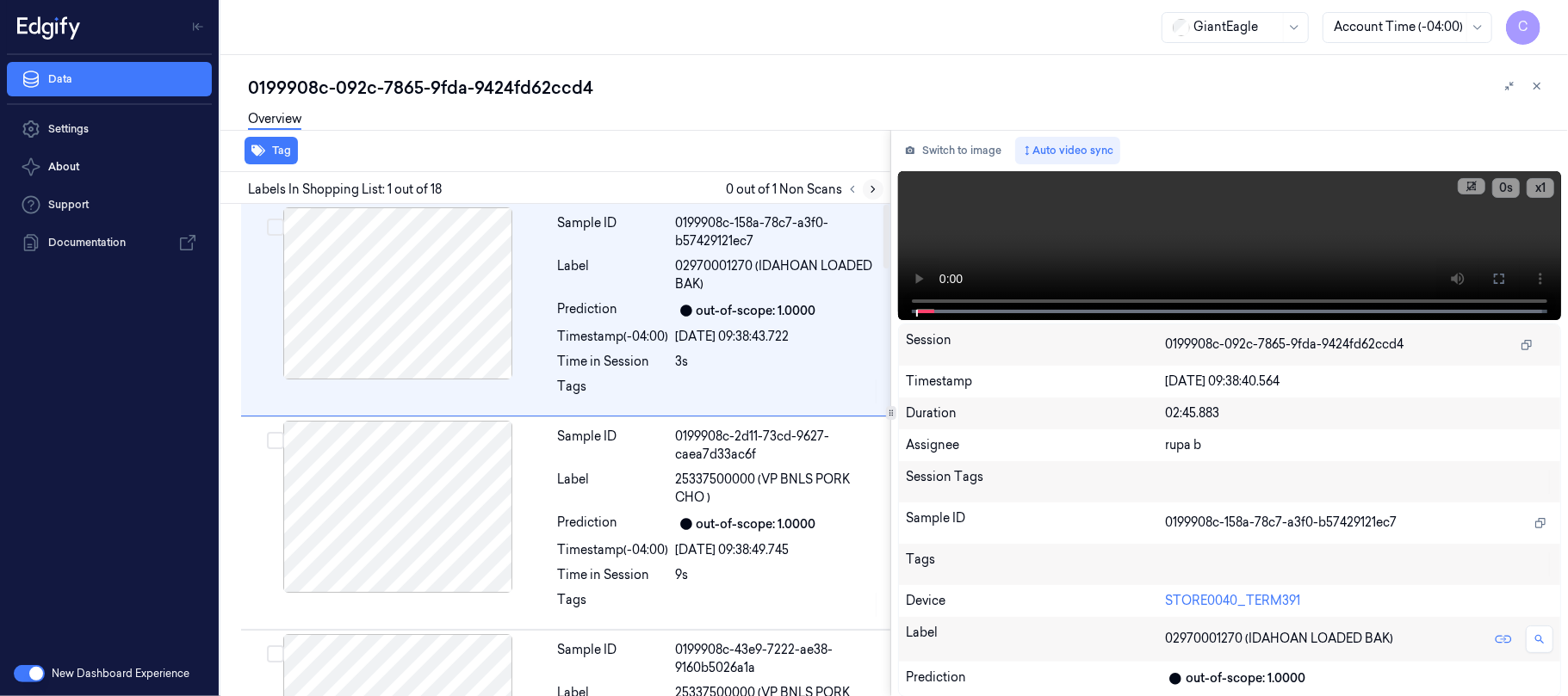
click at [875, 190] on icon at bounding box center [873, 189] width 12 height 12
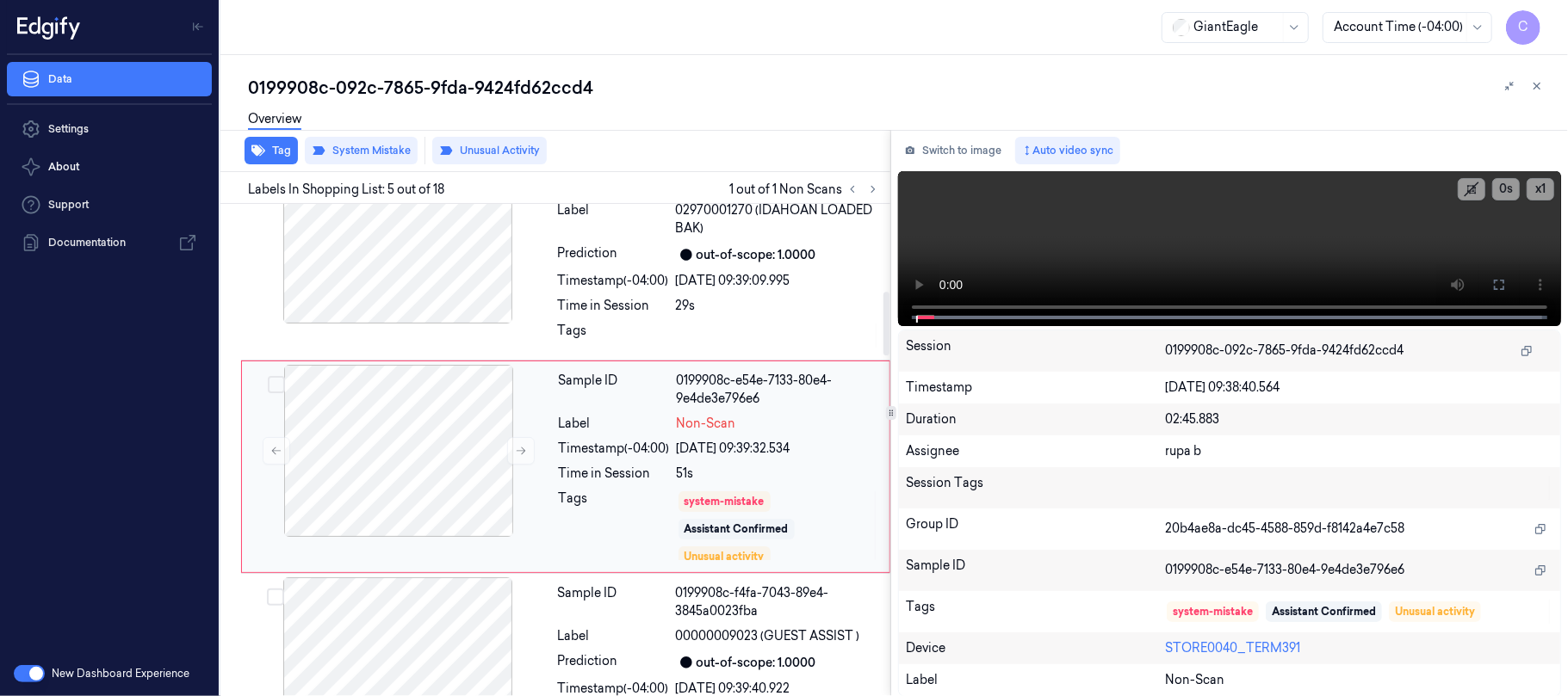
scroll to position [715, 0]
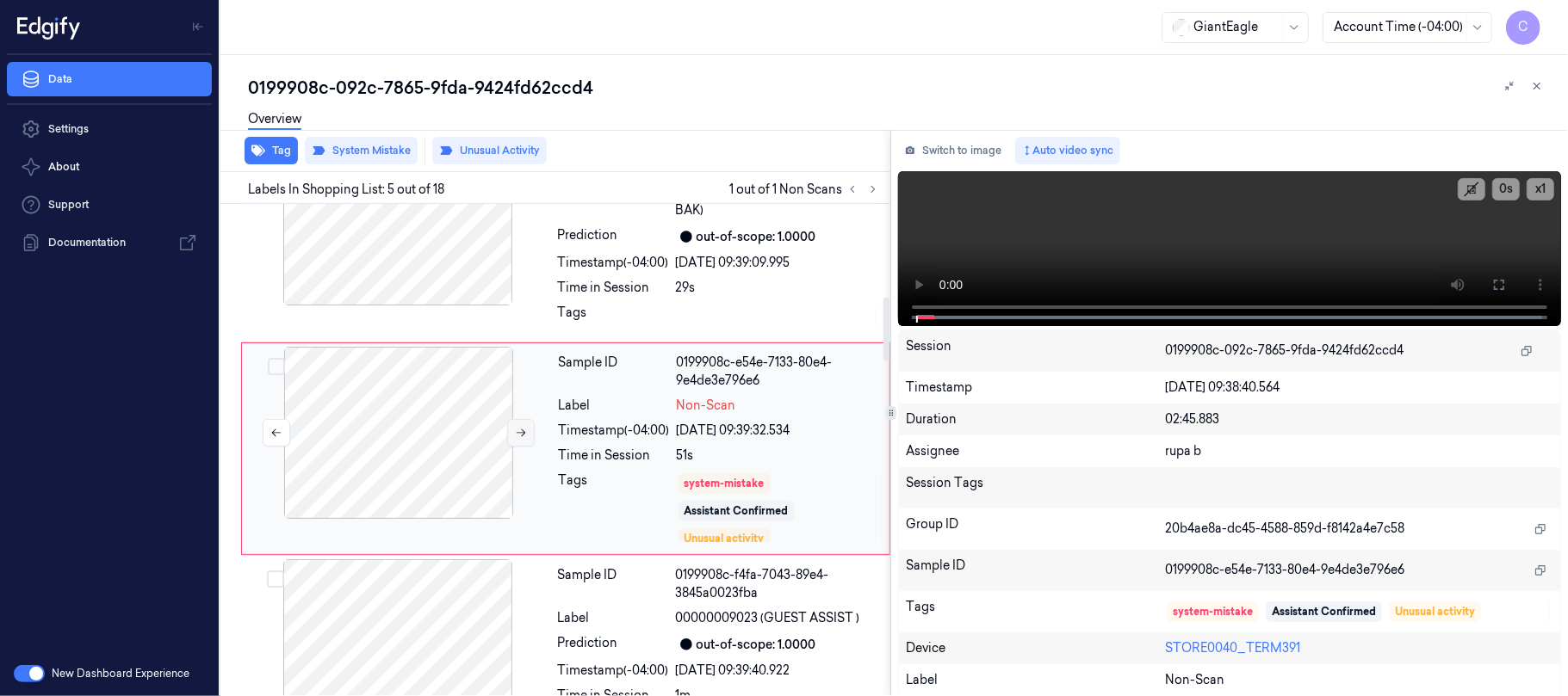
click at [518, 437] on icon at bounding box center [521, 432] width 12 height 12
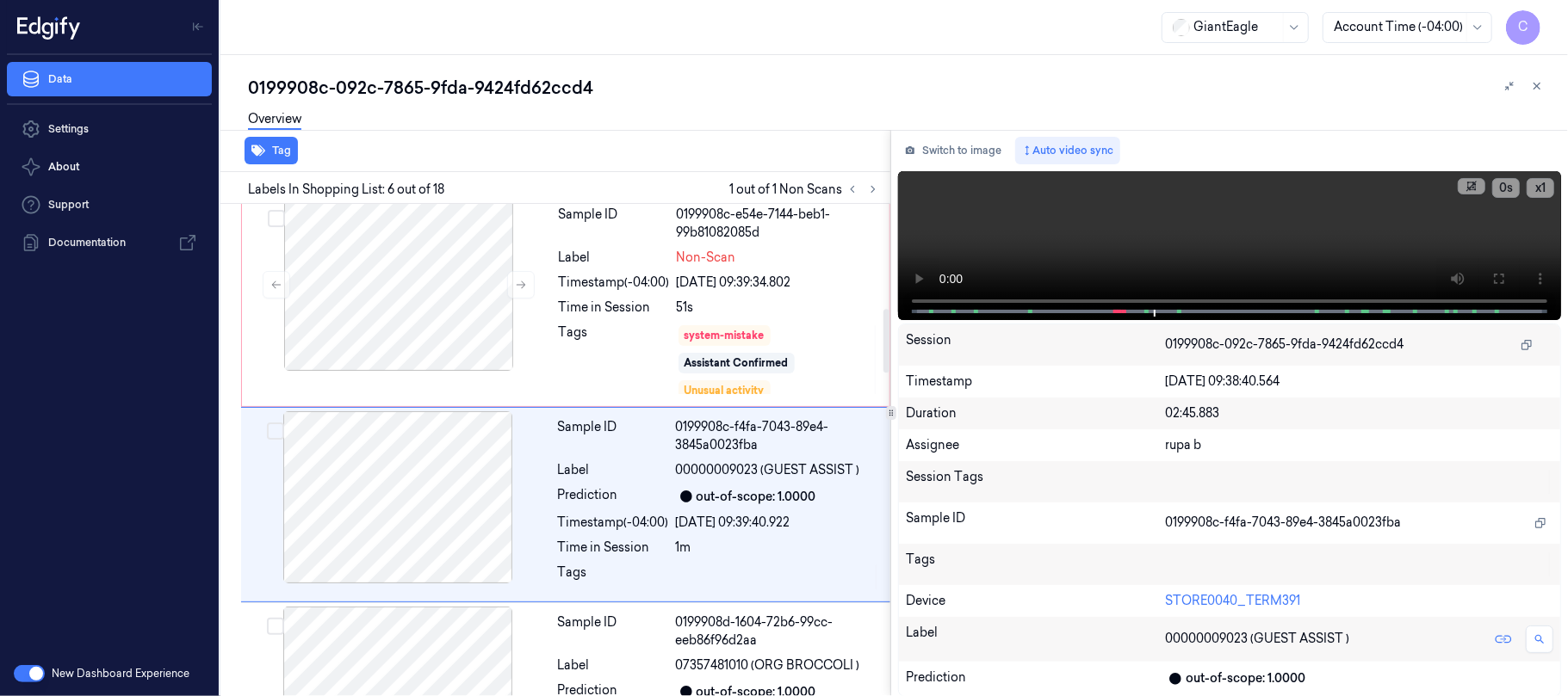
scroll to position [806, 0]
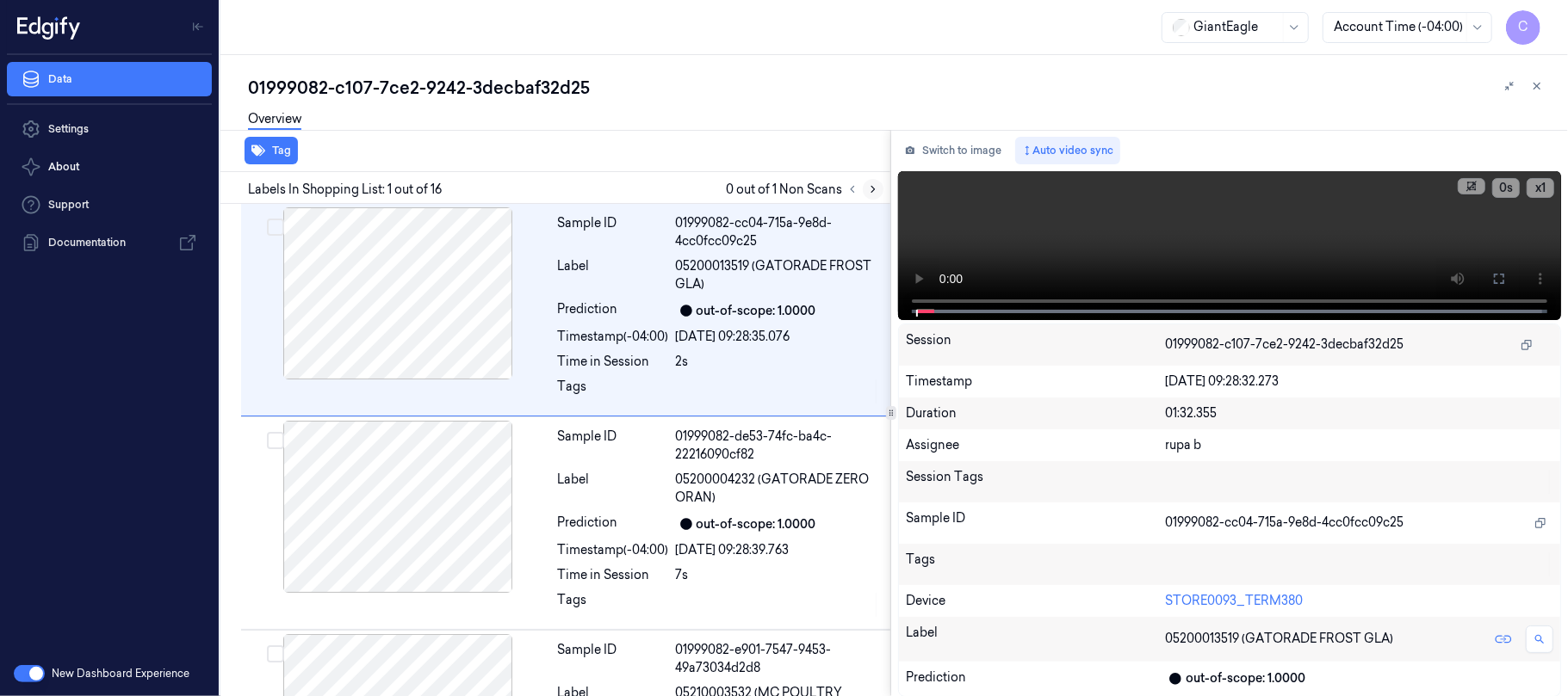
click at [870, 183] on icon at bounding box center [873, 189] width 12 height 12
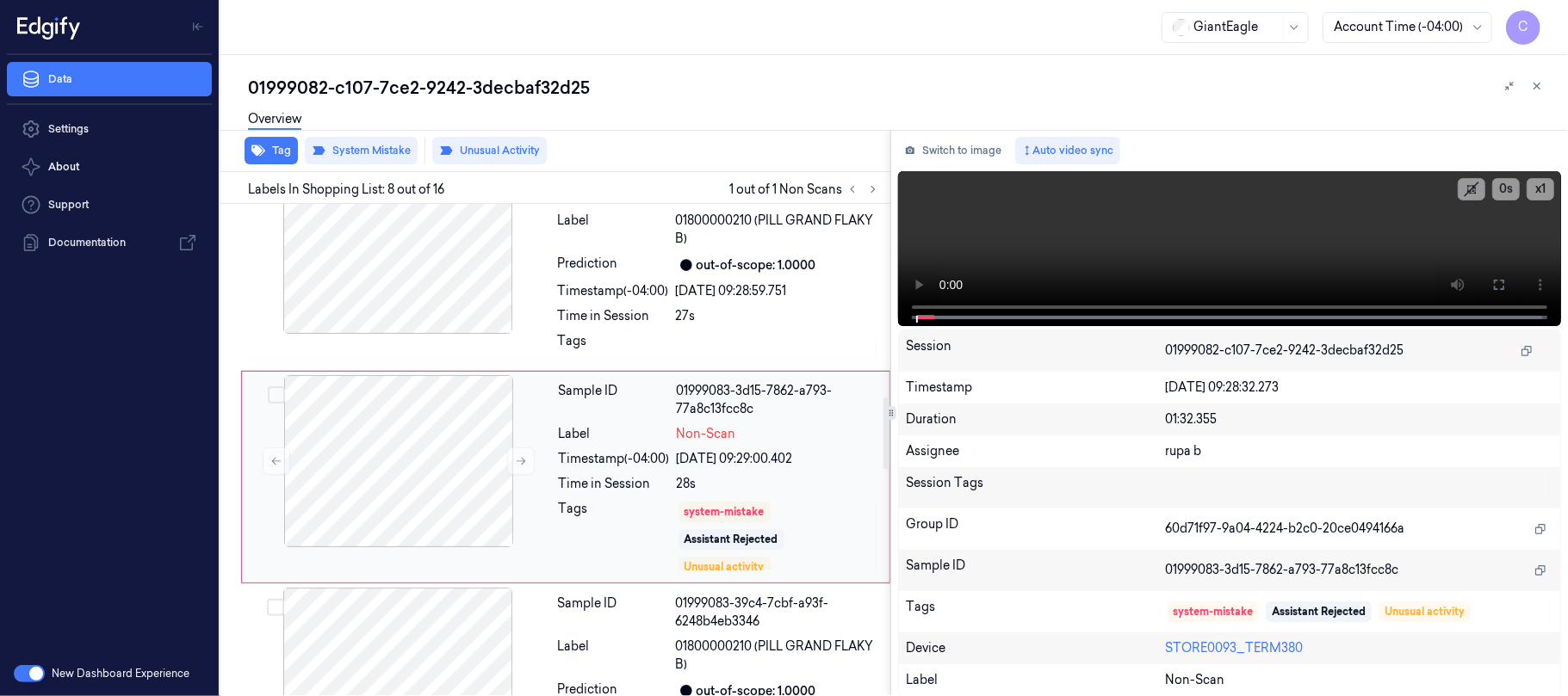
scroll to position [1357, 0]
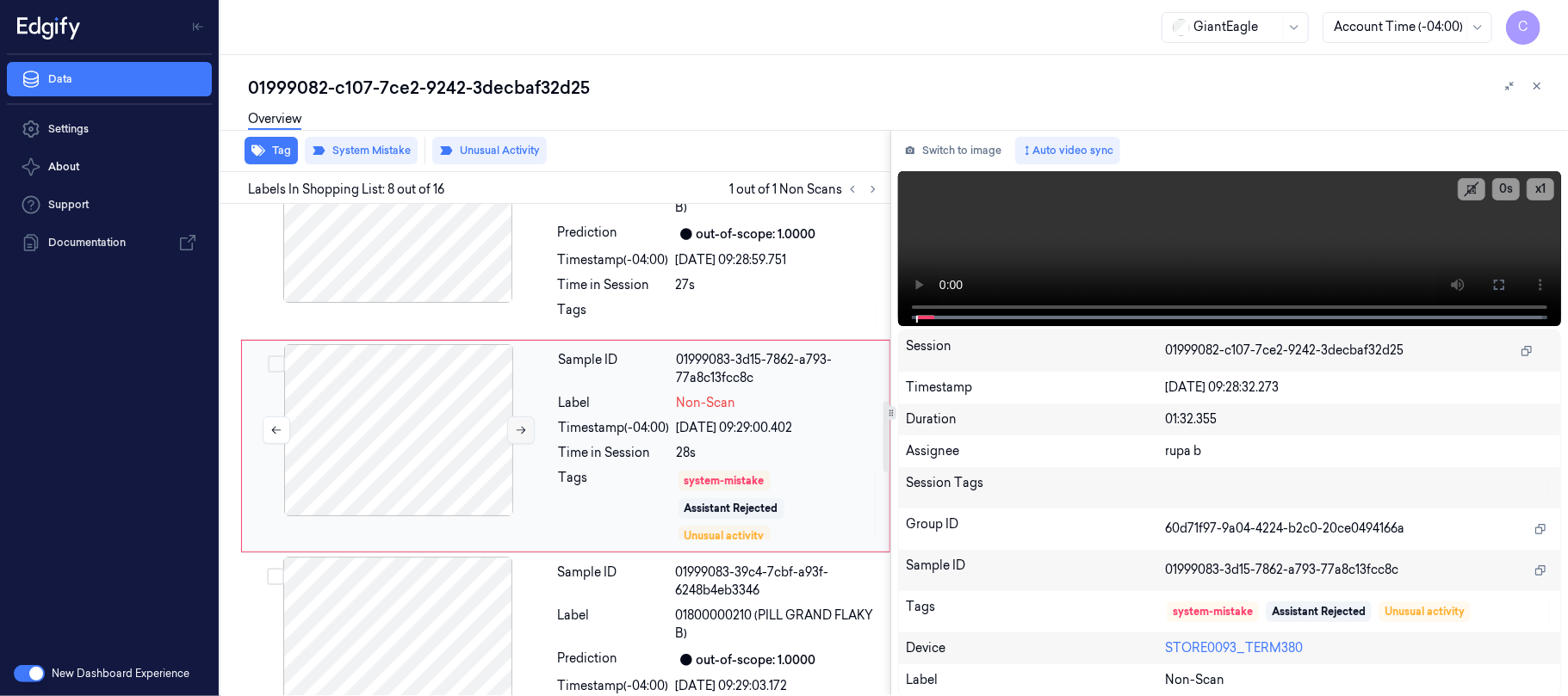
click at [515, 434] on icon at bounding box center [521, 430] width 12 height 12
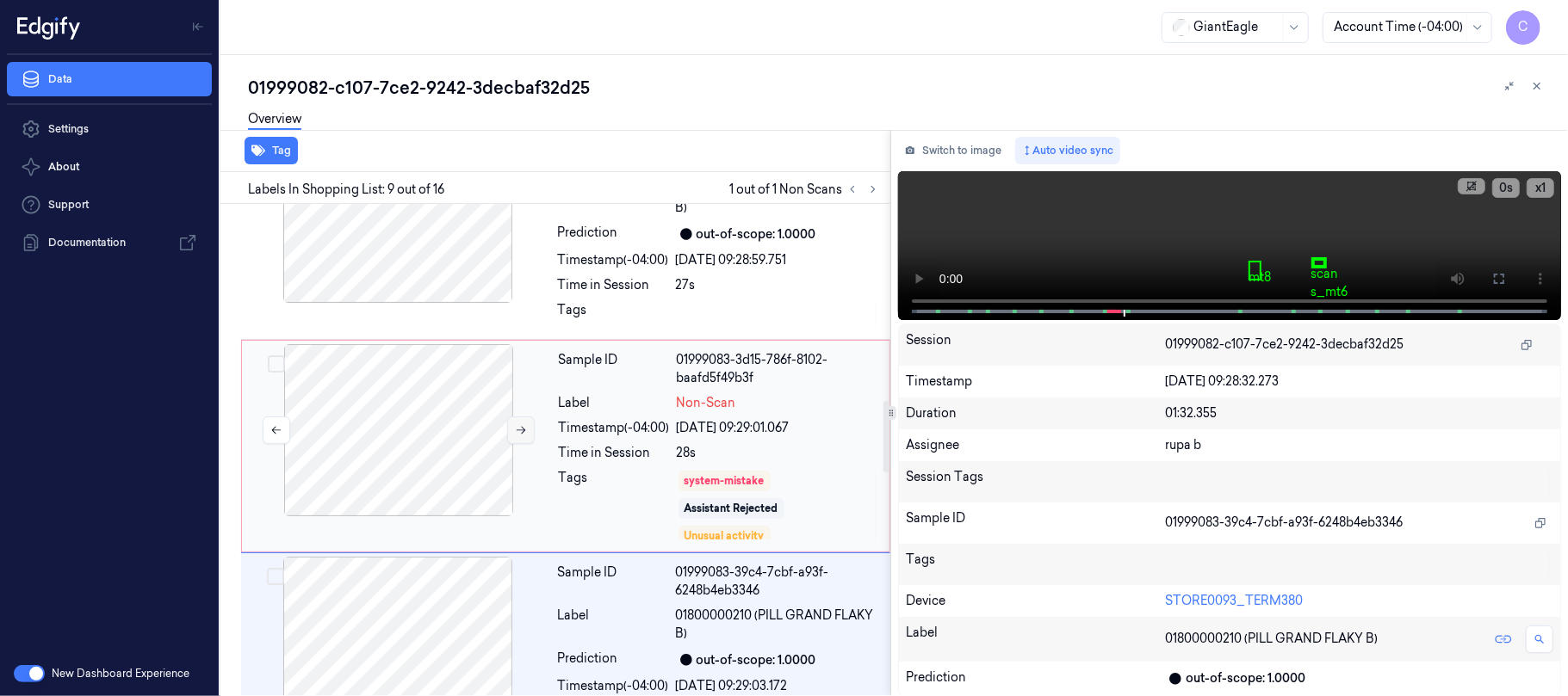
scroll to position [1571, 0]
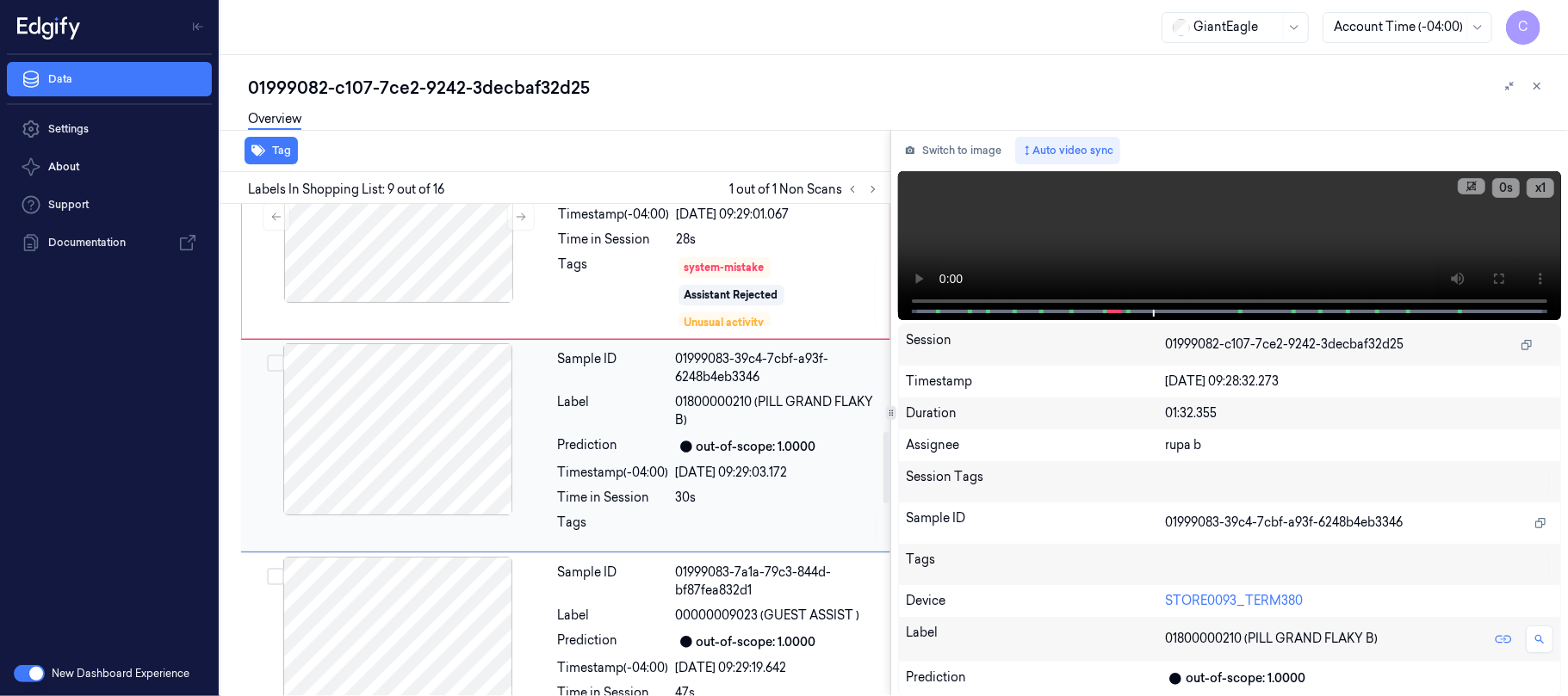
click at [517, 441] on div at bounding box center [398, 430] width 307 height 173
click at [496, 449] on div at bounding box center [398, 430] width 307 height 173
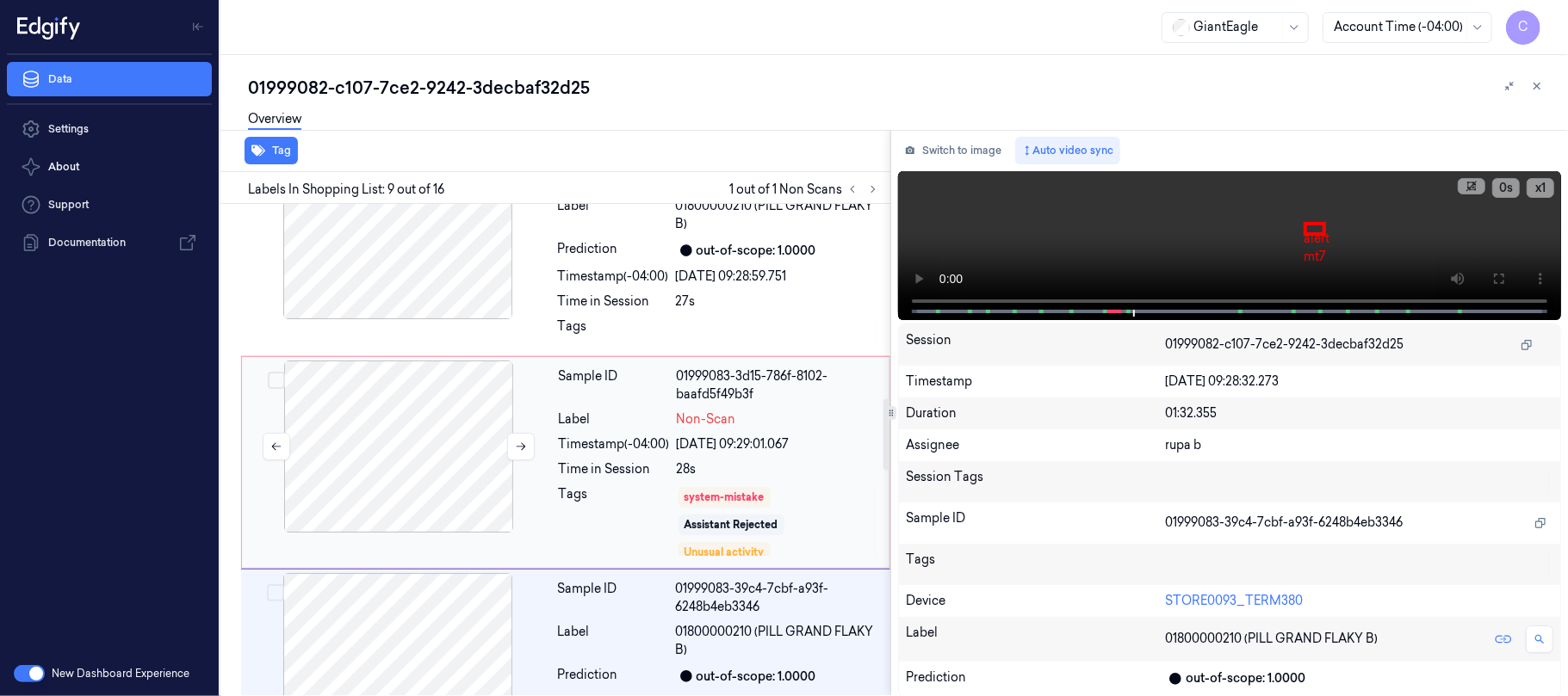
click at [465, 381] on div at bounding box center [399, 446] width 307 height 173
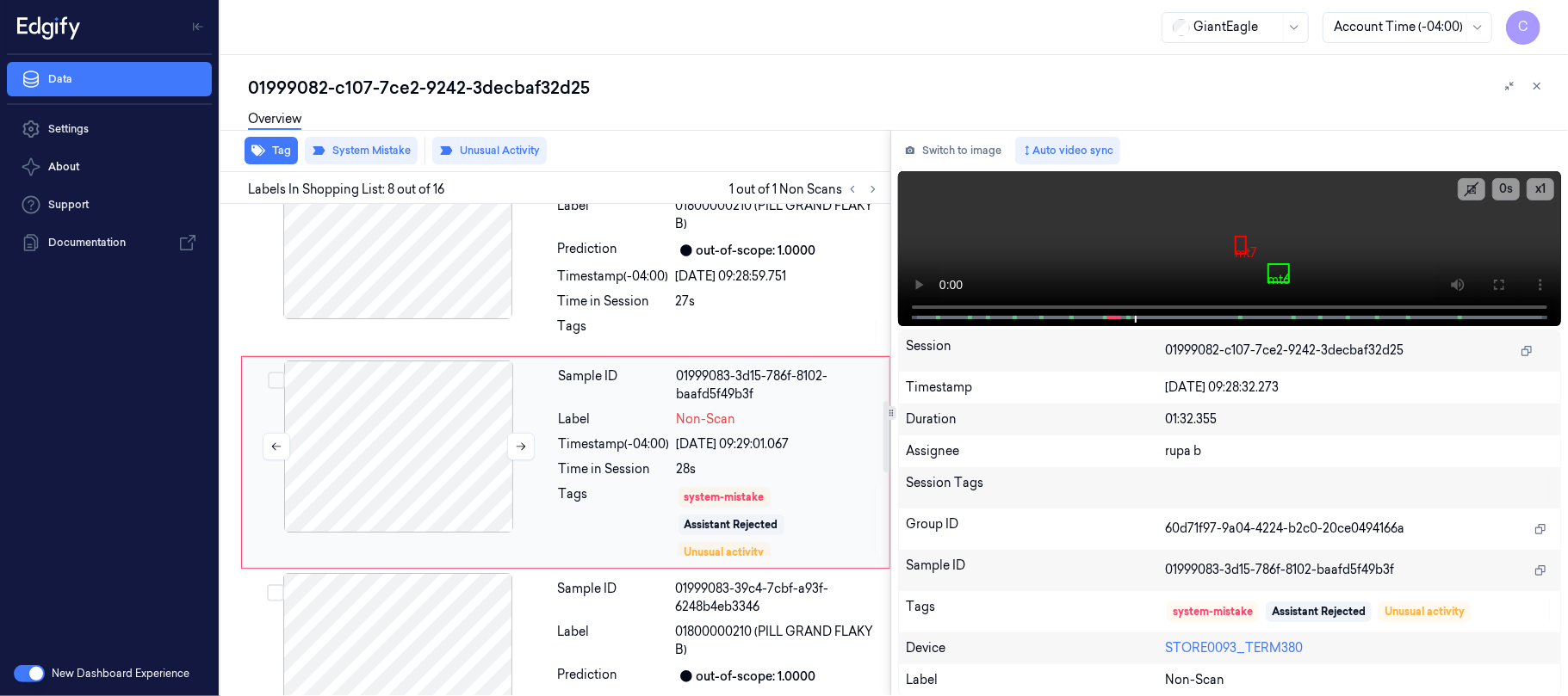
scroll to position [1357, 0]
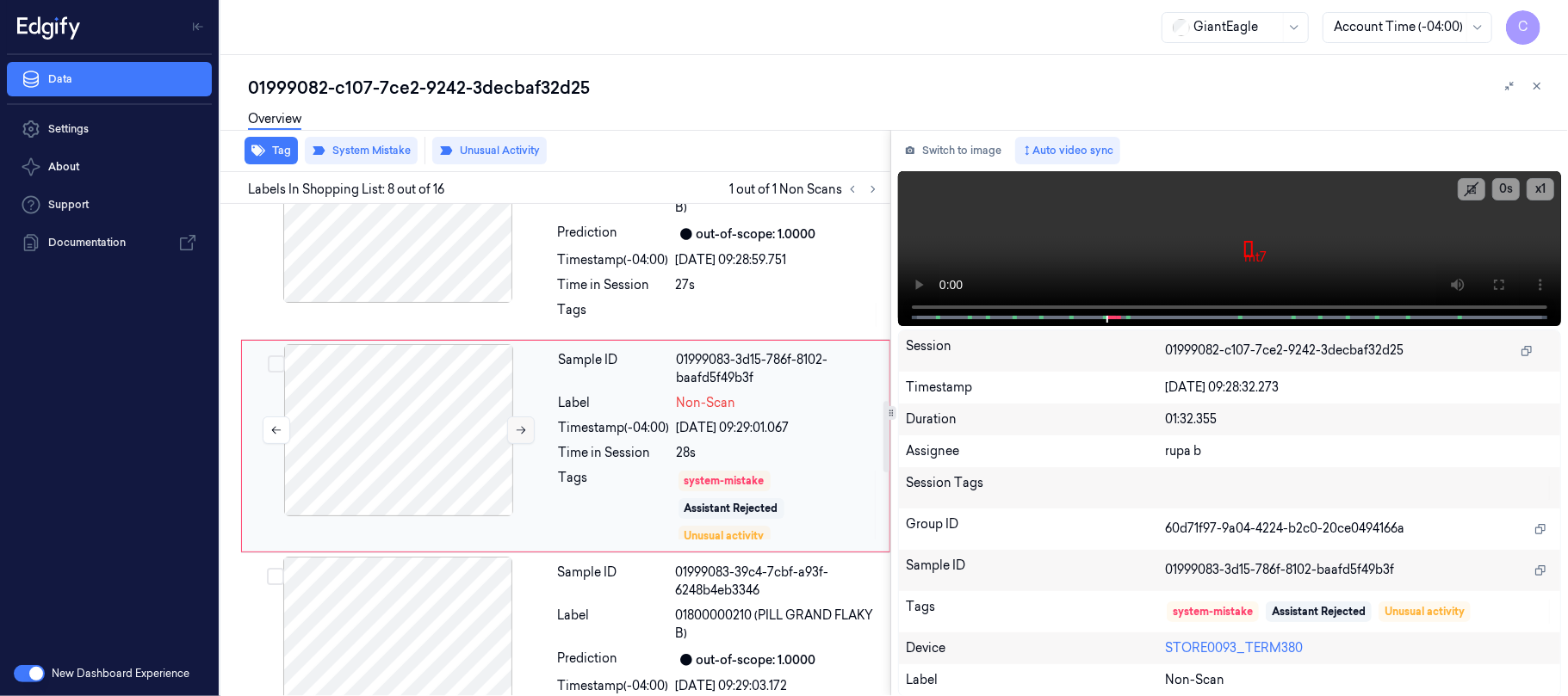
click at [515, 434] on icon at bounding box center [521, 430] width 12 height 12
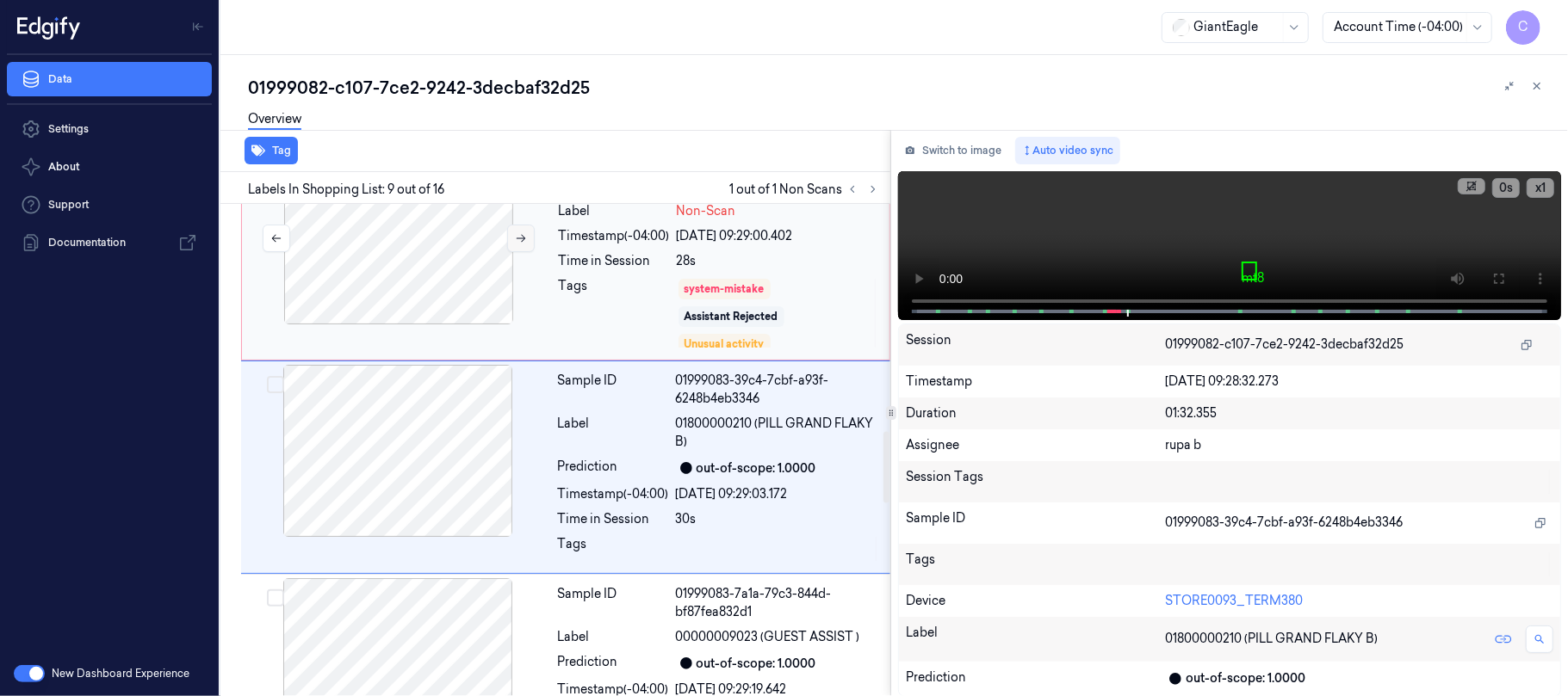
scroll to position [1571, 0]
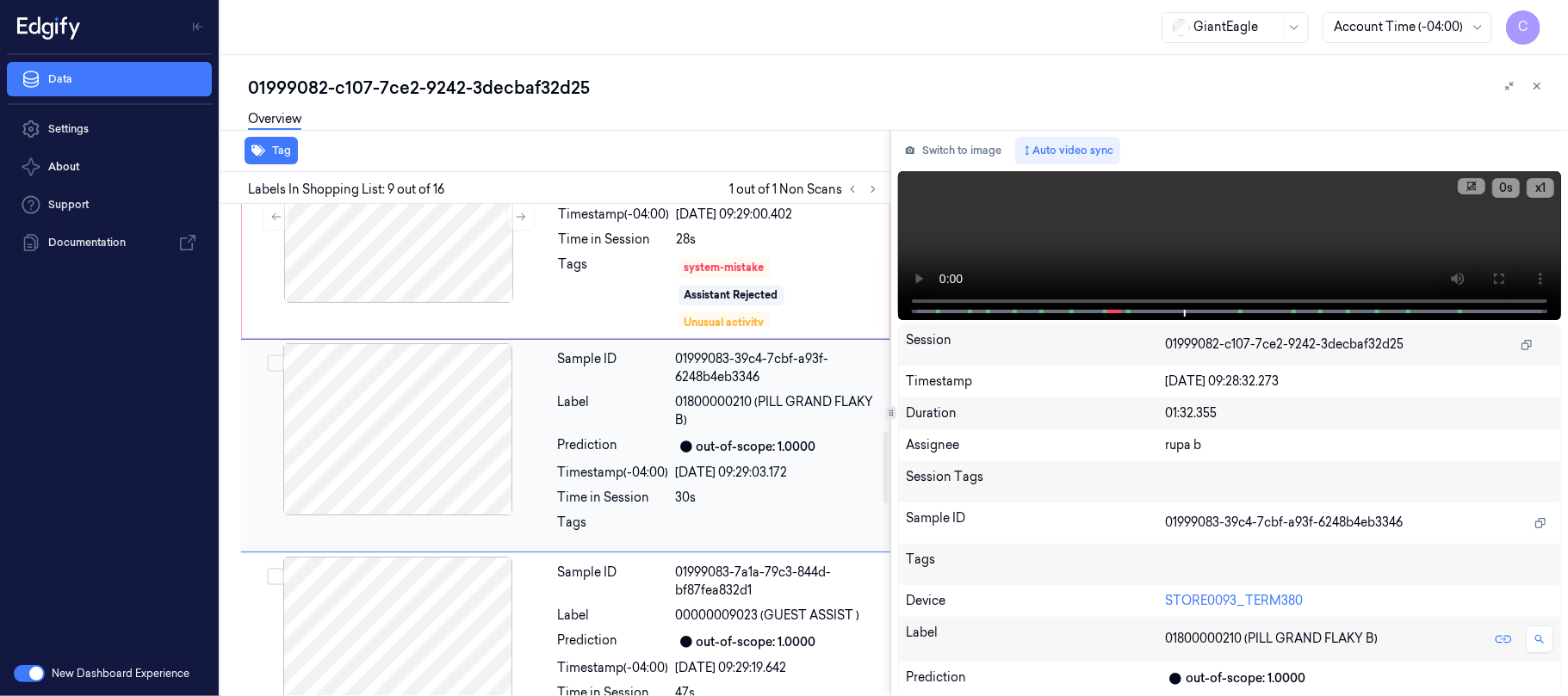
click at [487, 428] on div at bounding box center [398, 430] width 307 height 173
click at [456, 301] on div at bounding box center [399, 217] width 307 height 173
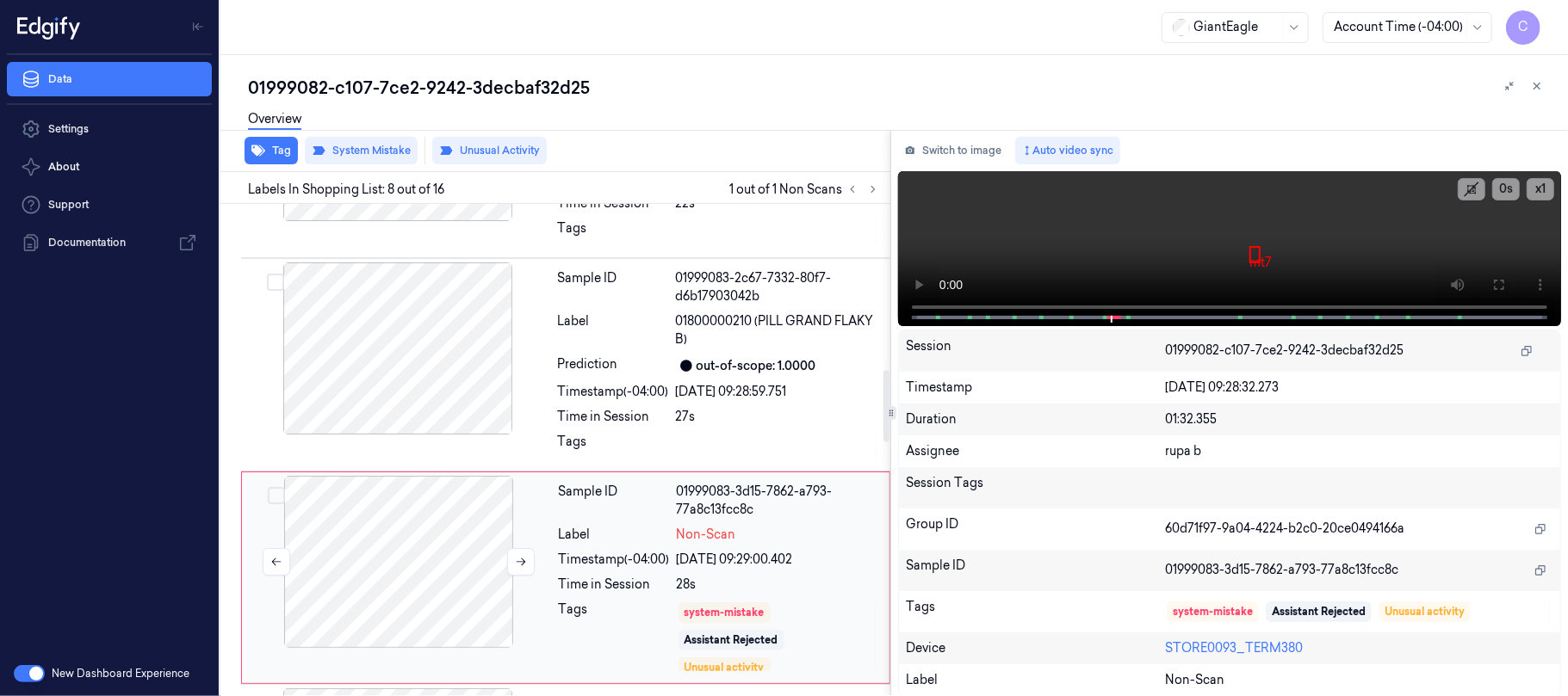
scroll to position [1127, 0]
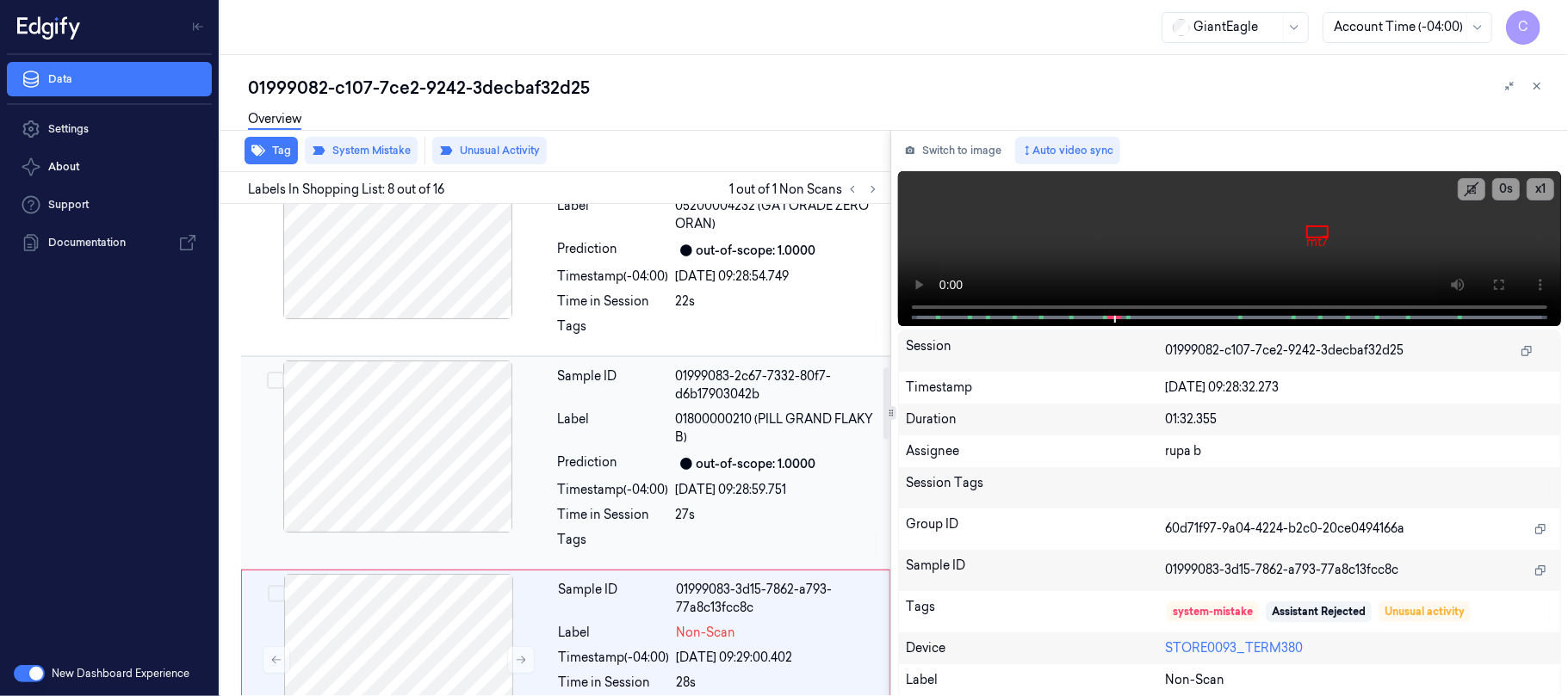
click at [441, 472] on div at bounding box center [398, 446] width 307 height 173
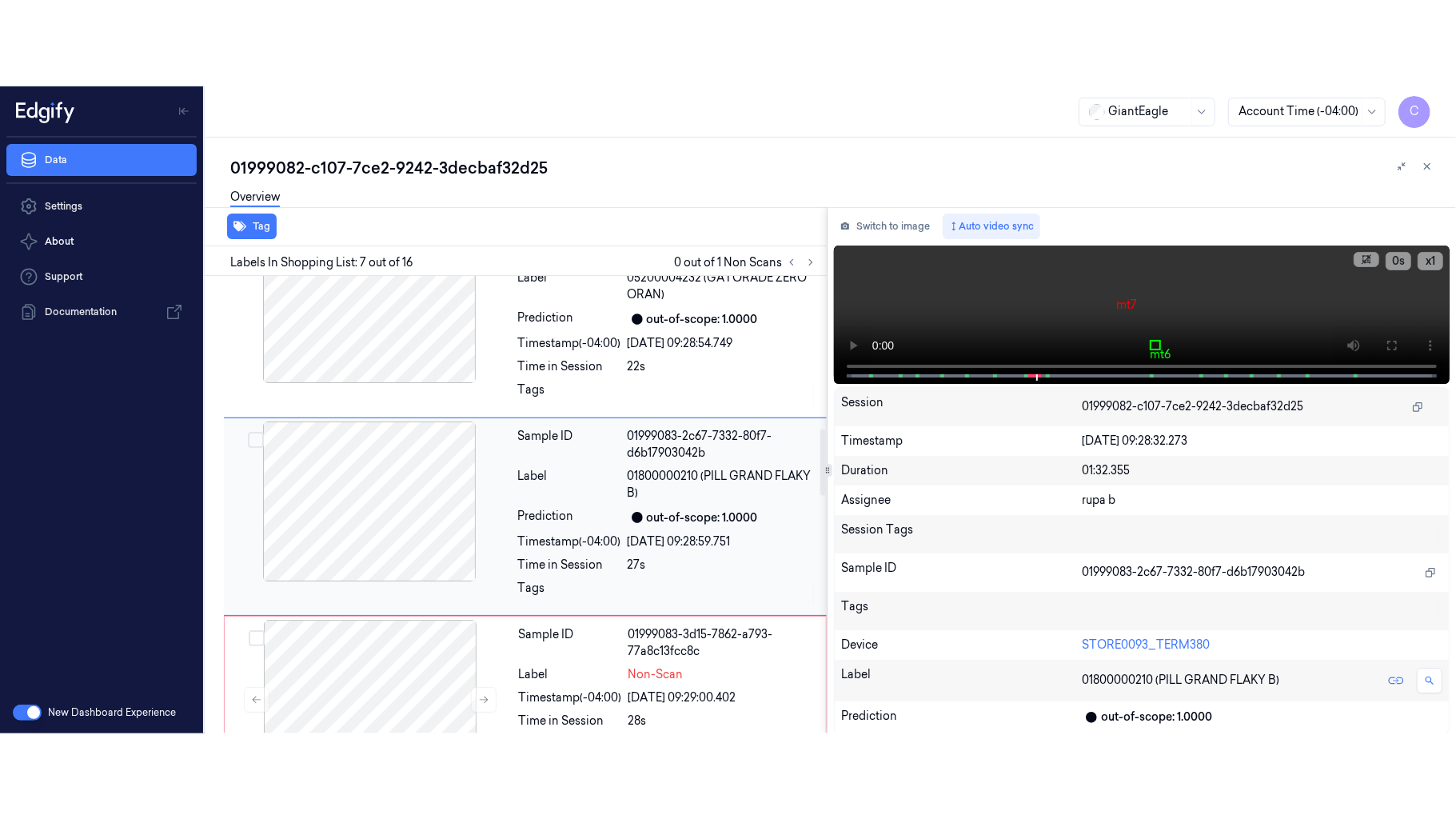
scroll to position [1063, 0]
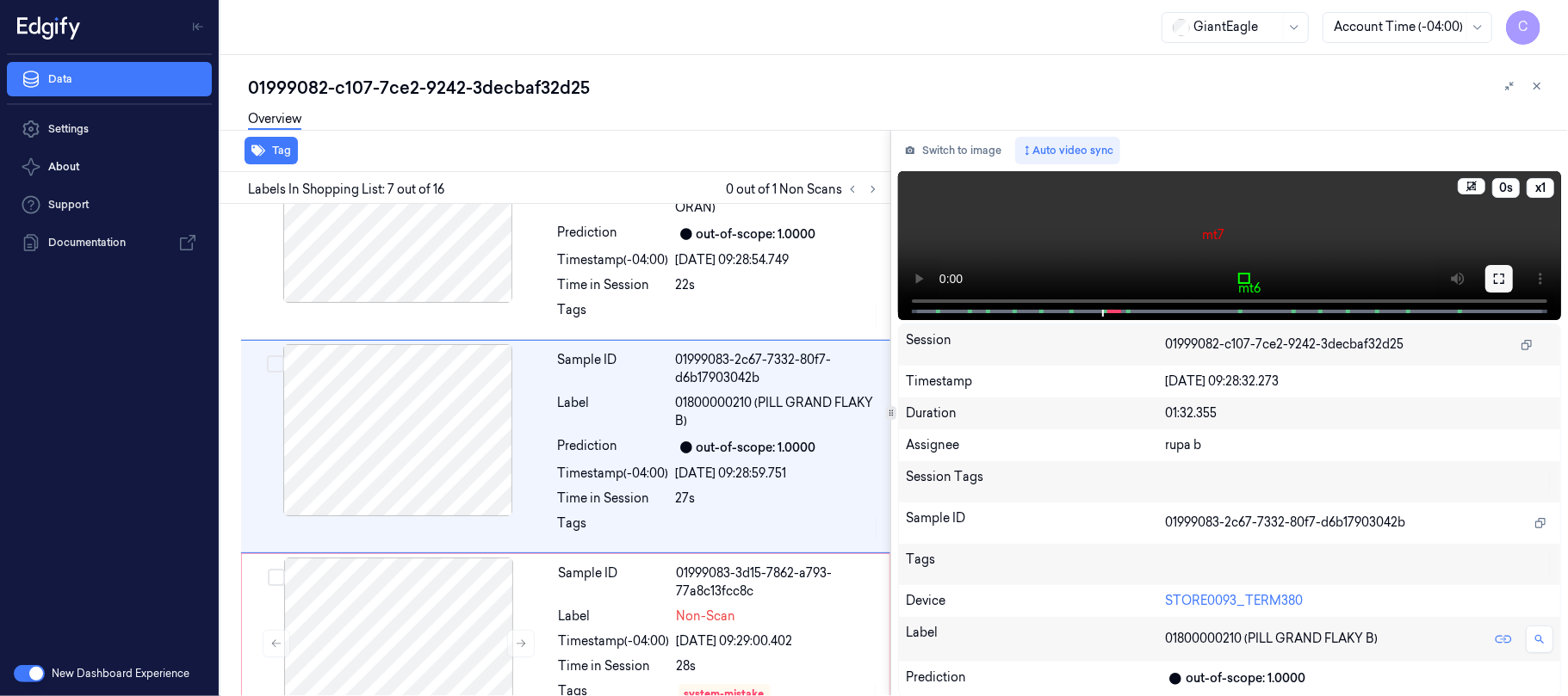
click at [1506, 280] on button at bounding box center [1499, 279] width 27 height 27
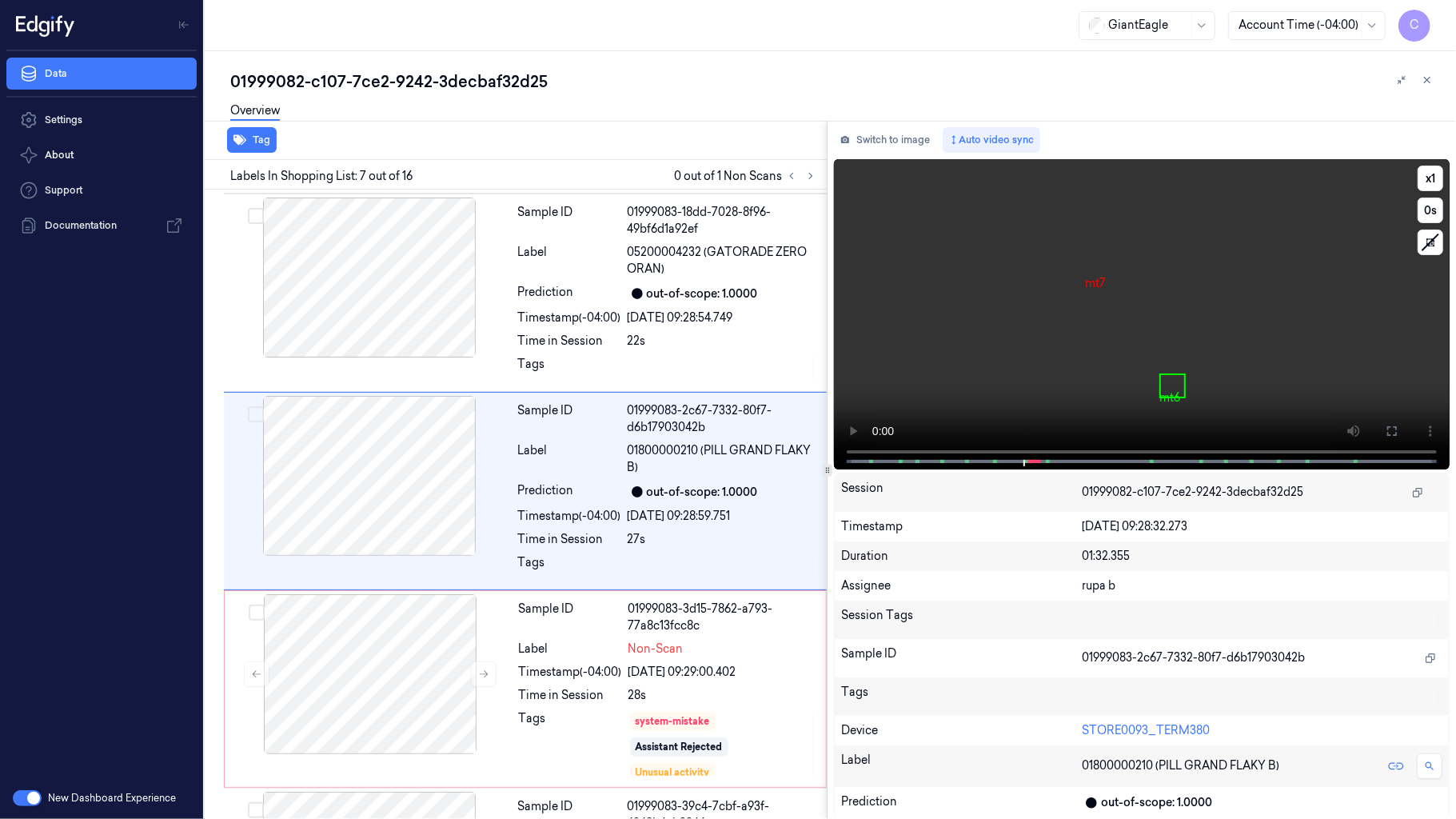
scroll to position [976, 0]
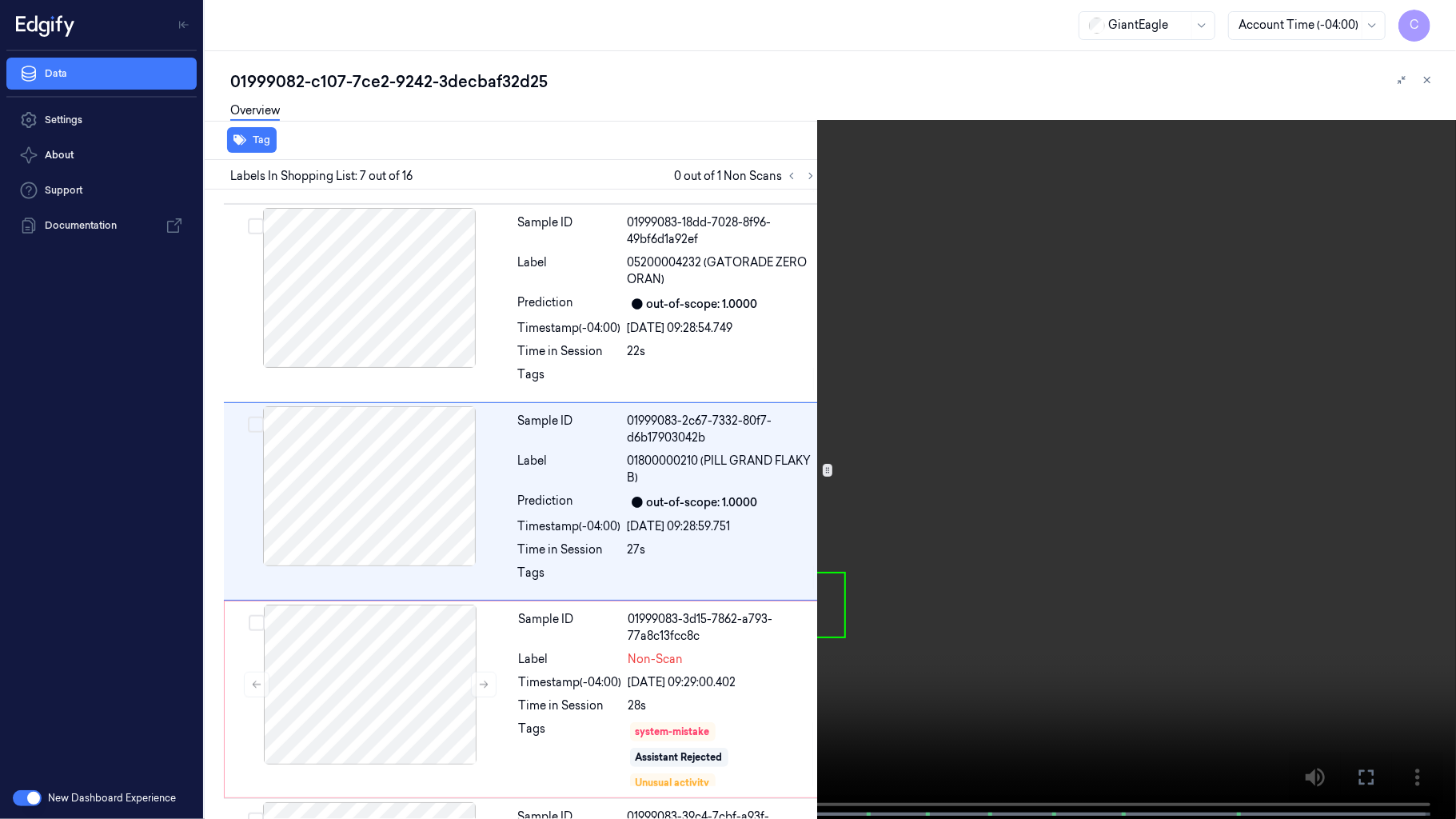
click at [674, 517] on video at bounding box center [728, 410] width 1456 height 822
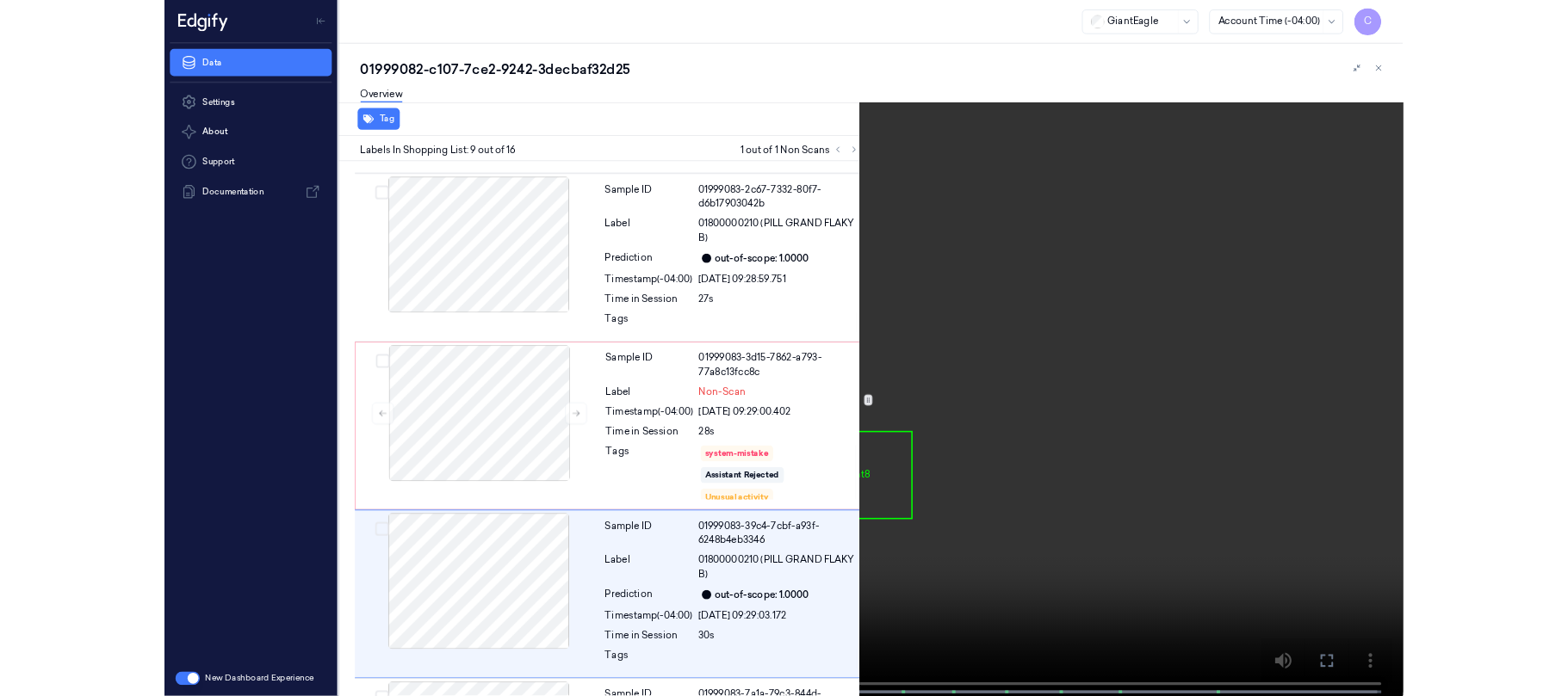
scroll to position [1478, 0]
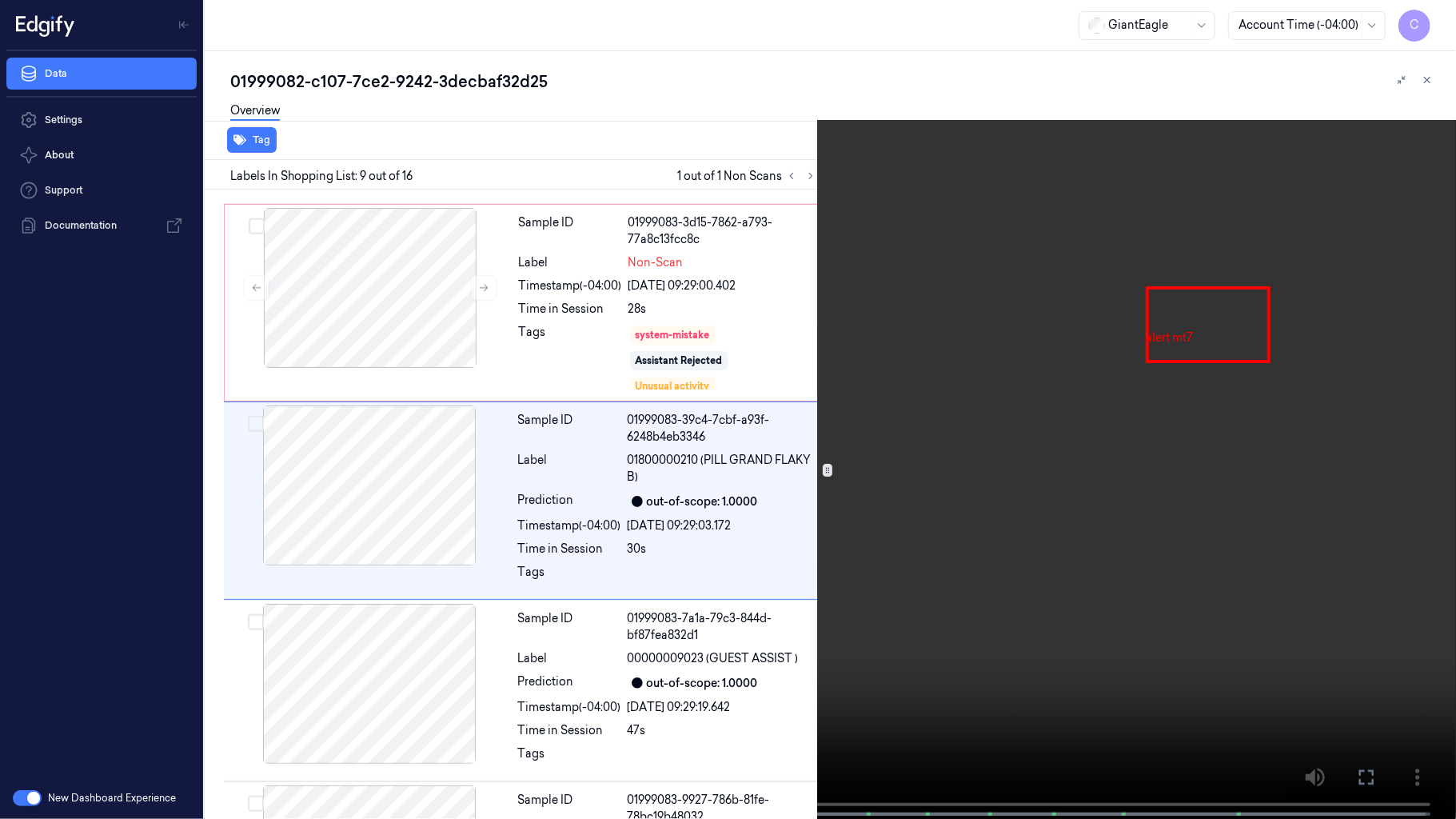
click at [567, 517] on video at bounding box center [728, 410] width 1456 height 822
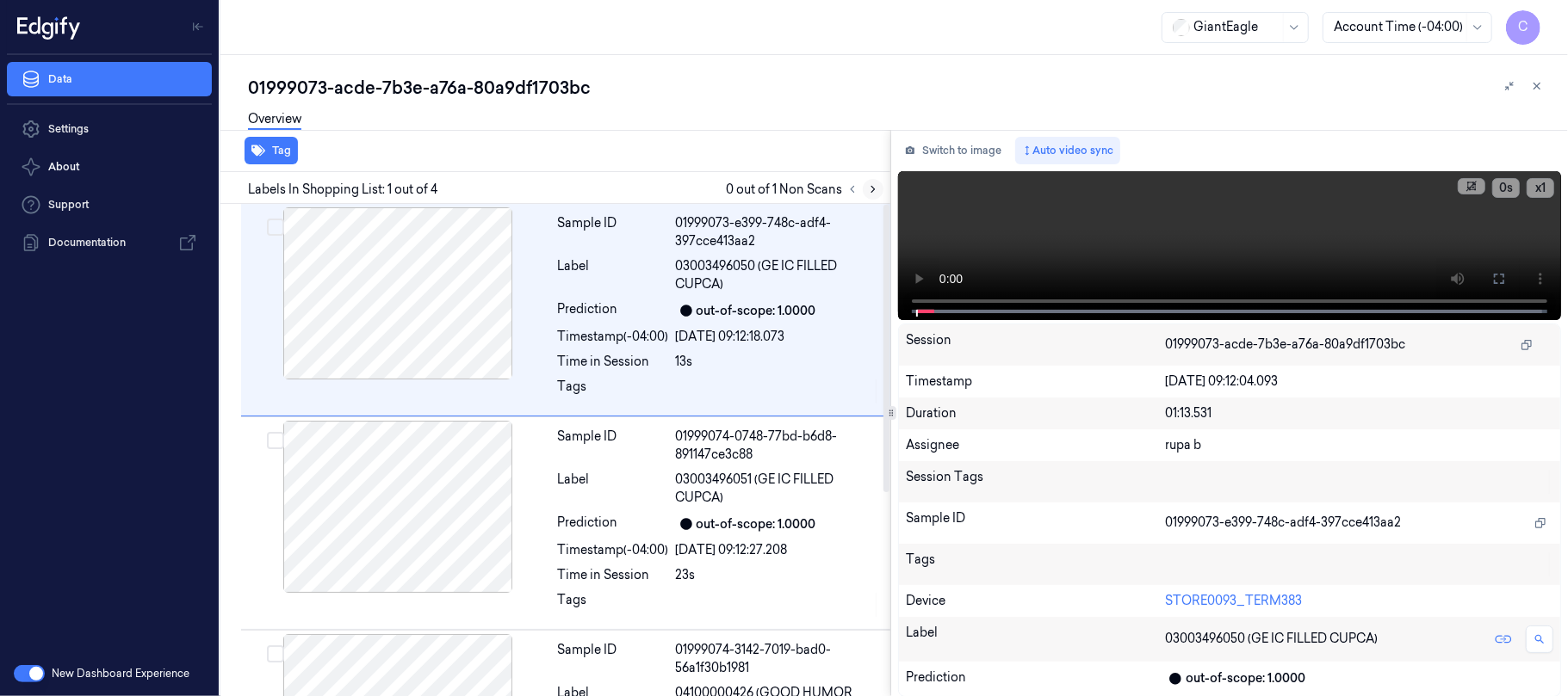
click at [869, 183] on icon at bounding box center [873, 189] width 12 height 12
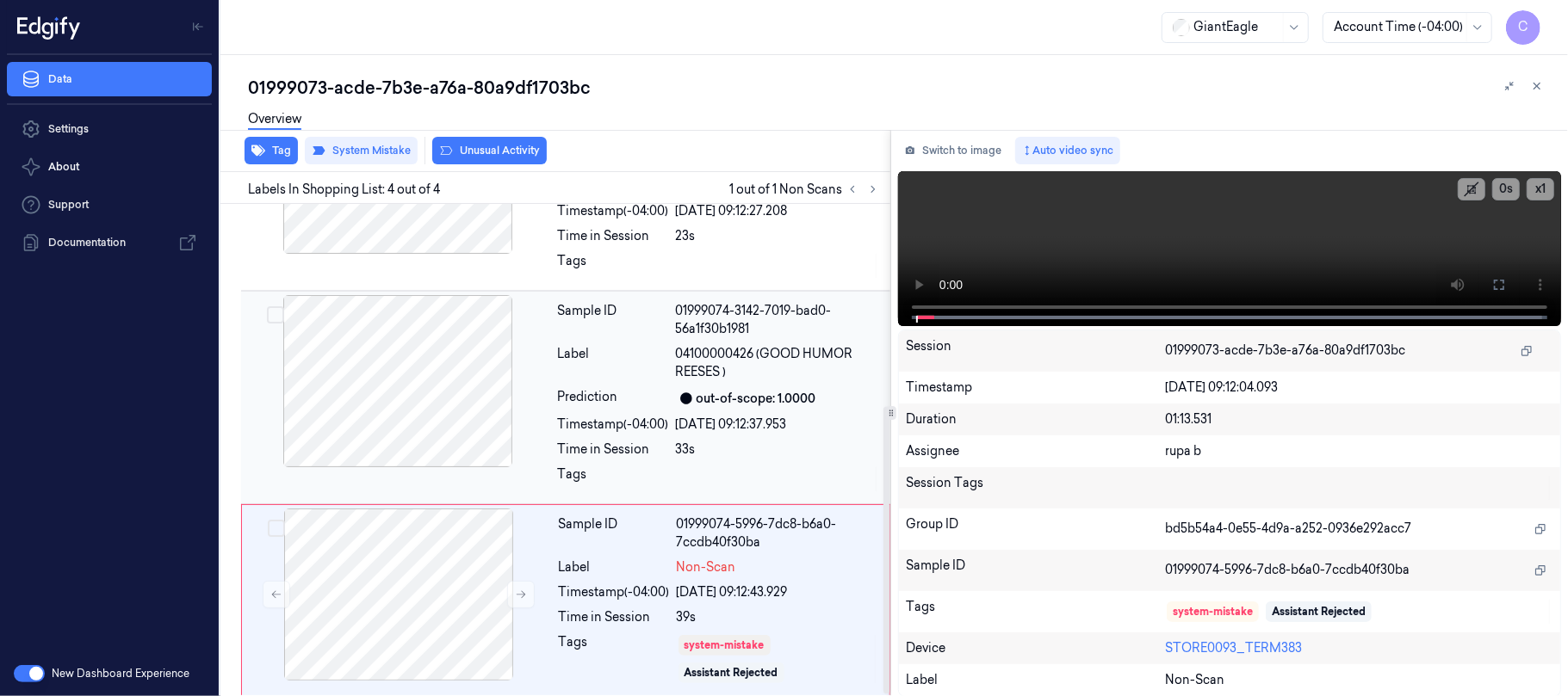
scroll to position [348, 0]
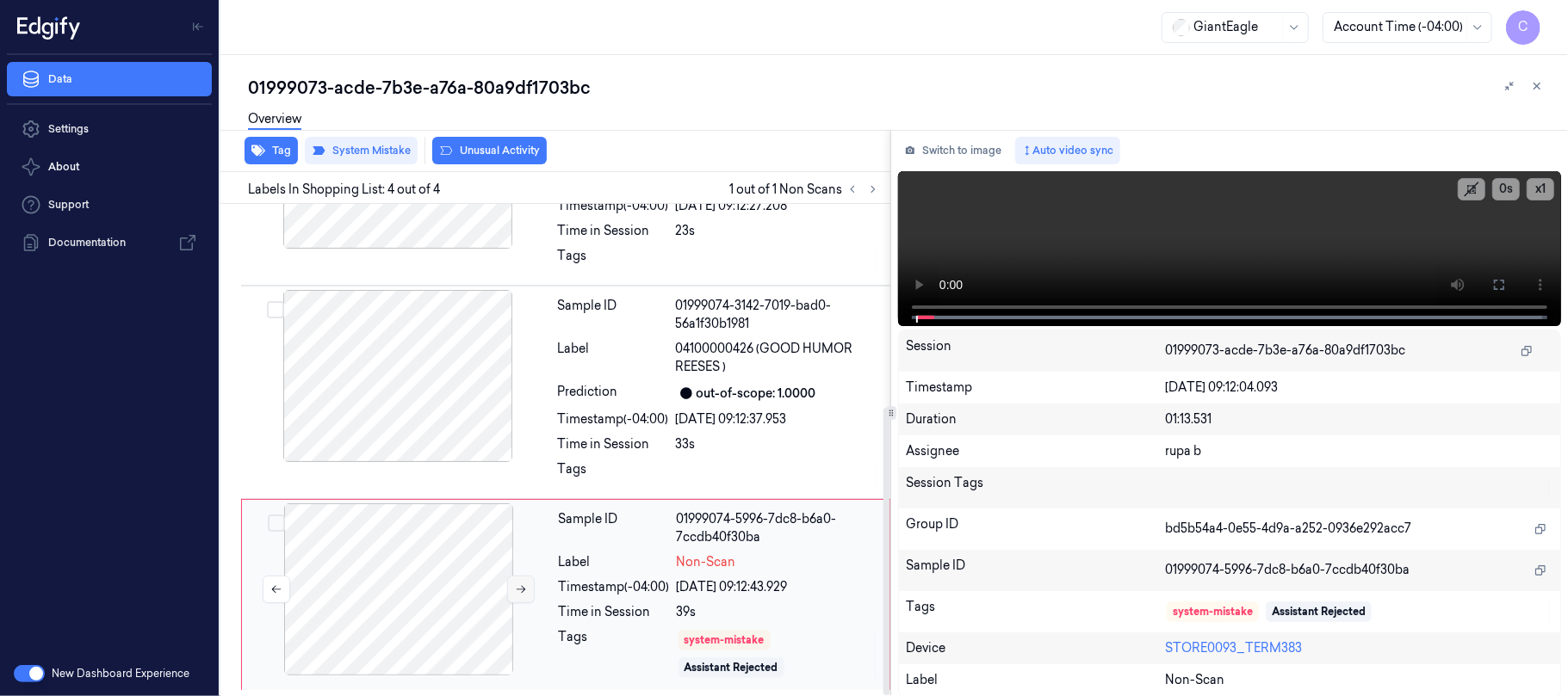
click at [520, 587] on icon at bounding box center [522, 590] width 9 height 8
click at [407, 348] on div at bounding box center [398, 376] width 307 height 173
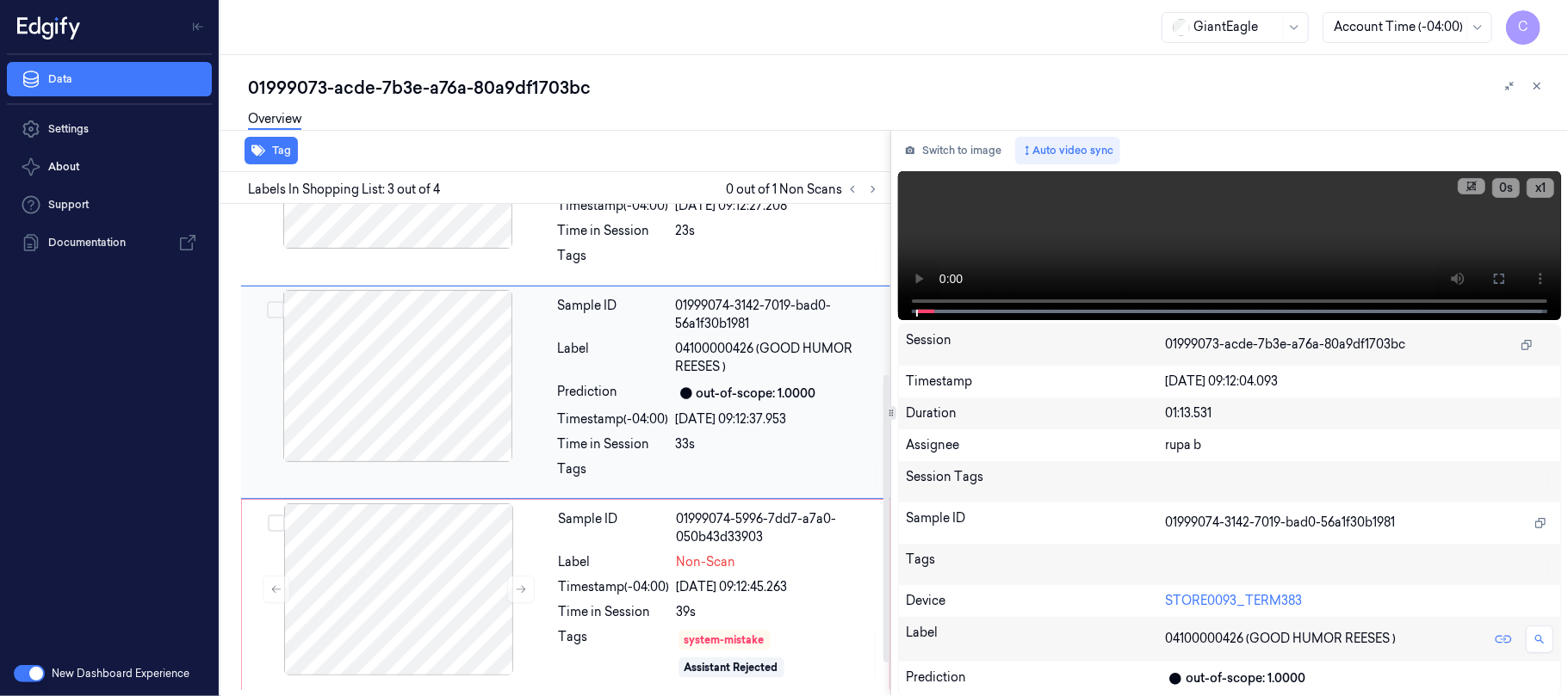
scroll to position [287, 0]
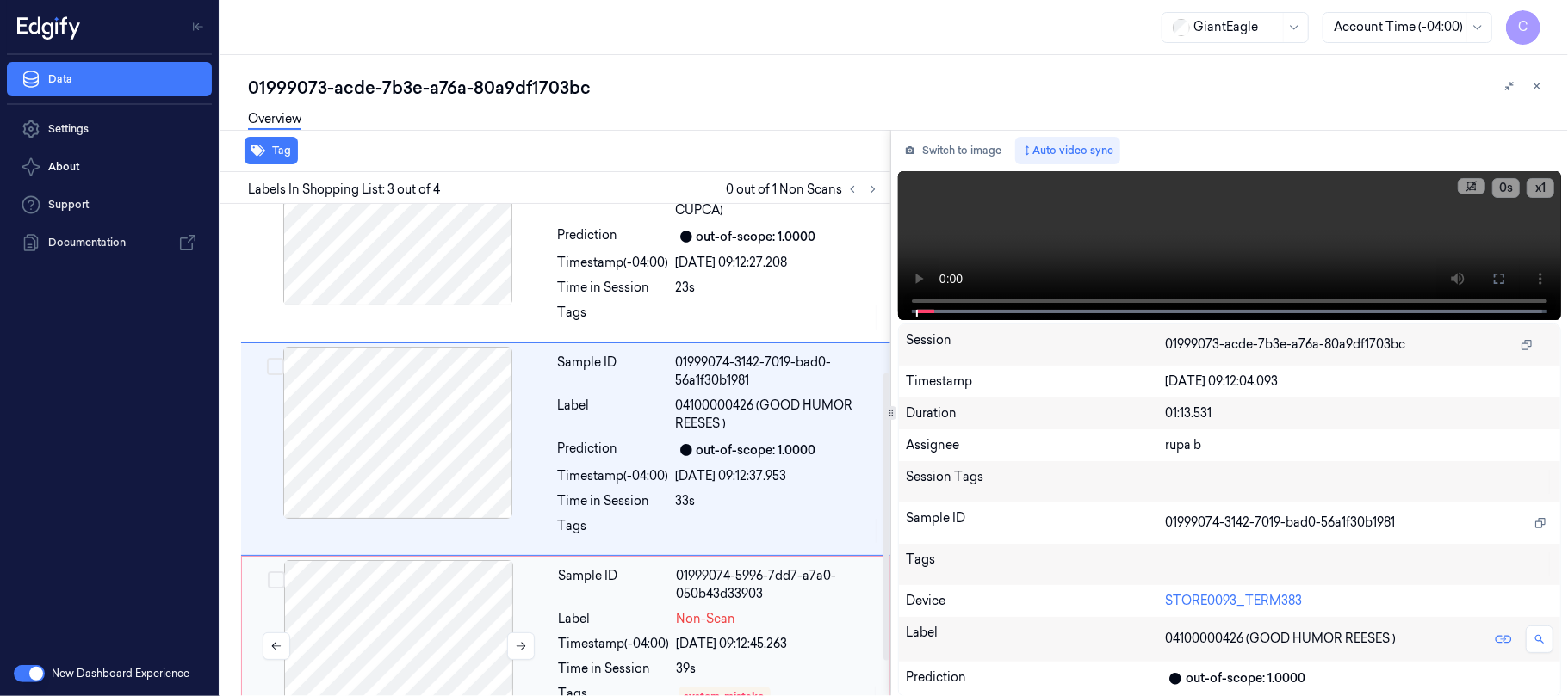
click at [442, 599] on div at bounding box center [399, 646] width 307 height 173
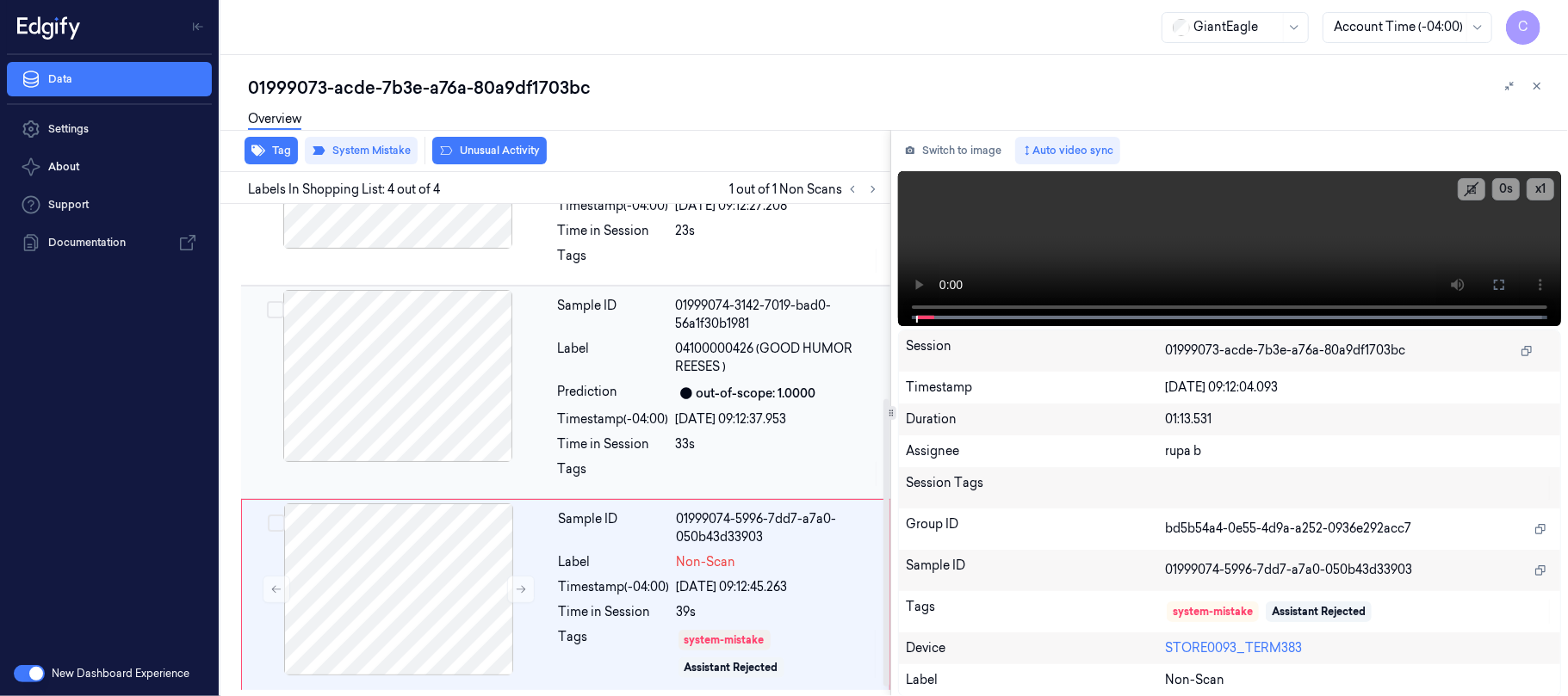
scroll to position [348, 0]
click at [355, 408] on div at bounding box center [398, 376] width 307 height 173
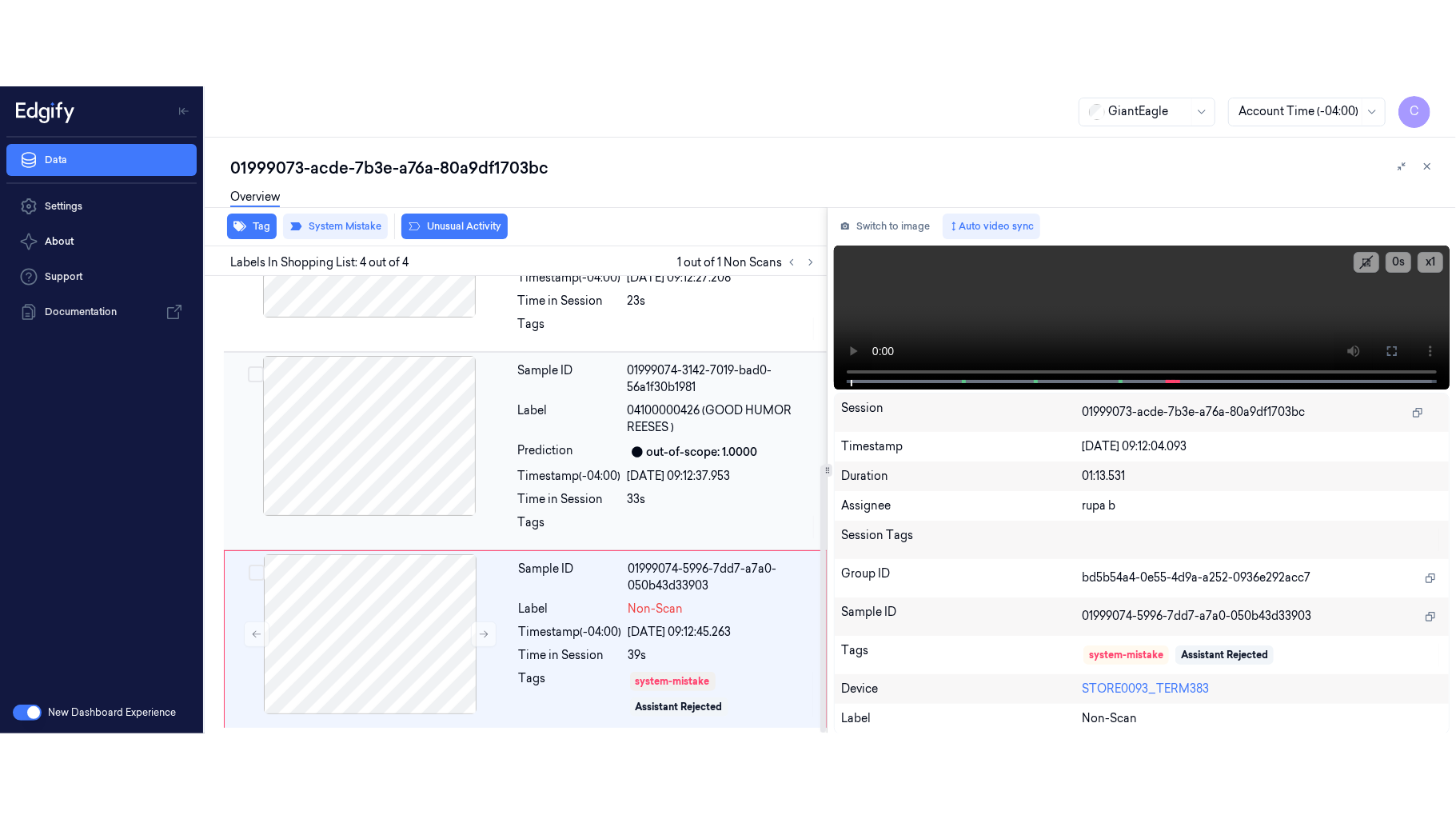
scroll to position [267, 0]
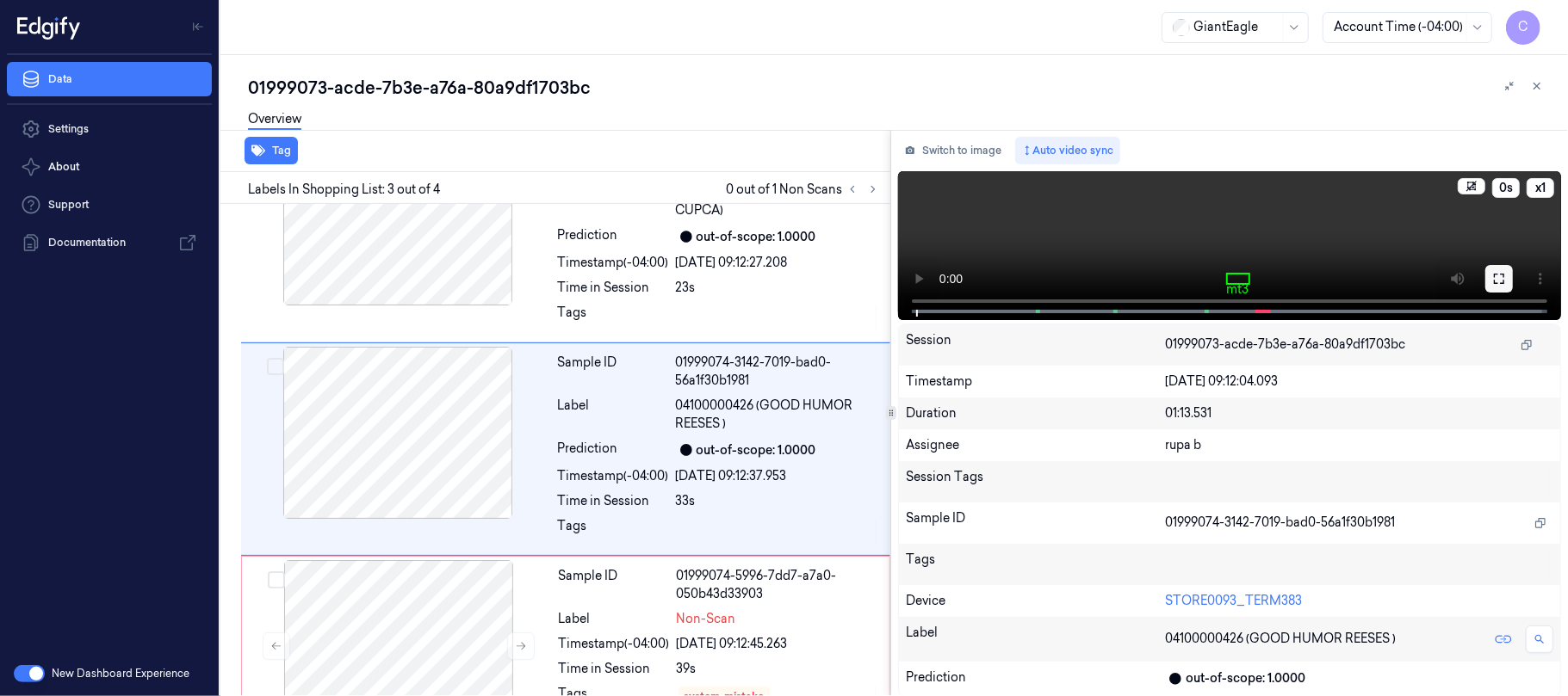
click at [1503, 279] on icon at bounding box center [1499, 279] width 10 height 10
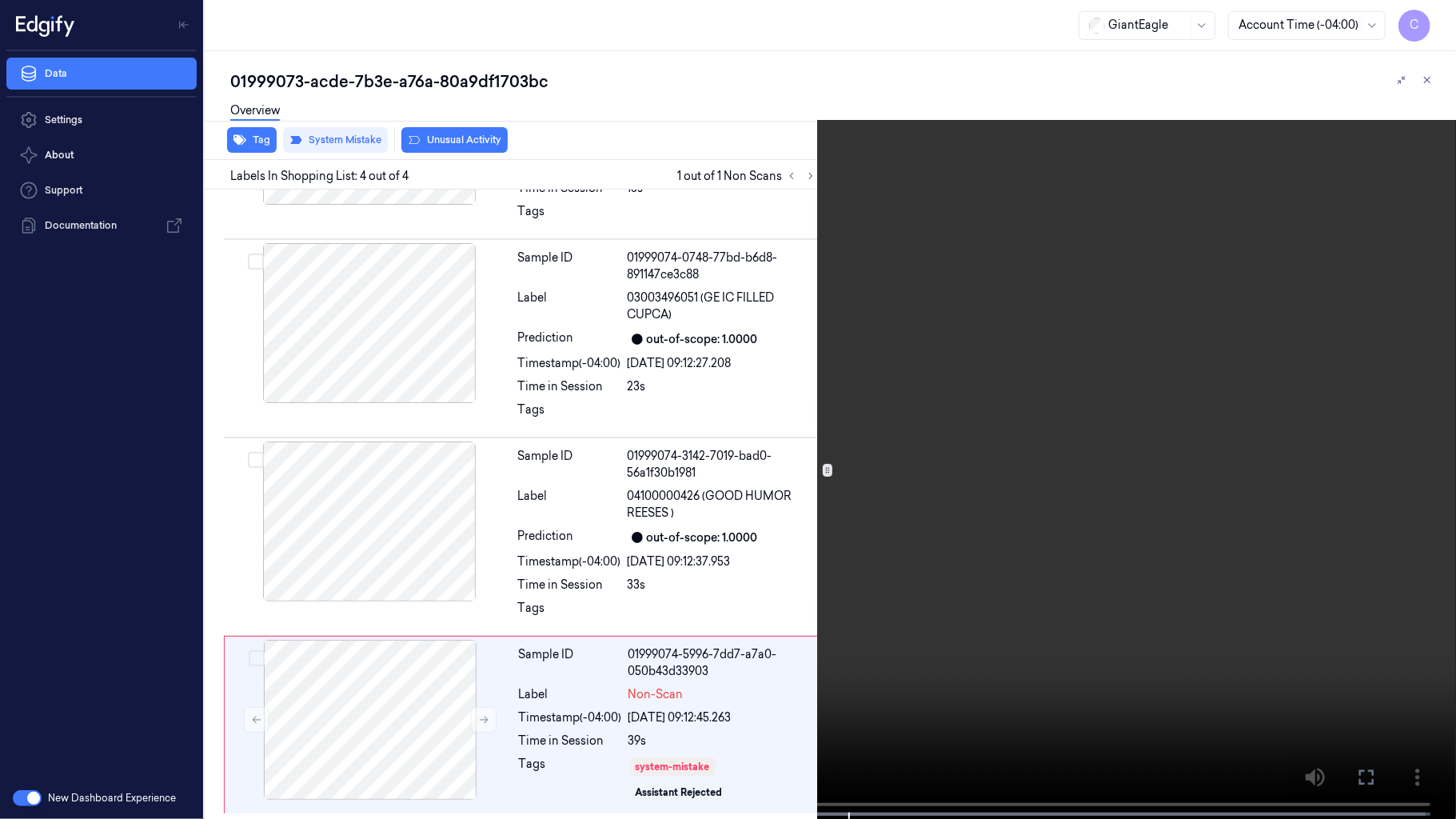
click at [535, 511] on video at bounding box center [728, 410] width 1456 height 822
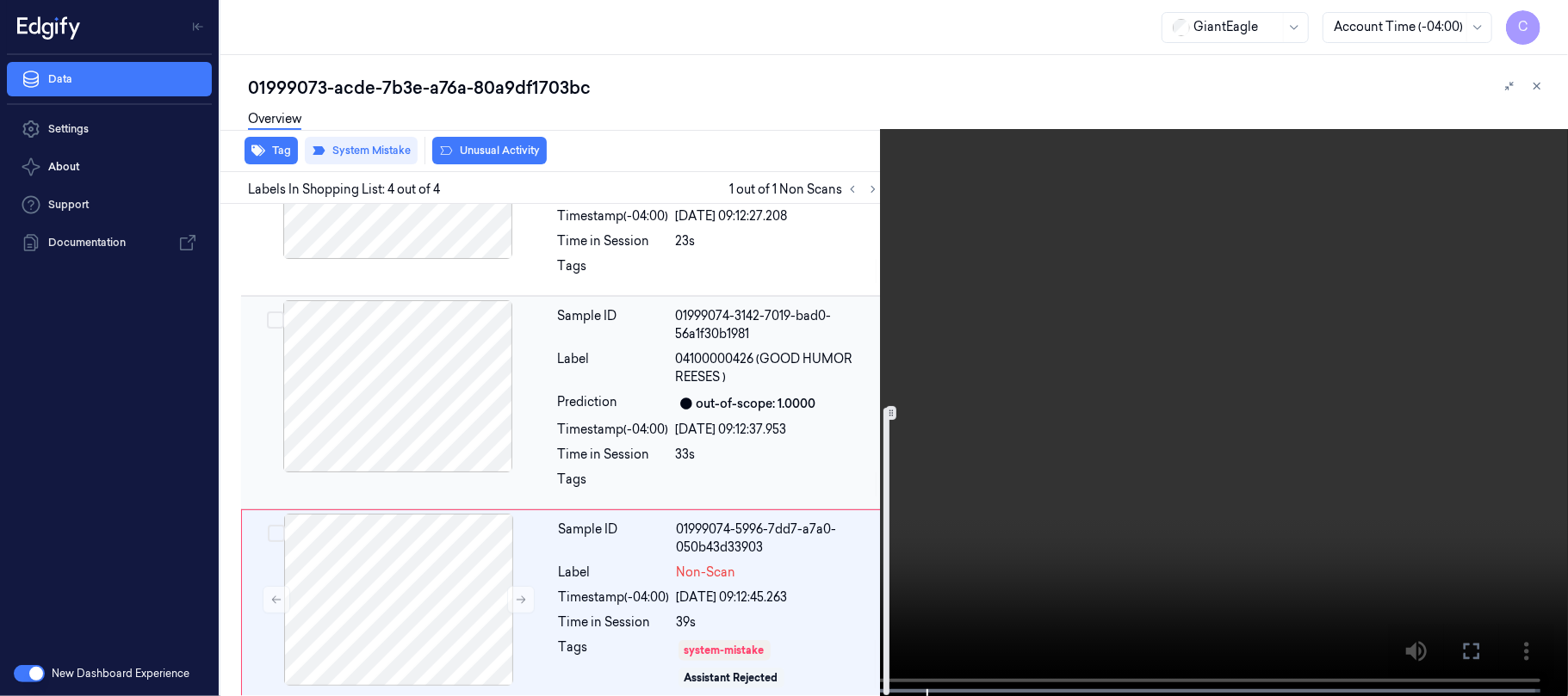
scroll to position [348, 0]
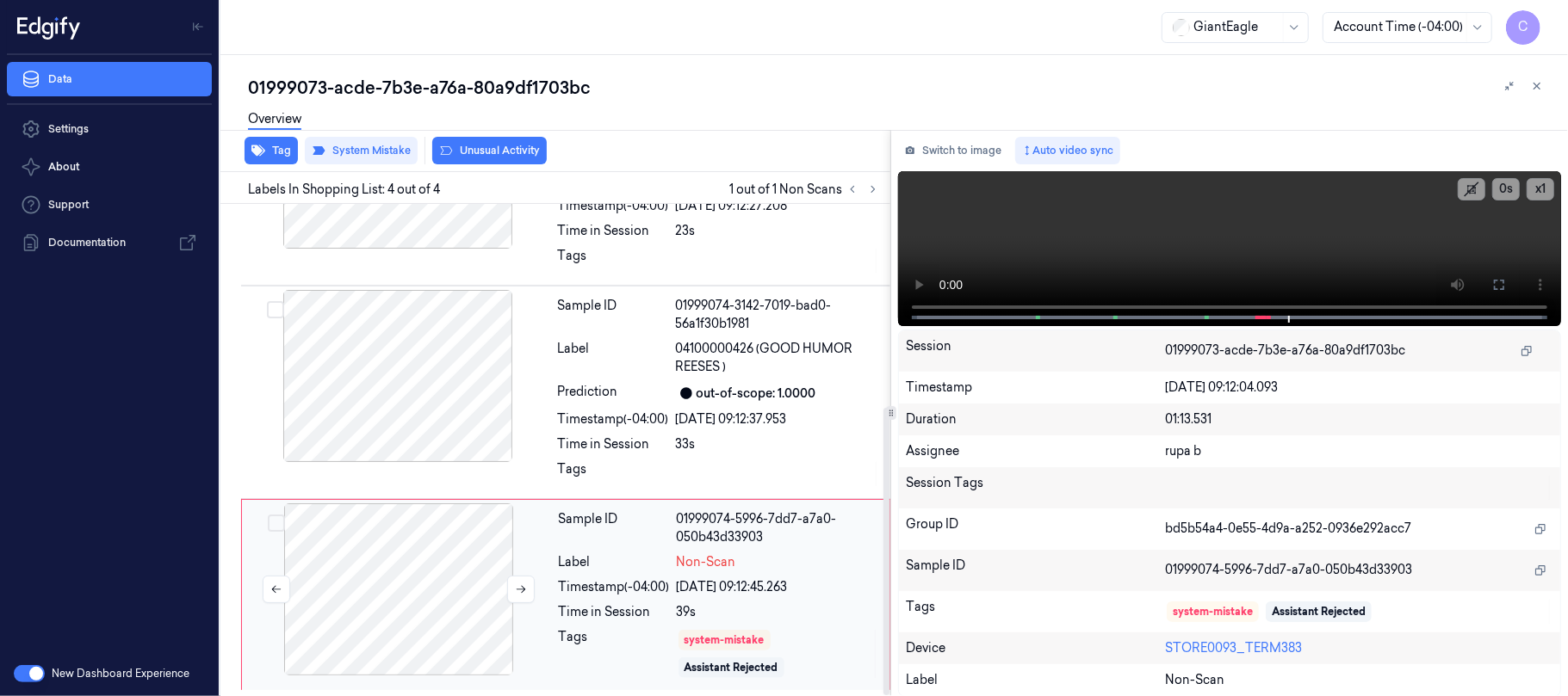
click at [413, 568] on div at bounding box center [399, 590] width 307 height 173
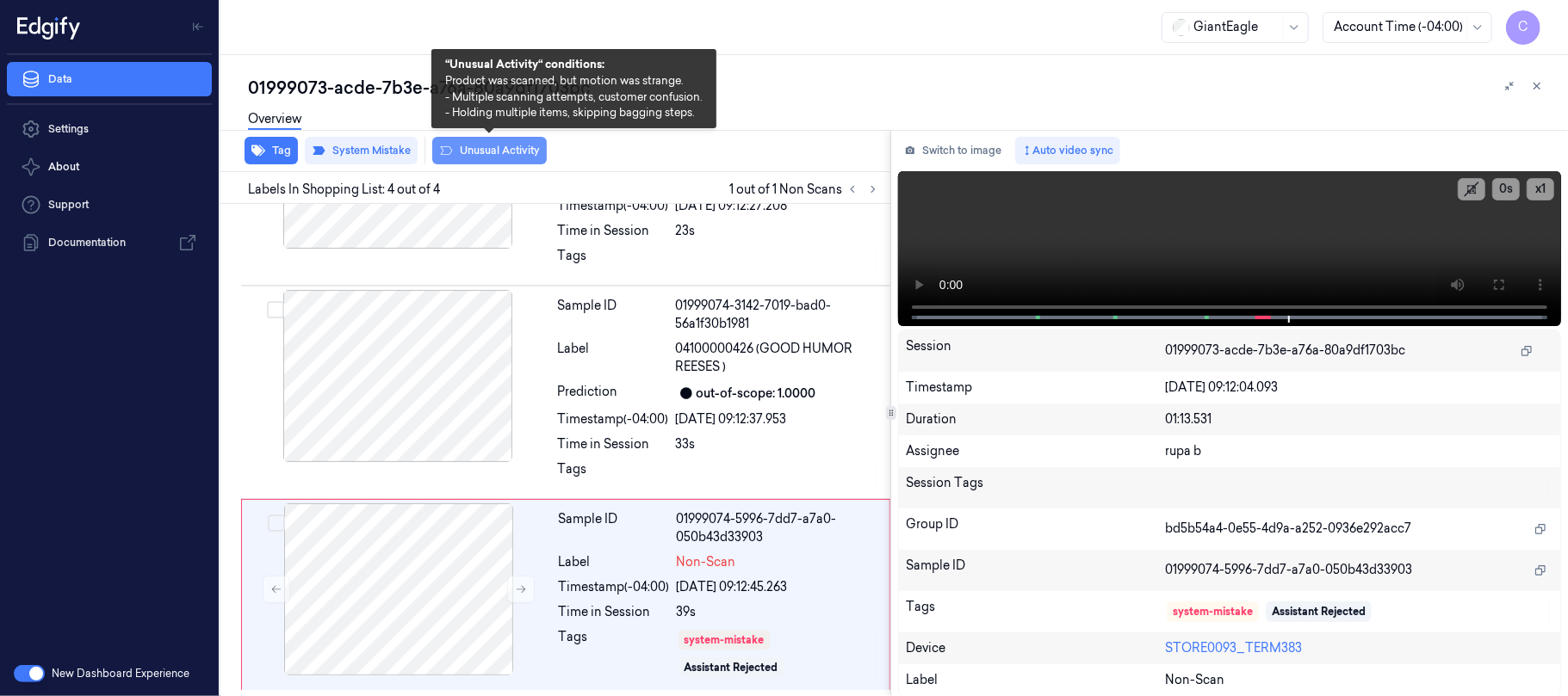
click at [455, 155] on button "Unusual Activity" at bounding box center [490, 150] width 114 height 27
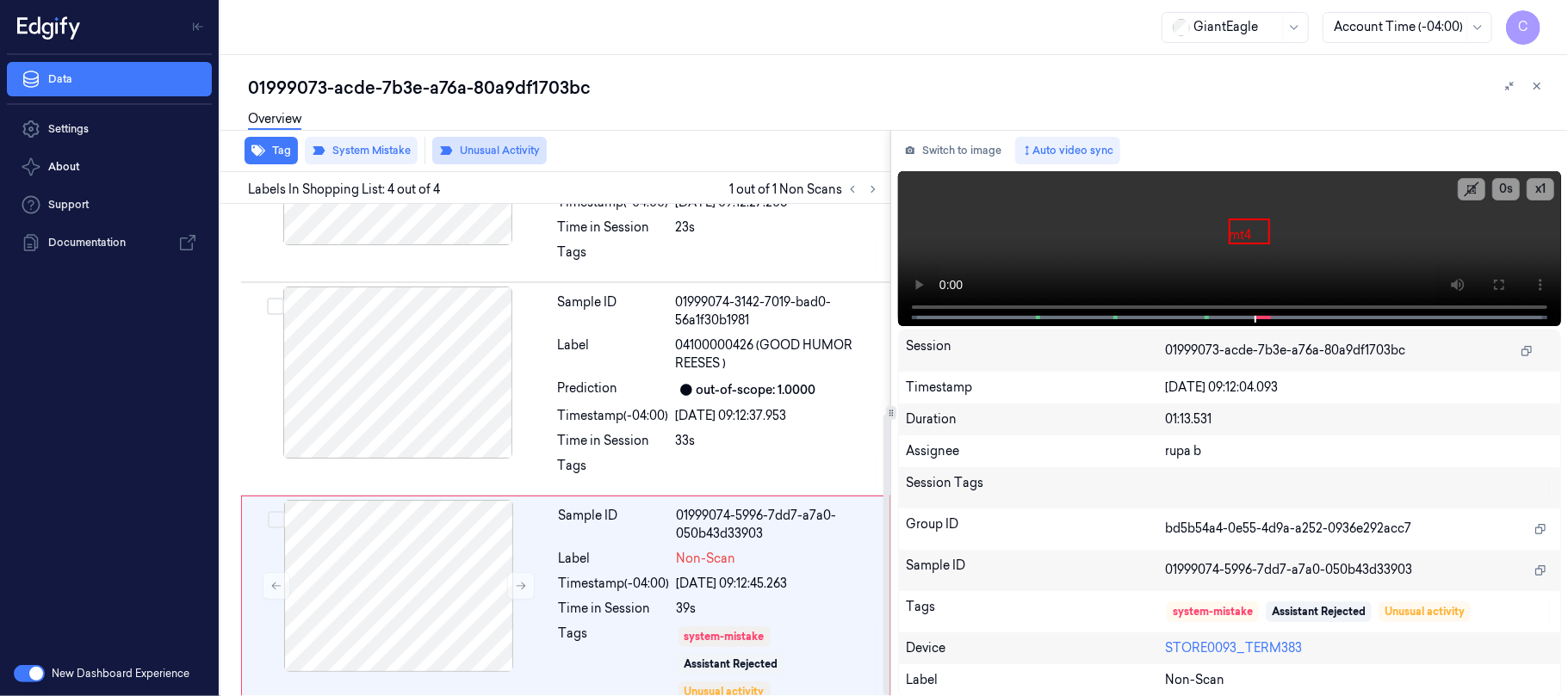
scroll to position [367, 0]
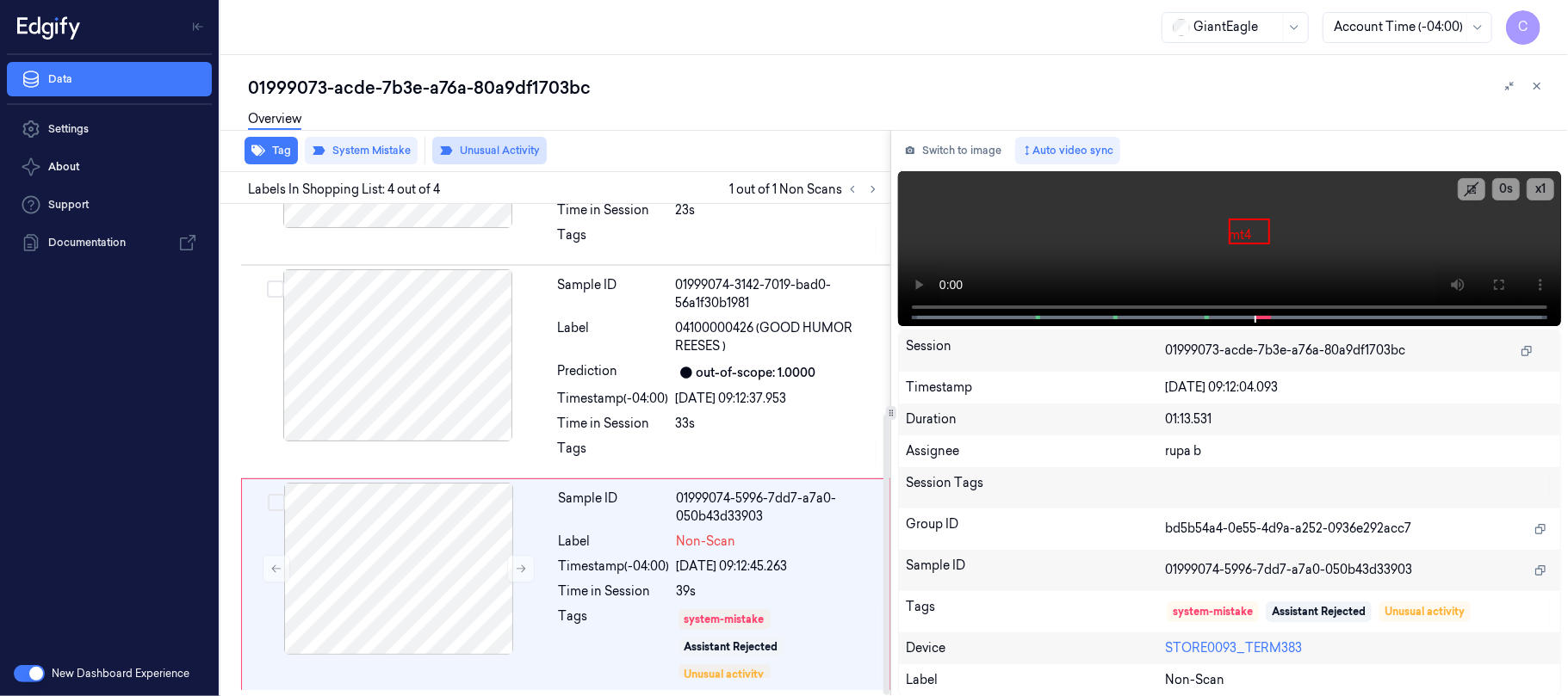
click at [479, 155] on button "Unusual Activity" at bounding box center [490, 150] width 114 height 27
click at [273, 153] on button "Tag" at bounding box center [271, 150] width 53 height 27
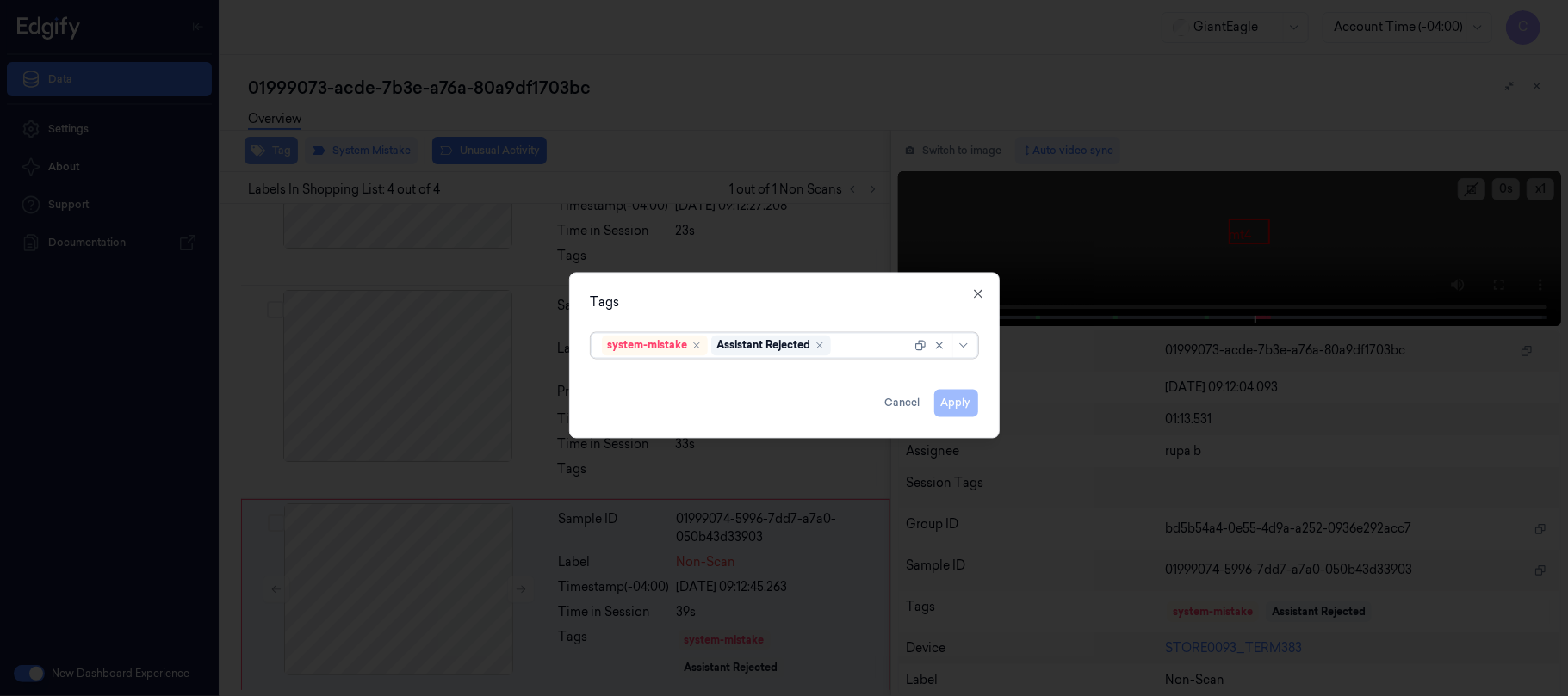
scroll to position [348, 0]
type input "bag"
click at [627, 382] on div "Bag" at bounding box center [784, 380] width 364 height 18
click at [738, 299] on div "Tags" at bounding box center [784, 302] width 388 height 18
click at [957, 404] on button "Apply" at bounding box center [956, 402] width 44 height 27
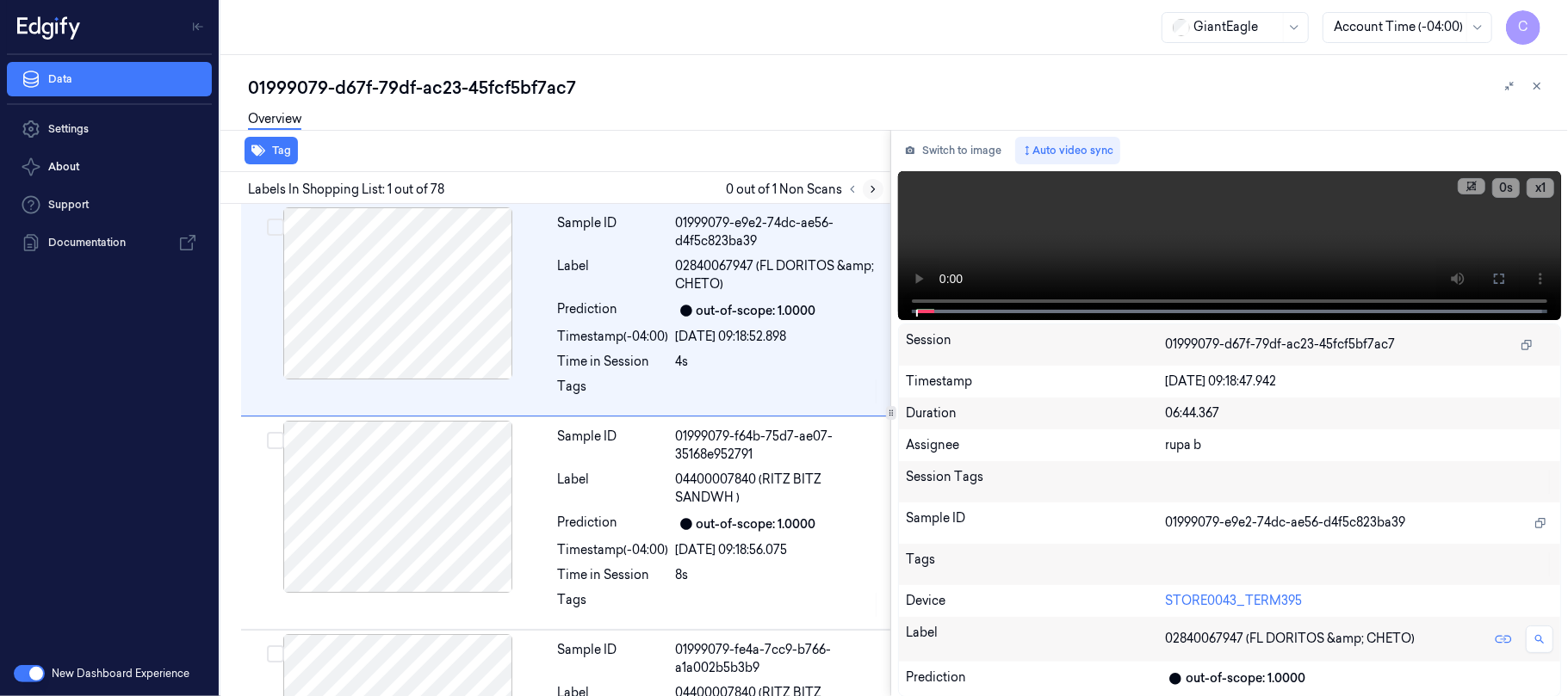
click at [875, 186] on icon at bounding box center [873, 189] width 12 height 12
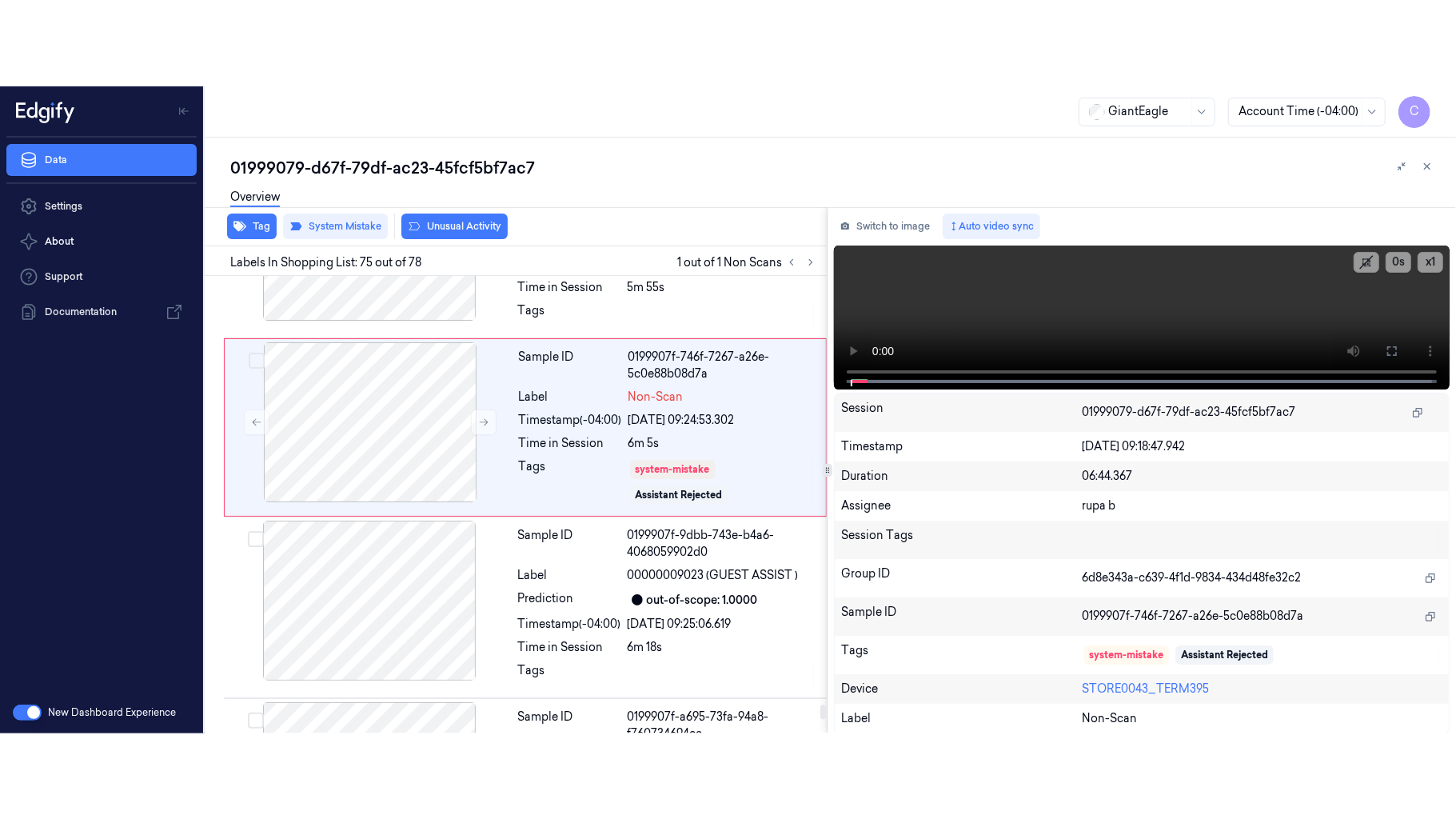
scroll to position [14069, 0]
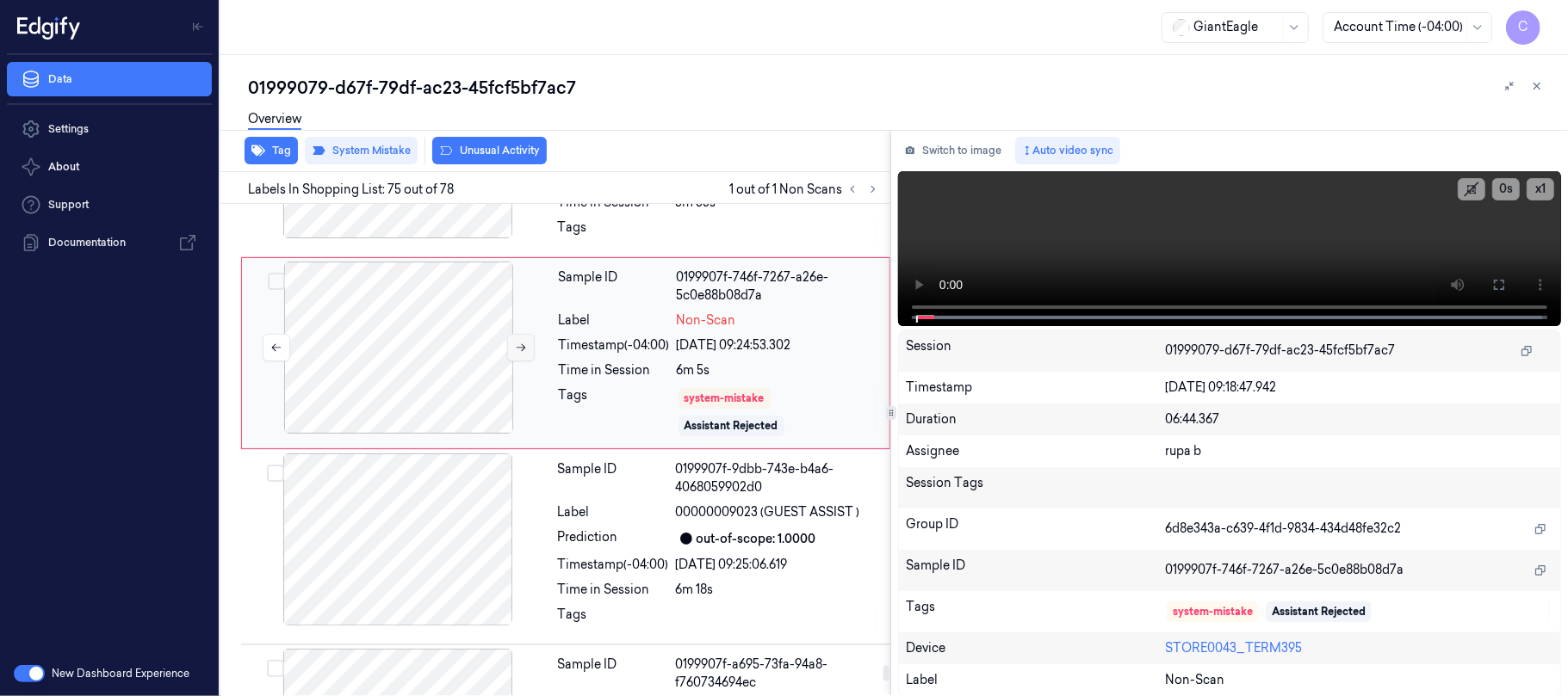
click at [517, 354] on icon at bounding box center [521, 347] width 12 height 12
click at [1507, 284] on button at bounding box center [1499, 284] width 27 height 27
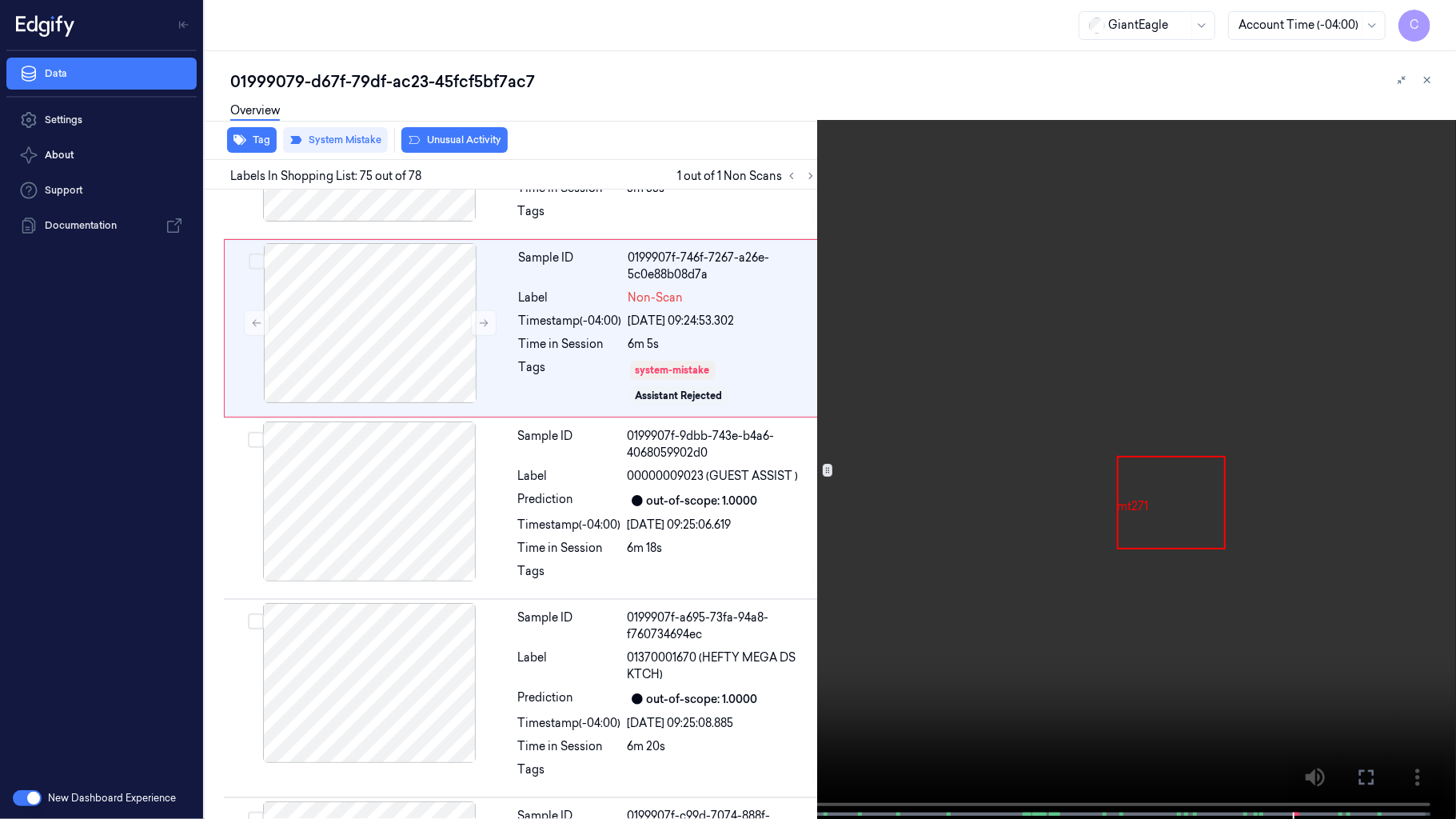
click at [401, 567] on video at bounding box center [728, 410] width 1456 height 822
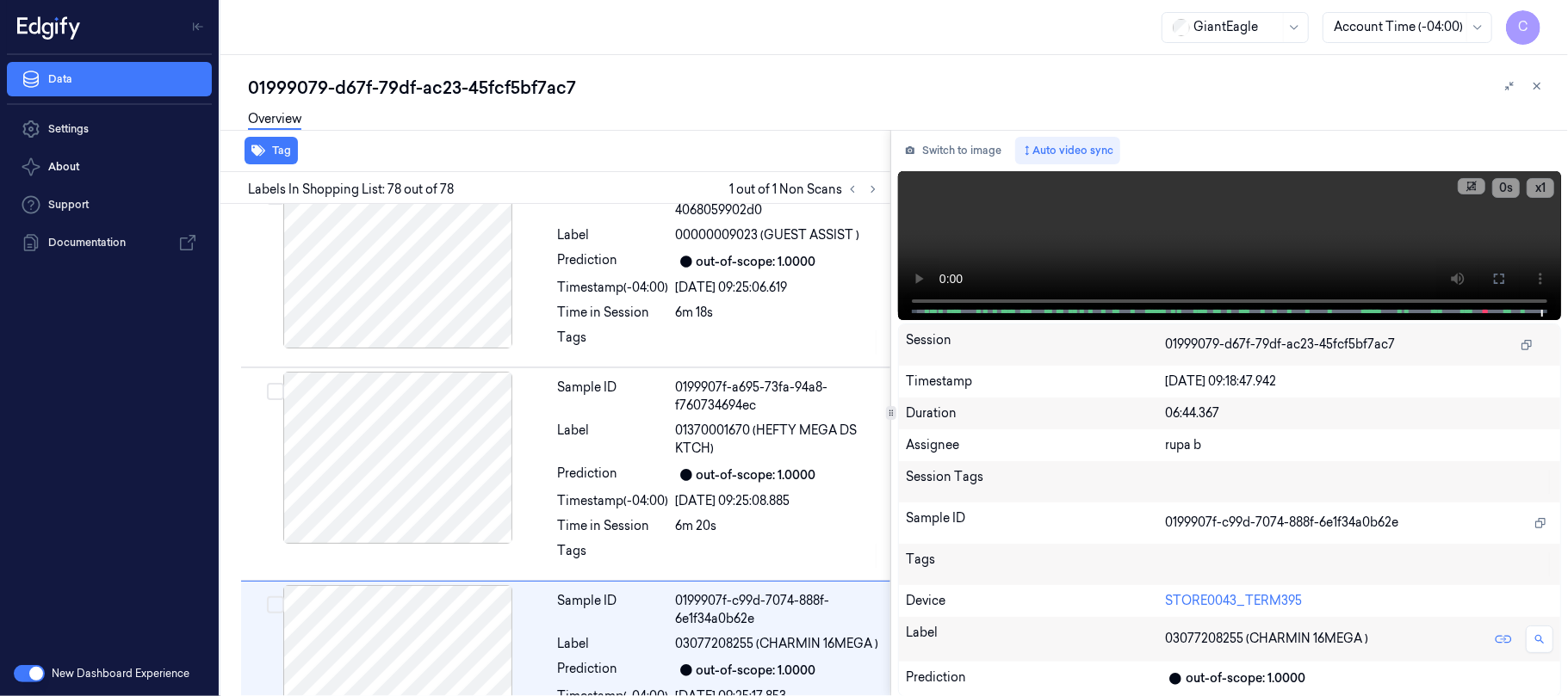
scroll to position [15608, 0]
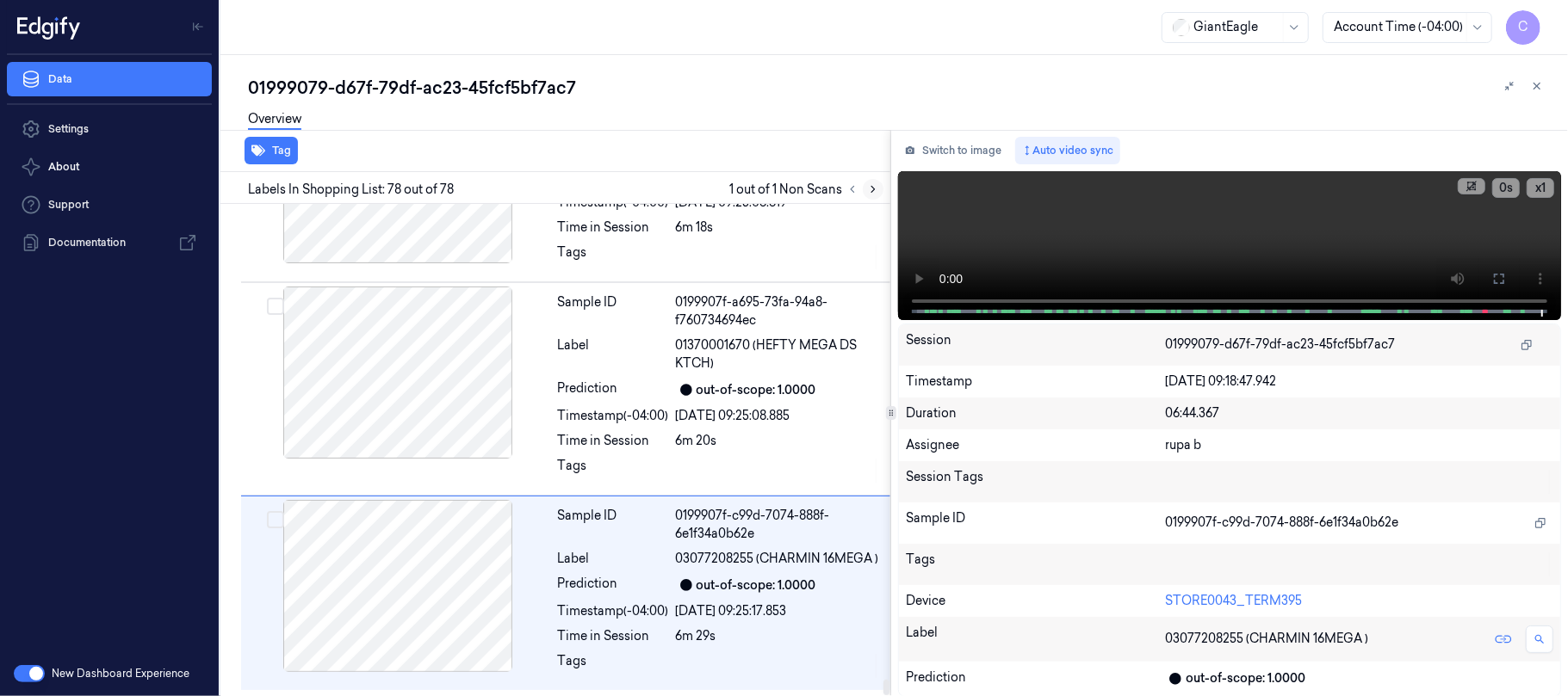
click at [875, 194] on button at bounding box center [873, 189] width 21 height 21
click at [869, 191] on icon at bounding box center [873, 189] width 12 height 12
click at [852, 190] on icon at bounding box center [853, 189] width 4 height 6
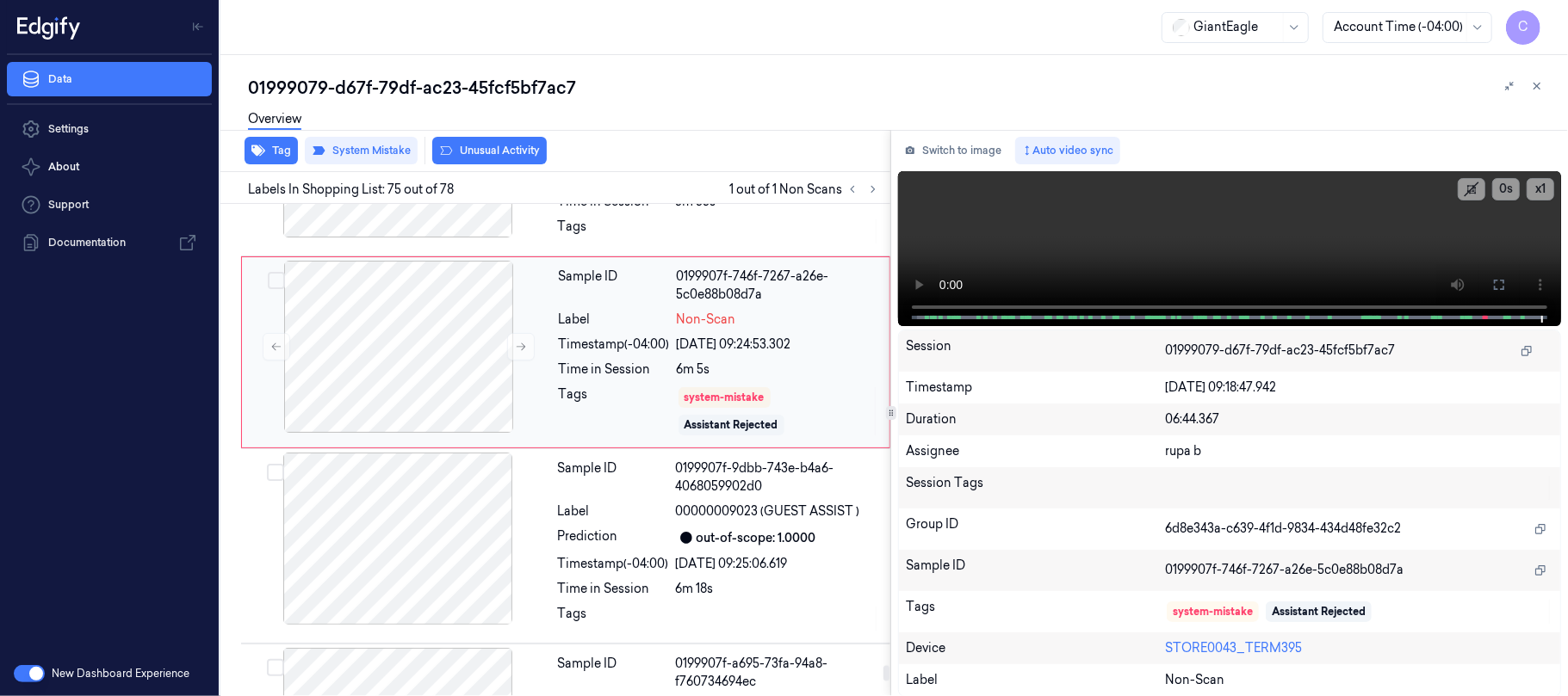
scroll to position [15146, 0]
click at [513, 361] on button at bounding box center [520, 347] width 27 height 27
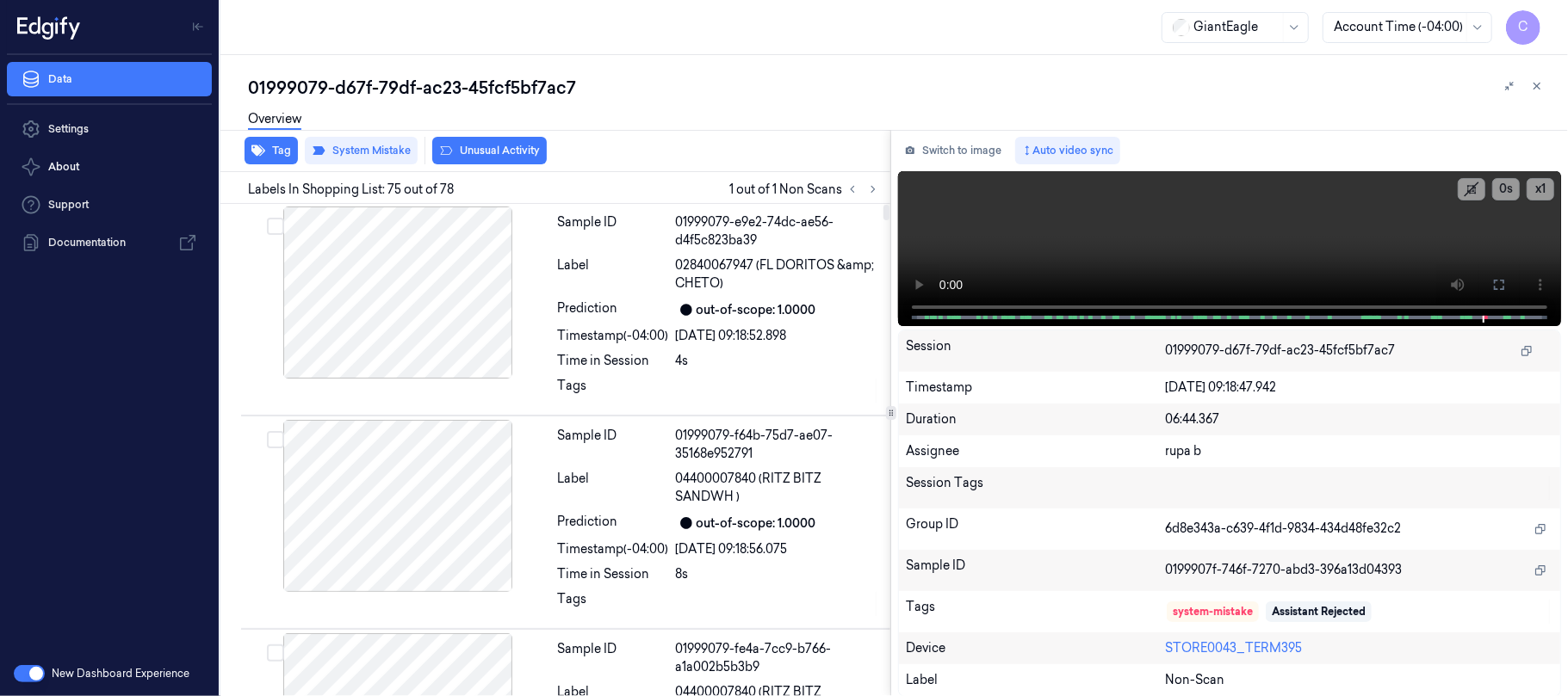
scroll to position [0, 0]
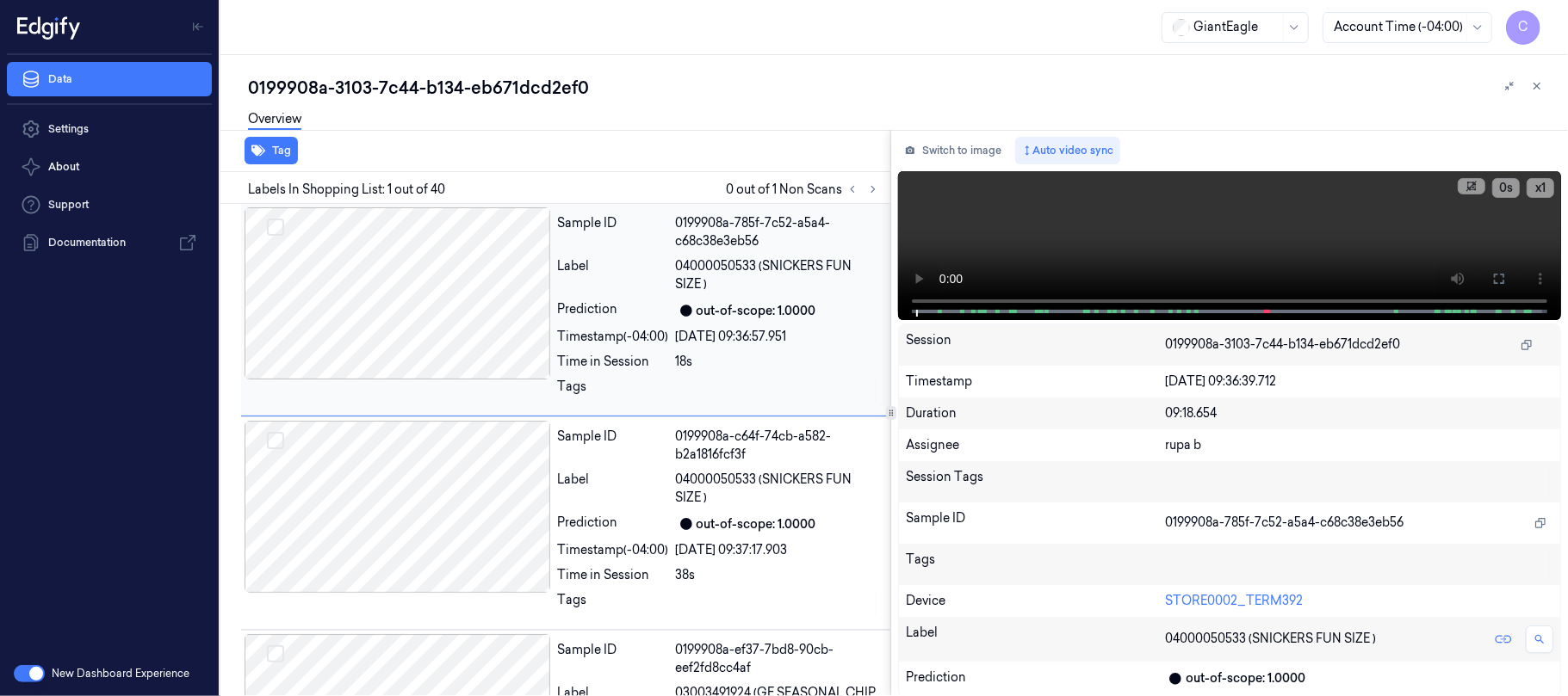
drag, startPoint x: 873, startPoint y: 183, endPoint x: 820, endPoint y: 340, distance: 165.7
click at [873, 186] on icon at bounding box center [873, 189] width 12 height 12
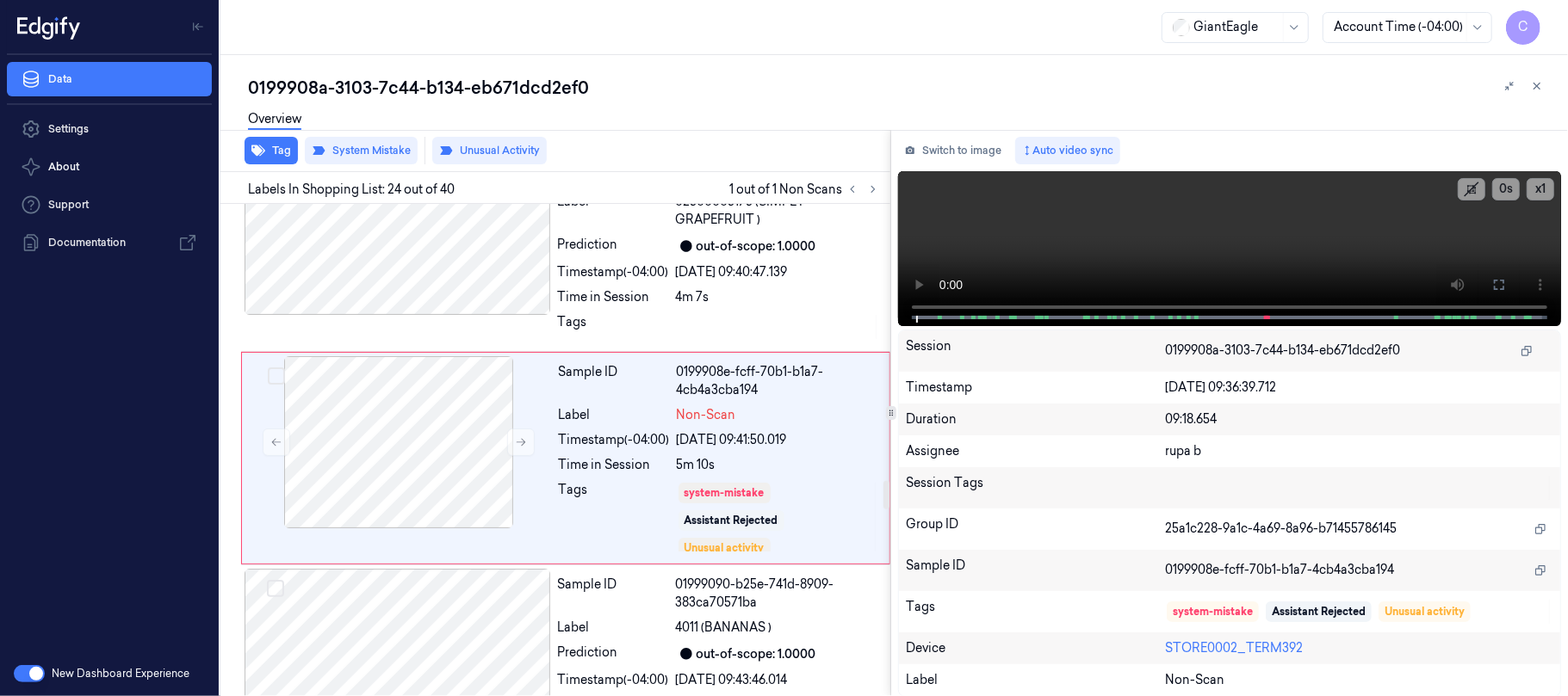
scroll to position [4745, 0]
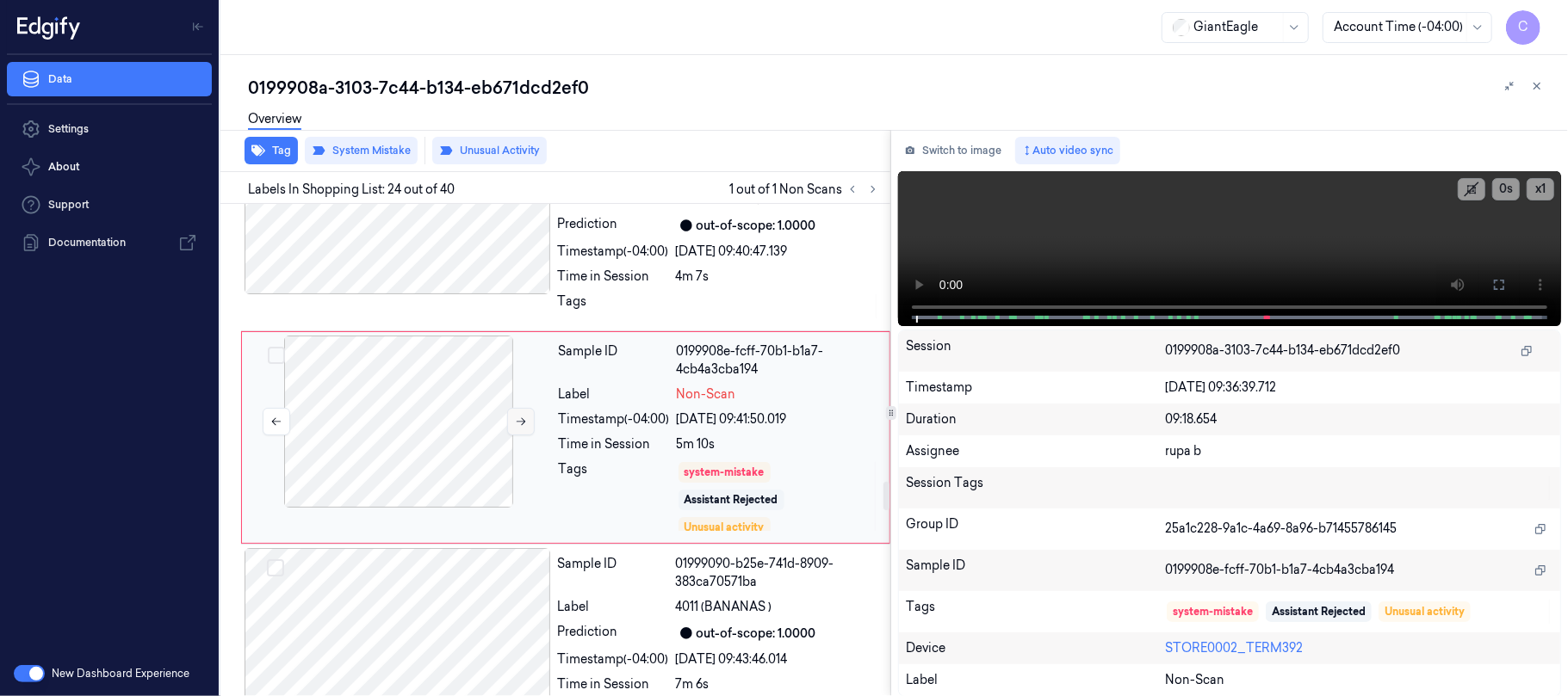
click at [518, 428] on icon at bounding box center [521, 421] width 12 height 12
click at [528, 433] on button at bounding box center [520, 421] width 27 height 27
click at [528, 434] on button at bounding box center [520, 421] width 27 height 27
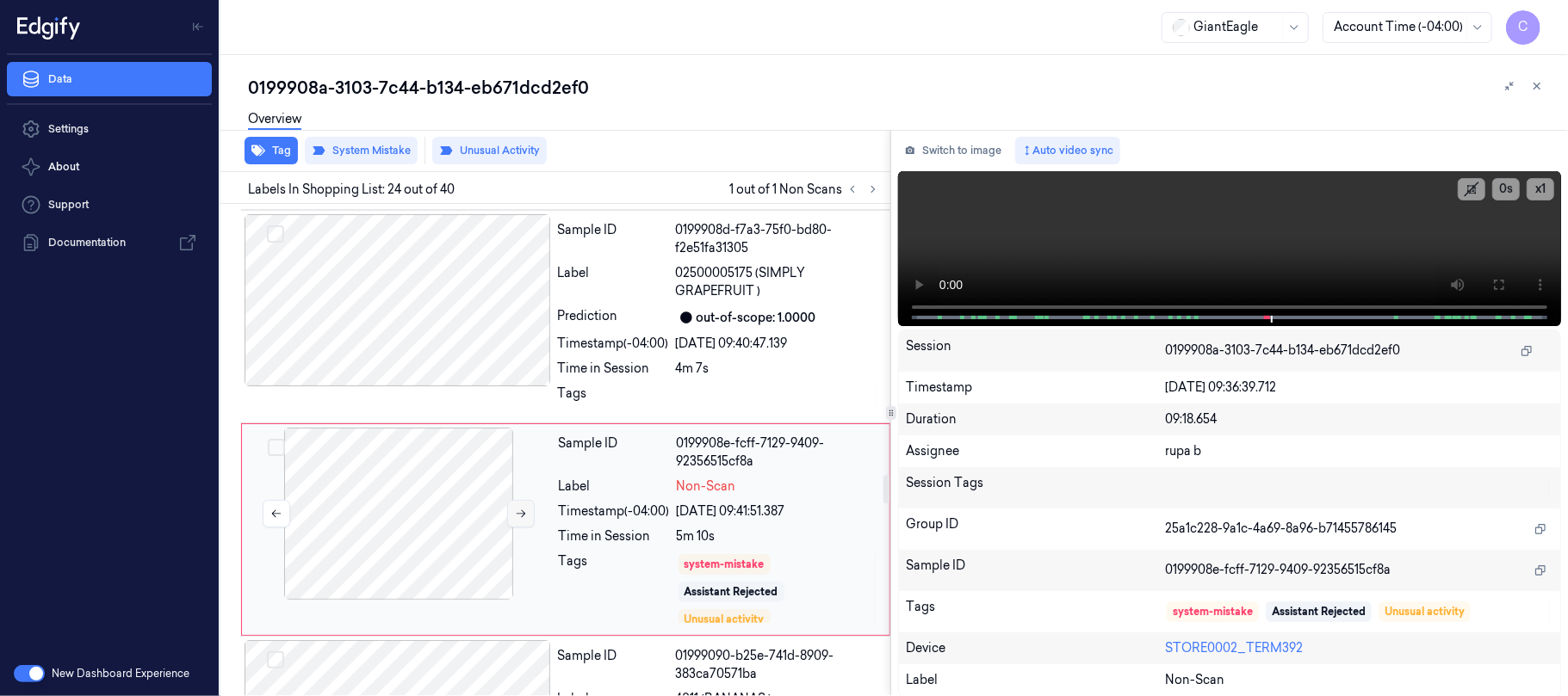
scroll to position [4631, 0]
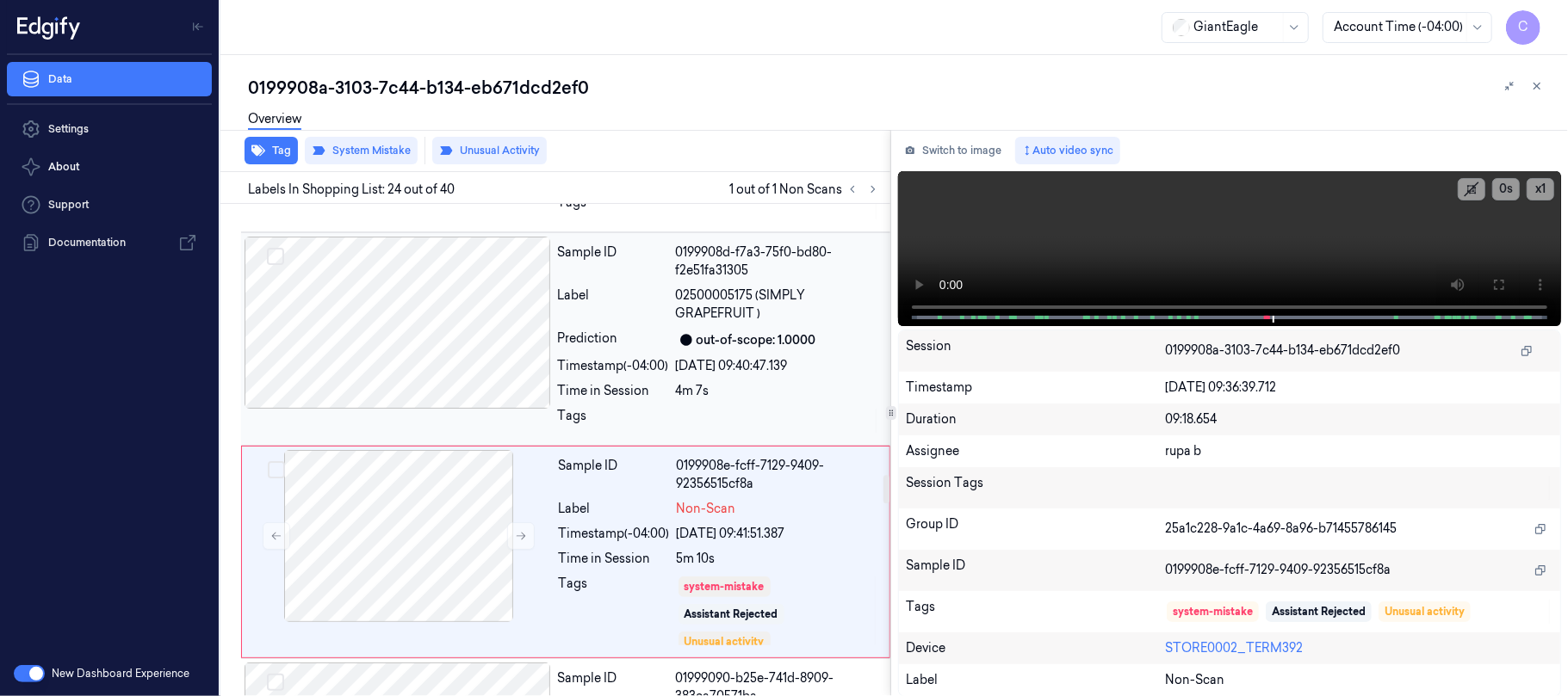
click at [466, 375] on div at bounding box center [398, 323] width 307 height 173
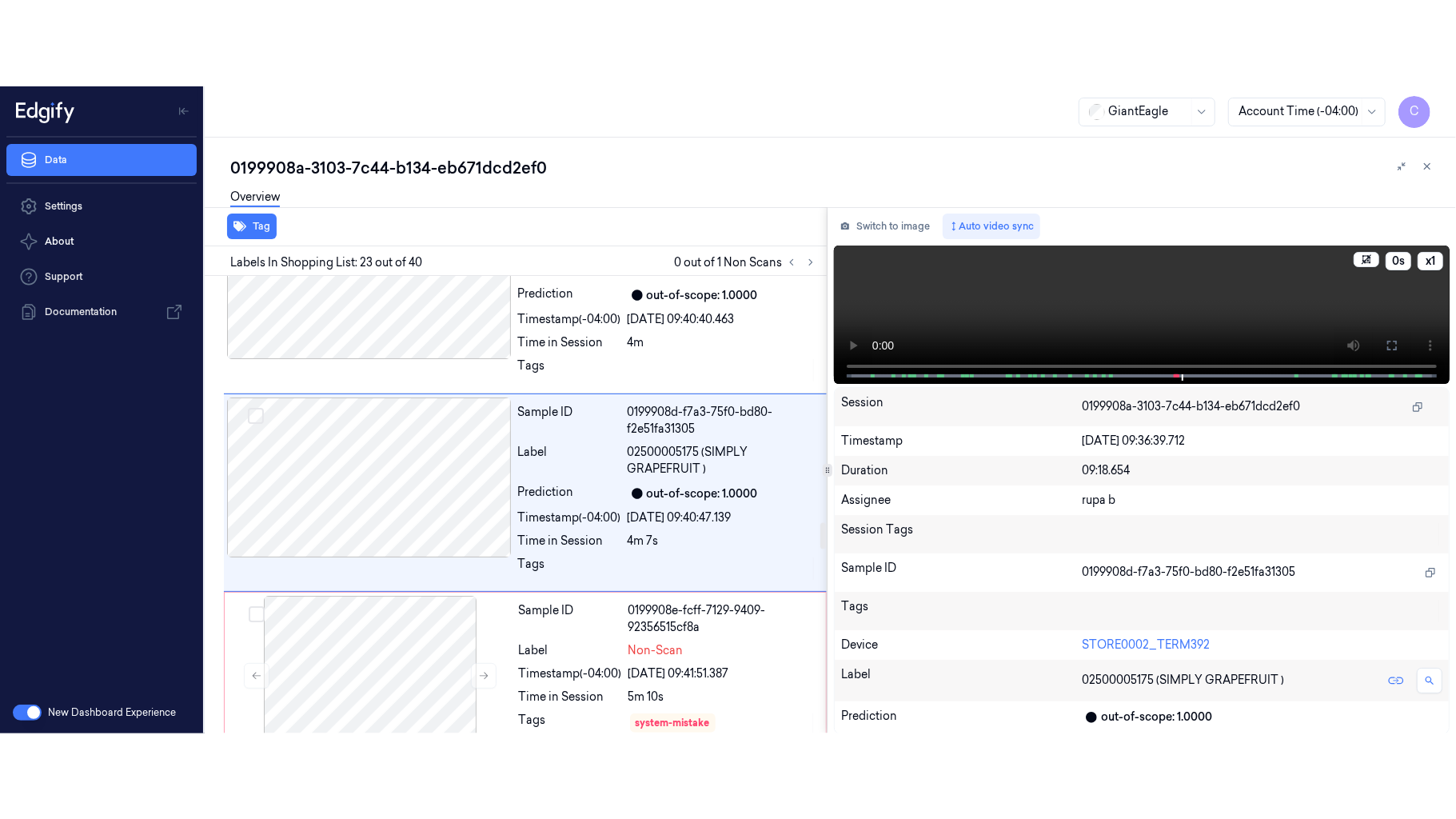
scroll to position [4209, 0]
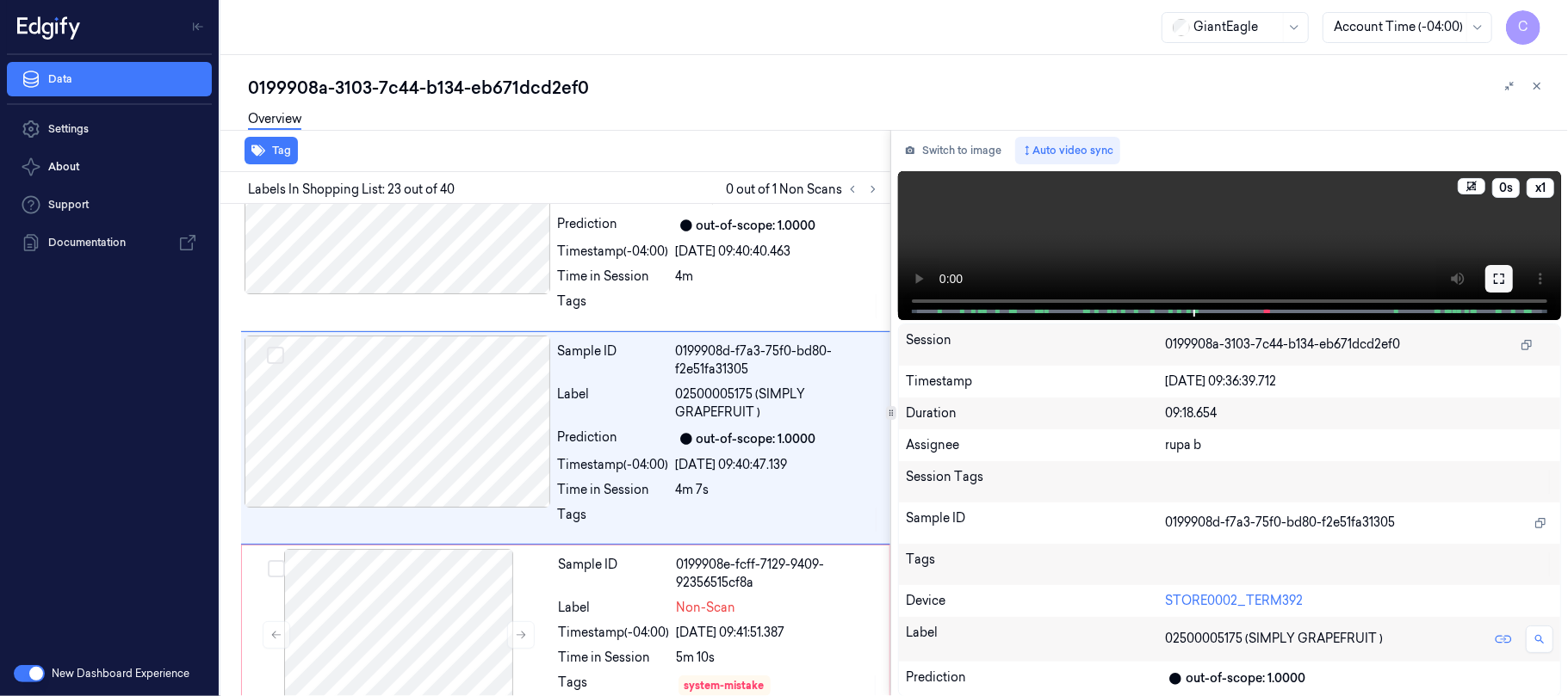
click at [1490, 269] on button at bounding box center [1499, 279] width 27 height 27
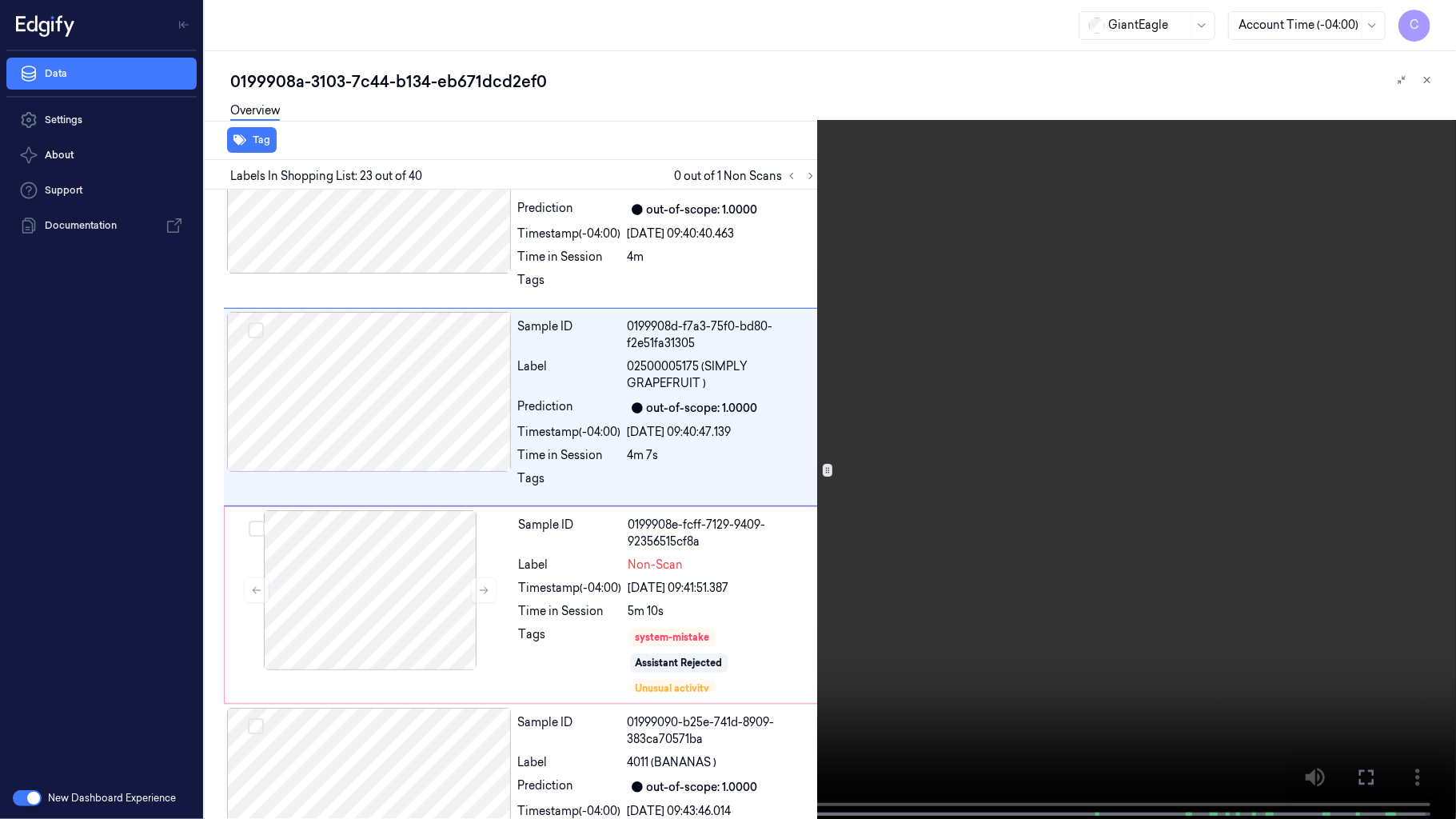
click at [675, 488] on video at bounding box center [728, 410] width 1456 height 822
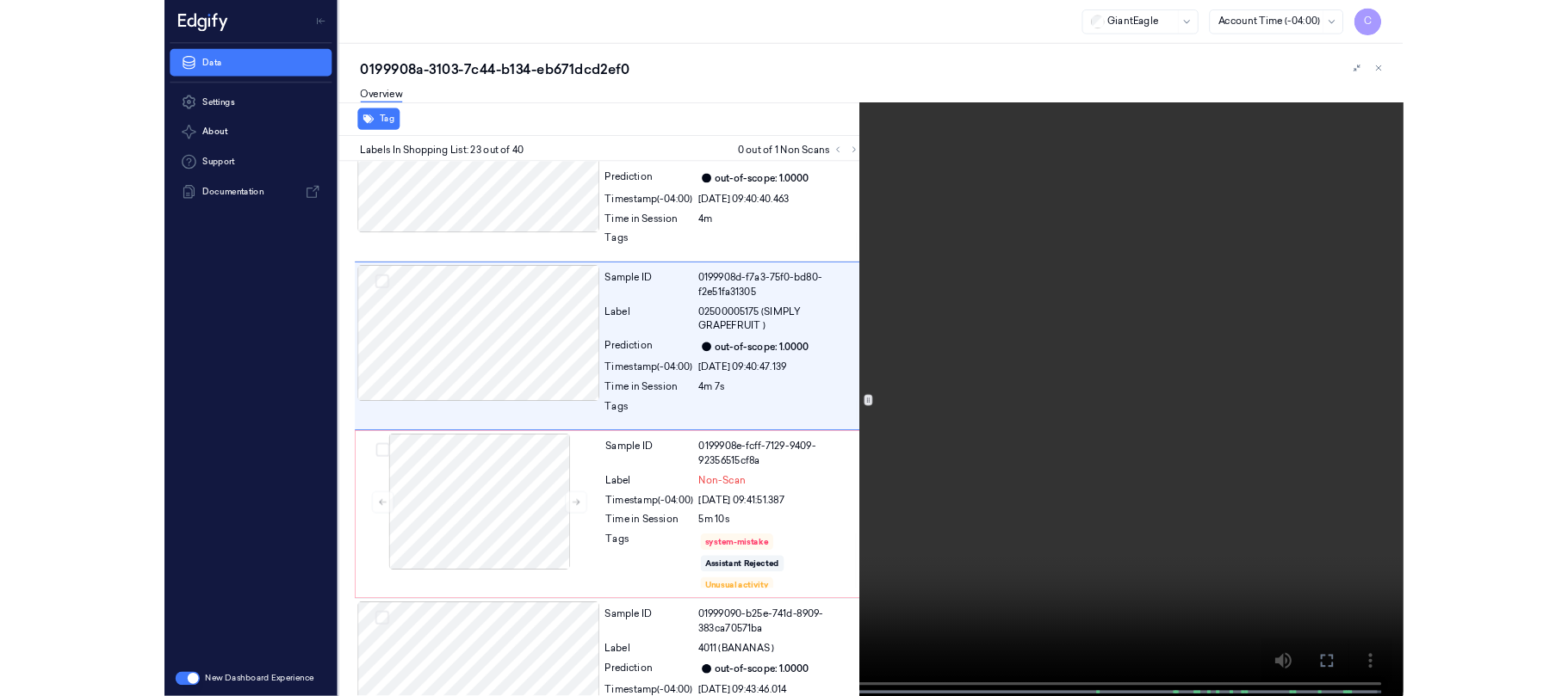
scroll to position [4440, 0]
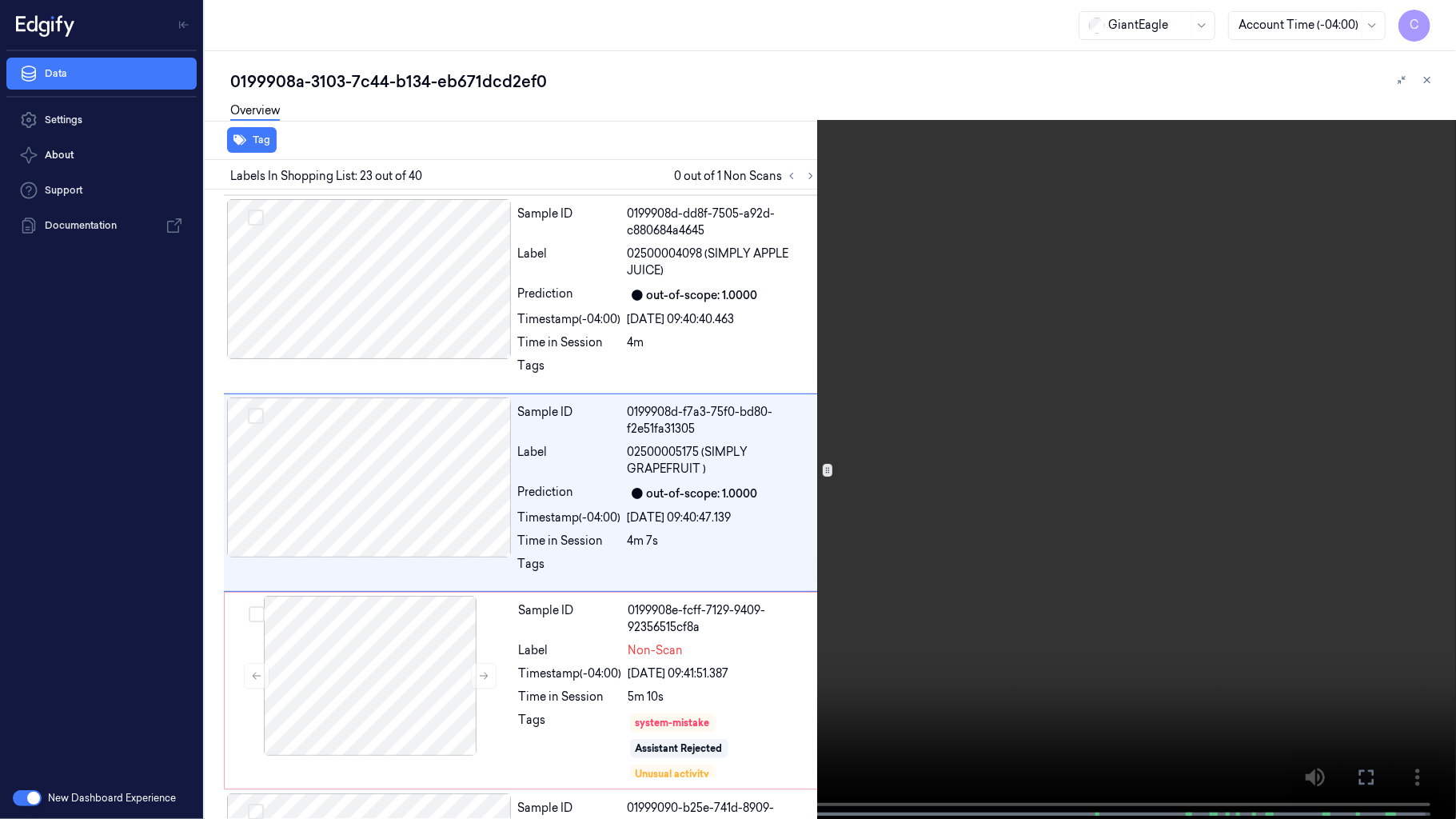
click at [573, 452] on video at bounding box center [728, 410] width 1456 height 822
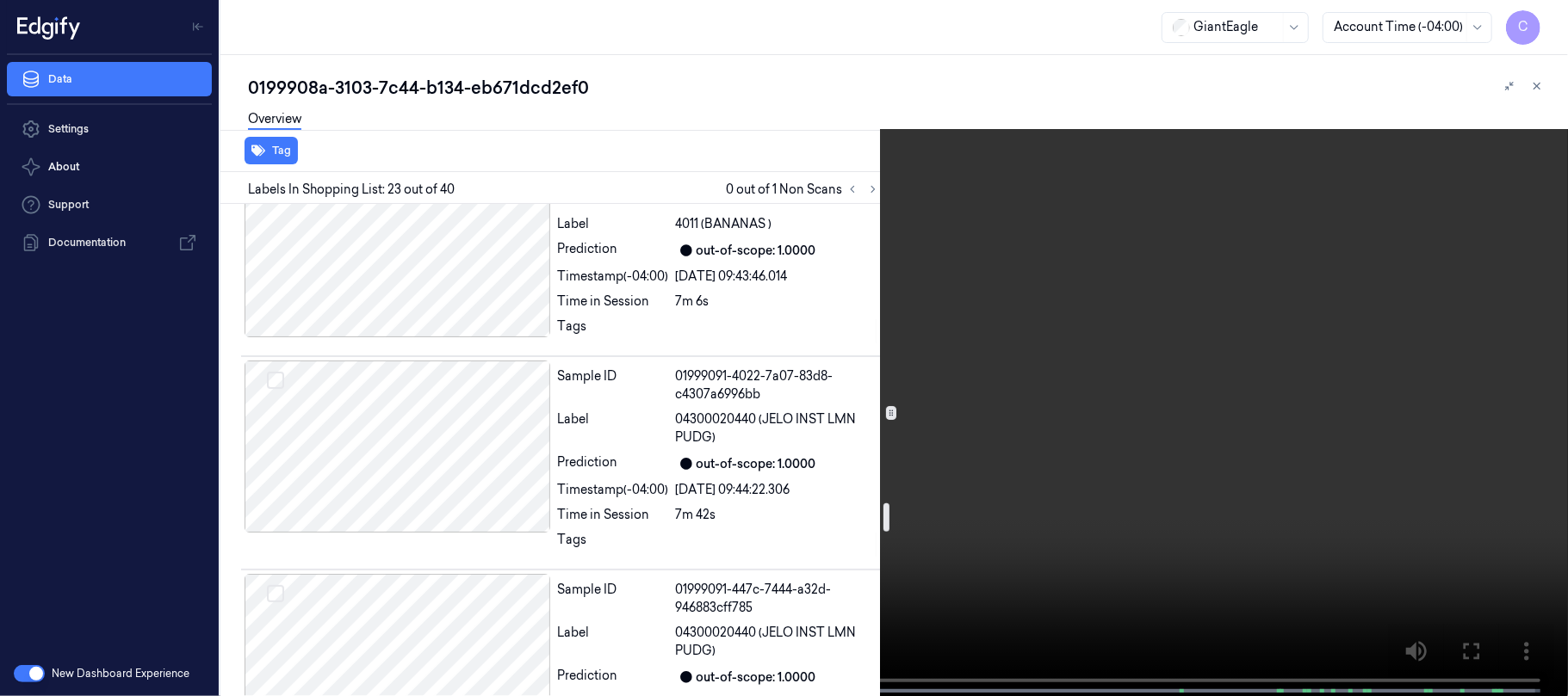
scroll to position [5014, 0]
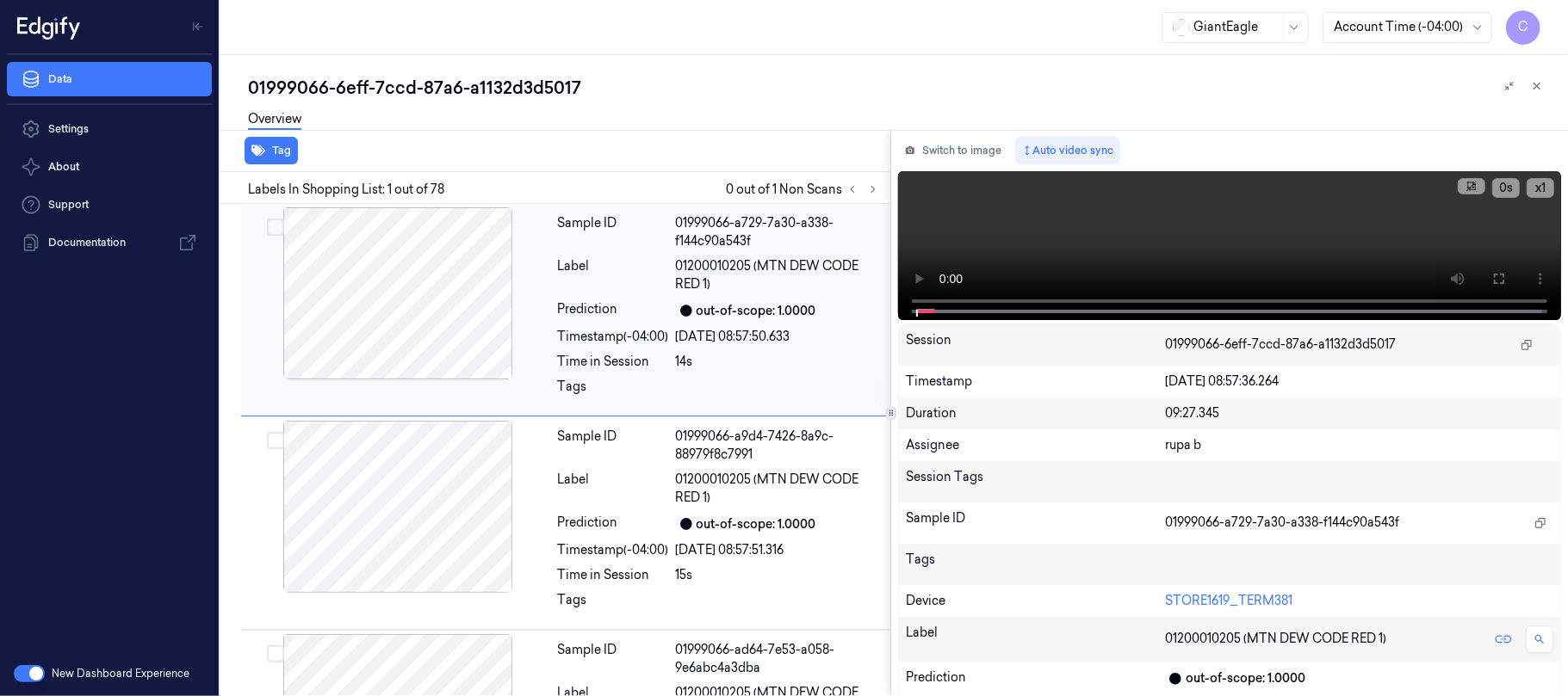
click at [879, 189] on button at bounding box center [873, 189] width 21 height 21
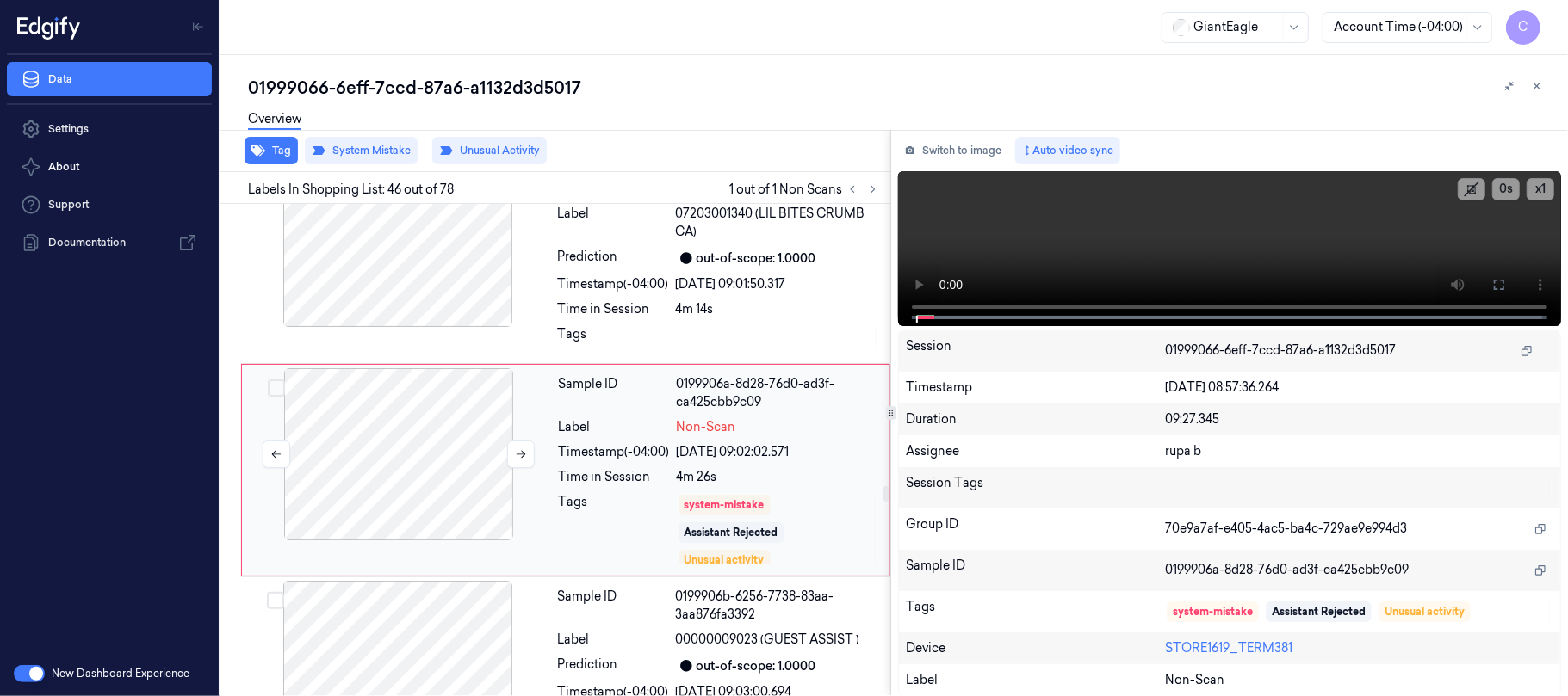
scroll to position [9419, 0]
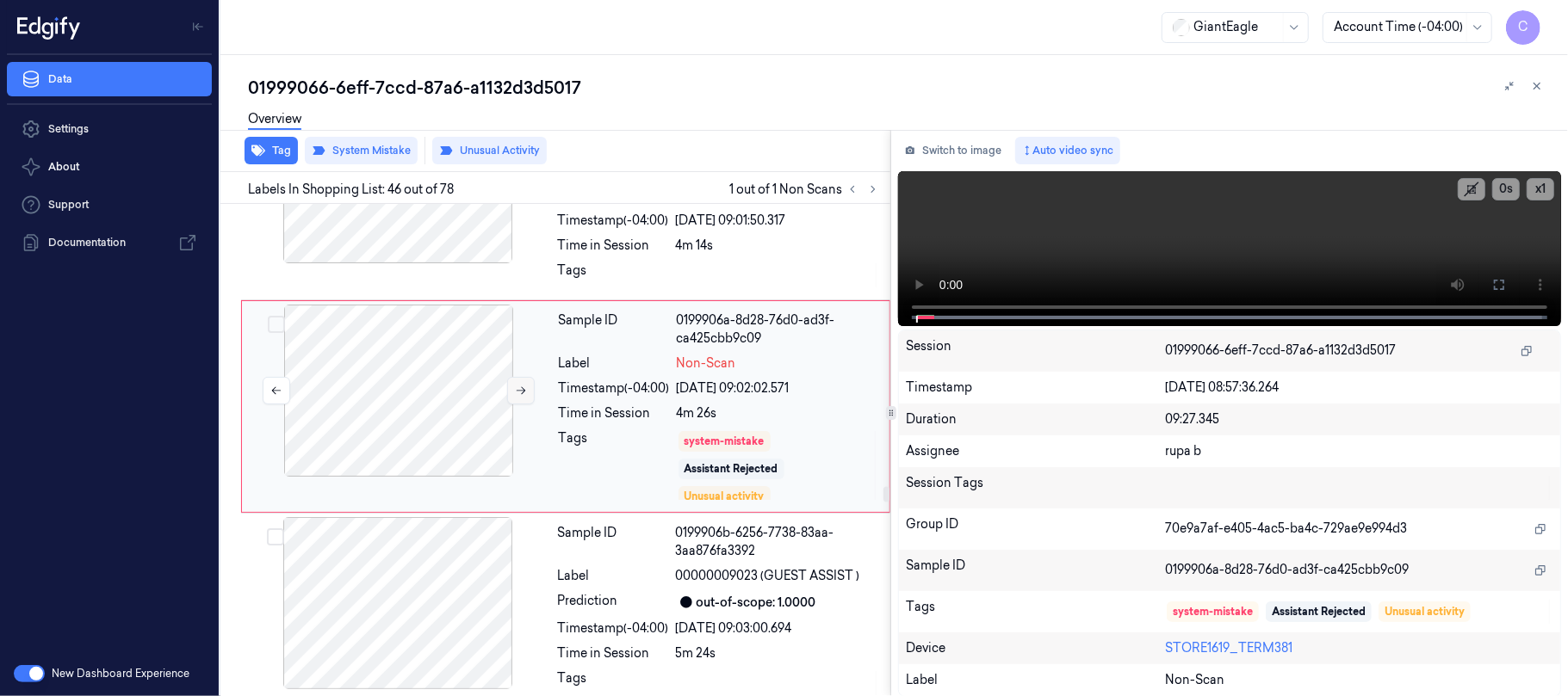
click at [518, 397] on icon at bounding box center [521, 390] width 12 height 12
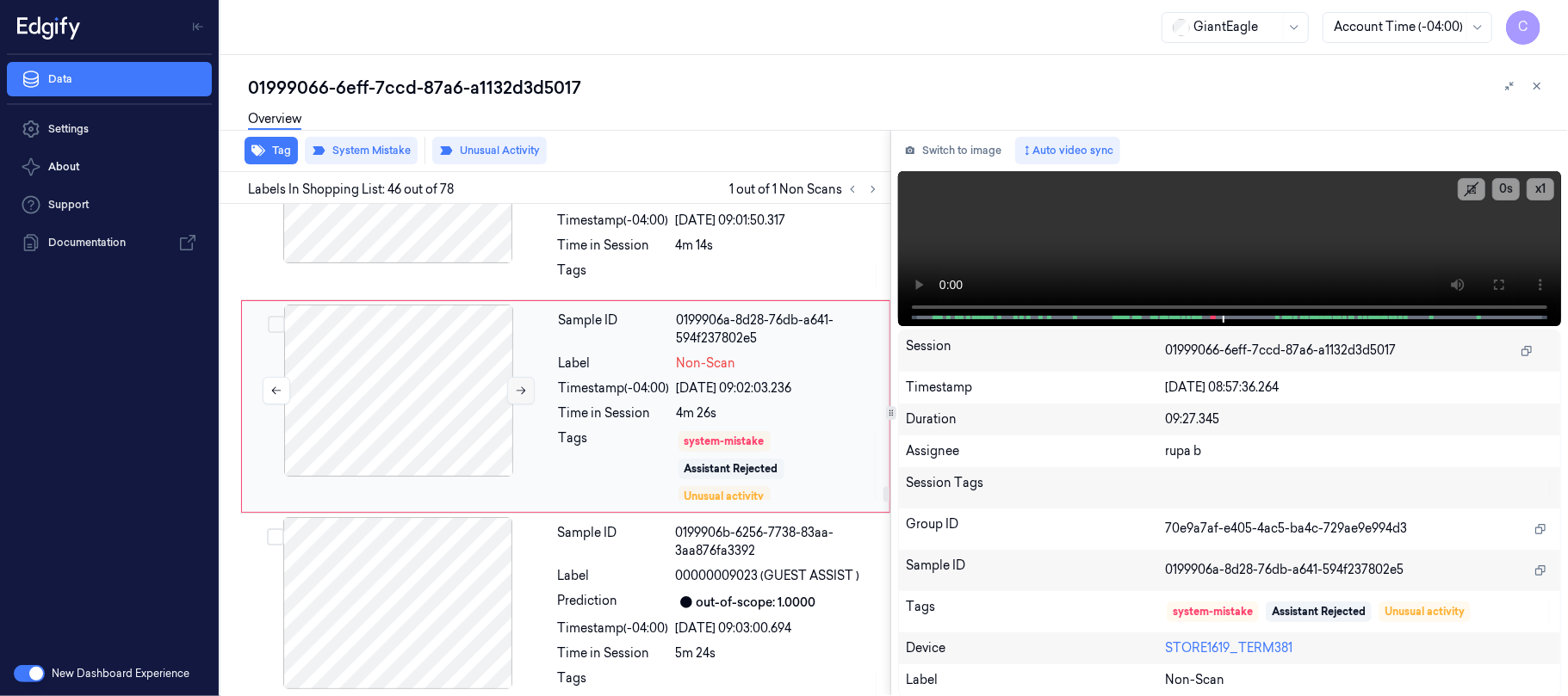
click at [518, 397] on icon at bounding box center [521, 390] width 12 height 12
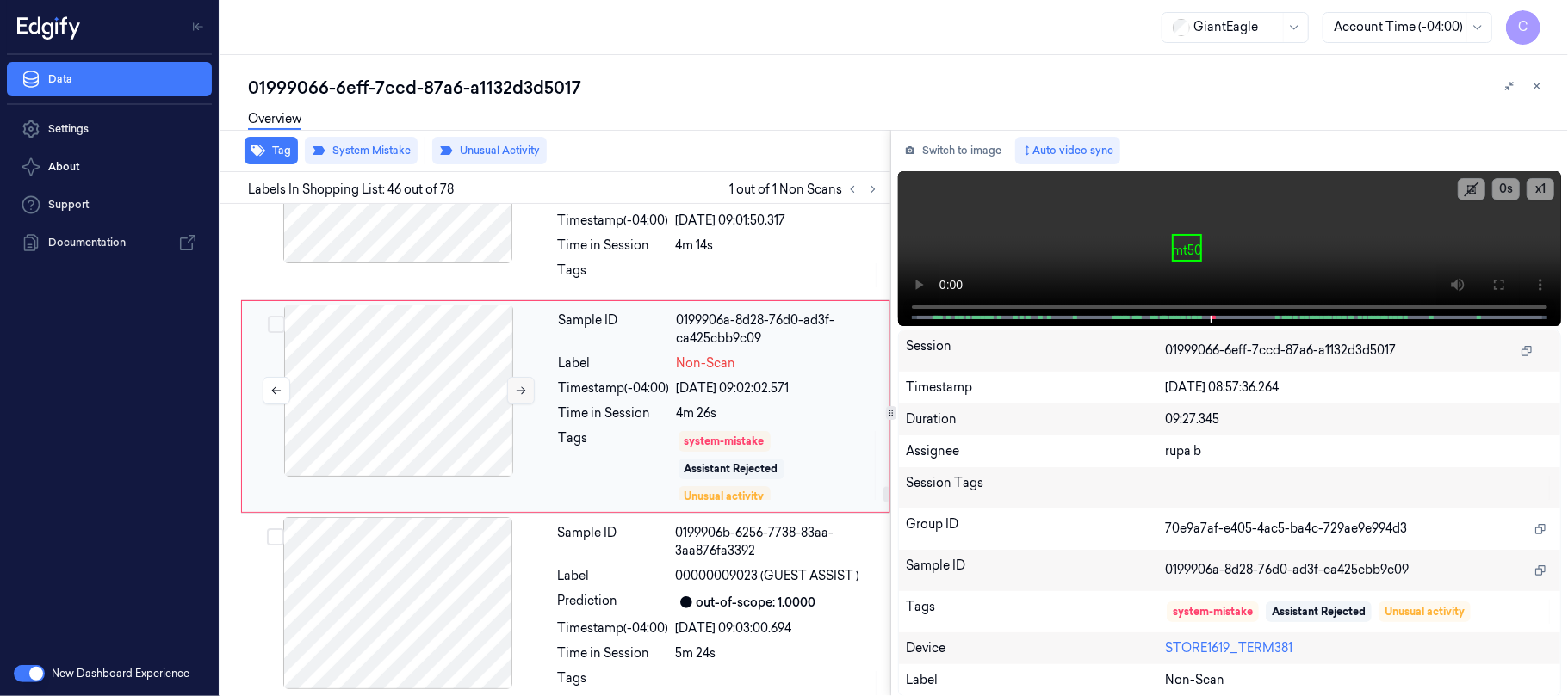
click at [518, 397] on icon at bounding box center [521, 390] width 12 height 12
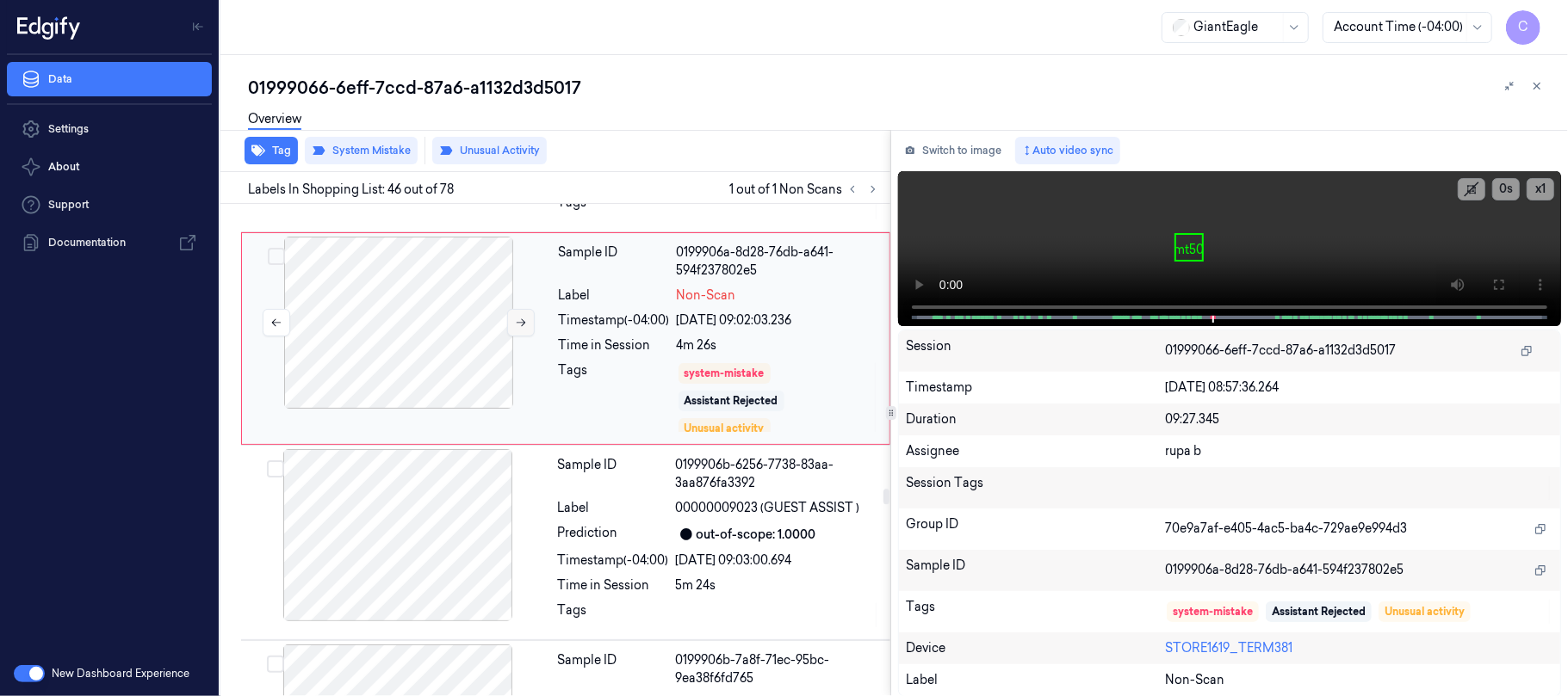
scroll to position [9534, 0]
